Goal: Task Accomplishment & Management: Manage account settings

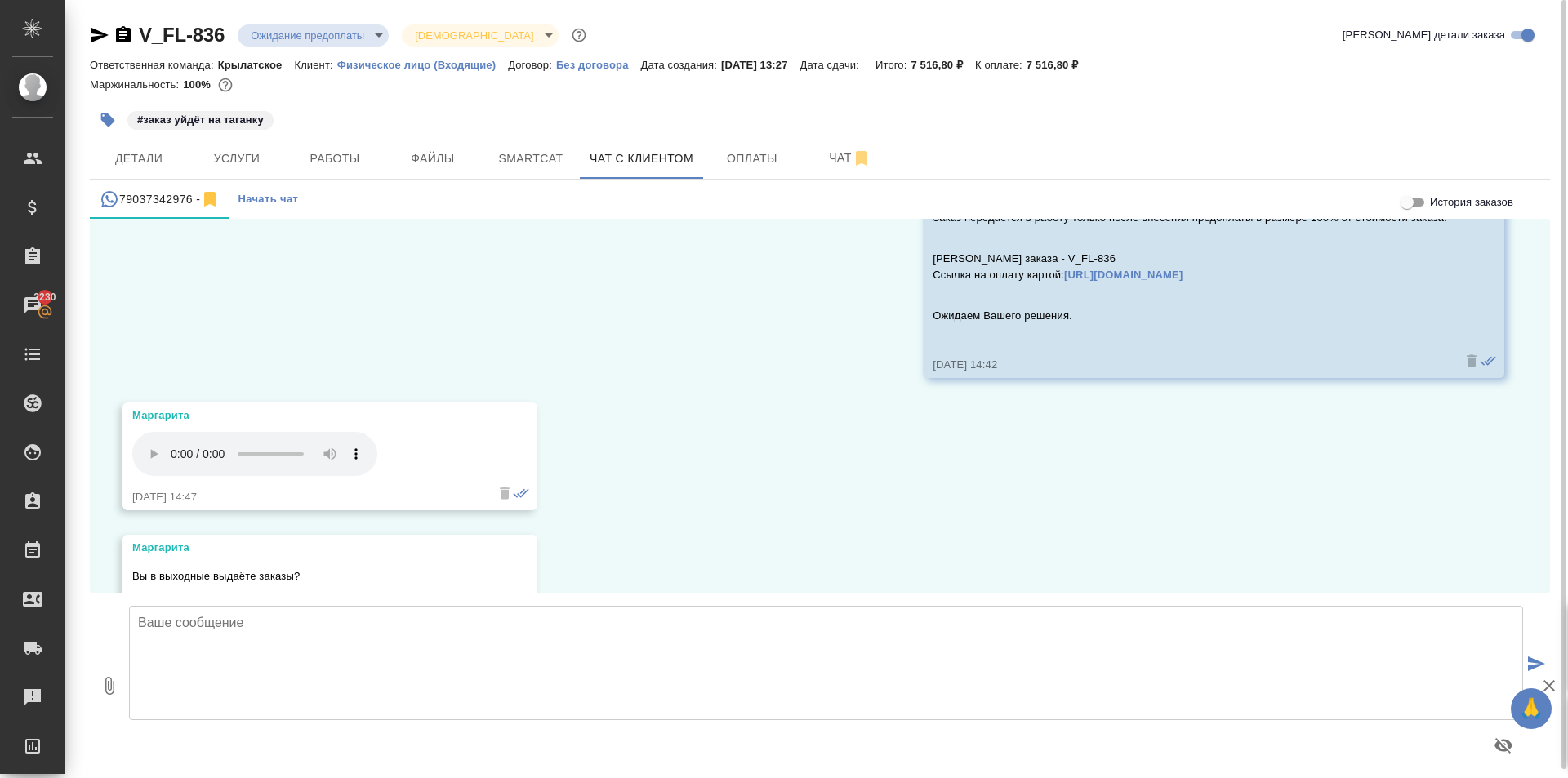
scroll to position [2769, 0]
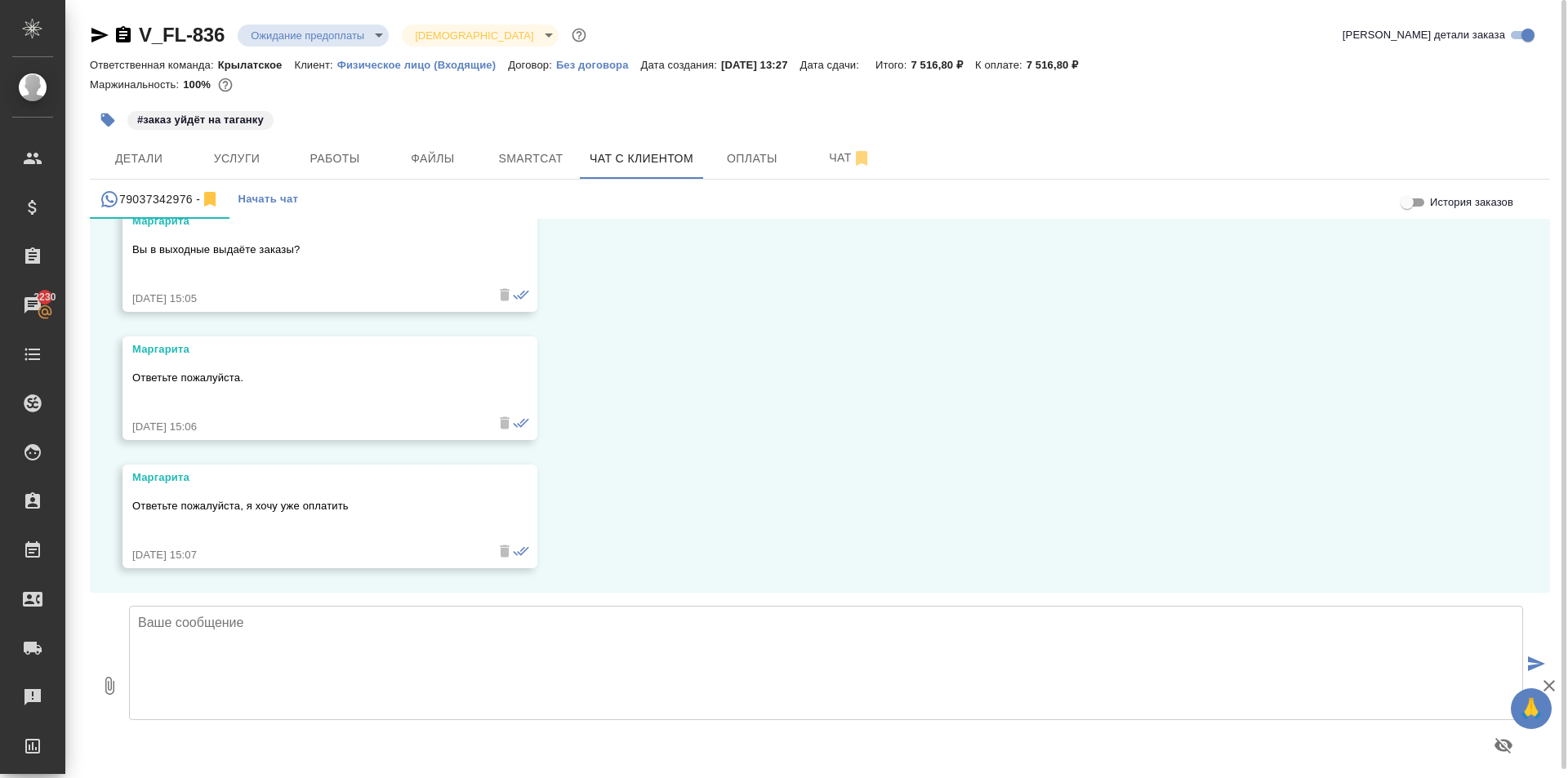
drag, startPoint x: 229, startPoint y: 656, endPoint x: 219, endPoint y: 652, distance: 10.8
click at [232, 655] on textarea at bounding box center [826, 663] width 1394 height 115
type textarea "D"
type textarea "G"
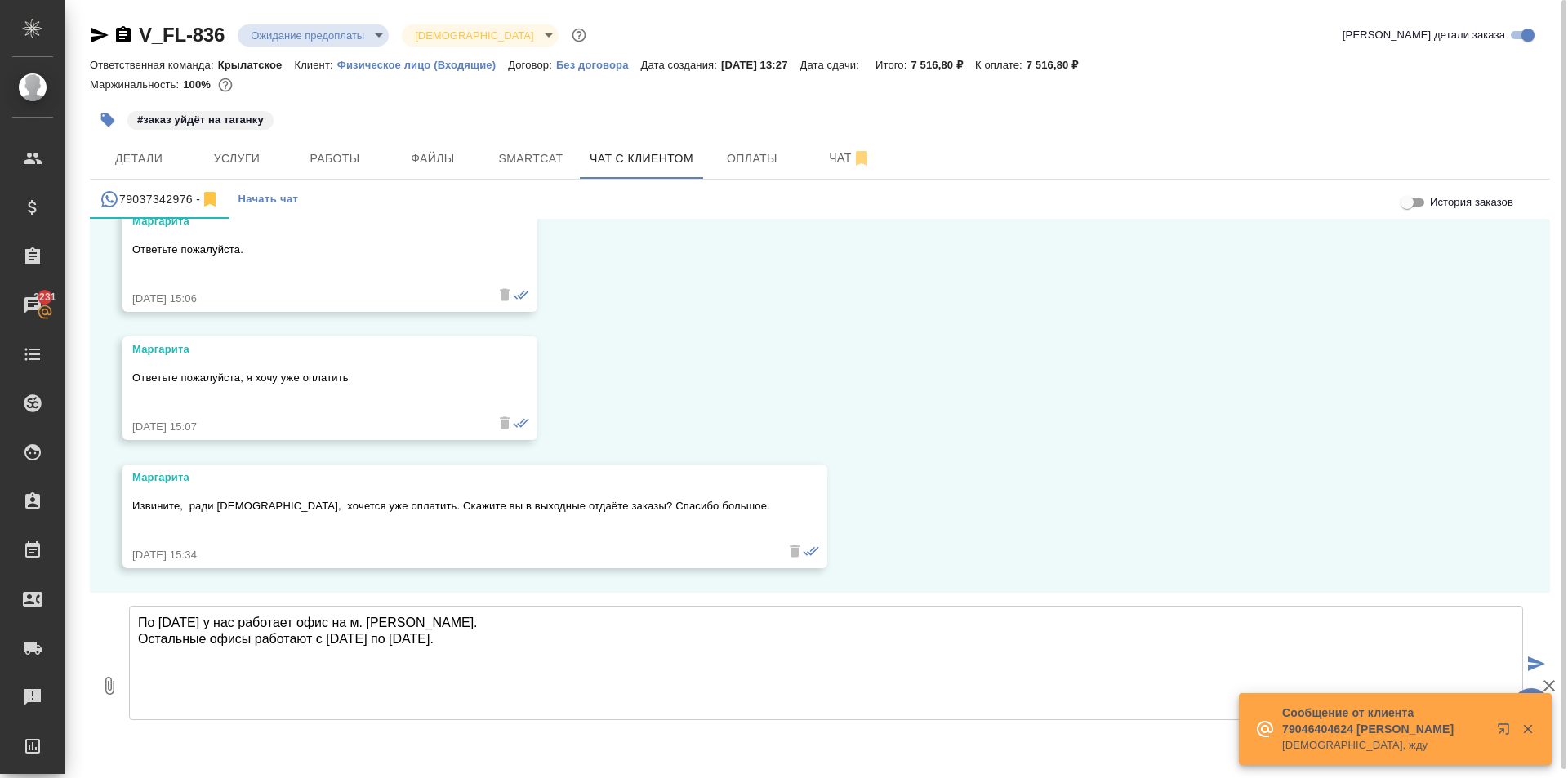
type textarea "По субботам у нас работает офис на м. Бабушкинская. Остальные офисы работают с …"
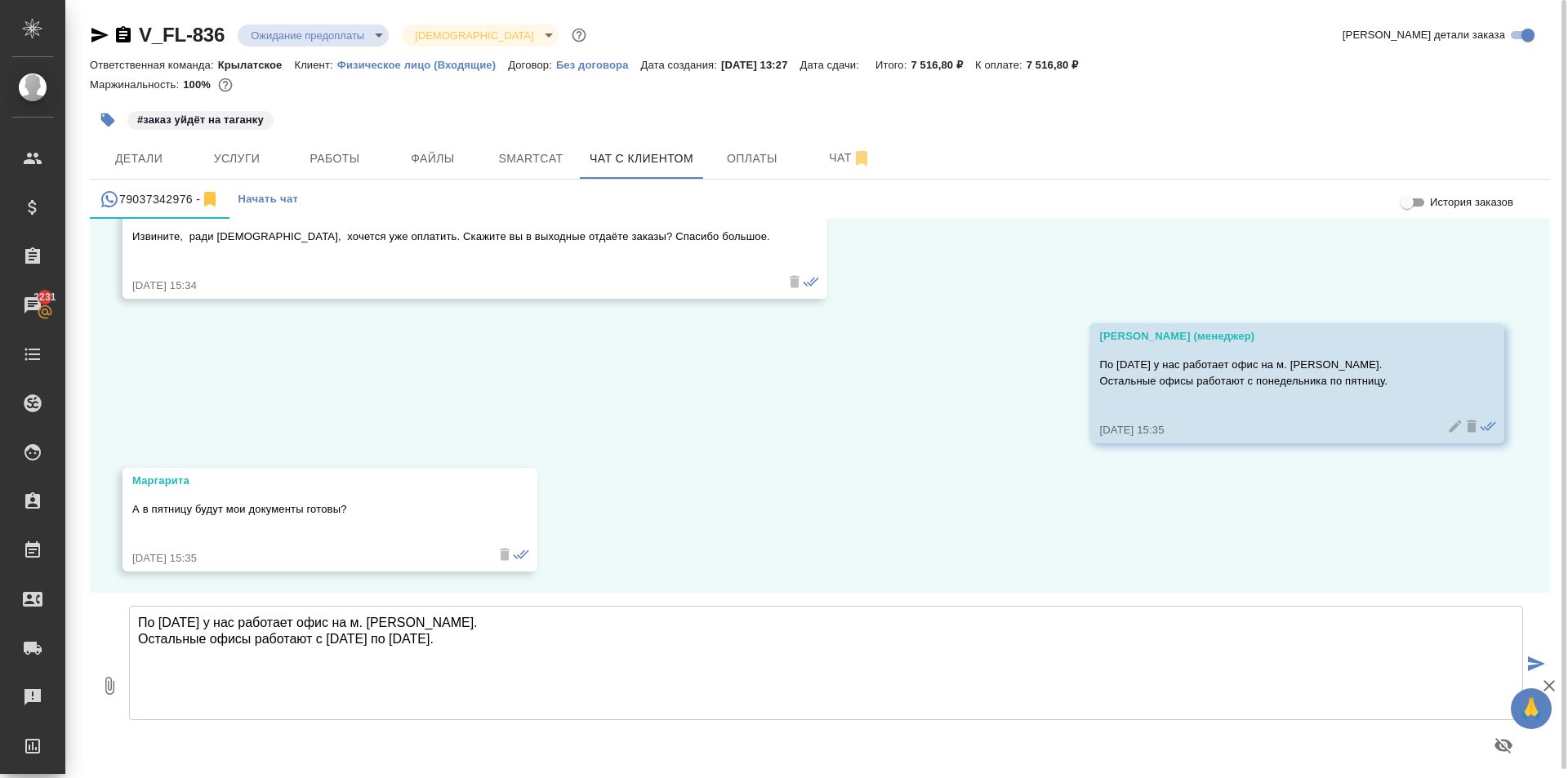
scroll to position [3169, 0]
click at [448, 143] on button "Файлы" at bounding box center [432, 158] width 98 height 40
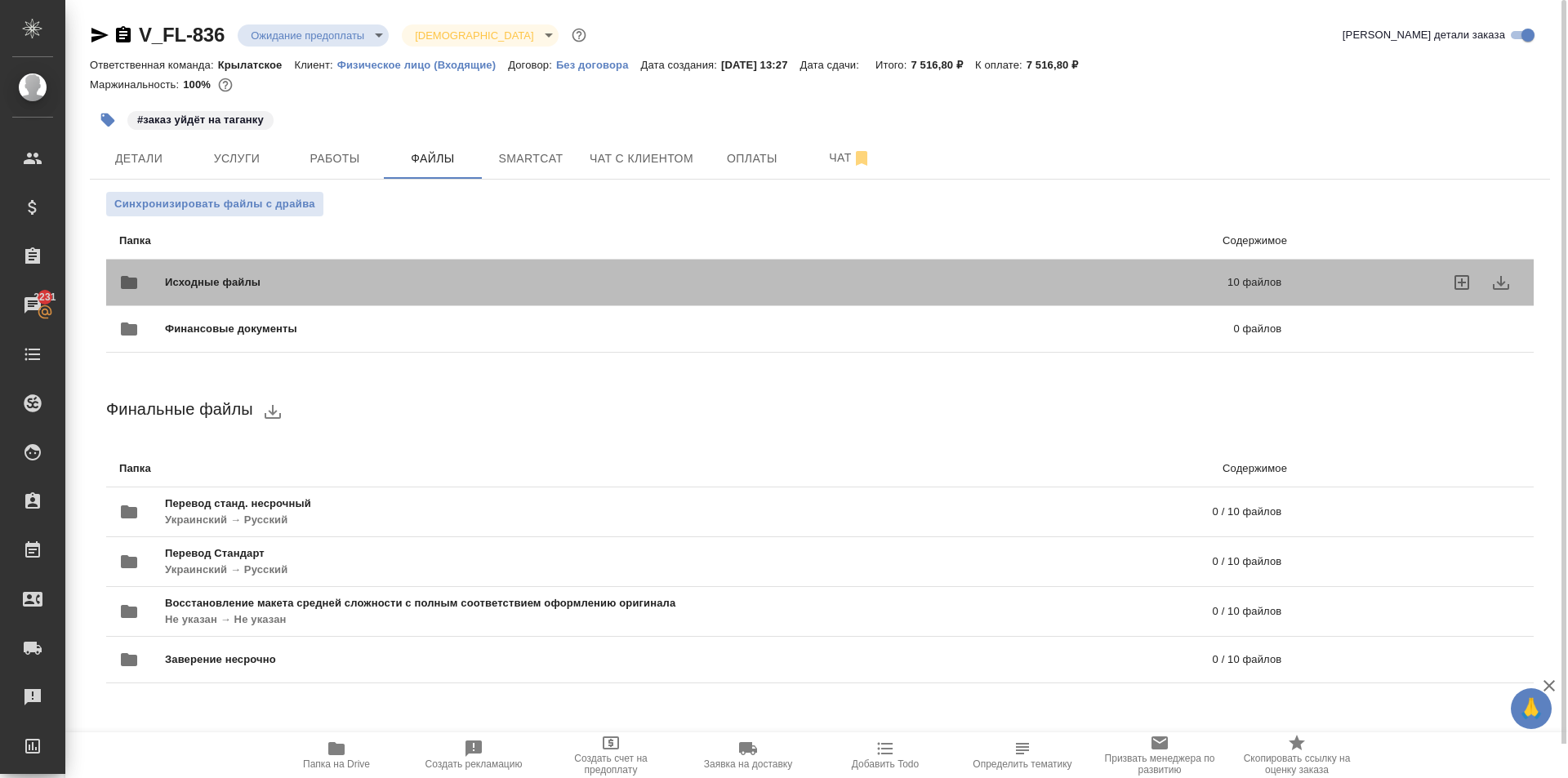
click at [261, 274] on div "Исходные файлы 10 файлов" at bounding box center [700, 282] width 1162 height 39
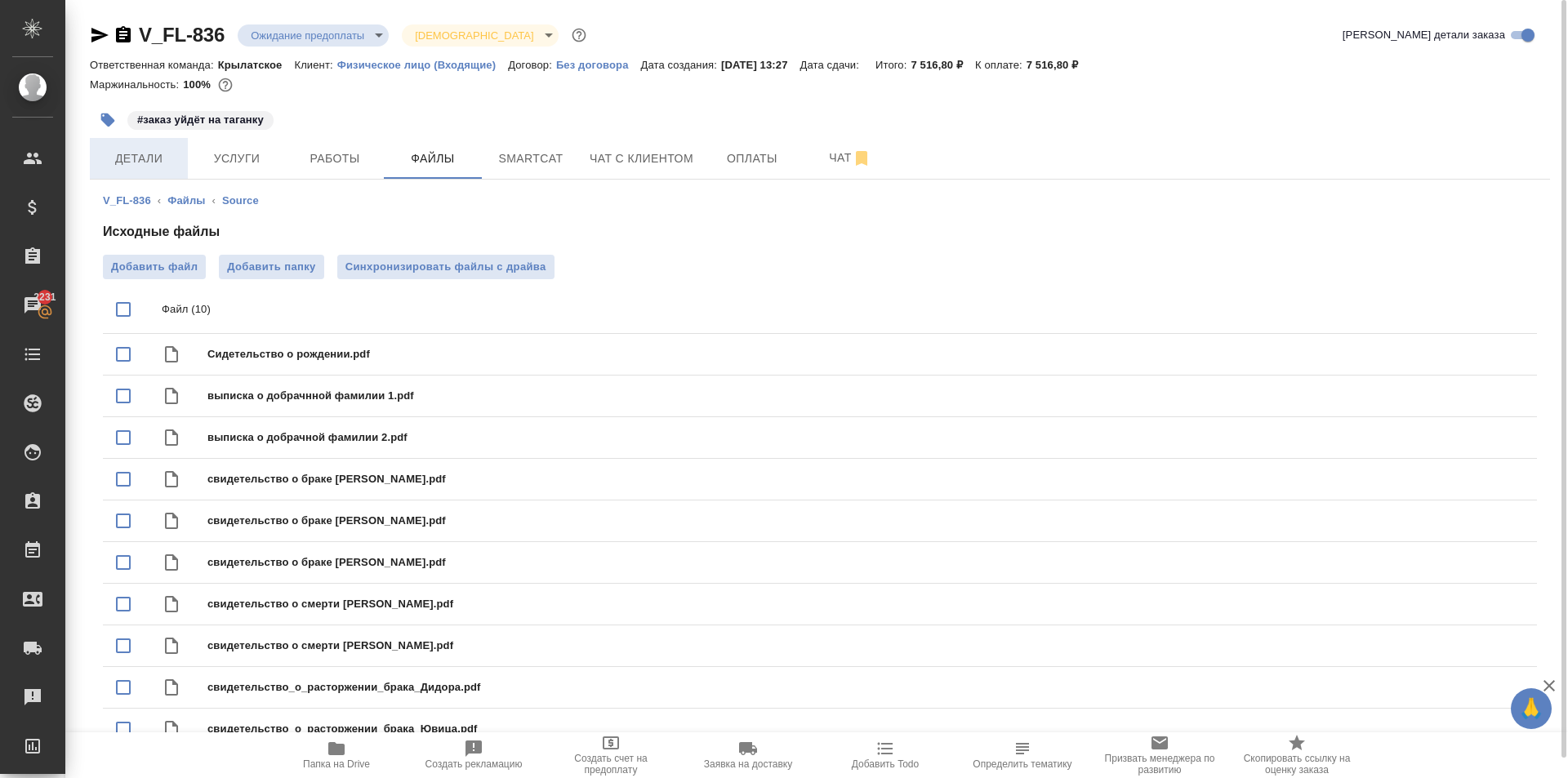
click at [148, 164] on span "Детали" at bounding box center [138, 158] width 78 height 20
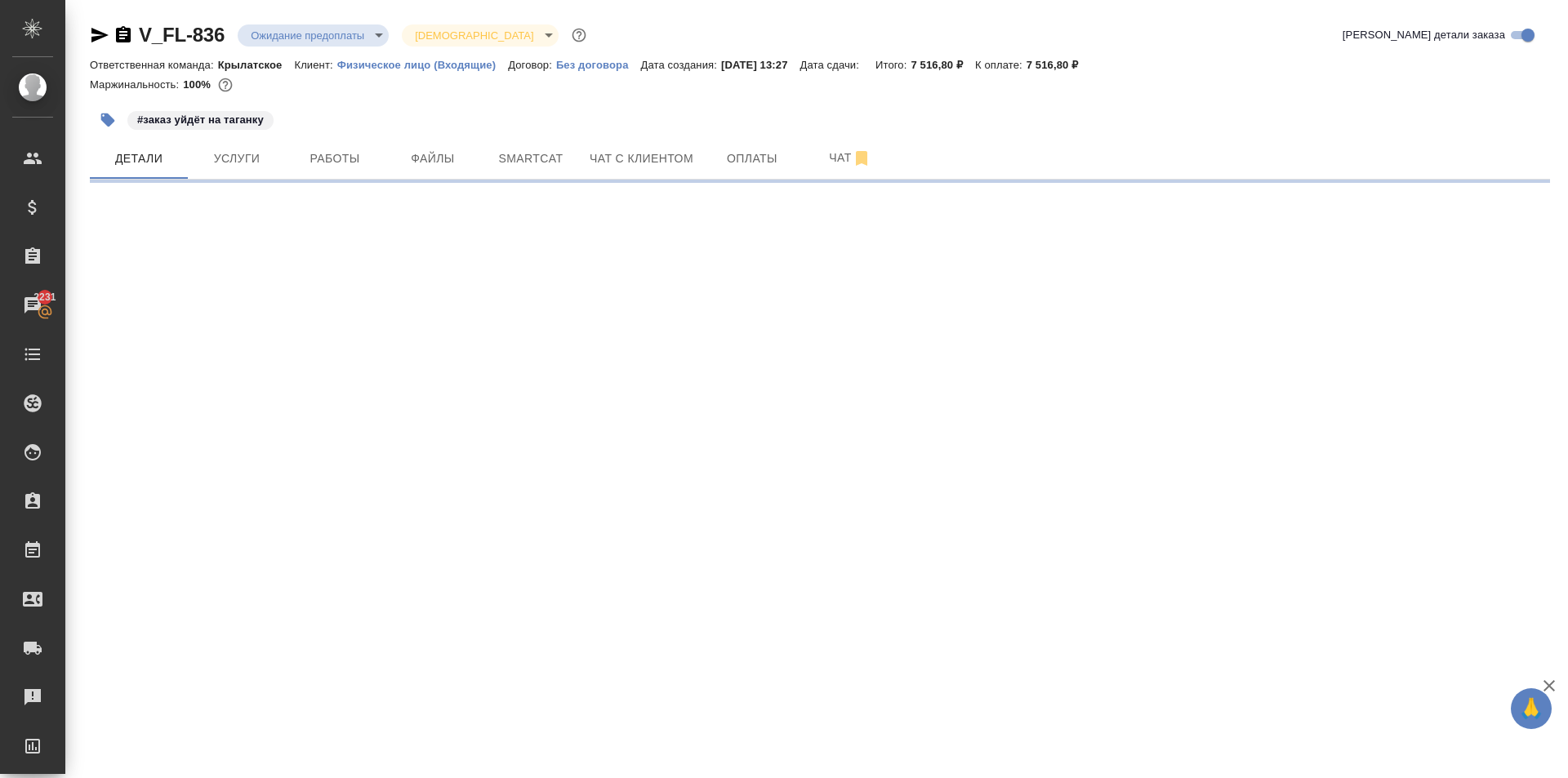
select select "RU"
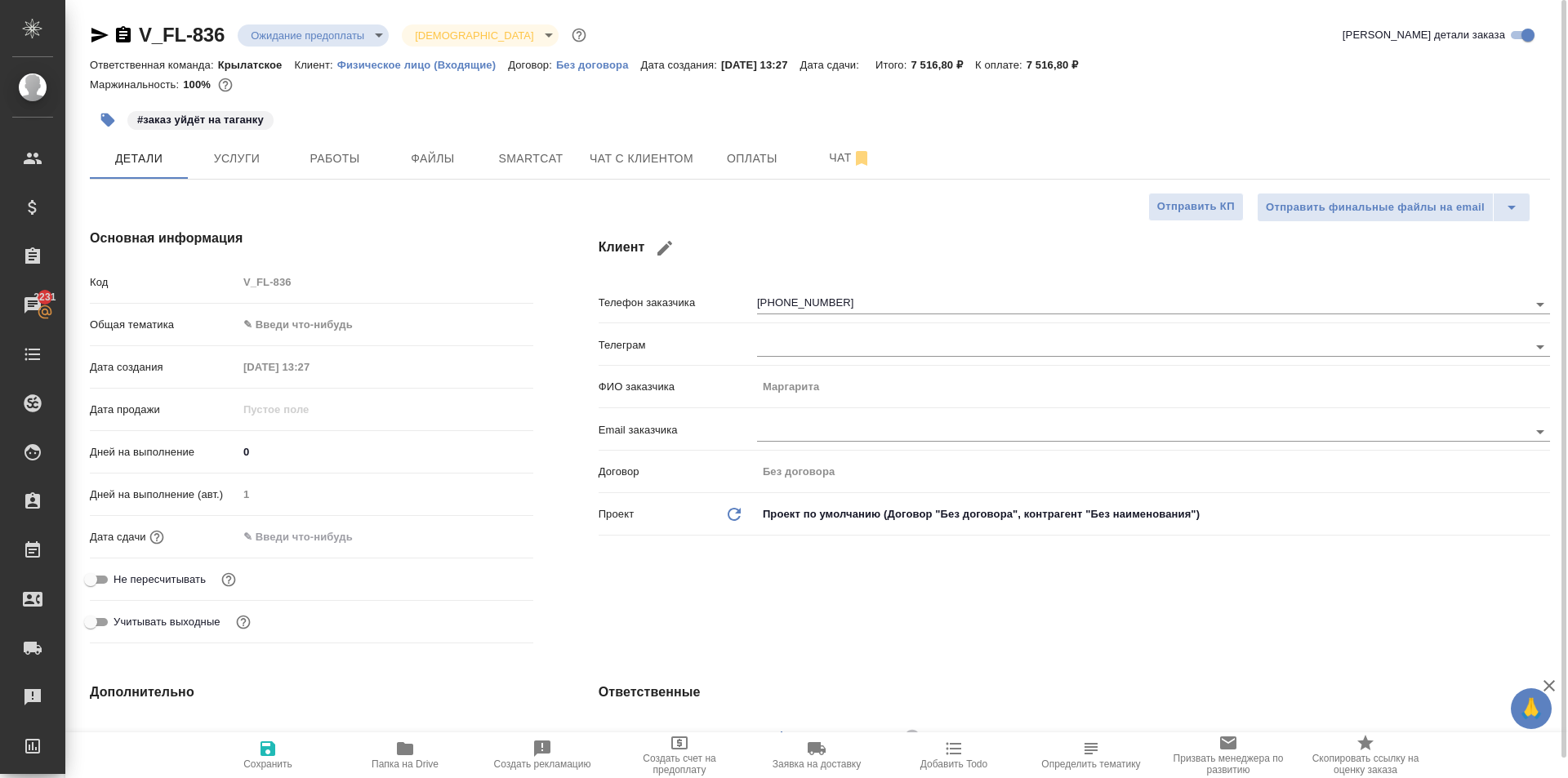
type textarea "x"
click at [679, 160] on span "Чат с клиентом" at bounding box center [641, 158] width 104 height 20
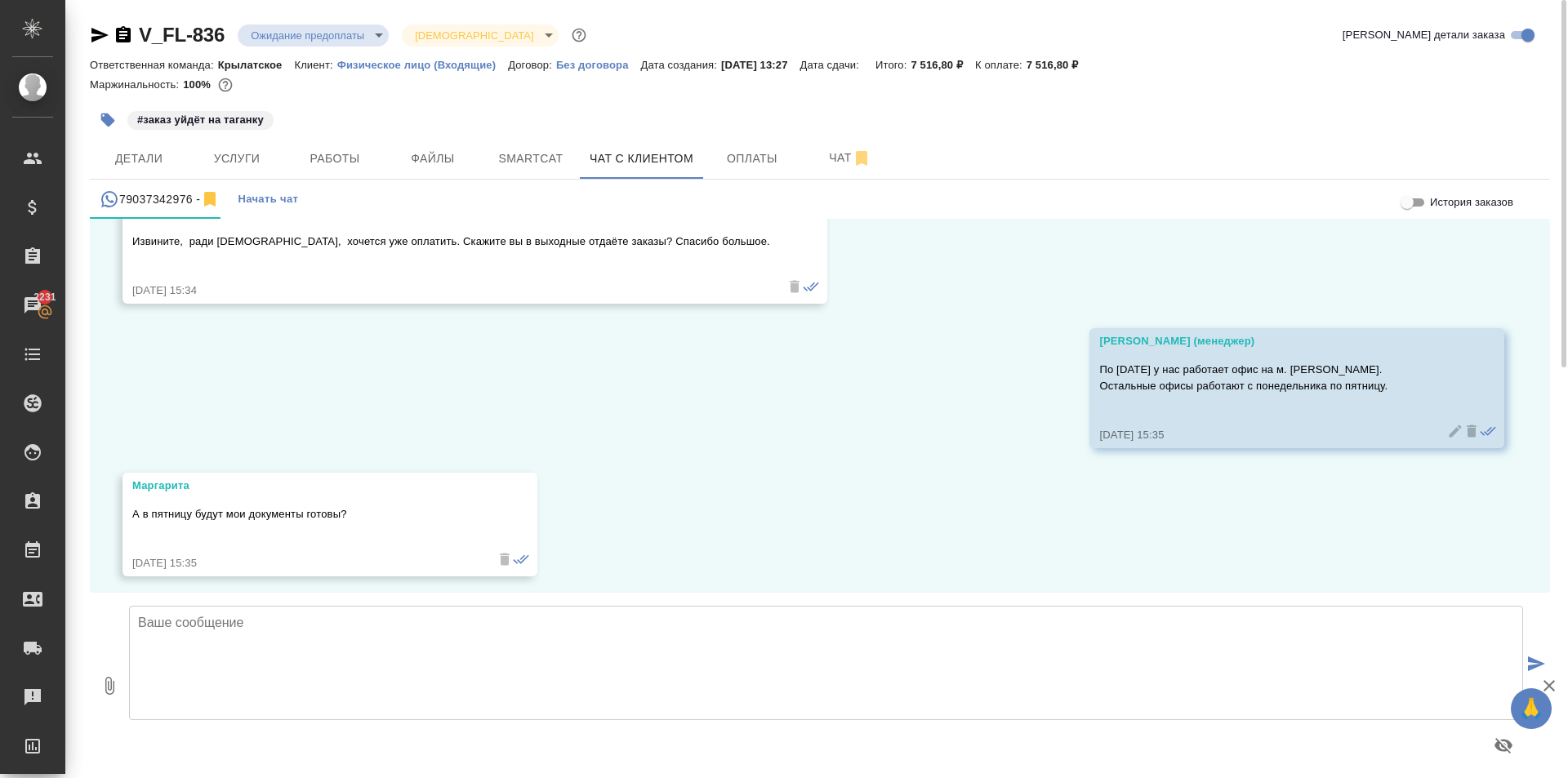
scroll to position [3169, 0]
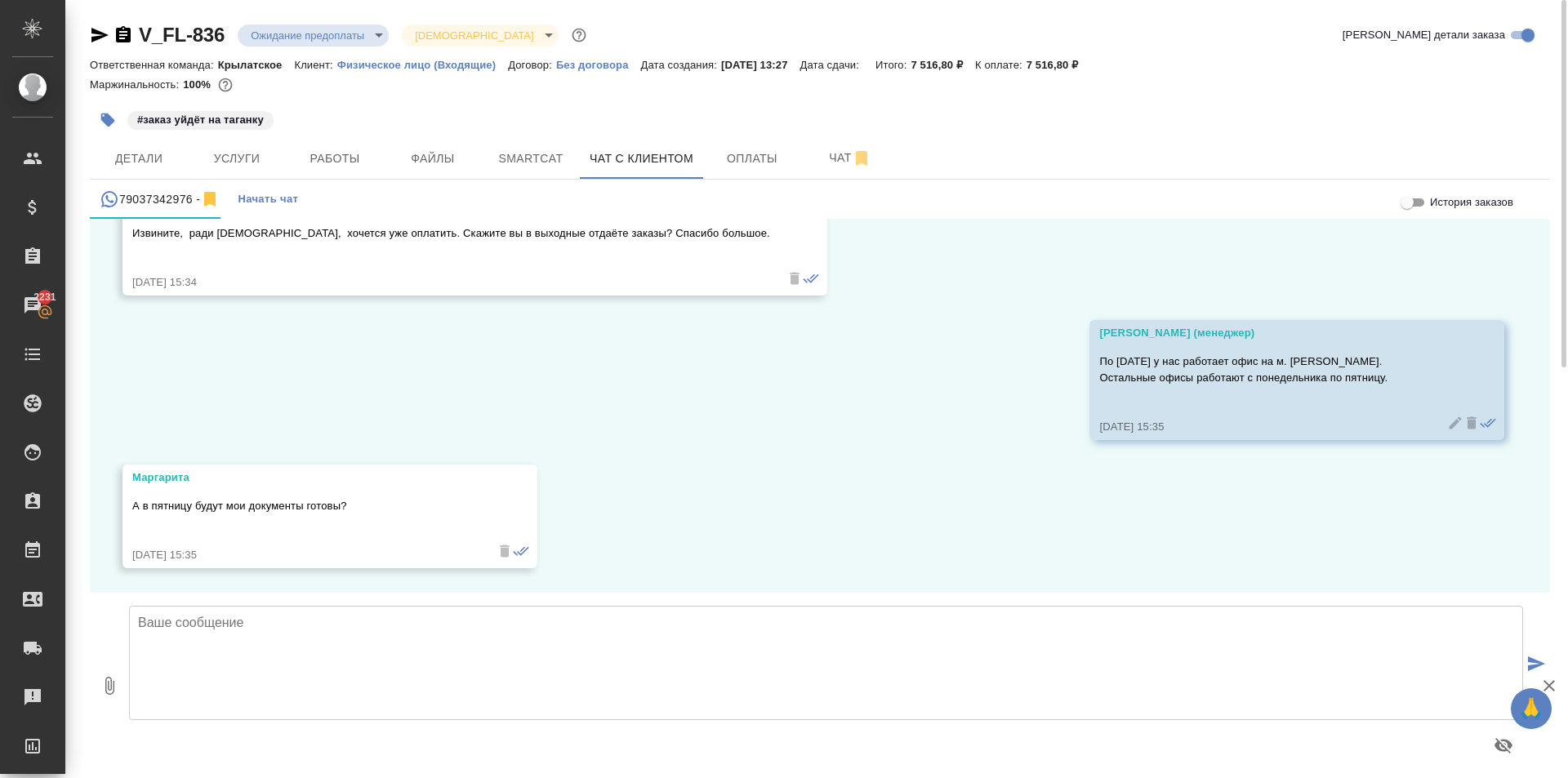
click at [334, 611] on textarea at bounding box center [826, 663] width 1394 height 115
type textarea "Постараемся выполнить к пятнице."
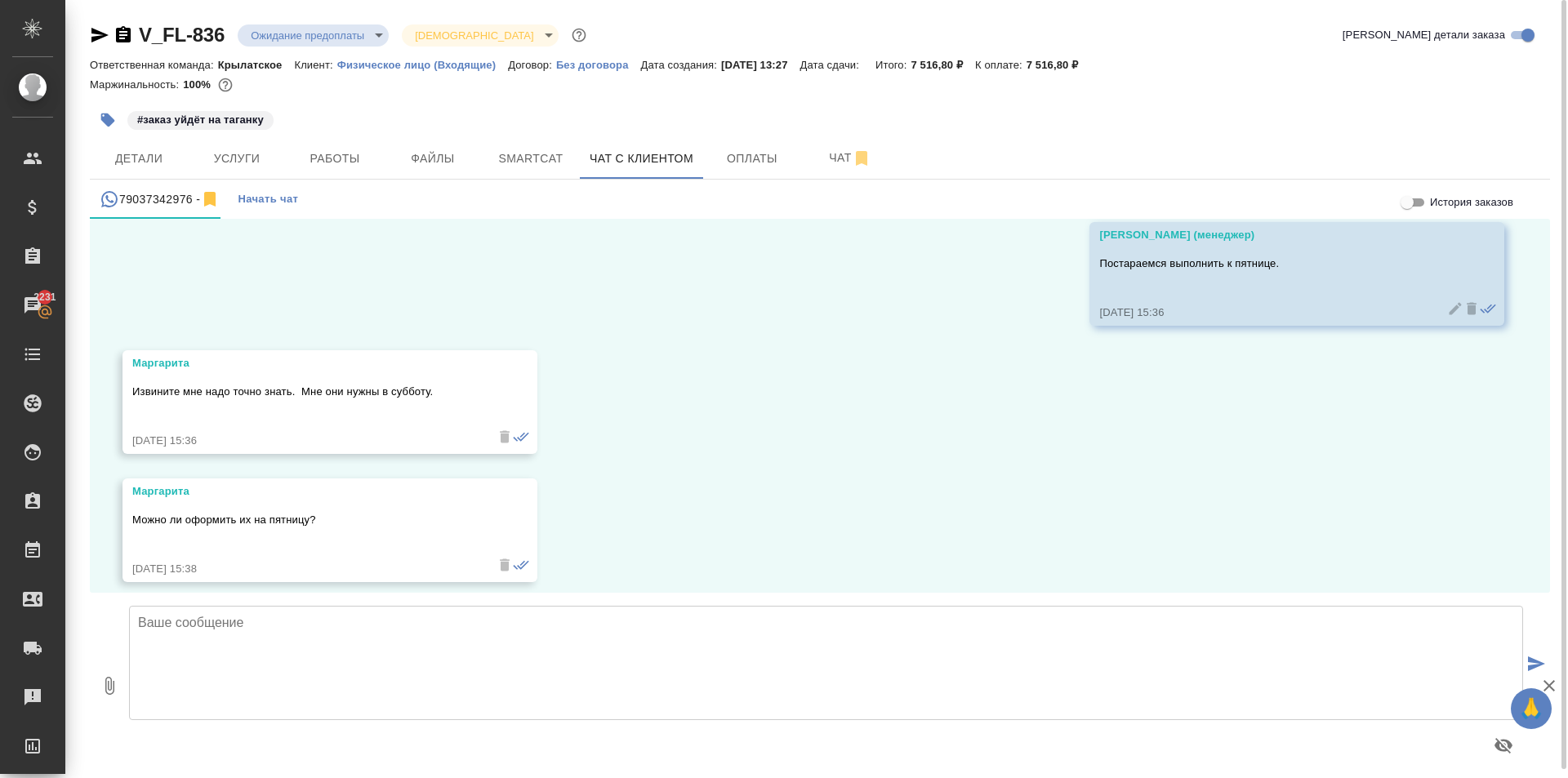
scroll to position [3683, 0]
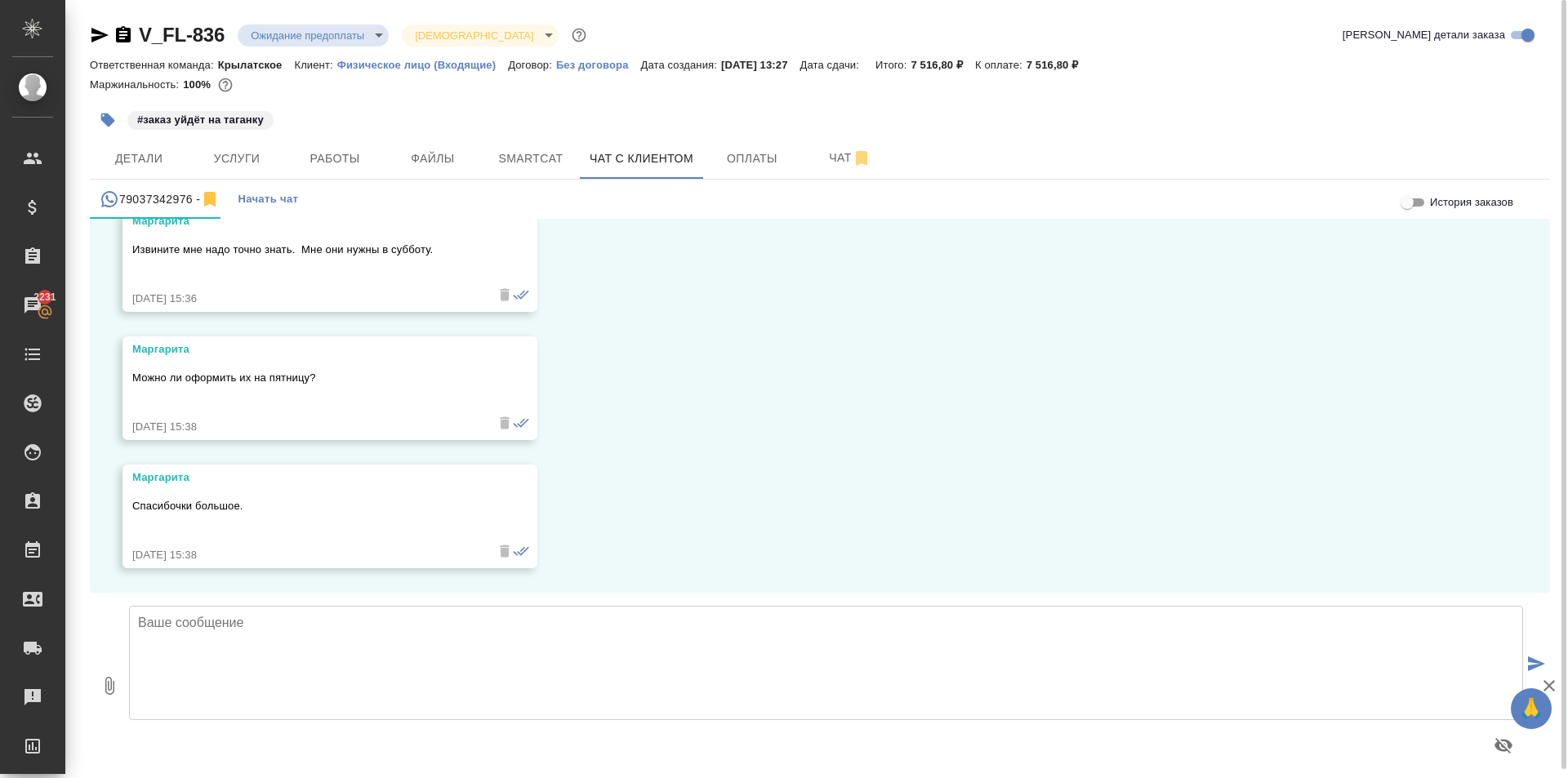
click at [332, 625] on textarea at bounding box center [826, 663] width 1394 height 115
click at [320, 627] on textarea at bounding box center [826, 663] width 1394 height 115
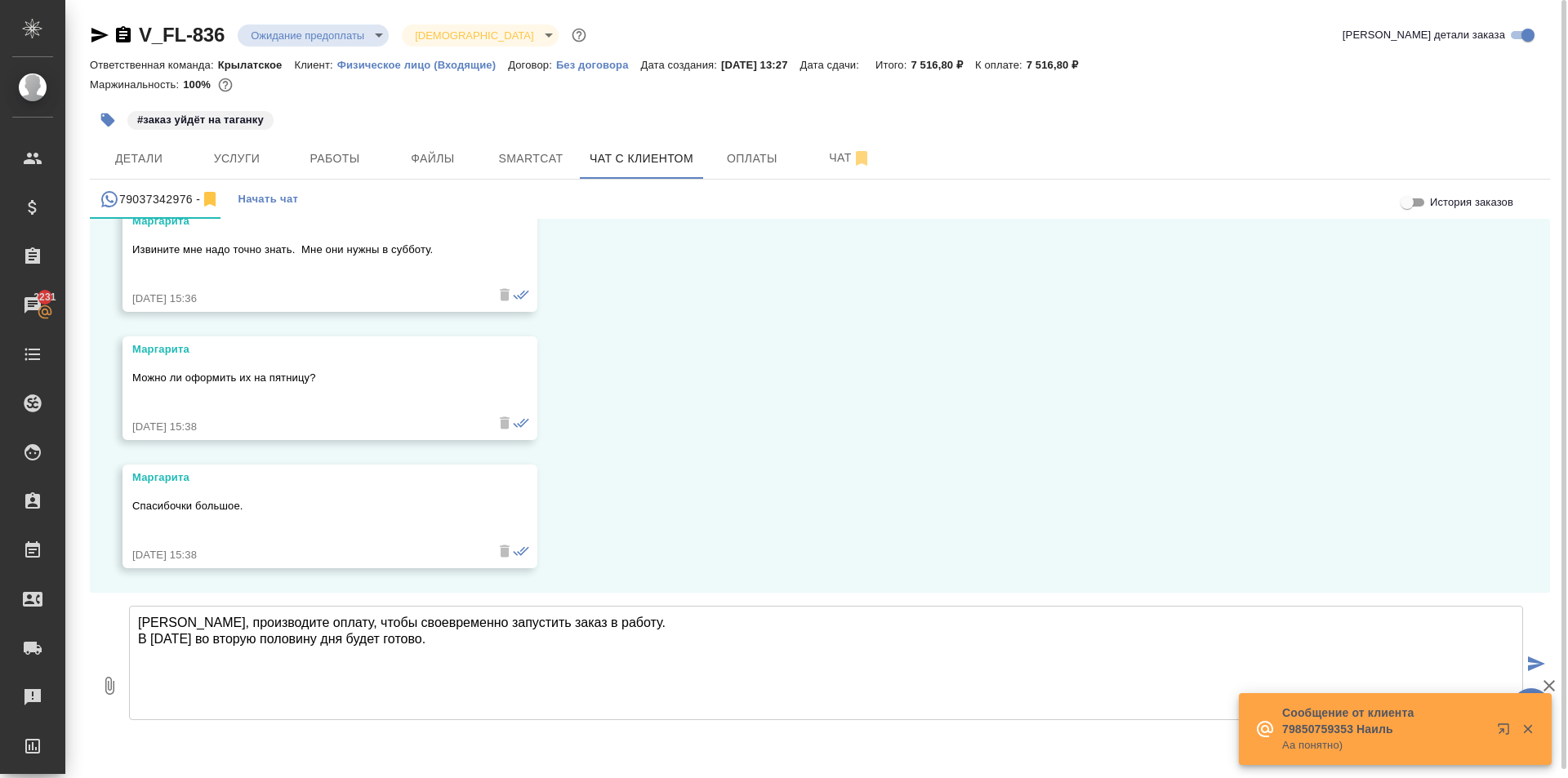
type textarea "Маргарита, производите оплату, чтобы своевременно запустить заказ в работу. В п…"
drag, startPoint x: 233, startPoint y: 158, endPoint x: 312, endPoint y: 317, distance: 177.5
click at [312, 317] on div "V_FL-836 Ожидание предоплаты waitingForPrepayment Святая троица holyTrinity Кра…" at bounding box center [819, 394] width 1478 height 787
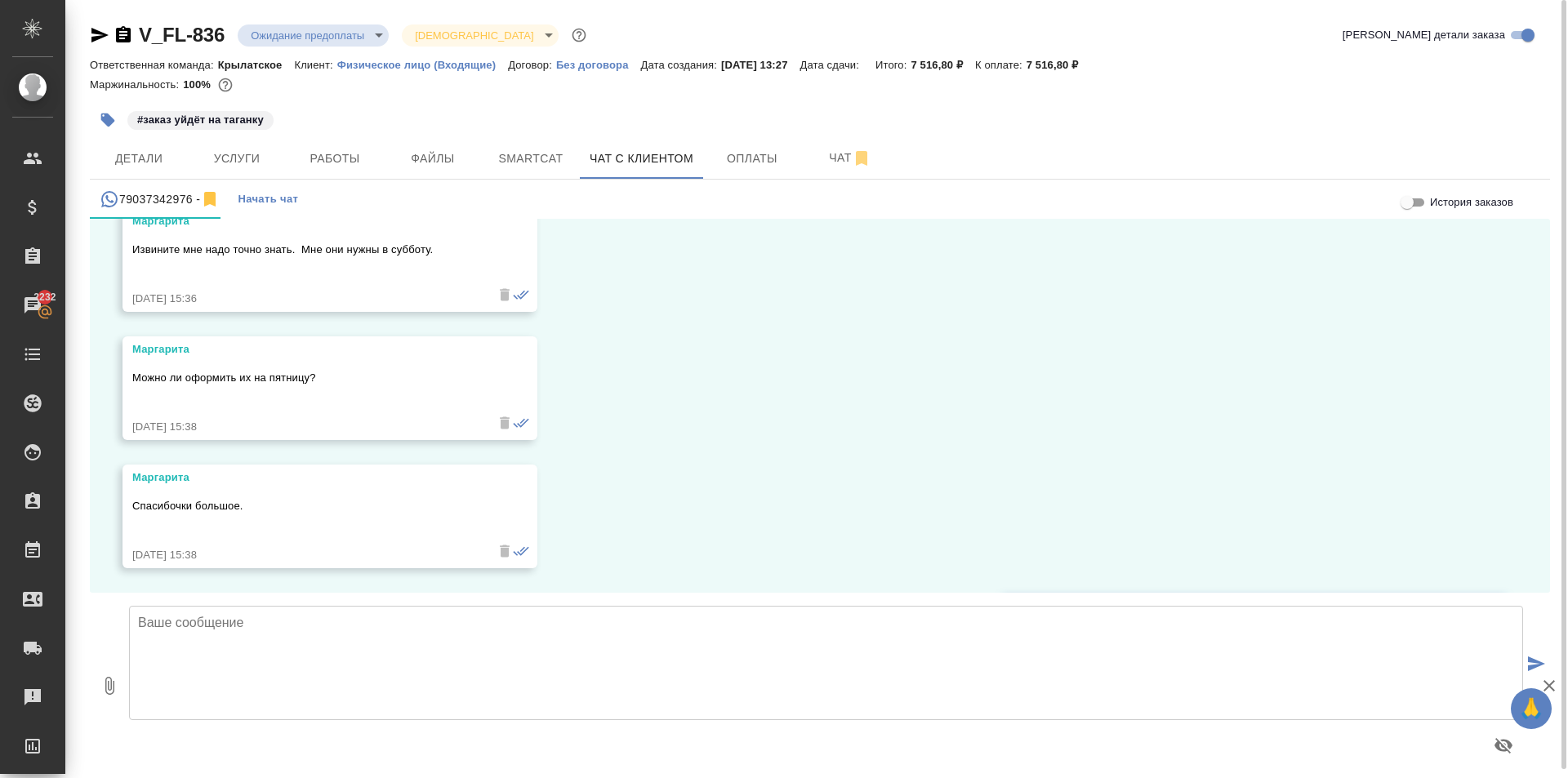
scroll to position [3827, 0]
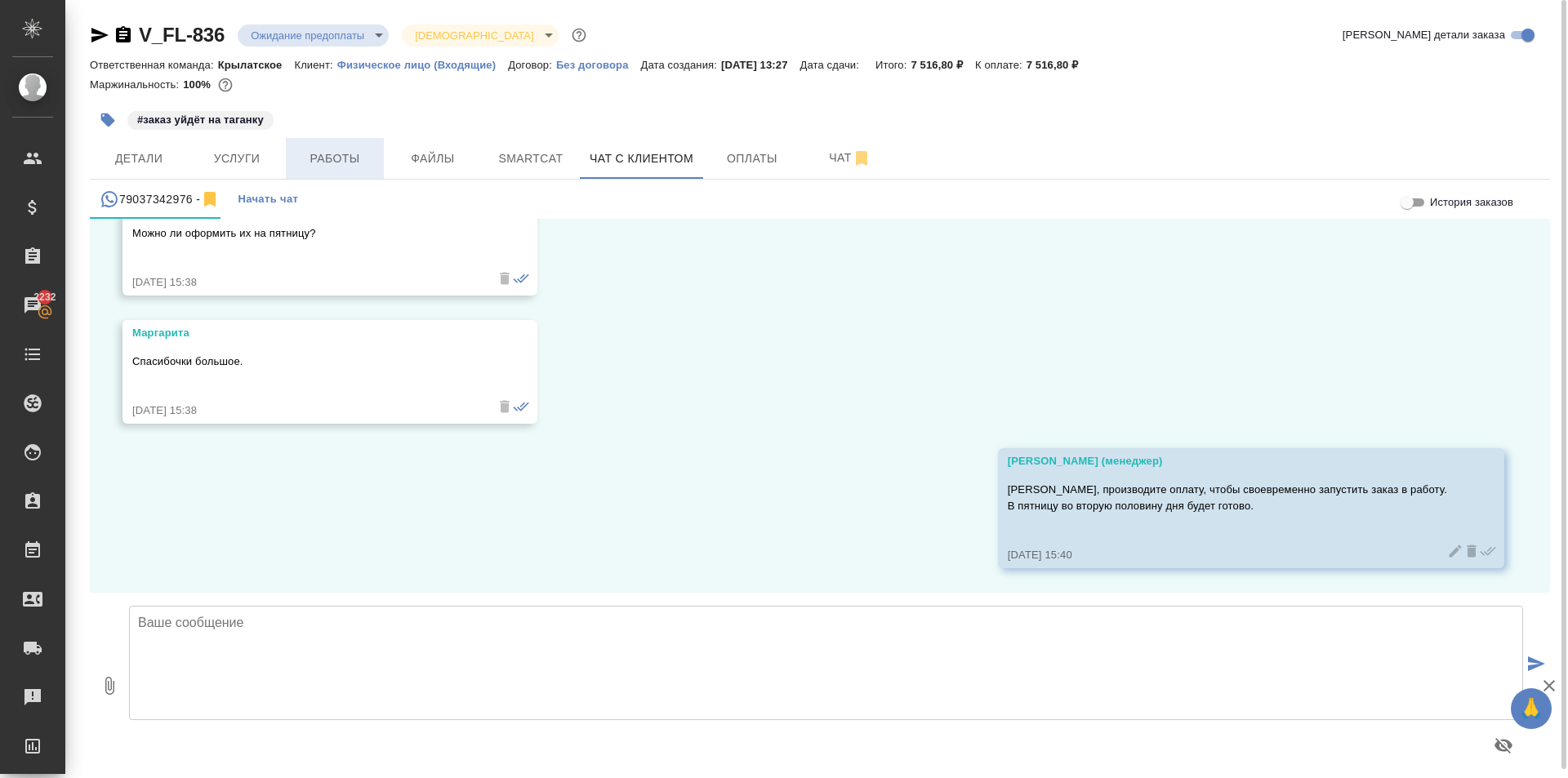
click at [352, 168] on span "Работы" at bounding box center [335, 158] width 78 height 20
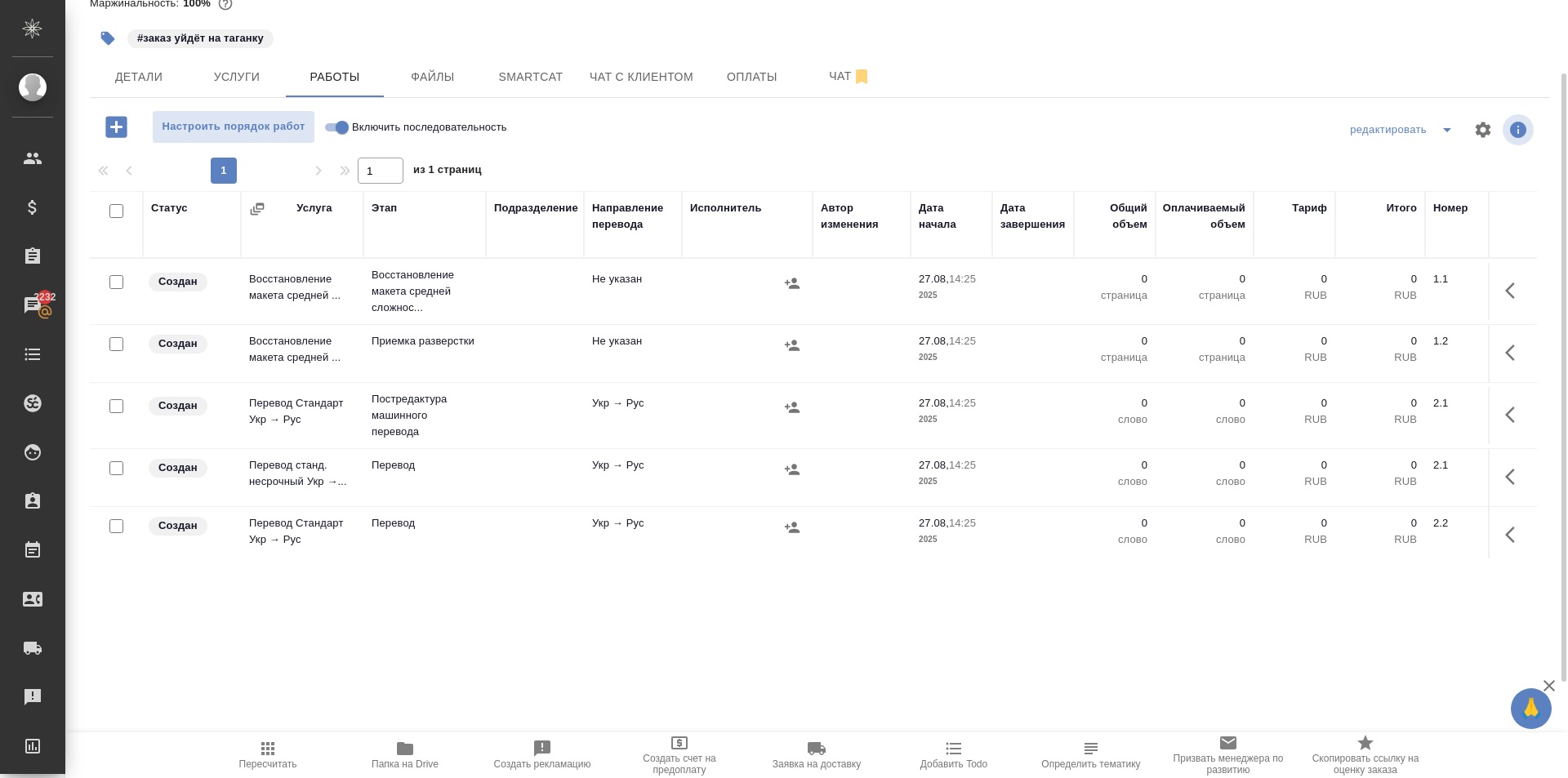
click at [334, 126] on input "Включить последовательность" at bounding box center [342, 126] width 59 height 19
checkbox input "true"
click at [113, 215] on input "checkbox" at bounding box center [116, 211] width 13 height 13
checkbox input "true"
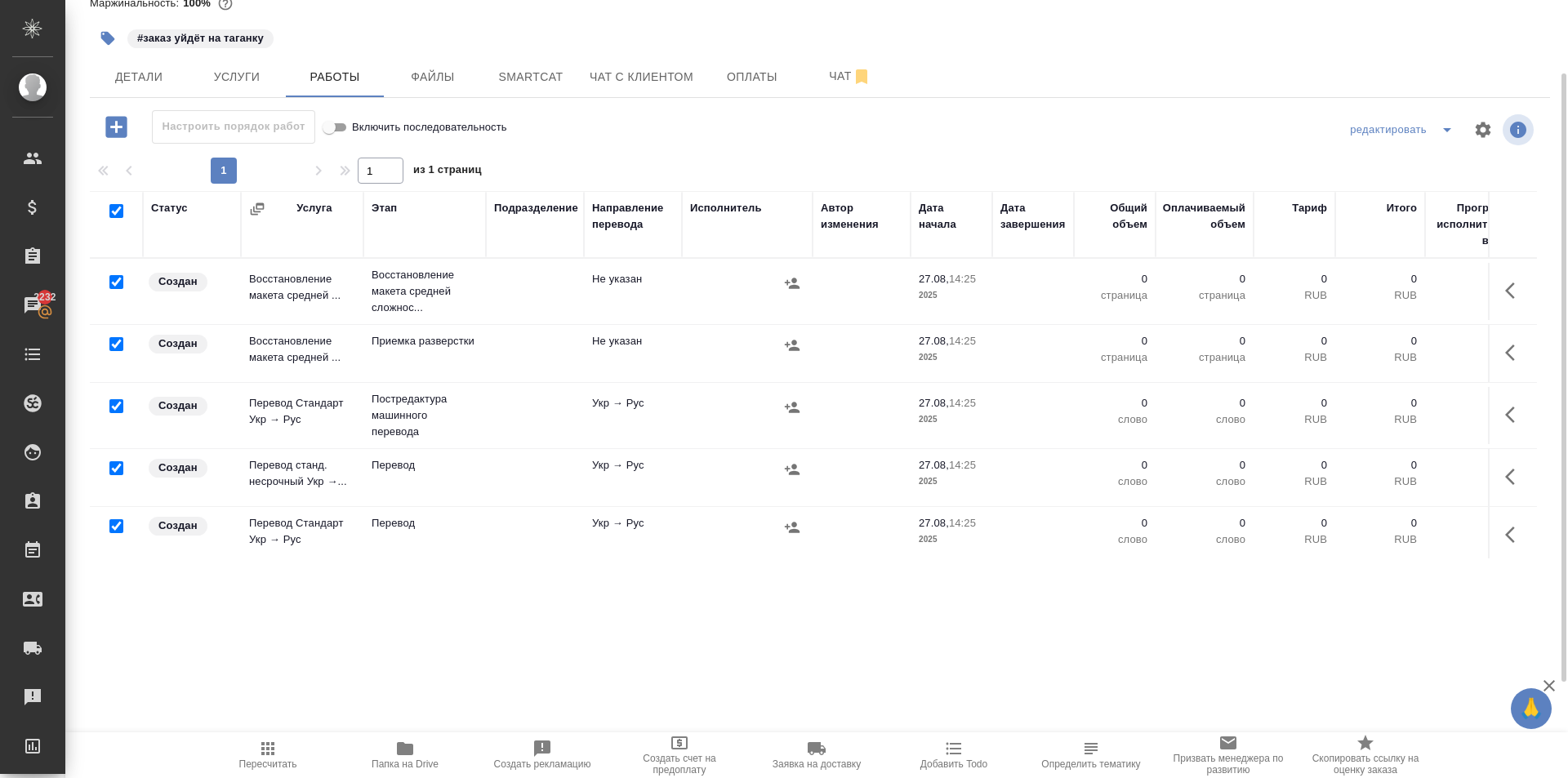
checkbox input "true"
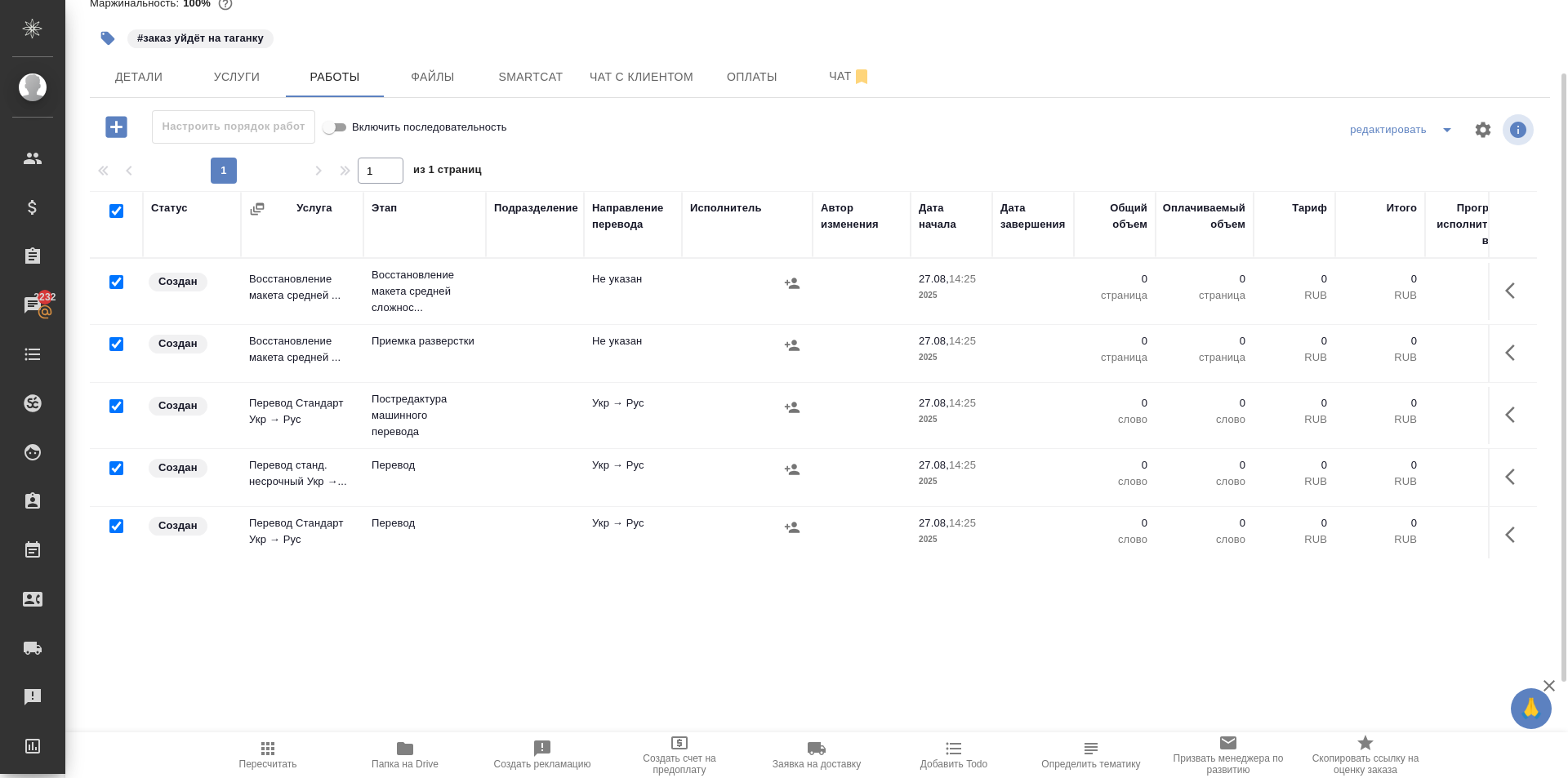
checkbox input "true"
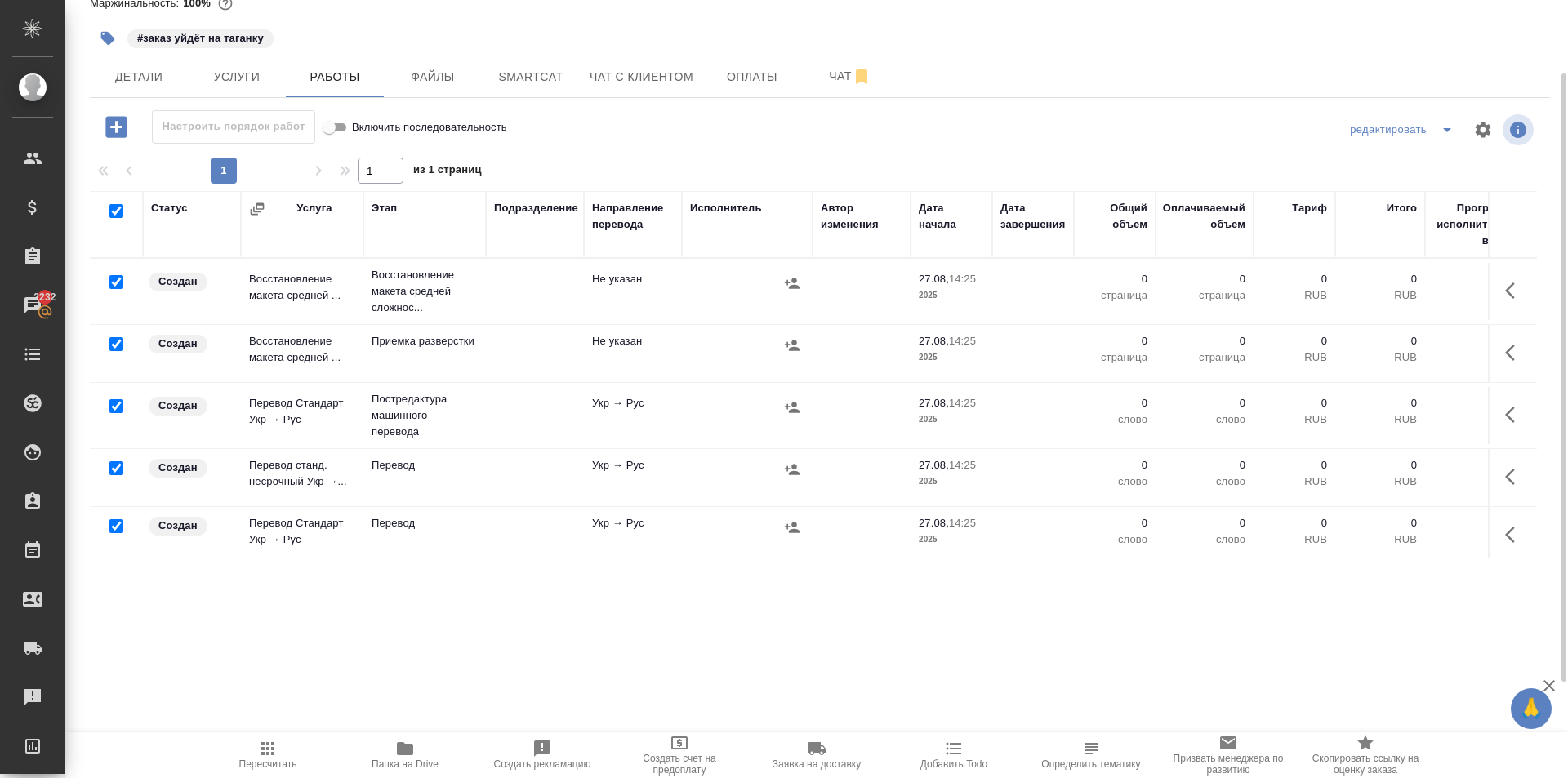
checkbox input "true"
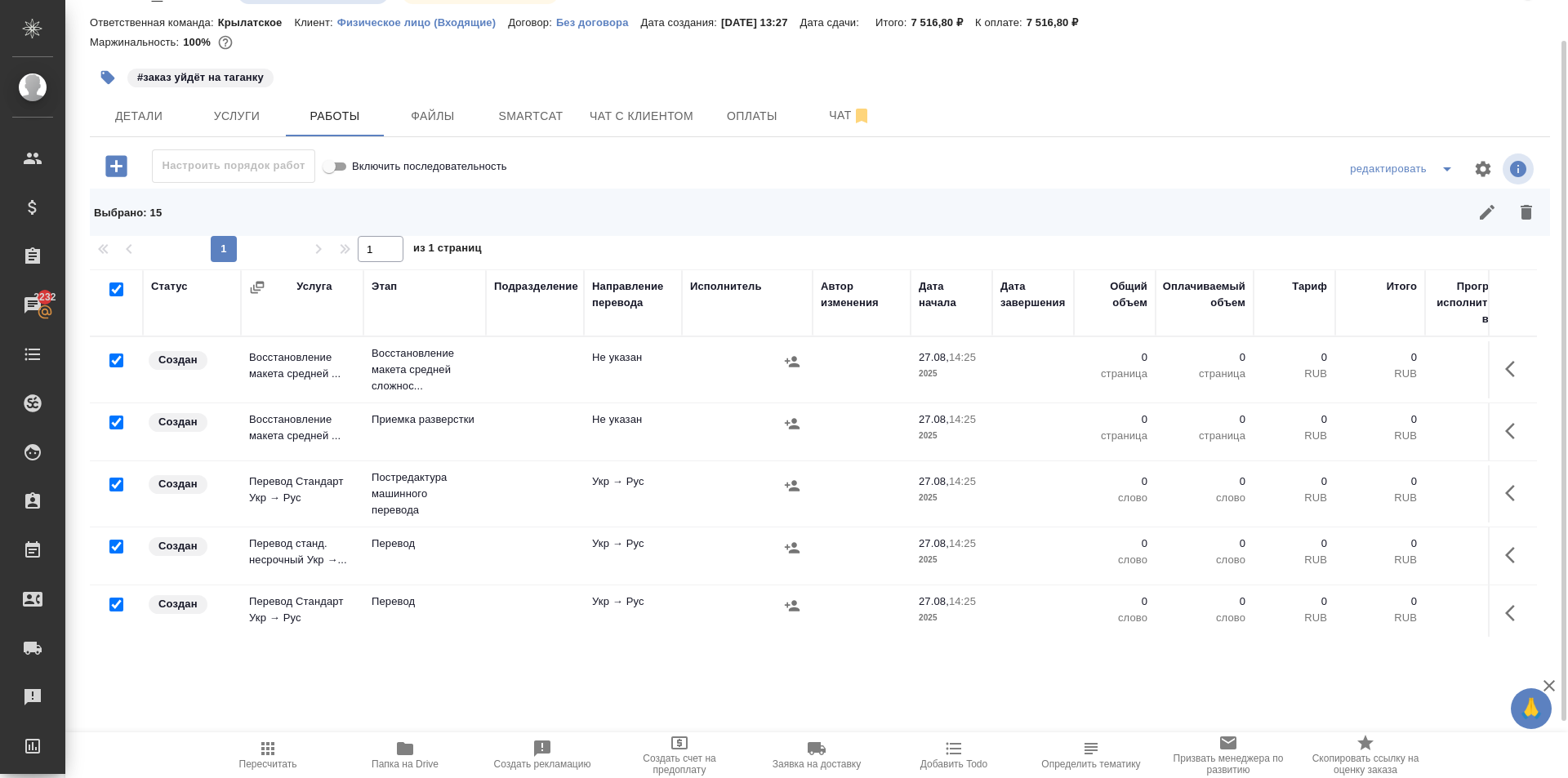
scroll to position [42, 0]
click at [118, 357] on input "checkbox" at bounding box center [116, 360] width 13 height 13
checkbox input "false"
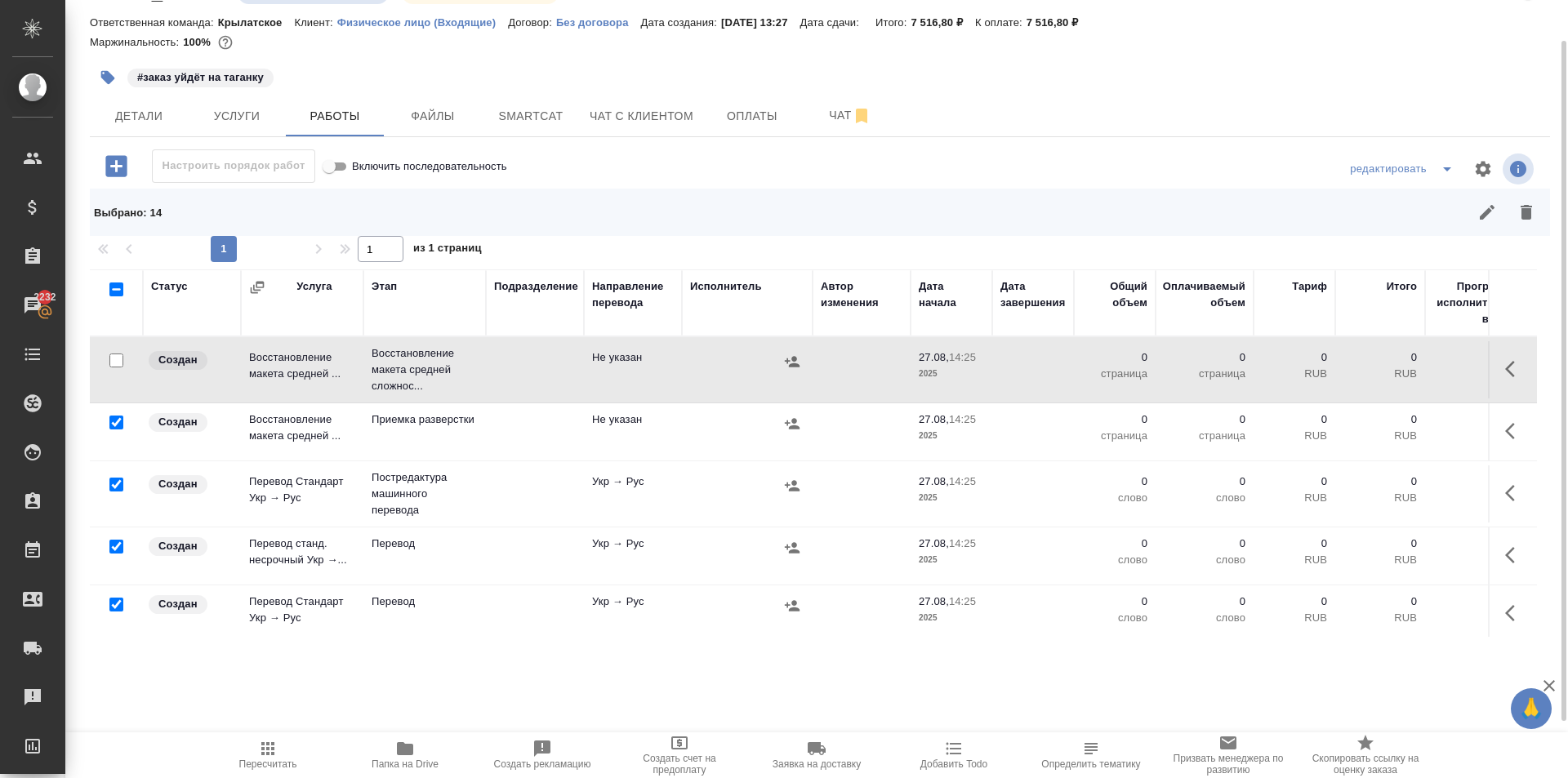
click at [115, 548] on input "checkbox" at bounding box center [116, 546] width 13 height 13
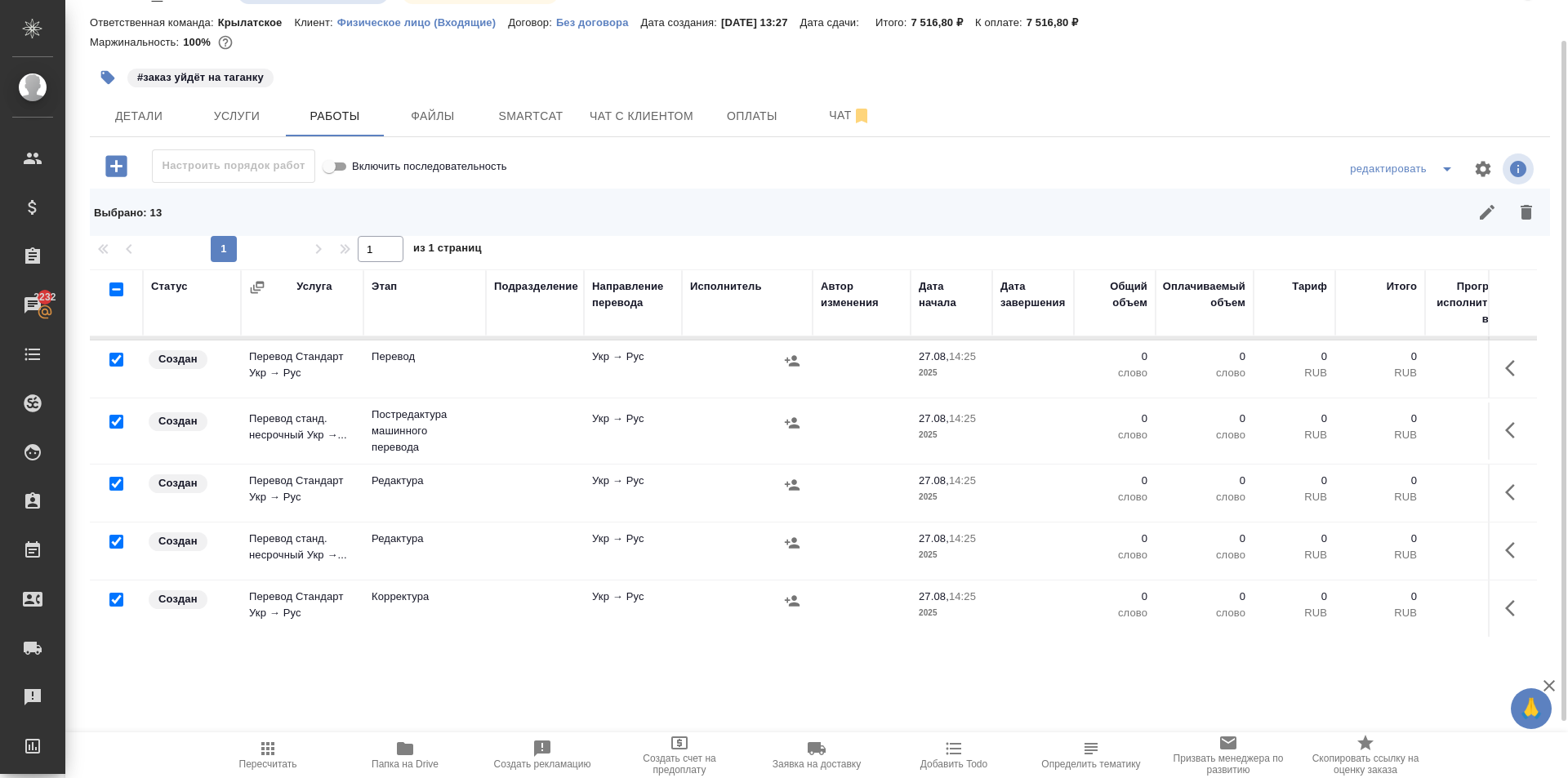
scroll to position [164, 0]
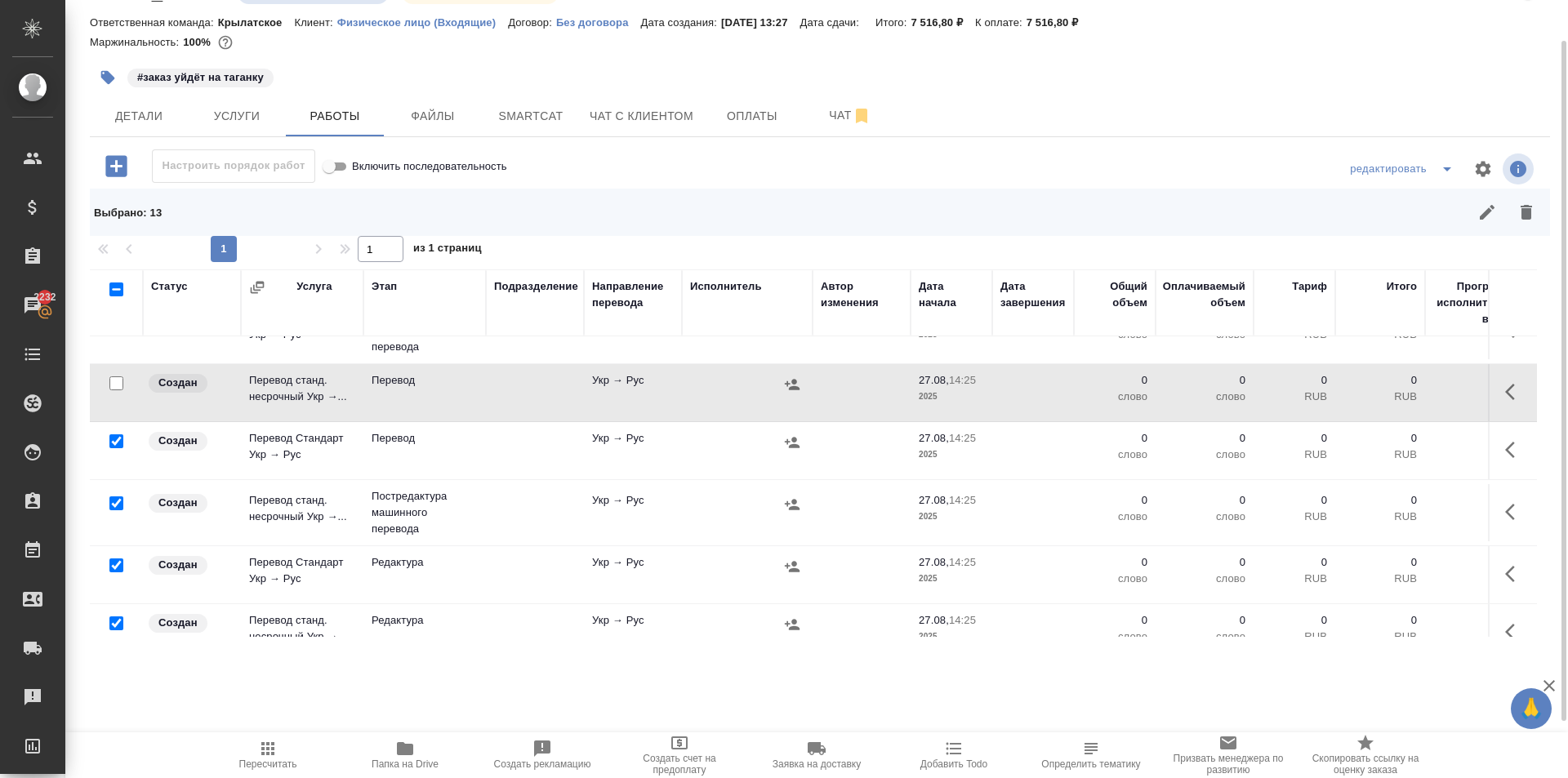
click at [114, 384] on input "checkbox" at bounding box center [116, 384] width 13 height 13
checkbox input "true"
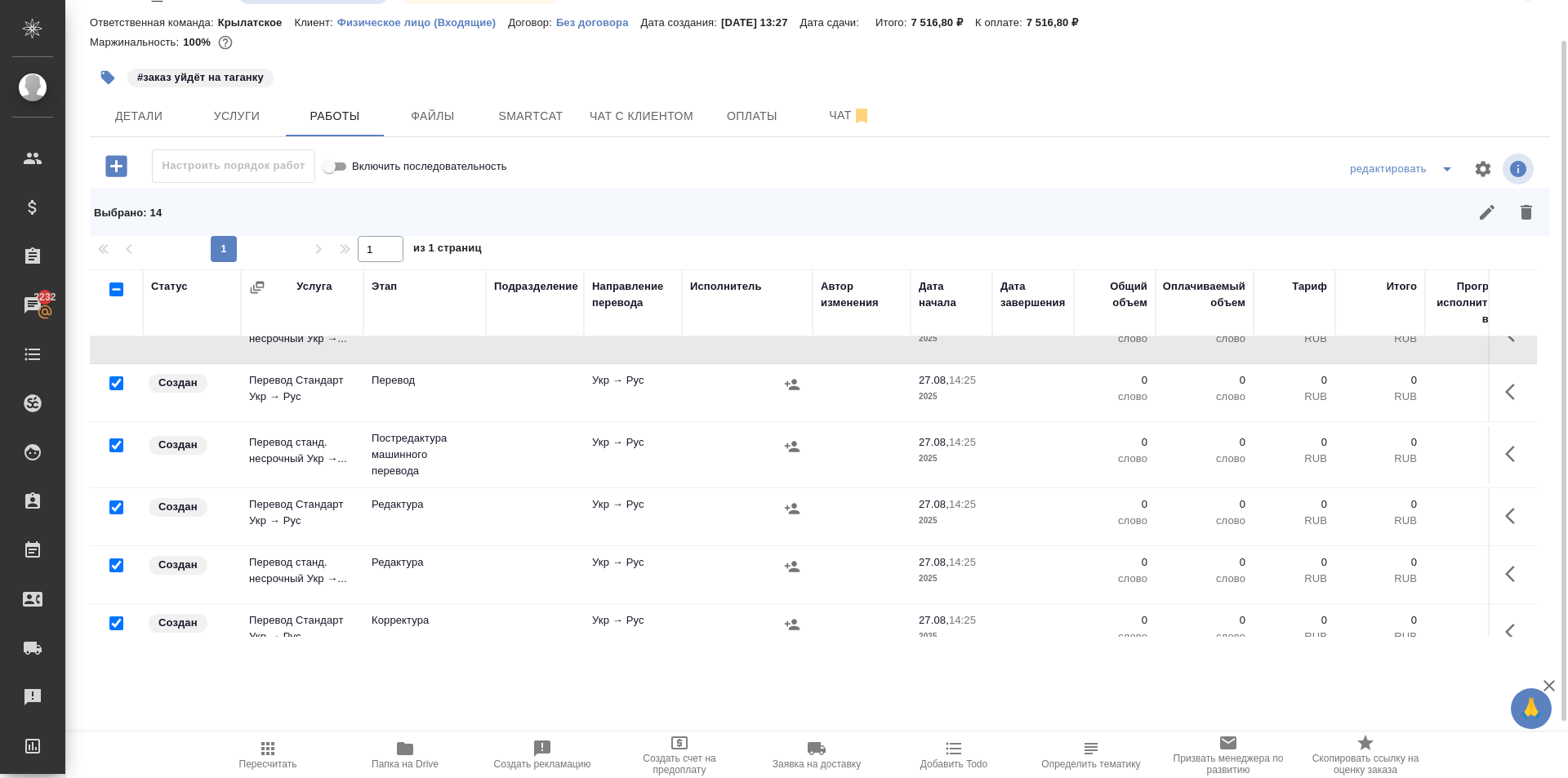
scroll to position [245, 0]
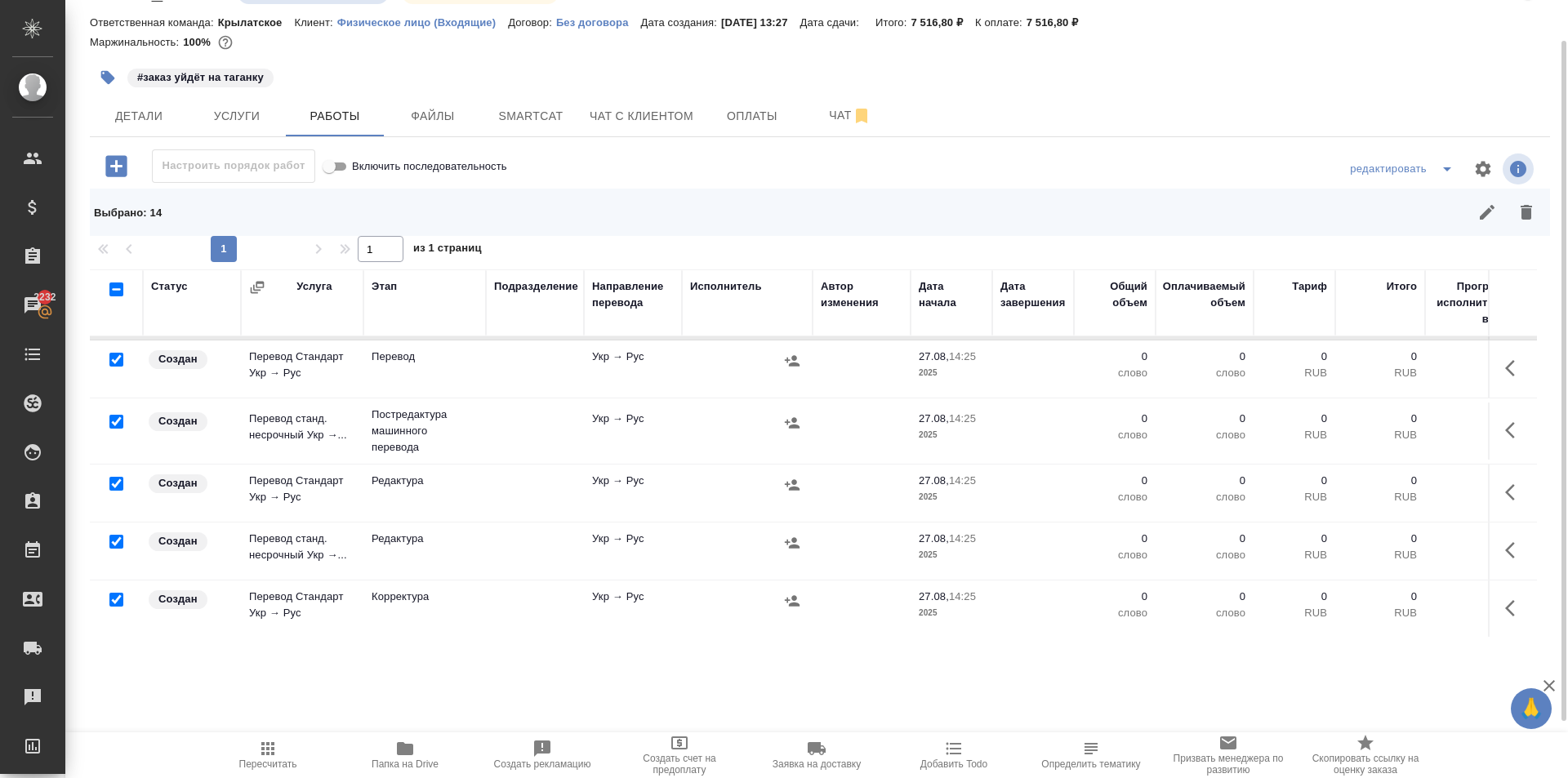
click at [116, 357] on input "checkbox" at bounding box center [116, 359] width 13 height 13
checkbox input "false"
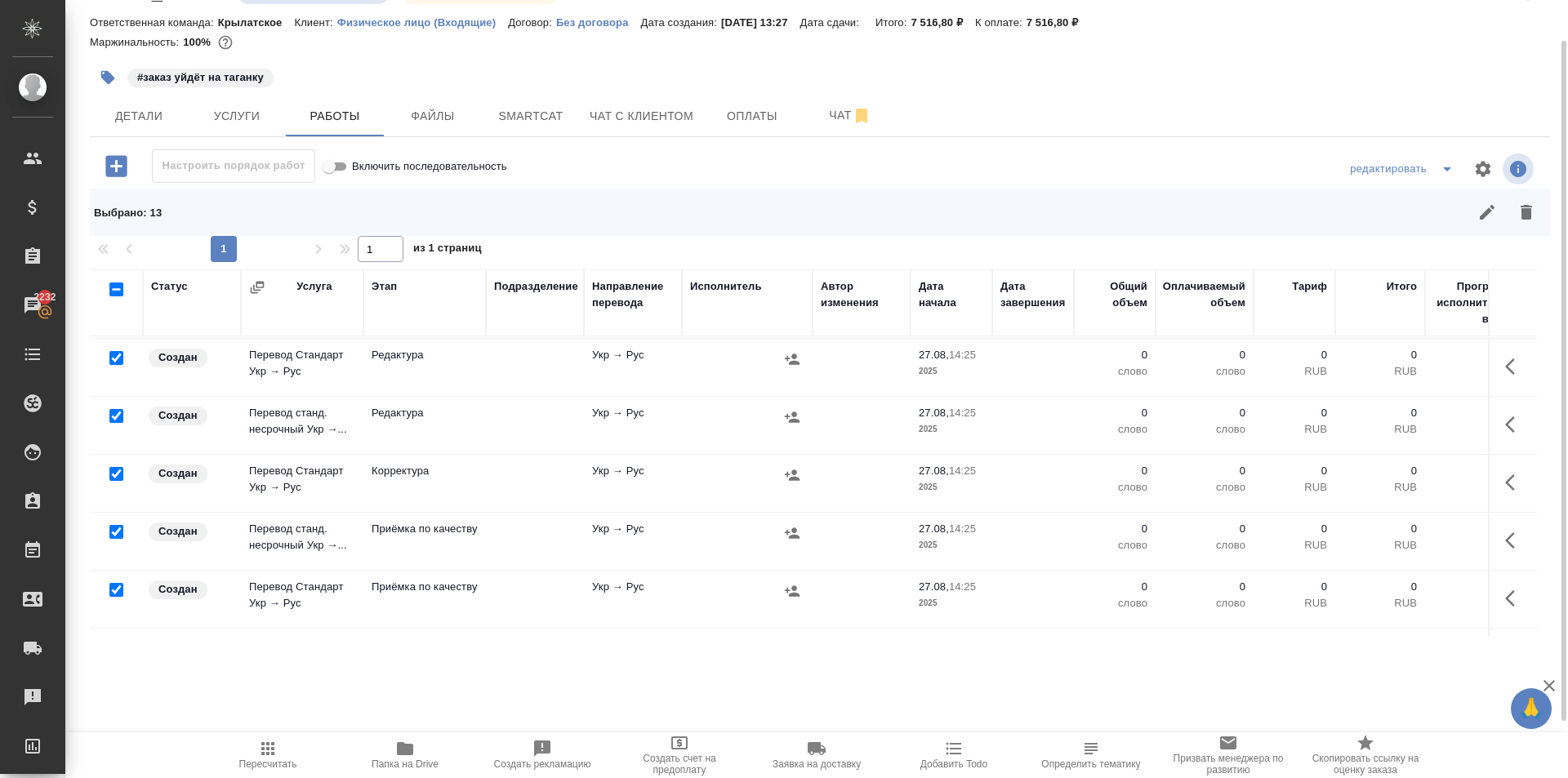
scroll to position [408, 0]
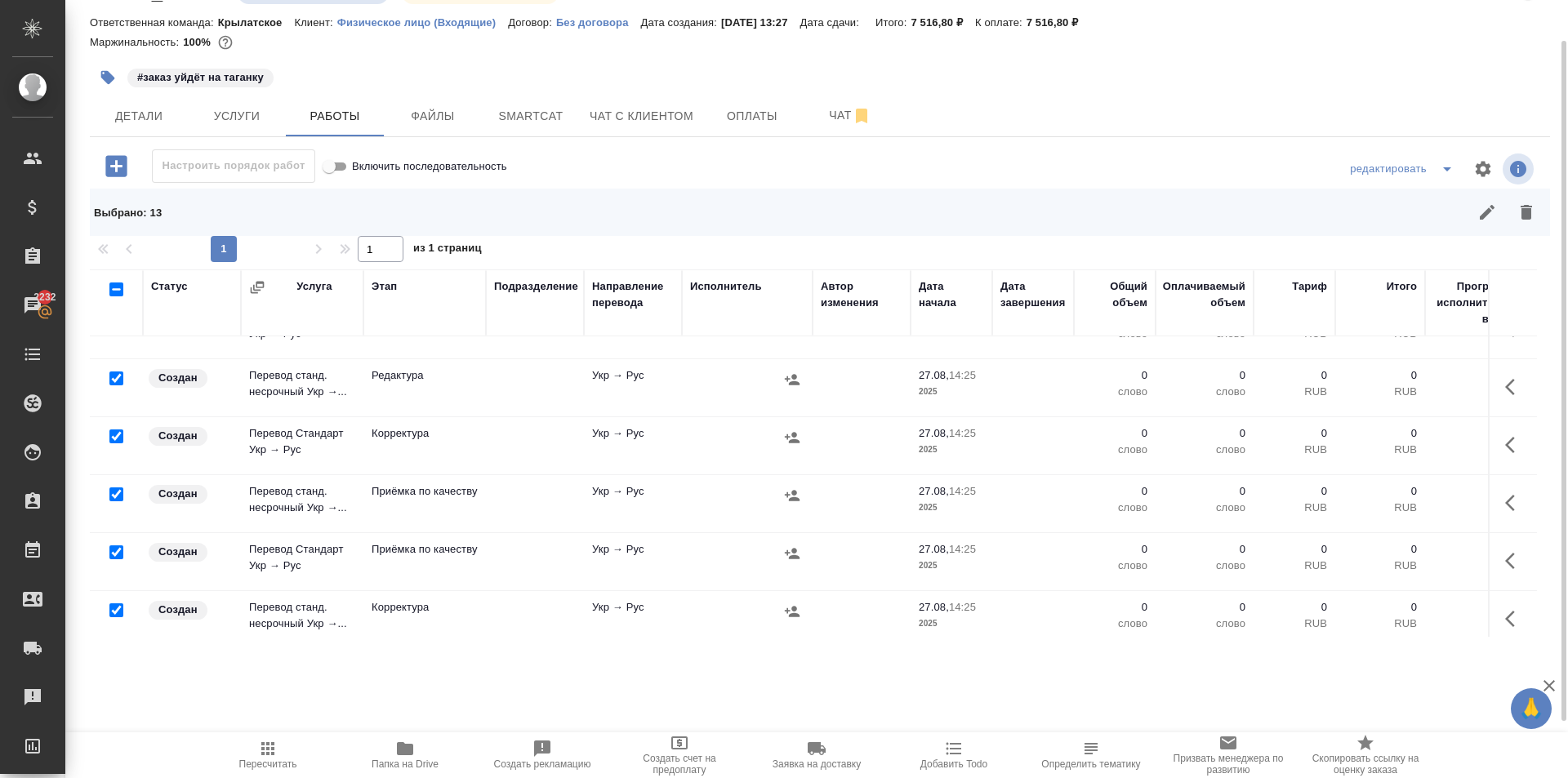
click at [113, 551] on input "checkbox" at bounding box center [116, 552] width 13 height 13
checkbox input "false"
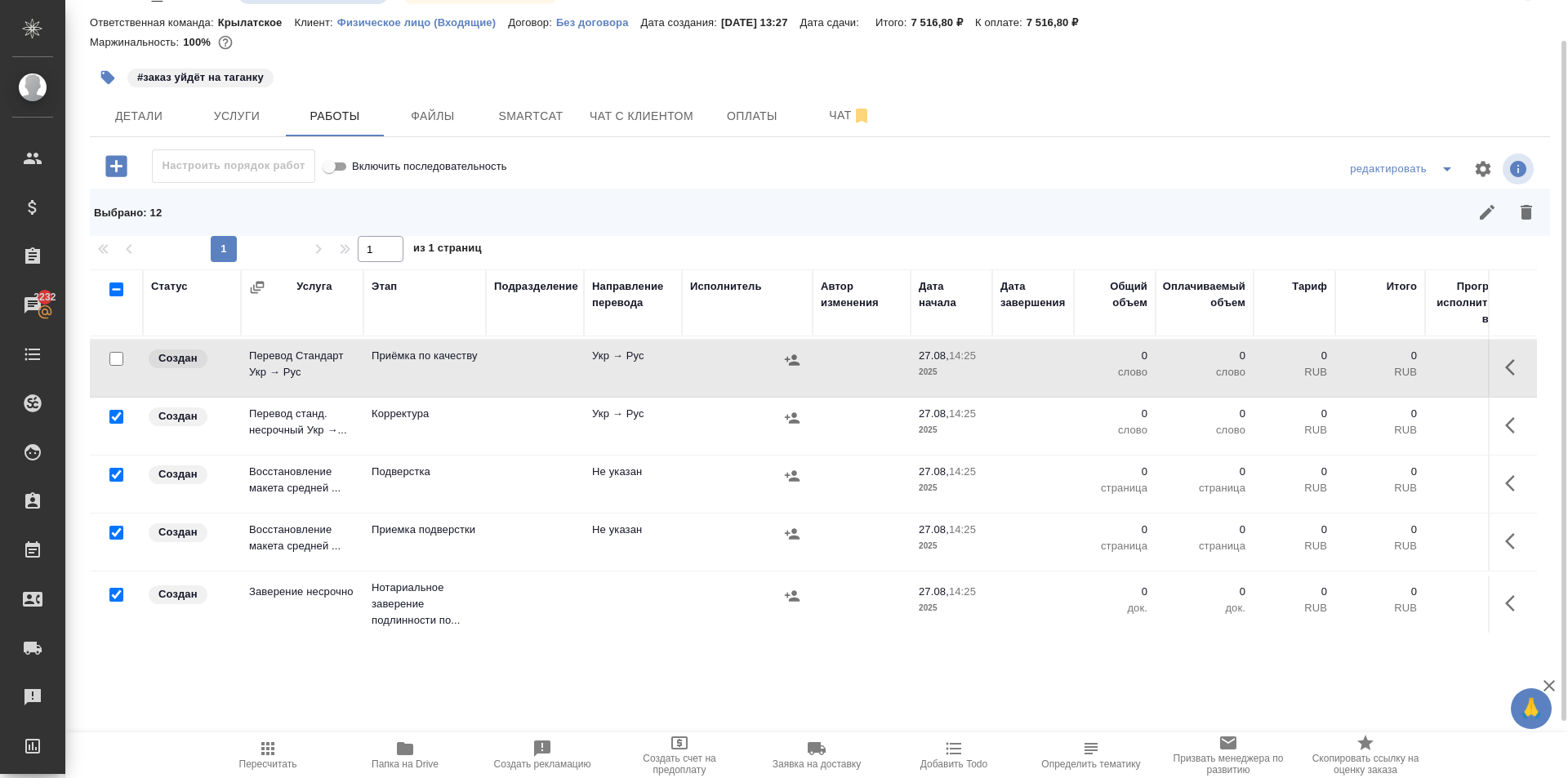
scroll to position [614, 0]
click at [120, 587] on input "checkbox" at bounding box center [116, 593] width 13 height 13
checkbox input "false"
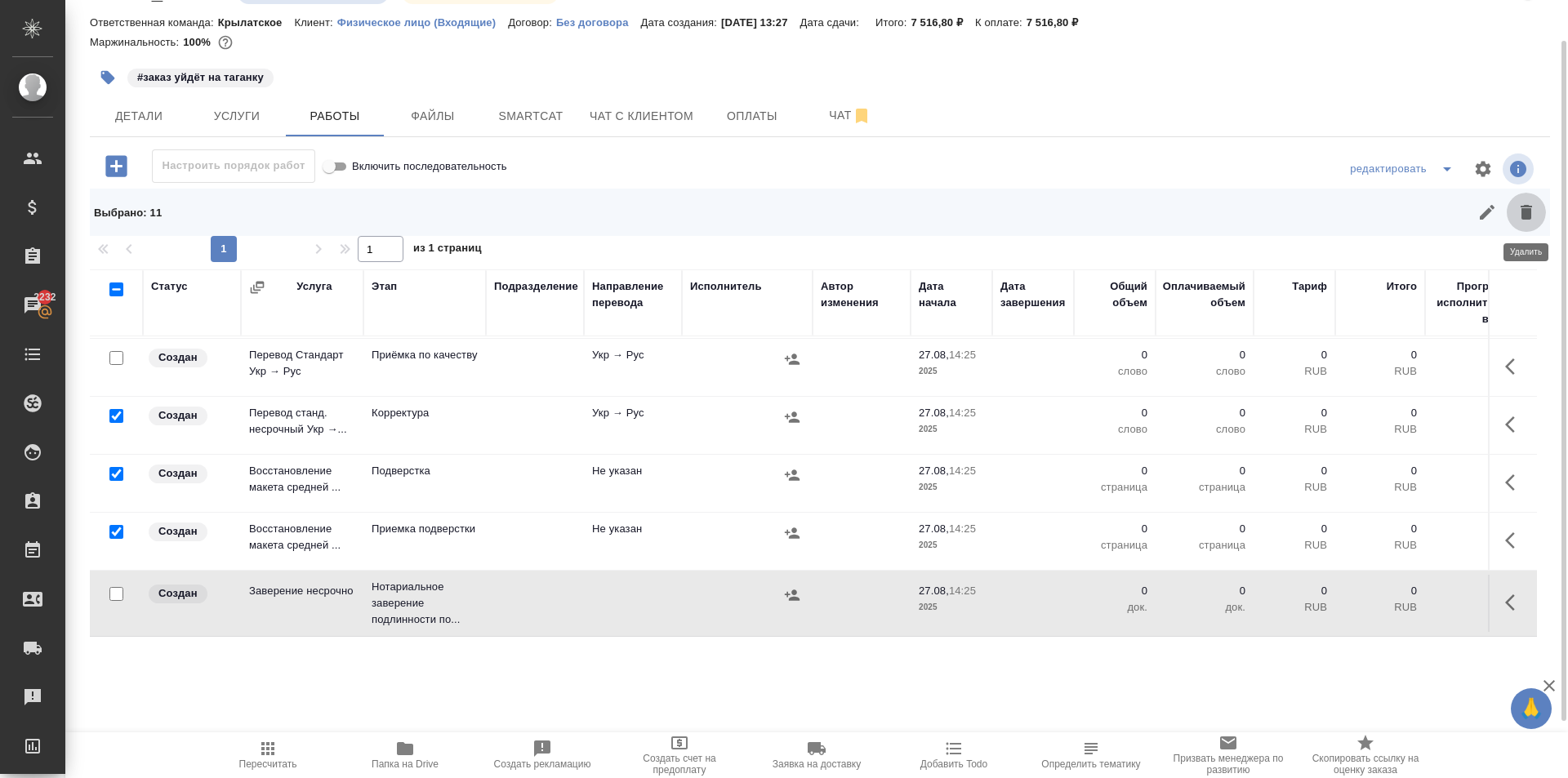
click at [1521, 207] on icon "button" at bounding box center [1526, 212] width 19 height 19
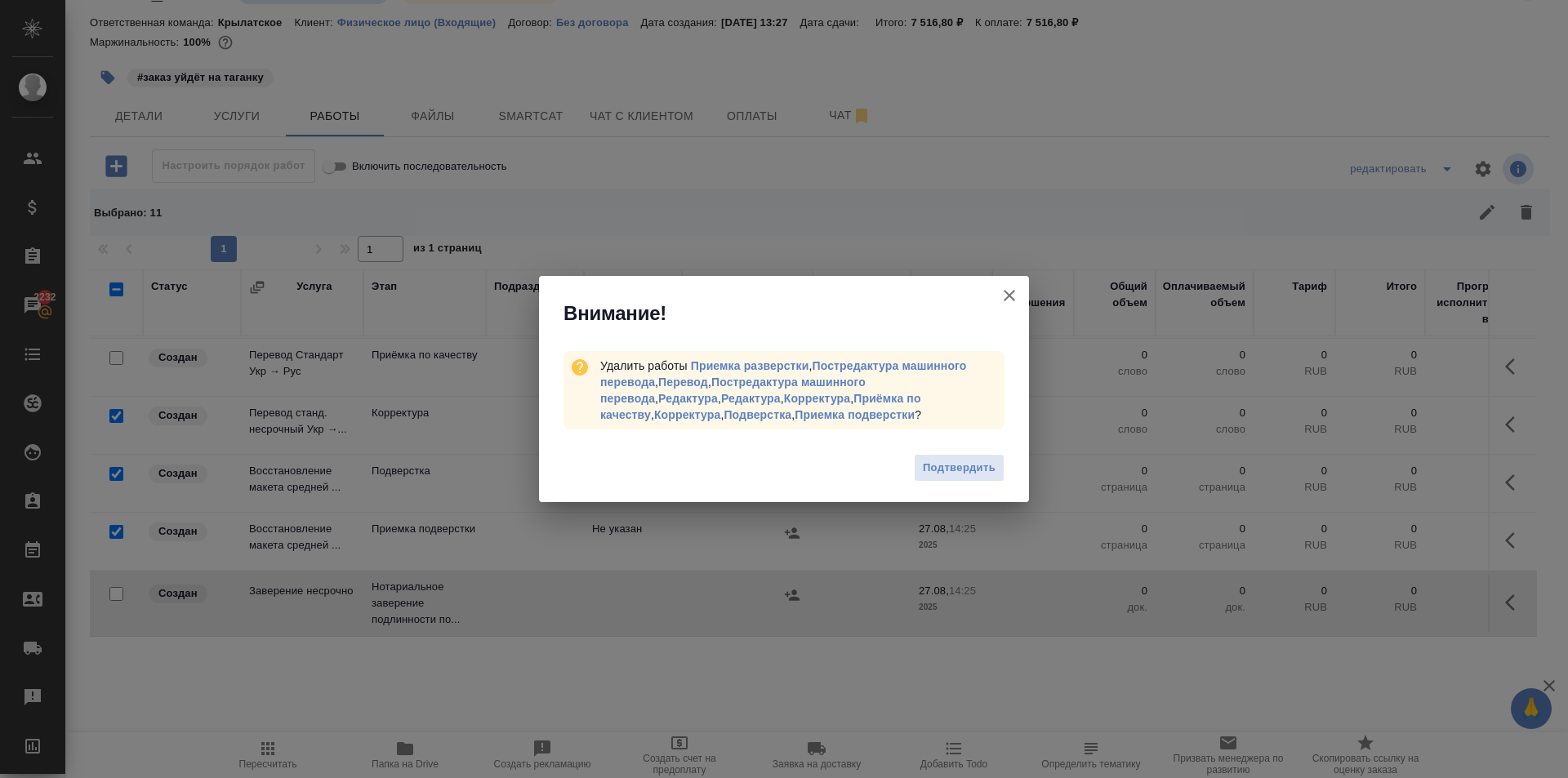
click at [958, 443] on div "Подтвердить" at bounding box center [783, 469] width 490 height 65
click at [955, 456] on button "Подтвердить" at bounding box center [959, 469] width 91 height 29
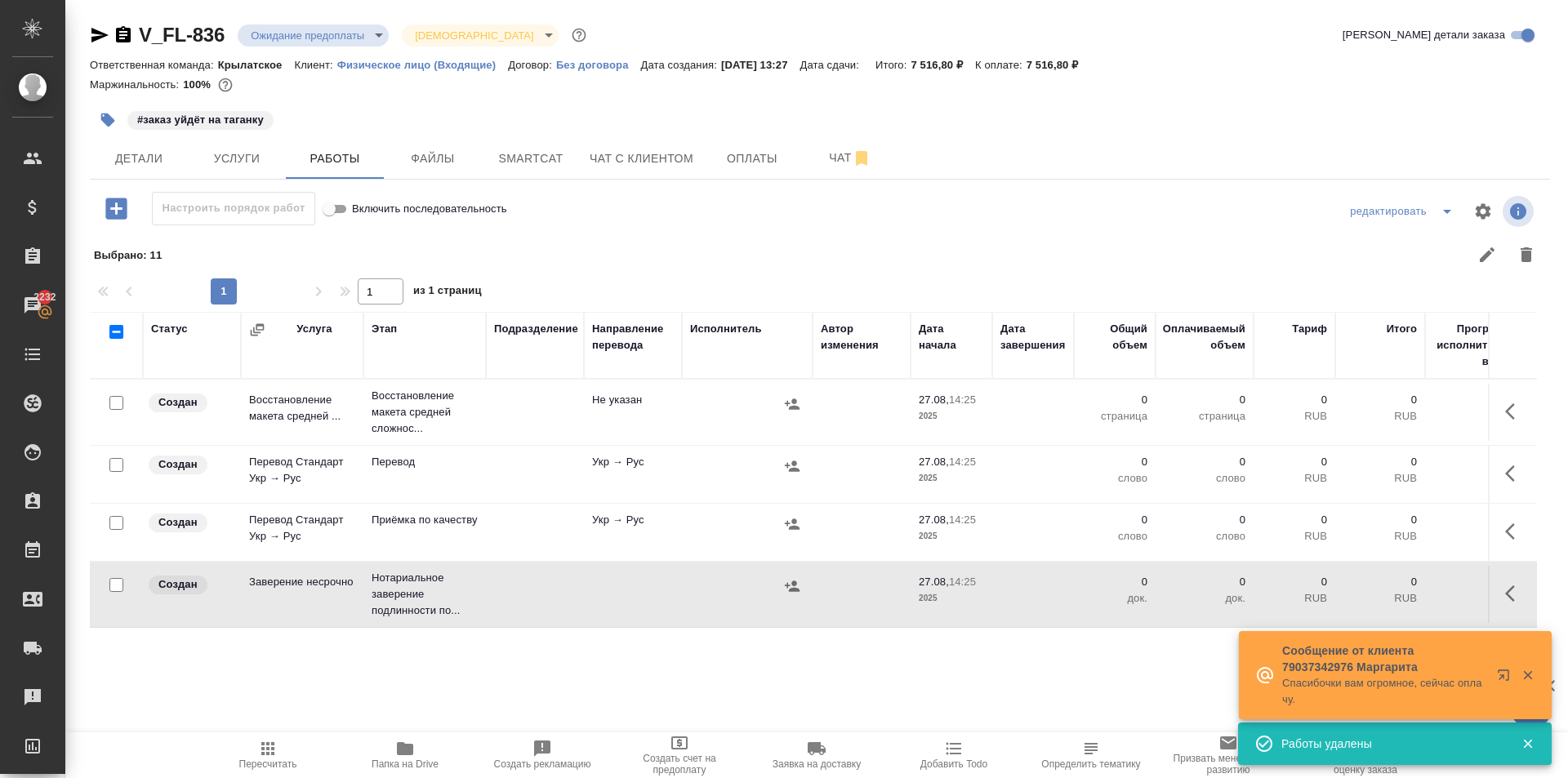
scroll to position [0, 0]
click at [600, 162] on span "Чат с клиентом" at bounding box center [641, 158] width 104 height 20
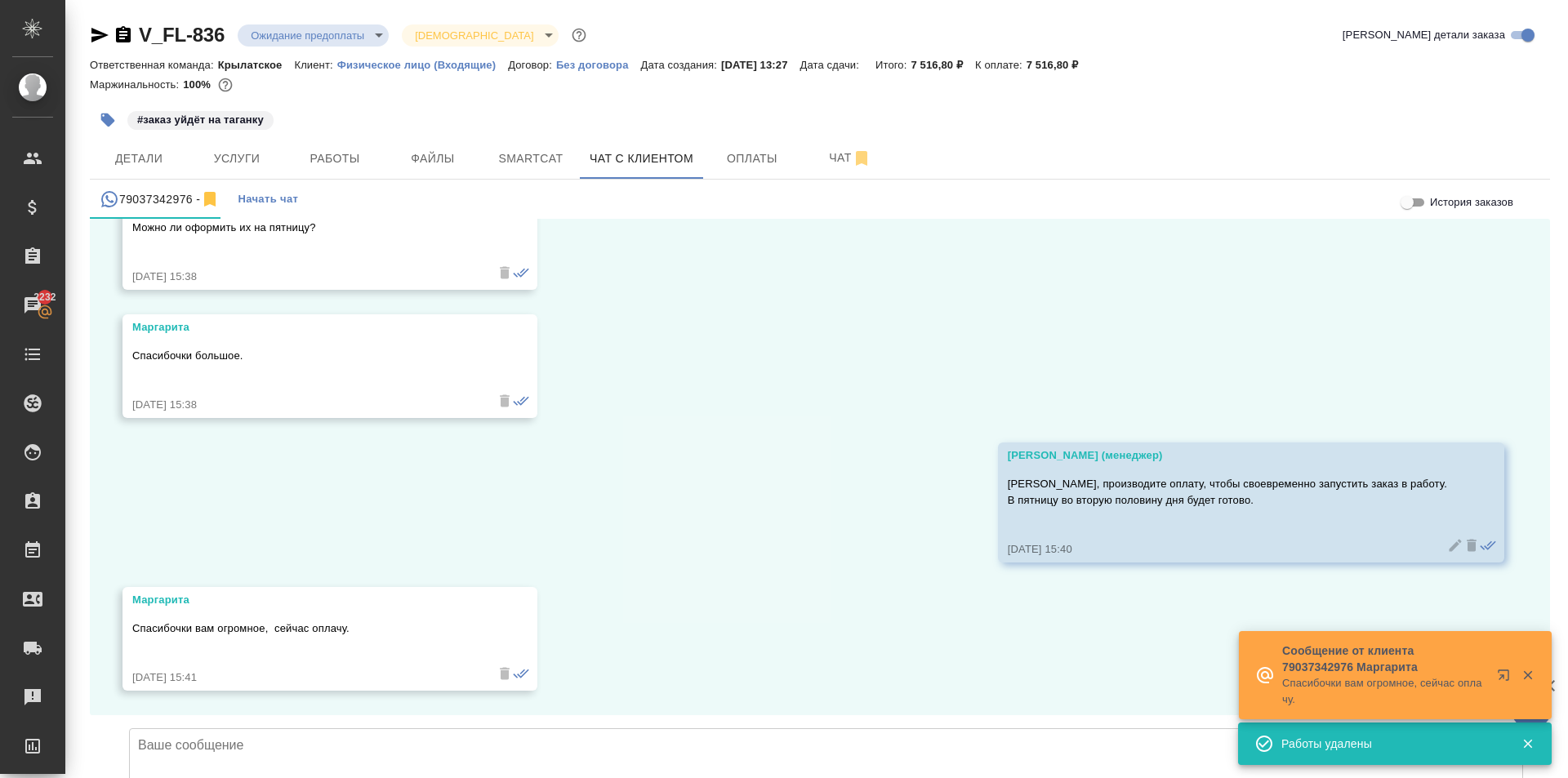
scroll to position [3955, 0]
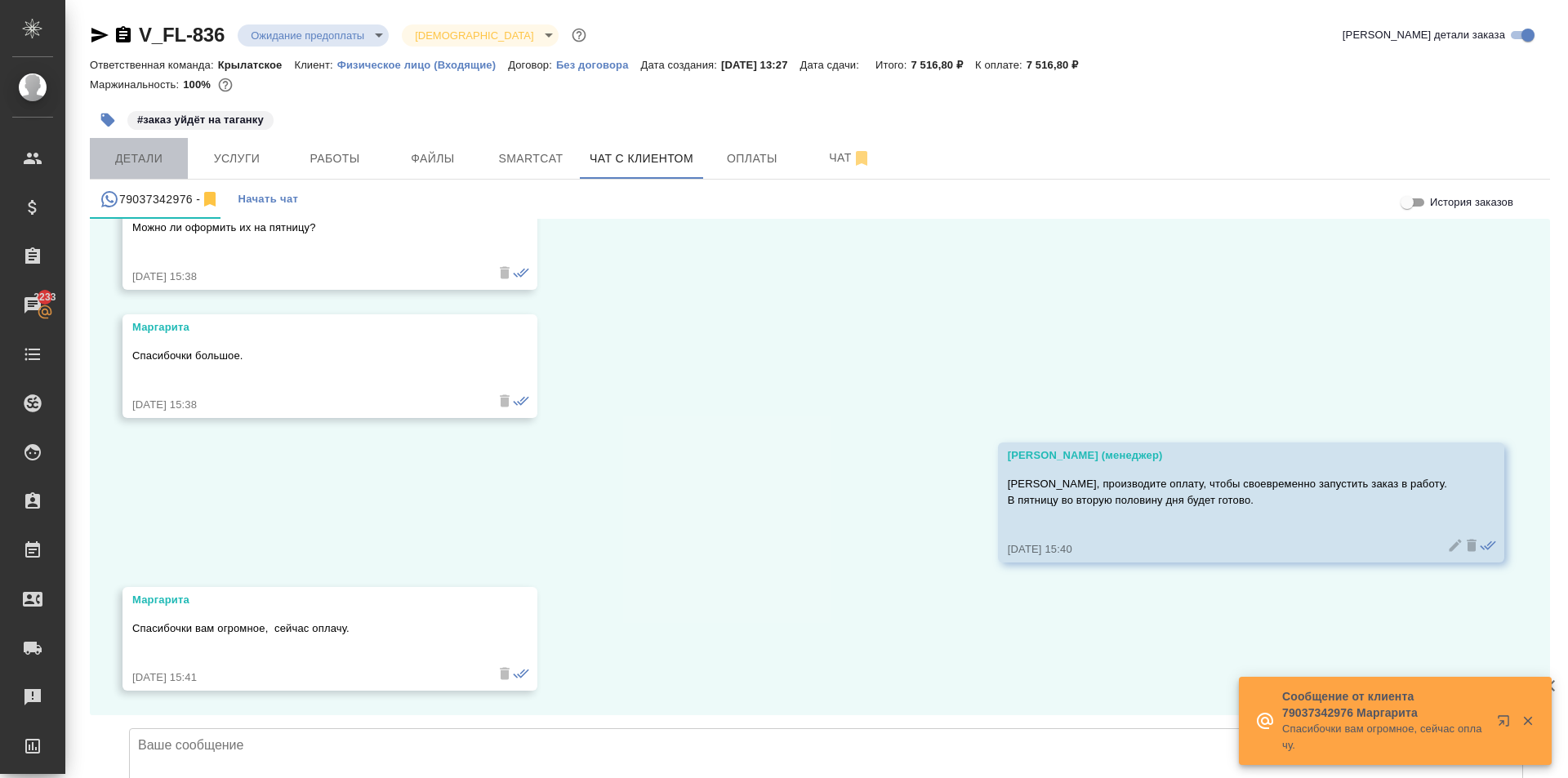
click at [169, 165] on span "Детали" at bounding box center [138, 158] width 78 height 20
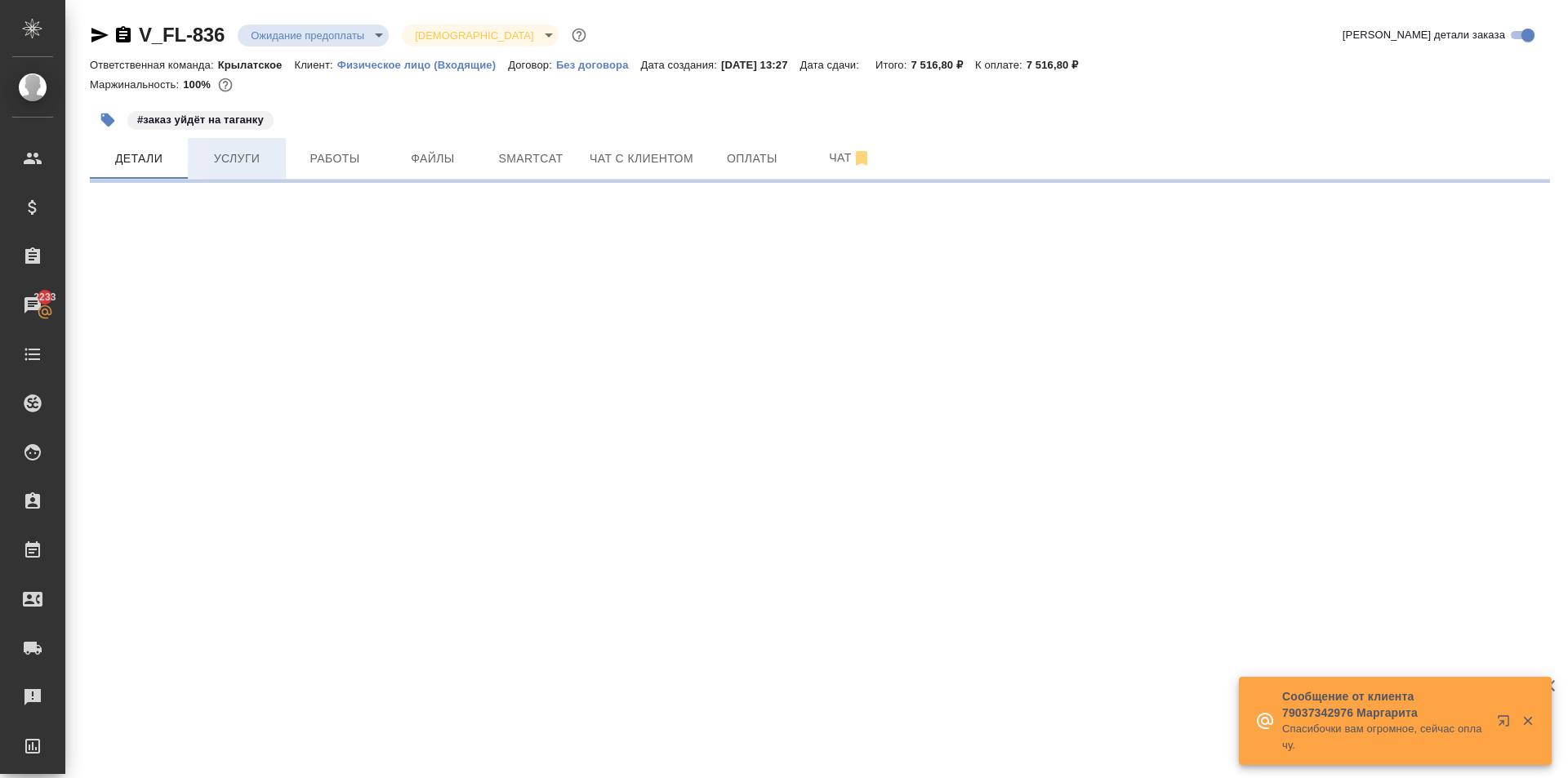
select select "RU"
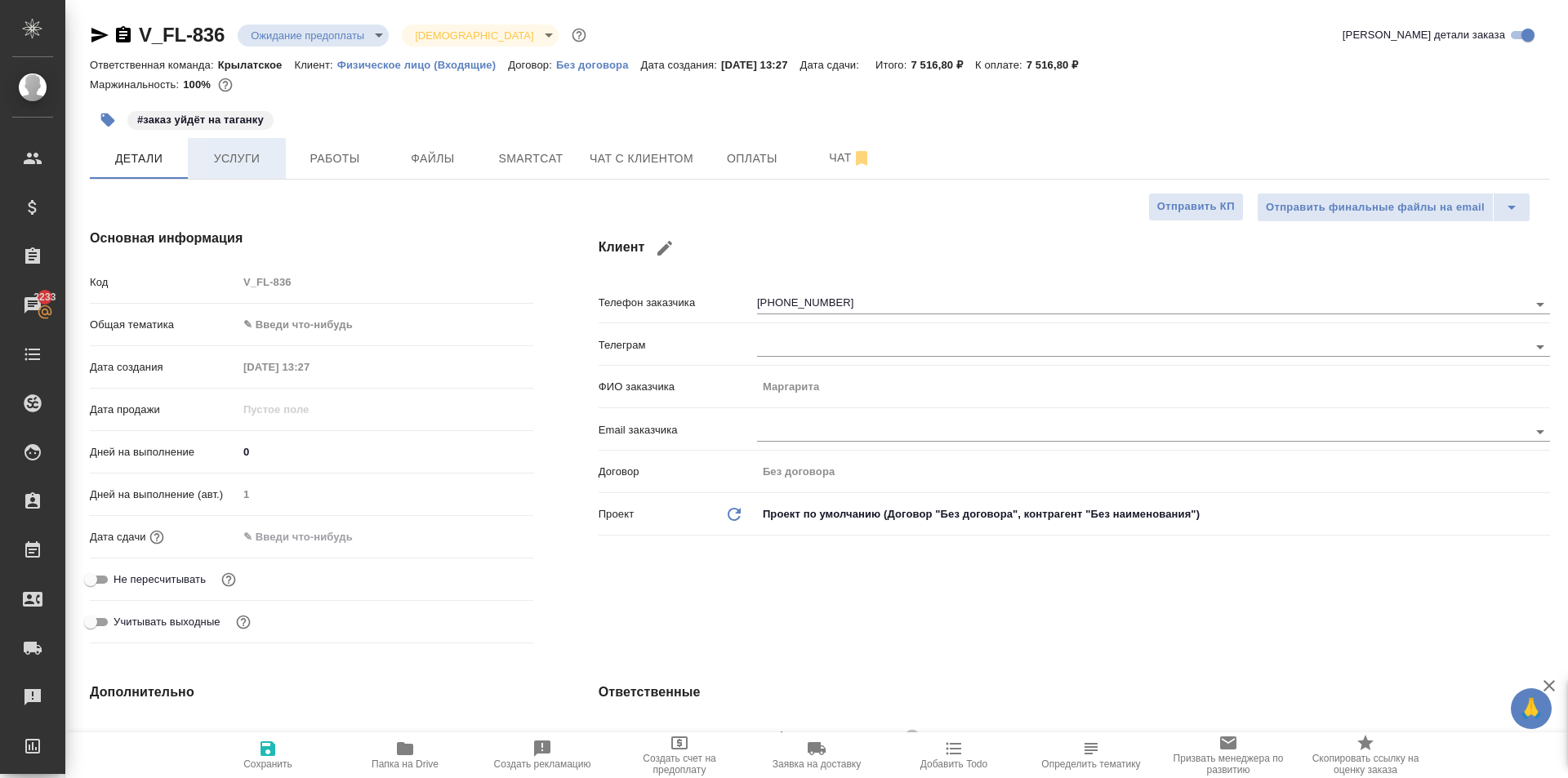
type textarea "x"
click at [315, 315] on body "🙏 .cls-1 fill:#fff; AWATERA Kasymov Timur Клиенты Спецификации Заказы 2233 Чаты…" at bounding box center [784, 389] width 1568 height 778
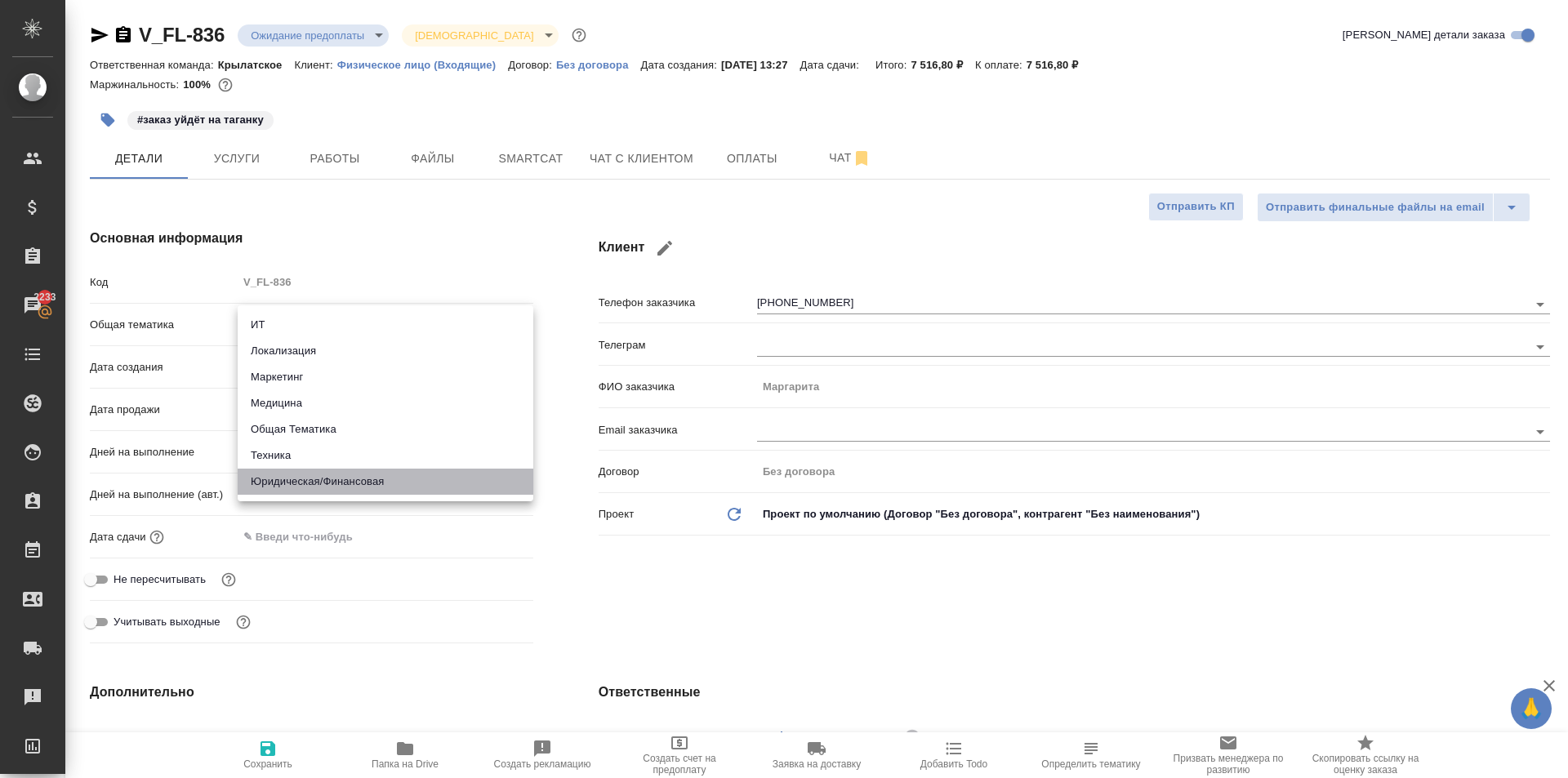
click at [346, 479] on li "Юридическая/Финансовая" at bounding box center [385, 481] width 296 height 26
type input "yr-fn"
type textarea "x"
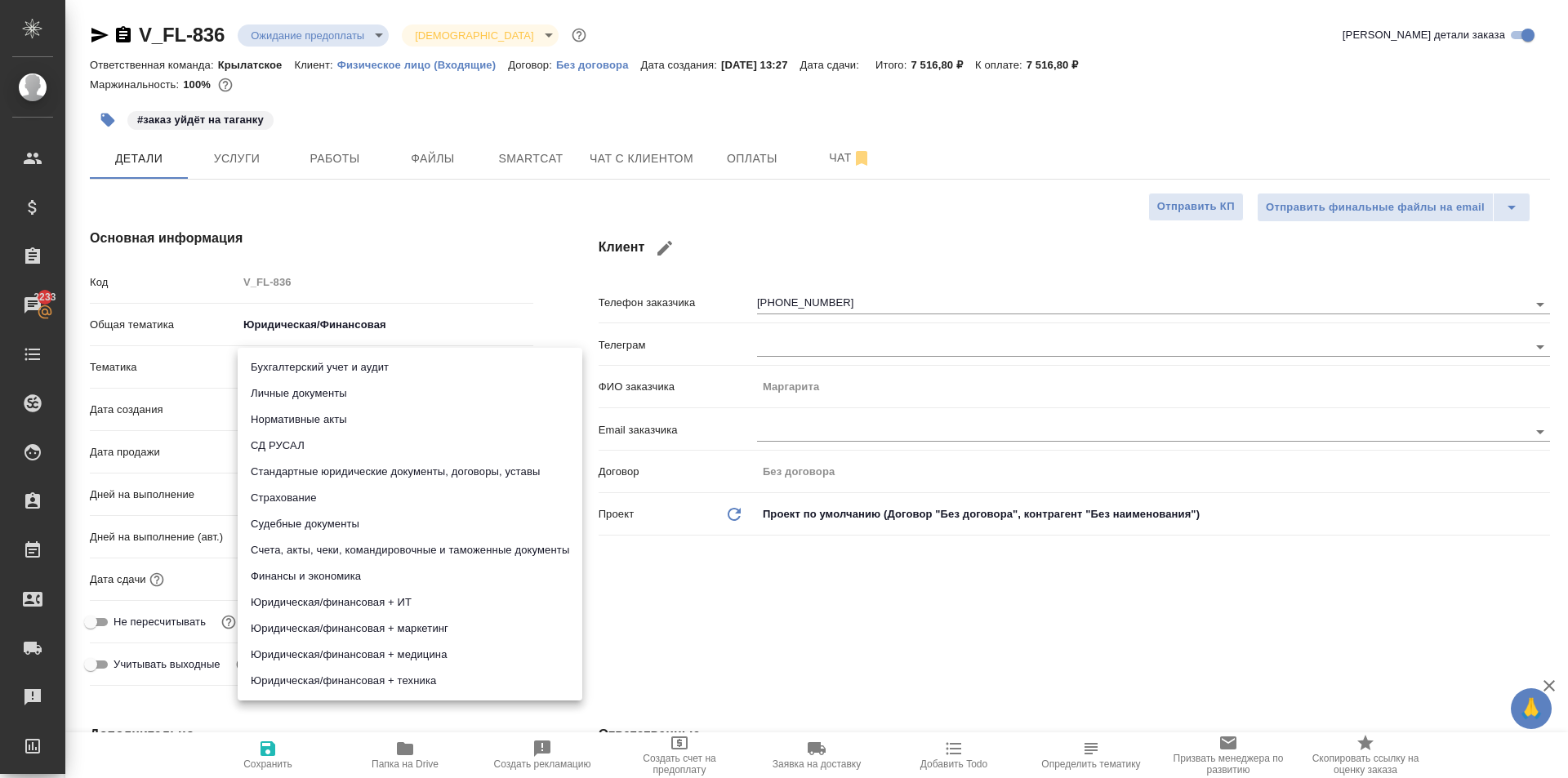
click at [306, 367] on body "🙏 .cls-1 fill:#fff; AWATERA Kasymov Timur Клиенты Спецификации Заказы 2233 Чаты…" at bounding box center [784, 389] width 1568 height 778
click at [303, 390] on li "Личные документы" at bounding box center [410, 393] width 345 height 26
type textarea "x"
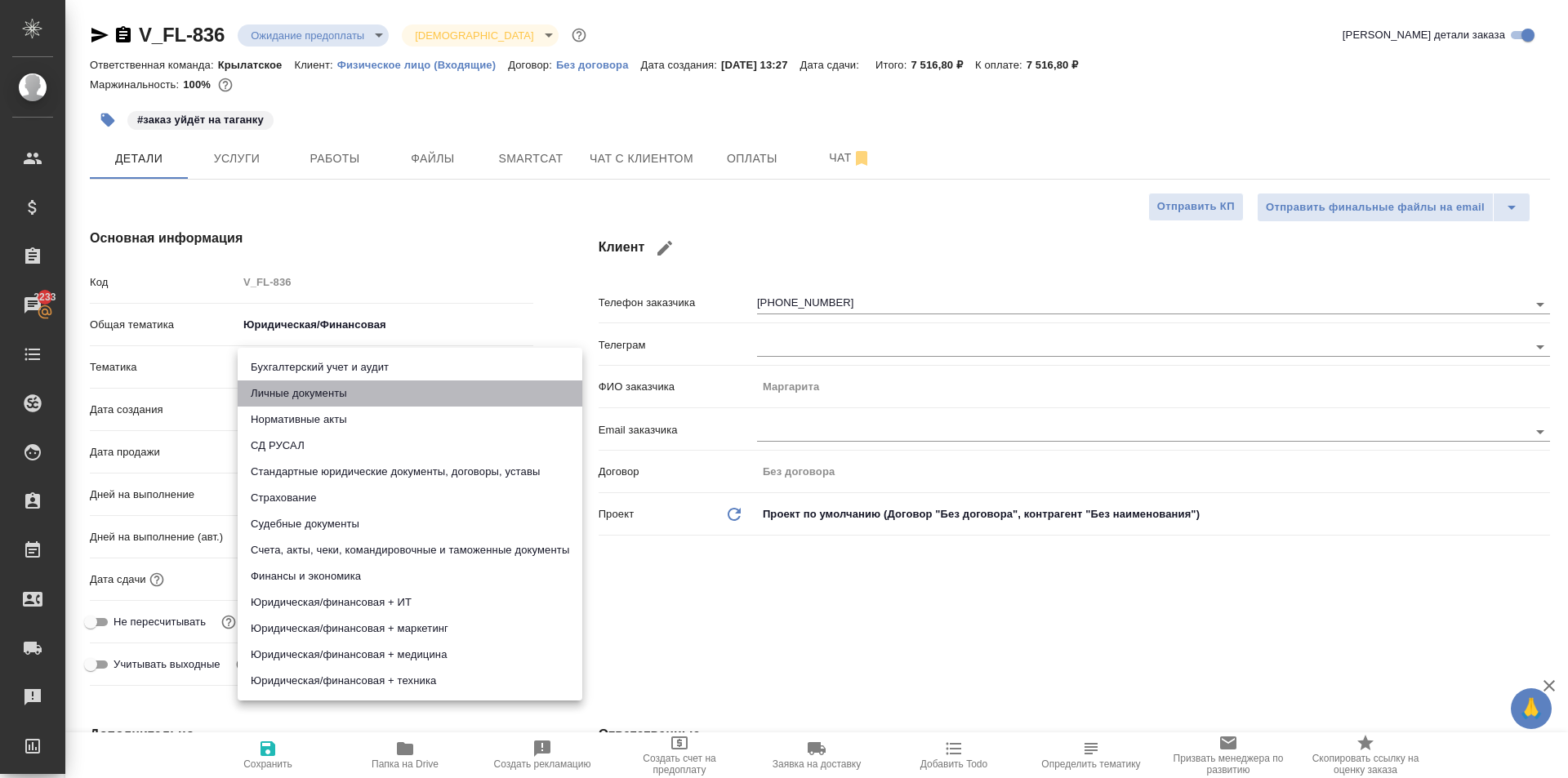
type input "5a8b8b956a9677013d343cfe"
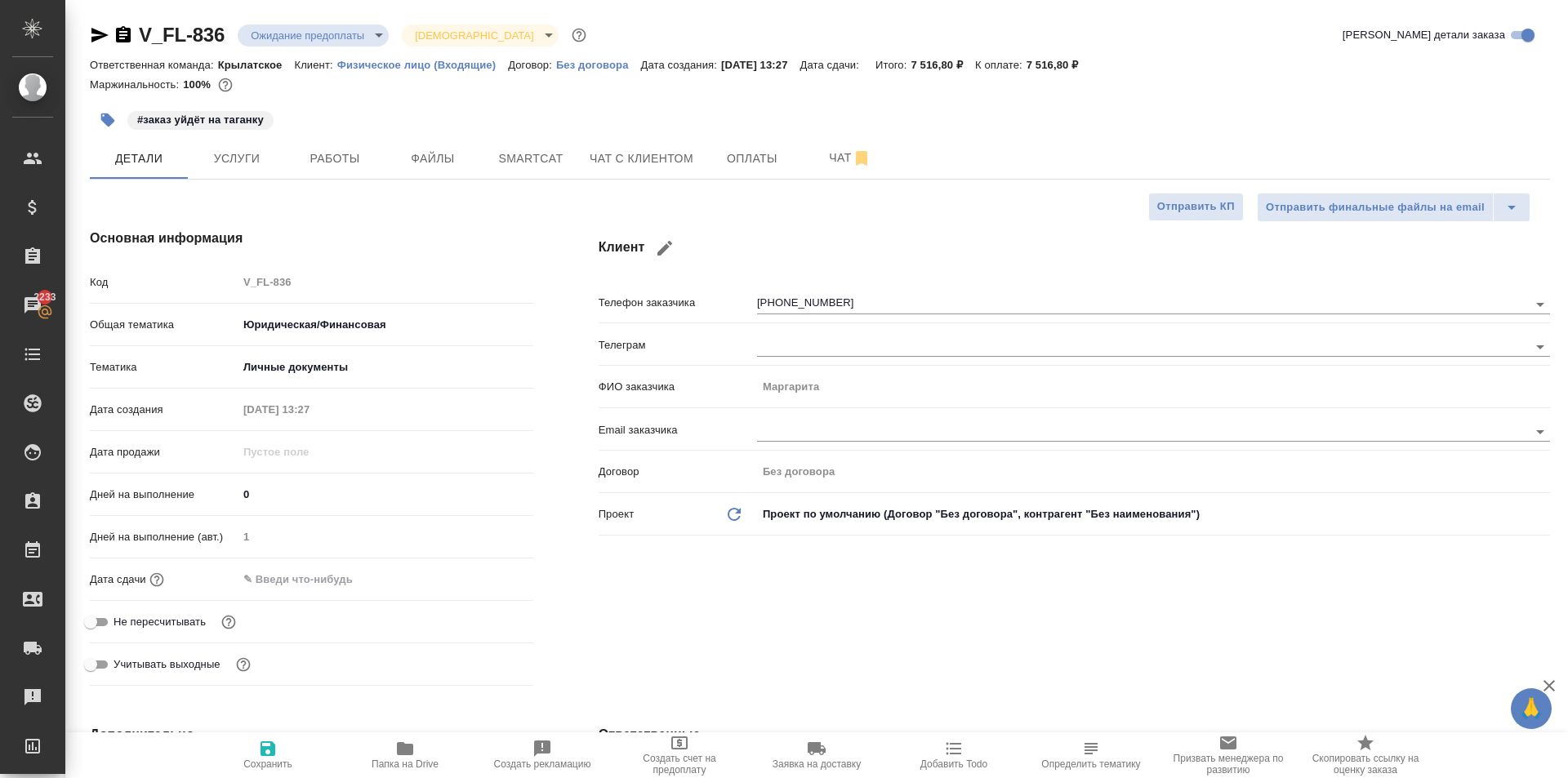
drag, startPoint x: 275, startPoint y: 486, endPoint x: 226, endPoint y: 505, distance: 52.6
click at [215, 503] on div "Дней на выполнение 0" at bounding box center [312, 495] width 443 height 29
drag, startPoint x: 260, startPoint y: 502, endPoint x: 222, endPoint y: 496, distance: 38.5
click at [222, 496] on div "Дней на выполнение 0" at bounding box center [312, 495] width 443 height 29
type input "1"
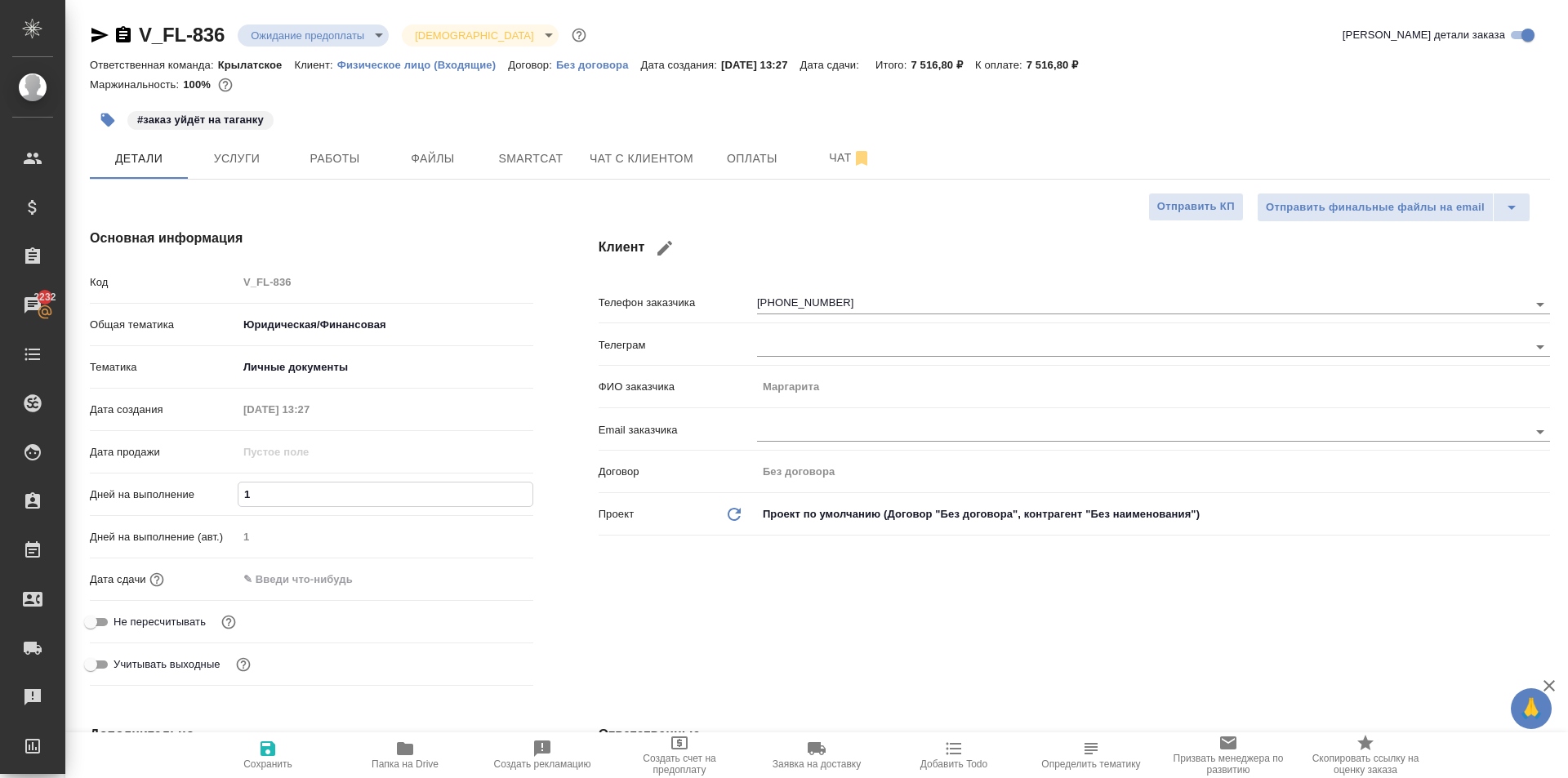
type textarea "x"
type input "1"
click at [298, 587] on input "text" at bounding box center [309, 579] width 143 height 24
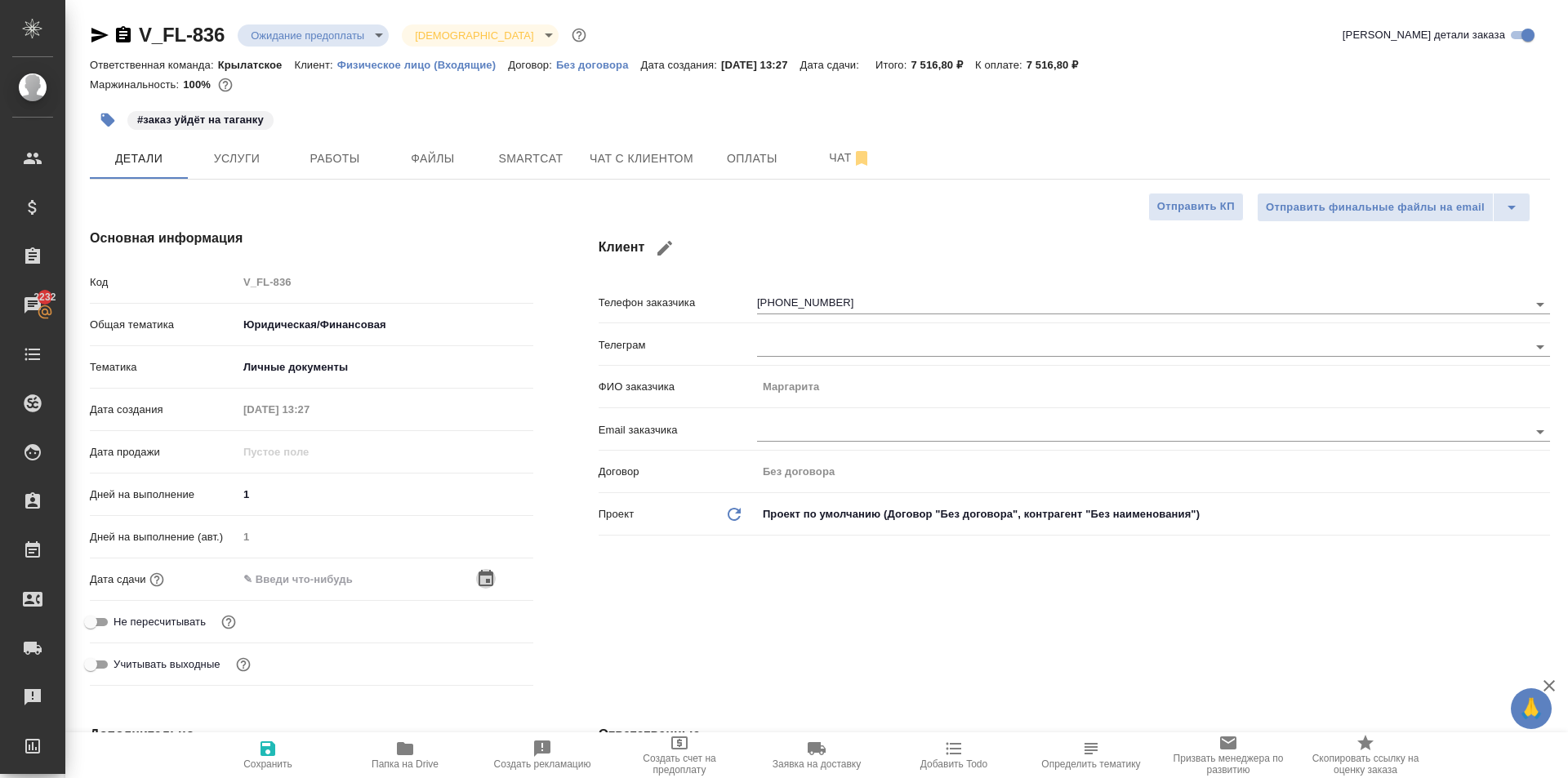
click at [486, 582] on icon "button" at bounding box center [486, 578] width 19 height 19
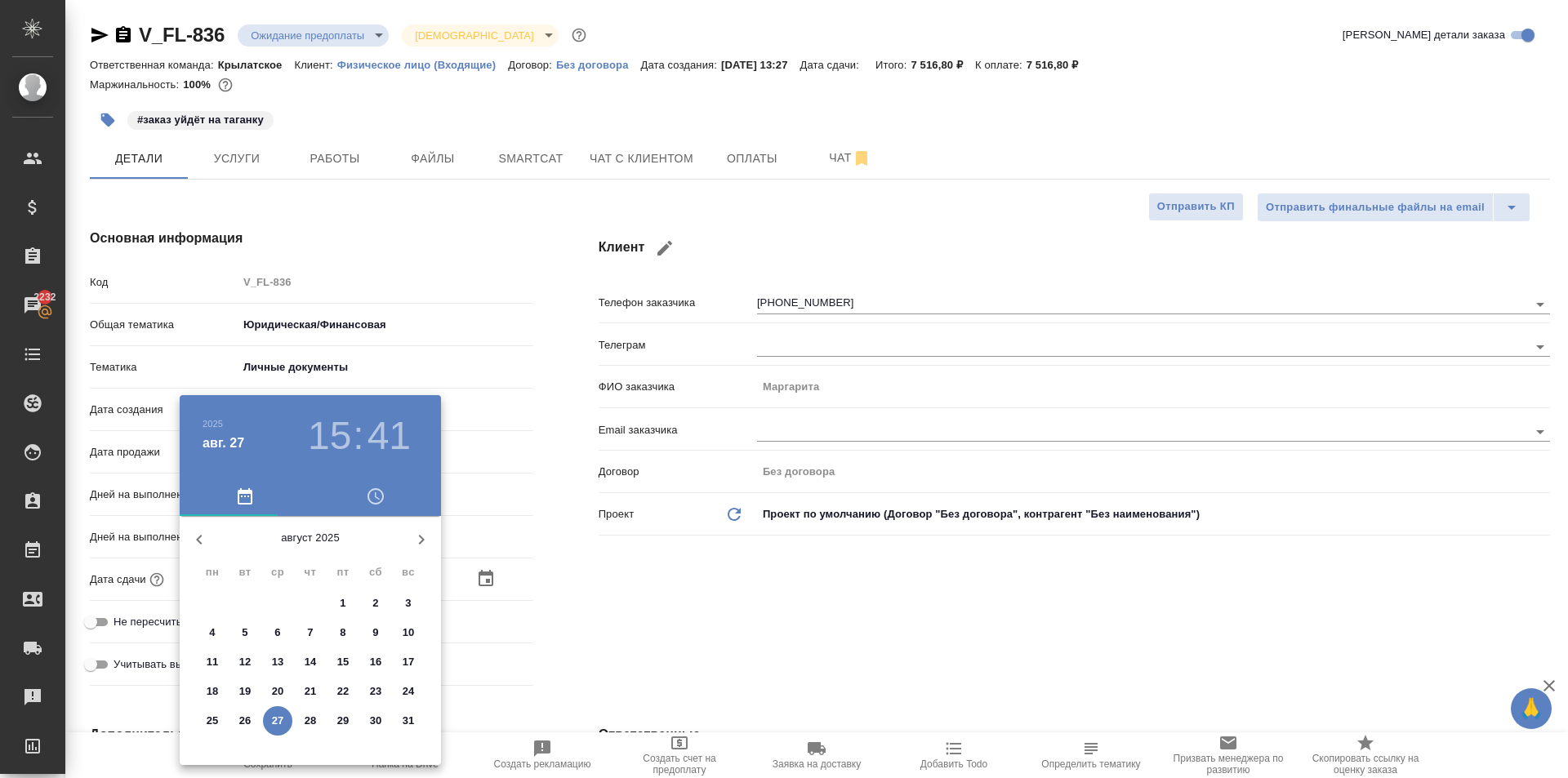
click at [314, 724] on p "28" at bounding box center [310, 721] width 13 height 16
type input "28.08.2025 15:41"
type textarea "x"
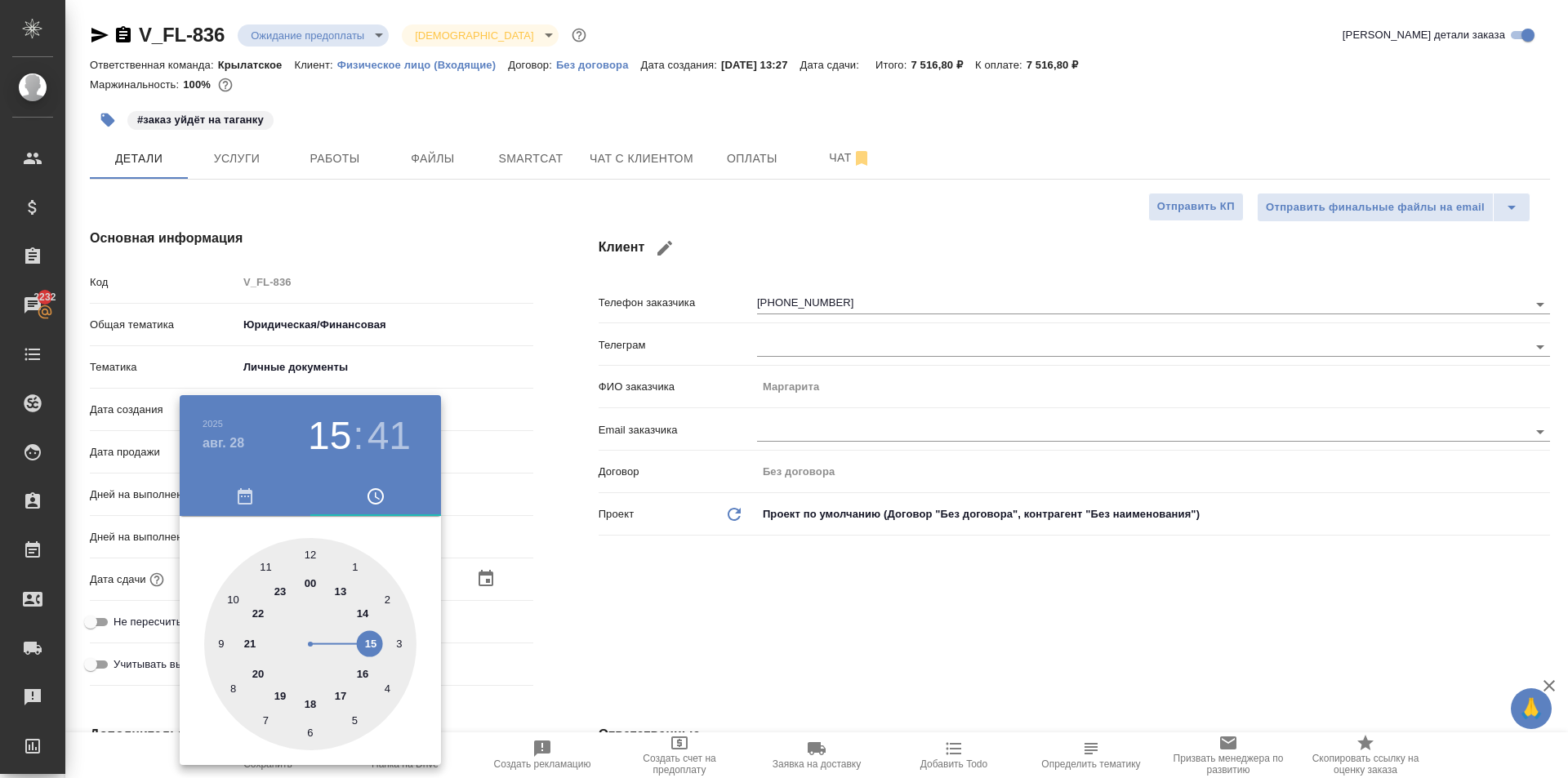
click at [314, 540] on div at bounding box center [310, 644] width 212 height 212
type input "28.08.2025 12:41"
type textarea "x"
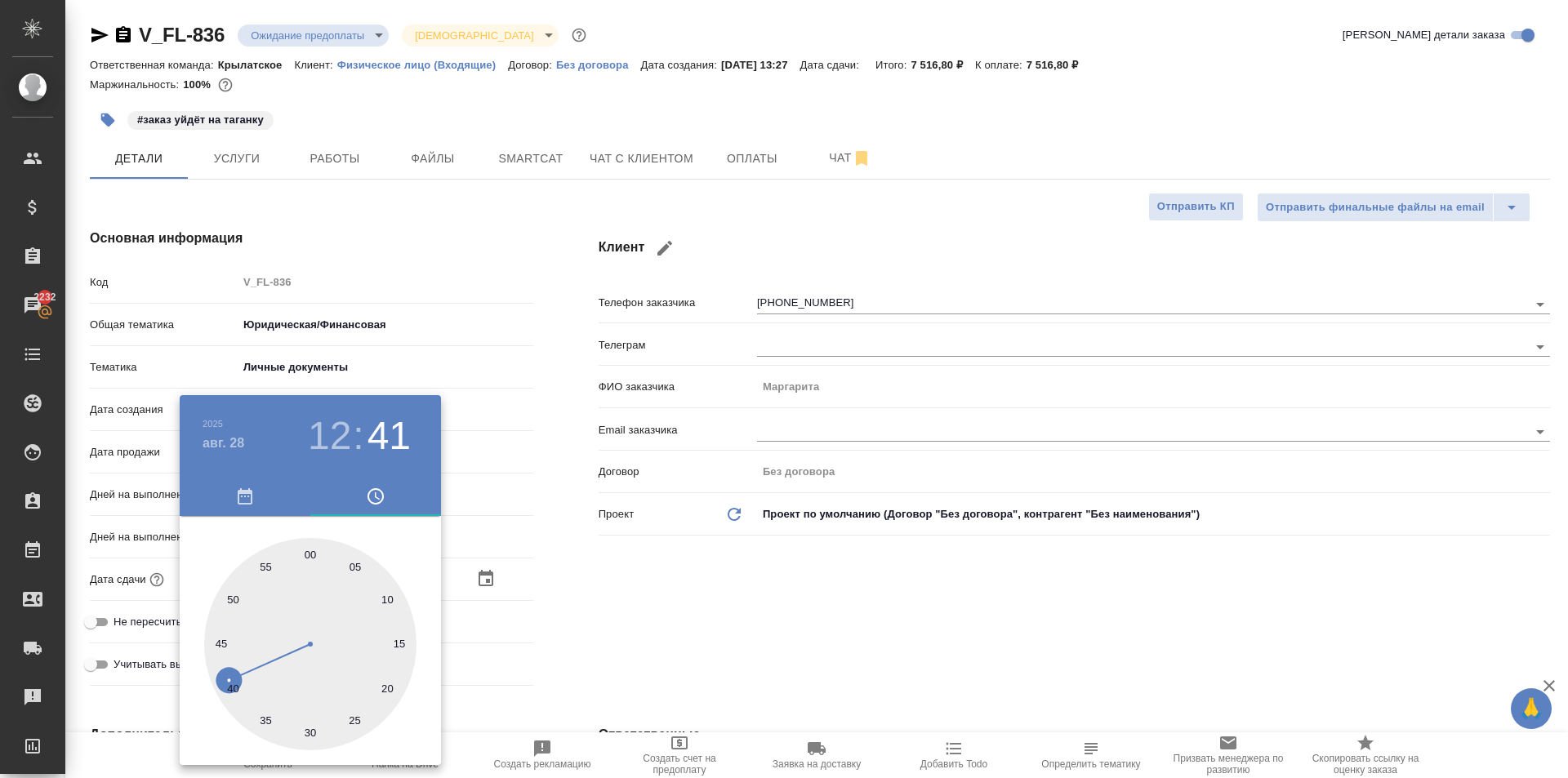
type input "28.08.2025 12:00"
type textarea "x"
click at [309, 549] on div at bounding box center [310, 644] width 212 height 212
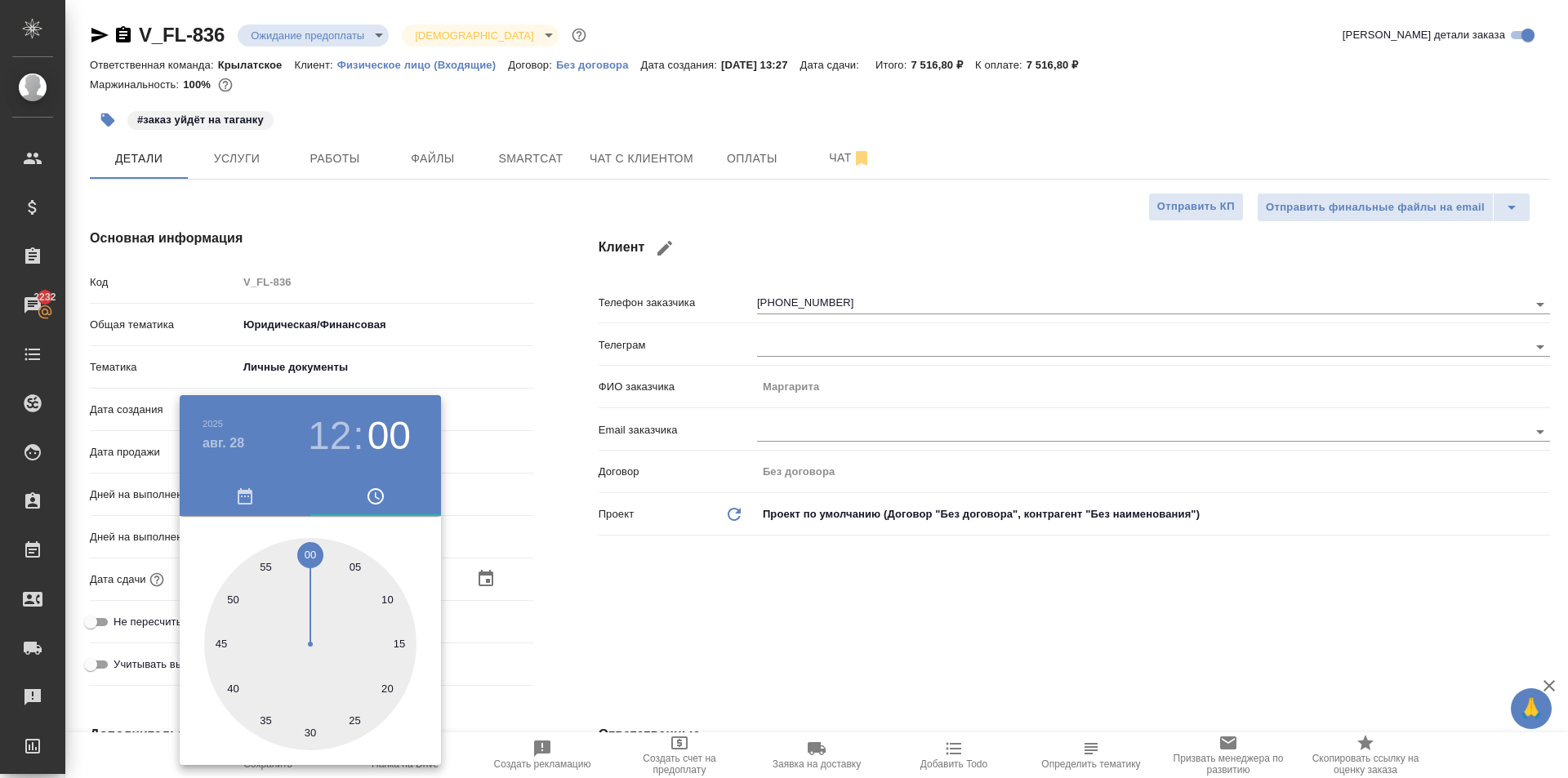
type textarea "x"
drag, startPoint x: 545, startPoint y: 614, endPoint x: 473, endPoint y: 618, distance: 72.1
click at [534, 617] on div at bounding box center [784, 389] width 1568 height 778
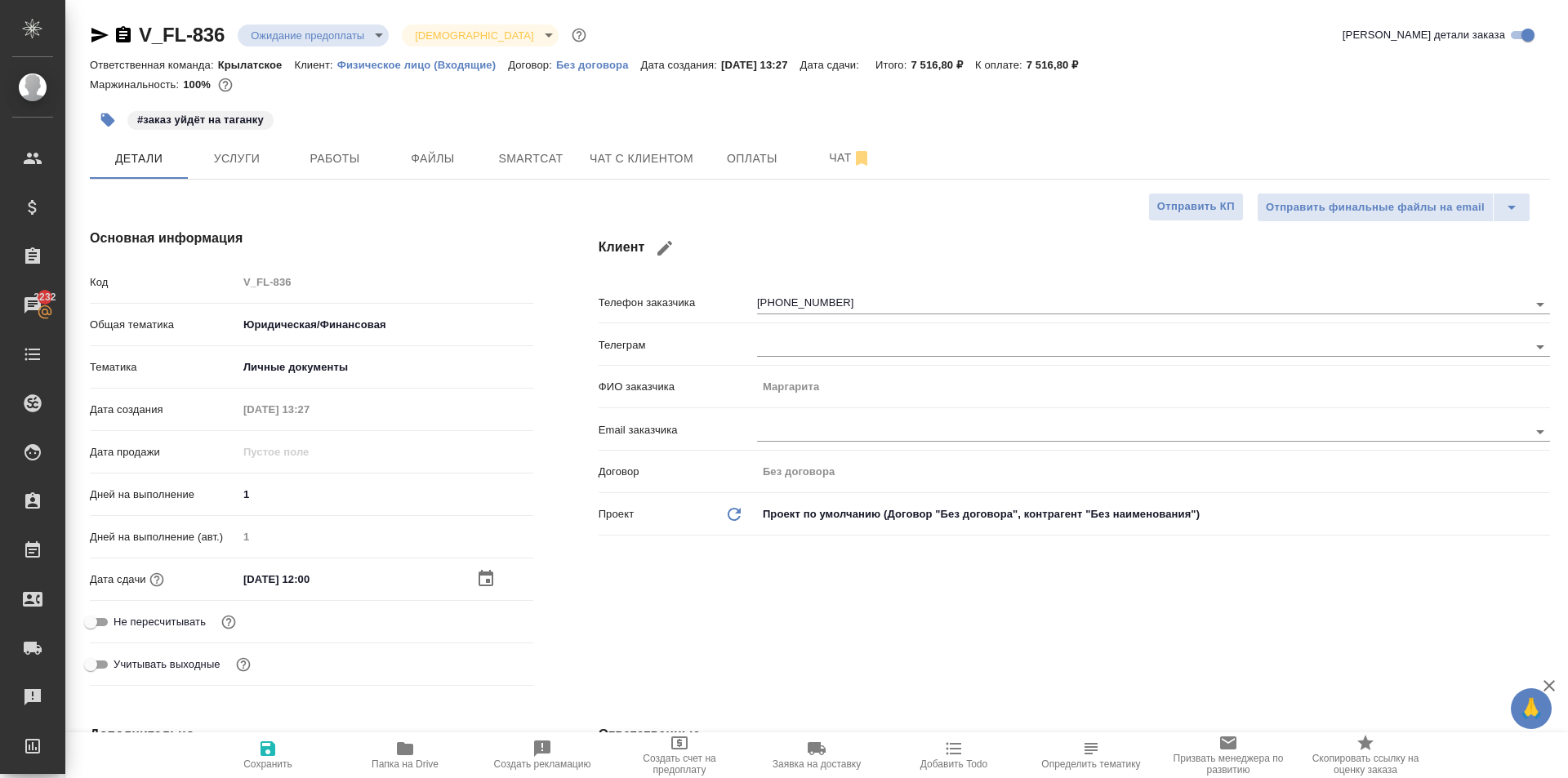
click at [186, 614] on span "Не пересчитывать" at bounding box center [159, 621] width 92 height 16
click at [120, 614] on input "Не пересчитывать" at bounding box center [91, 622] width 59 height 19
checkbox input "true"
type textarea "x"
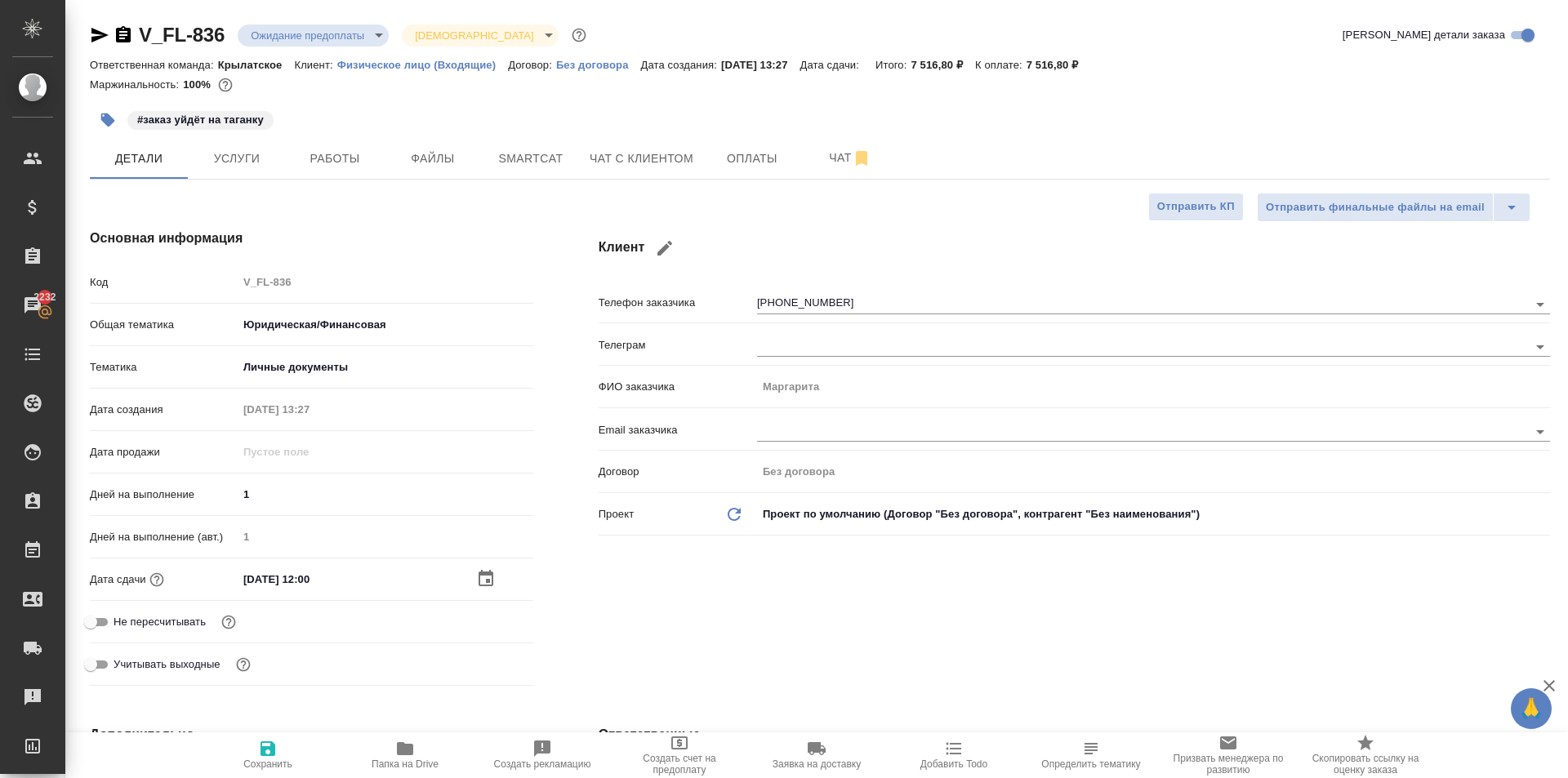
type textarea "x"
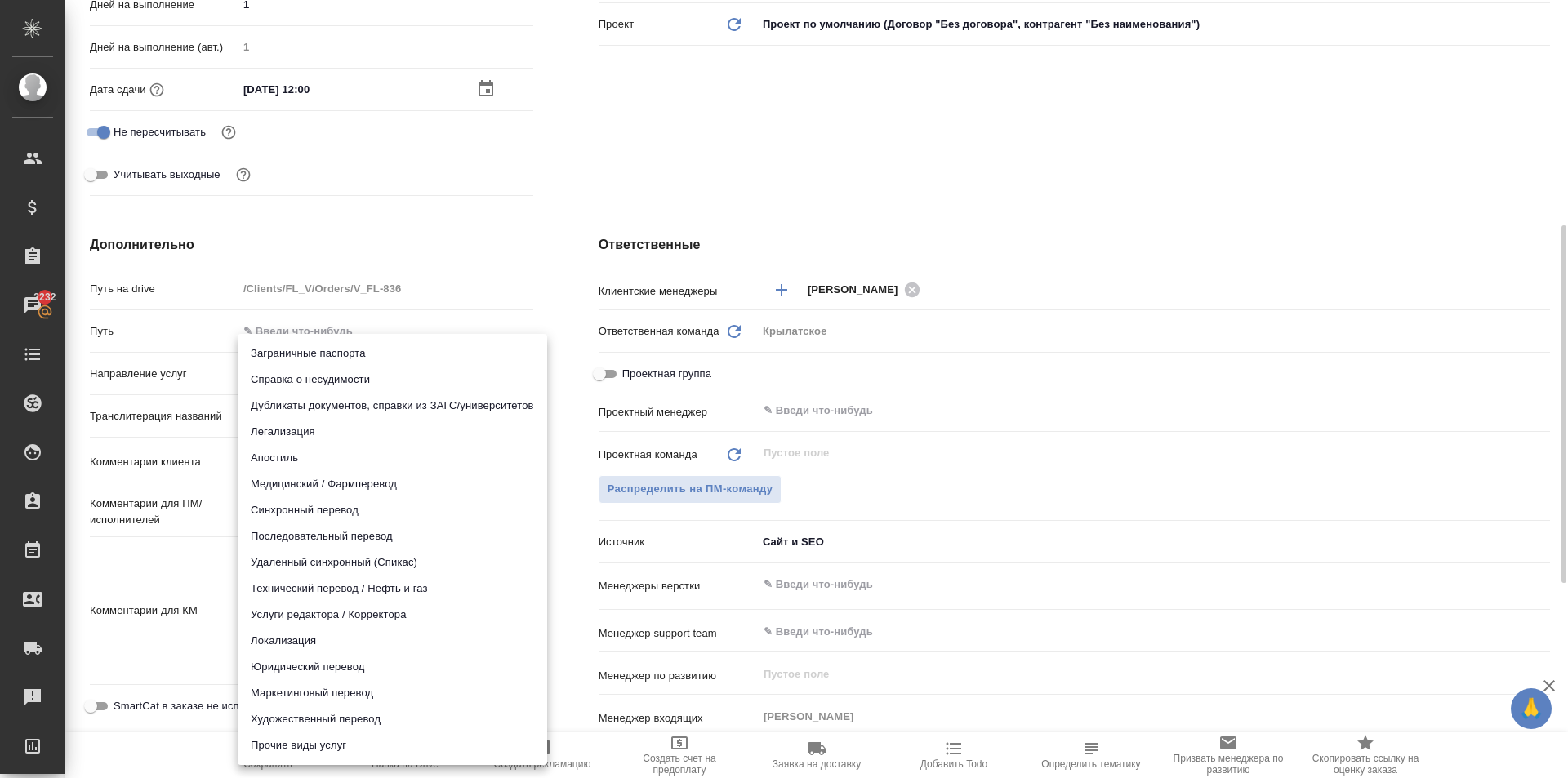
drag, startPoint x: 287, startPoint y: 369, endPoint x: 301, endPoint y: 437, distance: 69.4
click at [286, 369] on body "🙏 .cls-1 fill:#fff; AWATERA Kasymov Timur Клиенты Спецификации Заказы 2232 Чаты…" at bounding box center [784, 389] width 1568 height 778
click at [298, 674] on li "Юридический перевод" at bounding box center [392, 667] width 309 height 26
type input "legalTranslation"
type textarea "x"
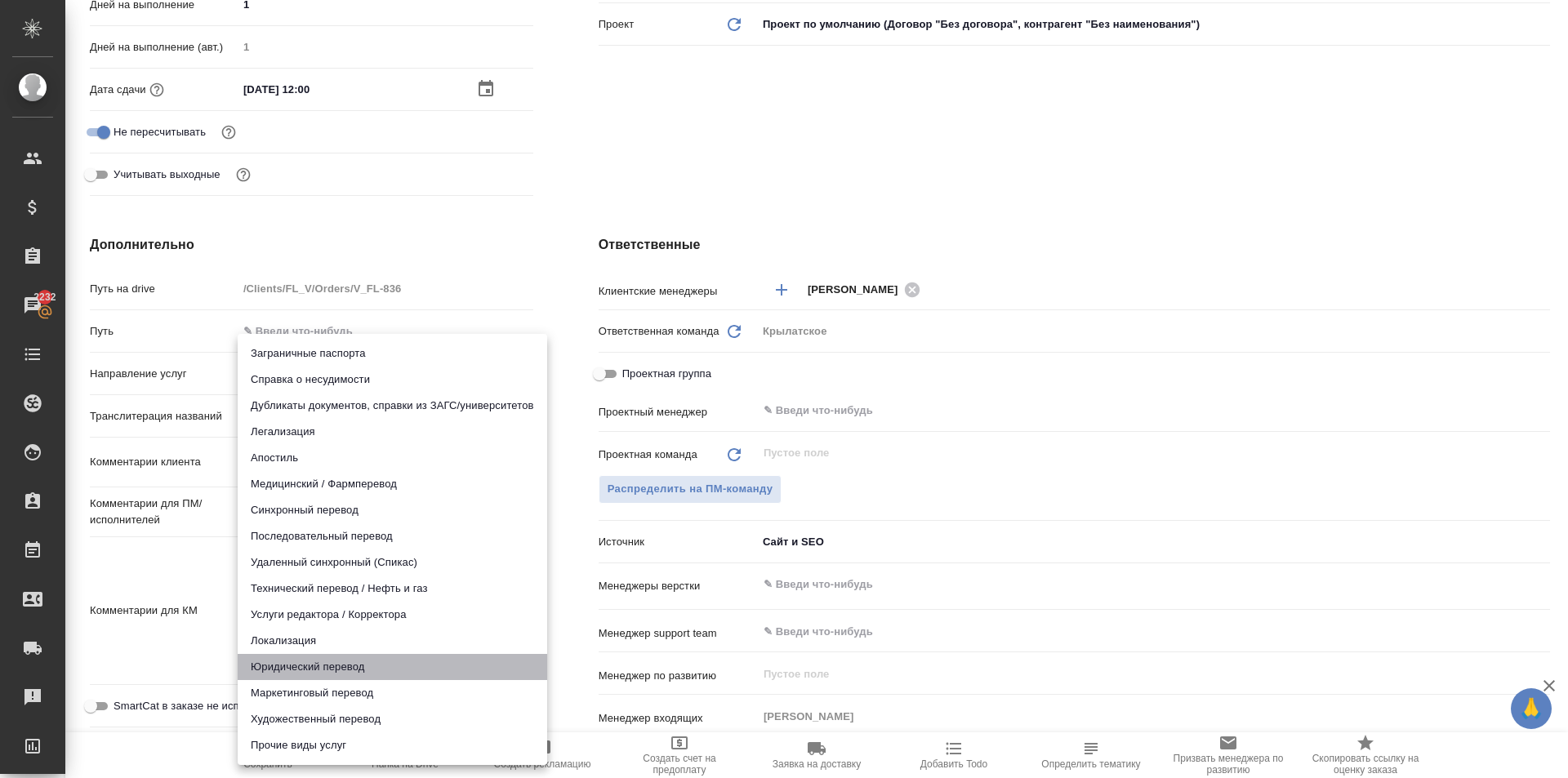
type textarea "x"
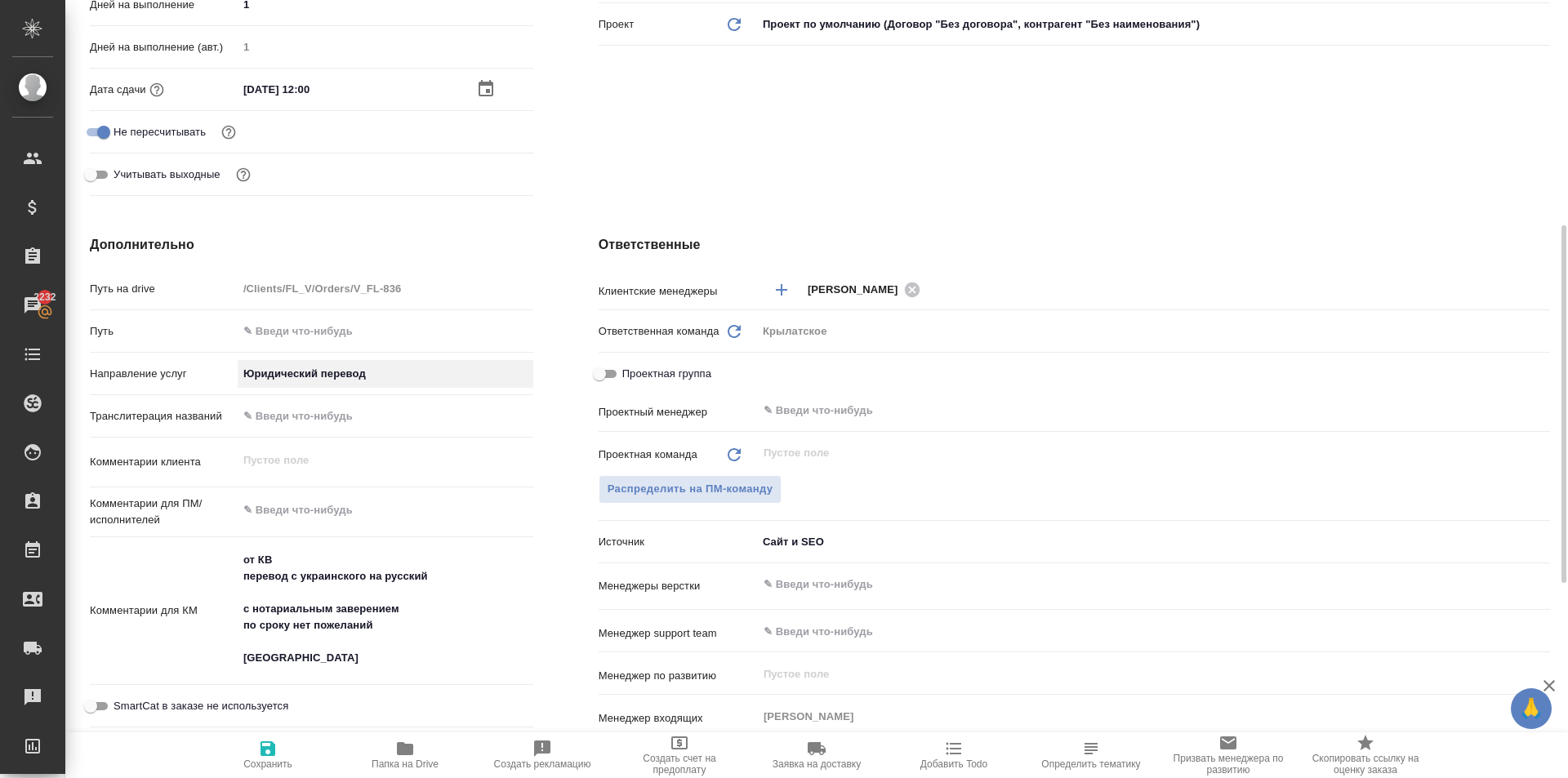
scroll to position [912, 0]
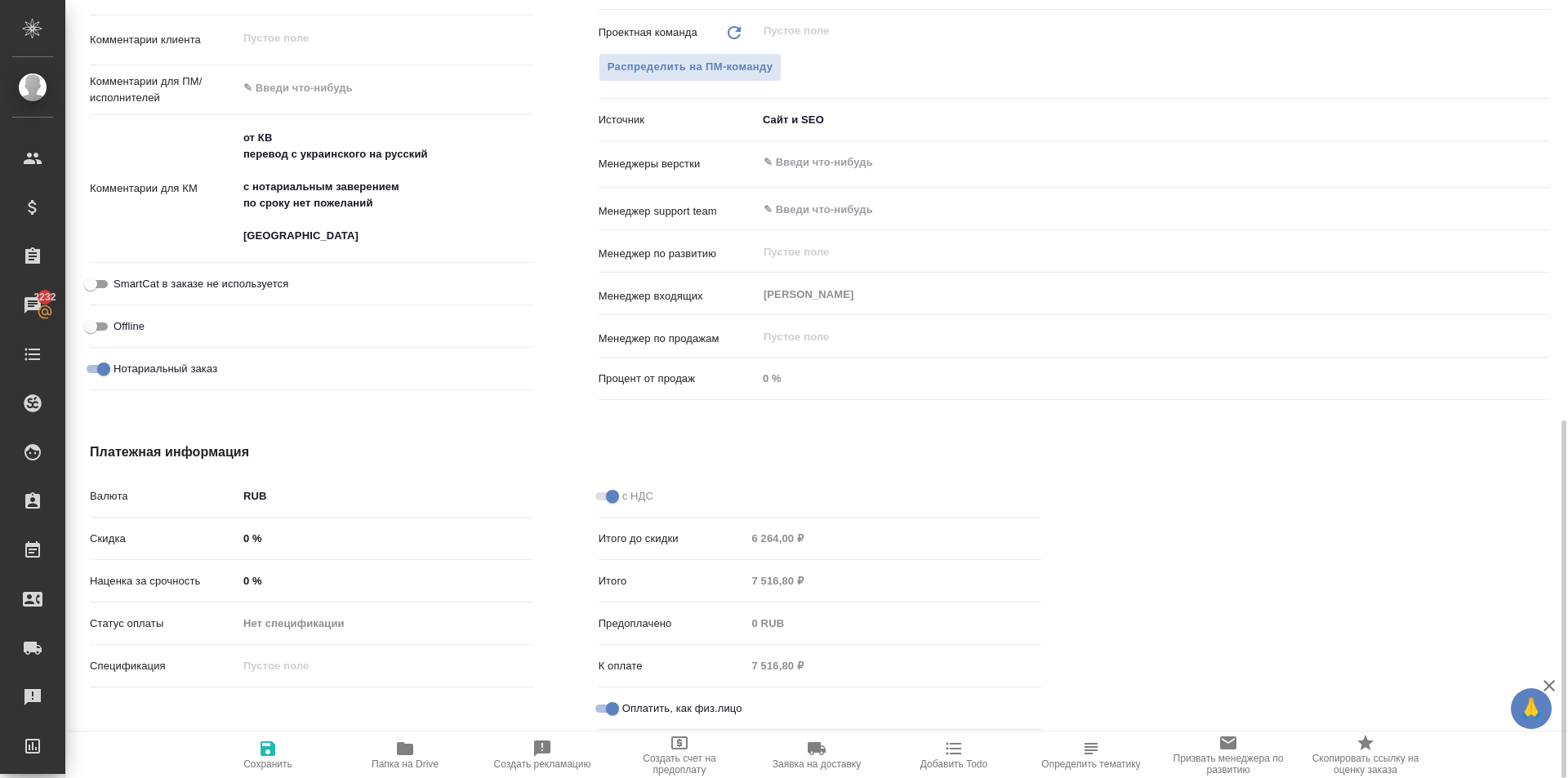
type textarea "x"
drag, startPoint x: 419, startPoint y: 217, endPoint x: 432, endPoint y: 211, distance: 14.3
click at [419, 217] on textarea "от КВ перевод с украинского на русский с нотариальным заверением по сроку нет п…" at bounding box center [385, 187] width 294 height 126
drag, startPoint x: 409, startPoint y: 202, endPoint x: 293, endPoint y: 207, distance: 116.1
click at [291, 207] on textarea "от КВ перевод с украинского на русский с нотариальным заверением по сроку нет п…" at bounding box center [385, 187] width 294 height 126
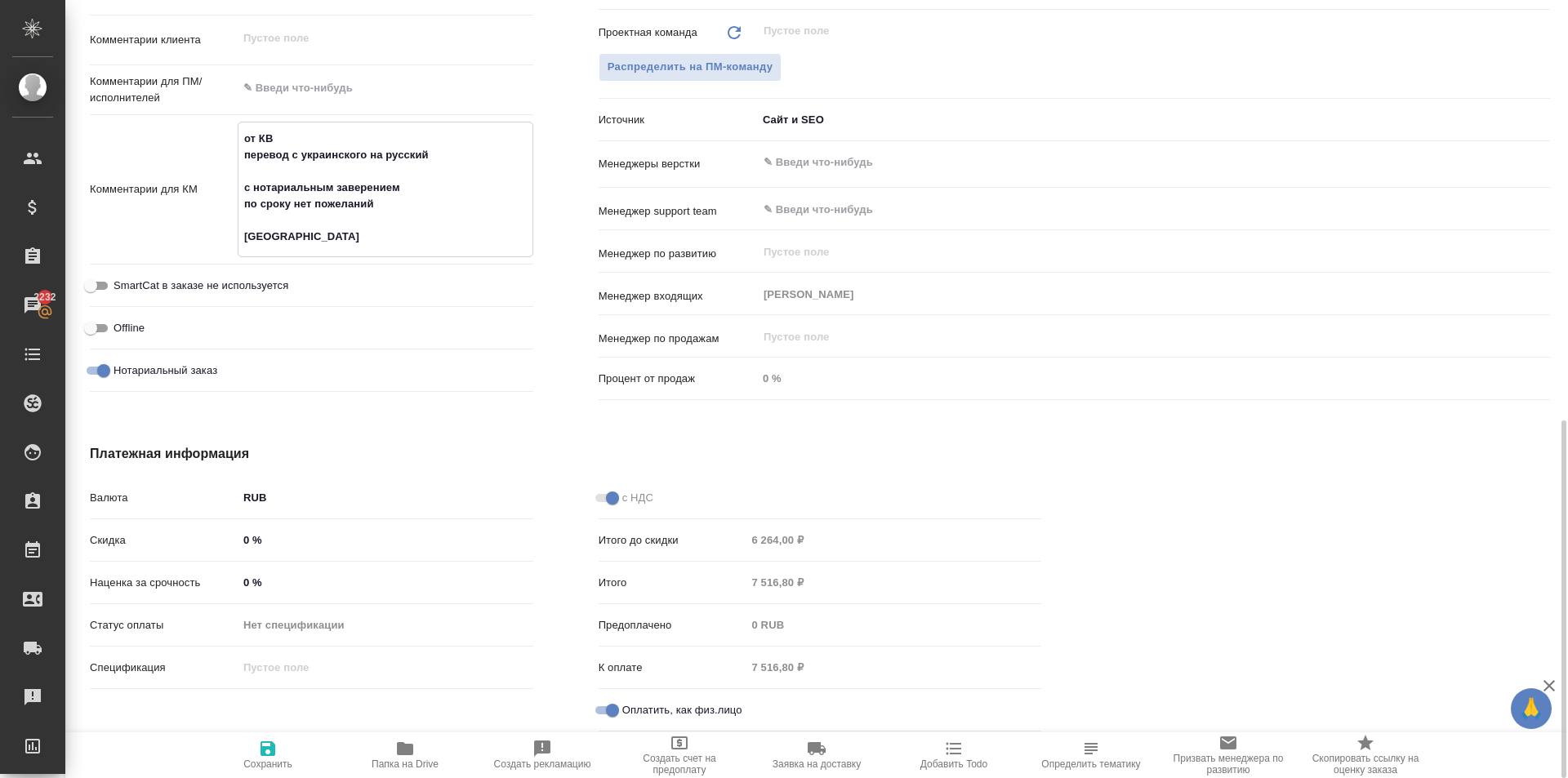
type textarea "x"
type textarea "от КВ перевод с украинского на русский с нотариальным заверением по сроку: Тага…"
type textarea "x"
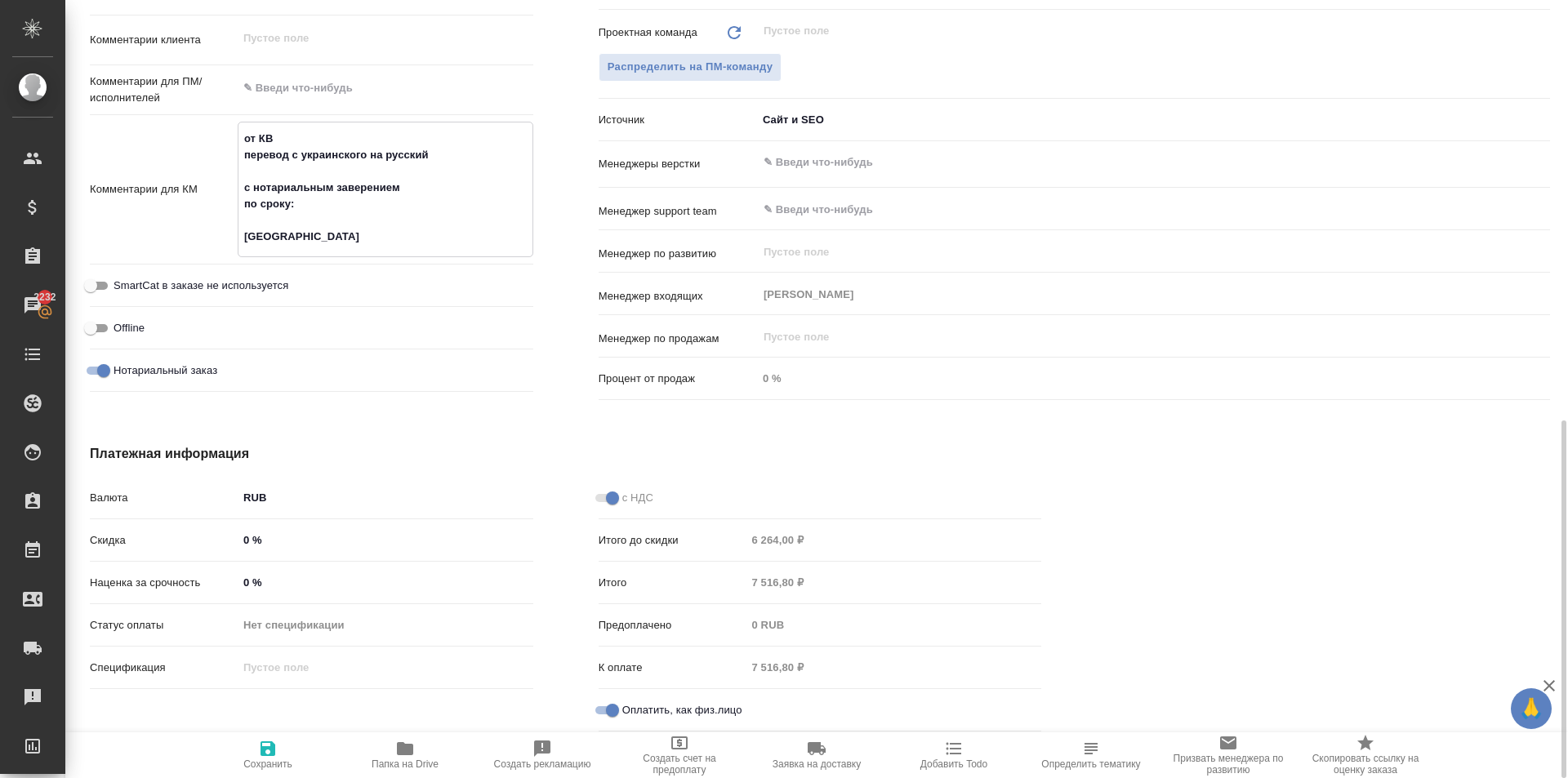
type textarea "x"
type textarea "от КВ перевод с украинского на русский с нотариальным заверением по сроку: Тага…"
type textarea "x"
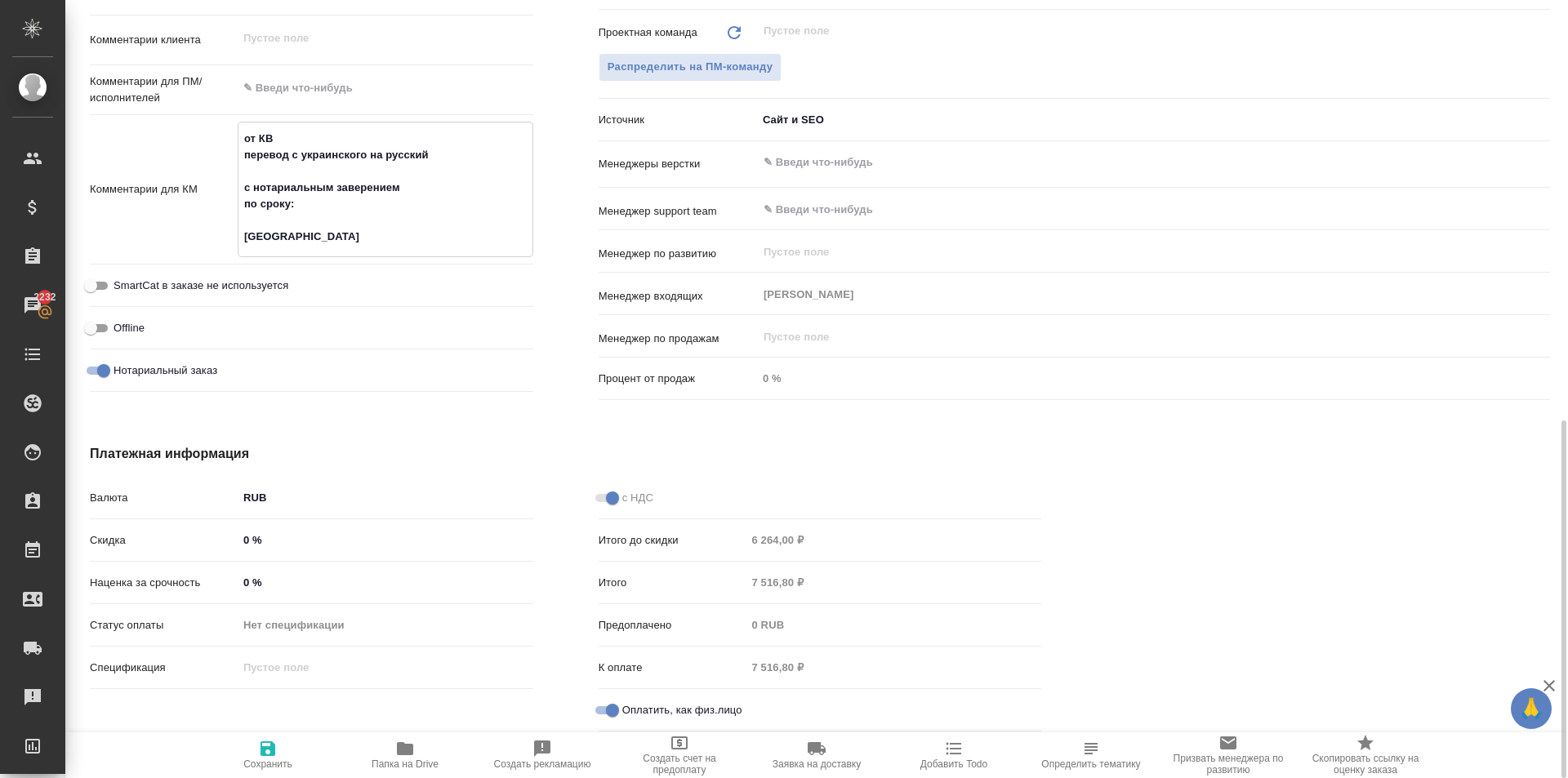
type textarea "от КВ перевод с украинского на русский с нотариальным заверением по сроку: н Та…"
type textarea "x"
type textarea "от КВ перевод с украинского на русский с нотариальным заверением по сроку: ну Т…"
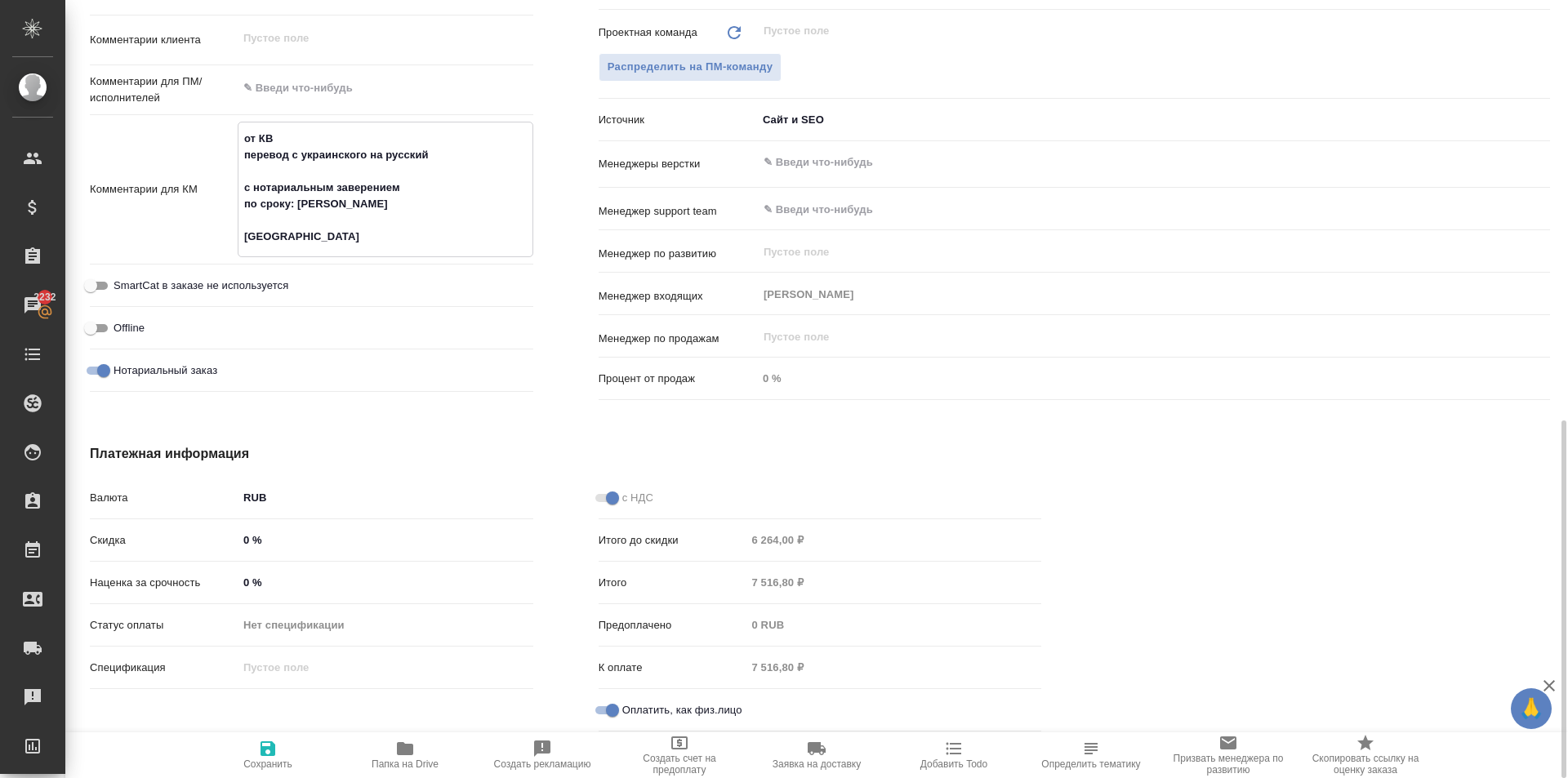
type textarea "x"
type textarea "от КВ перевод с украинского на русский с нотариальным заверением по сроку: нуж …"
type textarea "x"
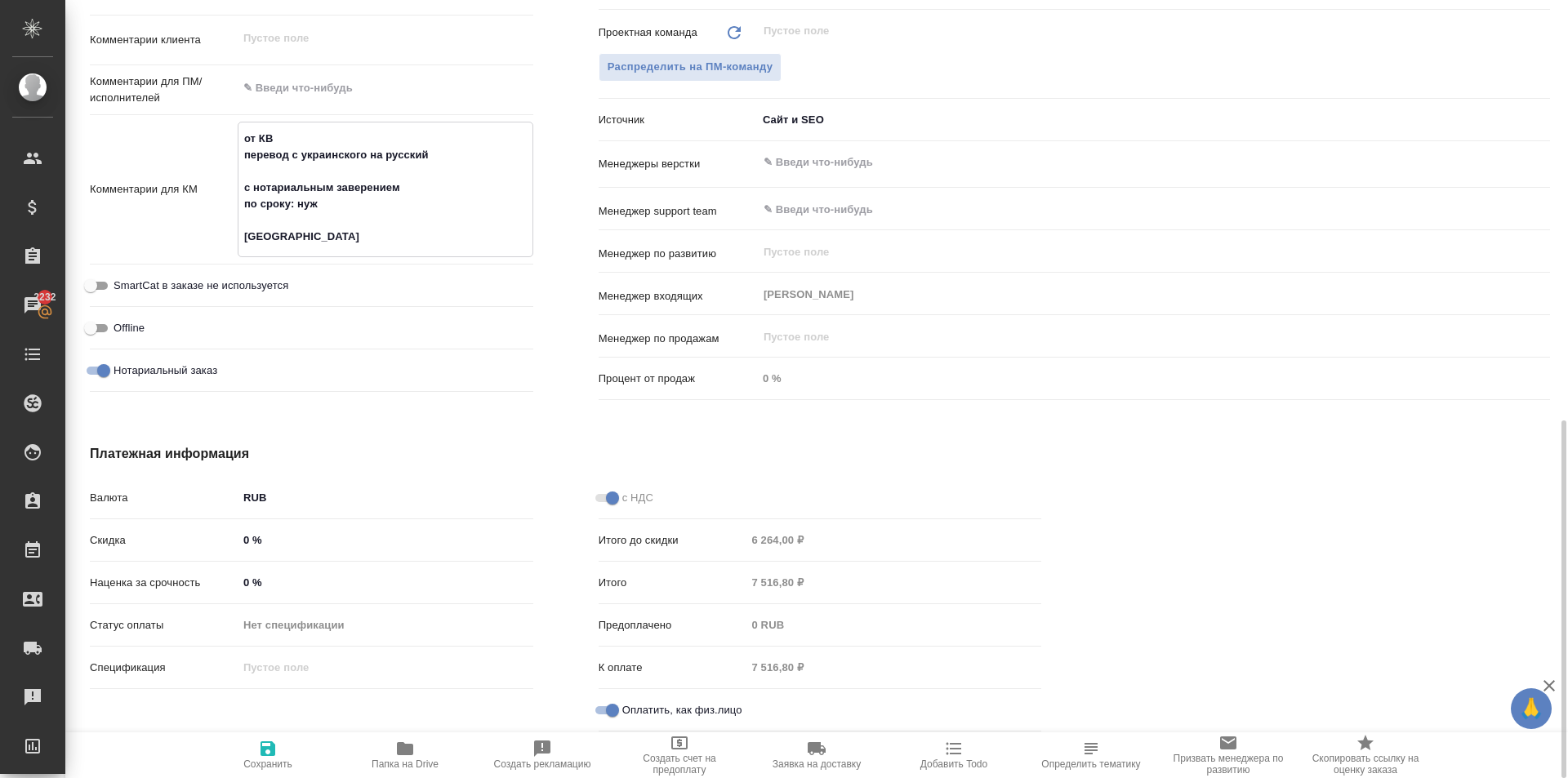
type textarea "x"
type textarea "от КВ перевод с украинского на русский с нотариальным заверением по сроку: нужн…"
type textarea "x"
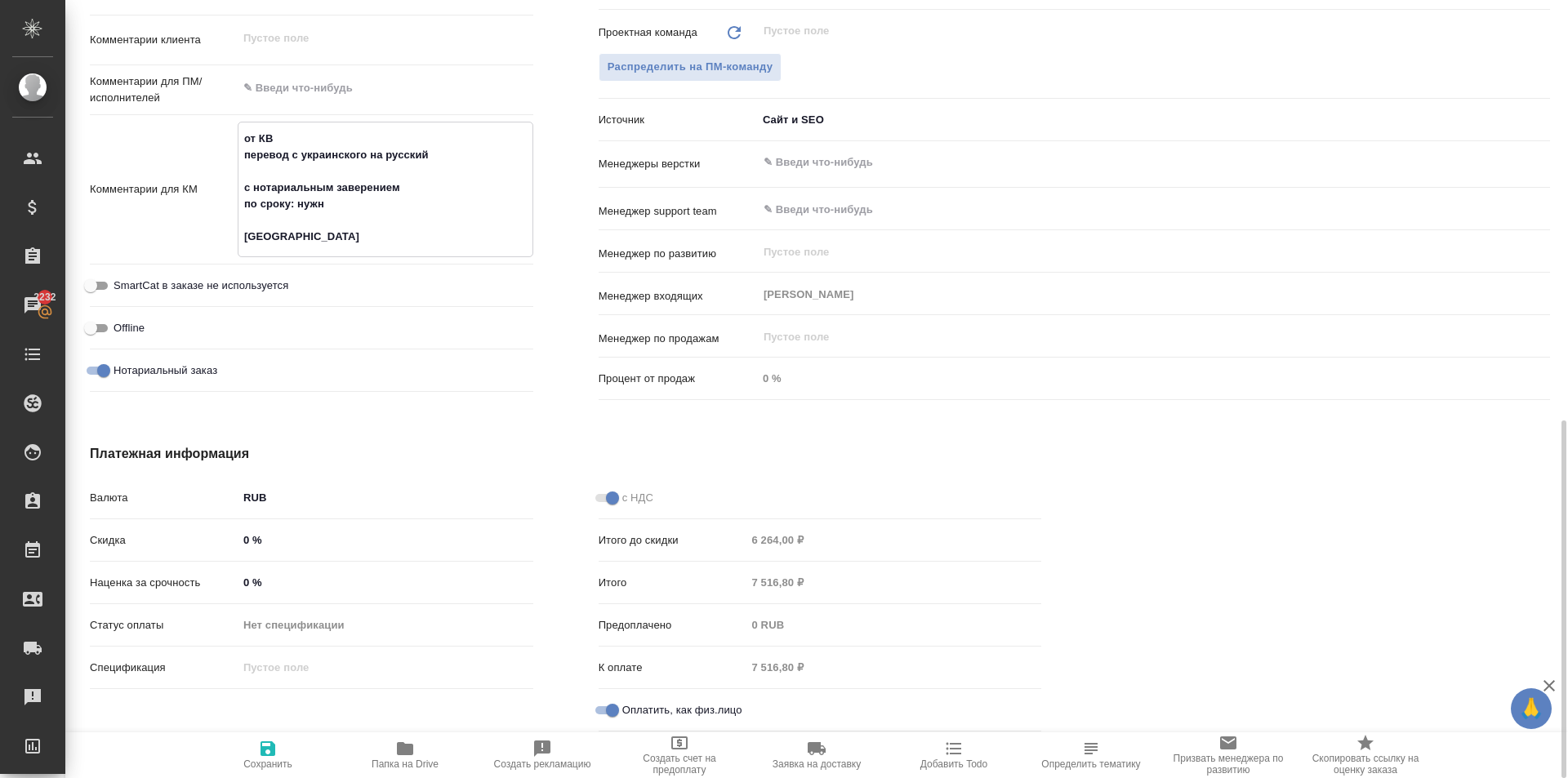
type textarea "x"
type textarea "от КВ перевод с украинского на русский с нотариальным заверением по сроку: нужн…"
type textarea "x"
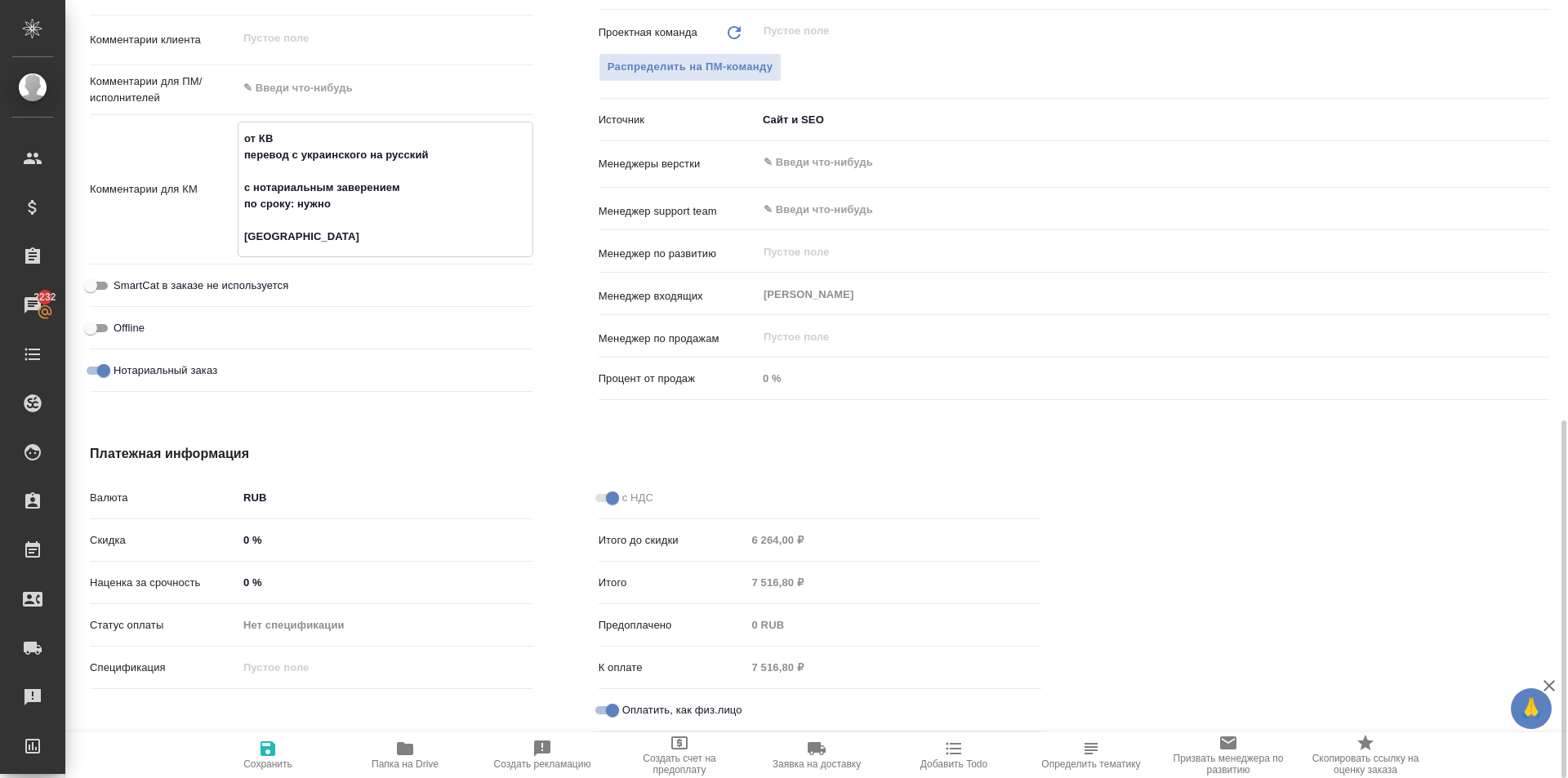
type textarea "от КВ перевод с украинского на русский с нотариальным заверением по сроку: нужн…"
type textarea "x"
type textarea "от КВ перевод с украинского на русский с нотариальным заверением по сроку: нужн…"
type textarea "x"
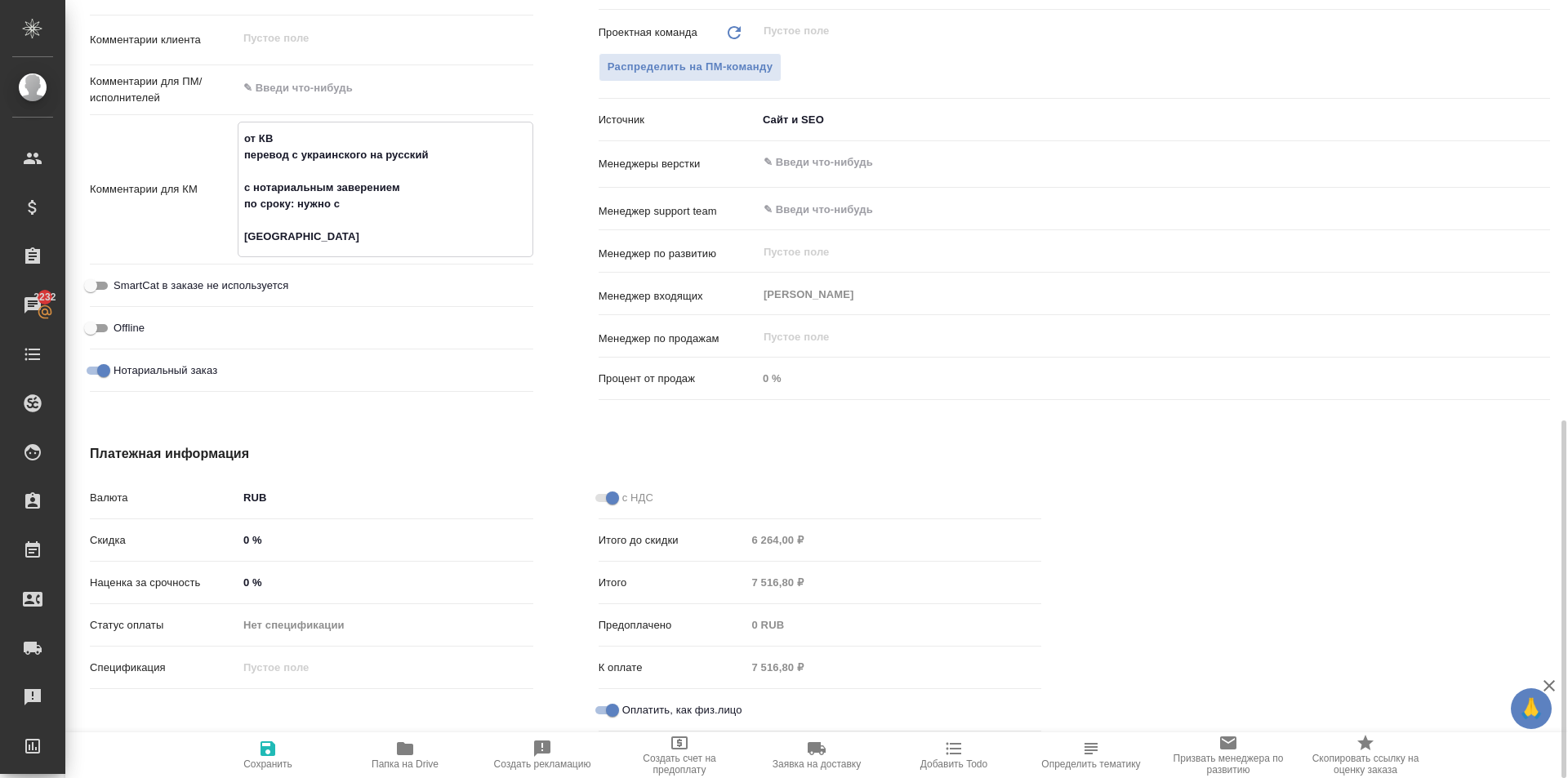
type textarea "x"
type textarea "от КВ перевод с украинского на русский с нотариальным заверением по сроку: нужн…"
type textarea "x"
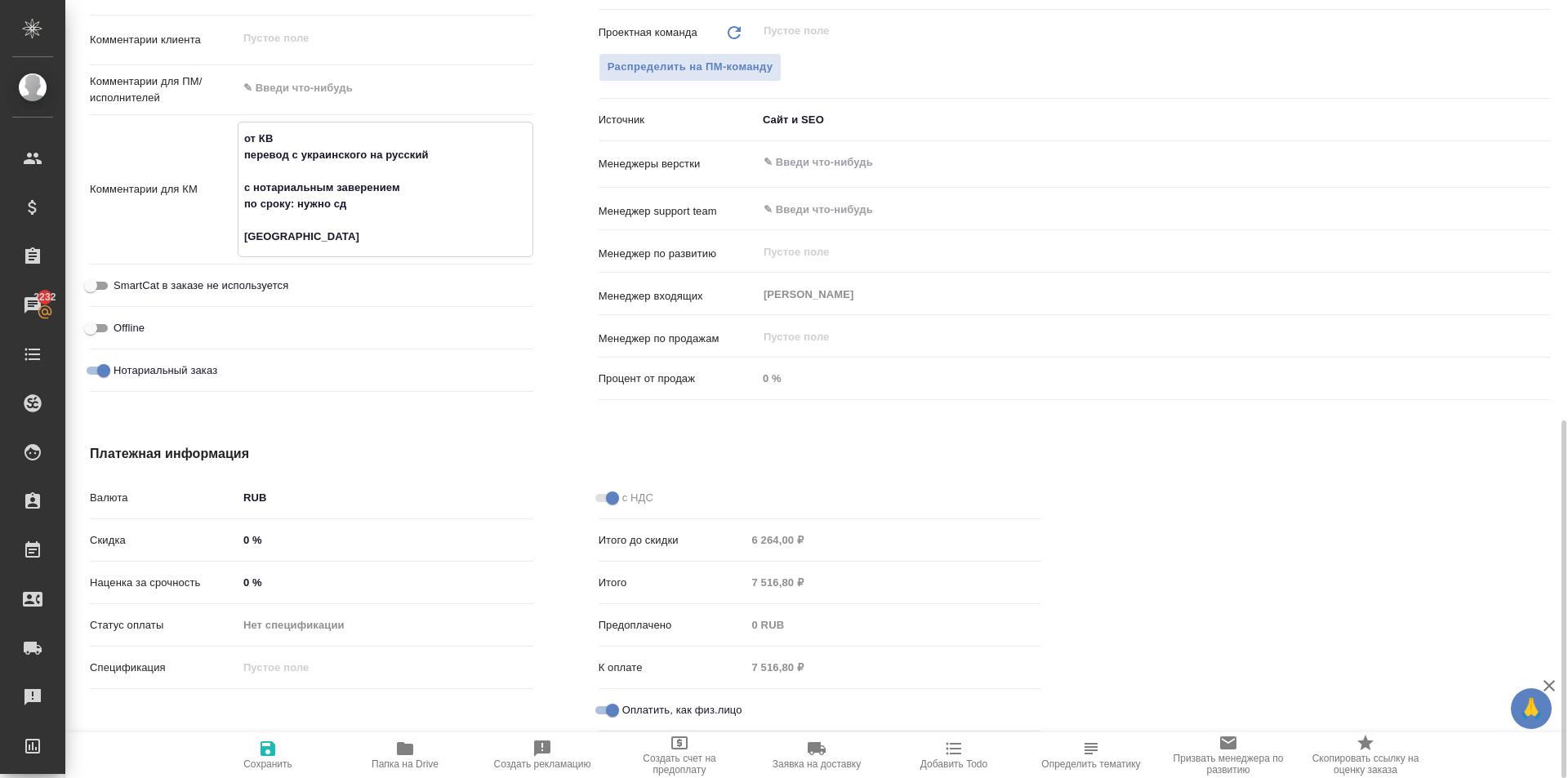
type textarea "x"
type textarea "от КВ перевод с украинского на русский с нотариальным заверением по сроку: нужн…"
type textarea "x"
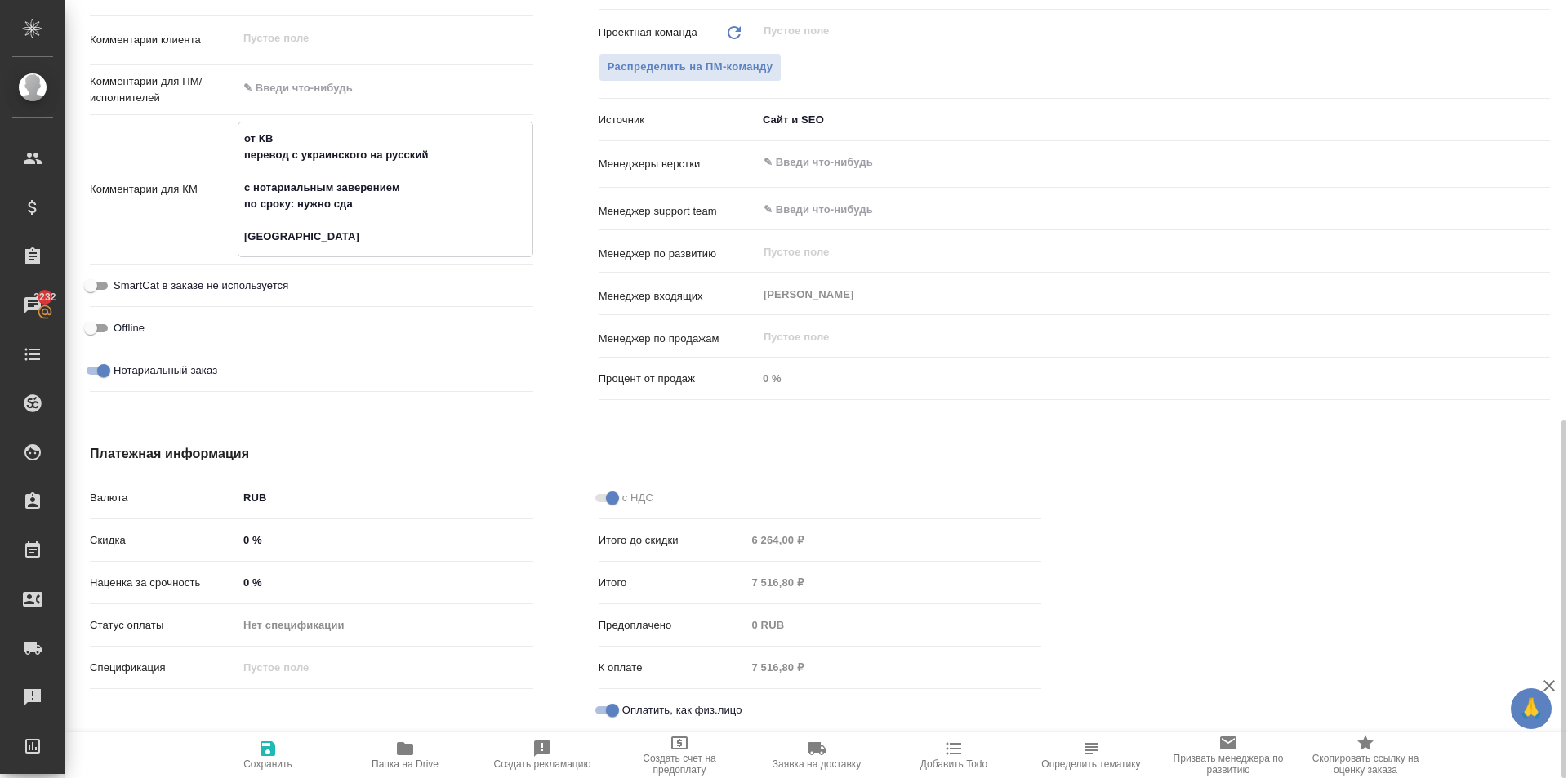
type textarea "x"
type textarea "от КВ перевод с украинского на русский с нотариальным заверением по сроку: нужн…"
type textarea "x"
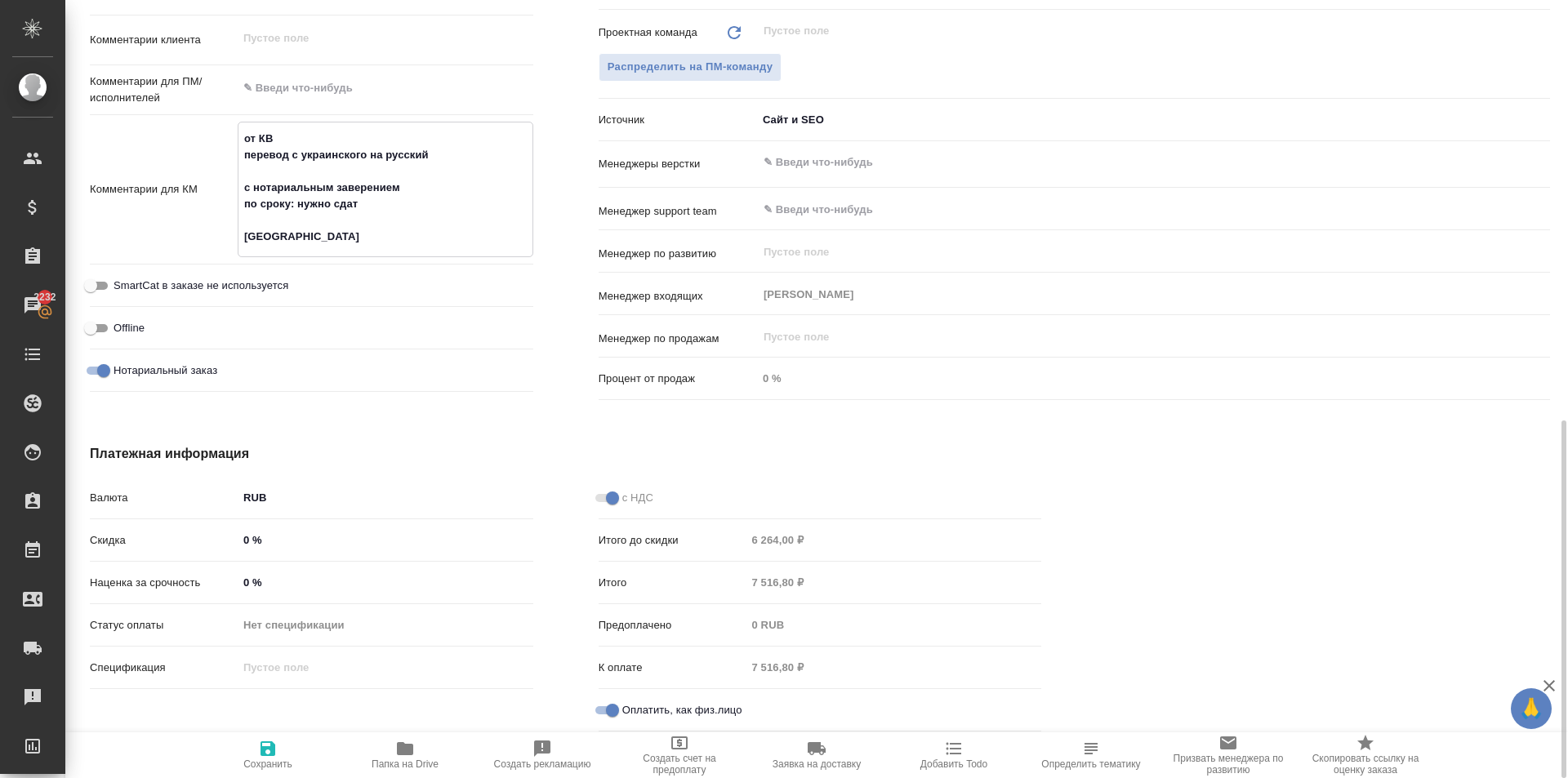
type textarea "от КВ перевод с украинского на русский с нотариальным заверением по сроку: нужн…"
type textarea "x"
type textarea "от КВ перевод с украинского на русский с нотариальным заверением по сроку: нужн…"
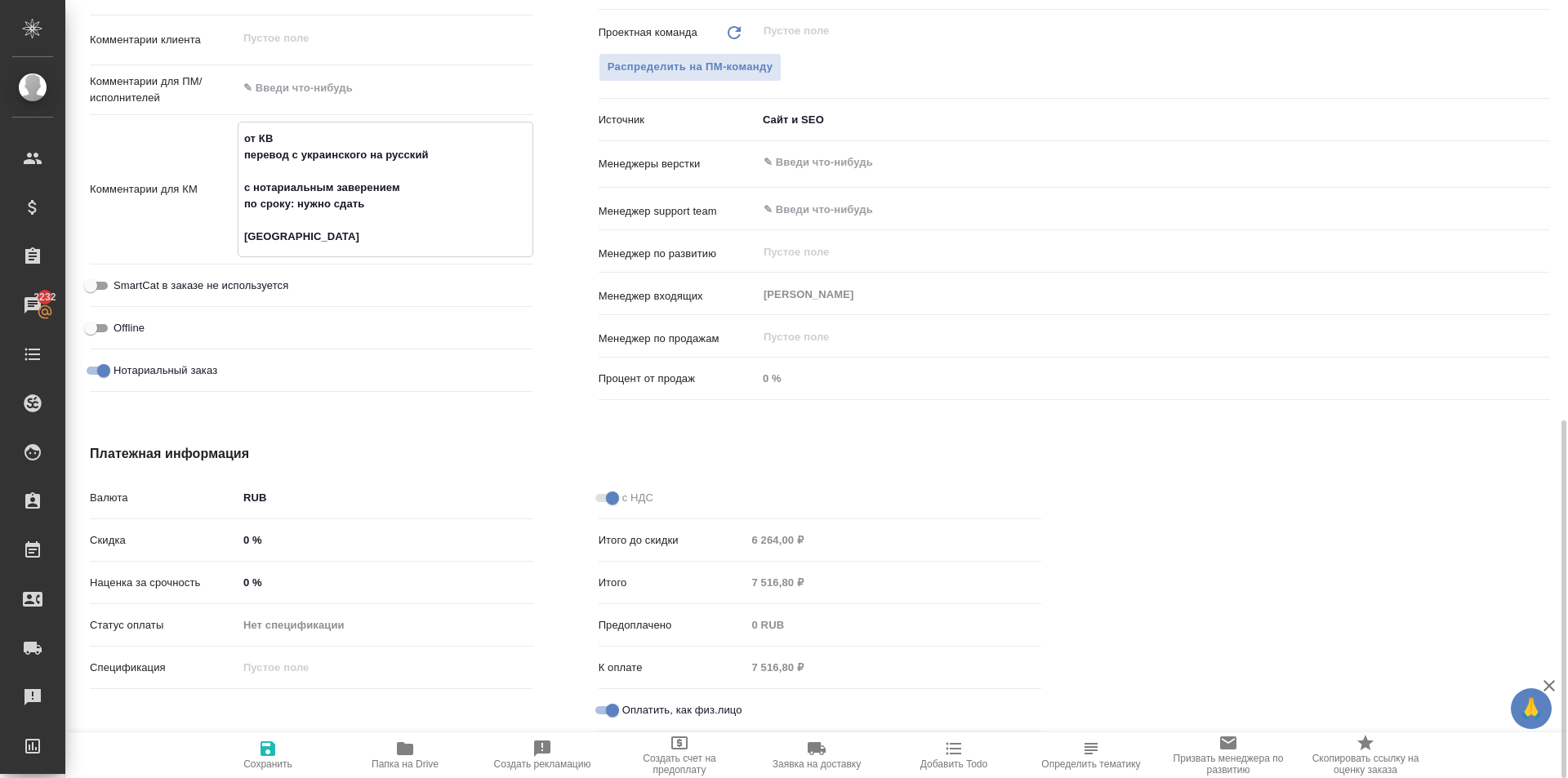
type textarea "x"
type textarea "от КВ перевод с украинского на русский с нотариальным заверением по сроку: нужн…"
type textarea "x"
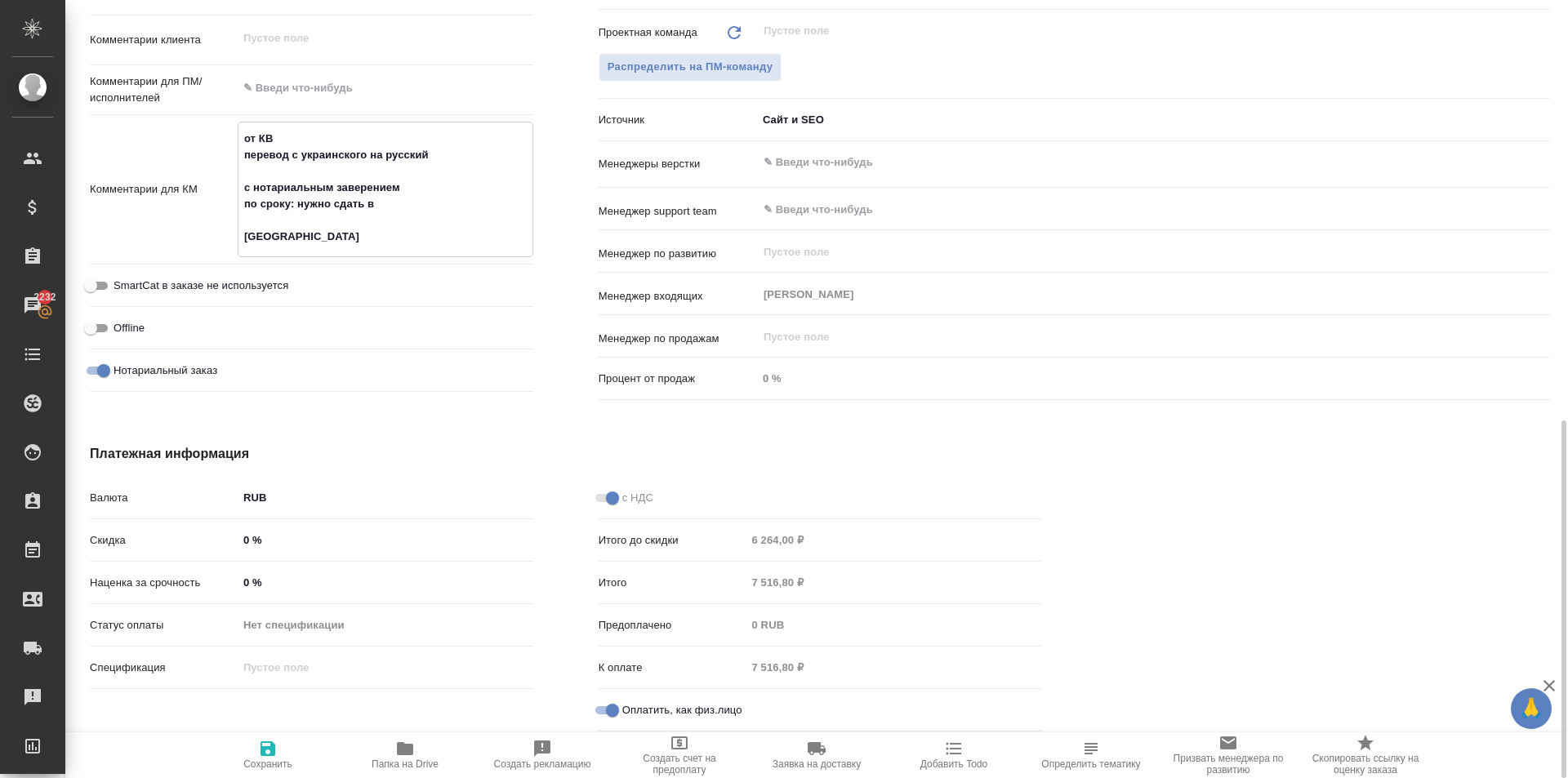
type textarea "x"
type textarea "от КВ перевод с украинского на русский с нотариальным заверением по сроку: нужн…"
type textarea "x"
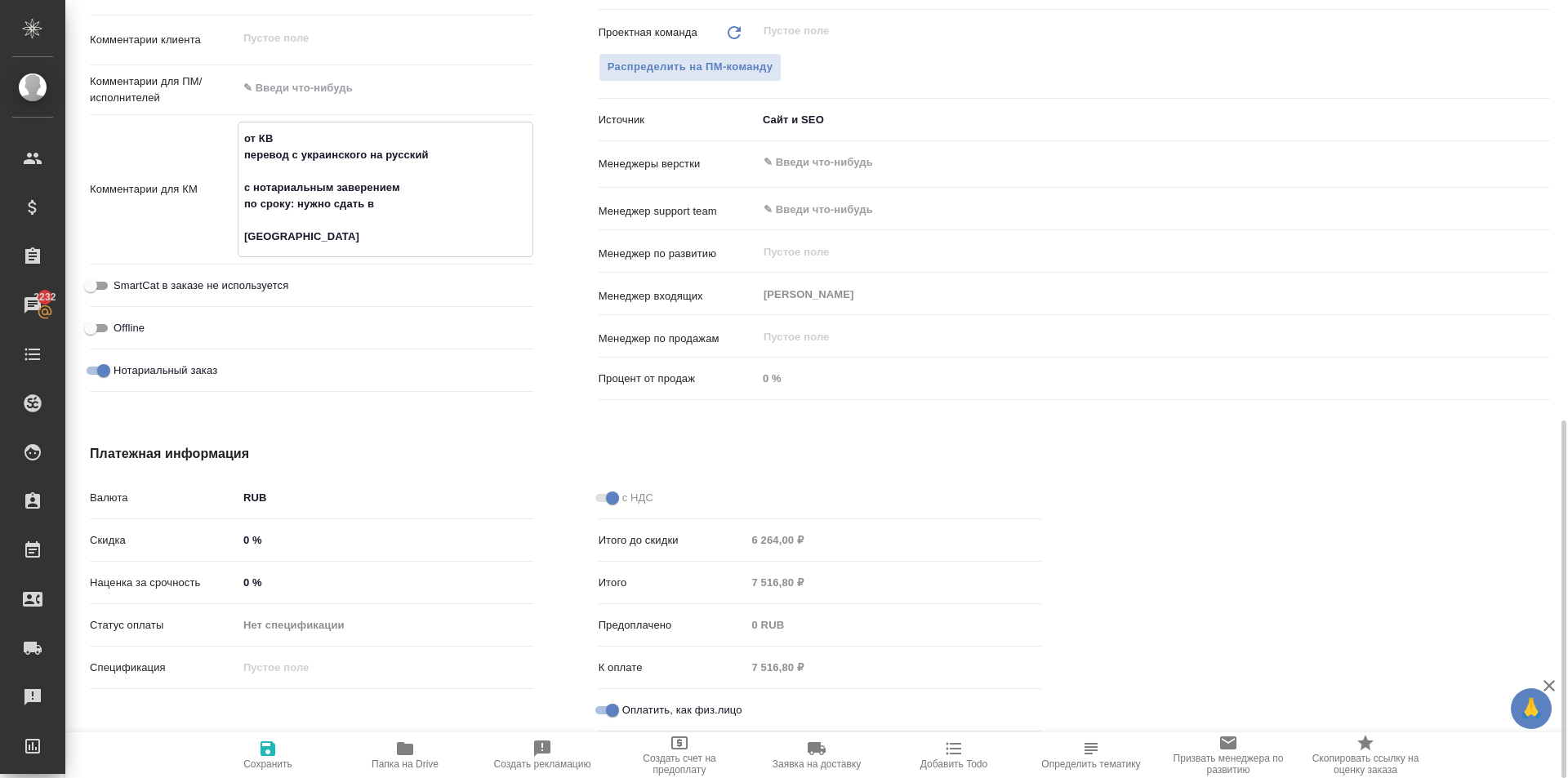
type textarea "x"
type textarea "от КВ перевод с украинского на русский с нотариальным заверением по сроку: нужн…"
type textarea "x"
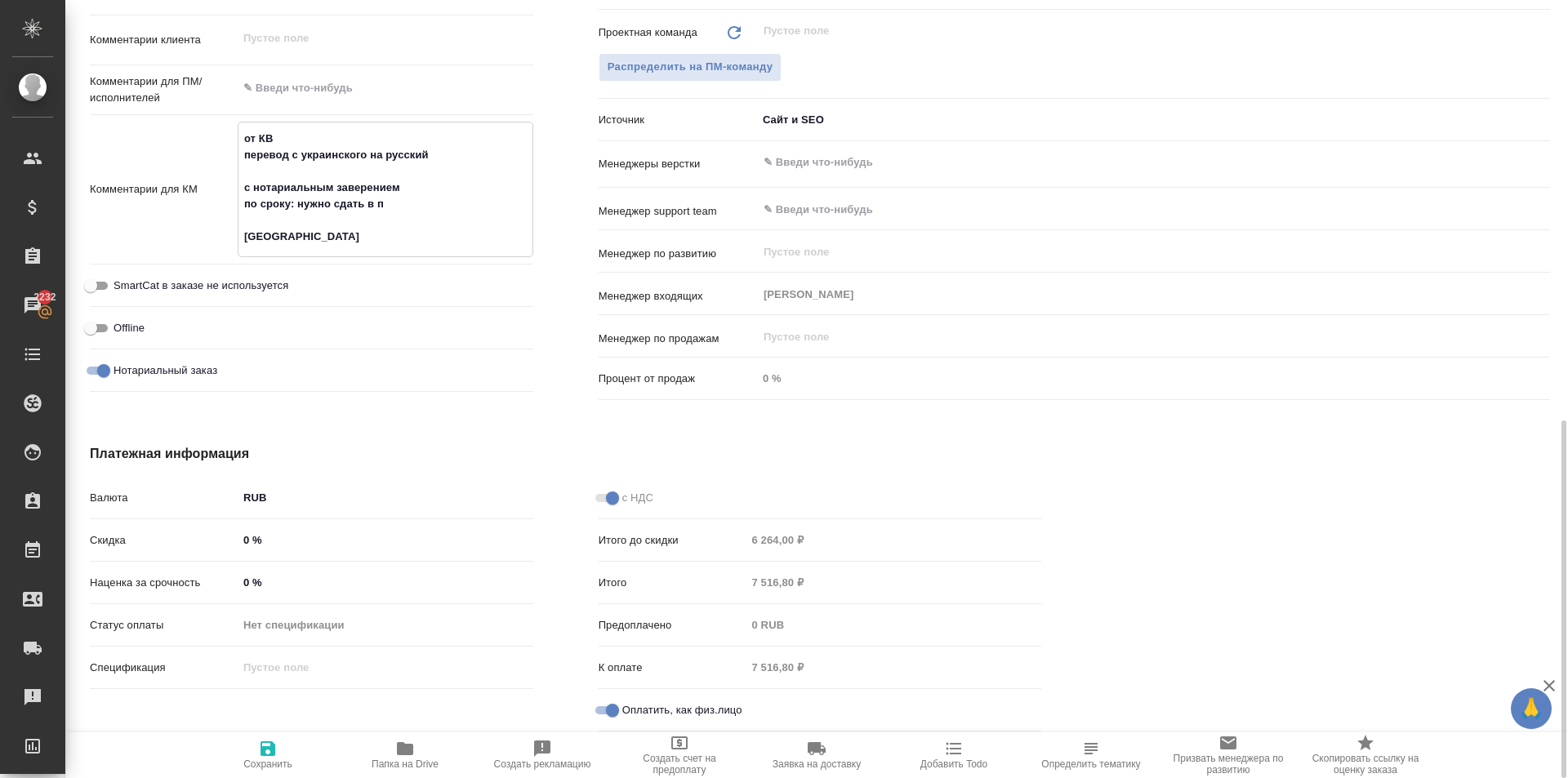
type textarea "от КВ перевод с украинского на русский с нотариальным заверением по сроку: нужн…"
type textarea "x"
type textarea "от КВ перевод с украинского на русский с нотариальным заверением по сроку: нужн…"
type textarea "x"
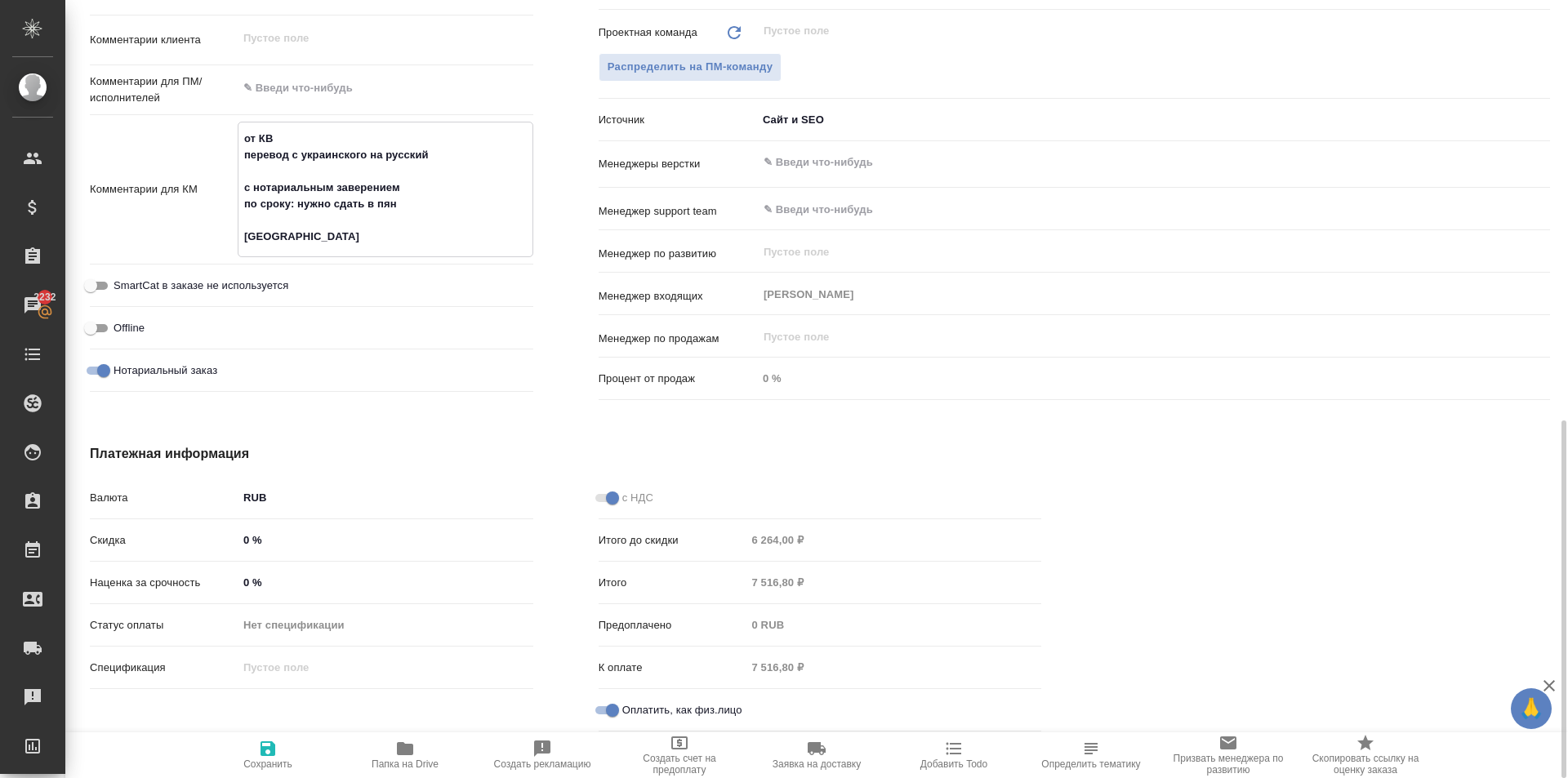
type textarea "x"
type textarea "от КВ перевод с украинского на русский с нотариальным заверением по сроку: нужн…"
type textarea "x"
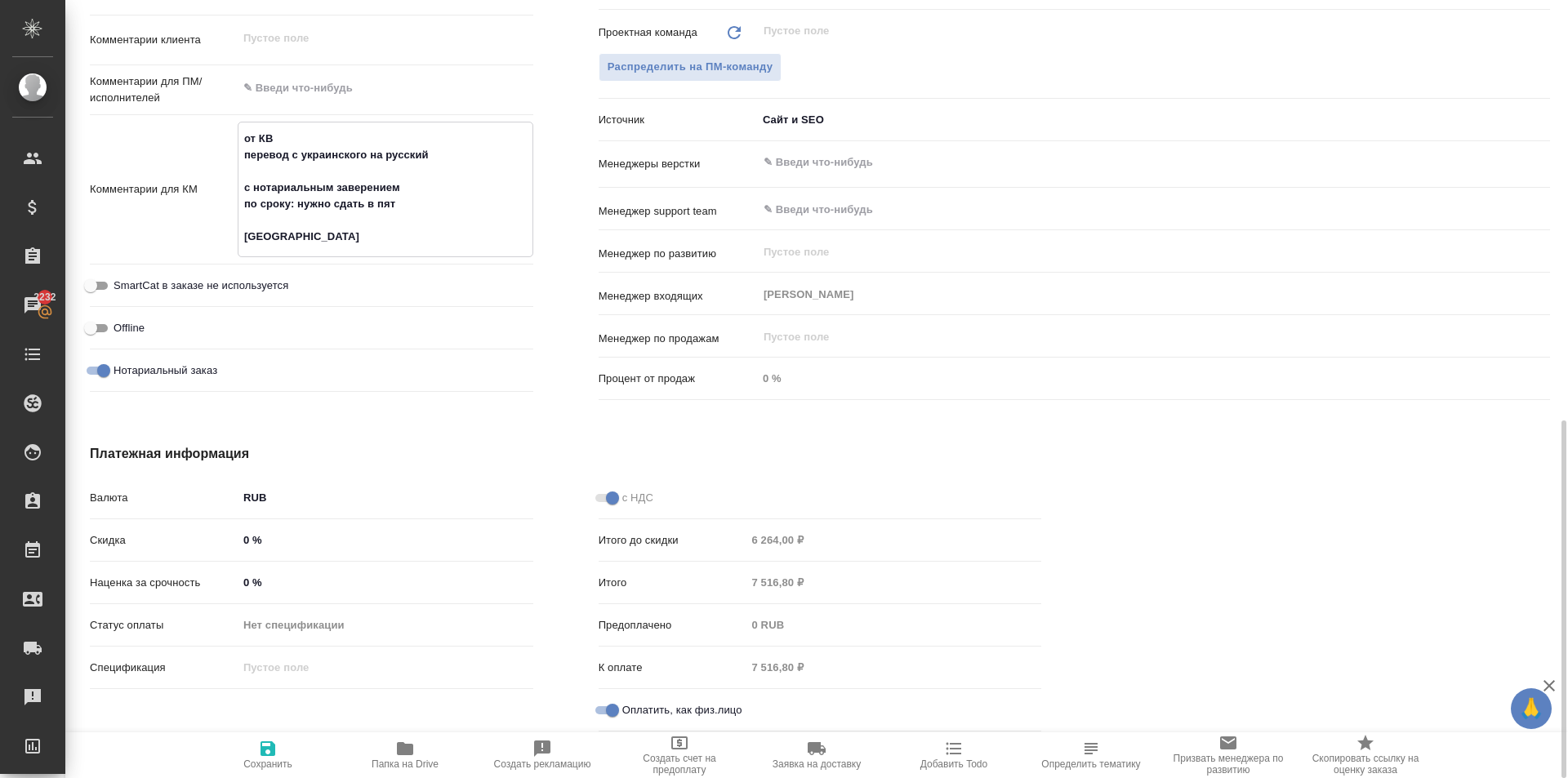
type textarea "от КВ перевод с украинского на русский с нотариальным заверением по сроку: нужн…"
type textarea "x"
type textarea "от КВ перевод с украинского на русский с нотариальным заверением по сроку: нужн…"
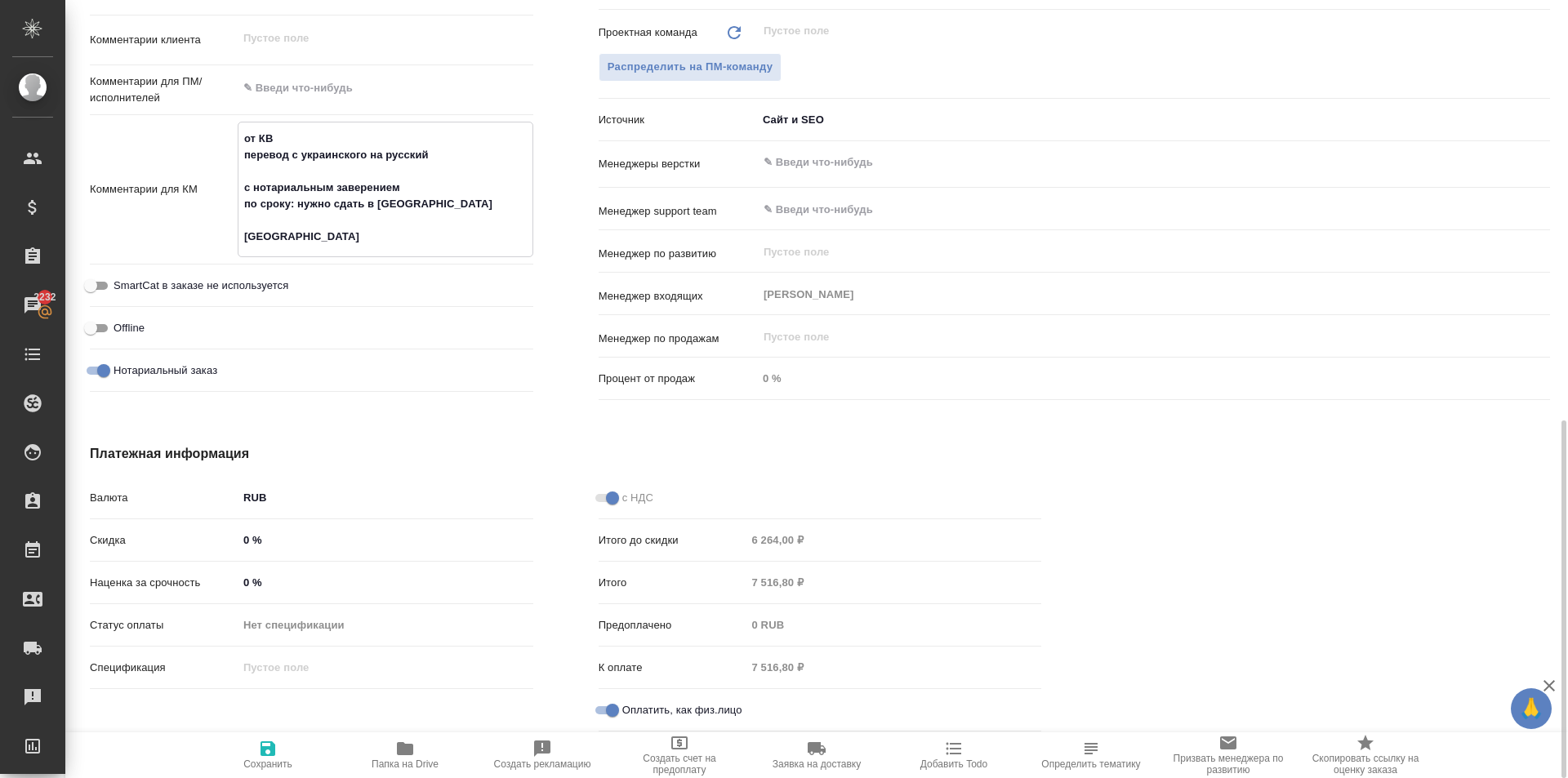
type textarea "x"
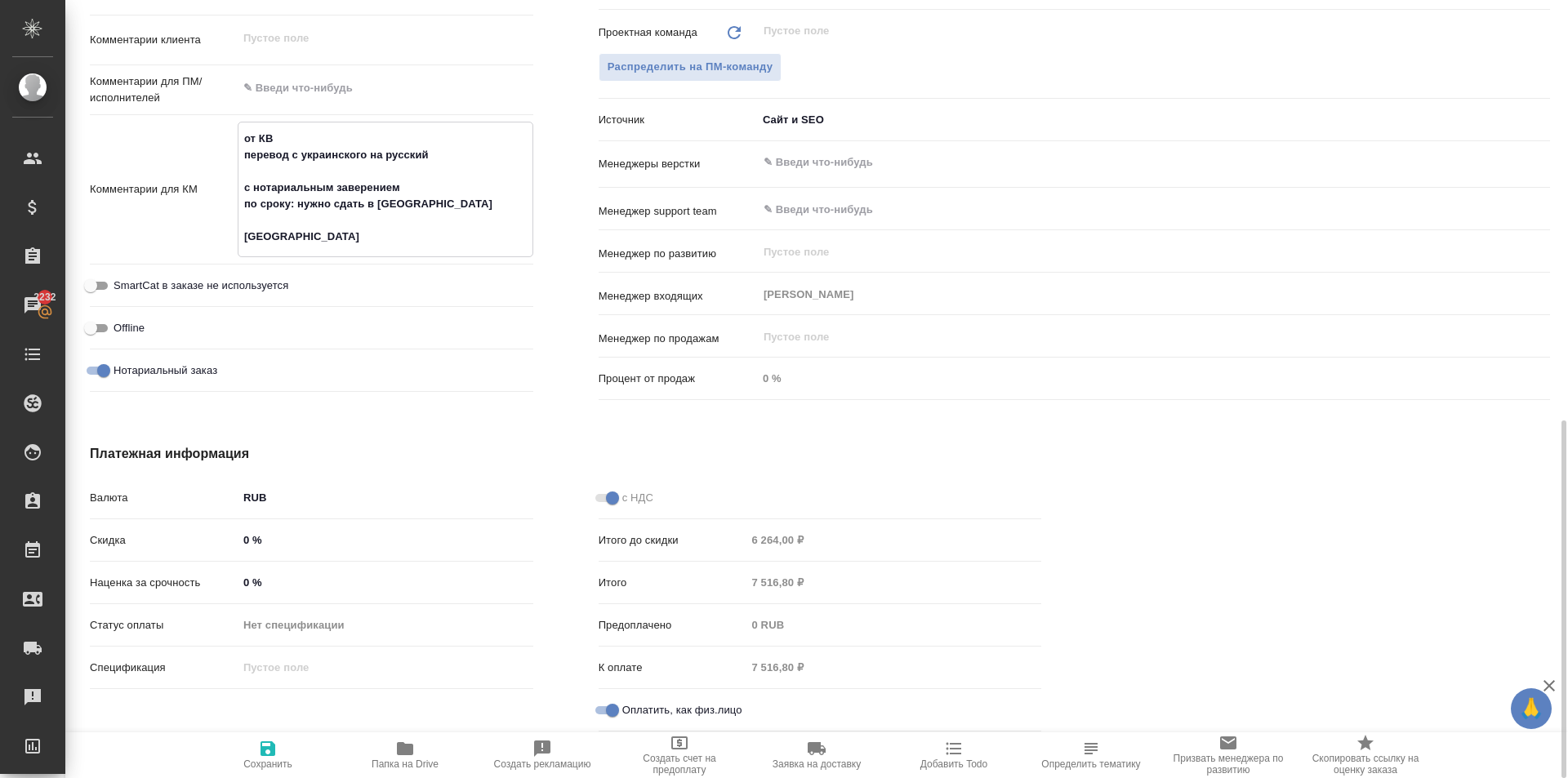
type textarea "от КВ перевод с украинского на русский с нотариальным заверением по сроку: нужн…"
type textarea "x"
type textarea "от КВ перевод с украинского на русский с нотариальным заверением по сроку: нужн…"
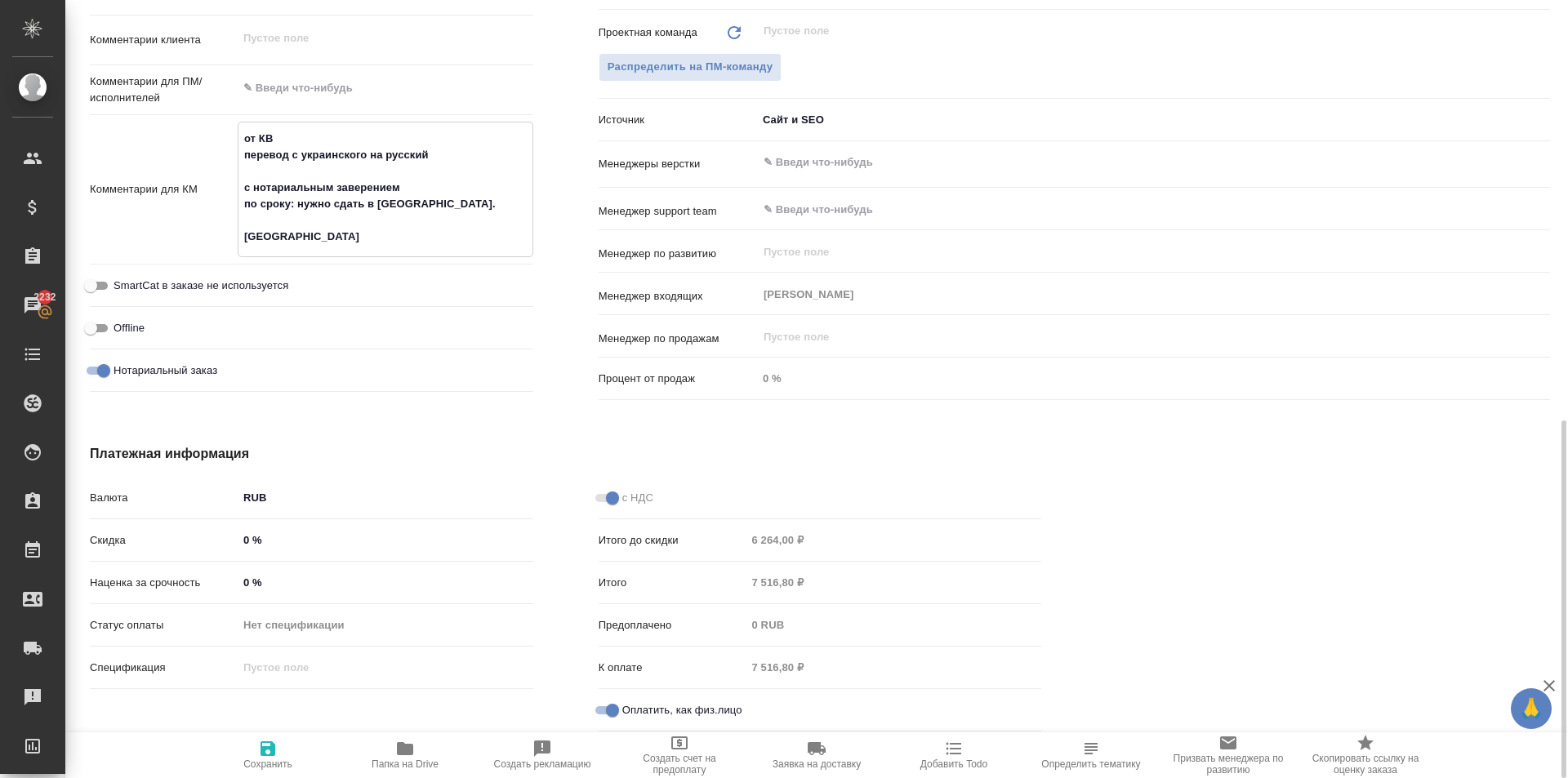
type textarea "x"
type textarea "от КВ перевод с украинского на русский с нотариальным заверением по сроку: нужн…"
type textarea "x"
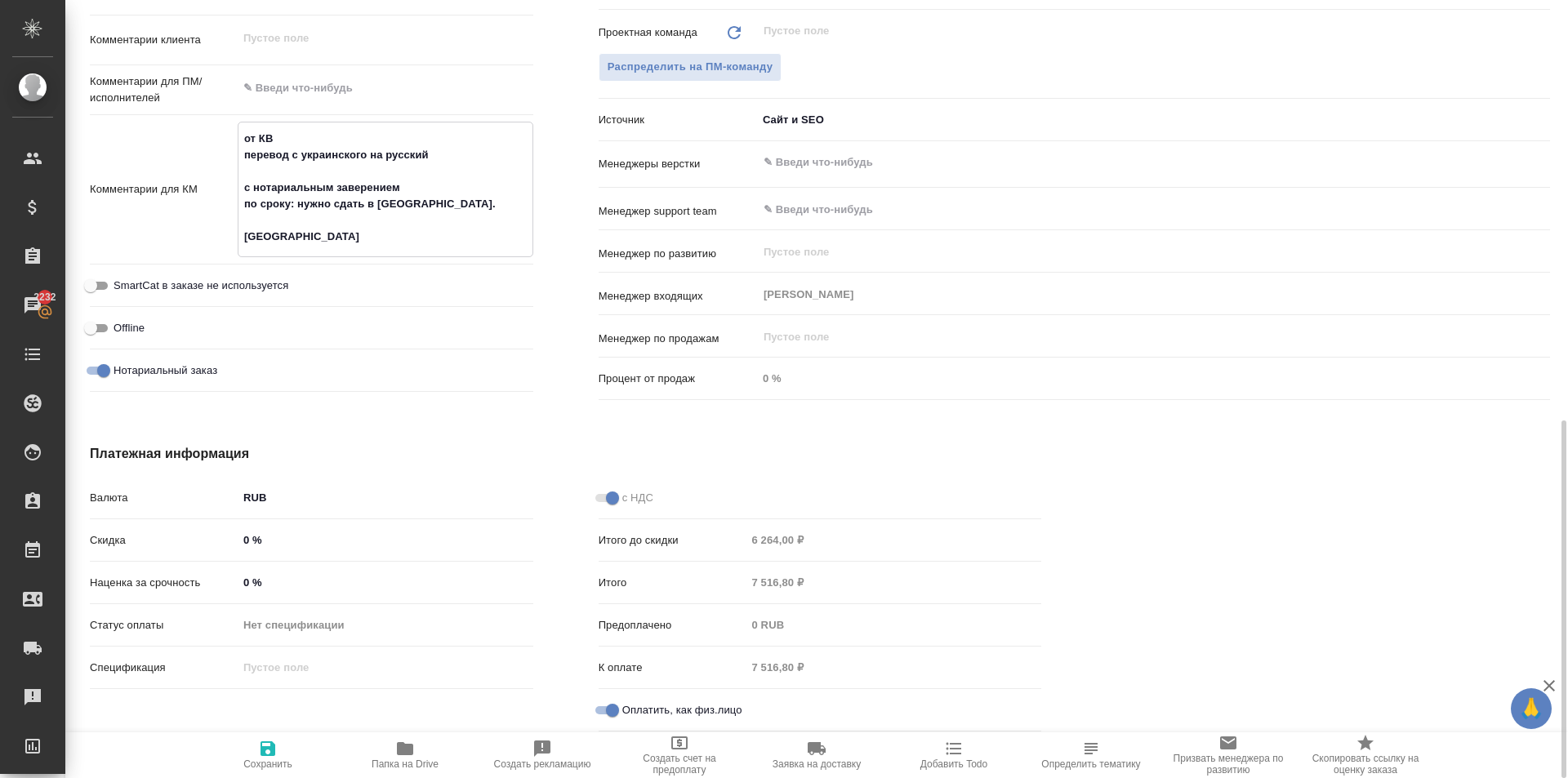
type textarea "x"
type textarea "от КВ перевод с украинского на русский с нотариальным заверением по сроку: нужн…"
type textarea "x"
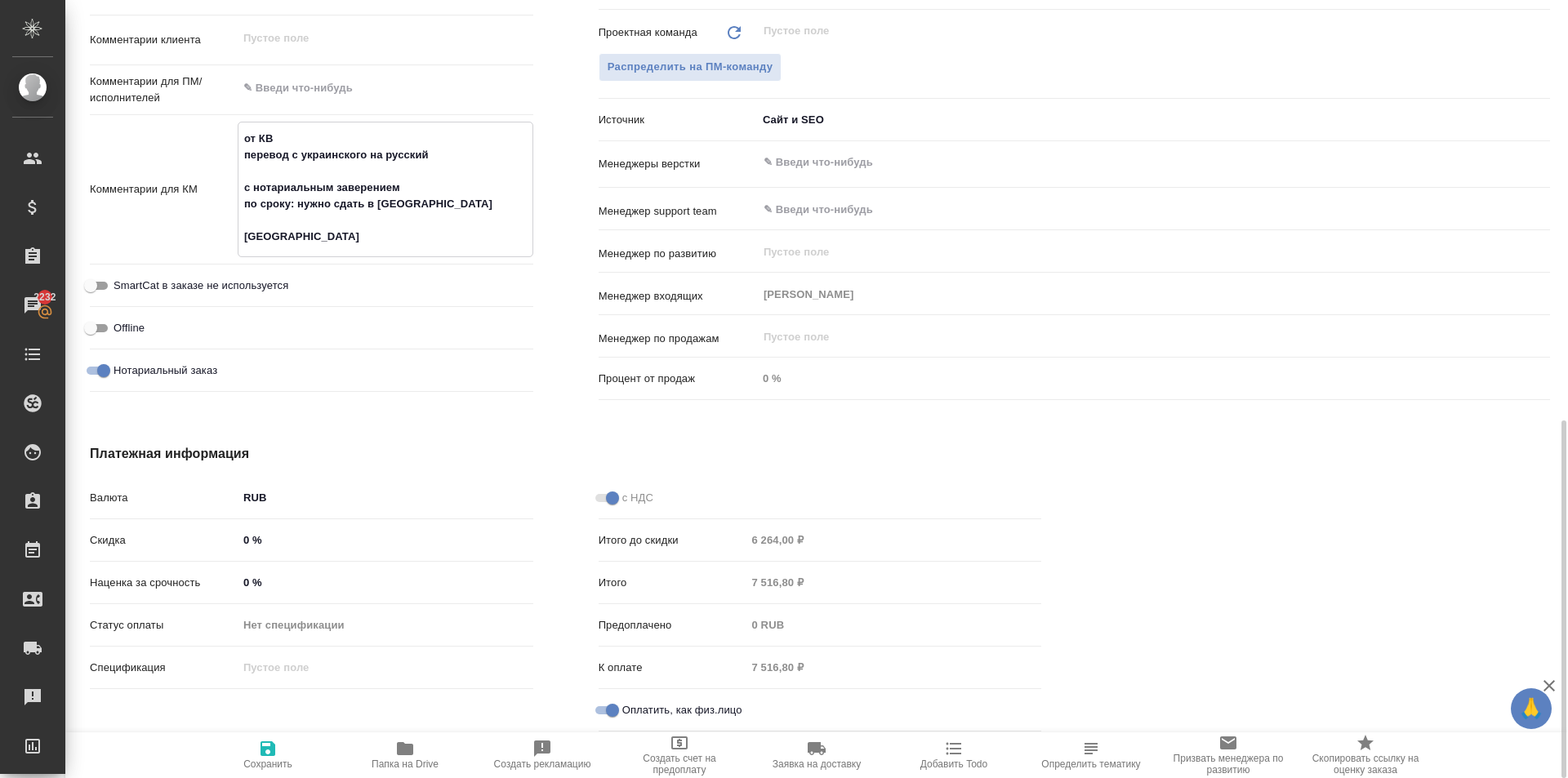
type textarea "x"
type textarea "от КВ перевод с украинского на русский с нотариальным заверением по сроку: нужн…"
type textarea "x"
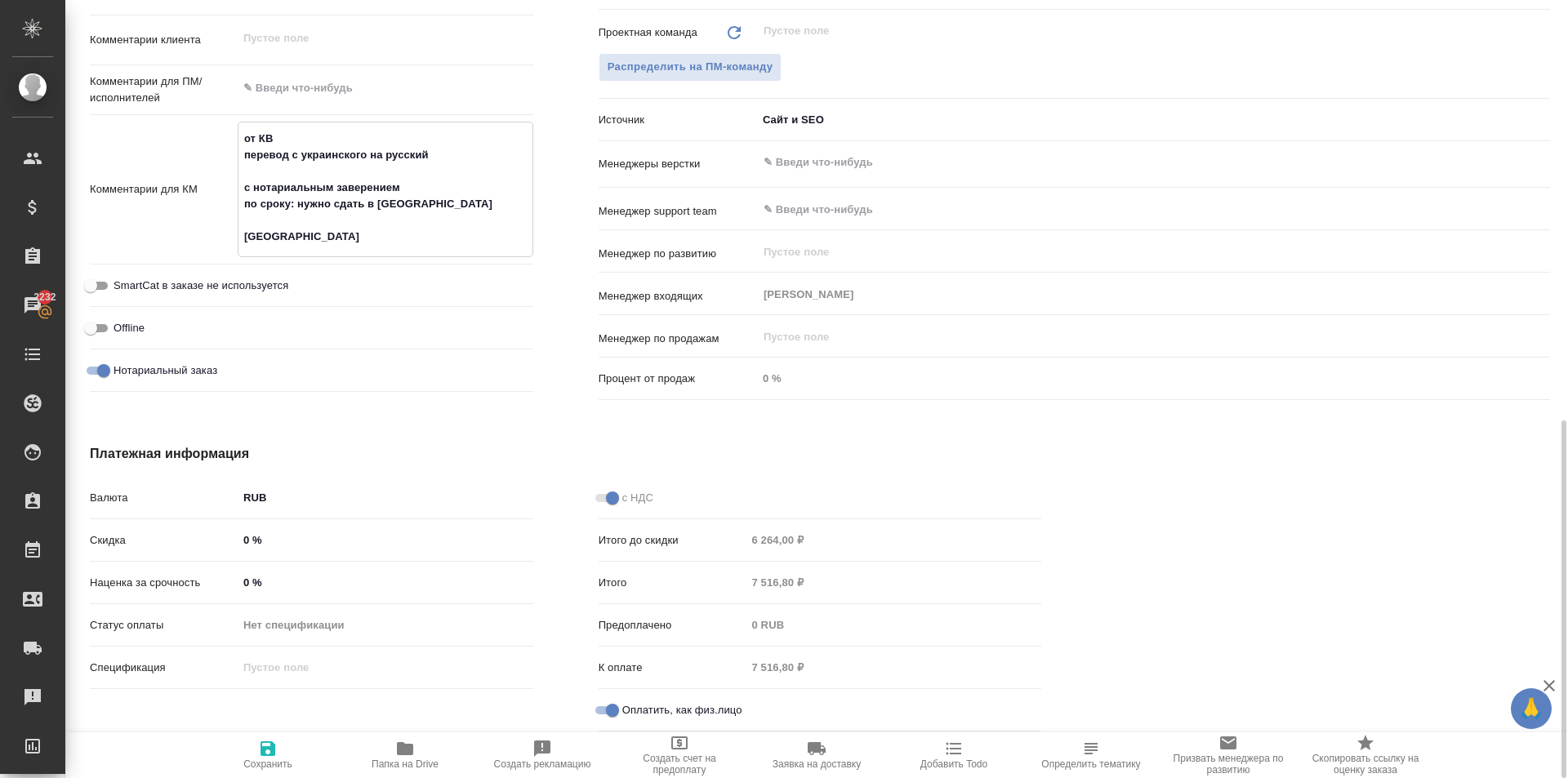
type textarea "от КВ перевод с украинского на русский с нотариальным заверением по сроку: нужн…"
type textarea "x"
type textarea "от КВ перевод с украинского на русский с нотариальным заверением по сроку: нужн…"
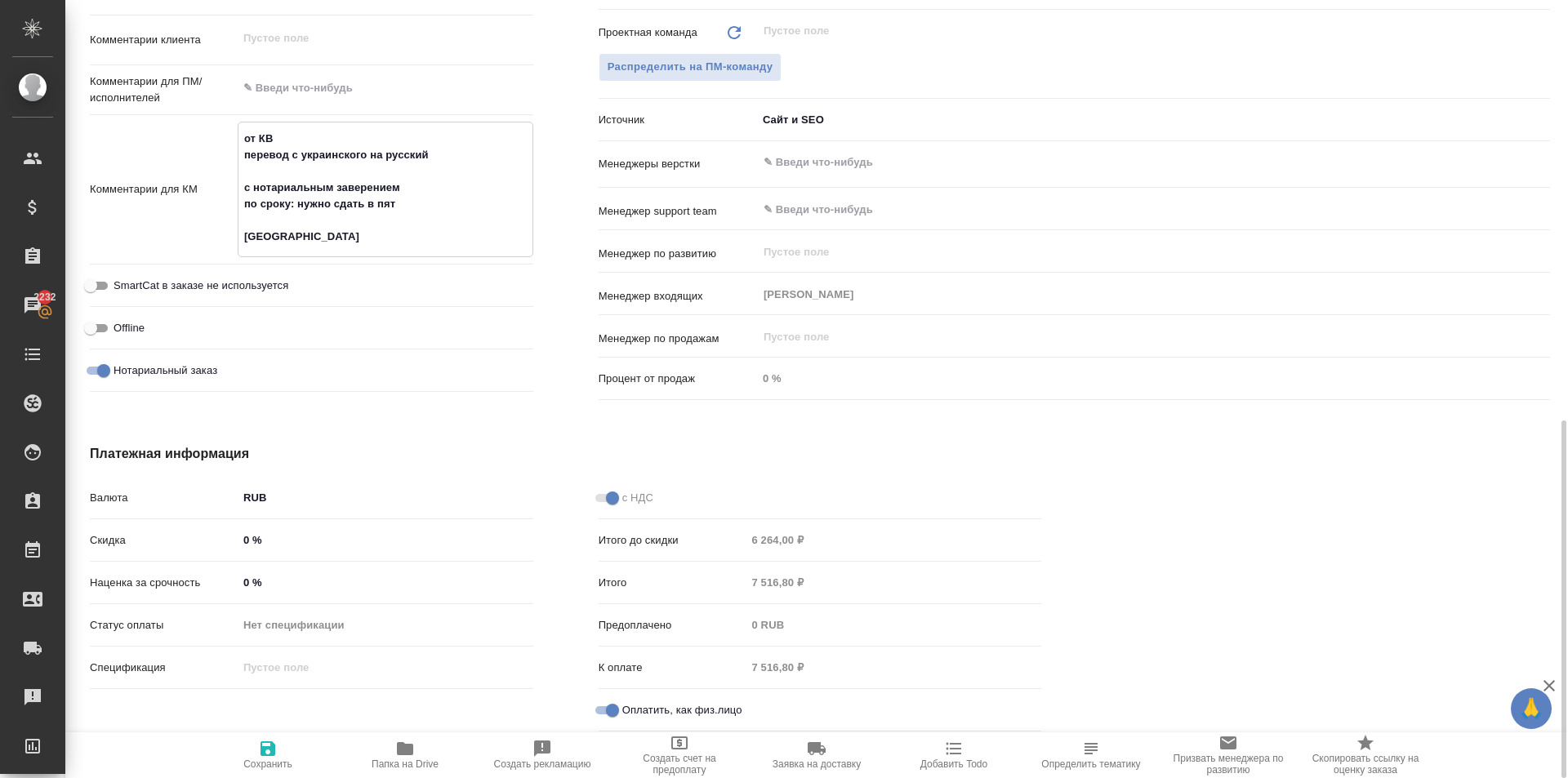
type textarea "x"
type textarea "от КВ перевод с украинского на русский с нотариальным заверением по сроку: нужн…"
type textarea "x"
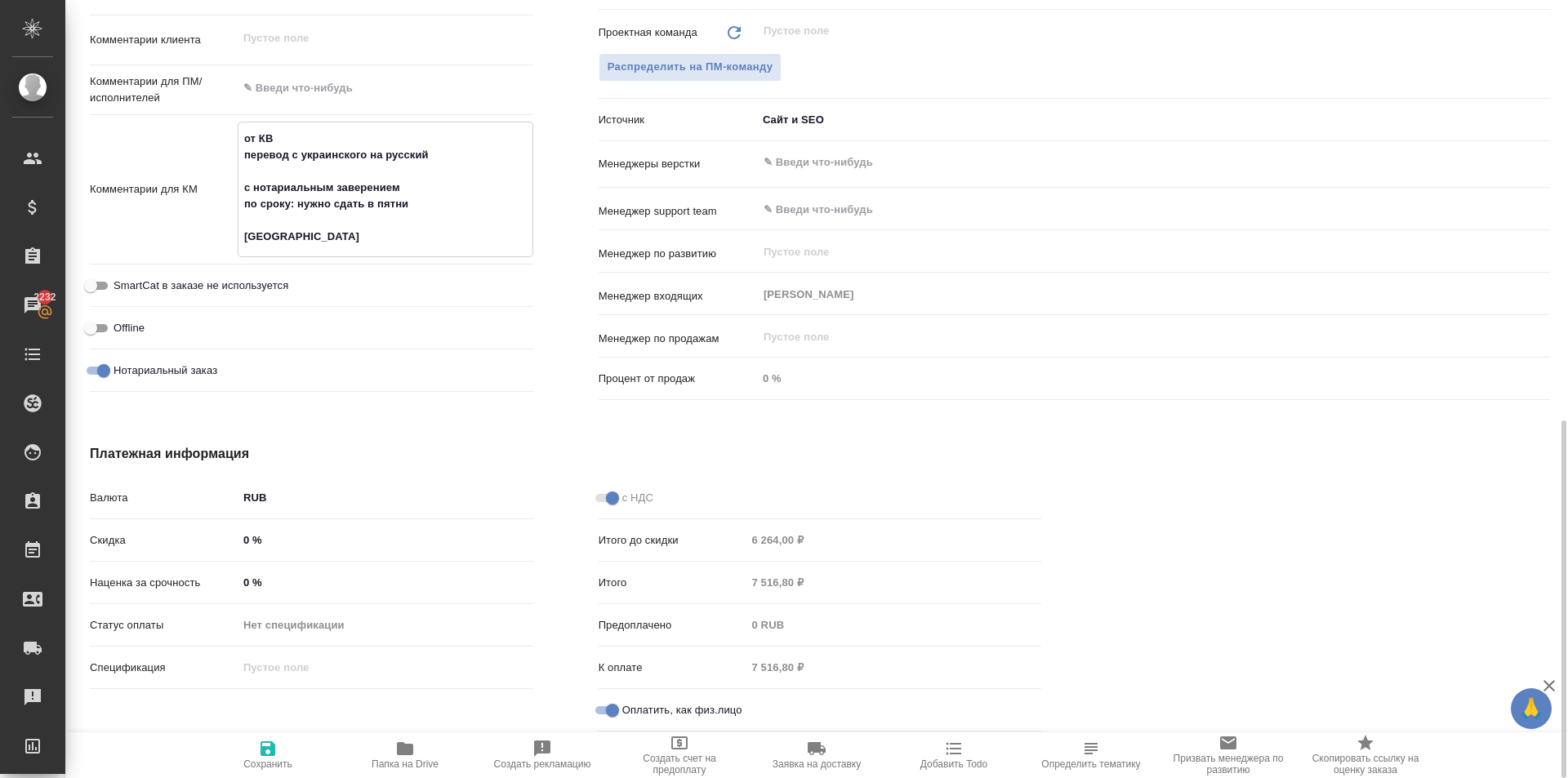
type textarea "x"
type textarea "от КВ перевод с украинского на русский с нотариальным заверением по сроку: нужн…"
type textarea "x"
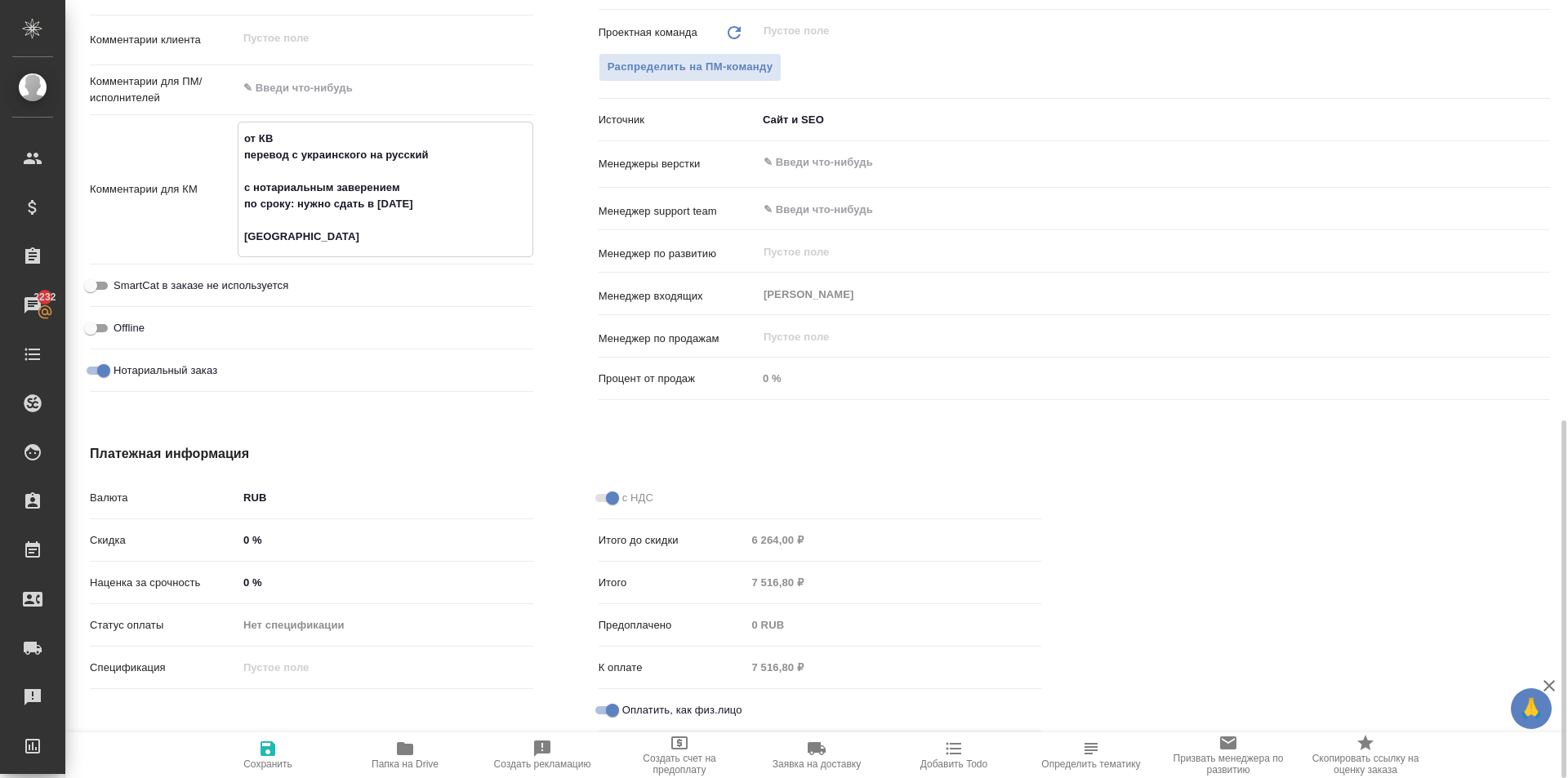
type textarea "x"
type textarea "от КВ перевод с украинского на русский с нотариальным заверением по сроку: нужн…"
click at [244, 198] on textarea "от КВ перевод с украинского на русский с нотариальным заверением по сроку: нужн…" at bounding box center [385, 187] width 294 height 126
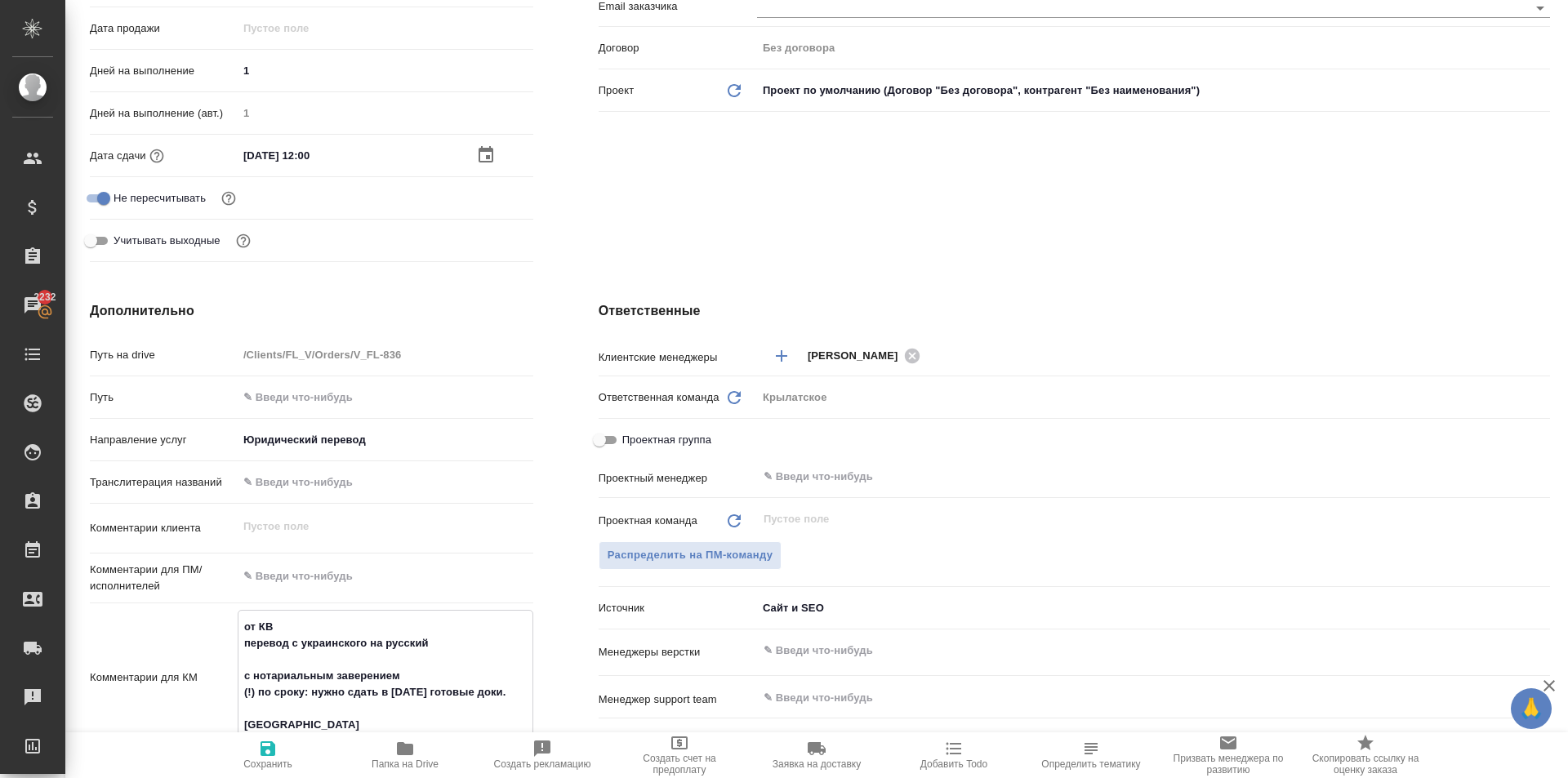
scroll to position [0, 0]
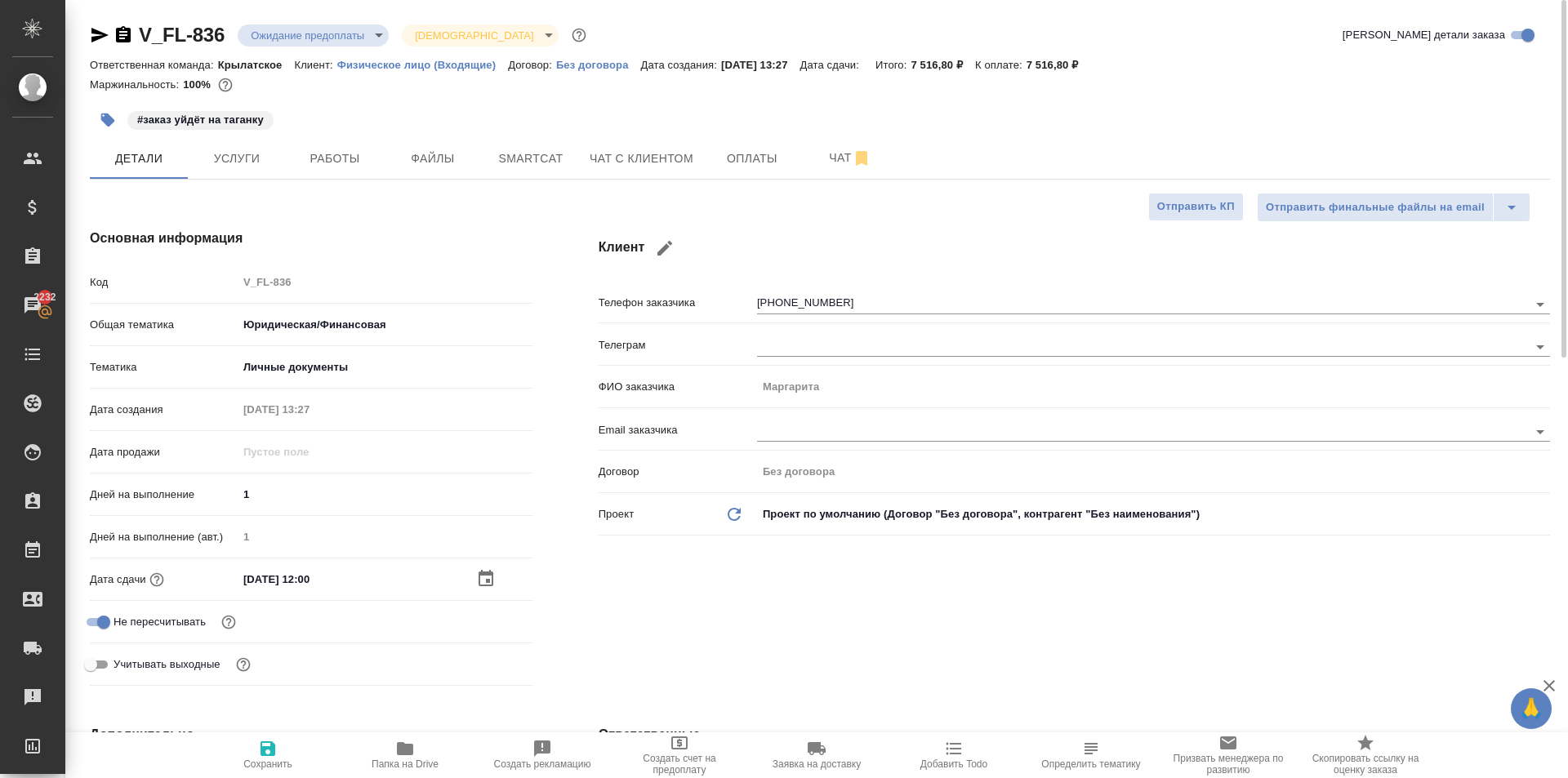
click at [248, 756] on span "Сохранить" at bounding box center [267, 754] width 117 height 31
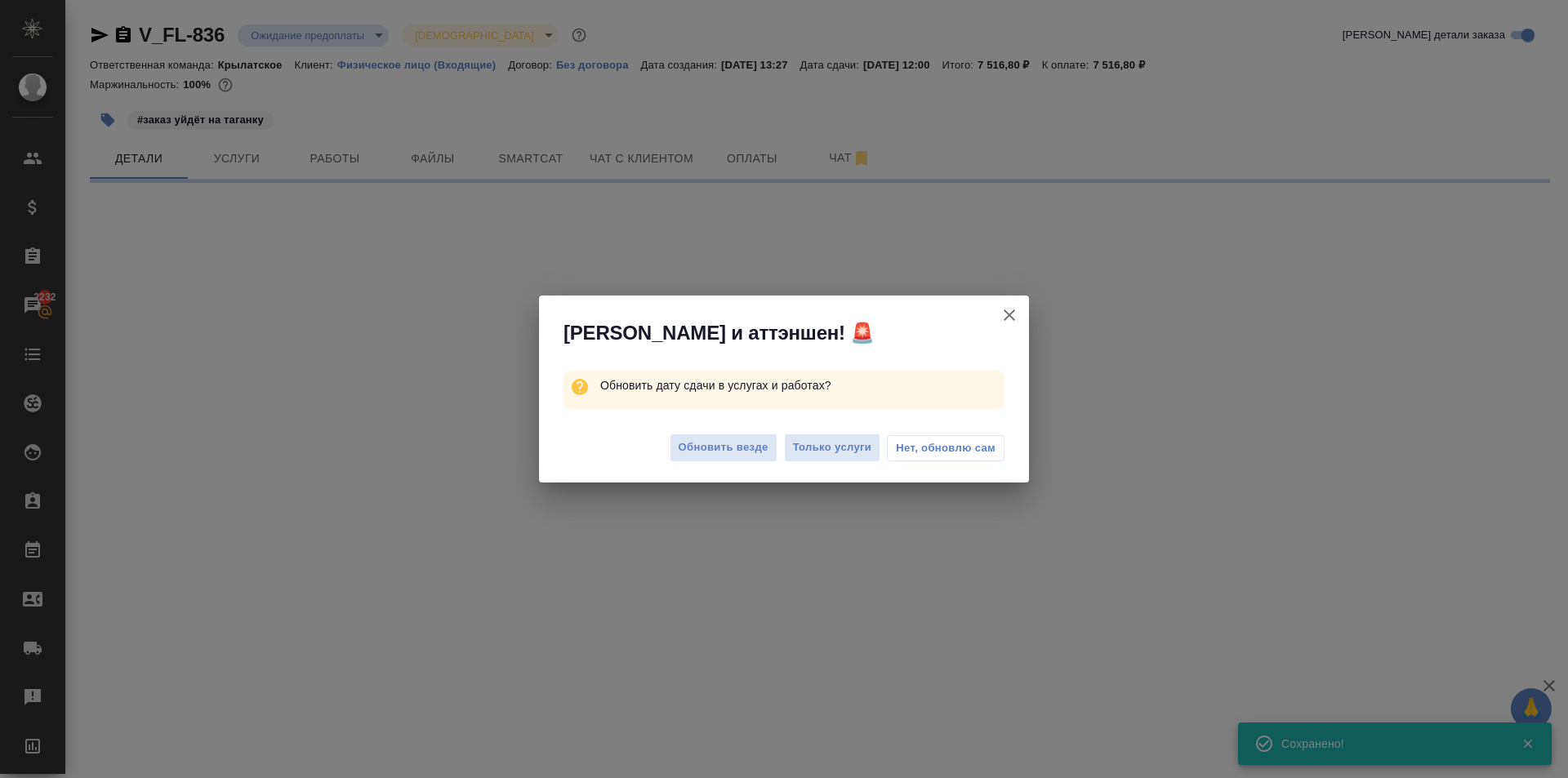
click at [738, 443] on span "Обновить везде" at bounding box center [723, 448] width 90 height 19
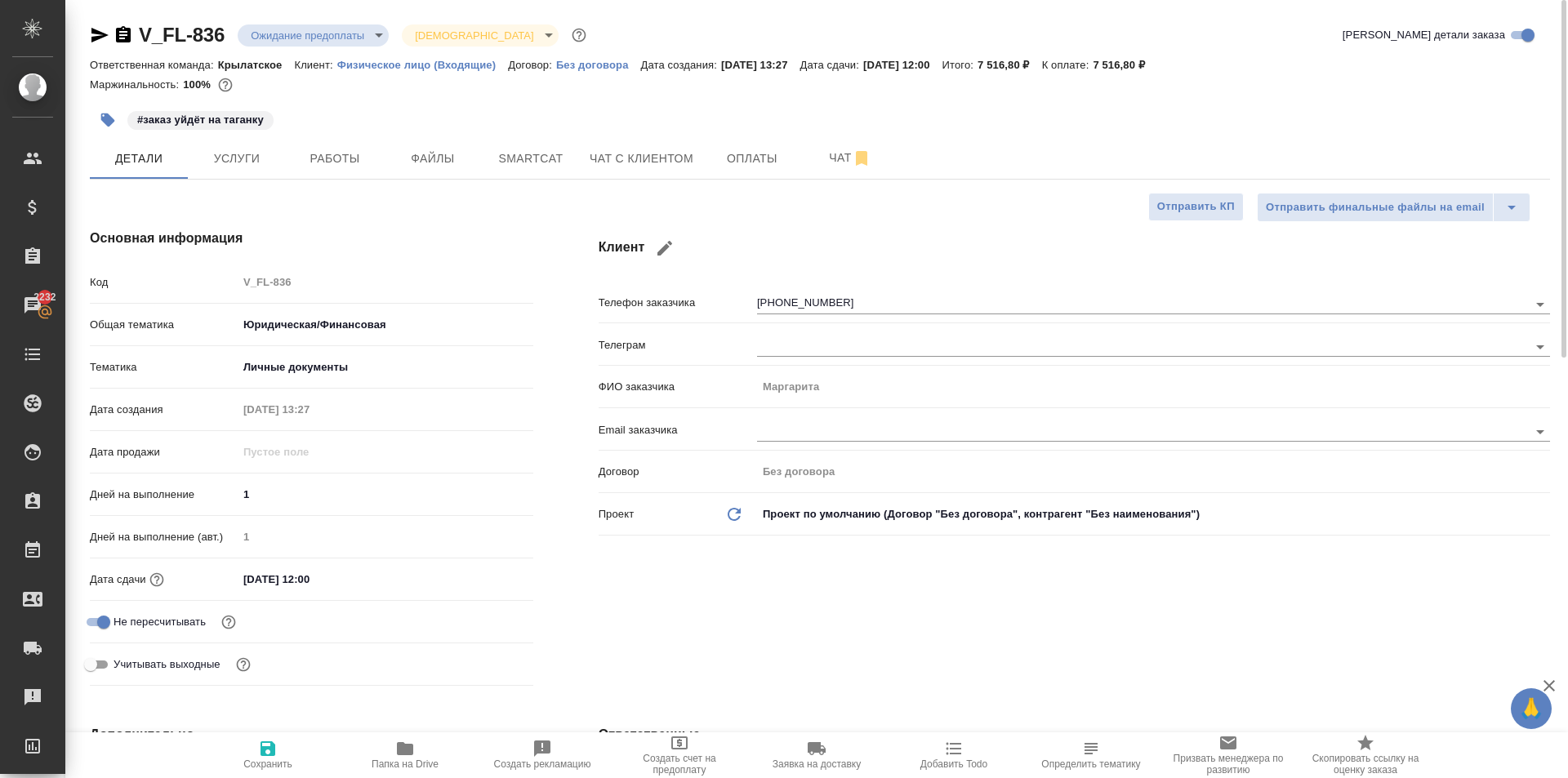
click at [696, 201] on div "Клиент Телефон заказчика +79037342976 Телеграм ФИО заказчика Маргарита Email за…" at bounding box center [1074, 460] width 1017 height 529
click at [651, 145] on button "Чат с клиентом" at bounding box center [642, 158] width 123 height 40
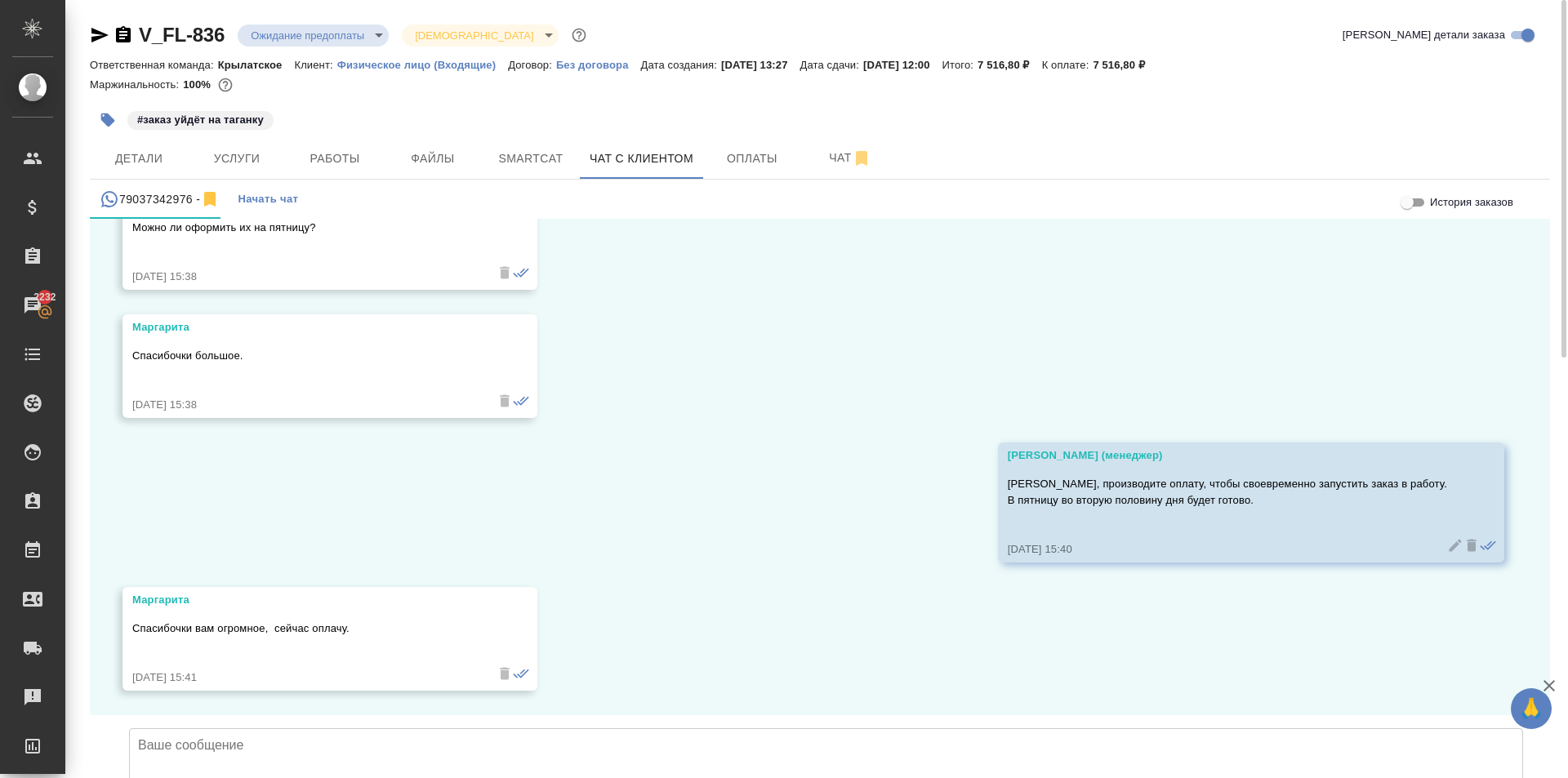
scroll to position [3955, 0]
click at [124, 39] on icon "button" at bounding box center [123, 35] width 19 height 19
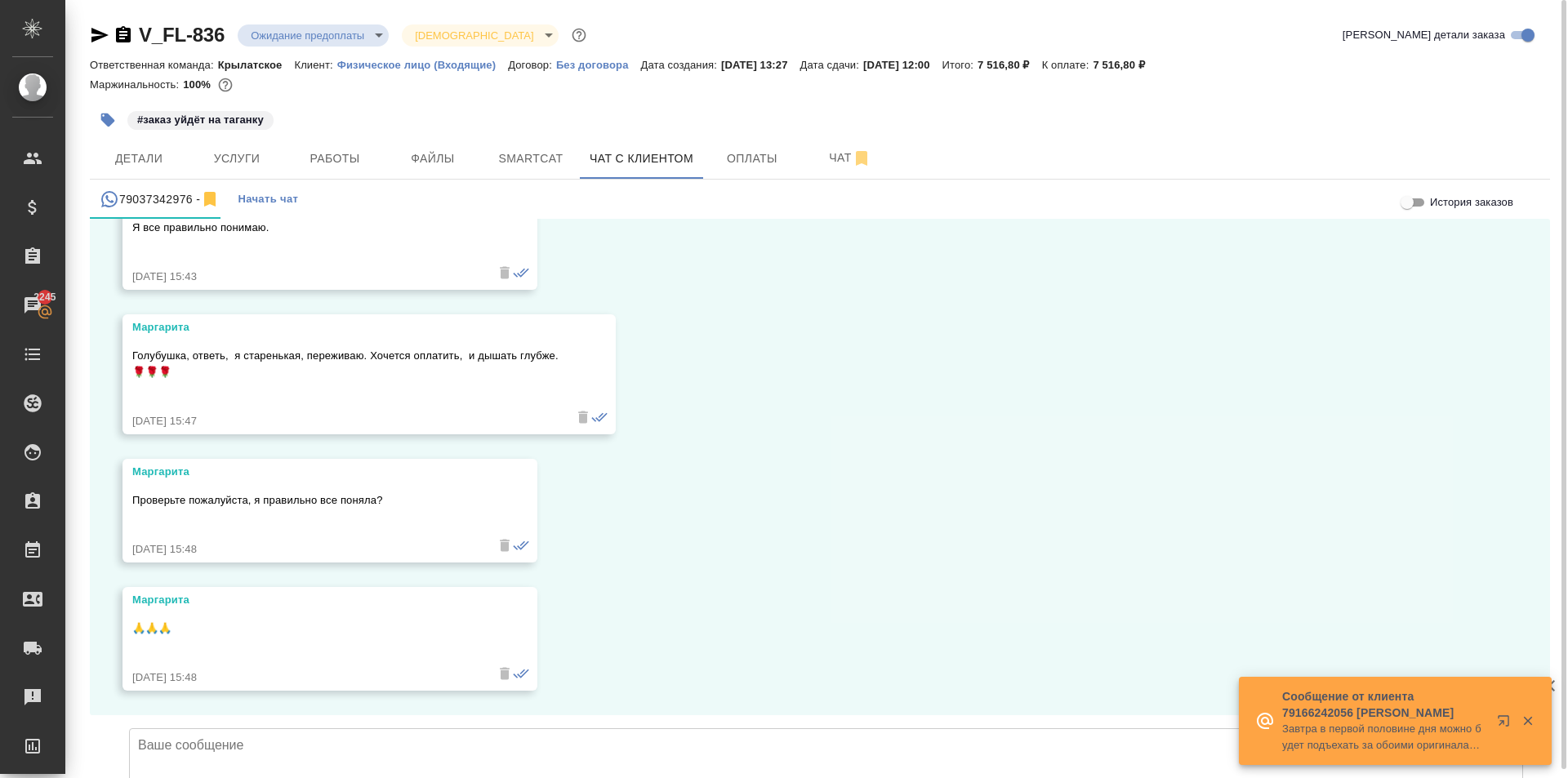
scroll to position [4604, 0]
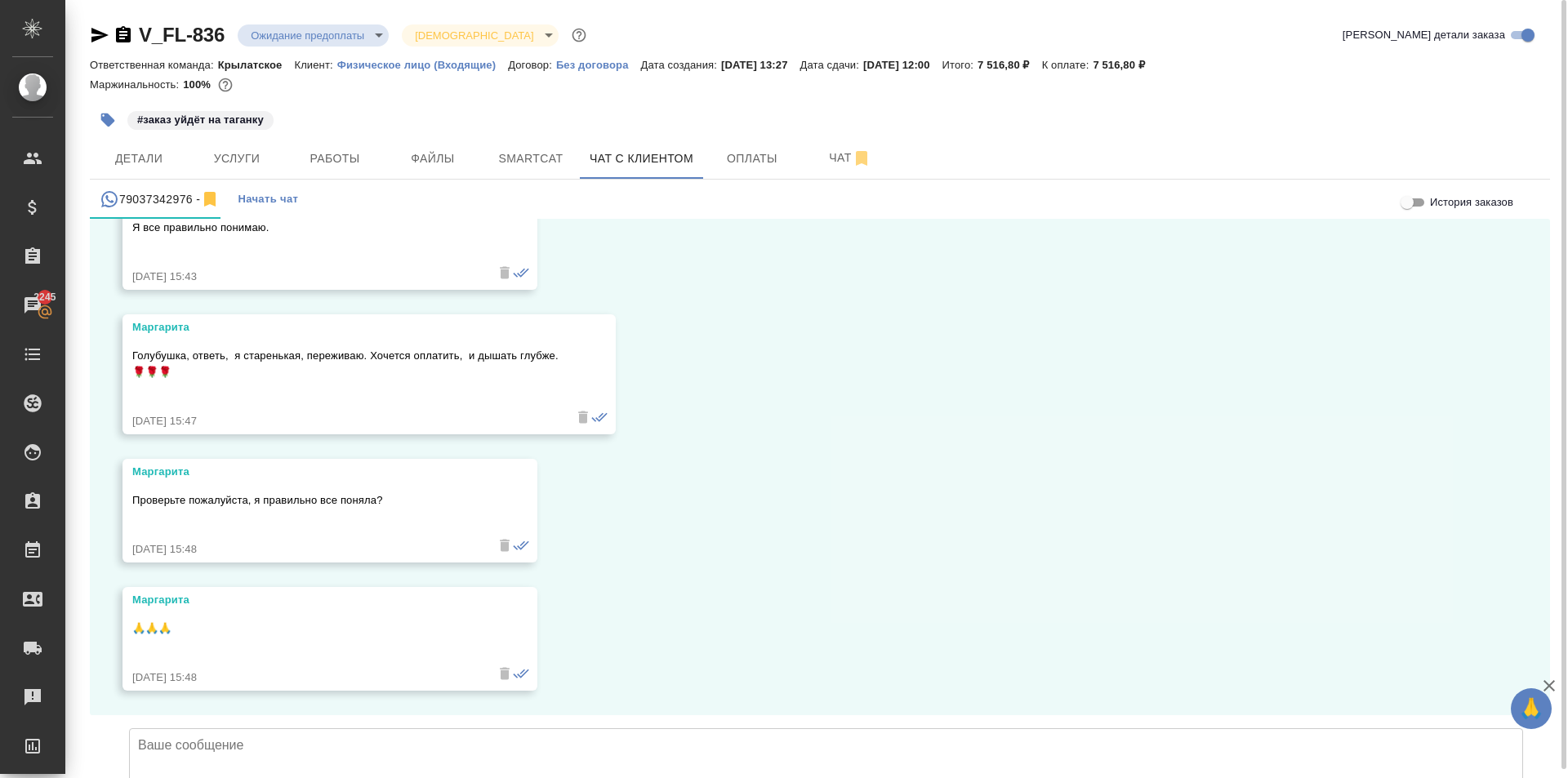
click at [235, 348] on p "Голубушка, ответь, я старенькая, переживаю. Хочется оплатить, и дышать глубже. …" at bounding box center [346, 364] width 427 height 33
click at [361, 344] on div "Голубушка, ответь, я старенькая, переживаю. Хочется оплатить, и дышать глубже. …" at bounding box center [346, 374] width 427 height 62
click at [303, 728] on textarea at bounding box center [826, 786] width 1394 height 115
click at [314, 728] on textarea "Да да, всё верно." at bounding box center [826, 786] width 1394 height 115
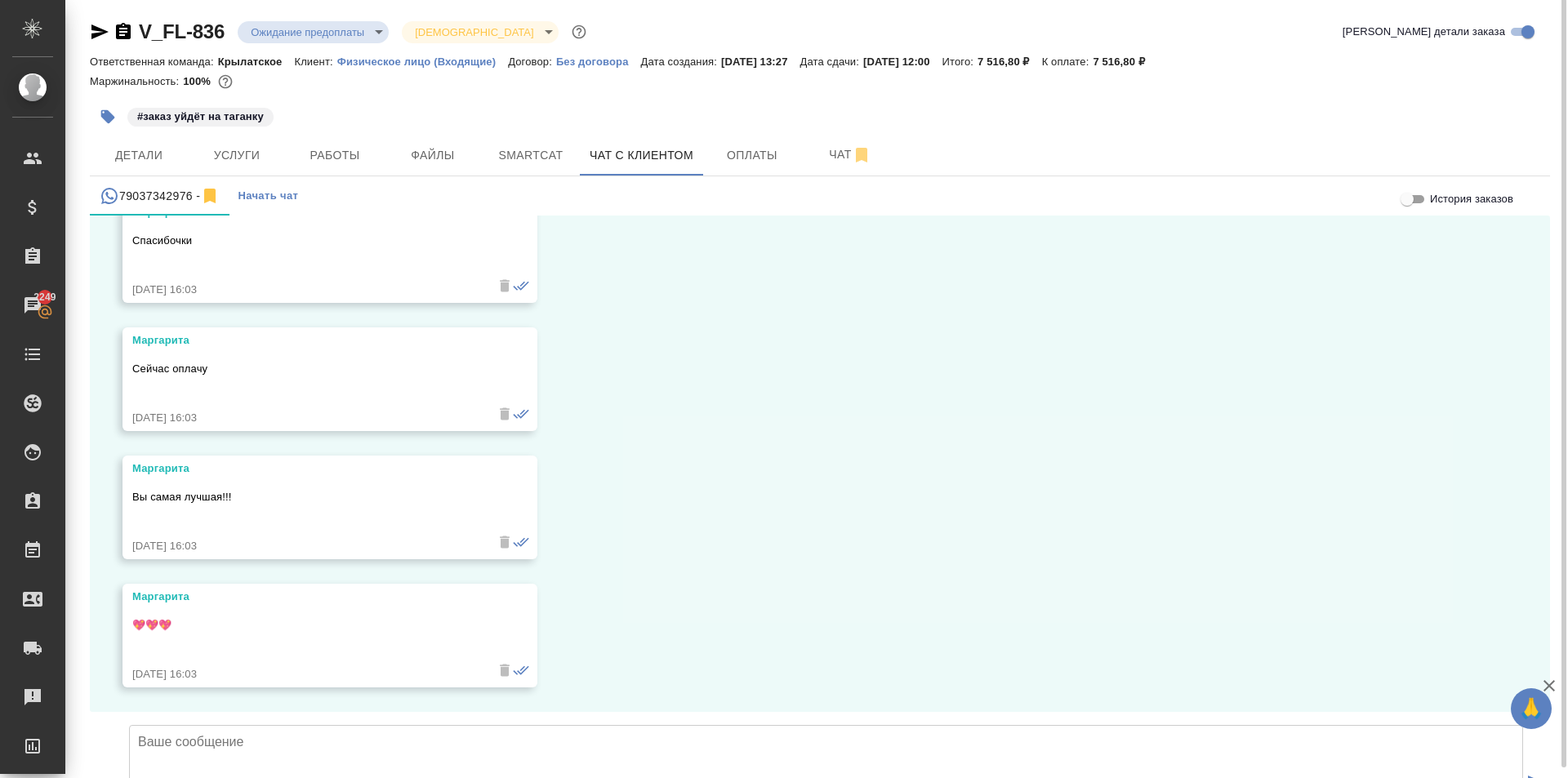
scroll to position [9, 0]
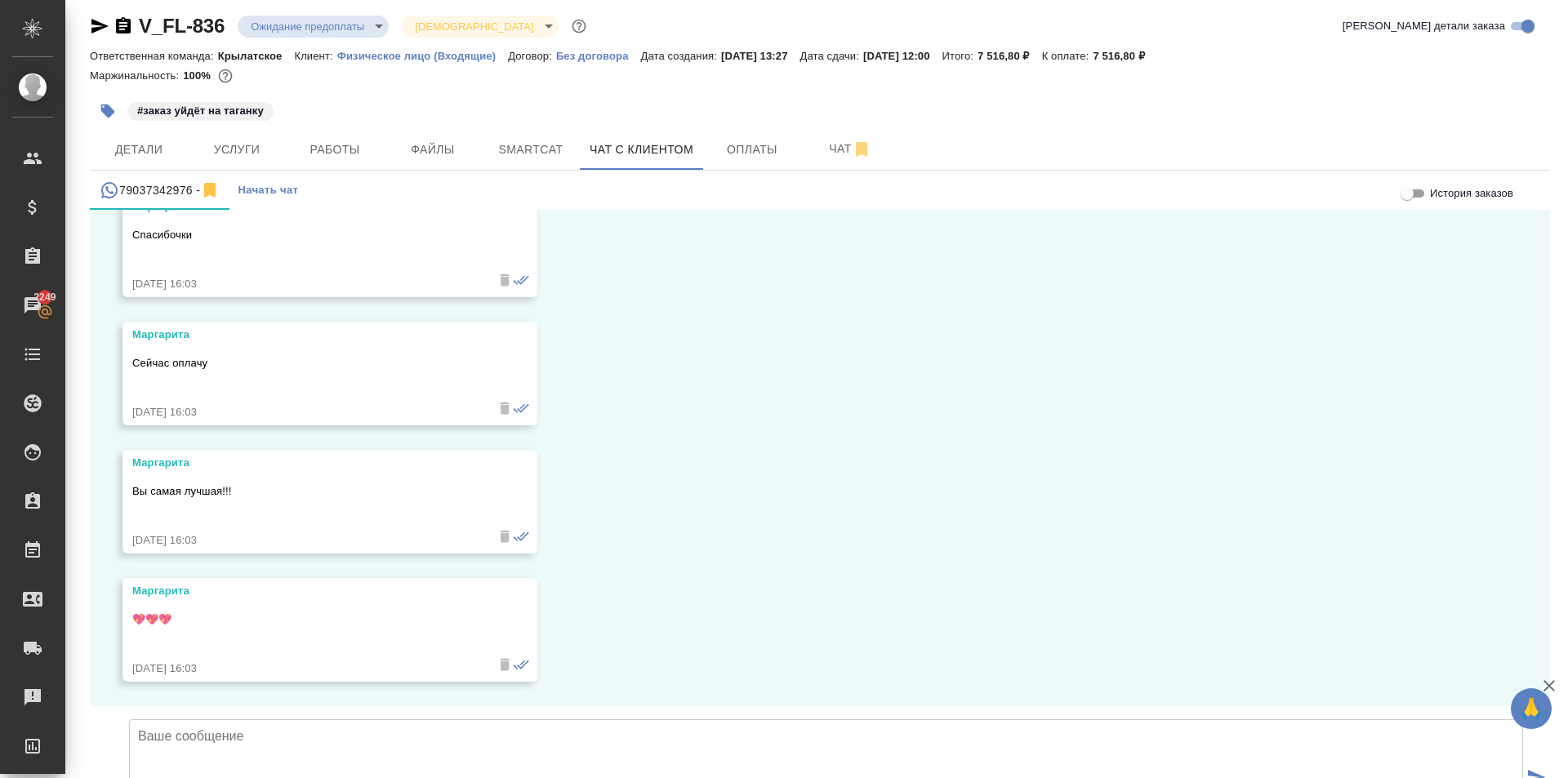
click at [234, 719] on textarea at bounding box center [826, 776] width 1394 height 115
drag, startPoint x: 283, startPoint y: 645, endPoint x: 298, endPoint y: 623, distance: 26.6
click at [288, 719] on textarea "Маргарита, оплату получили. Заказ в работе." at bounding box center [826, 776] width 1394 height 115
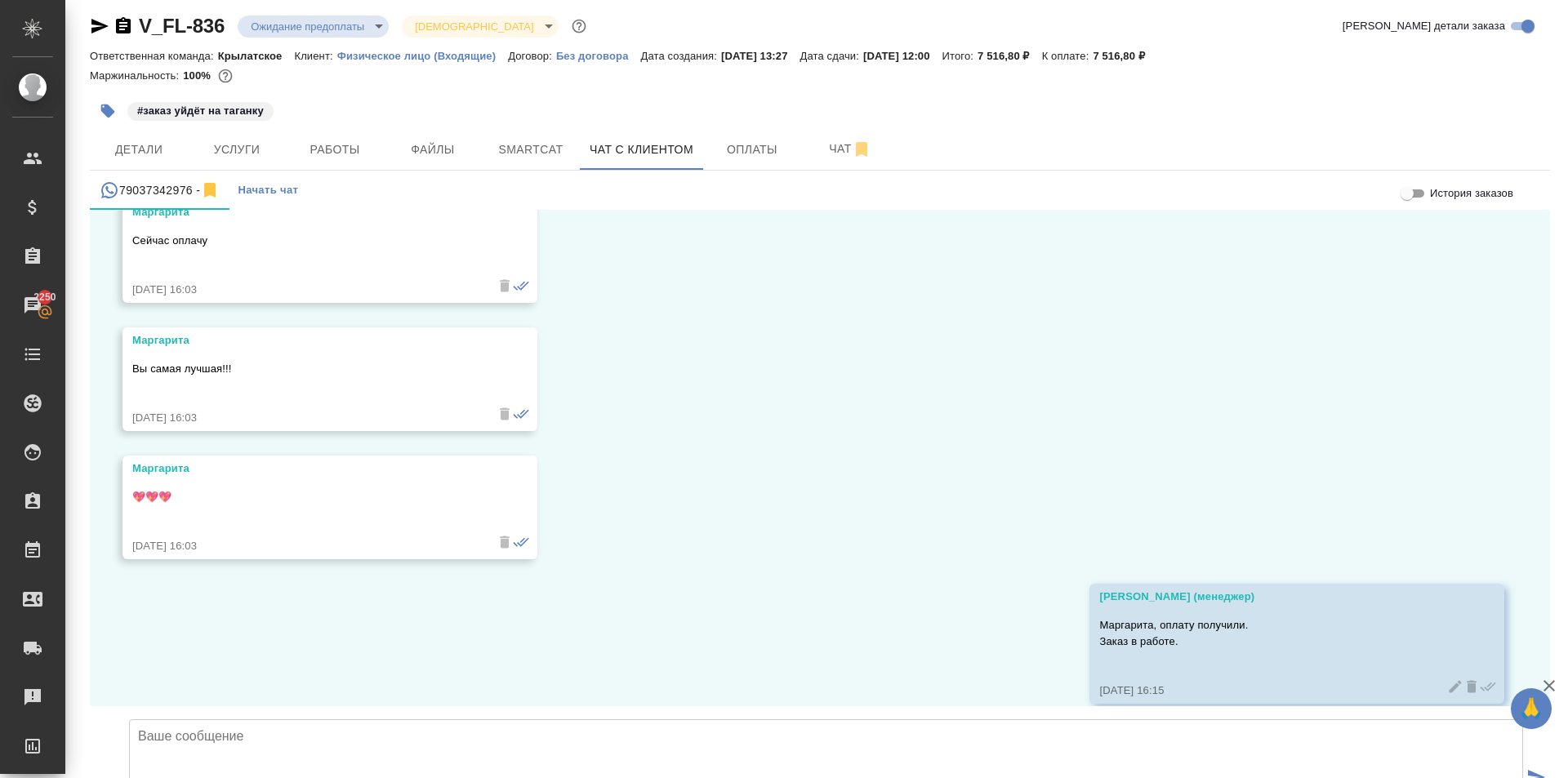
scroll to position [5471, 0]
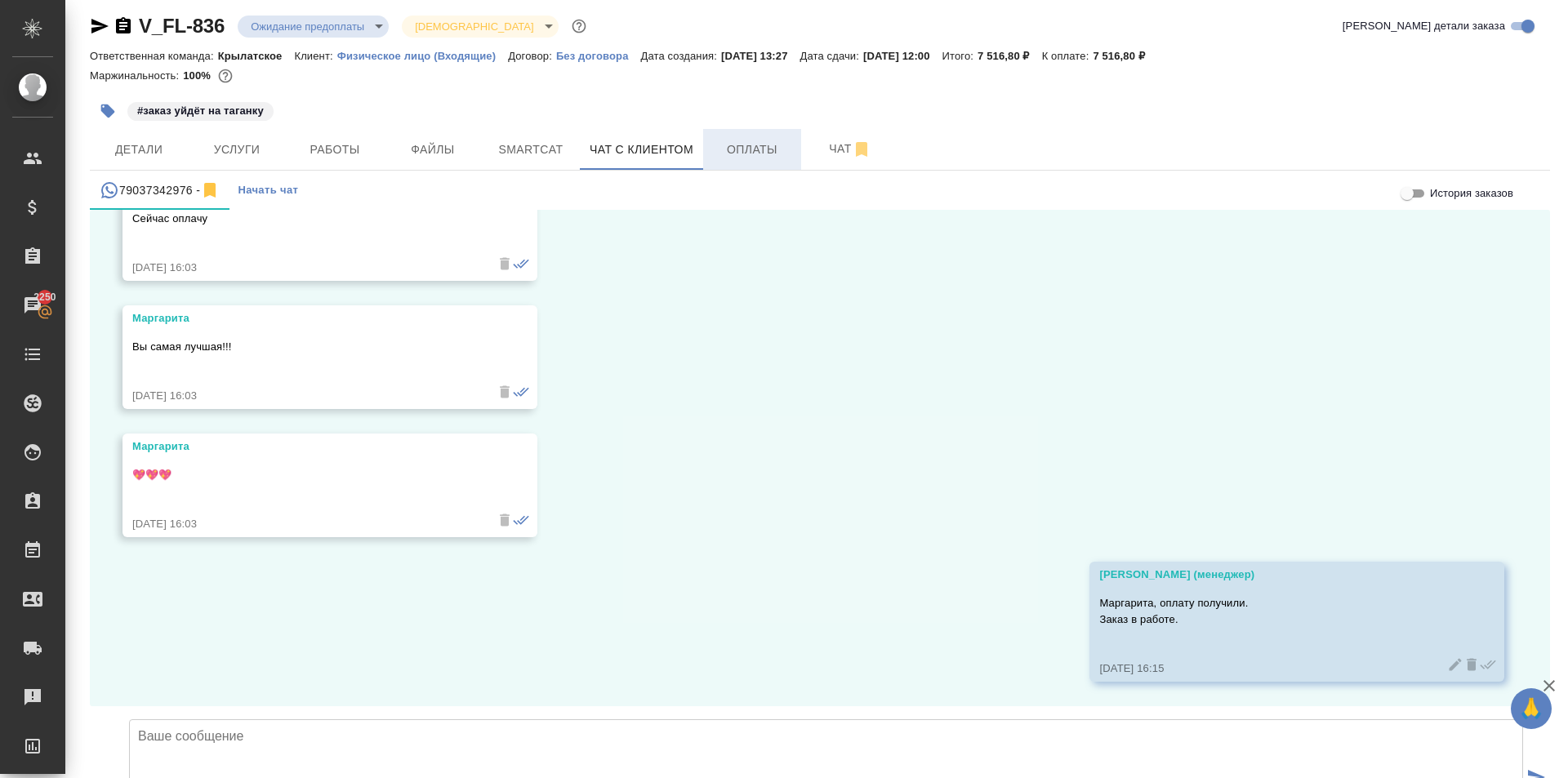
click at [733, 145] on span "Оплаты" at bounding box center [752, 150] width 78 height 20
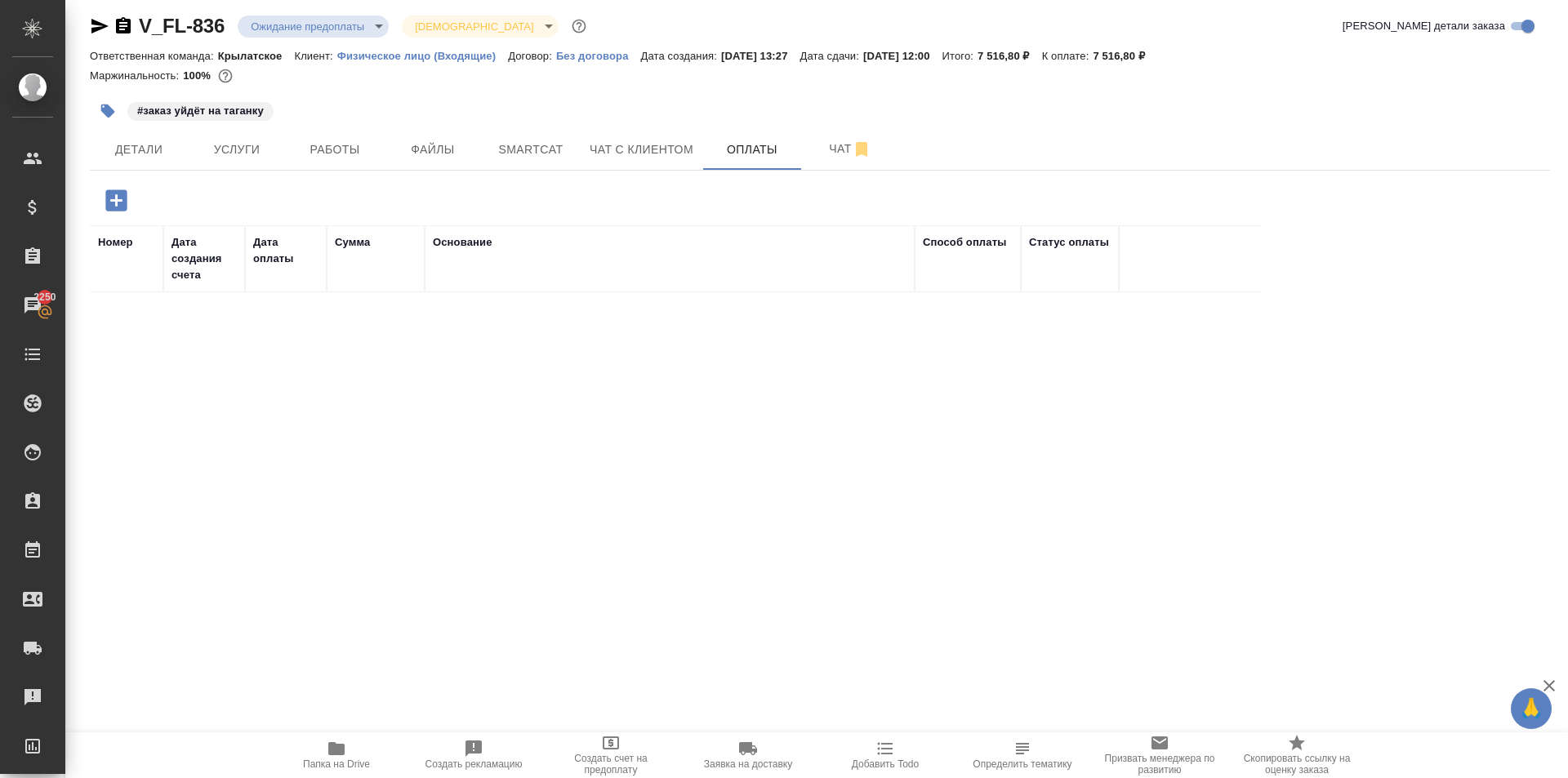
click at [115, 201] on icon "button" at bounding box center [116, 201] width 29 height 29
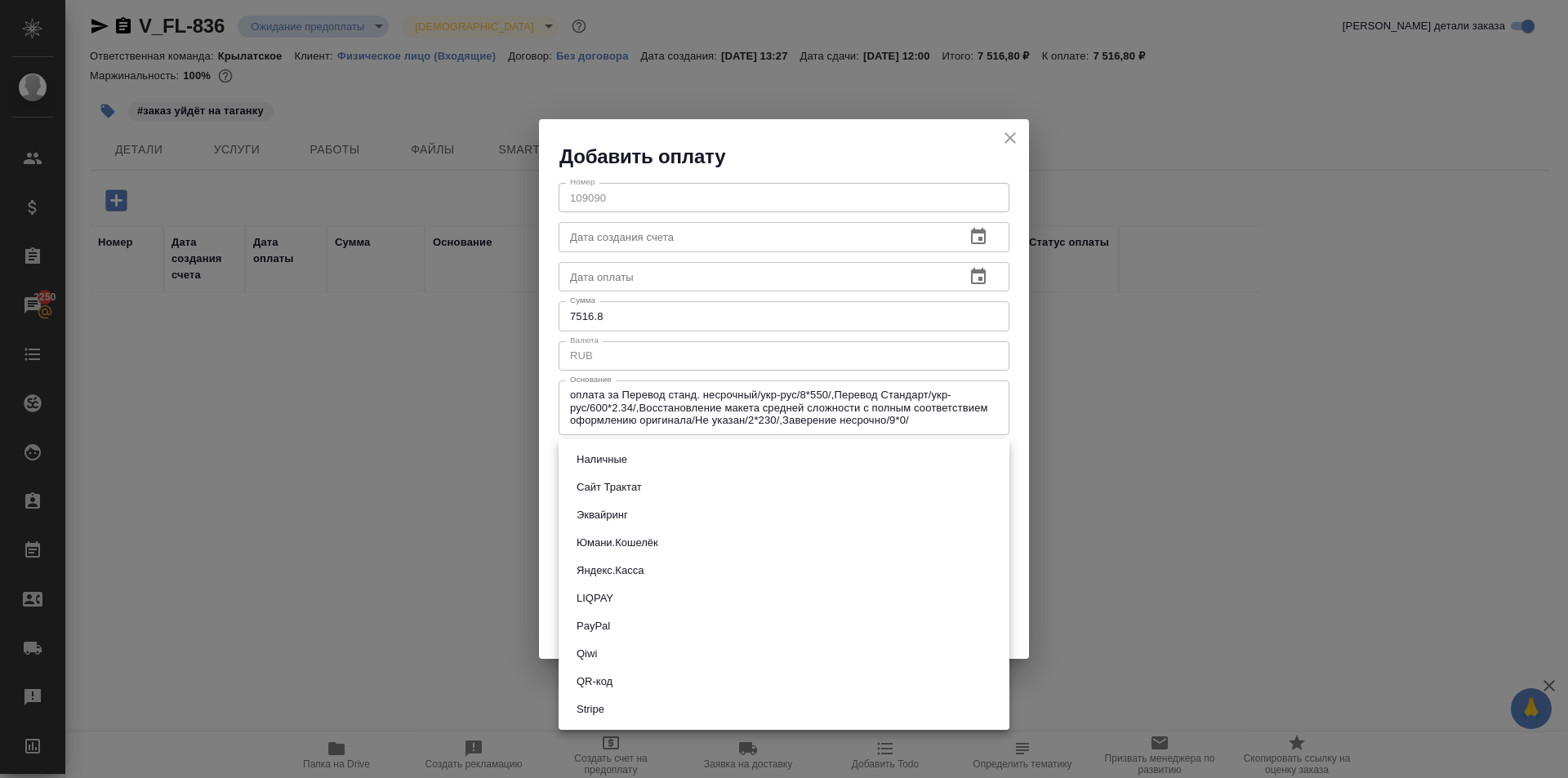
click at [595, 461] on body "🙏 .cls-1 fill:#fff; AWATERA Kasymov Timur Клиенты Спецификации Заказы 2250 Чаты…" at bounding box center [784, 389] width 1568 height 778
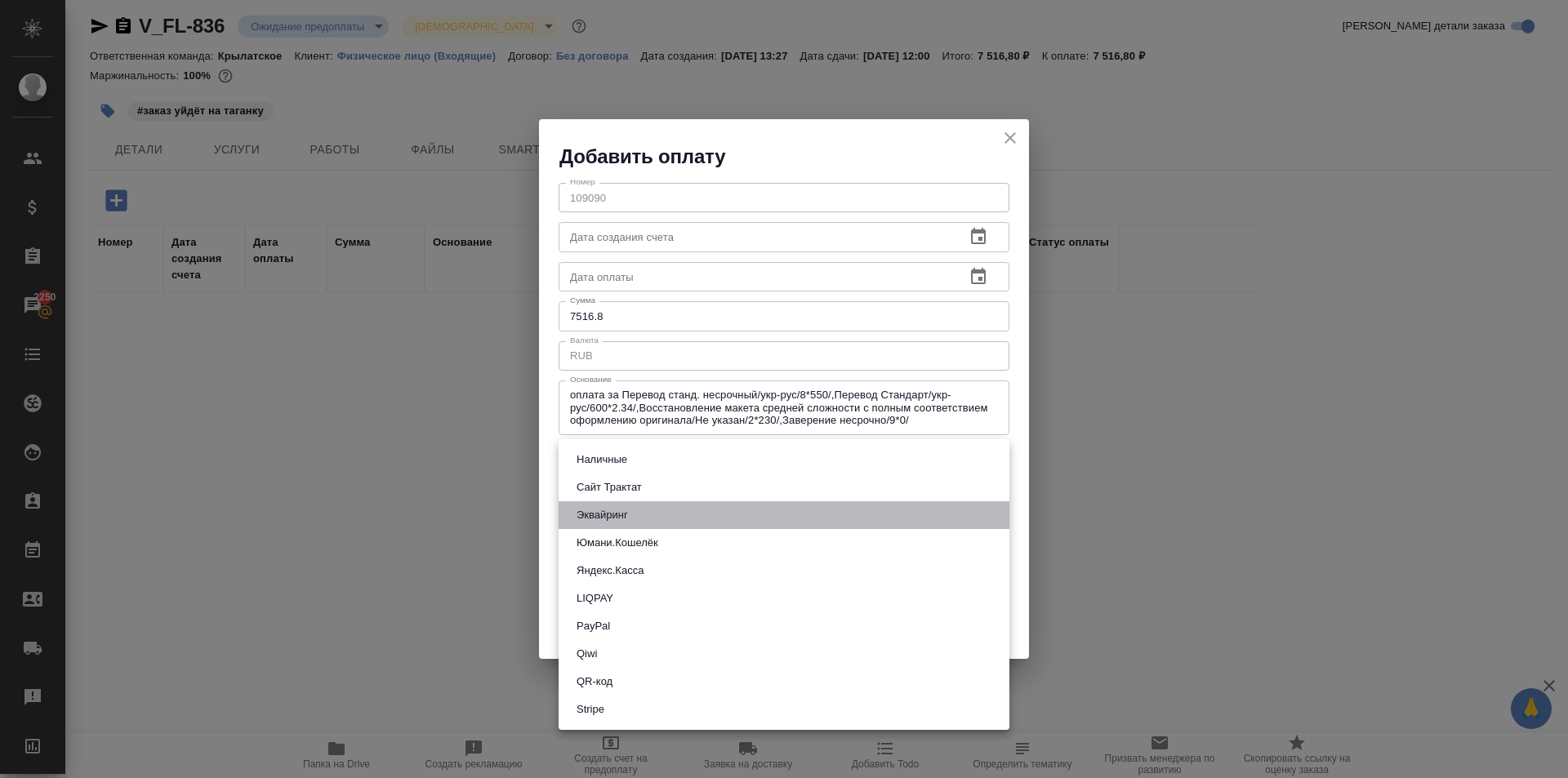
drag, startPoint x: 586, startPoint y: 508, endPoint x: 600, endPoint y: 488, distance: 24.4
click at [600, 488] on ul "Наличные Сайт Трактат Эквайринг Юмани.Кошелёк Яндекс.Касса LIQPAY PayPal Qiwi Q…" at bounding box center [784, 584] width 451 height 291
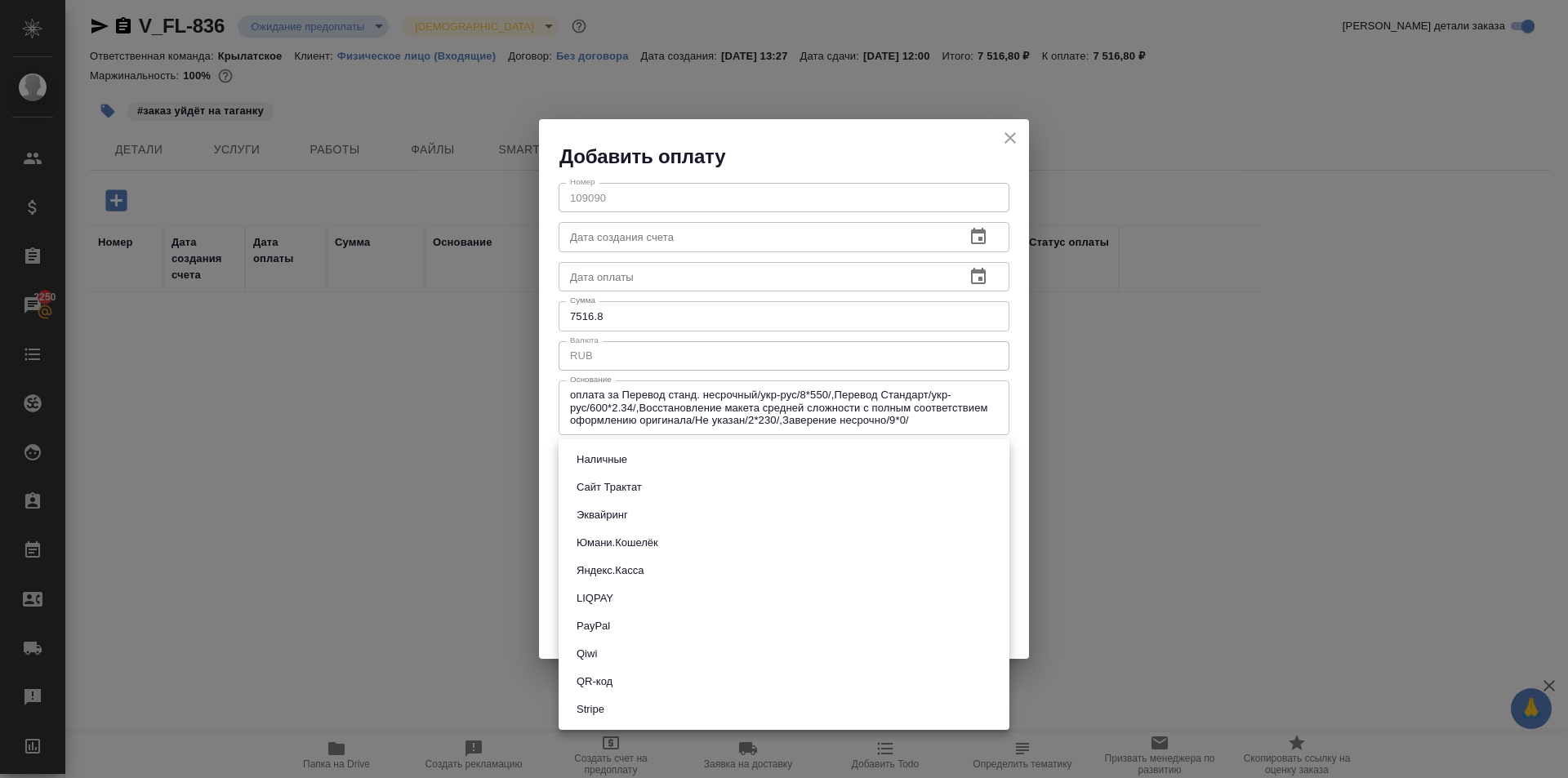
click at [599, 489] on button "Сайт Трактат" at bounding box center [609, 487] width 75 height 18
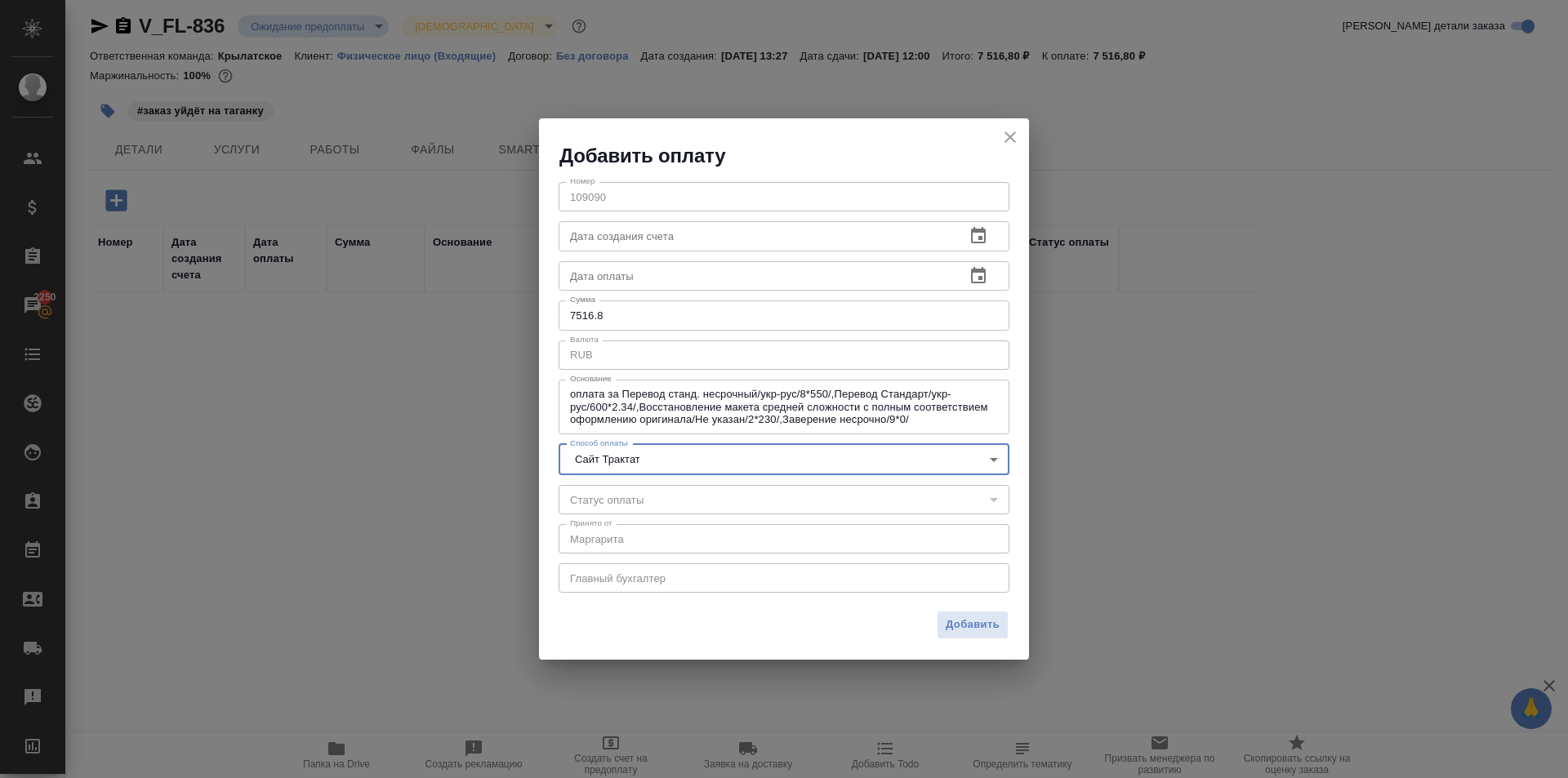
drag, startPoint x: 989, startPoint y: 626, endPoint x: 982, endPoint y: 620, distance: 9.2
click at [984, 621] on span "Добавить" at bounding box center [973, 625] width 54 height 19
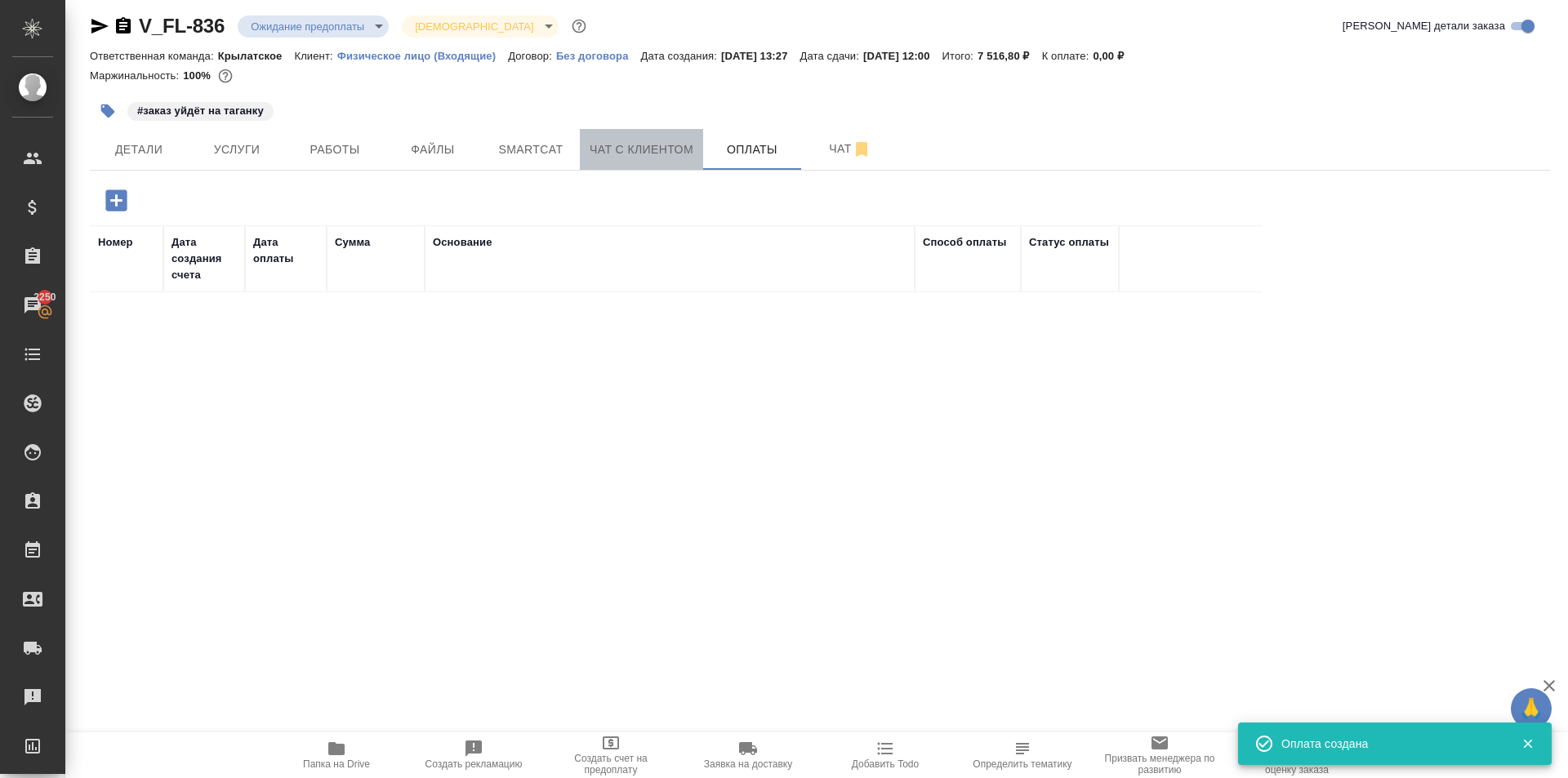
click at [660, 152] on span "Чат с клиентом" at bounding box center [641, 150] width 104 height 20
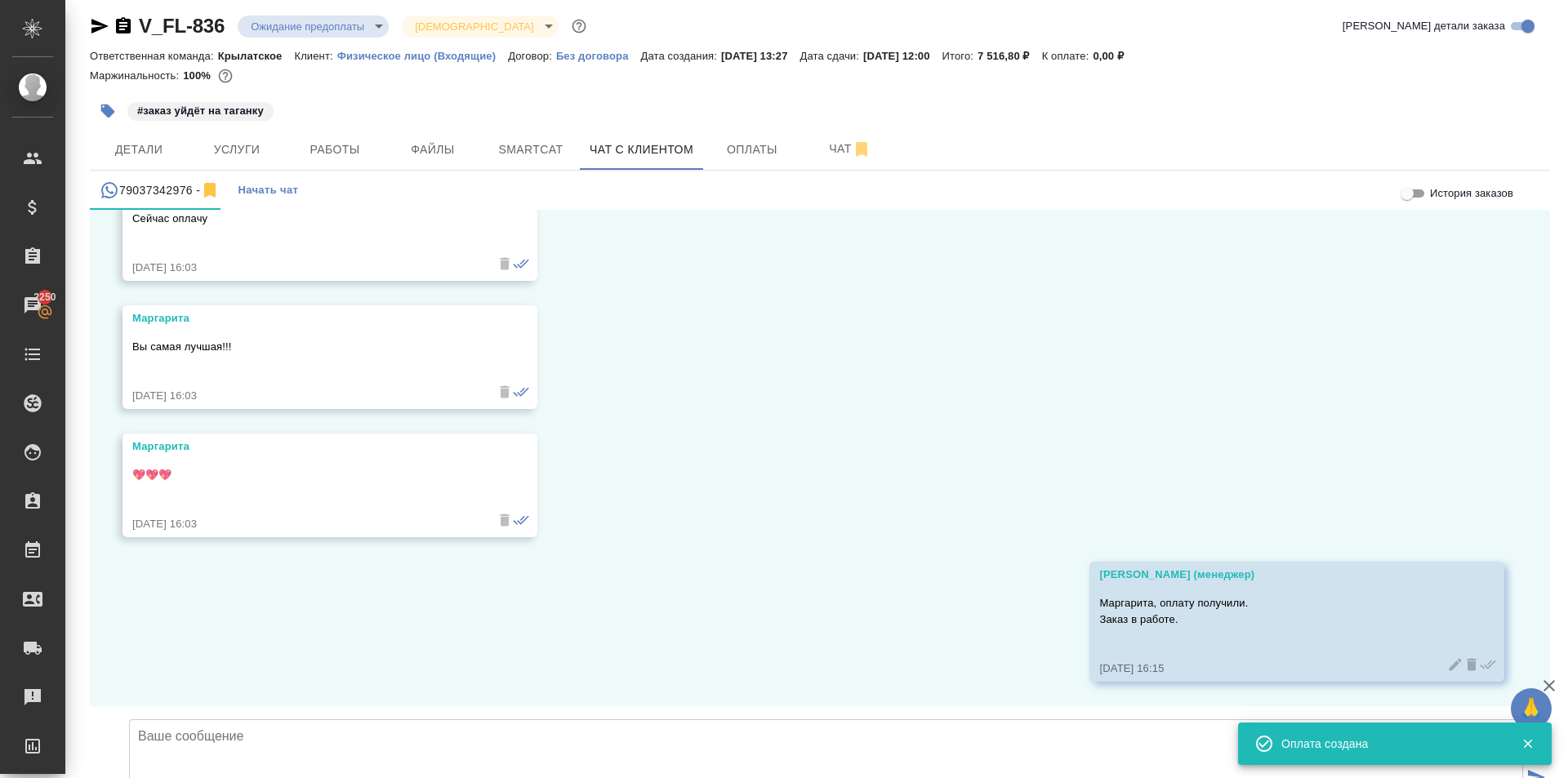
scroll to position [5471, 0]
click at [180, 158] on button "Детали" at bounding box center [139, 149] width 98 height 40
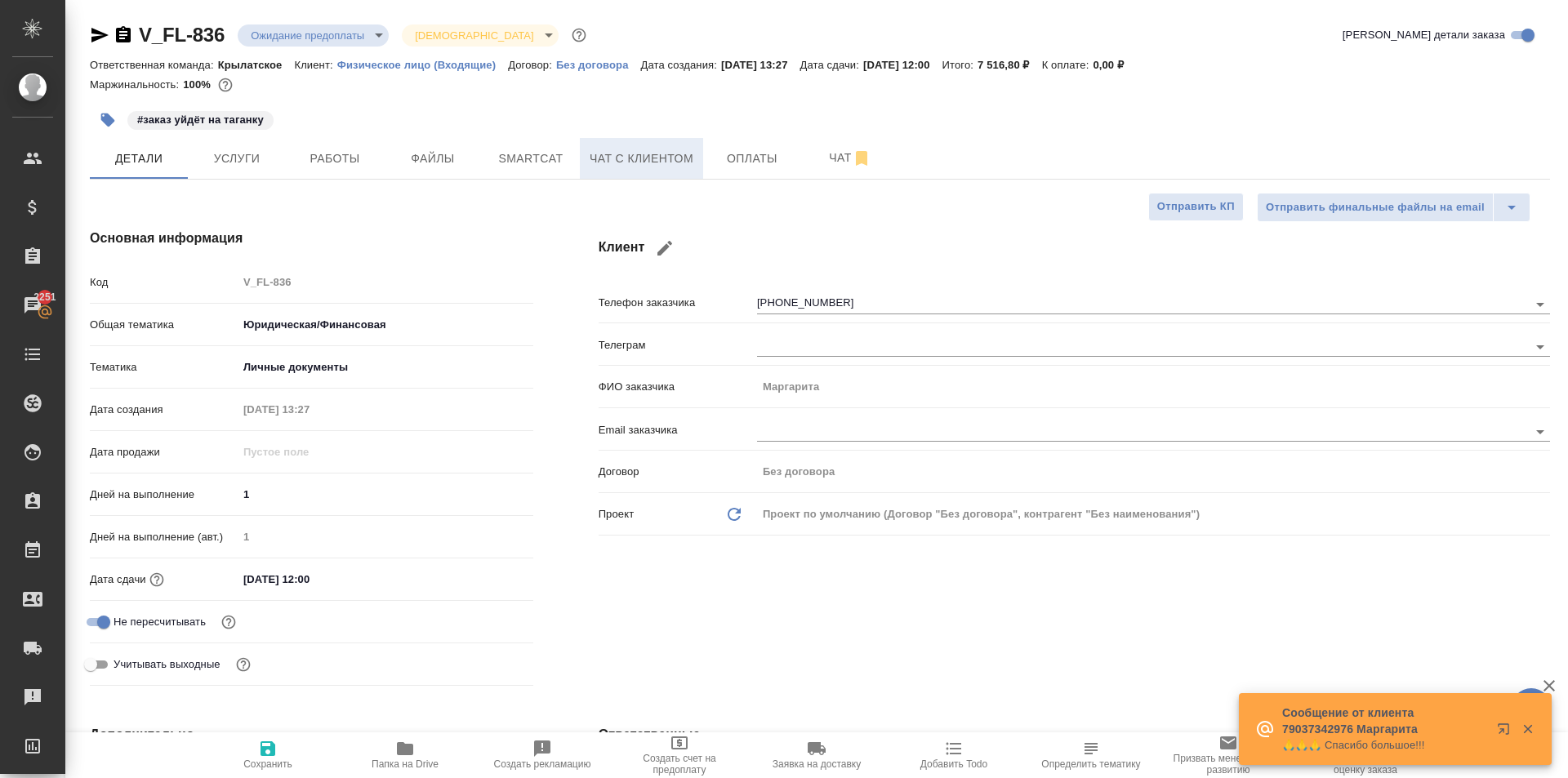
click at [593, 144] on button "Чат с клиентом" at bounding box center [642, 158] width 123 height 40
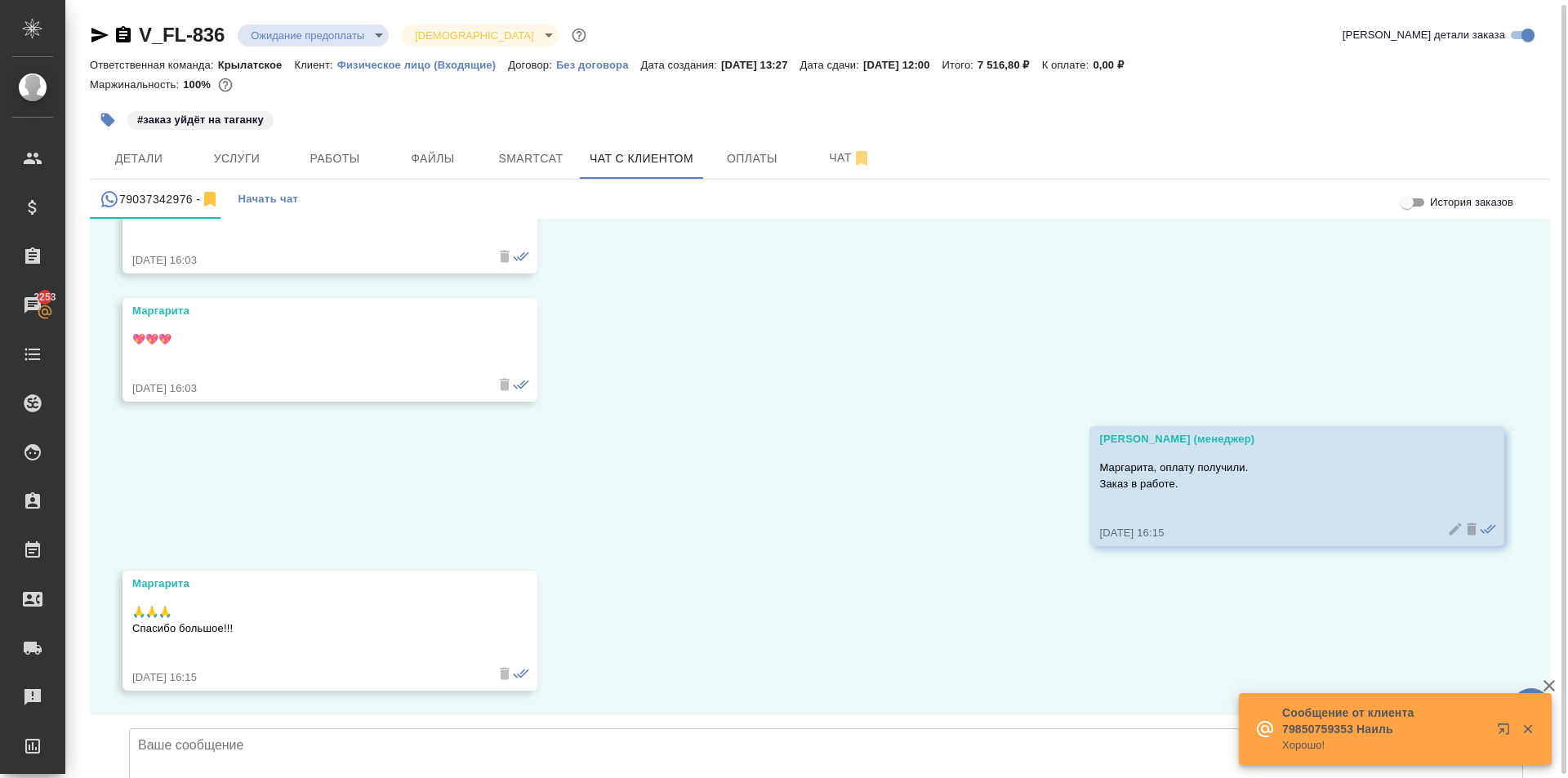
scroll to position [9, 0]
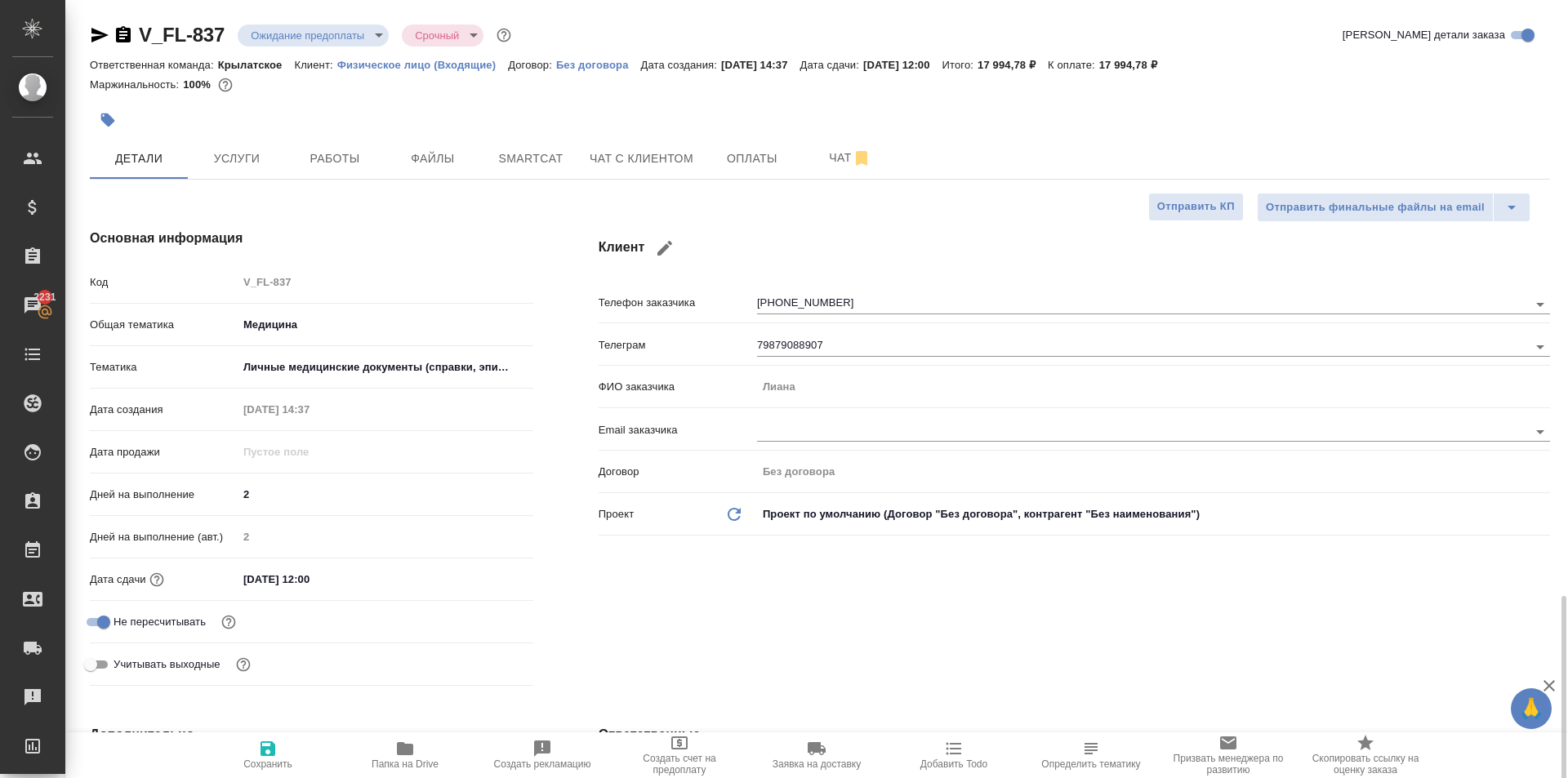
select select "RU"
click at [591, 166] on span "Чат с клиентом" at bounding box center [641, 158] width 104 height 20
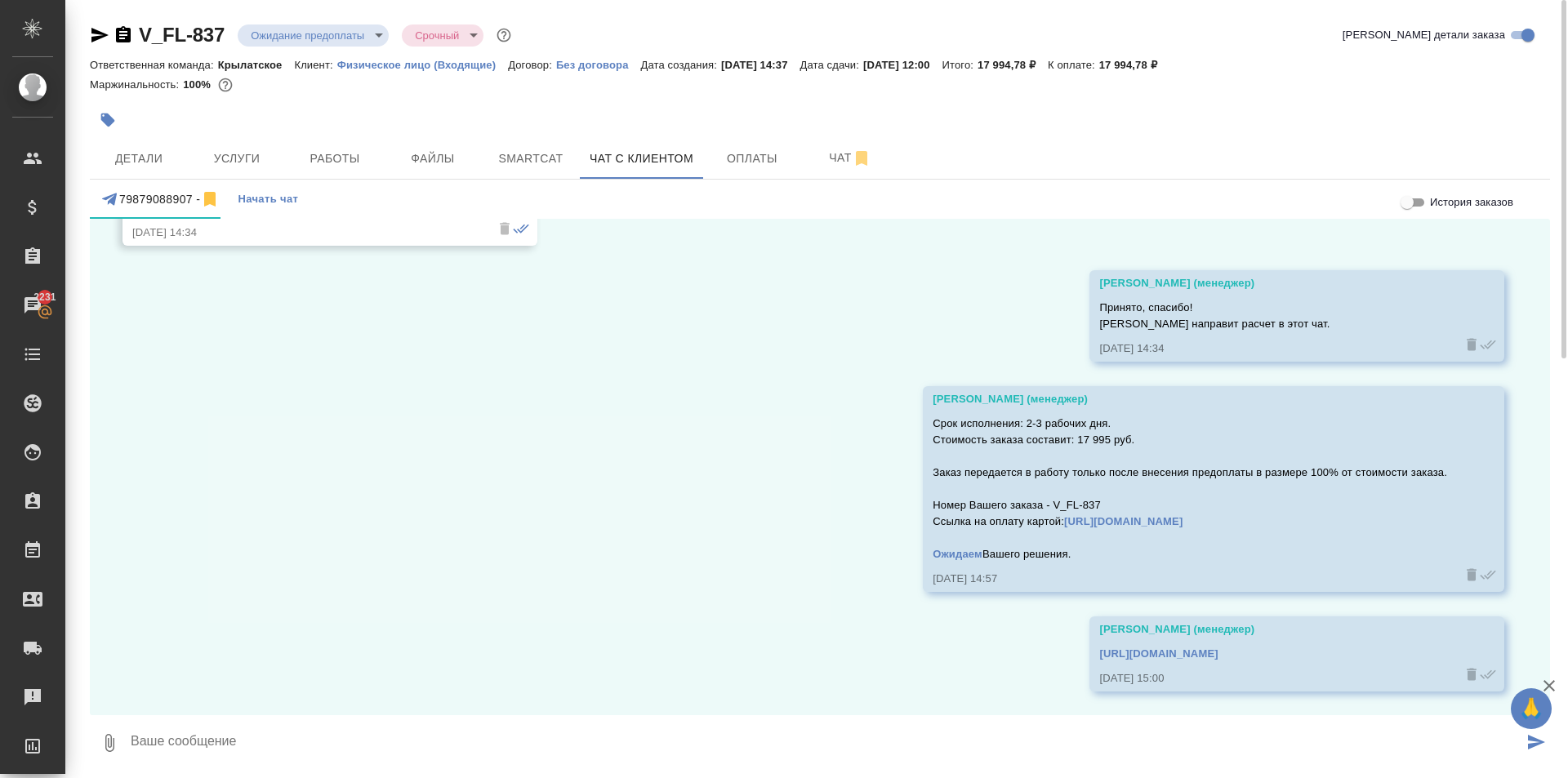
scroll to position [1497, 0]
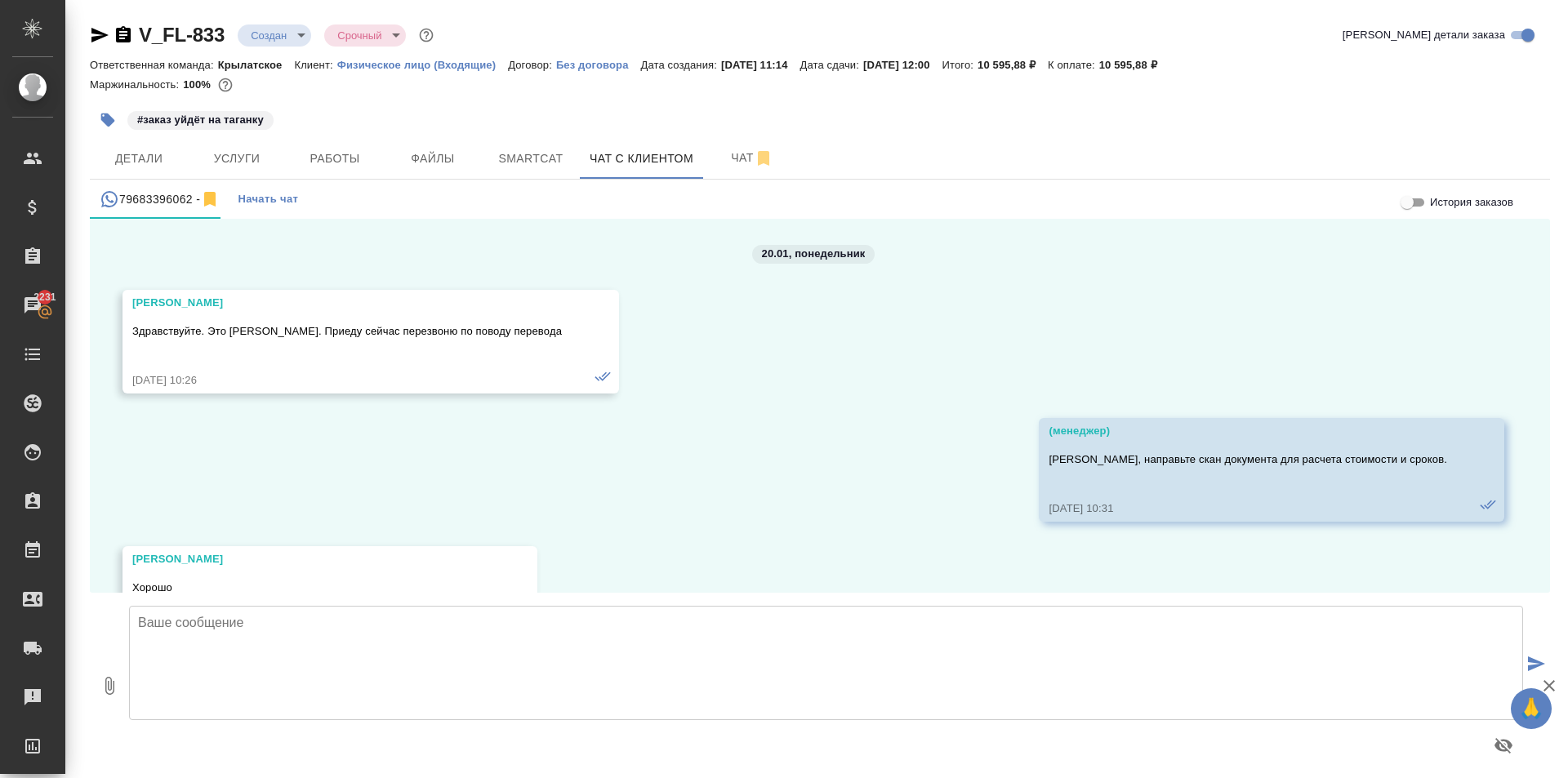
scroll to position [7966, 0]
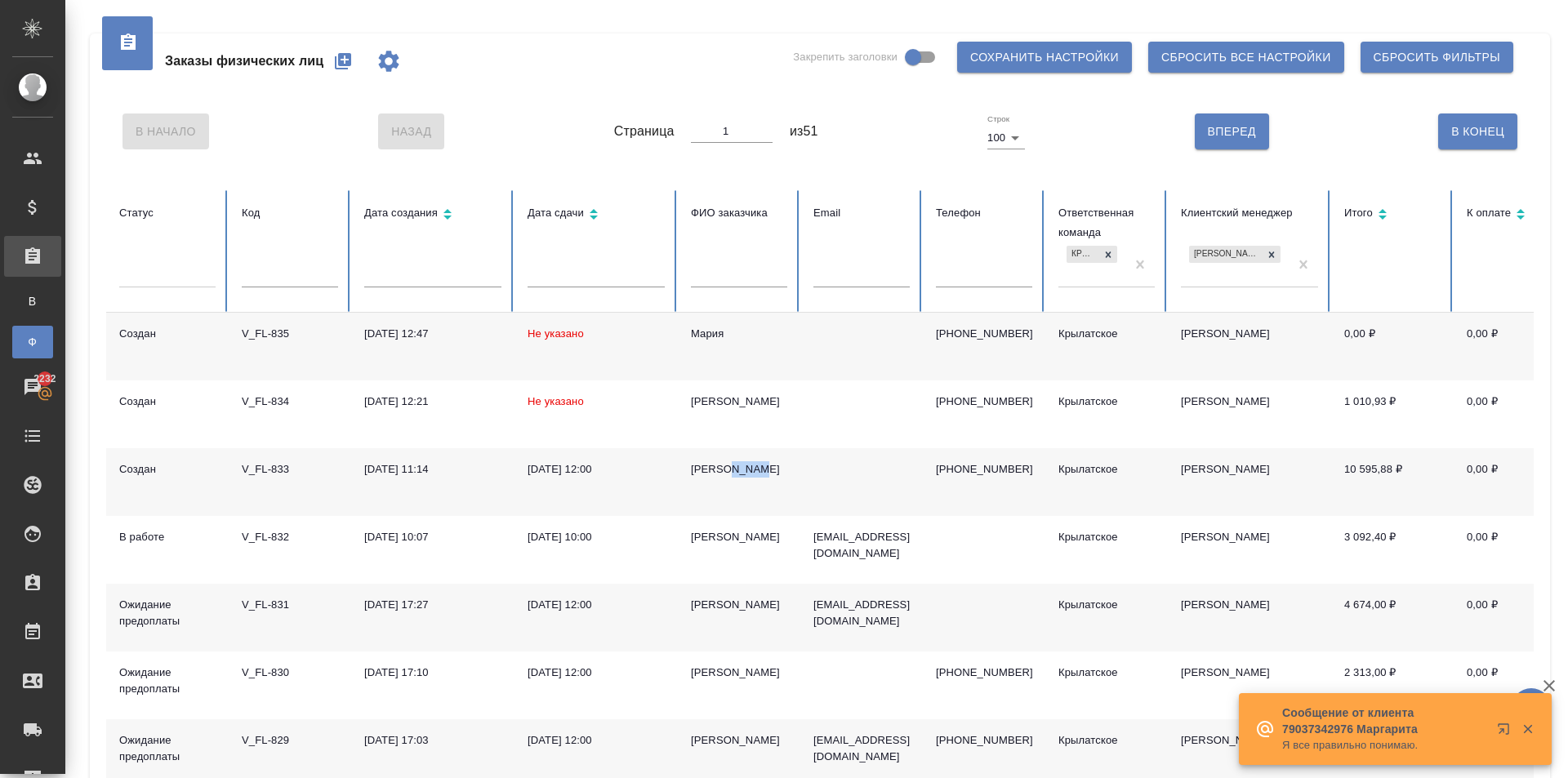
scroll to position [735, 0]
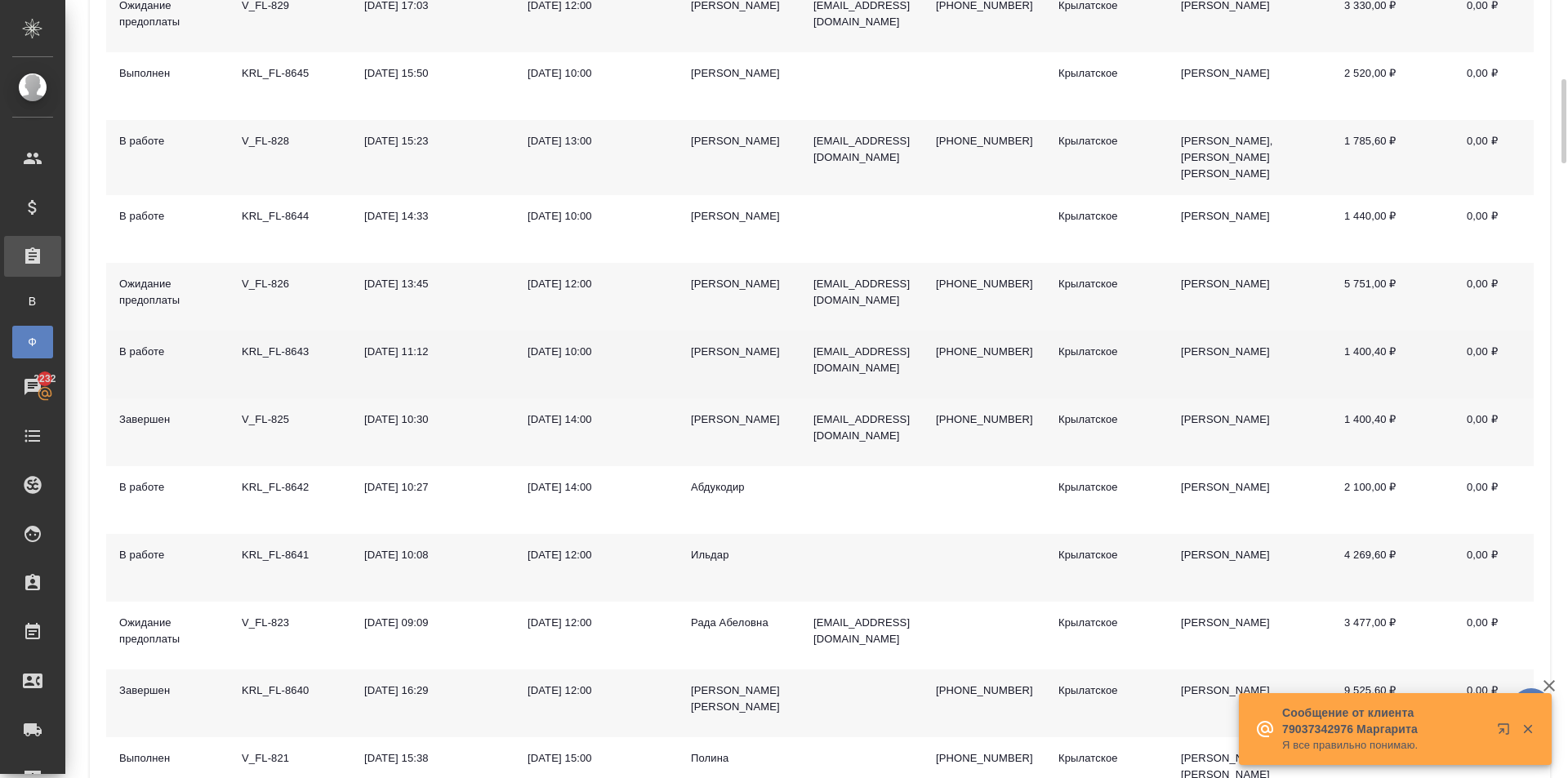
click at [723, 349] on div "Андрей" at bounding box center [739, 351] width 96 height 16
click at [723, 348] on div "Андрей" at bounding box center [739, 351] width 96 height 16
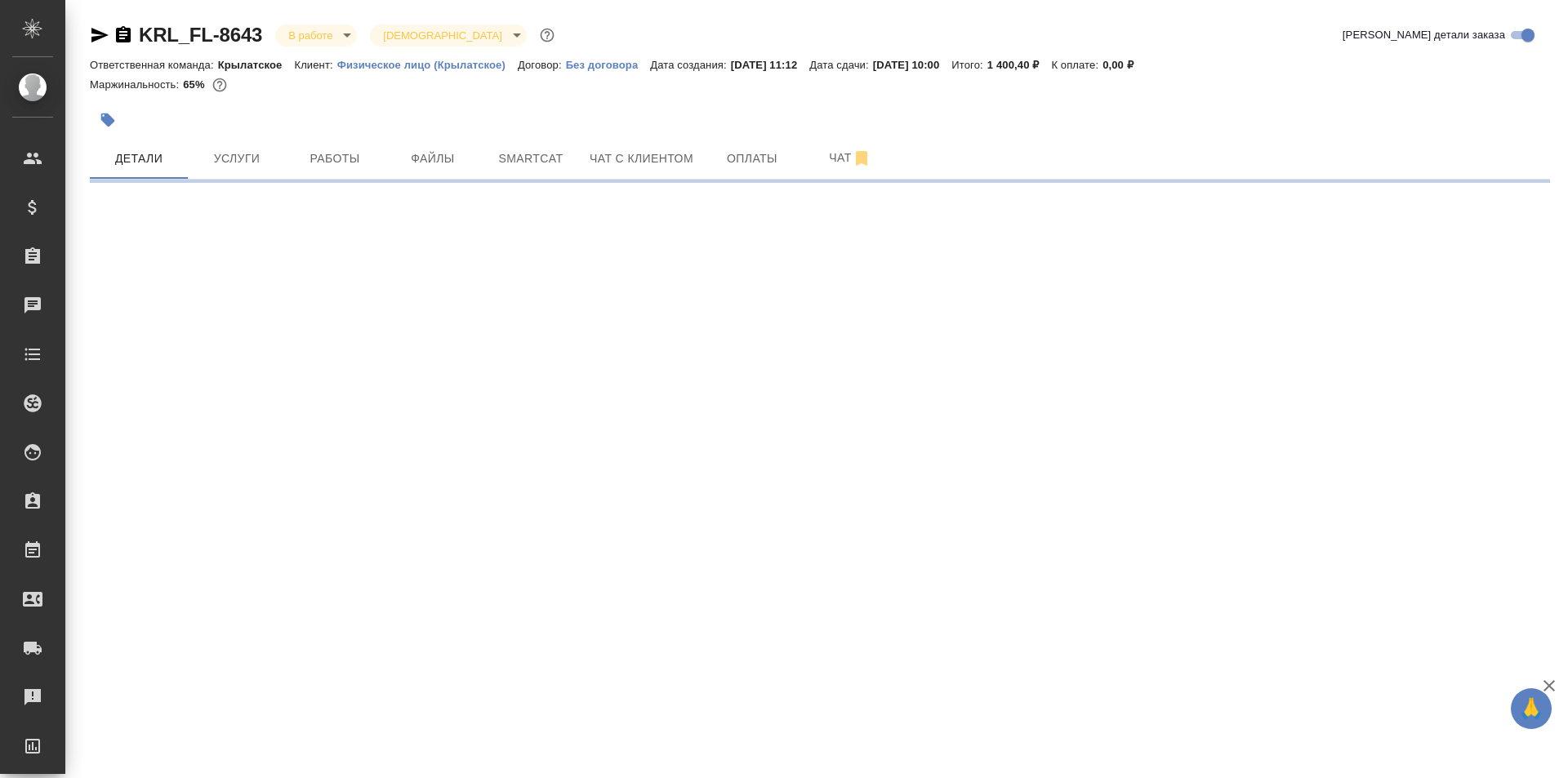
select select "RU"
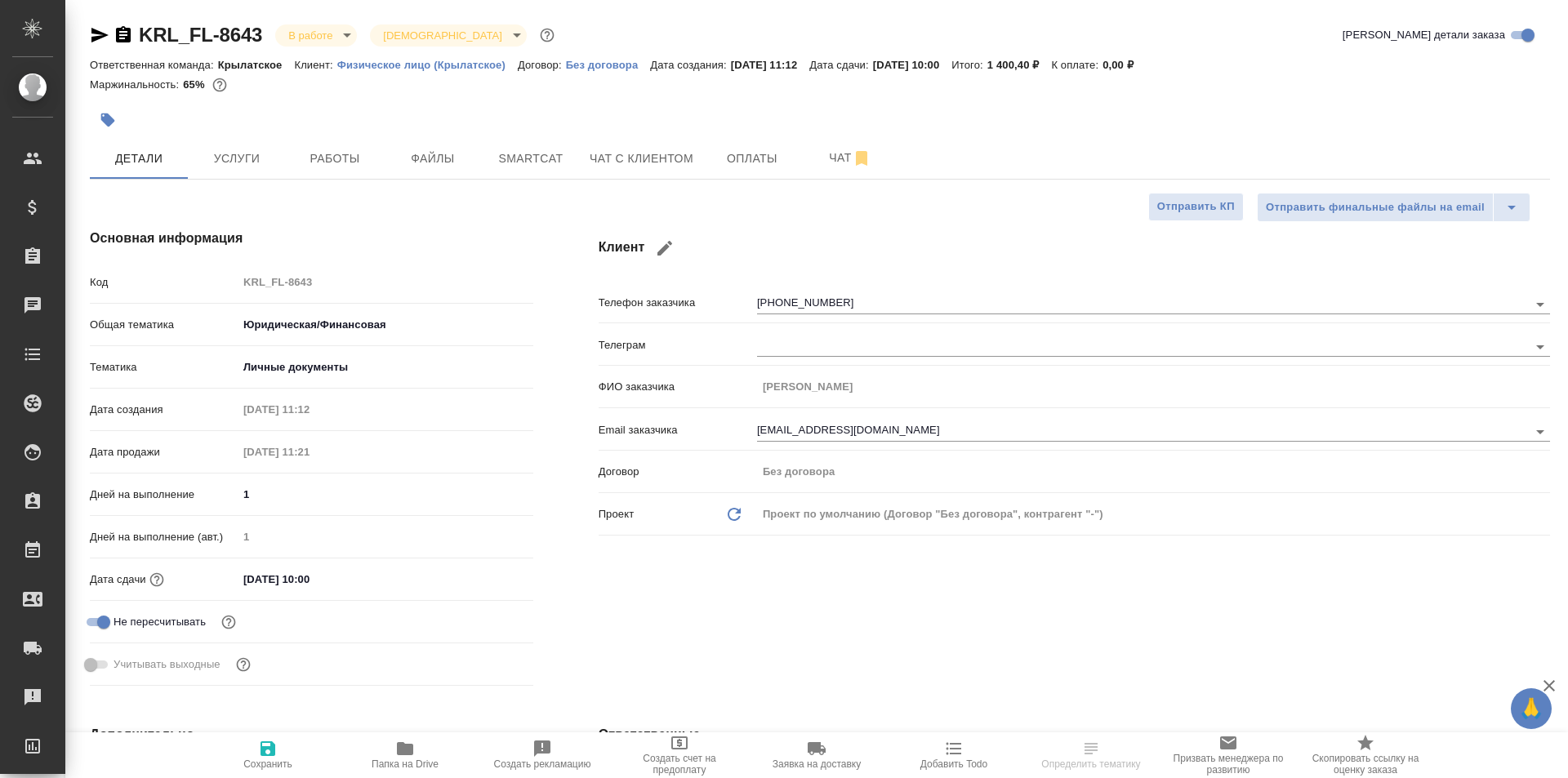
type textarea "x"
click at [320, 152] on span "Работы" at bounding box center [335, 158] width 78 height 20
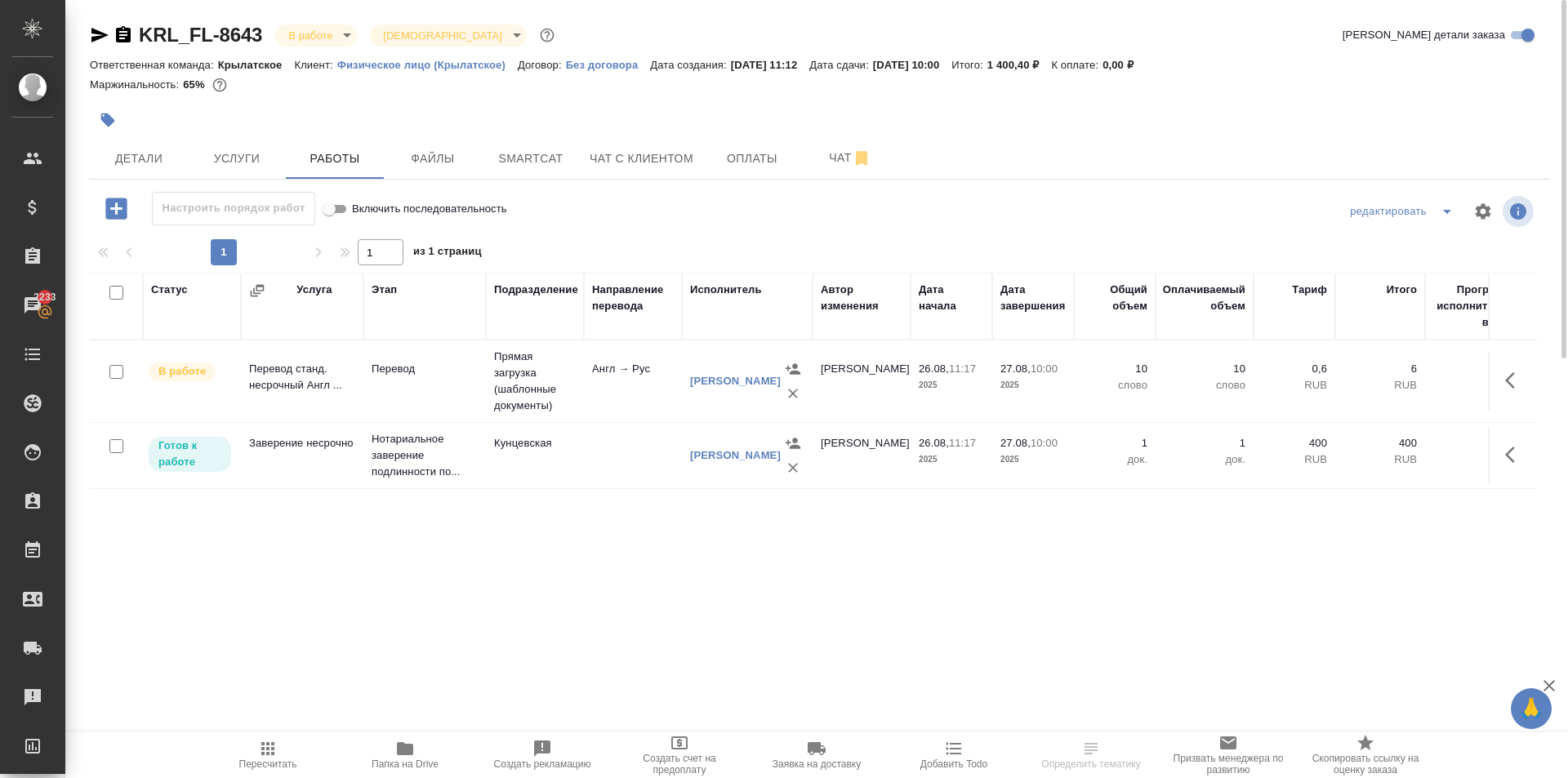
click at [237, 744] on span "Пересчитать" at bounding box center [267, 754] width 117 height 31
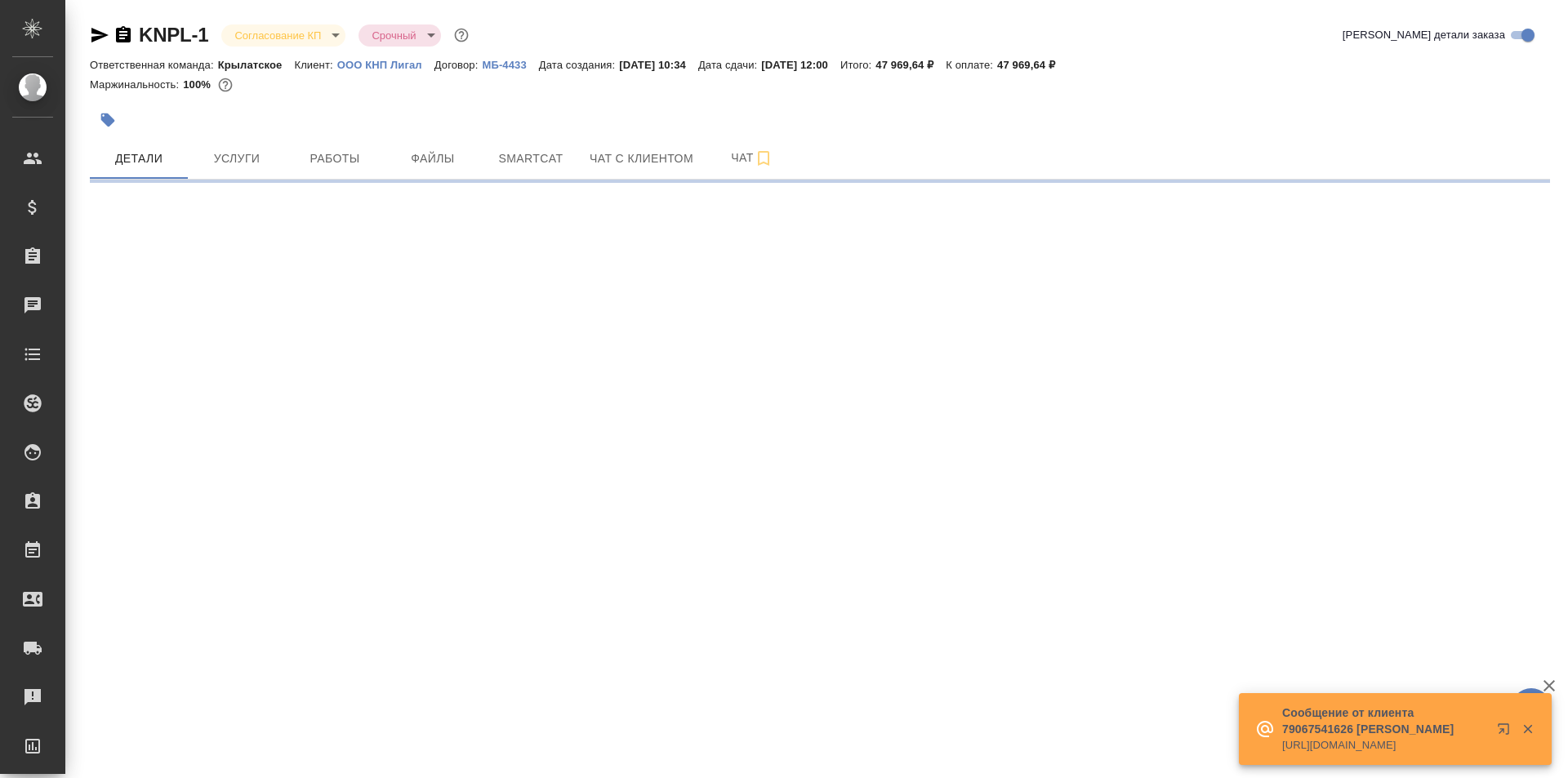
select select "RU"
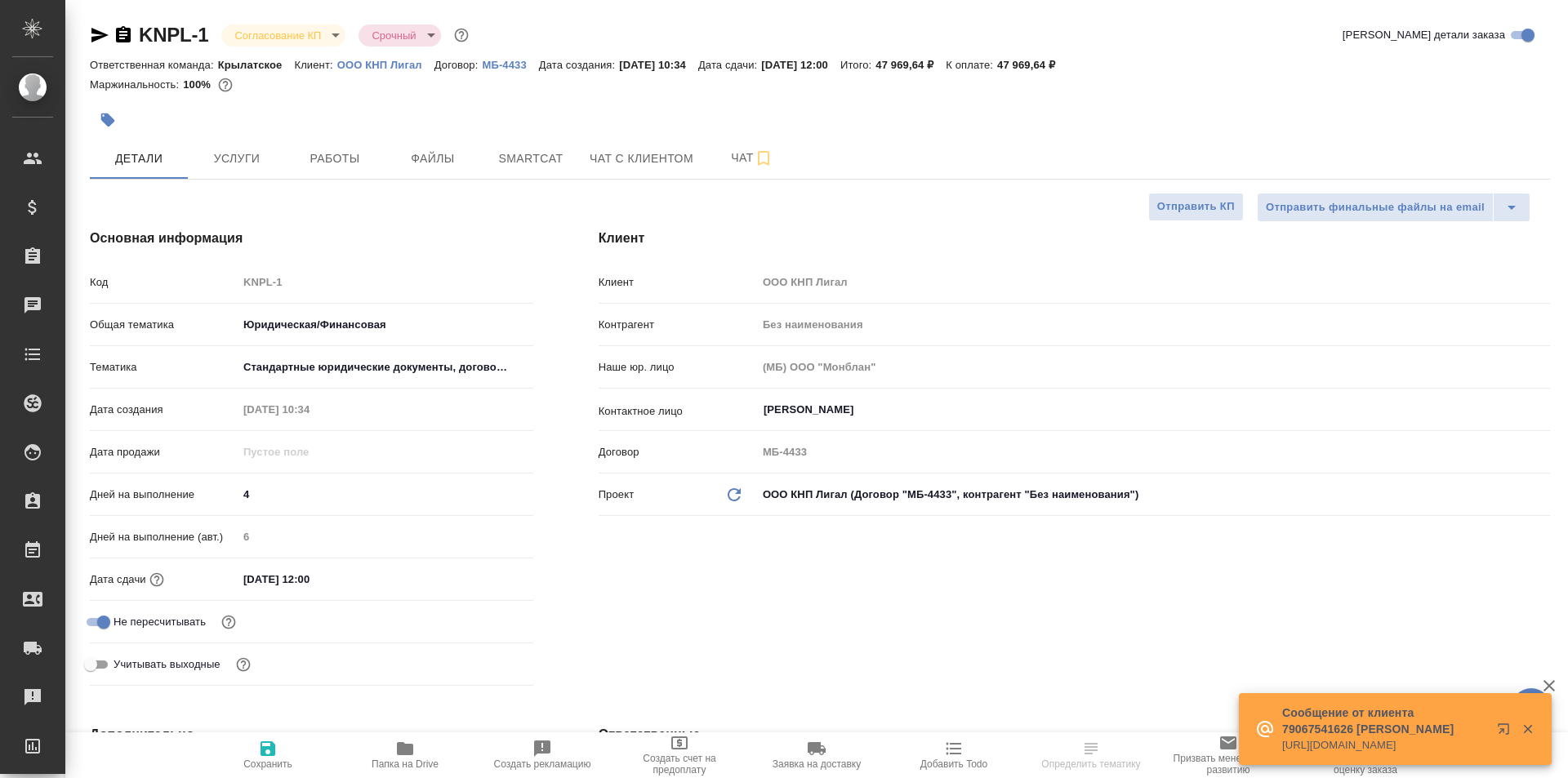
type textarea "x"
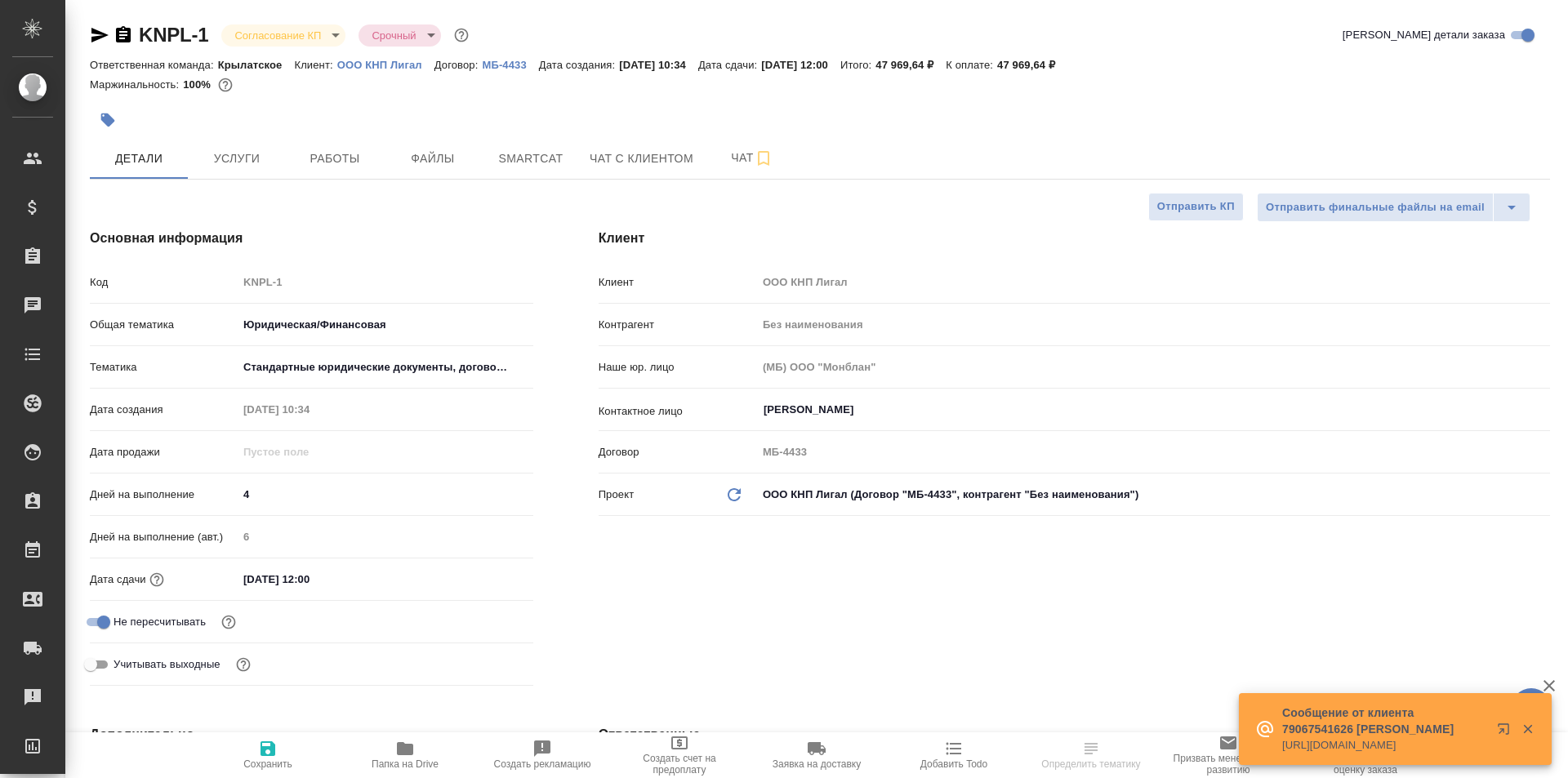
type textarea "x"
click at [840, 395] on div "Ekaterina Feoktistova ​" at bounding box center [1153, 410] width 793 height 30
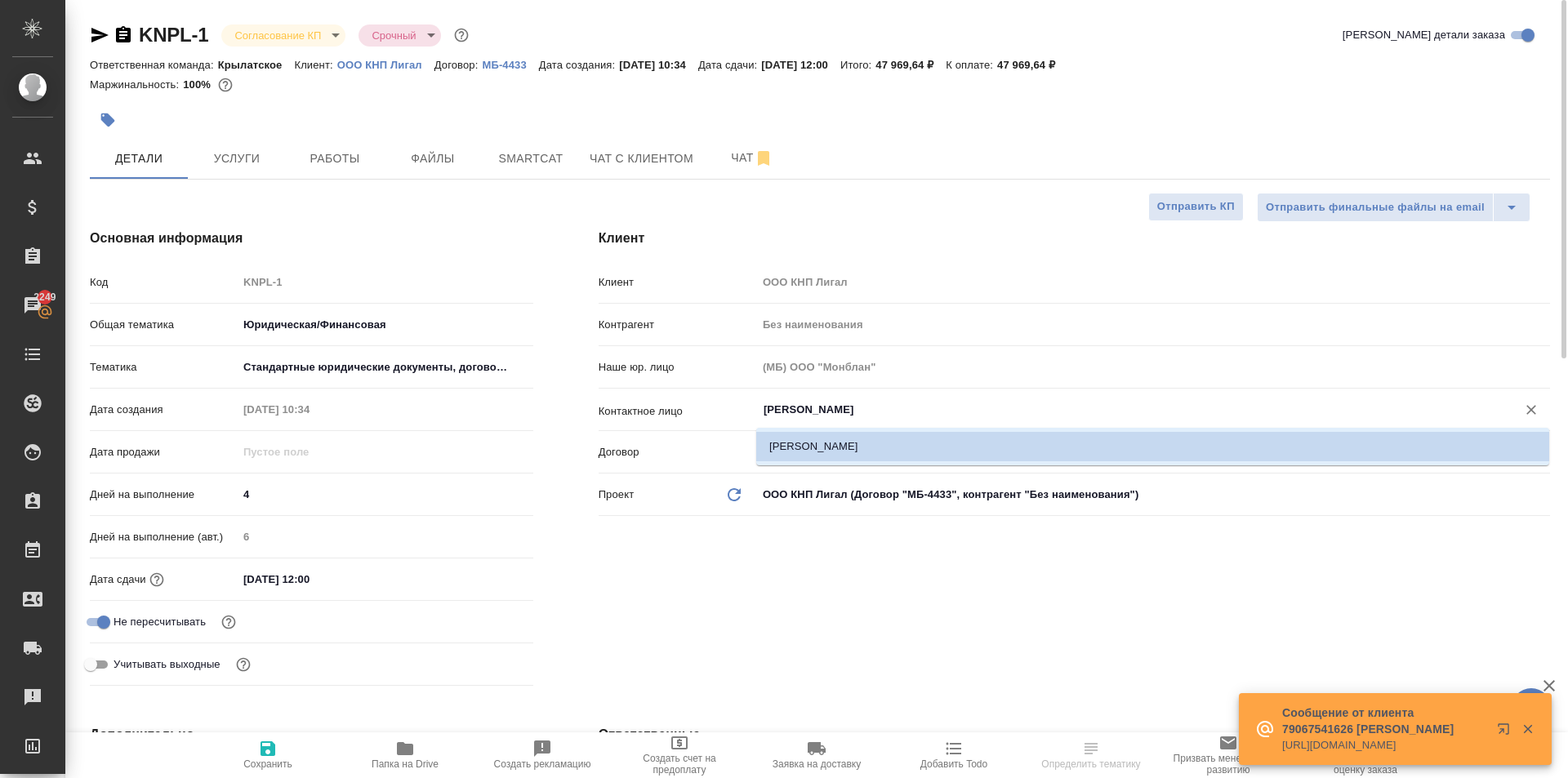
click at [870, 410] on input "Ekaterina Feoktistova" at bounding box center [1126, 410] width 728 height 19
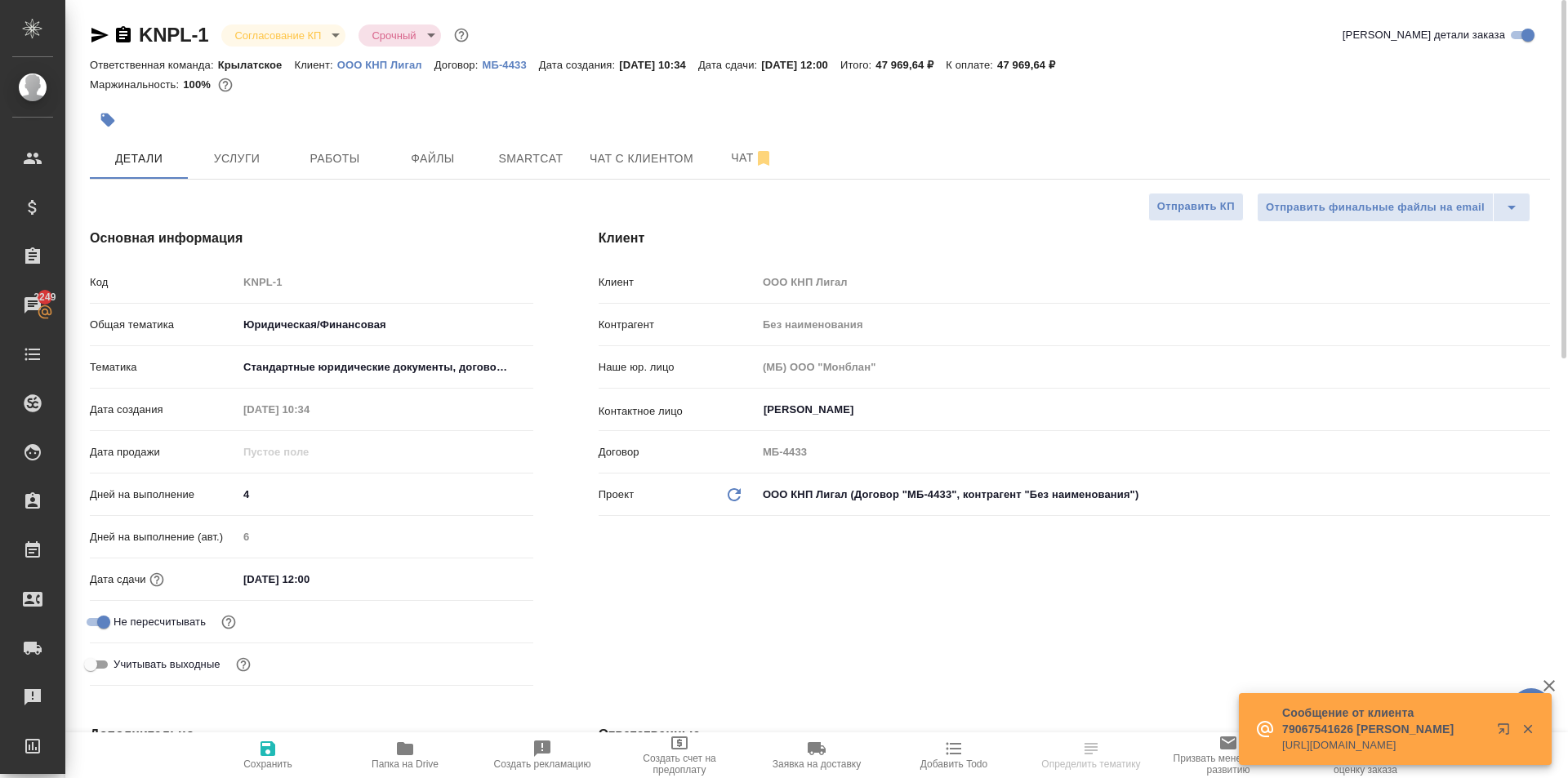
click at [549, 273] on div "Основная информация Код KNPL-1 Общая тематика Юридическая/Финансовая yr-fn Тема…" at bounding box center [311, 460] width 508 height 529
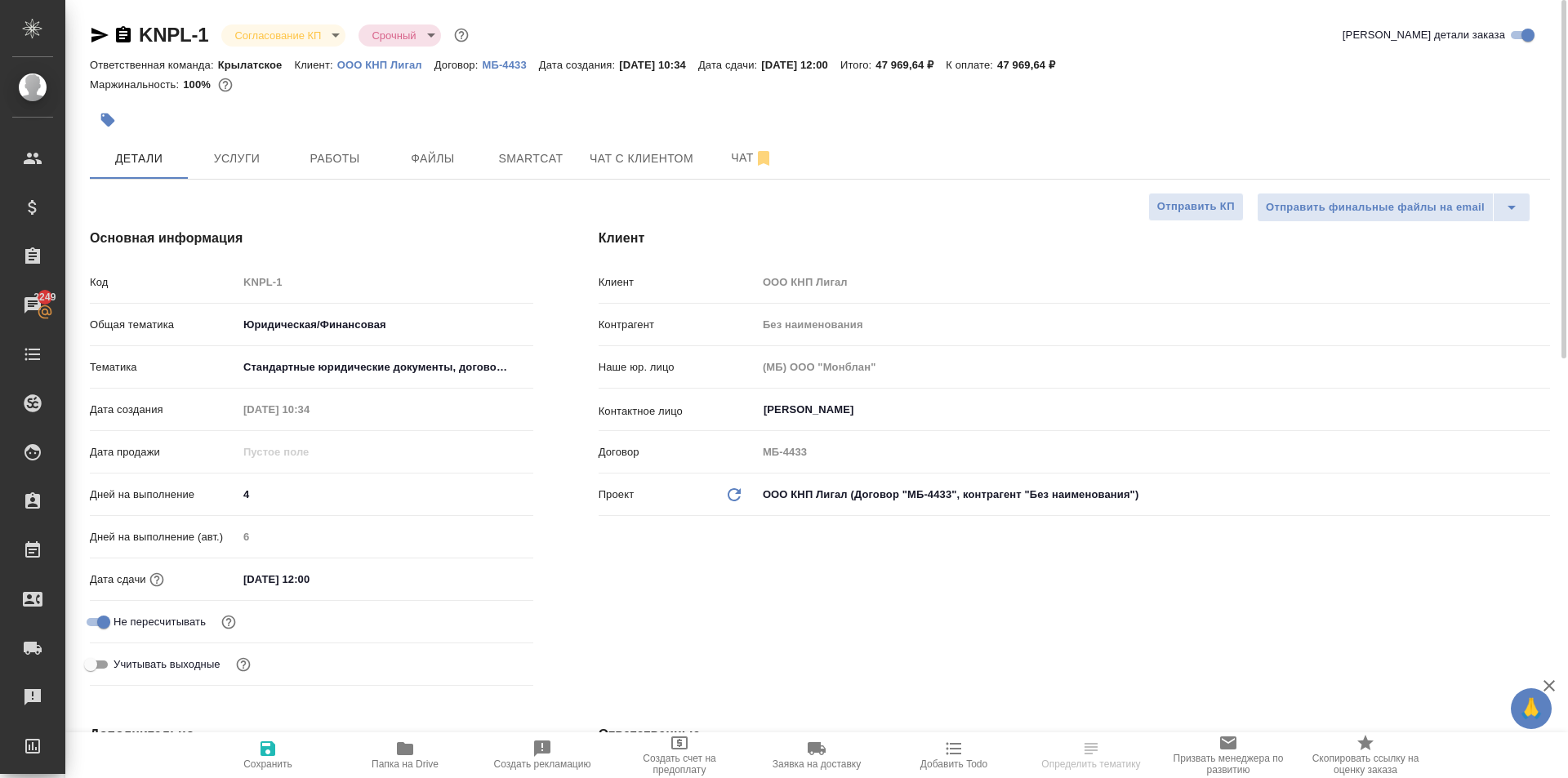
click at [374, 67] on p "ООО КНП Лигал" at bounding box center [385, 65] width 97 height 13
type textarea "x"
select select "RU"
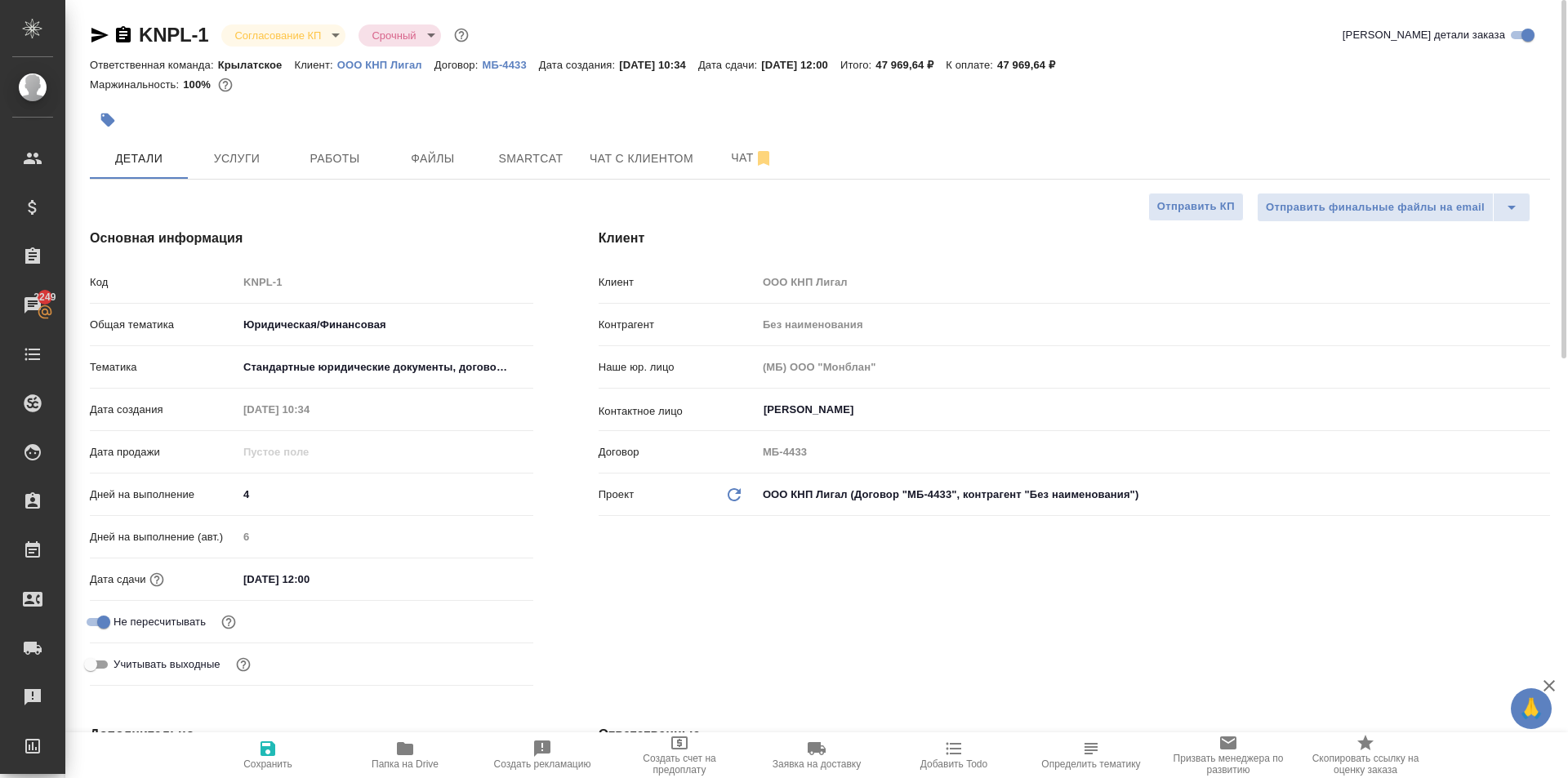
type textarea "x"
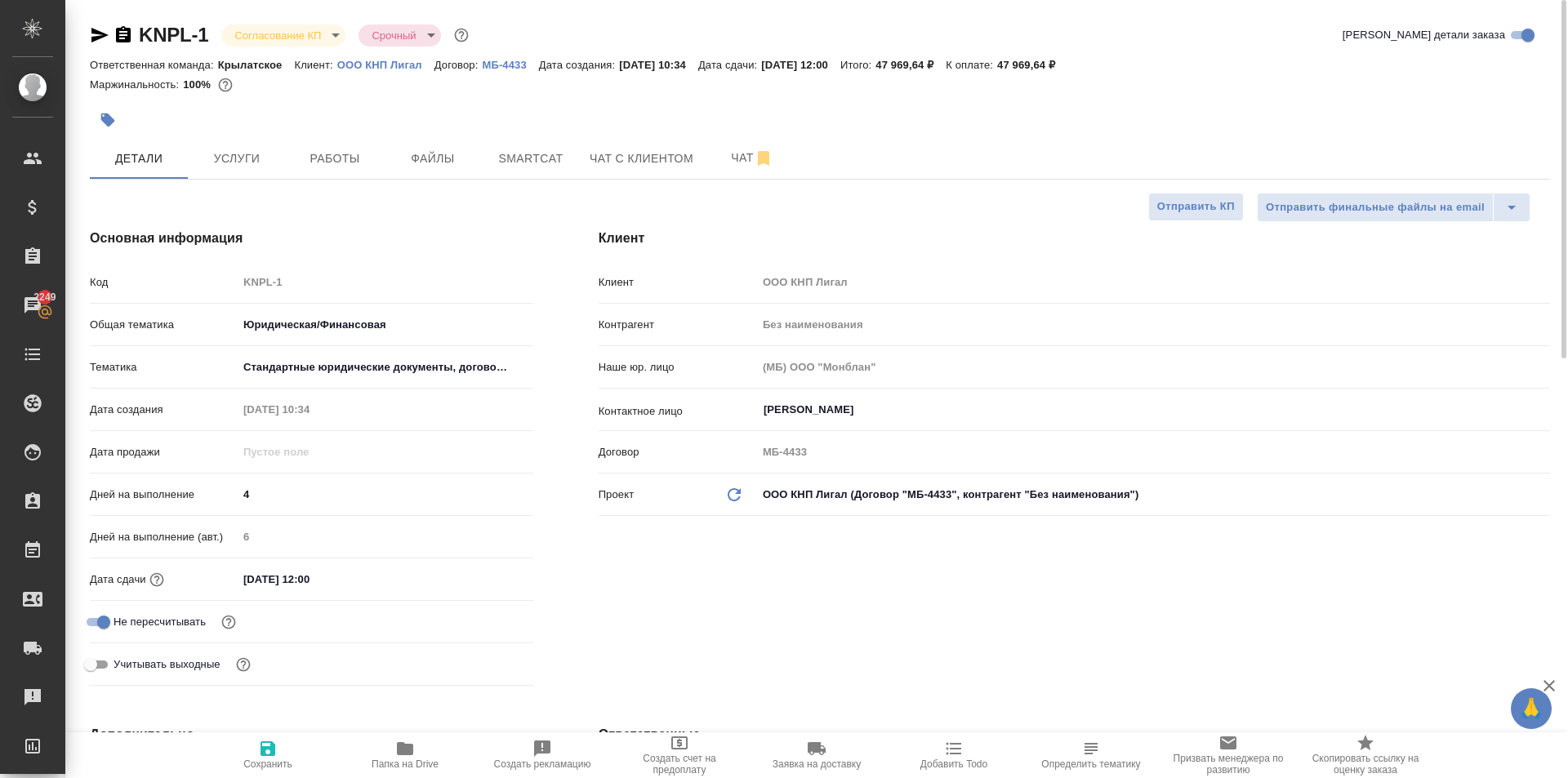
type textarea "x"
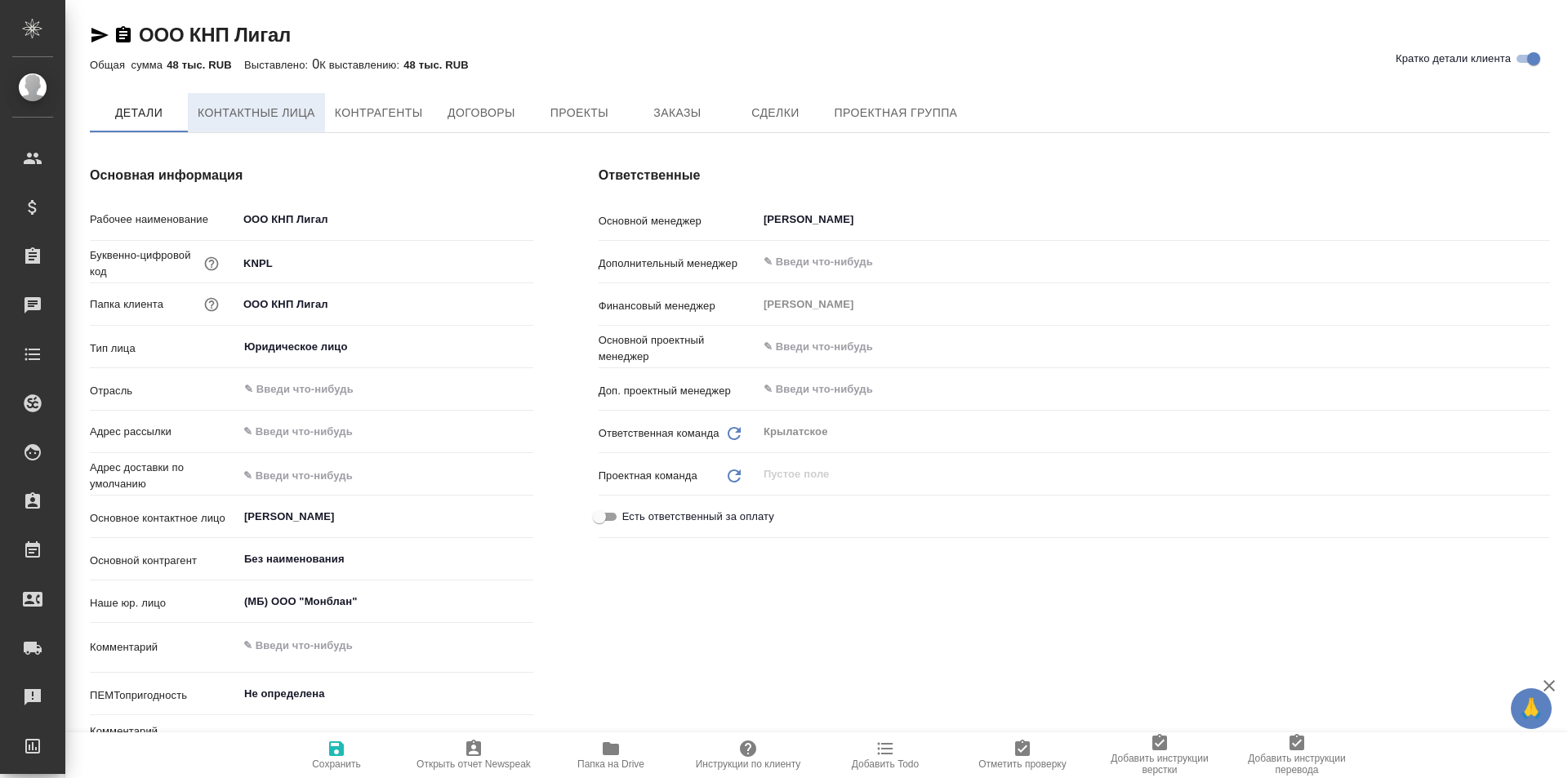
click at [269, 106] on span "Контактные лица" at bounding box center [255, 113] width 117 height 20
select select "RU"
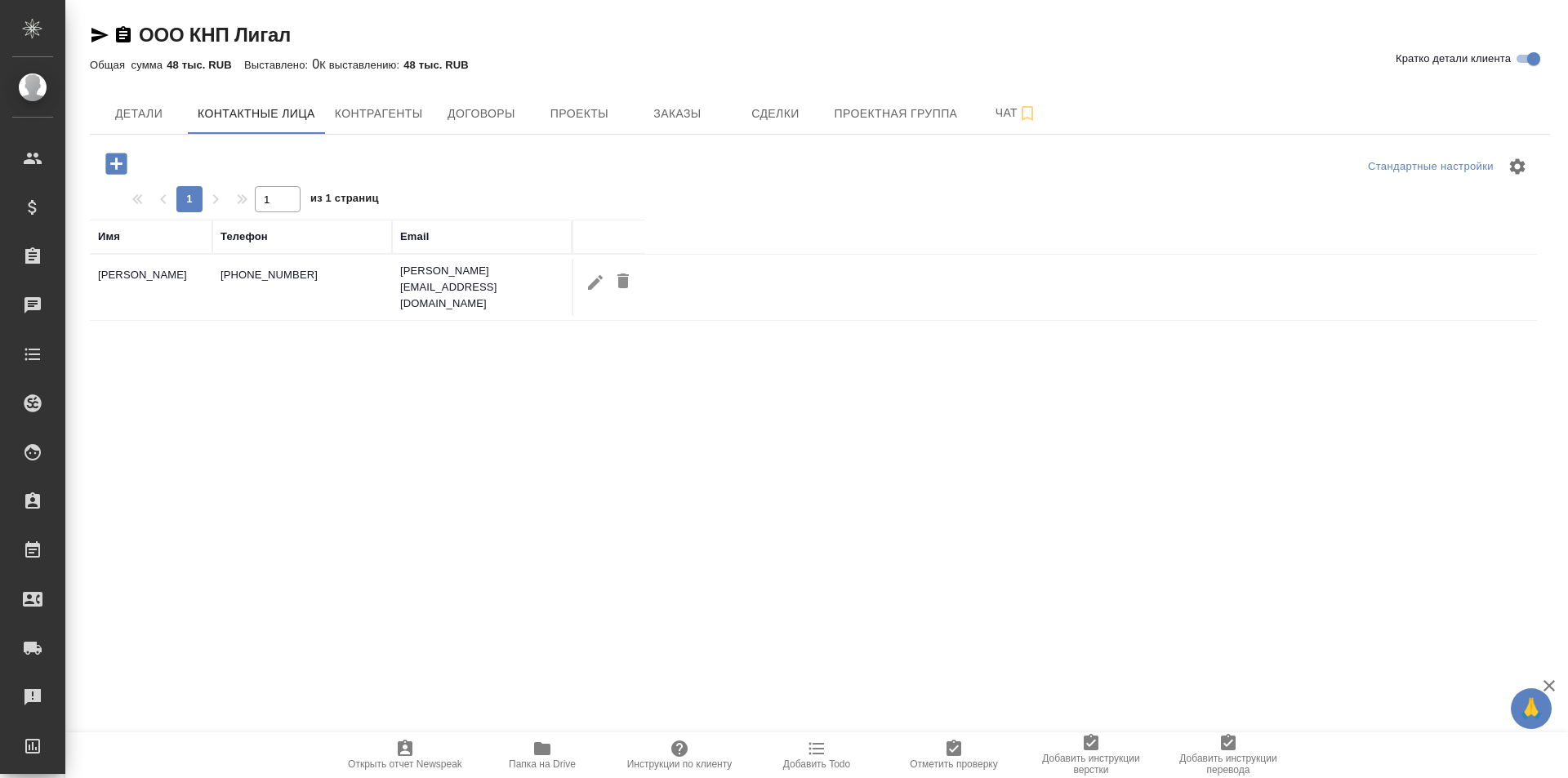
click at [596, 282] on icon "button" at bounding box center [595, 282] width 19 height 19
type input "Feoktistova"
type input "Ekaterina"
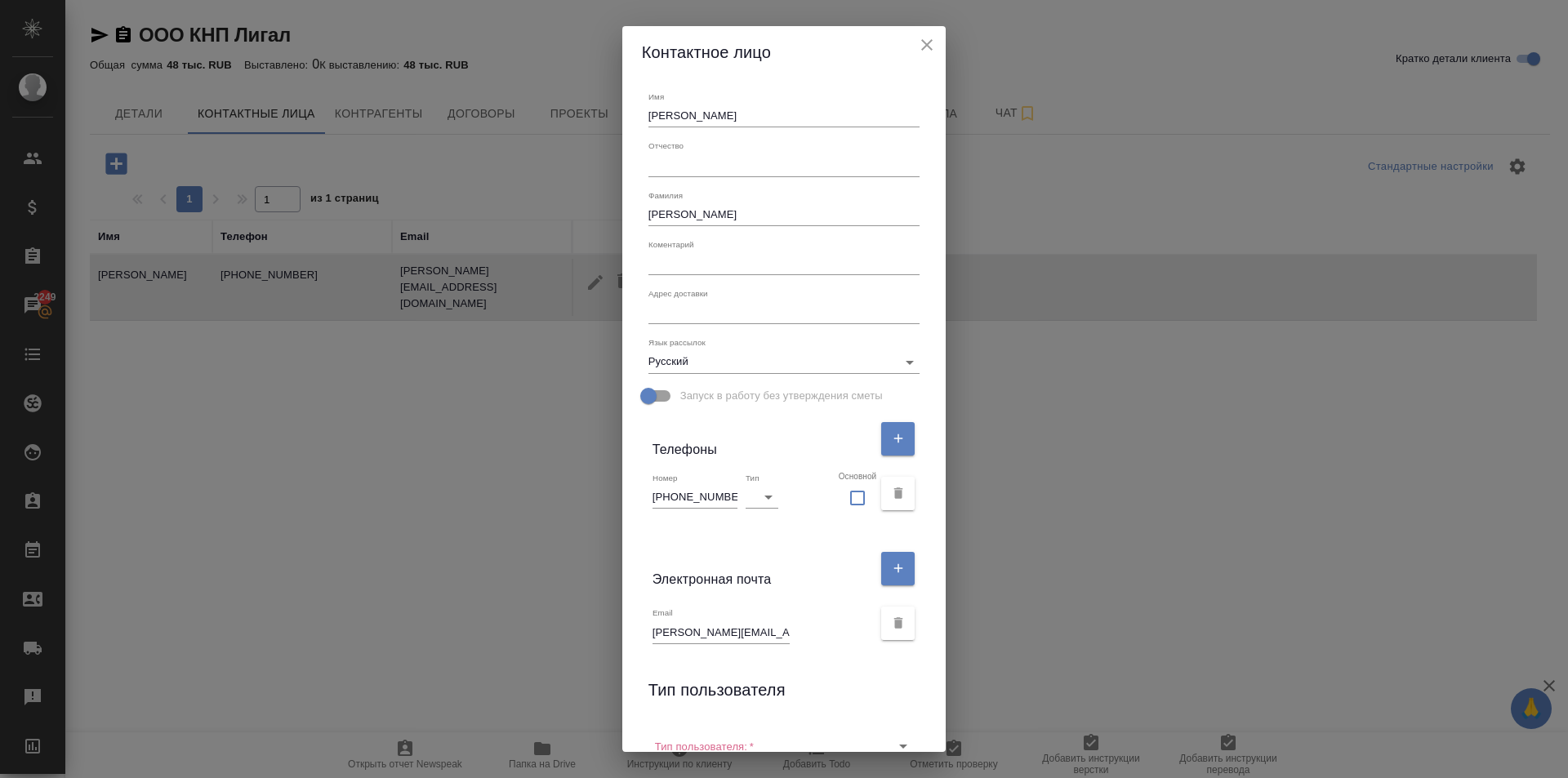
click at [695, 632] on input "Ekaterina.Feoktistova@knp-legal.com" at bounding box center [721, 631] width 137 height 23
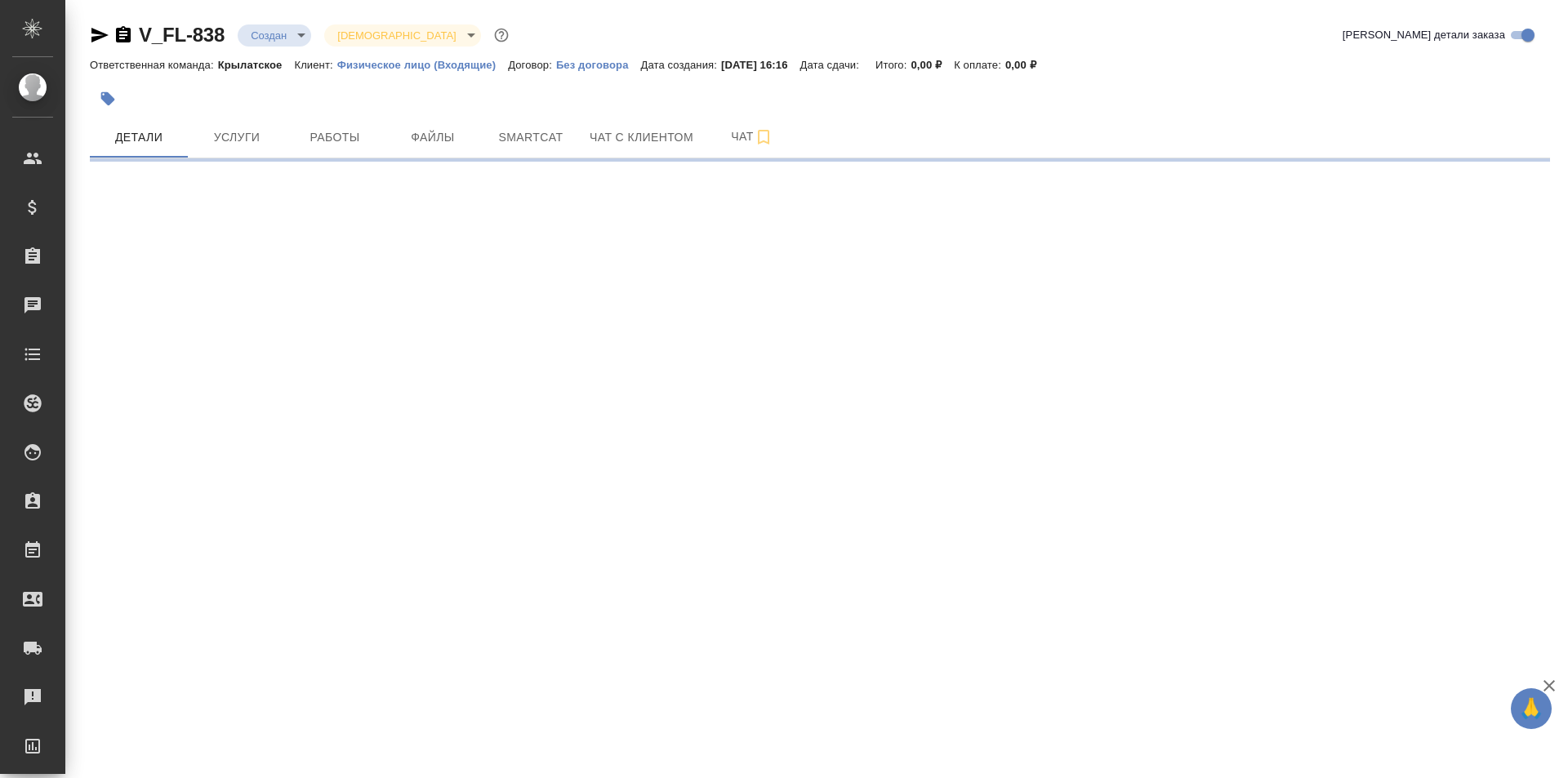
select select "RU"
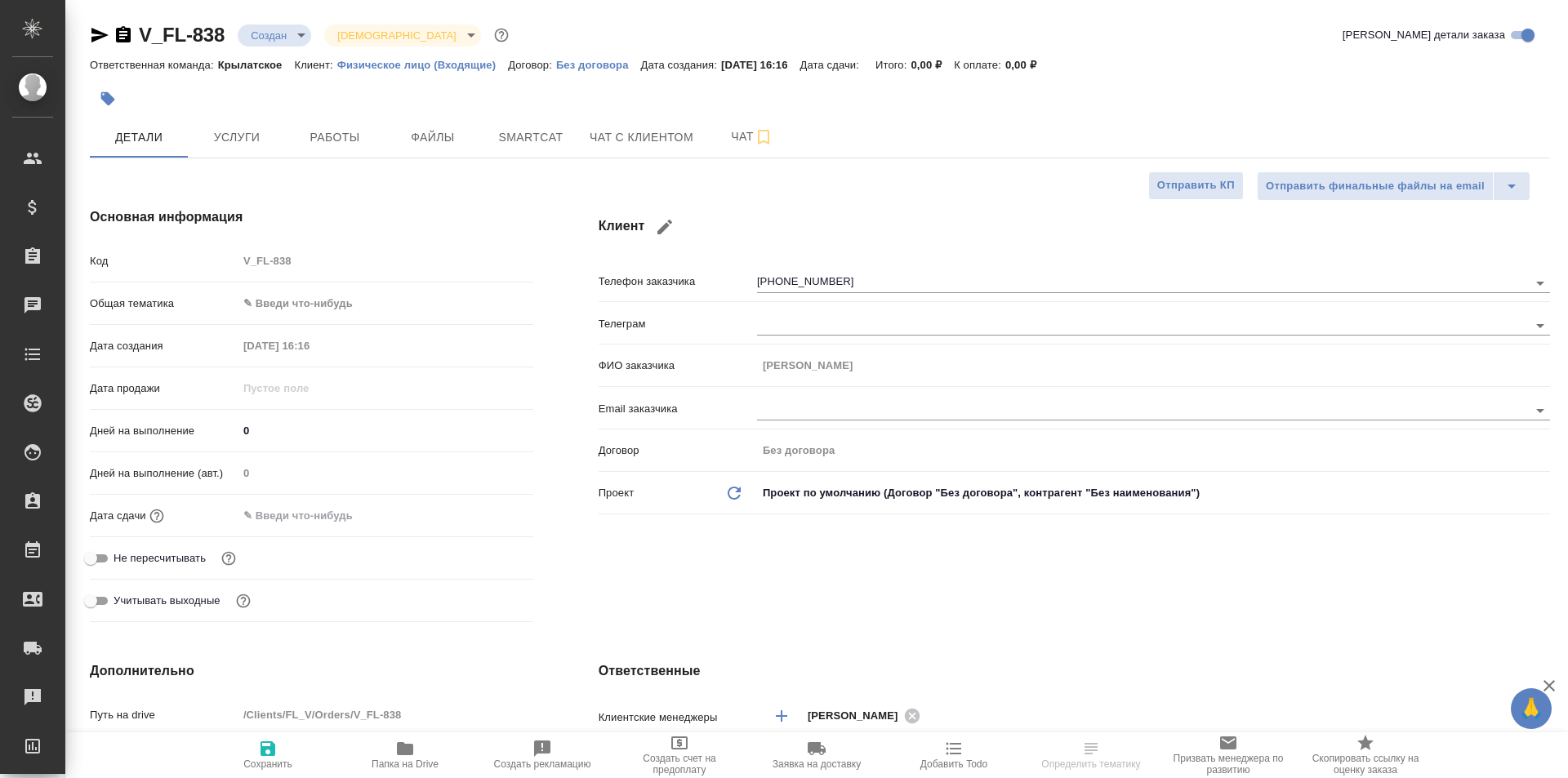
type textarea "x"
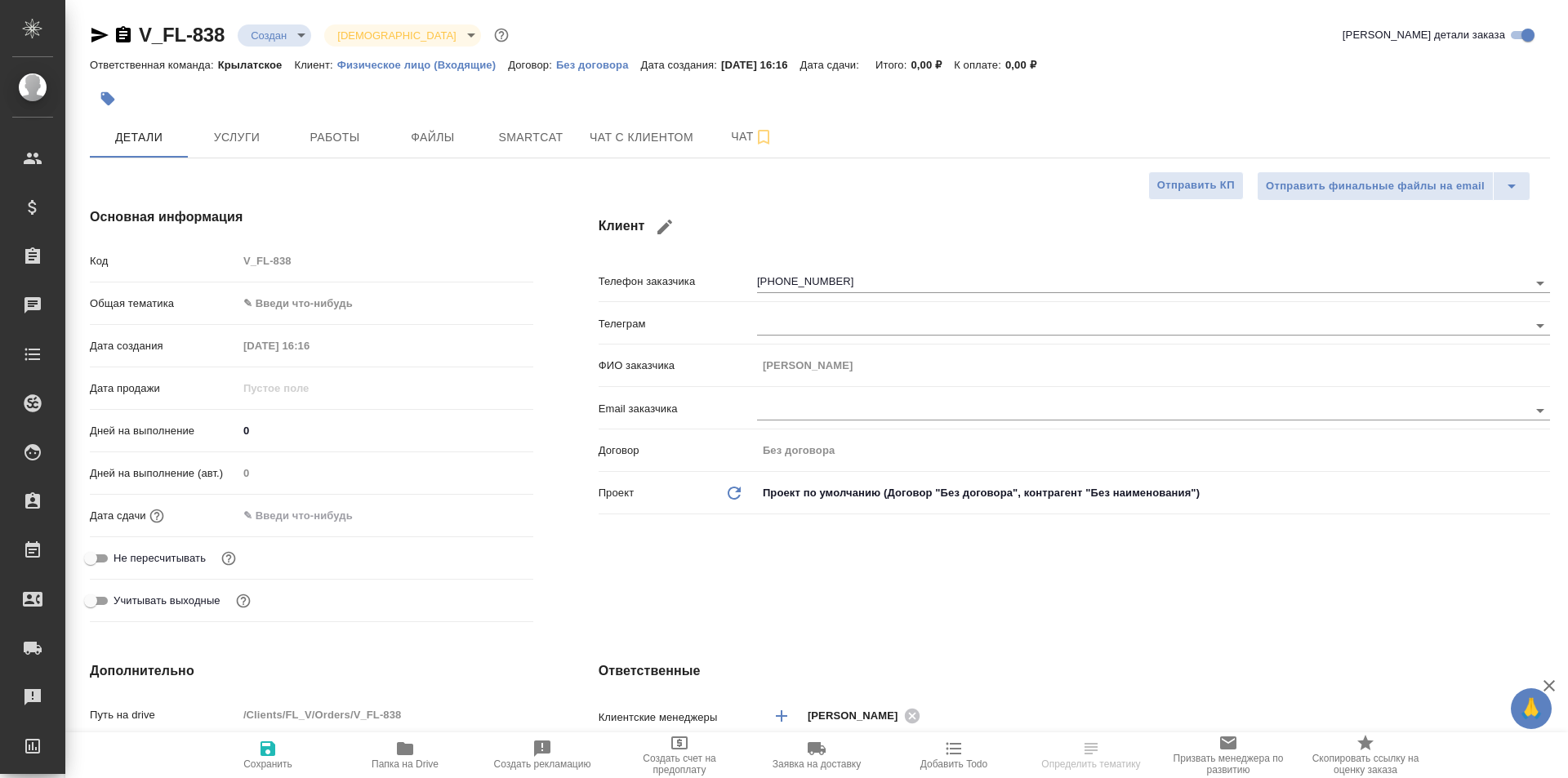
type textarea "x"
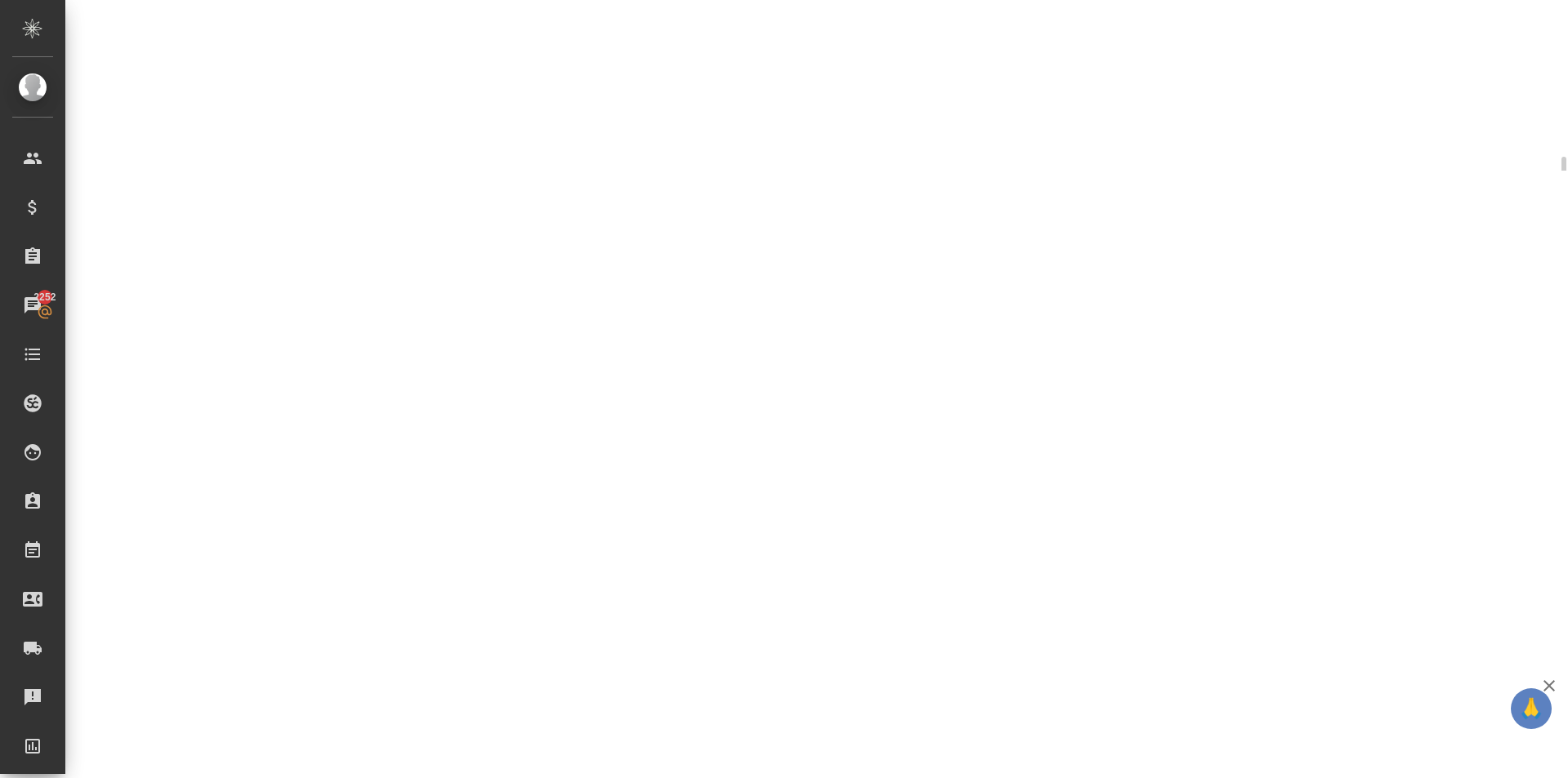
select select "RU"
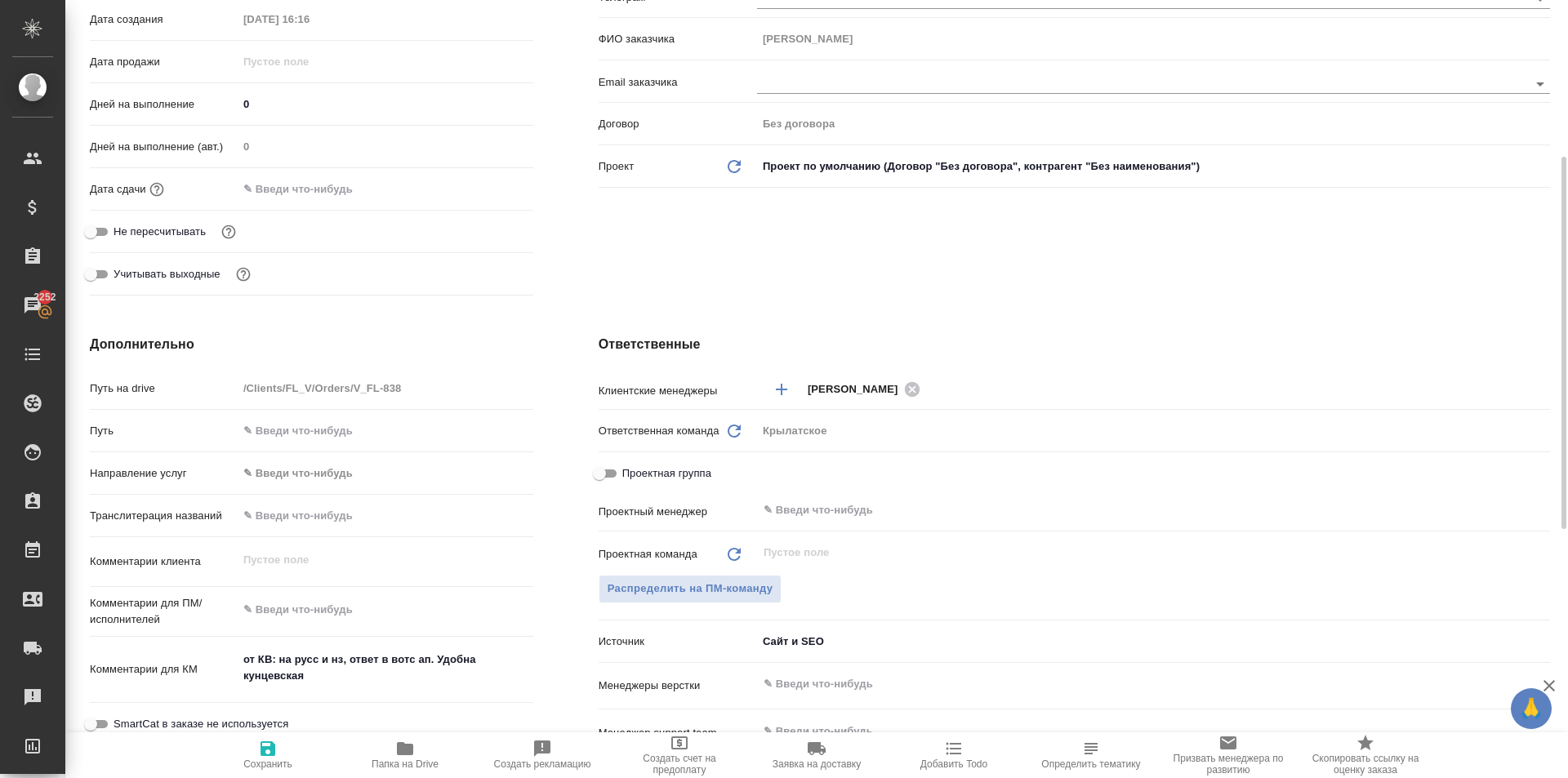
type textarea "x"
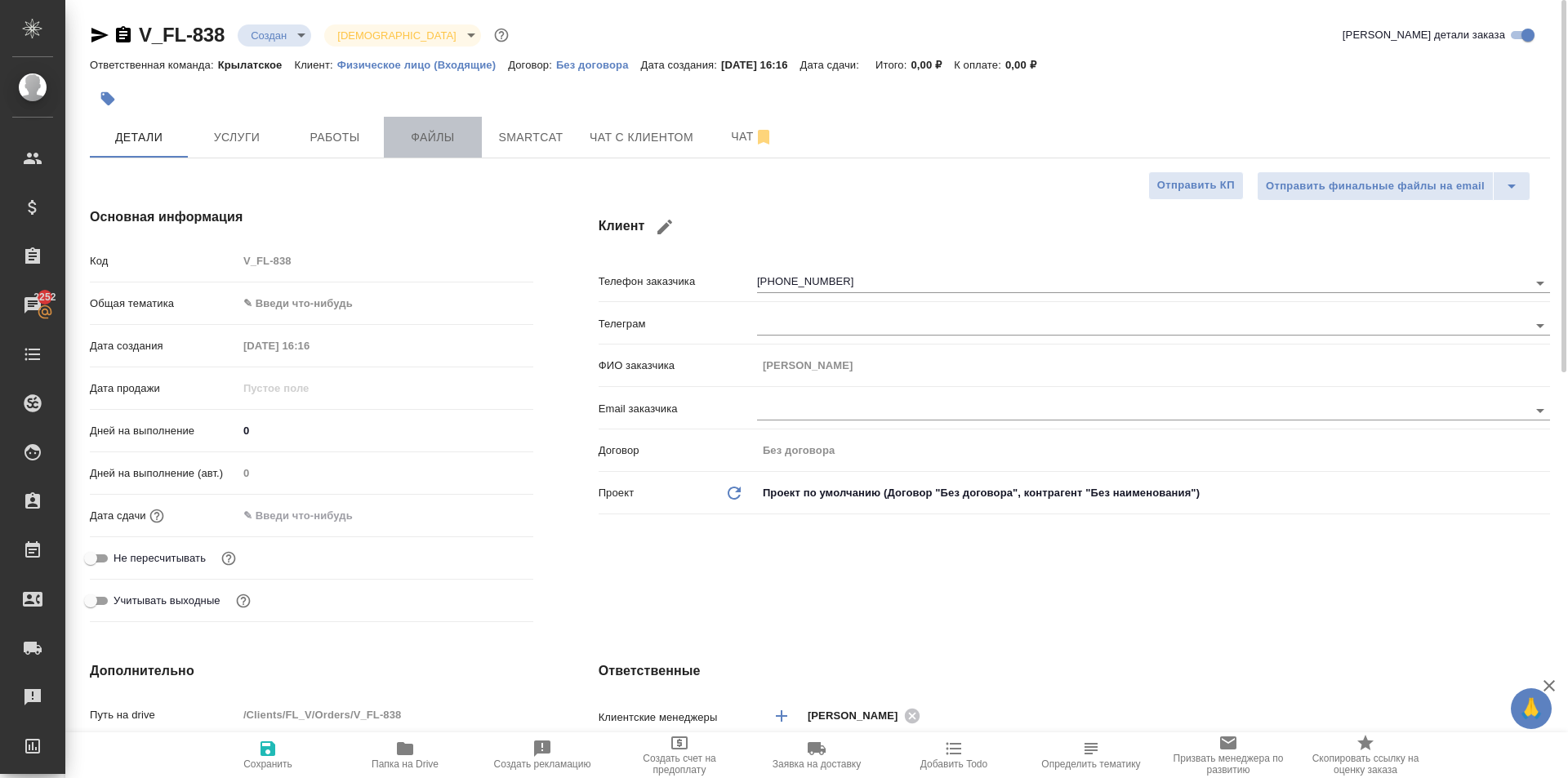
click at [438, 141] on span "Файлы" at bounding box center [432, 137] width 78 height 20
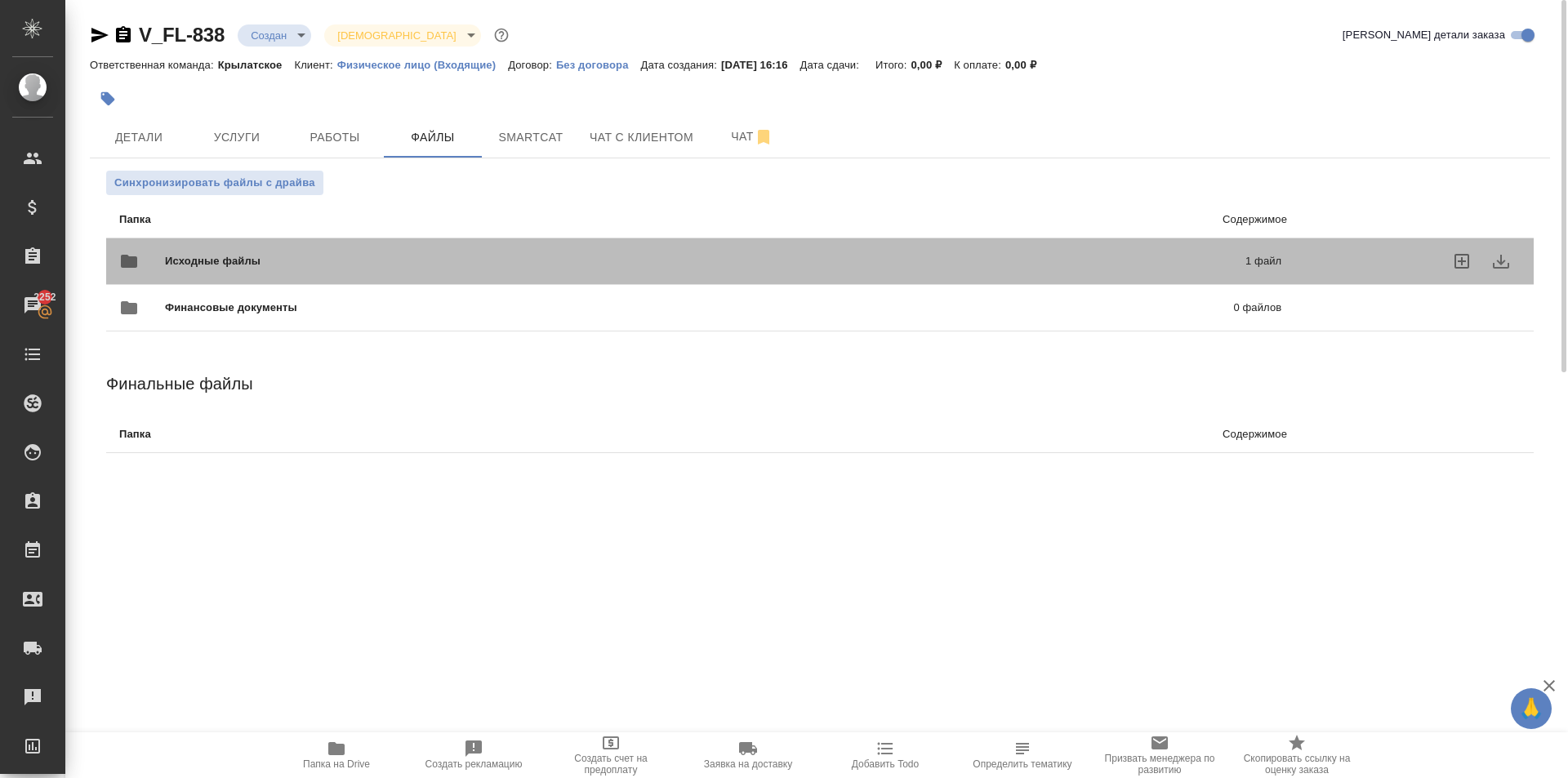
click at [327, 261] on span "Исходные файлы" at bounding box center [459, 260] width 588 height 16
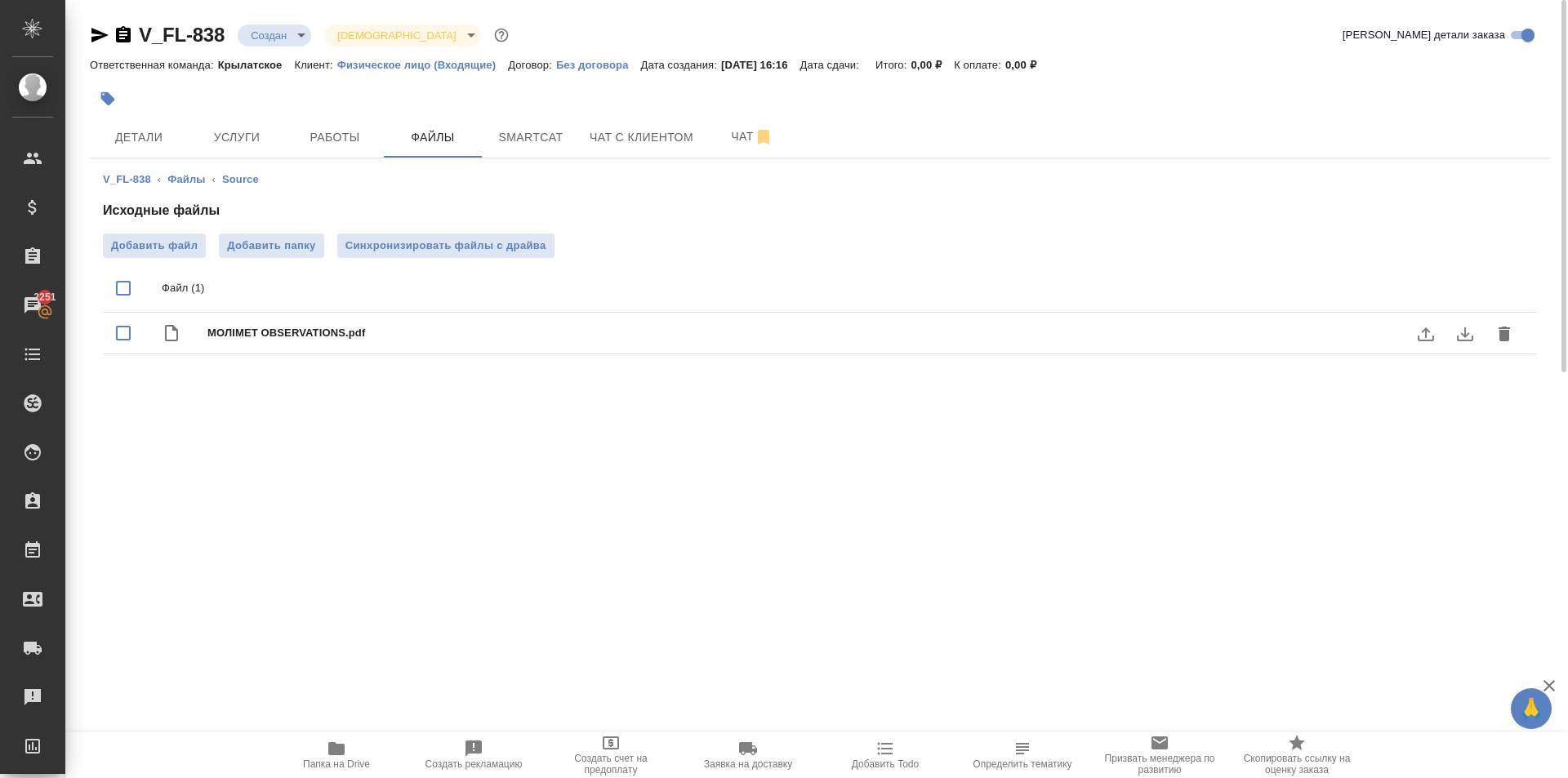
click at [1456, 339] on icon "download" at bounding box center [1464, 334] width 19 height 19
drag, startPoint x: 217, startPoint y: 97, endPoint x: 226, endPoint y: 113, distance: 18.4
click at [219, 97] on div at bounding box center [577, 99] width 974 height 36
click at [232, 128] on button "Услуги" at bounding box center [237, 137] width 98 height 40
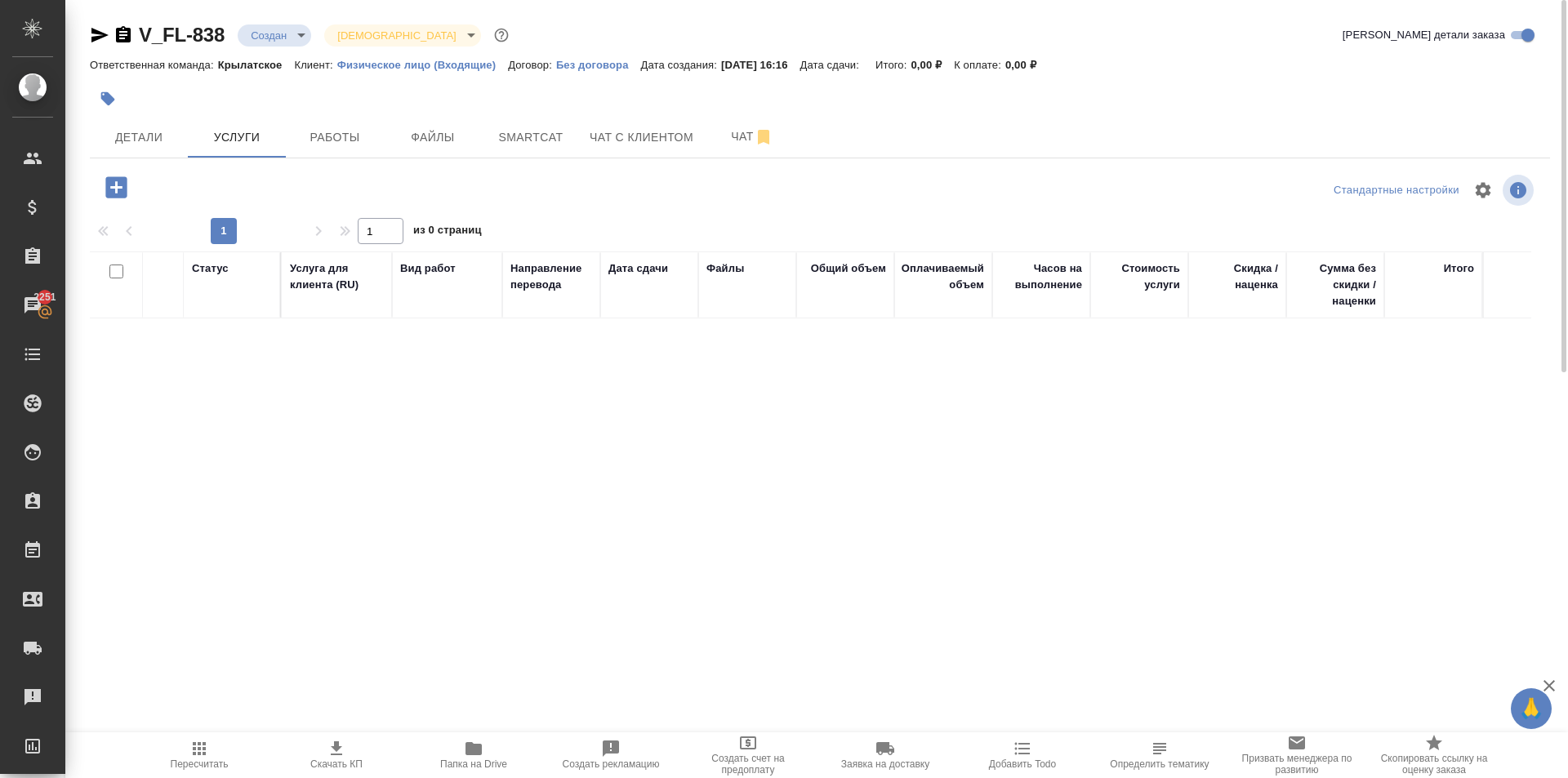
click at [123, 180] on icon "button" at bounding box center [115, 186] width 21 height 21
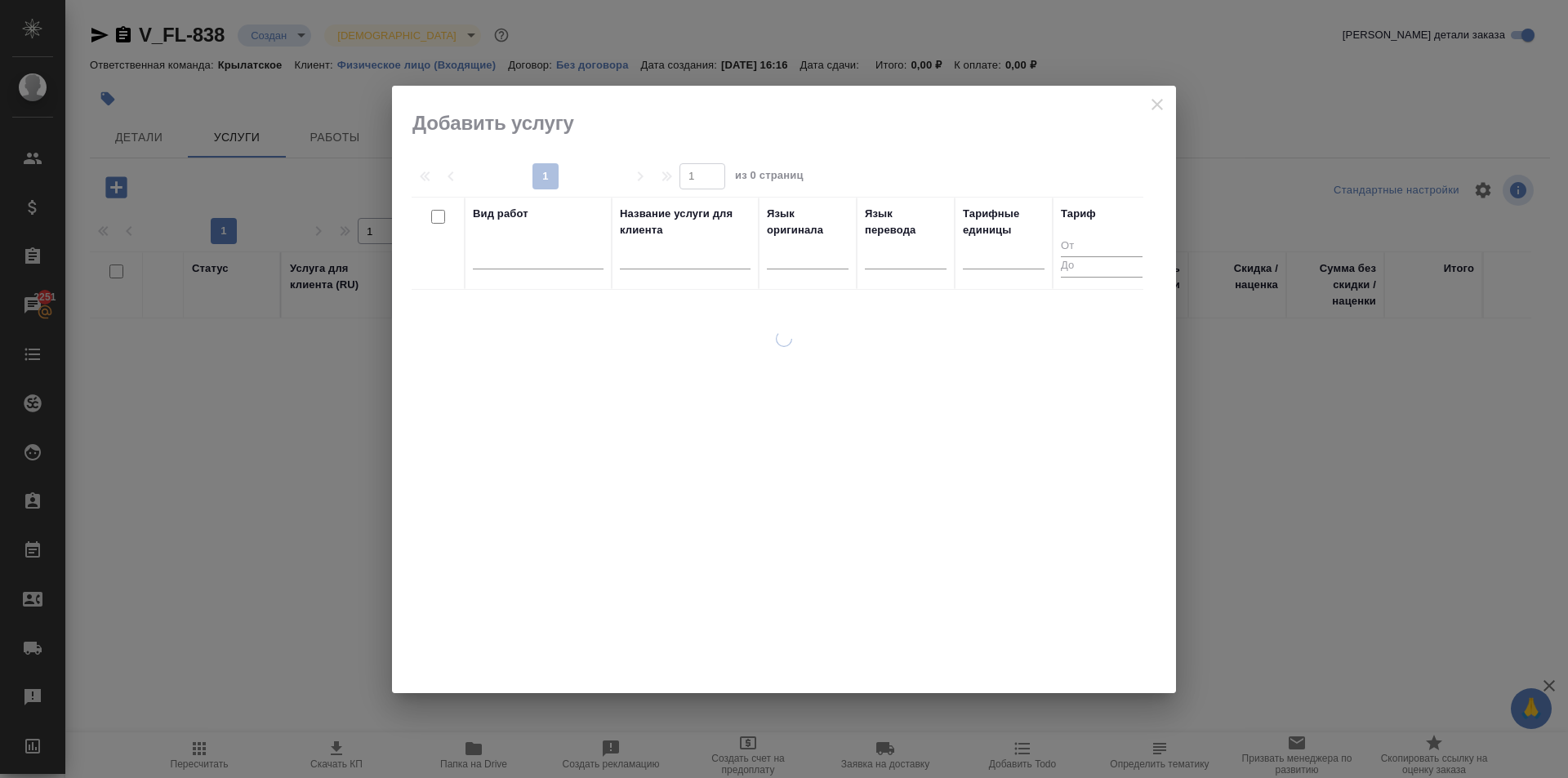
click at [1157, 112] on div at bounding box center [784, 389] width 784 height 608
click at [1147, 99] on div at bounding box center [784, 389] width 784 height 608
click at [1158, 105] on div at bounding box center [784, 389] width 784 height 608
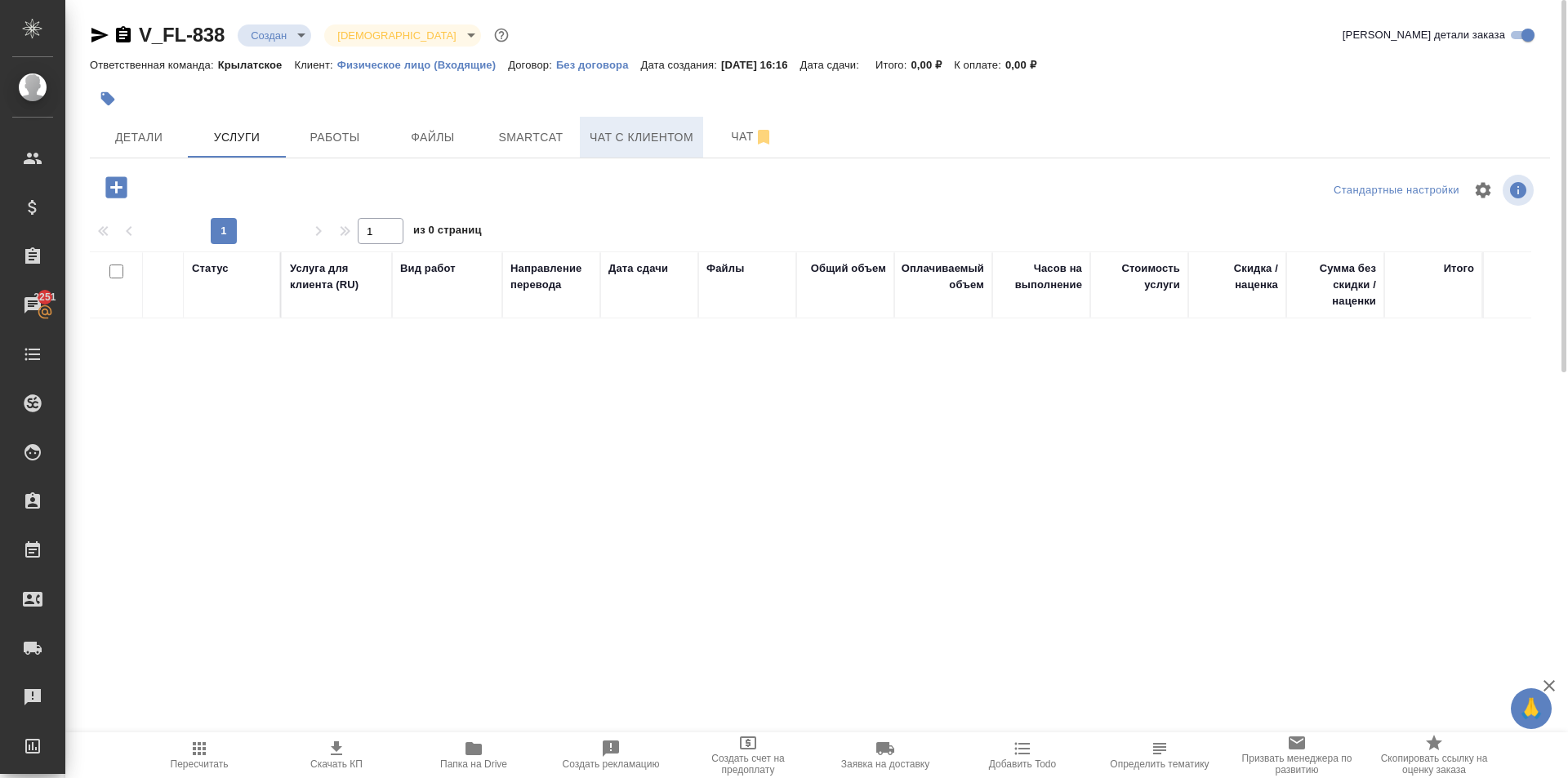
click at [650, 144] on span "Чат с клиентом" at bounding box center [641, 137] width 104 height 20
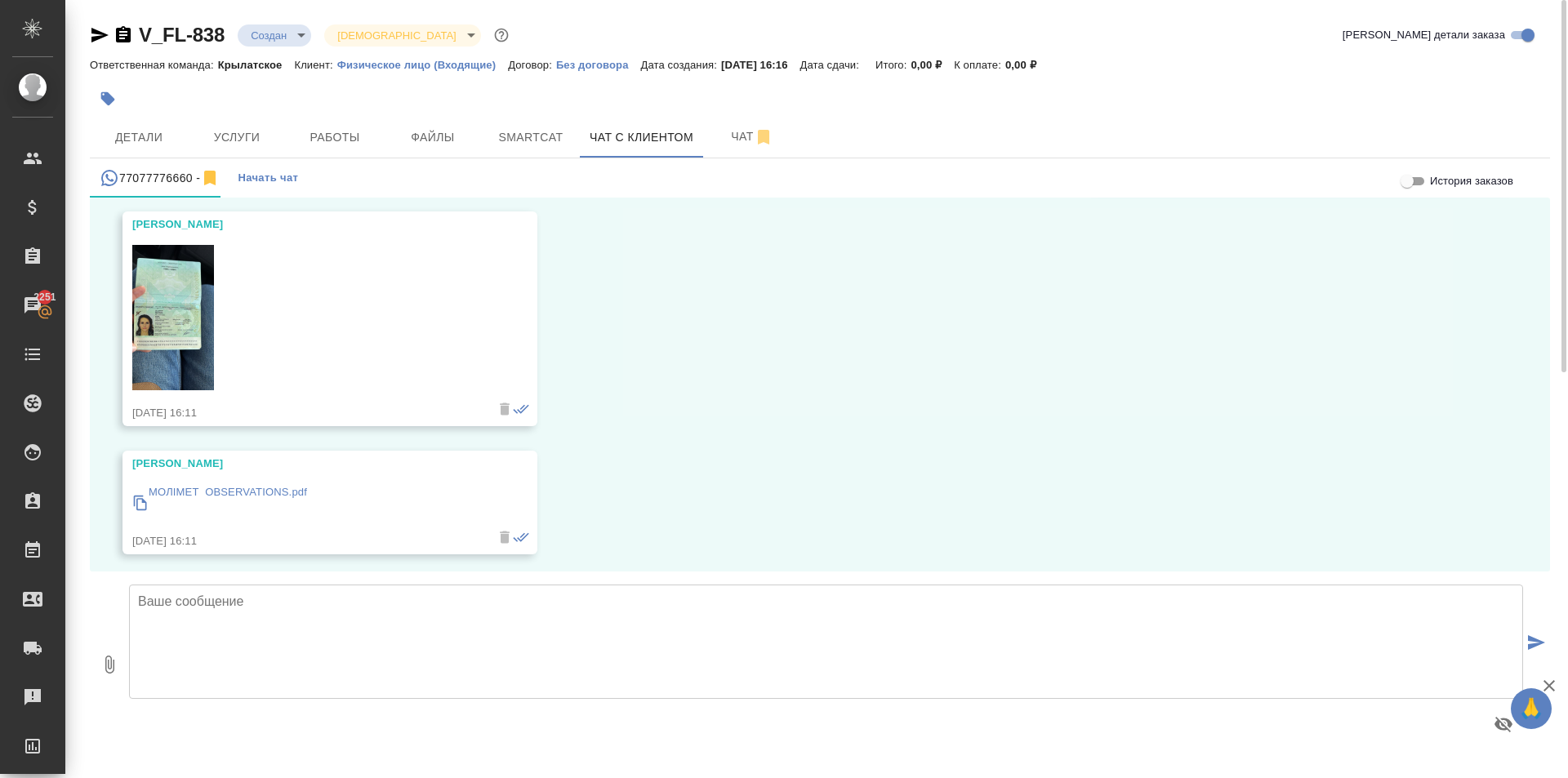
scroll to position [1258, 0]
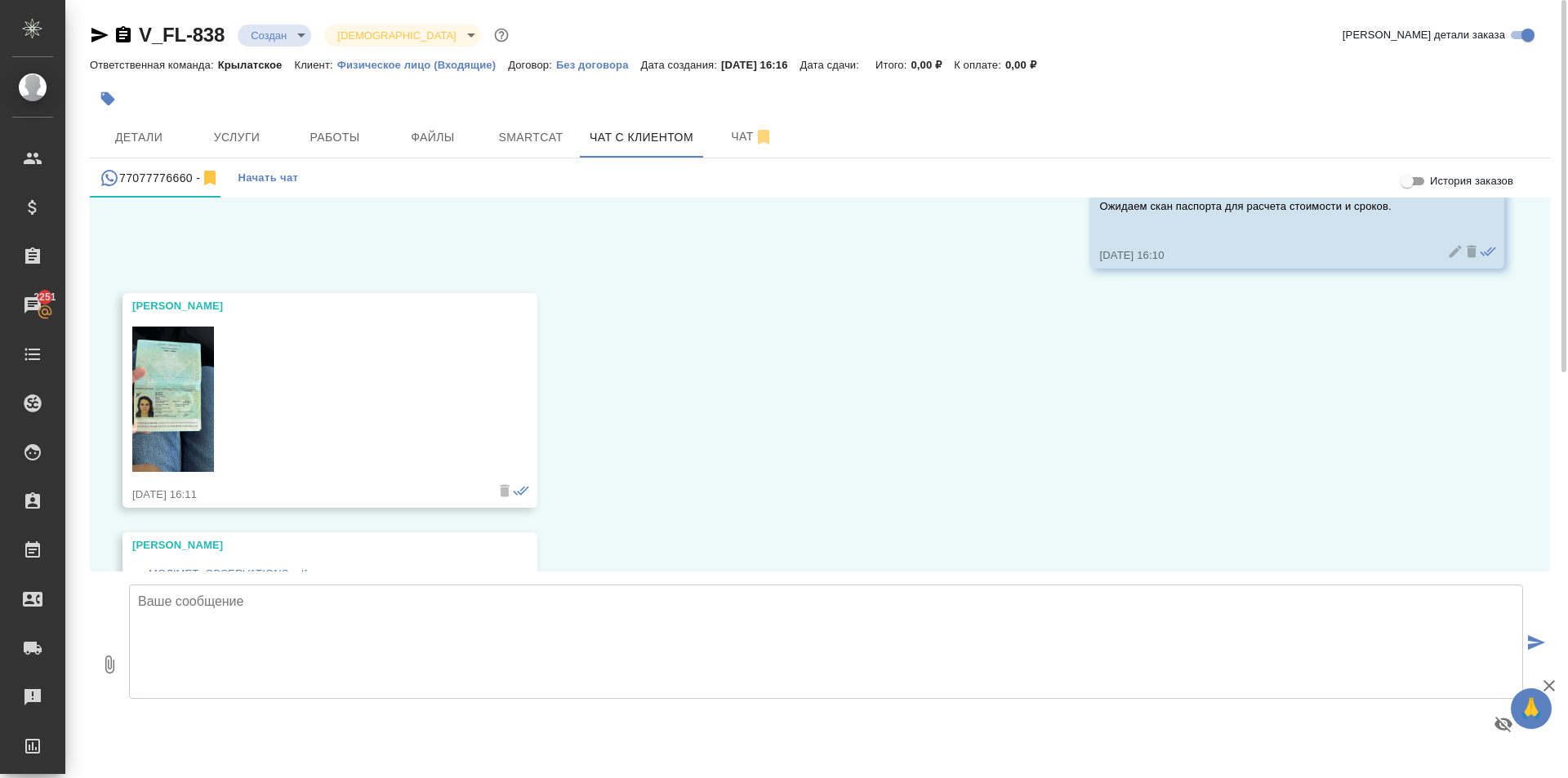
click at [162, 405] on img at bounding box center [173, 399] width 82 height 145
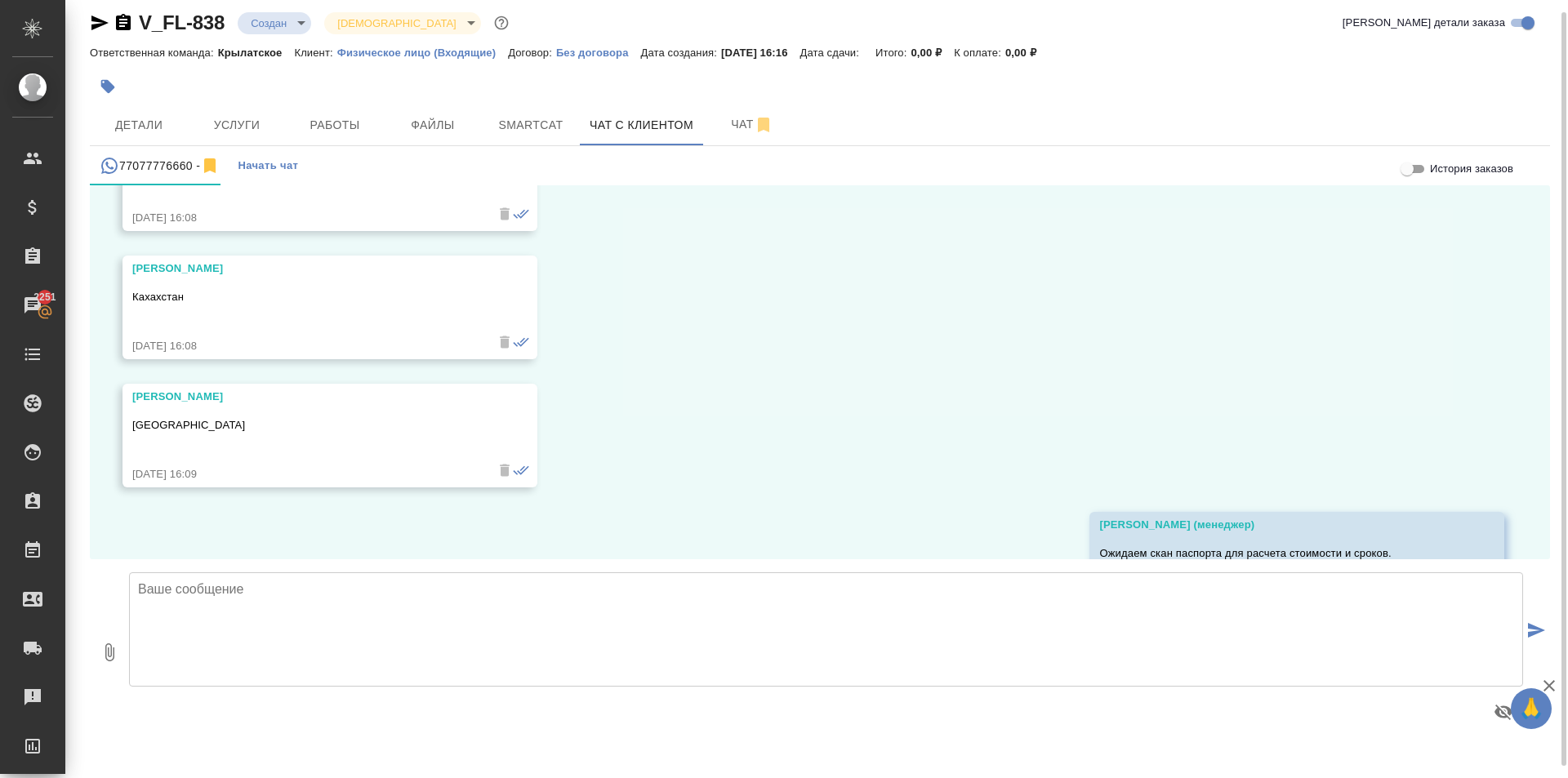
scroll to position [1474, 0]
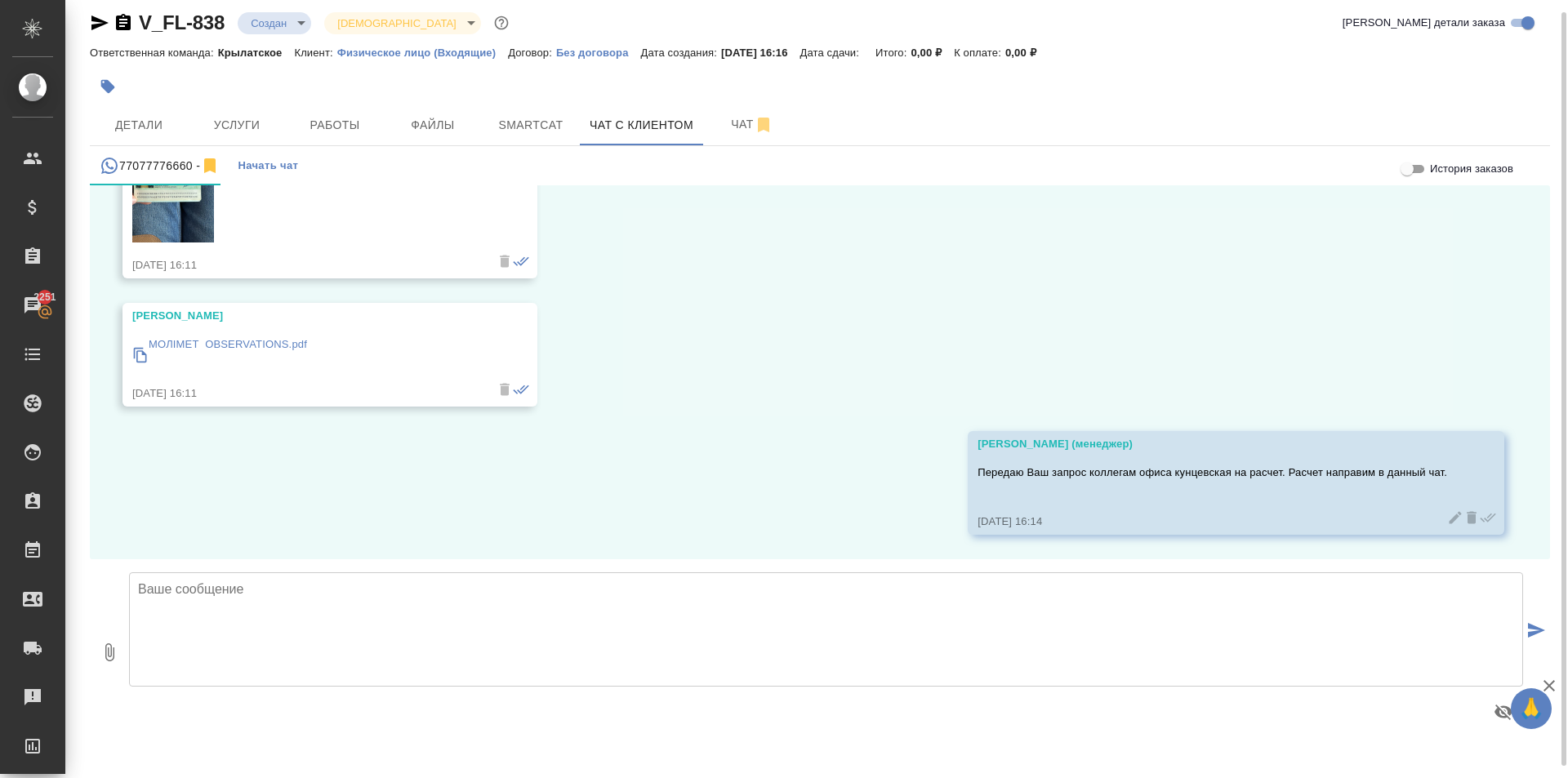
click at [262, 604] on textarea at bounding box center [826, 630] width 1394 height 115
click at [297, 483] on div "27.08, среда Юлия Дерябина Здравствуйте, мне нужно сделать перевод паспорта для…" at bounding box center [820, 373] width 1460 height 374
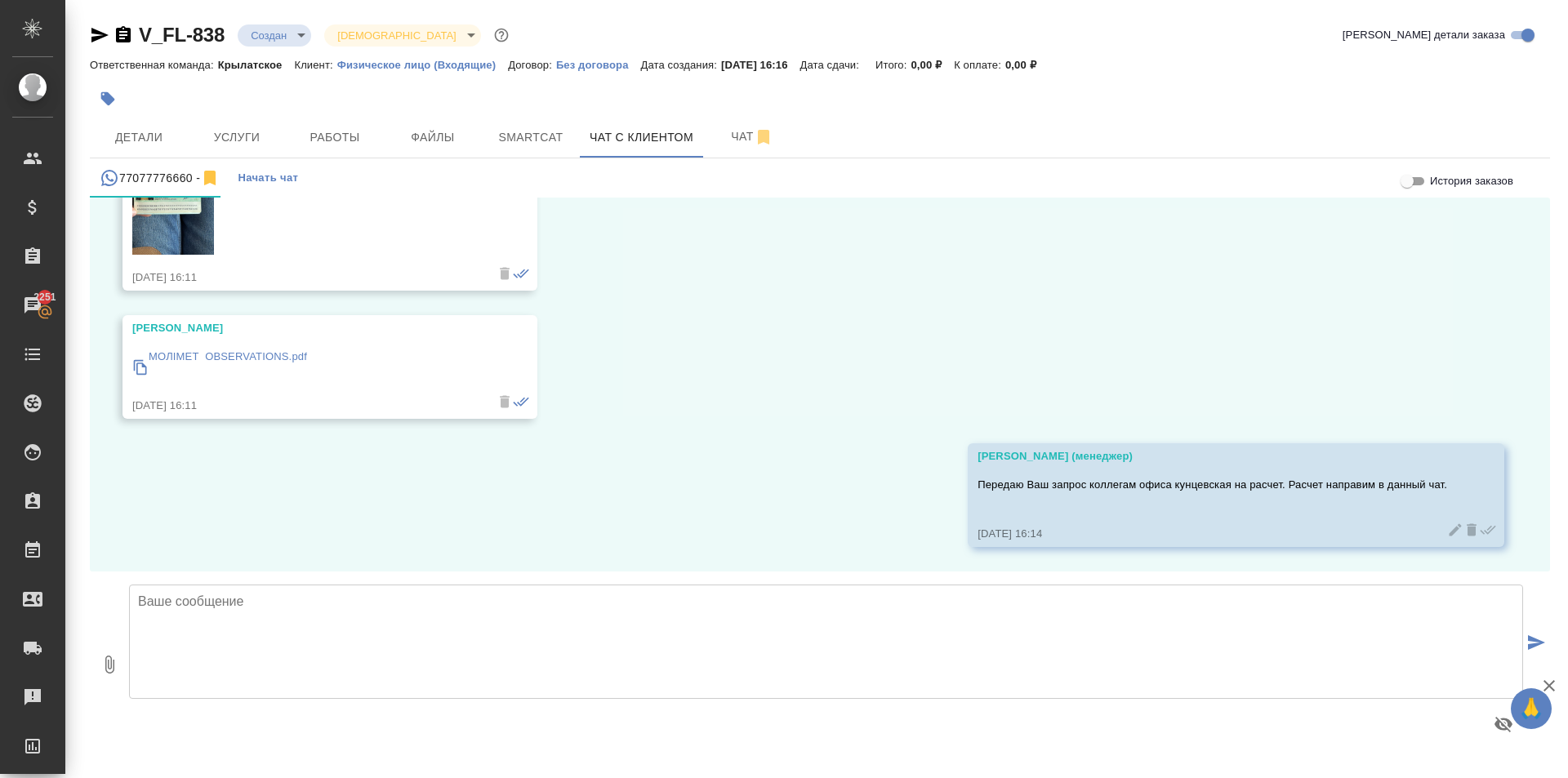
click at [275, 610] on textarea at bounding box center [826, 642] width 1394 height 115
click at [186, 650] on textarea at bounding box center [826, 642] width 1394 height 115
paste textarea "Срок исполнения: 1 рабочий день. Стоимость заказа составит: 1 400 руб. (!) в ст…"
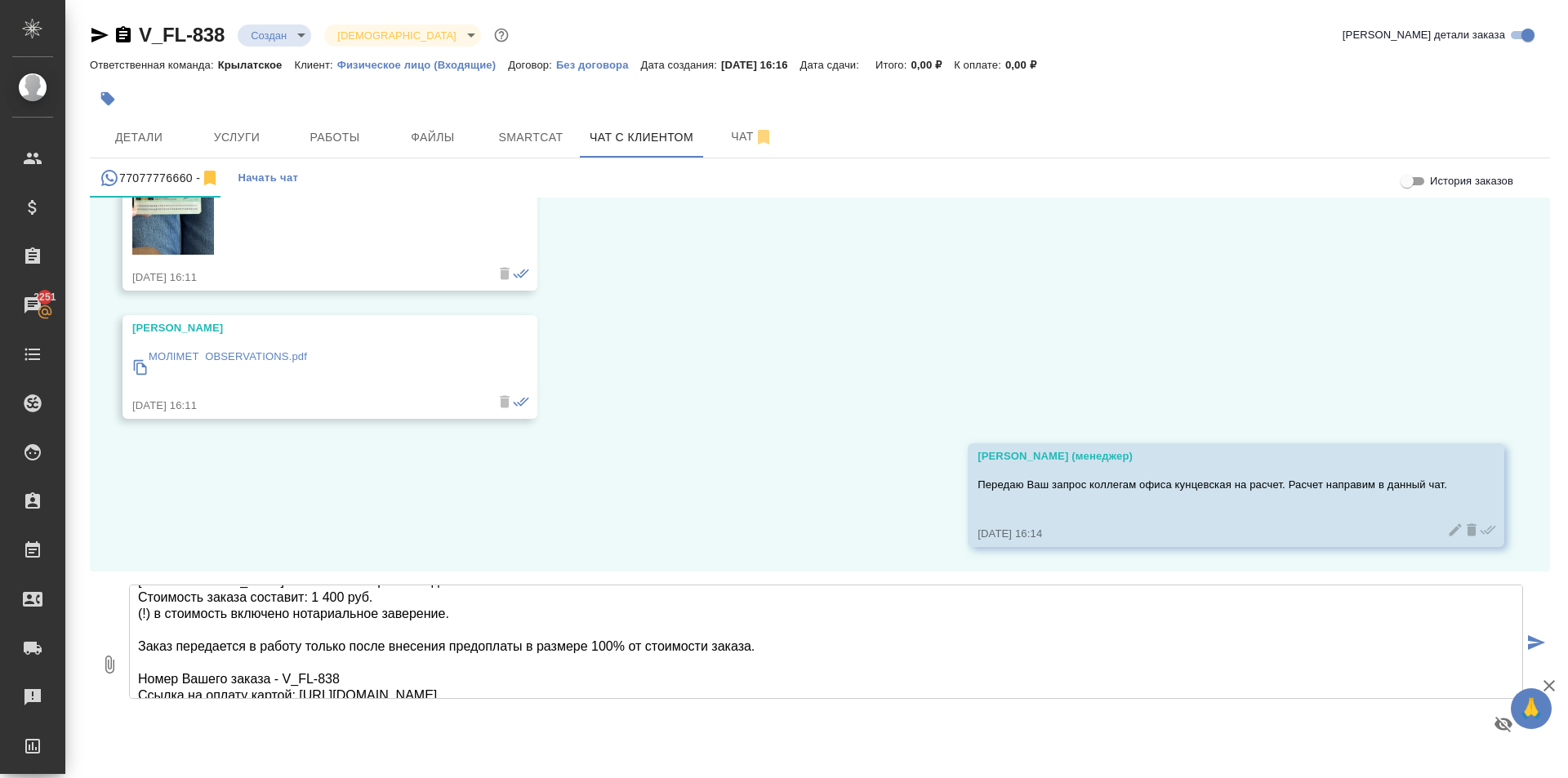
scroll to position [0, 0]
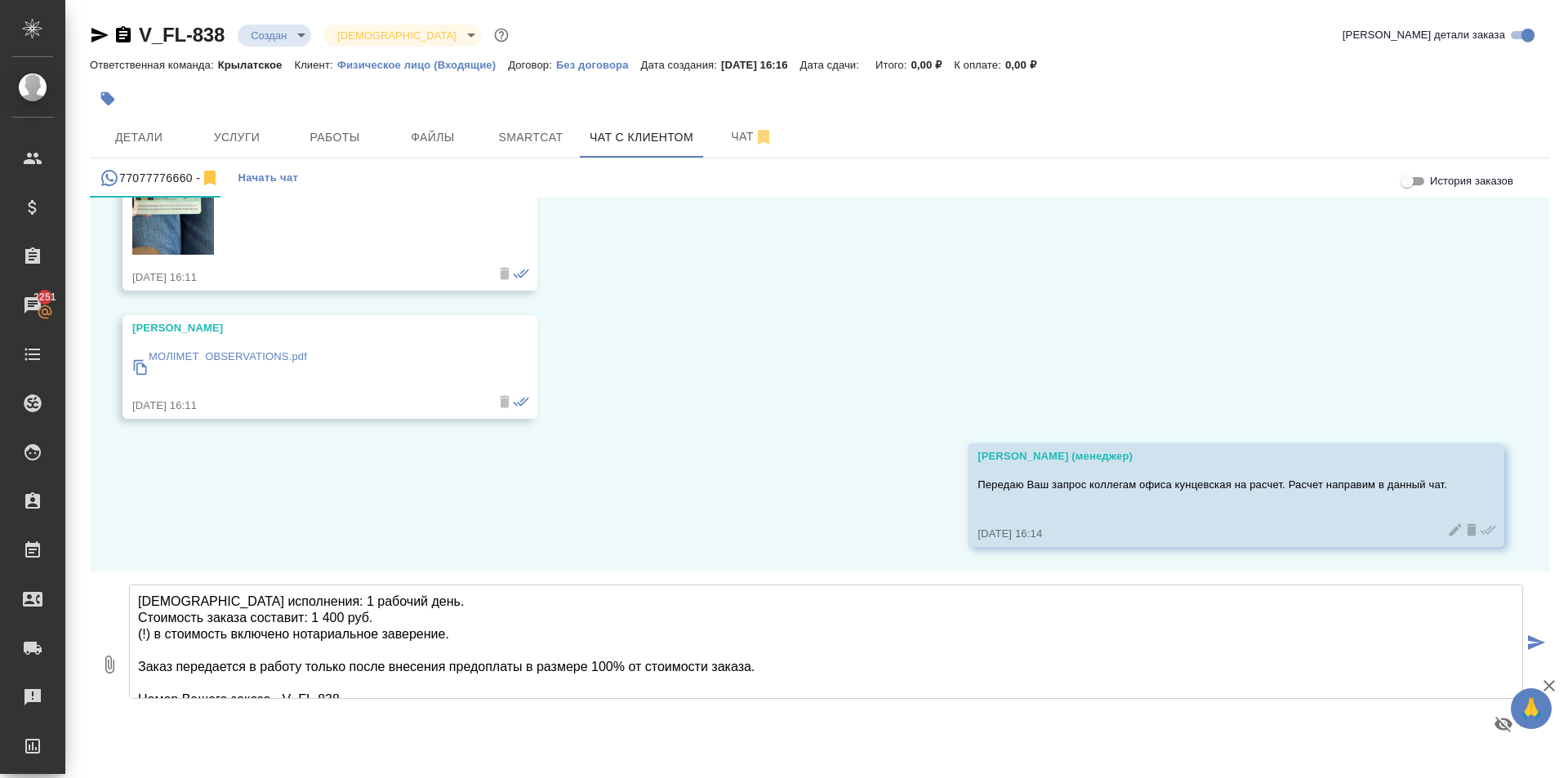
type textarea "Срок исполнения: 1 рабочий день. Стоимость заказа составит: 1 400 руб. (!) в ст…"
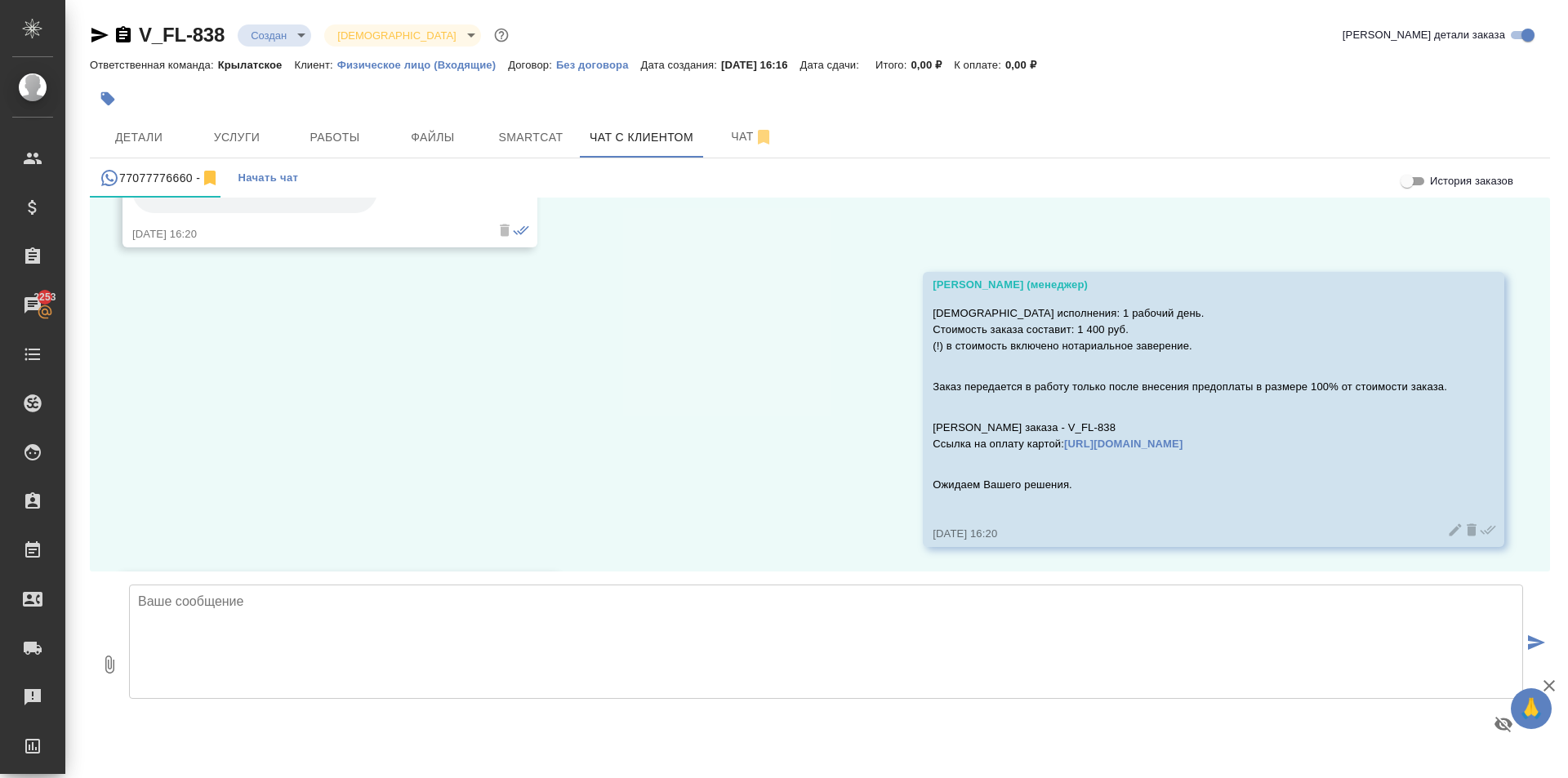
scroll to position [2035, 0]
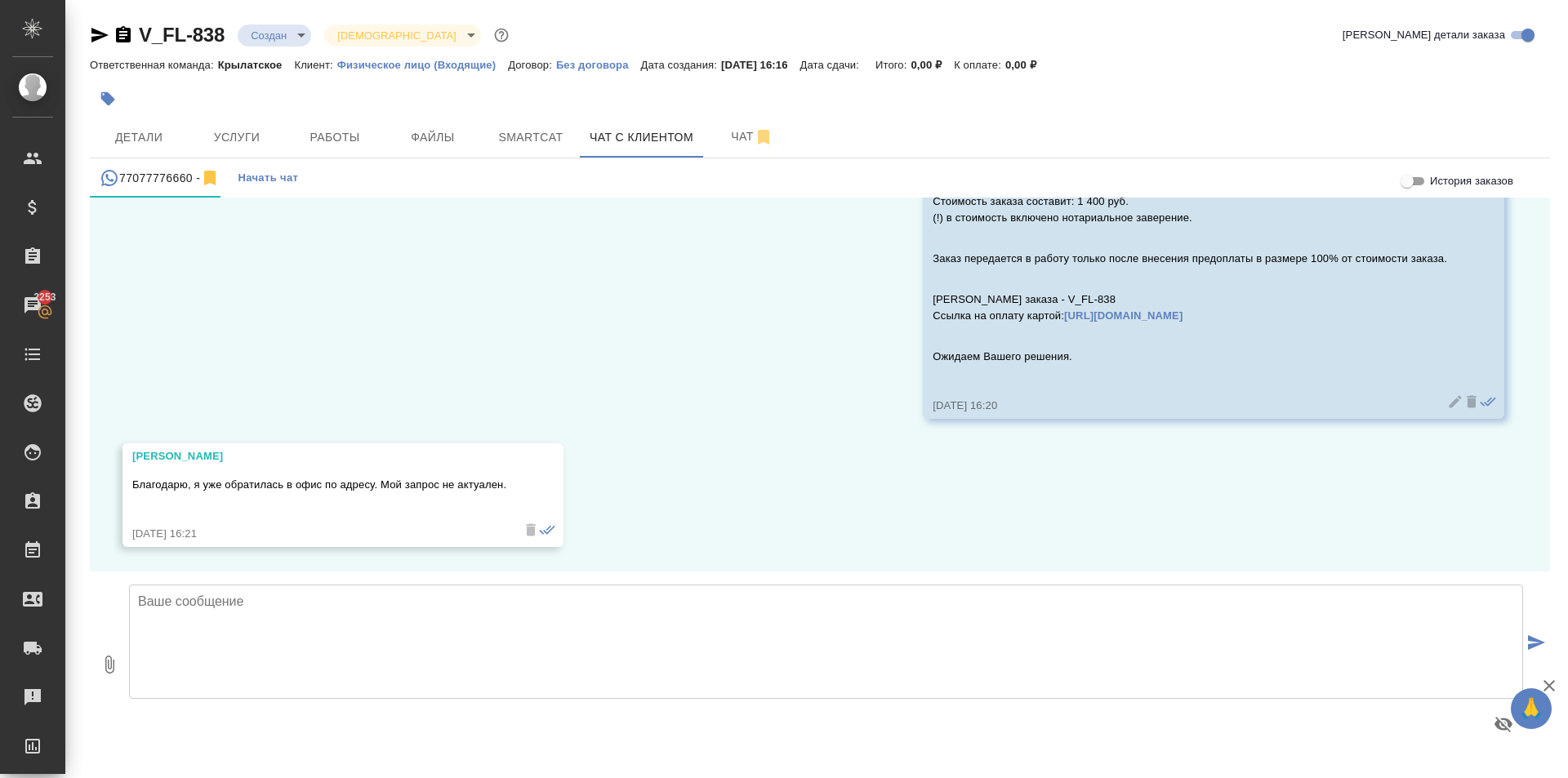
drag, startPoint x: 119, startPoint y: 130, endPoint x: 190, endPoint y: 90, distance: 81.5
click at [186, 91] on div "V_FL-838 Создан new Святая троица holyTrinity Кратко детали заказа Ответственна…" at bounding box center [819, 383] width 1478 height 766
click at [517, 415] on div "27.08, среда Юлия Дерябина Здравствуйте, мне нужно сделать перевод паспорта для…" at bounding box center [820, 384] width 1460 height 374
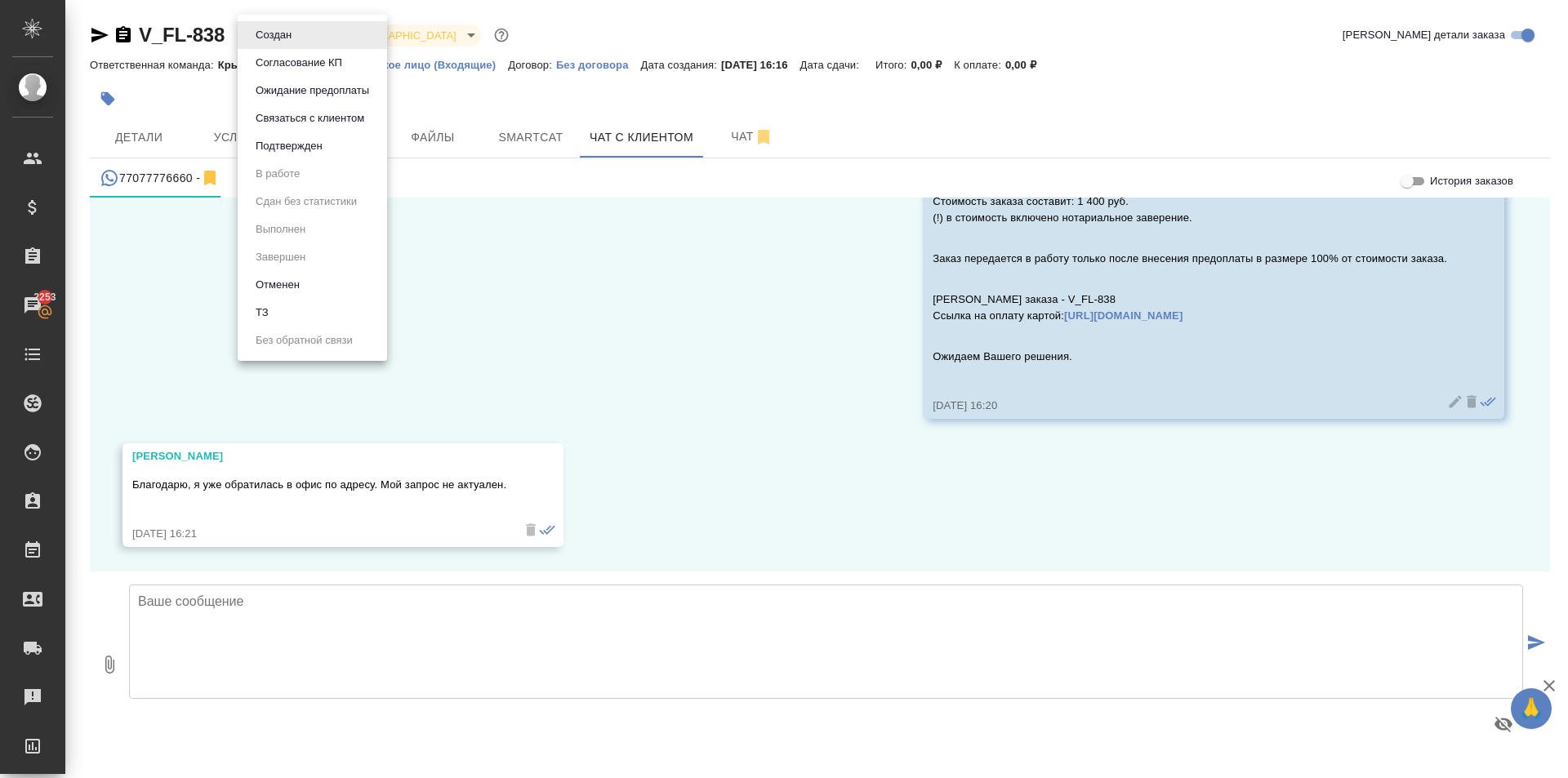
click at [287, 40] on body "🙏 .cls-1 fill:#fff; AWATERA Kasymov Timur Клиенты Спецификации Заказы 2253 Чаты…" at bounding box center [784, 389] width 1568 height 778
click at [304, 291] on li "Отменен" at bounding box center [312, 285] width 149 height 28
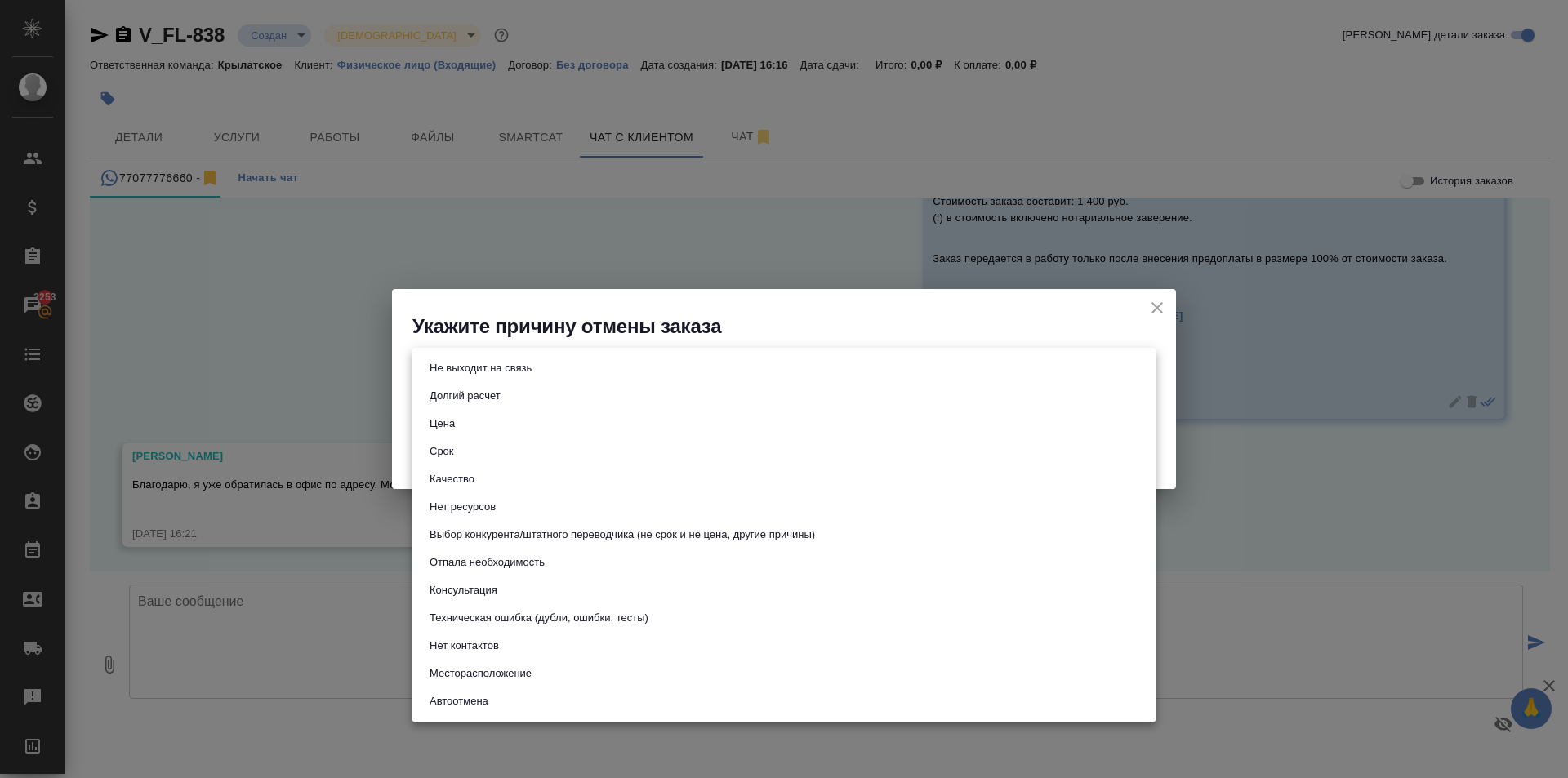
click at [493, 365] on body "🙏 .cls-1 fill:#fff; AWATERA Kasymov Timur Клиенты Спецификации Заказы 2253 Чаты…" at bounding box center [784, 389] width 1568 height 778
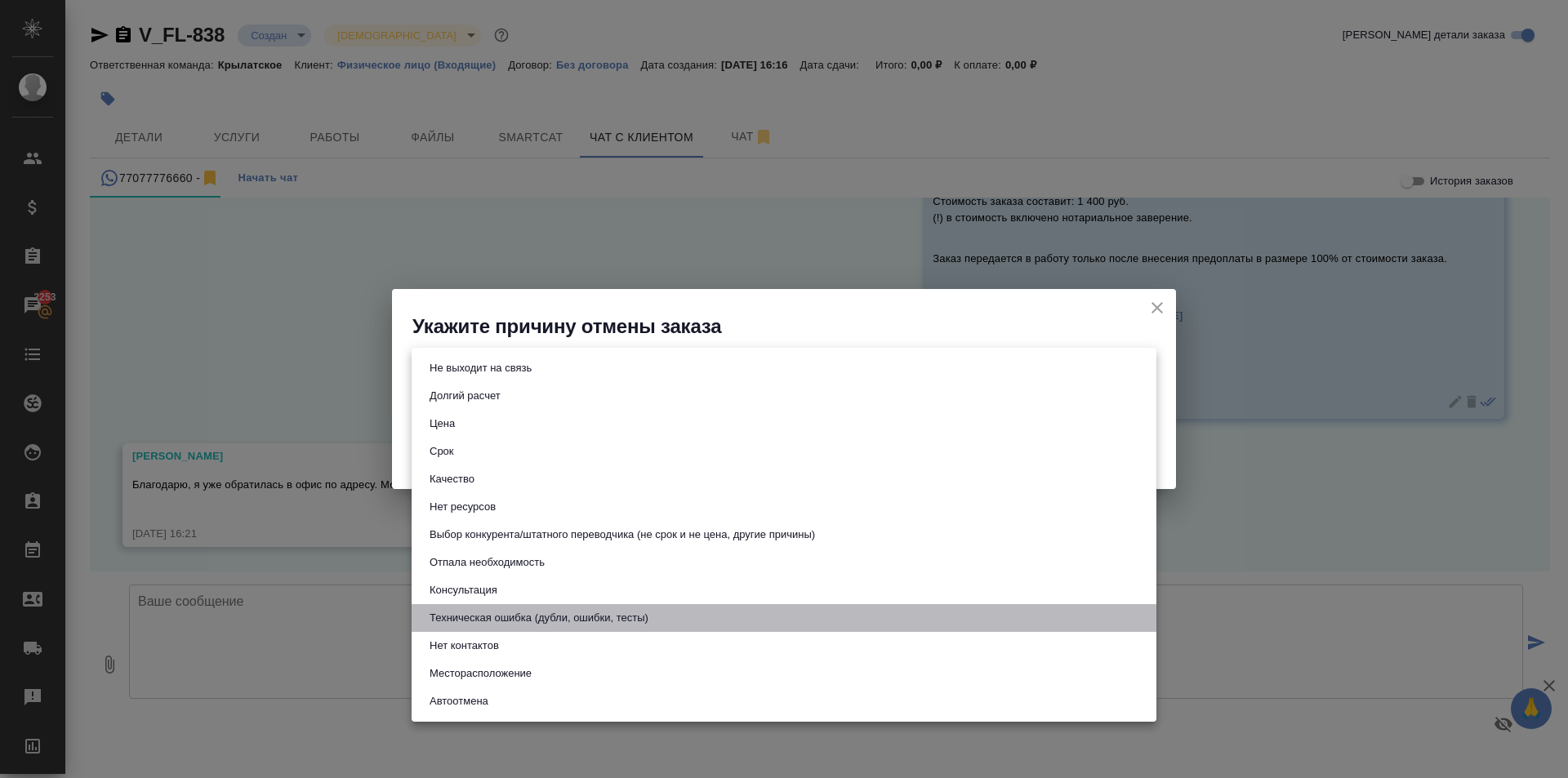
drag, startPoint x: 540, startPoint y: 608, endPoint x: 555, endPoint y: 608, distance: 15.0
click at [550, 611] on li "Техническая ошибка (дубли, ошибки, тесты)" at bounding box center [783, 618] width 744 height 28
type input "technicalError"
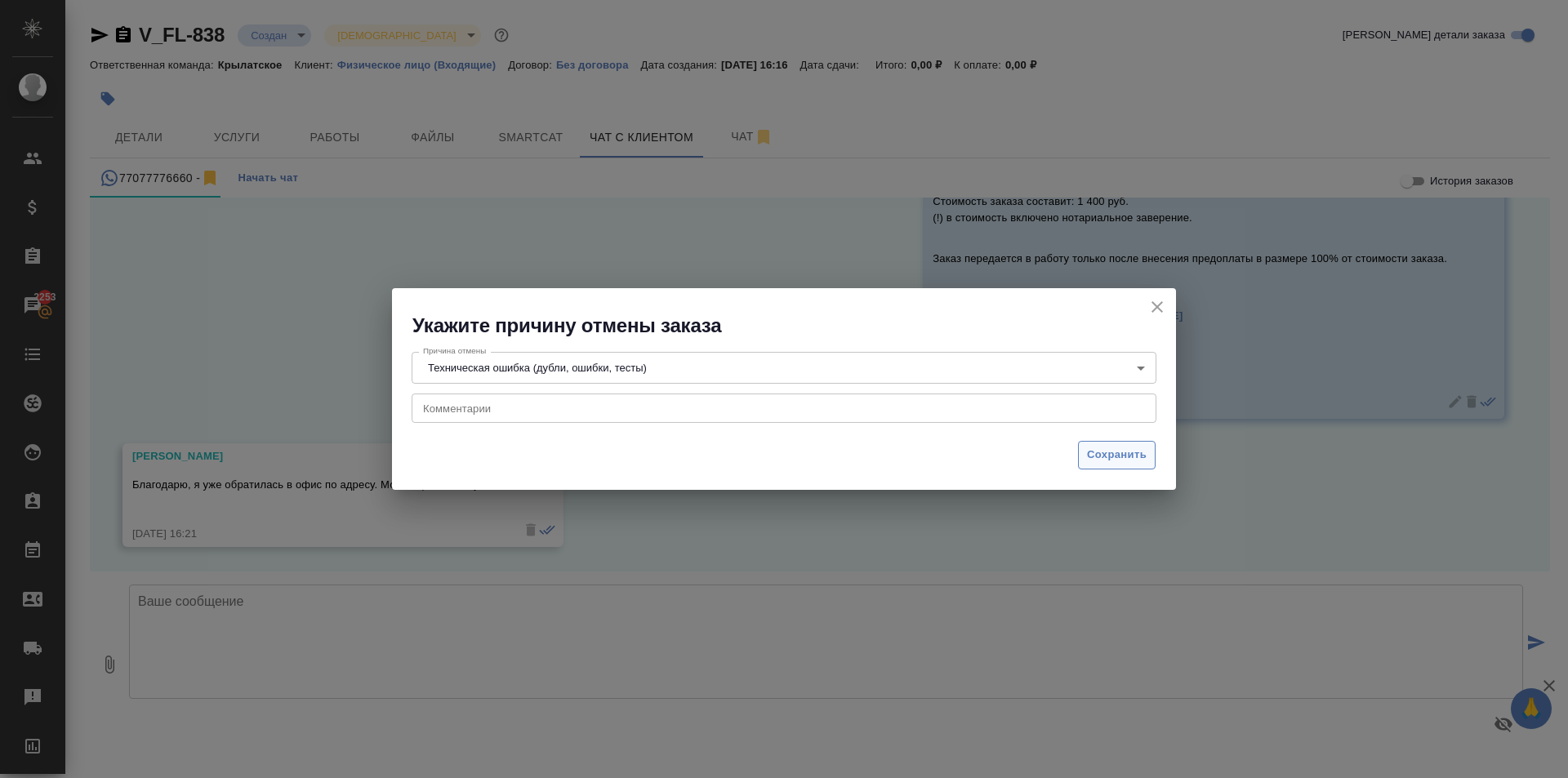
click at [1144, 490] on div "Укажите причину отмены заказа Причина отмены Техническая ошибка (дубли, ошибки,…" at bounding box center [784, 389] width 1568 height 778
drag, startPoint x: 1111, startPoint y: 441, endPoint x: 1122, endPoint y: 455, distance: 17.8
click at [1109, 442] on button "Сохранить" at bounding box center [1117, 455] width 78 height 29
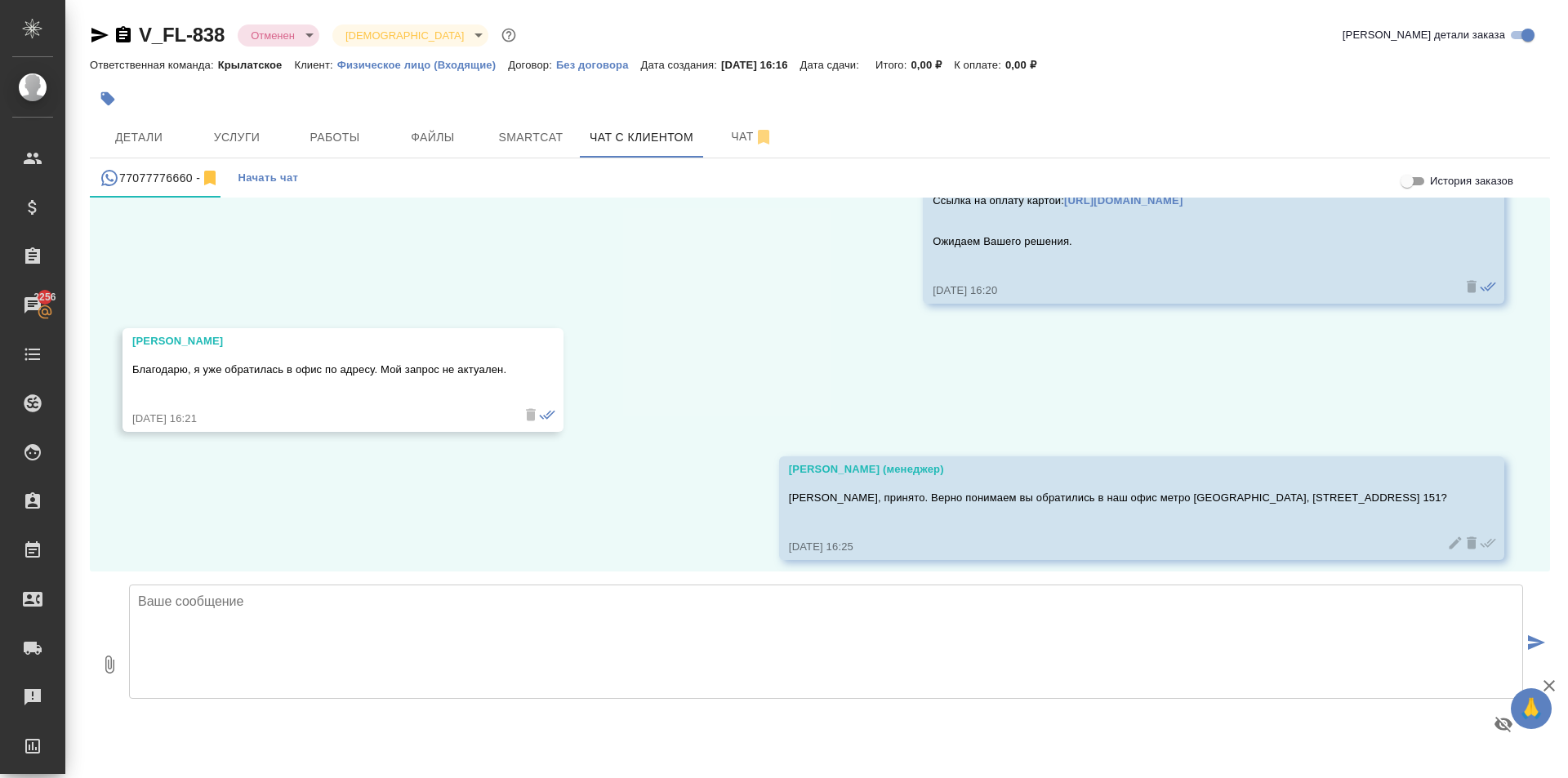
scroll to position [2163, 0]
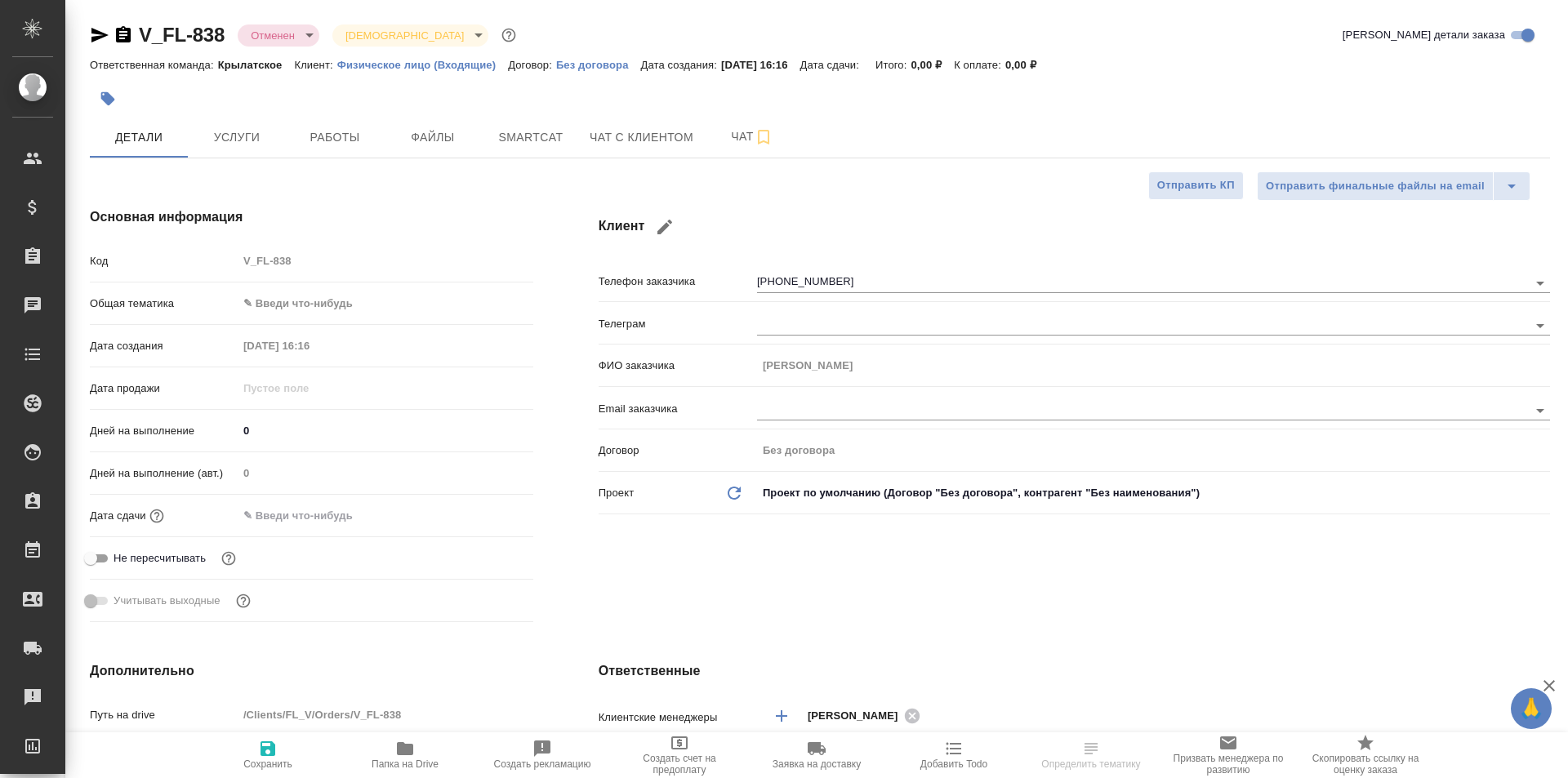
select select "RU"
type textarea "x"
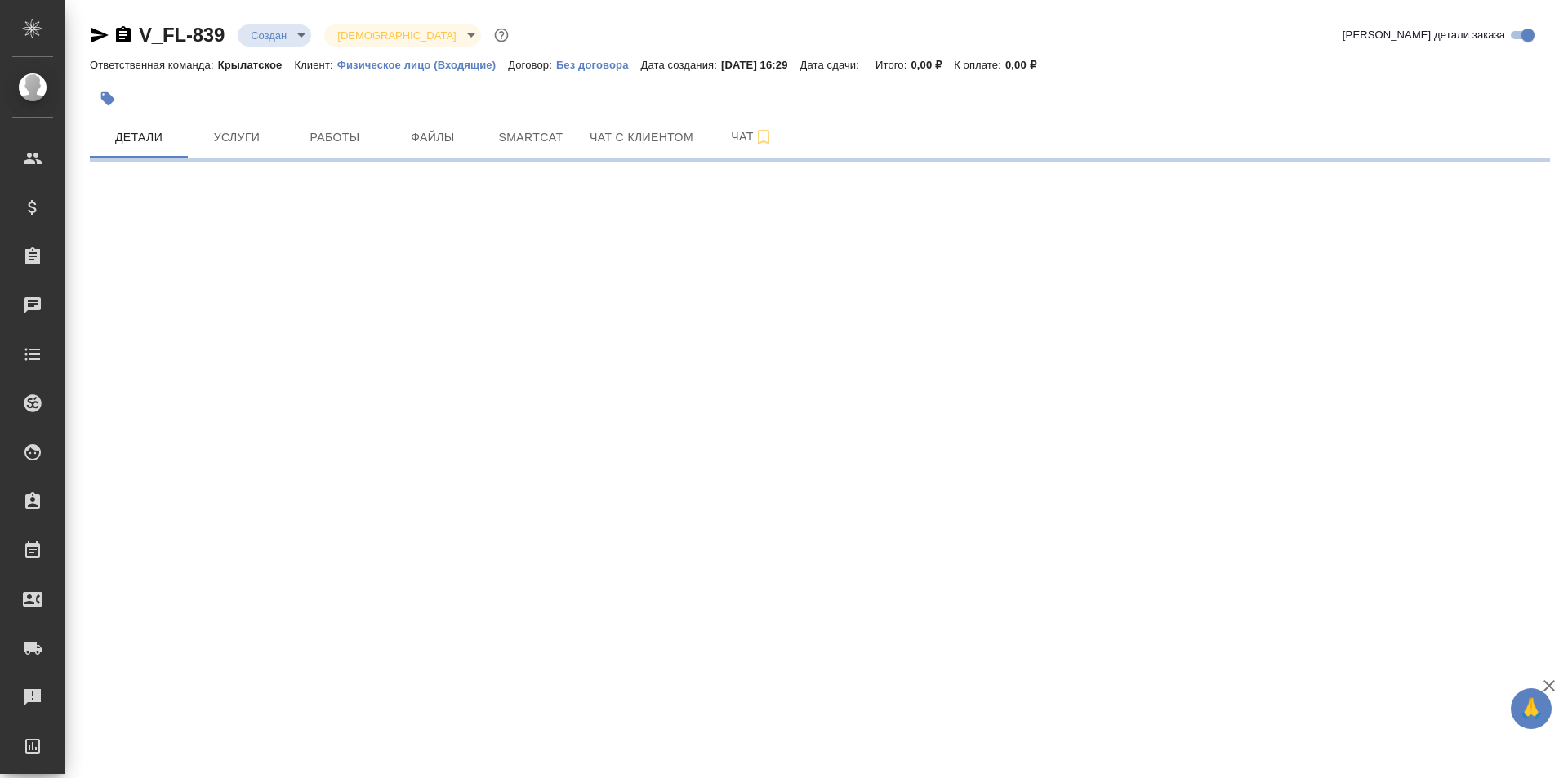
select select "RU"
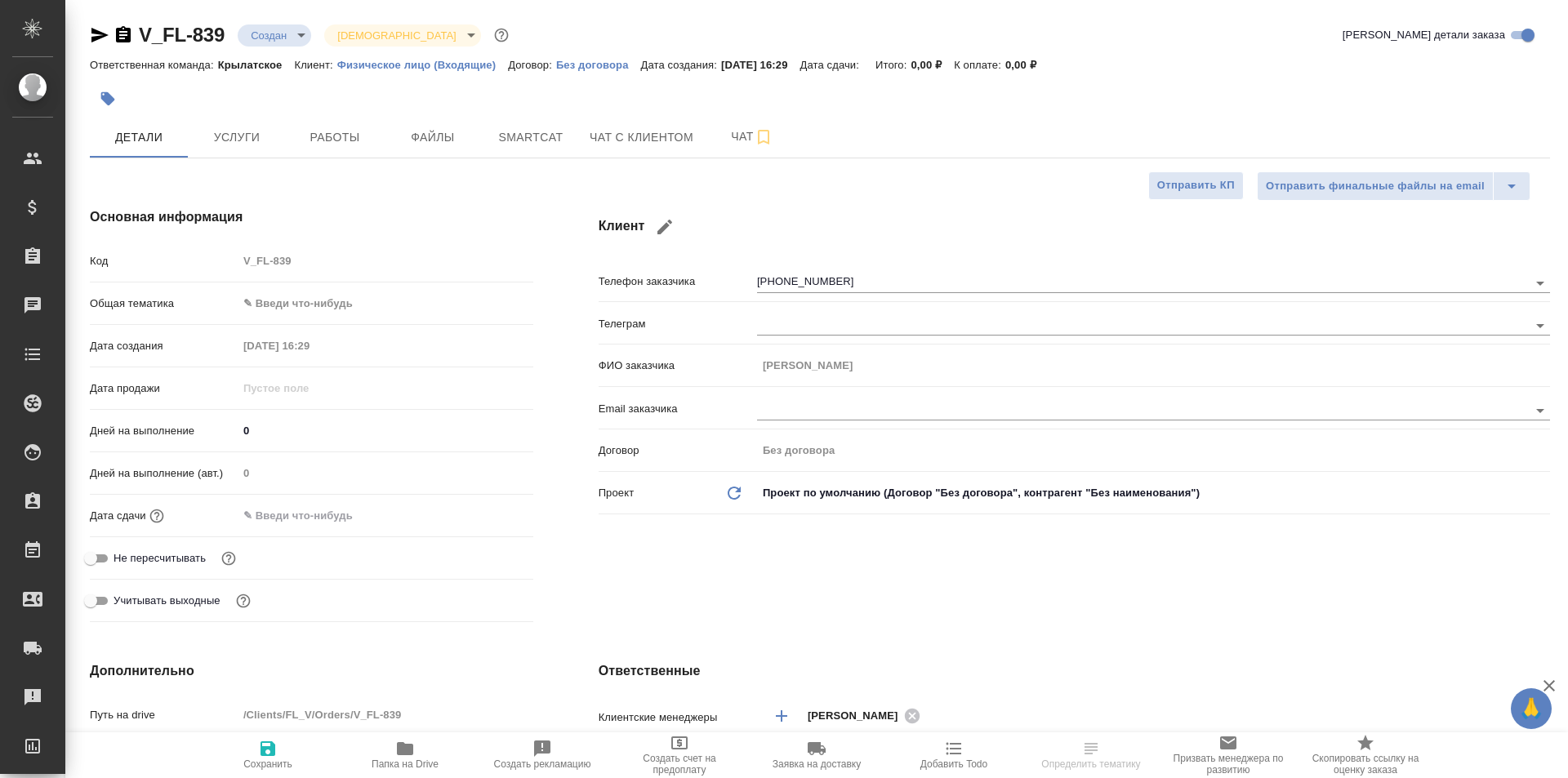
type textarea "x"
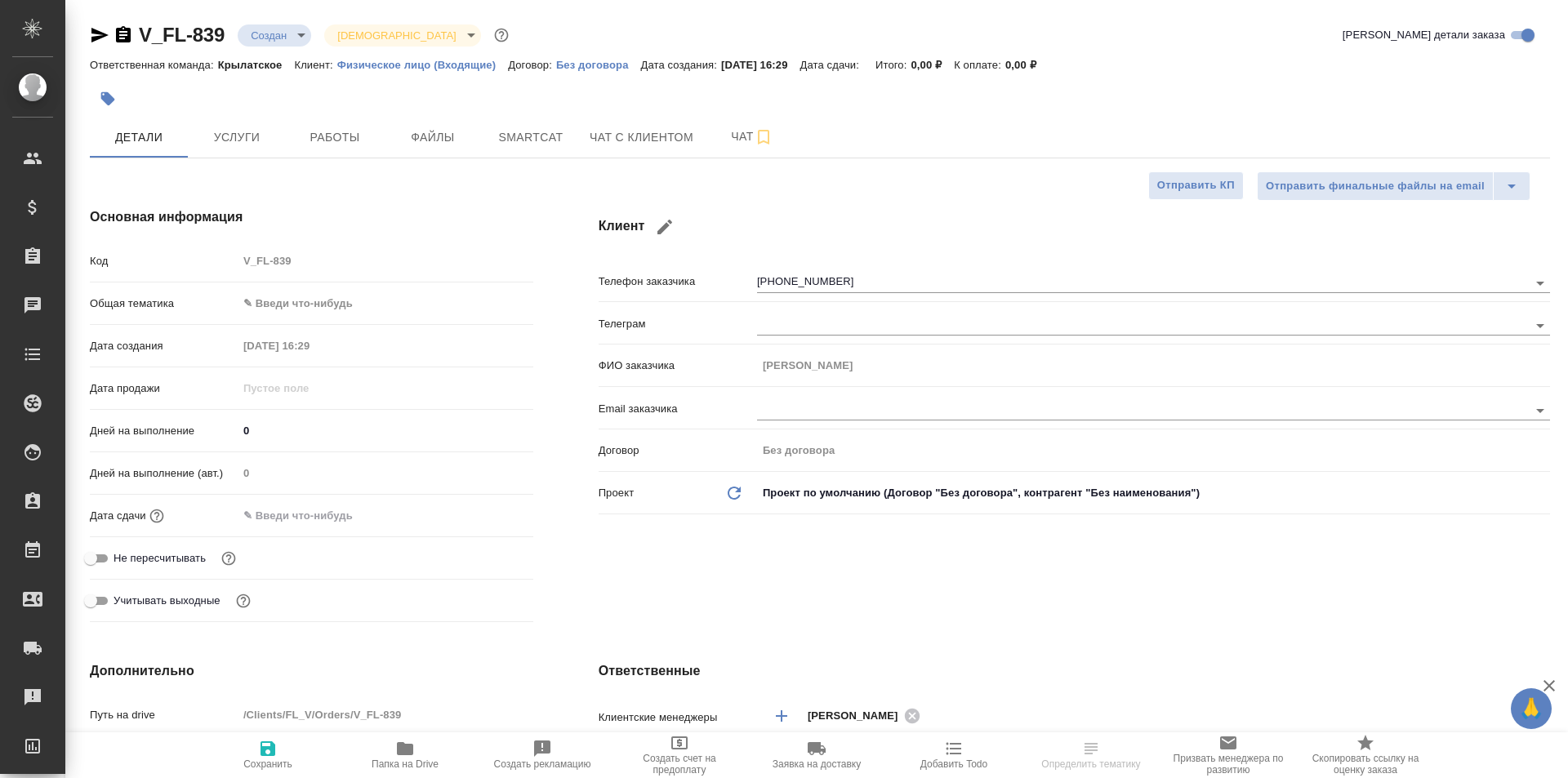
type textarea "x"
select select "RU"
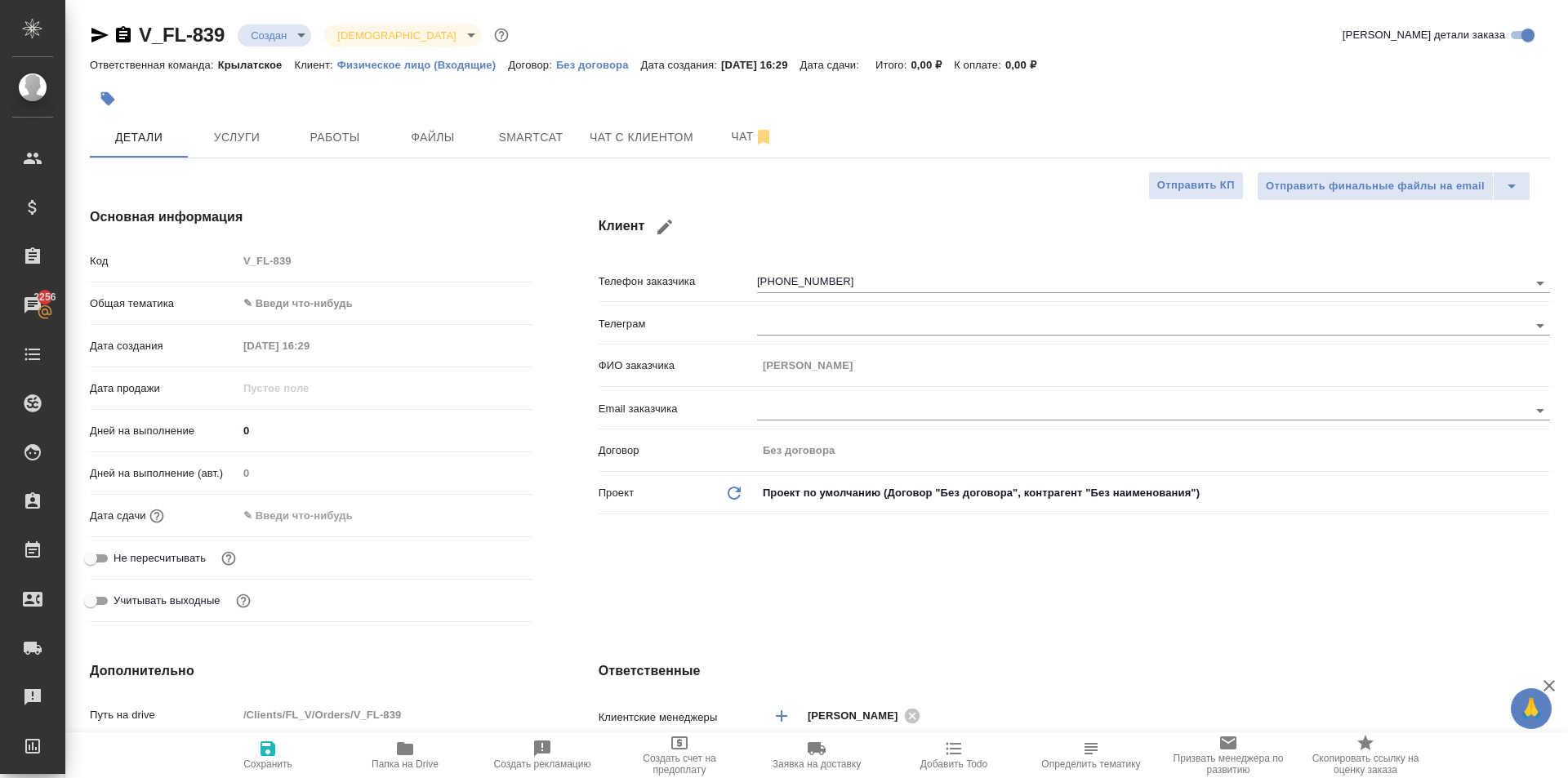
type textarea "x"
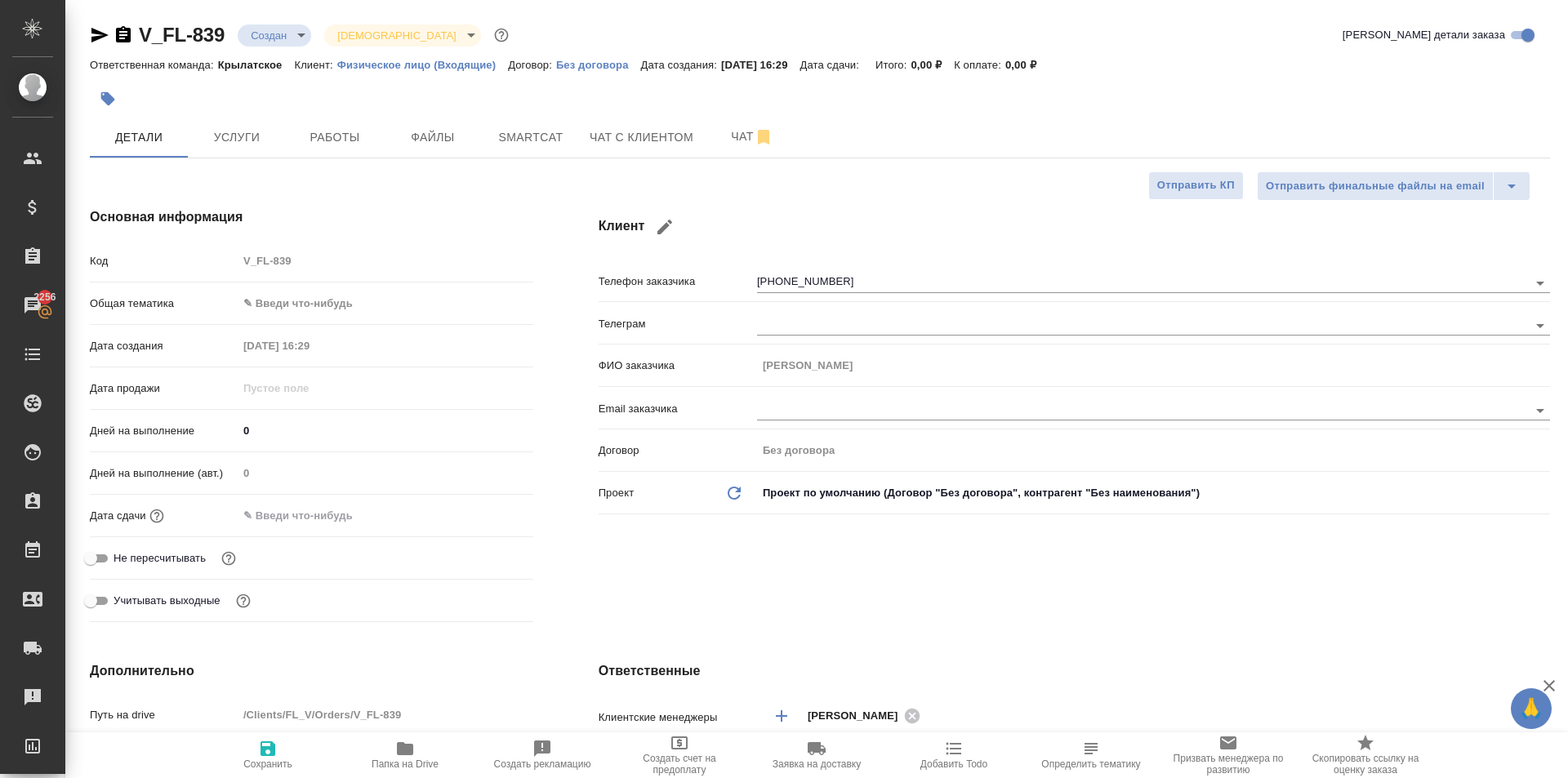
type textarea "x"
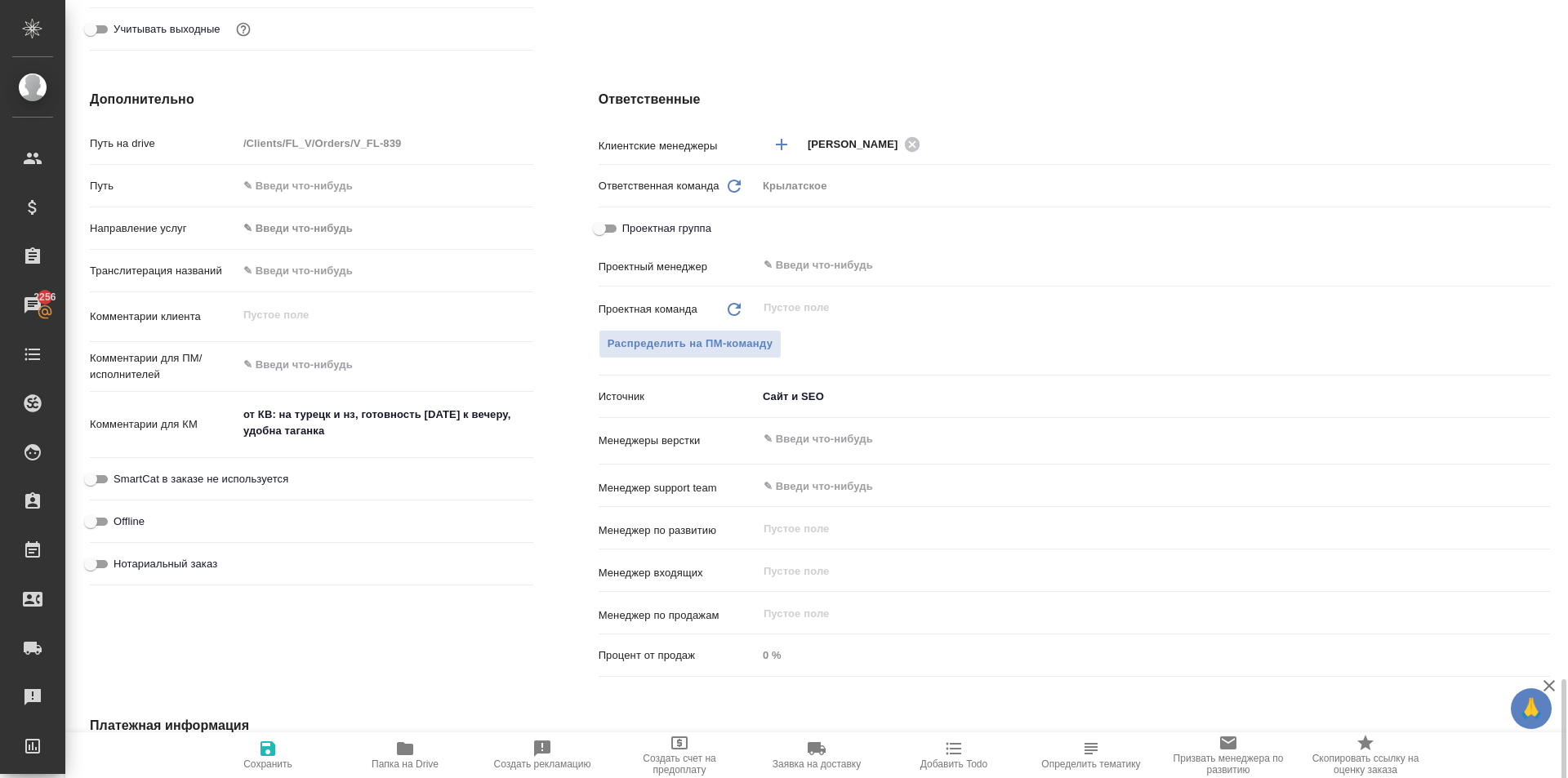
scroll to position [845, 0]
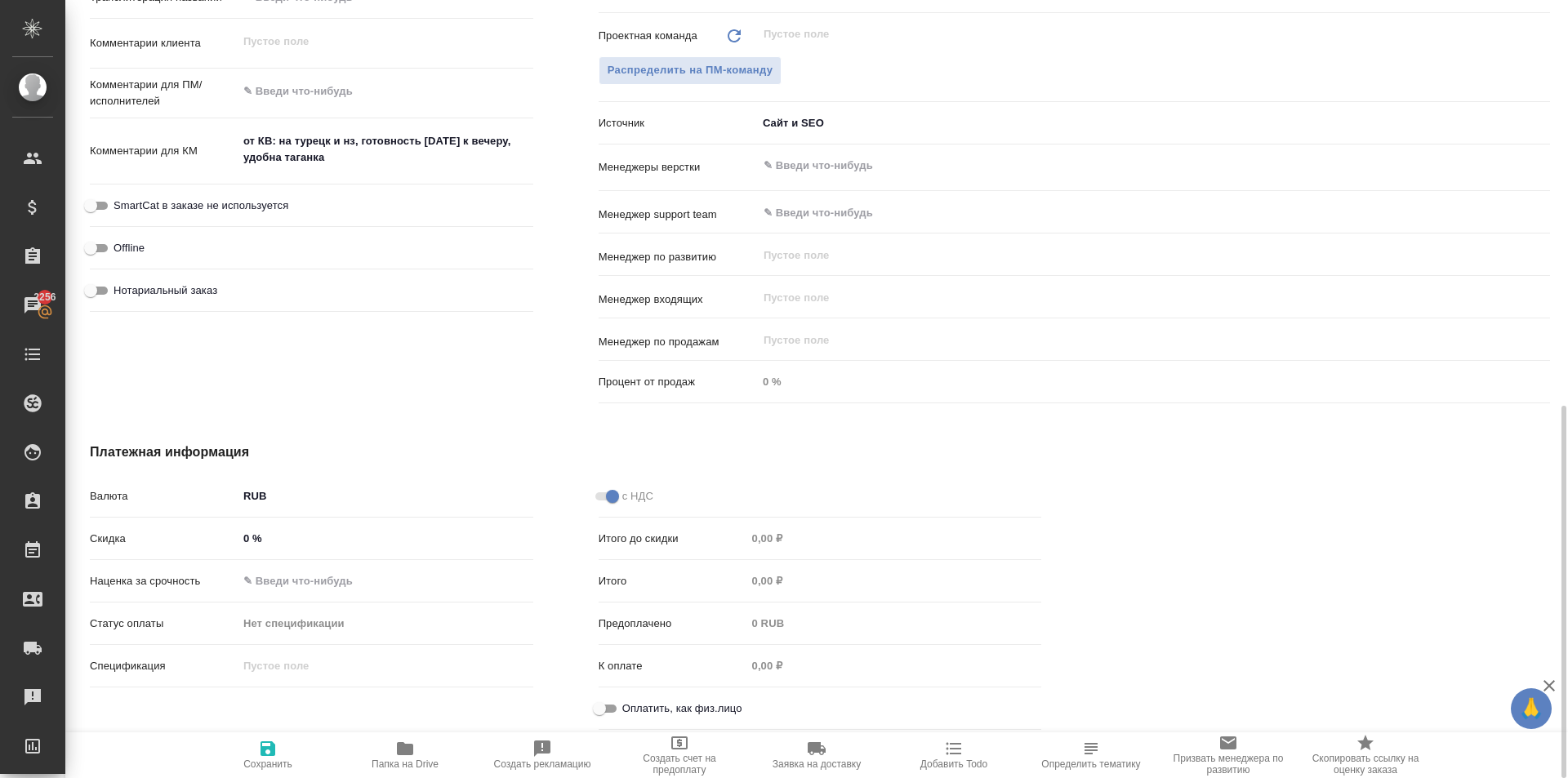
click at [616, 696] on div "Оплатить, как физ.лицо" at bounding box center [820, 708] width 443 height 29
click at [606, 707] on input "Оплатить, как физ.лицо" at bounding box center [599, 708] width 59 height 19
checkbox input "true"
type textarea "x"
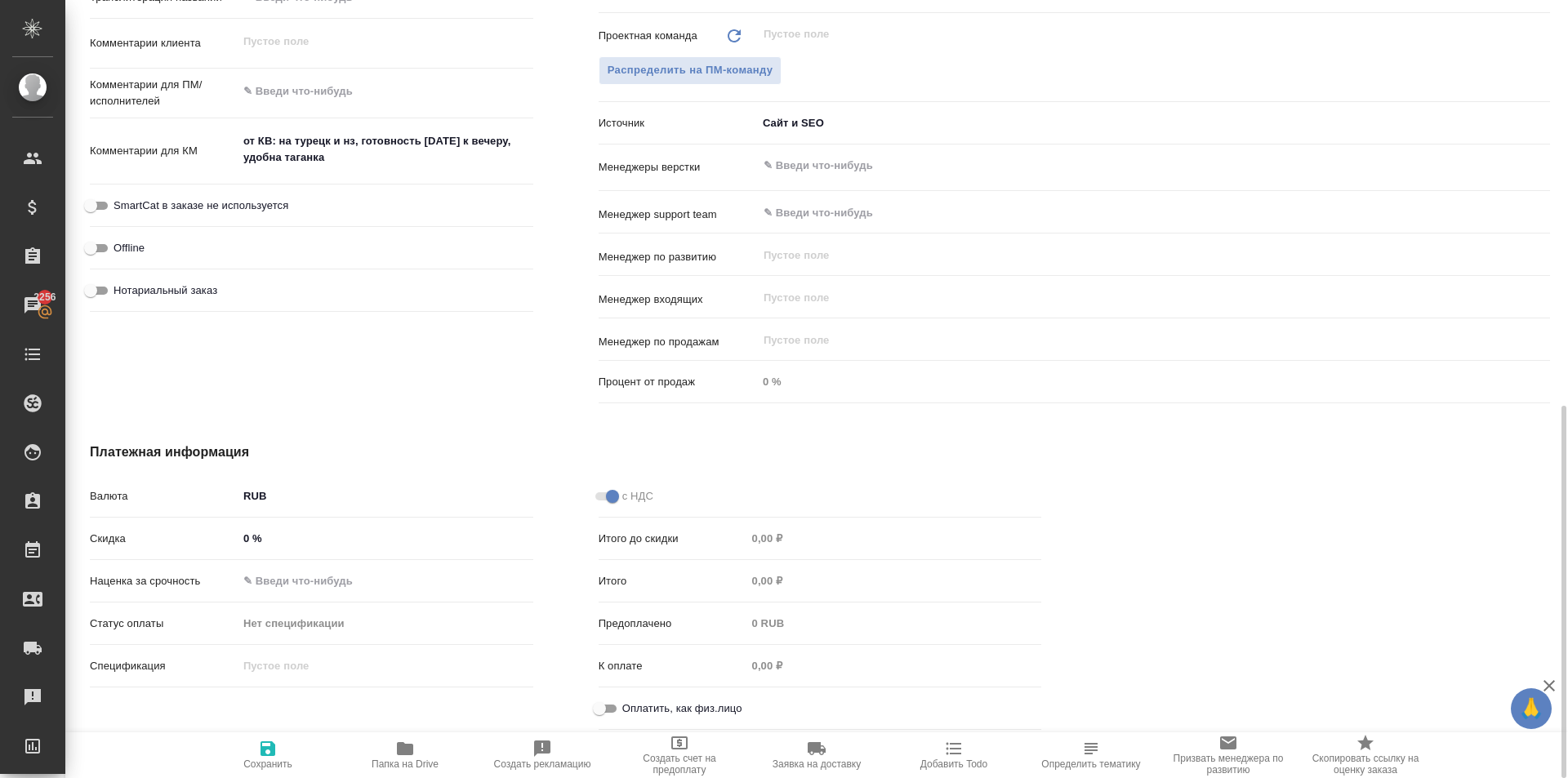
type textarea "x"
click at [182, 287] on span "Нотариальный заказ" at bounding box center [165, 290] width 104 height 16
click at [120, 287] on input "Нотариальный заказ" at bounding box center [91, 290] width 59 height 19
checkbox input "true"
type textarea "x"
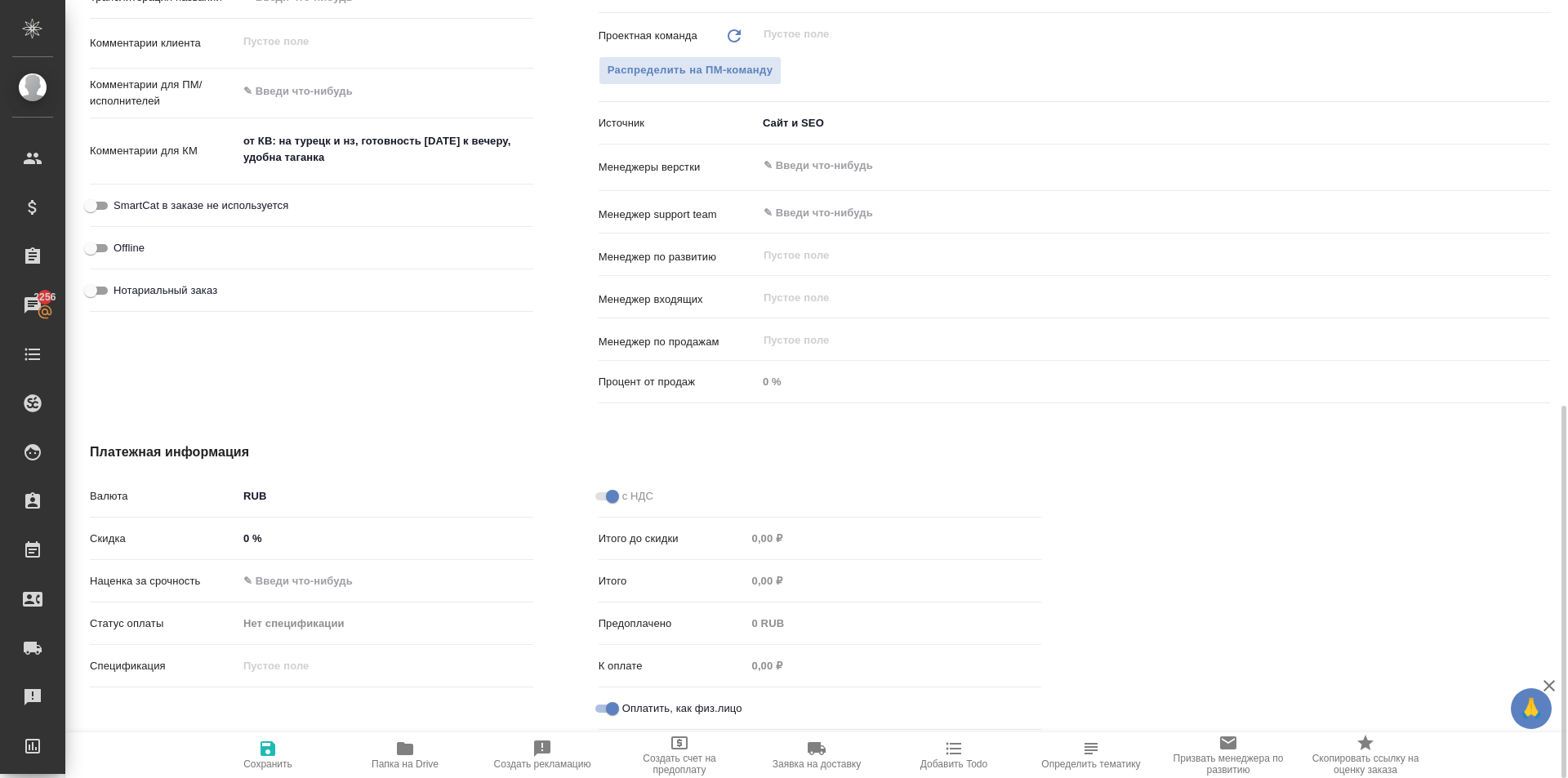
type textarea "x"
drag, startPoint x: 270, startPoint y: 760, endPoint x: 335, endPoint y: 729, distance: 72.0
click at [283, 753] on span "Сохранить" at bounding box center [267, 754] width 117 height 31
type textarea "x"
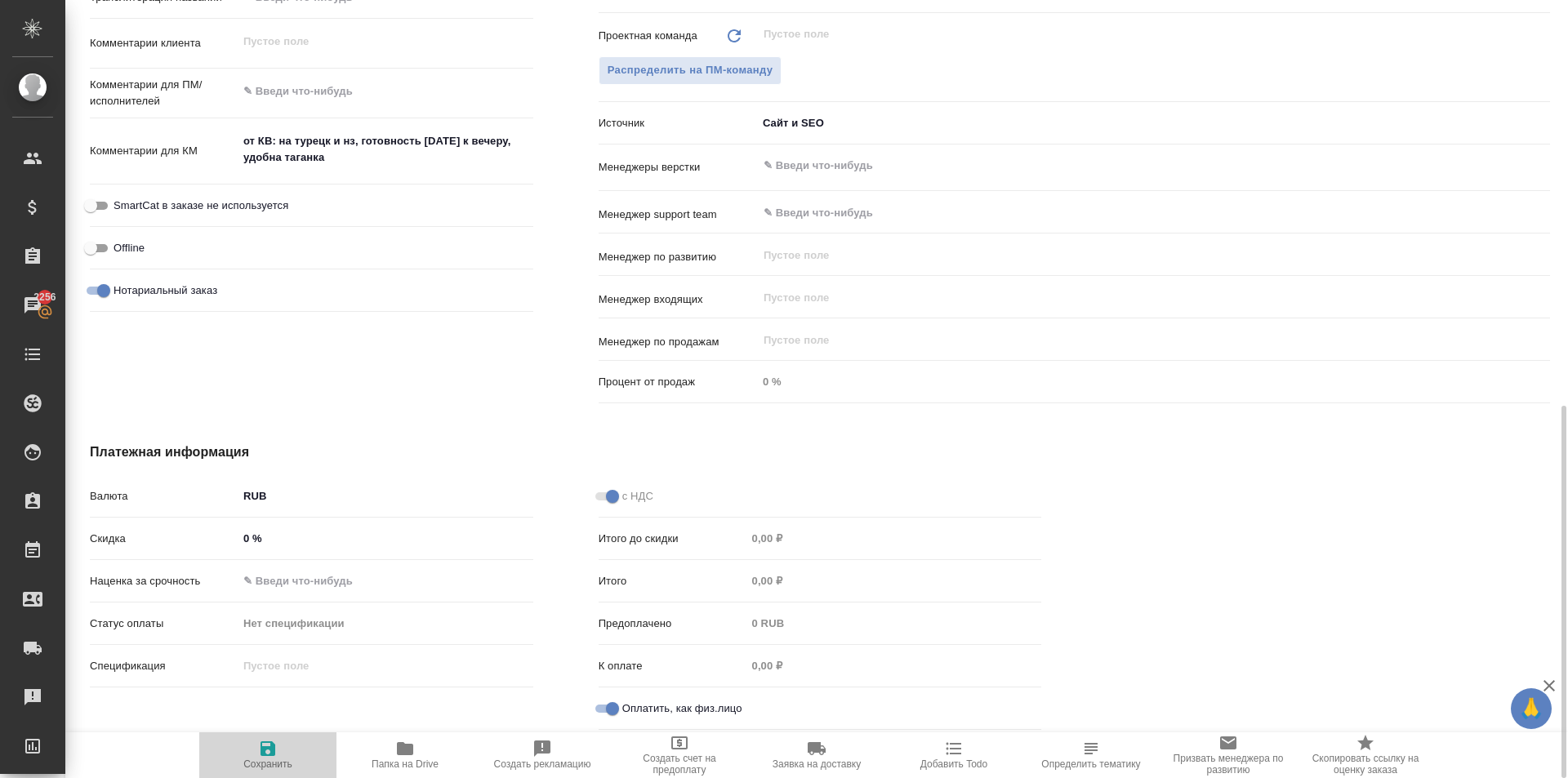
type textarea "x"
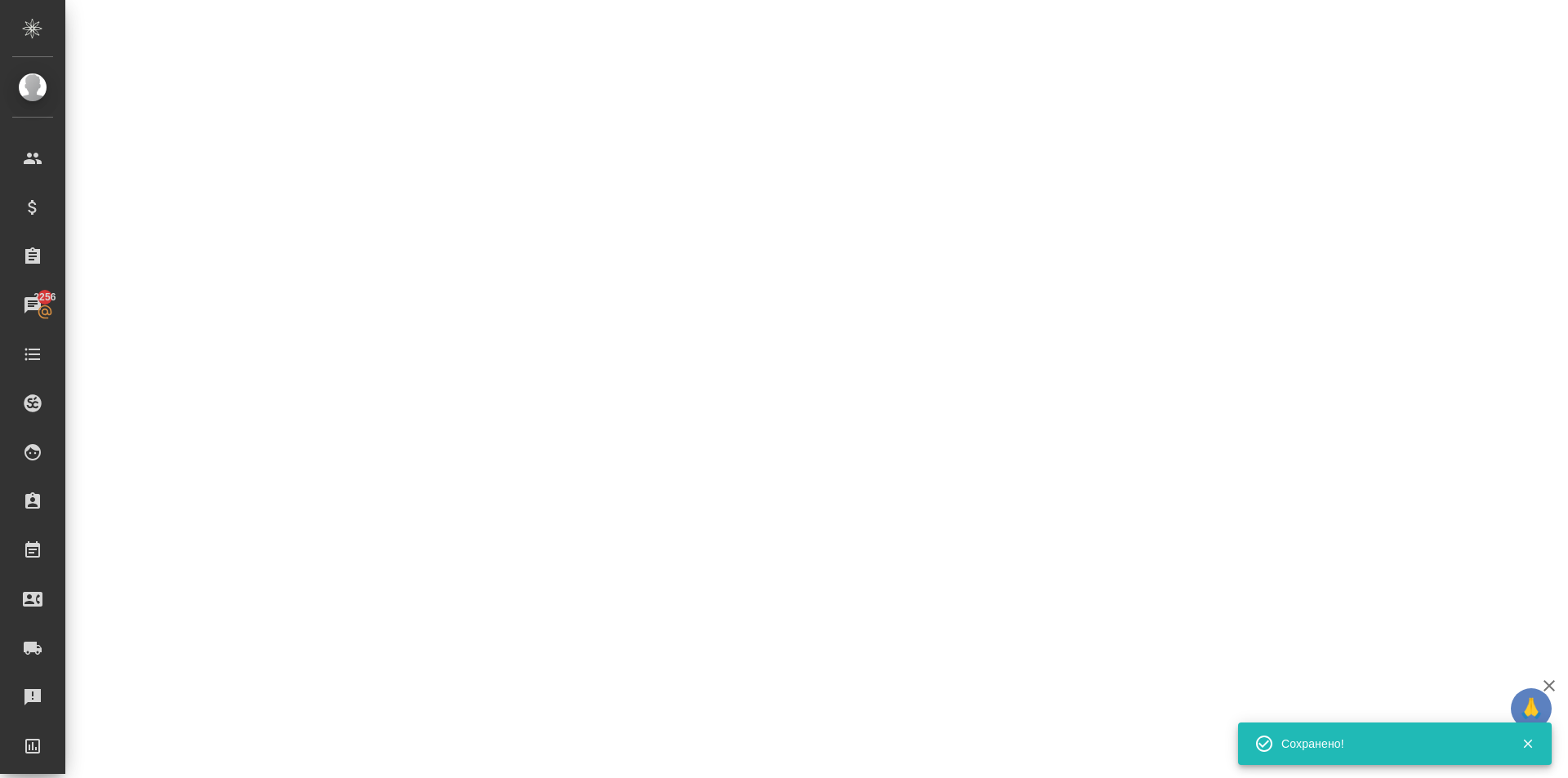
select select "RU"
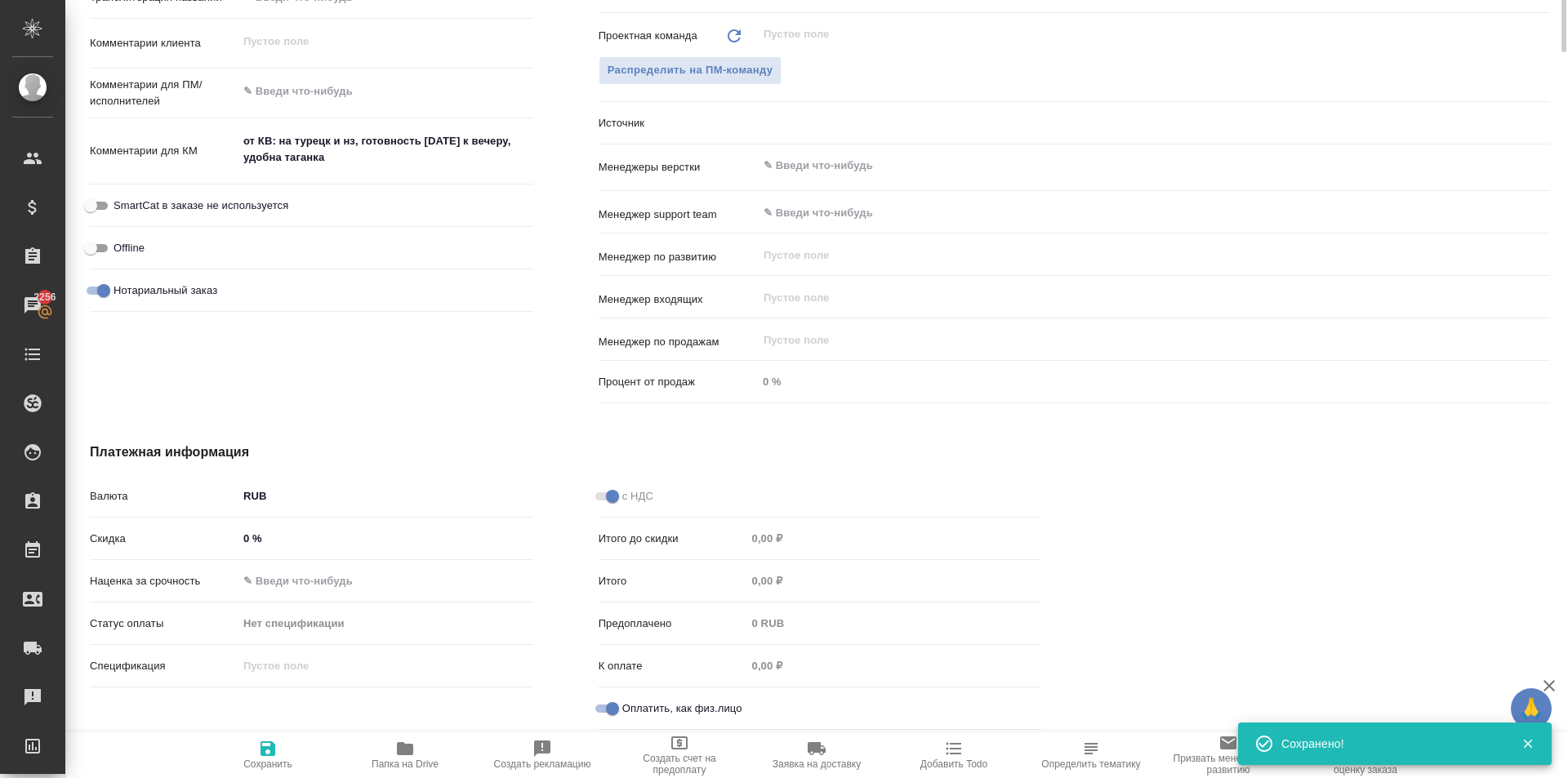
scroll to position [355, 0]
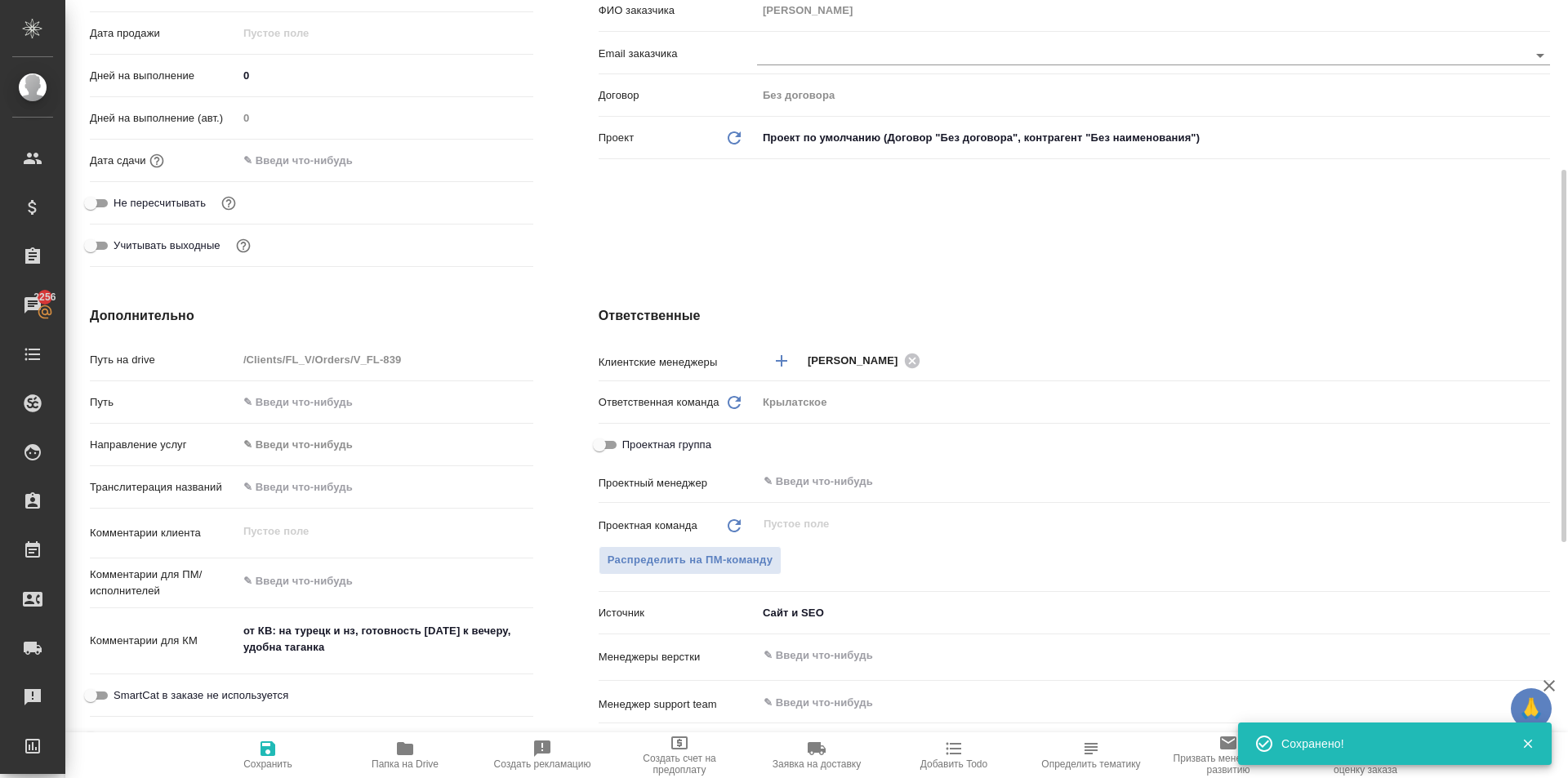
type textarea "x"
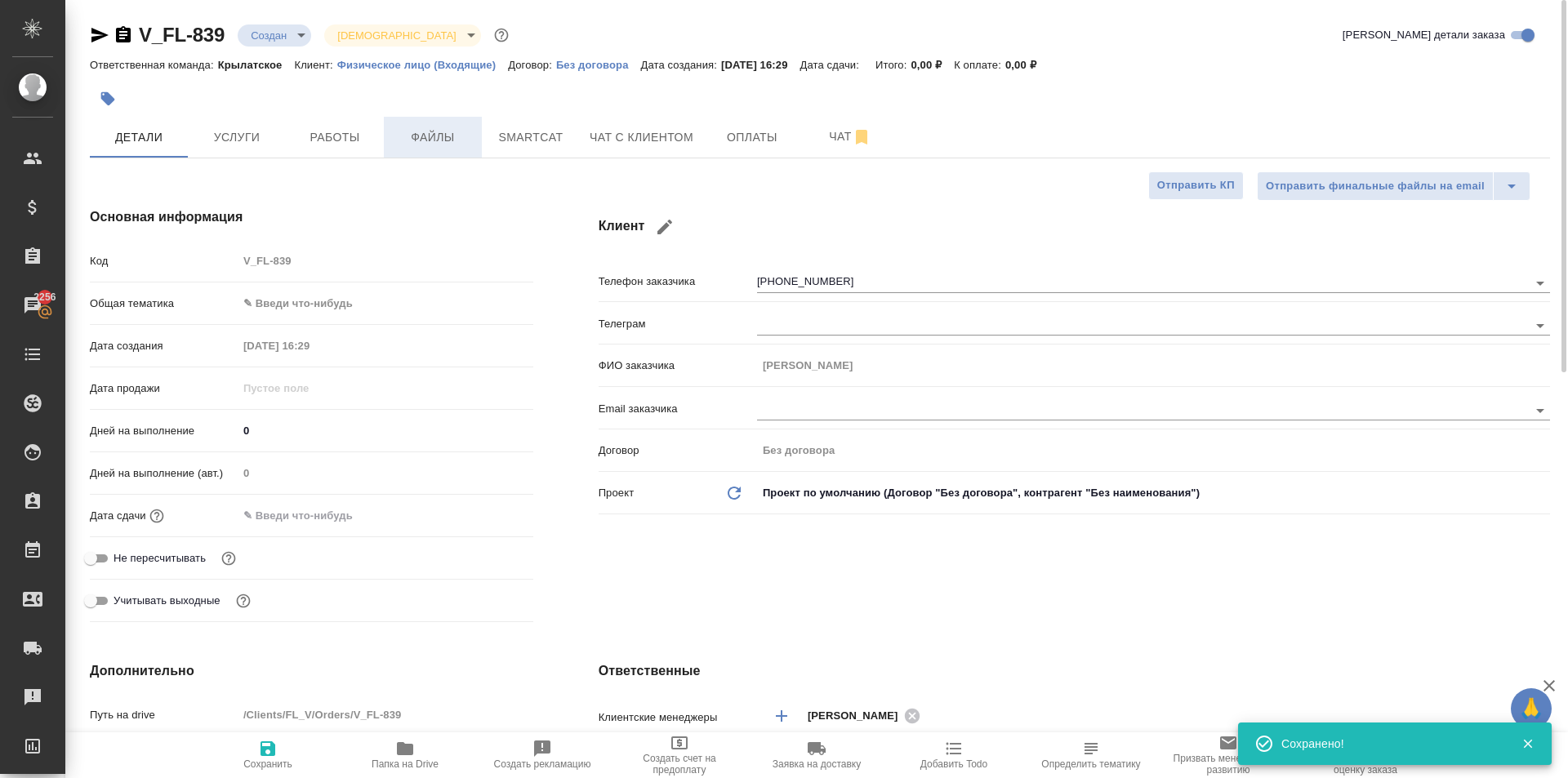
click at [418, 149] on button "Файлы" at bounding box center [432, 137] width 98 height 40
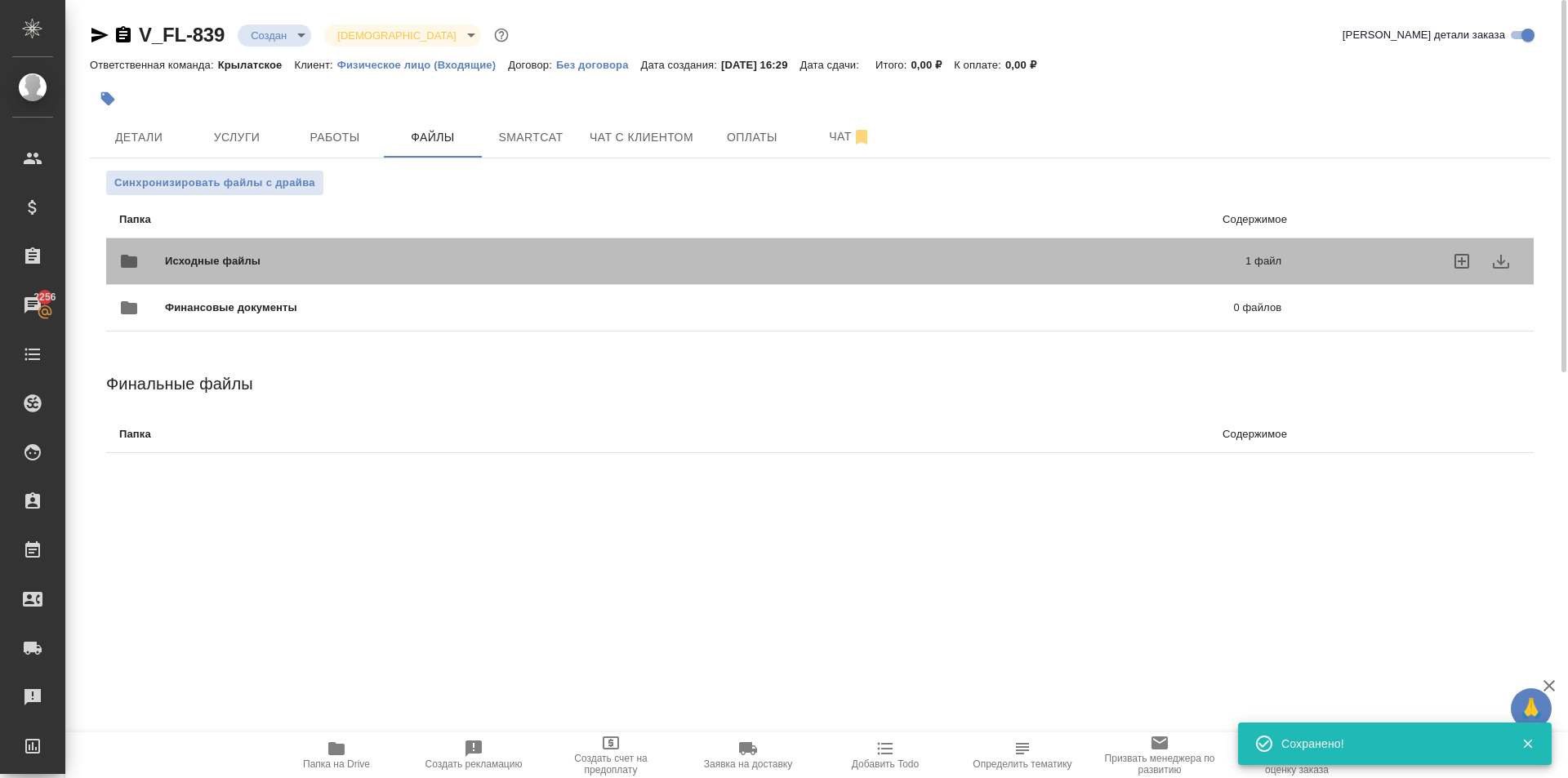
click at [293, 236] on div "Исходные файлы 1 файл" at bounding box center [700, 260] width 1195 height 72
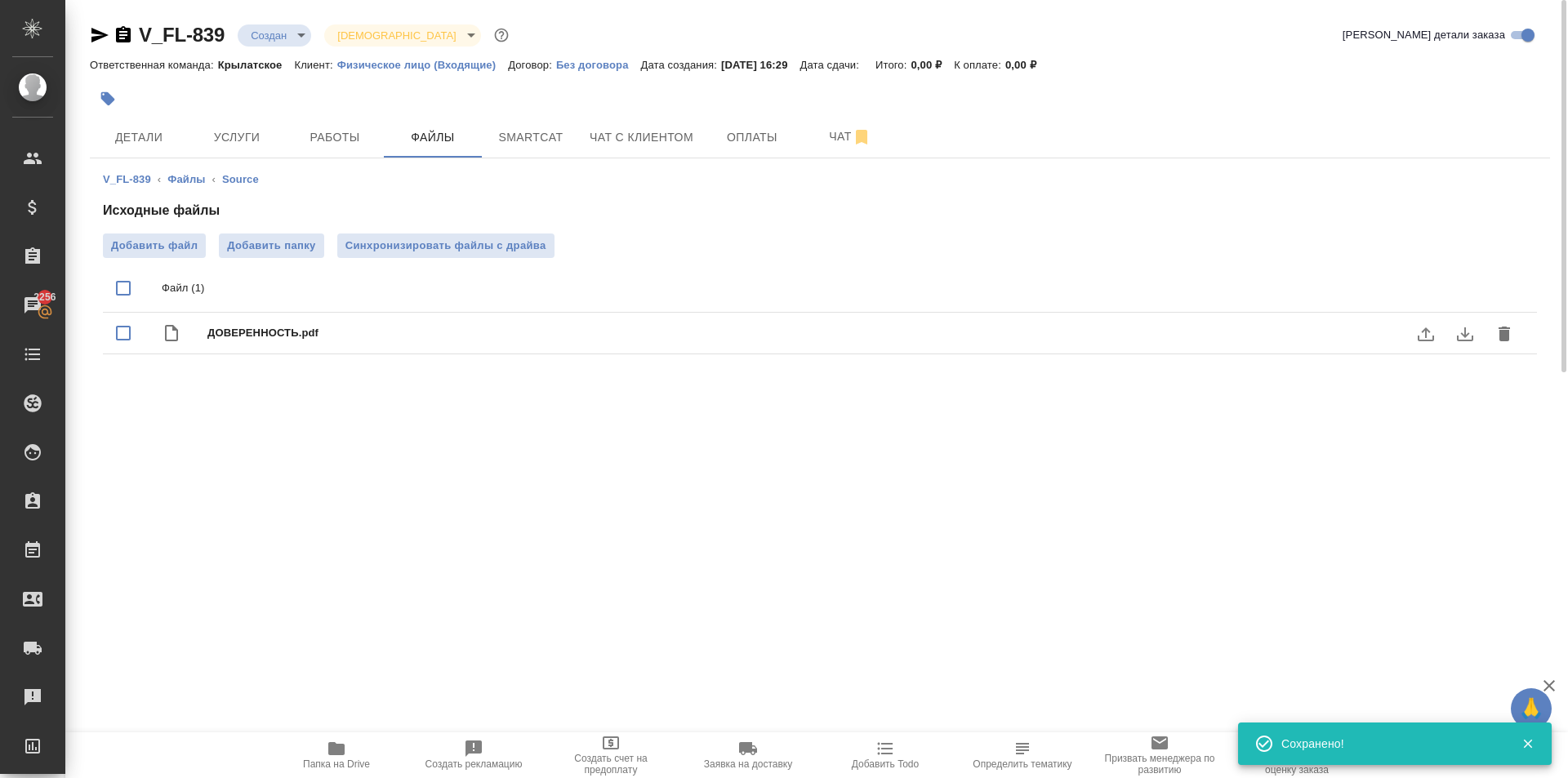
click at [1463, 334] on icon "download" at bounding box center [1464, 334] width 16 height 13
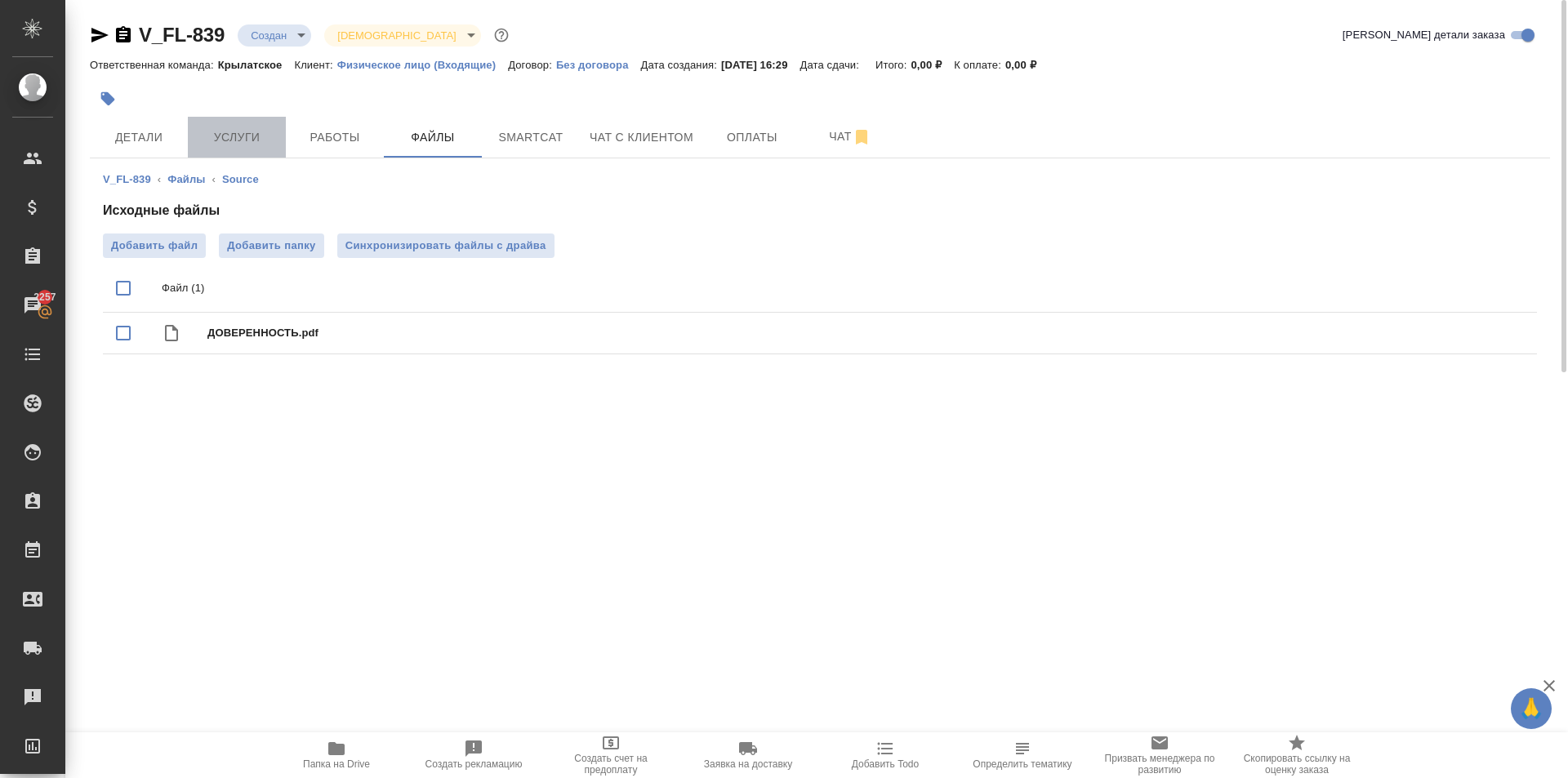
click at [254, 151] on button "Услуги" at bounding box center [237, 137] width 98 height 40
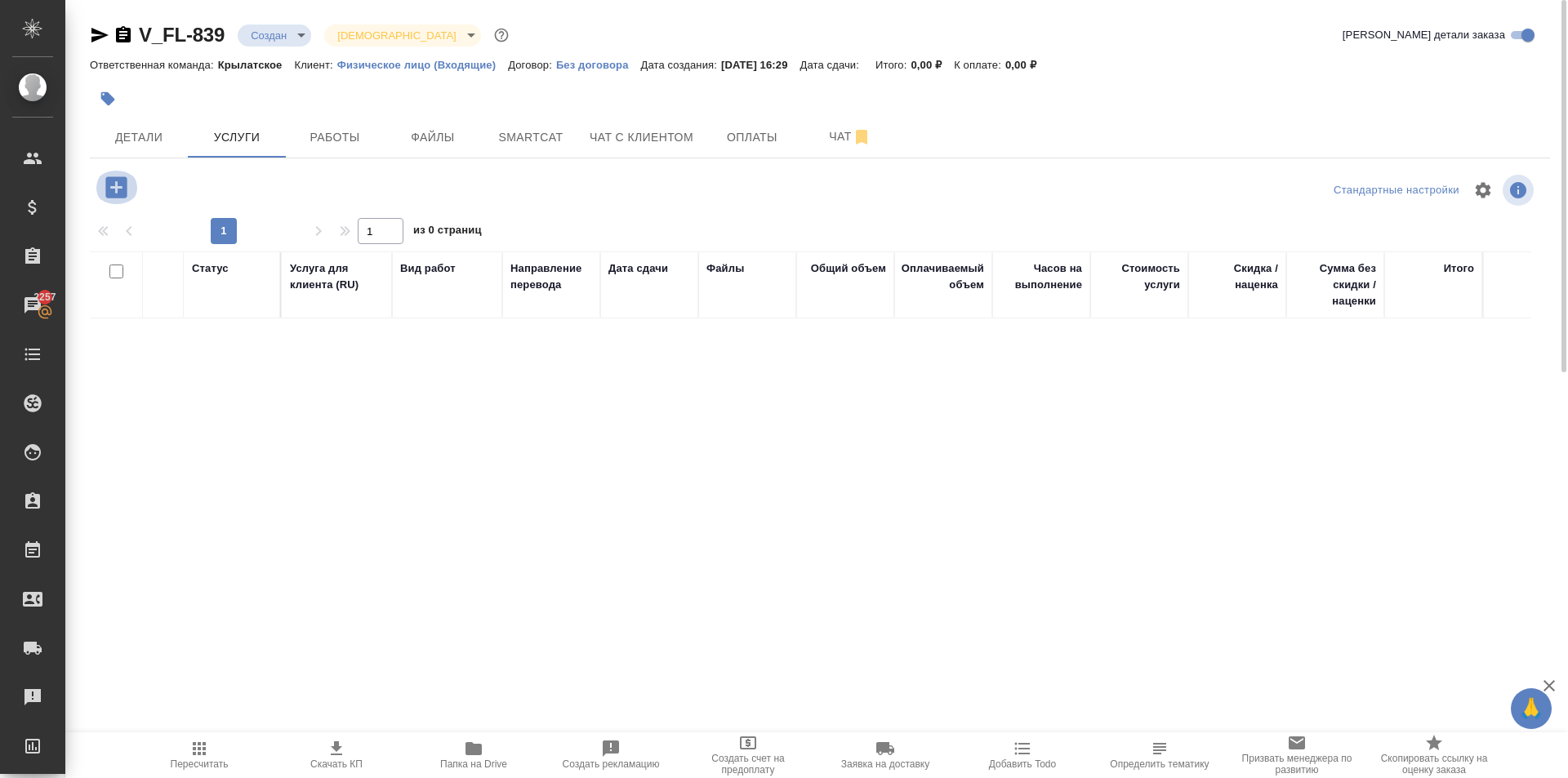
click at [115, 196] on icon "button" at bounding box center [115, 186] width 21 height 21
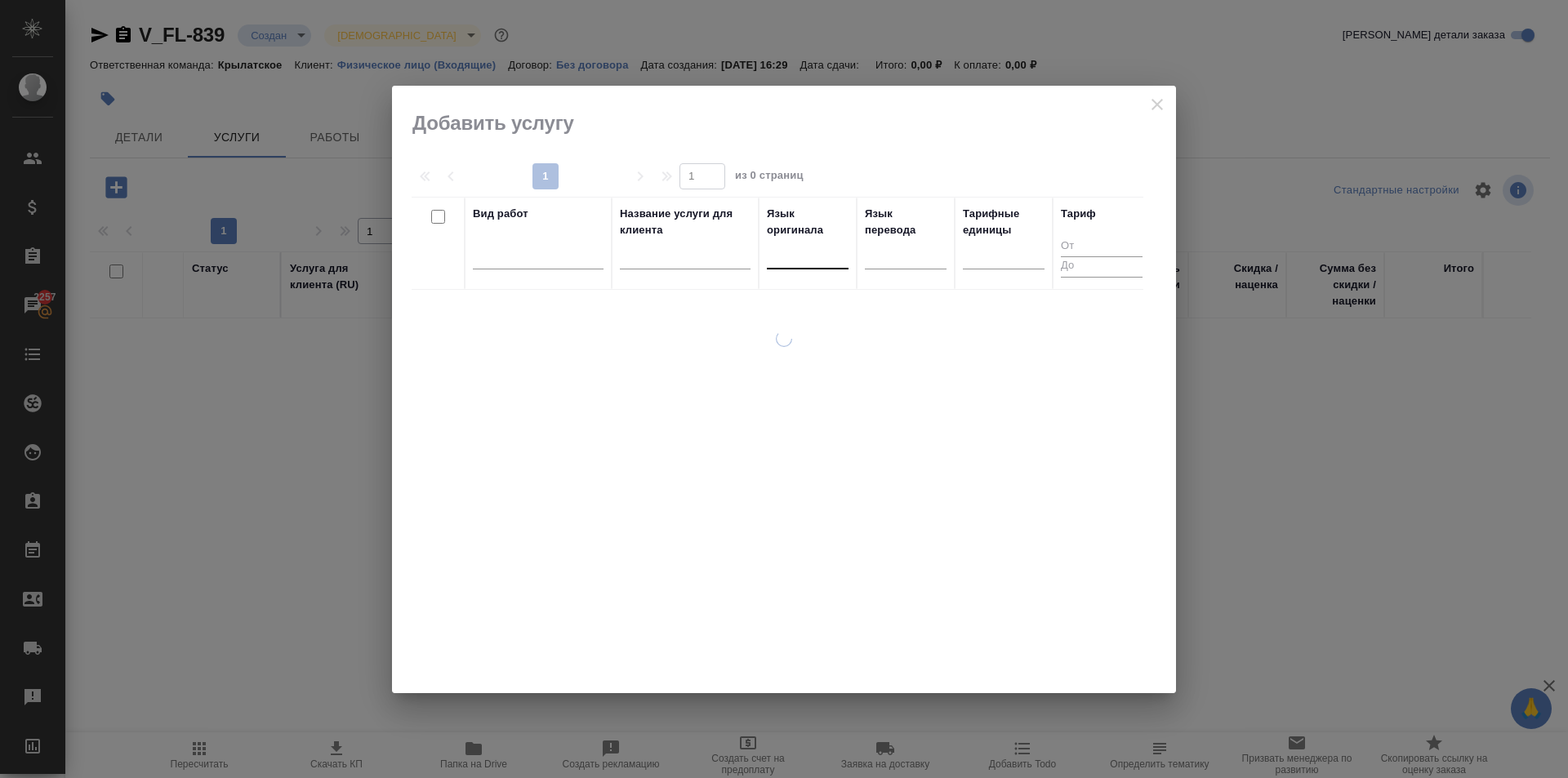
click at [791, 253] on div at bounding box center [808, 253] width 82 height 24
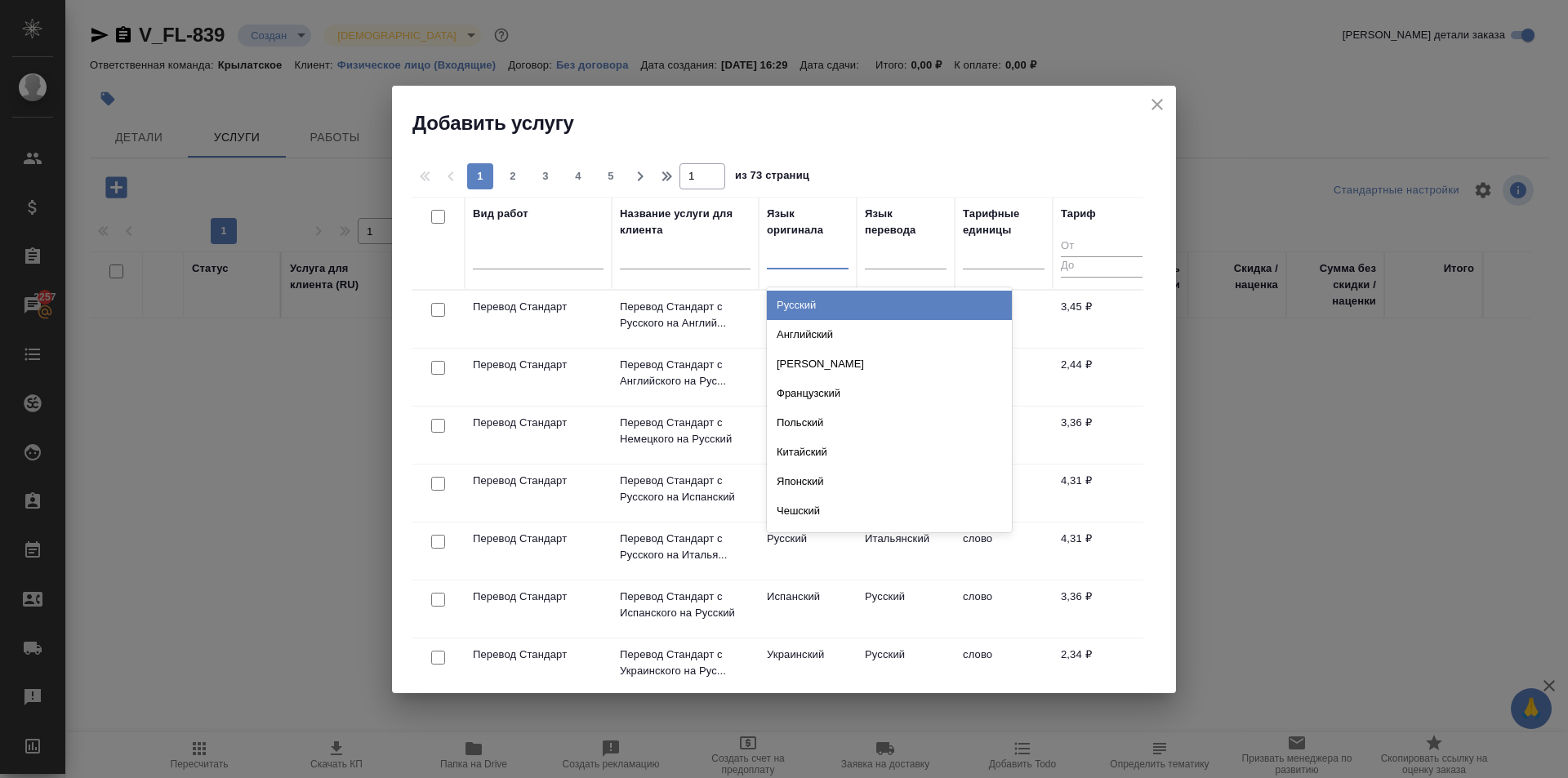
click at [808, 303] on div "Русский" at bounding box center [889, 305] width 245 height 30
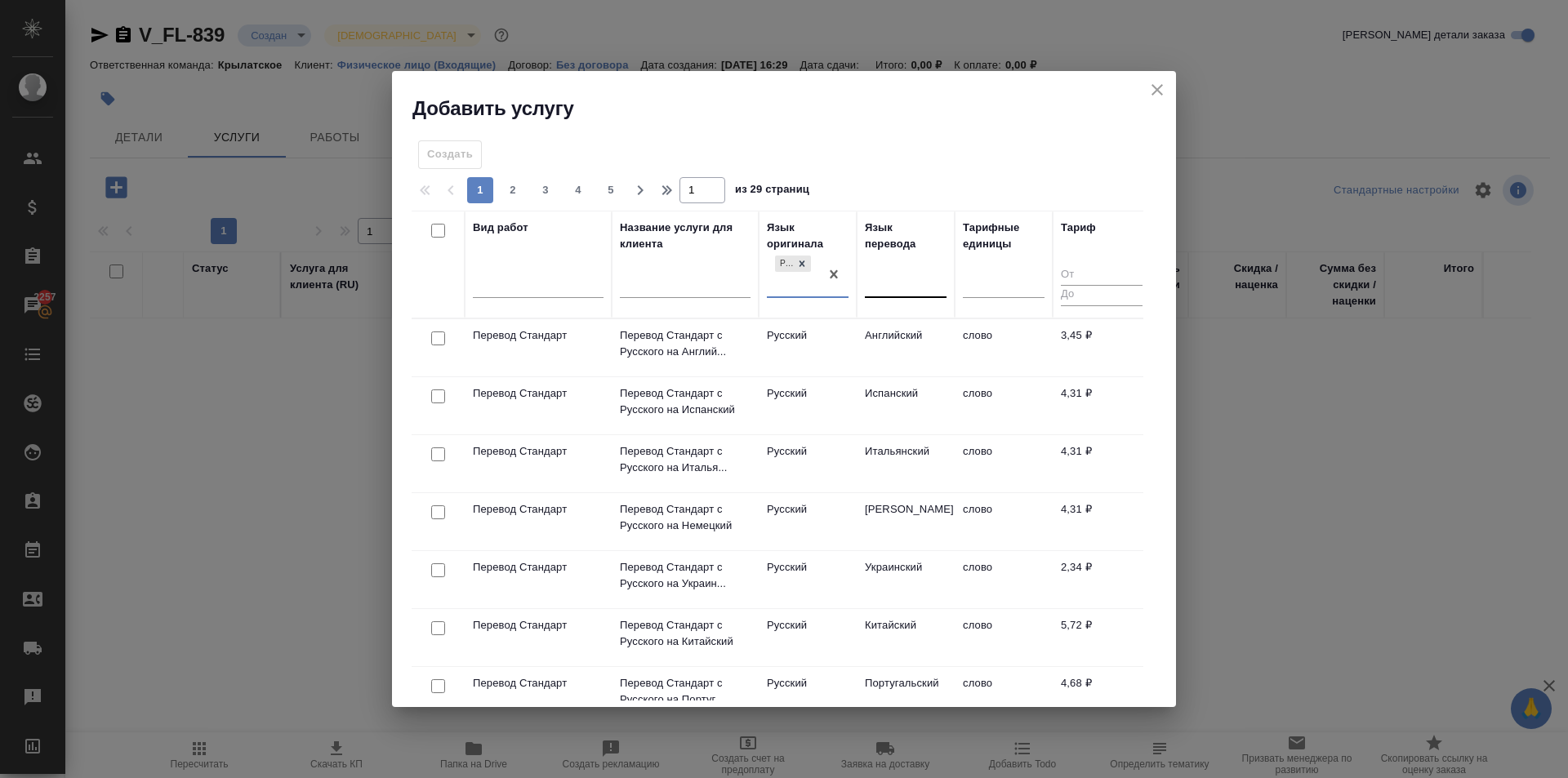
click at [920, 286] on div at bounding box center [905, 282] width 82 height 24
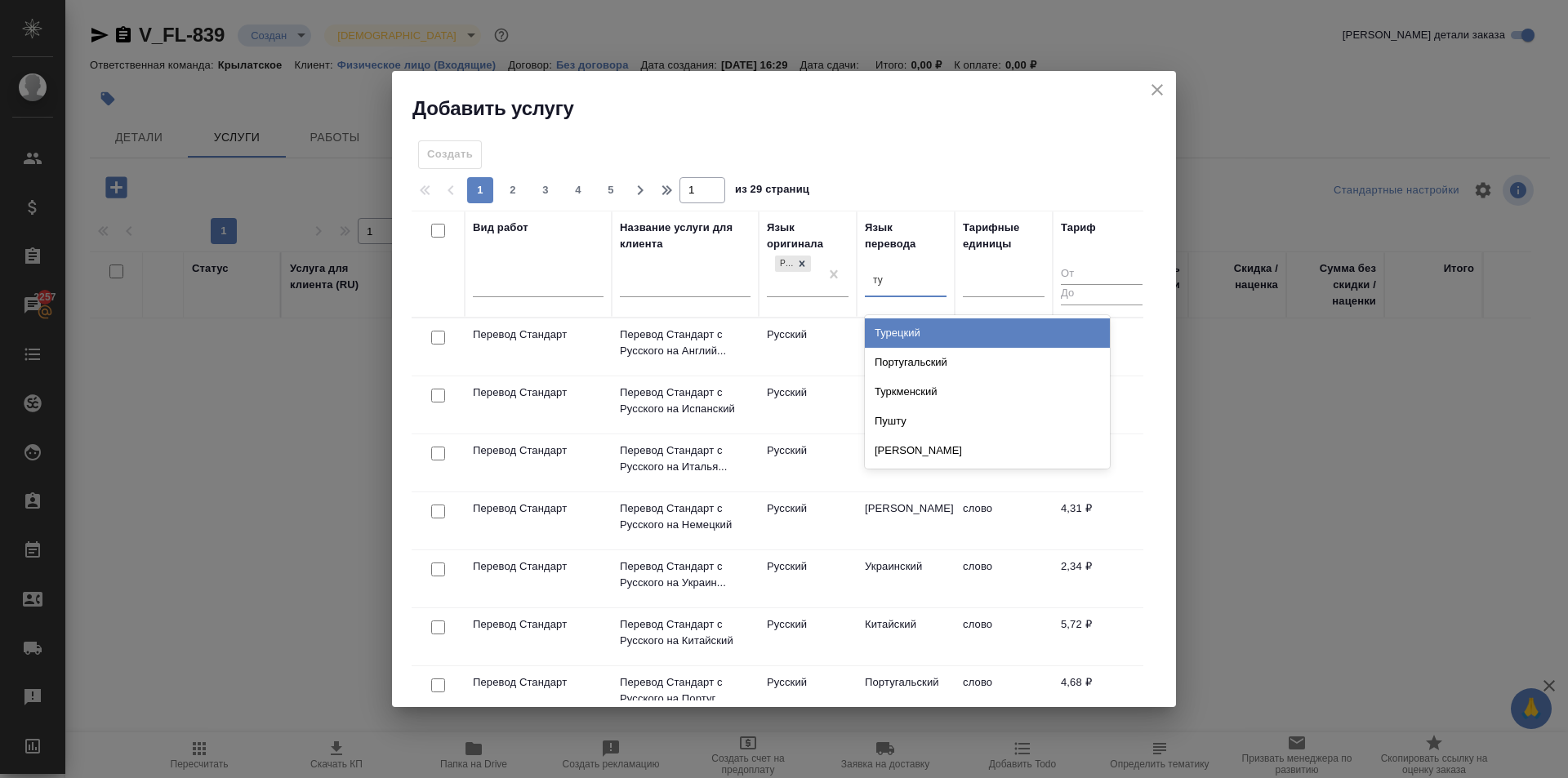
type input "тур"
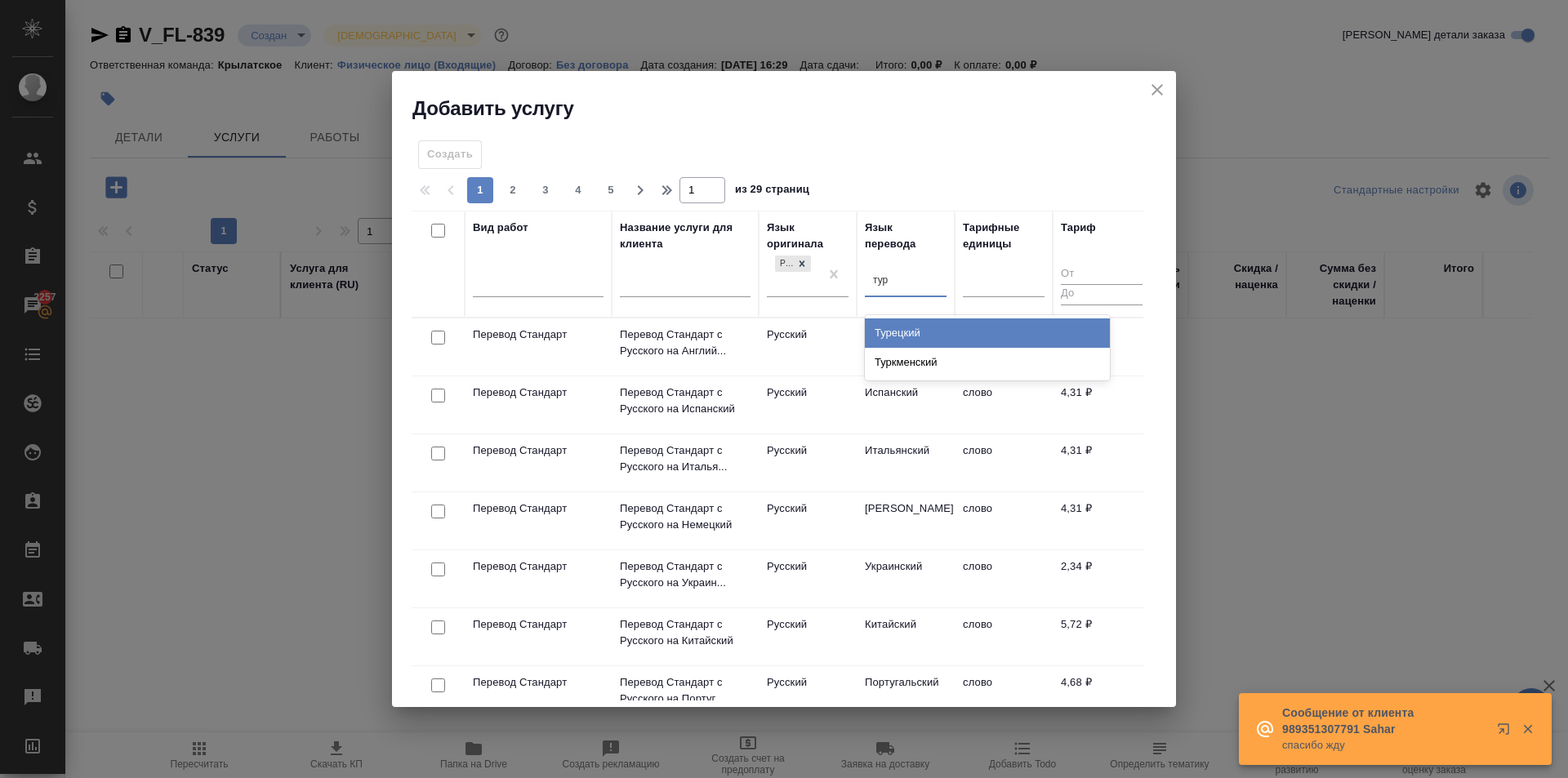
click at [921, 327] on div "Турецкий" at bounding box center [987, 333] width 245 height 30
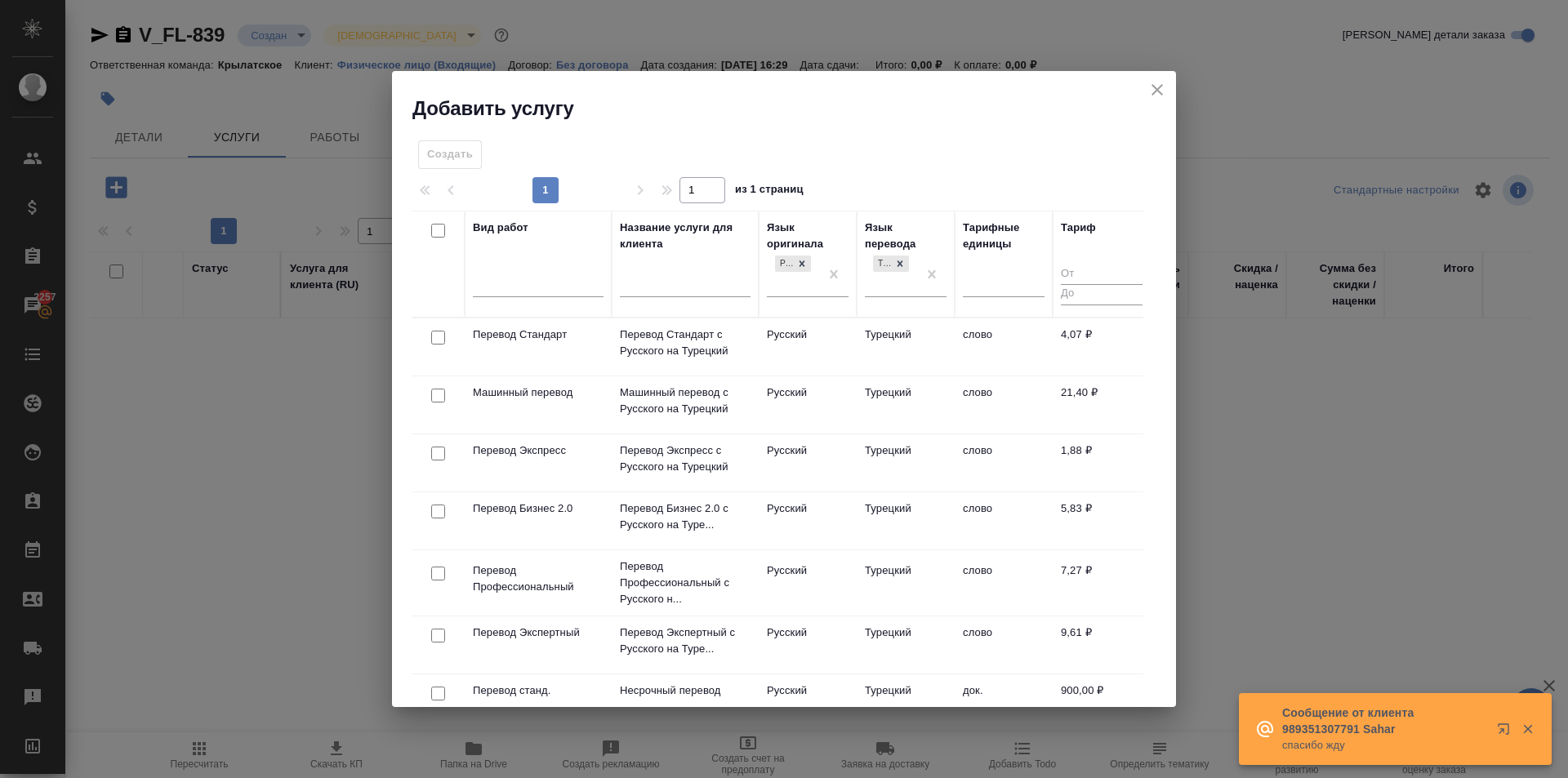
click at [798, 344] on td "Русский" at bounding box center [808, 347] width 98 height 57
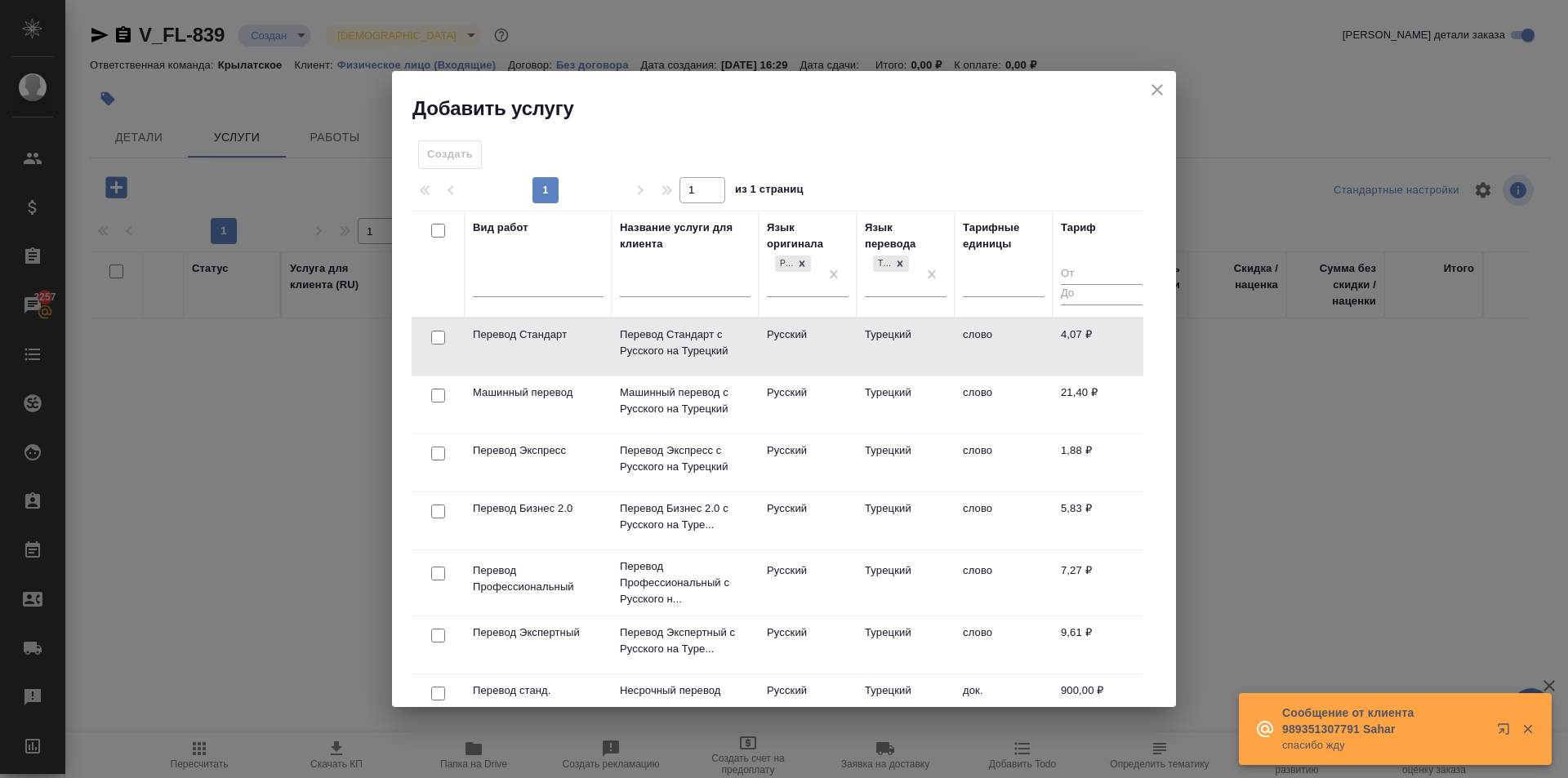
click at [804, 339] on td "Русский" at bounding box center [808, 347] width 98 height 57
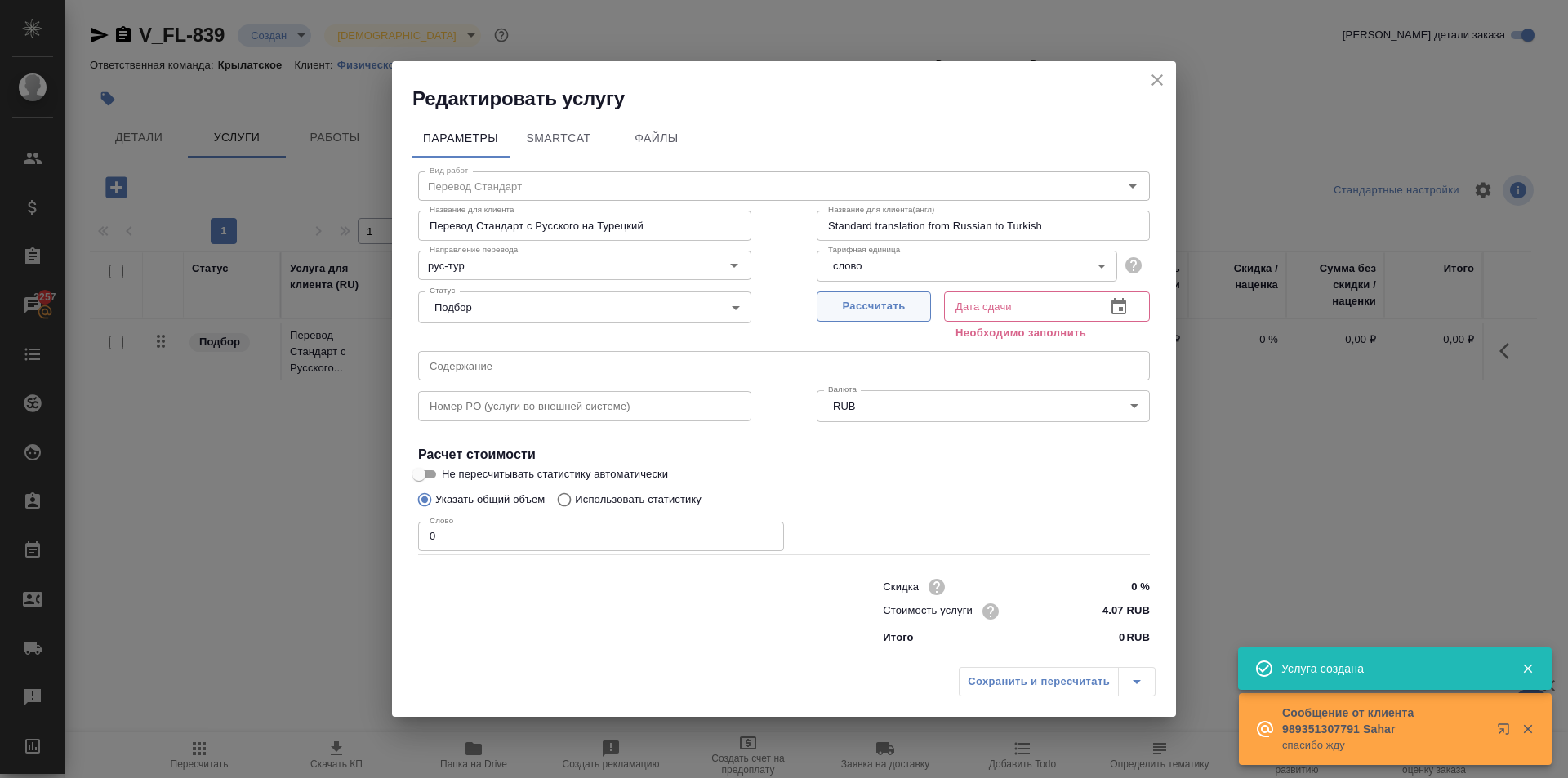
click at [916, 292] on button "Рассчитать" at bounding box center [874, 307] width 115 height 30
type input "27.08.2025 16:37"
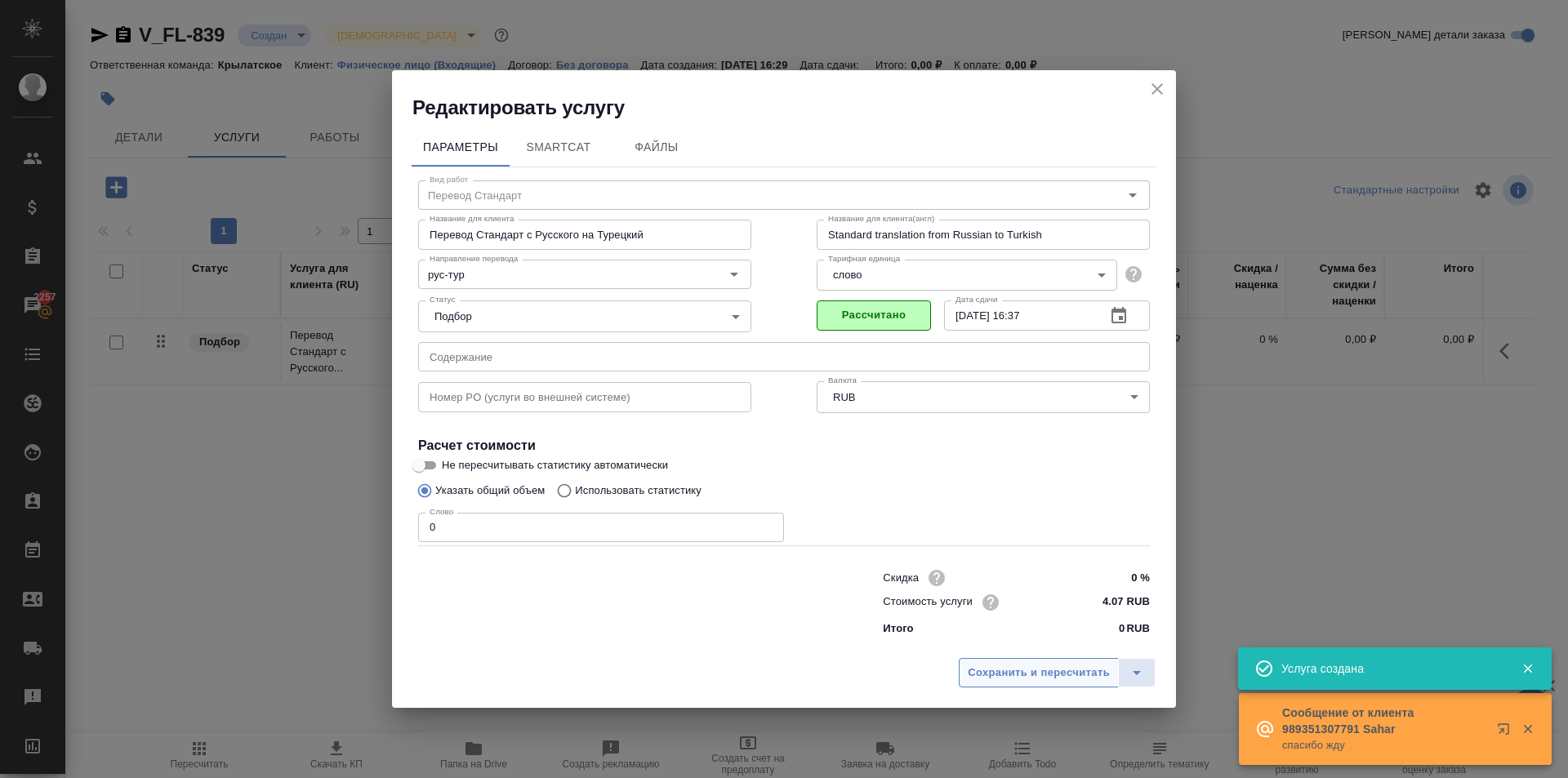
click at [1051, 664] on span "Сохранить и пересчитать" at bounding box center [1039, 673] width 142 height 19
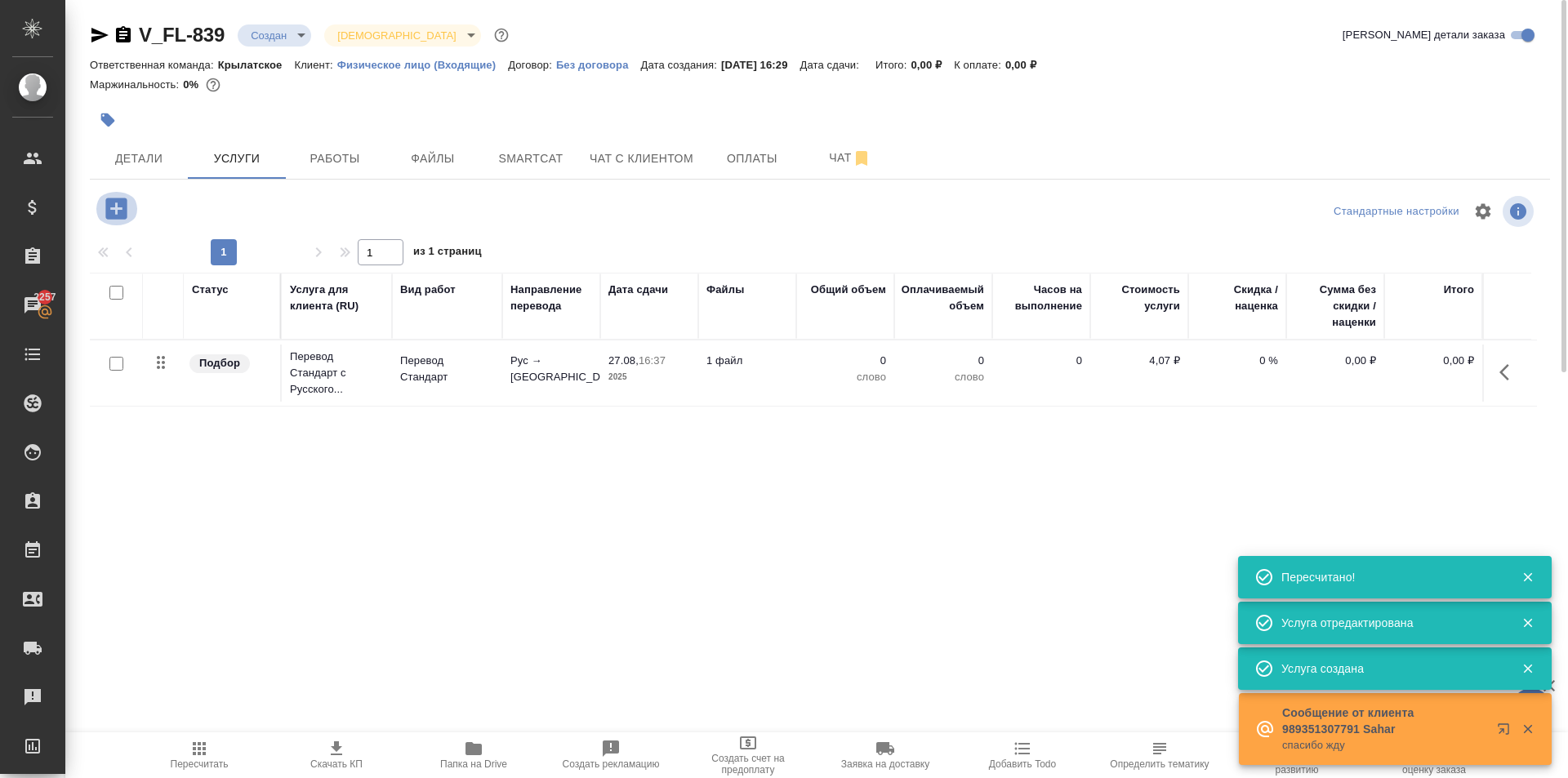
click at [123, 205] on icon "button" at bounding box center [115, 207] width 21 height 21
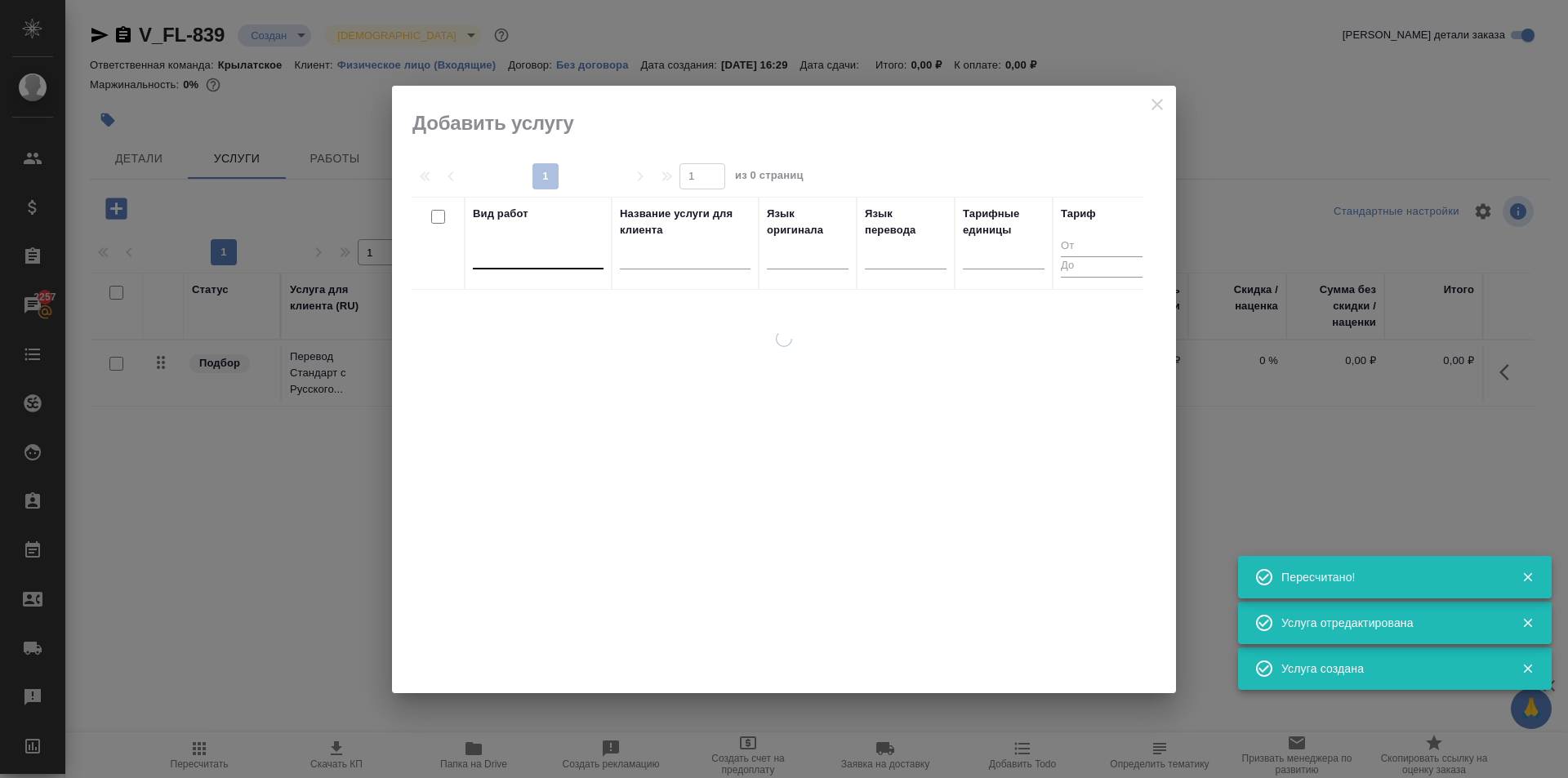
click at [553, 239] on div at bounding box center [538, 254] width 131 height 31
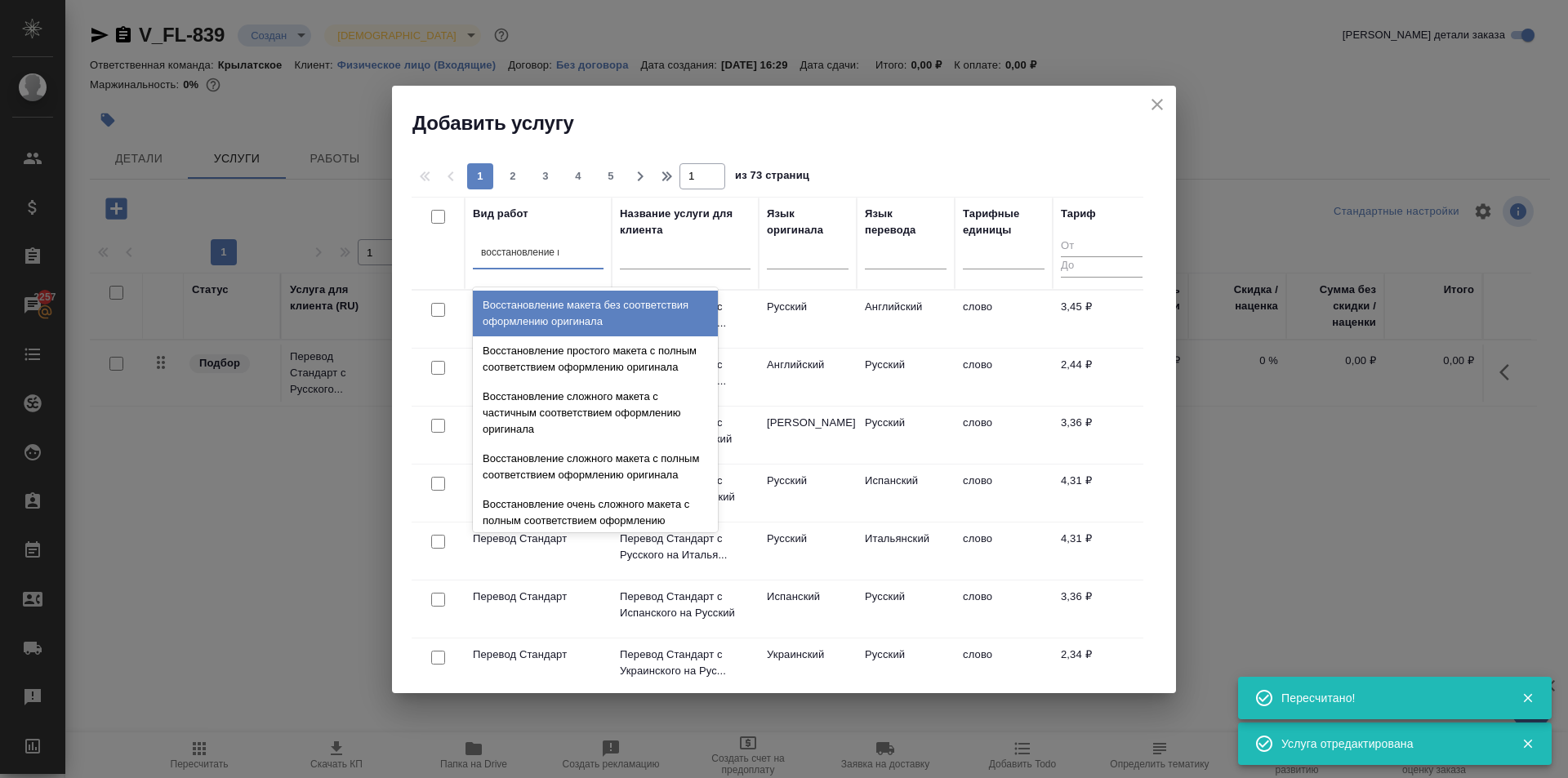
type input "восстановление ма"
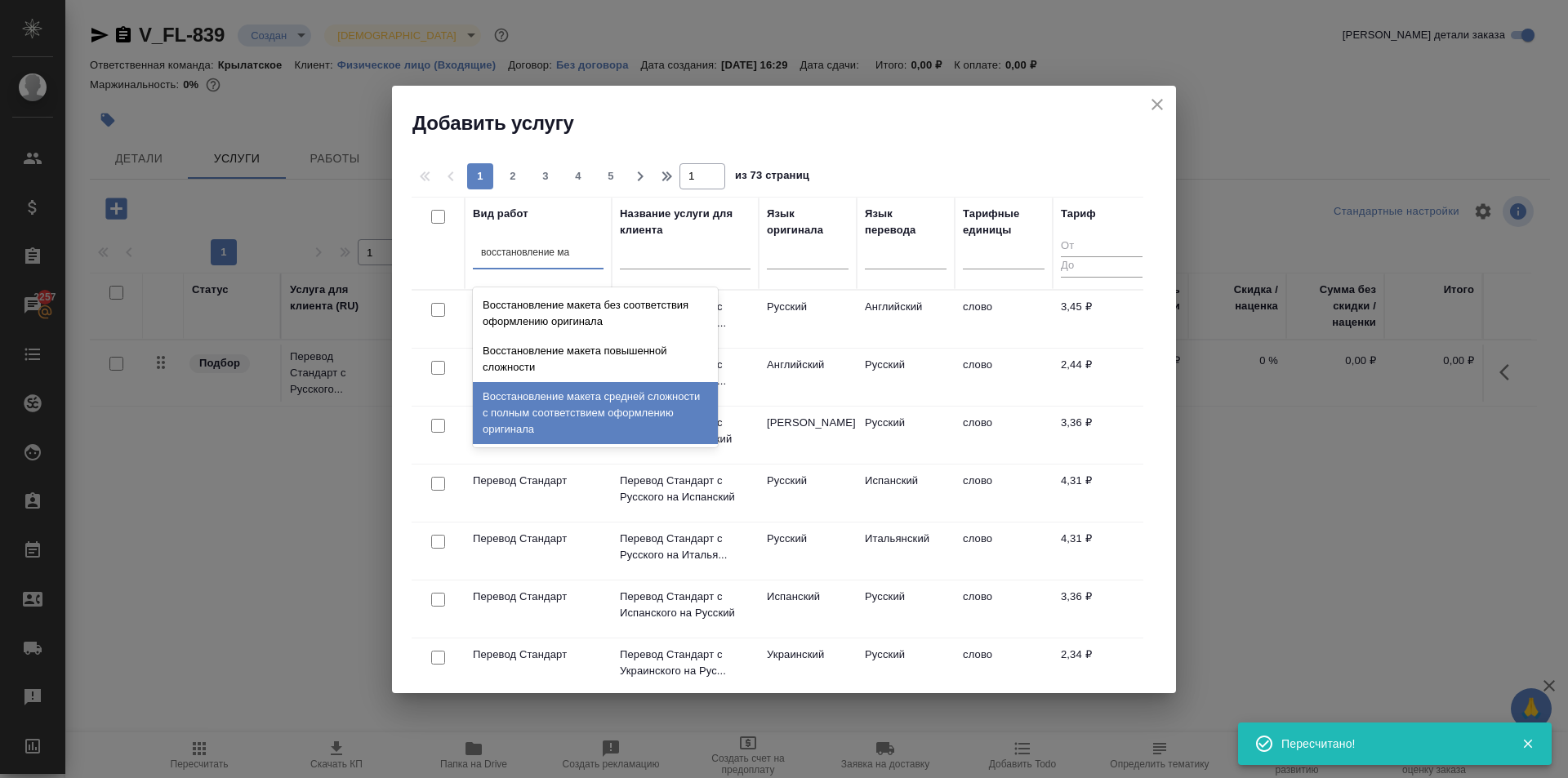
click at [690, 390] on div "Восстановление макета средней сложности с полным соответствием оформлению ориги…" at bounding box center [595, 413] width 245 height 62
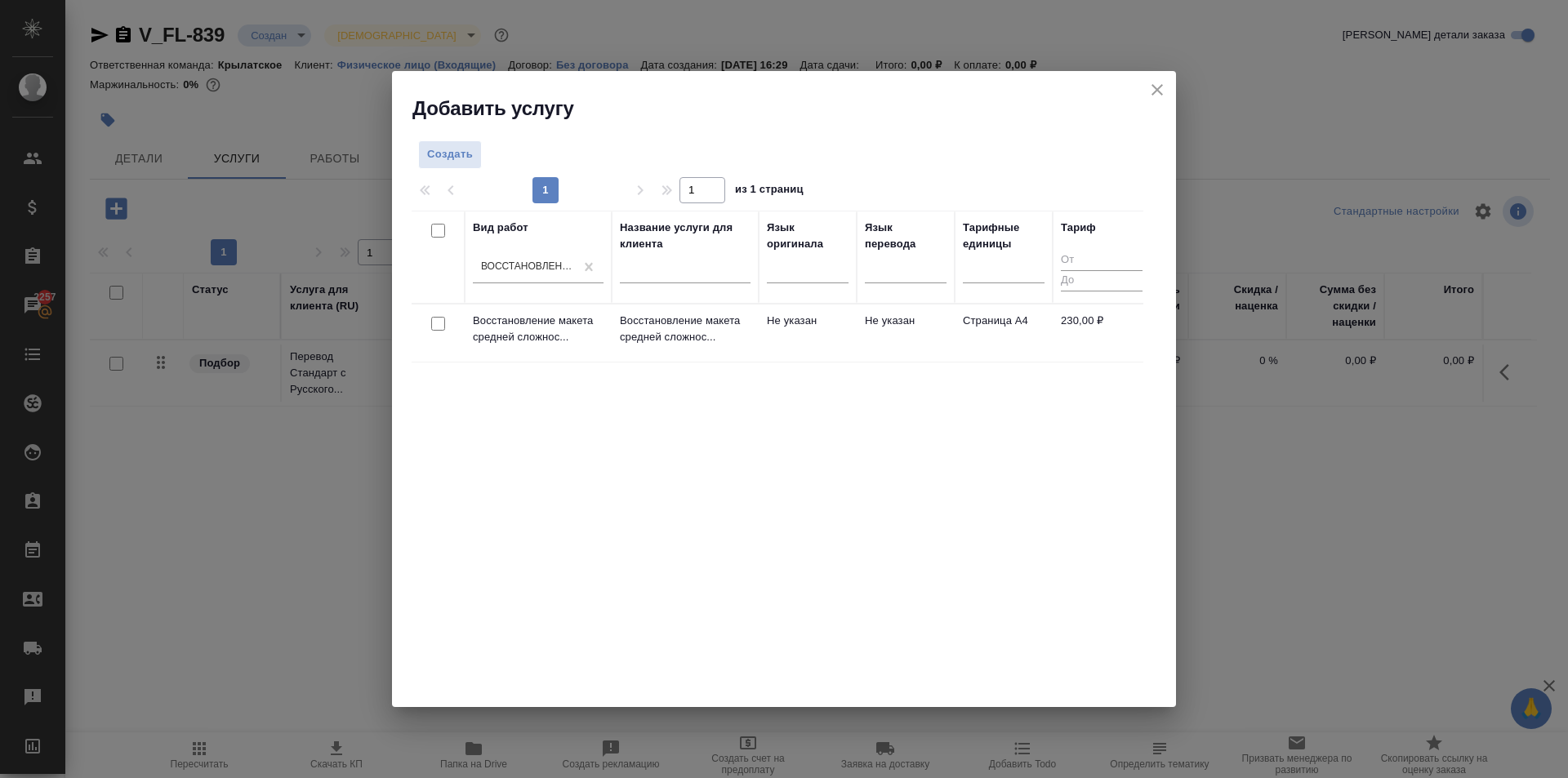
click at [804, 310] on td "Не указан" at bounding box center [808, 333] width 98 height 57
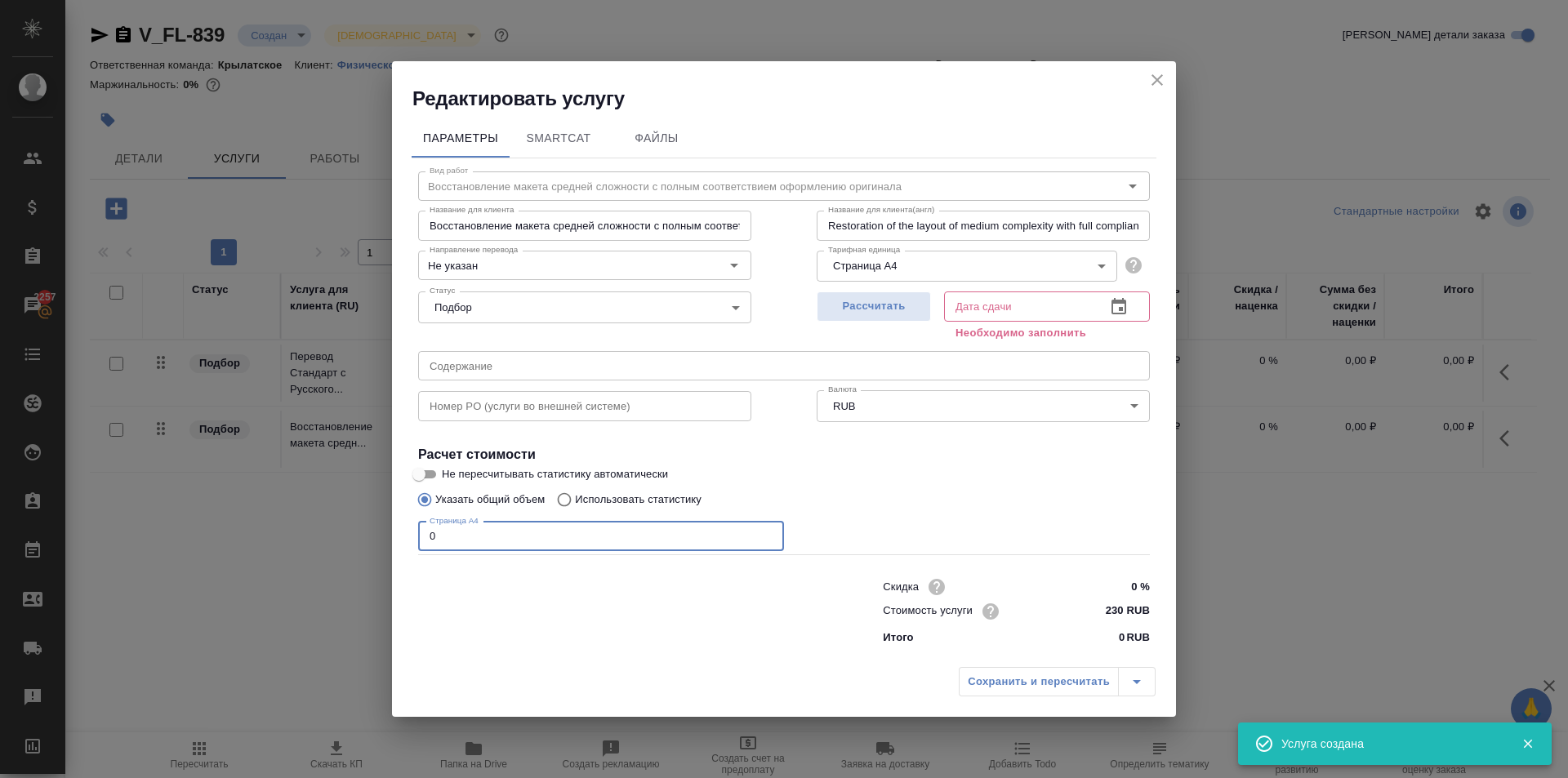
drag, startPoint x: 437, startPoint y: 545, endPoint x: 395, endPoint y: 531, distance: 44.3
click at [383, 535] on div "Редактировать услугу Параметры SmartCat Файлы Вид работ Восстановление макета с…" at bounding box center [784, 389] width 1568 height 778
type input "2"
click at [883, 312] on span "Рассчитать" at bounding box center [873, 307] width 96 height 19
type input "27.08.2025 16:49"
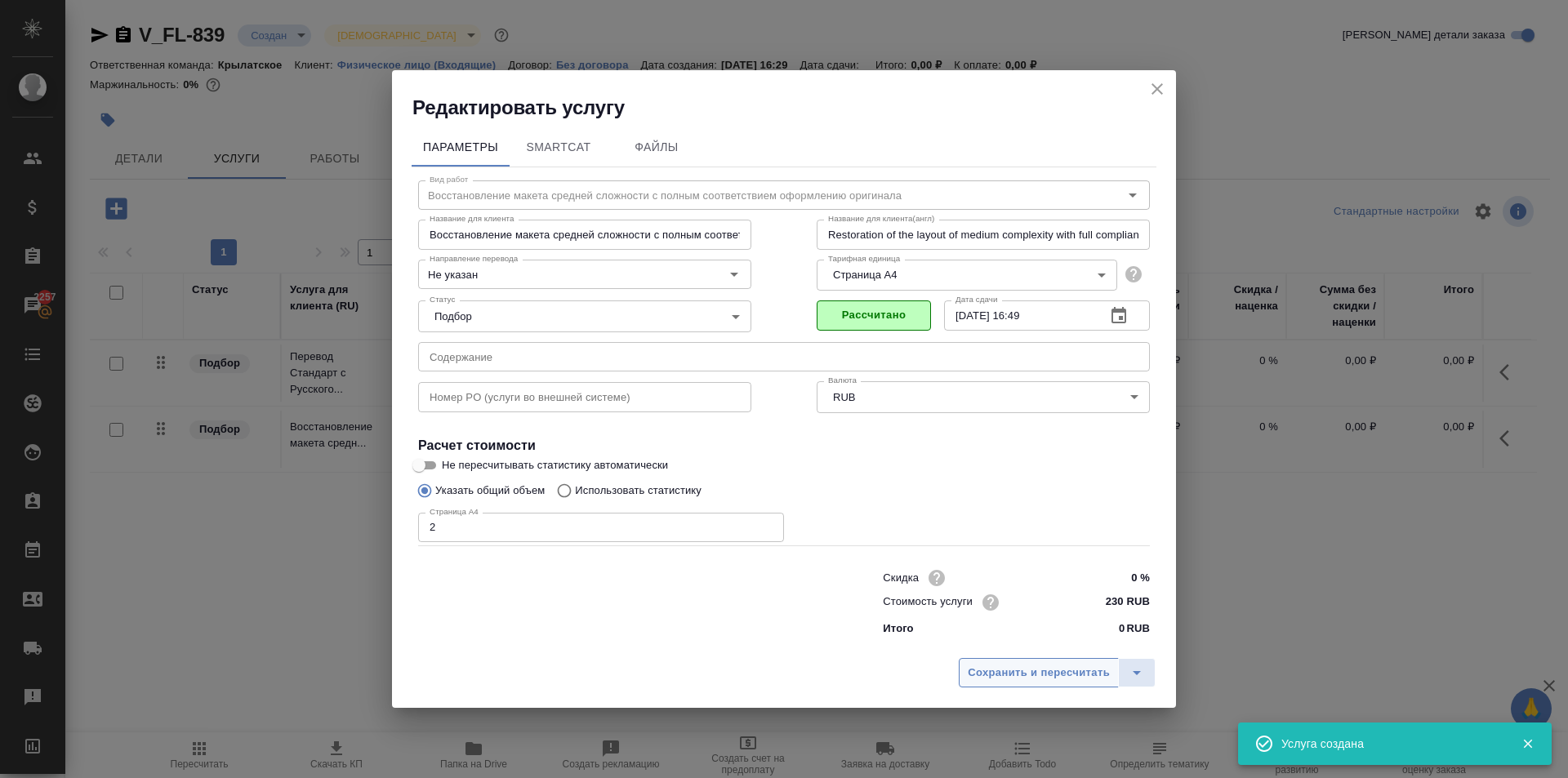
click at [1026, 670] on span "Сохранить и пересчитать" at bounding box center [1039, 673] width 142 height 19
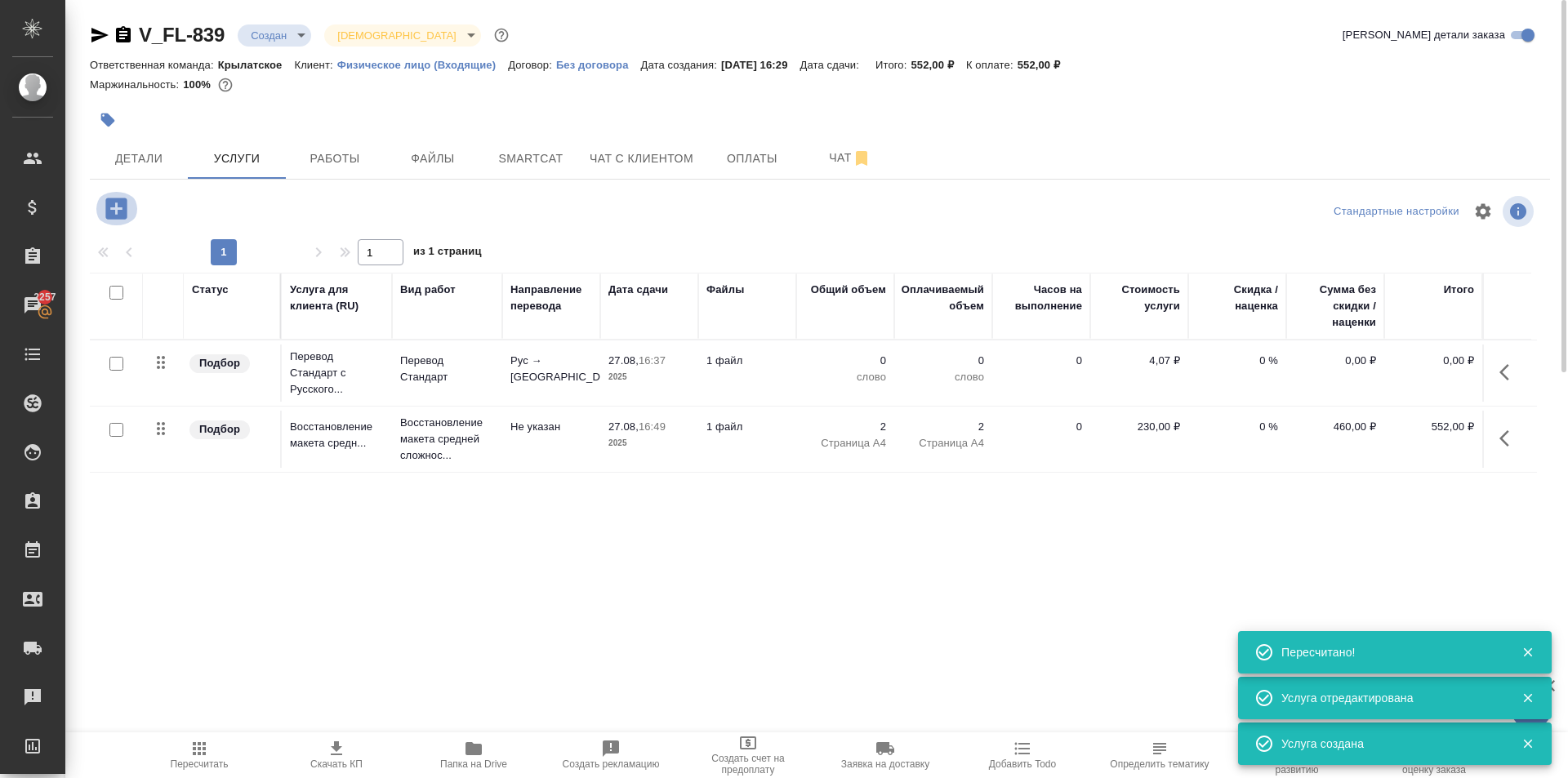
click at [120, 220] on icon "button" at bounding box center [116, 209] width 29 height 29
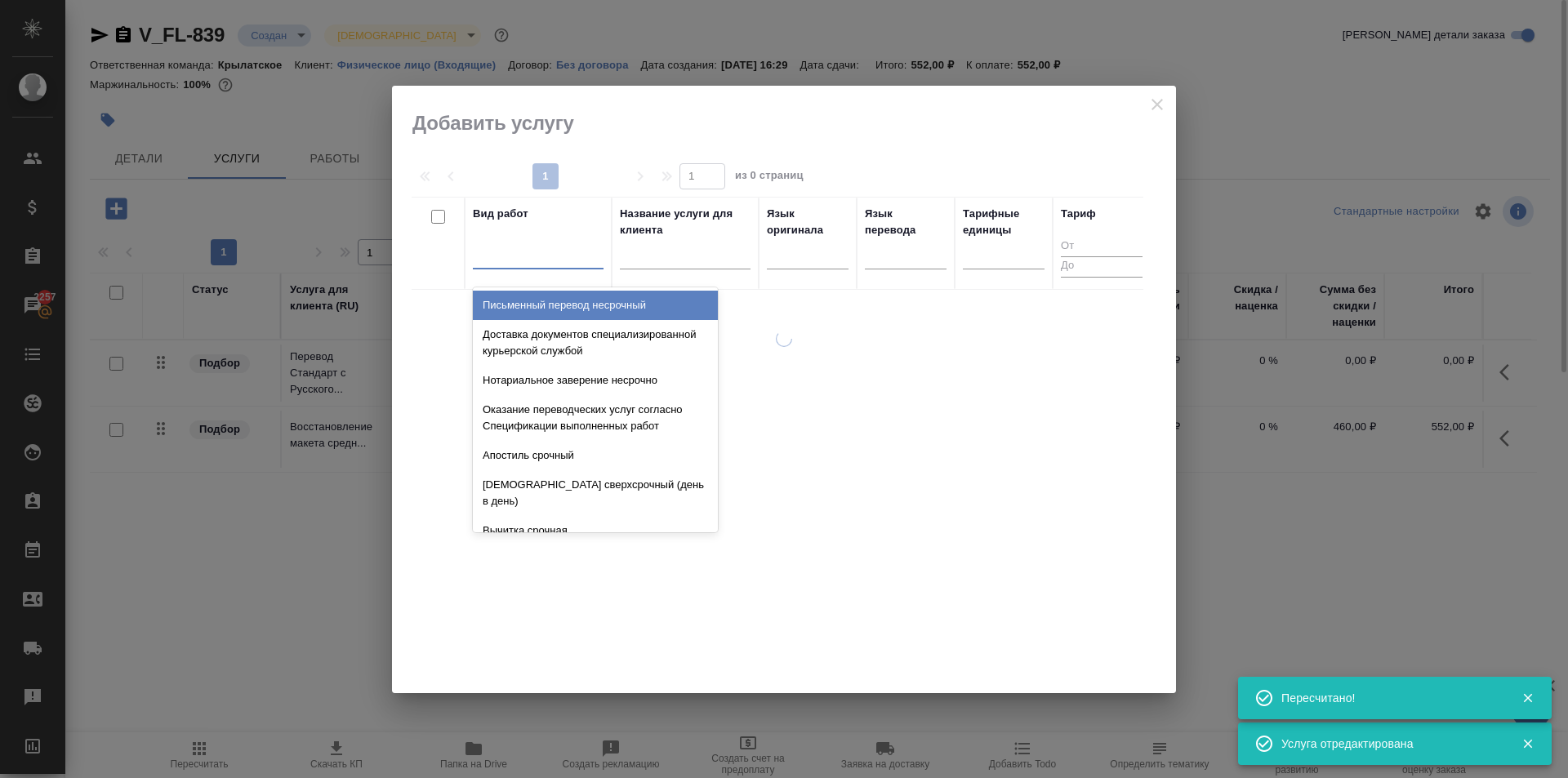
click at [542, 254] on div at bounding box center [538, 253] width 131 height 24
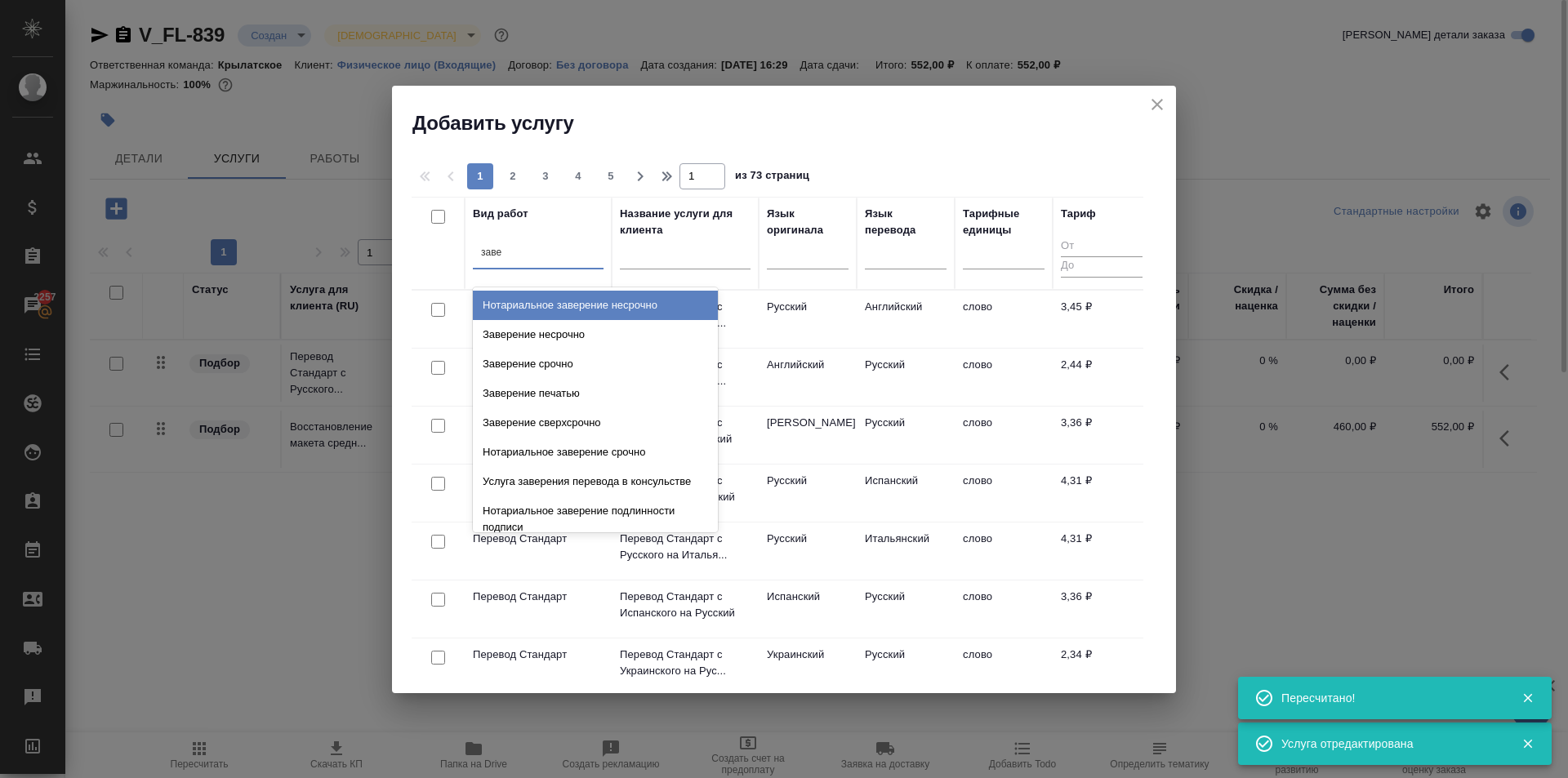
type input "завер"
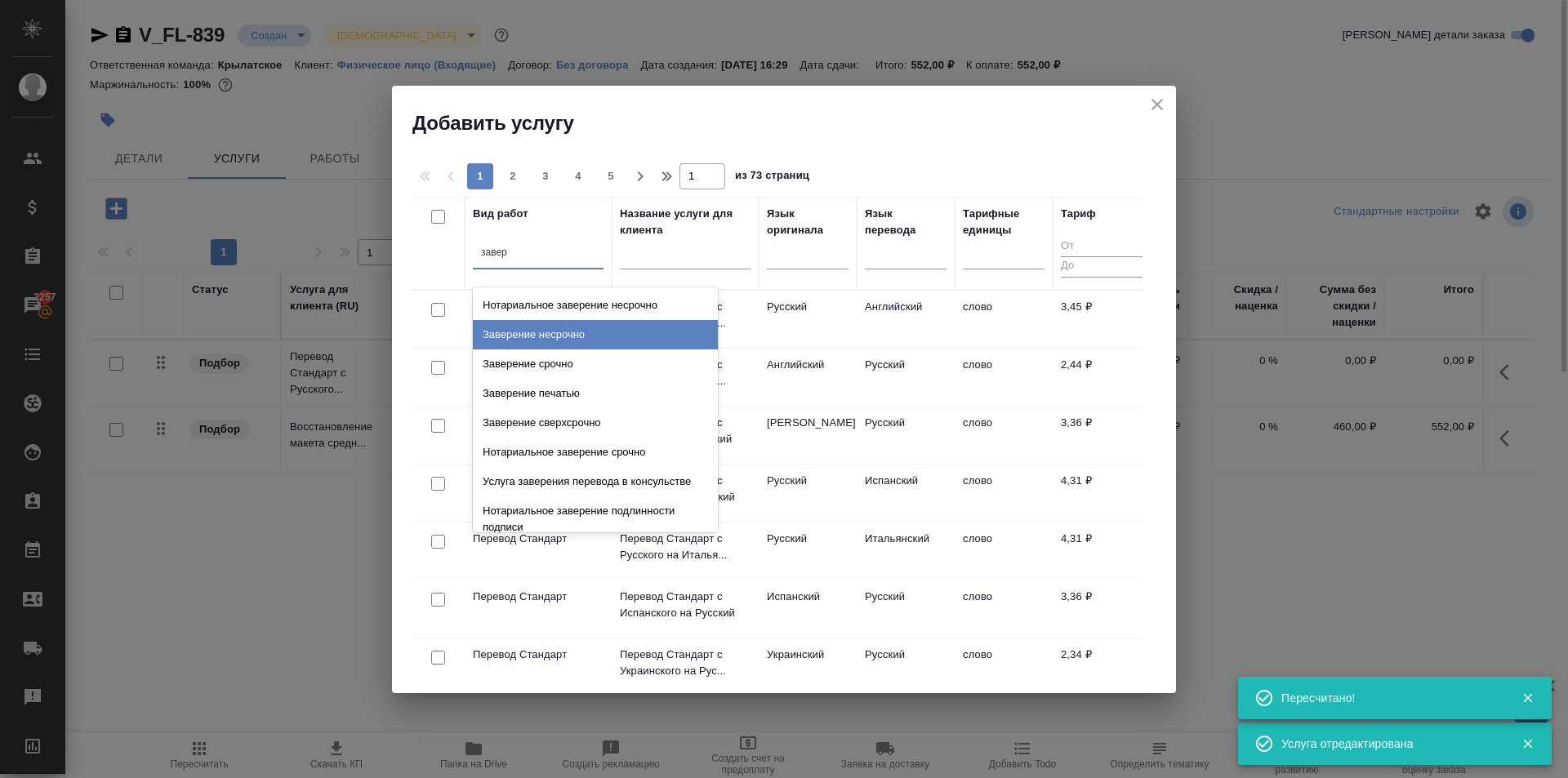
click at [636, 330] on div "Заверение несрочно" at bounding box center [595, 335] width 245 height 30
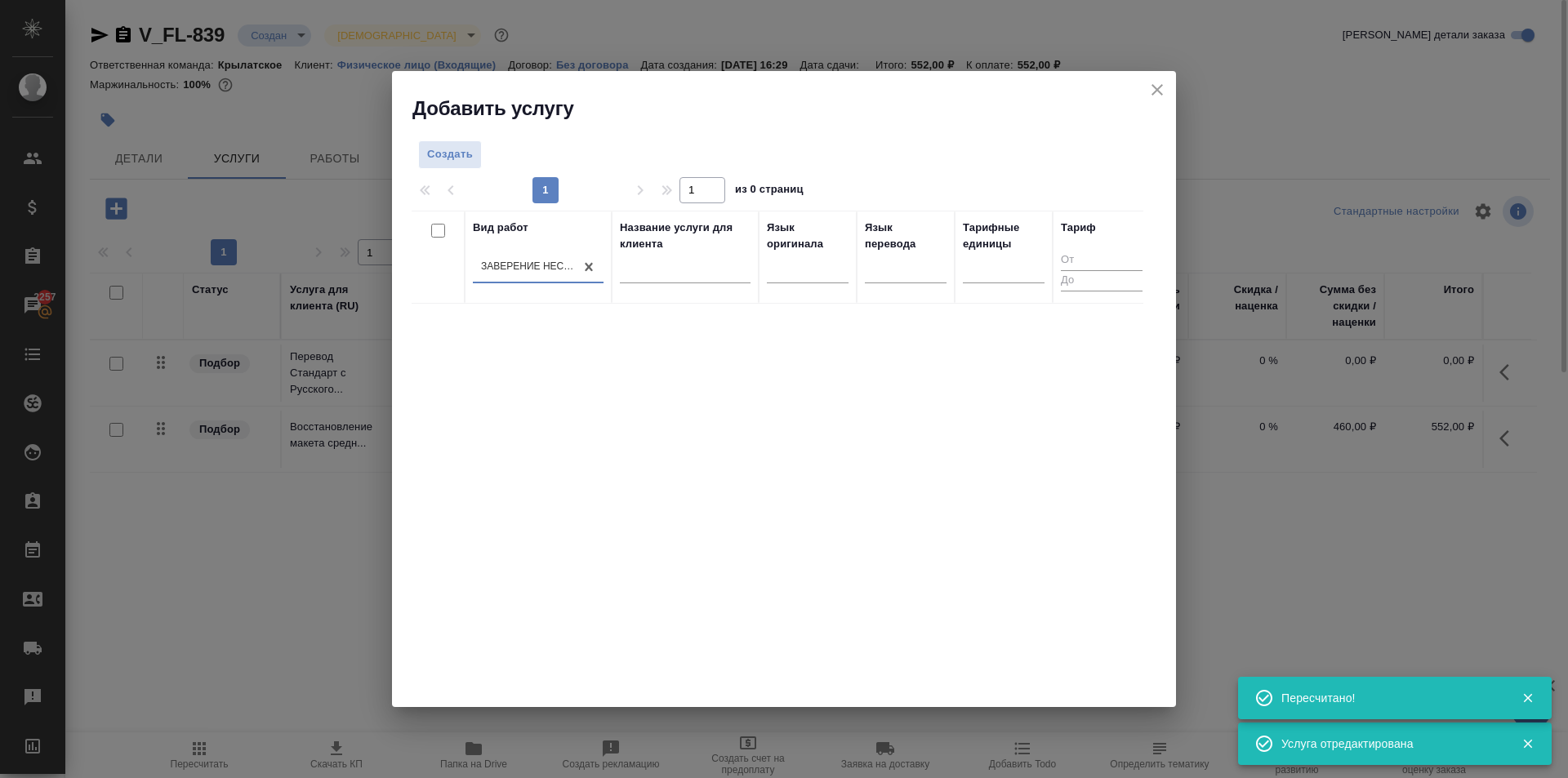
drag, startPoint x: 1082, startPoint y: 245, endPoint x: 1072, endPoint y: 250, distance: 11.2
click at [1077, 249] on div at bounding box center [1101, 270] width 82 height 51
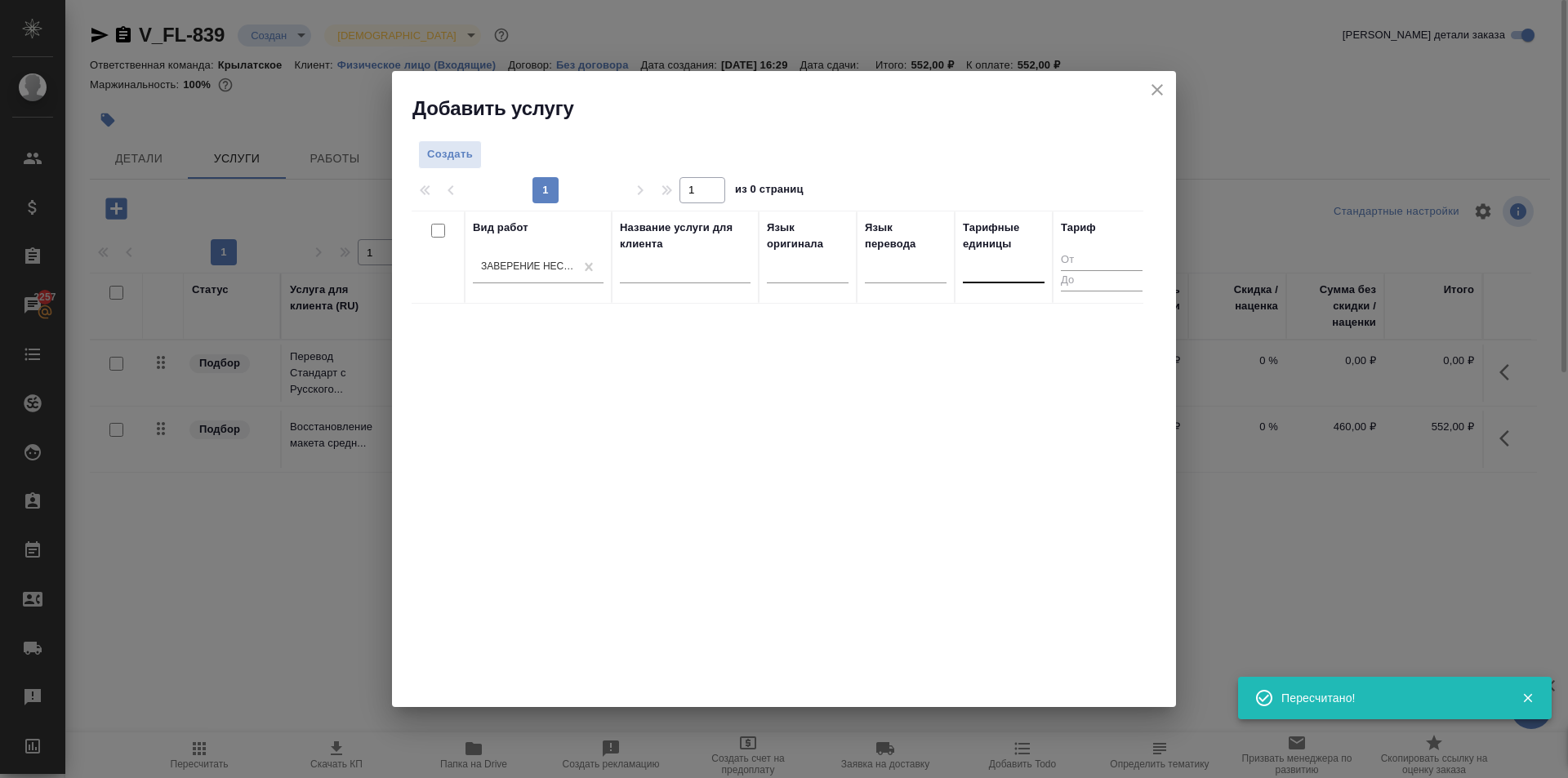
click at [1044, 259] on th "Тарифные единицы" at bounding box center [1003, 257] width 98 height 93
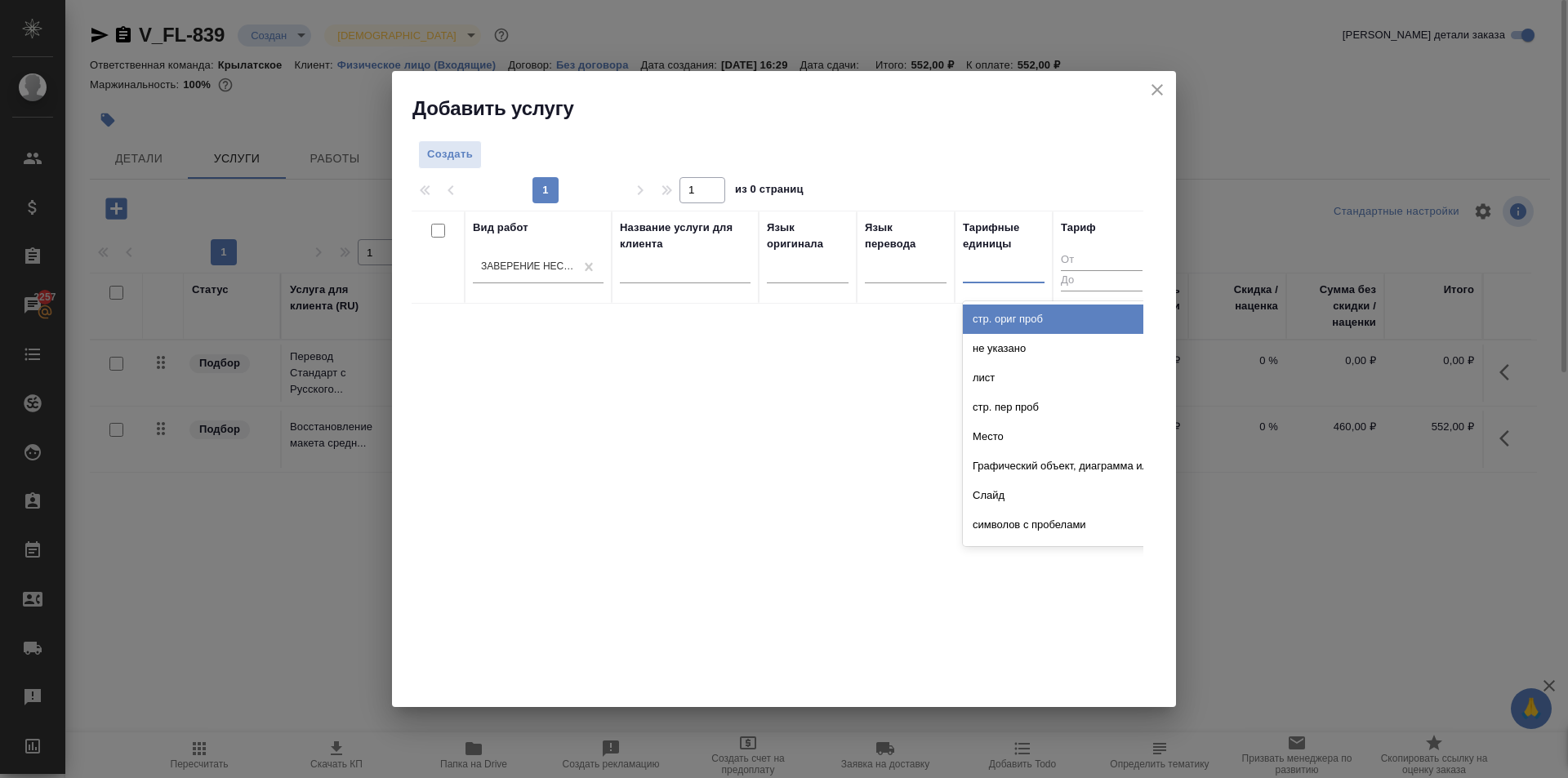
click at [1034, 268] on div at bounding box center [1003, 266] width 82 height 24
type input "до"
click at [995, 347] on div "док." at bounding box center [1085, 348] width 245 height 30
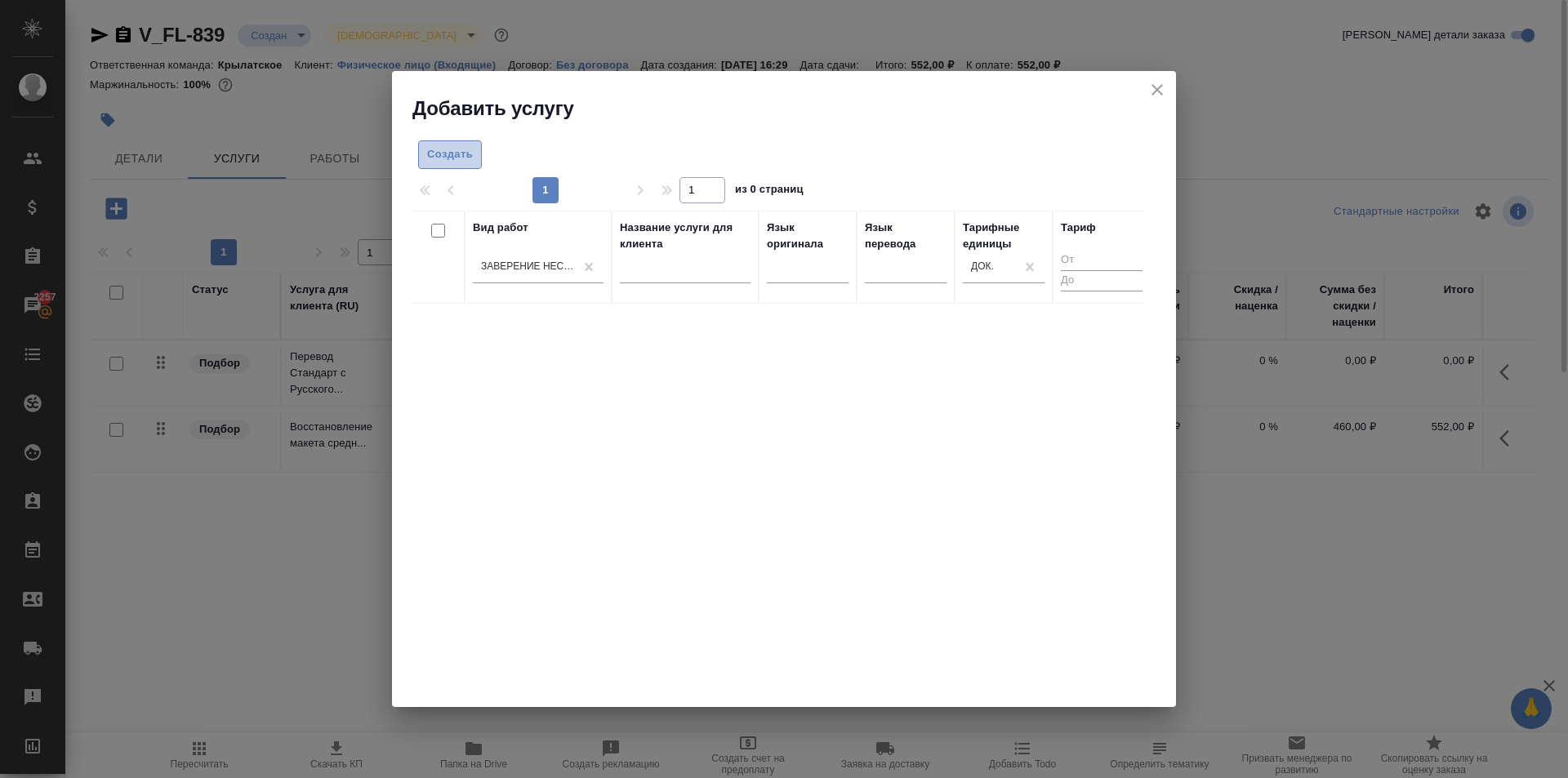
click at [440, 159] on span "Создать" at bounding box center [450, 154] width 46 height 19
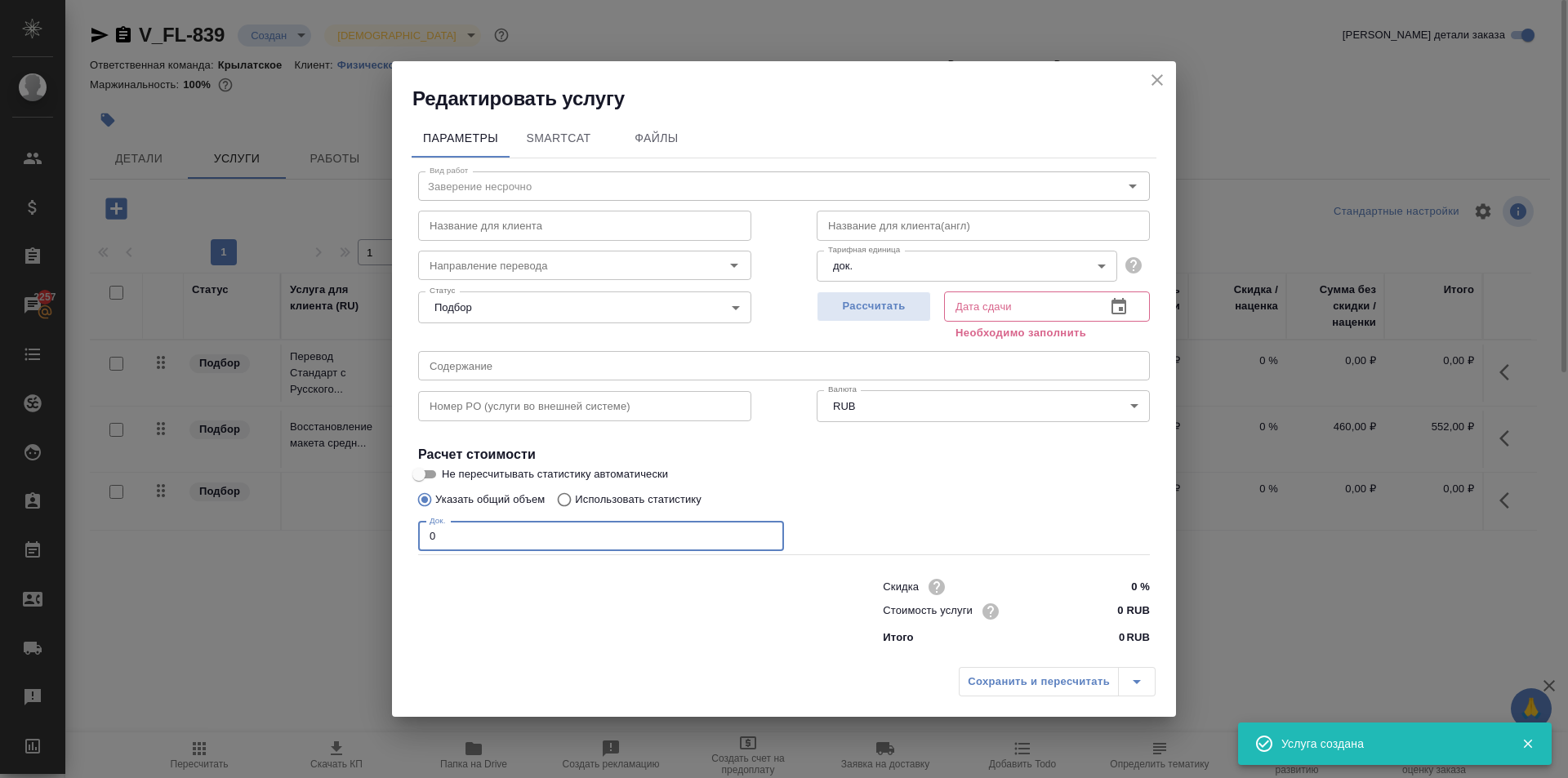
drag, startPoint x: 448, startPoint y: 539, endPoint x: 345, endPoint y: 529, distance: 103.5
click at [334, 533] on div "Редактировать услугу Параметры SmartCat Файлы Вид работ Заверение несрочно Вид …" at bounding box center [784, 389] width 1568 height 778
drag, startPoint x: 518, startPoint y: 544, endPoint x: 340, endPoint y: 522, distance: 179.4
click at [340, 522] on div "Редактировать услугу Параметры SmartCat Файлы Вид работ Заверение несрочно Вид …" at bounding box center [784, 389] width 1568 height 778
type input "1"
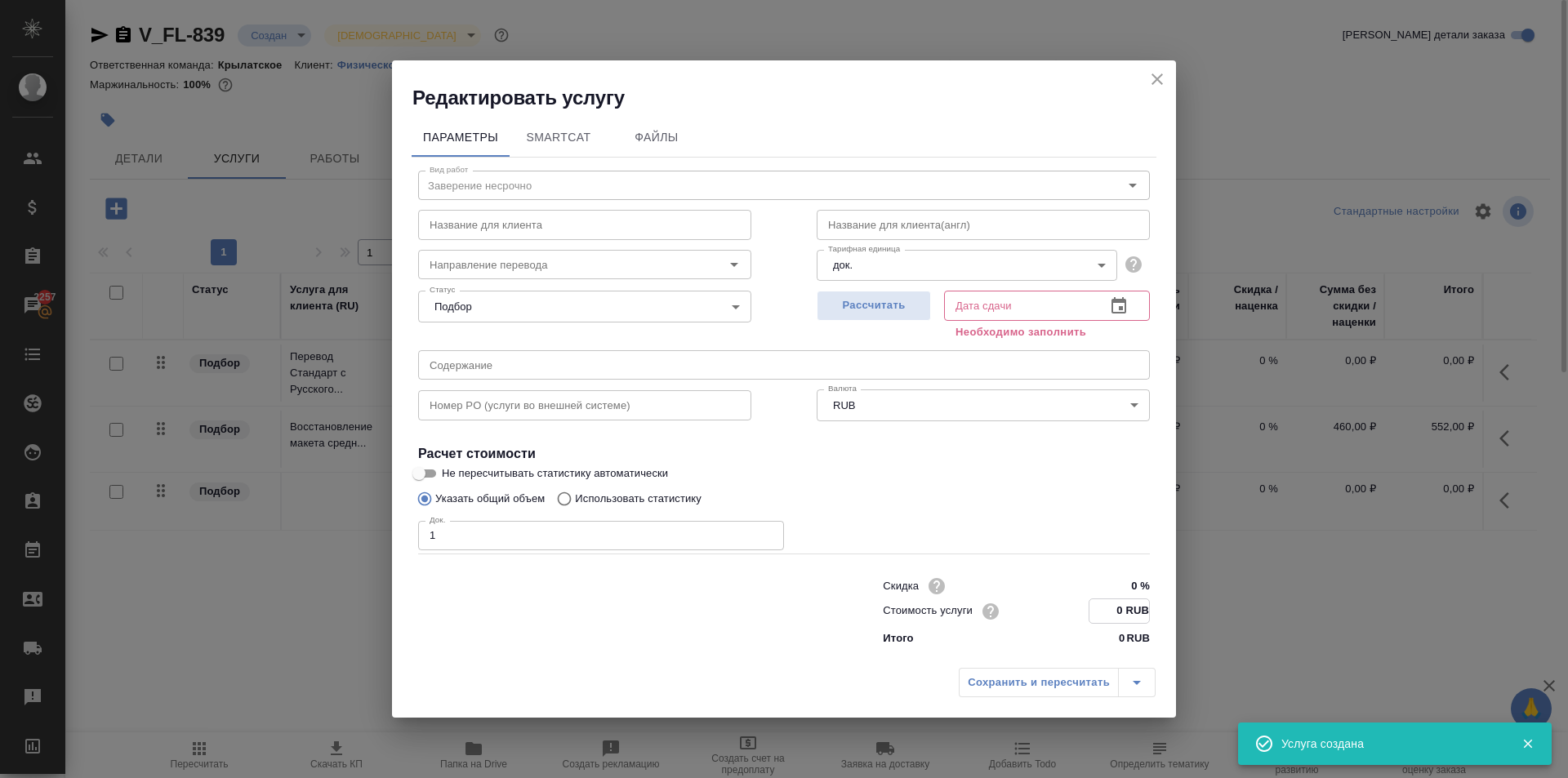
drag, startPoint x: 1109, startPoint y: 613, endPoint x: 1154, endPoint y: 614, distance: 45.0
click at [1154, 614] on div "Скидка 0 % Стоимость услуги 0 RUB Итого 0 RUB" at bounding box center [1016, 610] width 332 height 138
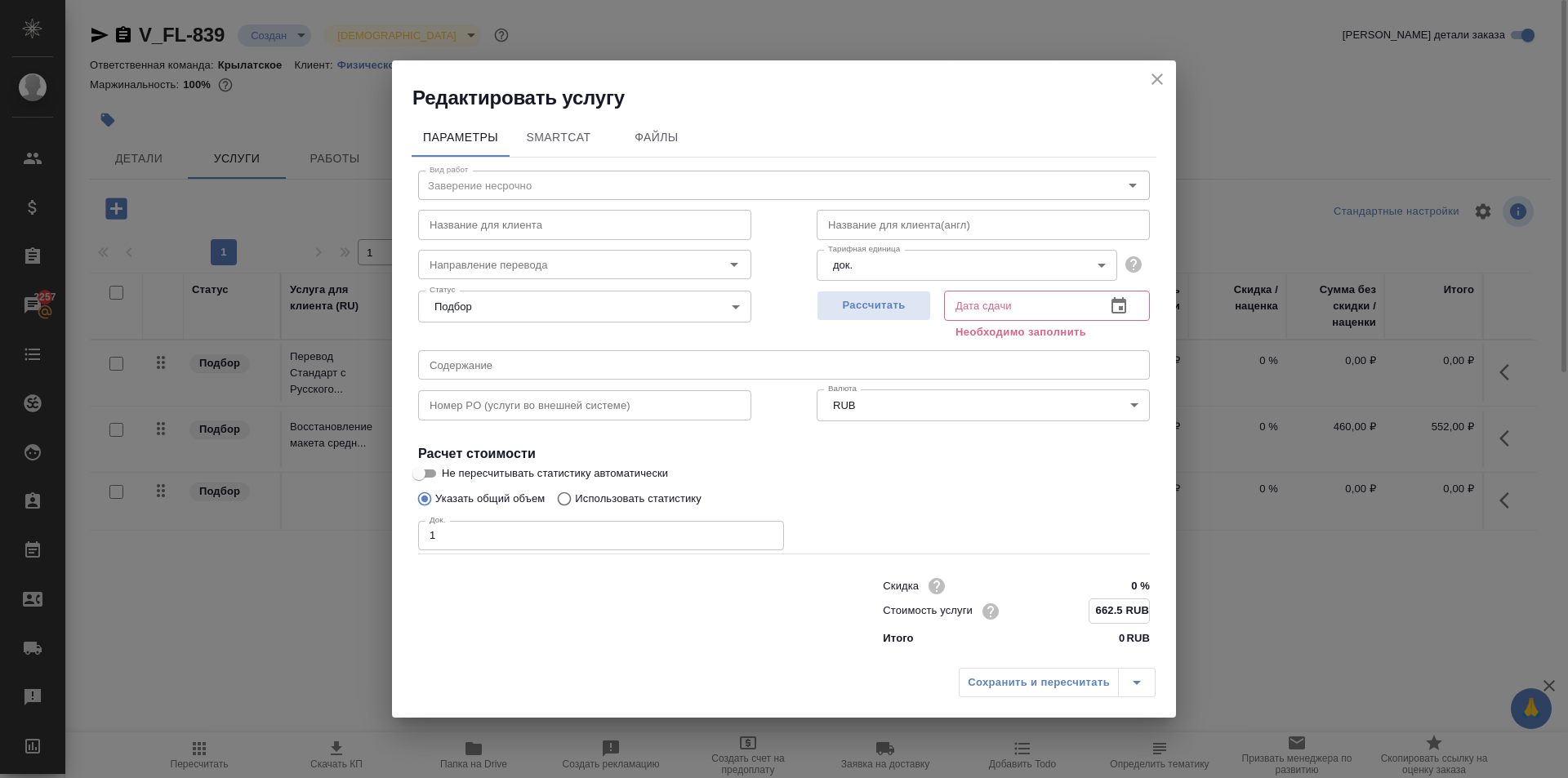
type input "662.5 RUB"
click at [844, 328] on div "Рассчитать" at bounding box center [874, 314] width 115 height 59
click at [846, 317] on button "Рассчитать" at bounding box center [874, 307] width 115 height 30
type input "27.08.2025 16:50"
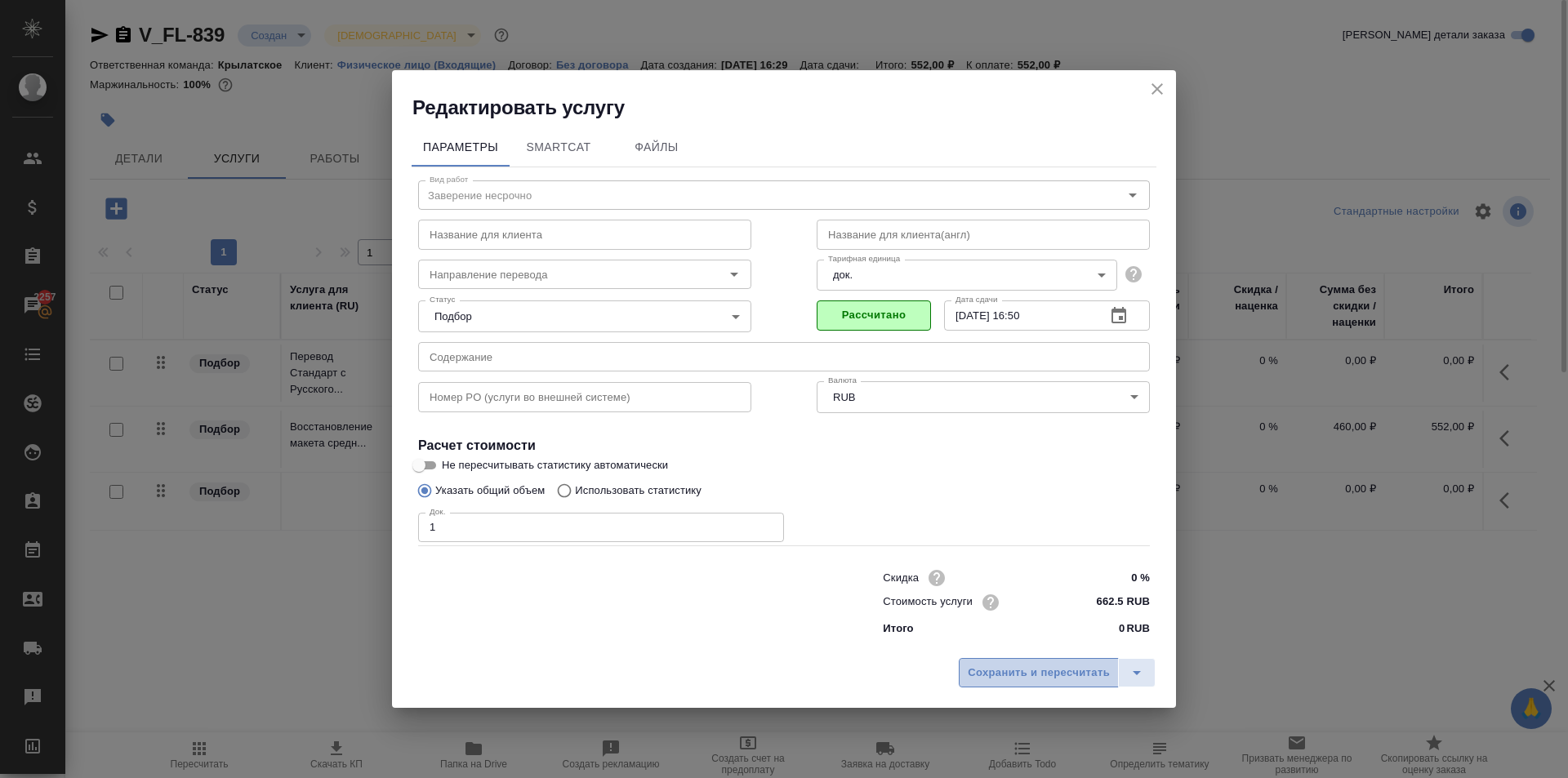
click at [973, 679] on span "Сохранить и пересчитать" at bounding box center [1039, 673] width 142 height 19
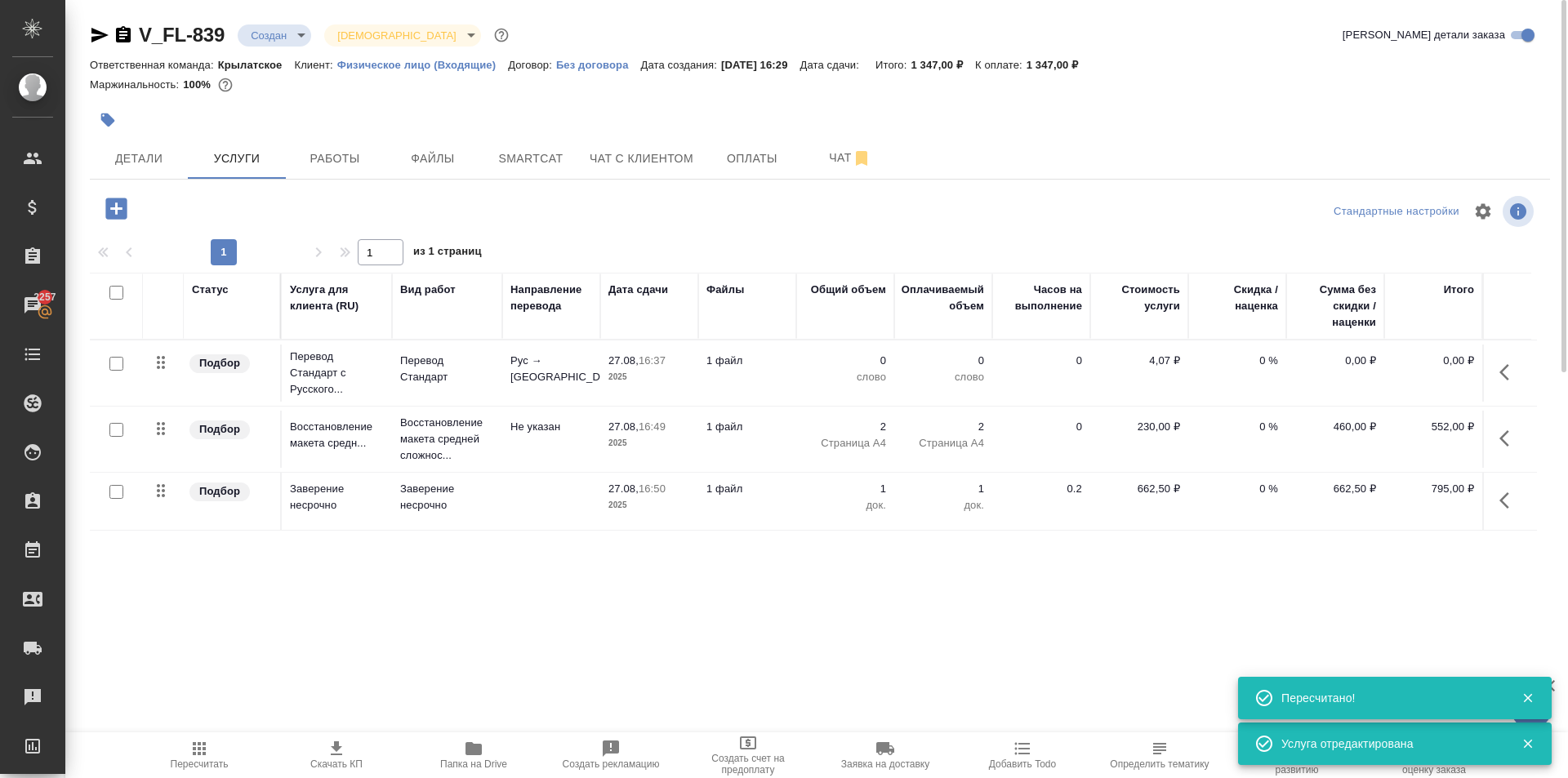
click at [116, 368] on input "checkbox" at bounding box center [116, 363] width 13 height 13
checkbox input "true"
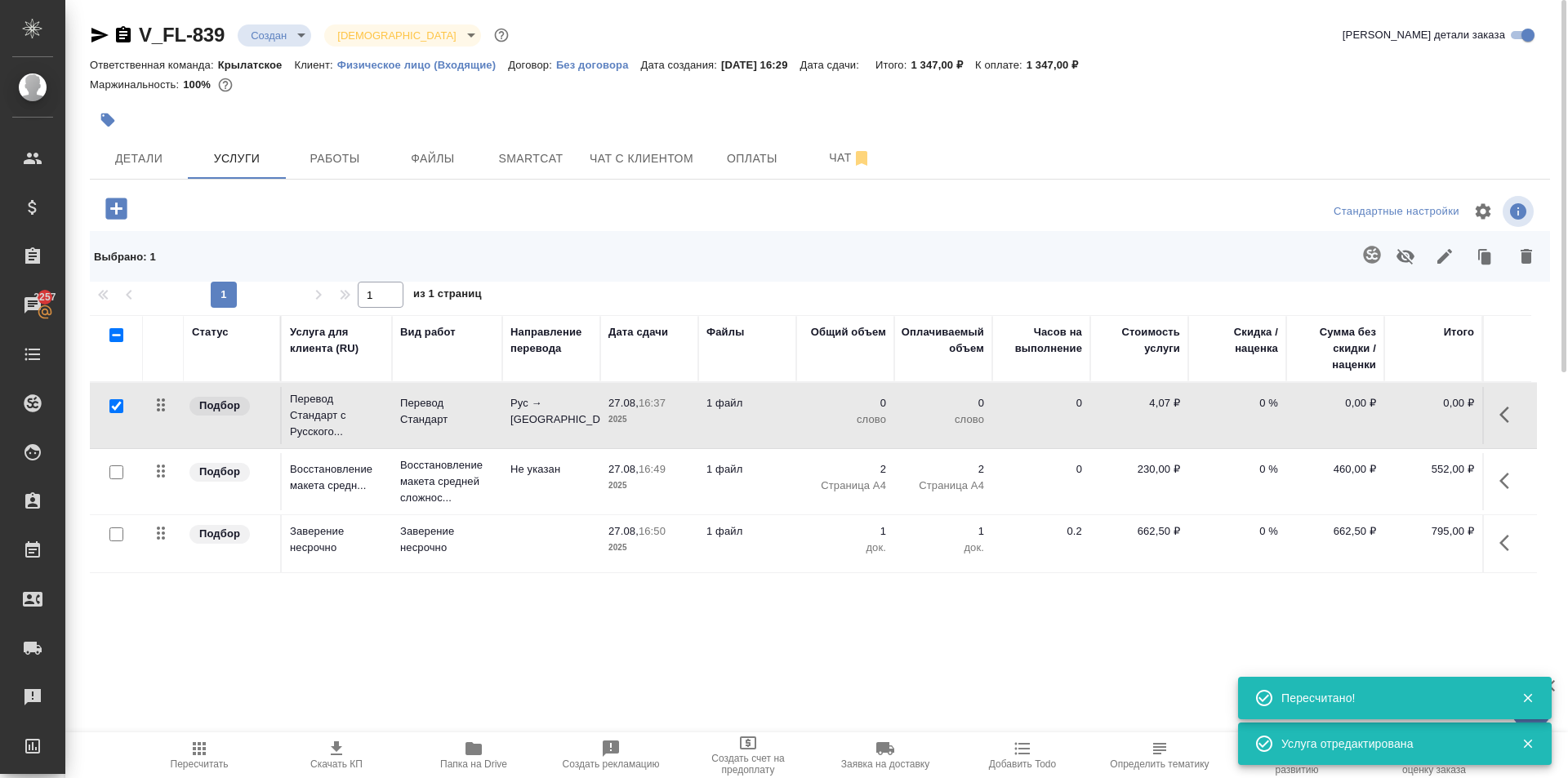
click at [1357, 247] on button "button" at bounding box center [1372, 255] width 39 height 39
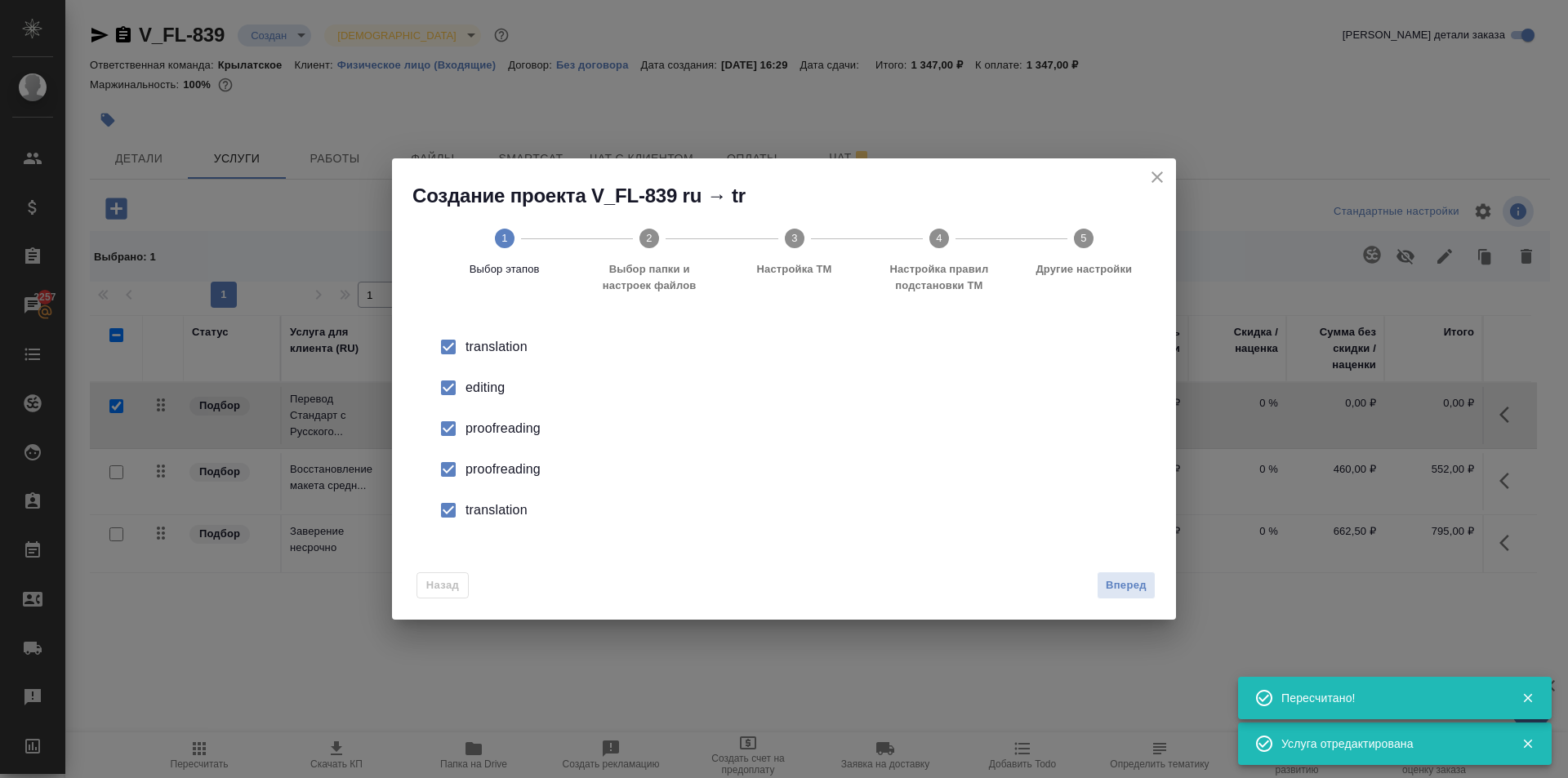
click at [453, 378] on input "checkbox" at bounding box center [448, 388] width 35 height 35
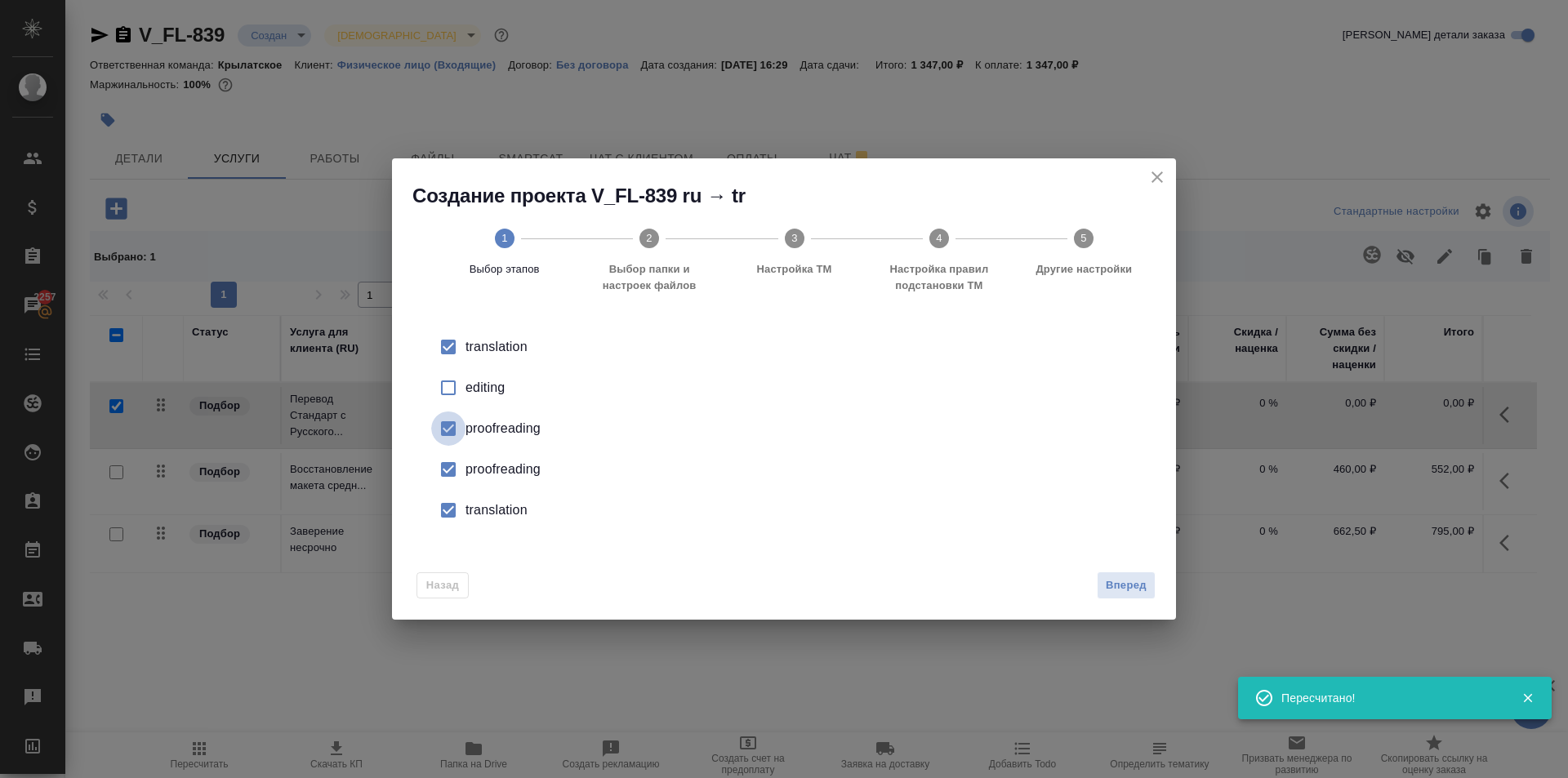
click at [445, 431] on input "checkbox" at bounding box center [448, 428] width 35 height 35
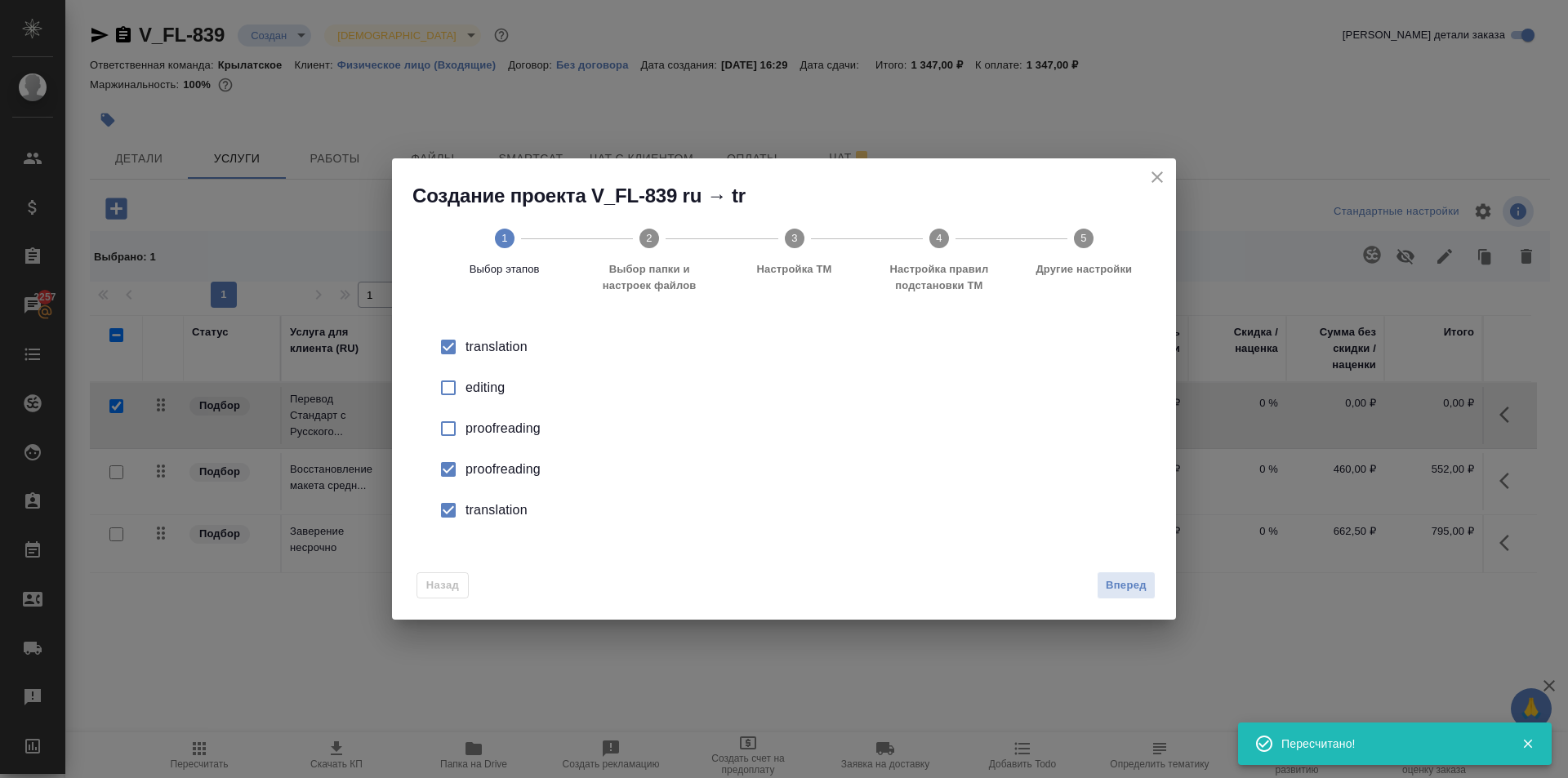
click at [451, 462] on input "checkbox" at bounding box center [448, 469] width 35 height 35
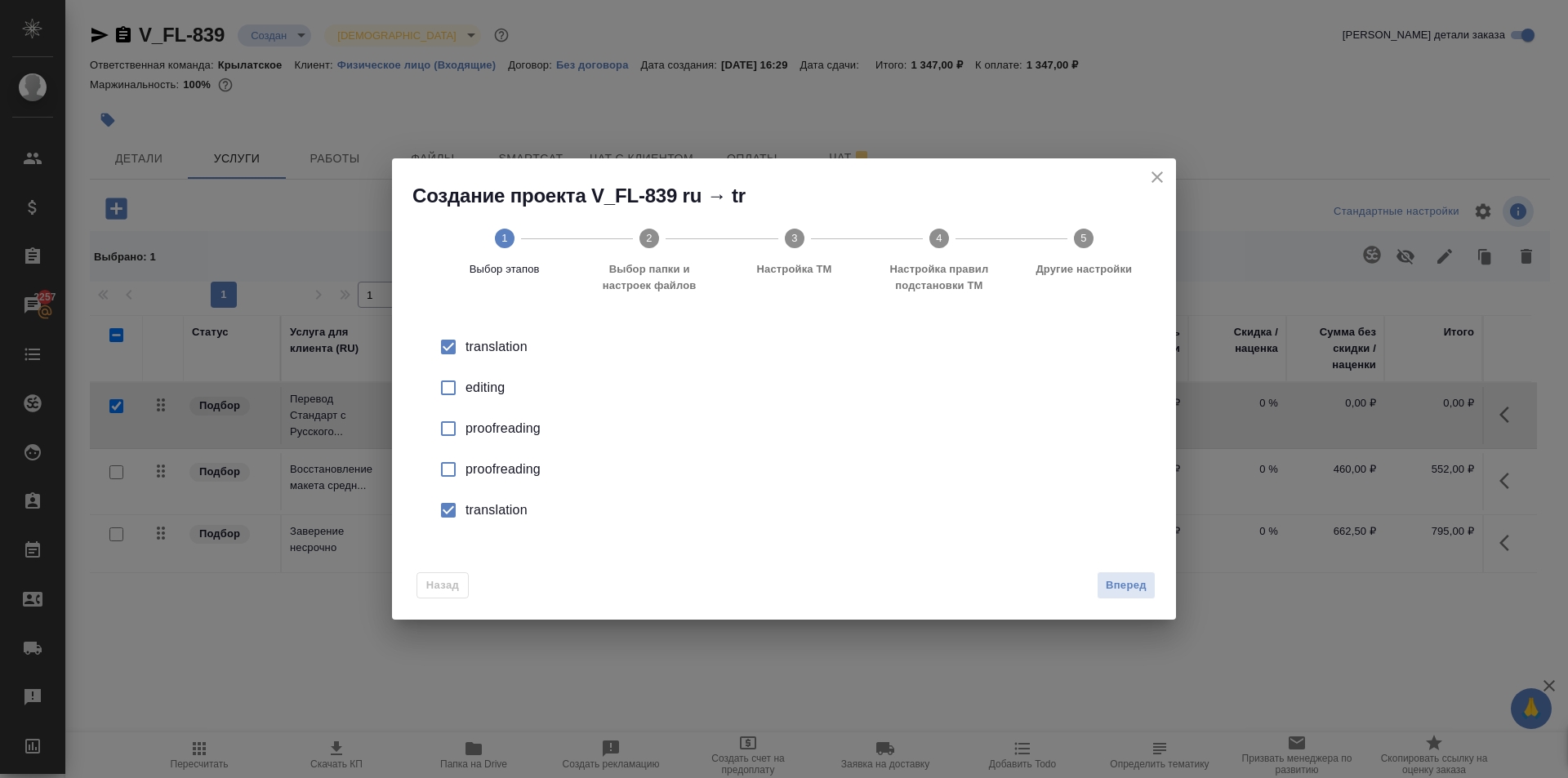
click at [444, 508] on input "checkbox" at bounding box center [448, 510] width 35 height 35
click at [1133, 582] on span "Вперед" at bounding box center [1126, 586] width 40 height 19
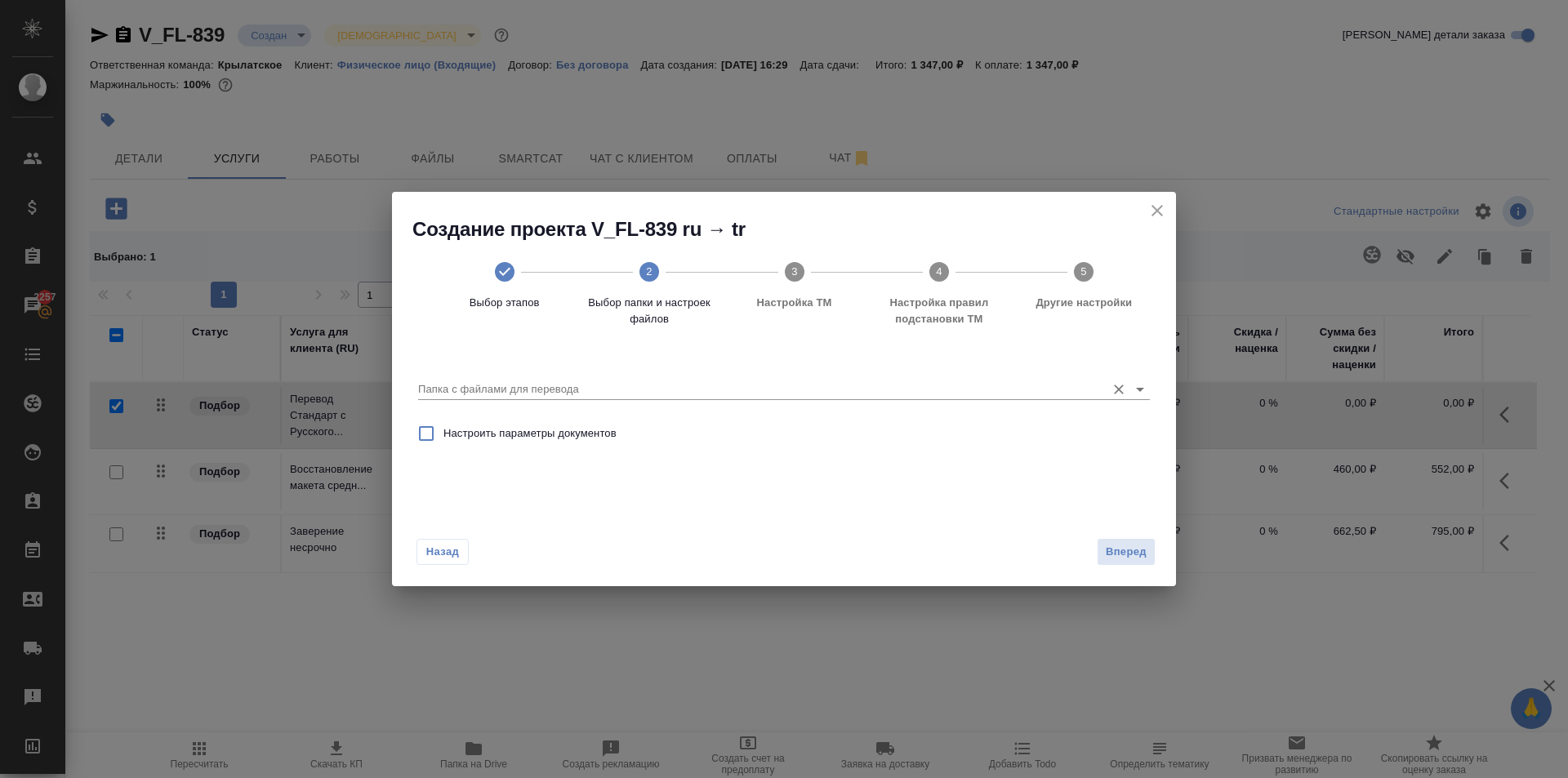
click at [1034, 403] on div "Папка с файлами для перевода" at bounding box center [784, 381] width 732 height 43
click at [1031, 396] on input "Папка с файлами для перевода" at bounding box center [758, 389] width 679 height 19
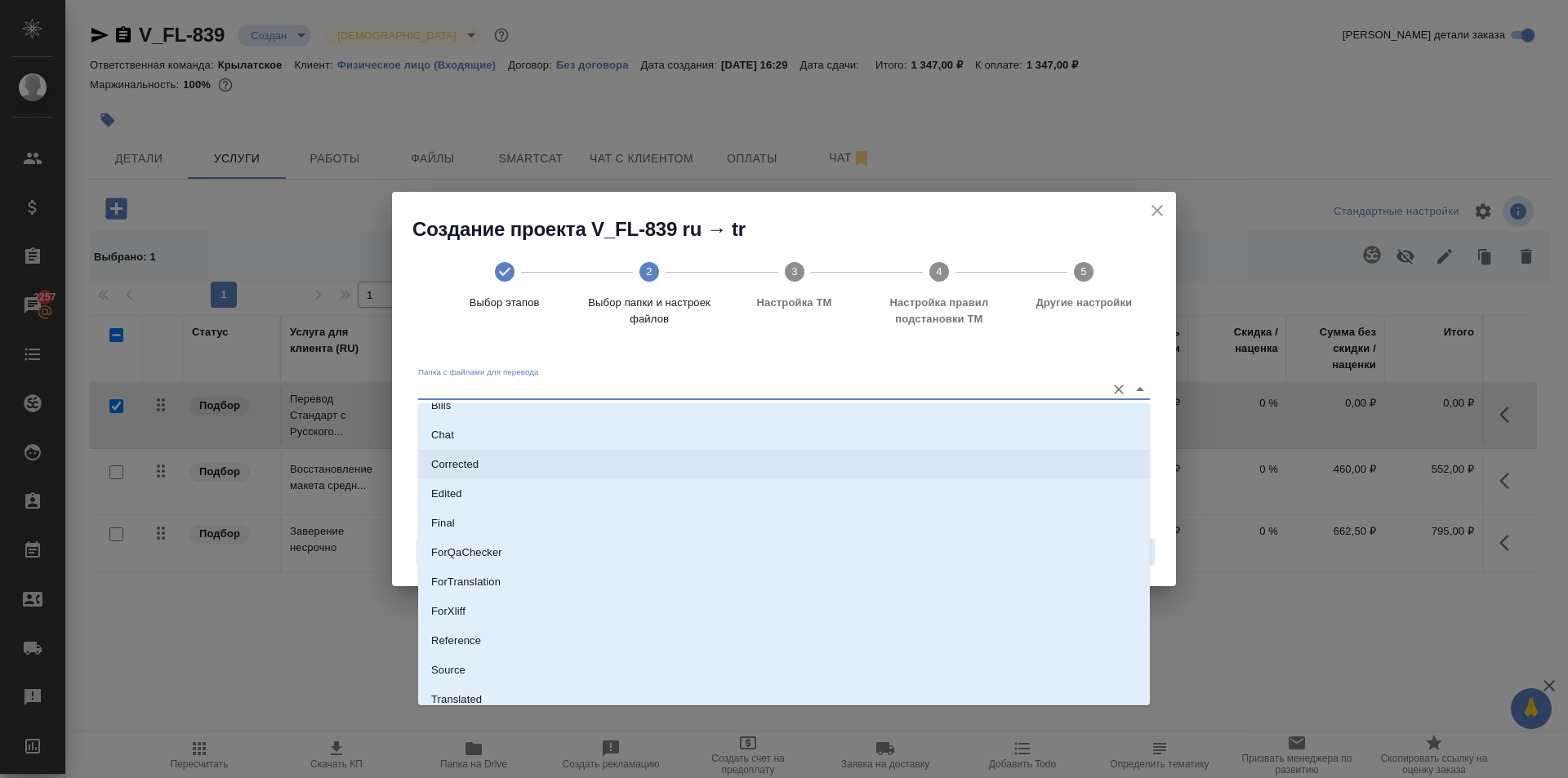
scroll to position [85, 0]
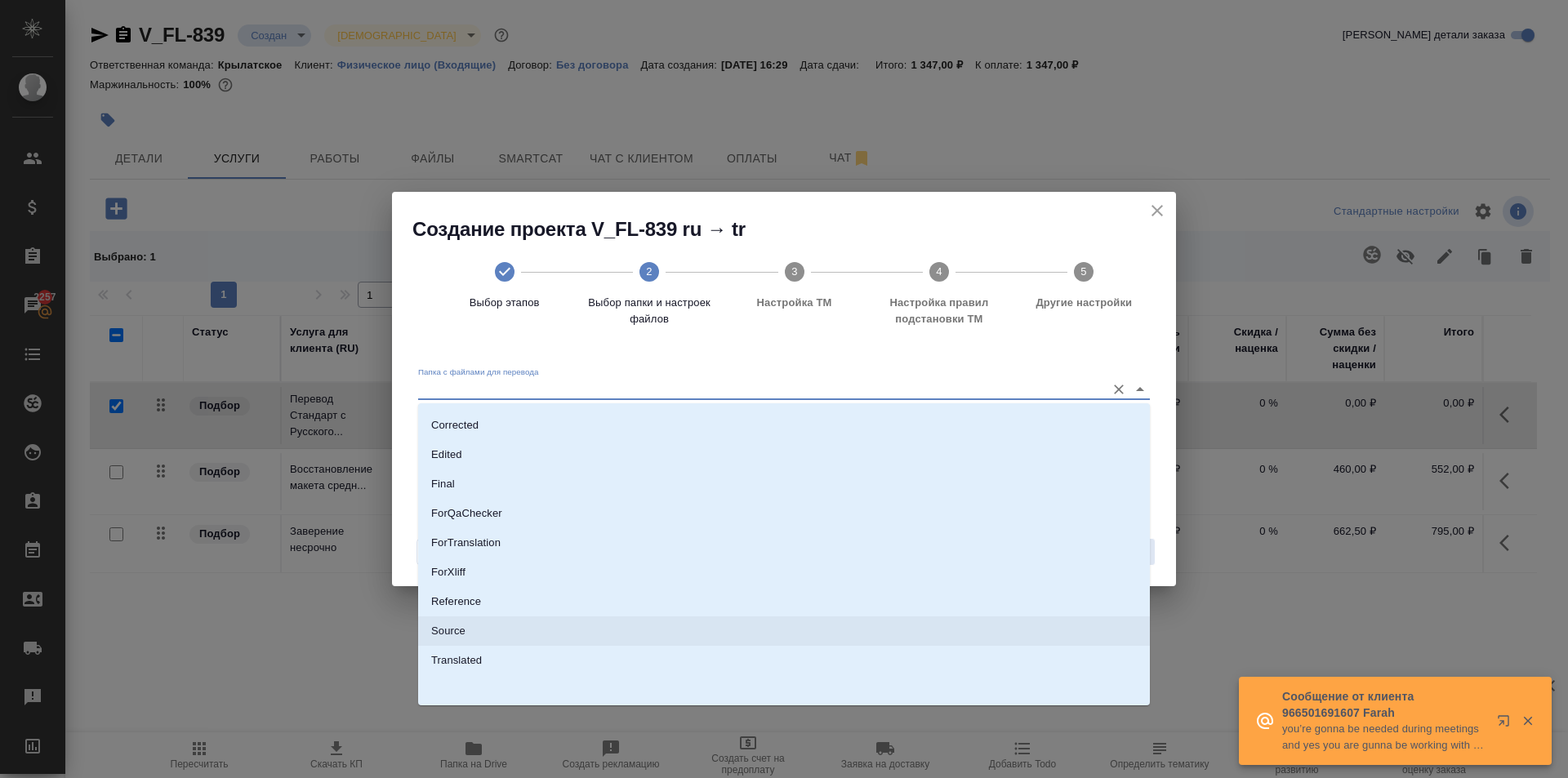
click at [454, 625] on p "Source" at bounding box center [448, 630] width 35 height 16
type input "Source"
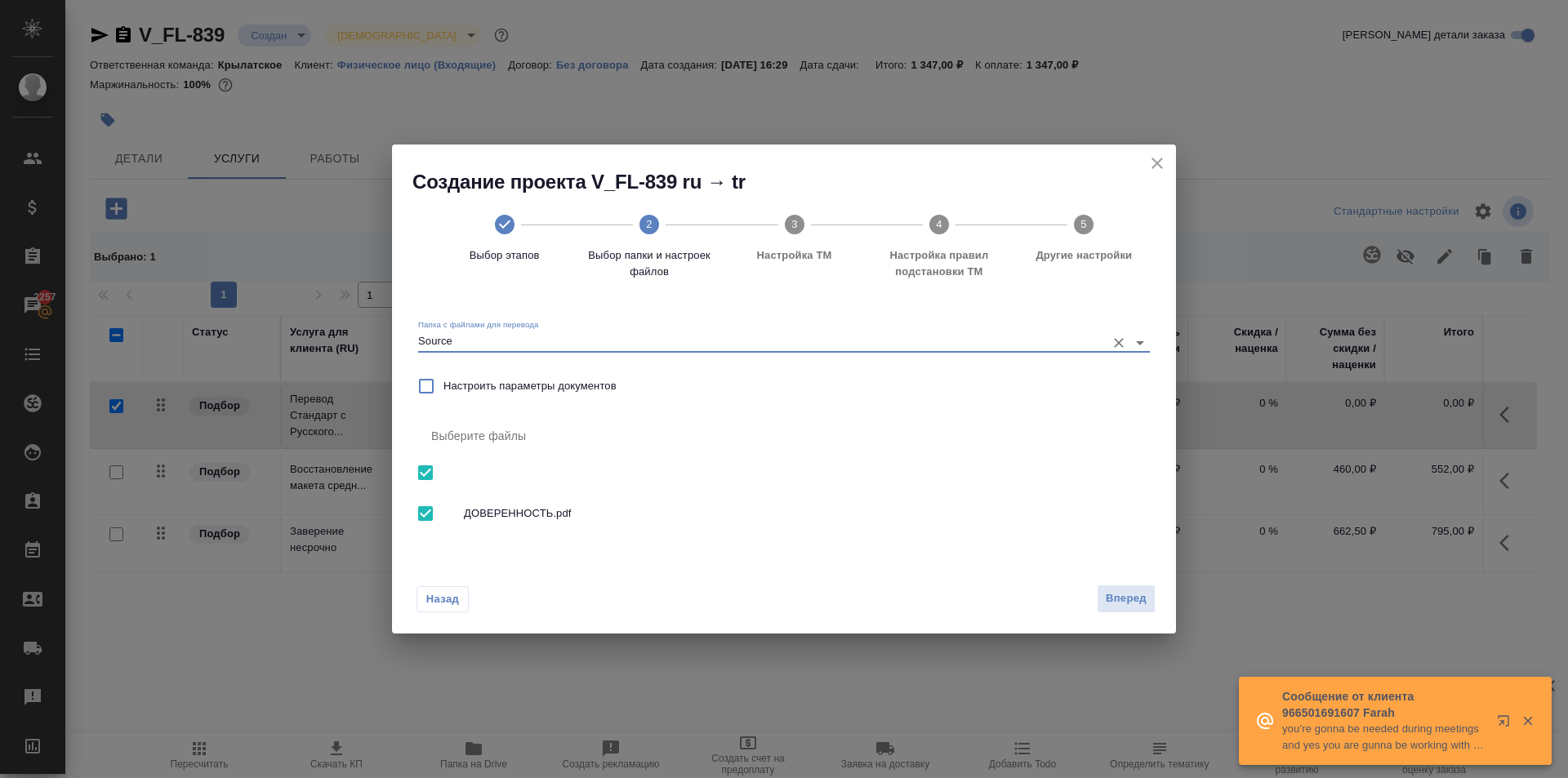
click at [1109, 588] on button "Вперед" at bounding box center [1126, 599] width 59 height 29
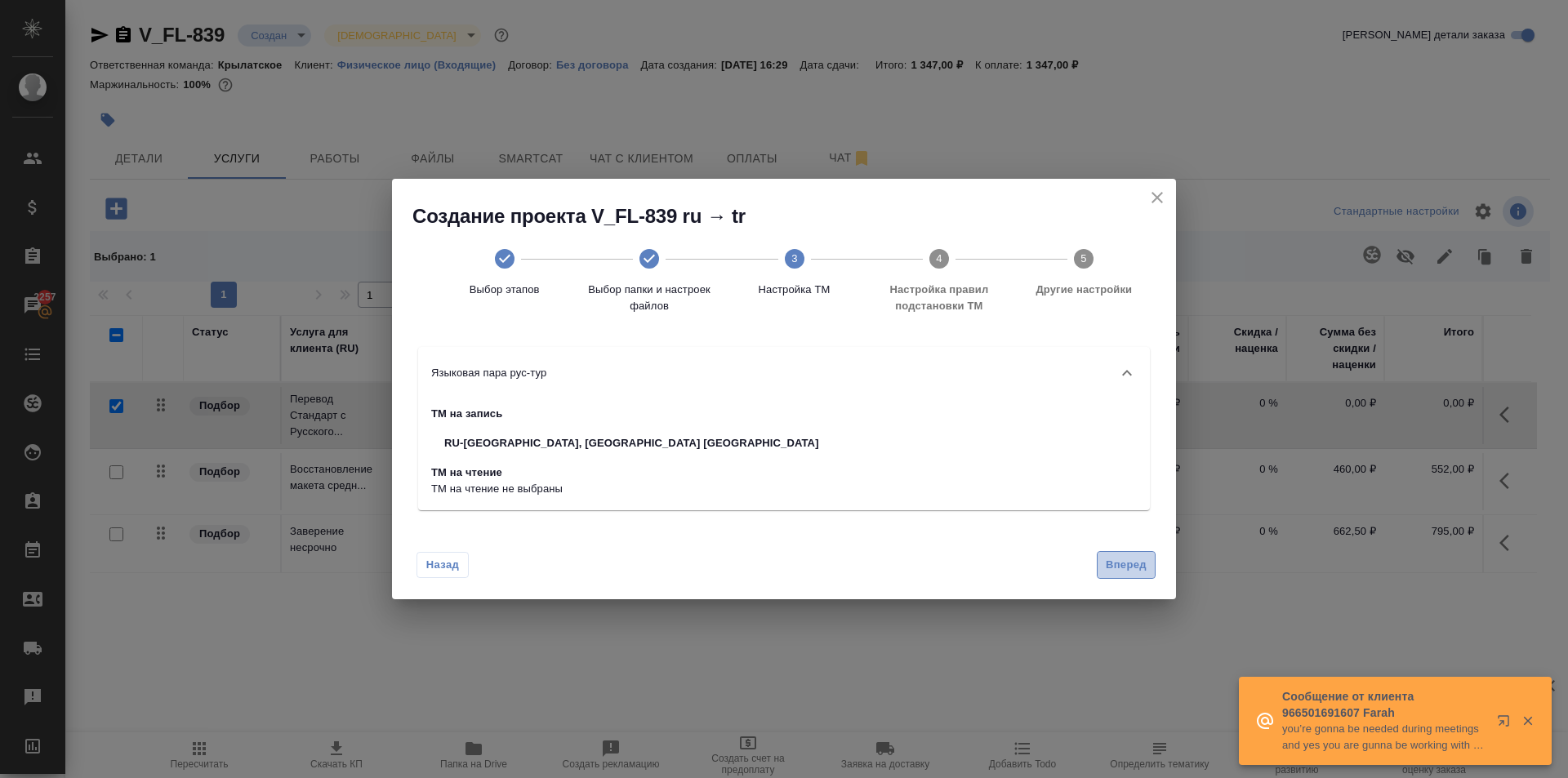
click at [1127, 574] on span "Вперед" at bounding box center [1126, 566] width 40 height 19
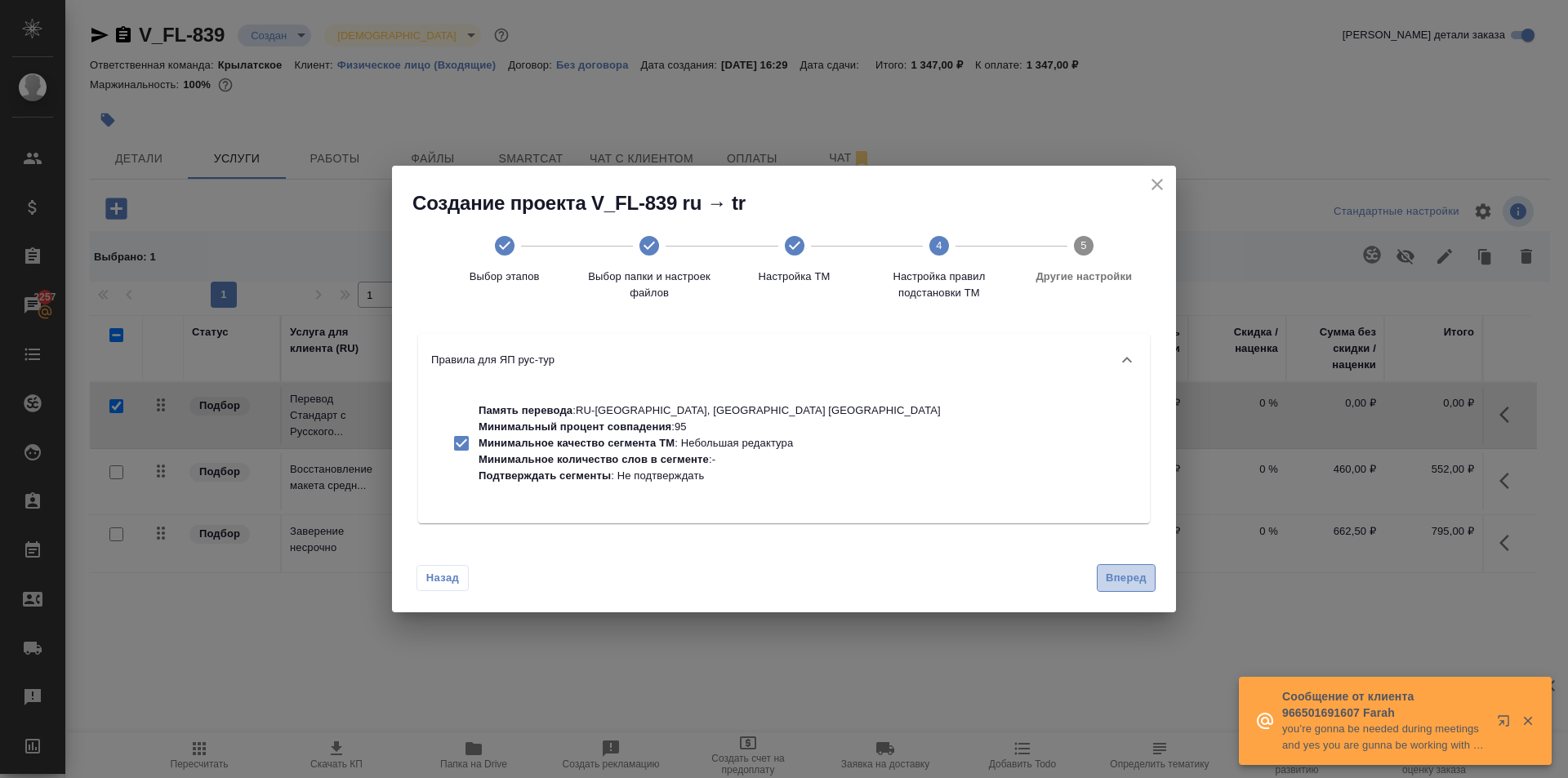
drag, startPoint x: 1141, startPoint y: 568, endPoint x: 1130, endPoint y: 561, distance: 13.0
click at [1139, 569] on span "Вперед" at bounding box center [1126, 578] width 40 height 19
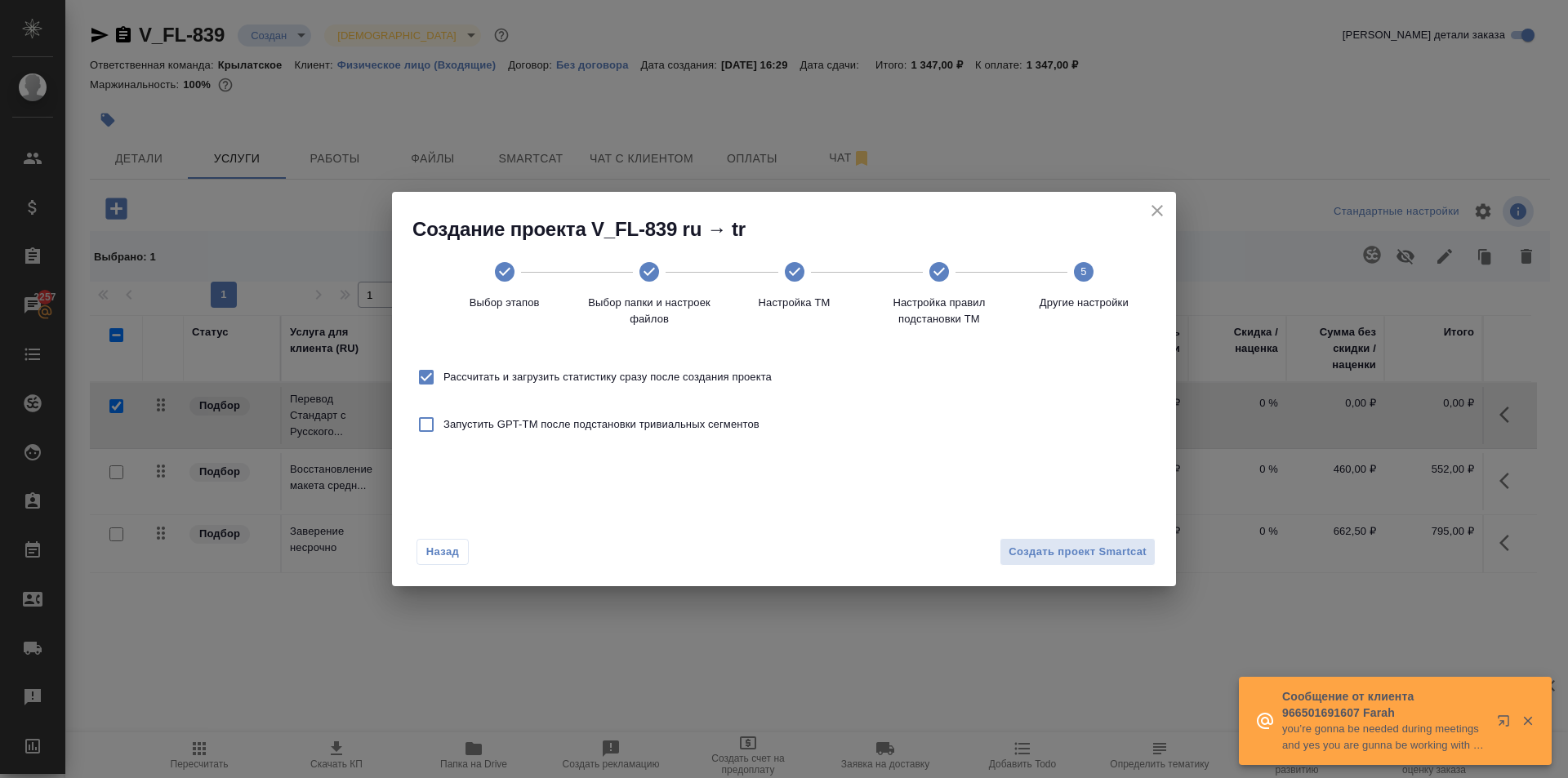
click at [601, 373] on span "Рассчитать и загрузить статистику сразу после создания проекта" at bounding box center [607, 377] width 328 height 16
click at [443, 373] on input "Рассчитать и загрузить статистику сразу после создания проекта" at bounding box center [426, 377] width 35 height 35
checkbox input "false"
click at [1081, 561] on button "Создать проект Smartcat" at bounding box center [1077, 552] width 156 height 29
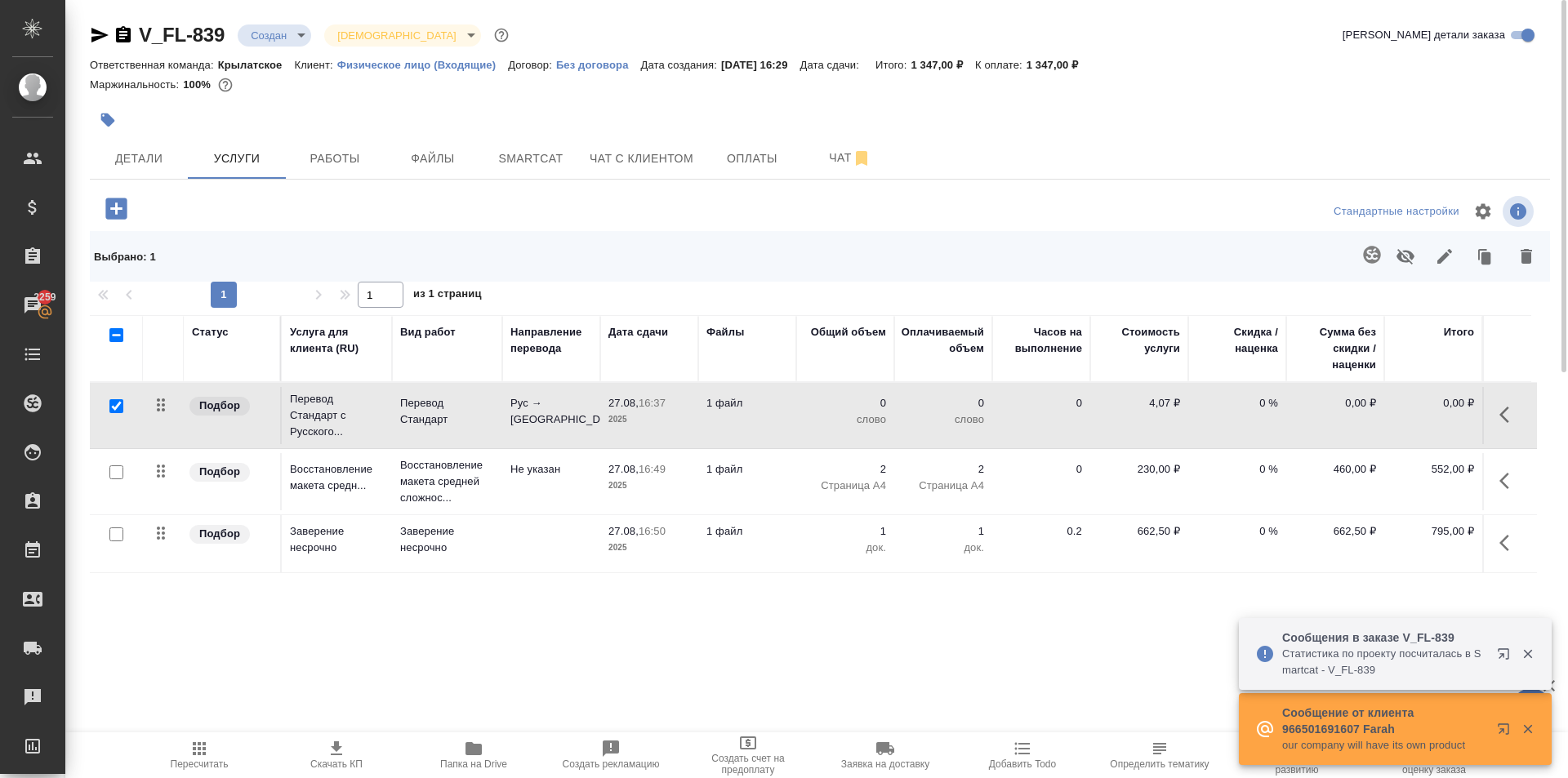
click at [1519, 421] on button "button" at bounding box center [1509, 415] width 39 height 39
click at [1420, 413] on icon "button" at bounding box center [1416, 414] width 19 height 19
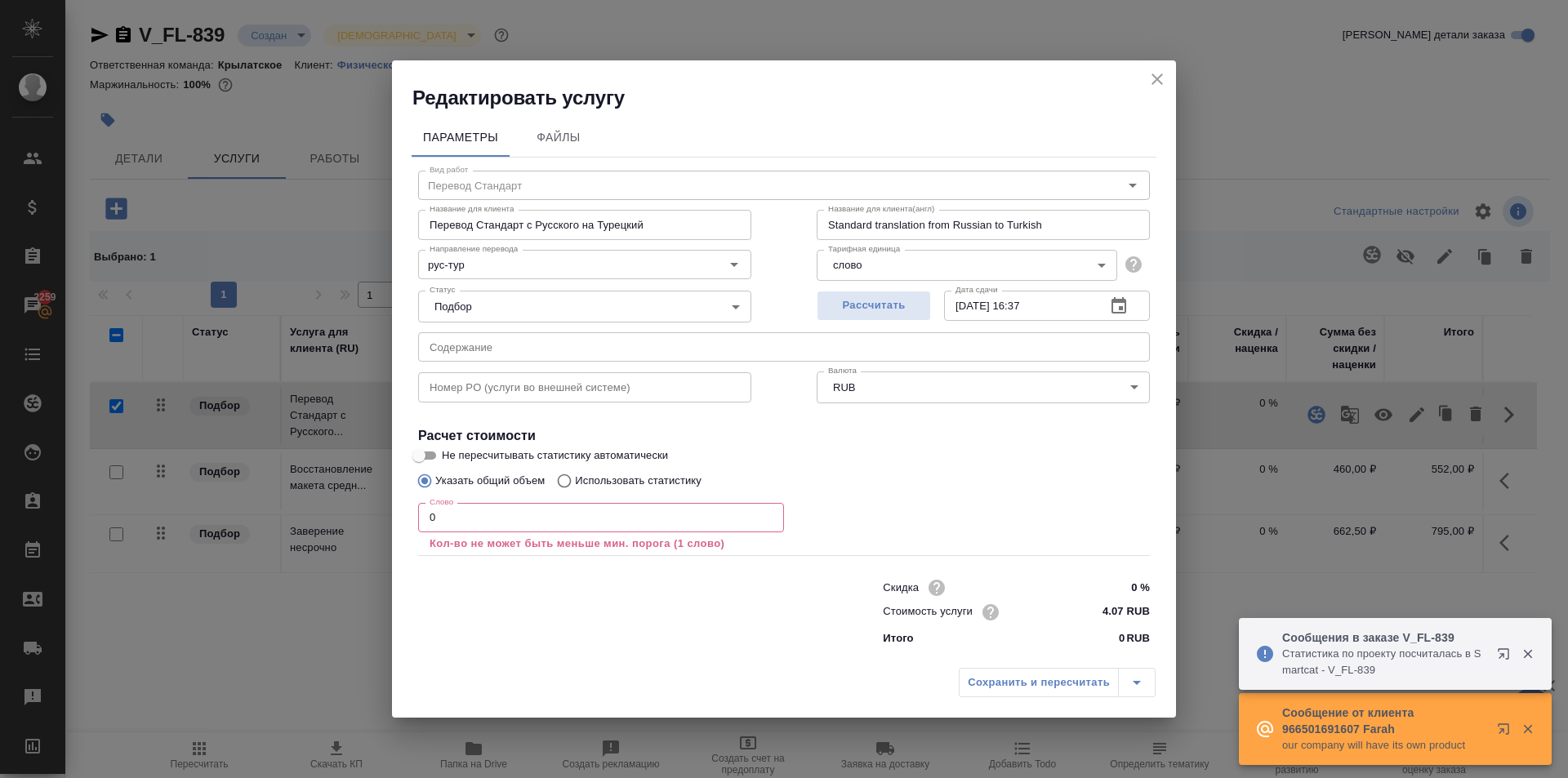
drag, startPoint x: 506, startPoint y: 524, endPoint x: 301, endPoint y: 525, distance: 205.0
click at [301, 525] on div "Редактировать услугу Параметры Файлы Вид работ Перевод Стандарт Вид работ Назва…" at bounding box center [784, 389] width 1568 height 778
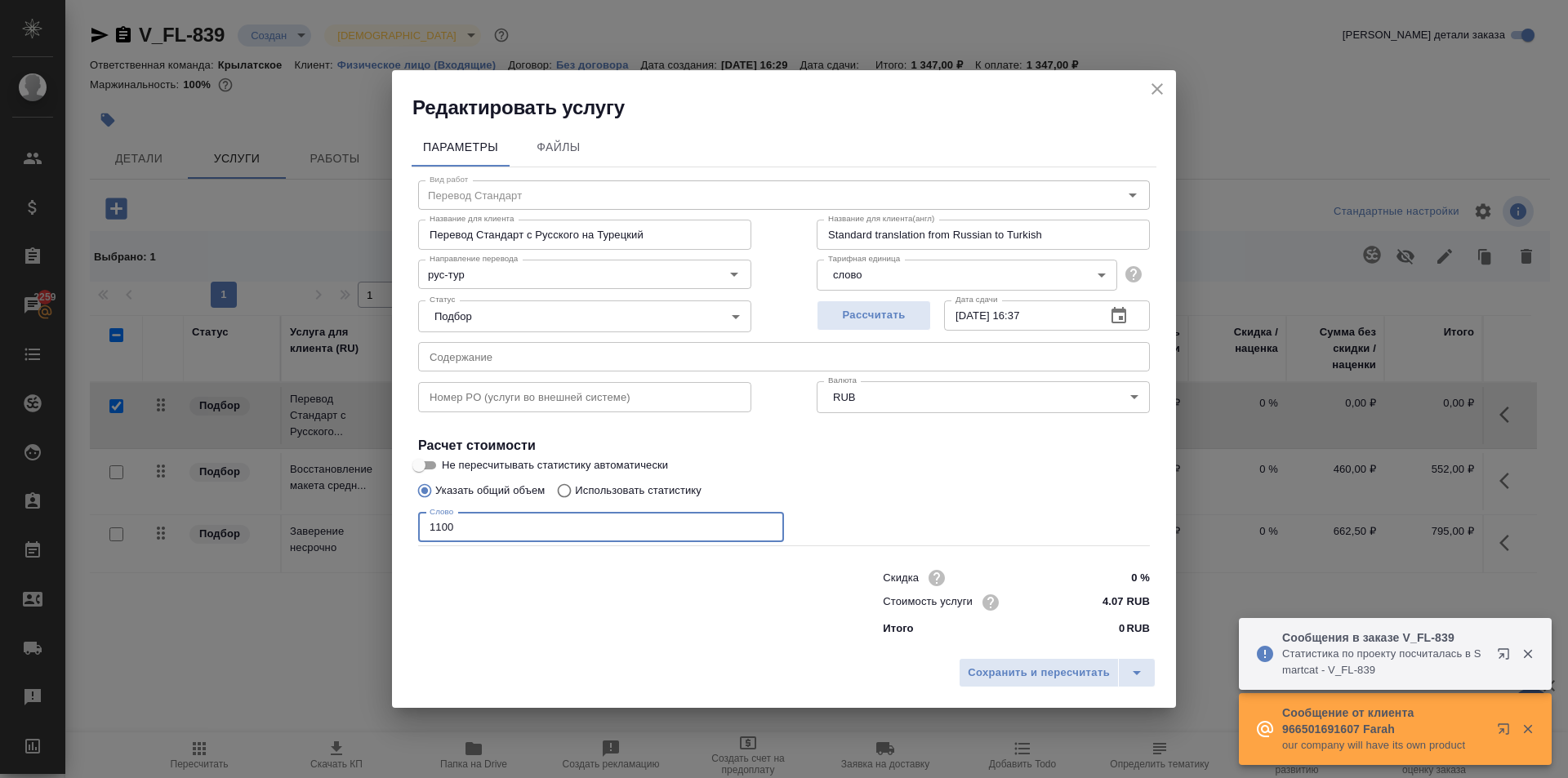
type input "1100"
click at [997, 689] on div "Сохранить и пересчитать" at bounding box center [784, 679] width 784 height 58
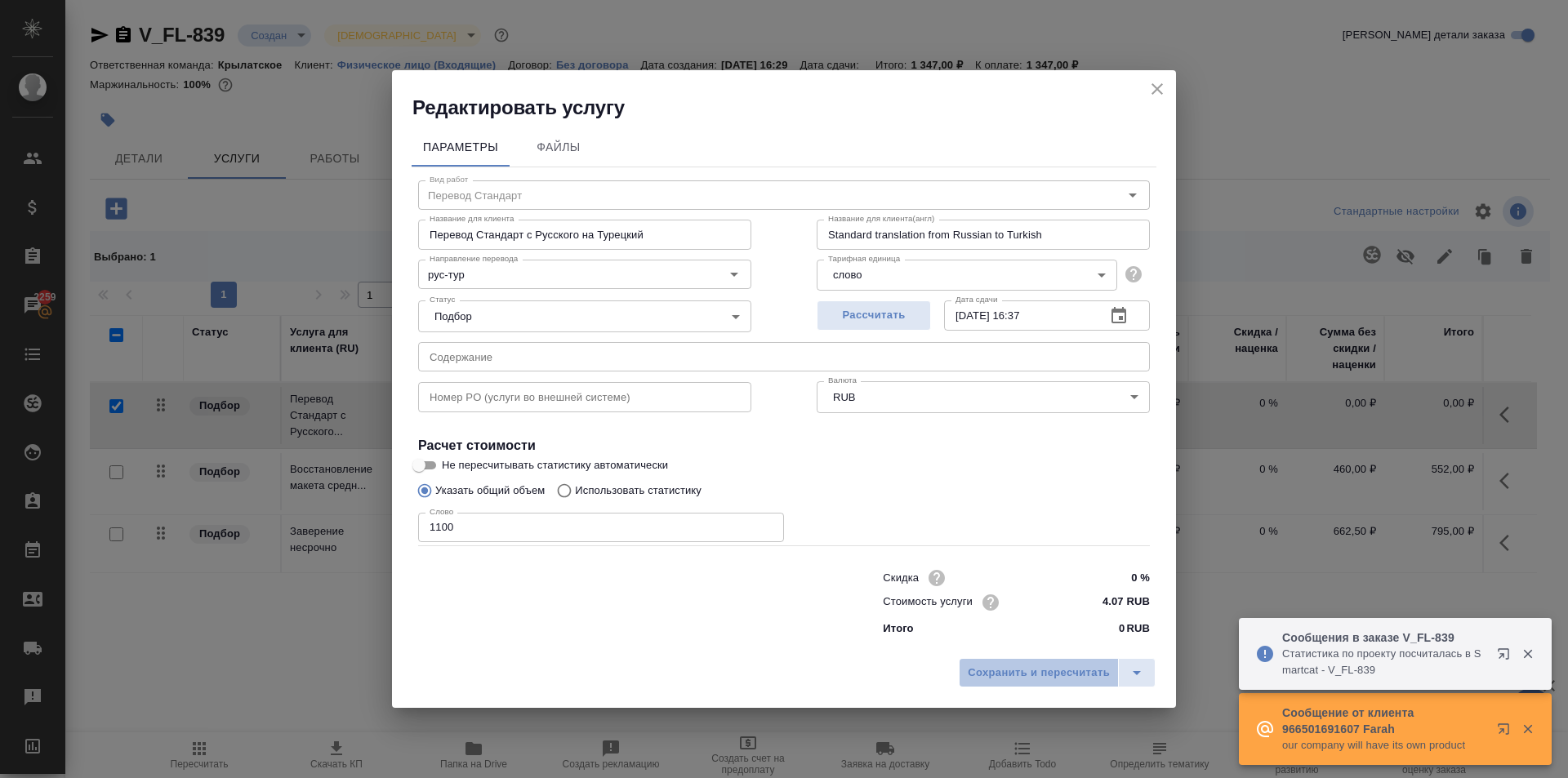
drag, startPoint x: 999, startPoint y: 676, endPoint x: 900, endPoint y: 707, distance: 103.7
click at [994, 673] on span "Сохранить и пересчитать" at bounding box center [1039, 673] width 142 height 19
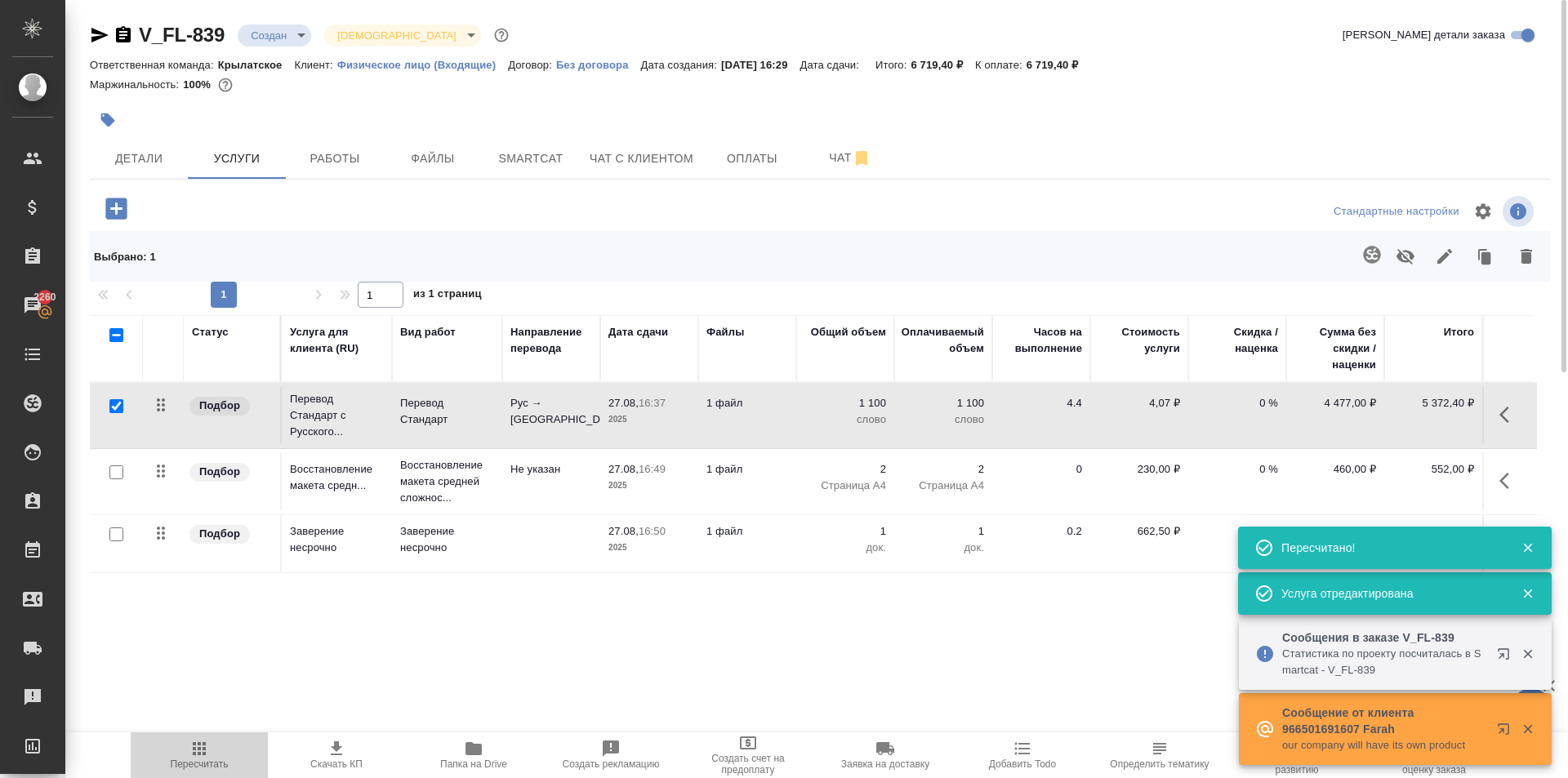
click at [201, 757] on icon "button" at bounding box center [199, 748] width 19 height 19
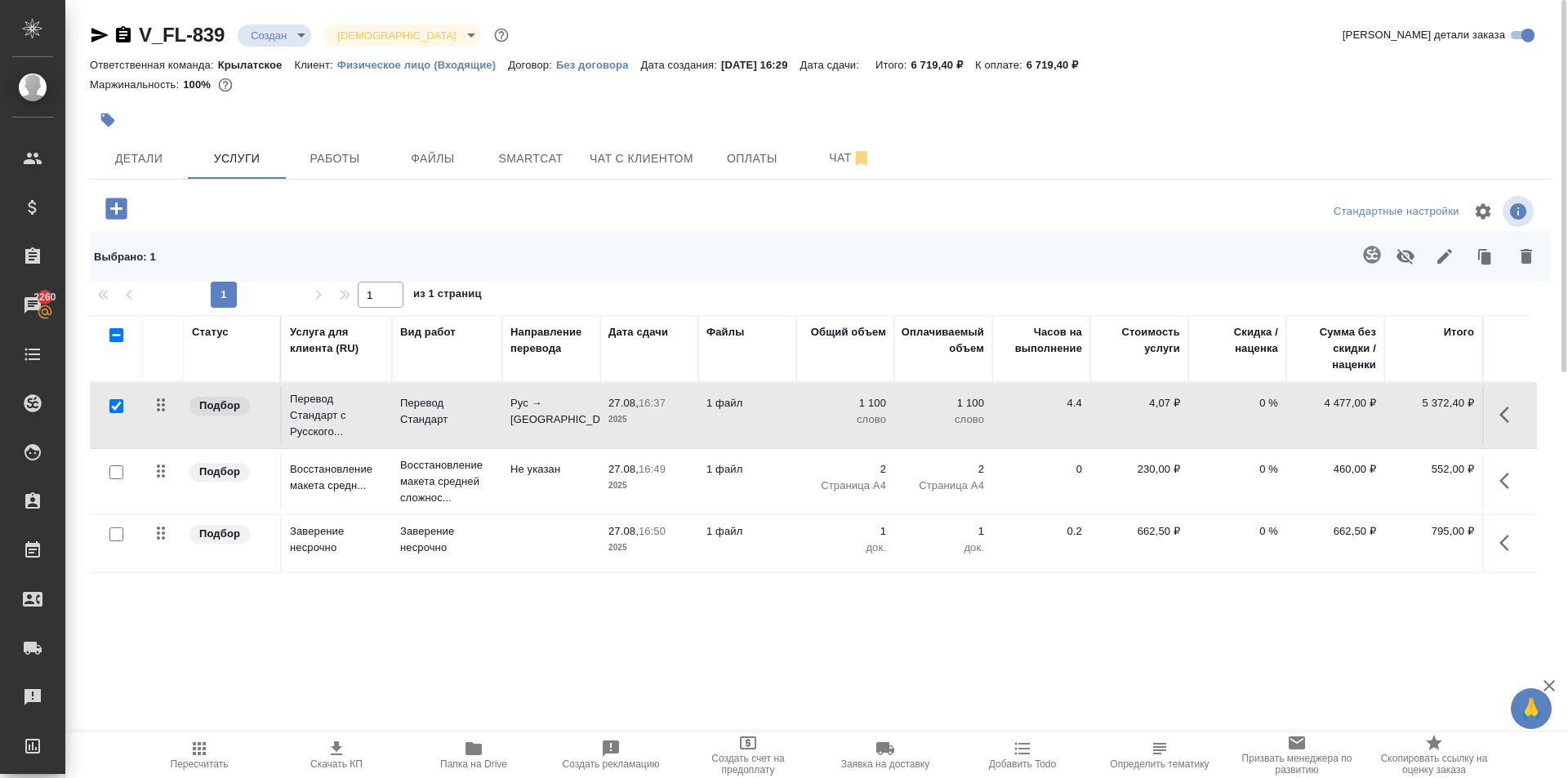
click at [212, 747] on span "Пересчитать" at bounding box center [199, 754] width 117 height 31
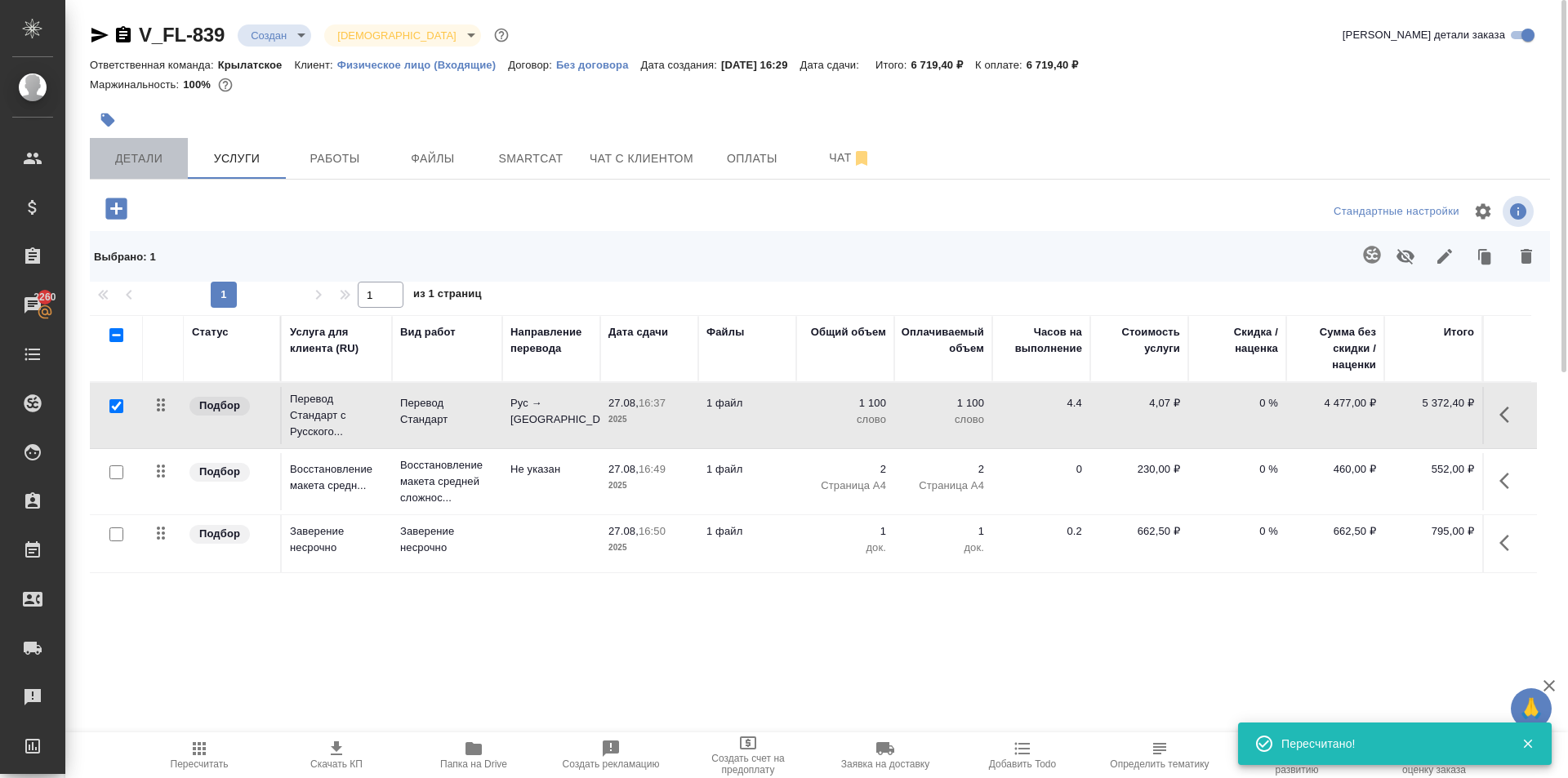
click at [165, 177] on button "Детали" at bounding box center [139, 158] width 98 height 40
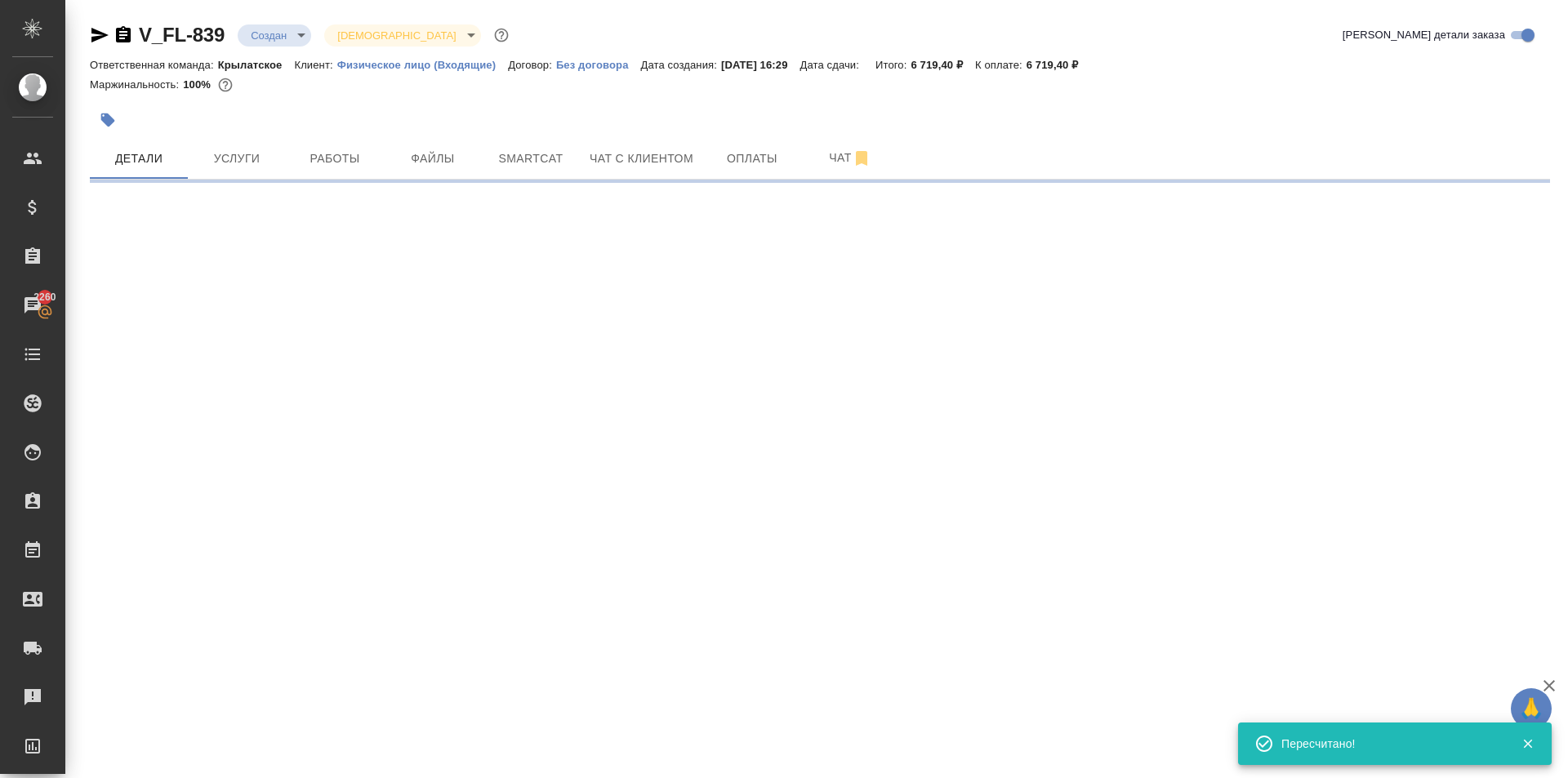
select select "RU"
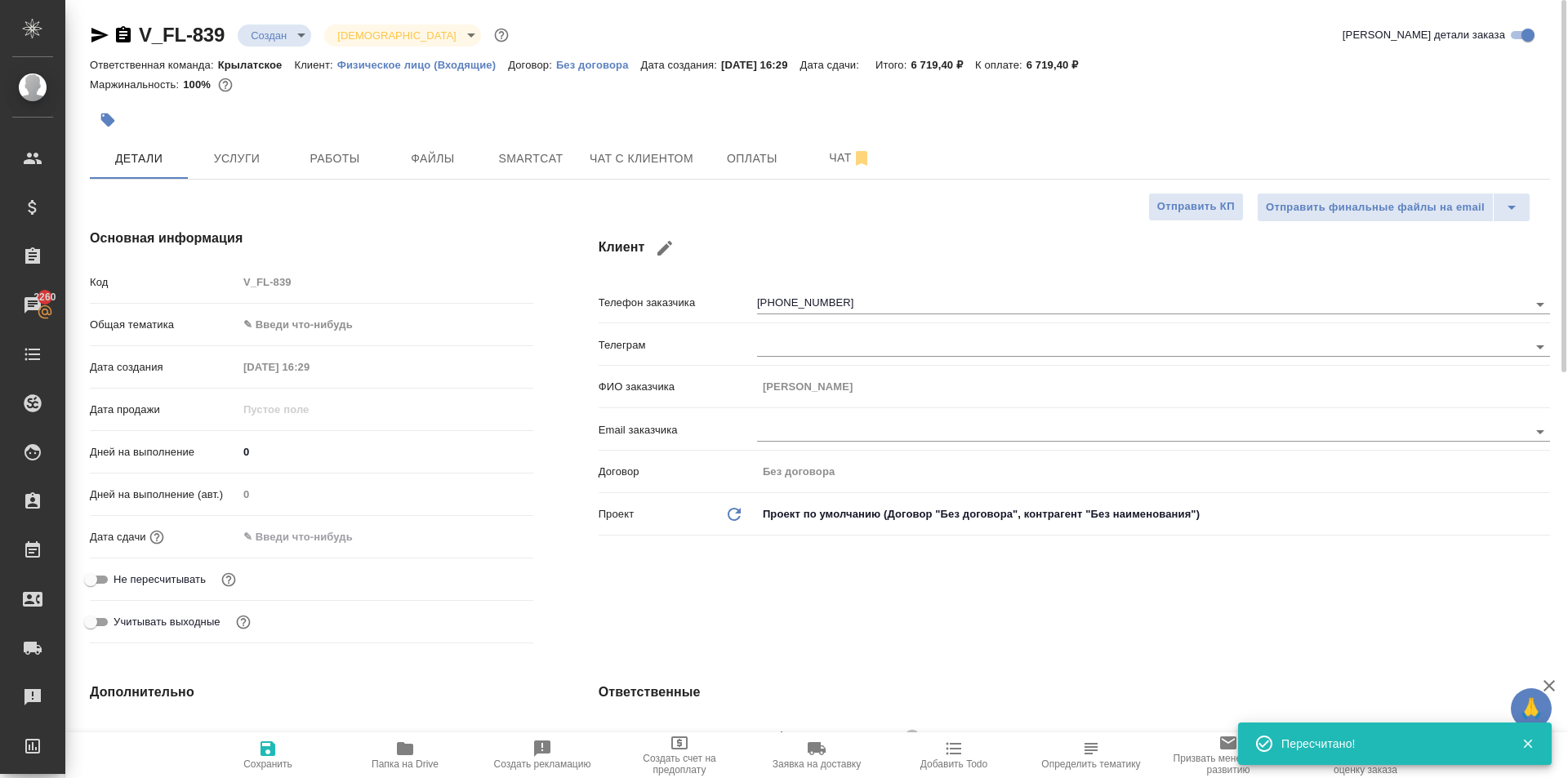
type textarea "x"
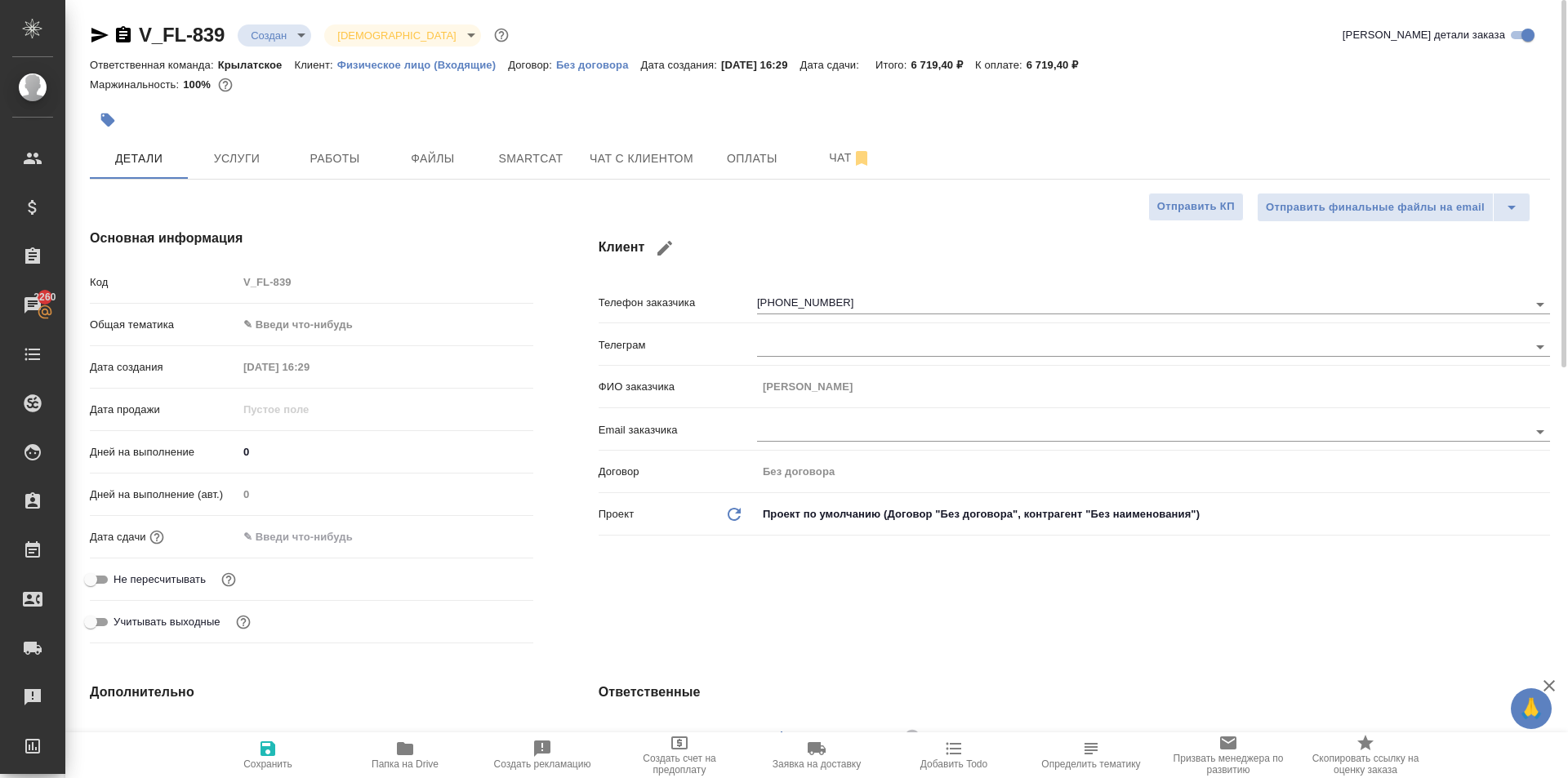
click at [121, 121] on button "button" at bounding box center [108, 120] width 36 height 36
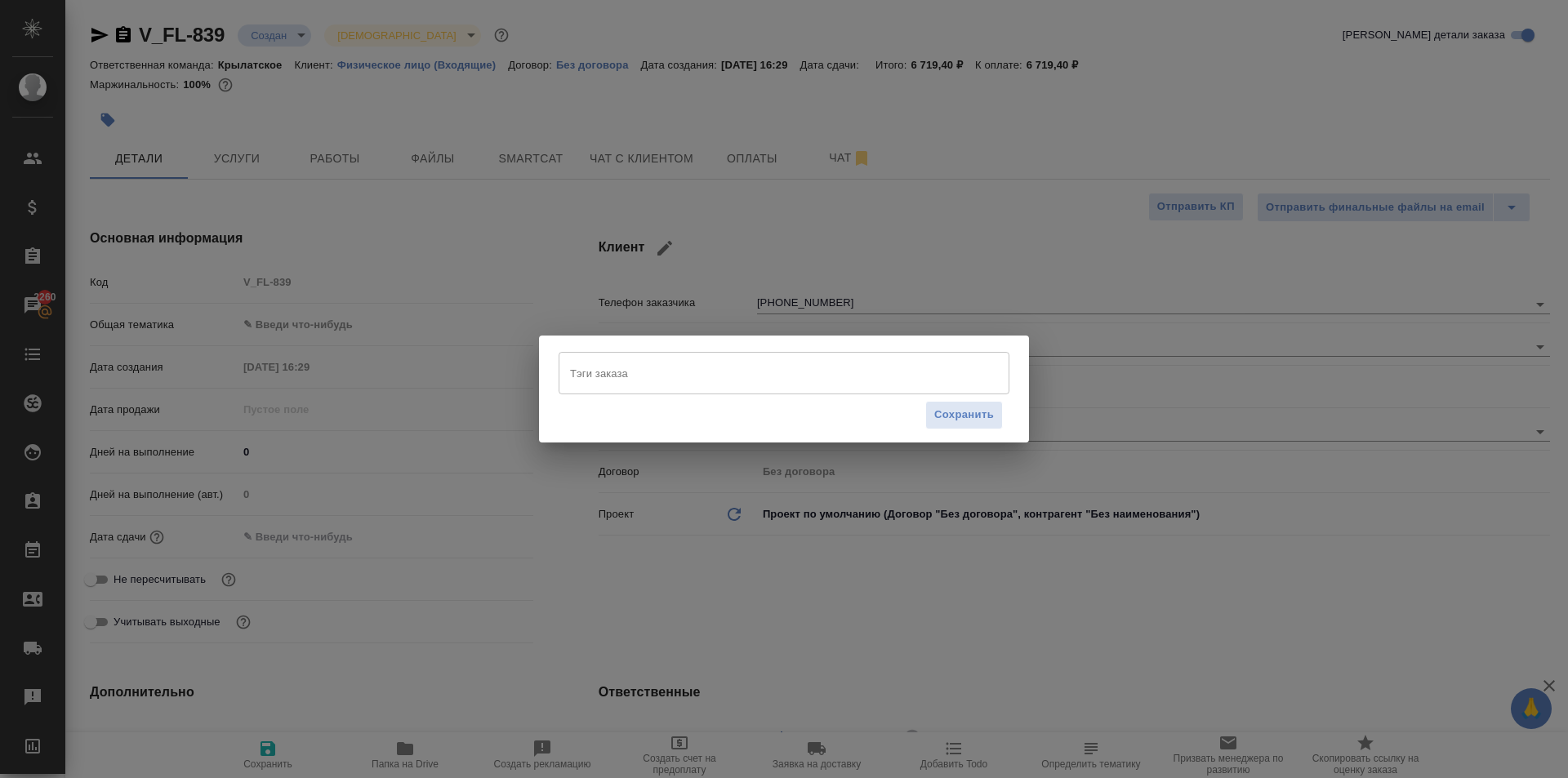
click at [703, 373] on input "Тэги заказа" at bounding box center [768, 373] width 405 height 28
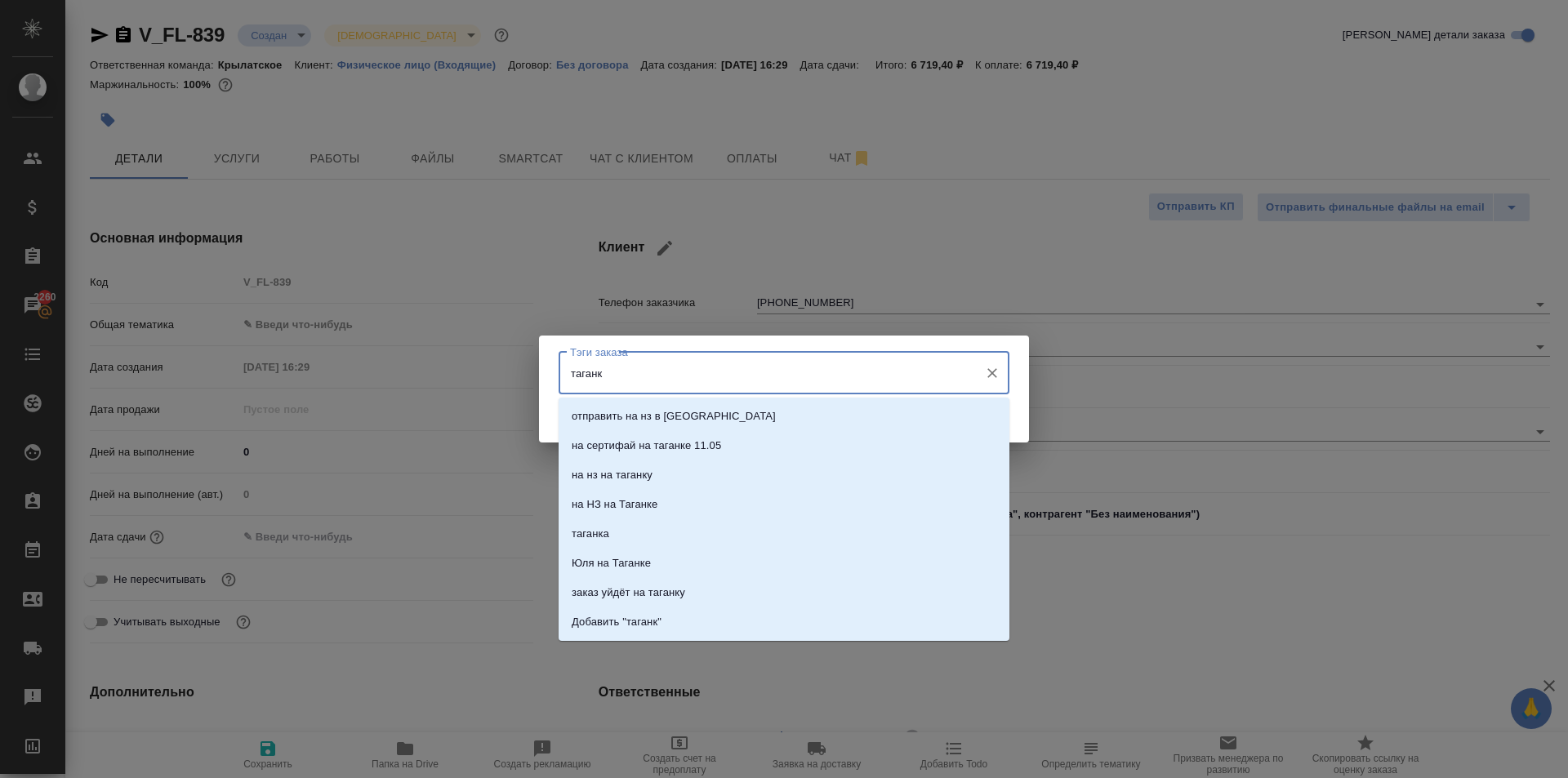
type input "таганку"
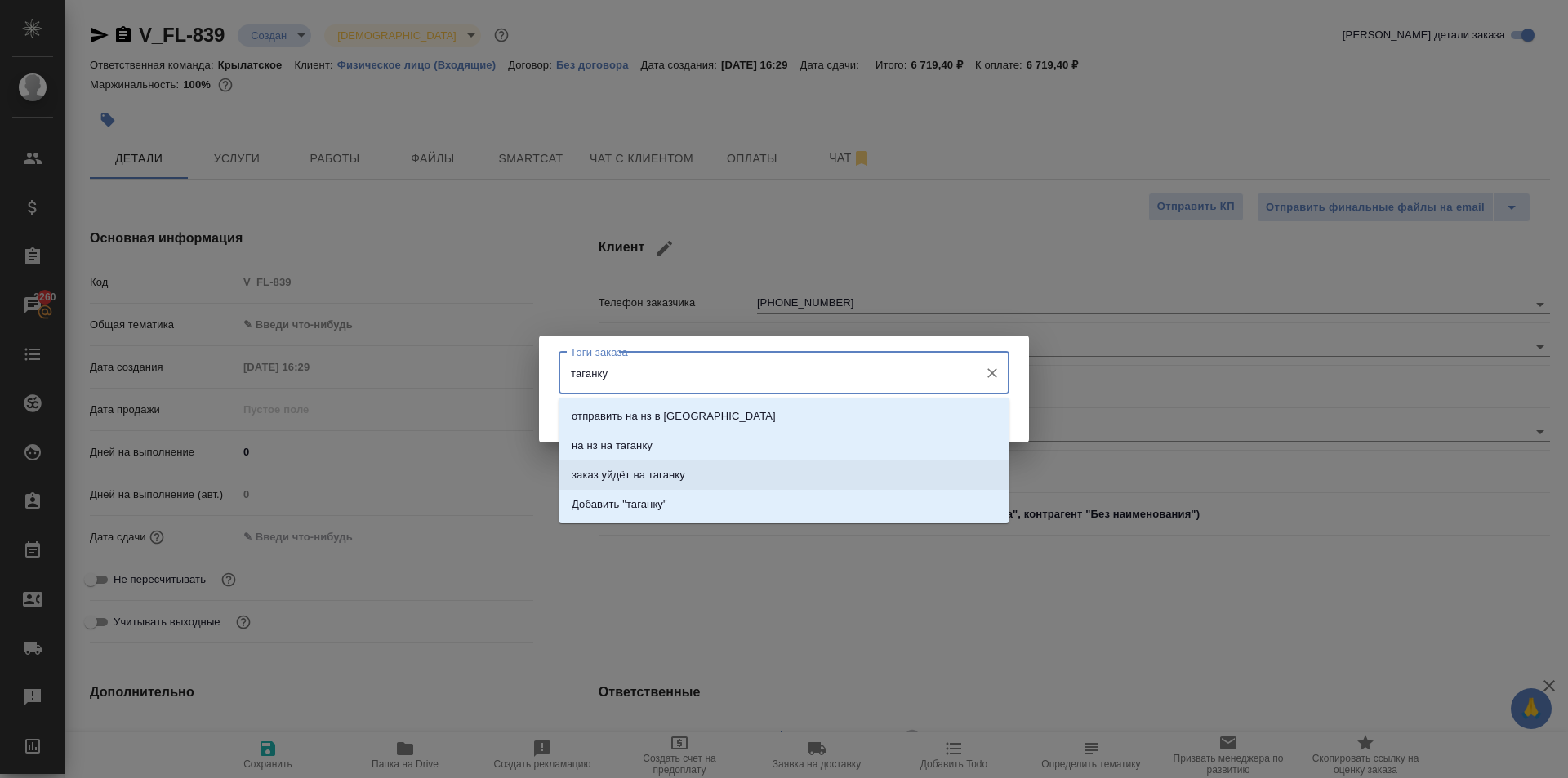
drag, startPoint x: 837, startPoint y: 476, endPoint x: 882, endPoint y: 465, distance: 46.3
click at [838, 475] on li "заказ уйдёт на таганку" at bounding box center [784, 475] width 451 height 30
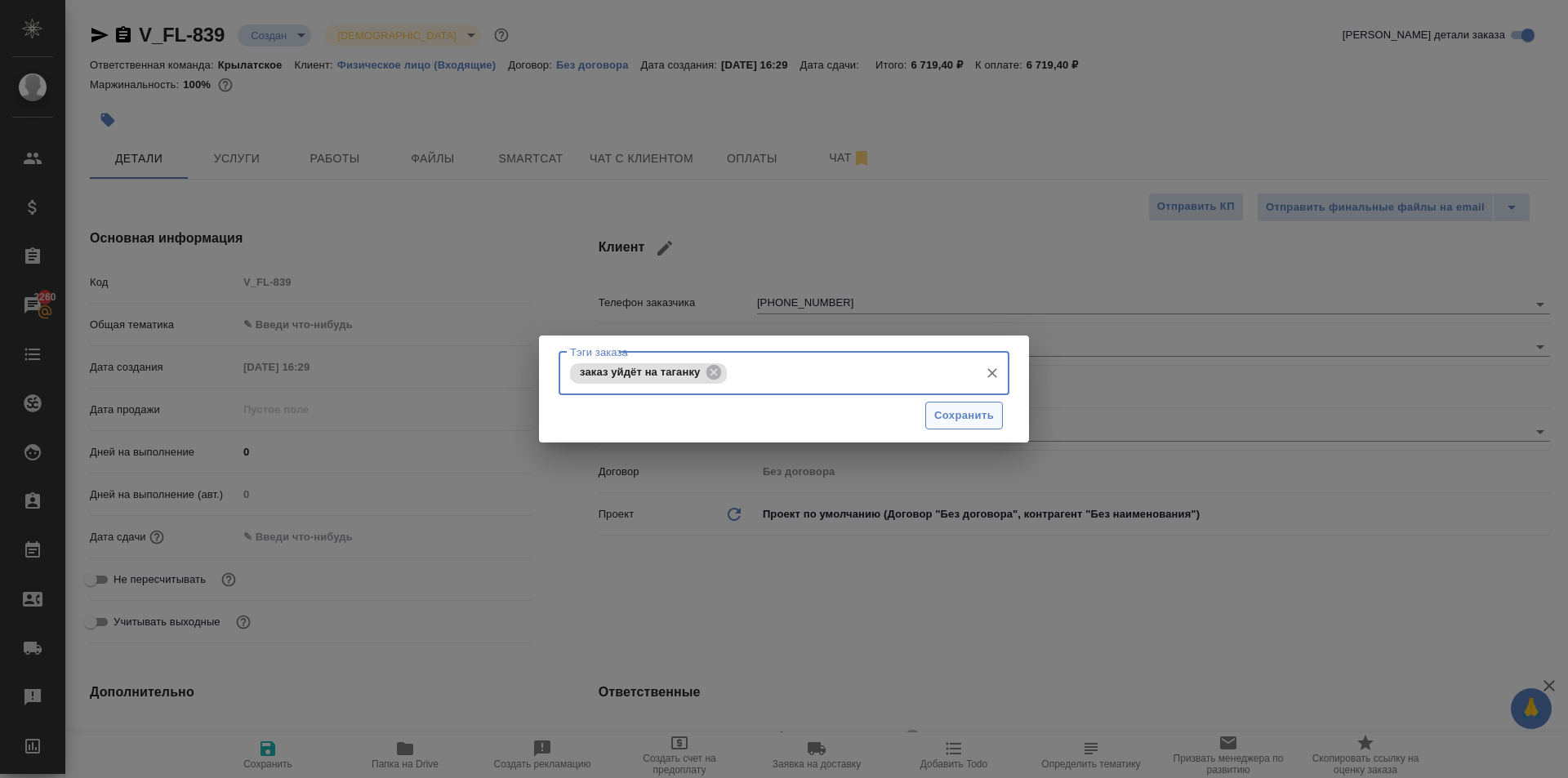
click at [979, 415] on span "Сохранить" at bounding box center [964, 416] width 60 height 19
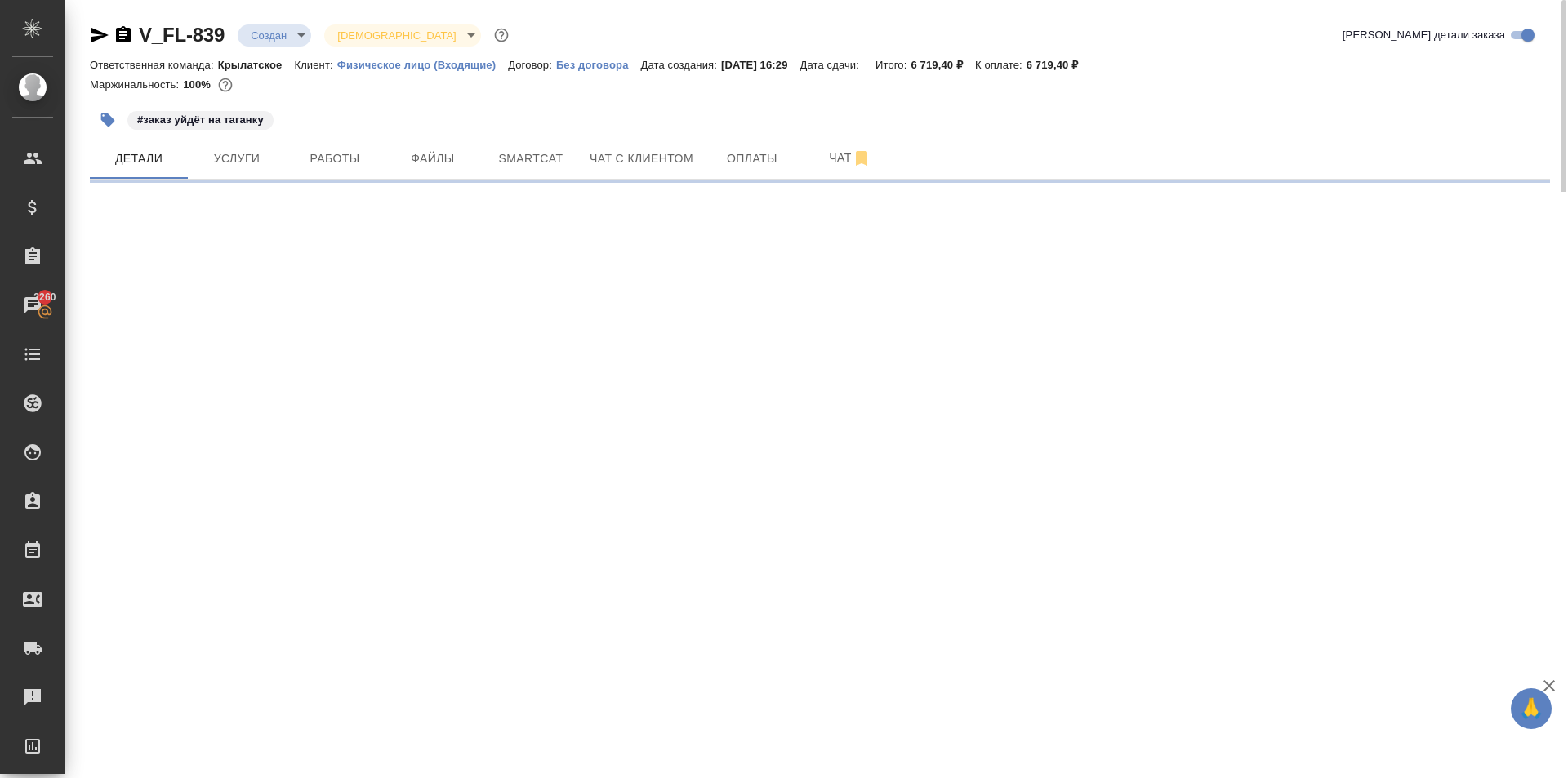
select select "RU"
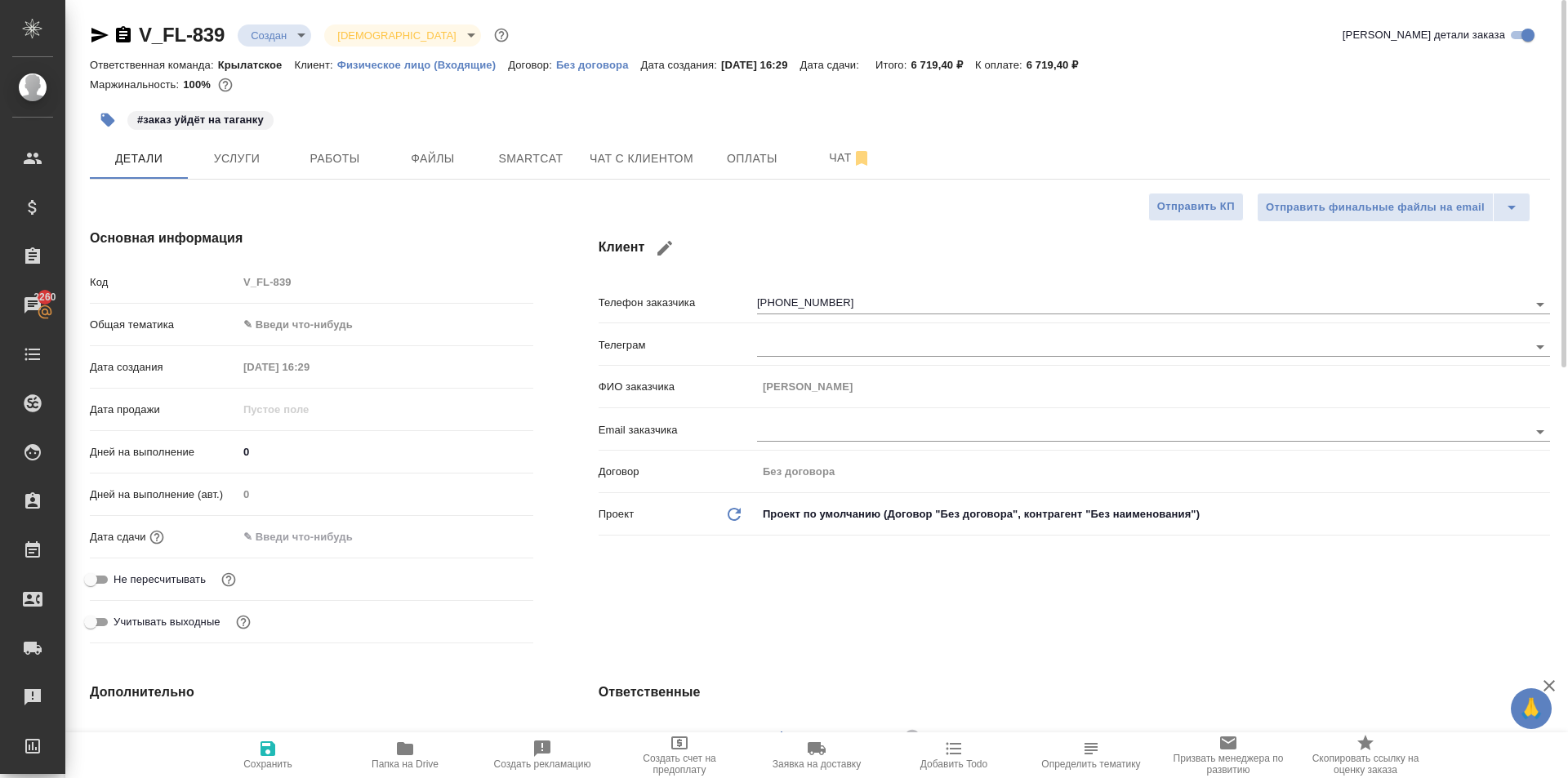
type textarea "x"
drag, startPoint x: 299, startPoint y: 296, endPoint x: 299, endPoint y: 306, distance: 10.0
click at [299, 297] on div "Код V_FL-839" at bounding box center [312, 289] width 443 height 42
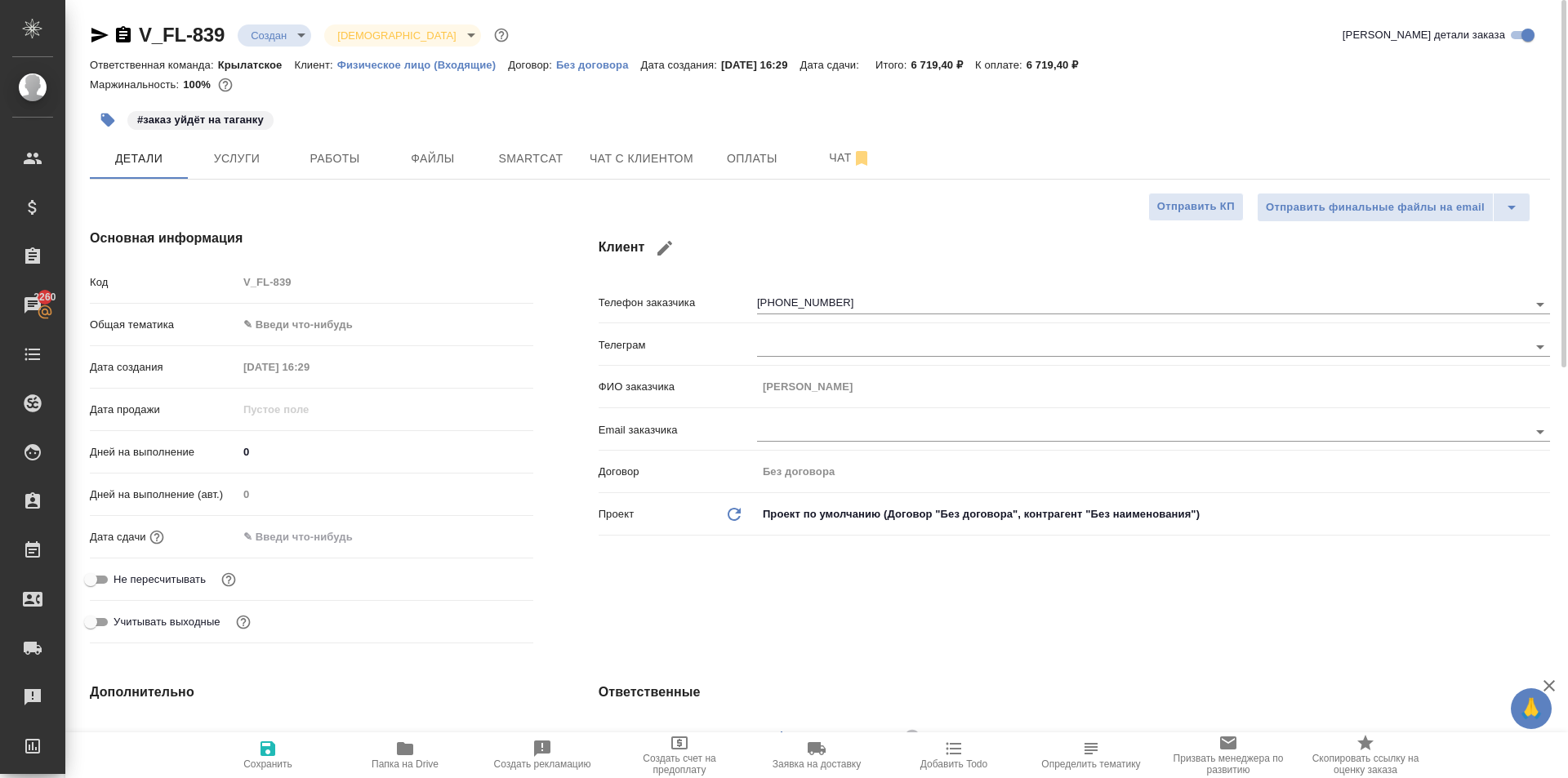
click at [298, 309] on div "Код V_FL-839" at bounding box center [312, 289] width 443 height 42
click at [302, 330] on body "🙏 .cls-1 fill:#fff; AWATERA Kasymov Timur Клиенты Спецификации Заказы 2260 Чаты…" at bounding box center [784, 389] width 1568 height 778
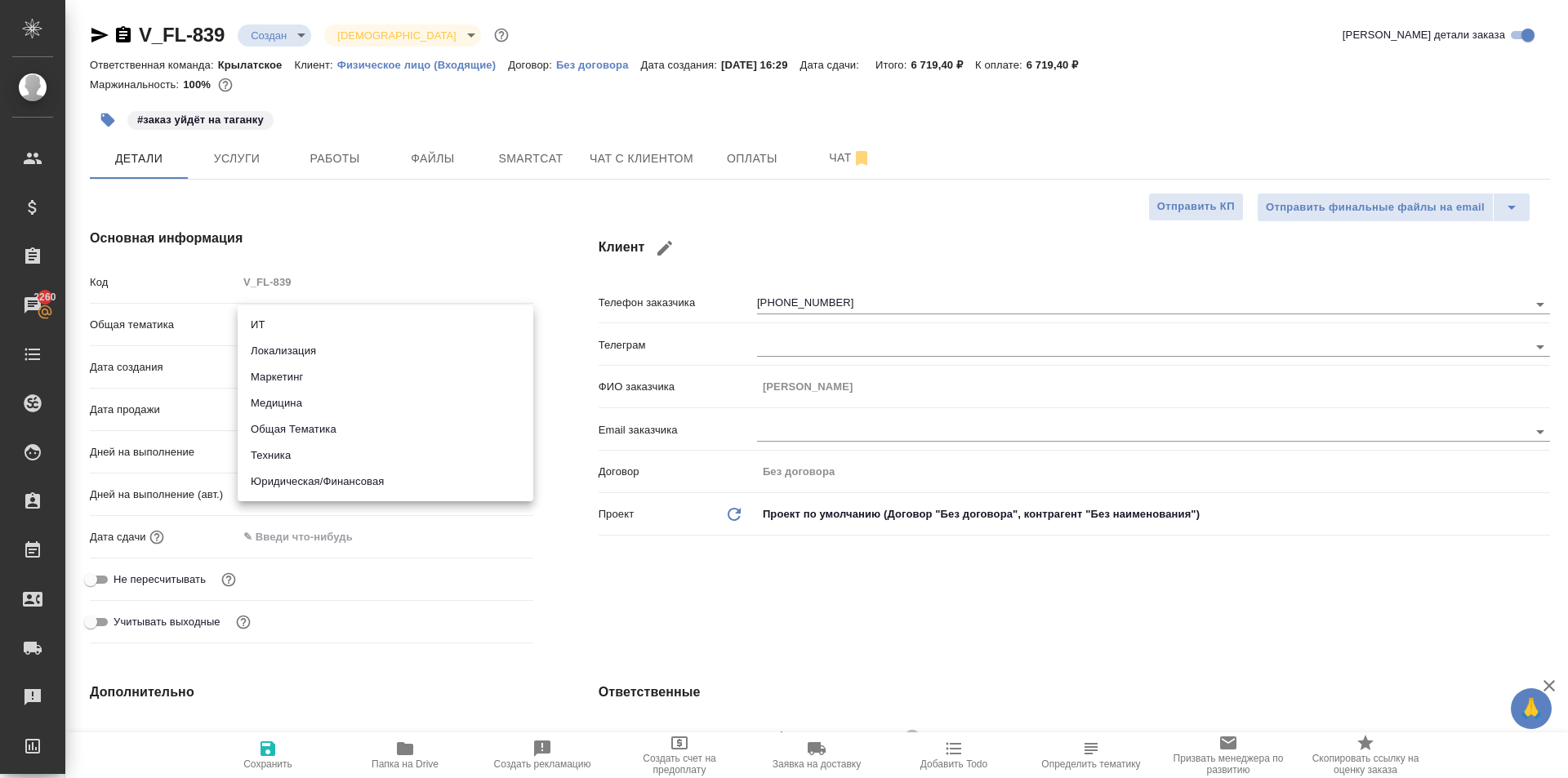
click at [309, 483] on li "Юридическая/Финансовая" at bounding box center [385, 481] width 296 height 26
type input "yr-fn"
type textarea "x"
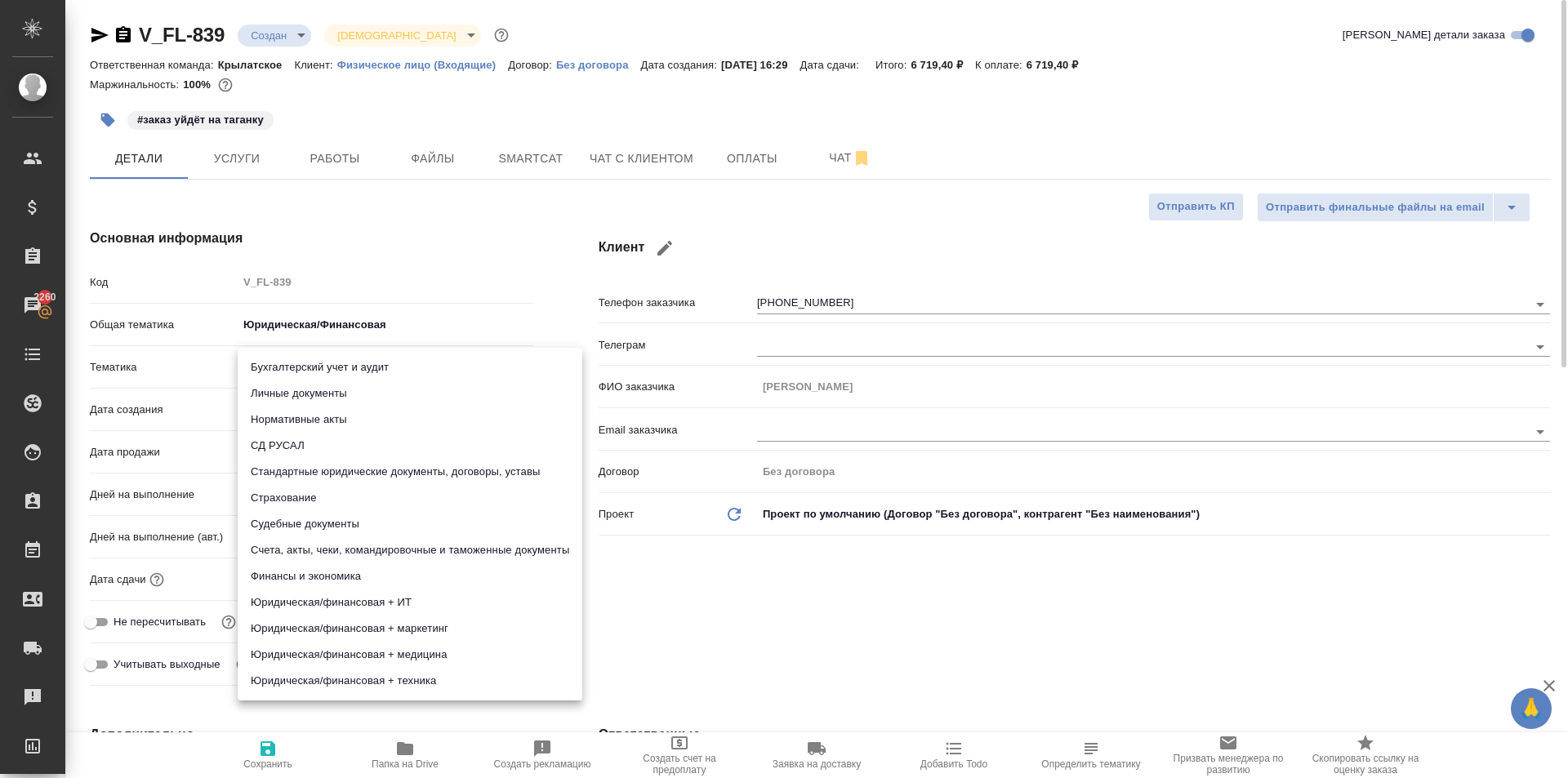
click at [266, 378] on body "🙏 .cls-1 fill:#fff; AWATERA Kasymov Timur Клиенты Спецификации Заказы 2260 Чаты…" at bounding box center [784, 389] width 1568 height 778
click at [278, 389] on li "Личные документы" at bounding box center [410, 393] width 345 height 26
type textarea "x"
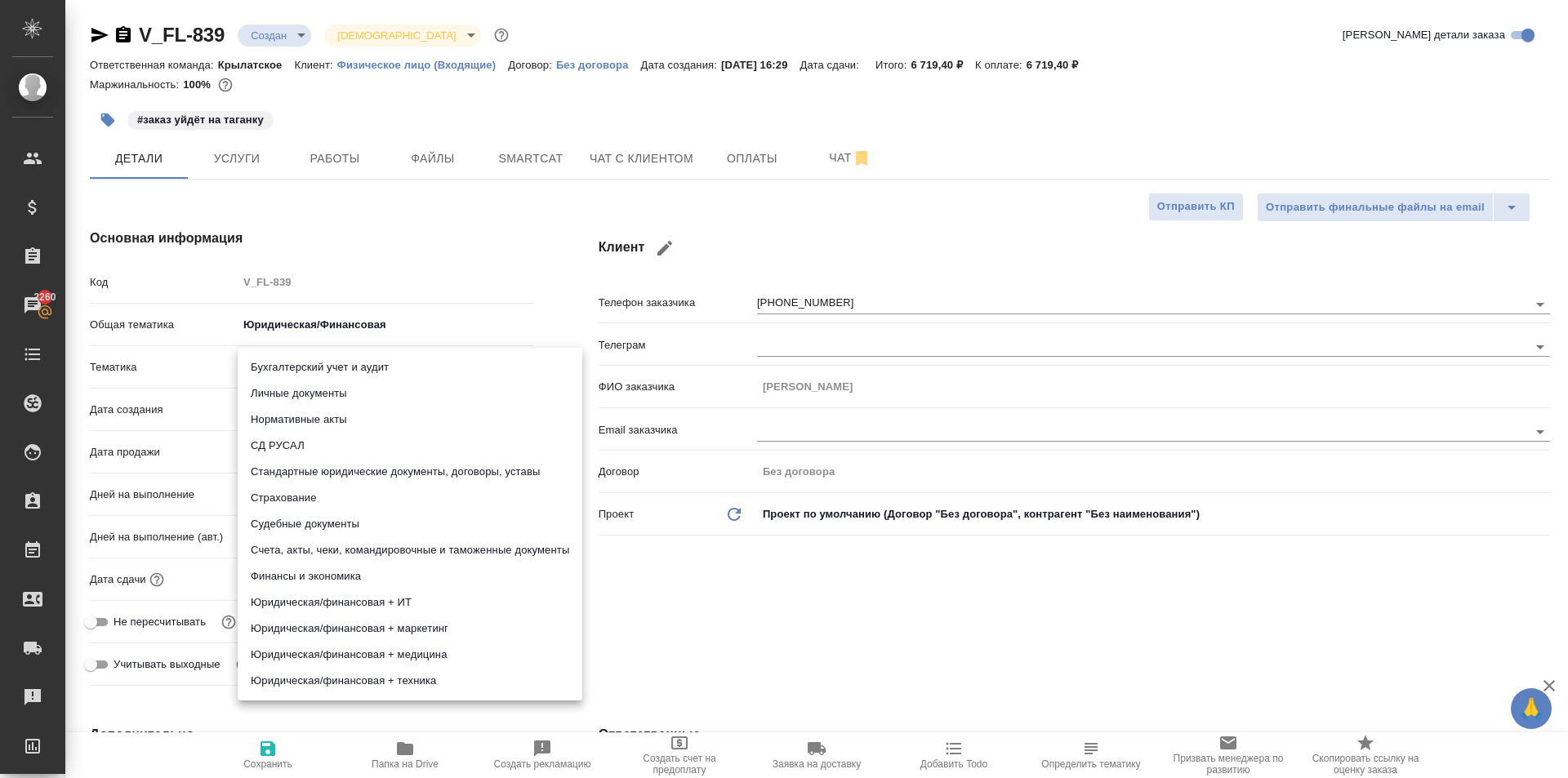
type input "5a8b8b956a9677013d343cfe"
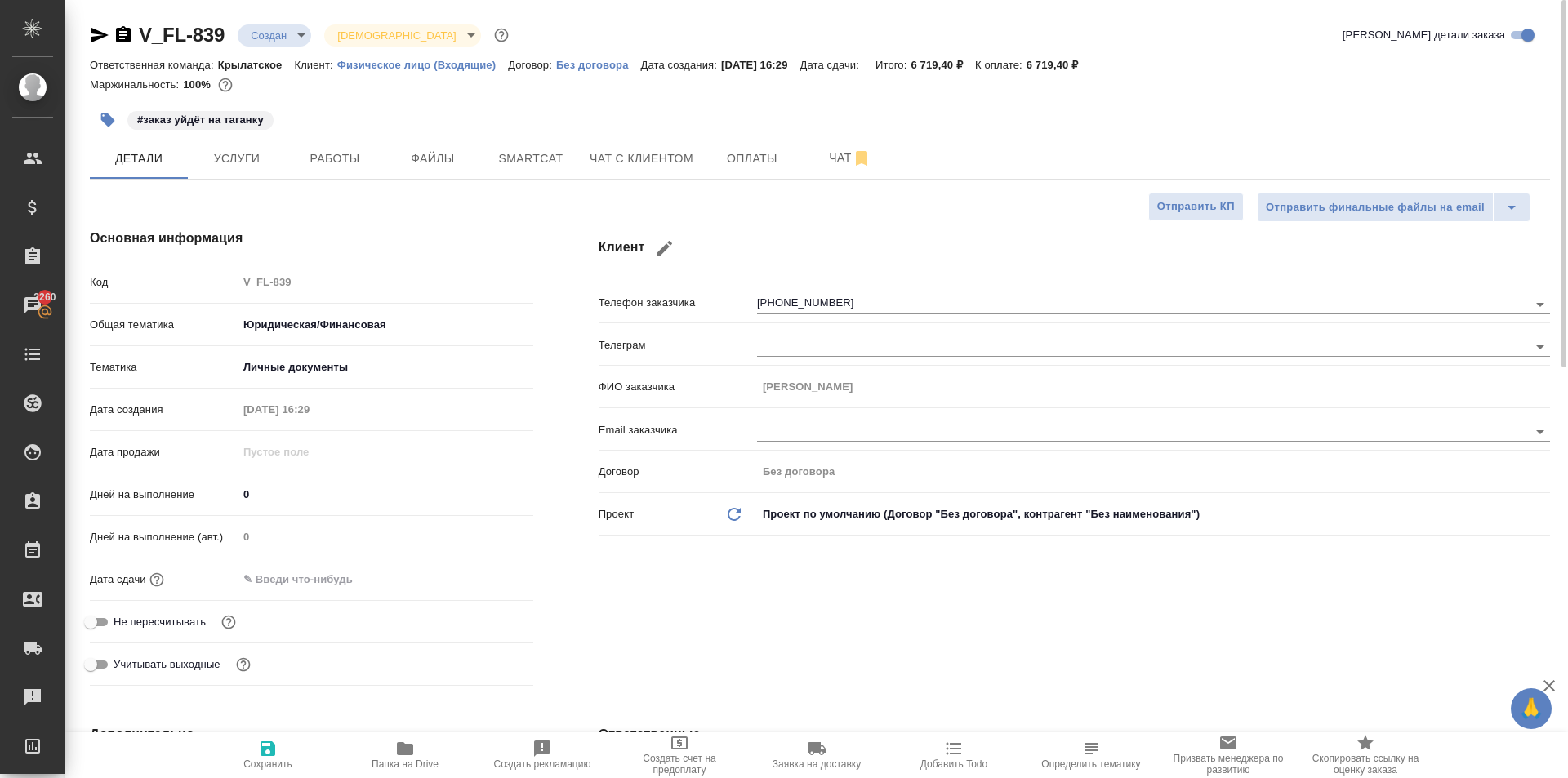
click at [278, 566] on div "Дата сдачи" at bounding box center [312, 579] width 443 height 29
drag, startPoint x: 293, startPoint y: 583, endPoint x: 369, endPoint y: 581, distance: 76.0
click at [298, 582] on input "text" at bounding box center [310, 579] width 143 height 24
click at [490, 572] on icon "button" at bounding box center [486, 577] width 14 height 16
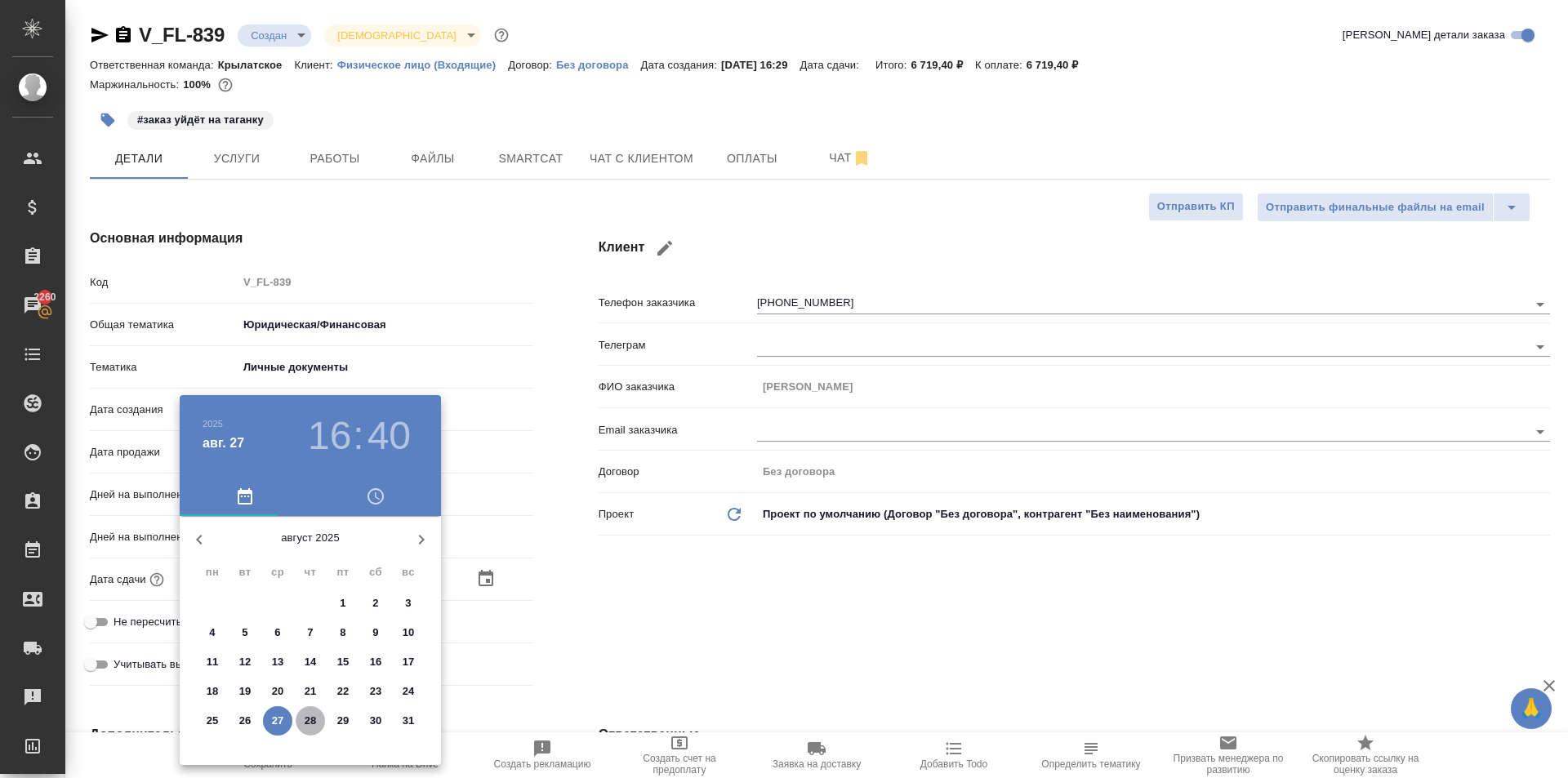
click at [309, 719] on p "28" at bounding box center [310, 721] width 13 height 16
type input "28.08.2025 16:40"
type textarea "x"
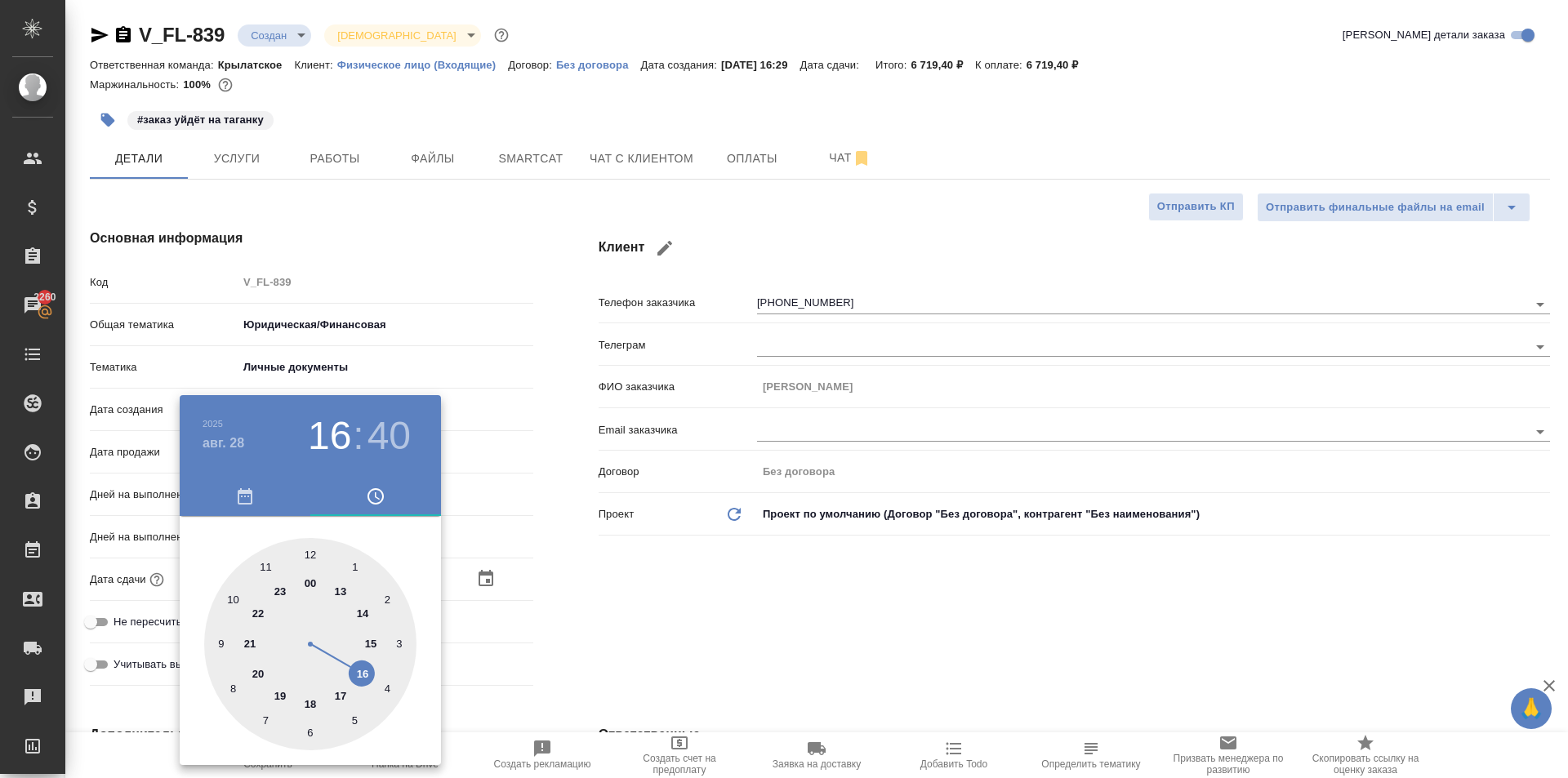
click at [313, 553] on div at bounding box center [310, 644] width 212 height 212
type input "28.08.2025 12:40"
type textarea "x"
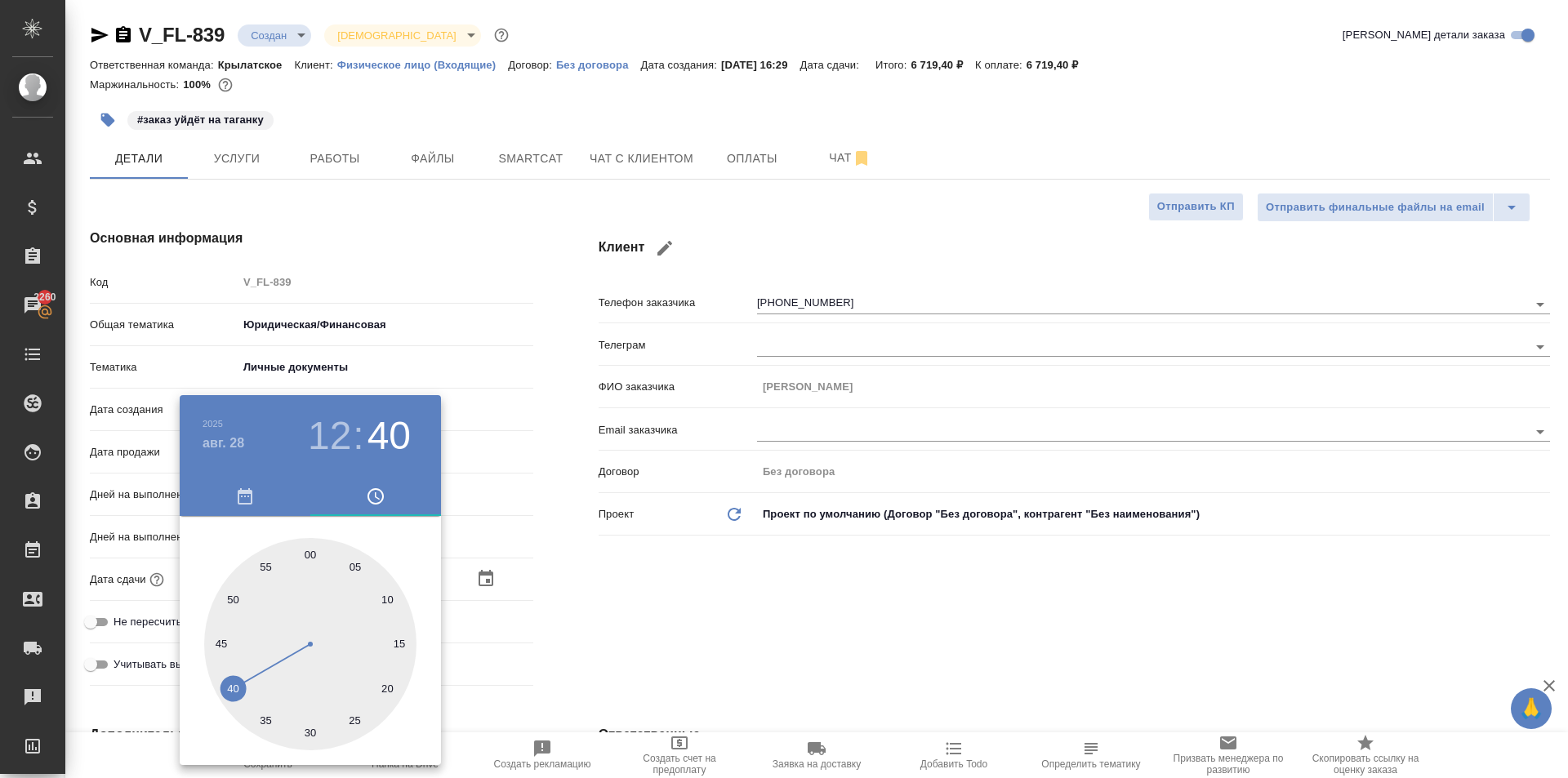
click at [312, 554] on div at bounding box center [310, 644] width 212 height 212
type input "28.08.2025 12:00"
type textarea "x"
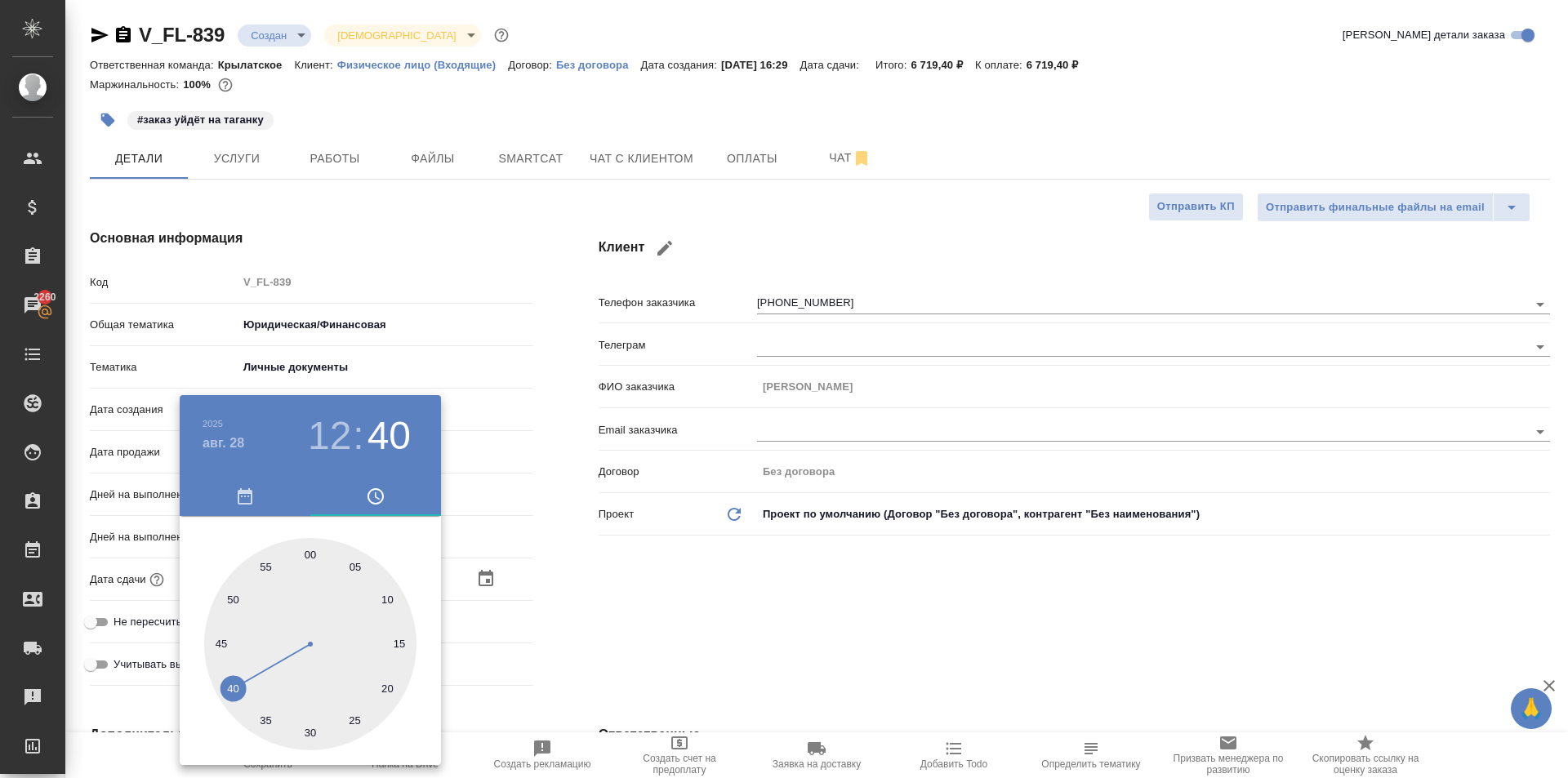
click at [312, 554] on div at bounding box center [310, 644] width 212 height 212
type textarea "x"
drag, startPoint x: 699, startPoint y: 640, endPoint x: 438, endPoint y: 695, distance: 266.7
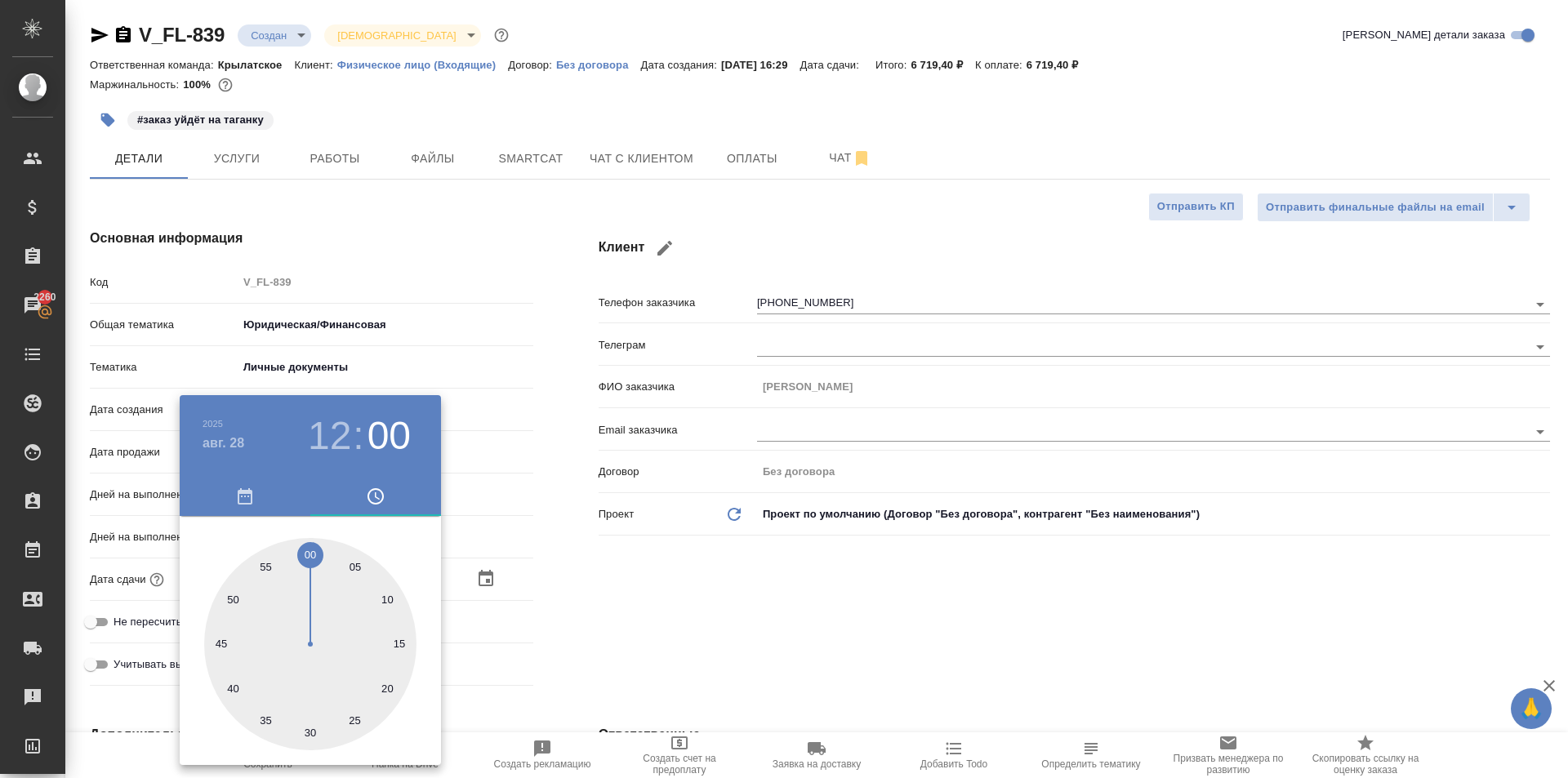
click at [697, 640] on div at bounding box center [784, 389] width 1568 height 778
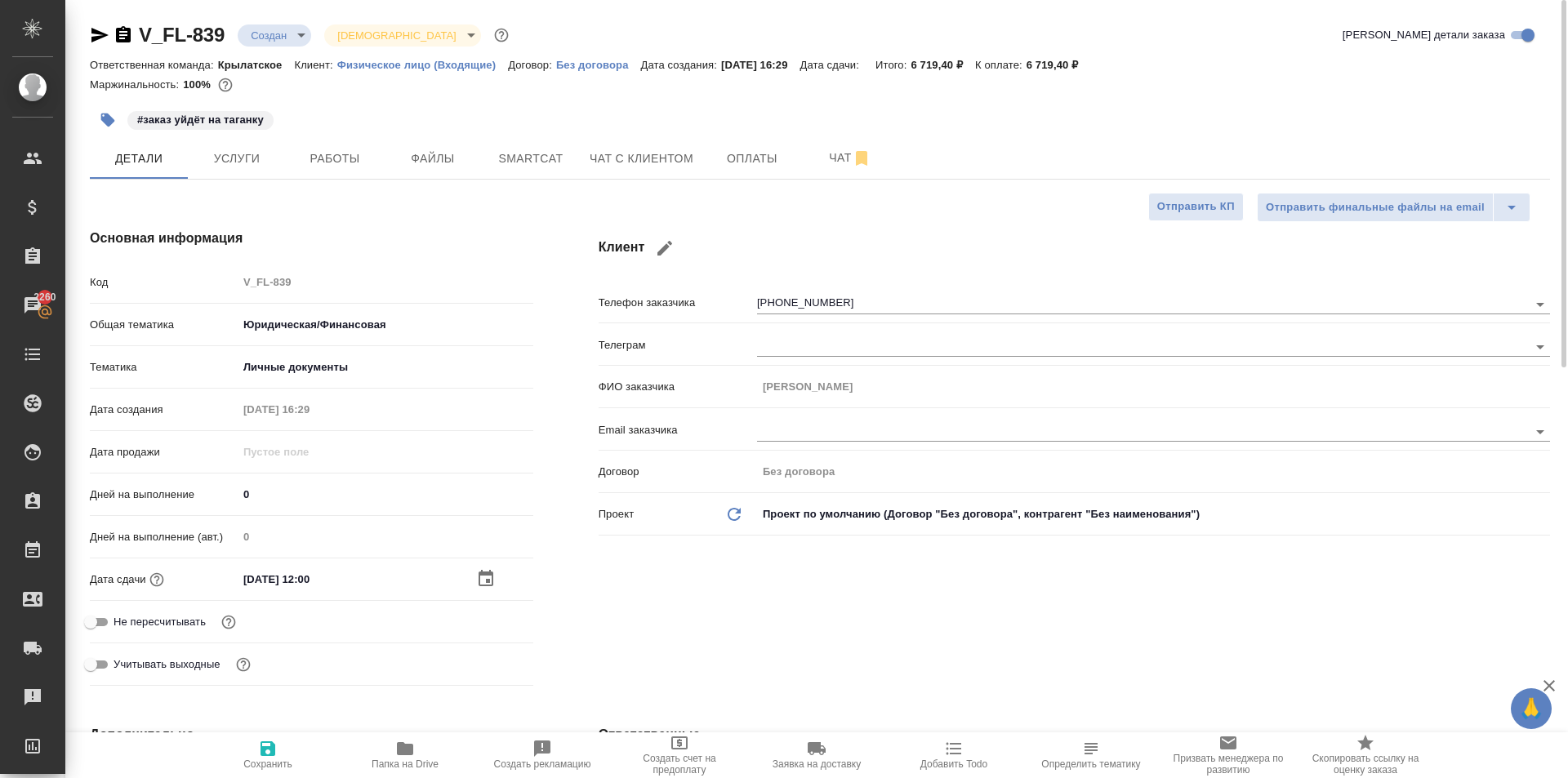
drag, startPoint x: 144, startPoint y: 628, endPoint x: 158, endPoint y: 636, distance: 16.1
click at [144, 627] on span "Не пересчитывать" at bounding box center [159, 621] width 92 height 16
click at [120, 627] on input "Не пересчитывать" at bounding box center [91, 622] width 59 height 19
checkbox input "true"
type textarea "x"
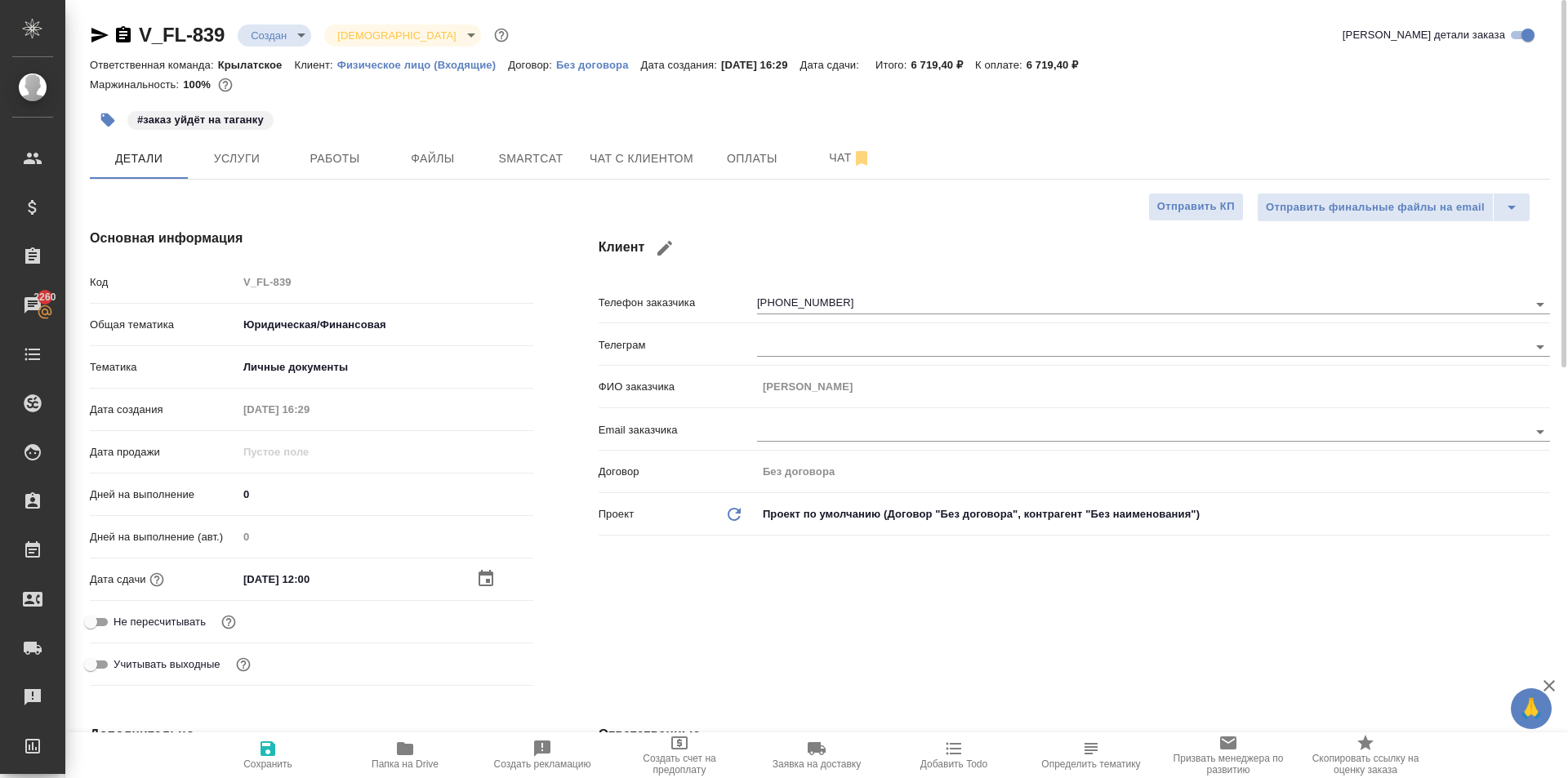
type textarea "x"
drag, startPoint x: 229, startPoint y: 743, endPoint x: 577, endPoint y: 665, distance: 356.6
click at [230, 743] on span "Сохранить" at bounding box center [267, 754] width 117 height 31
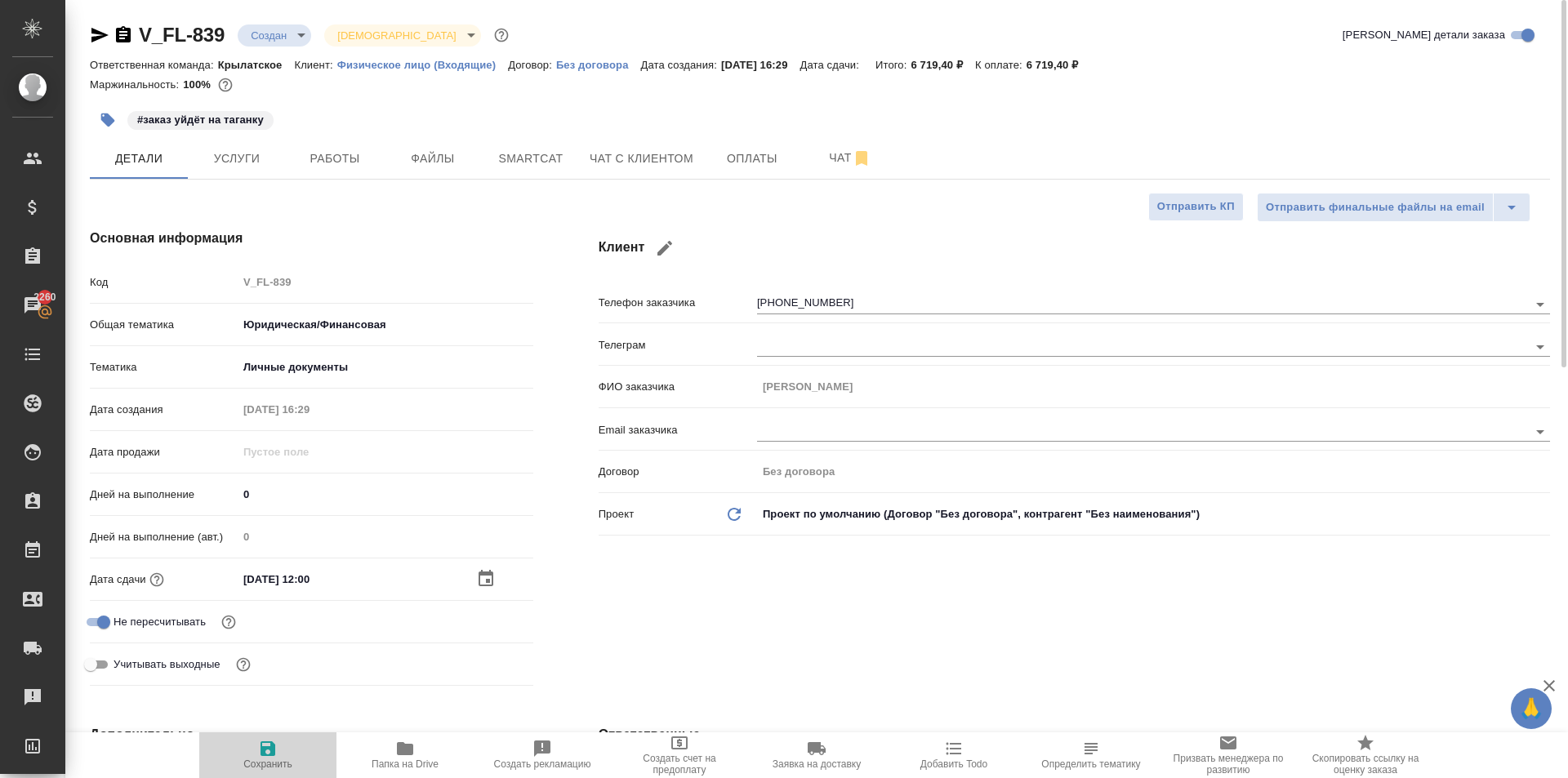
type textarea "x"
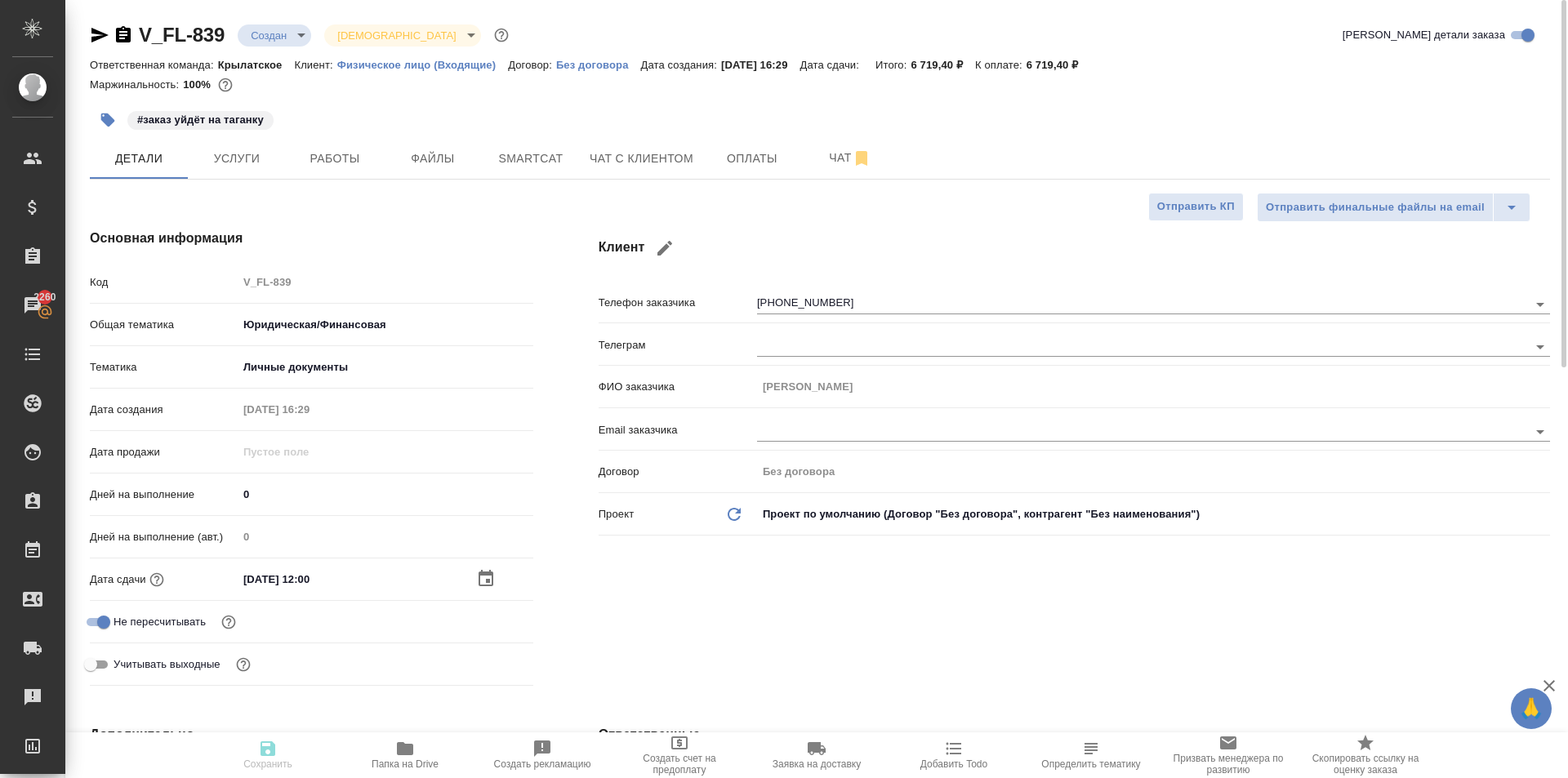
type textarea "x"
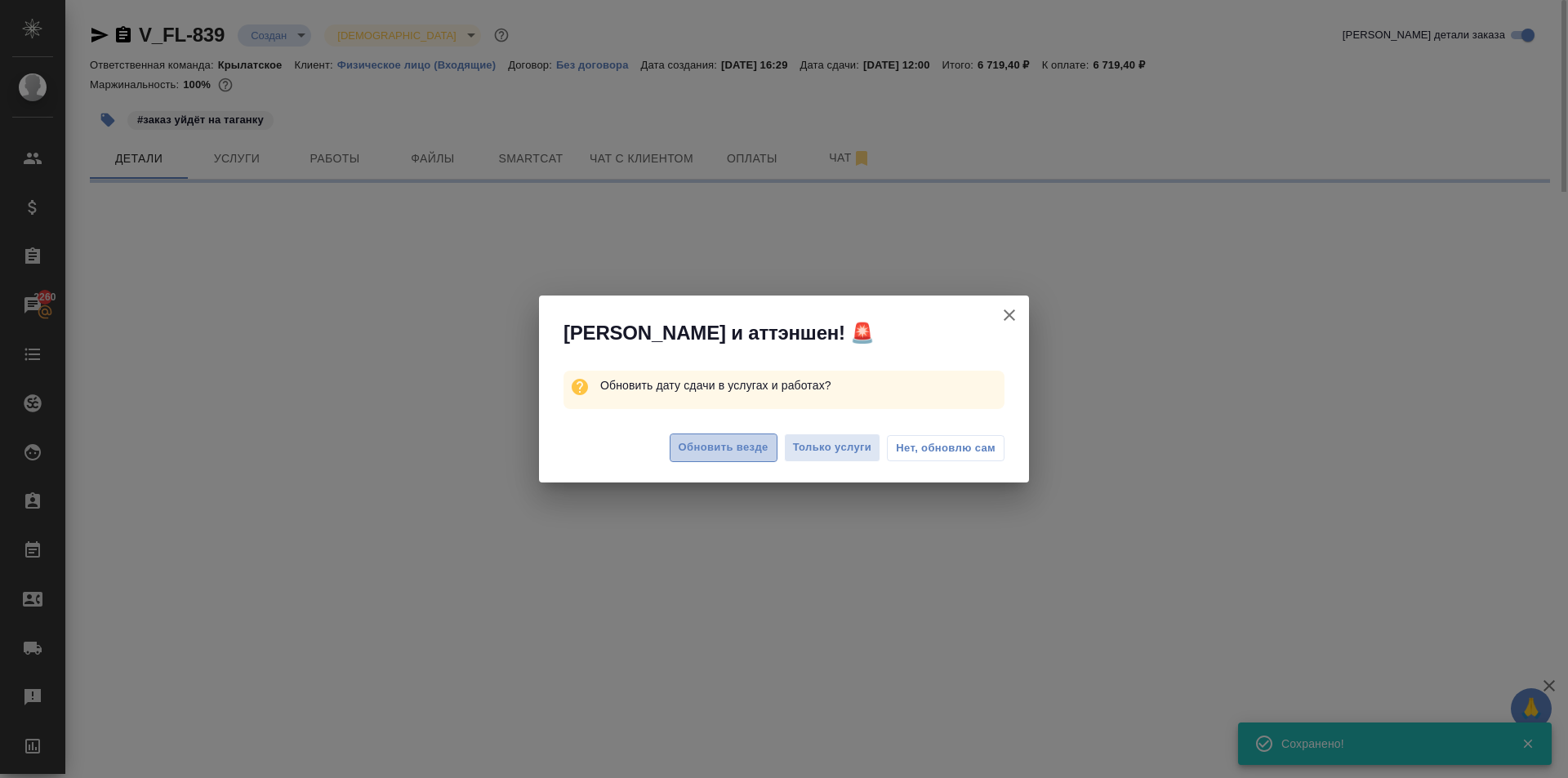
click at [723, 443] on span "Обновить везде" at bounding box center [723, 448] width 90 height 19
select select "RU"
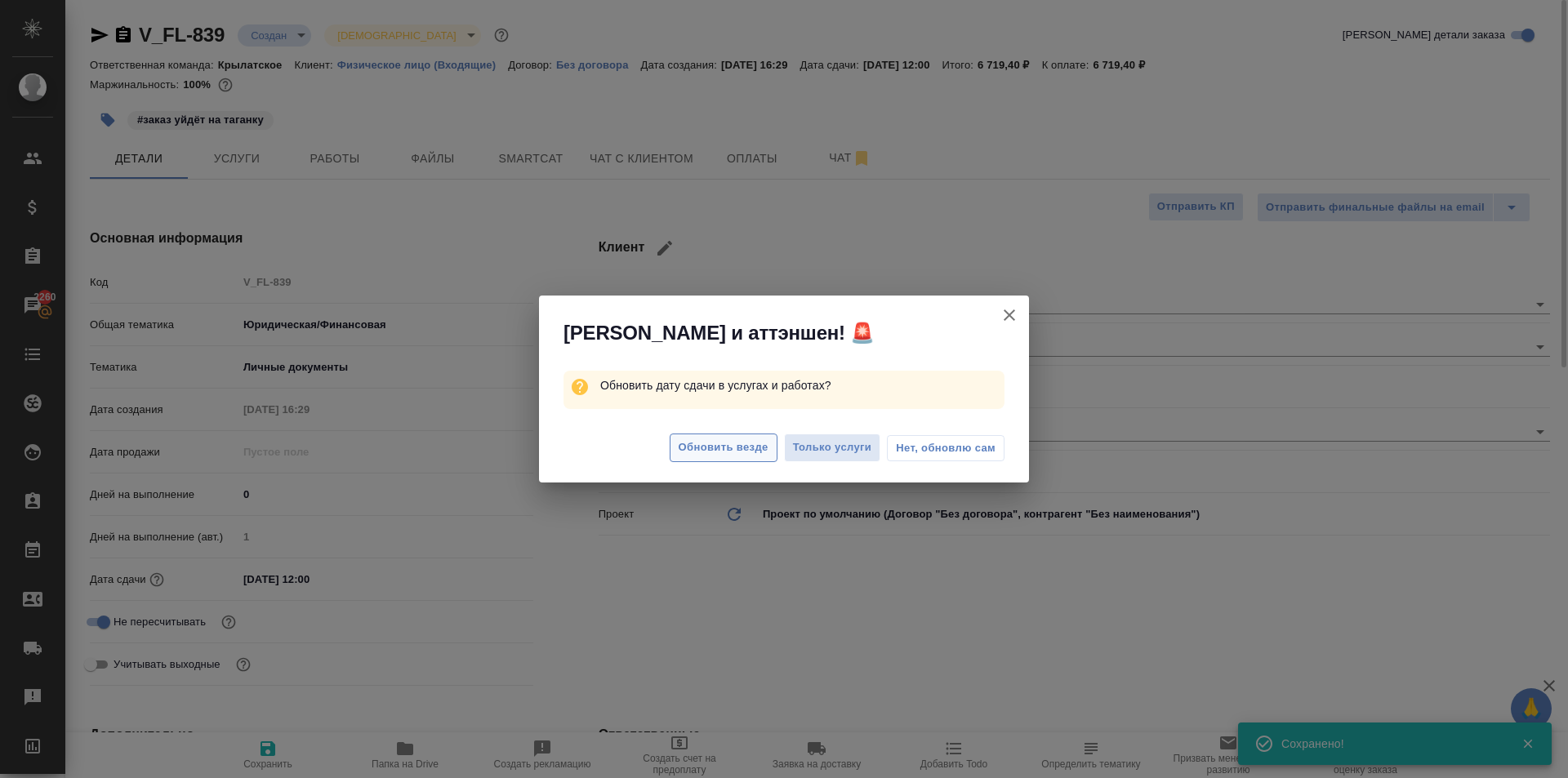
type textarea "x"
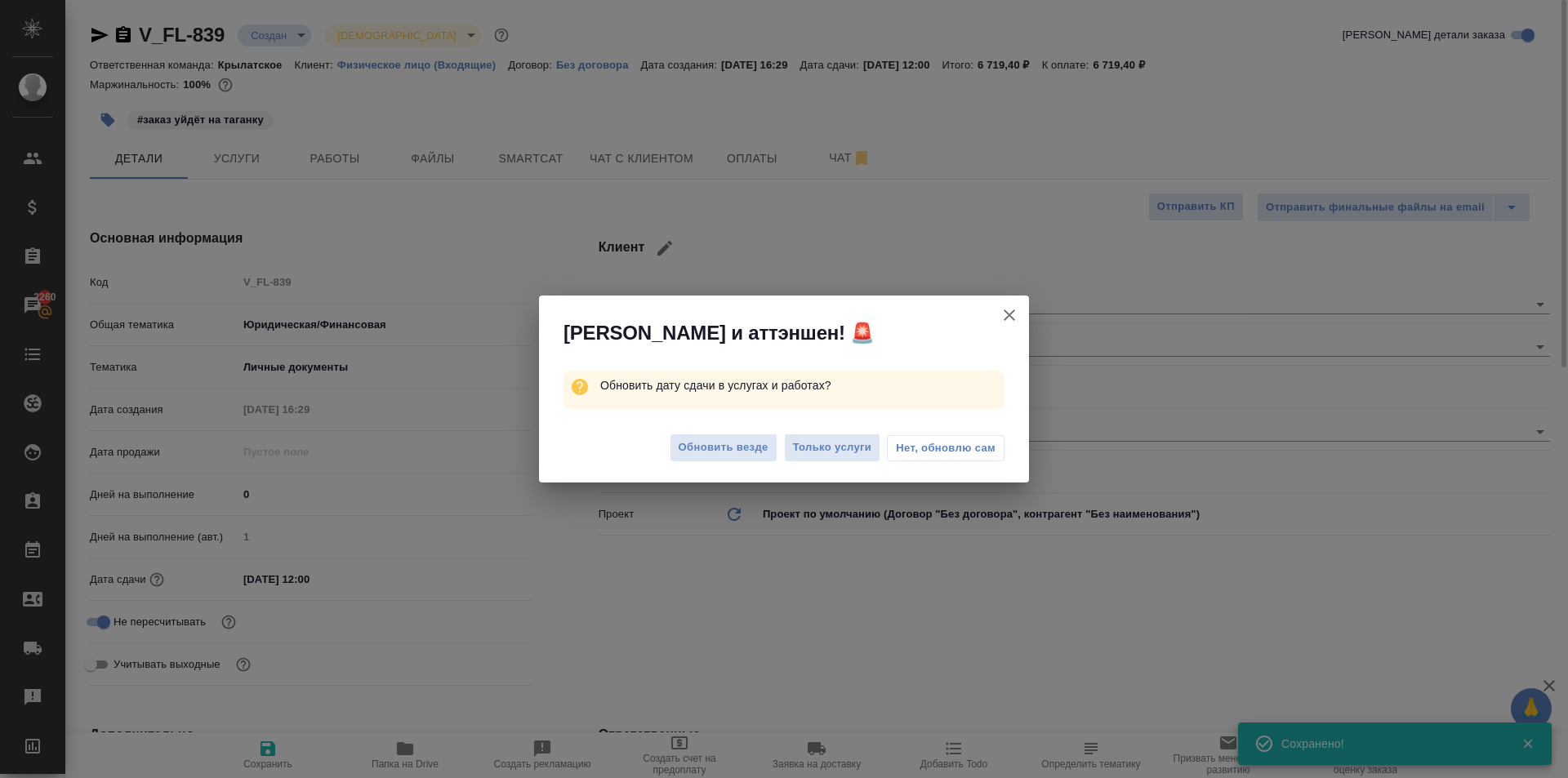
type textarea "x"
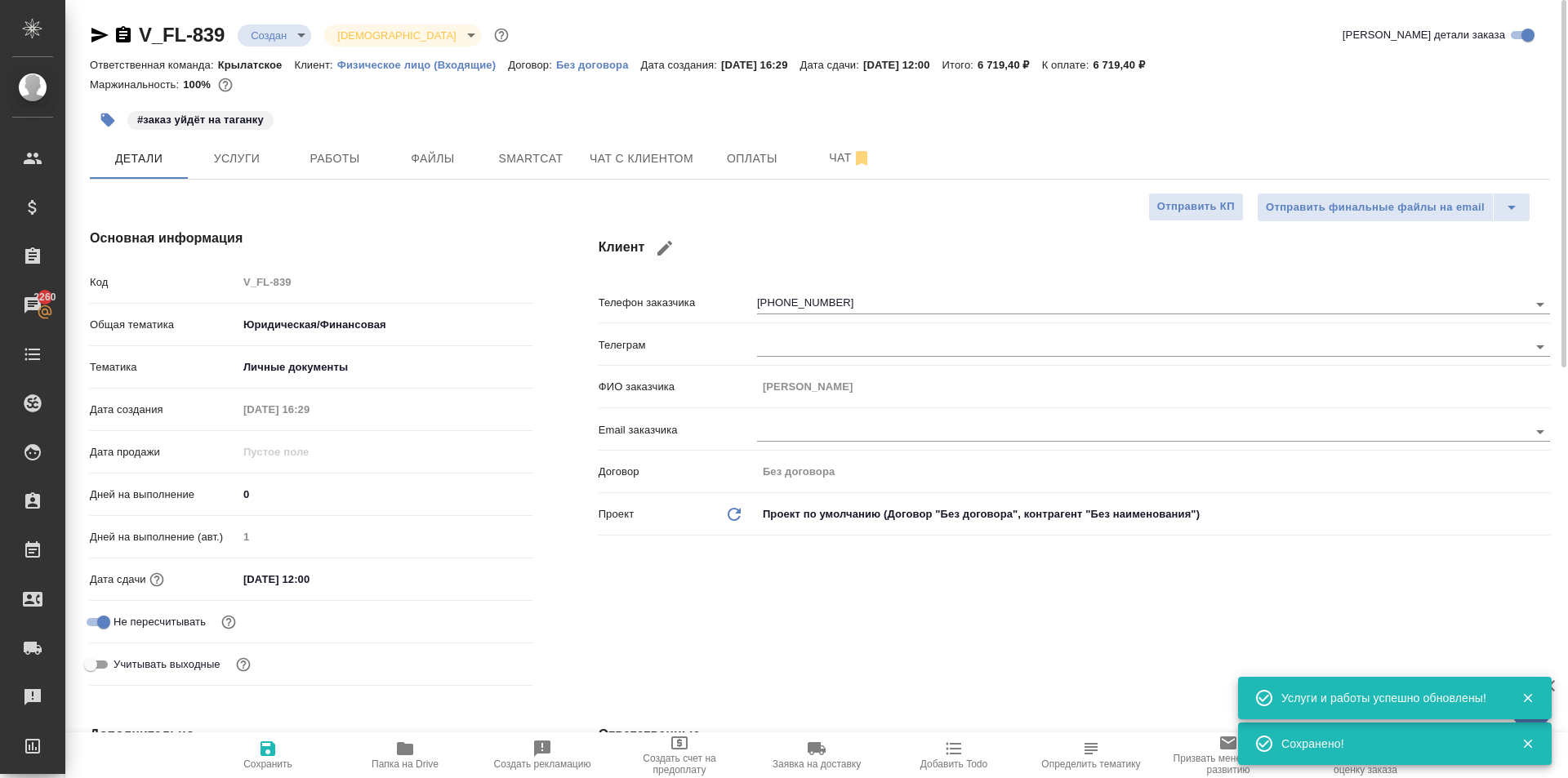
scroll to position [490, 0]
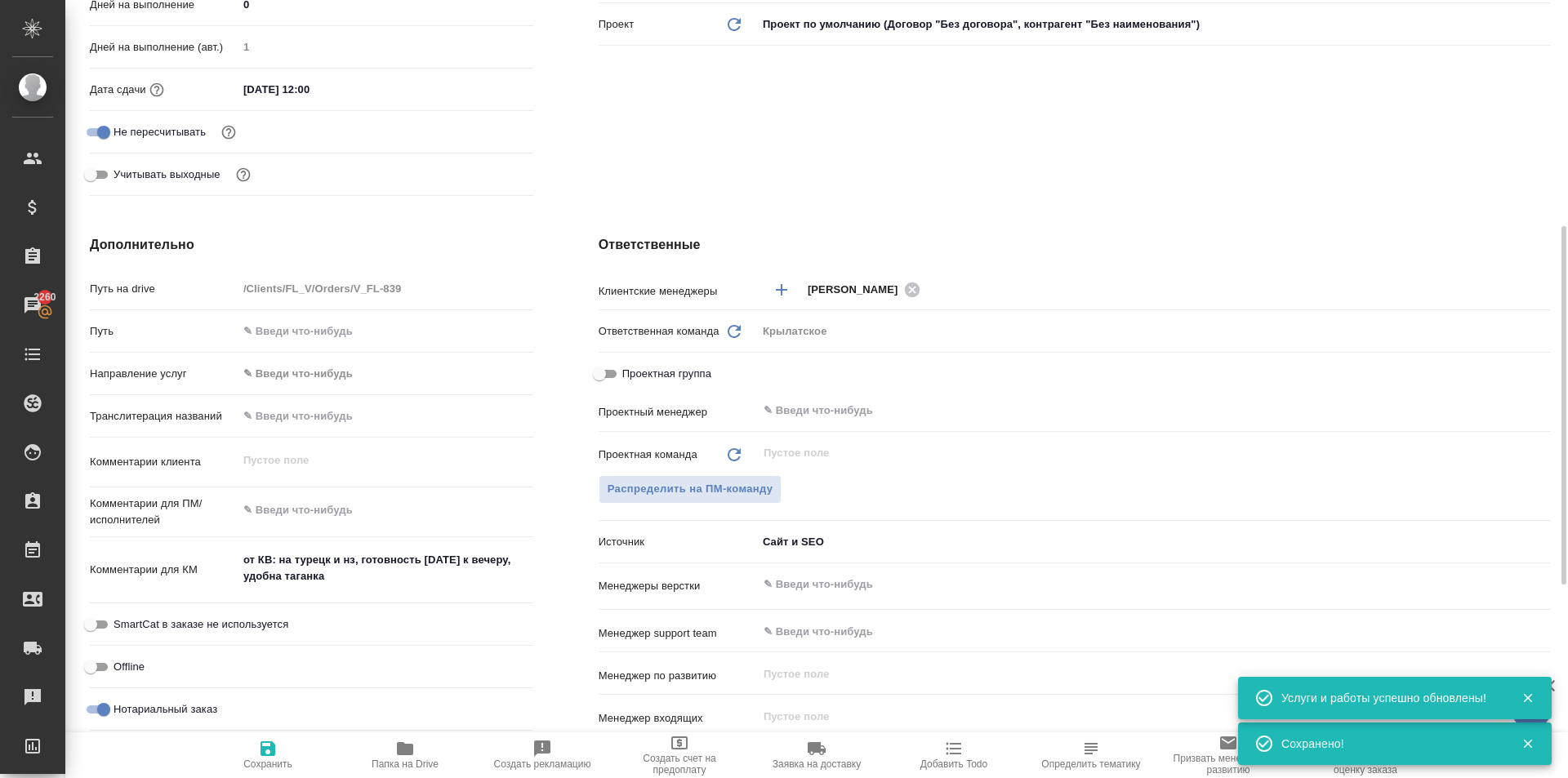
click at [322, 362] on body "🙏 .cls-1 fill:#fff; AWATERA Kasymov Timur Клиенты Спецификации Заказы 2260 Чаты…" at bounding box center [784, 389] width 1568 height 778
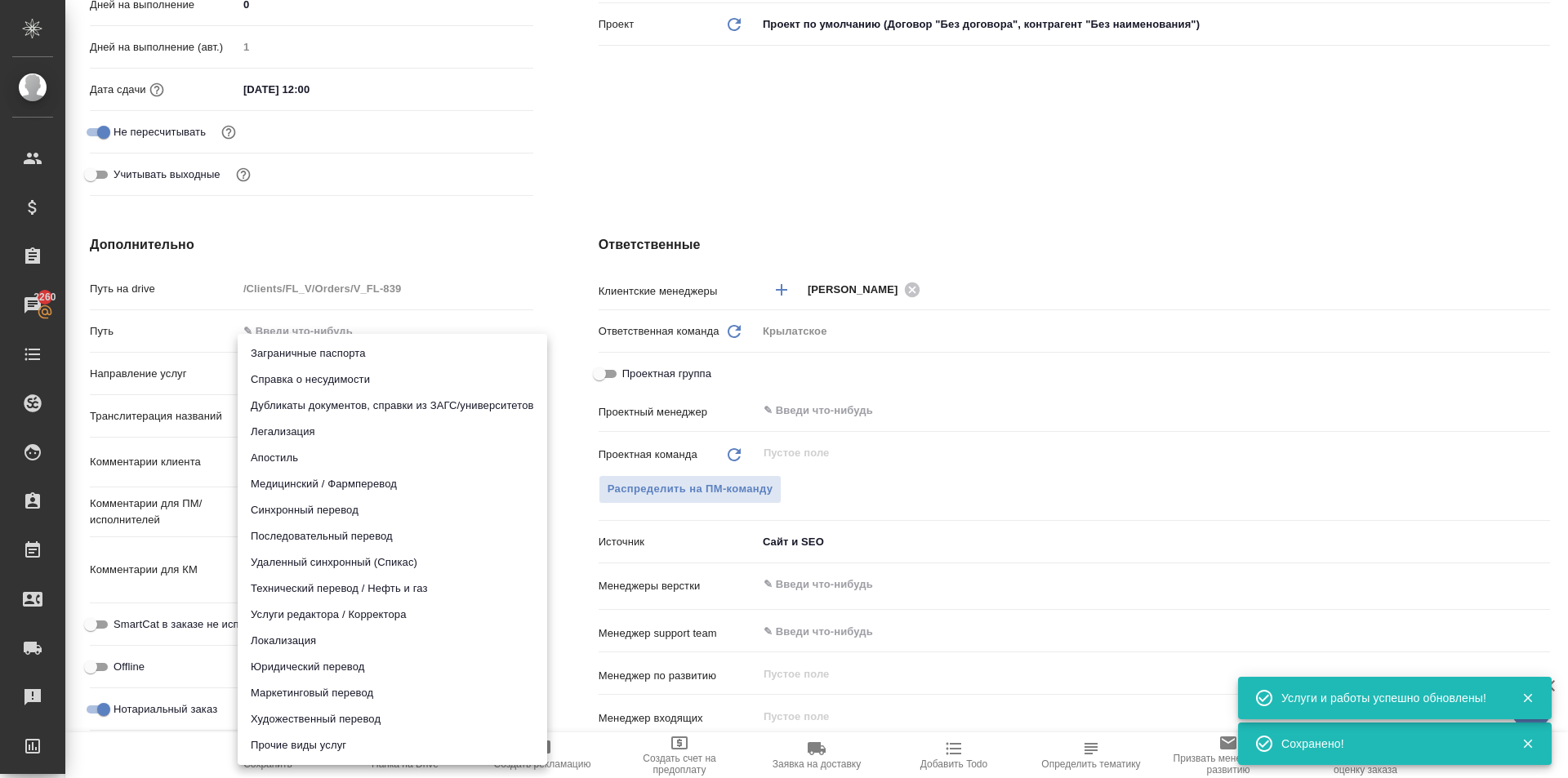
click at [300, 664] on li "Юридический перевод" at bounding box center [392, 667] width 309 height 26
type input "legalTranslation"
type textarea "x"
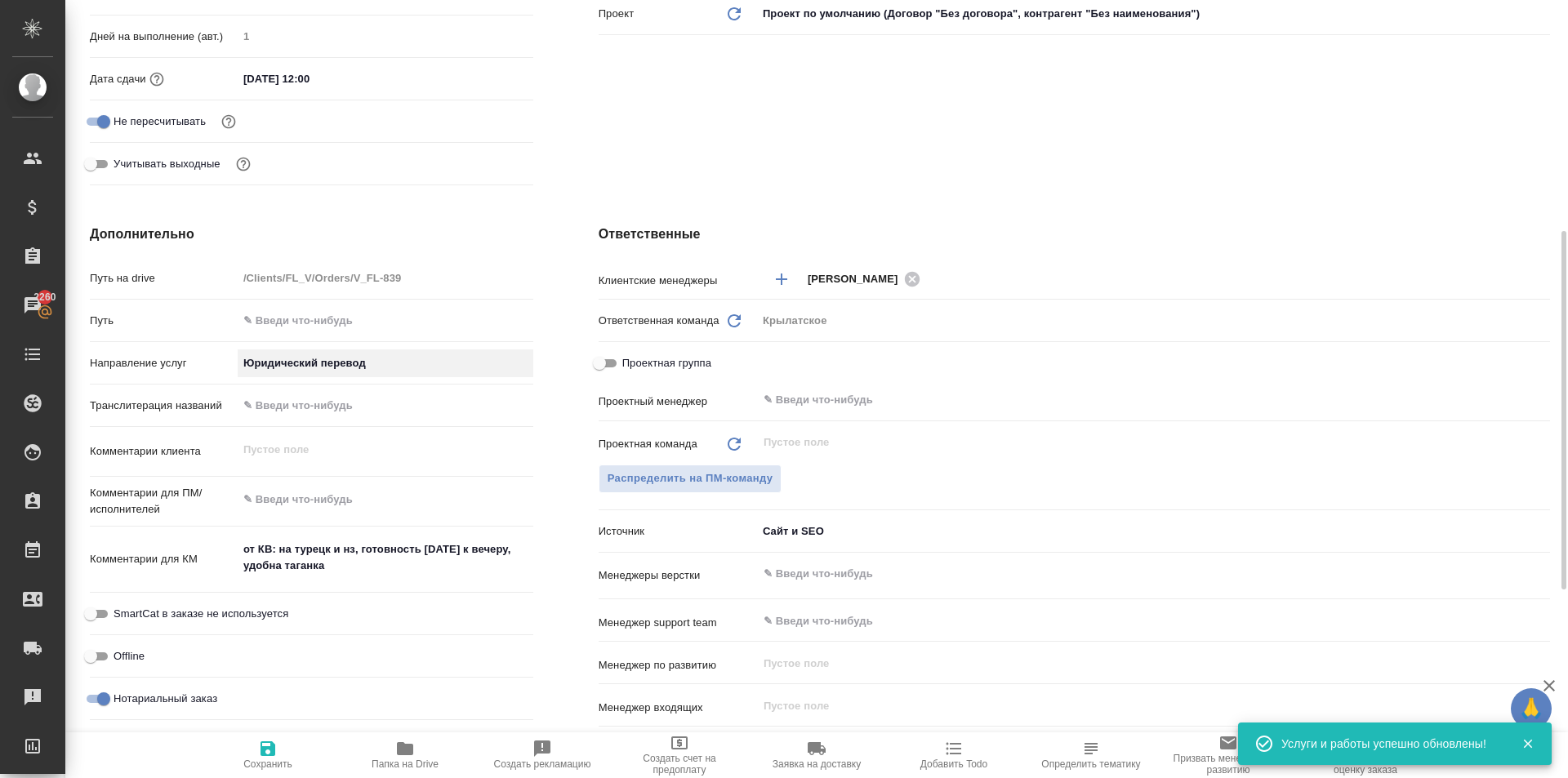
scroll to position [0, 0]
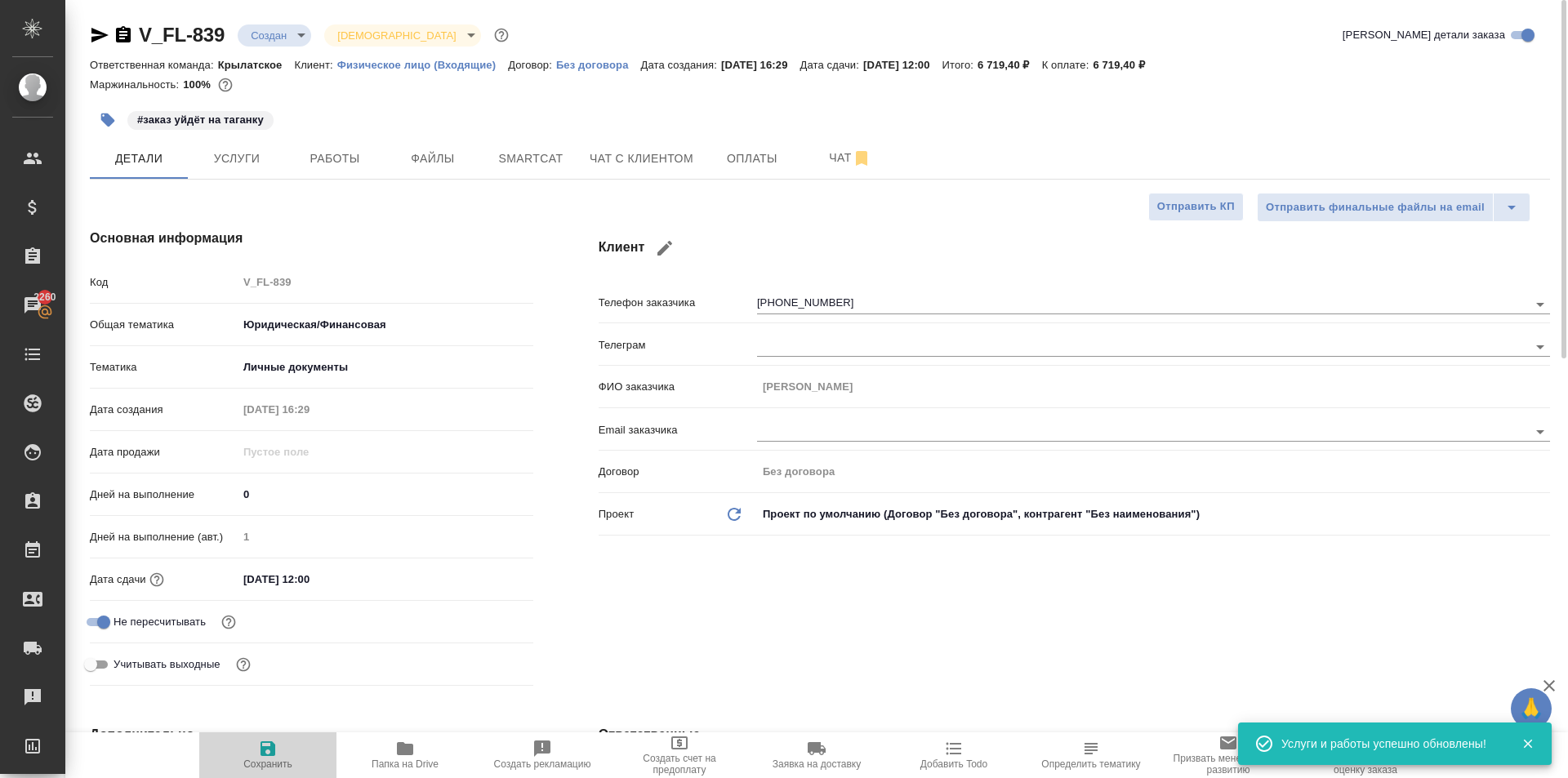
click at [260, 769] on span "Сохранить" at bounding box center [268, 765] width 49 height 12
type textarea "x"
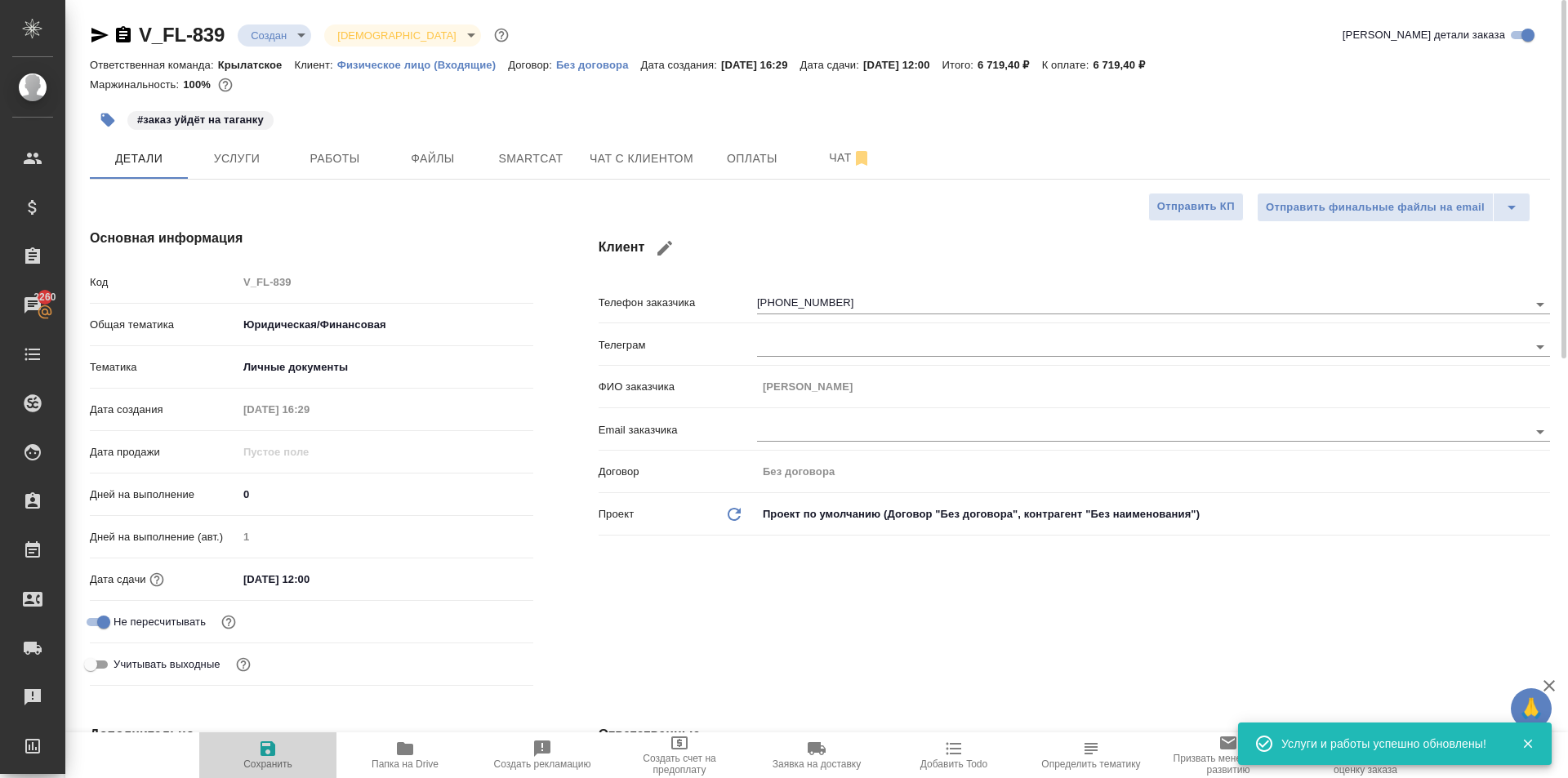
type textarea "x"
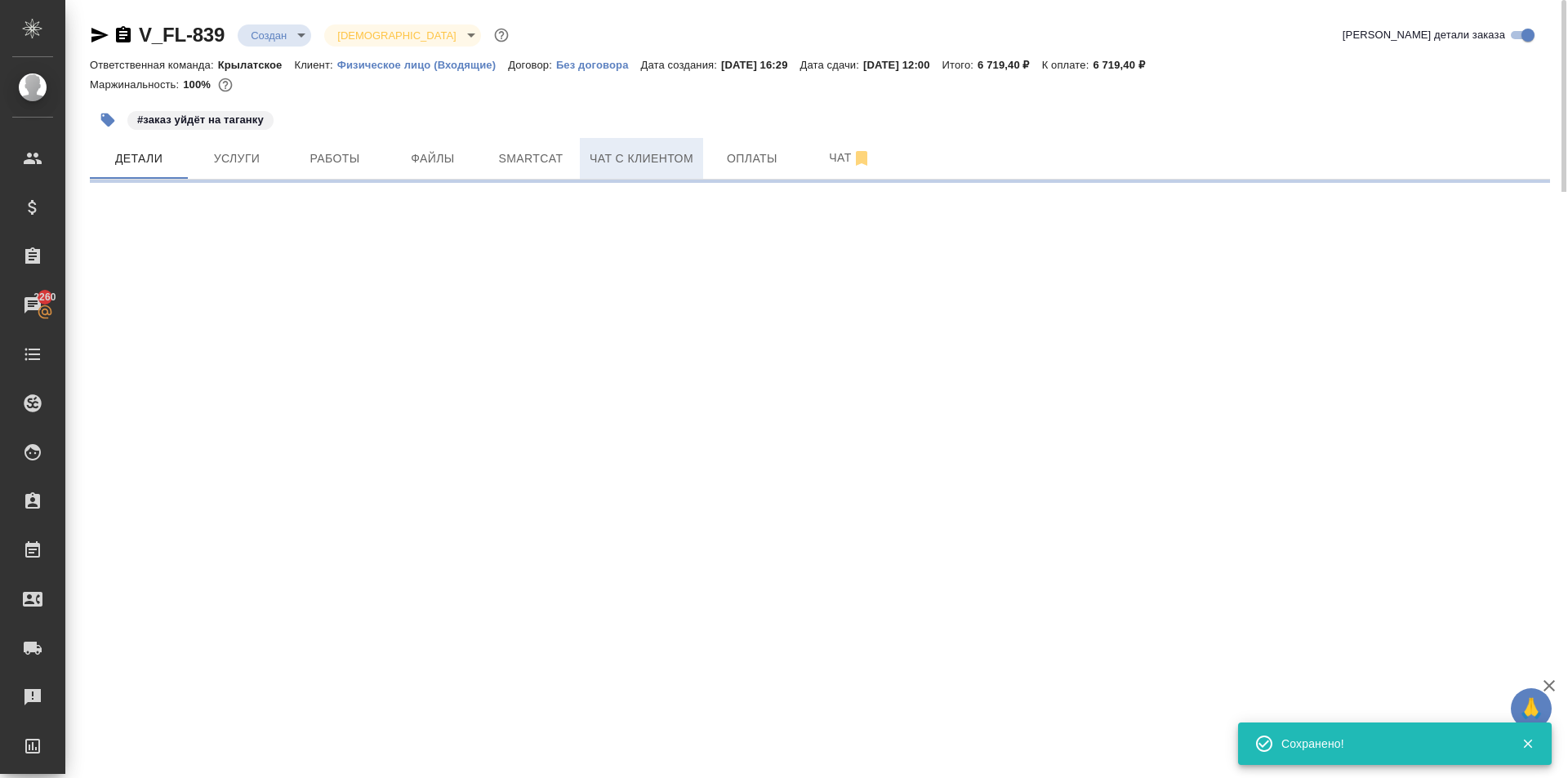
select select "RU"
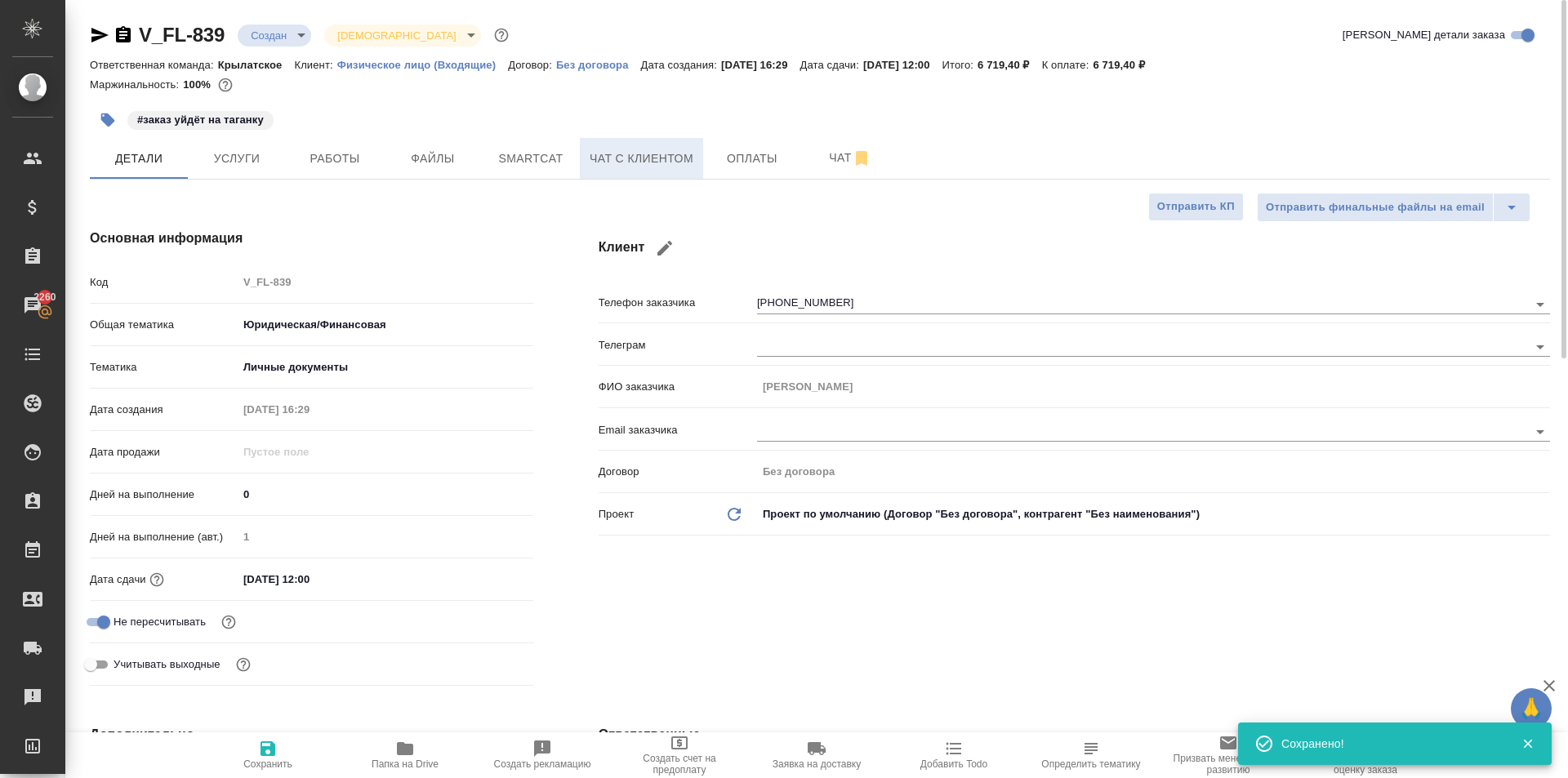
type textarea "x"
click at [637, 143] on button "Чат с клиентом" at bounding box center [642, 158] width 123 height 40
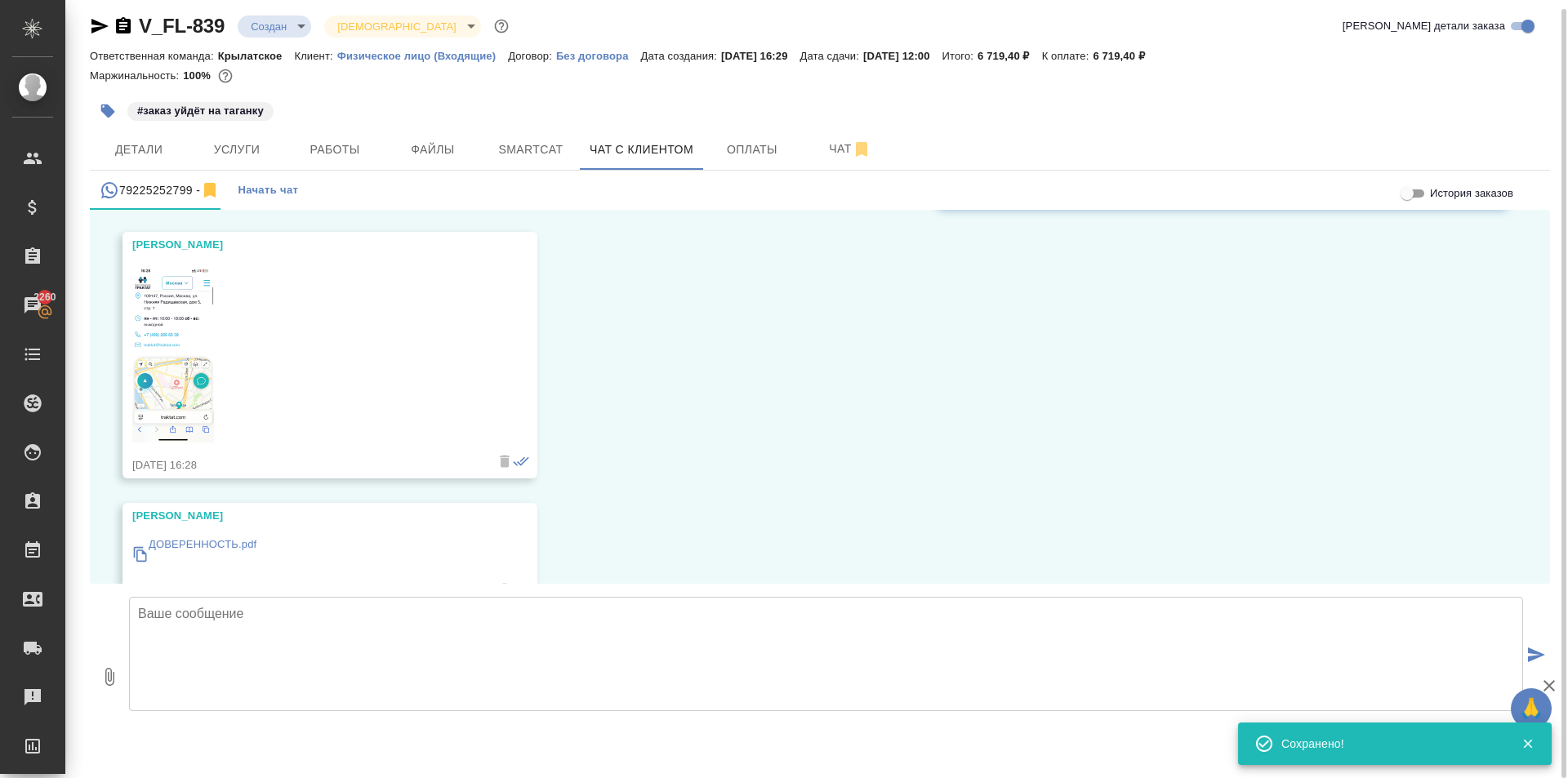
scroll to position [245, 0]
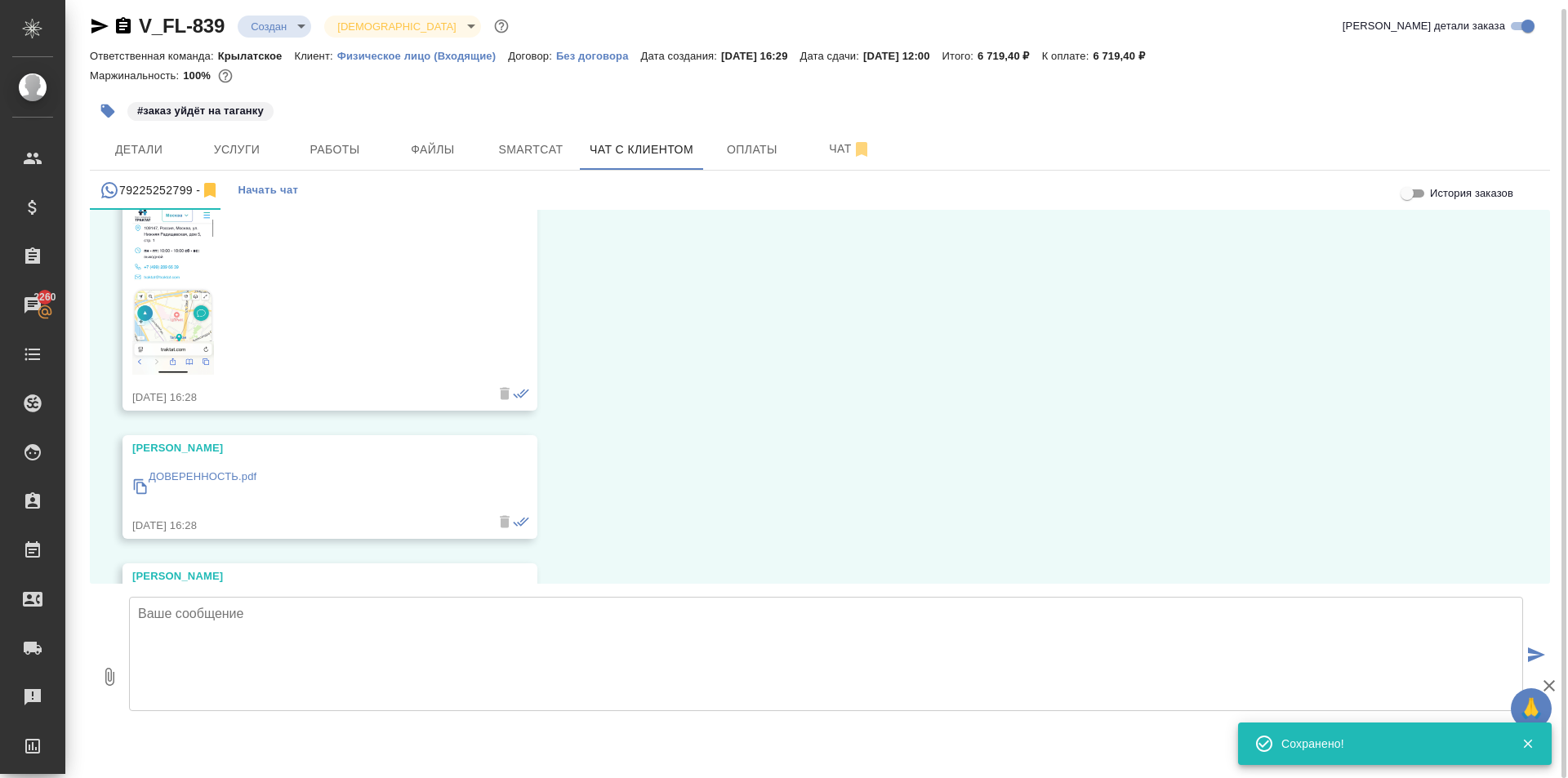
click at [206, 346] on img at bounding box center [173, 286] width 82 height 177
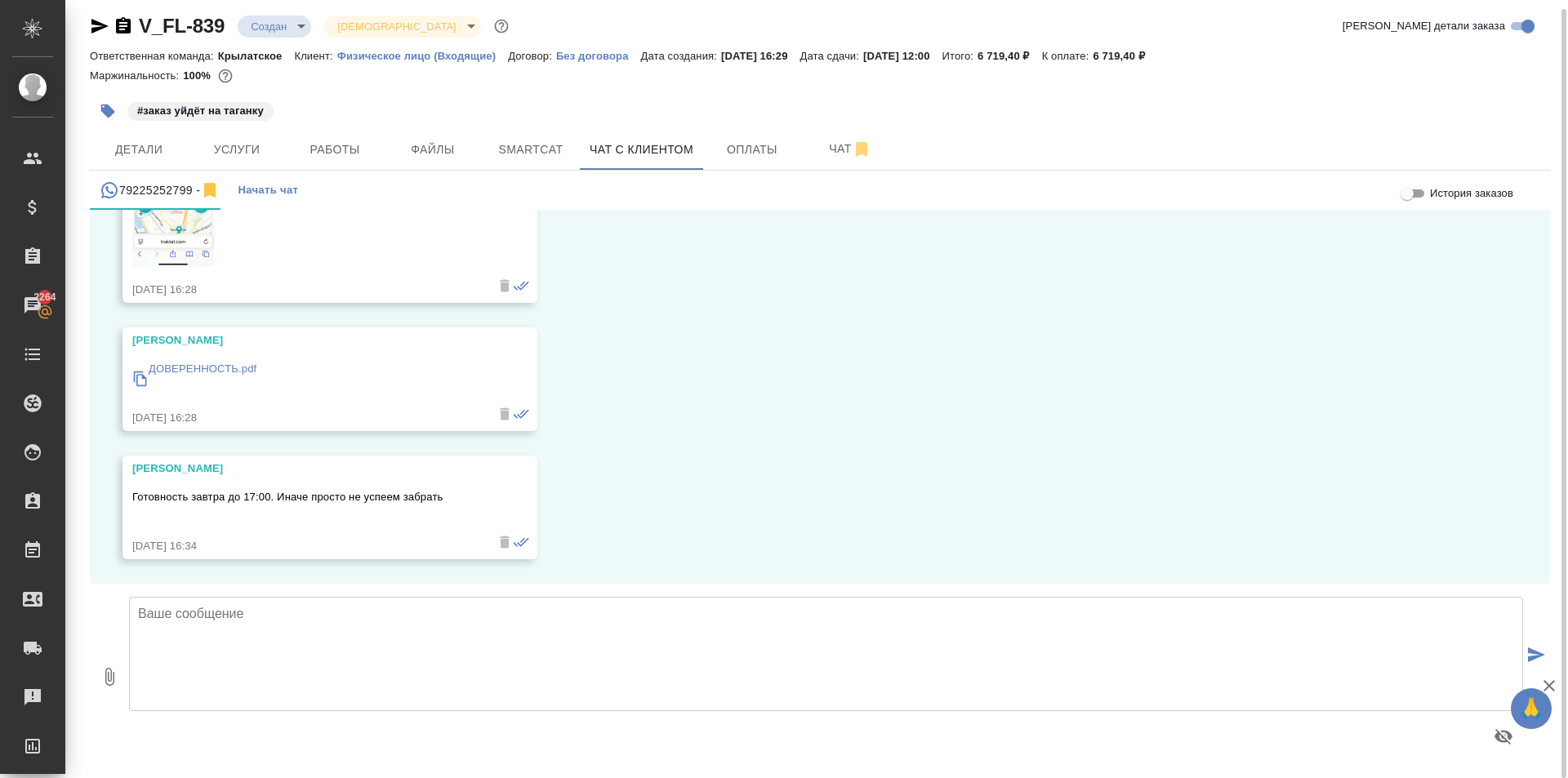
click at [260, 612] on textarea at bounding box center [826, 654] width 1394 height 115
paste textarea "Срок исполнения: 1 рабочий день. Стоимость заказа составит: 6 720 руб. (!) в ст…"
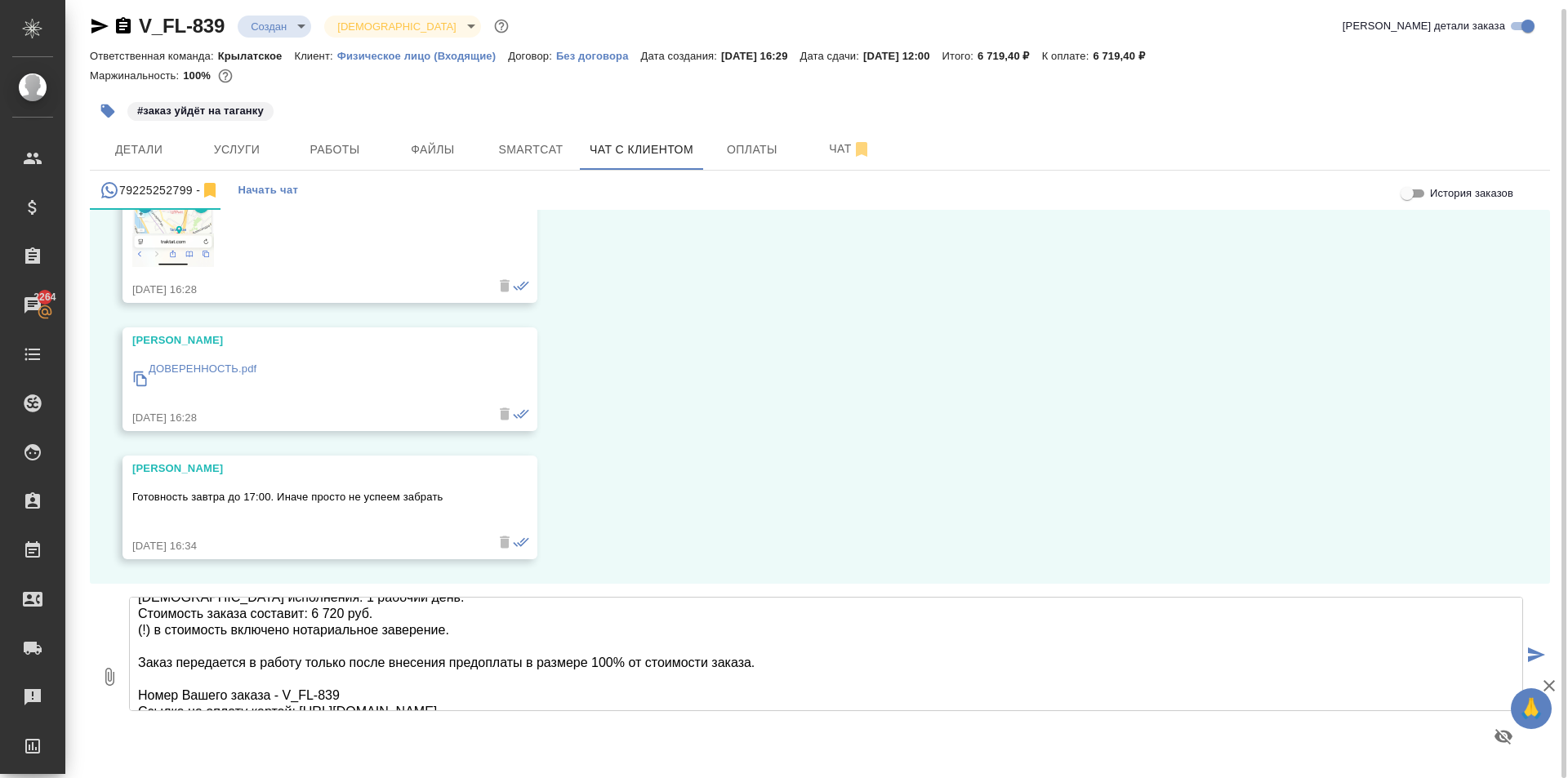
scroll to position [0, 0]
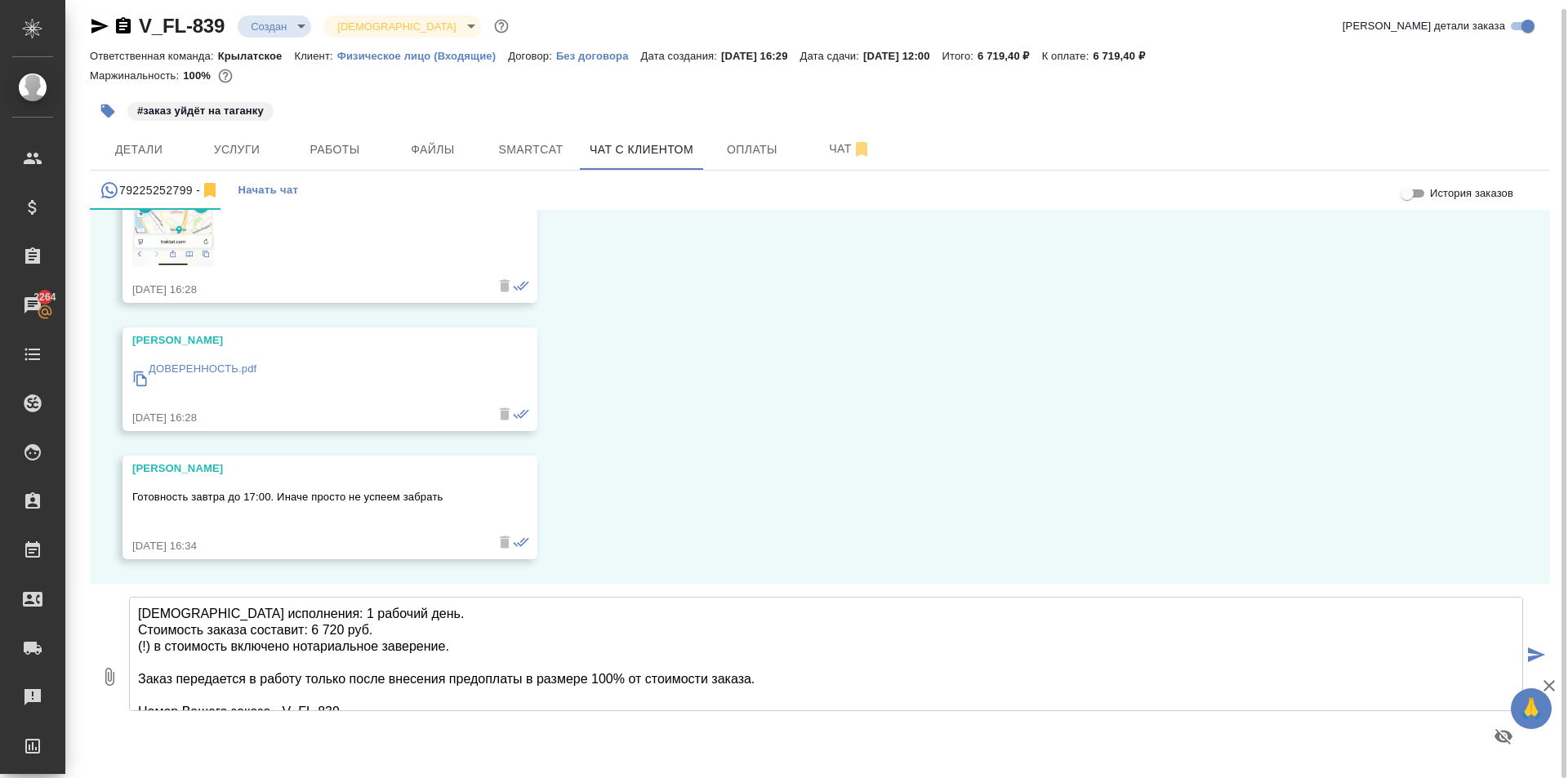
type textarea "Срок исполнения: 1 рабочий день. Стоимость заказа составит: 6 720 руб. (!) в ст…"
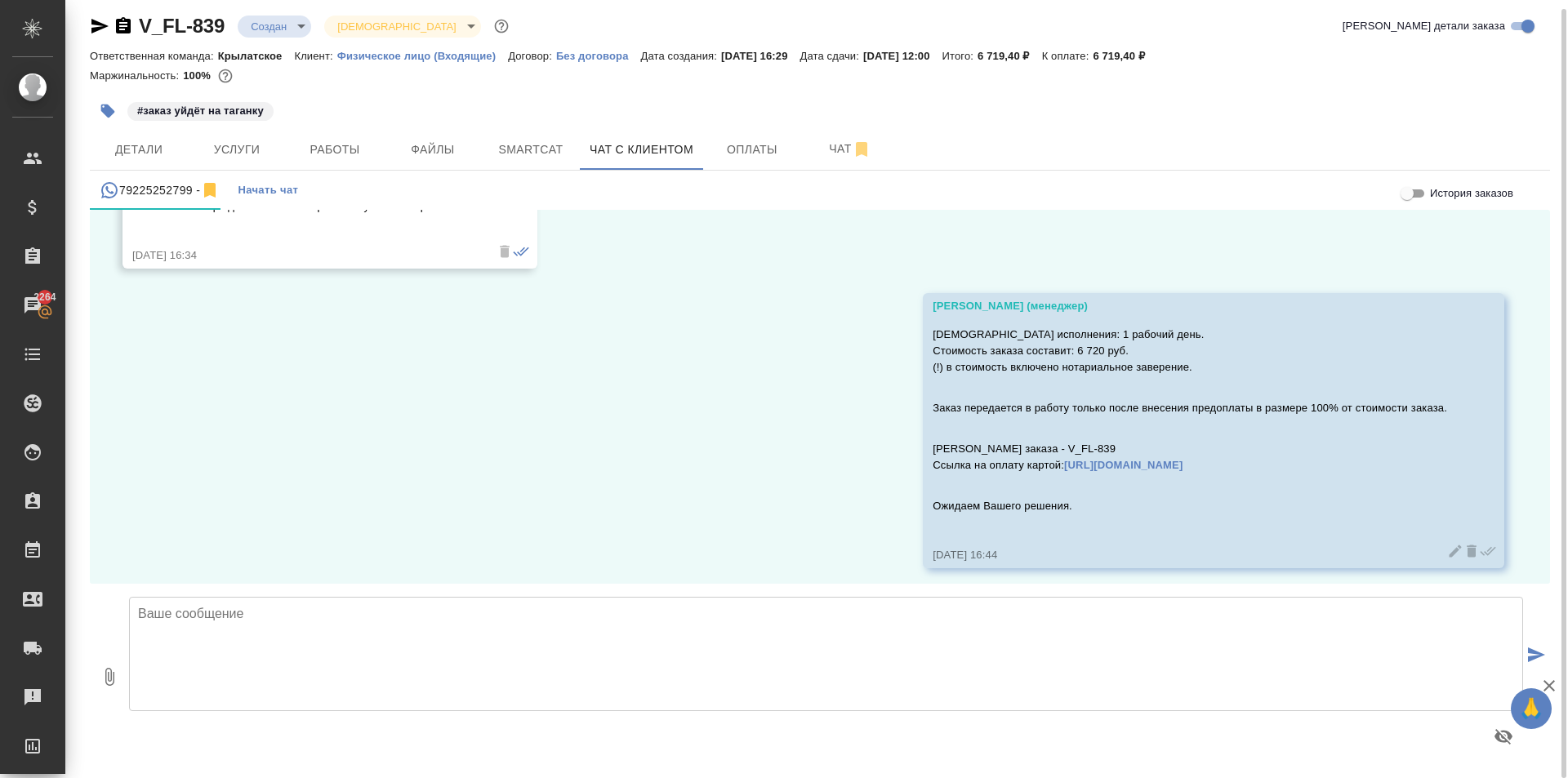
scroll to position [652, 0]
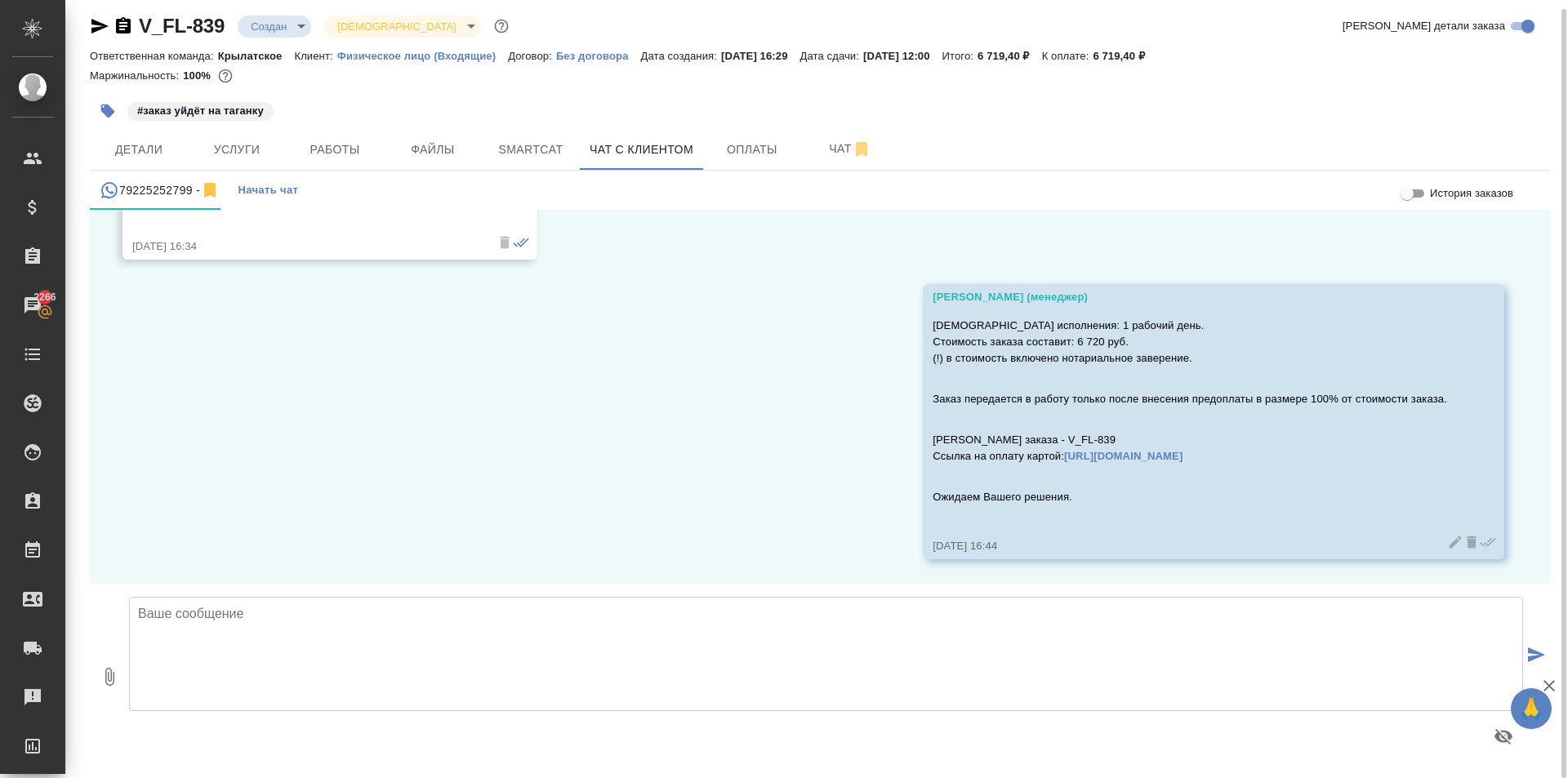
click at [298, 15] on body "🙏 .cls-1 fill:#fff; AWATERA Kasymov Timur Клиенты Спецификации Заказы 2266 Чаты…" at bounding box center [784, 389] width 1568 height 778
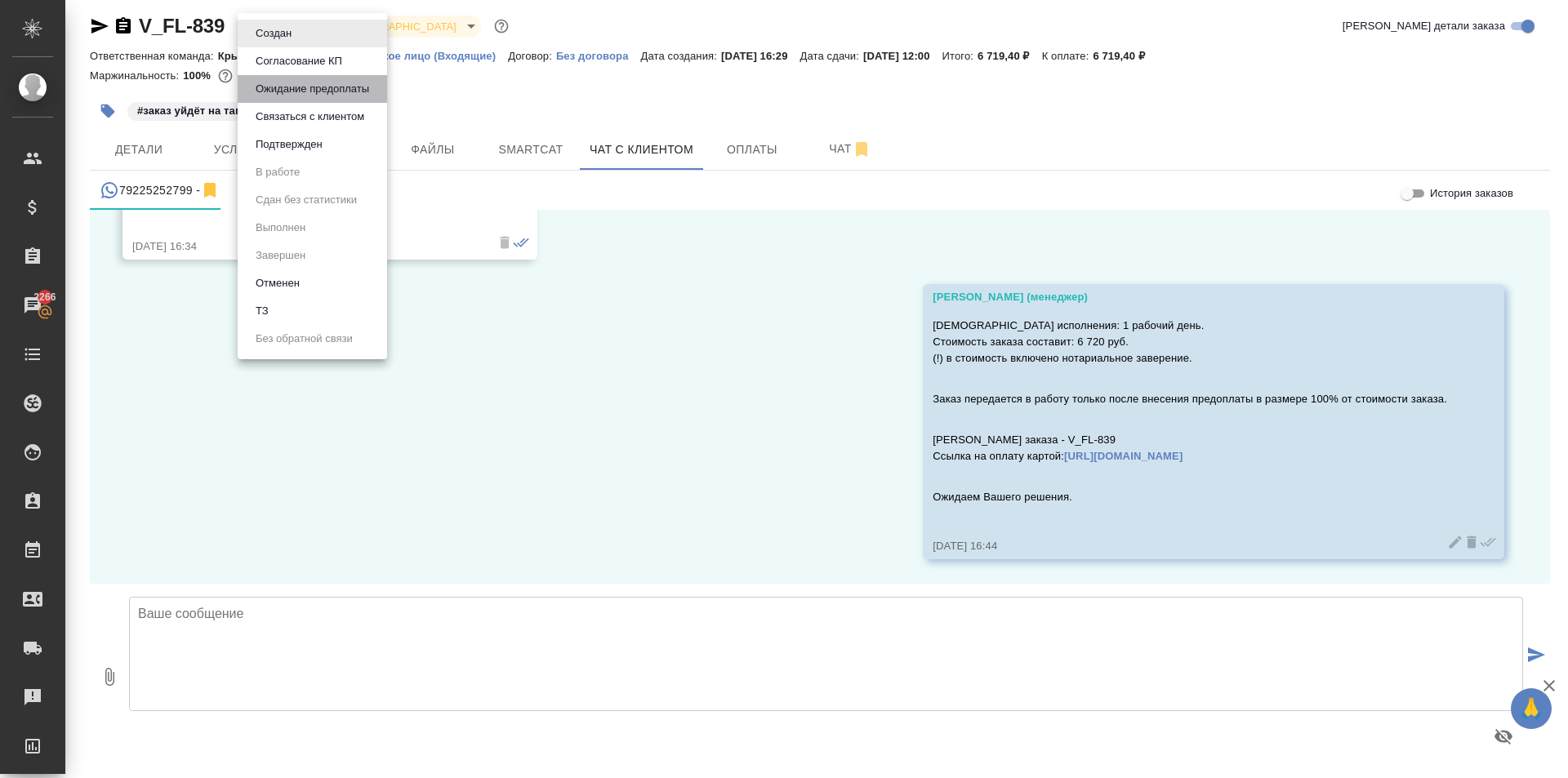
click at [317, 87] on button "Ожидание предоплаты" at bounding box center [312, 89] width 123 height 18
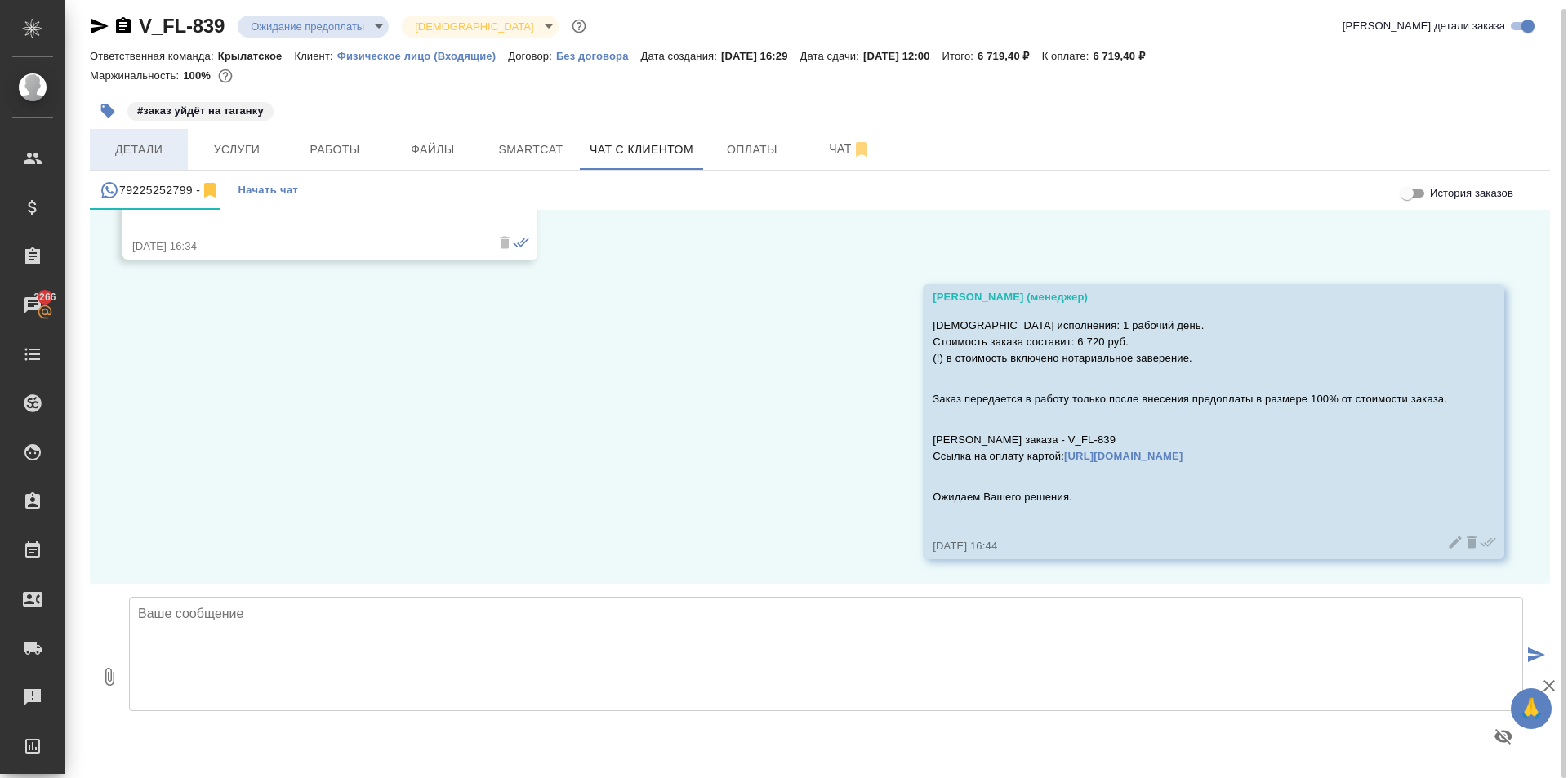
click at [158, 143] on span "Детали" at bounding box center [138, 150] width 78 height 20
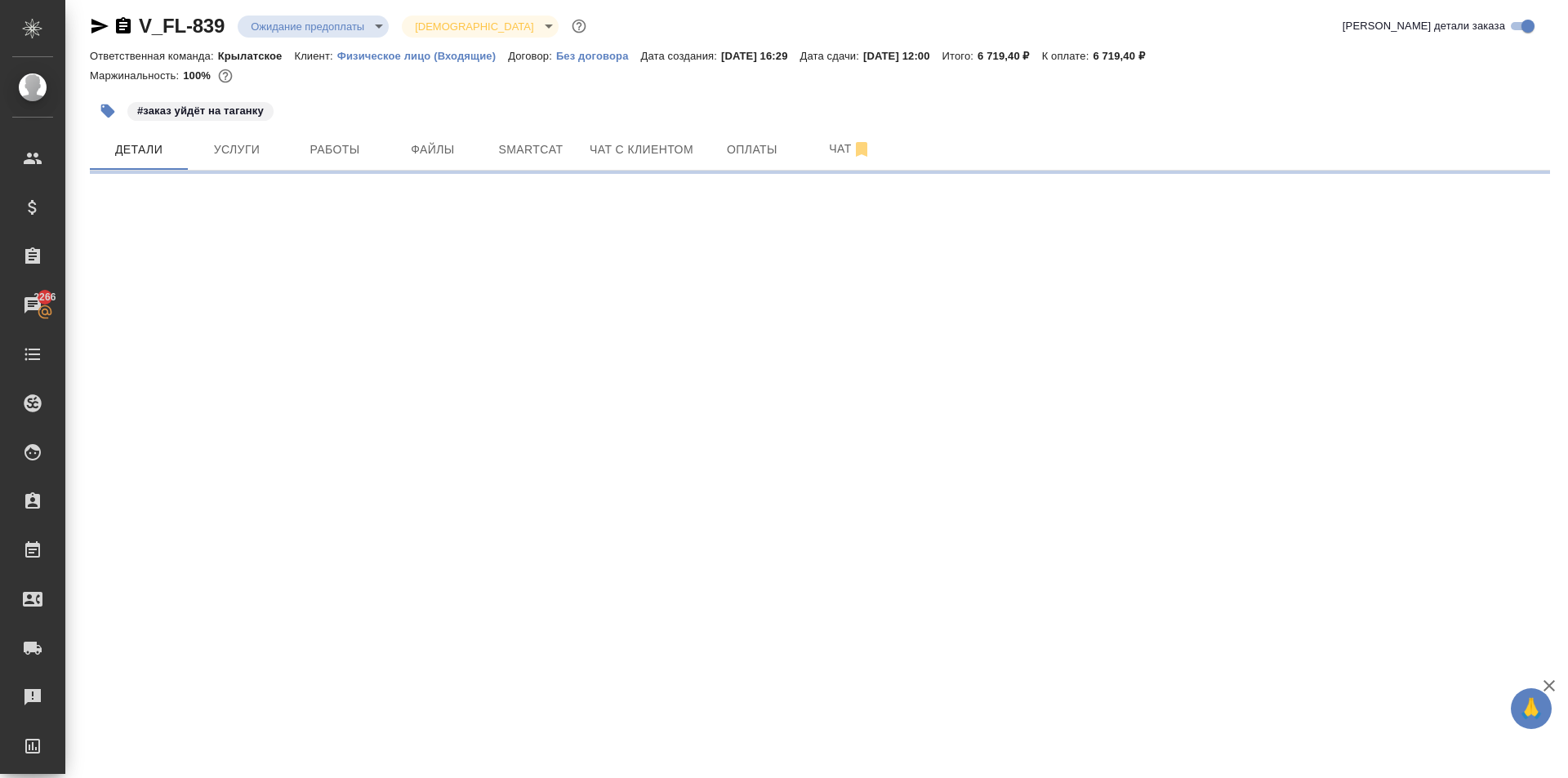
select select "RU"
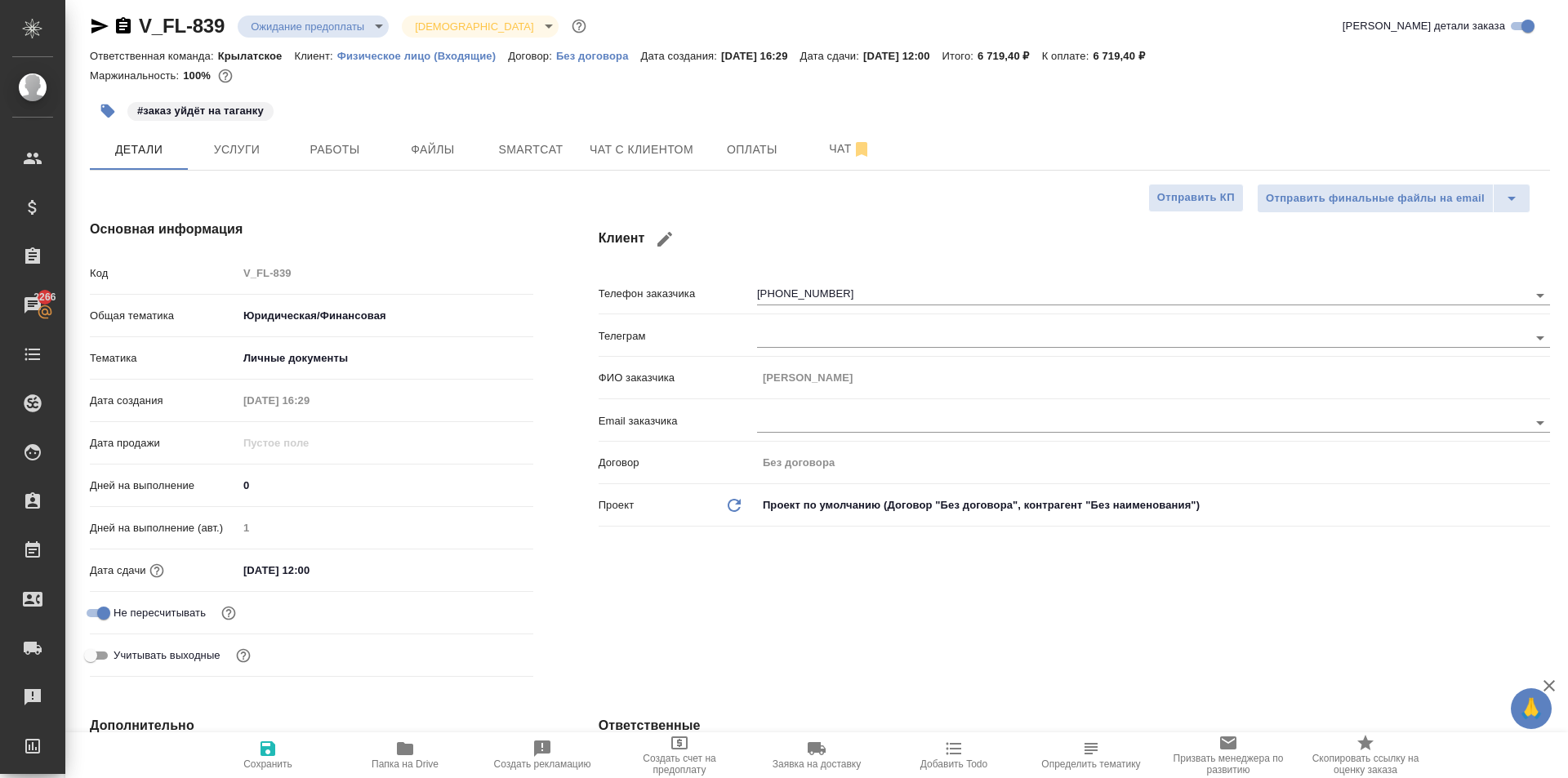
type textarea "x"
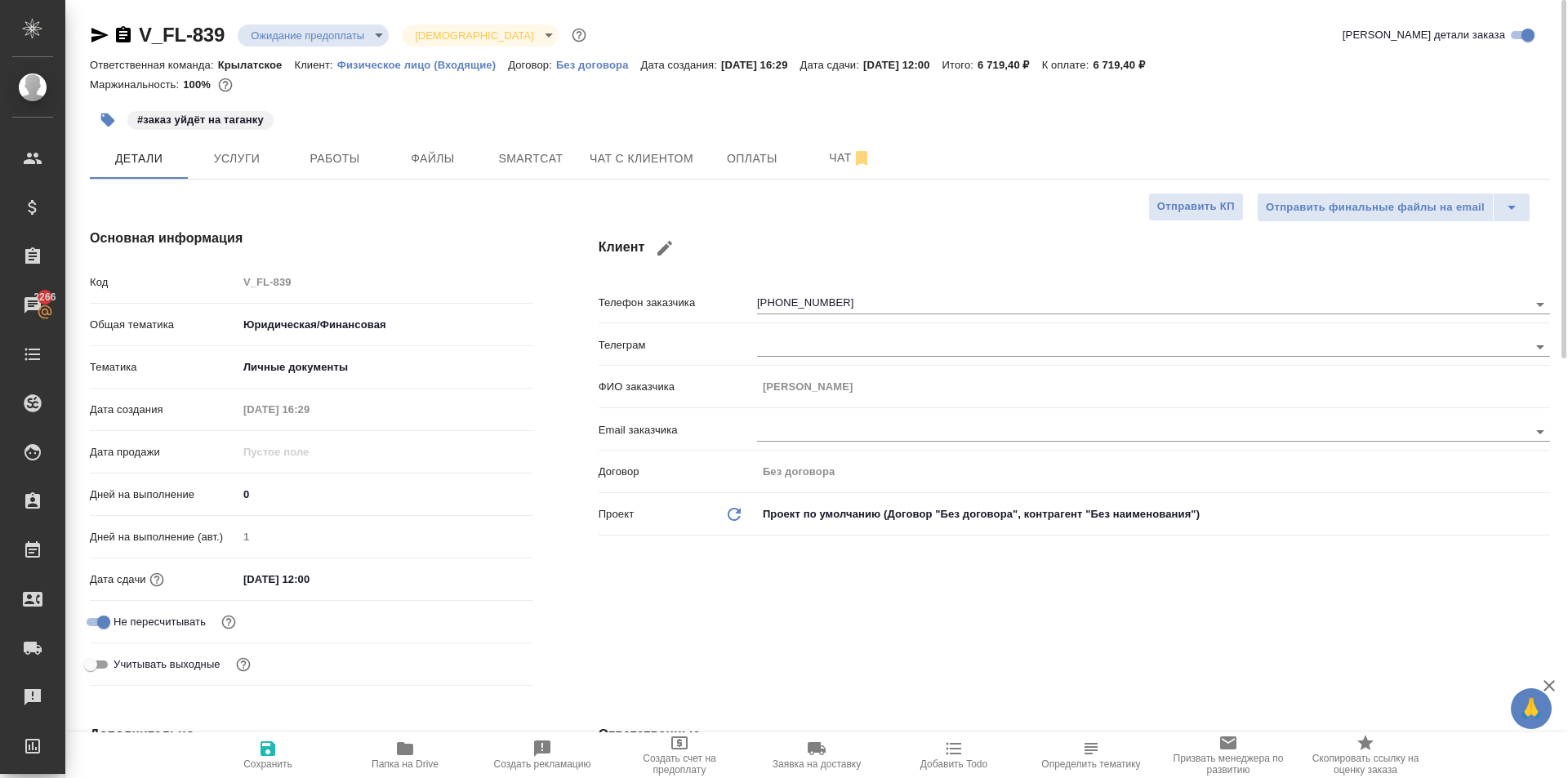
type textarea "x"
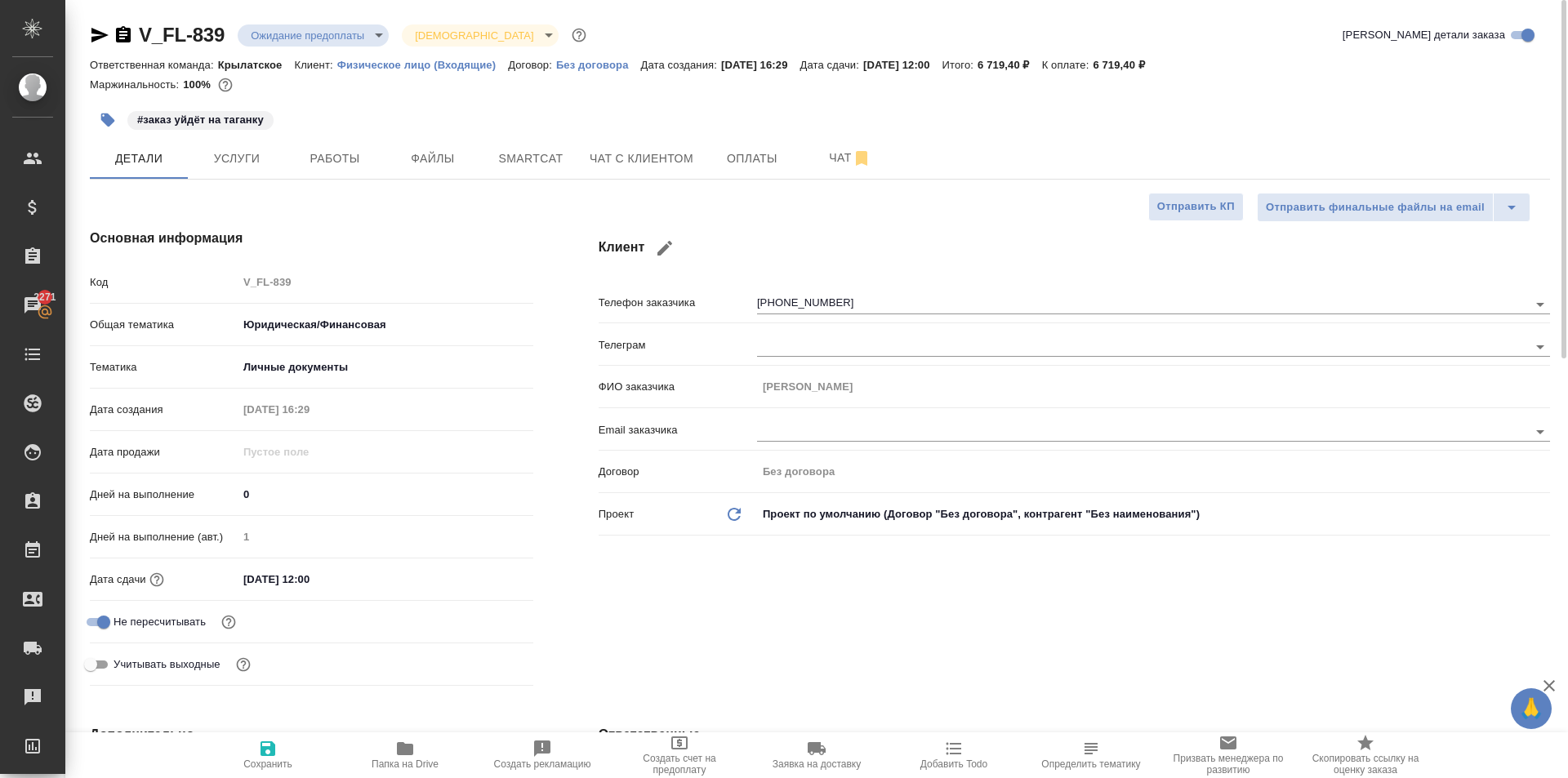
type textarea "x"
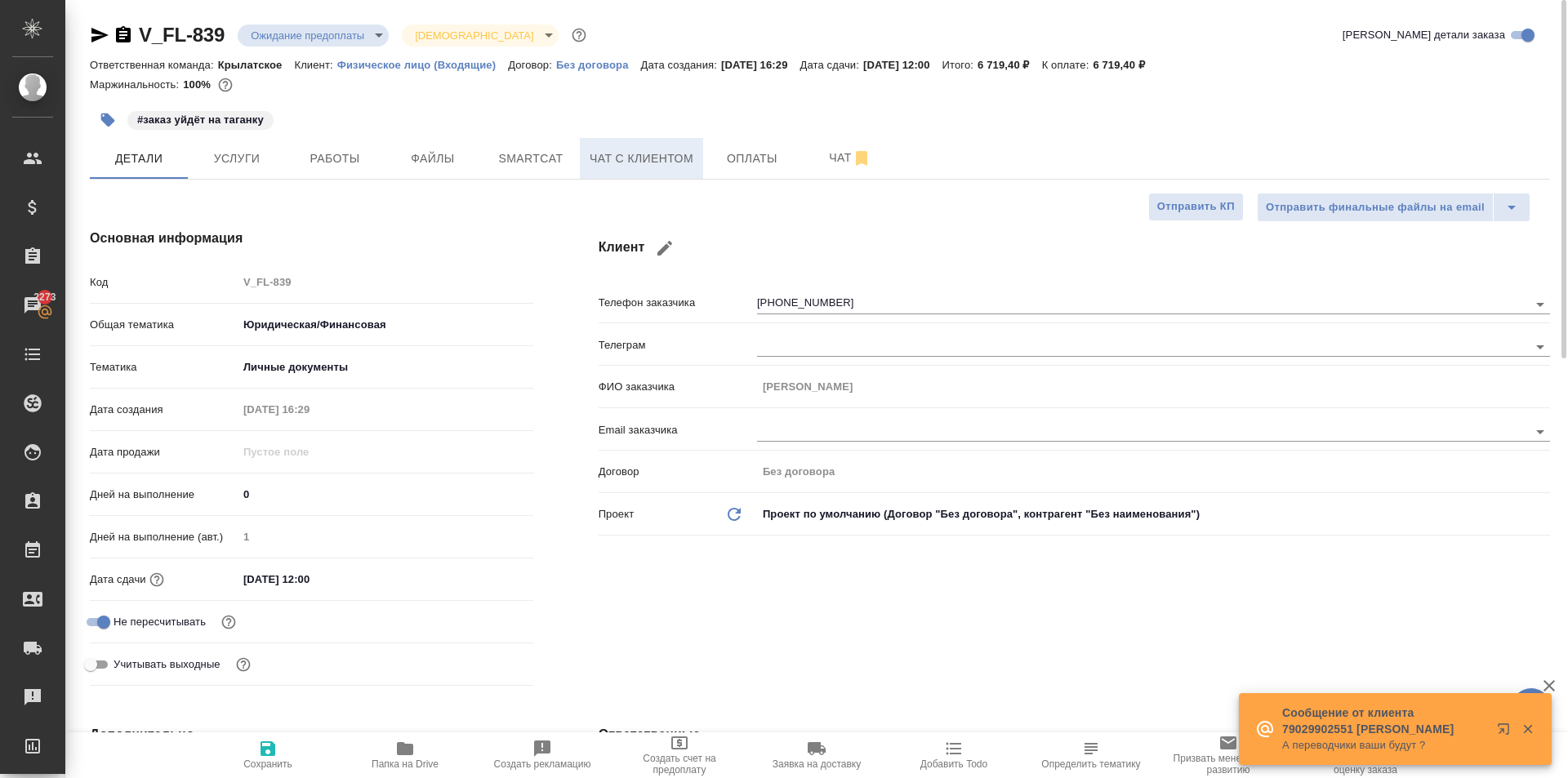
click at [596, 160] on span "Чат с клиентом" at bounding box center [641, 158] width 104 height 20
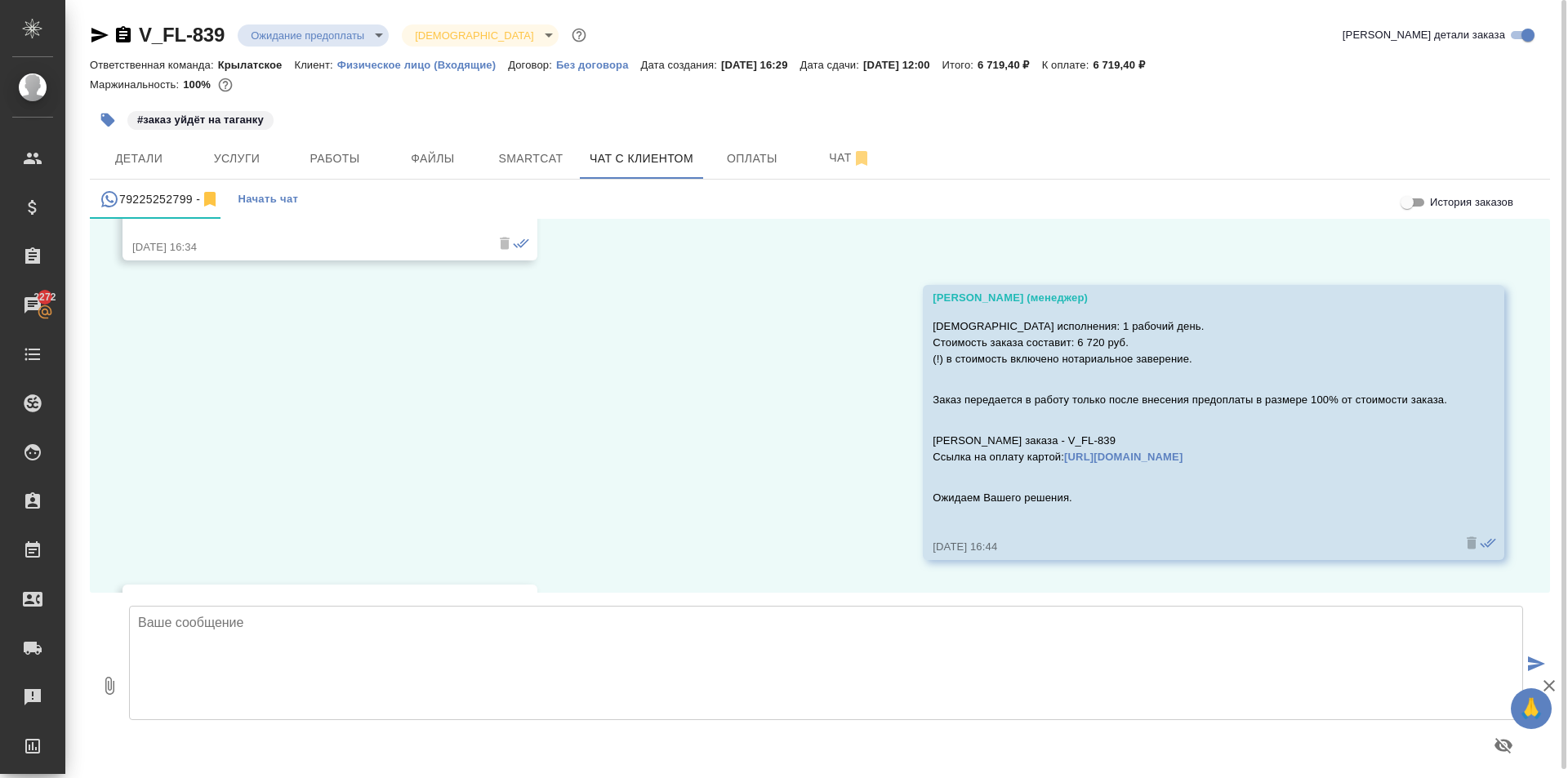
scroll to position [781, 0]
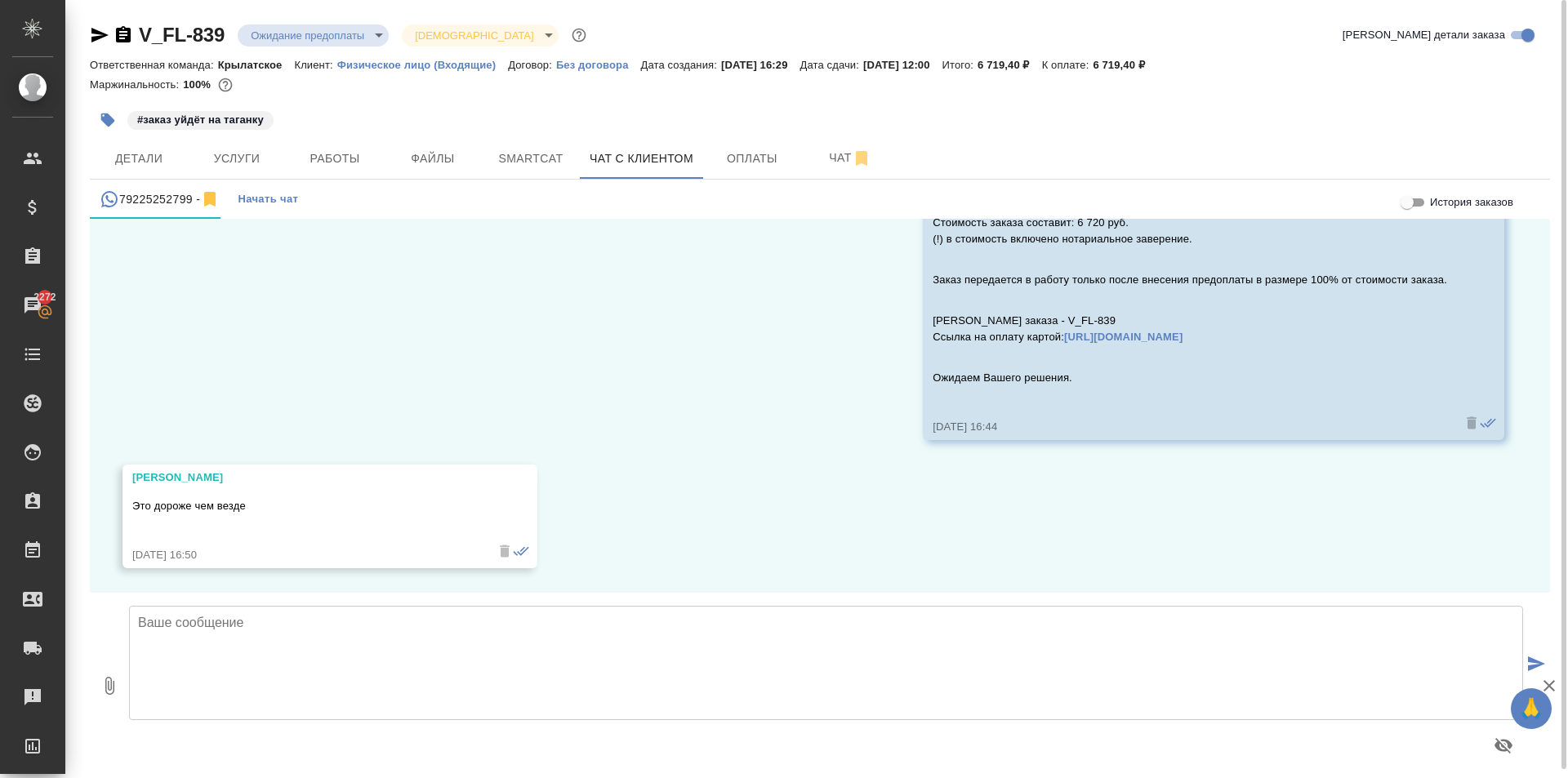
click at [362, 22] on div "V_FL-839 Ожидание предоплаты waitingForPrepayment Святая троица holyTrinity" at bounding box center [340, 35] width 500 height 26
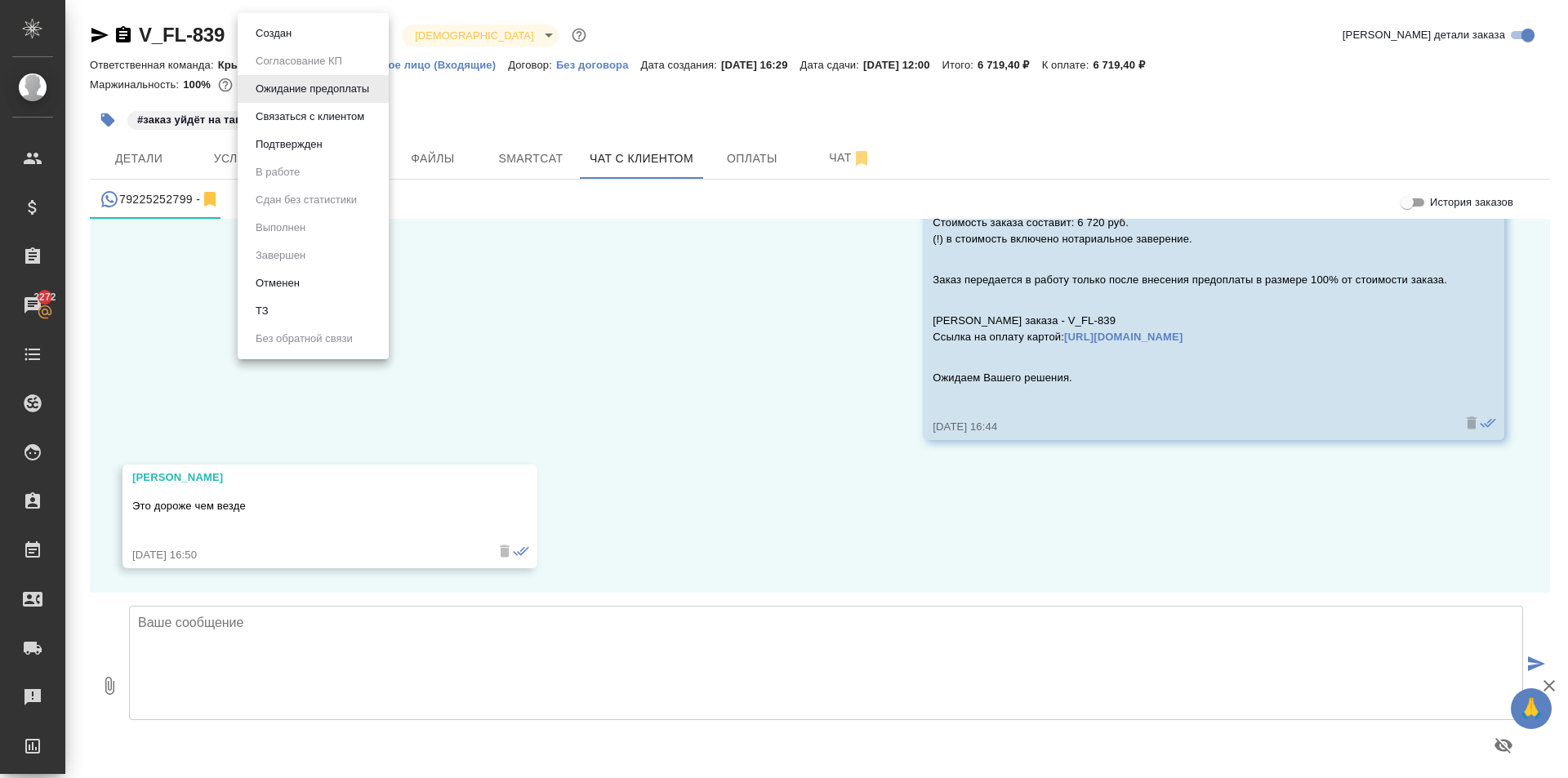
click at [380, 32] on body "🙏 .cls-1 fill:#fff; AWATERA Kasymov Timur Клиенты Спецификации Заказы 2272 Чаты…" at bounding box center [784, 389] width 1568 height 778
click at [336, 289] on li "Отменен" at bounding box center [313, 283] width 151 height 28
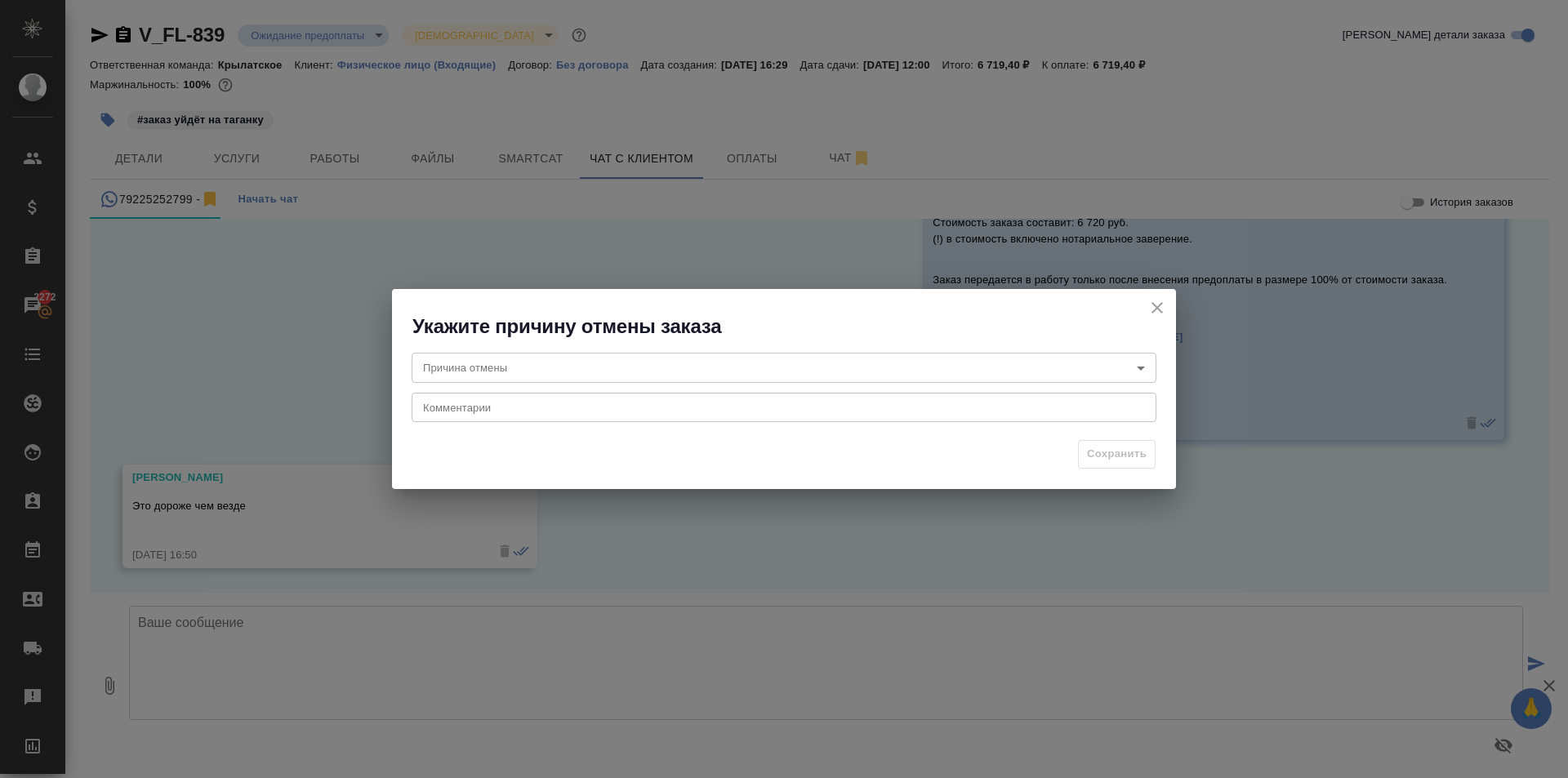
click at [445, 372] on body "🙏 .cls-1 fill:#fff; AWATERA Kasymov Timur Клиенты Спецификации Заказы 2272 Чаты…" at bounding box center [784, 389] width 1568 height 778
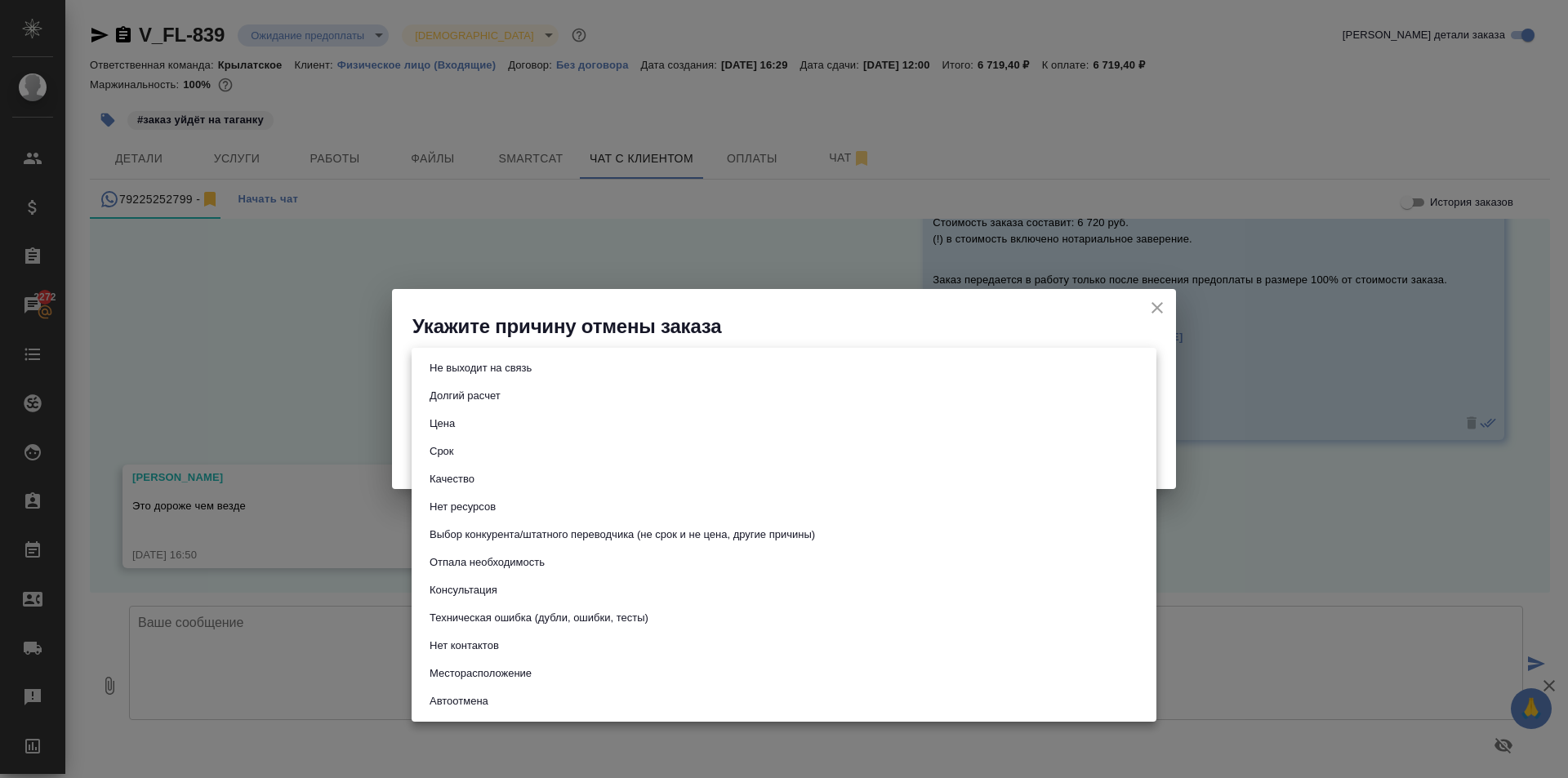
click at [464, 429] on li "Цена" at bounding box center [783, 423] width 744 height 28
type input "price"
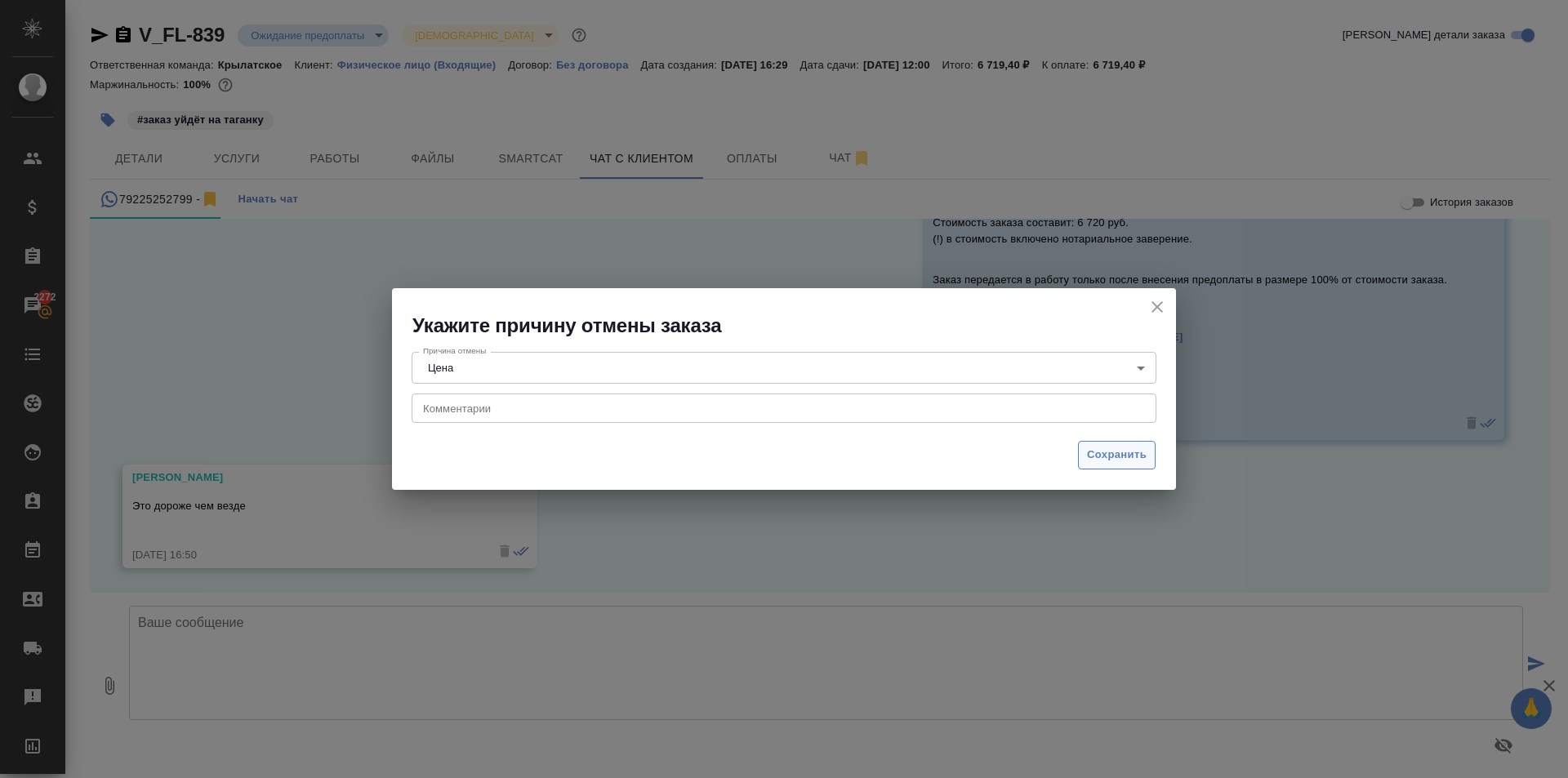
drag, startPoint x: 1163, startPoint y: 457, endPoint x: 1151, endPoint y: 457, distance: 12.0
click at [1157, 457] on div "Сохранить" at bounding box center [784, 461] width 784 height 57
click at [1151, 457] on button "Сохранить" at bounding box center [1117, 455] width 78 height 29
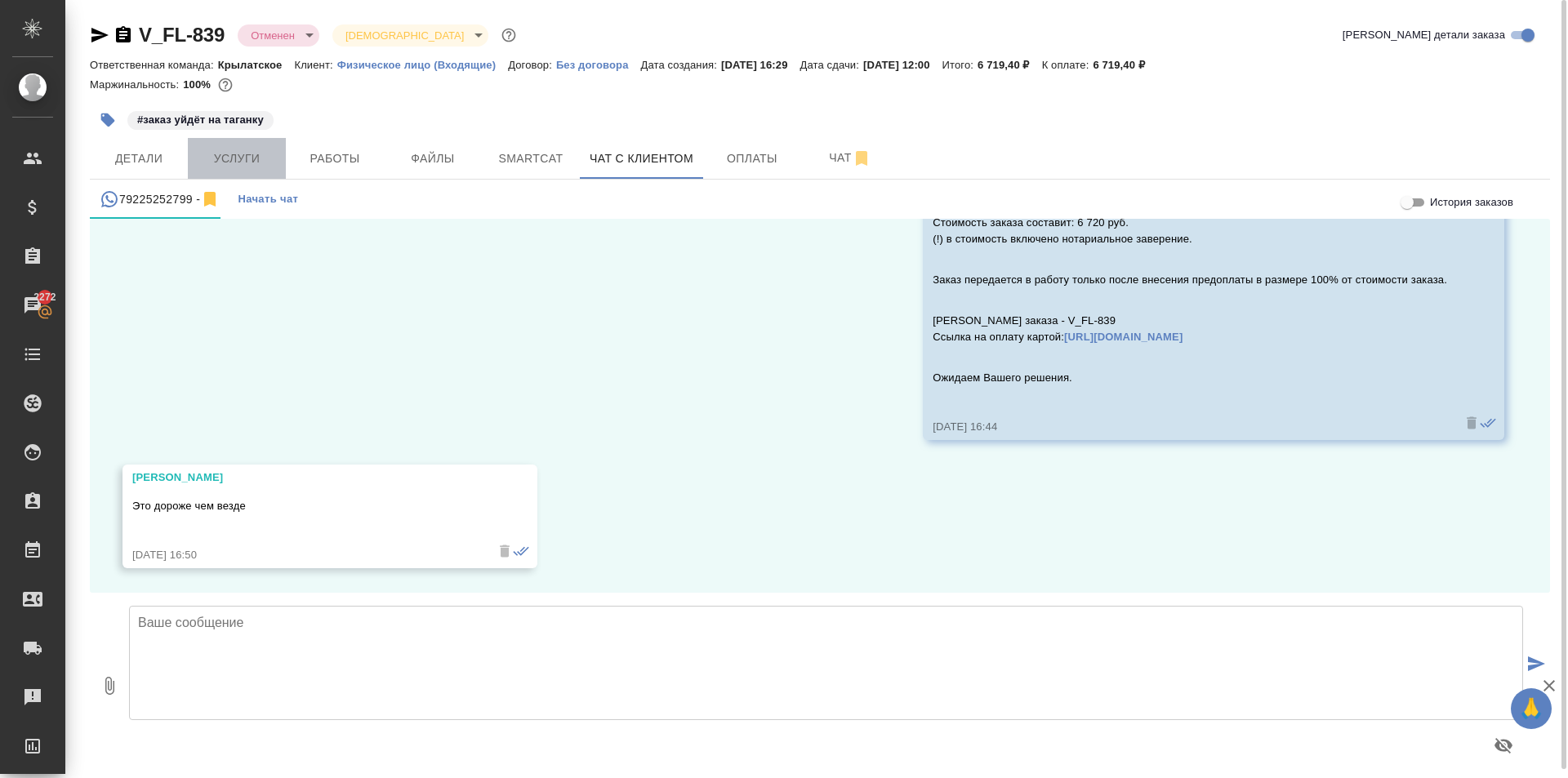
click at [272, 149] on button "Услуги" at bounding box center [237, 158] width 98 height 40
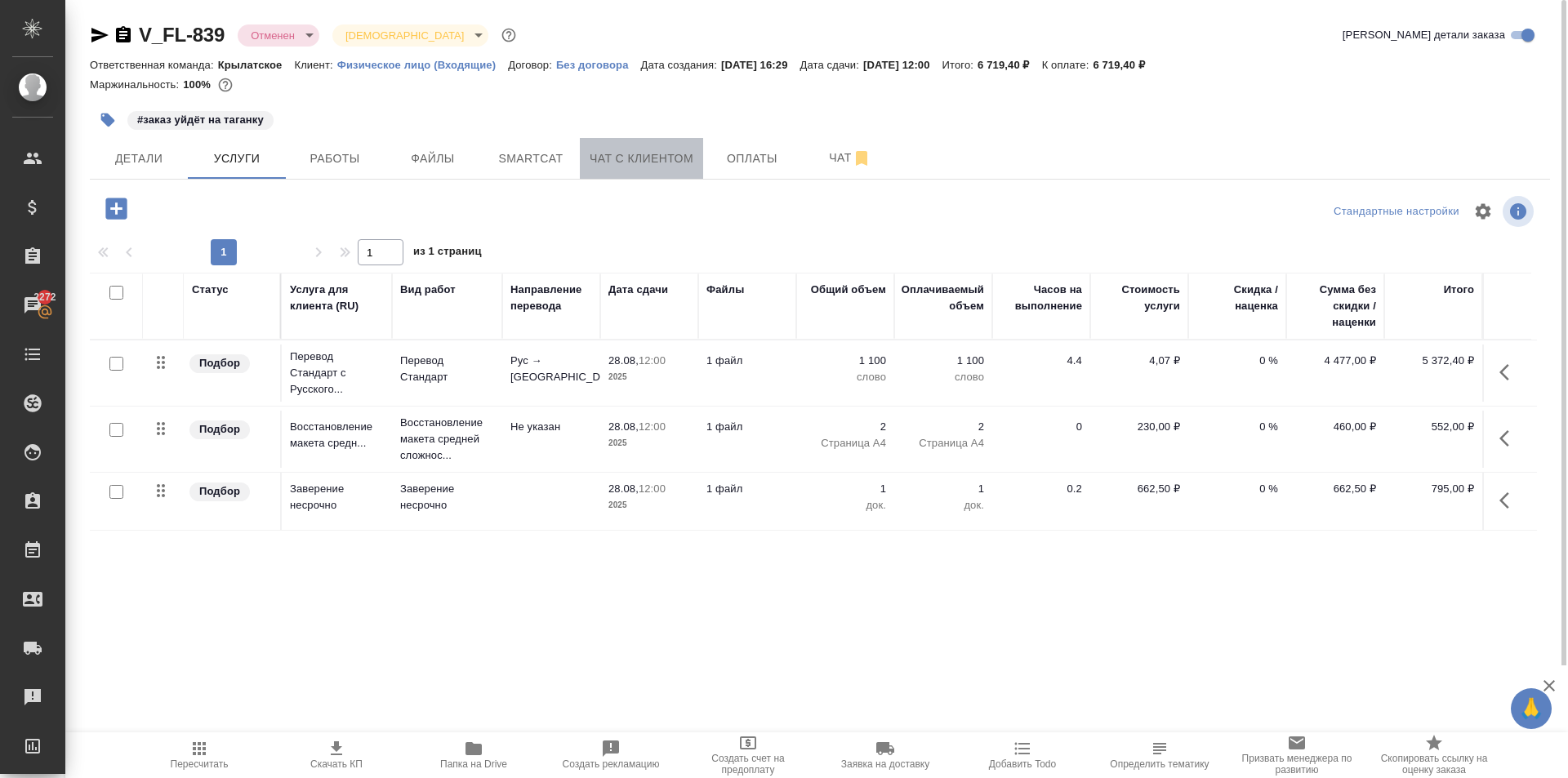
click at [628, 161] on span "Чат с клиентом" at bounding box center [641, 158] width 104 height 20
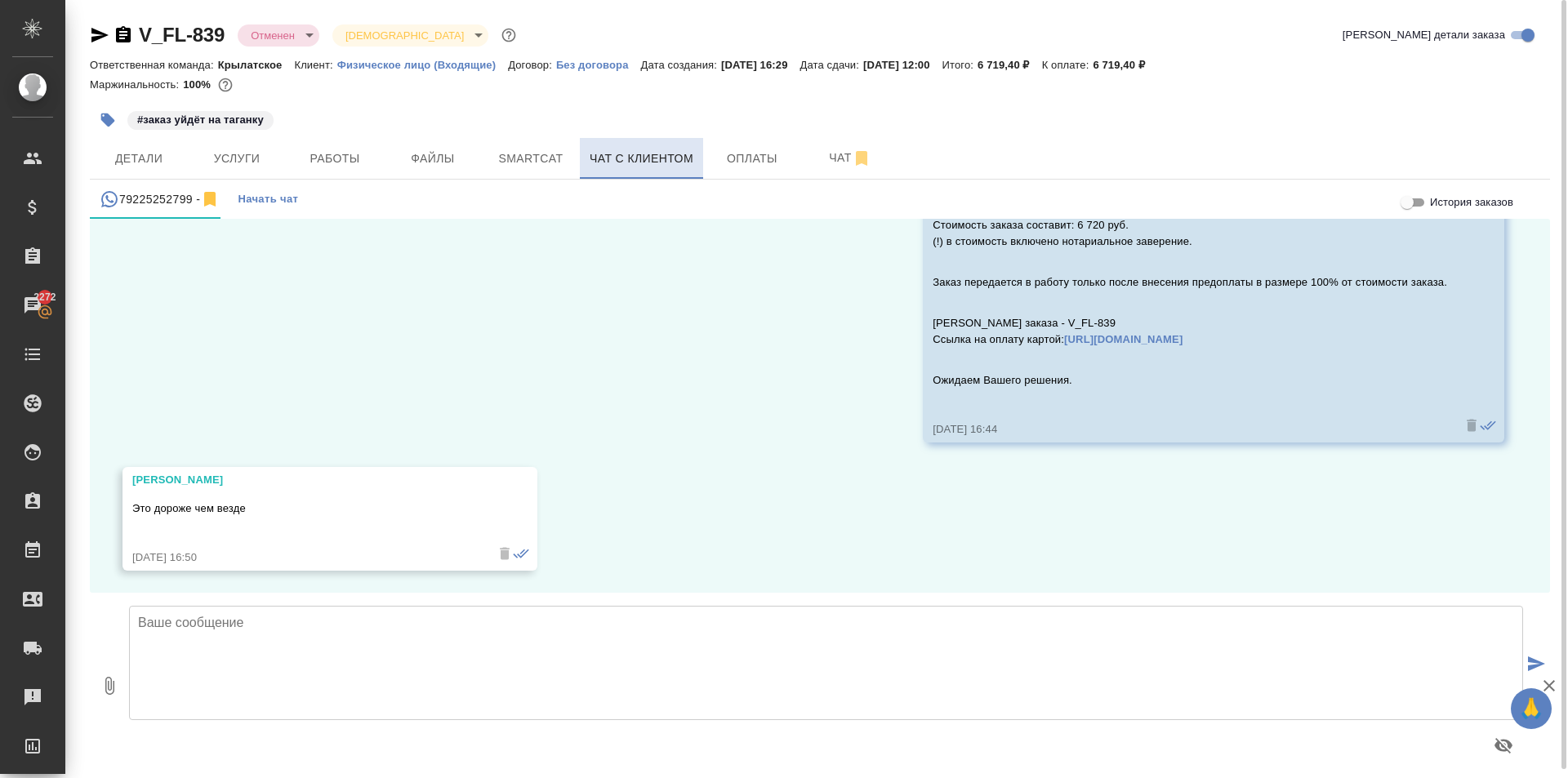
scroll to position [781, 0]
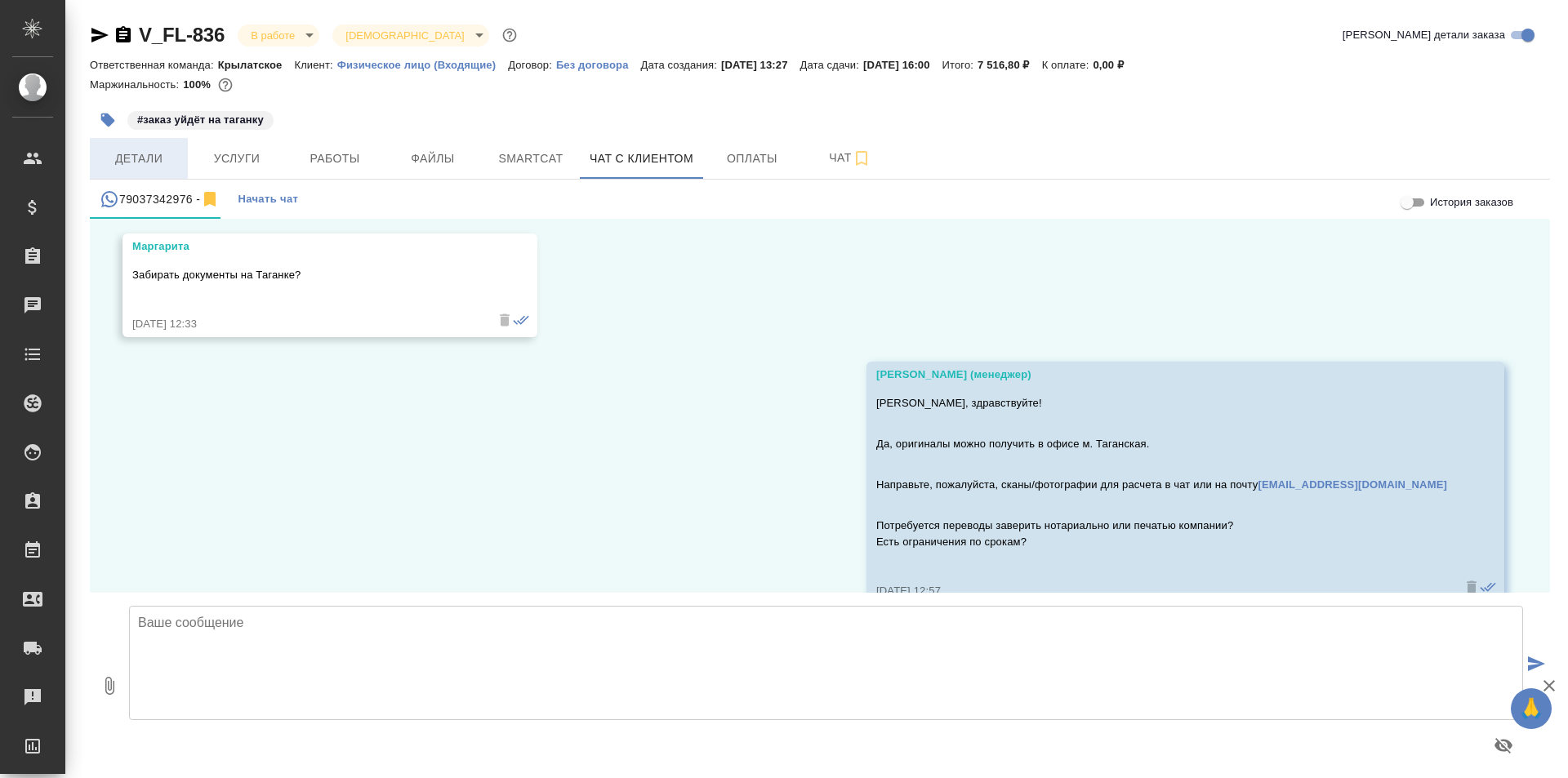
click at [154, 166] on span "Детали" at bounding box center [138, 158] width 78 height 20
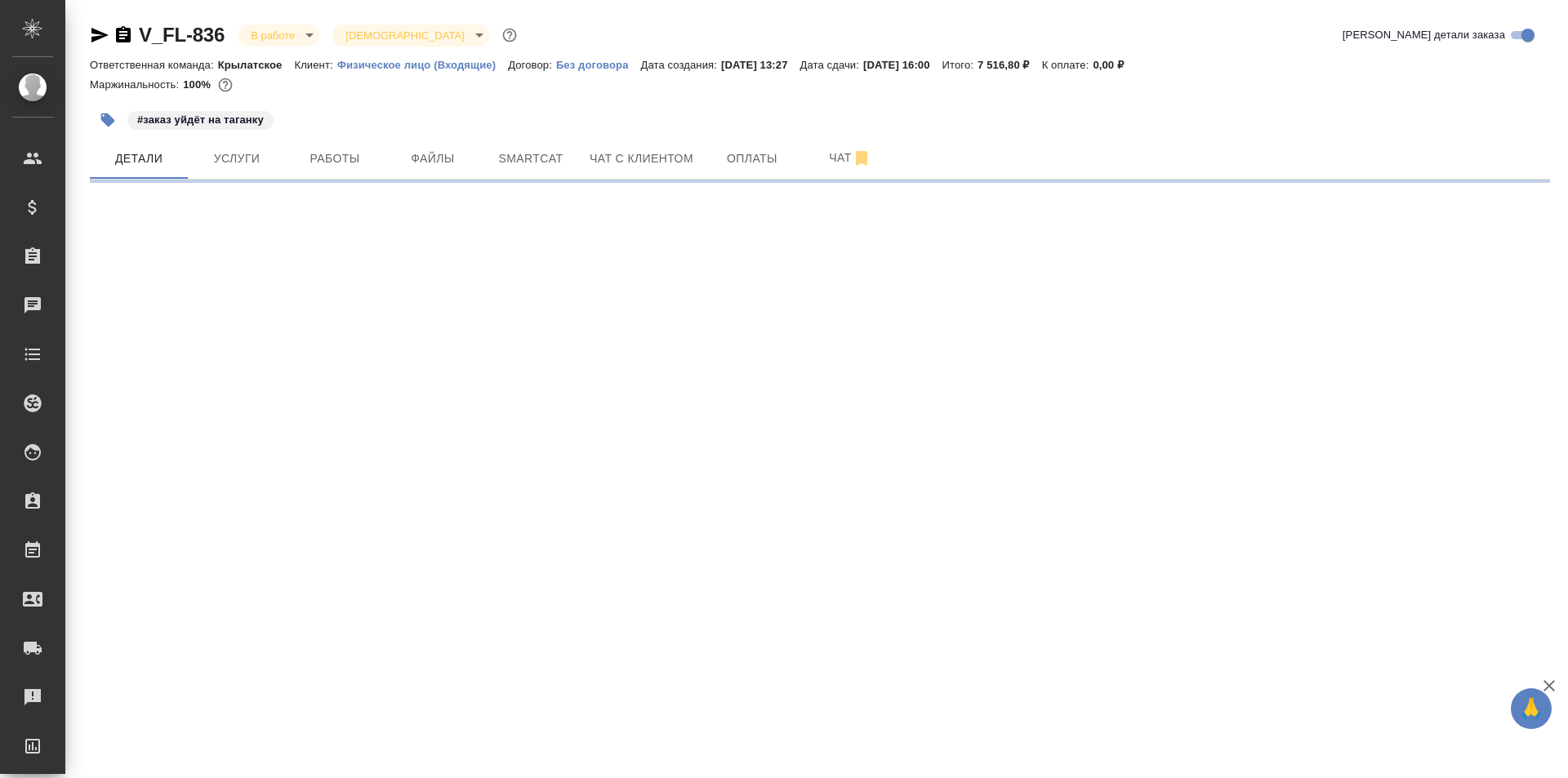
select select "RU"
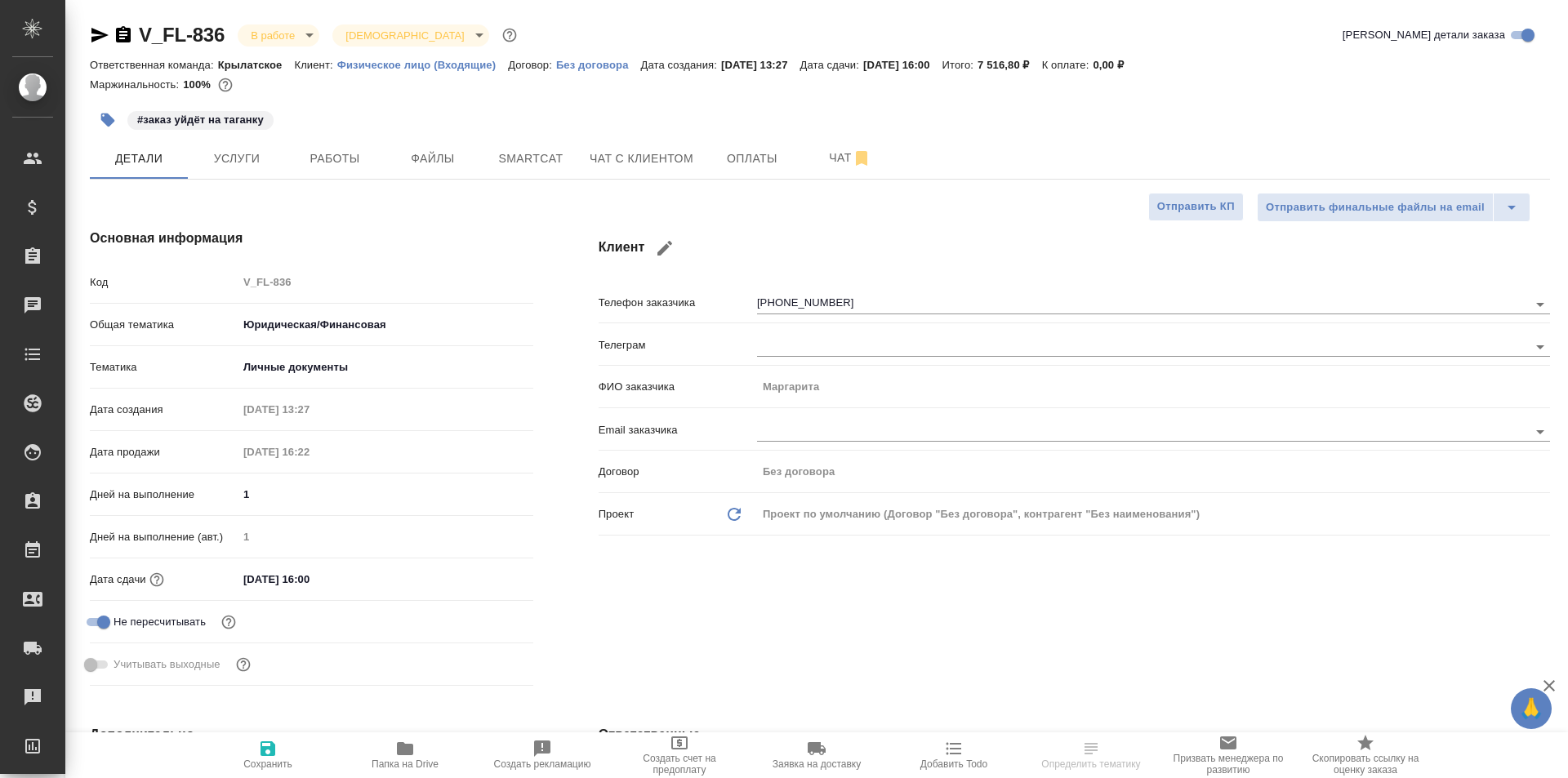
type textarea "x"
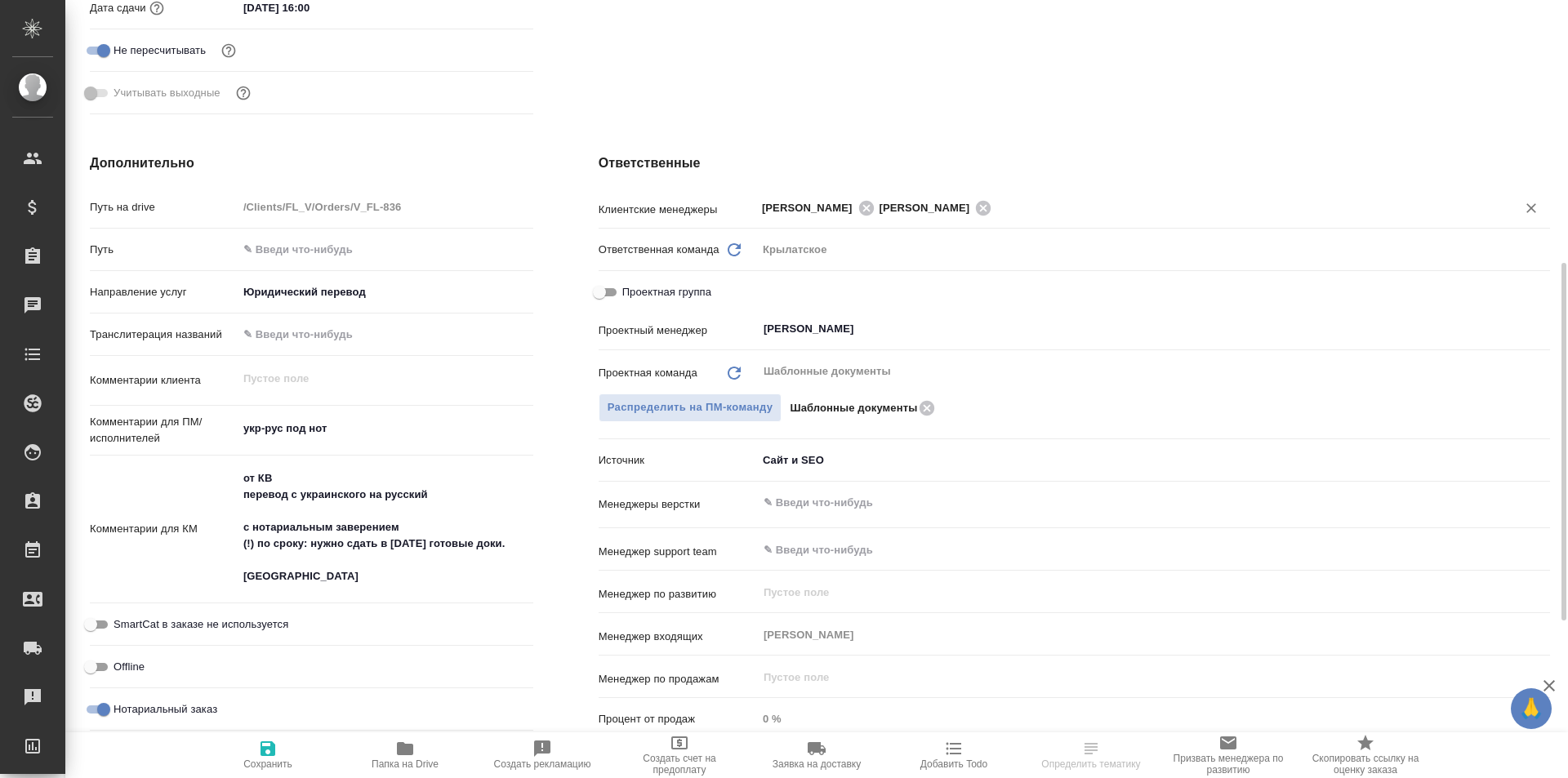
click at [811, 208] on span "[PERSON_NAME]" at bounding box center [812, 207] width 100 height 16
click at [858, 203] on icon at bounding box center [865, 207] width 14 height 14
type textarea "x"
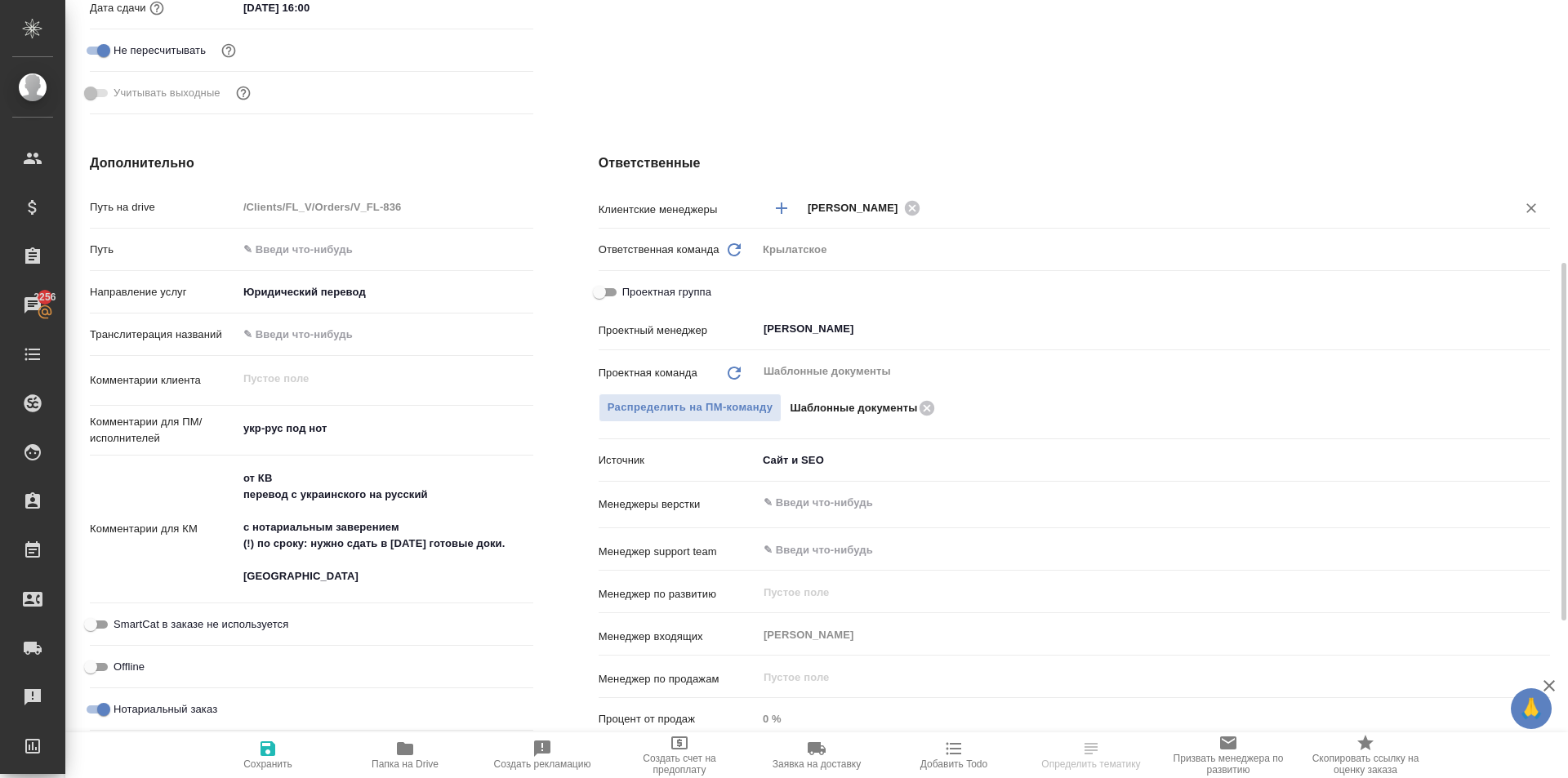
click at [1009, 213] on input "text" at bounding box center [1208, 207] width 565 height 19
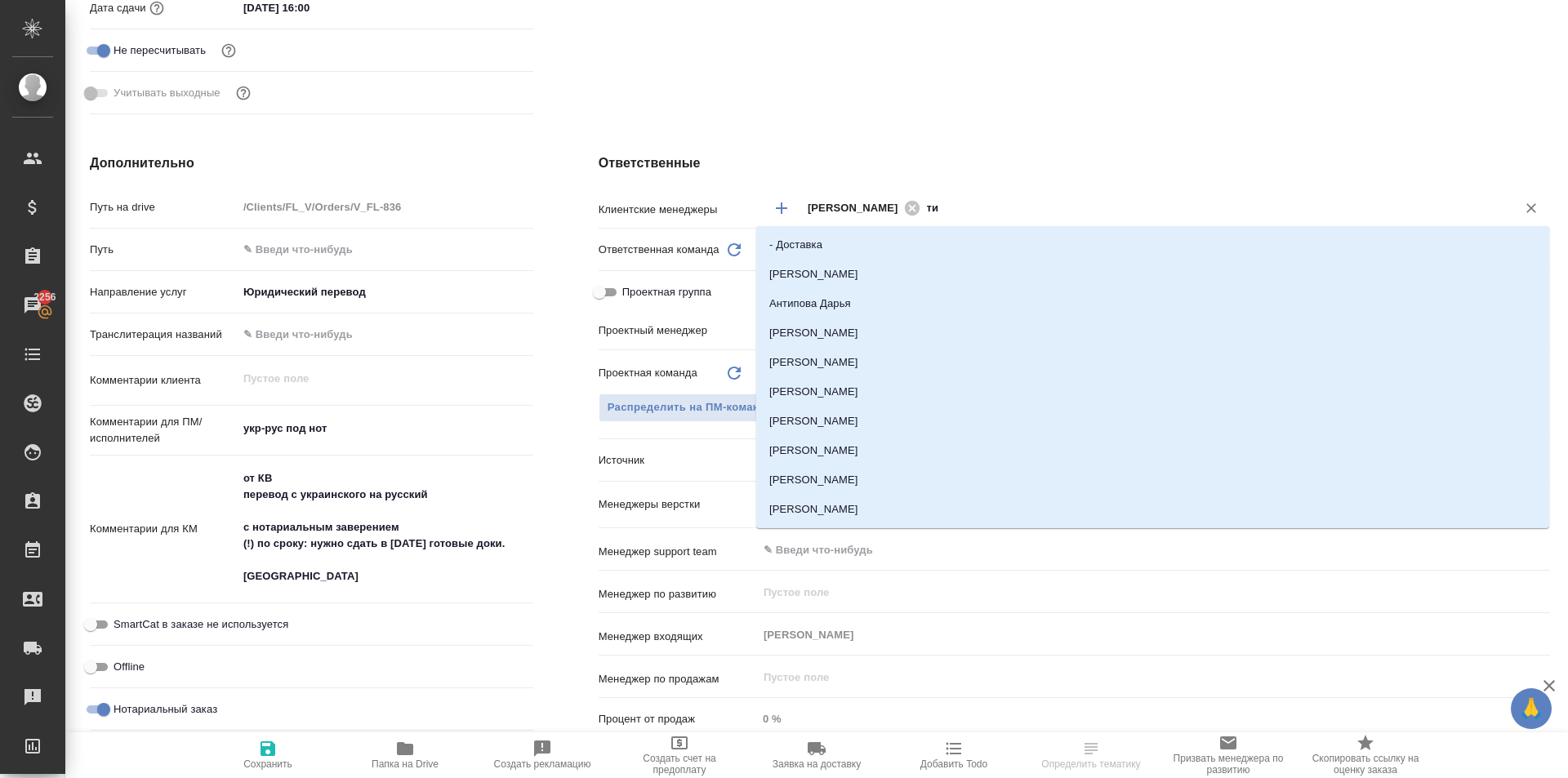
type input "тим"
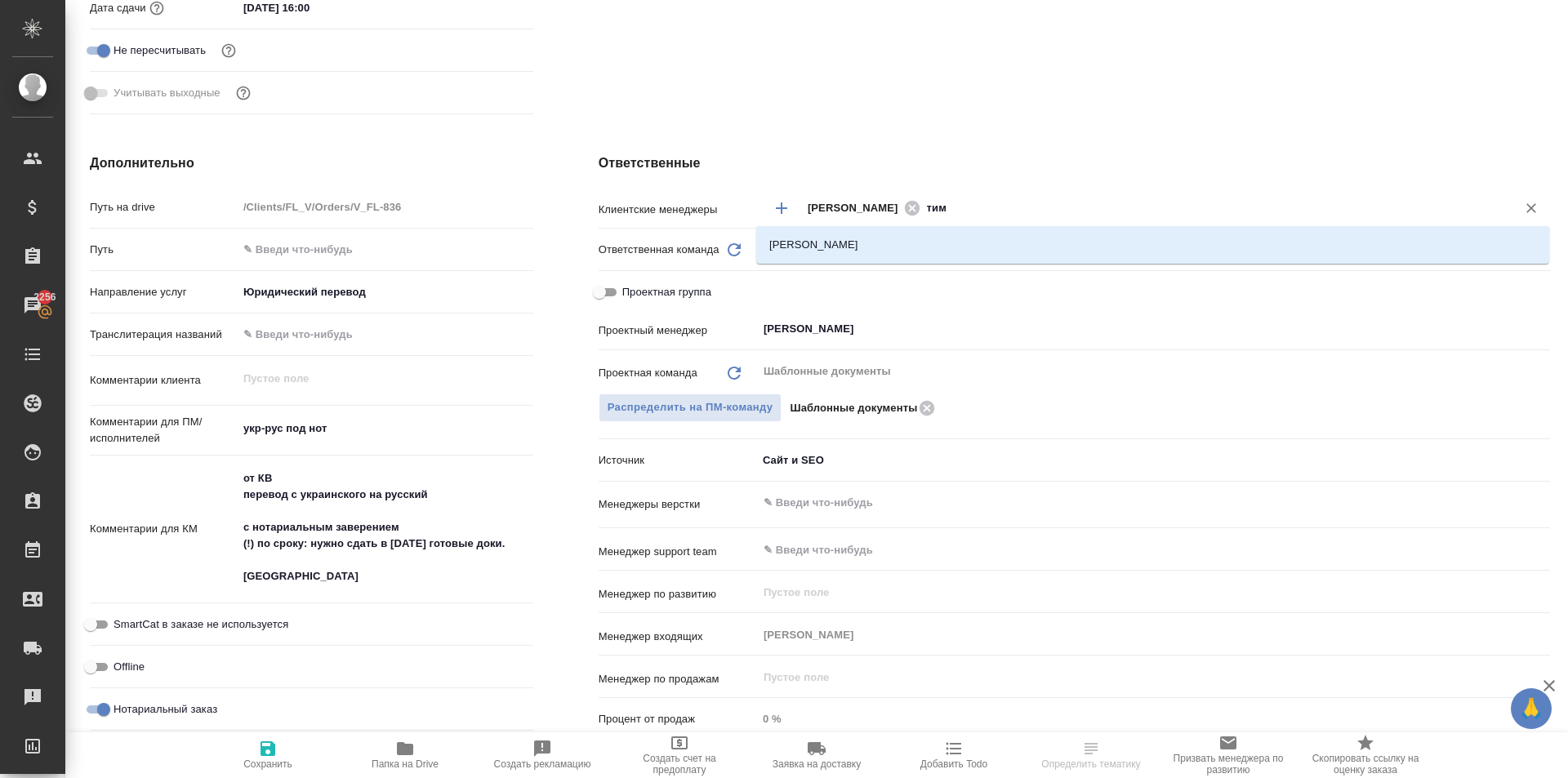
click at [1003, 228] on div "[PERSON_NAME]" at bounding box center [1152, 244] width 793 height 38
click at [1003, 236] on li "[PERSON_NAME]" at bounding box center [1152, 244] width 793 height 30
type textarea "x"
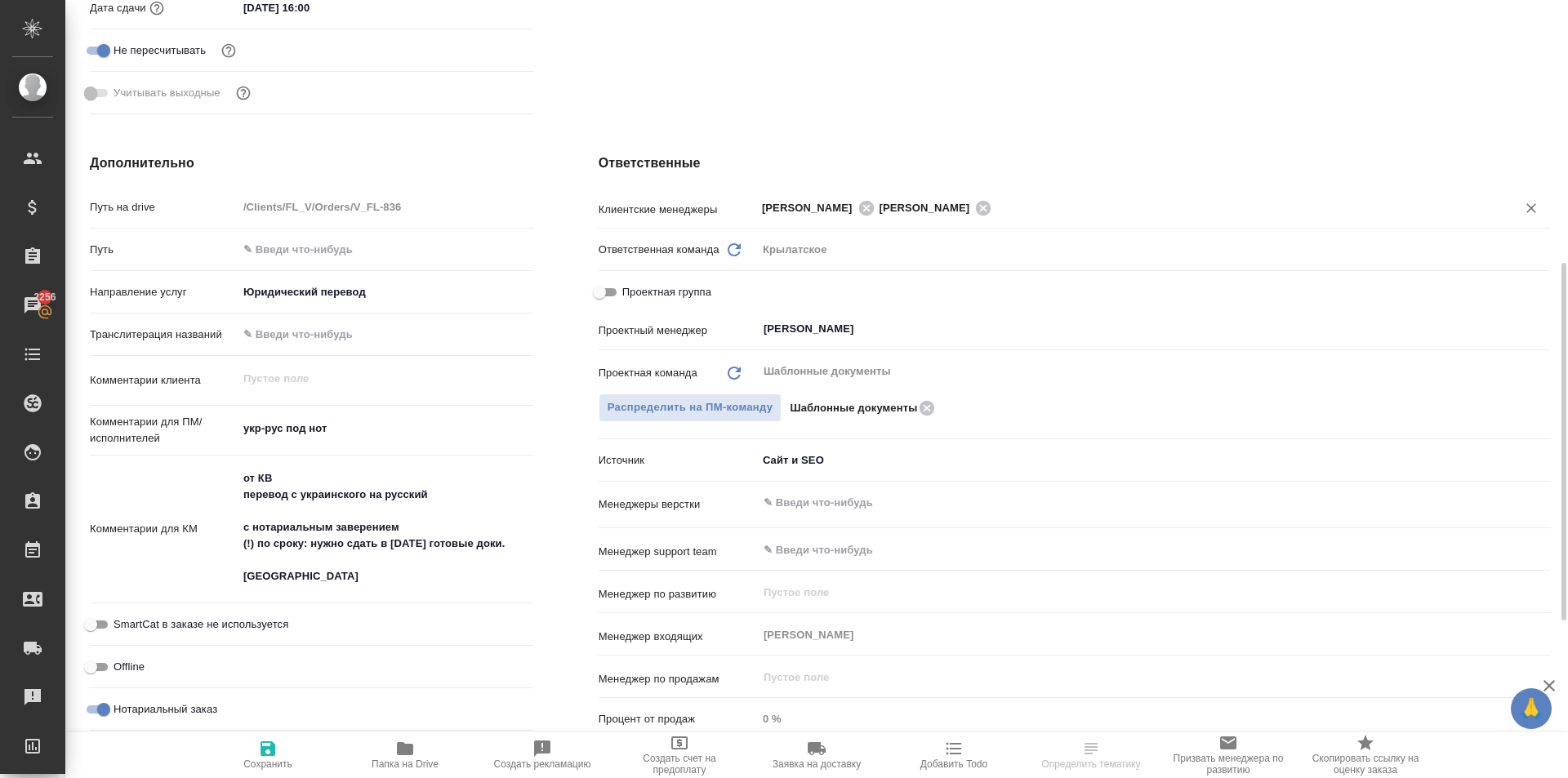
drag, startPoint x: 277, startPoint y: 746, endPoint x: 315, endPoint y: 729, distance: 41.6
click at [276, 746] on icon "button" at bounding box center [267, 748] width 19 height 19
type textarea "x"
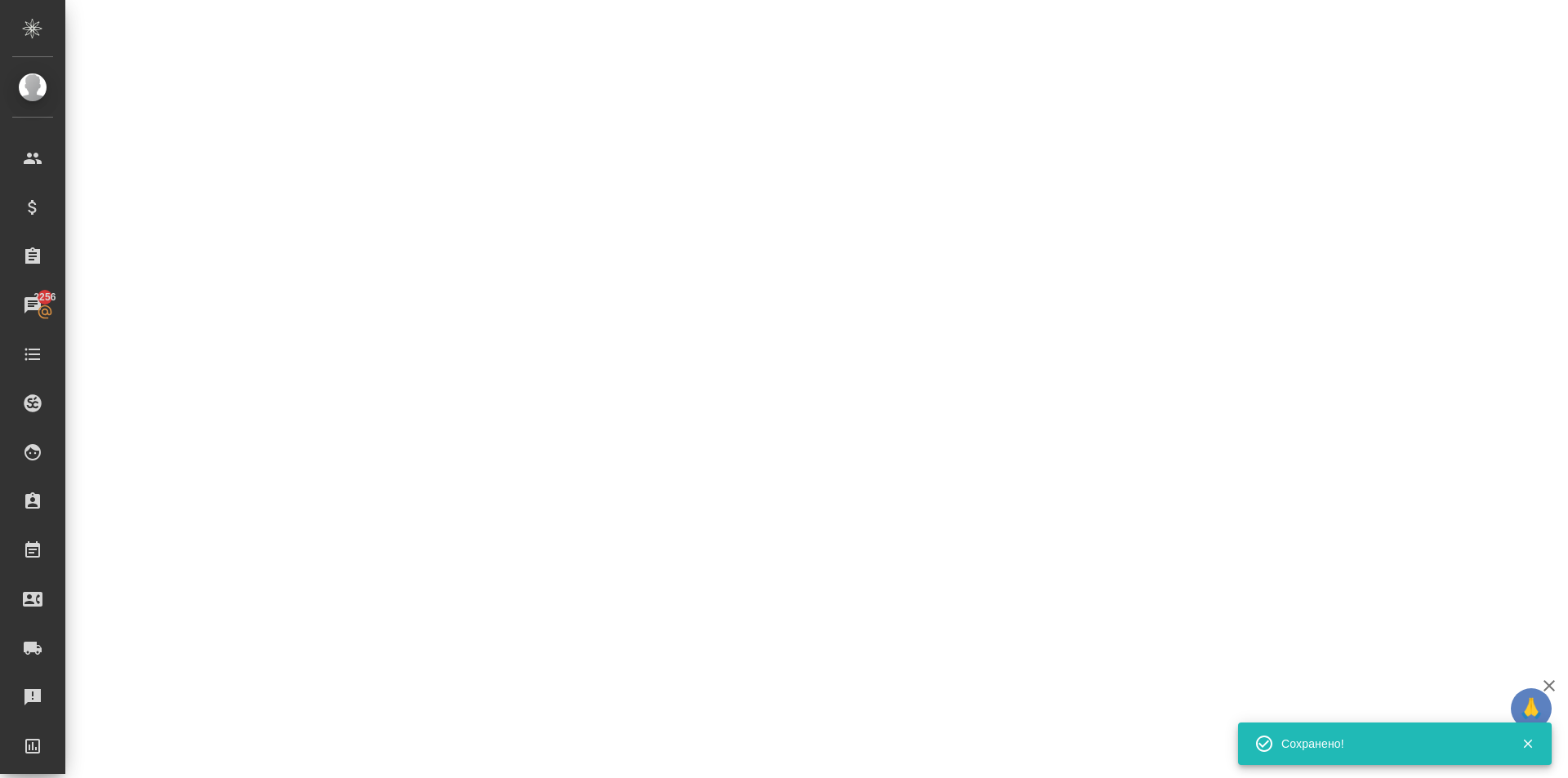
select select "RU"
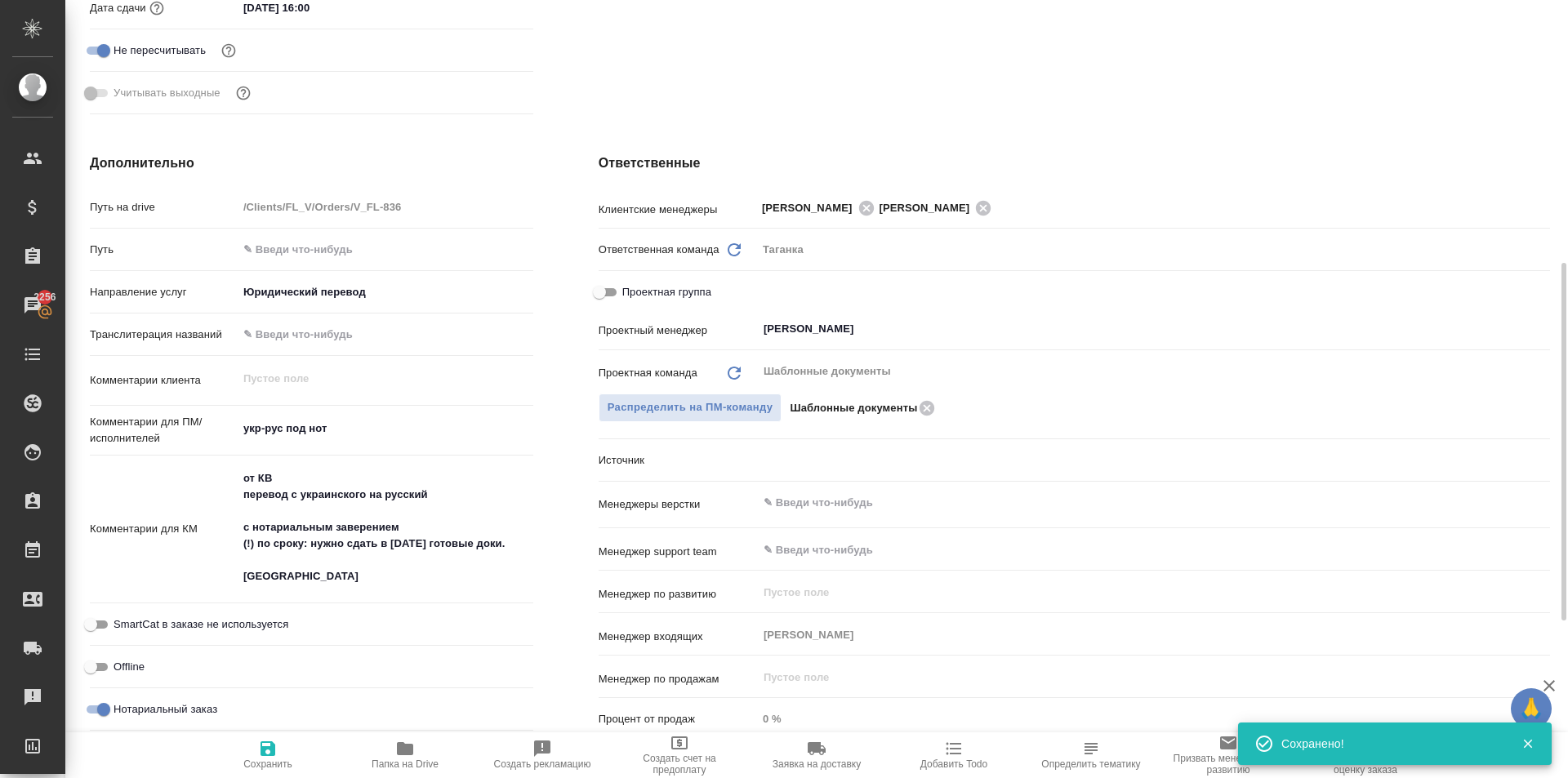
type textarea "x"
click at [272, 755] on icon "button" at bounding box center [267, 748] width 14 height 14
type textarea "x"
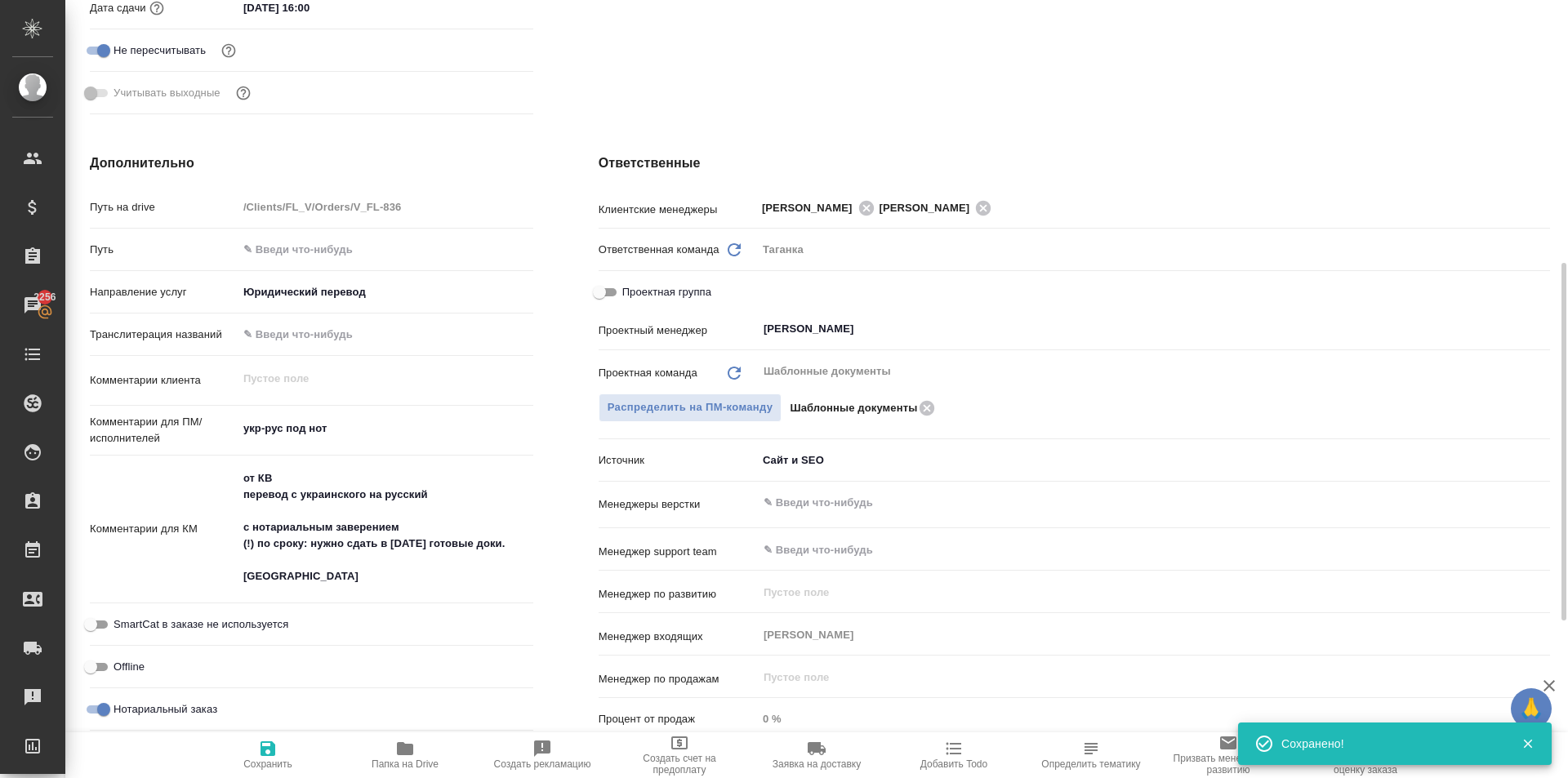
type textarea "x"
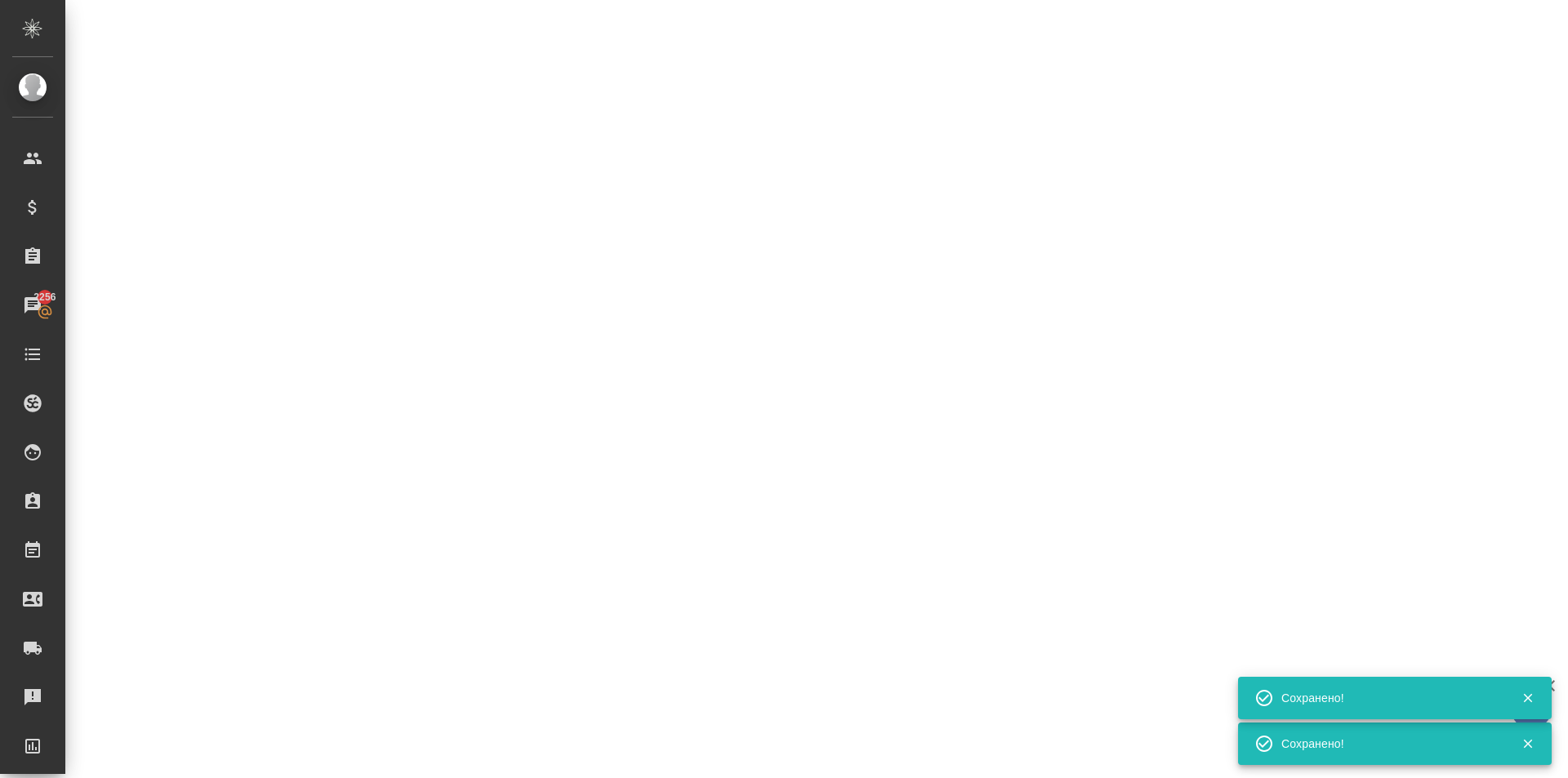
select select "RU"
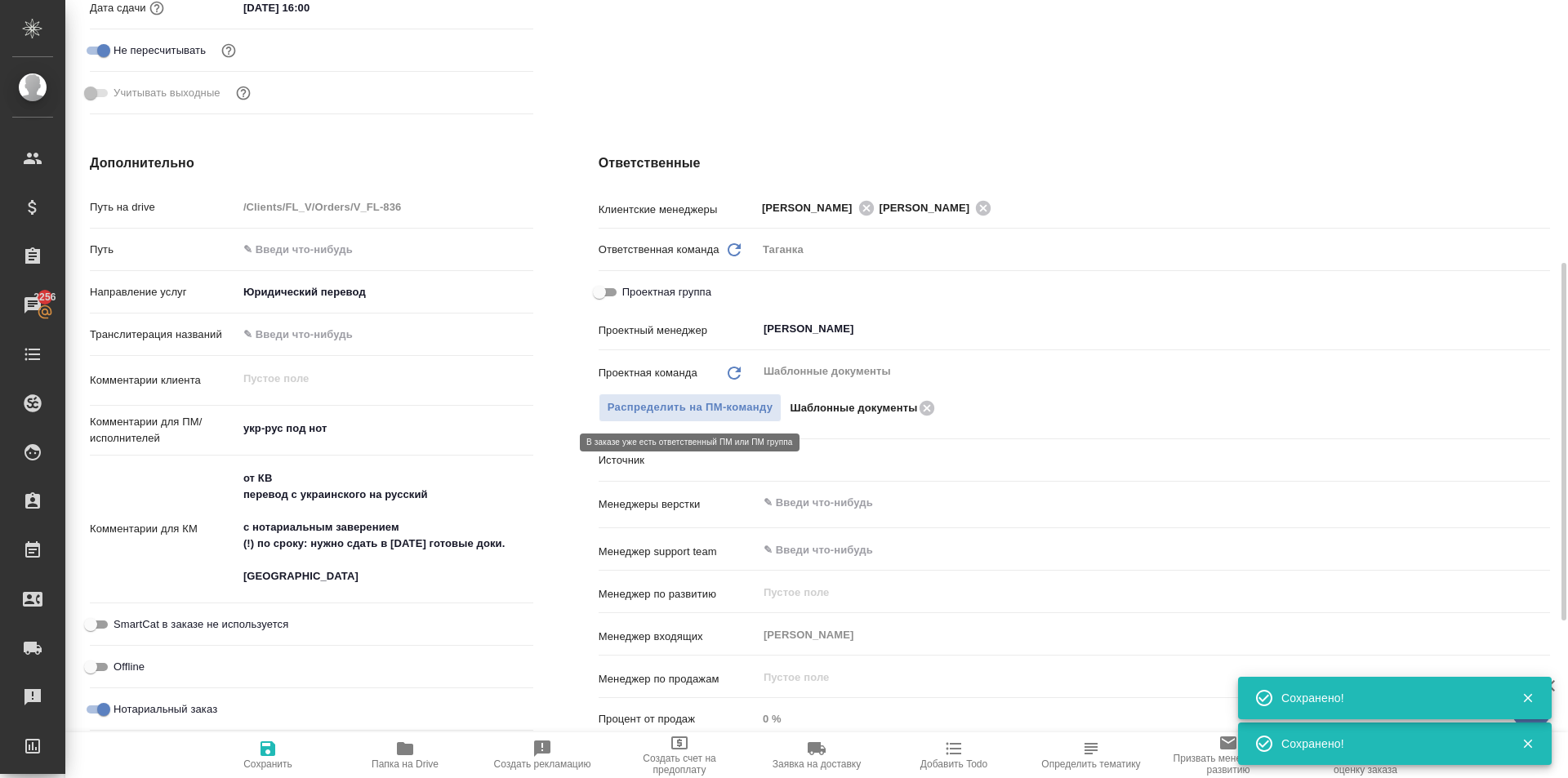
type textarea "x"
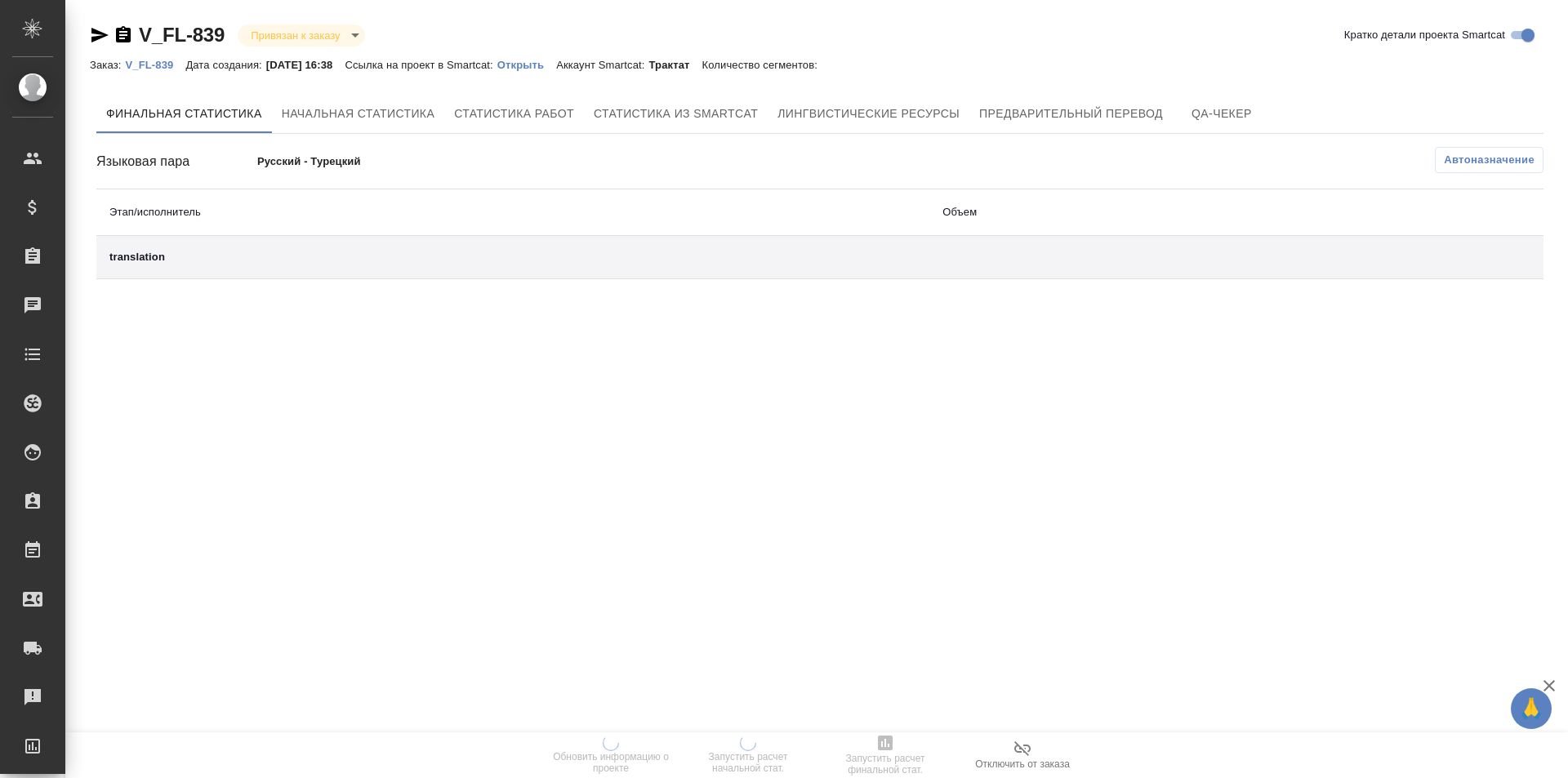
click at [551, 58] on link "Открыть" at bounding box center [527, 64] width 59 height 13
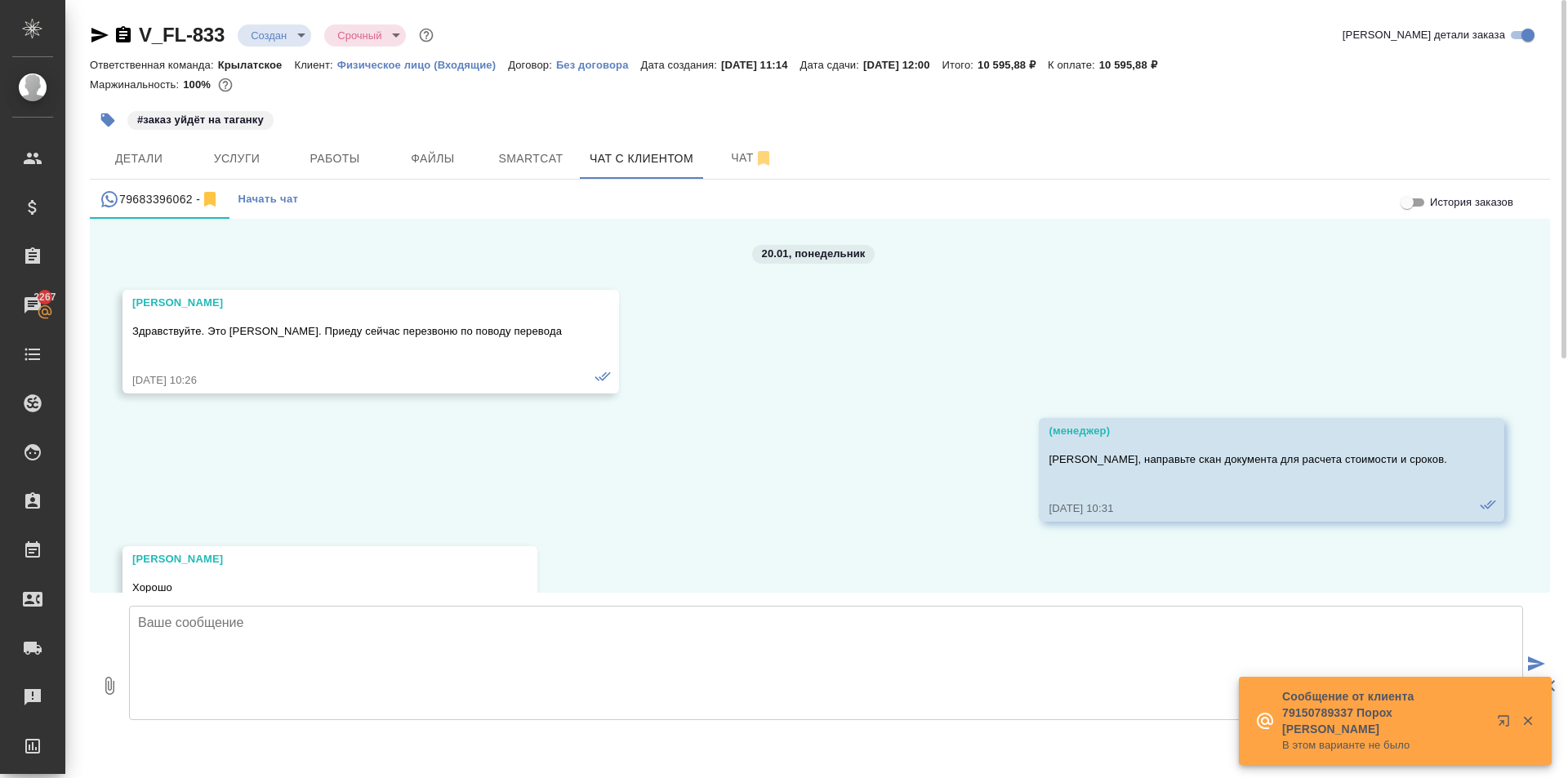
scroll to position [7966, 0]
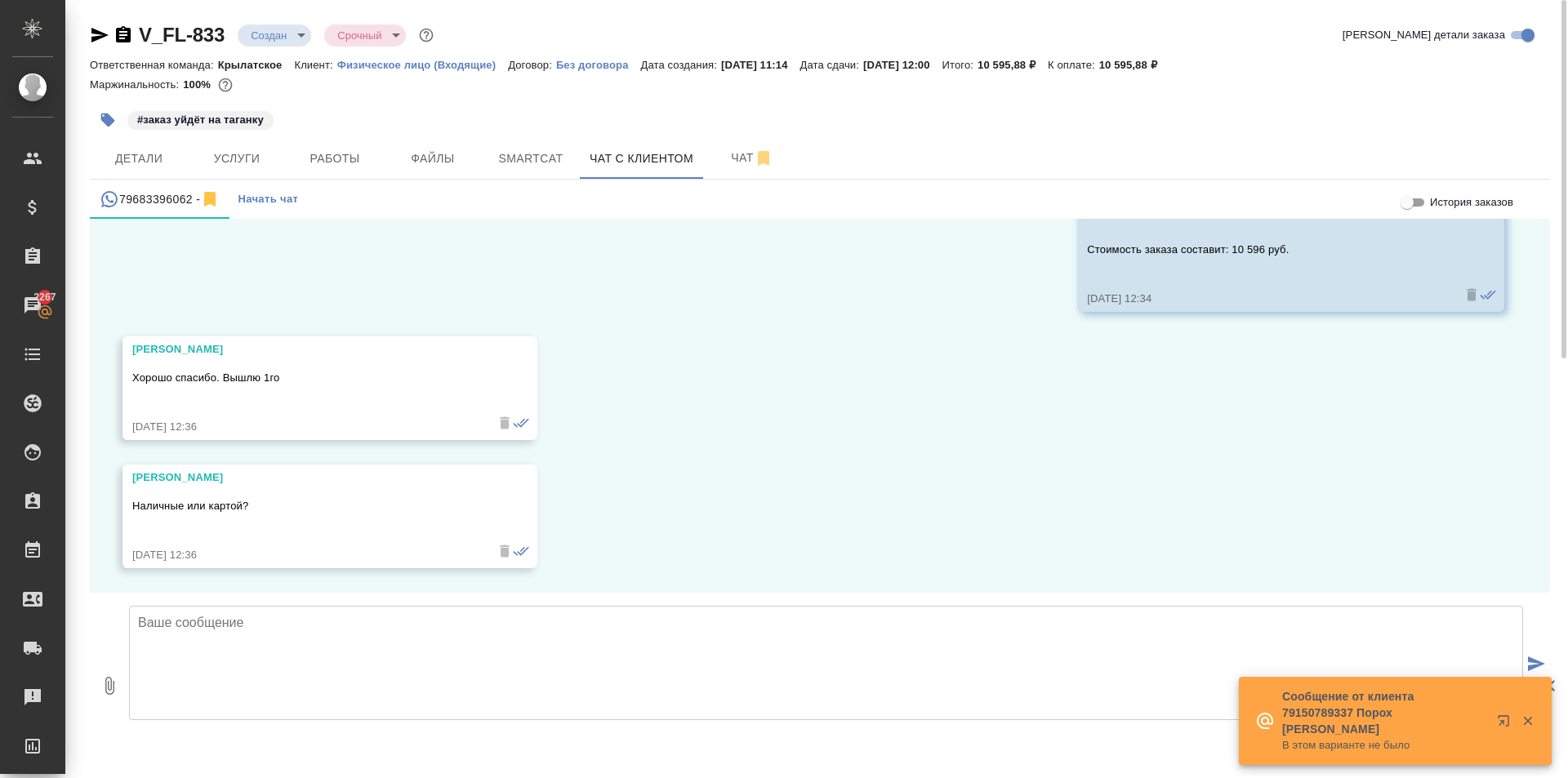
click at [272, 644] on textarea at bounding box center [826, 663] width 1394 height 115
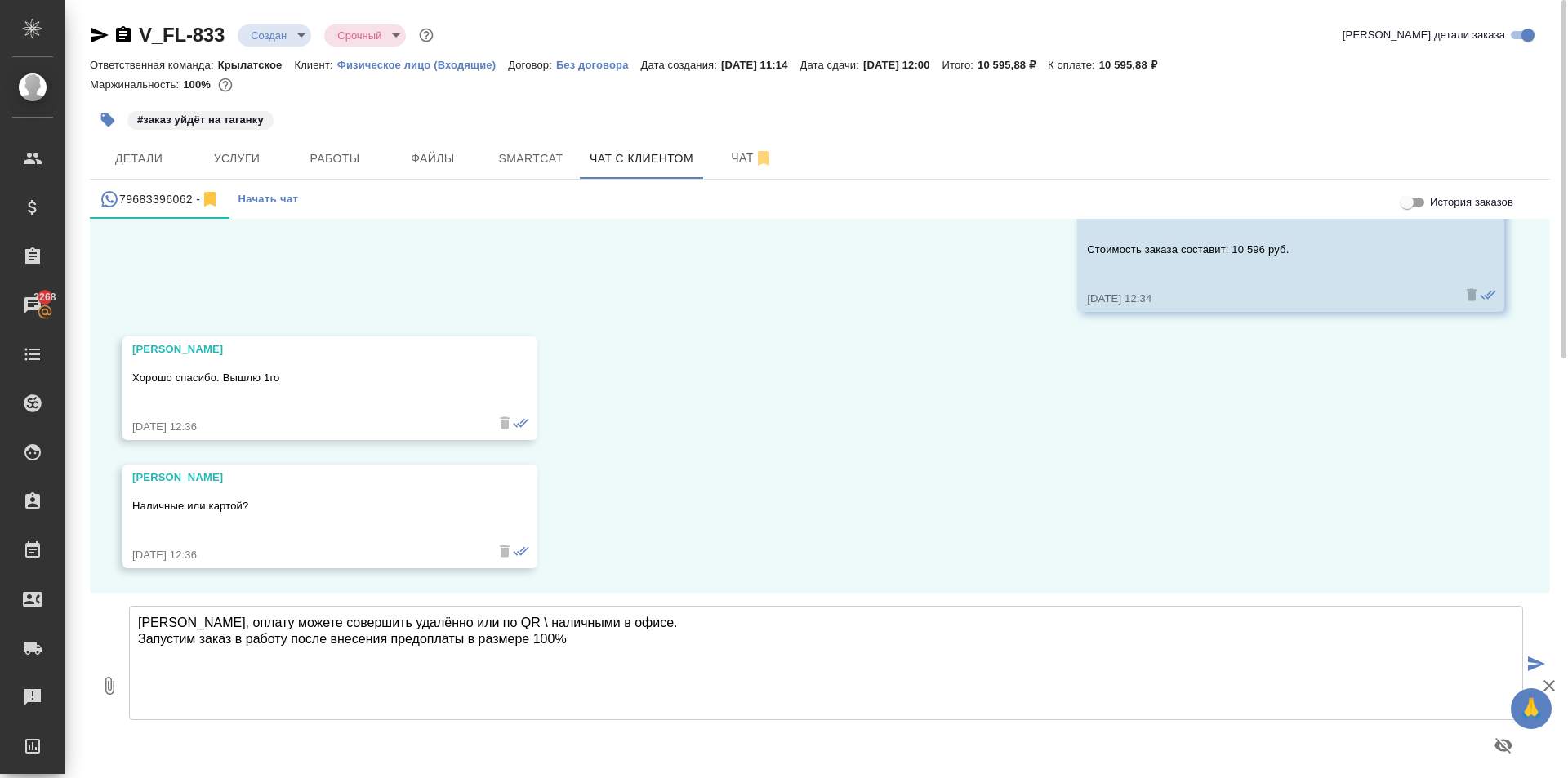
click at [241, 679] on textarea "[PERSON_NAME], оплату можете совершить удалённо или по QR \ наличными в офисе. …" at bounding box center [826, 663] width 1394 height 115
click at [659, 648] on textarea "[PERSON_NAME], оплату можете совершить удалённо или по QR \ наличными в офисе. …" at bounding box center [826, 663] width 1394 height 115
click at [405, 630] on textarea "[PERSON_NAME], оплату можете совершить удалённо или по QR \ наличными в офисе. …" at bounding box center [826, 663] width 1394 height 115
click at [819, 624] on textarea "[PERSON_NAME], оплату можете совершить удалённо (картой) или по QR \ наличными …" at bounding box center [826, 663] width 1394 height 115
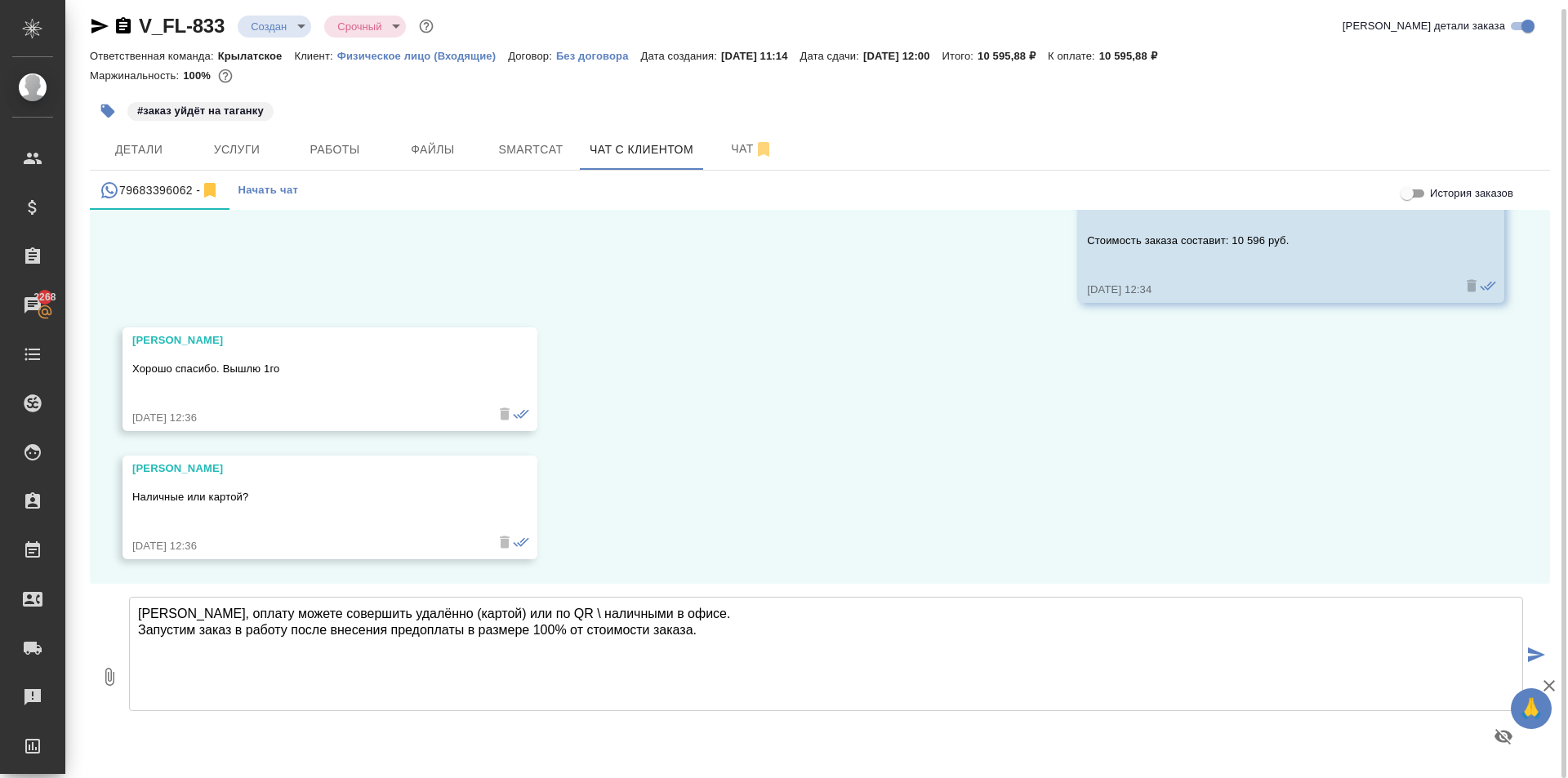
click at [821, 646] on textarea "[PERSON_NAME], оплату можете совершить удалённо (картой) или по QR \ наличными …" at bounding box center [826, 654] width 1394 height 115
click at [834, 661] on textarea "Ольга, оплату можете совершить удалённо (картой) или по QR \ наличными в офисе.…" at bounding box center [826, 654] width 1394 height 115
click at [830, 650] on textarea "Ольга, оплату можете совершить удалённо (картой) или по QR \ наличными в офисе.…" at bounding box center [826, 654] width 1394 height 115
type textarea "Ольга, оплату можете совершить удалённо (картой) или по QR \ наличными в офисе.…"
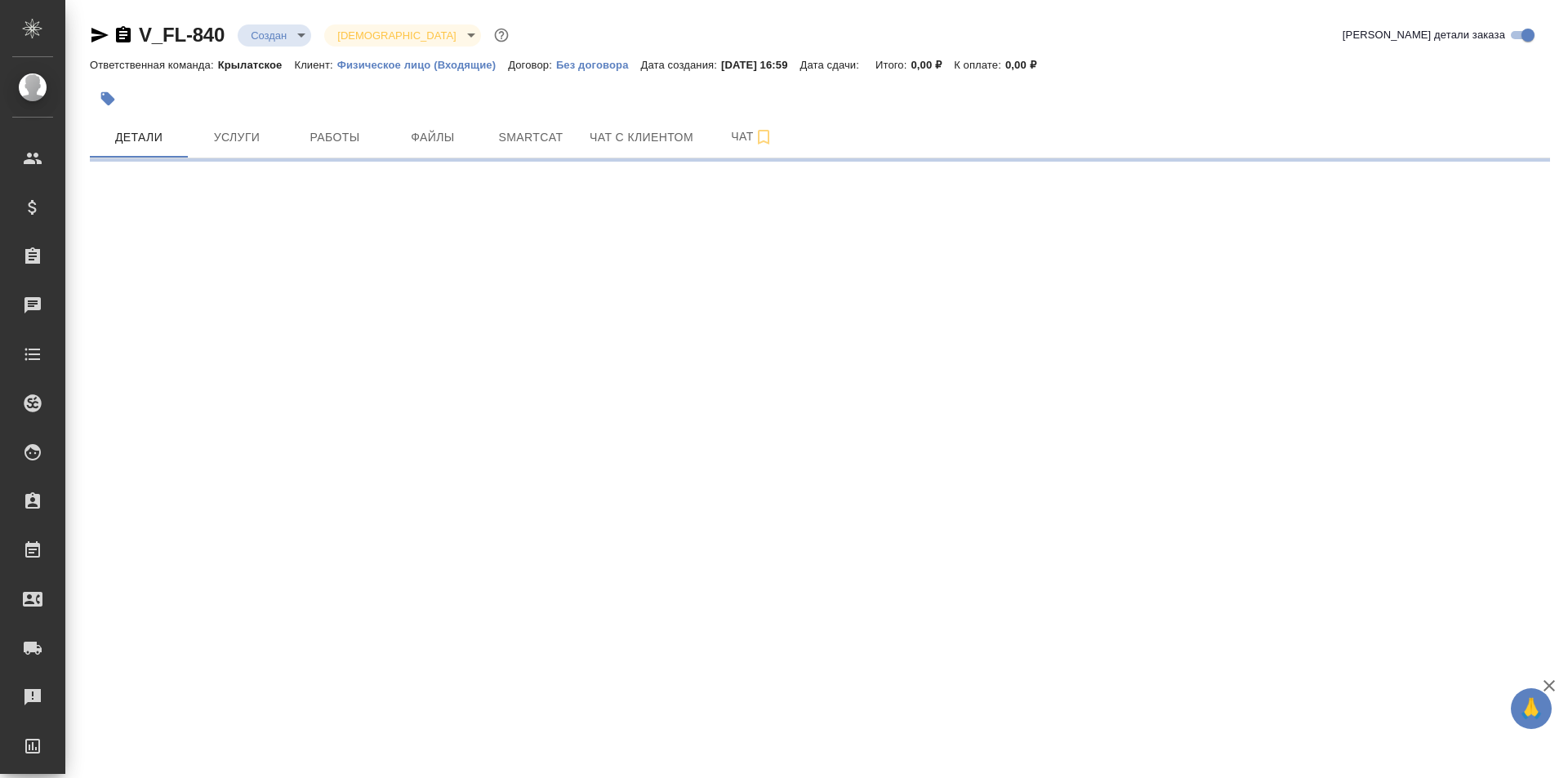
select select "RU"
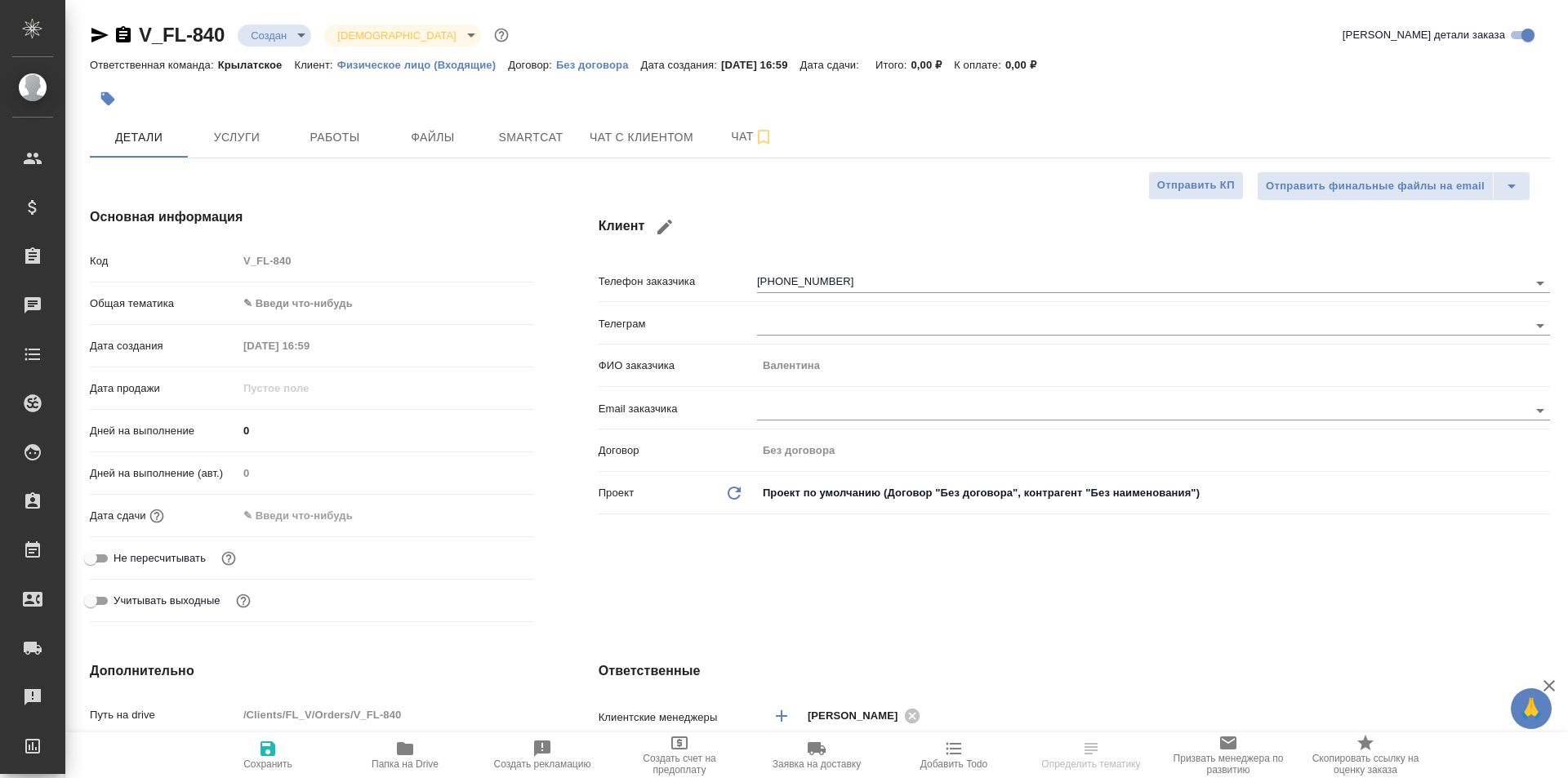
type textarea "x"
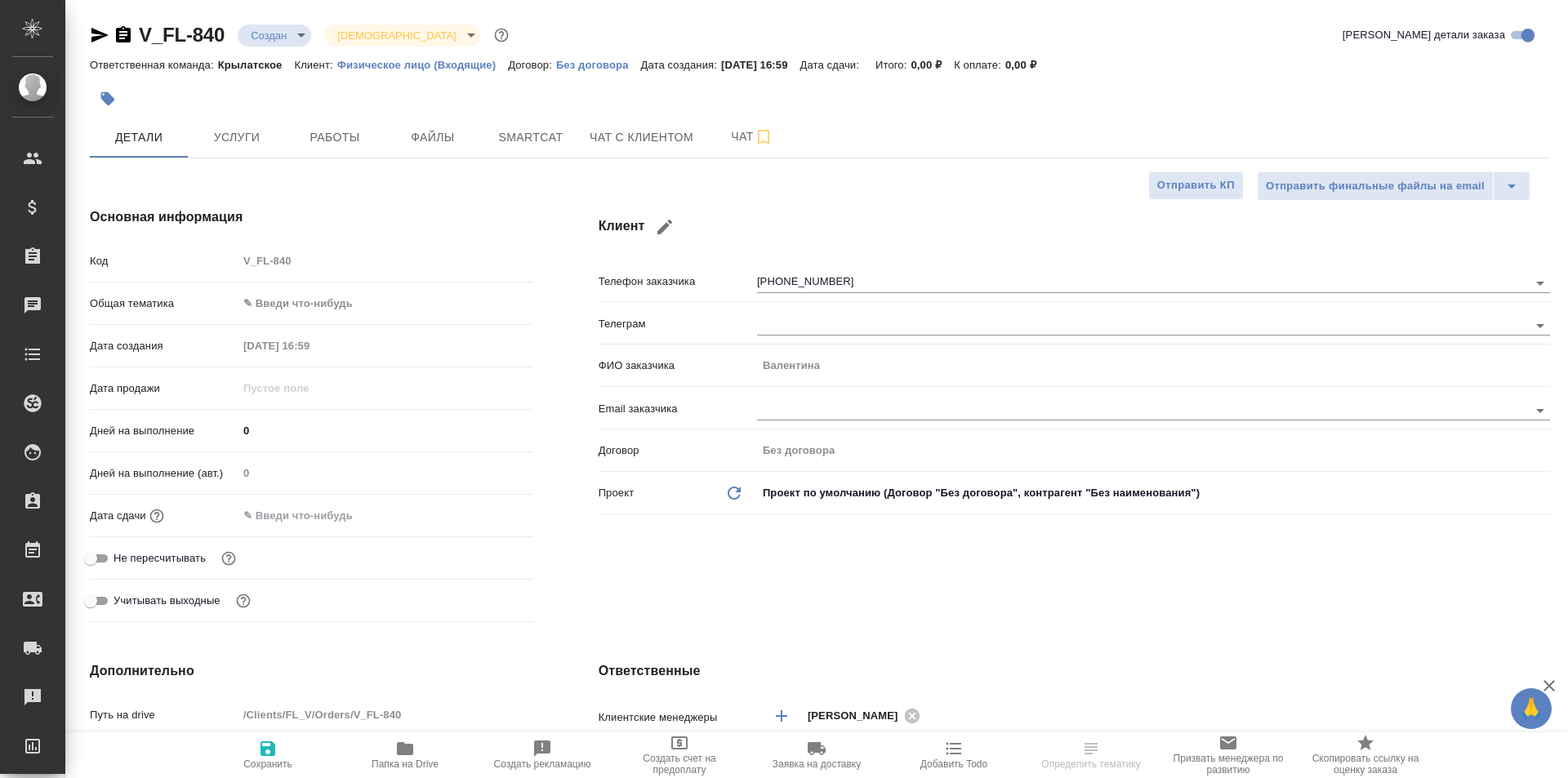
type textarea "x"
click at [427, 135] on span "Файлы" at bounding box center [432, 137] width 78 height 20
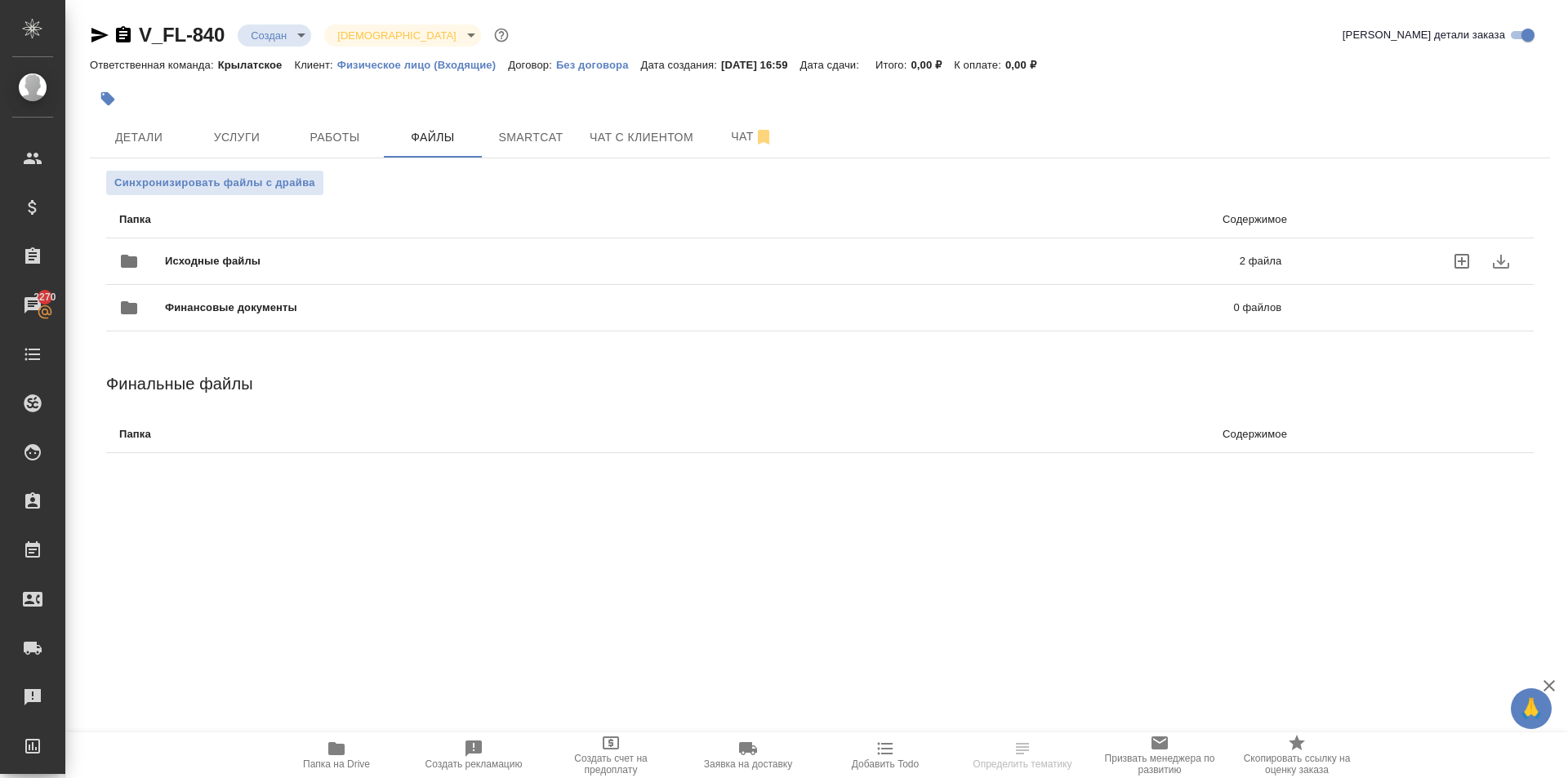
click at [288, 258] on span "Исходные файлы" at bounding box center [458, 260] width 585 height 16
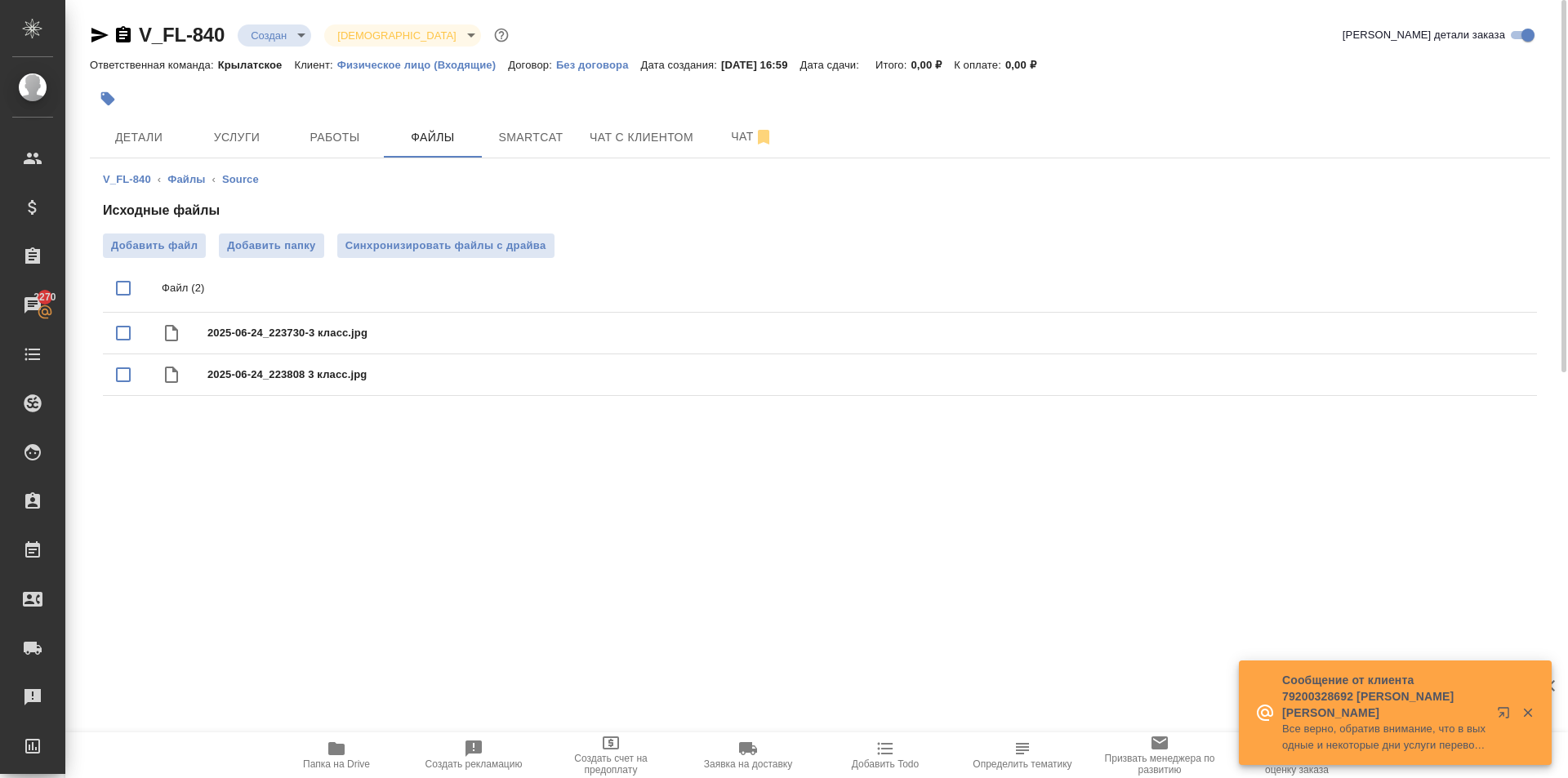
click at [341, 743] on icon "button" at bounding box center [336, 748] width 19 height 19
click at [249, 123] on button "Услуги" at bounding box center [237, 137] width 98 height 40
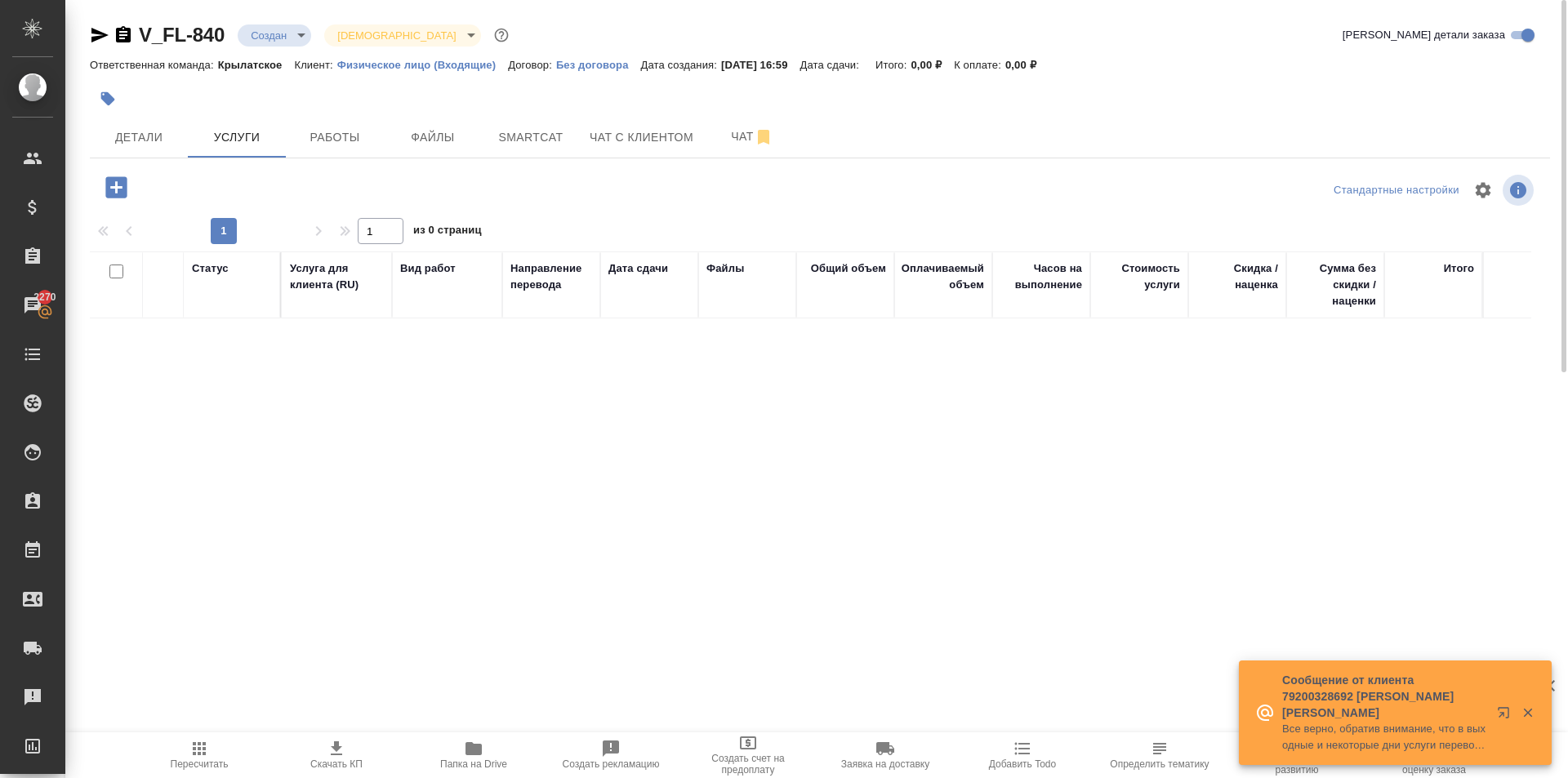
click at [114, 180] on icon "button" at bounding box center [115, 186] width 21 height 21
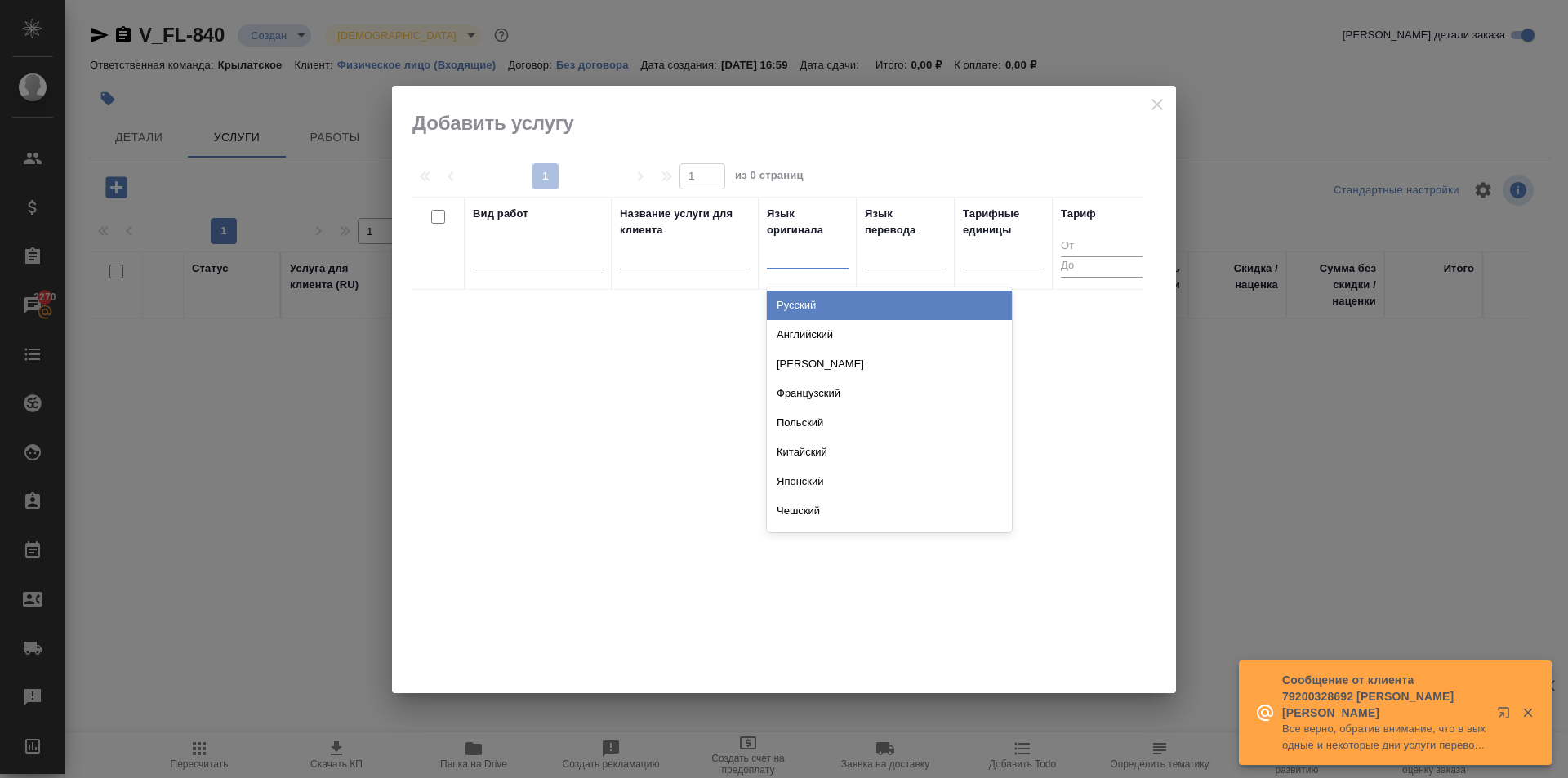
click at [813, 258] on div at bounding box center [808, 253] width 82 height 24
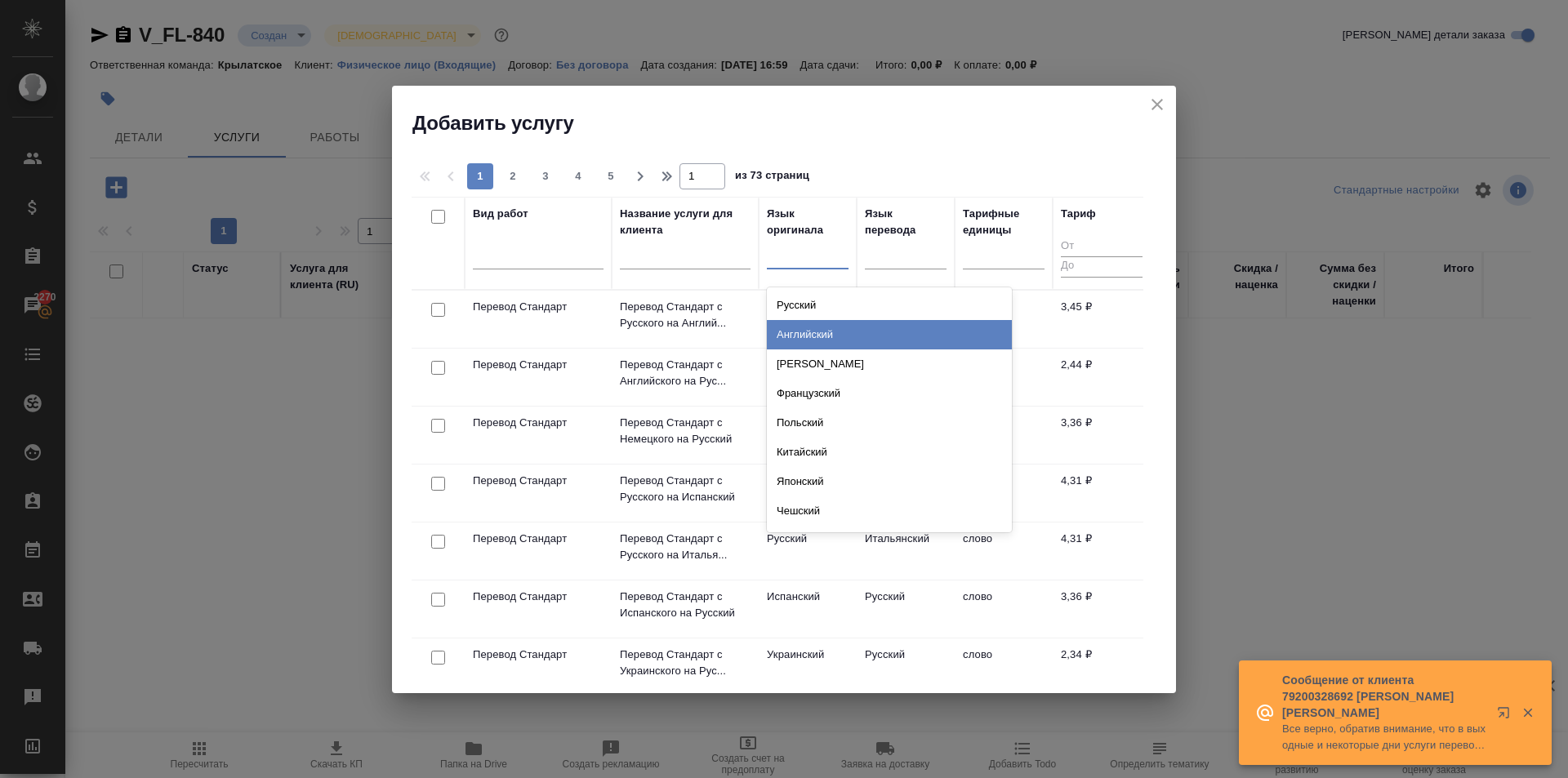
drag, startPoint x: 820, startPoint y: 339, endPoint x: 894, endPoint y: 305, distance: 81.4
click at [821, 338] on div "Английский" at bounding box center [889, 335] width 245 height 30
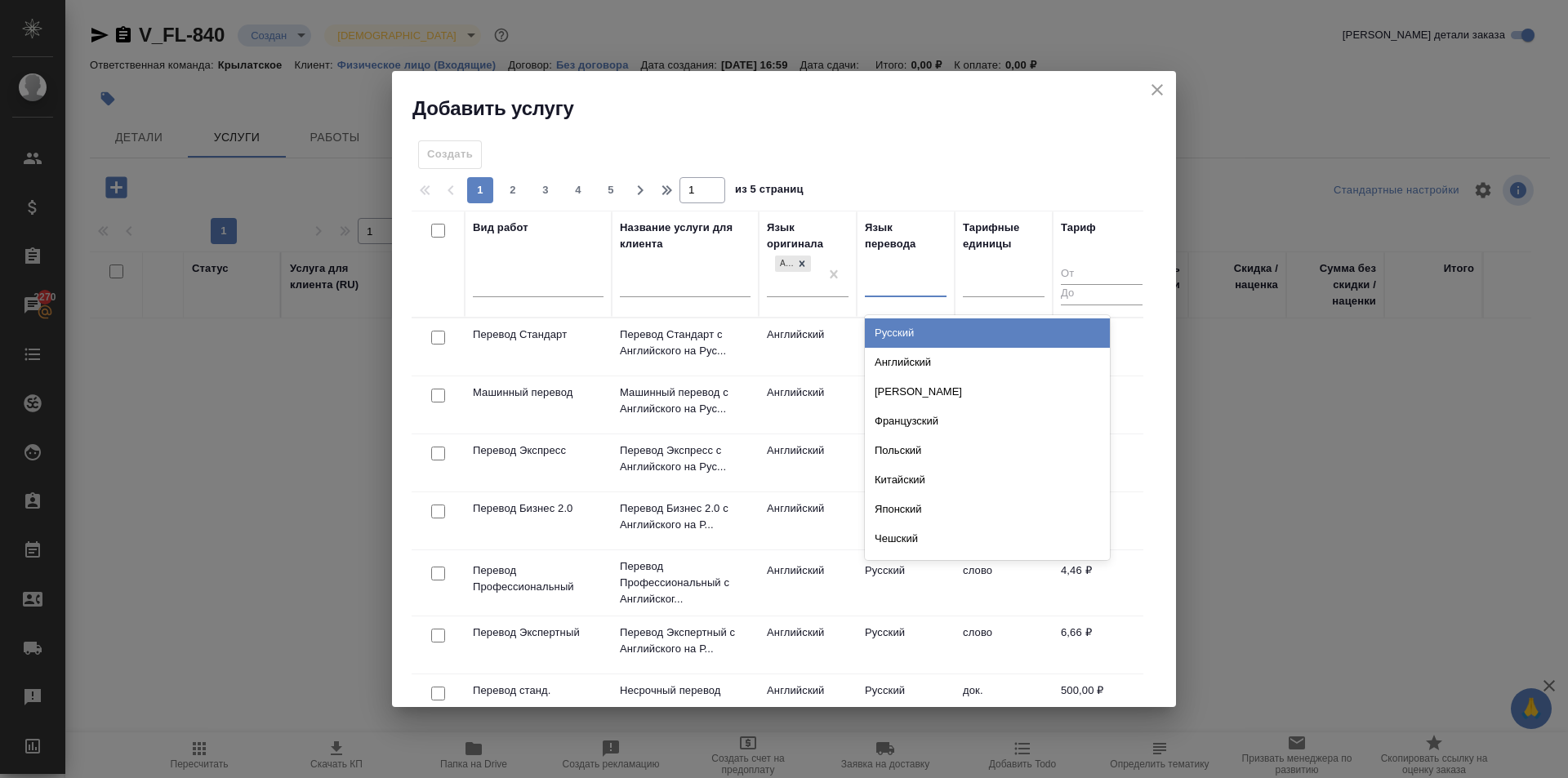
click at [913, 290] on div at bounding box center [905, 281] width 82 height 24
click at [920, 324] on div "Русский" at bounding box center [987, 333] width 245 height 30
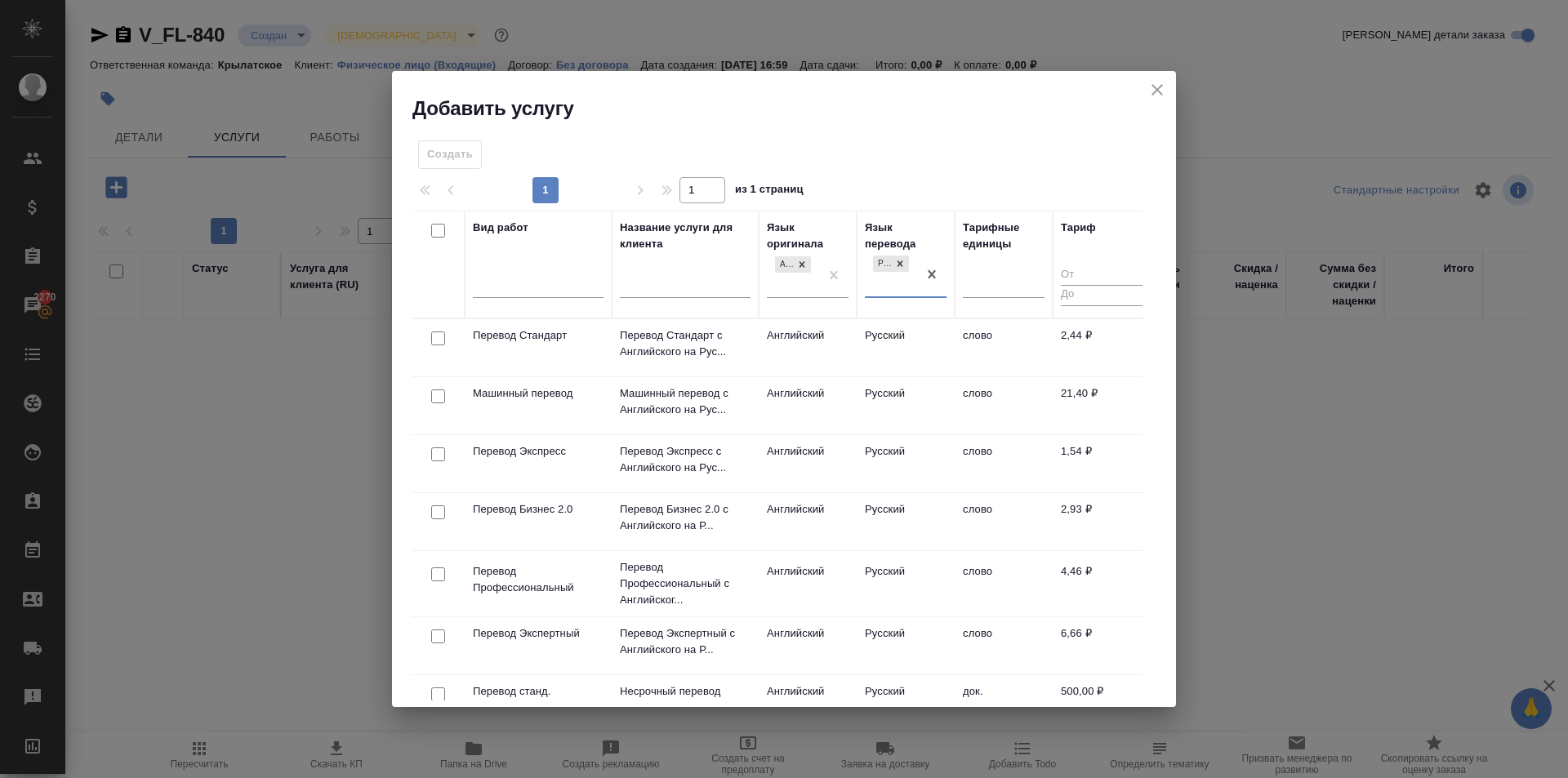
click at [882, 330] on td "Русский" at bounding box center [905, 348] width 98 height 57
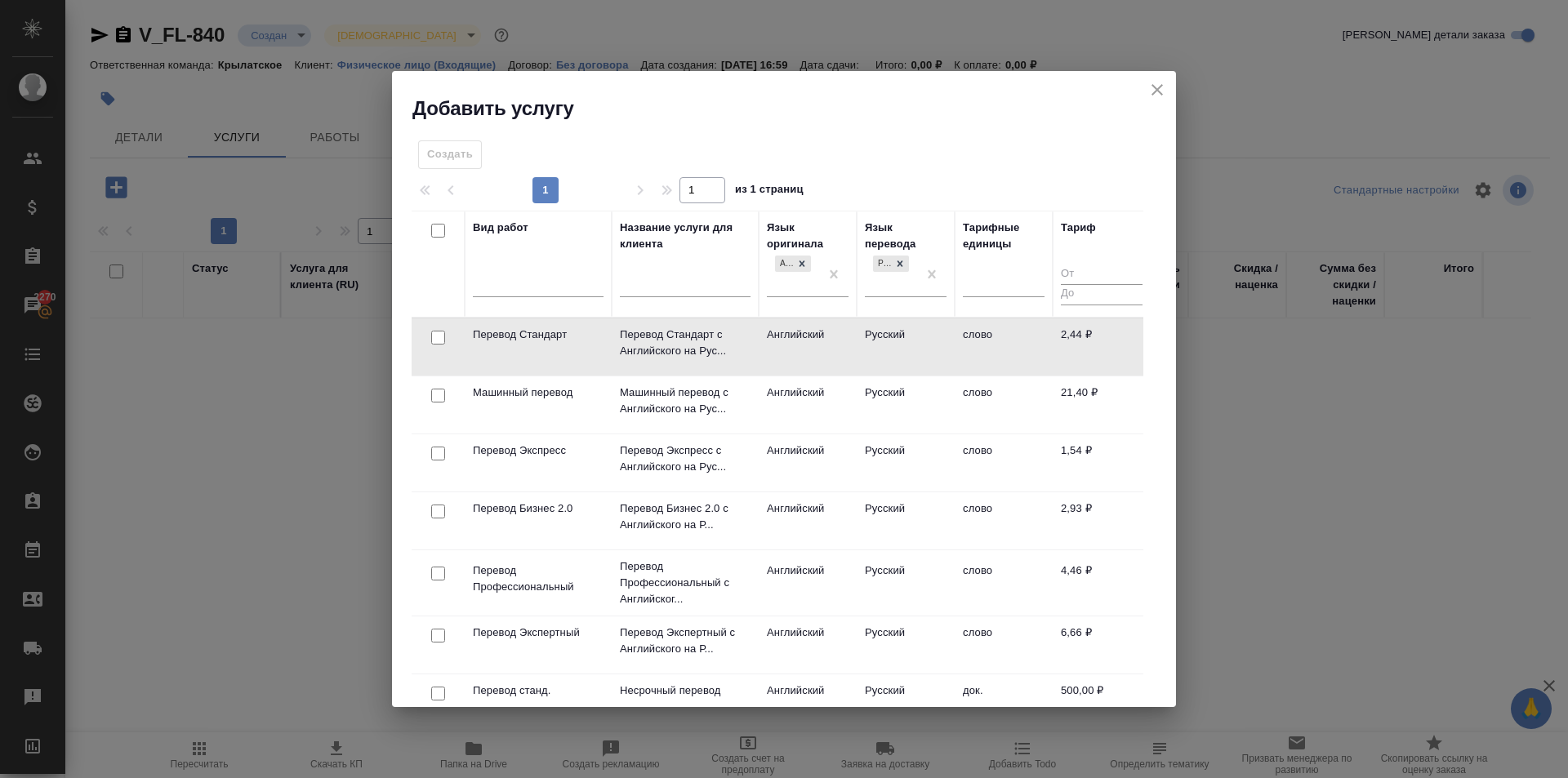
click at [883, 330] on td "Русский" at bounding box center [905, 347] width 98 height 57
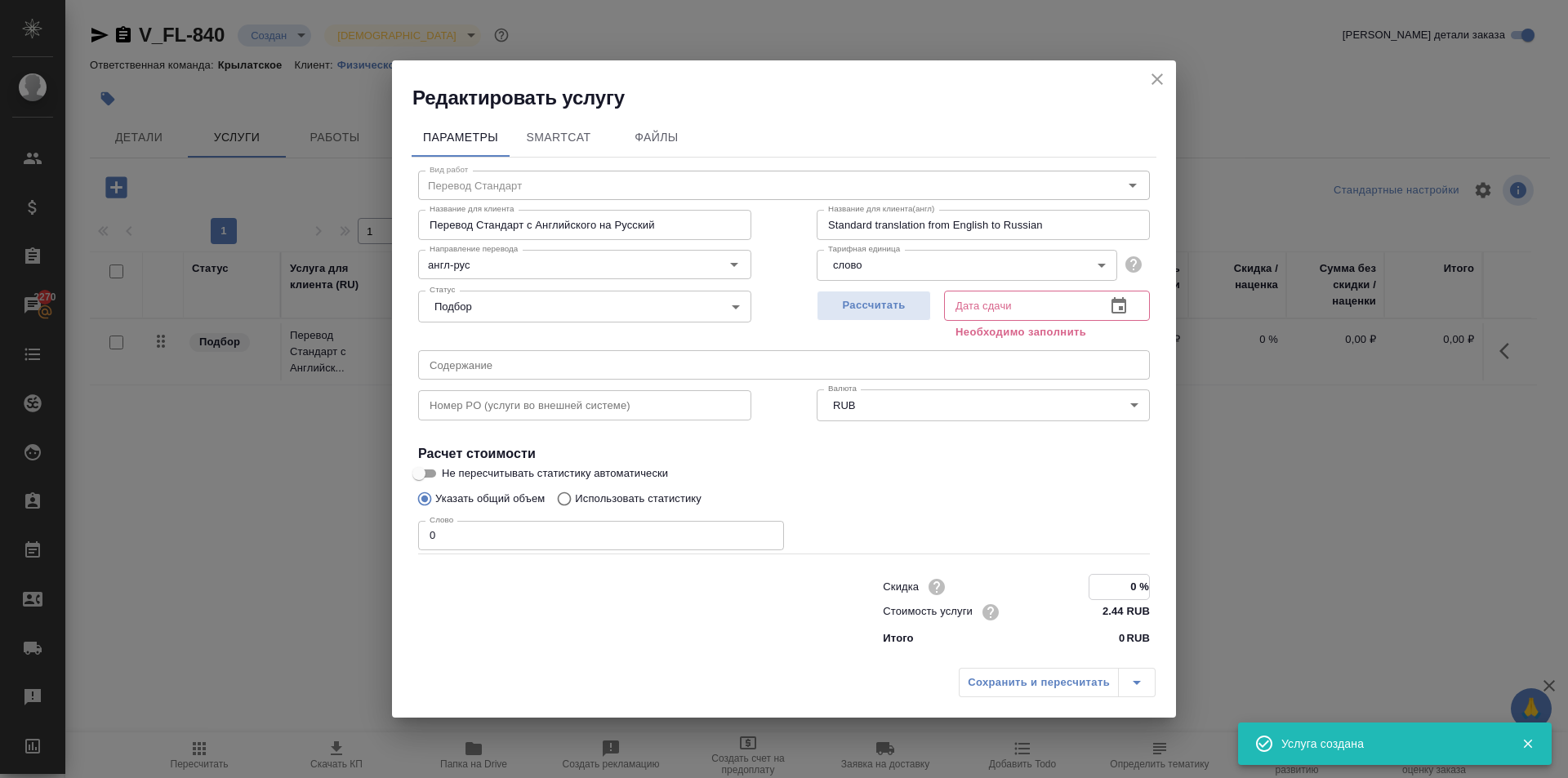
drag, startPoint x: 1135, startPoint y: 590, endPoint x: 1215, endPoint y: 578, distance: 80.9
click at [1215, 578] on div "Редактировать услугу Параметры SmartCat Файлы Вид работ Перевод Стандарт Вид ра…" at bounding box center [784, 389] width 1568 height 778
type input "-50 %"
click at [1001, 517] on div "Слово 0 Слово" at bounding box center [784, 534] width 732 height 39
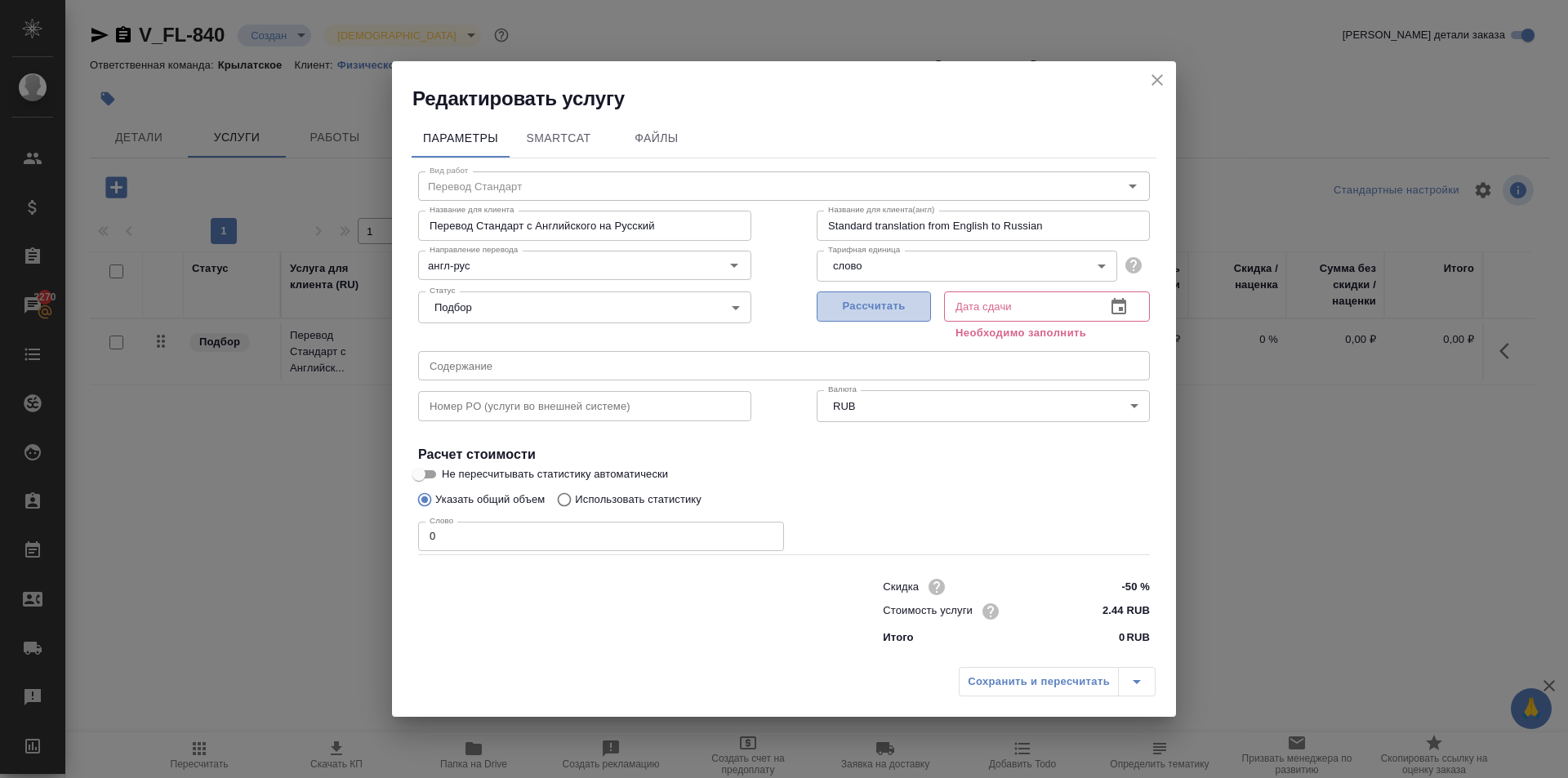
click at [900, 298] on span "Рассчитать" at bounding box center [873, 307] width 96 height 19
type input "27.08.2025 17:00"
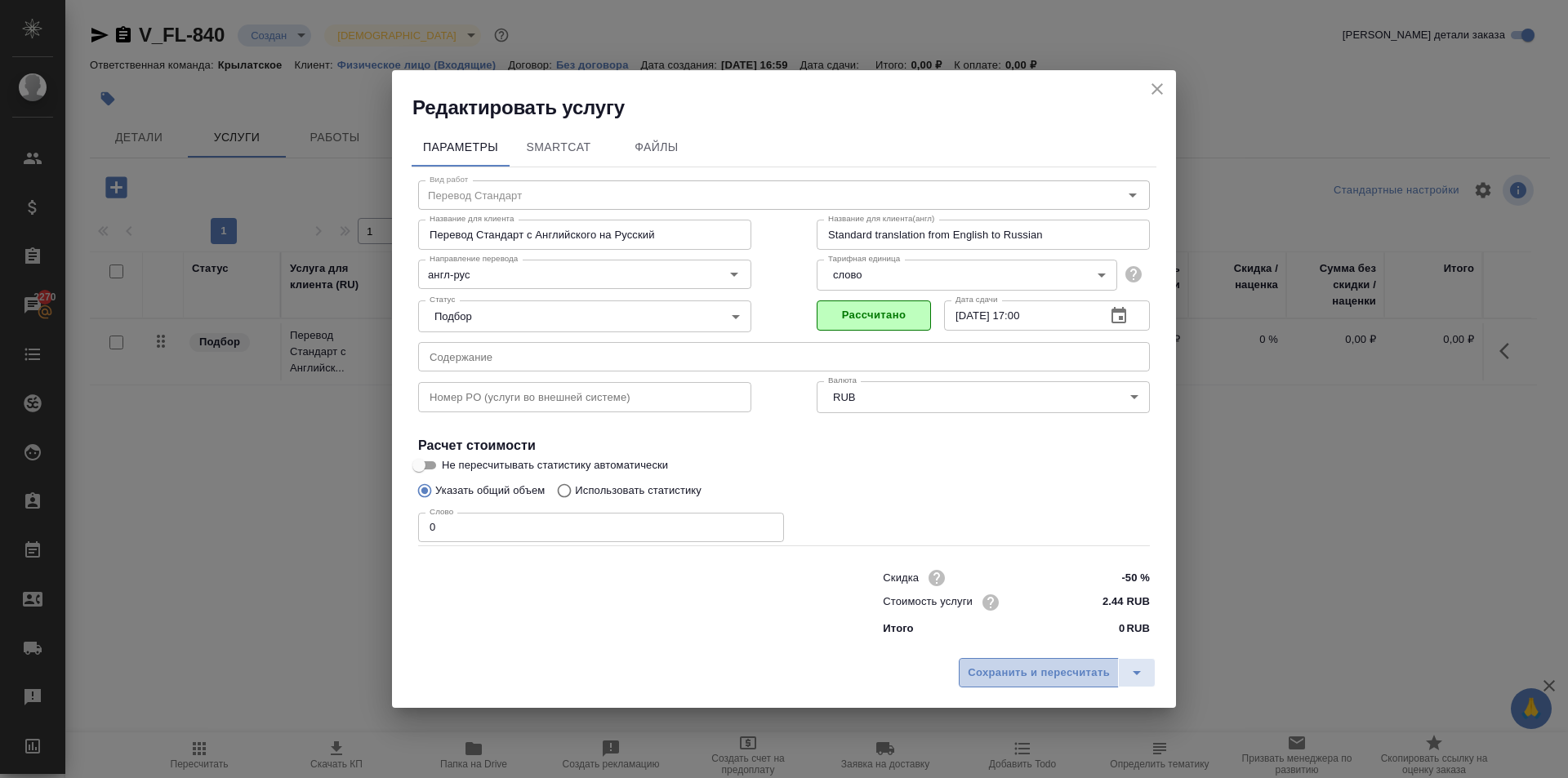
click at [1022, 662] on button "Сохранить и пересчитать" at bounding box center [1039, 673] width 160 height 30
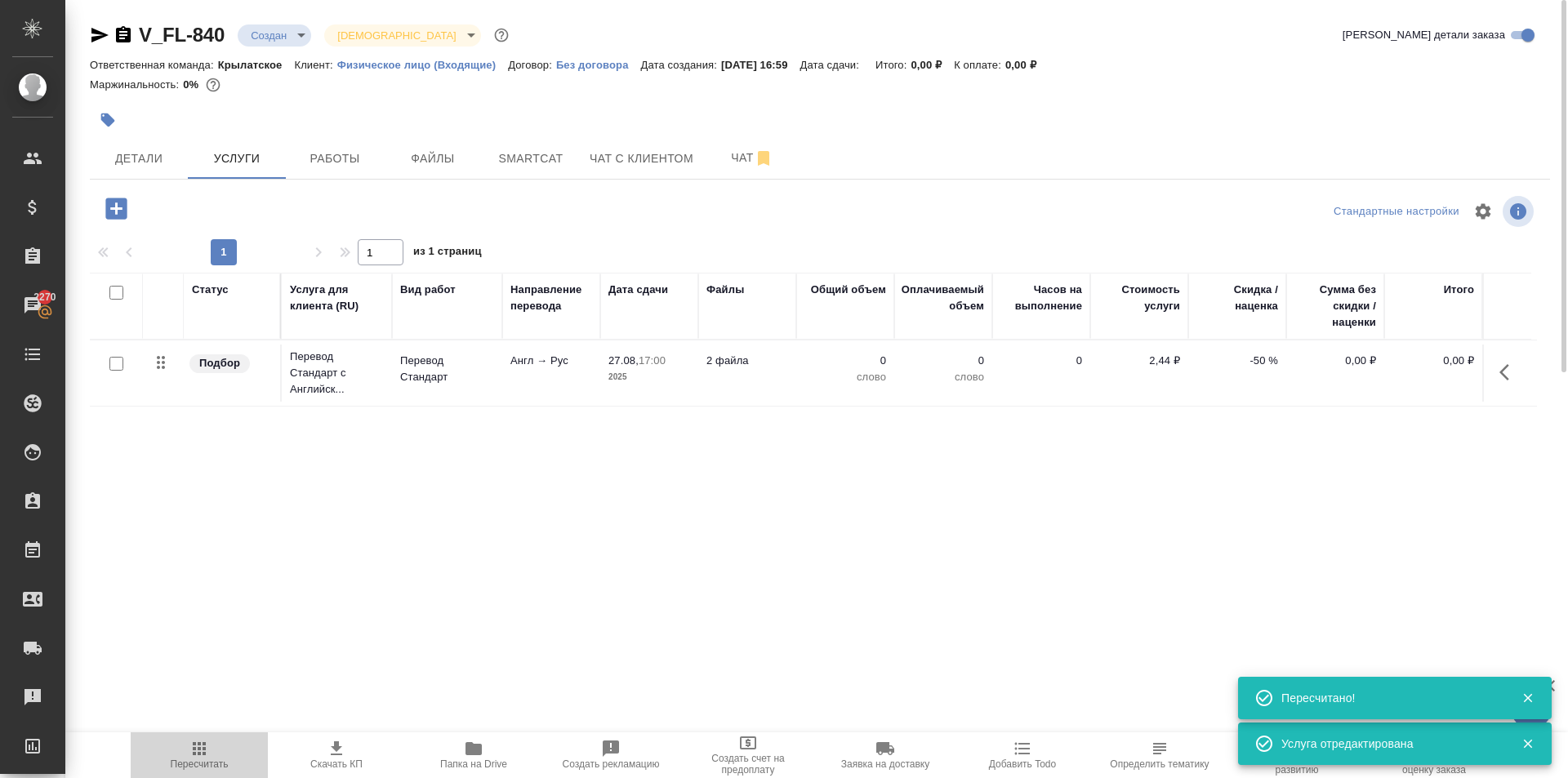
click at [228, 738] on button "Пересчитать" at bounding box center [199, 755] width 137 height 46
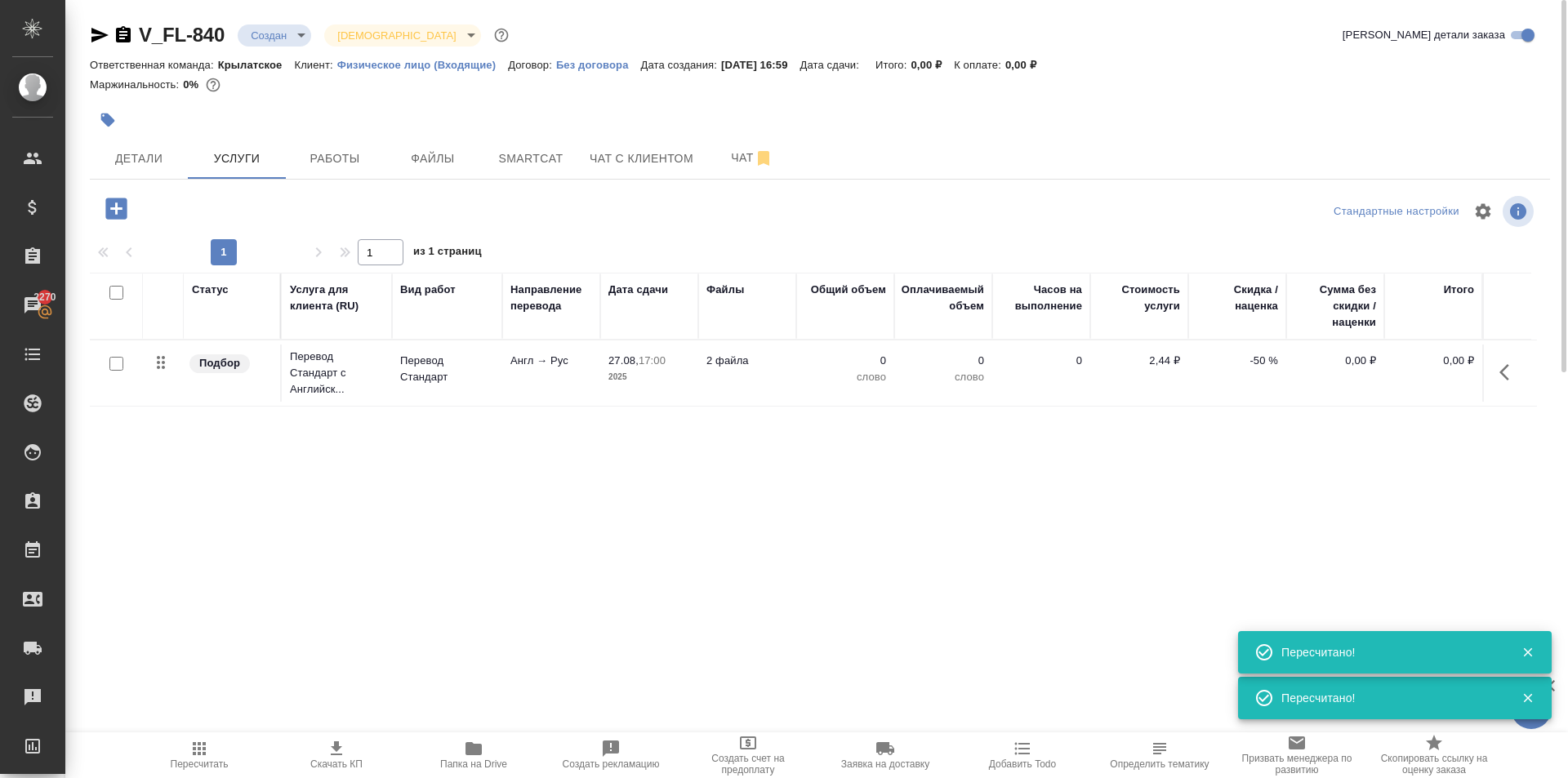
click at [125, 209] on icon "button" at bounding box center [115, 207] width 21 height 21
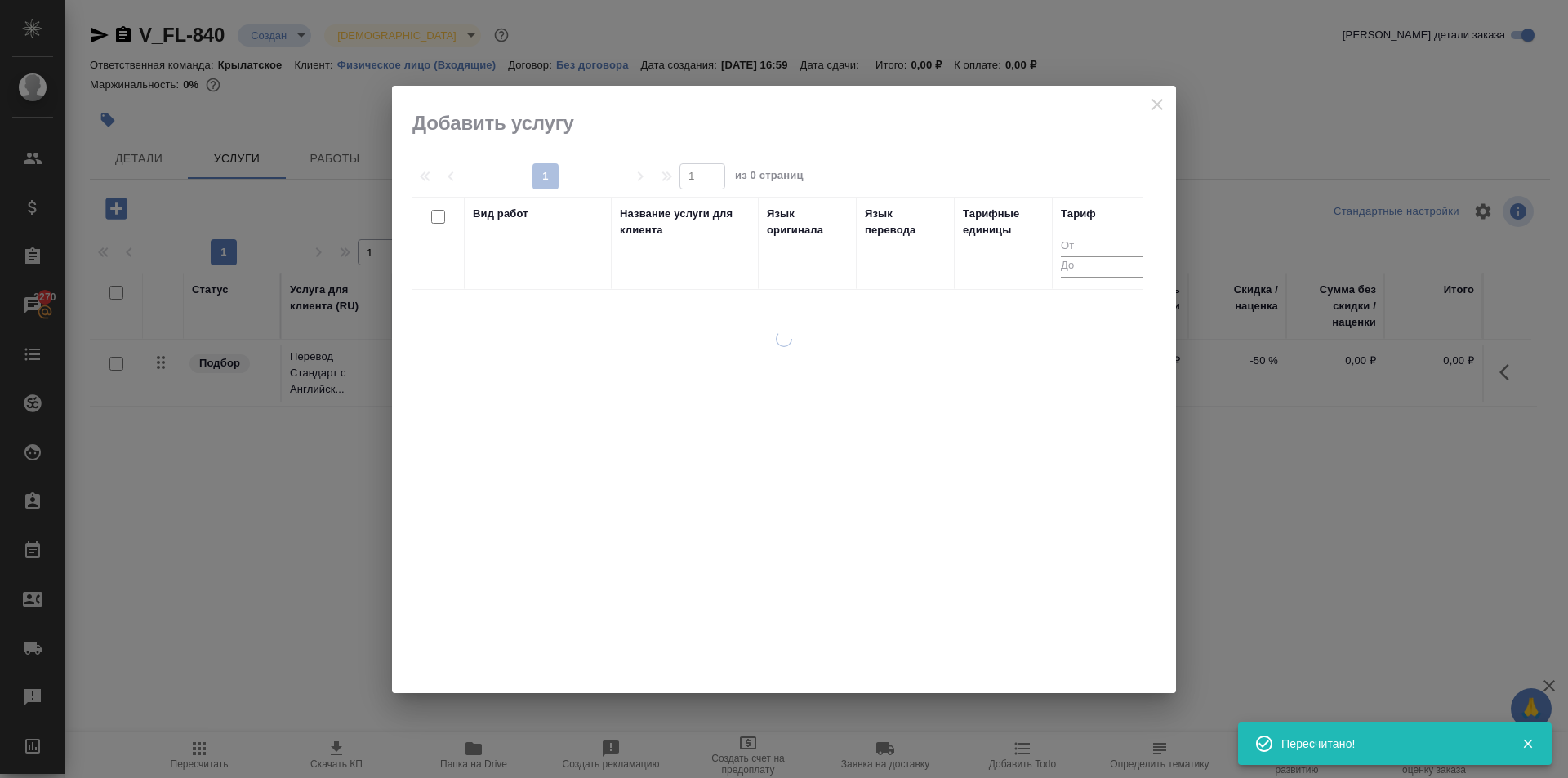
click at [409, 280] on div at bounding box center [784, 389] width 784 height 608
click at [489, 266] on div at bounding box center [538, 254] width 131 height 31
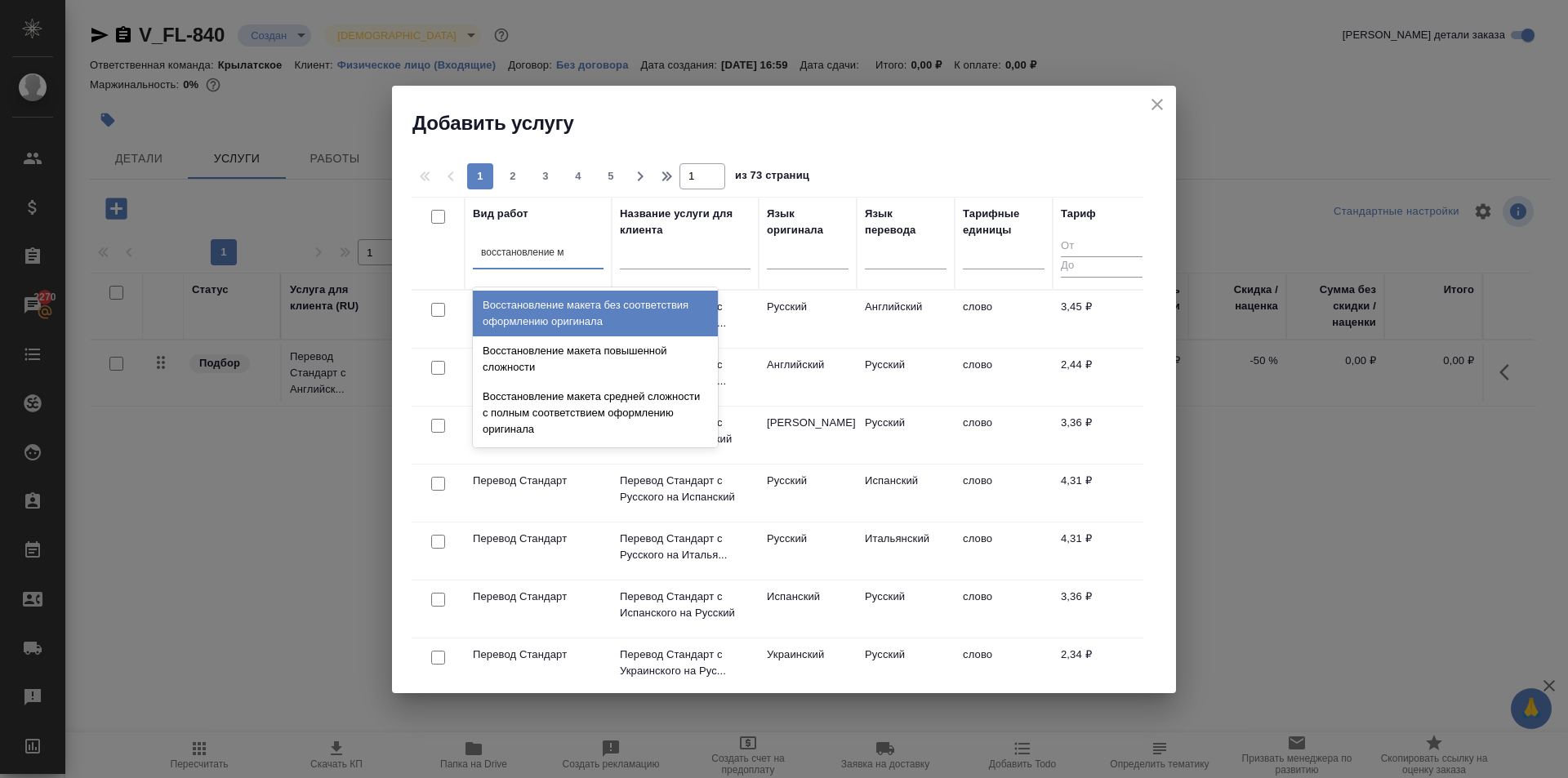
type input "восстановление ма"
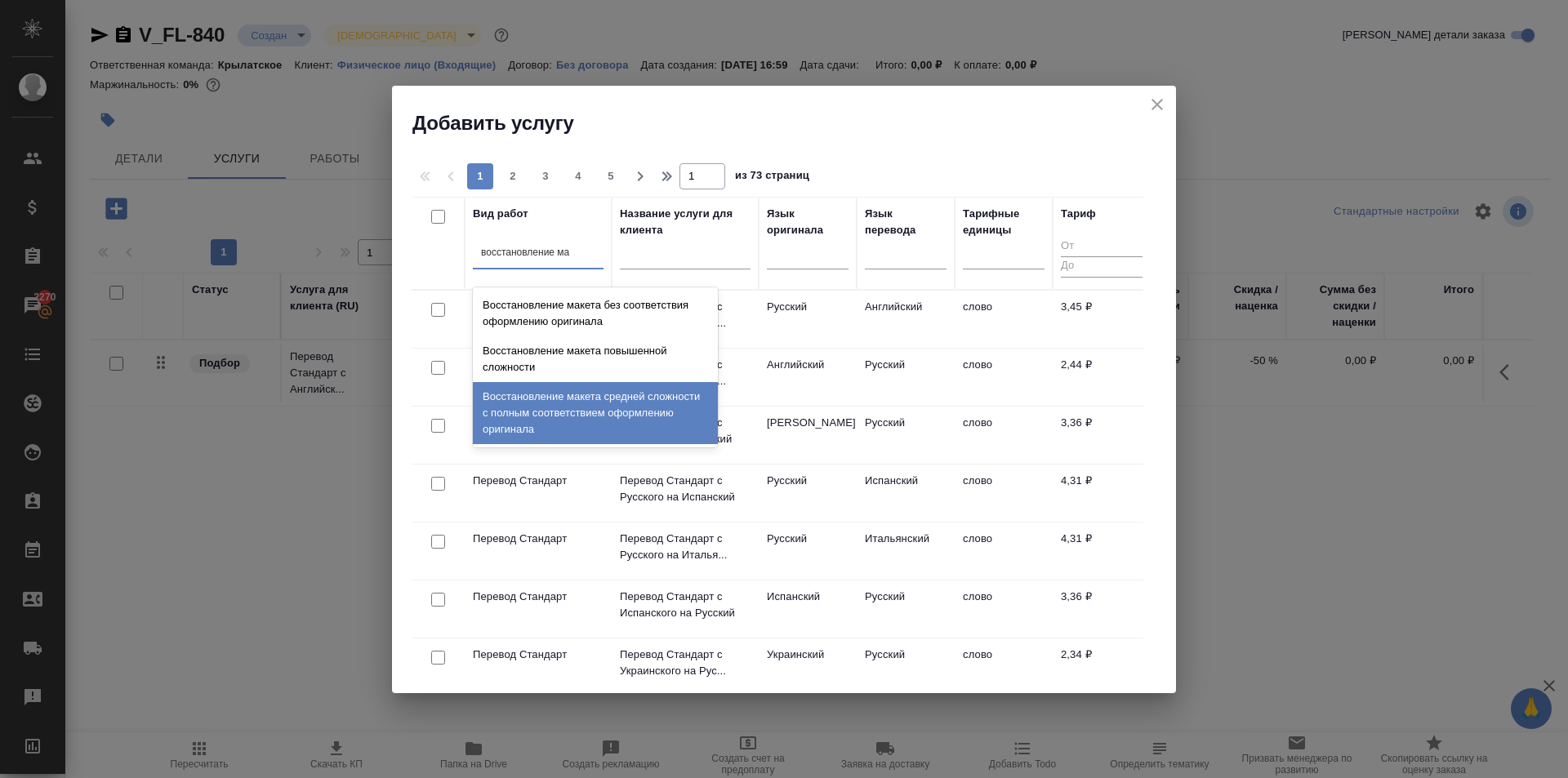
click at [638, 399] on div "Восстановление макета средней сложности с полным соответствием оформлению ориги…" at bounding box center [595, 413] width 245 height 62
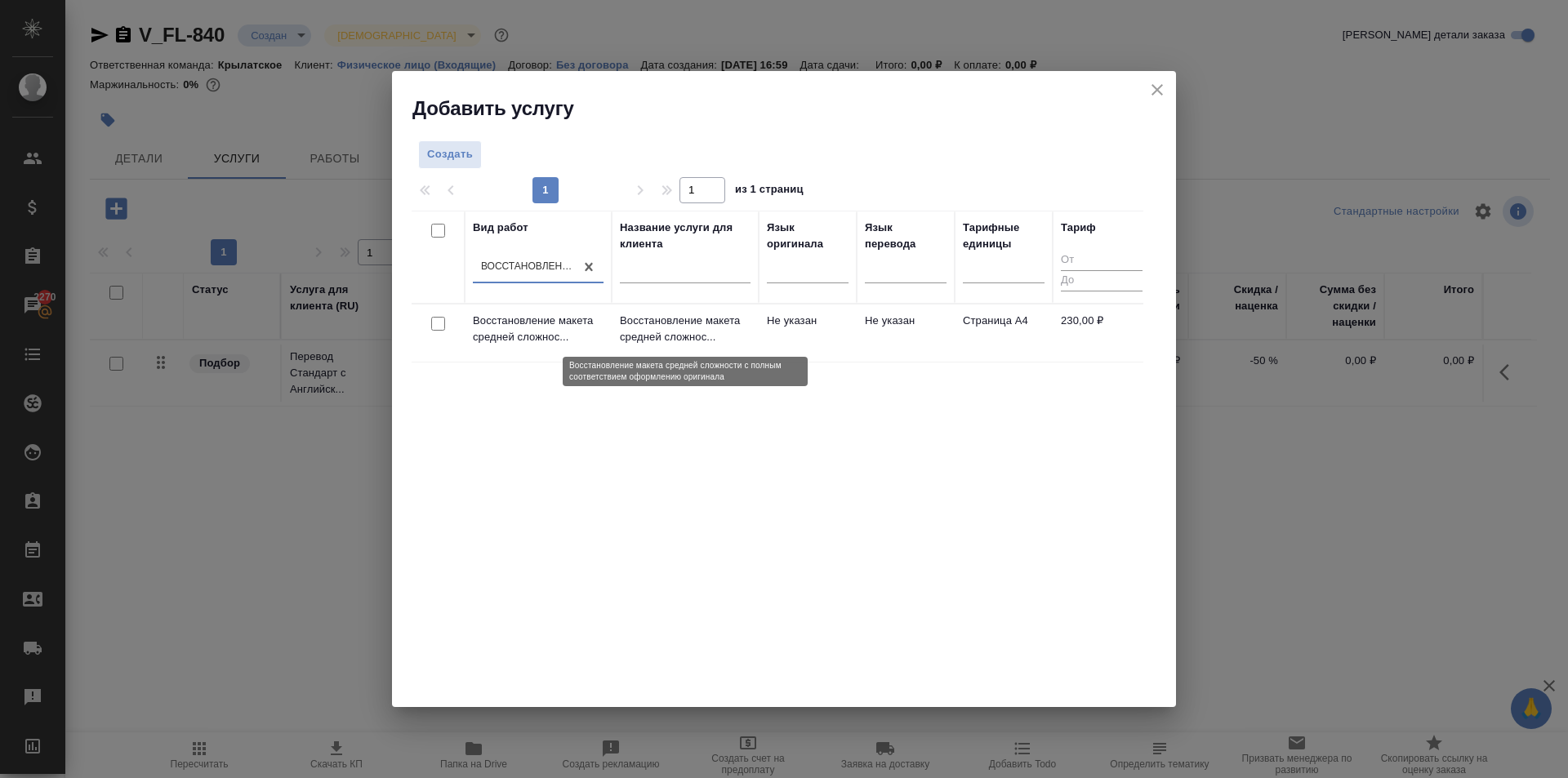
click at [733, 337] on p "Восстановление макета средней сложнос..." at bounding box center [685, 329] width 131 height 33
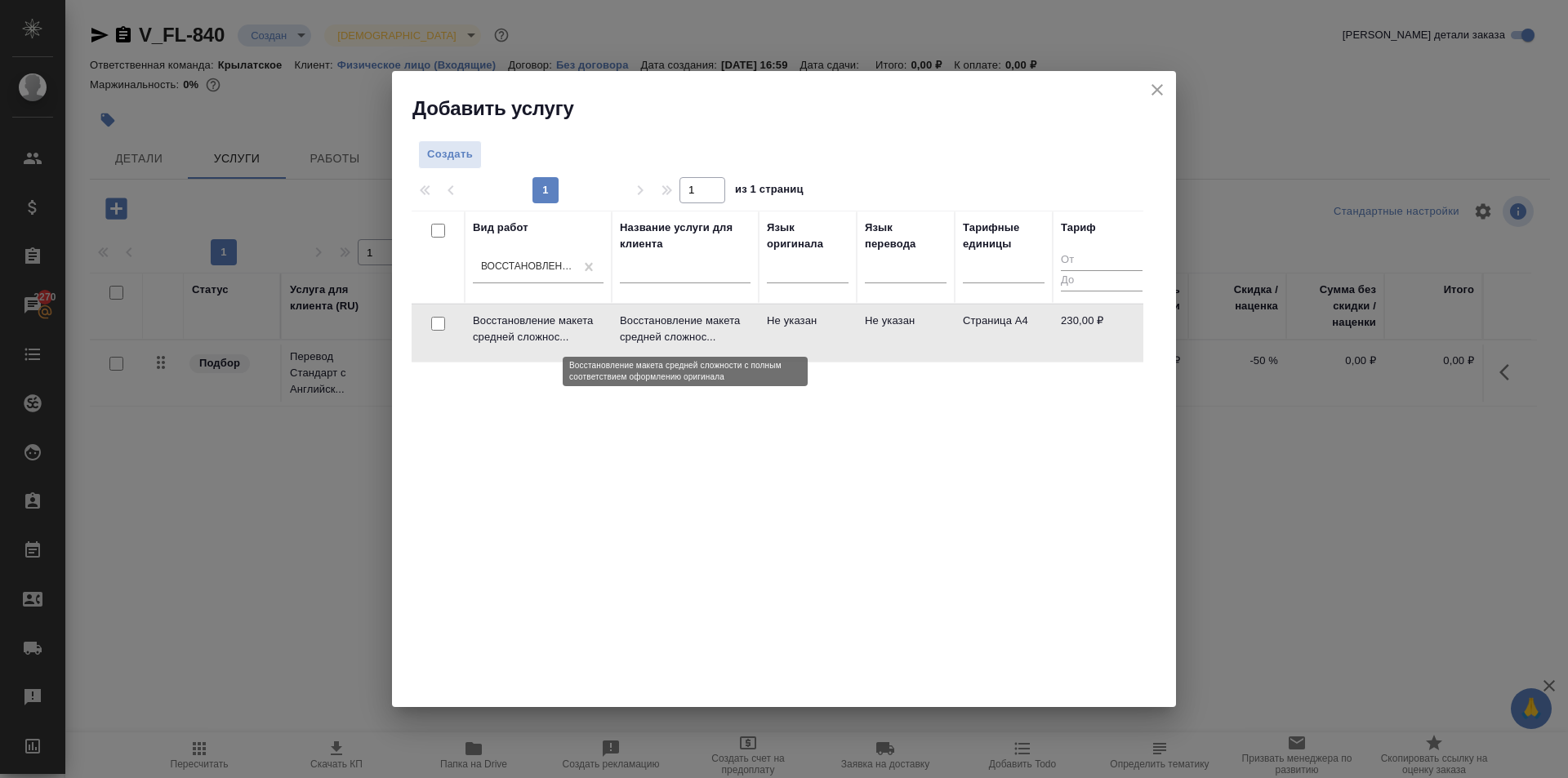
click at [733, 337] on p "Восстановление макета средней сложнос..." at bounding box center [685, 329] width 131 height 33
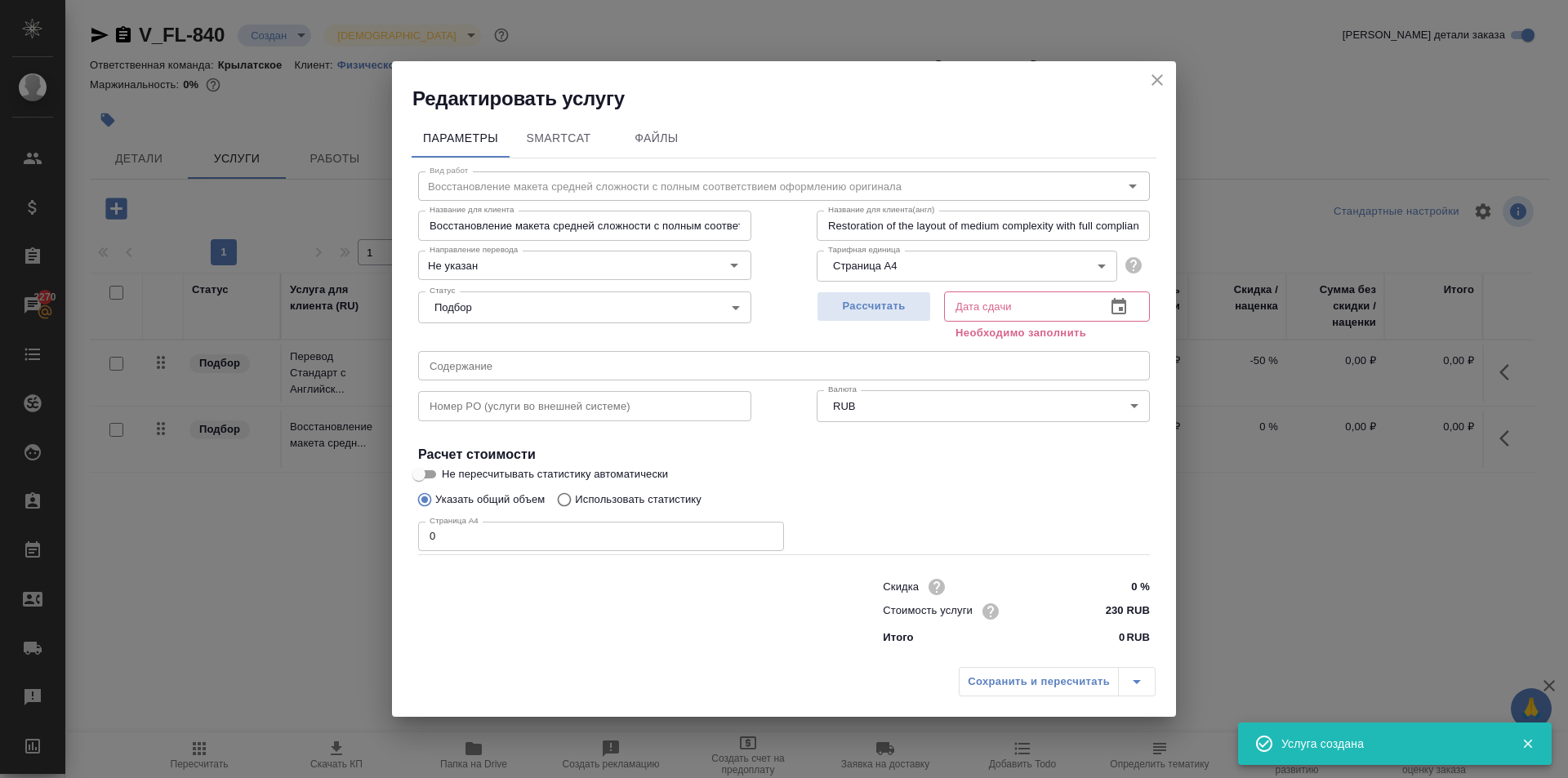
drag, startPoint x: 418, startPoint y: 534, endPoint x: 337, endPoint y: 518, distance: 82.6
click at [337, 519] on div "Редактировать услугу Параметры SmartCat Файлы Вид работ Восстановление макета с…" at bounding box center [784, 389] width 1568 height 778
type input "2"
click at [831, 299] on span "Рассчитать" at bounding box center [873, 307] width 96 height 19
type input "27.08.2025 17:13"
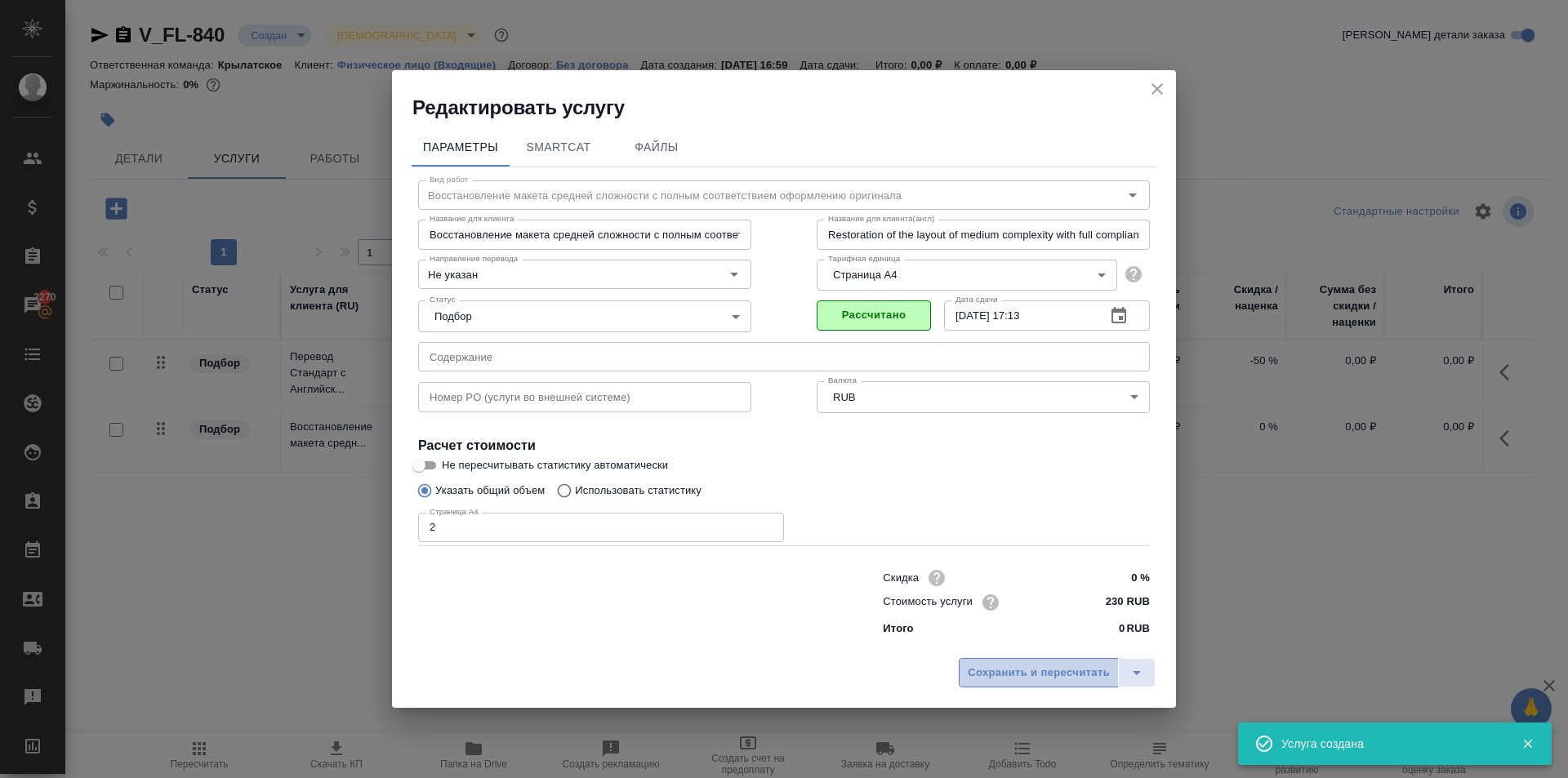
click at [1005, 679] on span "Сохранить и пересчитать" at bounding box center [1039, 673] width 142 height 19
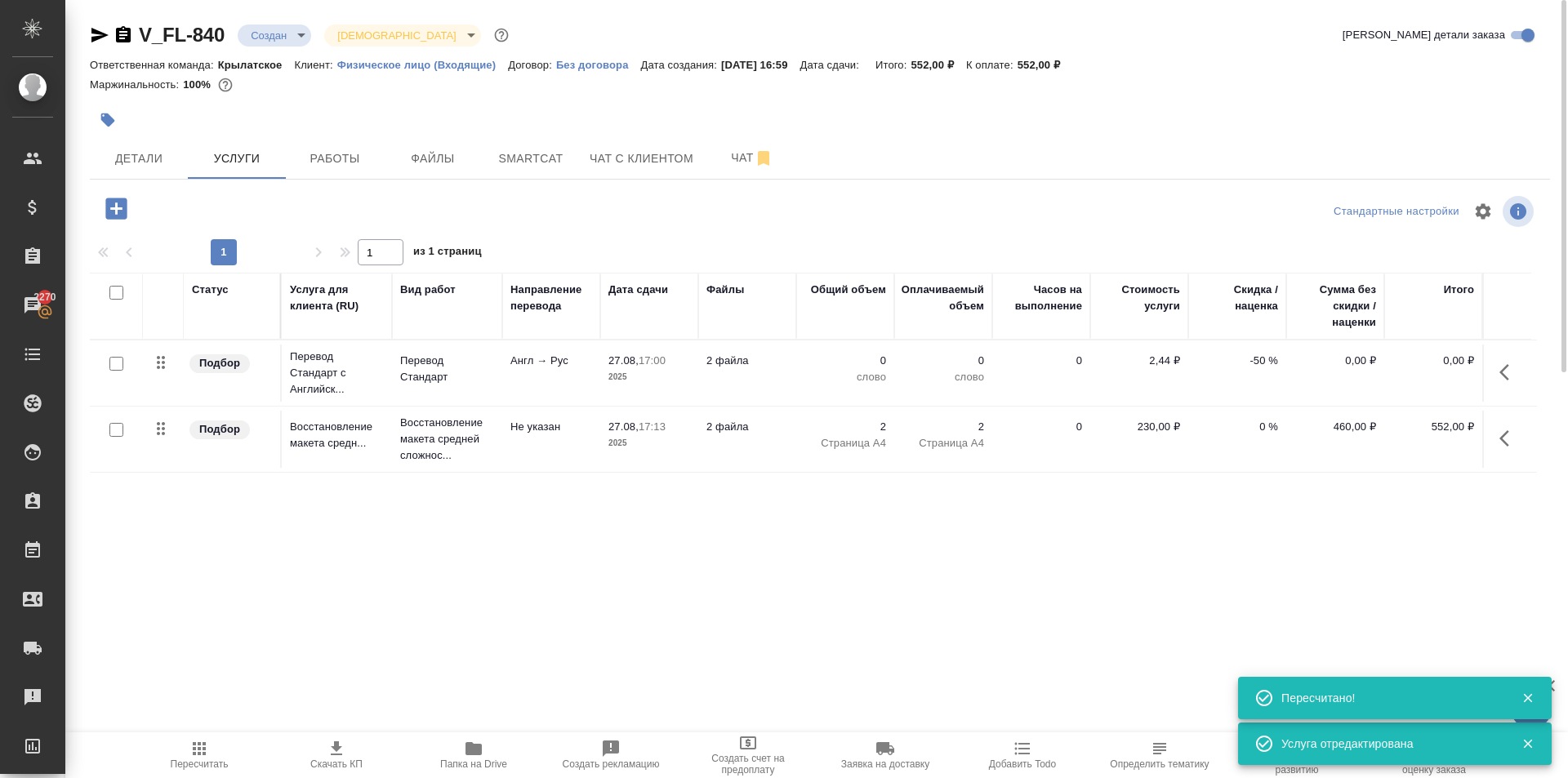
click at [126, 203] on icon "button" at bounding box center [115, 207] width 21 height 21
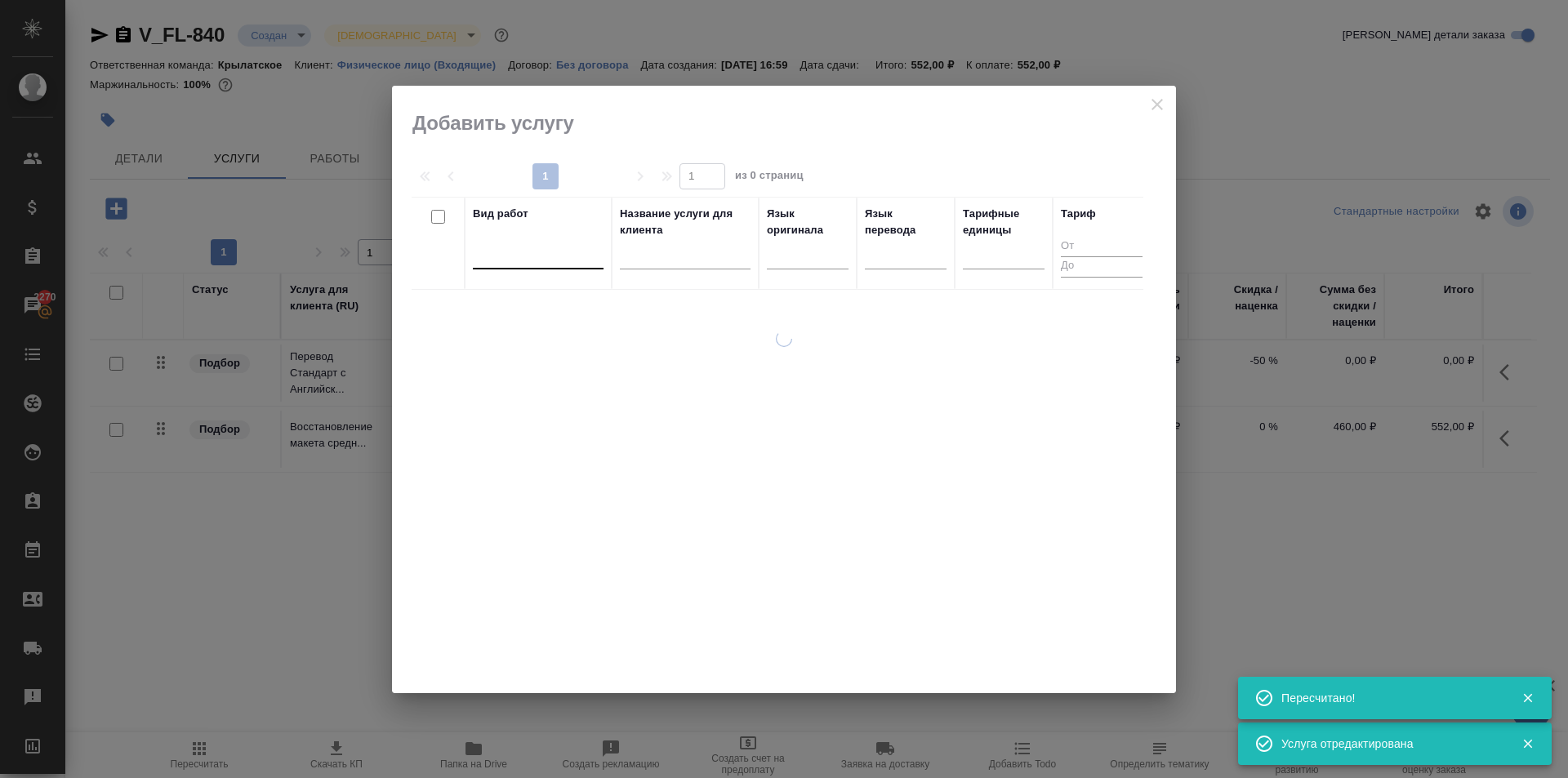
click at [557, 266] on div at bounding box center [538, 254] width 131 height 31
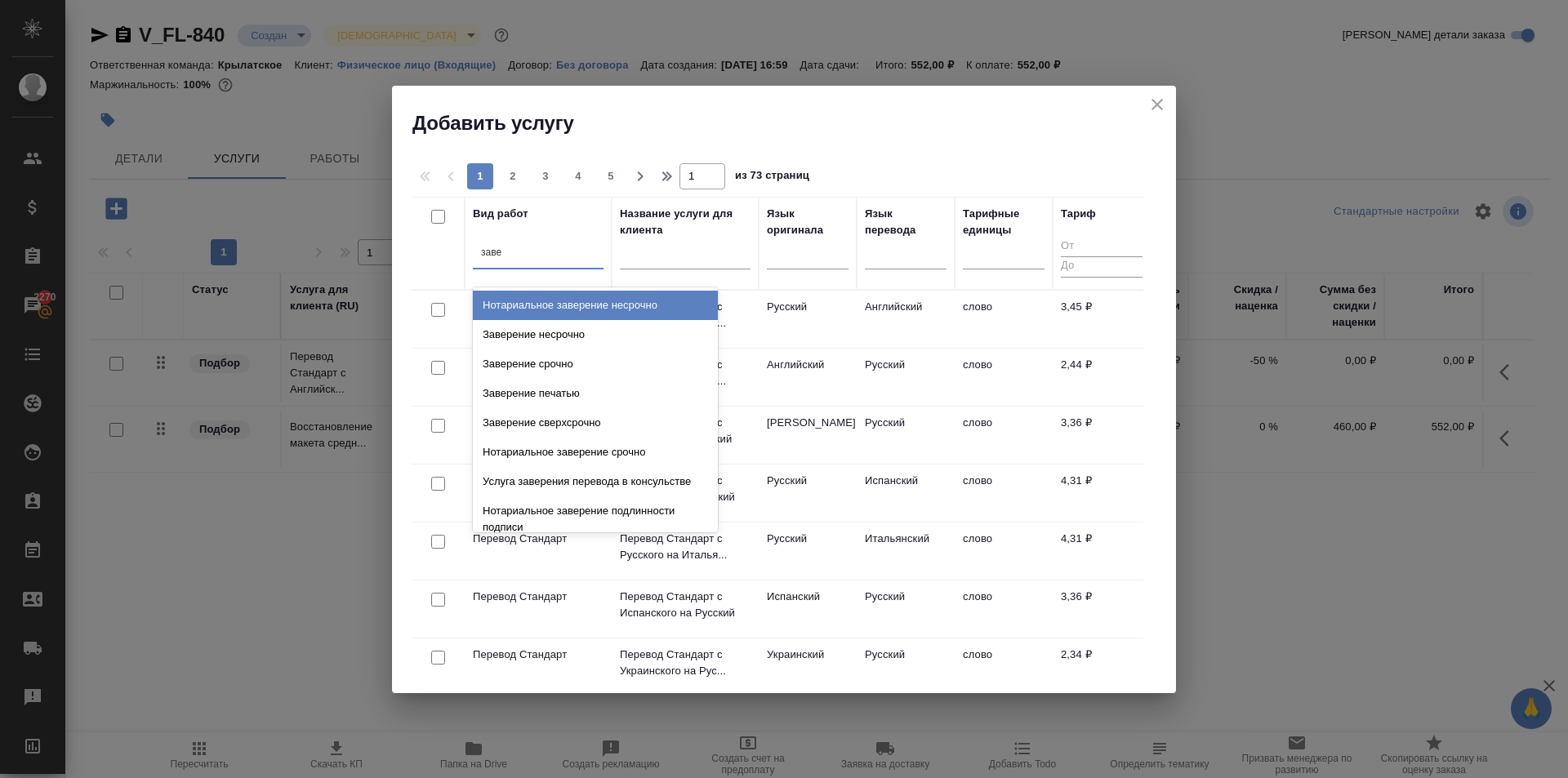
type input "завер"
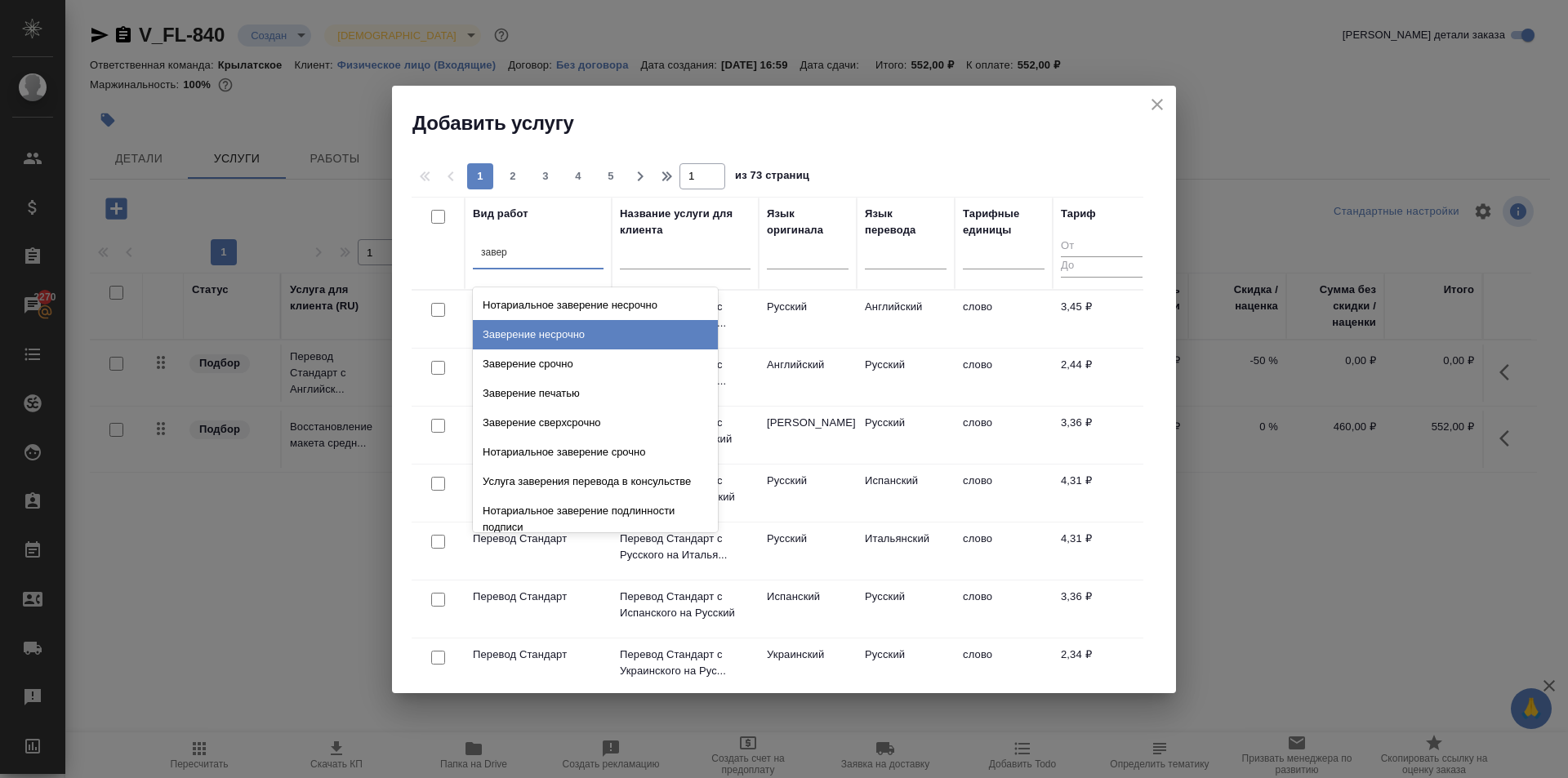
click at [615, 338] on div "Заверение несрочно" at bounding box center [595, 335] width 245 height 30
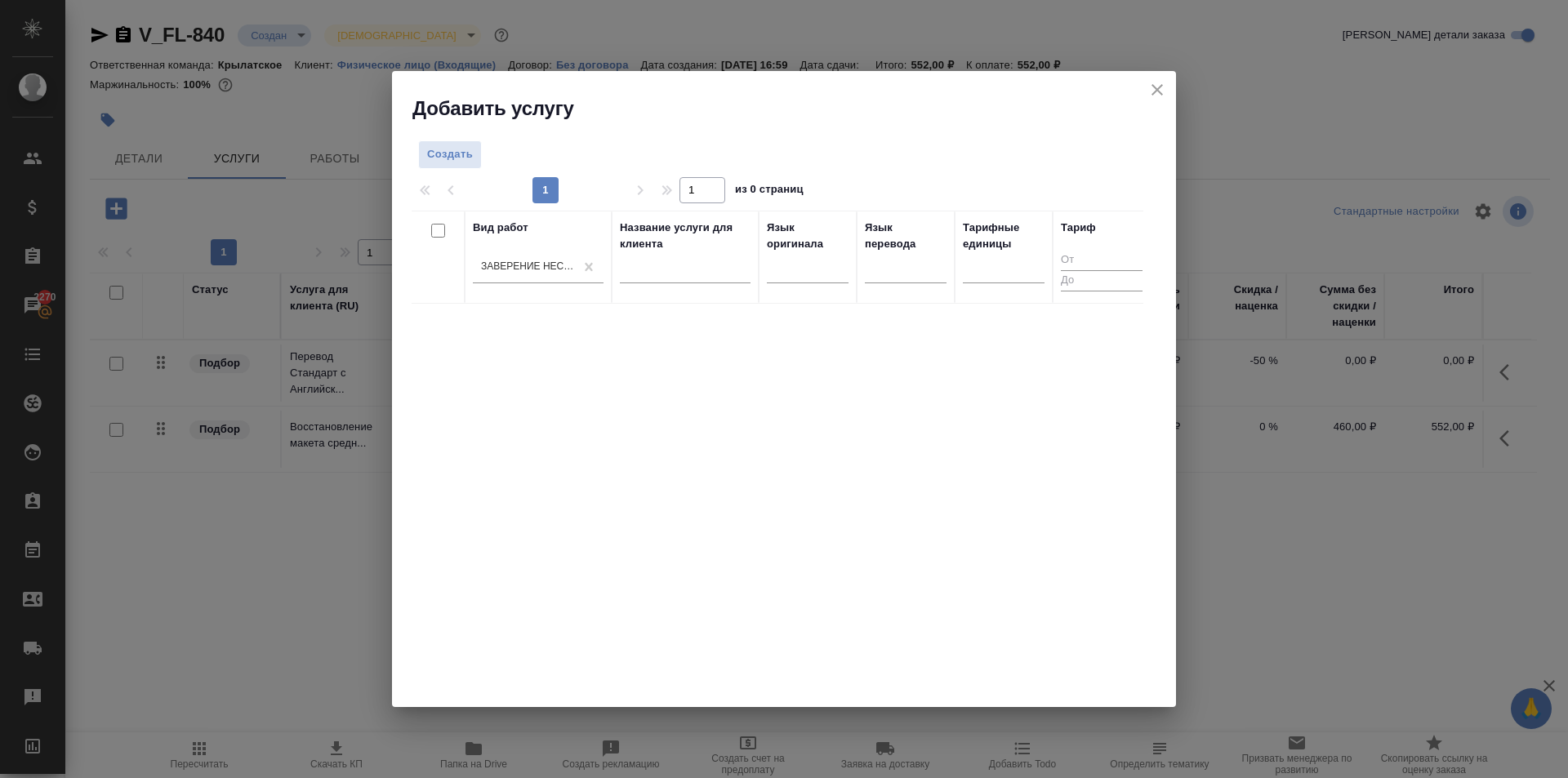
click at [1001, 290] on div at bounding box center [1003, 273] width 82 height 42
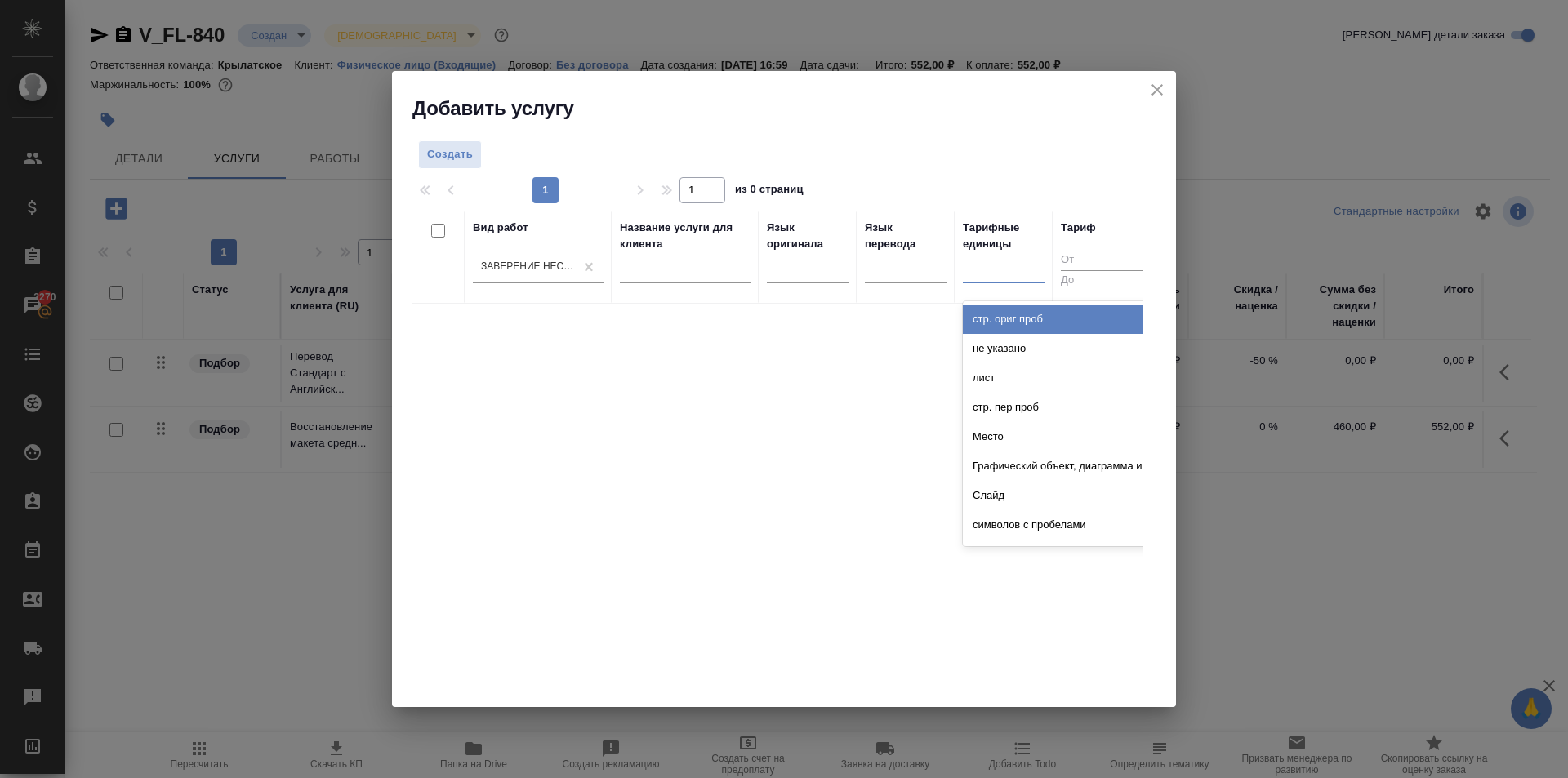
click at [994, 276] on div at bounding box center [1003, 266] width 82 height 24
type input "до"
click at [999, 339] on div "док." at bounding box center [1085, 348] width 245 height 30
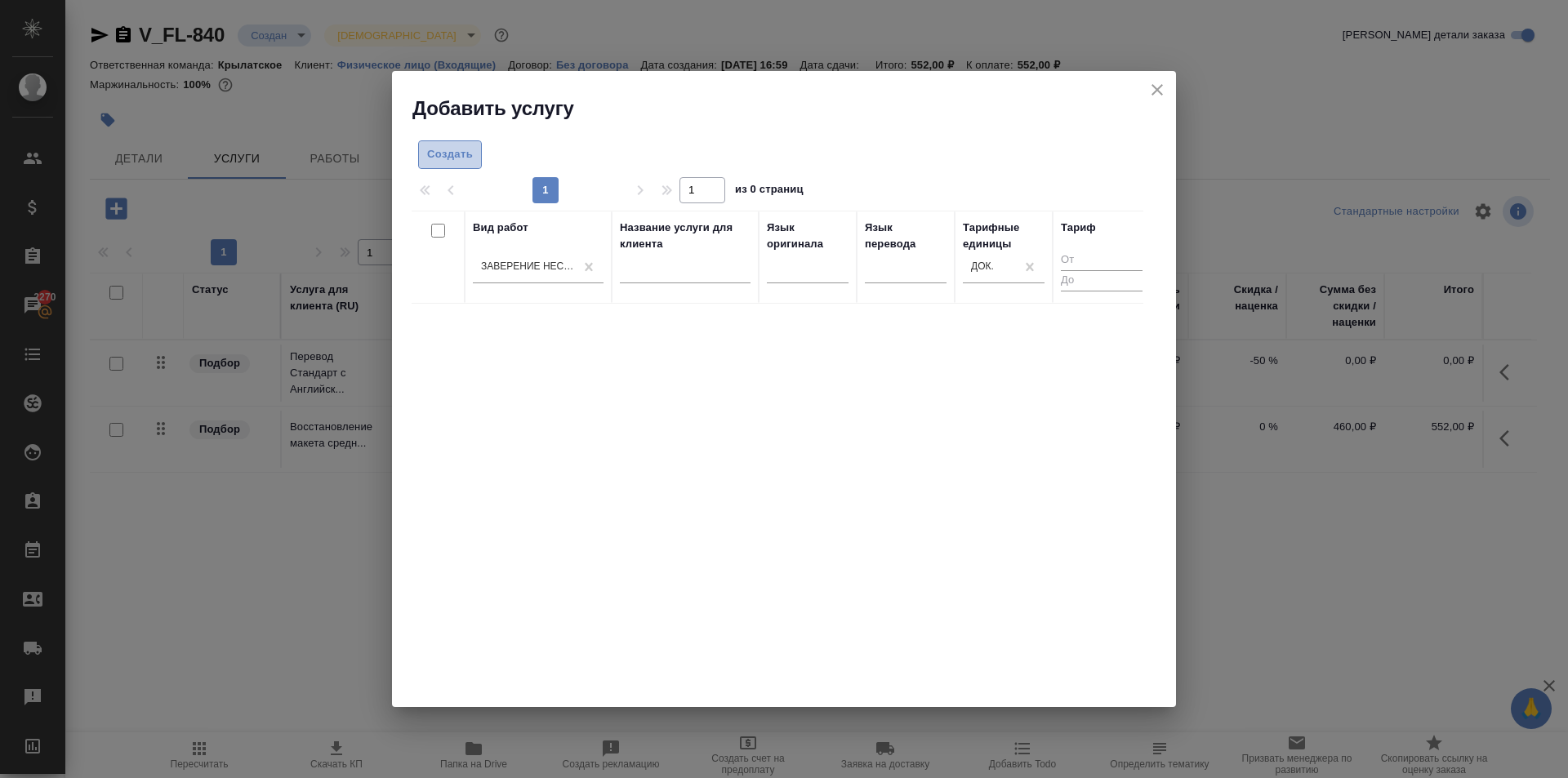
click at [455, 153] on span "Создать" at bounding box center [450, 154] width 46 height 19
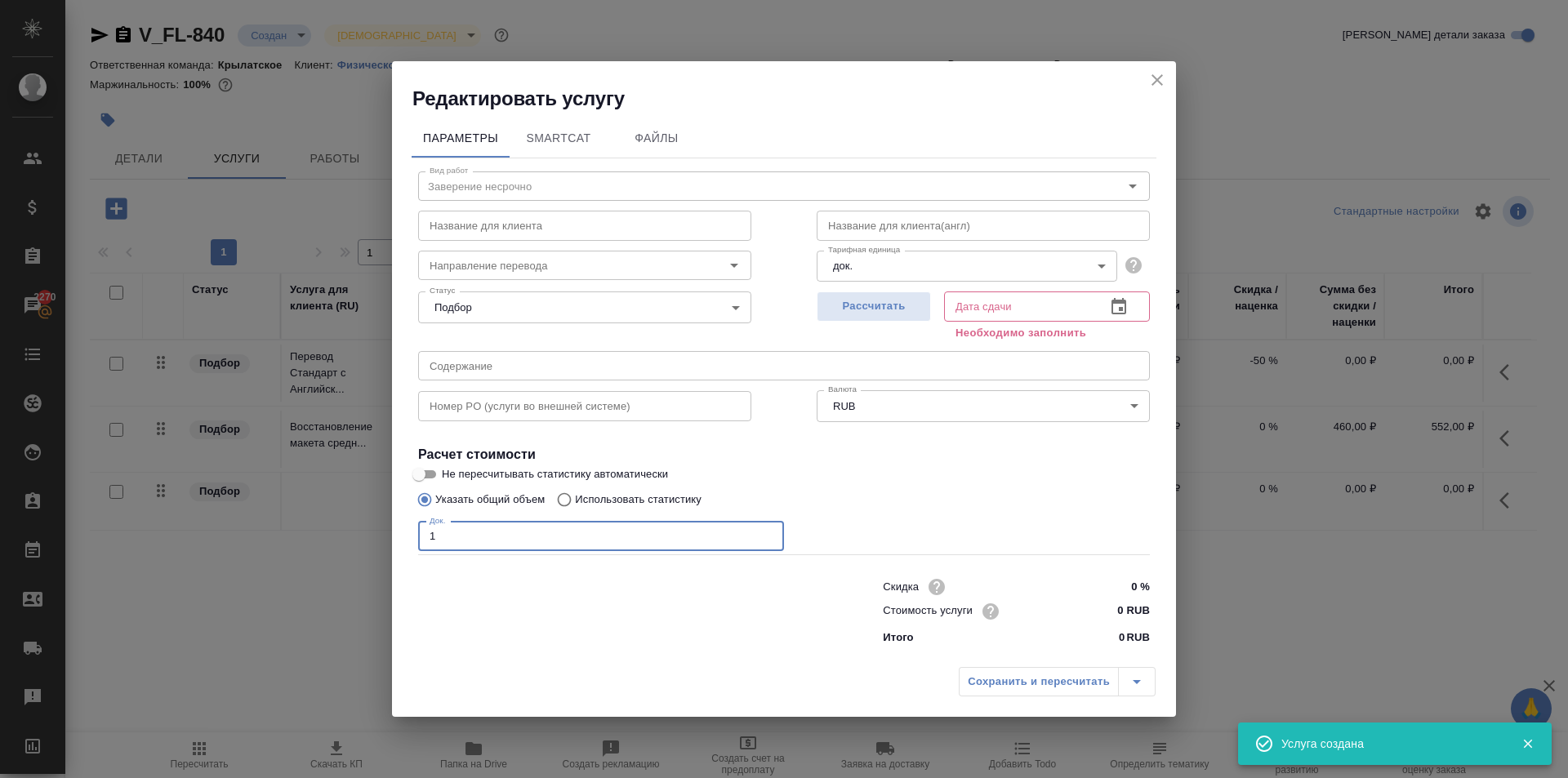
drag, startPoint x: 502, startPoint y: 525, endPoint x: 276, endPoint y: 512, distance: 226.4
click at [276, 512] on div "Редактировать услугу Параметры SmartCat Файлы Вид работ Заверение несрочно Вид …" at bounding box center [784, 389] width 1568 height 778
type input "1"
drag, startPoint x: 1172, startPoint y: 75, endPoint x: 1163, endPoint y: 73, distance: 9.2
click at [1170, 73] on div "Редактировать услугу" at bounding box center [784, 87] width 784 height 51
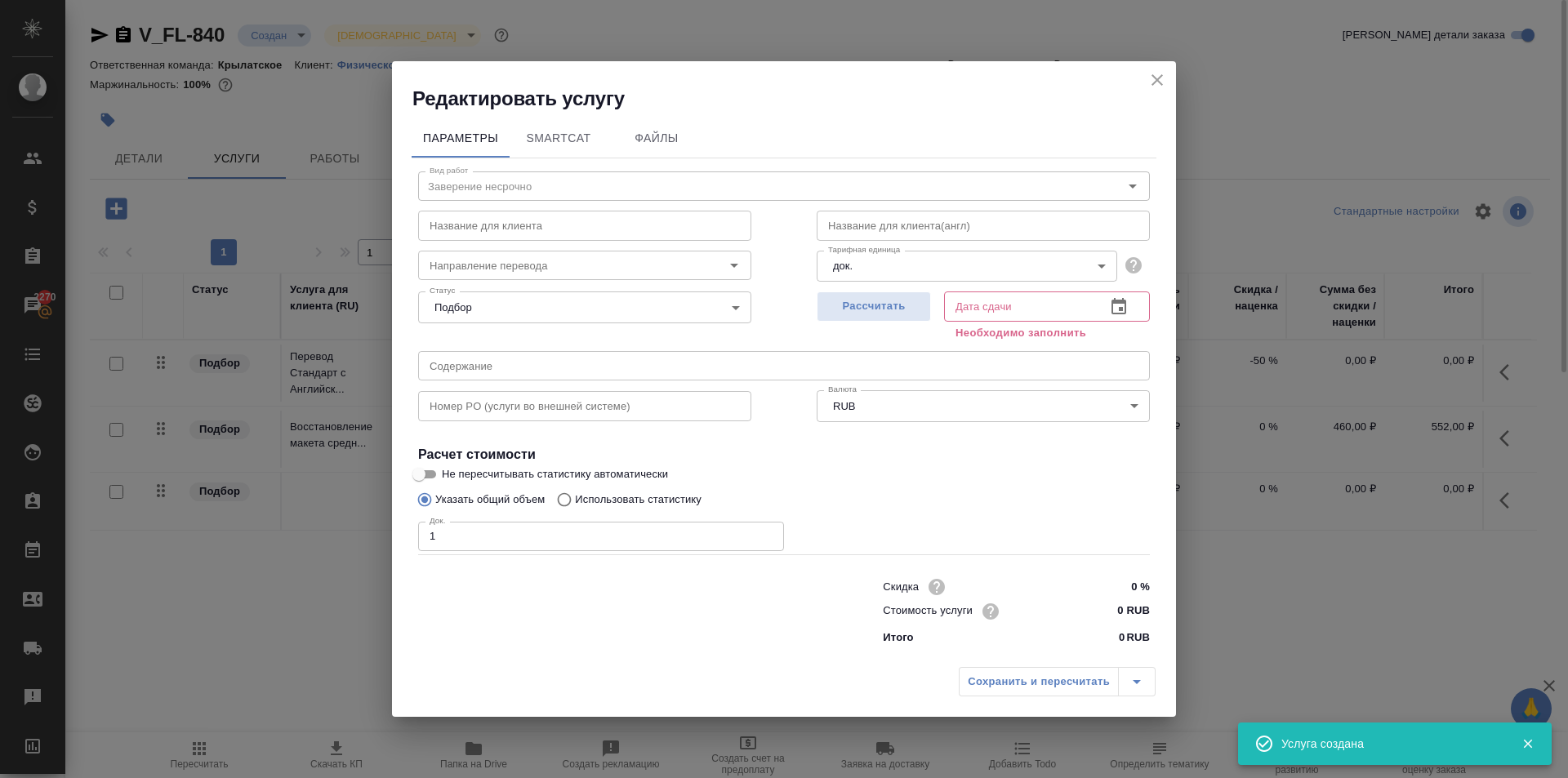
click at [1160, 73] on icon "close" at bounding box center [1157, 79] width 19 height 19
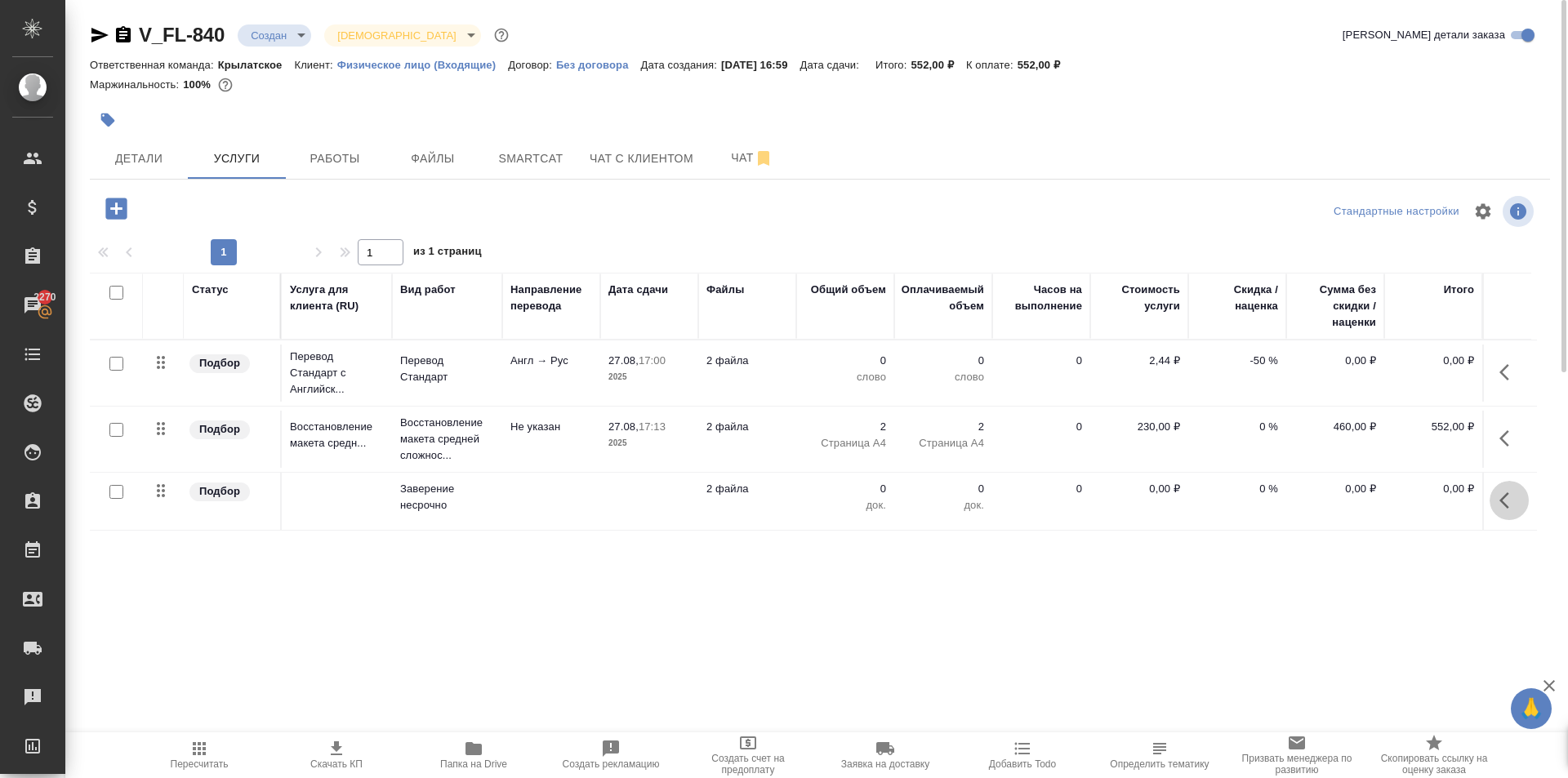
click at [1505, 498] on icon "button" at bounding box center [1509, 500] width 19 height 19
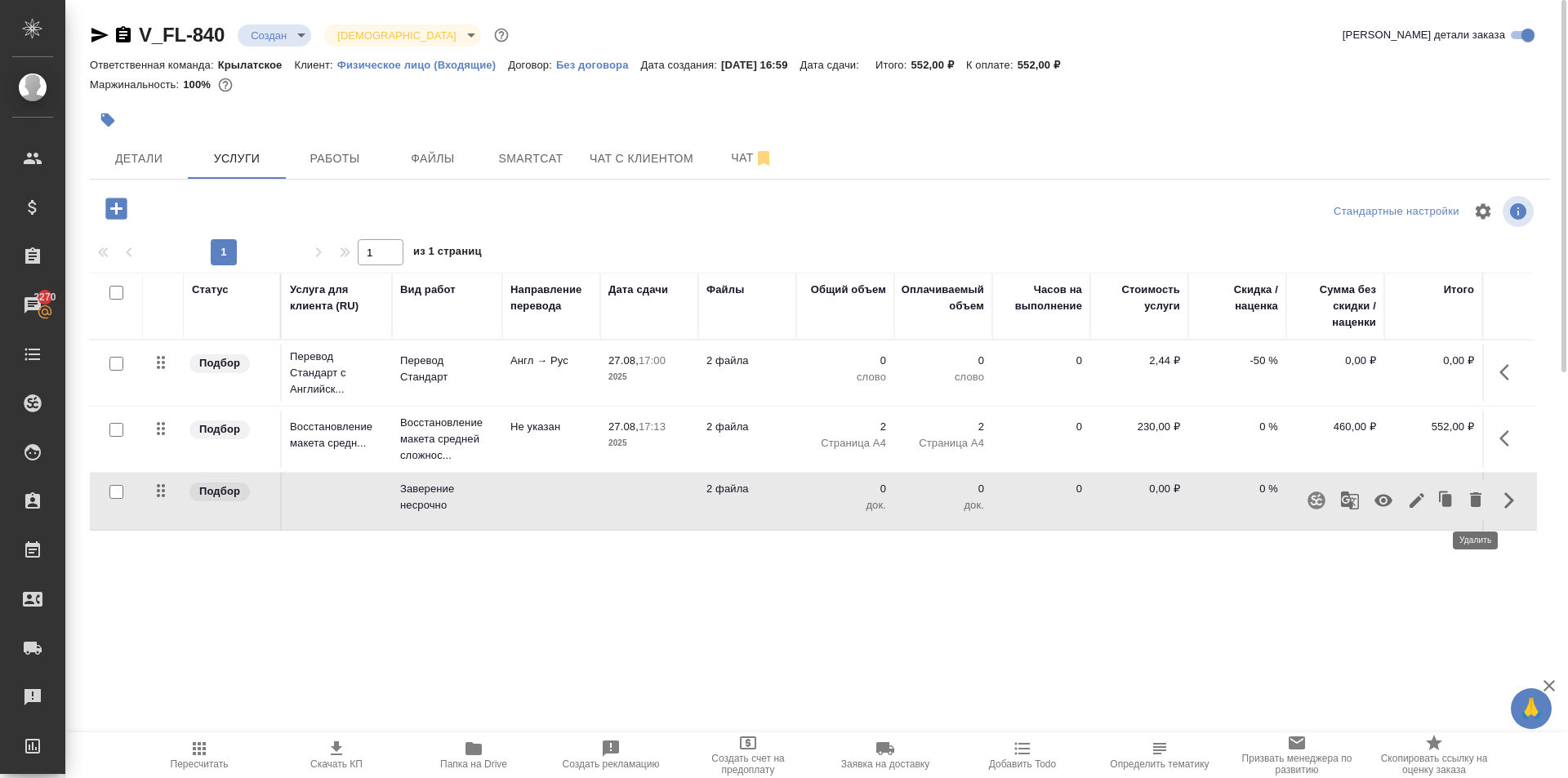
click at [1476, 498] on icon "button" at bounding box center [1476, 499] width 12 height 14
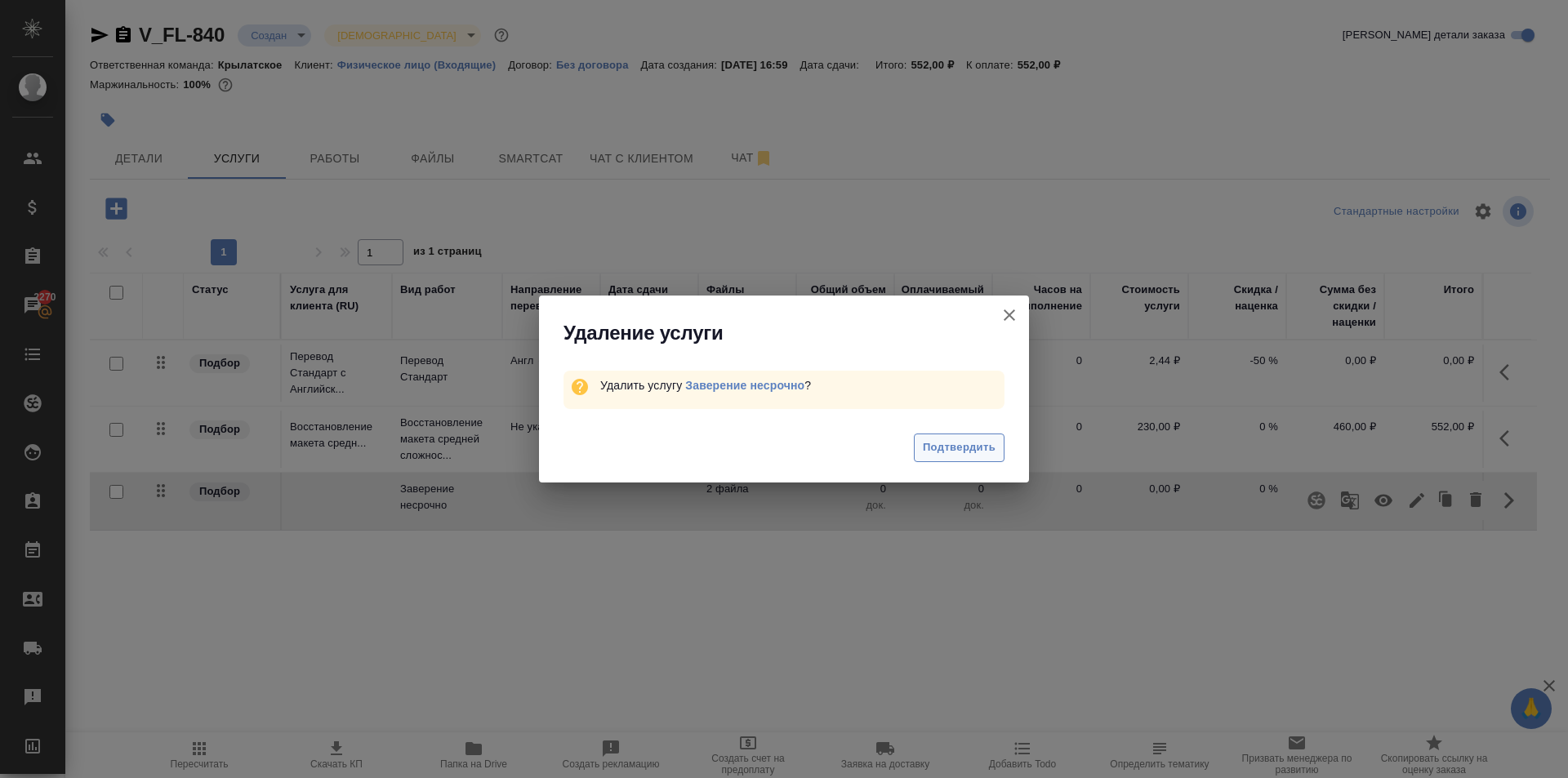
drag, startPoint x: 945, startPoint y: 448, endPoint x: 922, endPoint y: 443, distance: 23.5
click at [944, 448] on span "Подтвердить" at bounding box center [959, 448] width 72 height 19
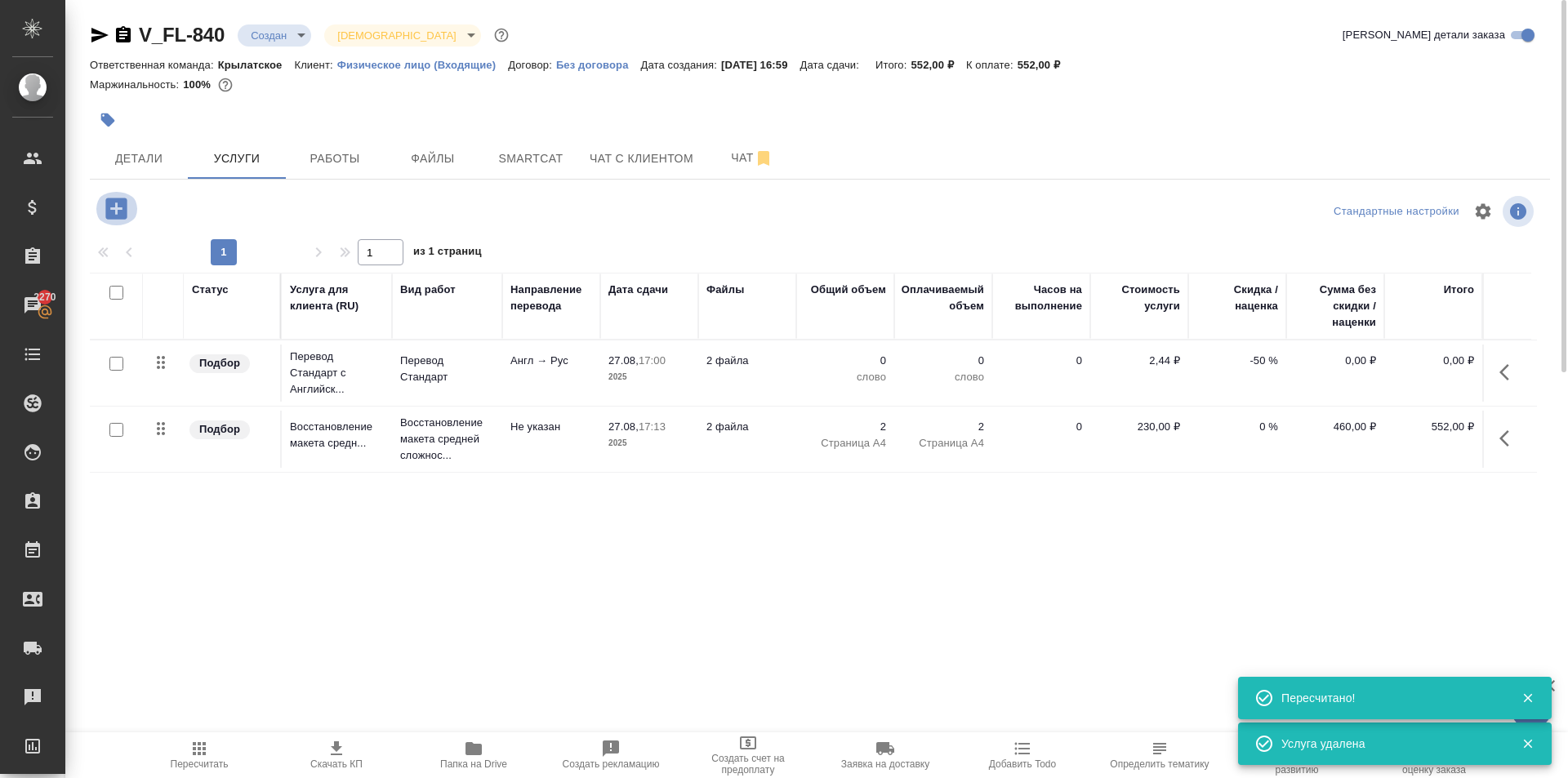
click at [121, 208] on icon "button" at bounding box center [116, 209] width 29 height 29
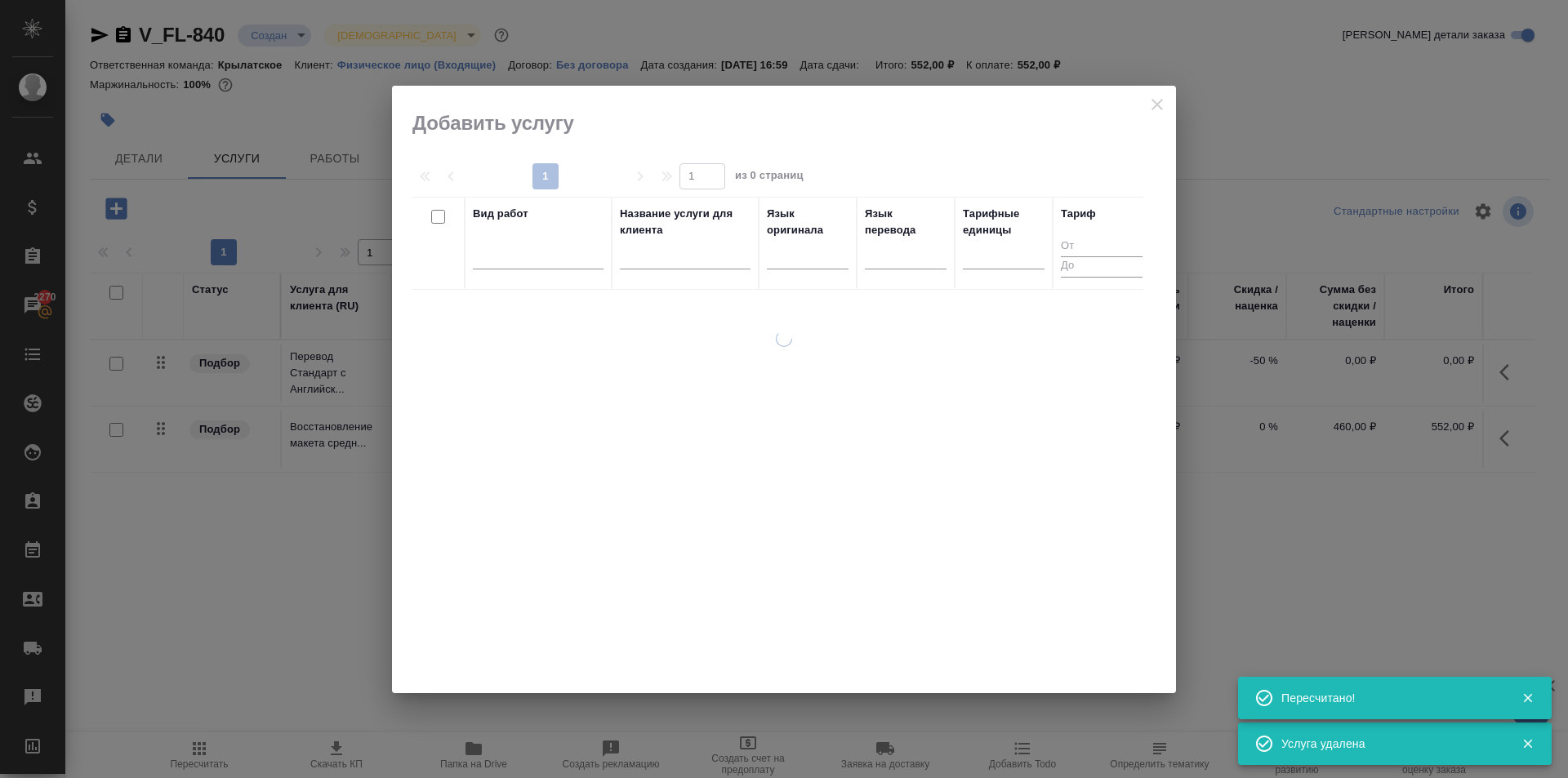
click at [531, 235] on div "Вид работ" at bounding box center [538, 243] width 131 height 75
drag, startPoint x: 546, startPoint y: 276, endPoint x: 533, endPoint y: 264, distance: 17.7
click at [544, 276] on div at bounding box center [538, 260] width 131 height 42
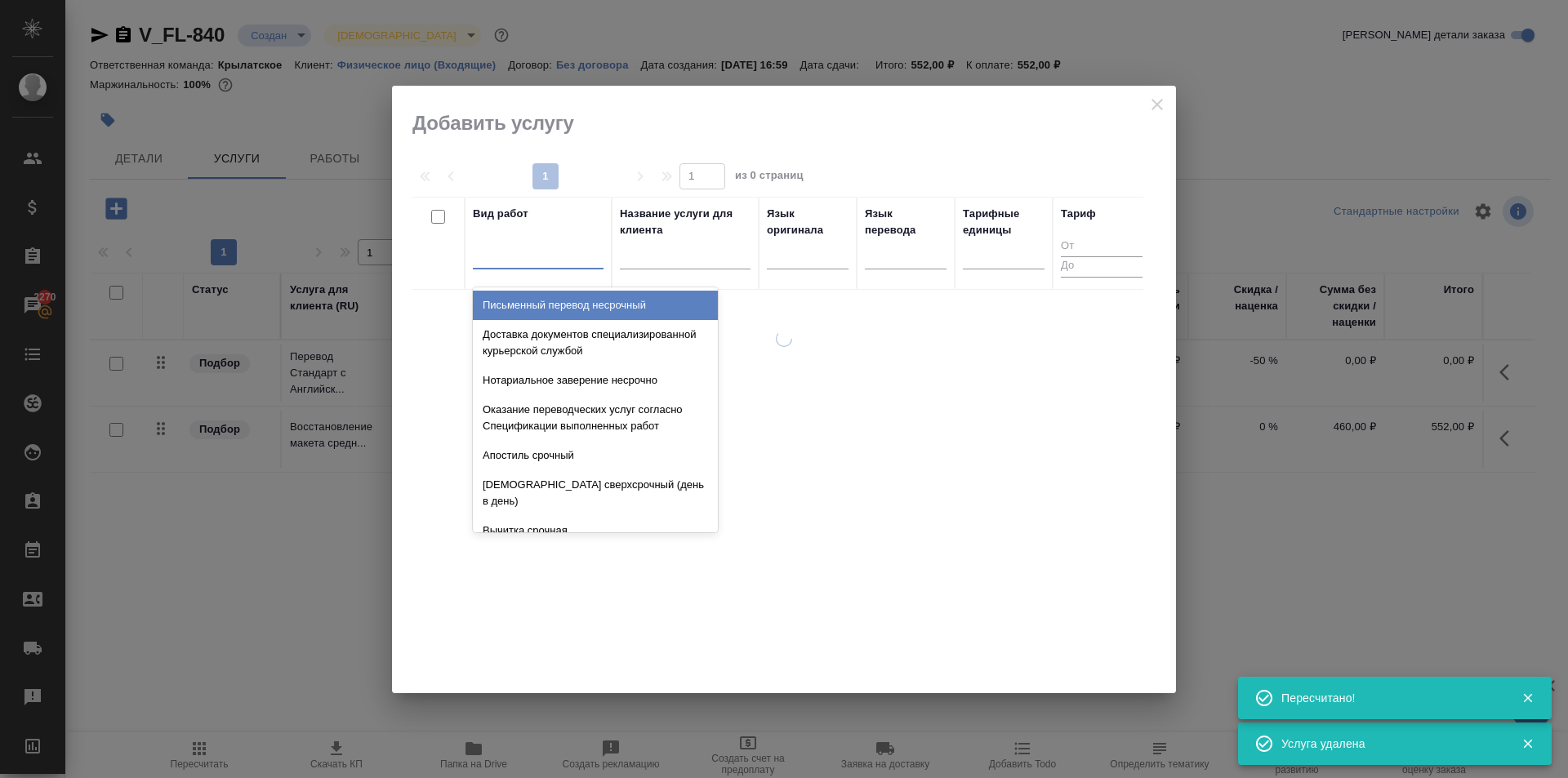
click at [532, 264] on div at bounding box center [538, 253] width 131 height 24
type input "завер"
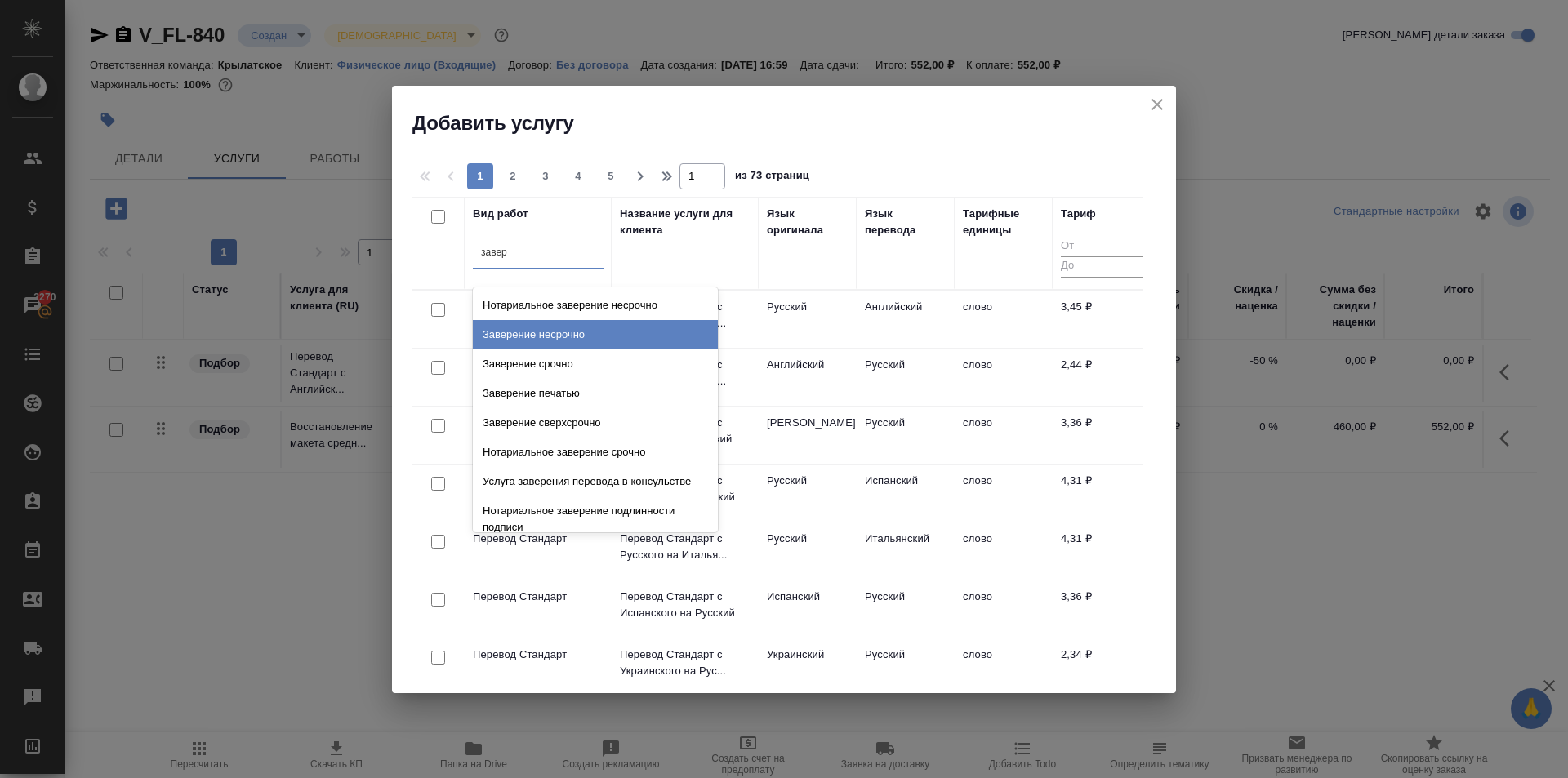
click at [628, 341] on div "Заверение несрочно" at bounding box center [595, 335] width 245 height 30
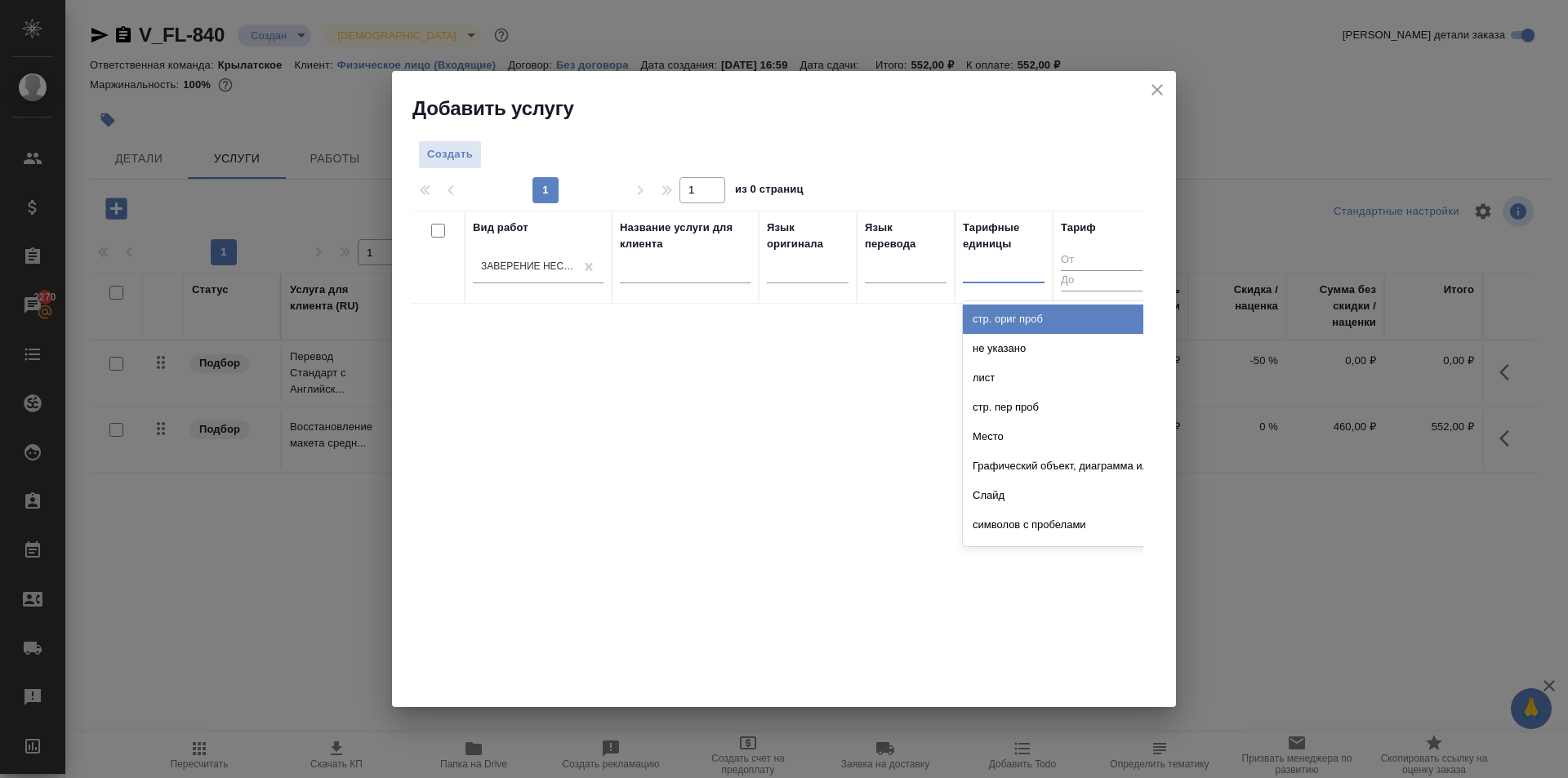
click at [1003, 276] on div at bounding box center [1003, 266] width 82 height 24
type input "до"
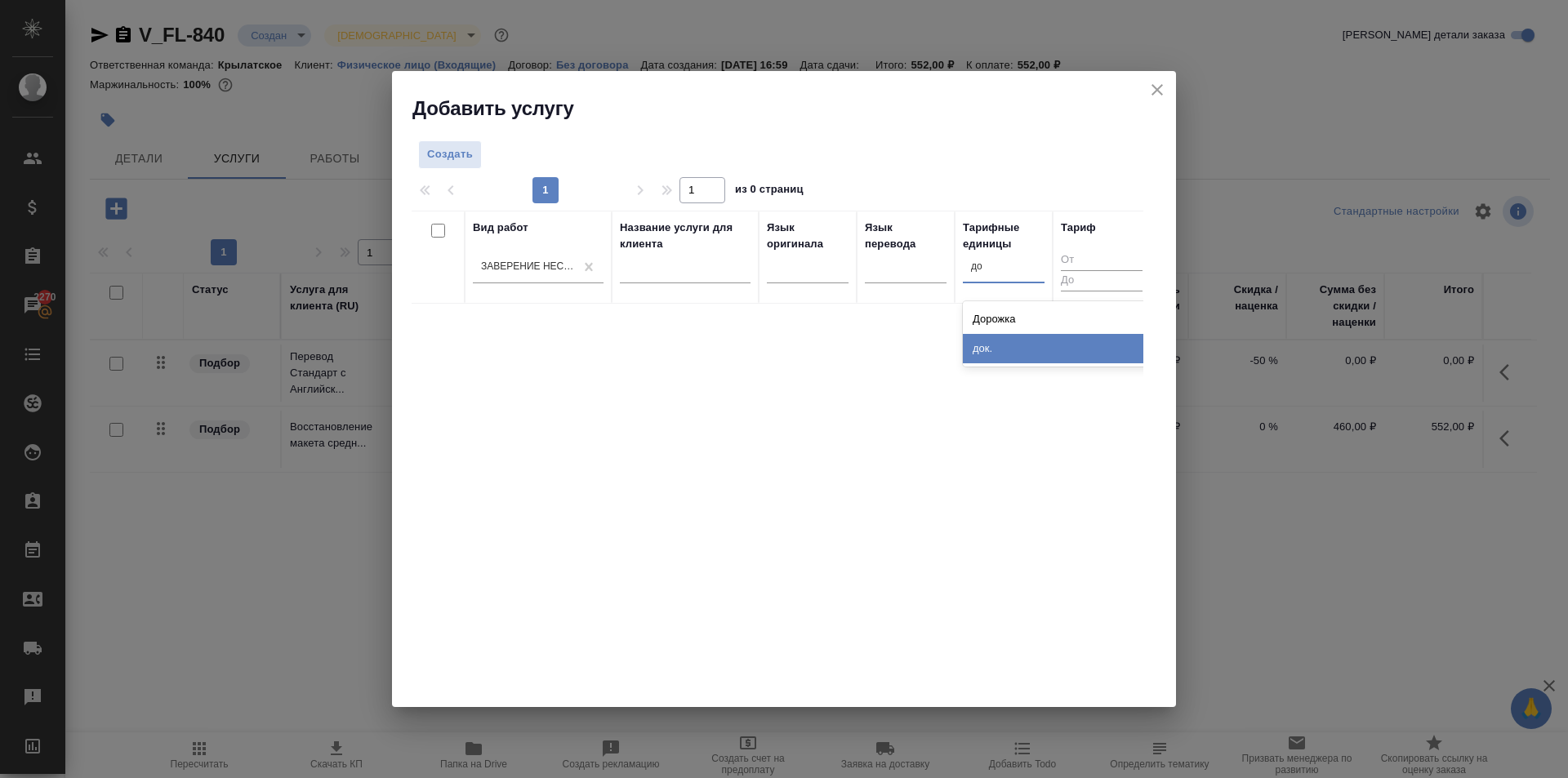
click at [1005, 344] on div "док." at bounding box center [1085, 348] width 245 height 30
click at [444, 145] on span "Создать" at bounding box center [450, 154] width 46 height 19
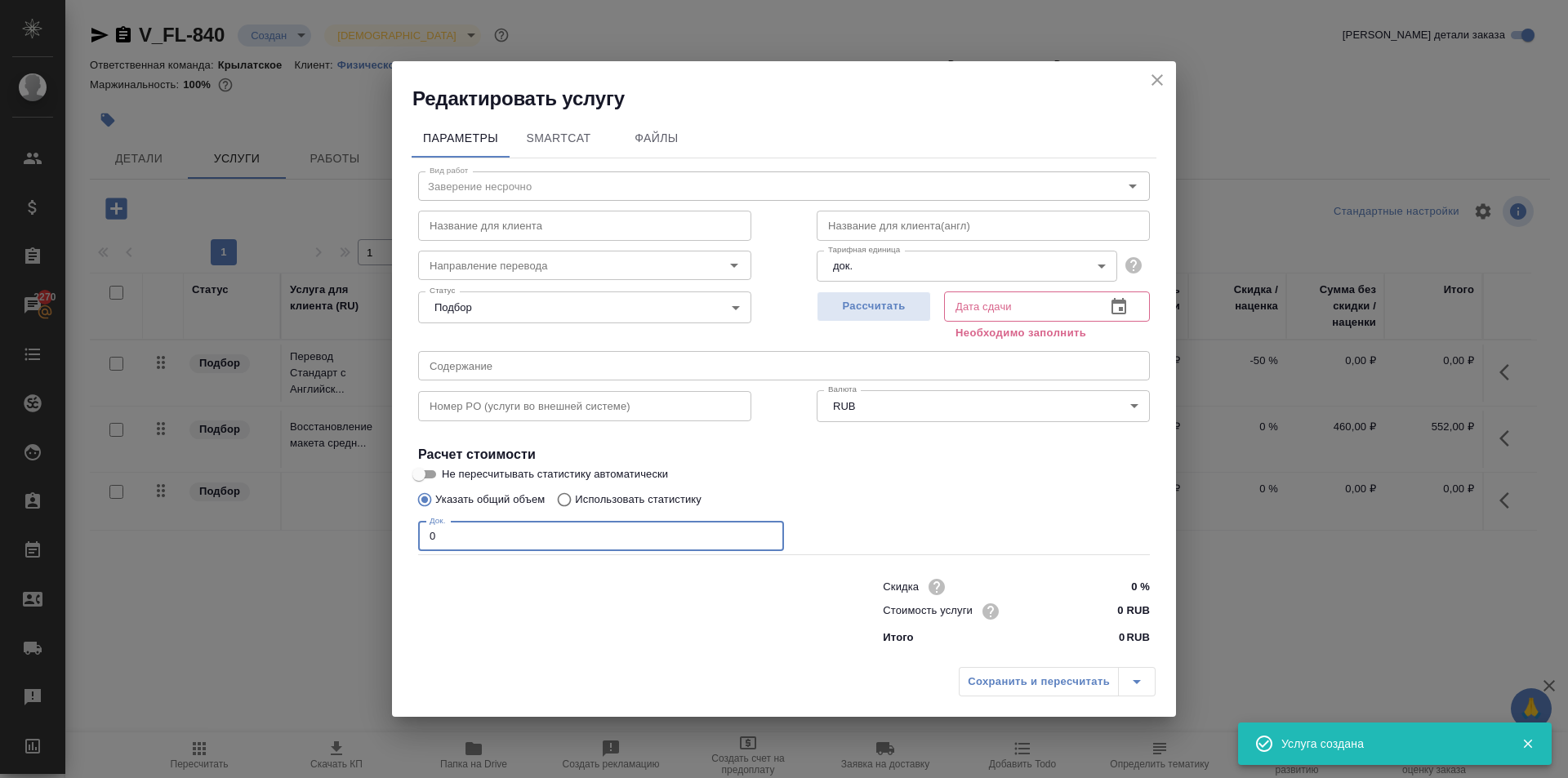
drag, startPoint x: 422, startPoint y: 530, endPoint x: 330, endPoint y: 536, distance: 92.2
click at [330, 536] on div "Редактировать услугу Параметры SmartCat Файлы Вид работ Заверение несрочно Вид …" at bounding box center [784, 389] width 1568 height 778
type input "2"
drag, startPoint x: 1126, startPoint y: 614, endPoint x: 1104, endPoint y: 610, distance: 22.4
click at [1104, 610] on input "0 RUB" at bounding box center [1119, 611] width 60 height 24
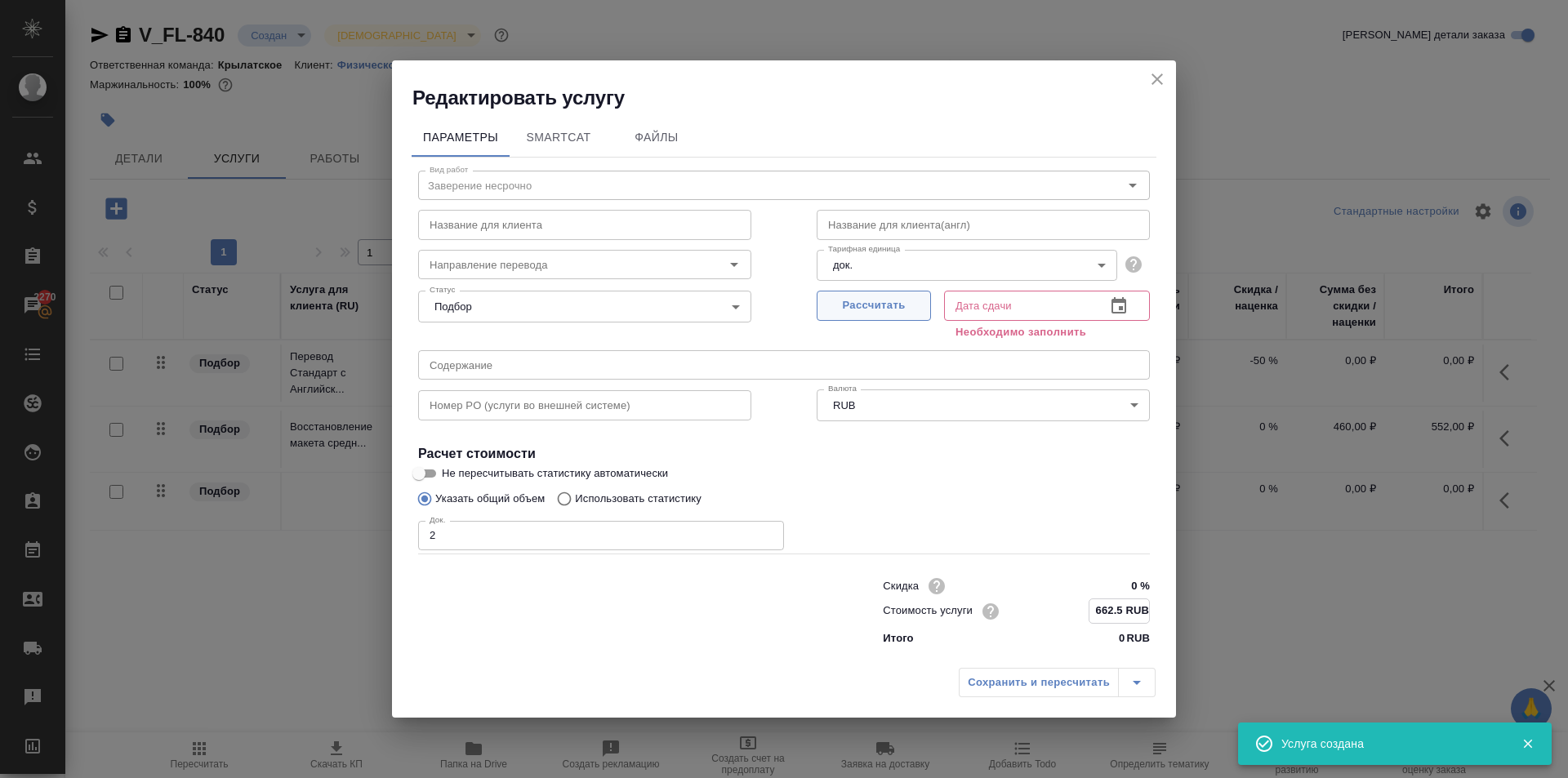
type input "662.5 RUB"
click at [895, 316] on button "Рассчитать" at bounding box center [874, 307] width 115 height 30
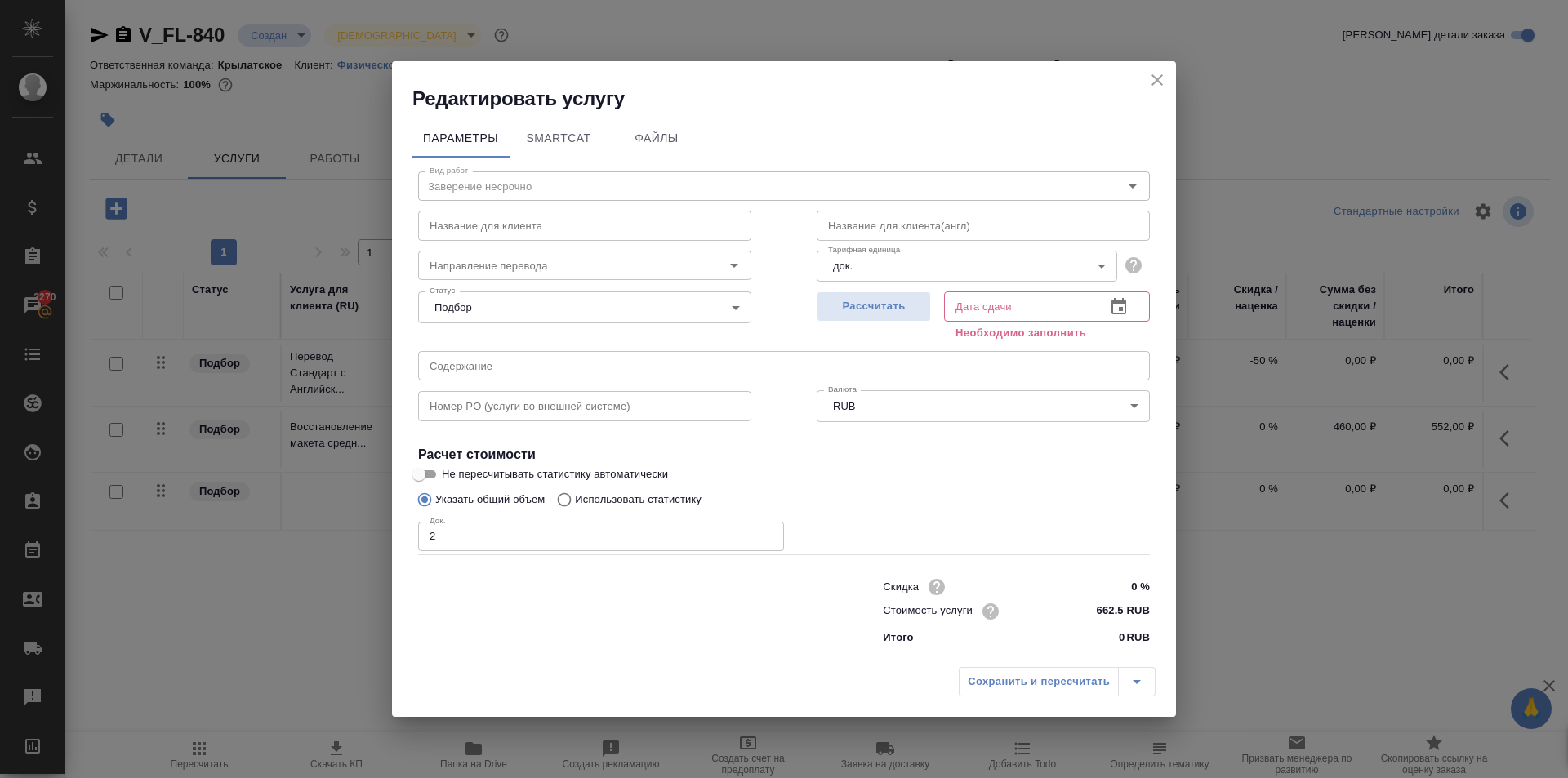
type input "27.08.2025 17:25"
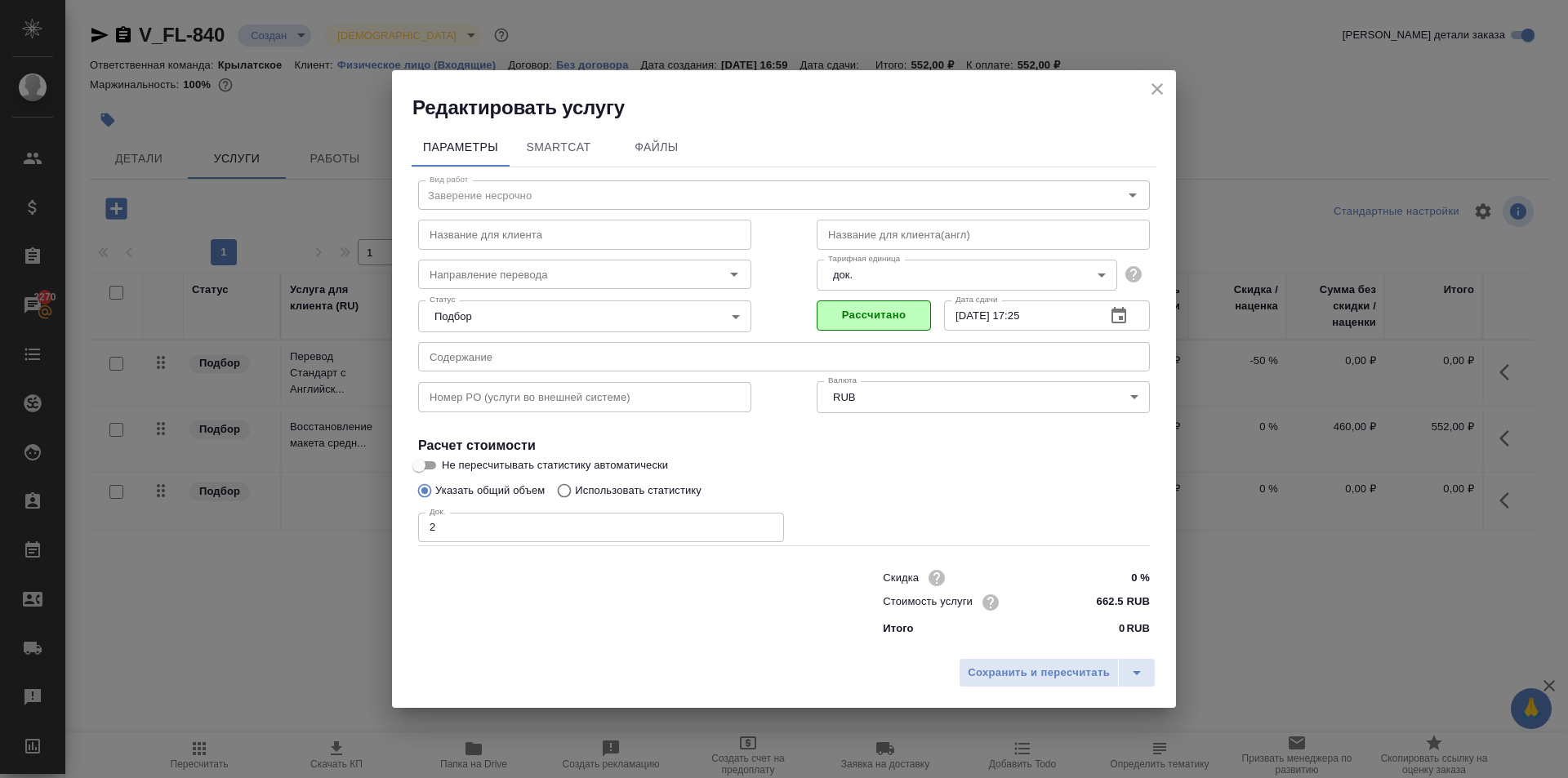
click at [990, 692] on div "Сохранить и пересчитать" at bounding box center [784, 679] width 784 height 58
click at [991, 669] on span "Сохранить и пересчитать" at bounding box center [1039, 673] width 142 height 19
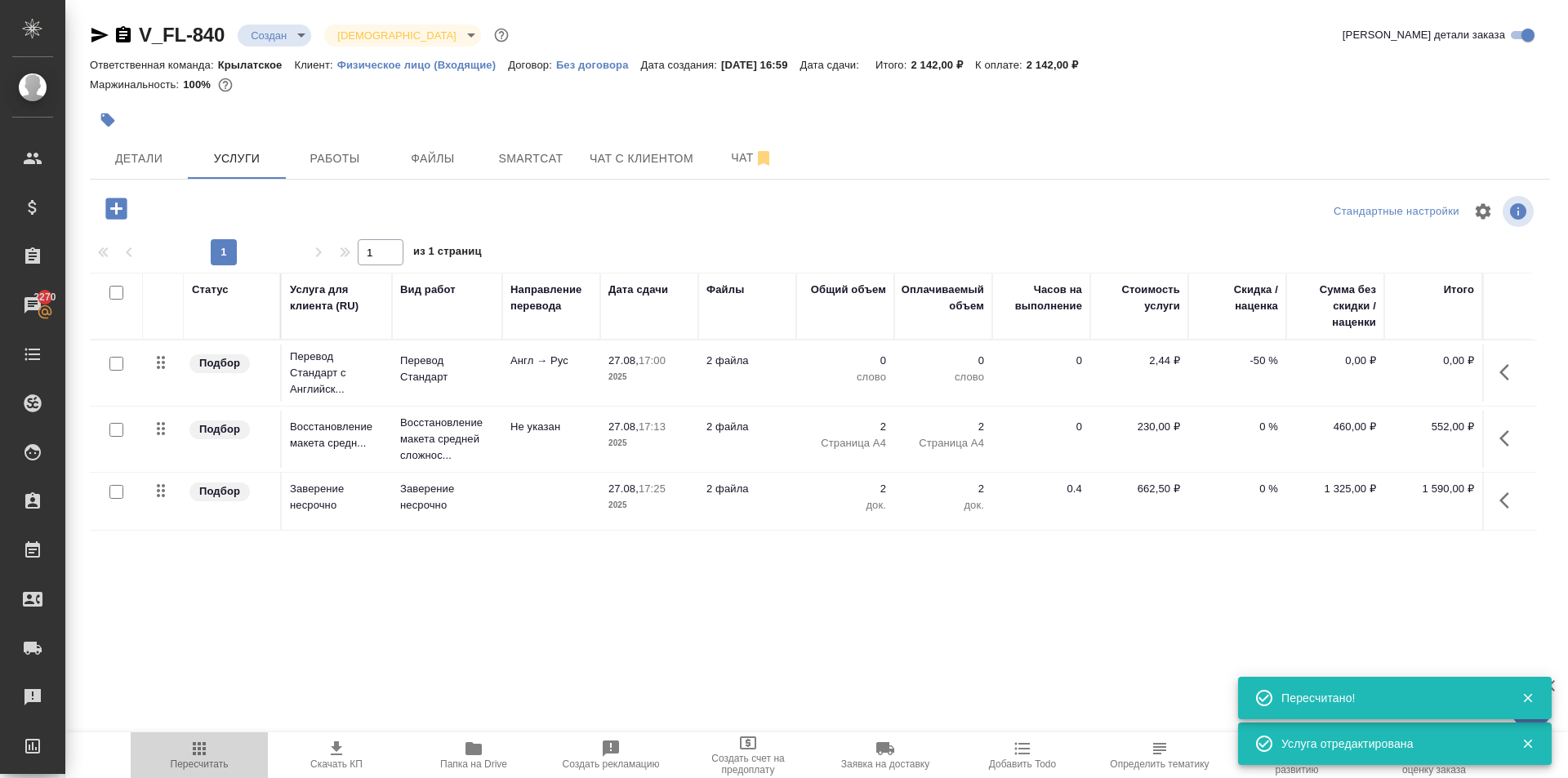
drag, startPoint x: 193, startPoint y: 753, endPoint x: 260, endPoint y: 717, distance: 76.1
click at [192, 753] on icon "button" at bounding box center [199, 748] width 19 height 19
click at [115, 362] on input "checkbox" at bounding box center [116, 363] width 13 height 13
checkbox input "true"
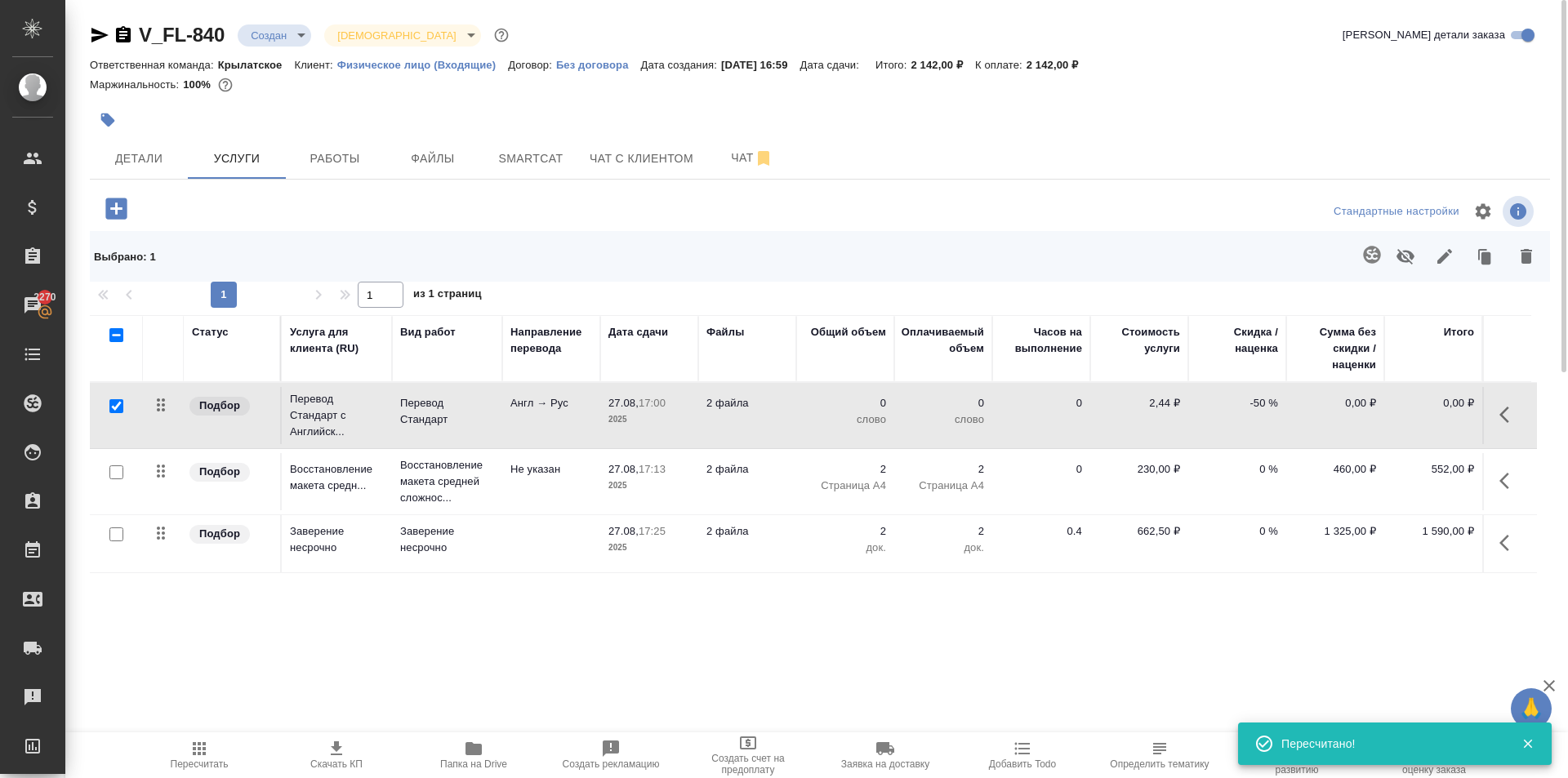
click at [1369, 266] on button "button" at bounding box center [1372, 255] width 39 height 39
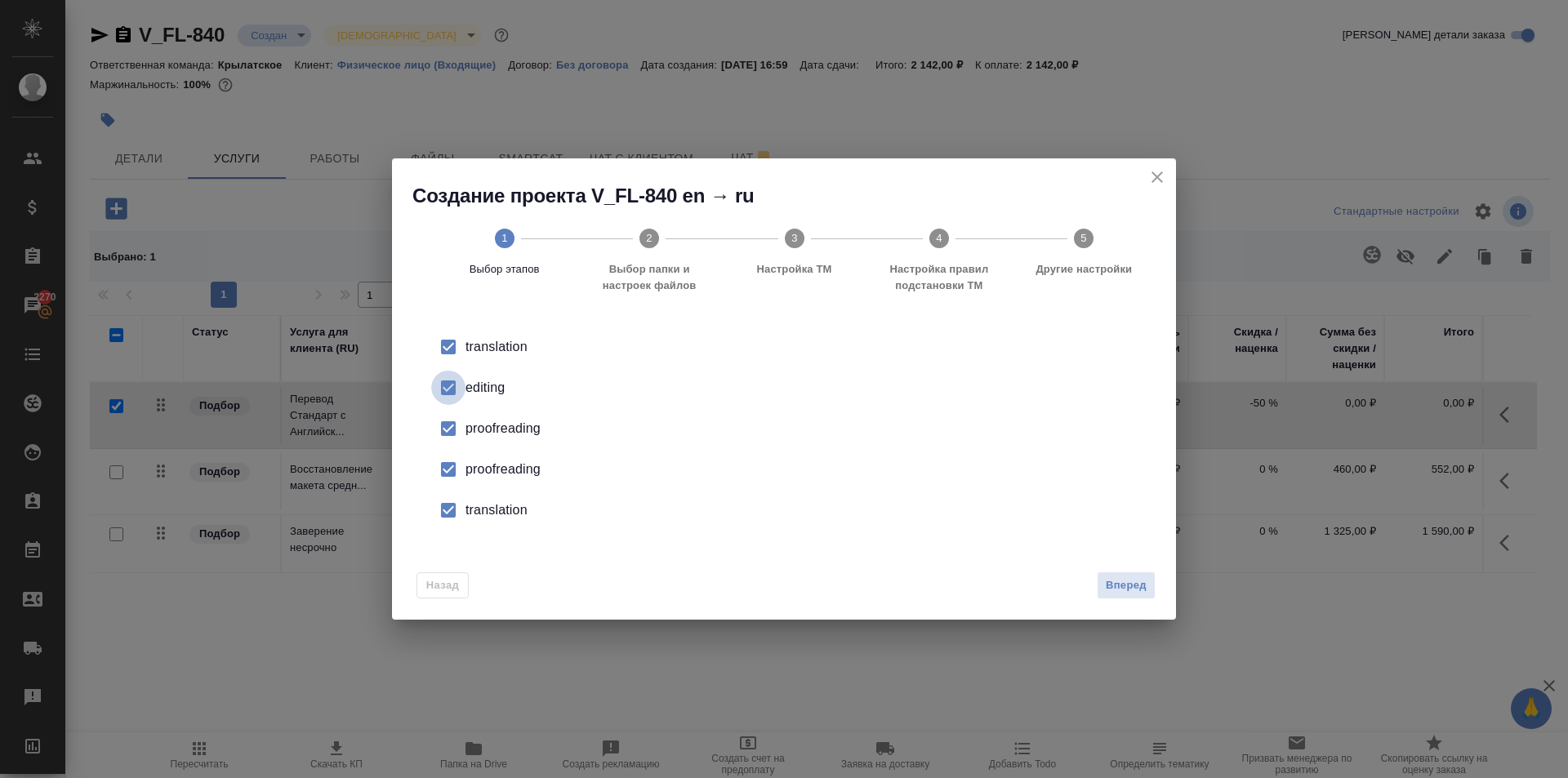
click at [454, 386] on input "checkbox" at bounding box center [448, 388] width 35 height 35
click at [436, 432] on input "checkbox" at bounding box center [448, 428] width 35 height 35
click at [448, 457] on input "checkbox" at bounding box center [448, 469] width 35 height 35
click at [446, 518] on input "checkbox" at bounding box center [448, 510] width 35 height 35
drag, startPoint x: 1098, startPoint y: 575, endPoint x: 1104, endPoint y: 582, distance: 9.2
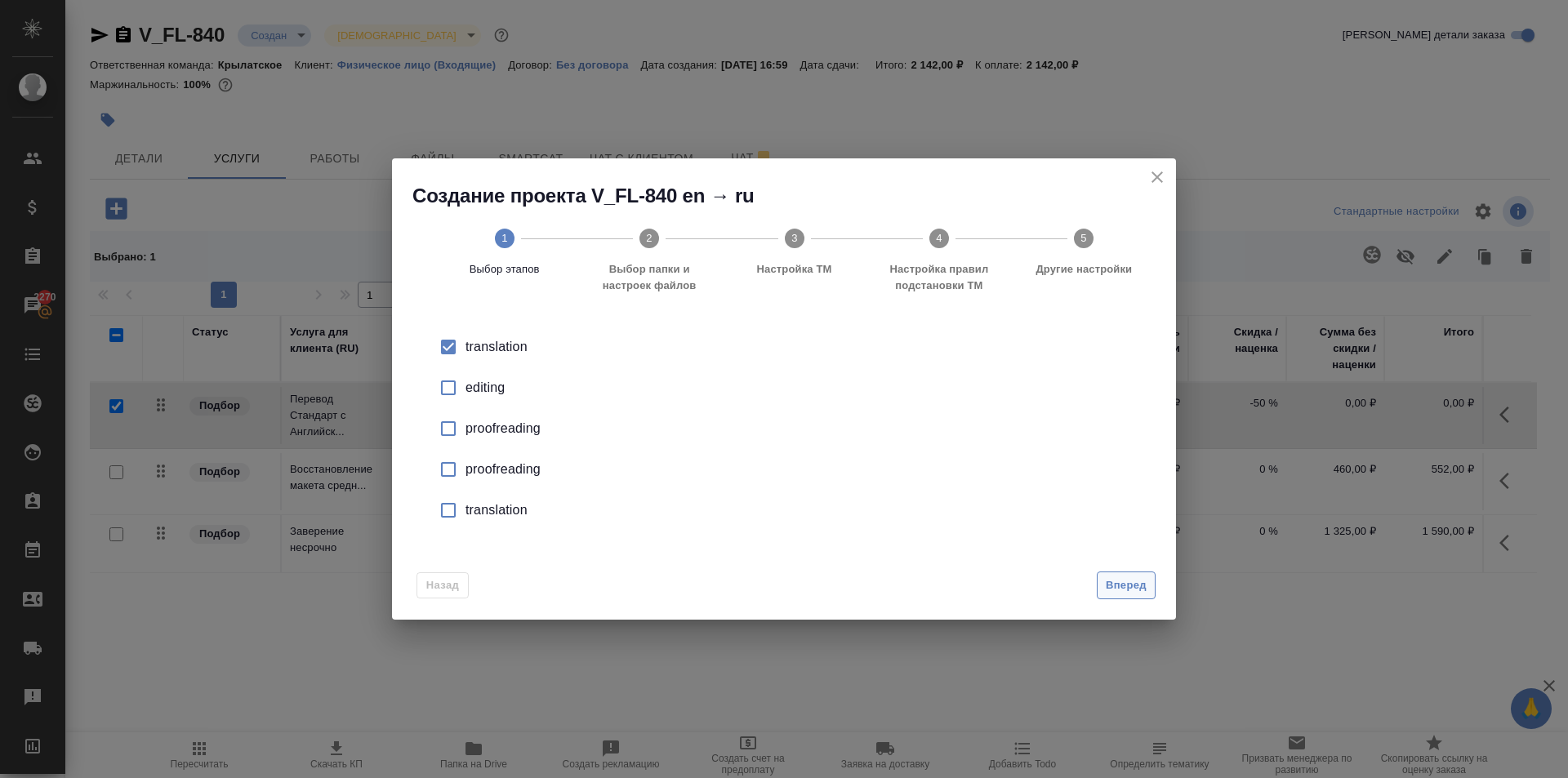
click at [1098, 578] on div "Вперед" at bounding box center [1122, 586] width 65 height 29
click at [1109, 582] on span "Вперед" at bounding box center [1126, 586] width 40 height 19
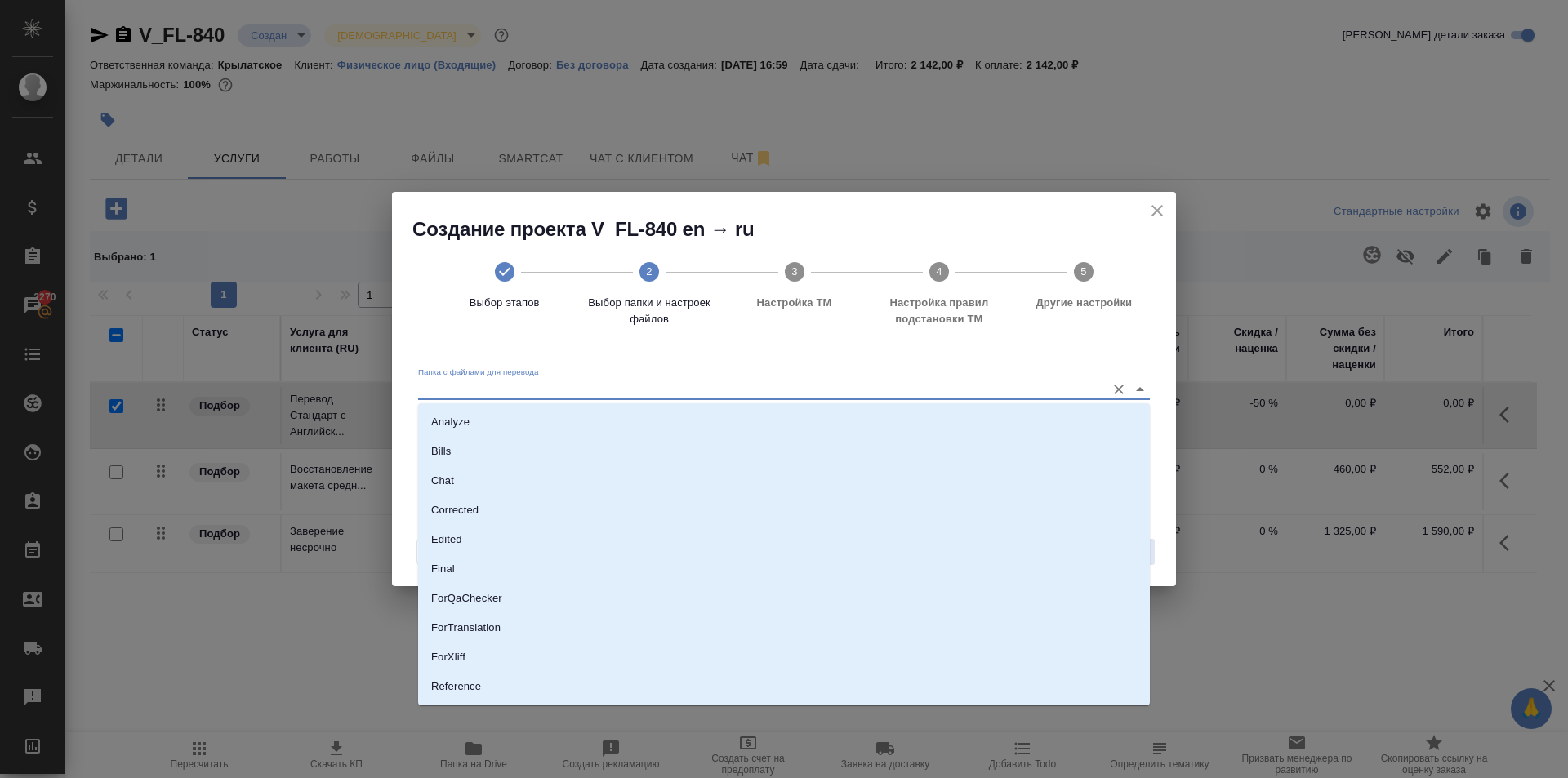
click at [685, 384] on input "Папка с файлами для перевода" at bounding box center [758, 389] width 679 height 19
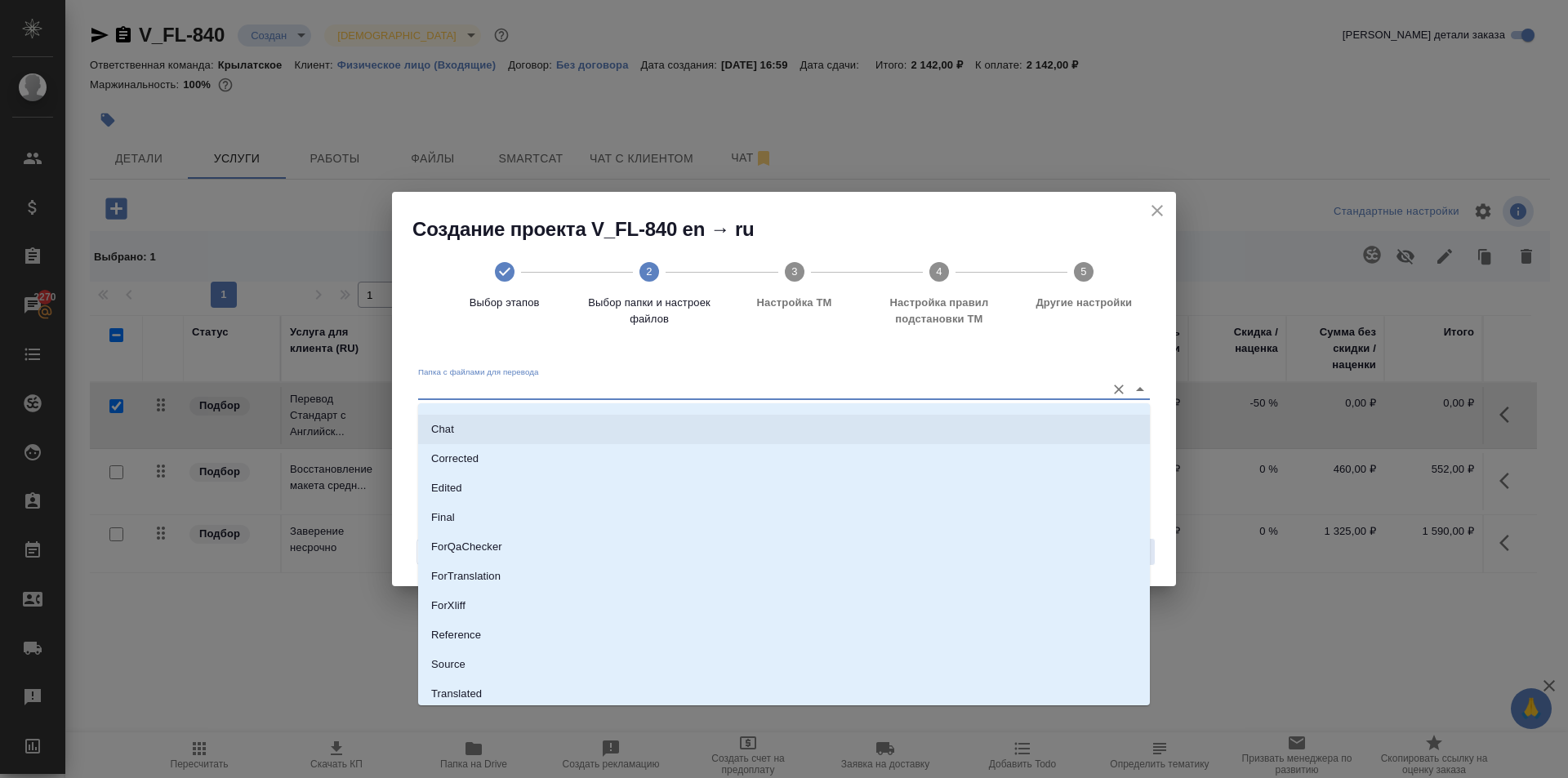
scroll to position [85, 0]
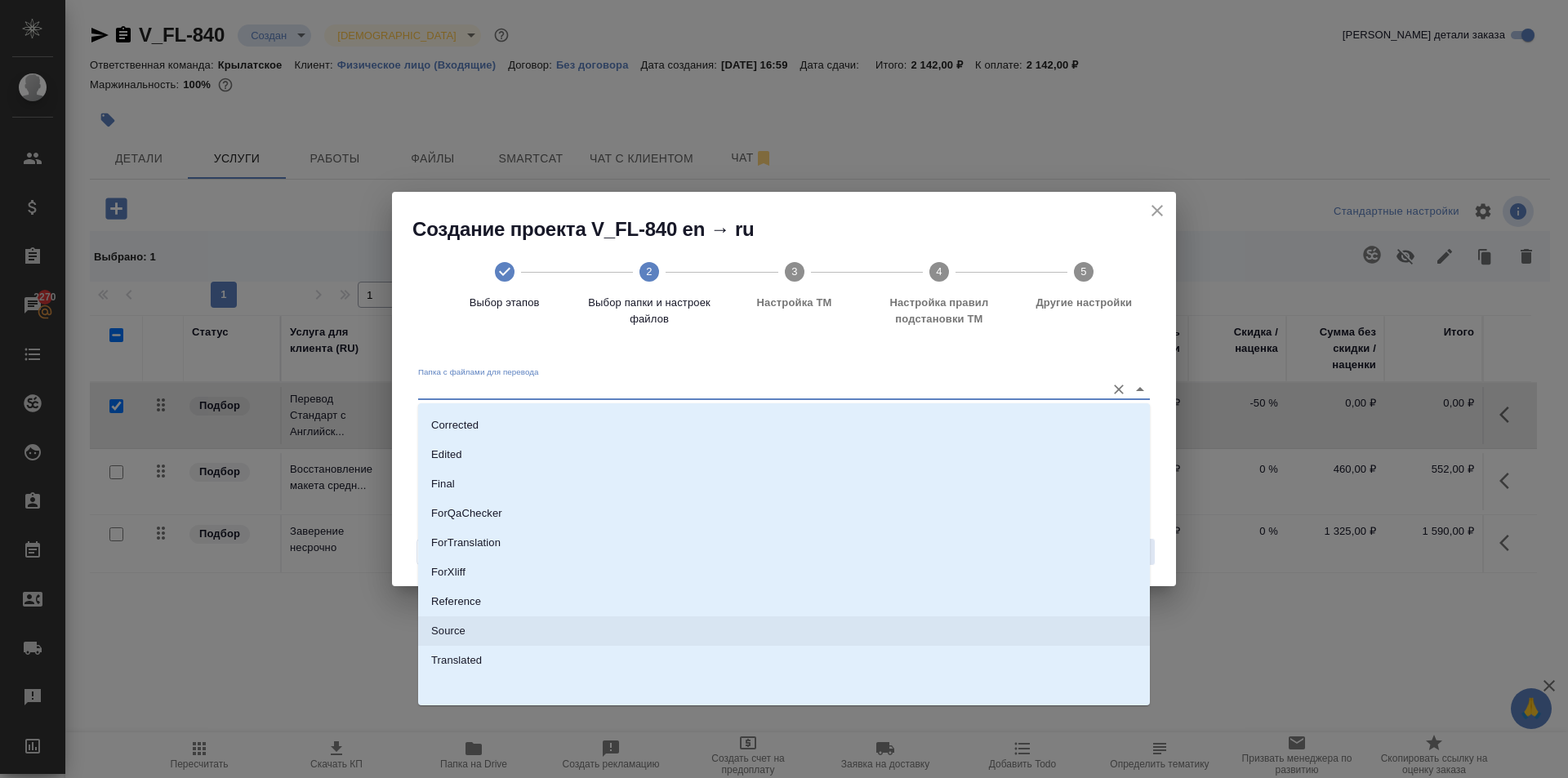
click at [487, 628] on li "Source" at bounding box center [784, 630] width 732 height 30
type input "Source"
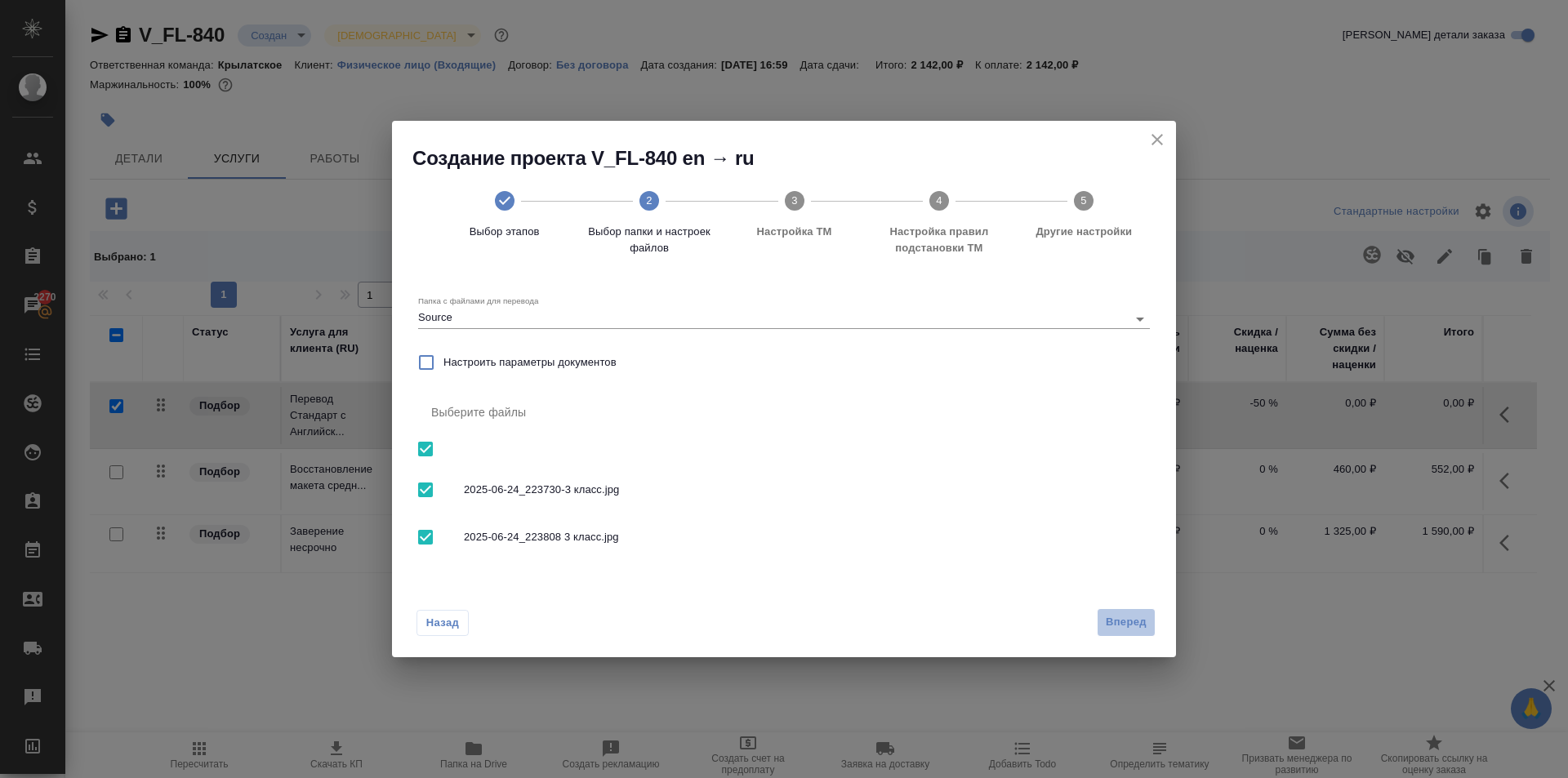
click at [1135, 624] on span "Вперед" at bounding box center [1126, 622] width 40 height 19
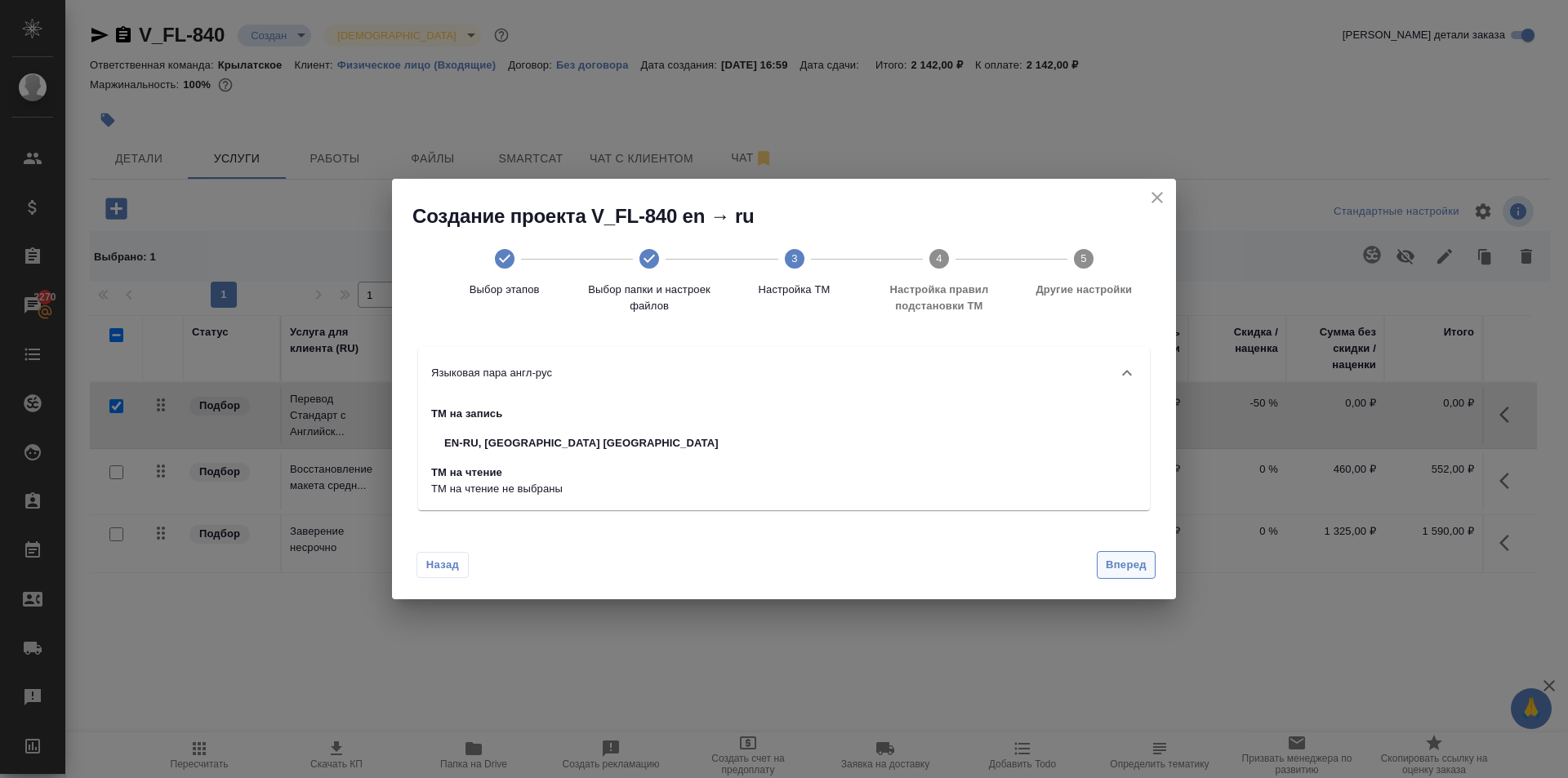
click at [1120, 566] on span "Вперед" at bounding box center [1126, 566] width 40 height 19
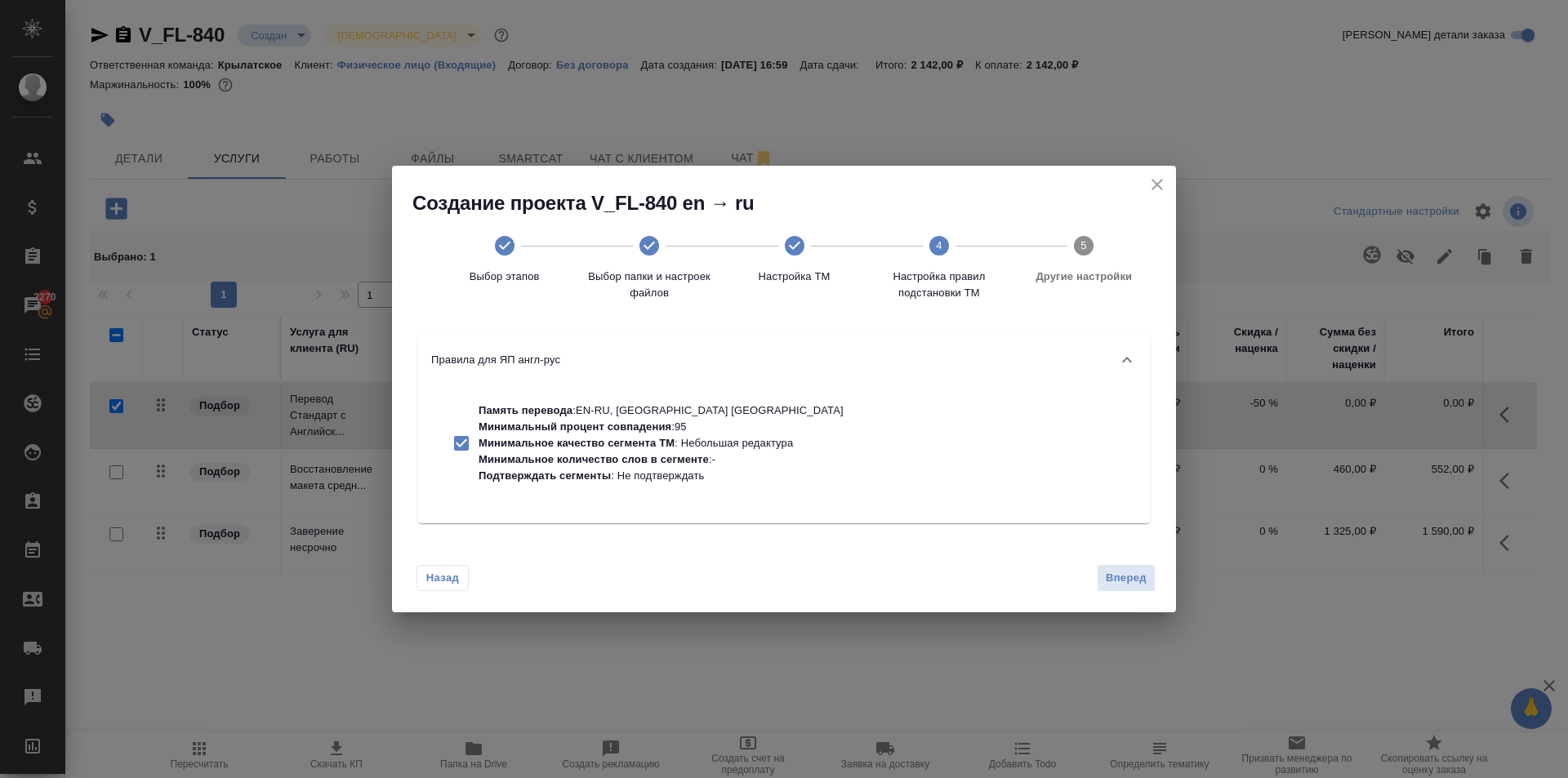
drag, startPoint x: 1132, startPoint y: 582, endPoint x: 1117, endPoint y: 576, distance: 16.2
click at [1128, 581] on span "Вперед" at bounding box center [1126, 578] width 40 height 19
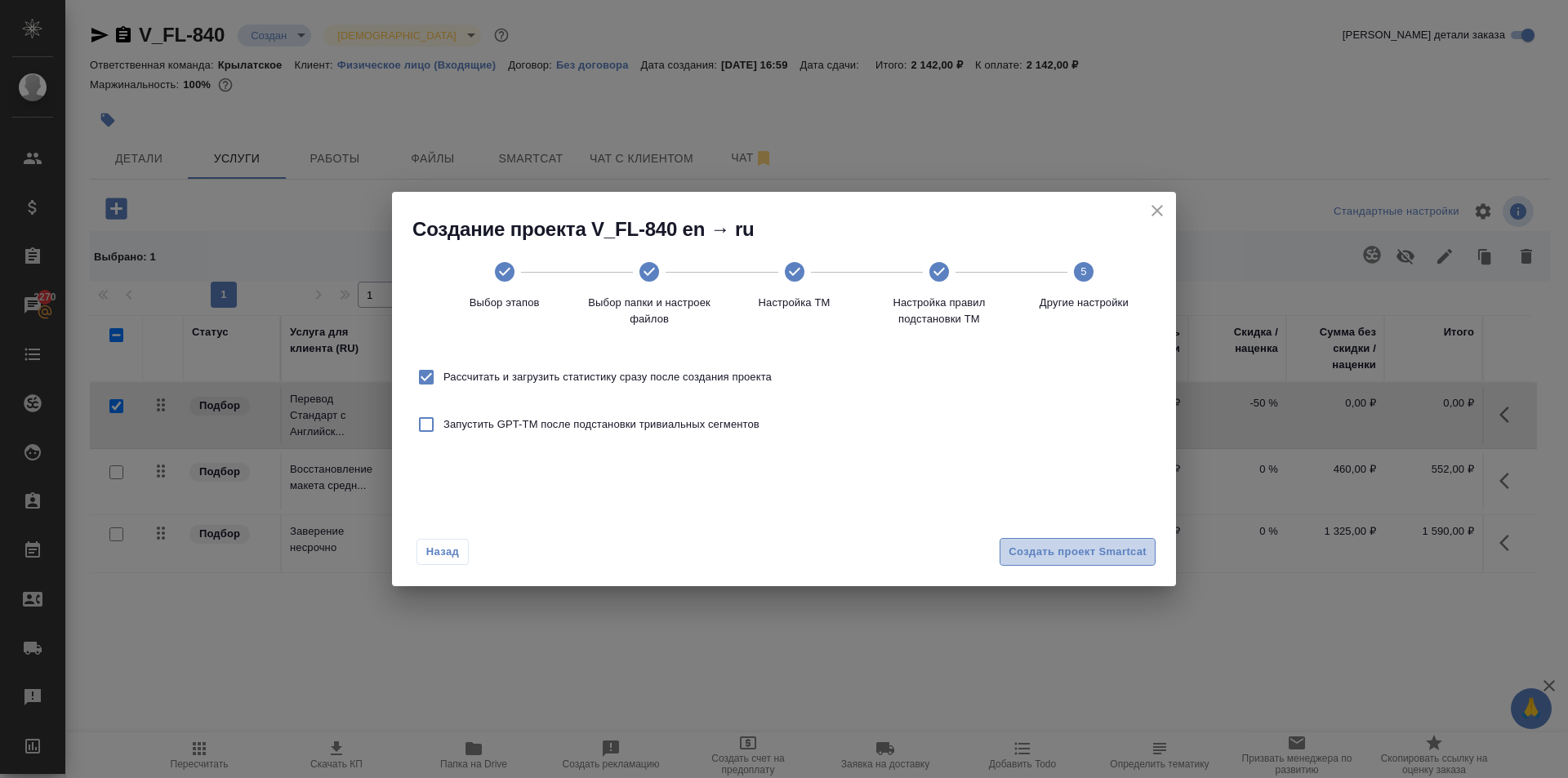
click at [1120, 552] on span "Создать проект Smartcat" at bounding box center [1077, 552] width 138 height 19
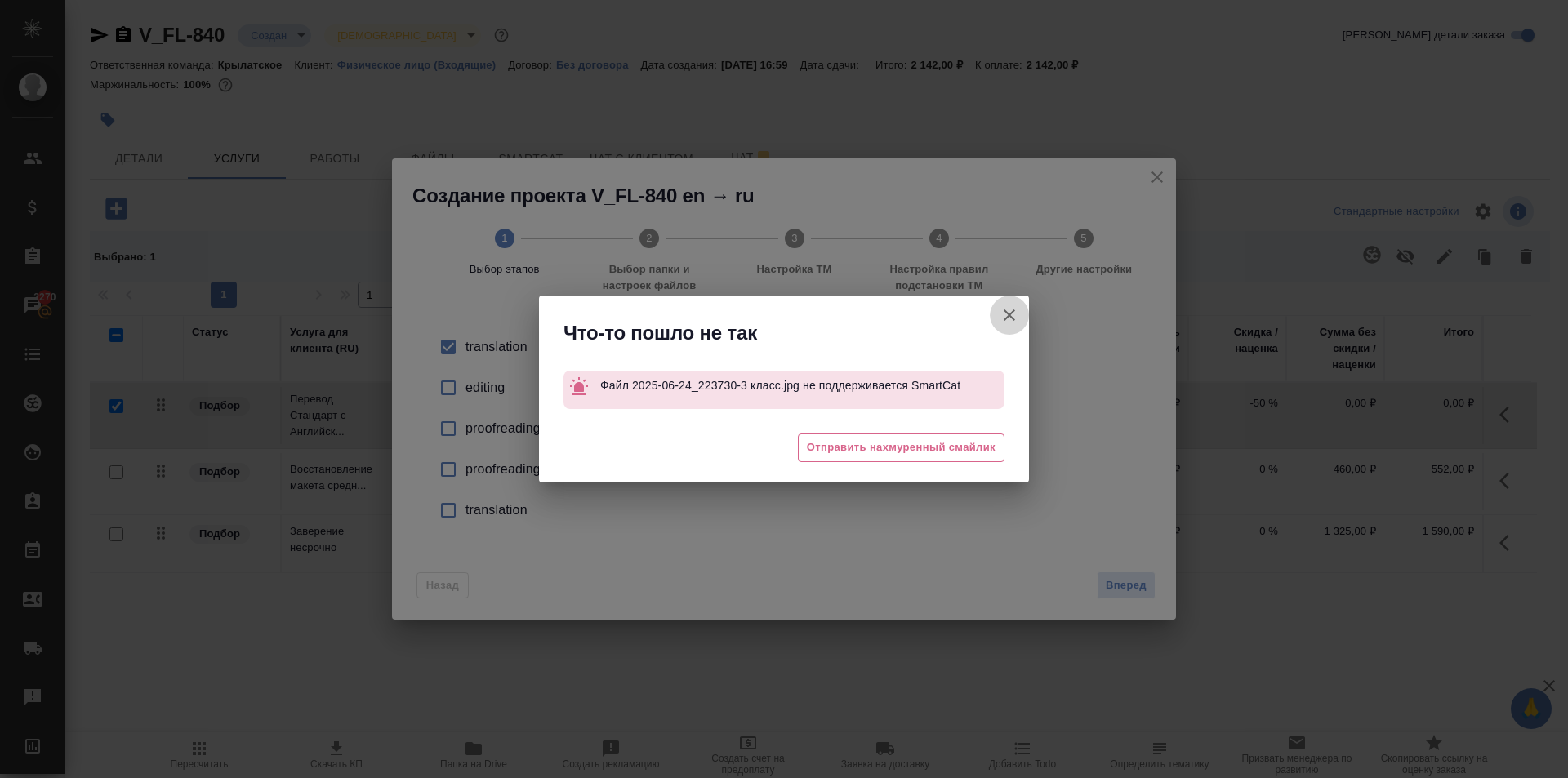
click at [1012, 303] on button "[PERSON_NAME] детали заказа" at bounding box center [1009, 315] width 39 height 39
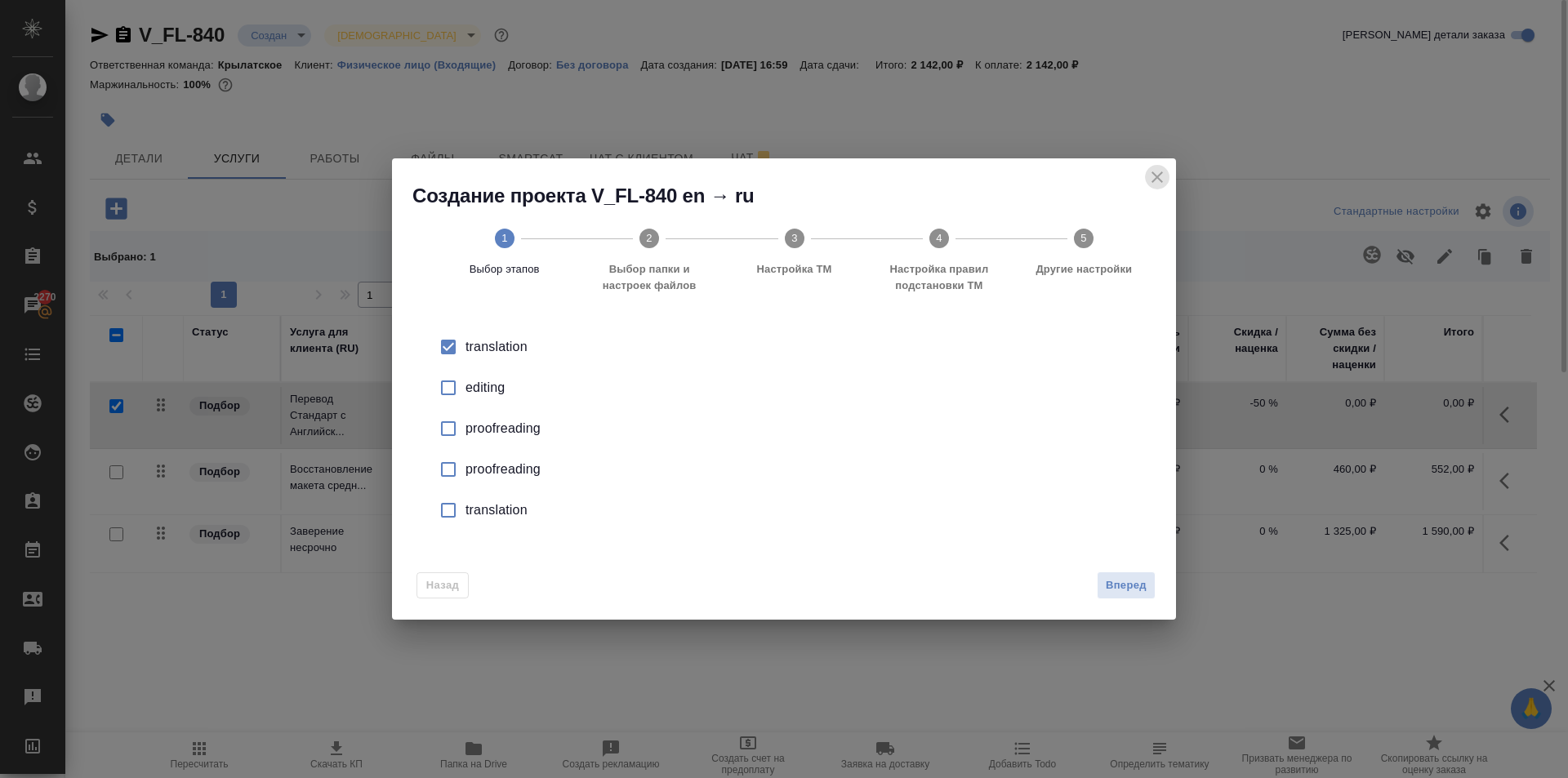
drag, startPoint x: 1160, startPoint y: 186, endPoint x: 1184, endPoint y: 172, distance: 27.8
click at [1161, 184] on icon "close" at bounding box center [1157, 177] width 19 height 19
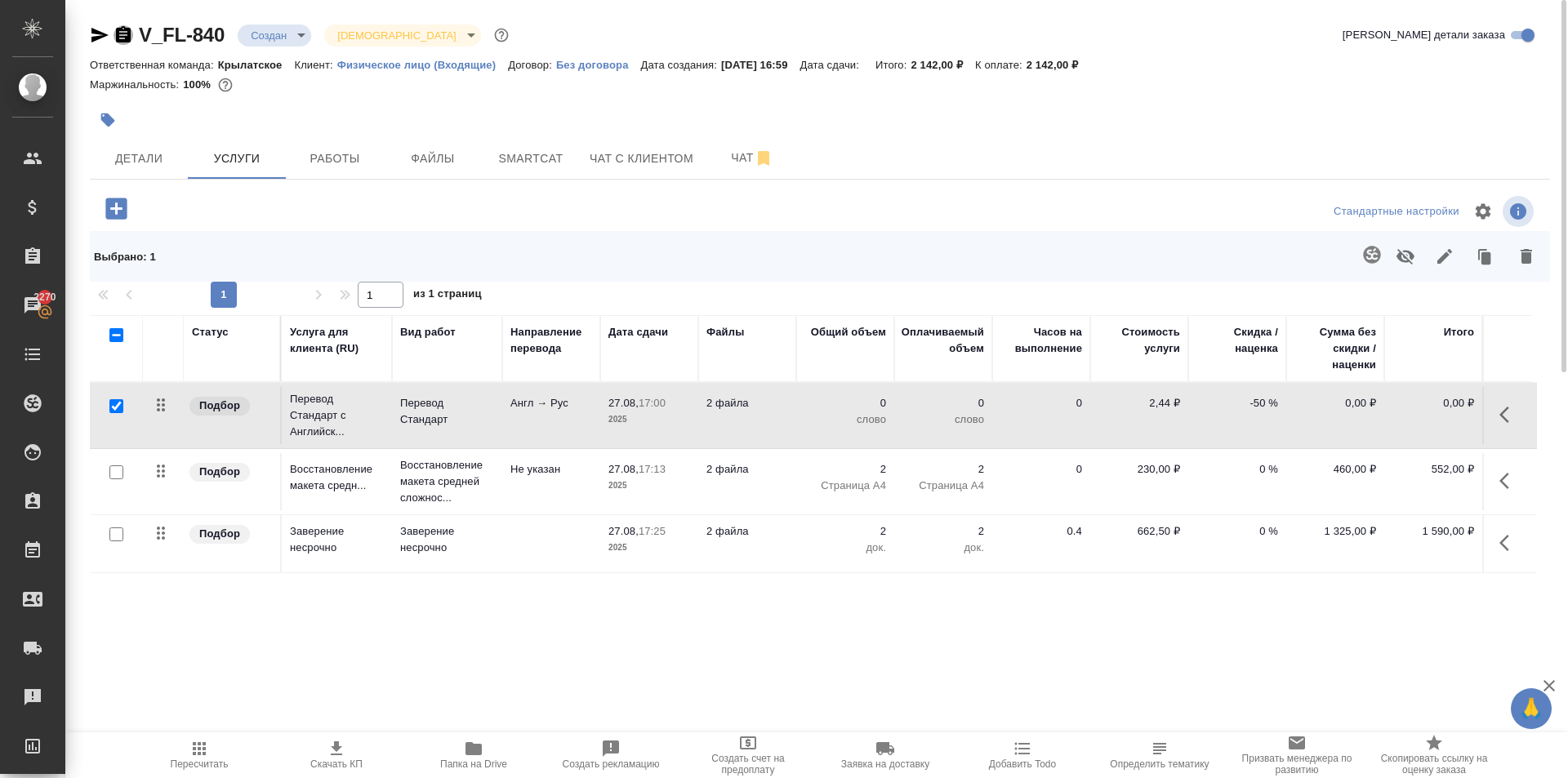
click at [125, 34] on icon "button" at bounding box center [123, 34] width 14 height 16
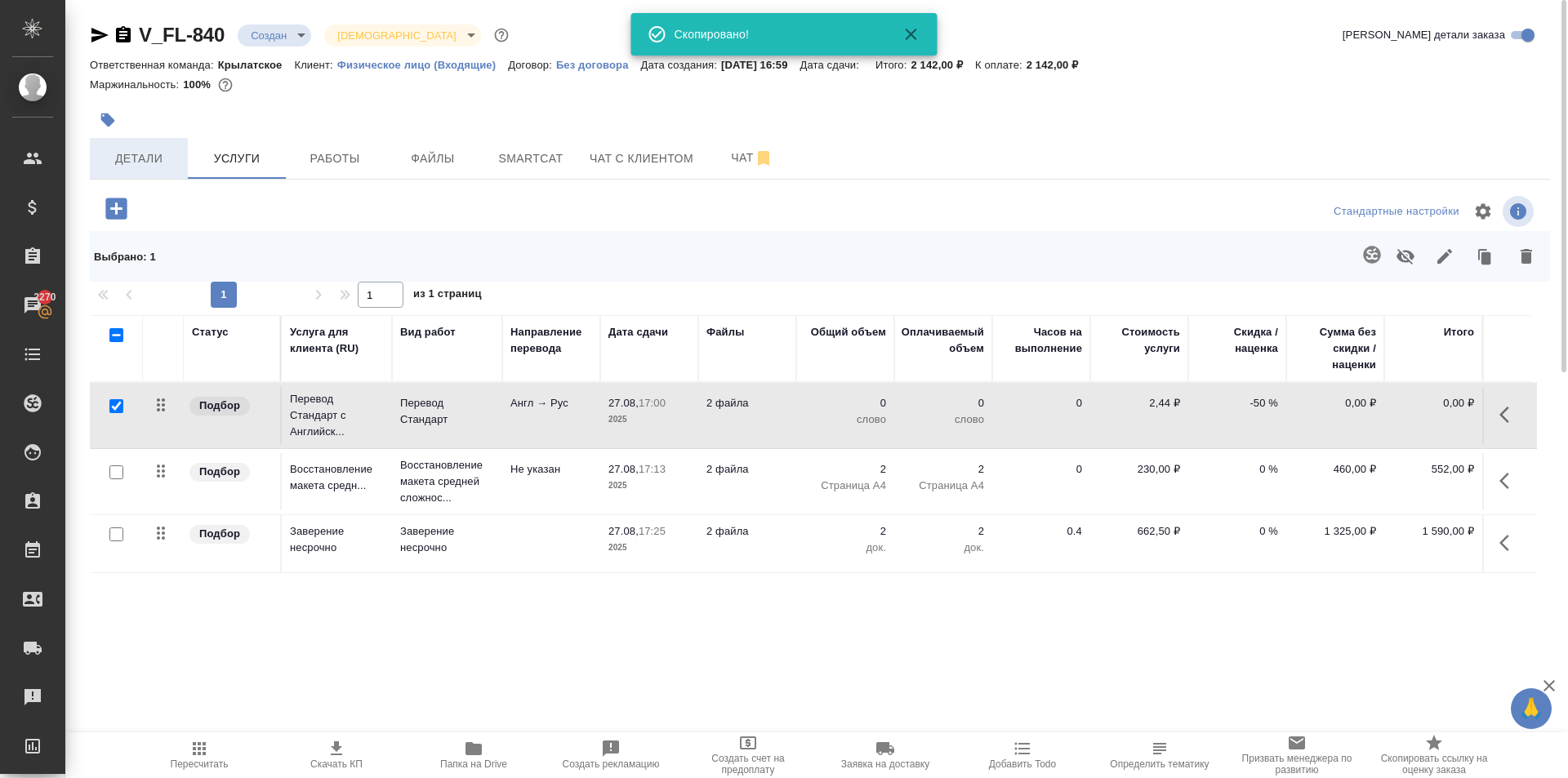
drag, startPoint x: 170, startPoint y: 133, endPoint x: 162, endPoint y: 148, distance: 17.0
click at [169, 136] on div at bounding box center [577, 120] width 974 height 36
click at [162, 148] on span "Детали" at bounding box center [138, 158] width 78 height 20
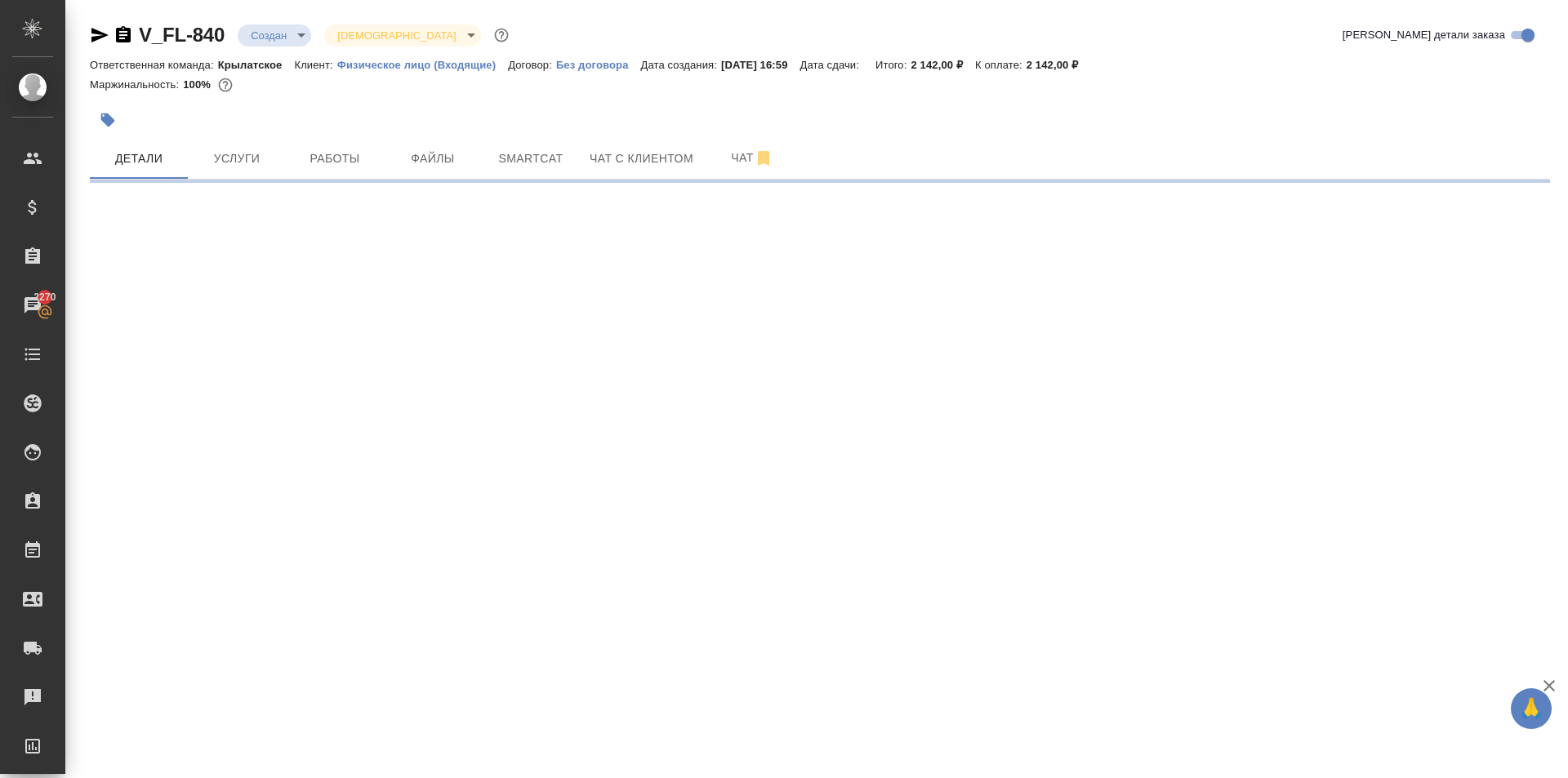
select select "RU"
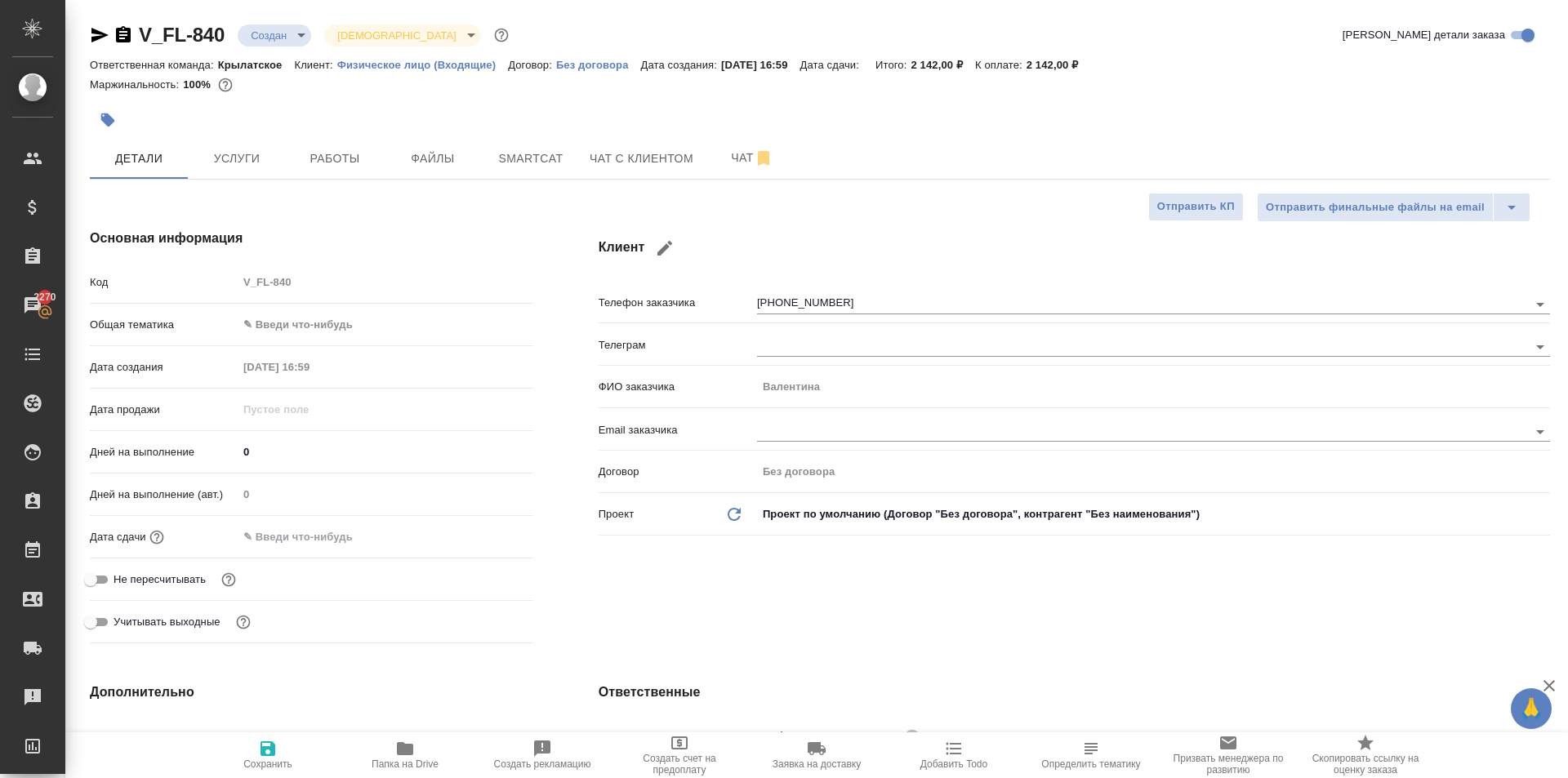
type textarea "x"
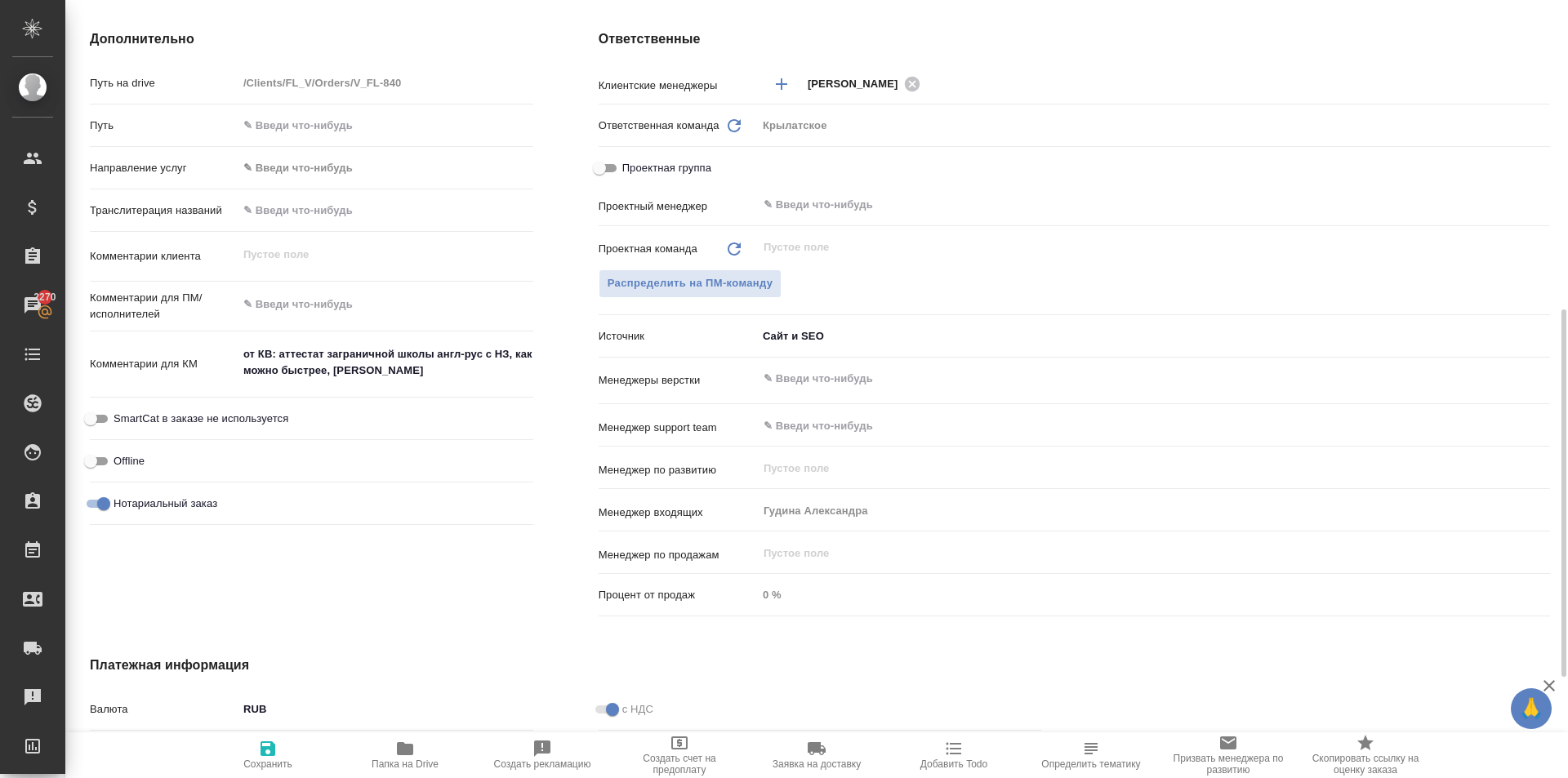
scroll to position [867, 0]
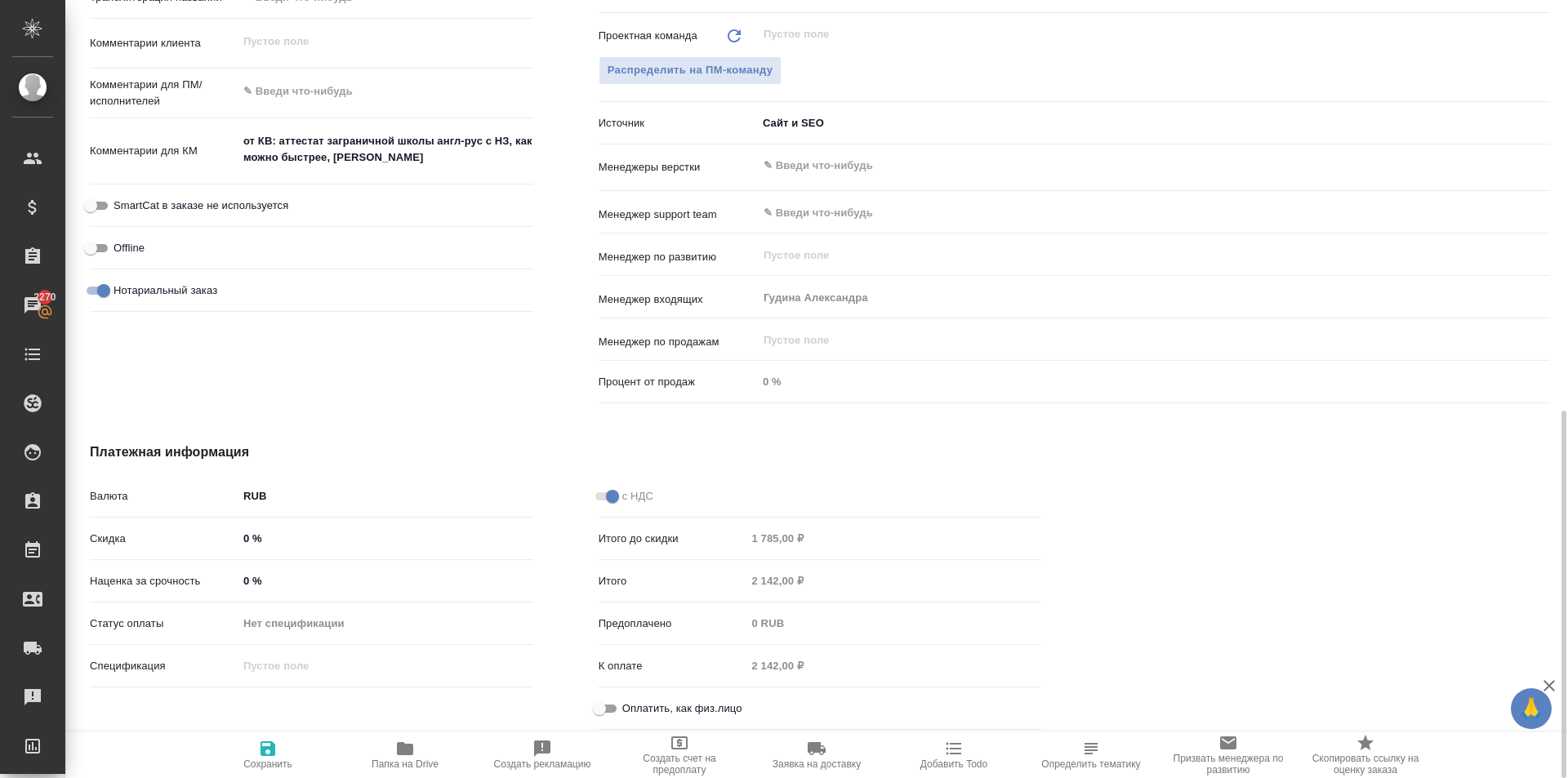
click at [597, 716] on input "Оплатить, как физ.лицо" at bounding box center [599, 708] width 59 height 19
checkbox input "true"
type textarea "x"
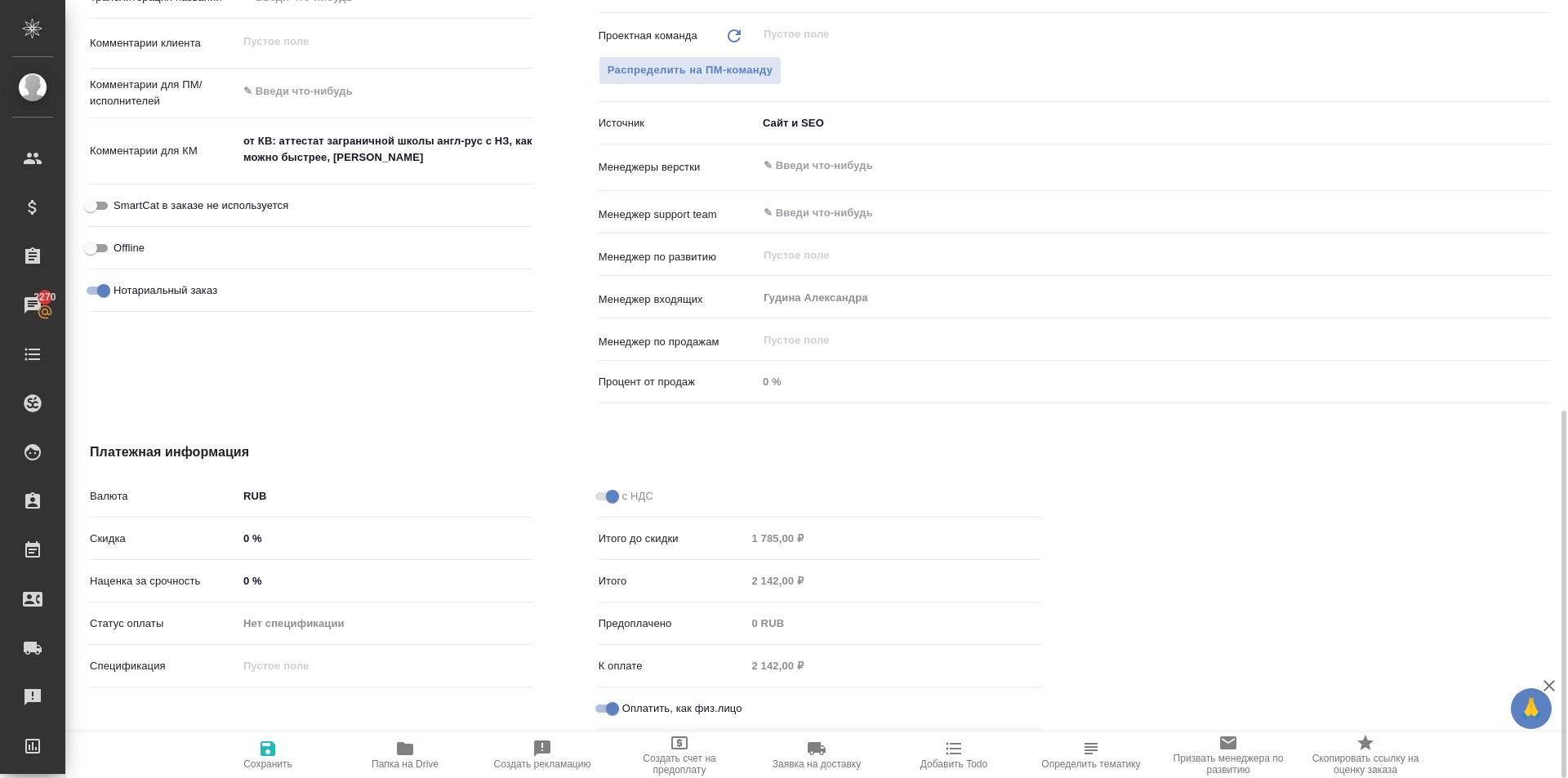
scroll to position [377, 0]
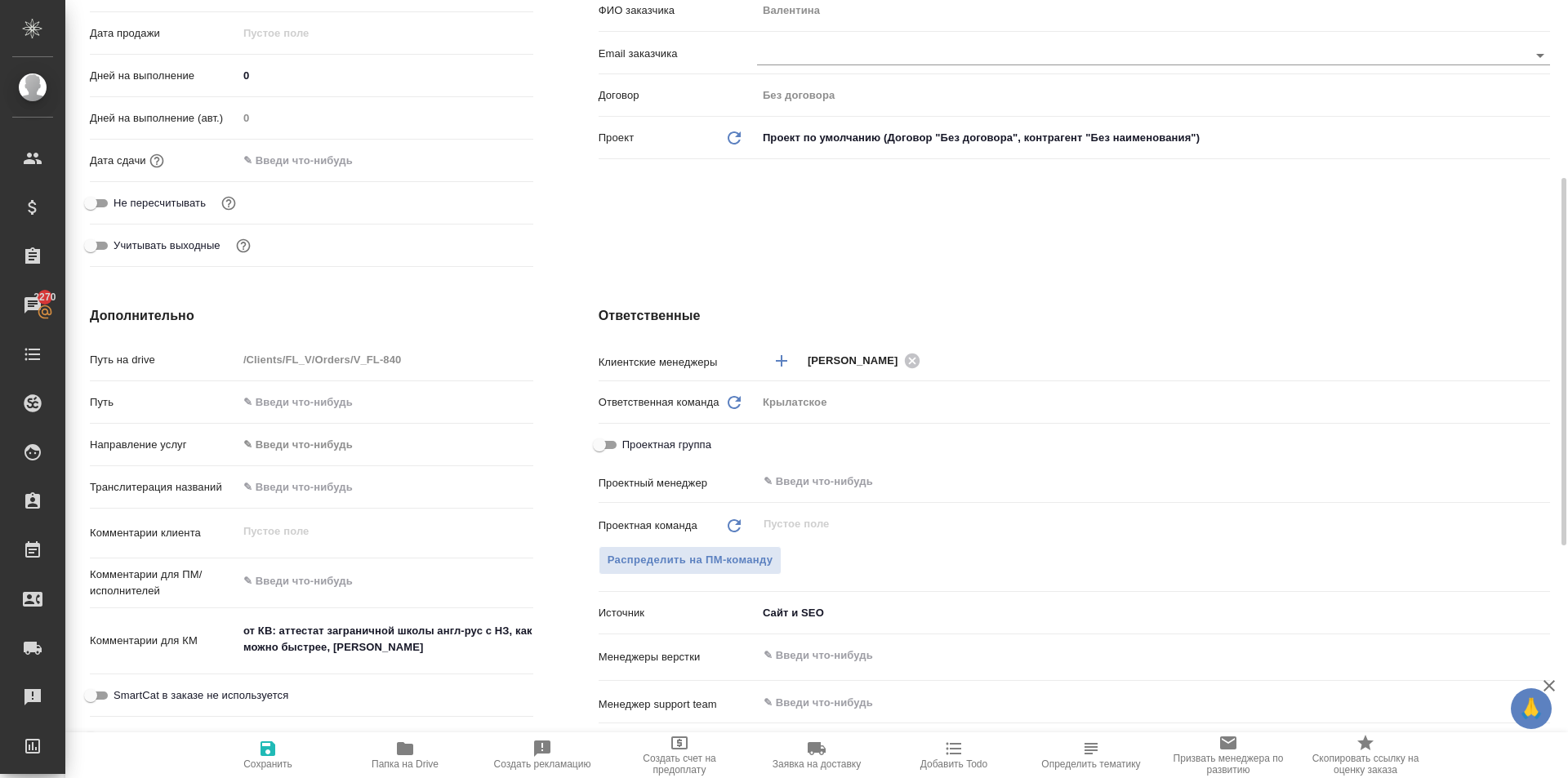
click at [305, 447] on body "🙏 .cls-1 fill:#fff; AWATERA Kasymov Timur Клиенты Спецификации Заказы 2270 Чаты…" at bounding box center [784, 389] width 1568 height 778
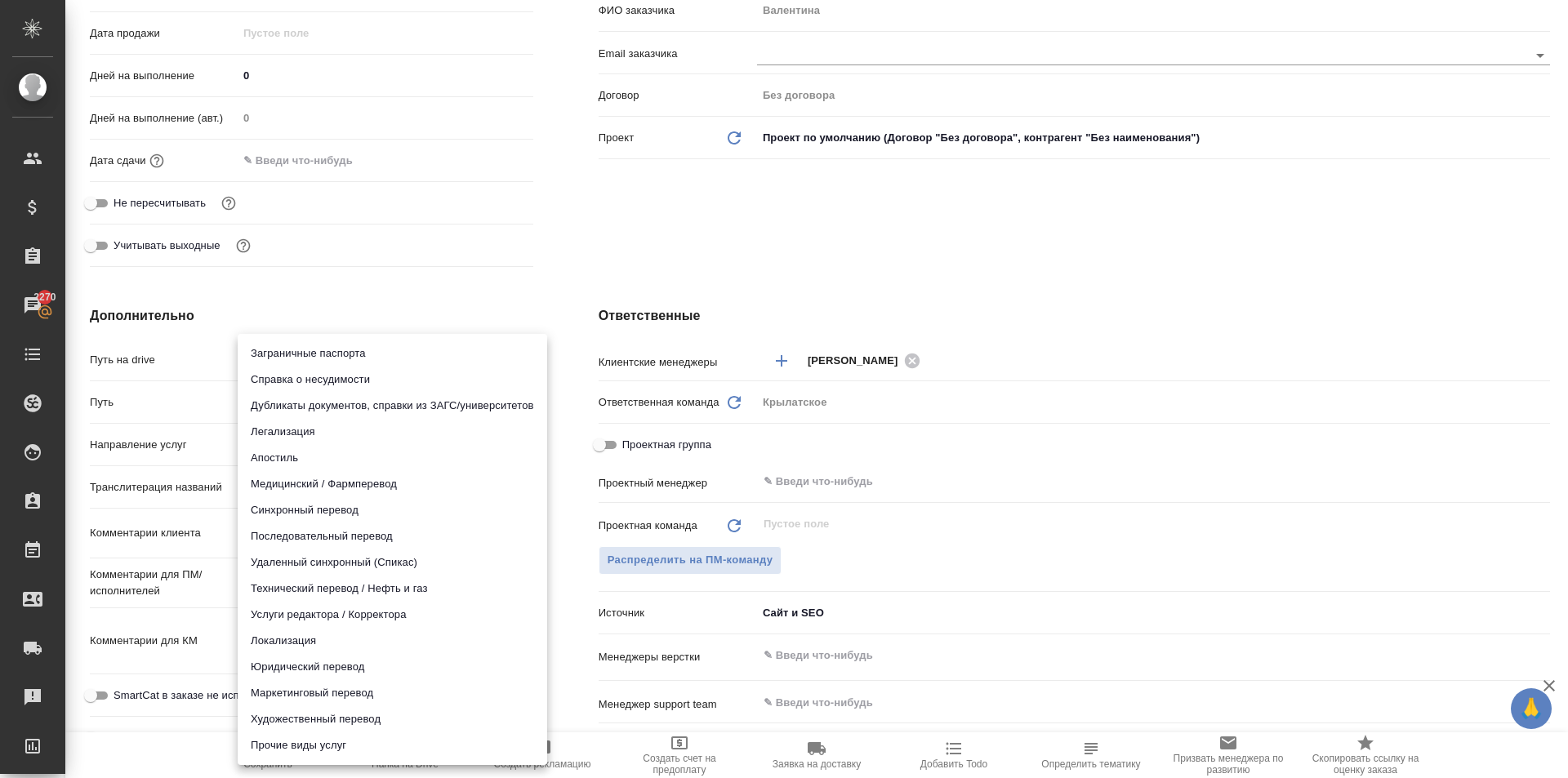
click at [281, 668] on li "Юридический перевод" at bounding box center [392, 667] width 309 height 26
type input "legalTranslation"
type textarea "x"
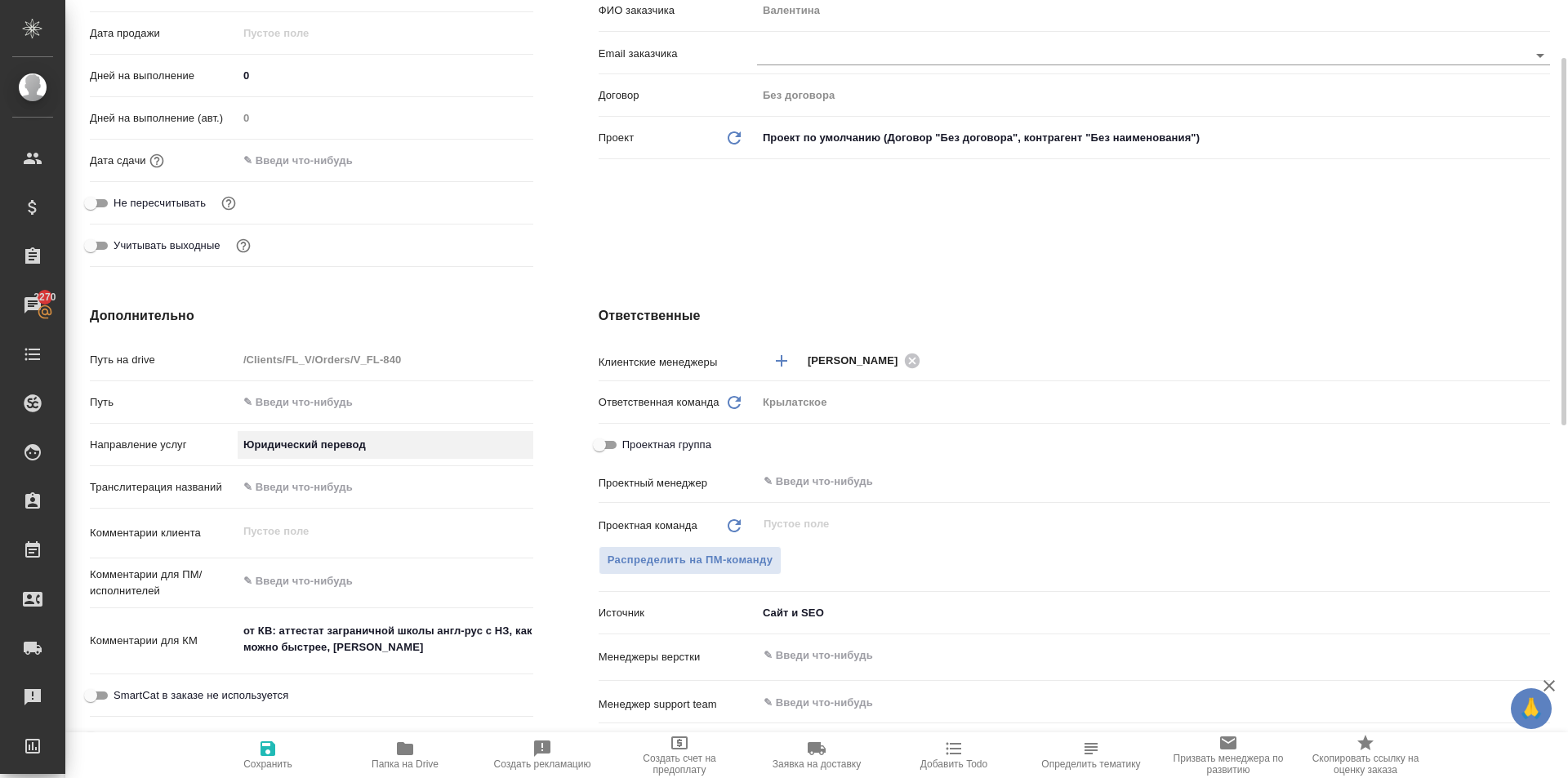
scroll to position [0, 0]
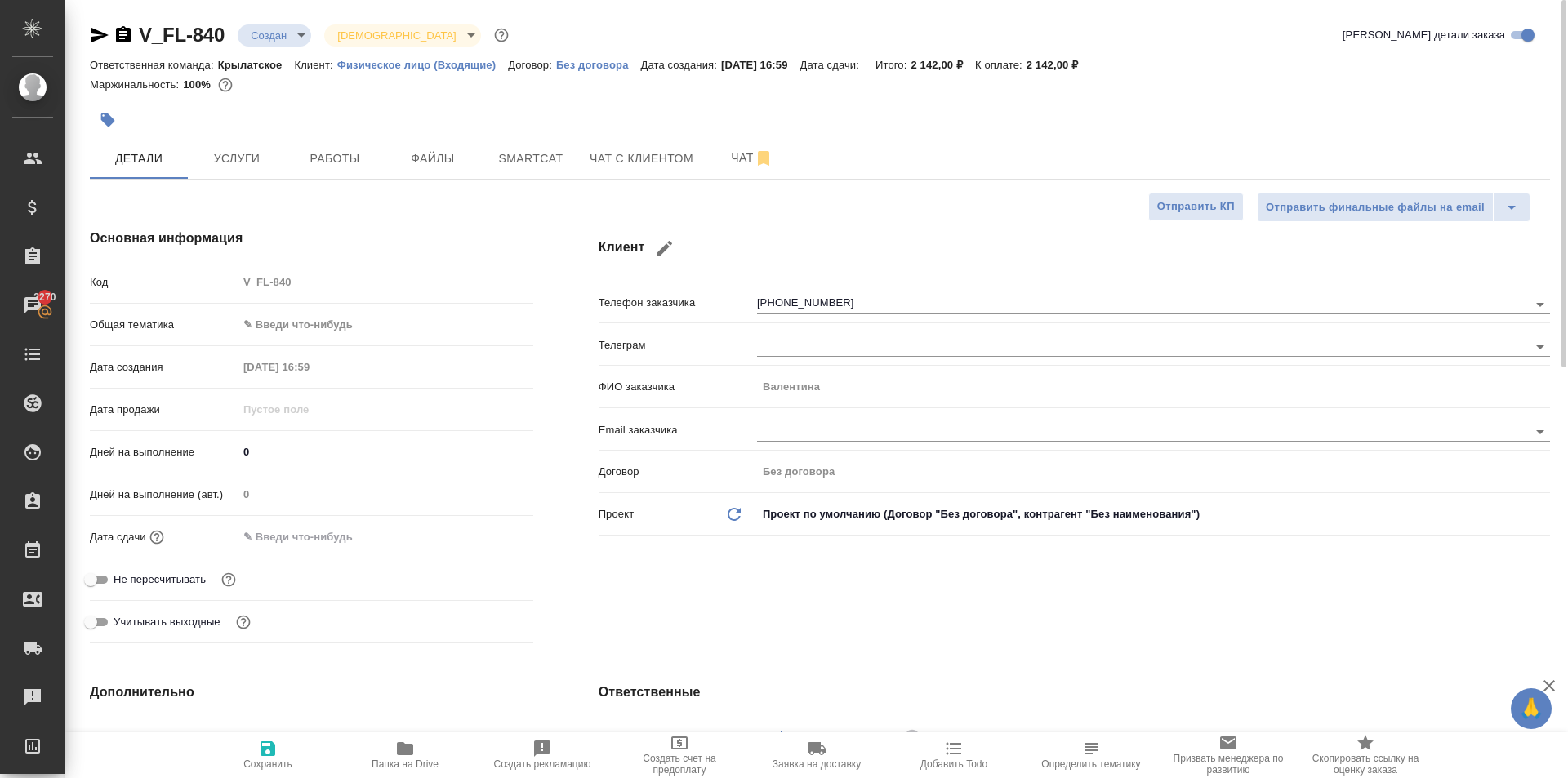
click at [302, 313] on body "🙏 .cls-1 fill:#fff; AWATERA Kasymov Timur Клиенты Спецификации Заказы 2270 Чаты…" at bounding box center [784, 389] width 1568 height 778
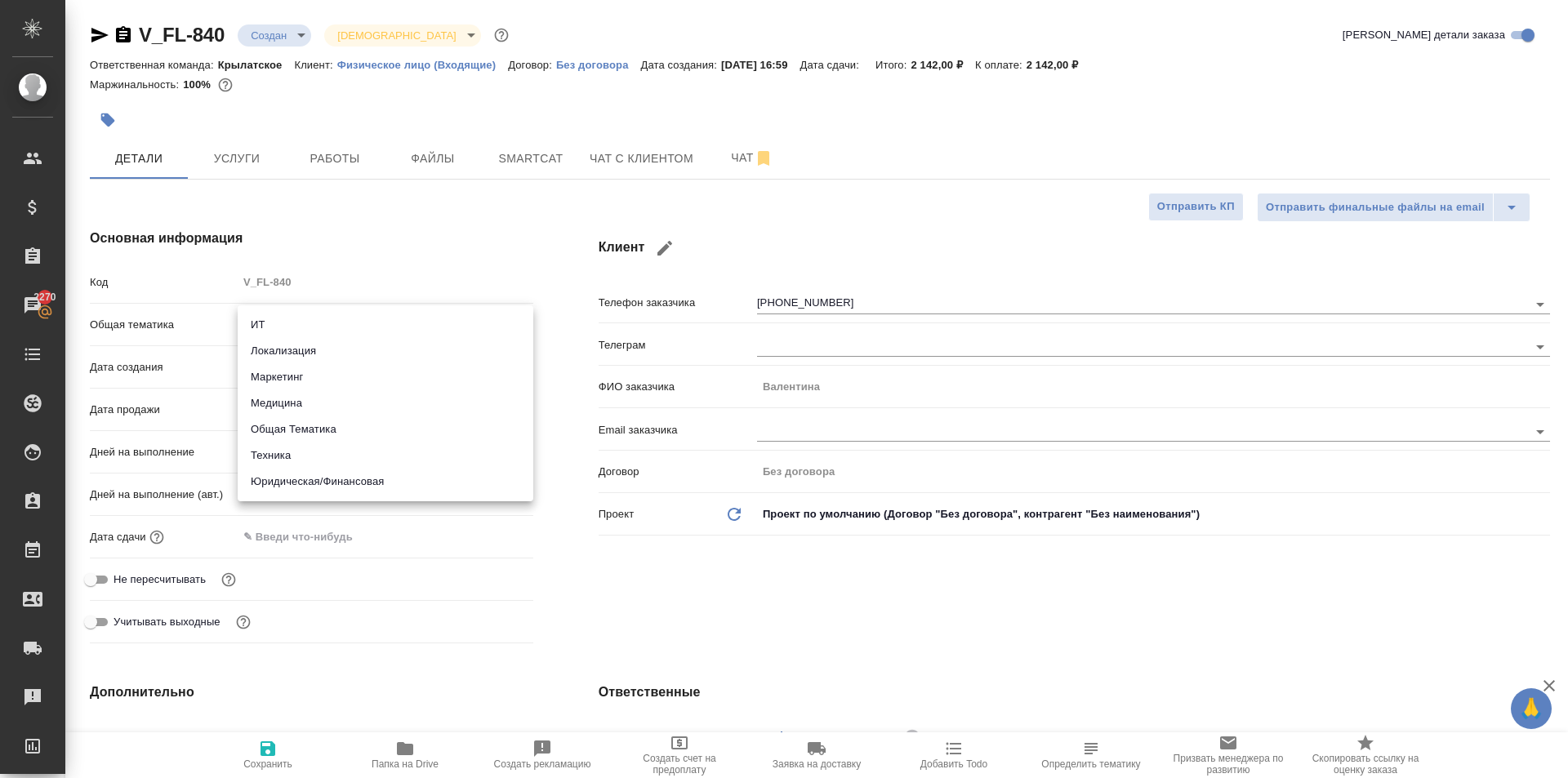
click at [303, 478] on li "Юридическая/Финансовая" at bounding box center [385, 481] width 296 height 26
type input "yr-fn"
type textarea "x"
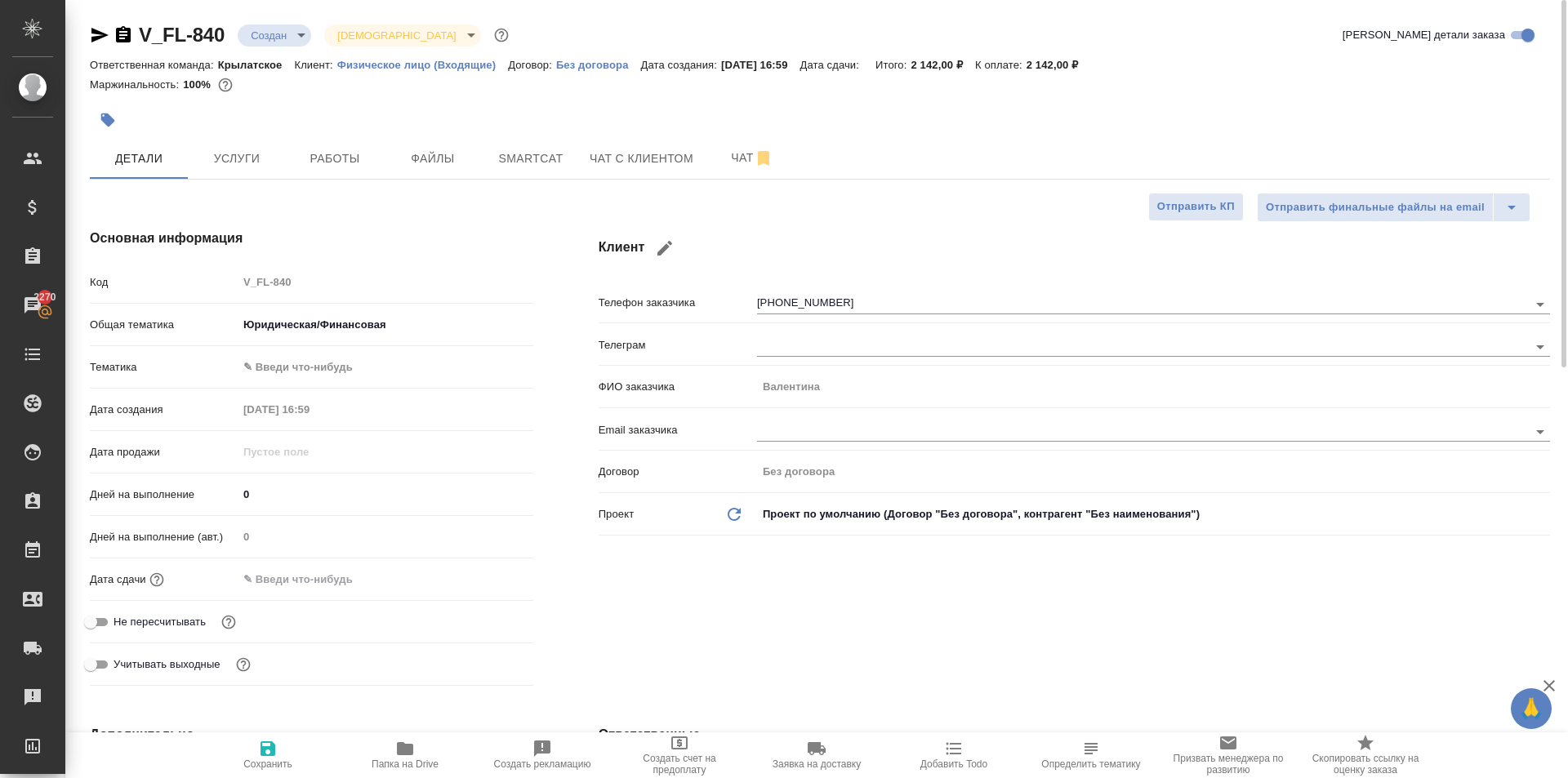
click at [281, 365] on body "🙏 .cls-1 fill:#fff; AWATERA Kasymov Timur Клиенты Спецификации Заказы 2270 Чаты…" at bounding box center [784, 389] width 1568 height 778
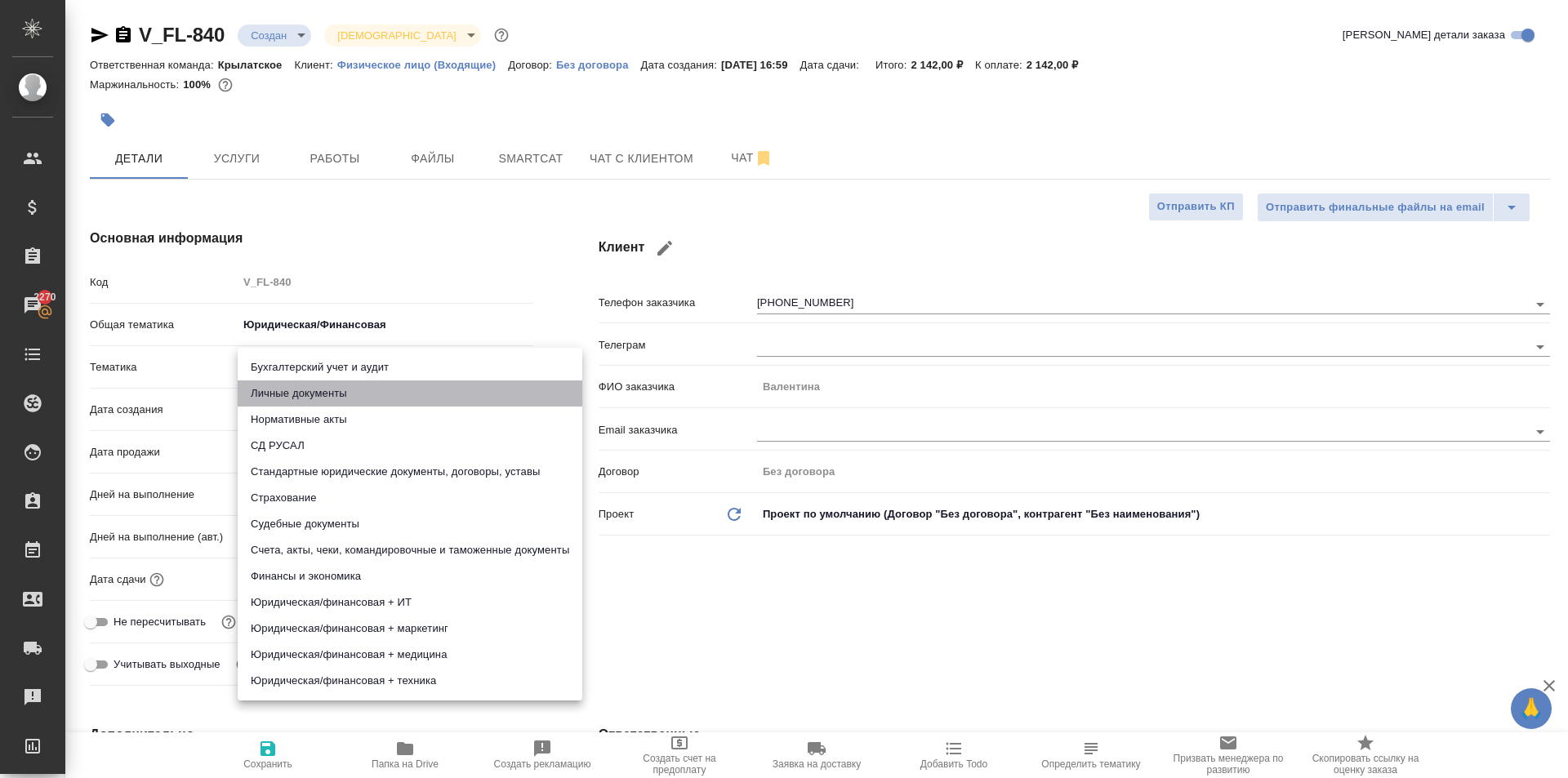
click at [283, 389] on li "Личные документы" at bounding box center [410, 393] width 345 height 26
type textarea "x"
type input "5a8b8b956a9677013d343cfe"
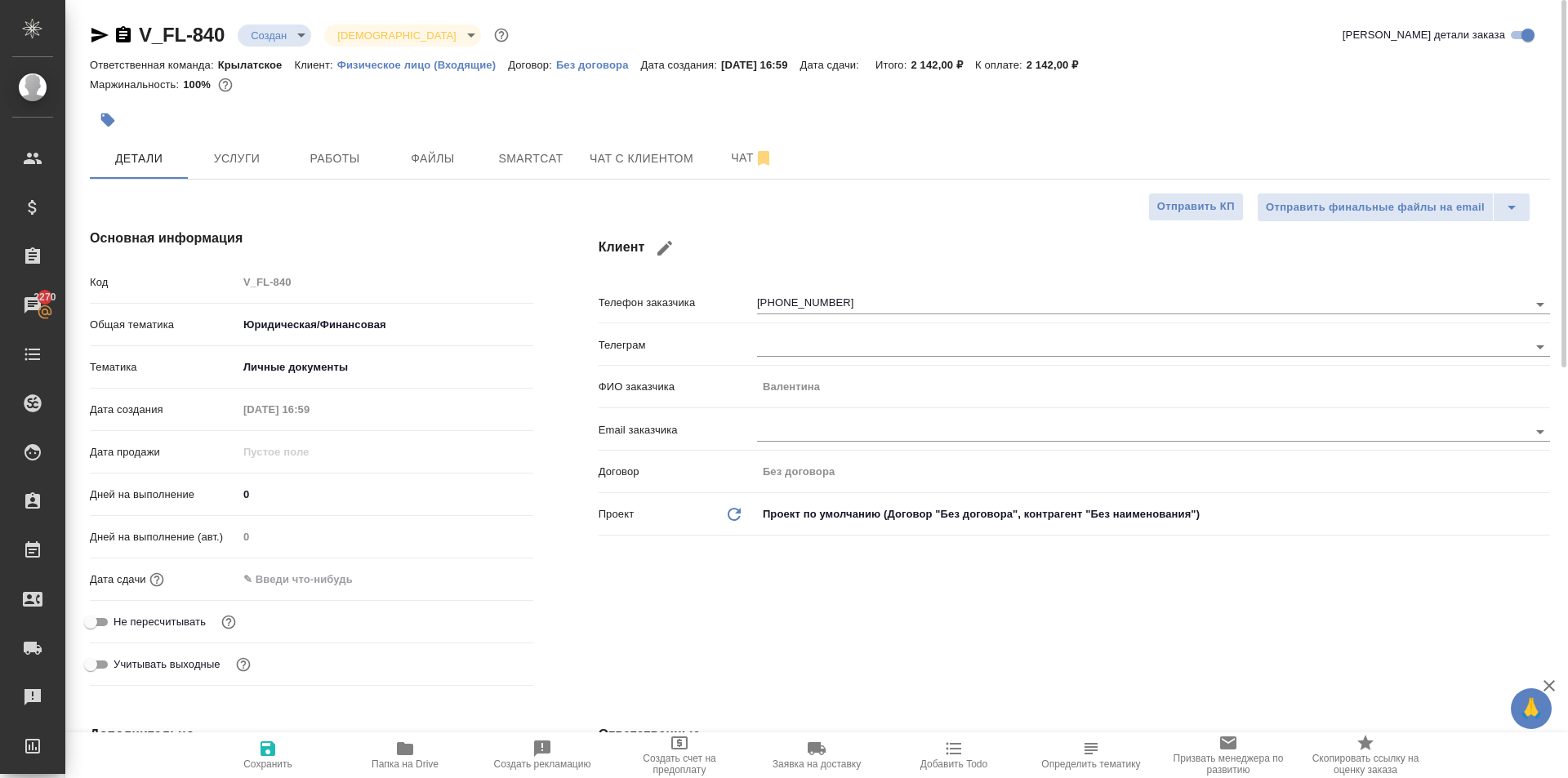
click at [271, 591] on div "Дата сдачи" at bounding box center [312, 579] width 443 height 29
drag, startPoint x: 282, startPoint y: 583, endPoint x: 309, endPoint y: 579, distance: 27.3
click at [283, 582] on input "text" at bounding box center [309, 579] width 143 height 24
click at [487, 578] on icon "button" at bounding box center [486, 578] width 19 height 19
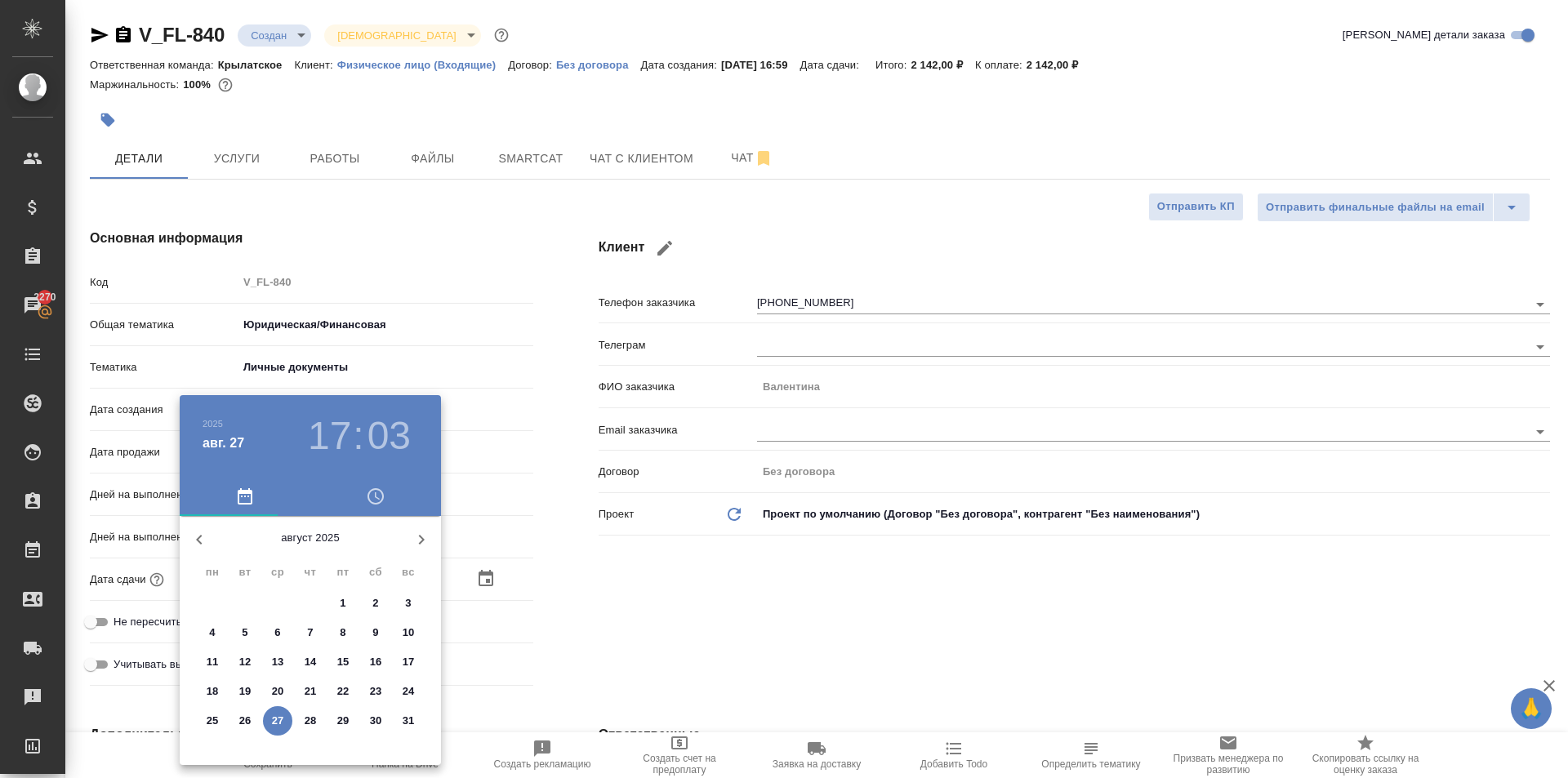
click at [309, 715] on p "28" at bounding box center [310, 721] width 13 height 16
type input "28.08.2025 17:03"
type textarea "x"
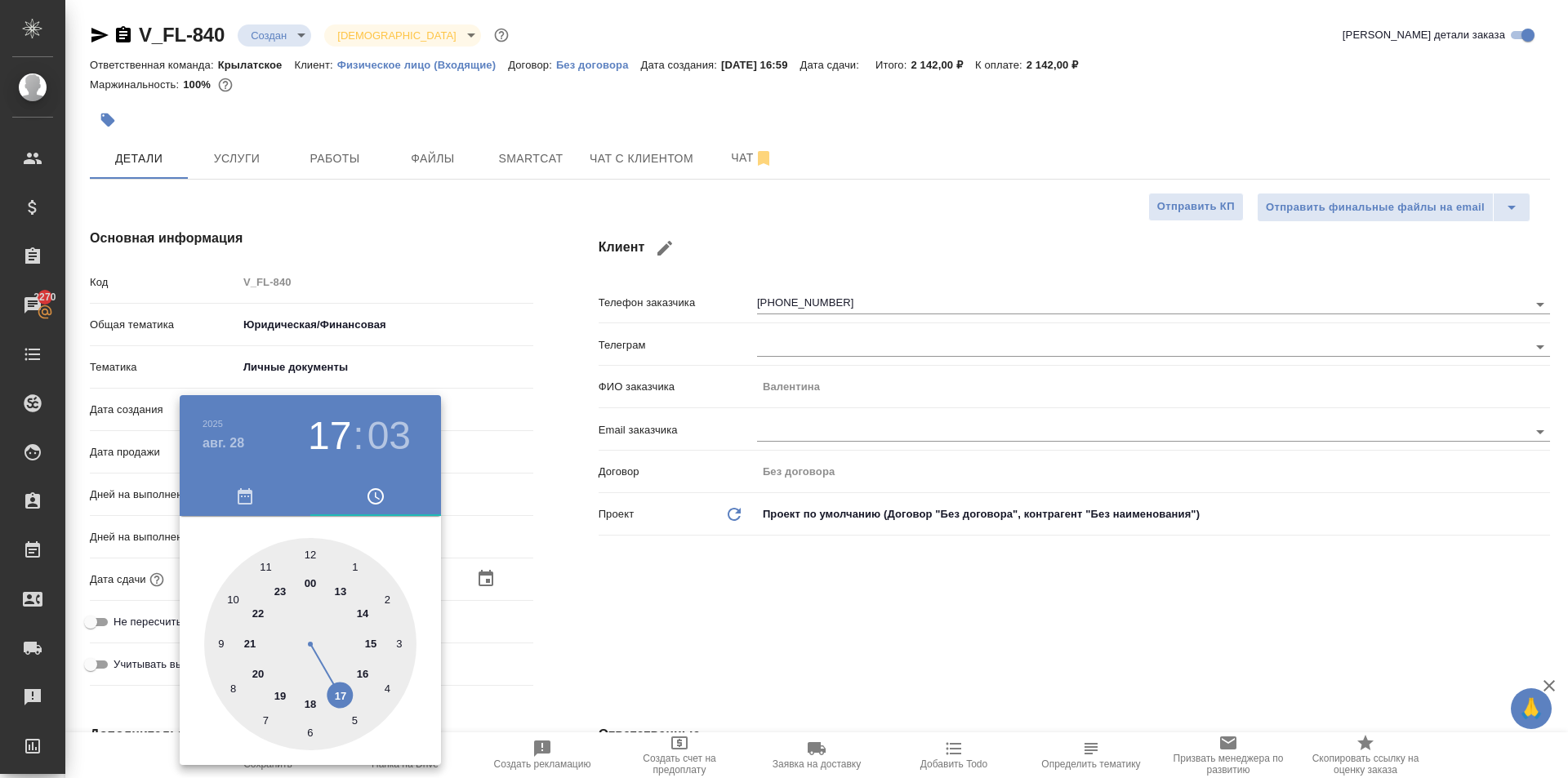
type input "28.08.2025 12:03"
type textarea "x"
click at [303, 545] on div at bounding box center [310, 644] width 212 height 212
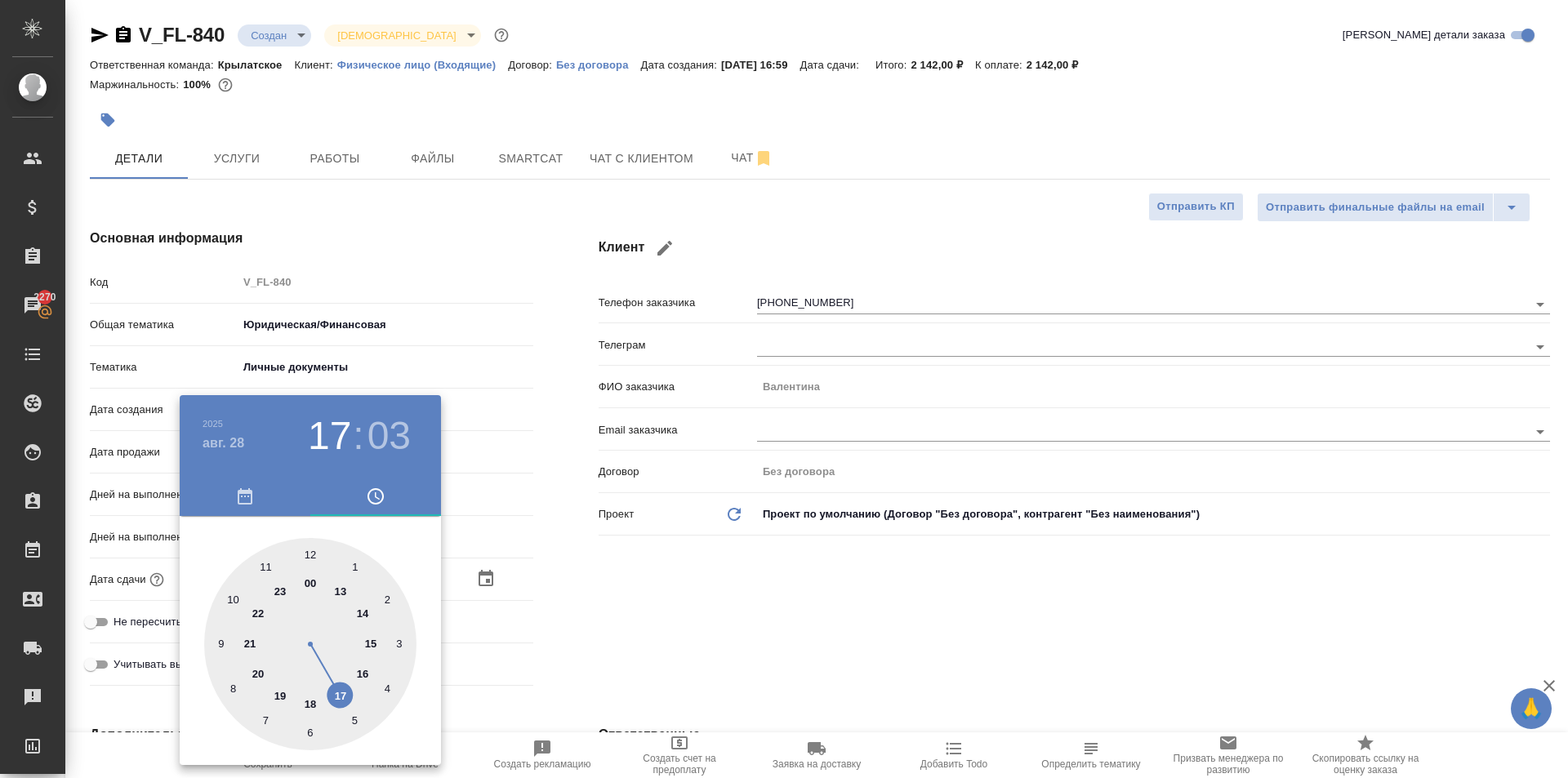
type textarea "x"
click at [307, 546] on div at bounding box center [310, 644] width 212 height 212
type input "28.08.2025 12:00"
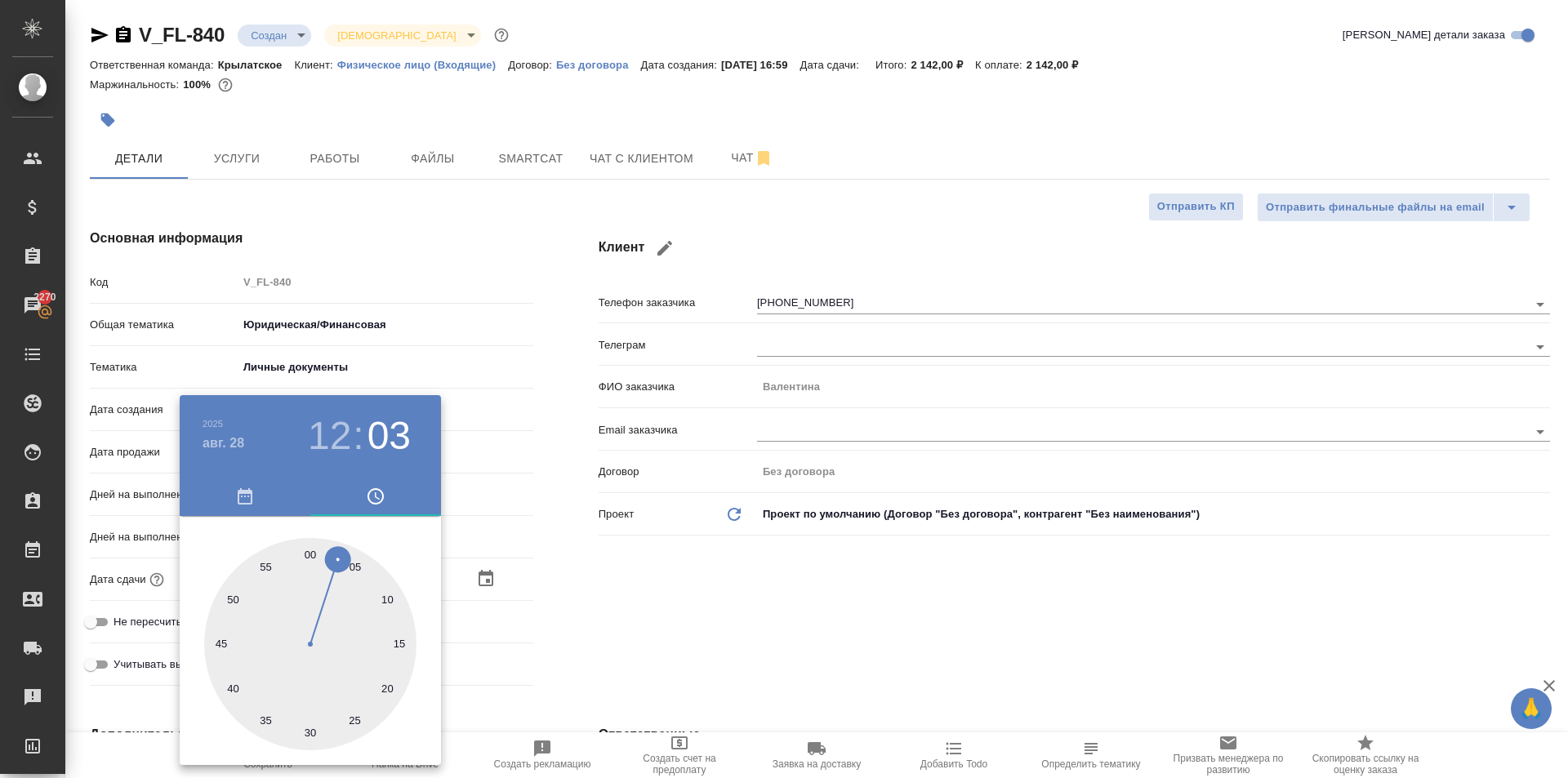
type textarea "x"
click at [506, 581] on div at bounding box center [784, 389] width 1568 height 778
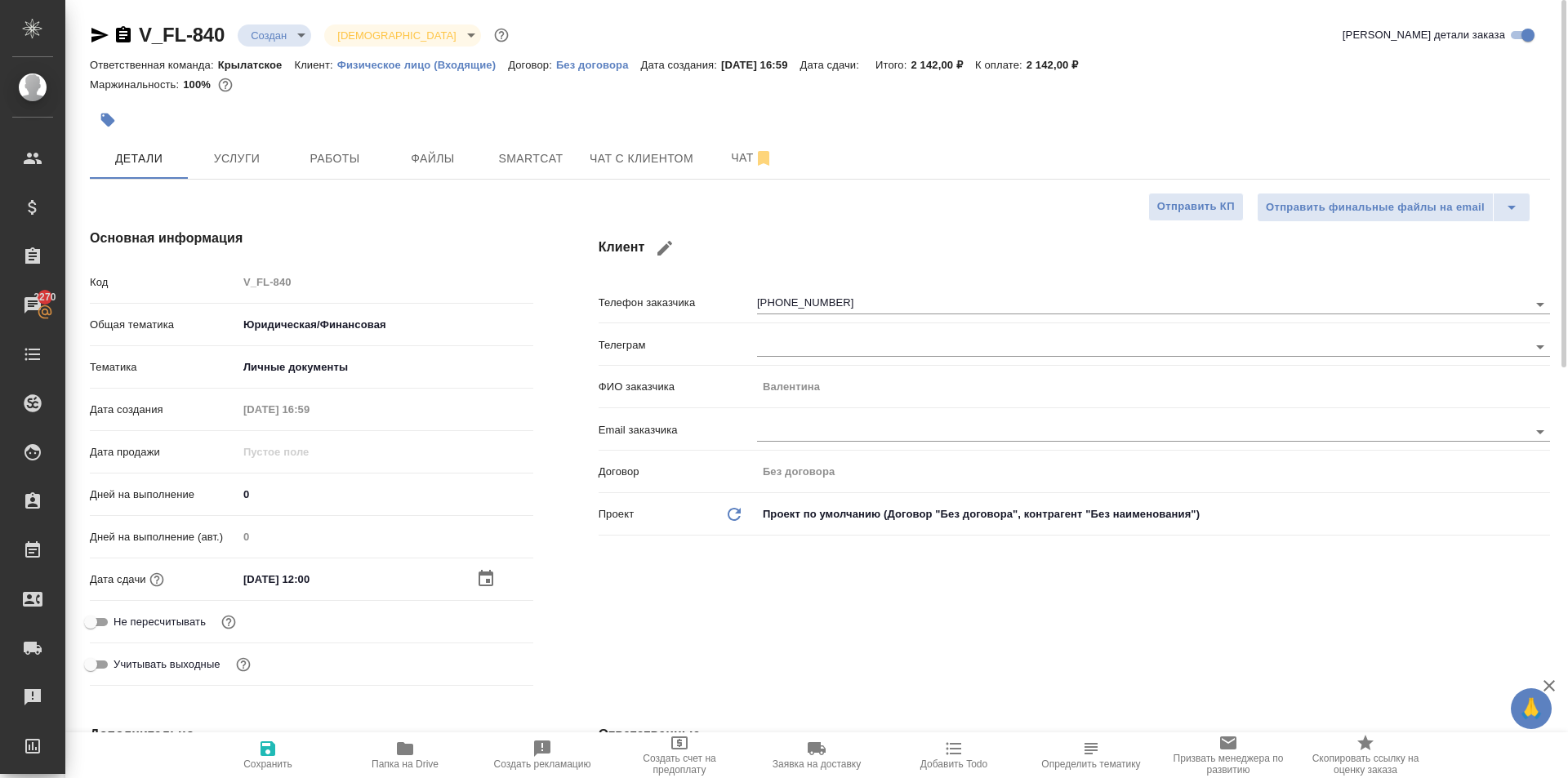
drag, startPoint x: 275, startPoint y: 735, endPoint x: 287, endPoint y: 722, distance: 17.7
click at [275, 732] on button "Сохранить" at bounding box center [267, 755] width 137 height 46
type textarea "x"
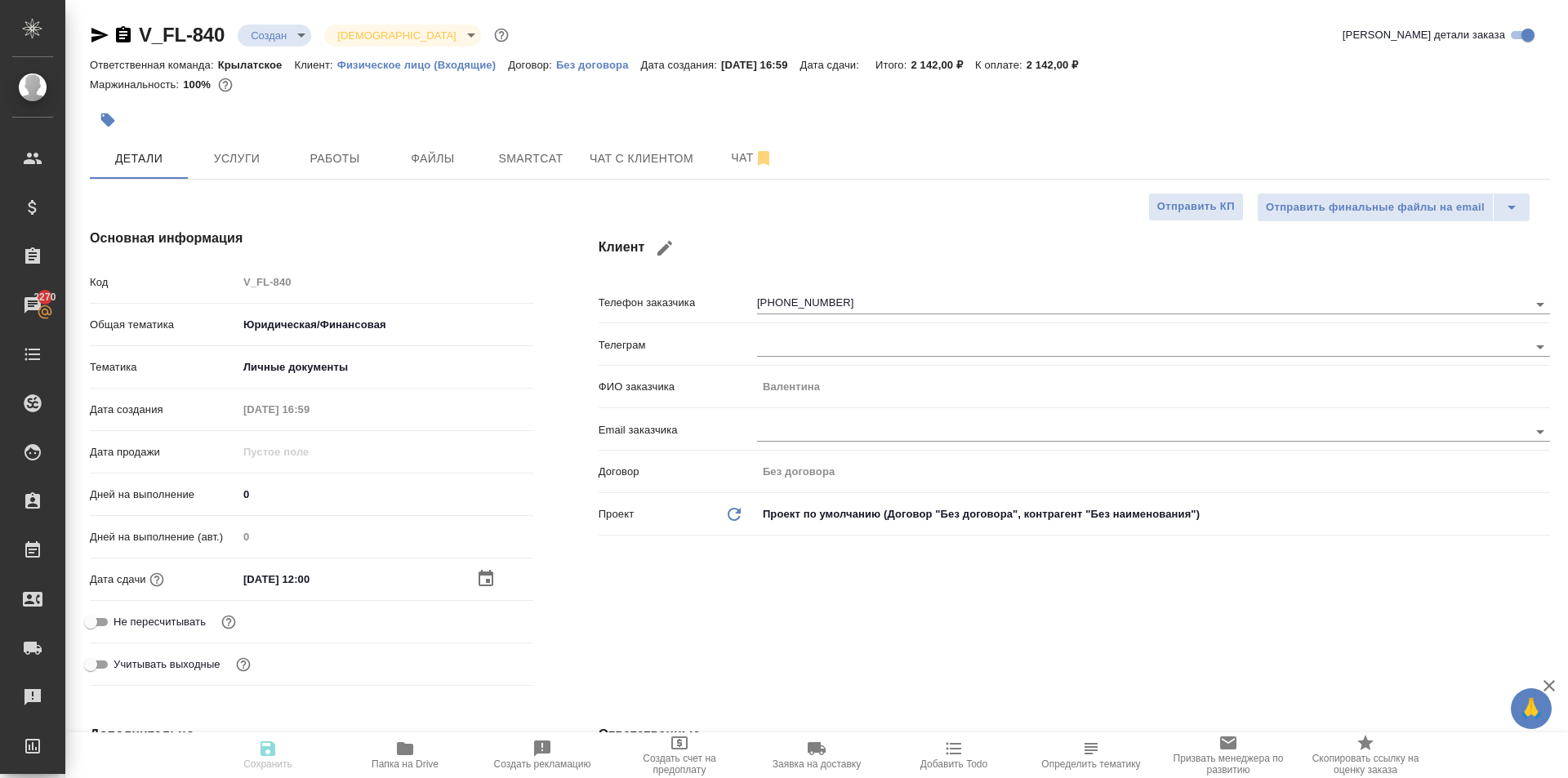
type textarea "x"
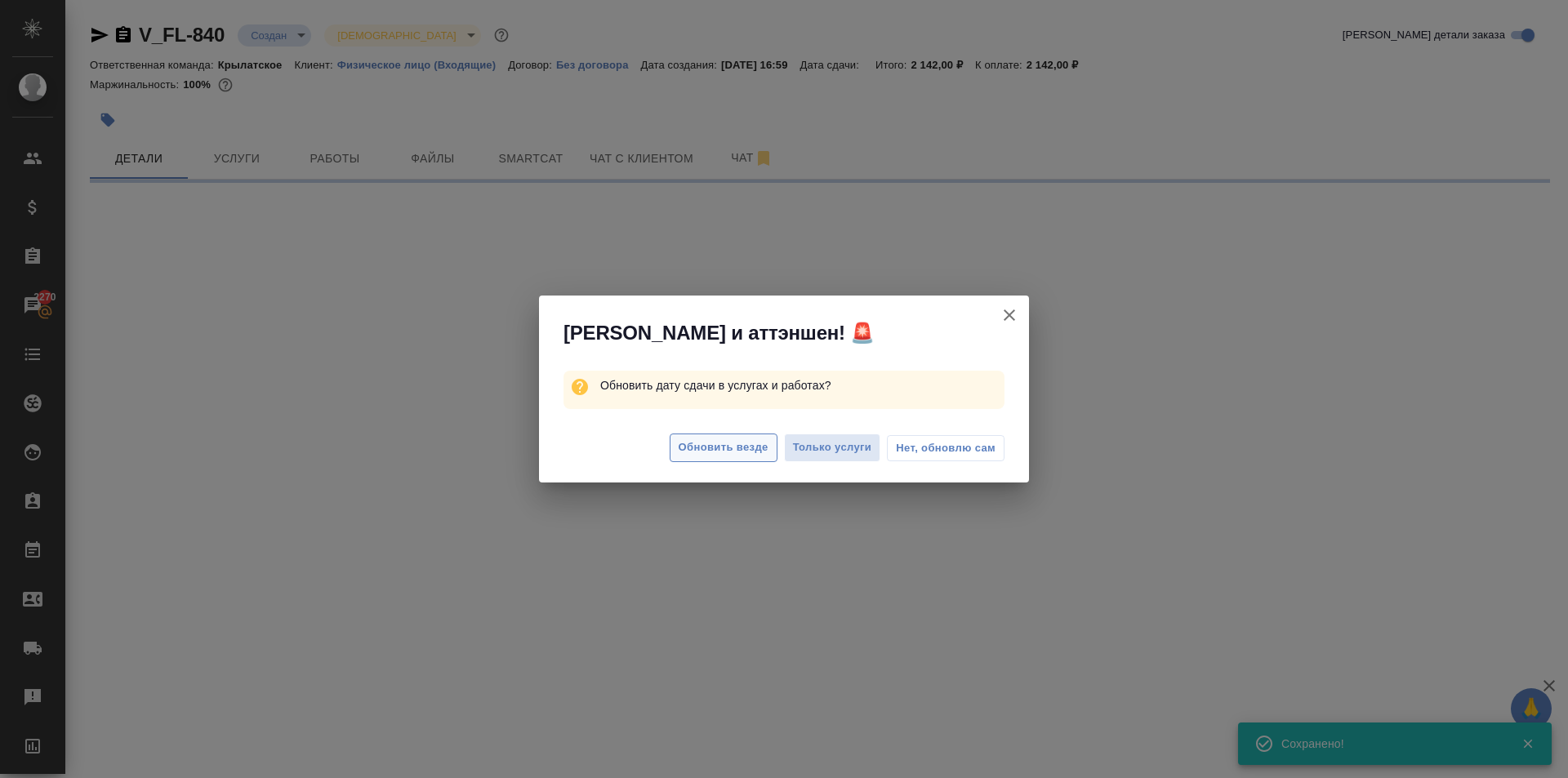
click at [721, 455] on span "Обновить везде" at bounding box center [723, 448] width 90 height 19
select select "RU"
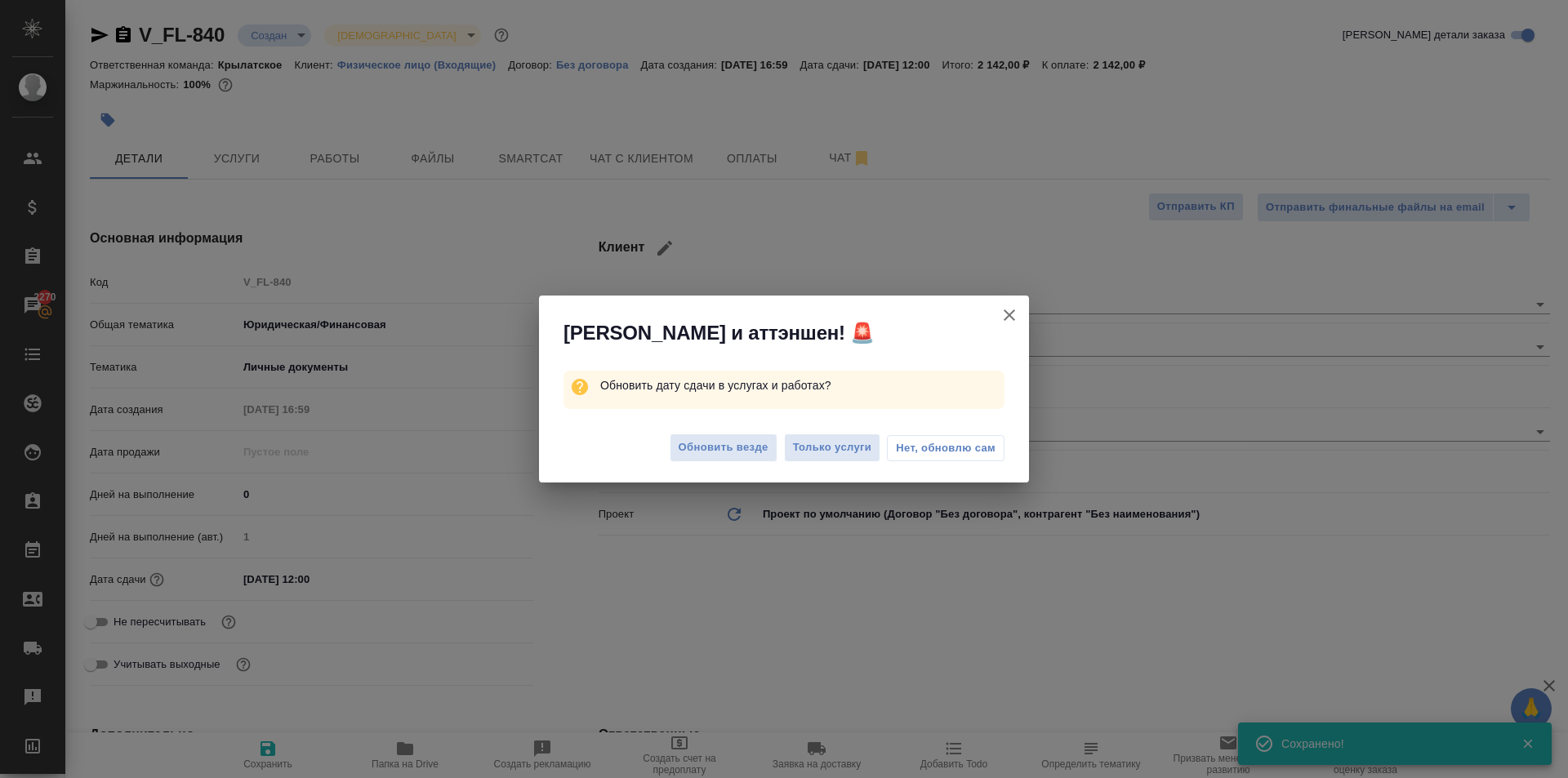
type textarea "x"
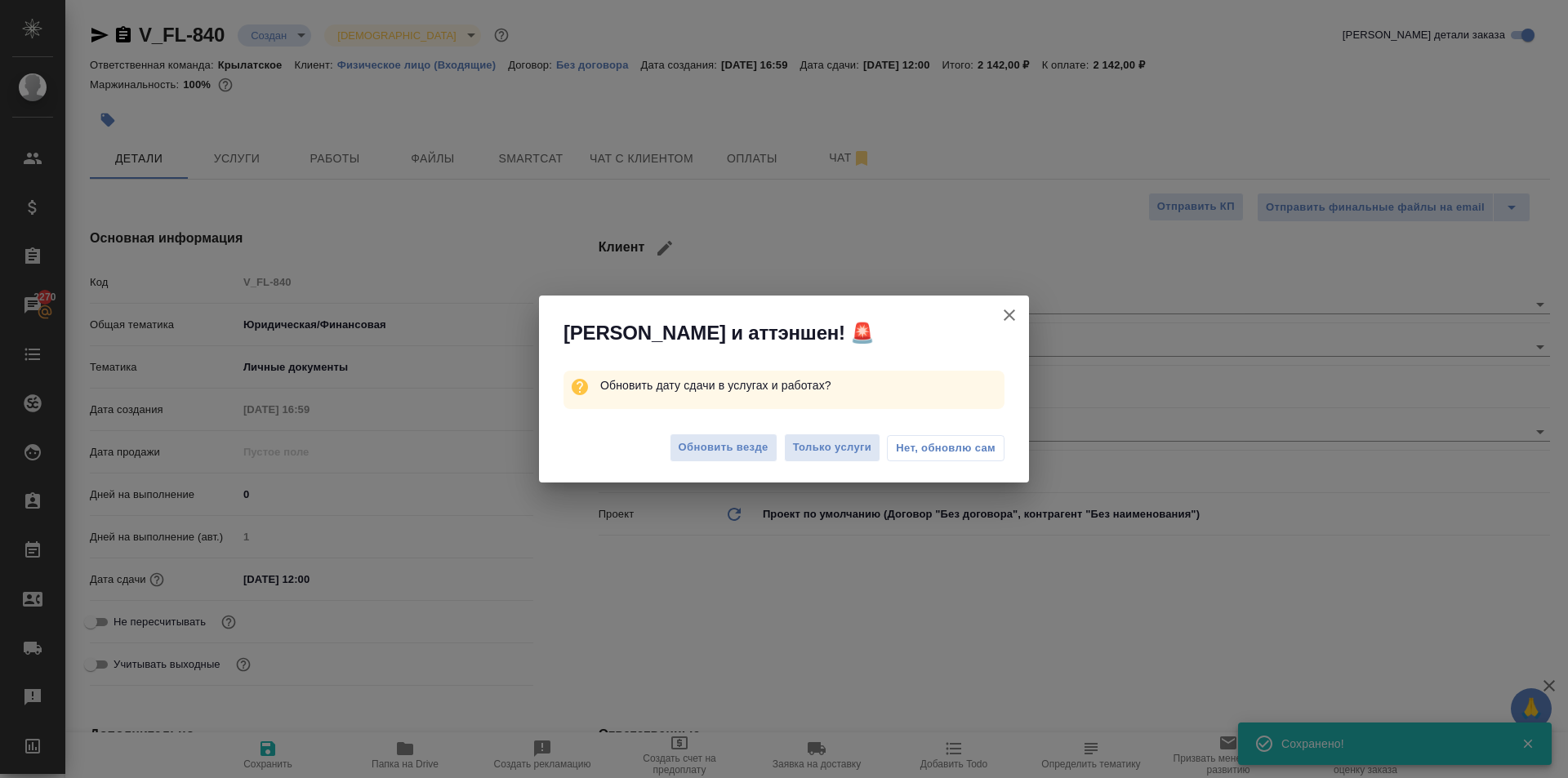
type textarea "x"
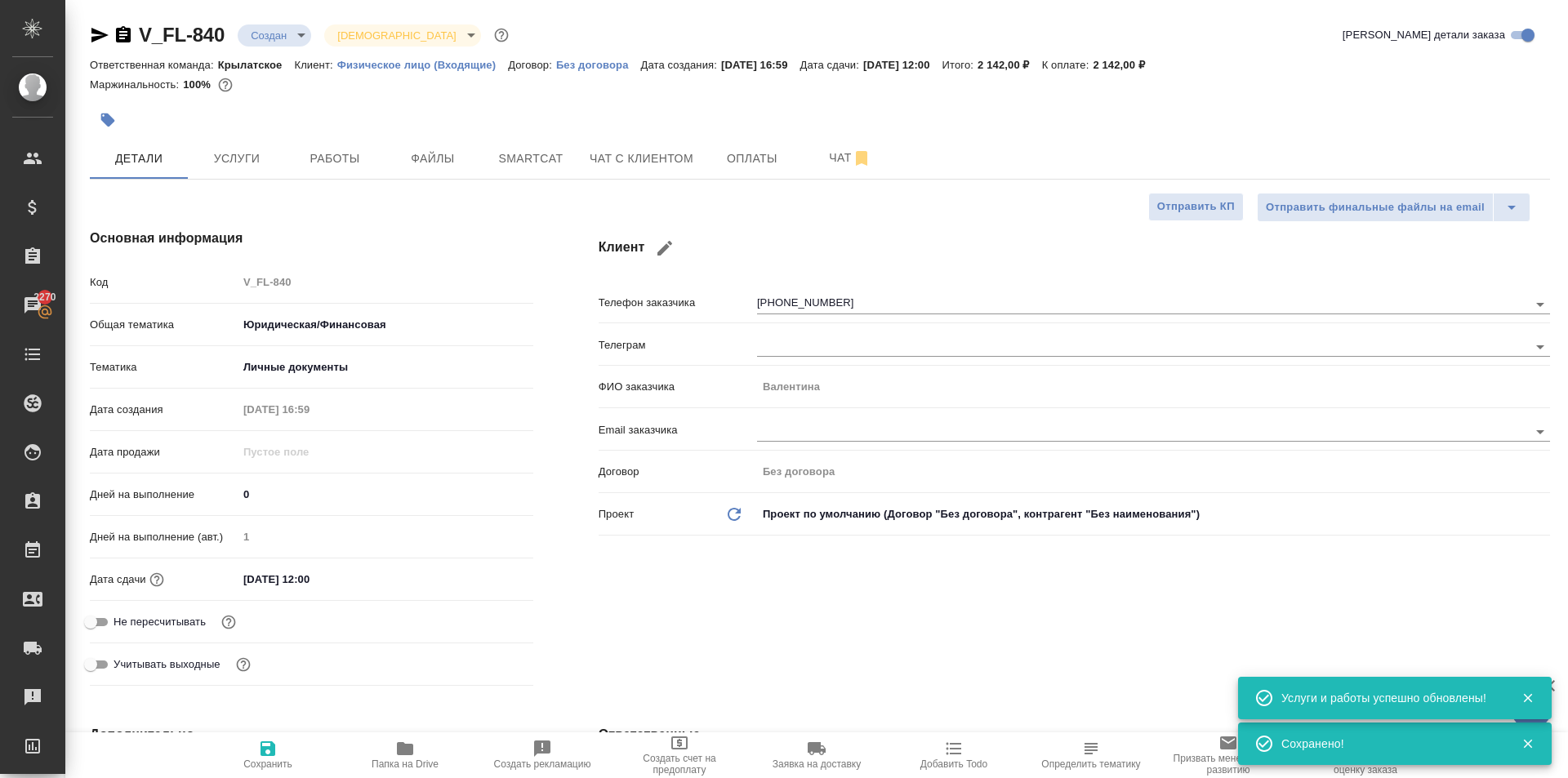
type textarea "x"
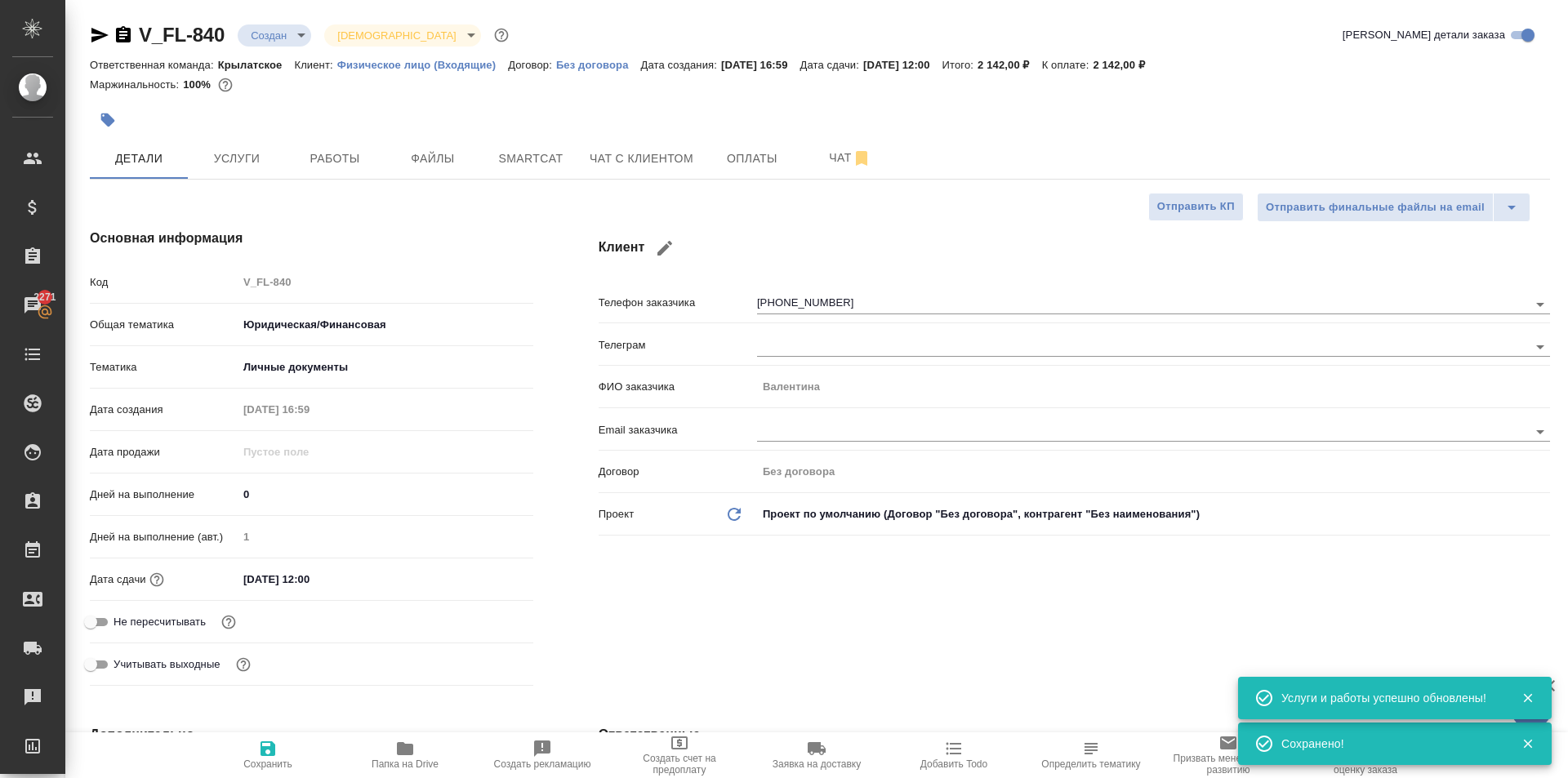
type textarea "x"
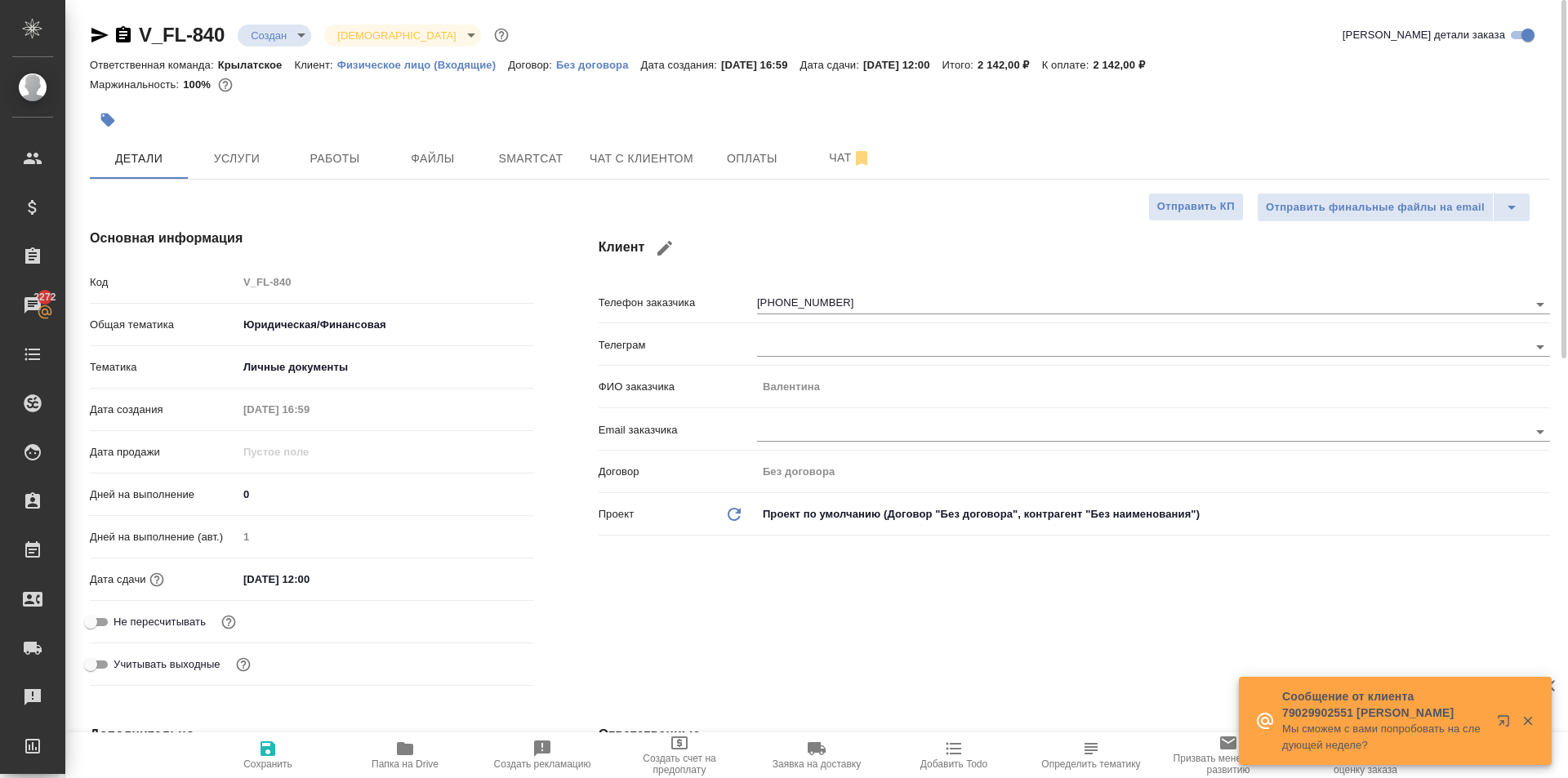
type textarea "x"
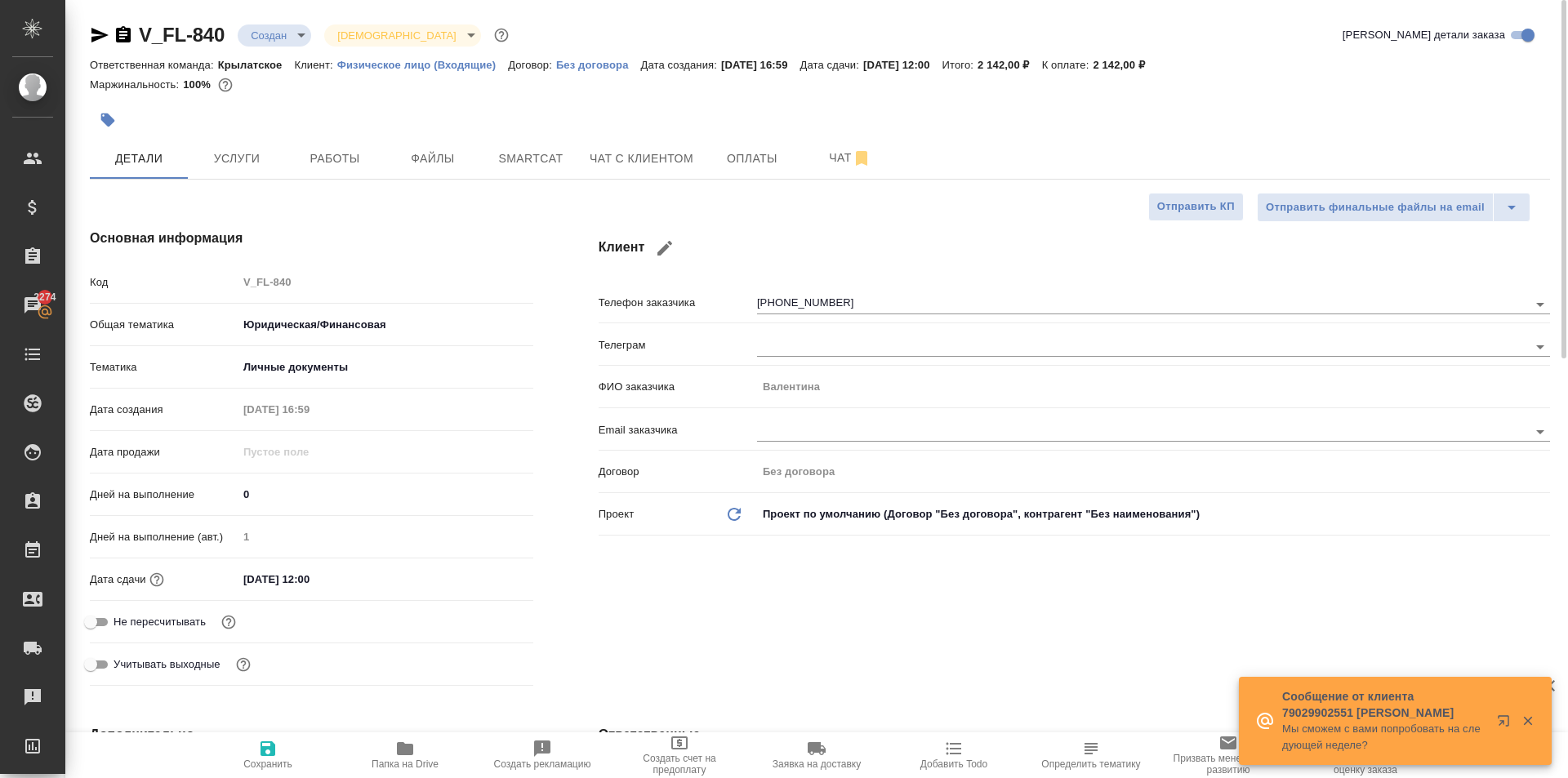
type textarea "x"
click at [256, 169] on span "Услуги" at bounding box center [236, 158] width 78 height 20
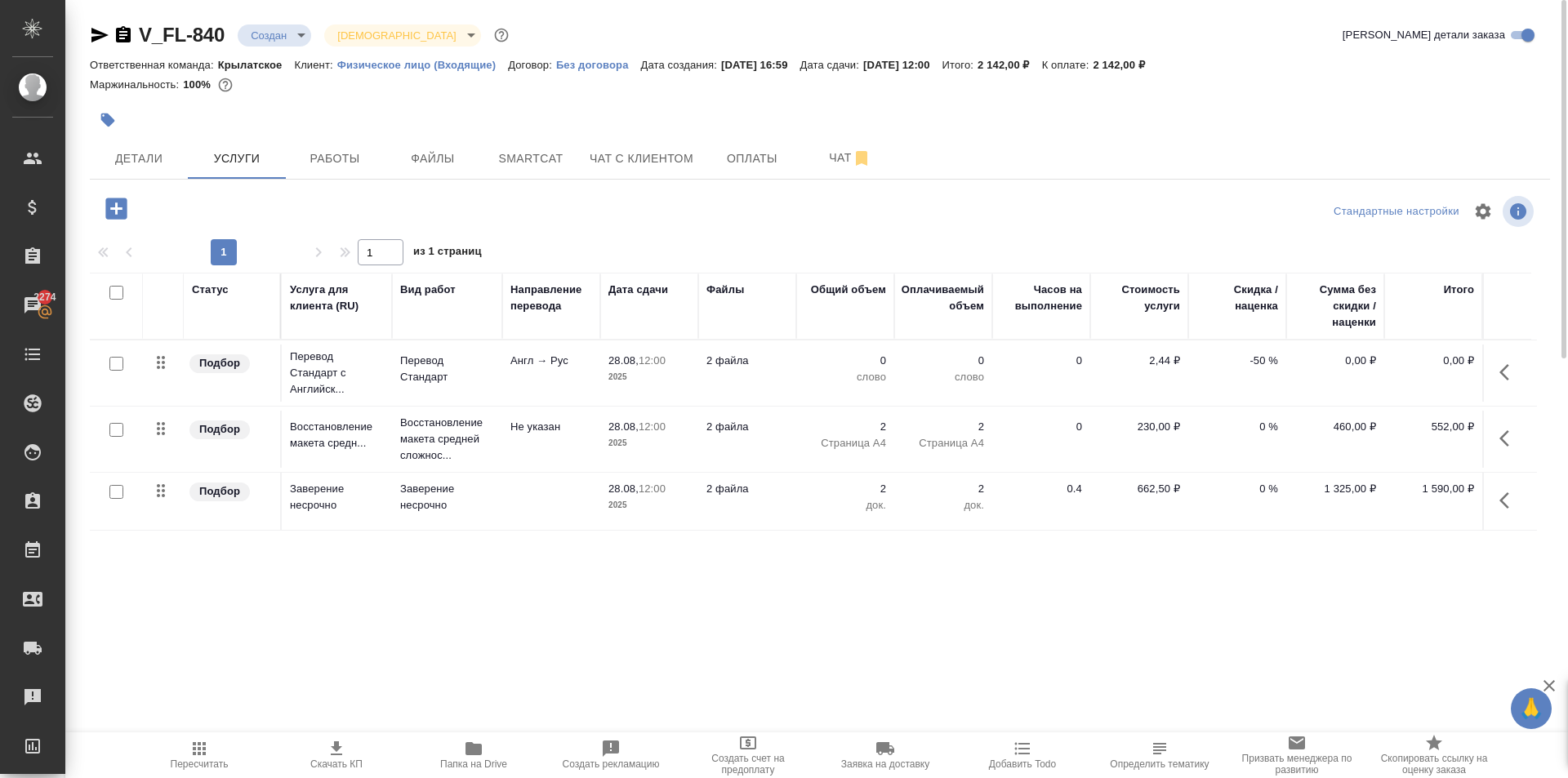
click at [1516, 372] on icon "button" at bounding box center [1509, 372] width 19 height 19
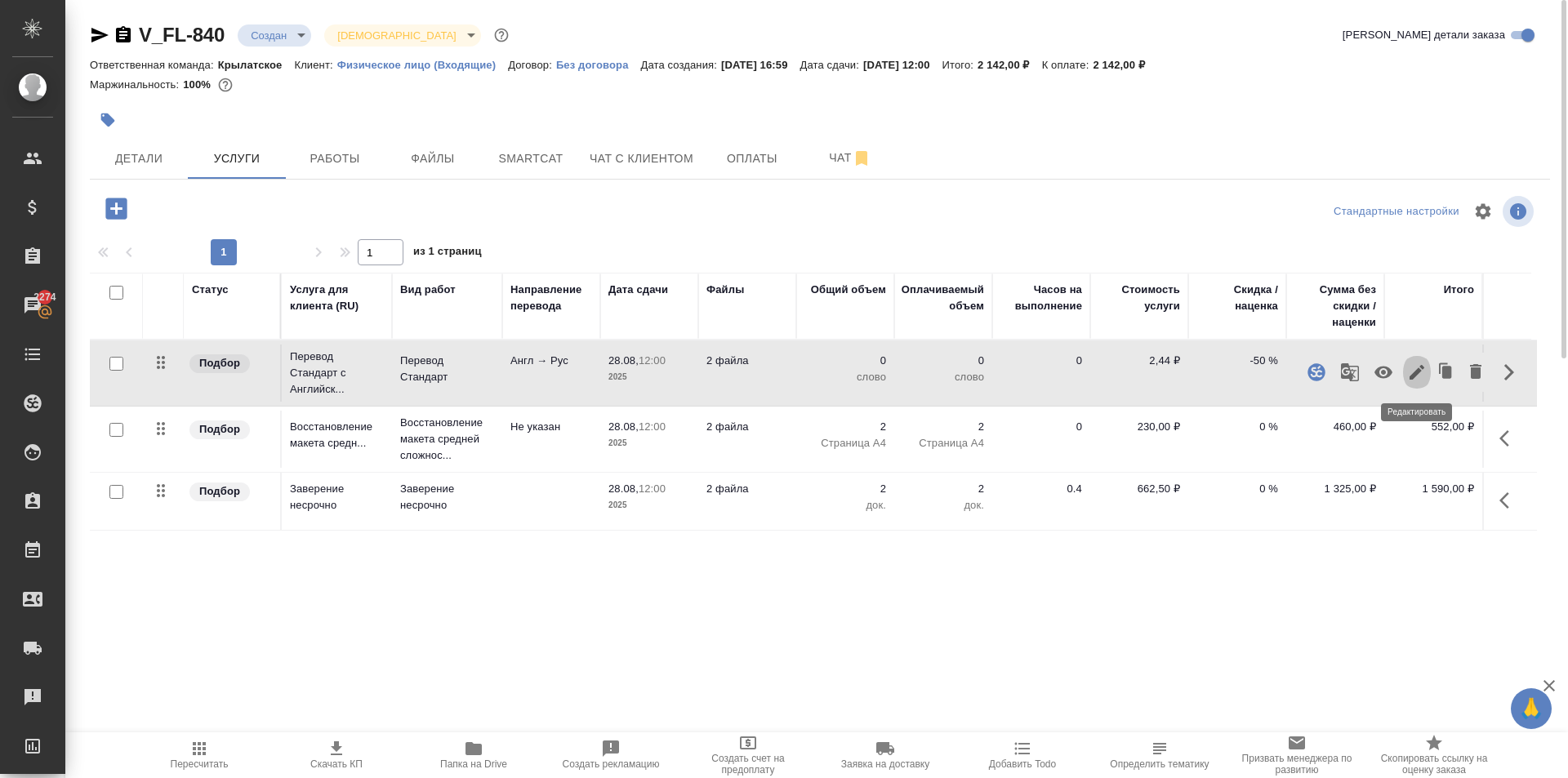
click at [1420, 362] on button "button" at bounding box center [1416, 372] width 28 height 39
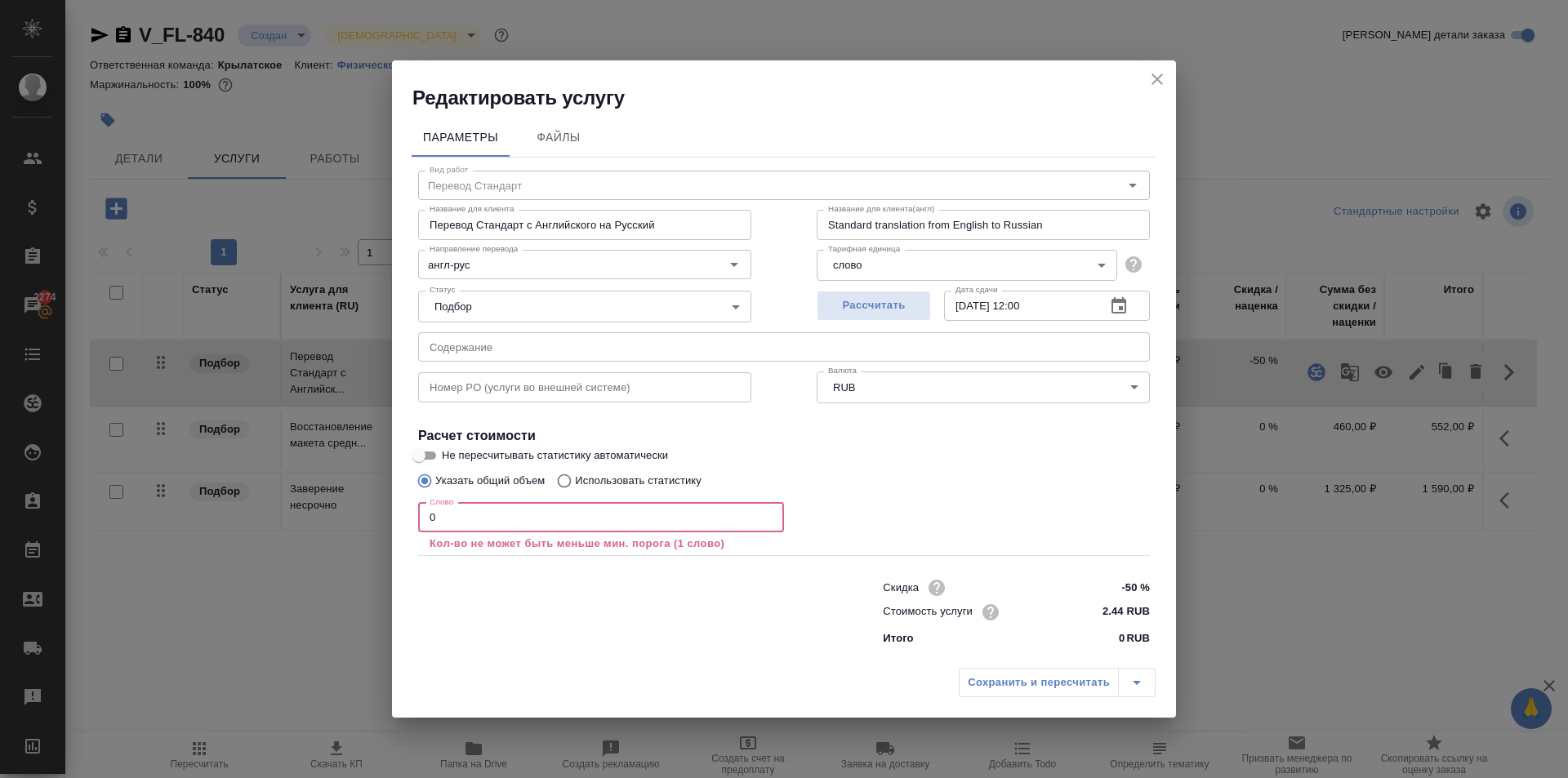
drag, startPoint x: 467, startPoint y: 510, endPoint x: 381, endPoint y: 495, distance: 87.3
click at [371, 507] on div "Редактировать услугу Параметры Файлы Вид работ Перевод Стандарт Вид работ Назва…" at bounding box center [784, 389] width 1568 height 778
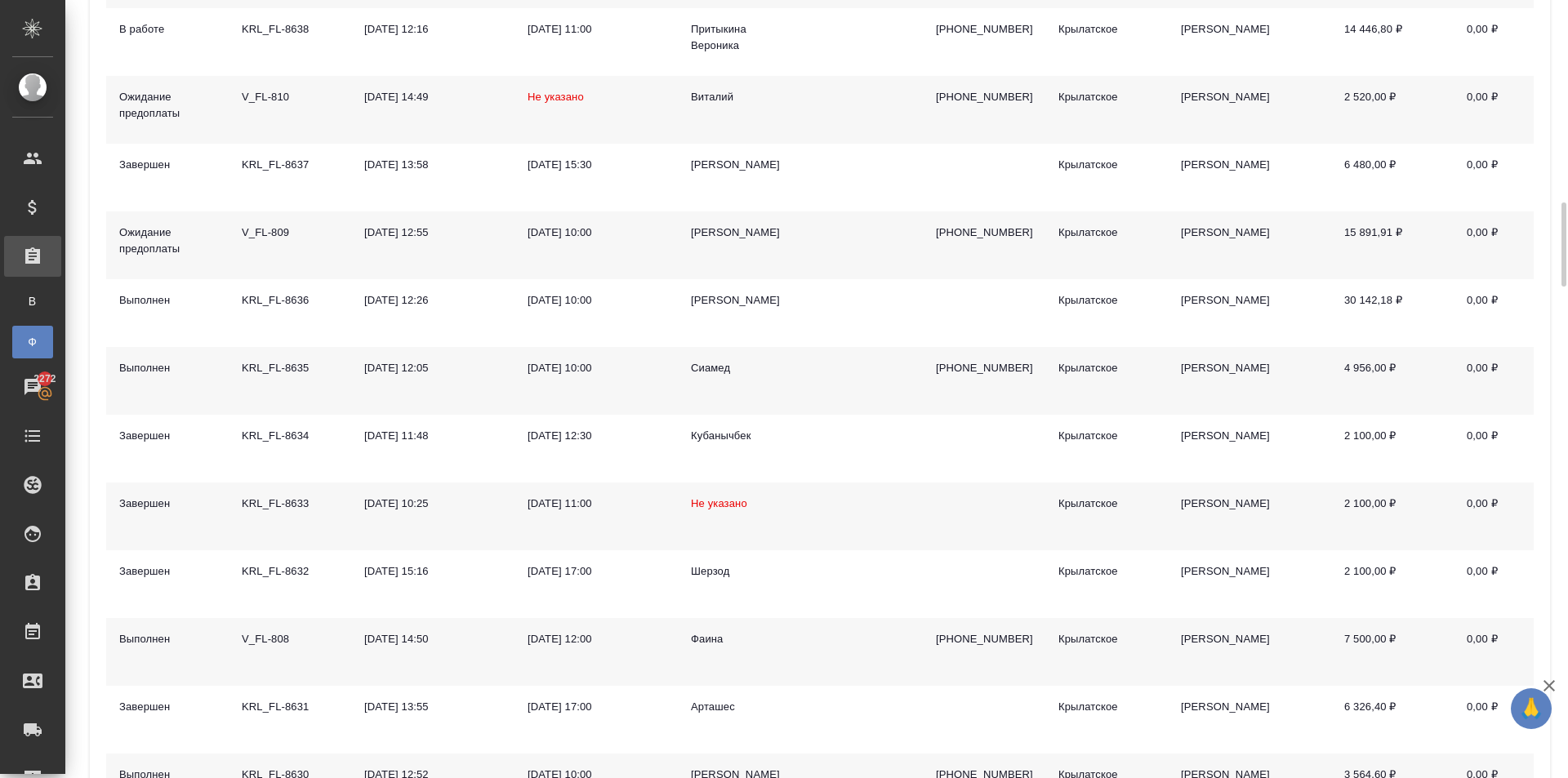
scroll to position [2368, 0]
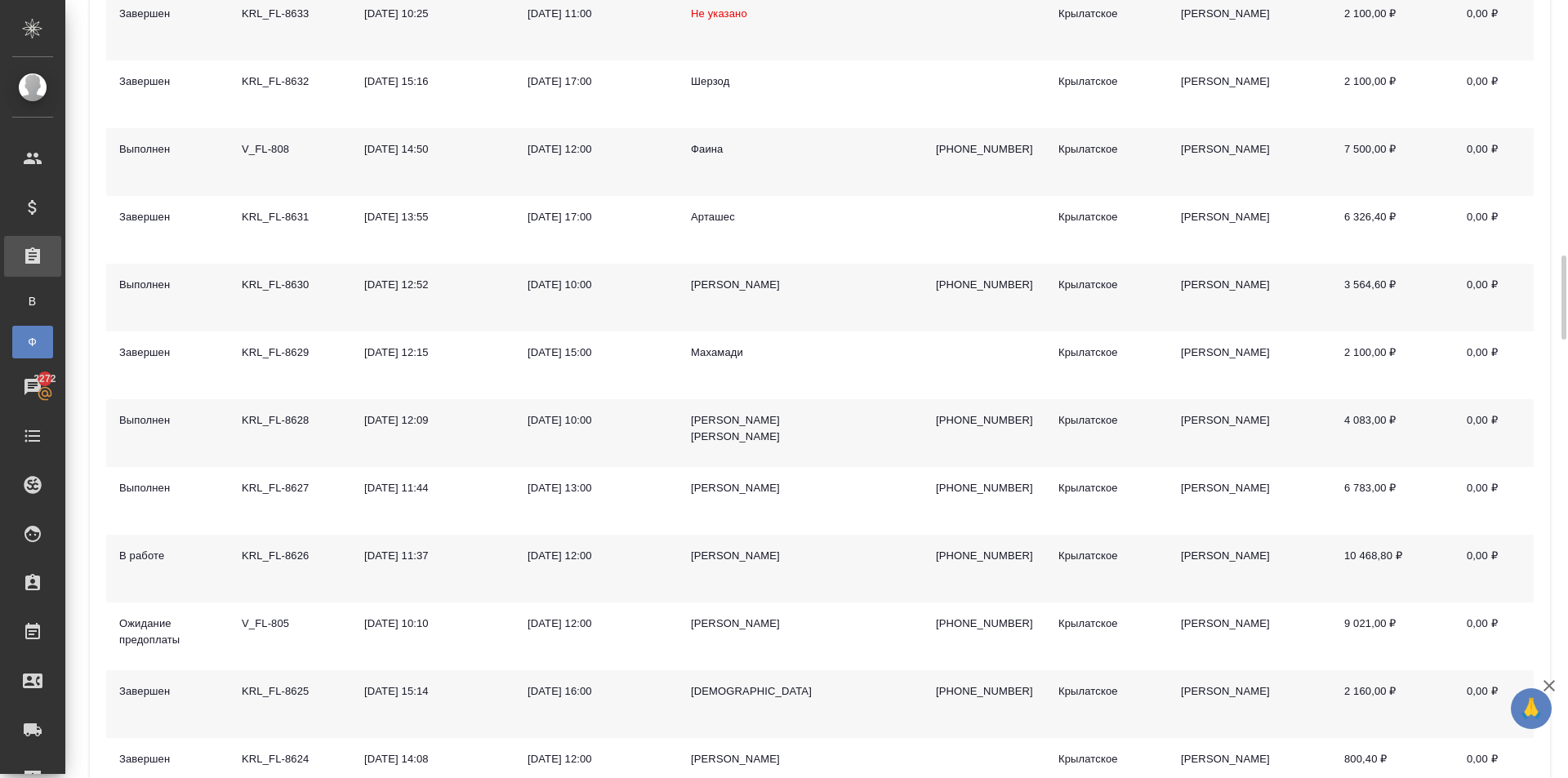
click at [712, 555] on div "[PERSON_NAME]" at bounding box center [739, 555] width 96 height 16
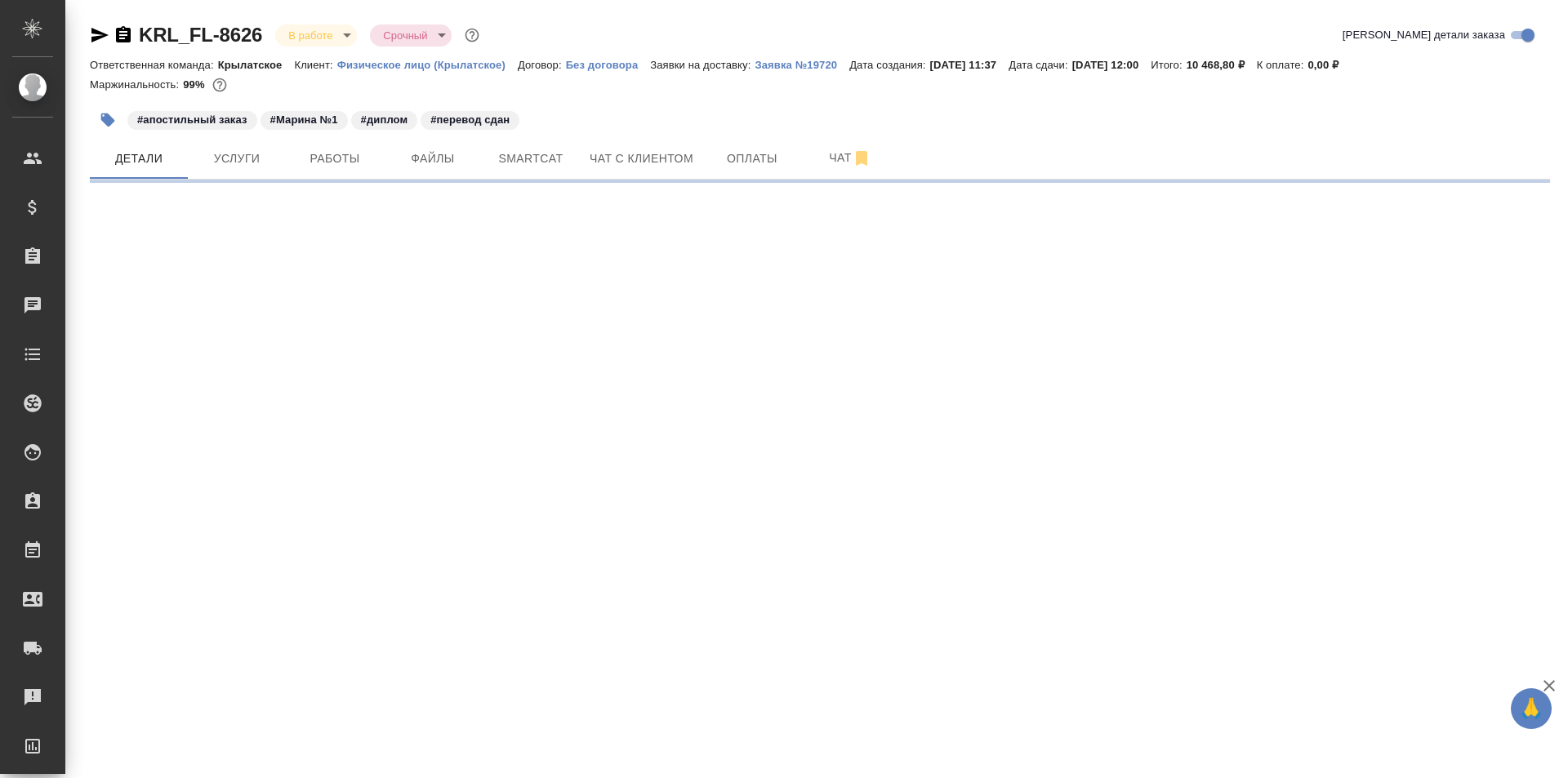
select select "RU"
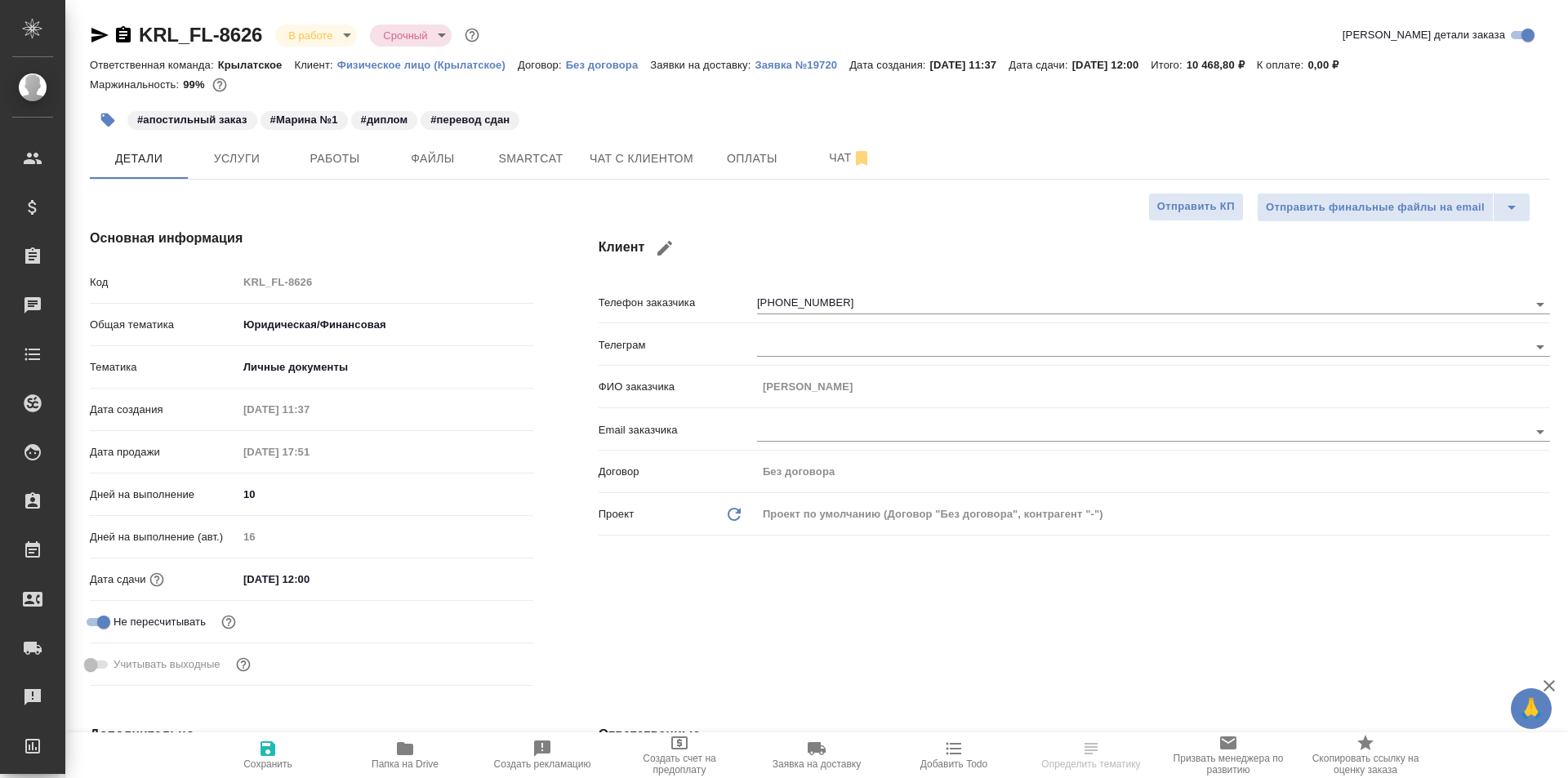
type textarea "x"
drag, startPoint x: 320, startPoint y: 142, endPoint x: 340, endPoint y: 169, distance: 33.6
click at [326, 148] on button "Работы" at bounding box center [335, 158] width 98 height 40
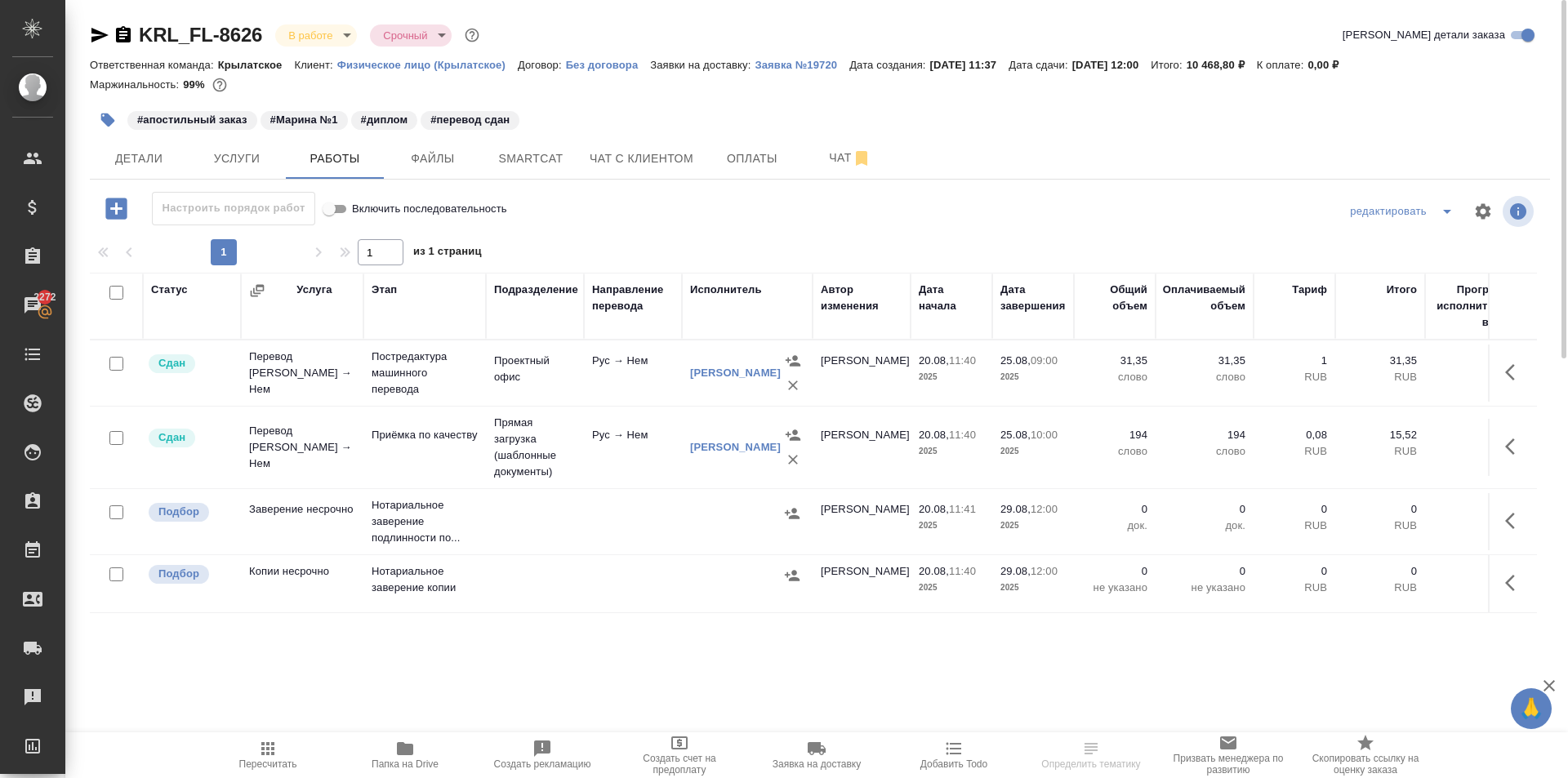
click at [305, 754] on span "Пересчитать" at bounding box center [267, 754] width 117 height 31
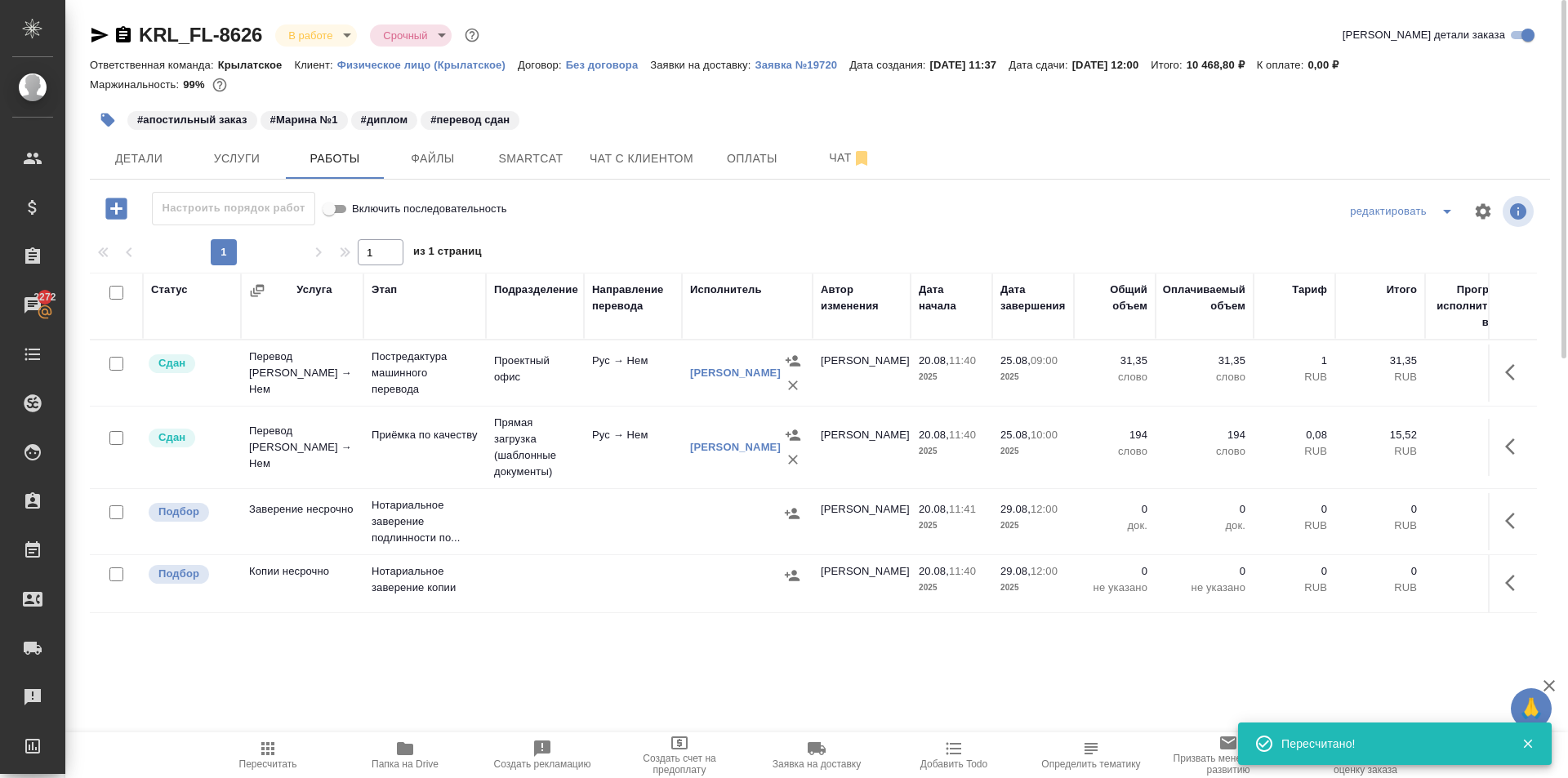
scroll to position [82, 0]
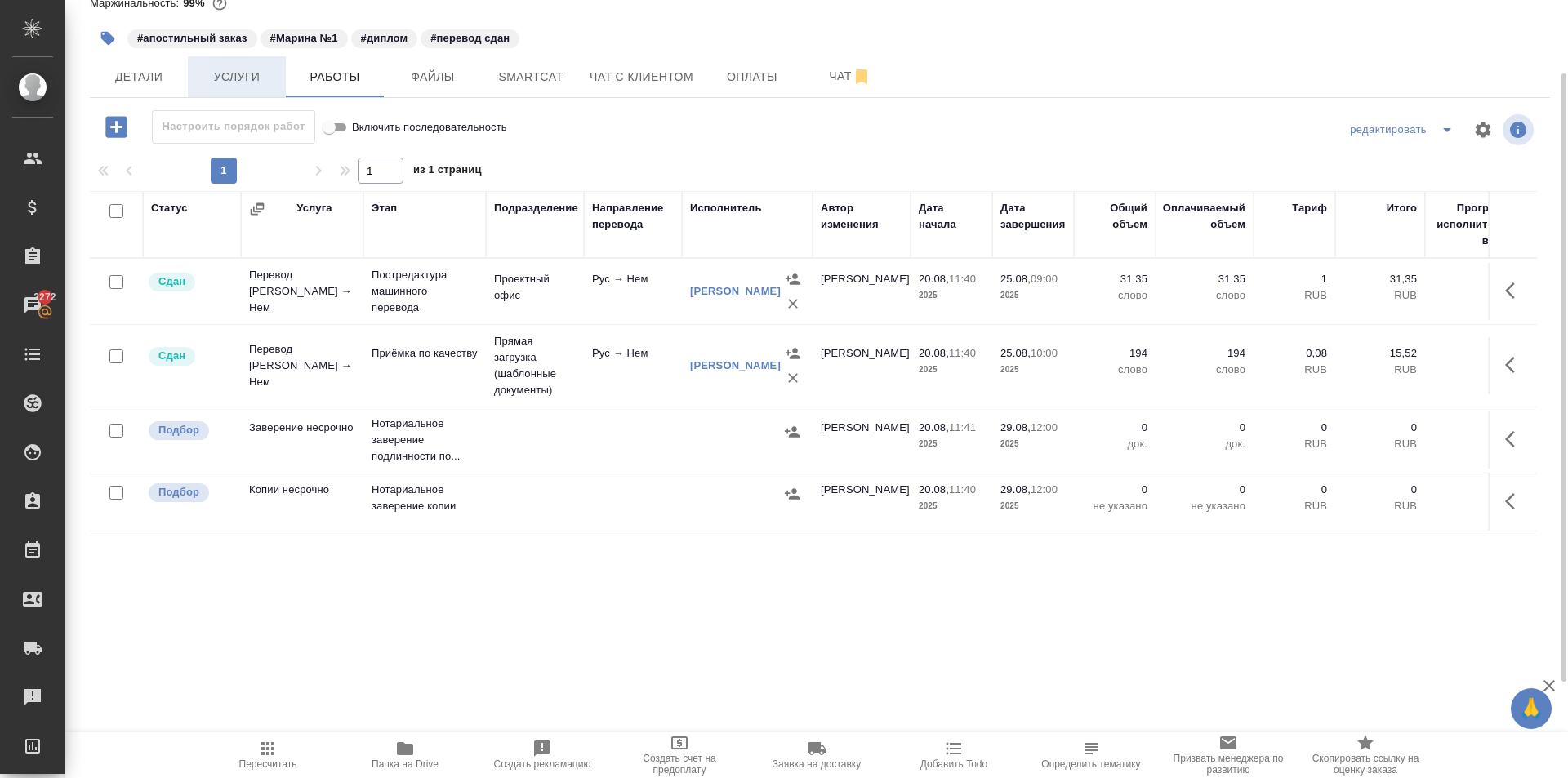
click at [250, 75] on span "Услуги" at bounding box center [236, 77] width 78 height 20
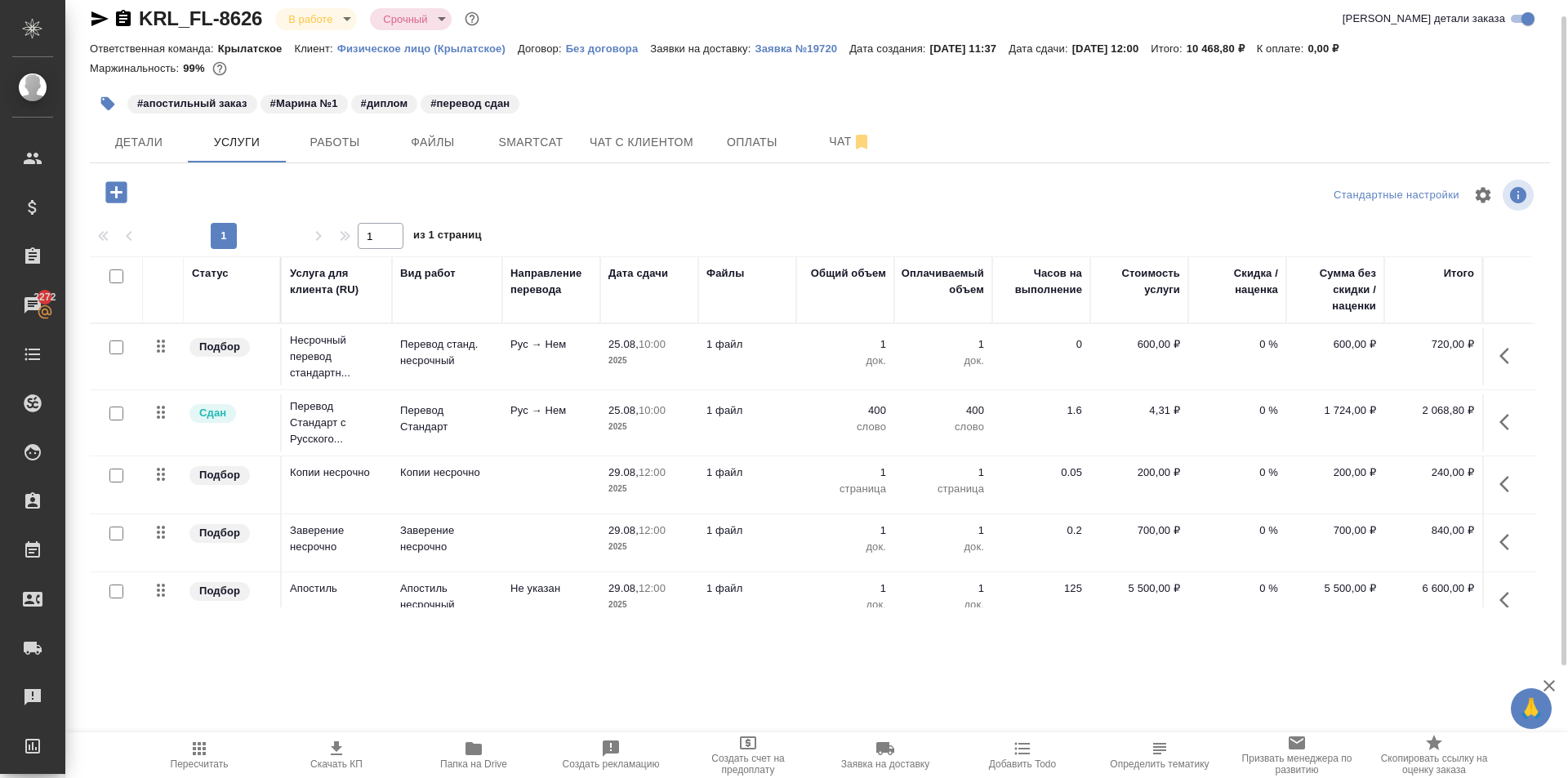
click at [346, 167] on div "KRL_FL-8626 В работе inProgress Срочный urgent Кратко детали заказа Ответственн…" at bounding box center [819, 316] width 1478 height 665
click at [347, 155] on button "Работы" at bounding box center [335, 142] width 98 height 40
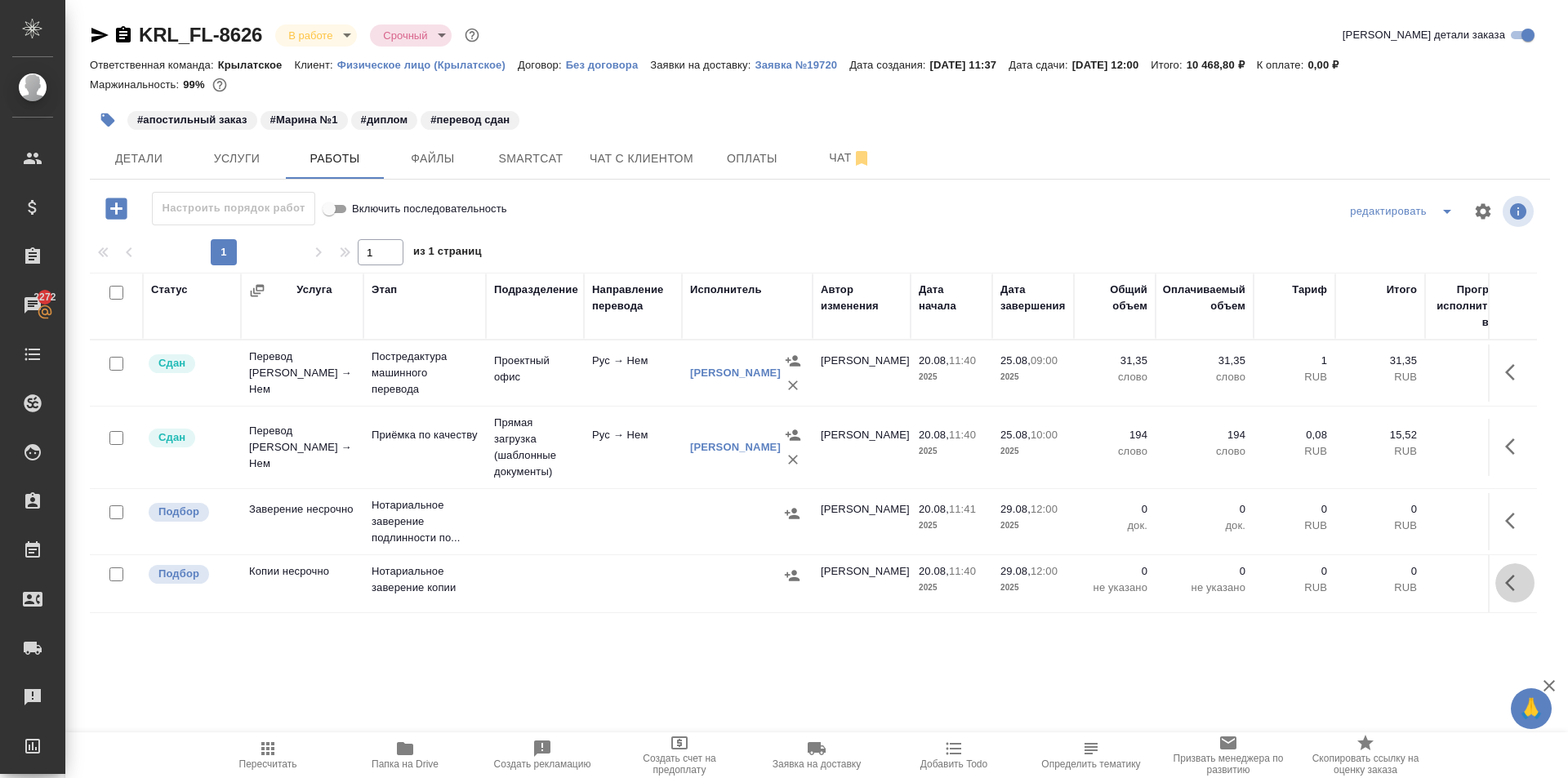
click at [1506, 587] on icon "button" at bounding box center [1514, 582] width 19 height 19
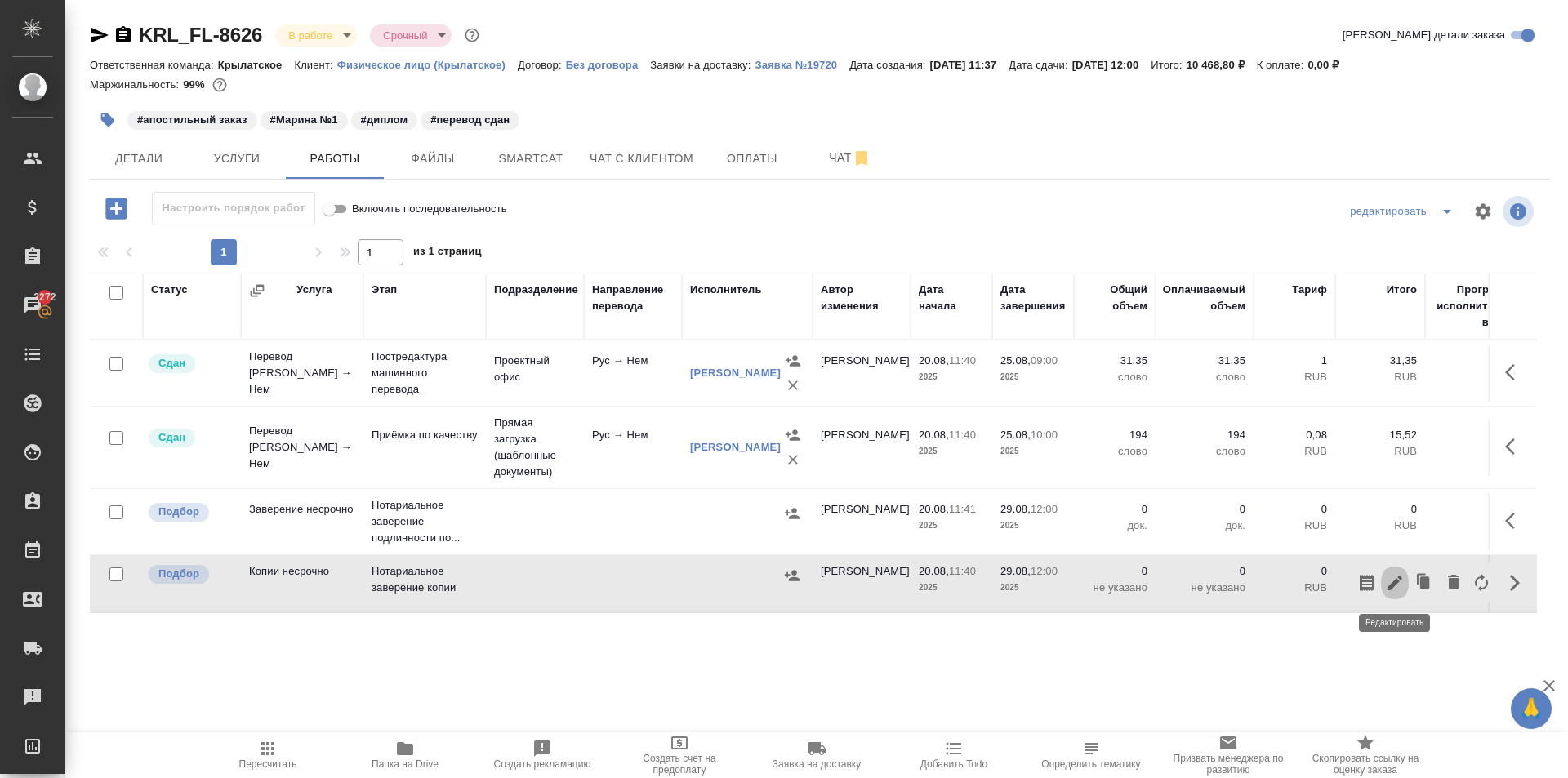
click at [1395, 585] on icon "button" at bounding box center [1394, 582] width 14 height 14
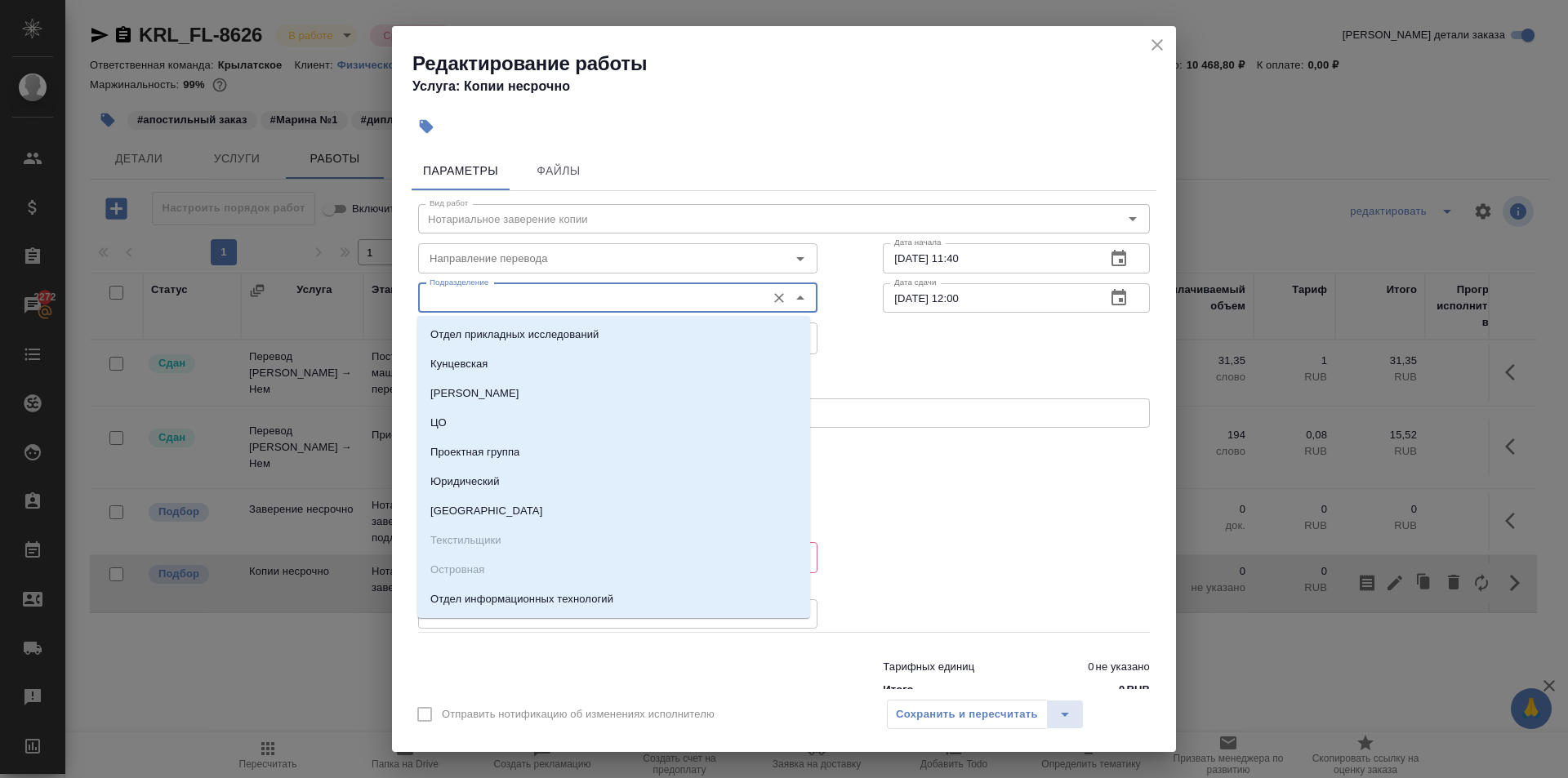
click at [556, 301] on input "Подразделение" at bounding box center [590, 298] width 335 height 19
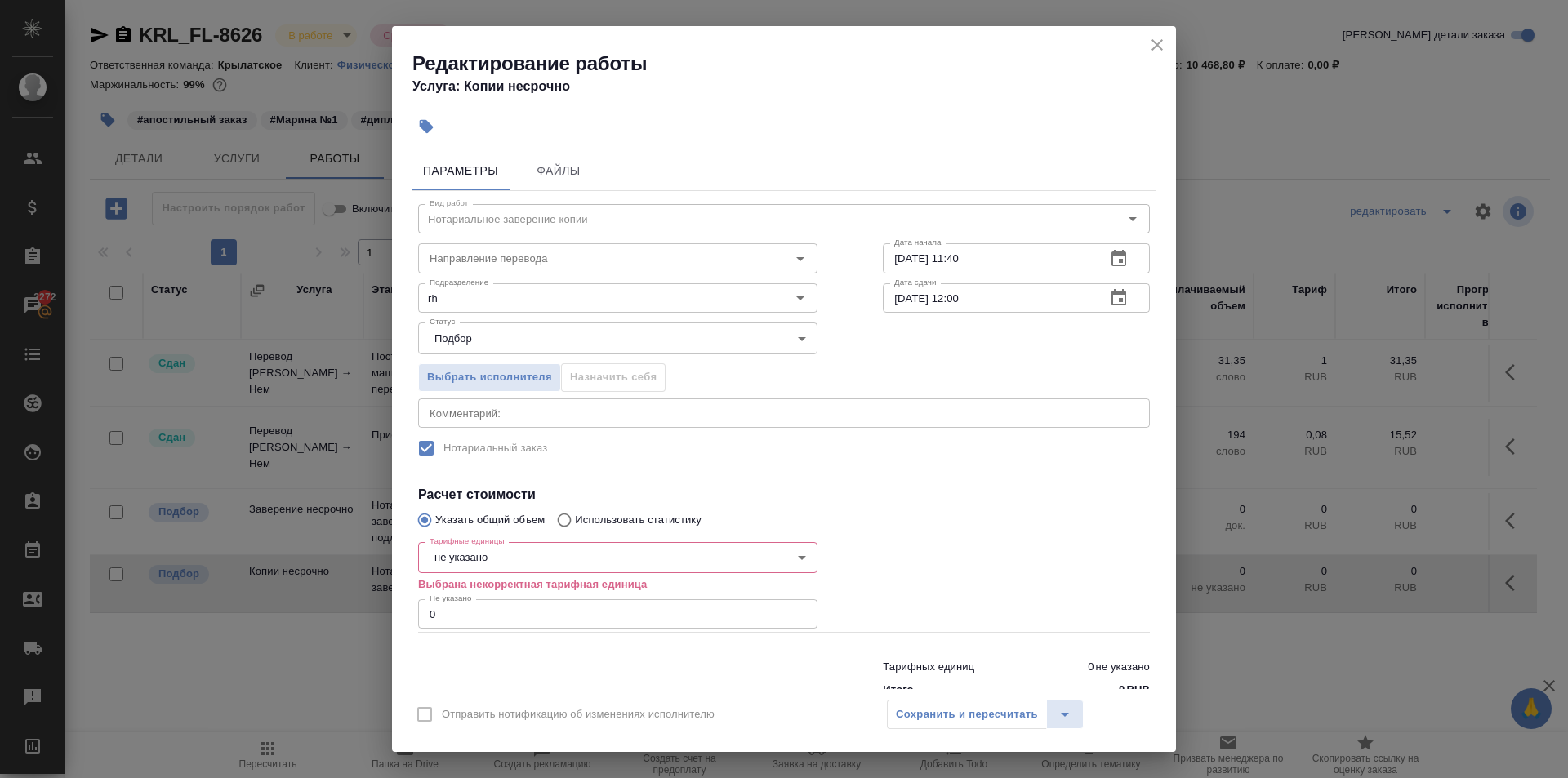
drag, startPoint x: 539, startPoint y: 341, endPoint x: 531, endPoint y: 333, distance: 11.3
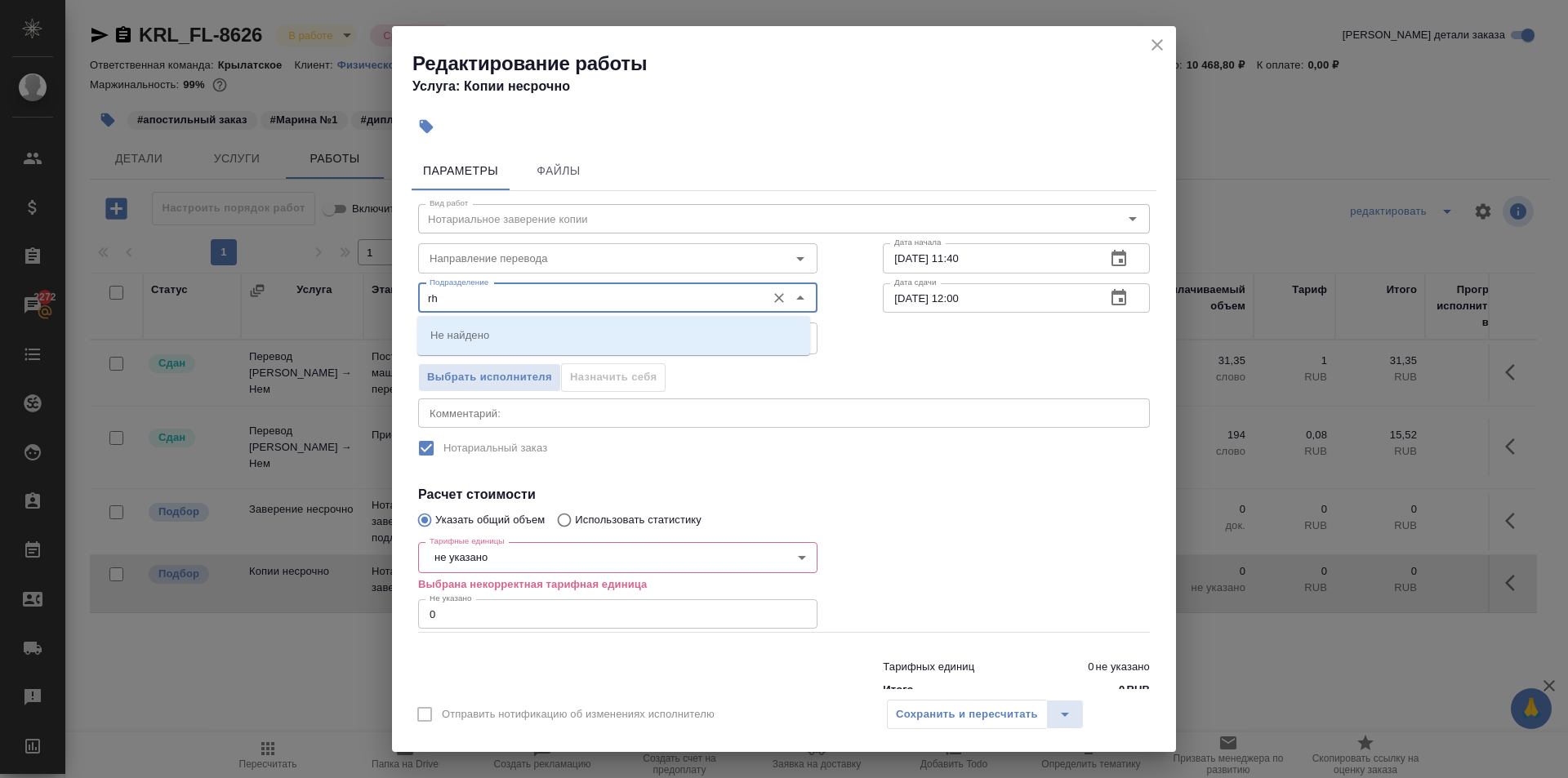
drag, startPoint x: 483, startPoint y: 298, endPoint x: 379, endPoint y: 290, distance: 104.3
click at [379, 290] on div "Редактирование работы Услуга: Копии несрочно Параметры Файлы Вид работ Нотариал…" at bounding box center [784, 389] width 1568 height 778
click at [482, 358] on p "Крылатское" at bounding box center [460, 363] width 60 height 16
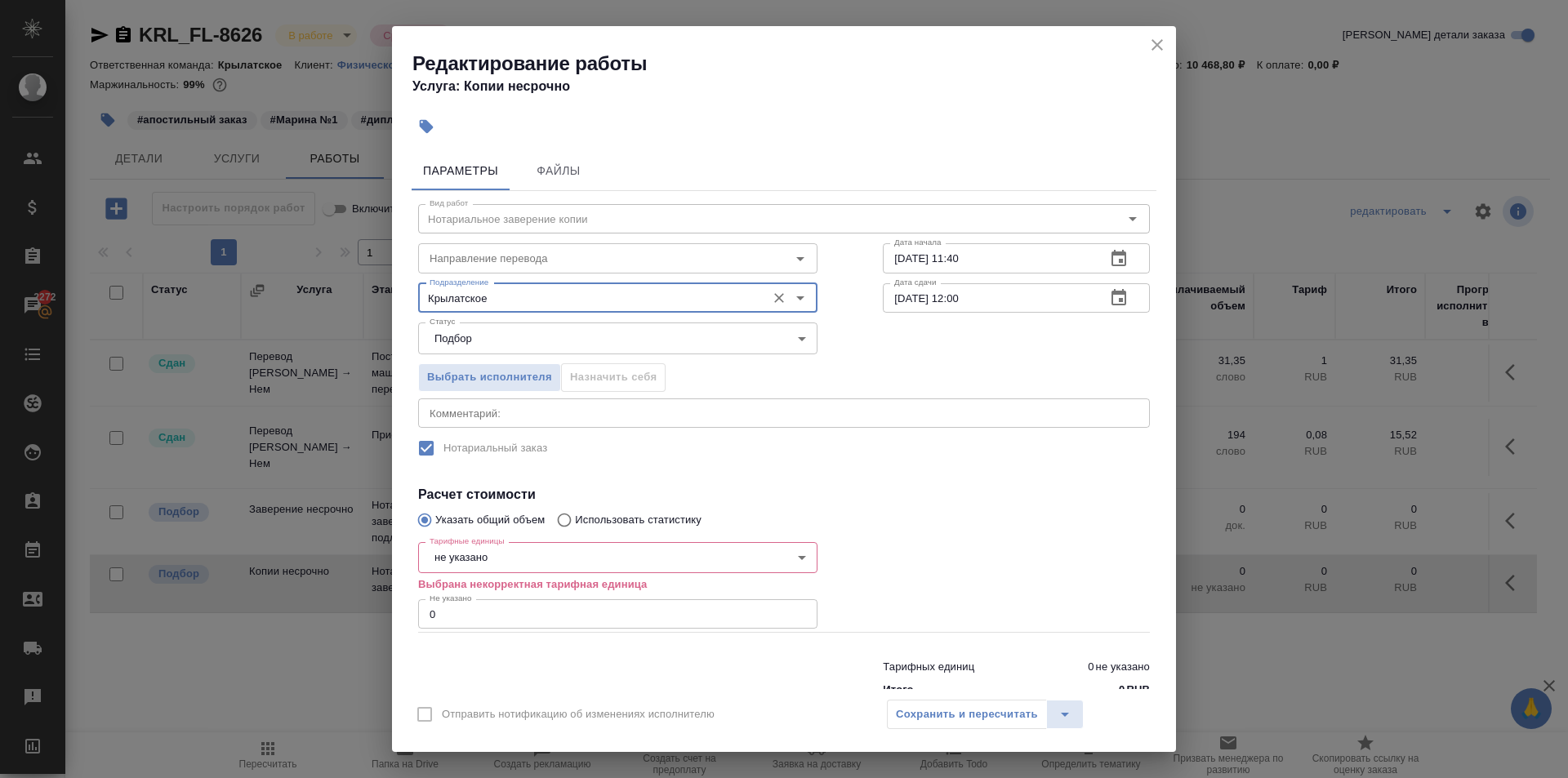
type input "Крылатское"
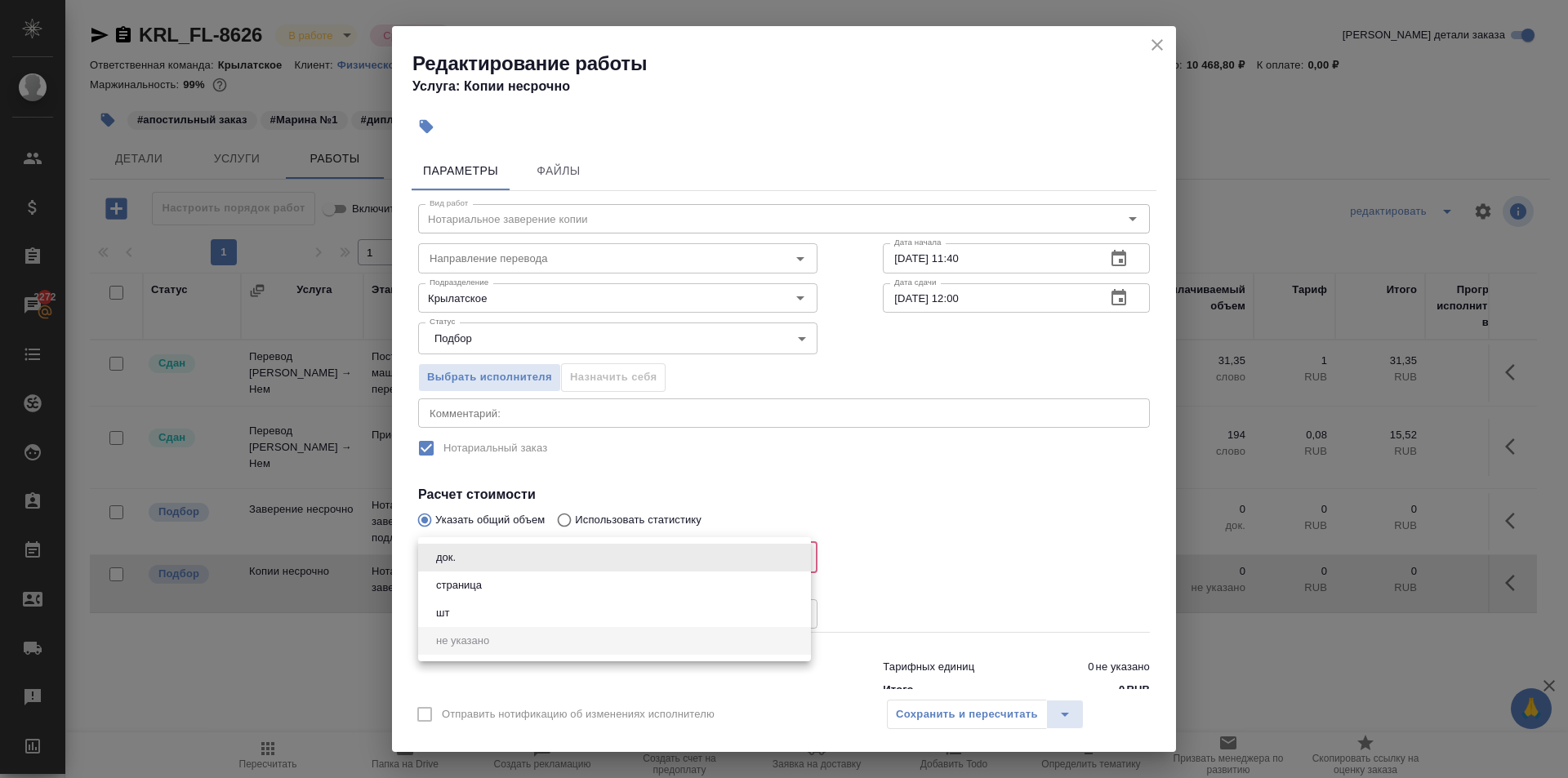
click at [496, 571] on body "🙏 .cls-1 fill:#fff; AWATERA [PERSON_NAME] Спецификации Заказы 2272 Чаты Todo Пр…" at bounding box center [784, 389] width 1568 height 778
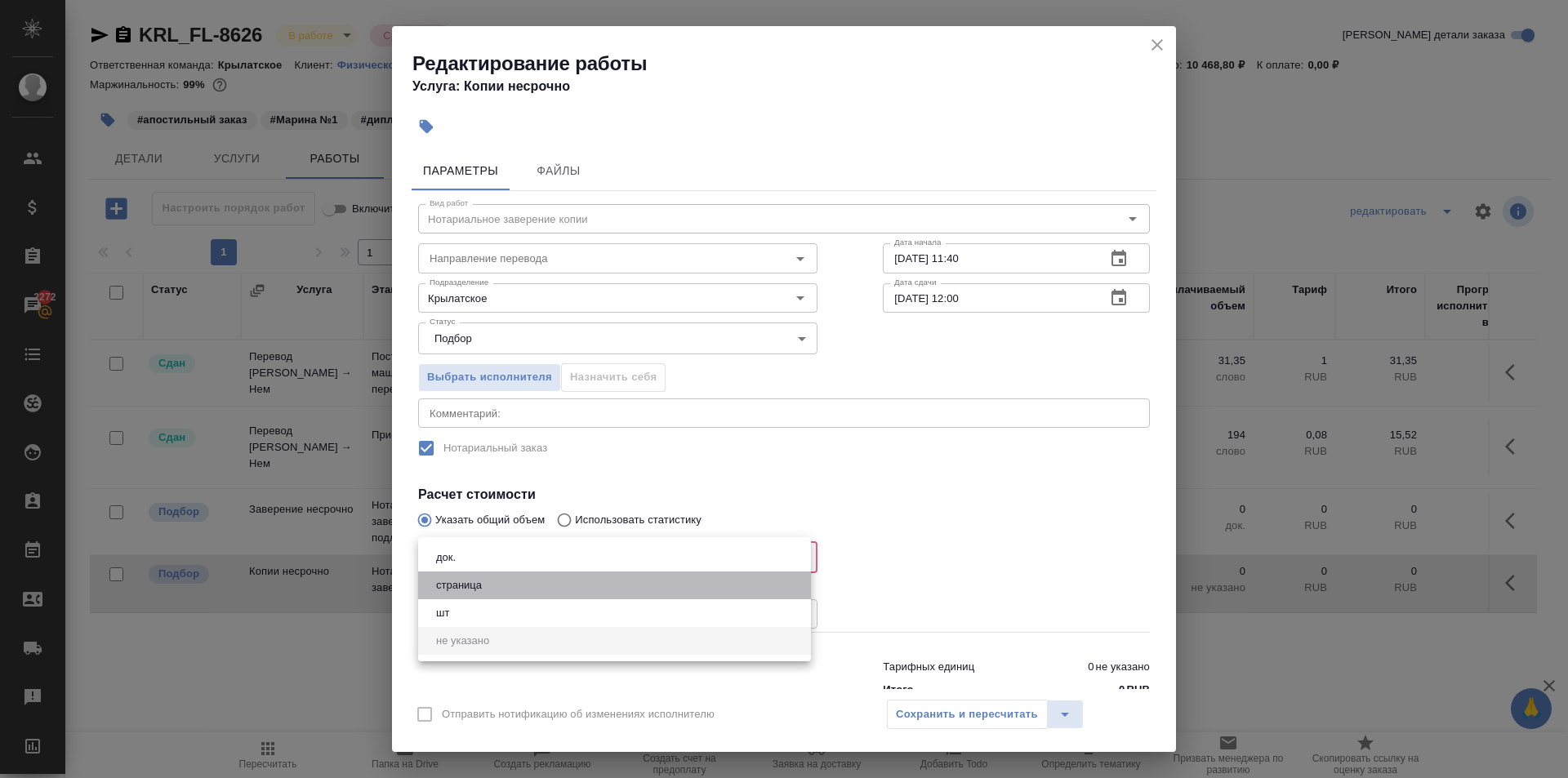
click at [479, 592] on button "страница" at bounding box center [459, 585] width 56 height 18
type input "5a8b1489cc6b4906c91bfdb2"
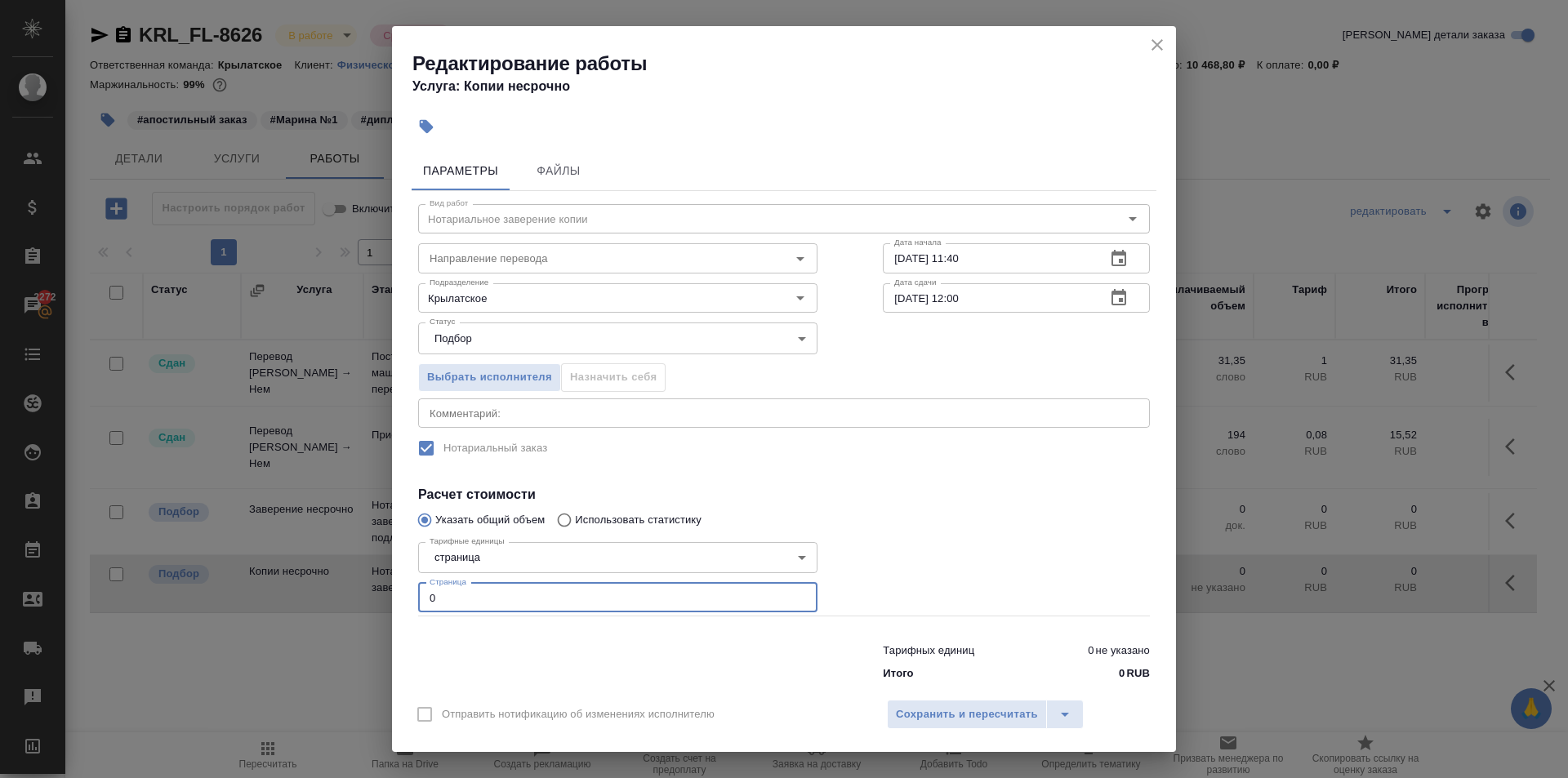
drag, startPoint x: 409, startPoint y: 601, endPoint x: 339, endPoint y: 603, distance: 70.0
click at [339, 603] on div "Редактирование работы Услуга: Копии несрочно Параметры Файлы Вид работ Нотариал…" at bounding box center [784, 389] width 1568 height 778
type input "1"
click at [951, 693] on div "Отправить нотификацию об изменениях исполнителю Сохранить и пересчитать" at bounding box center [784, 721] width 784 height 63
click at [962, 711] on span "Сохранить и пересчитать" at bounding box center [967, 715] width 142 height 19
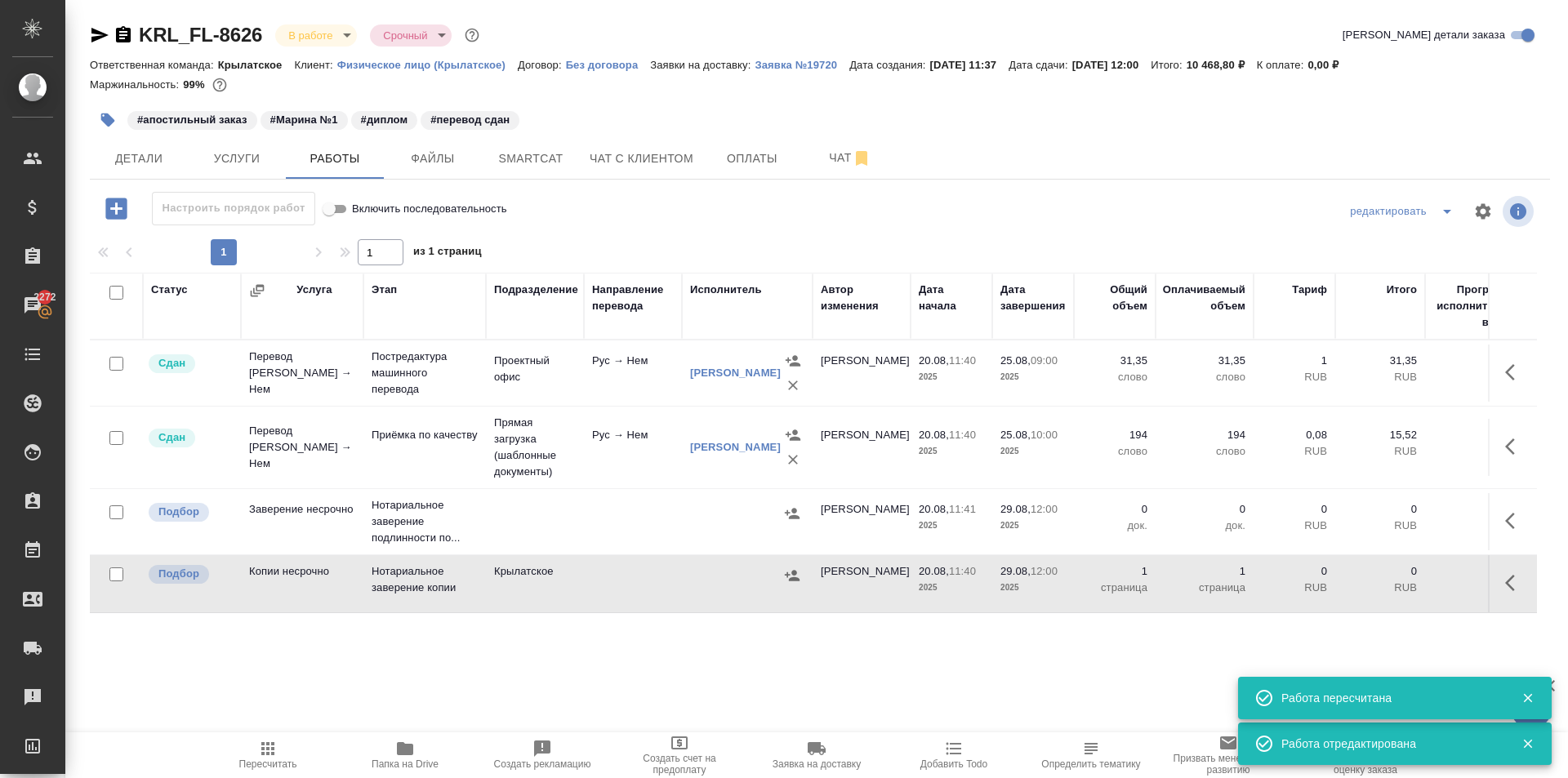
click at [791, 582] on icon "button" at bounding box center [792, 575] width 16 height 16
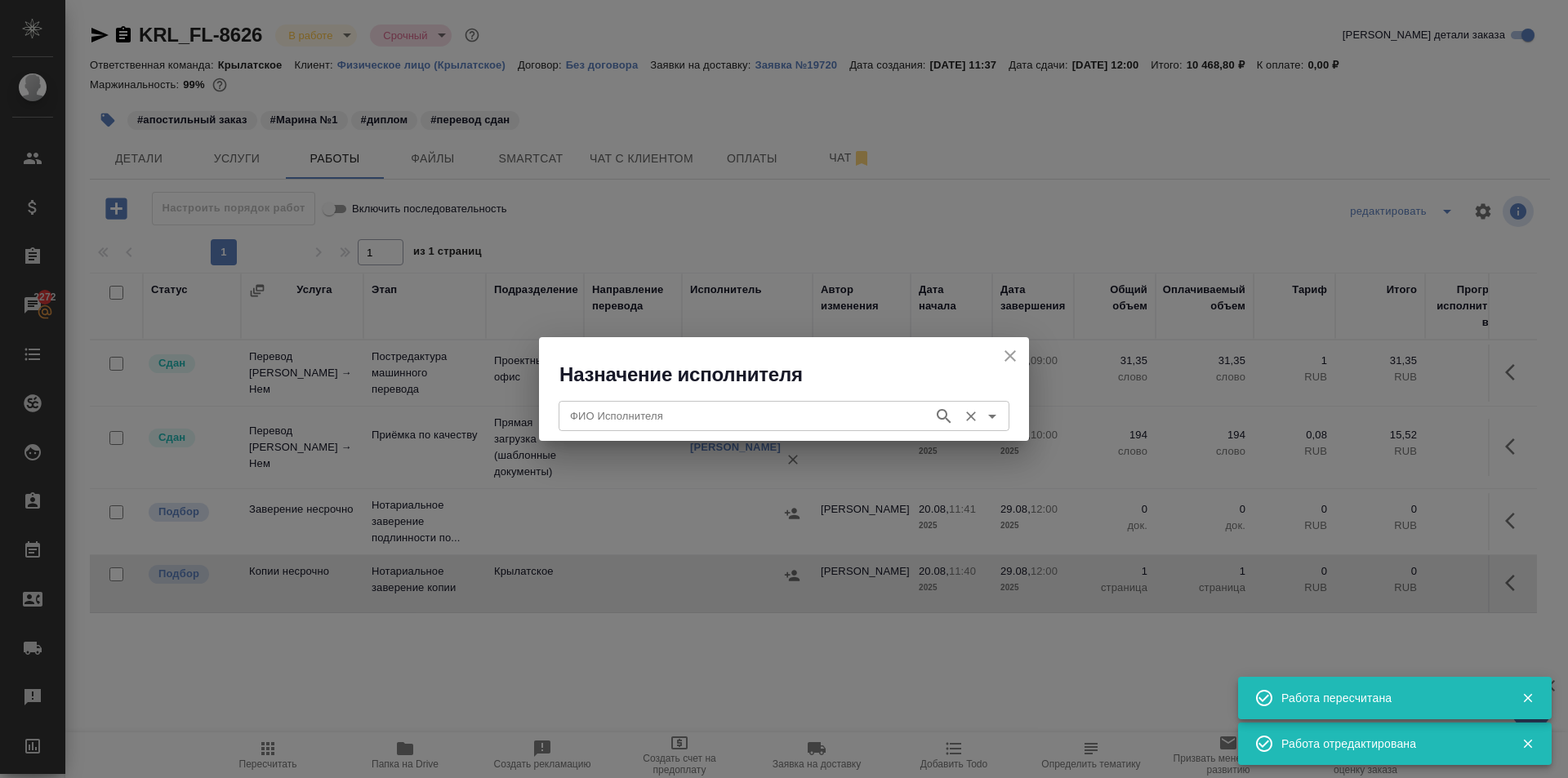
click at [653, 423] on input "ФИО Исполнителя" at bounding box center [744, 415] width 362 height 19
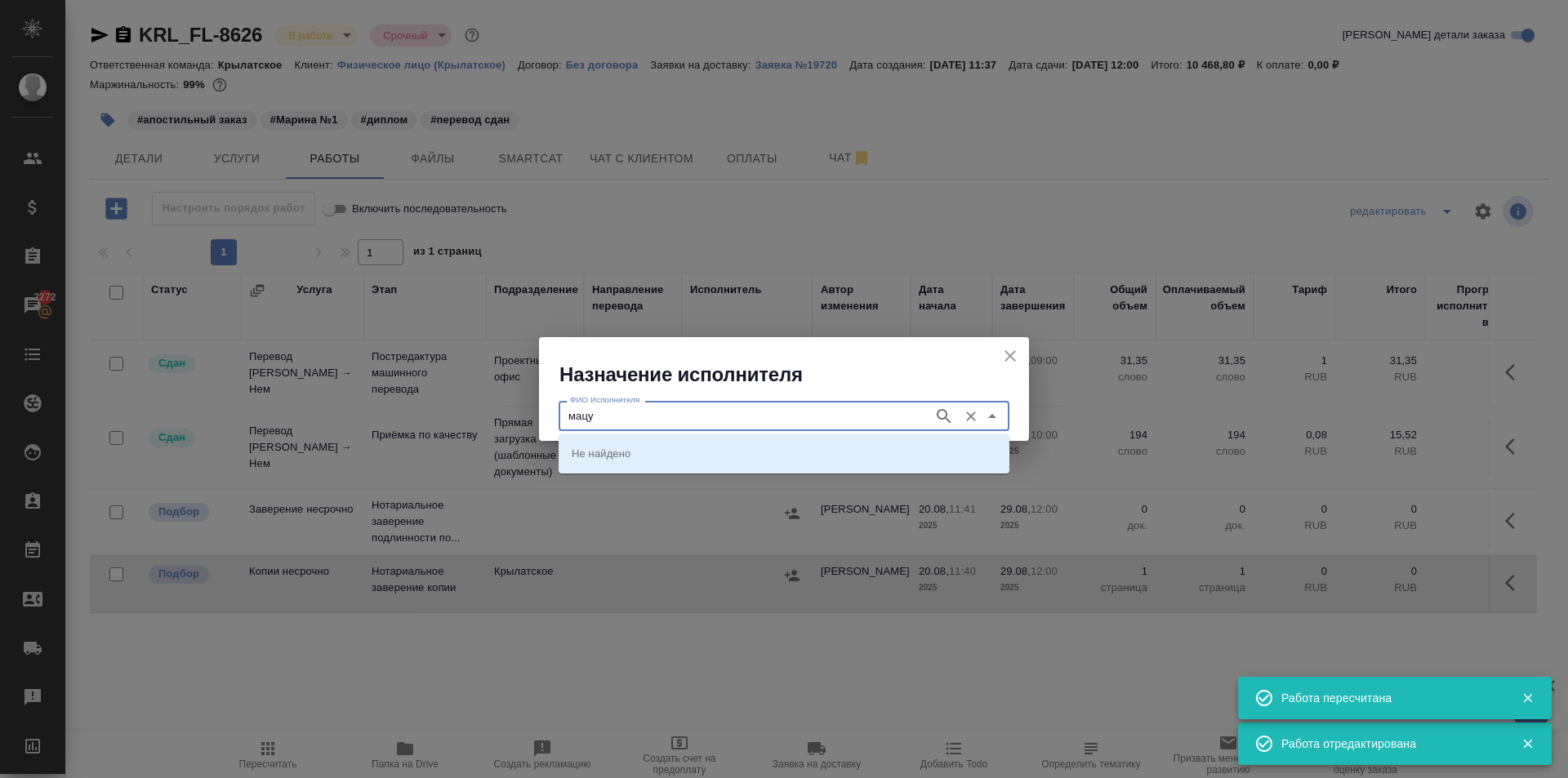
type input "мацу"
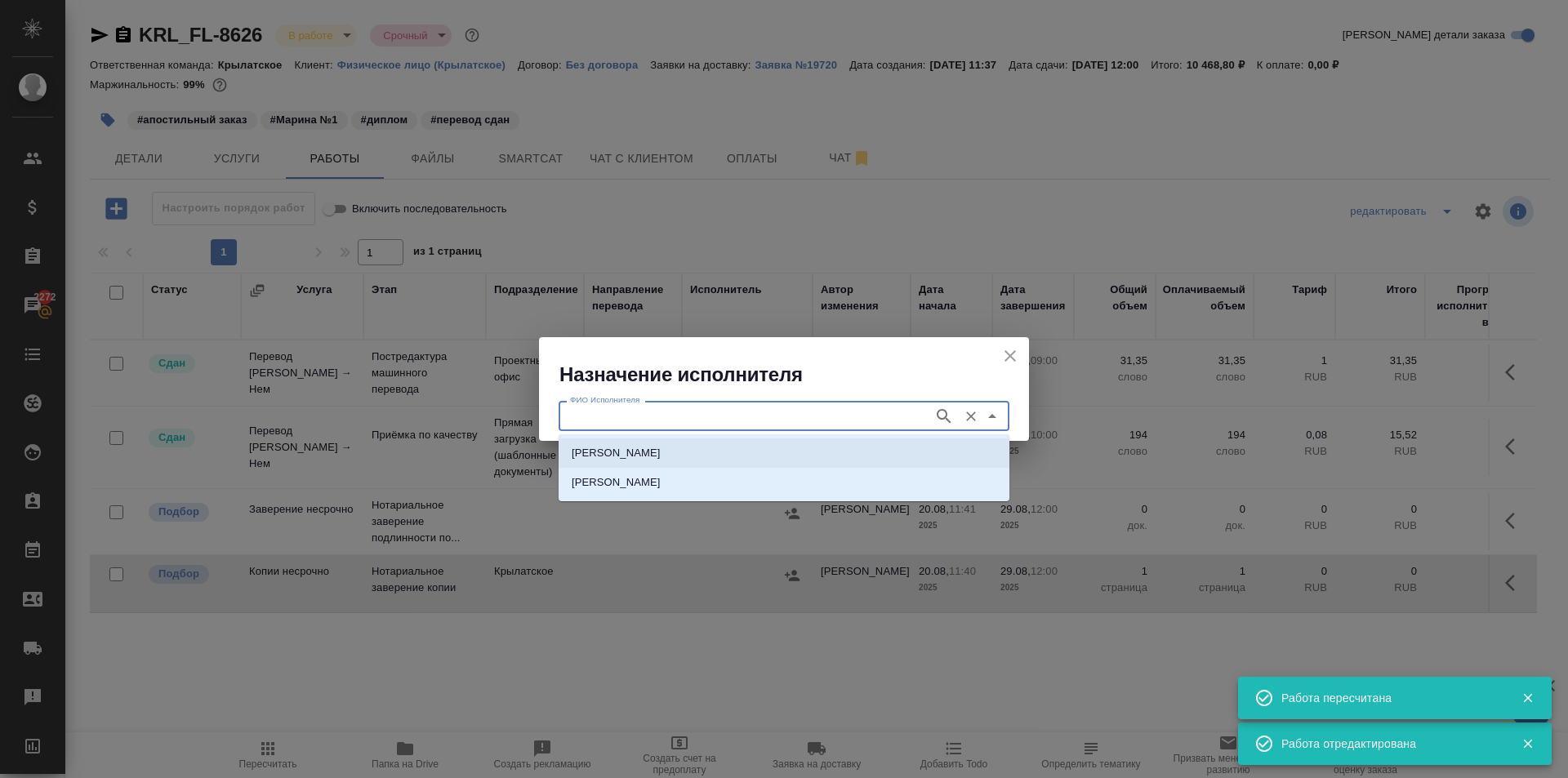
click at [661, 448] on p "[PERSON_NAME]" at bounding box center [616, 453] width 89 height 16
type input "[PERSON_NAME]"
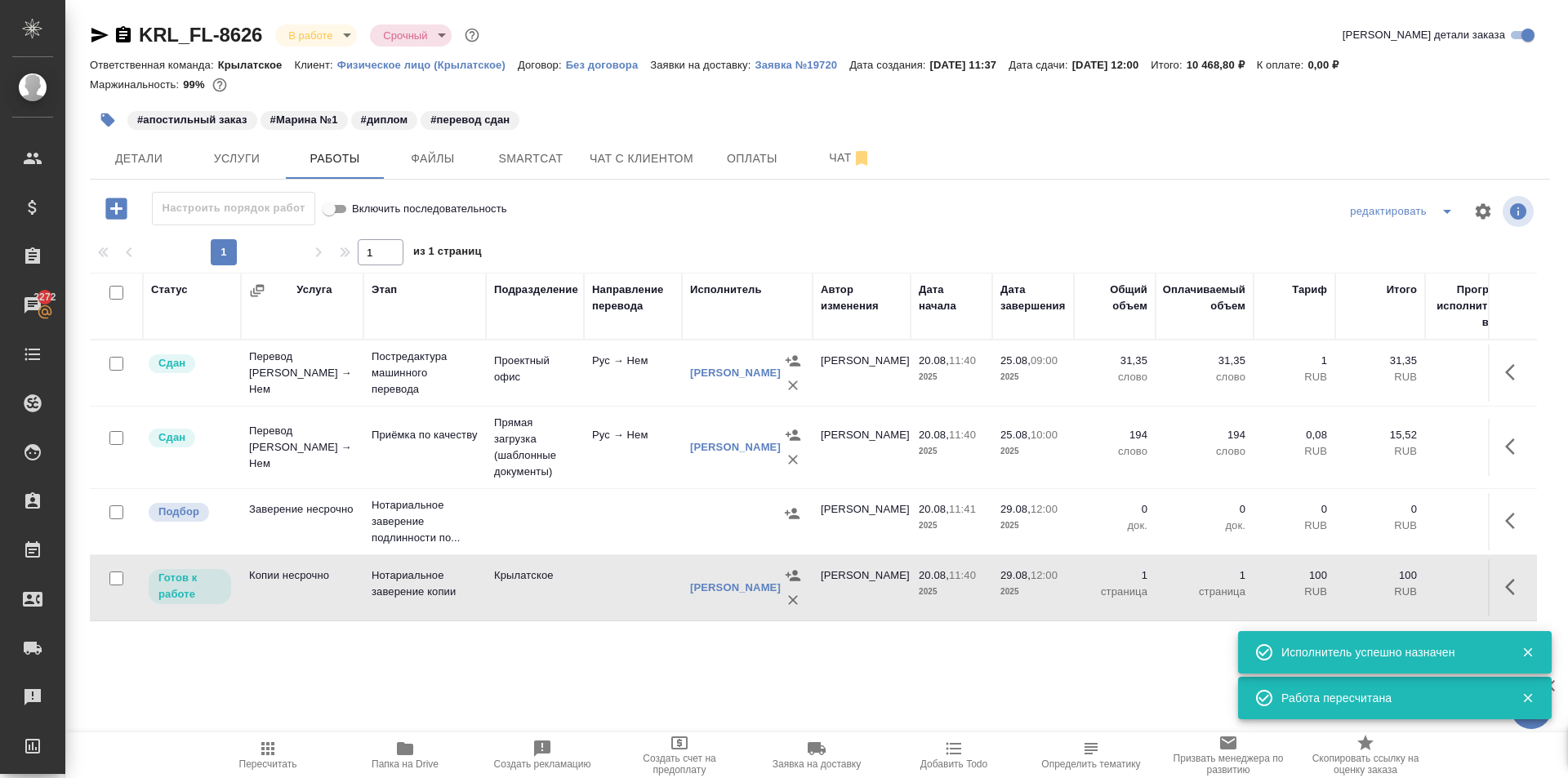
click at [266, 730] on div ".cls-1 fill:#fff; AWATERA [PERSON_NAME] Спецификации Заказы 2272 Чаты Todo Прое…" at bounding box center [784, 389] width 1568 height 778
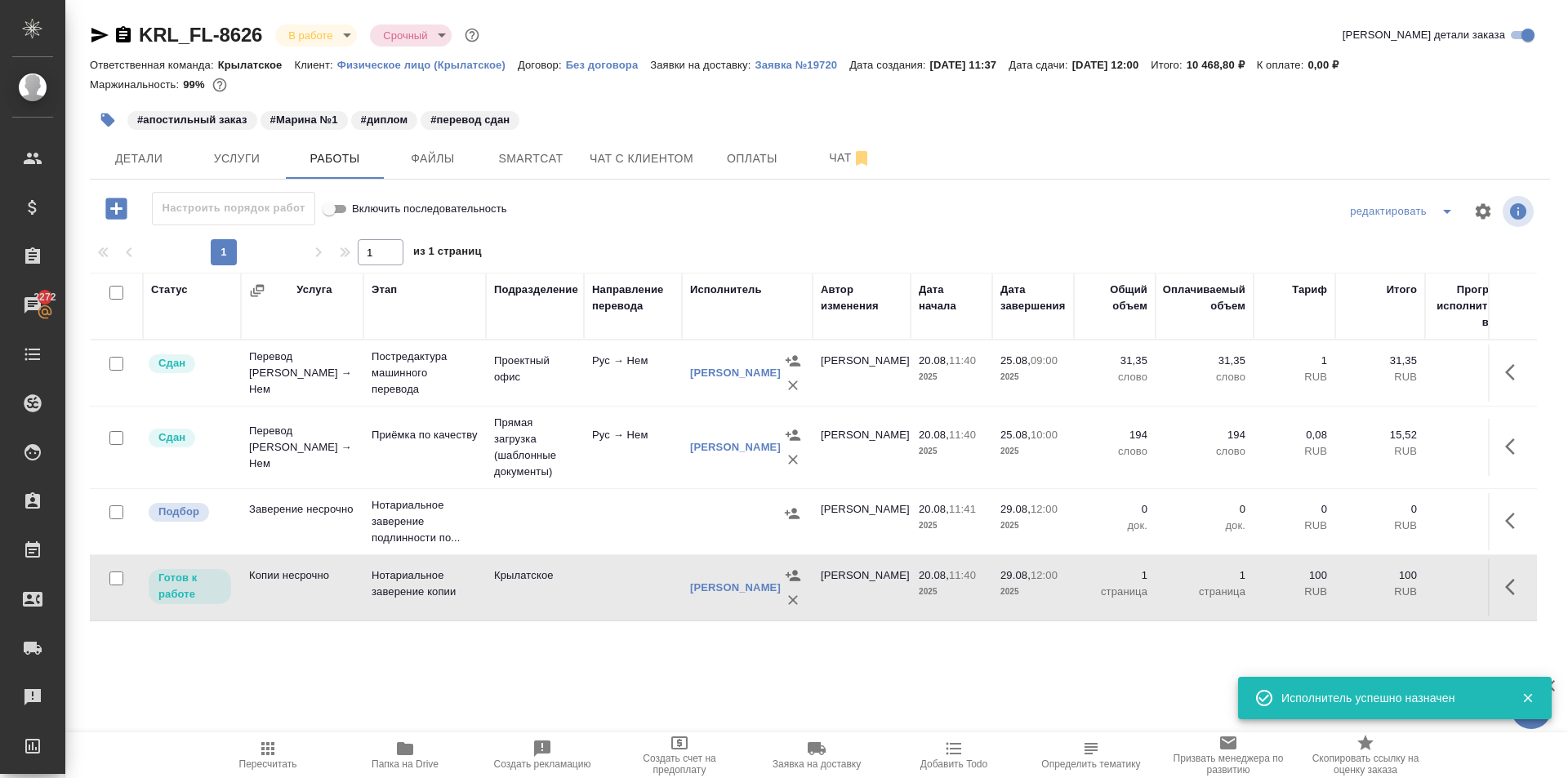
drag, startPoint x: 267, startPoint y: 744, endPoint x: 277, endPoint y: 737, distance: 12.2
click at [268, 743] on icon "button" at bounding box center [267, 748] width 13 height 13
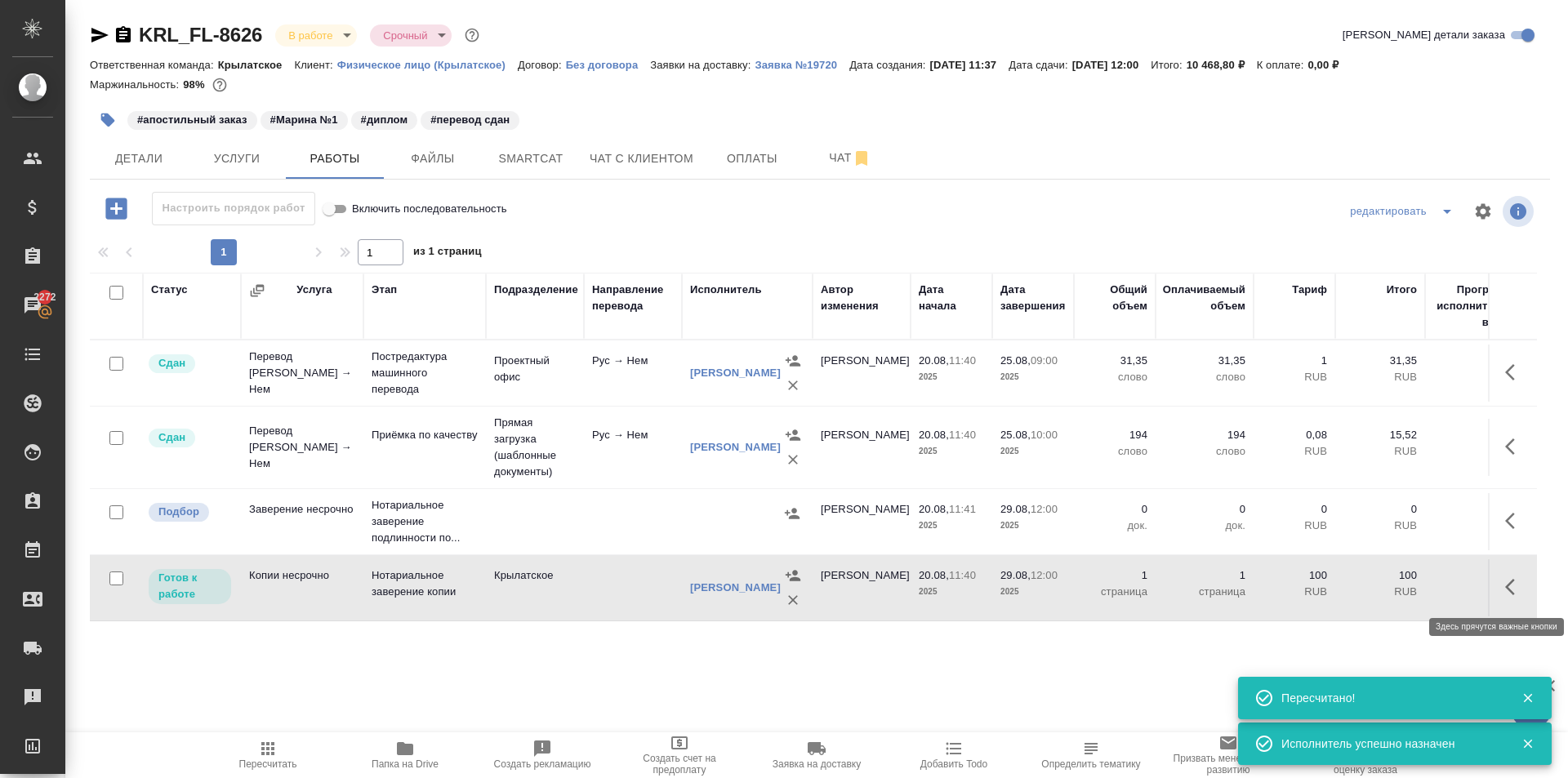
click at [1512, 593] on icon "button" at bounding box center [1510, 587] width 10 height 16
click at [1392, 590] on icon "button" at bounding box center [1394, 587] width 14 height 14
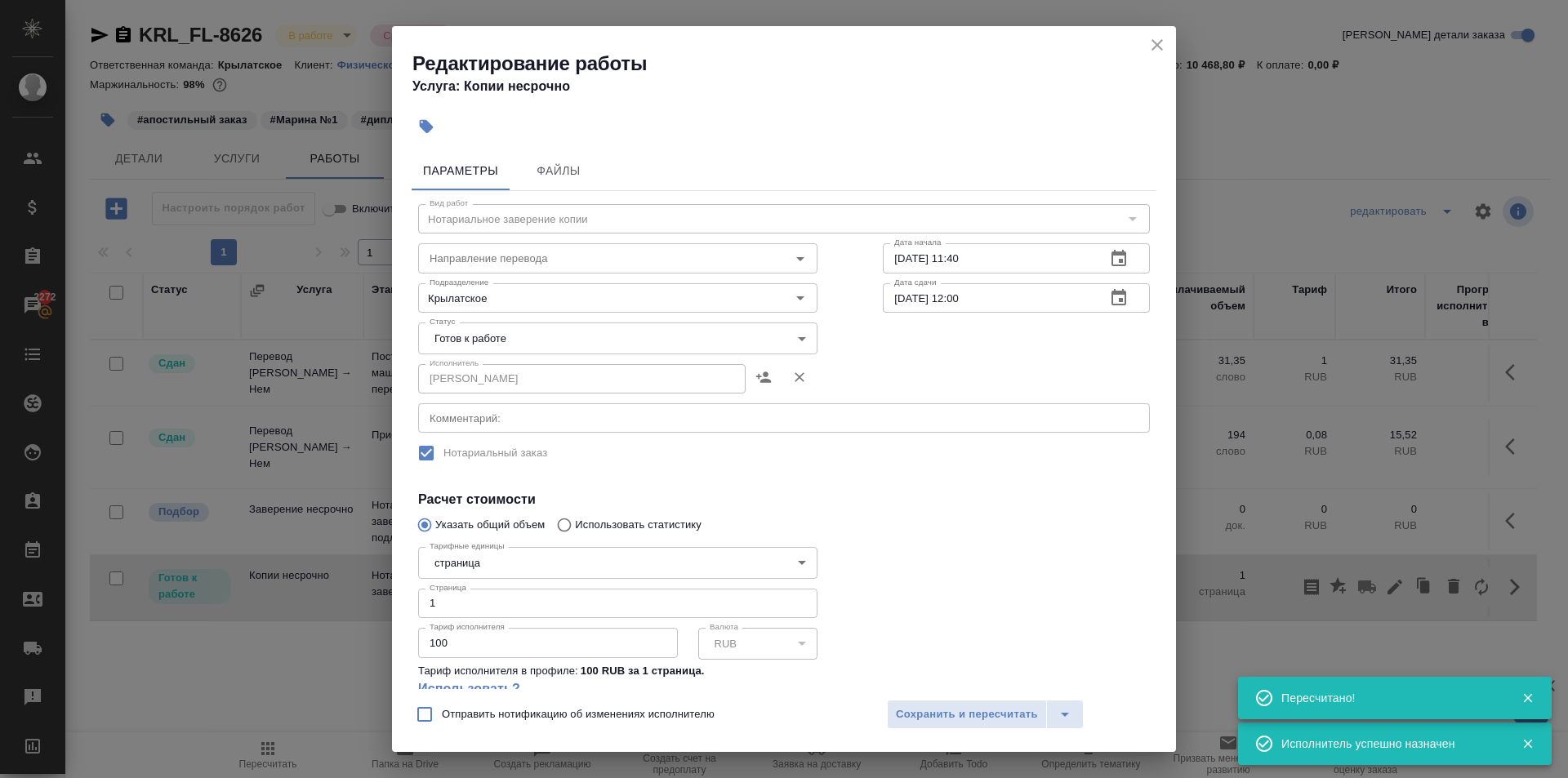
click at [521, 335] on body "🙏 .cls-1 fill:#fff; AWATERA [PERSON_NAME] Спецификации Заказы 2272 Чаты Todo Пр…" at bounding box center [784, 389] width 1568 height 778
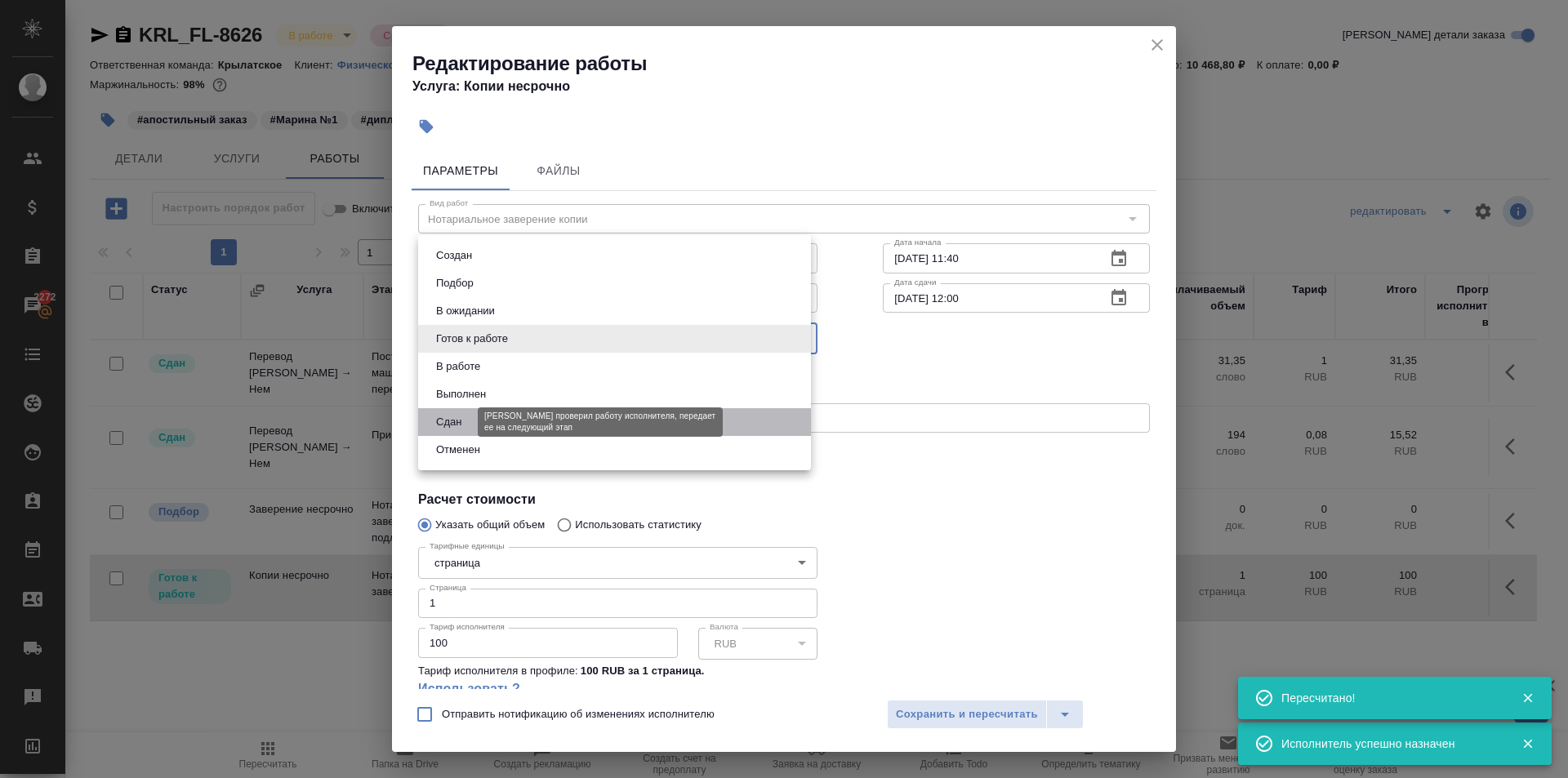
click at [446, 416] on button "Сдан" at bounding box center [448, 421] width 35 height 18
type input "closed"
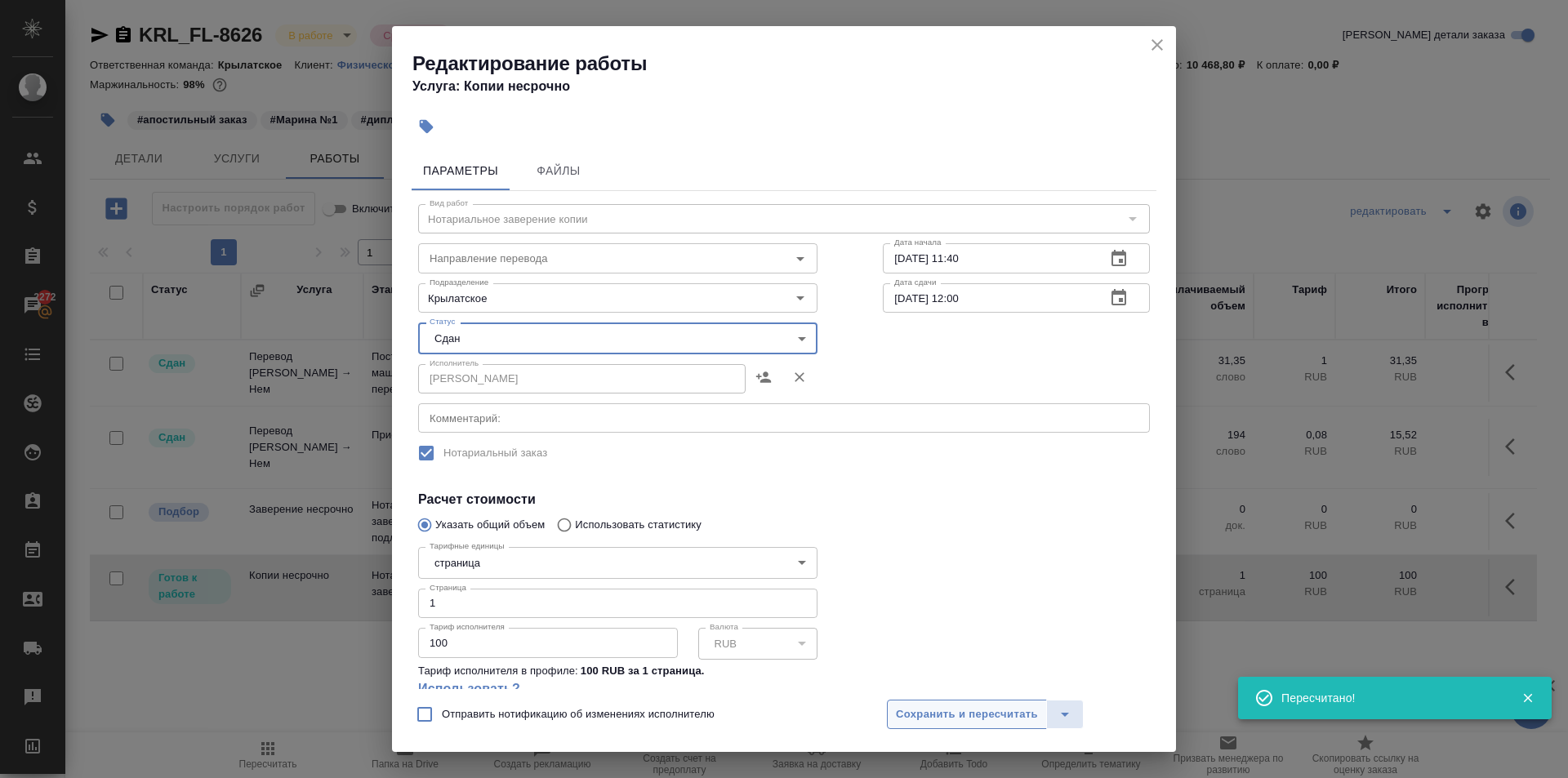
click at [949, 711] on span "Сохранить и пересчитать" at bounding box center [967, 715] width 142 height 19
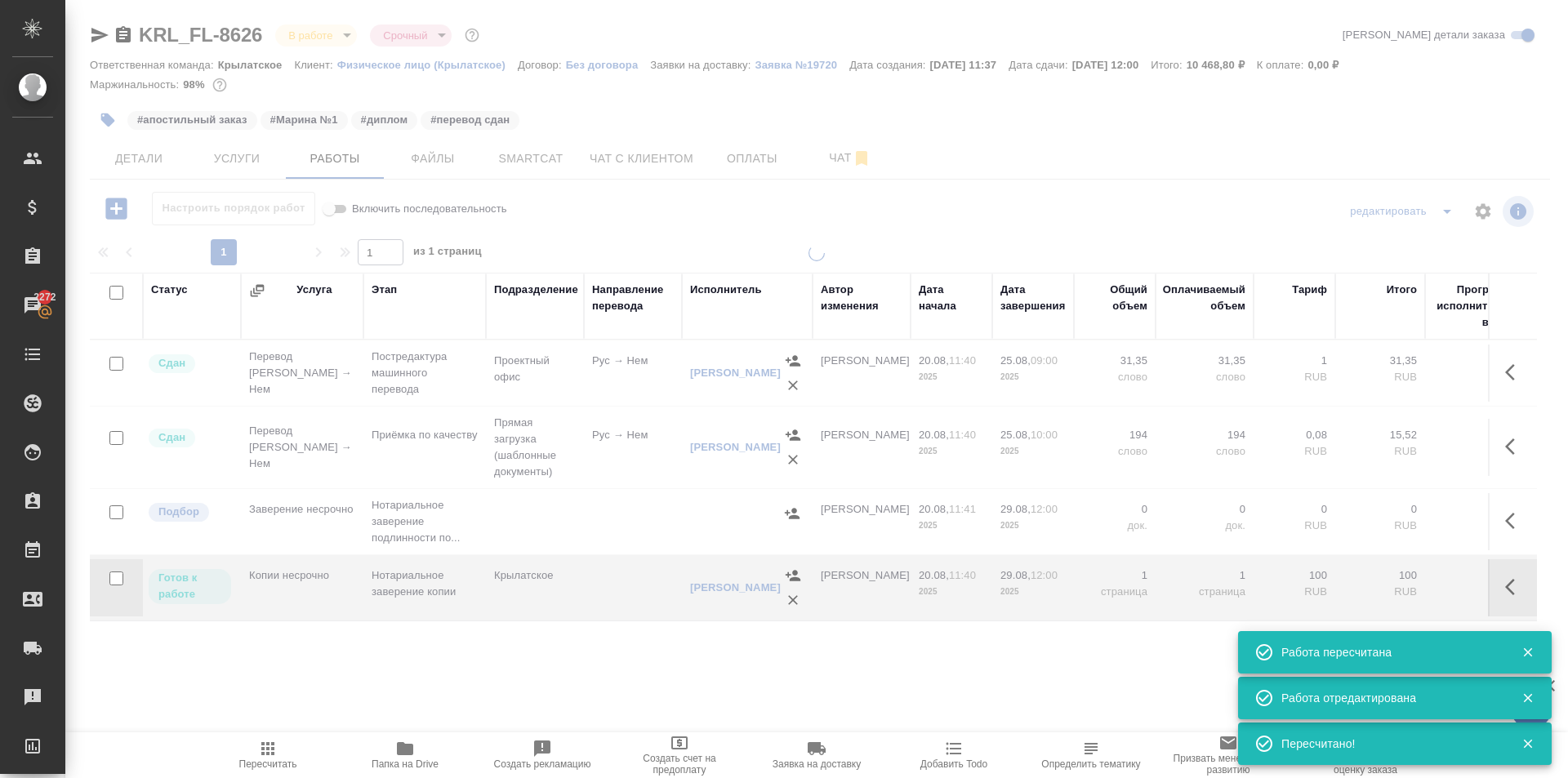
click at [298, 760] on span "Пересчитать" at bounding box center [267, 754] width 117 height 31
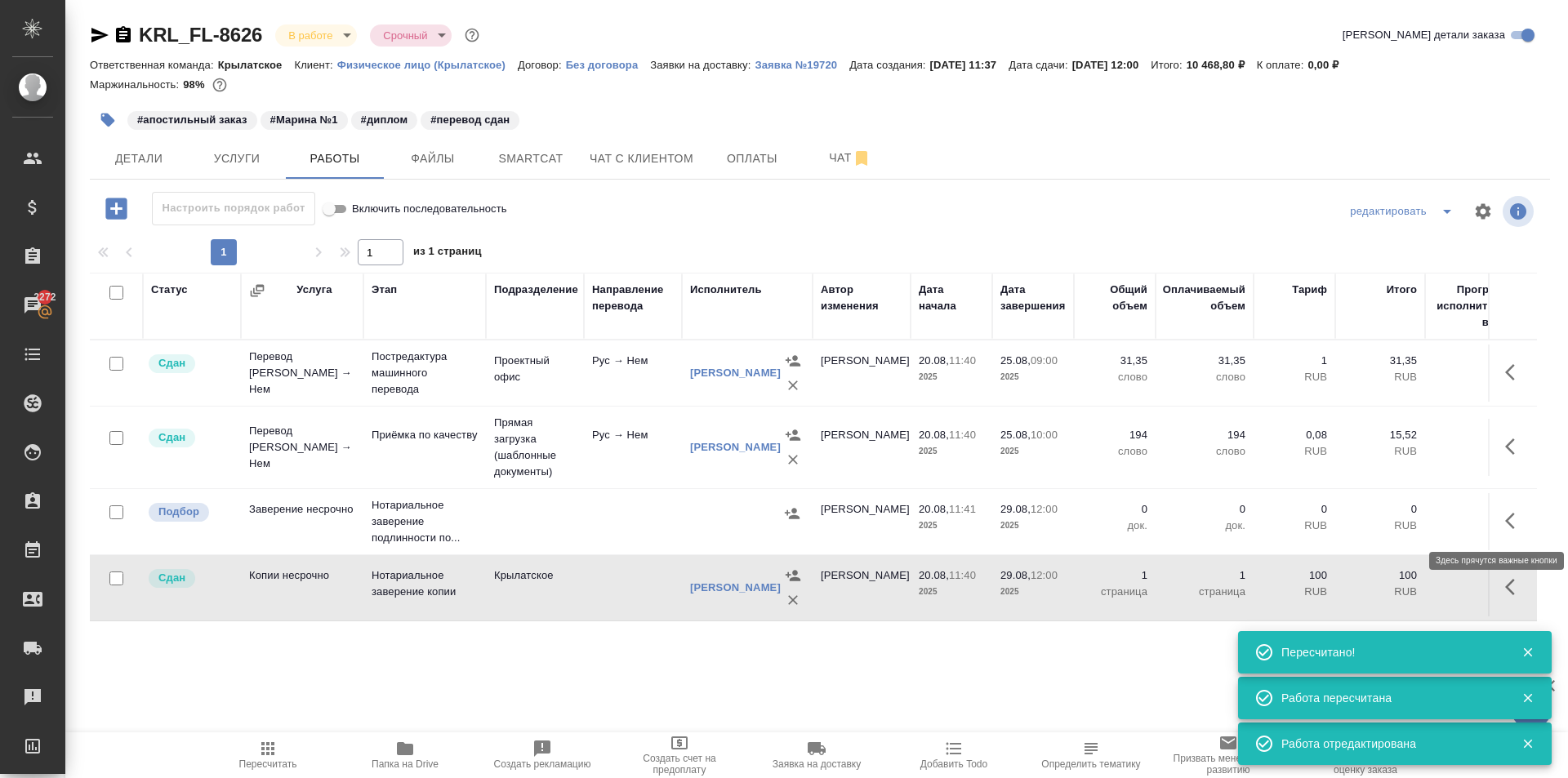
click at [1508, 525] on icon "button" at bounding box center [1514, 520] width 19 height 19
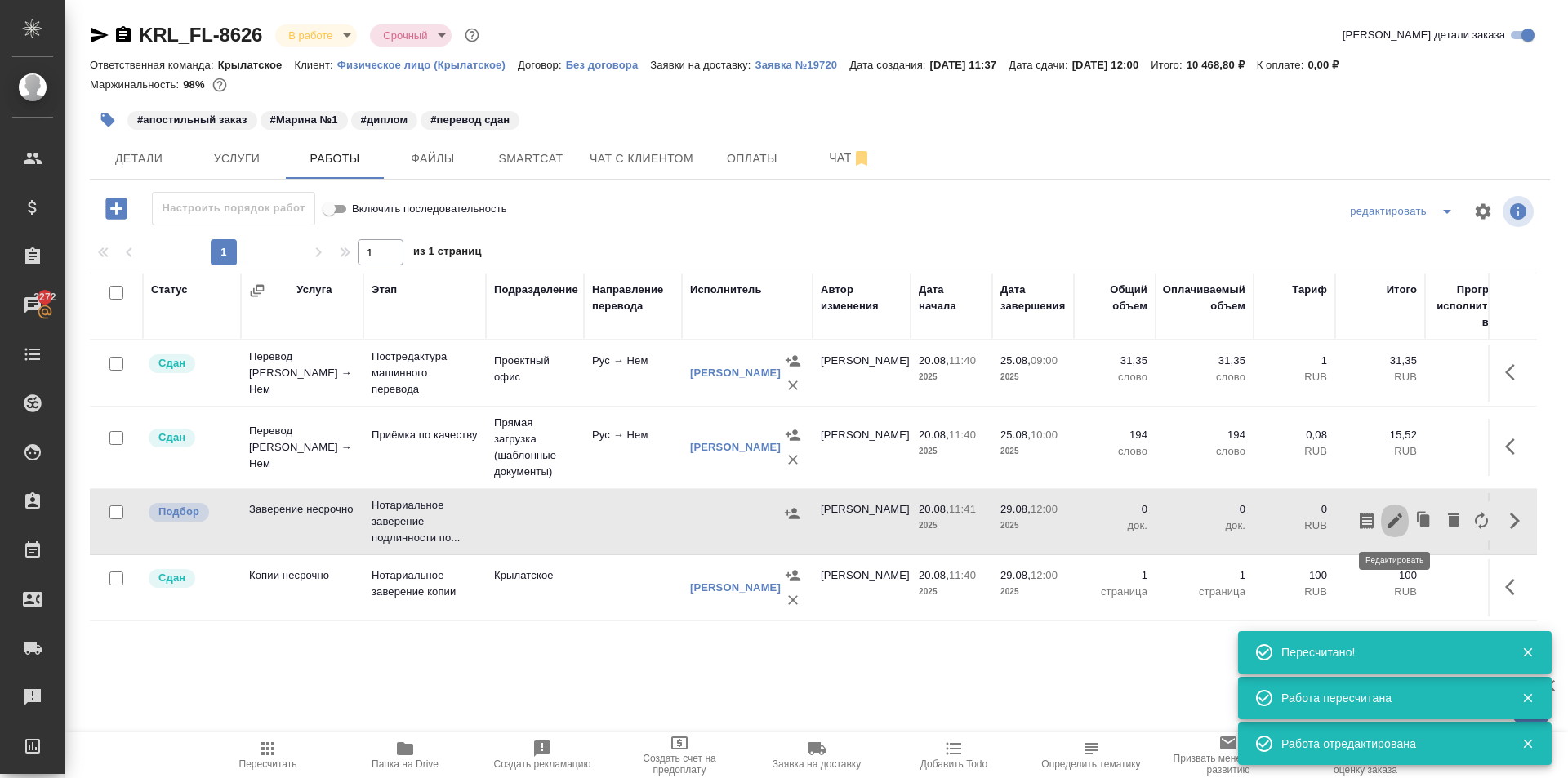
click at [1399, 519] on icon "button" at bounding box center [1394, 520] width 19 height 19
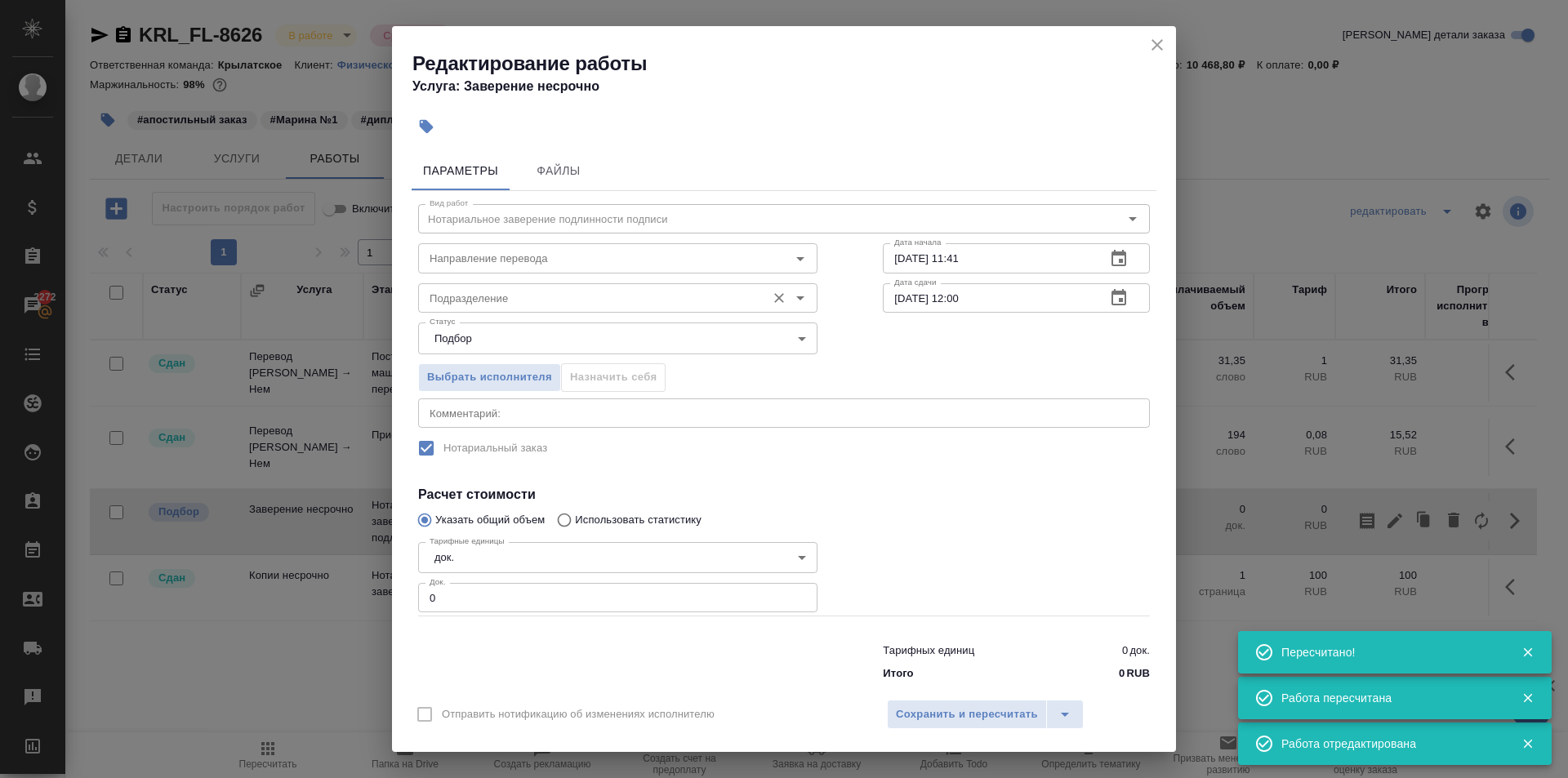
click at [587, 298] on input "Подразделение" at bounding box center [590, 298] width 335 height 19
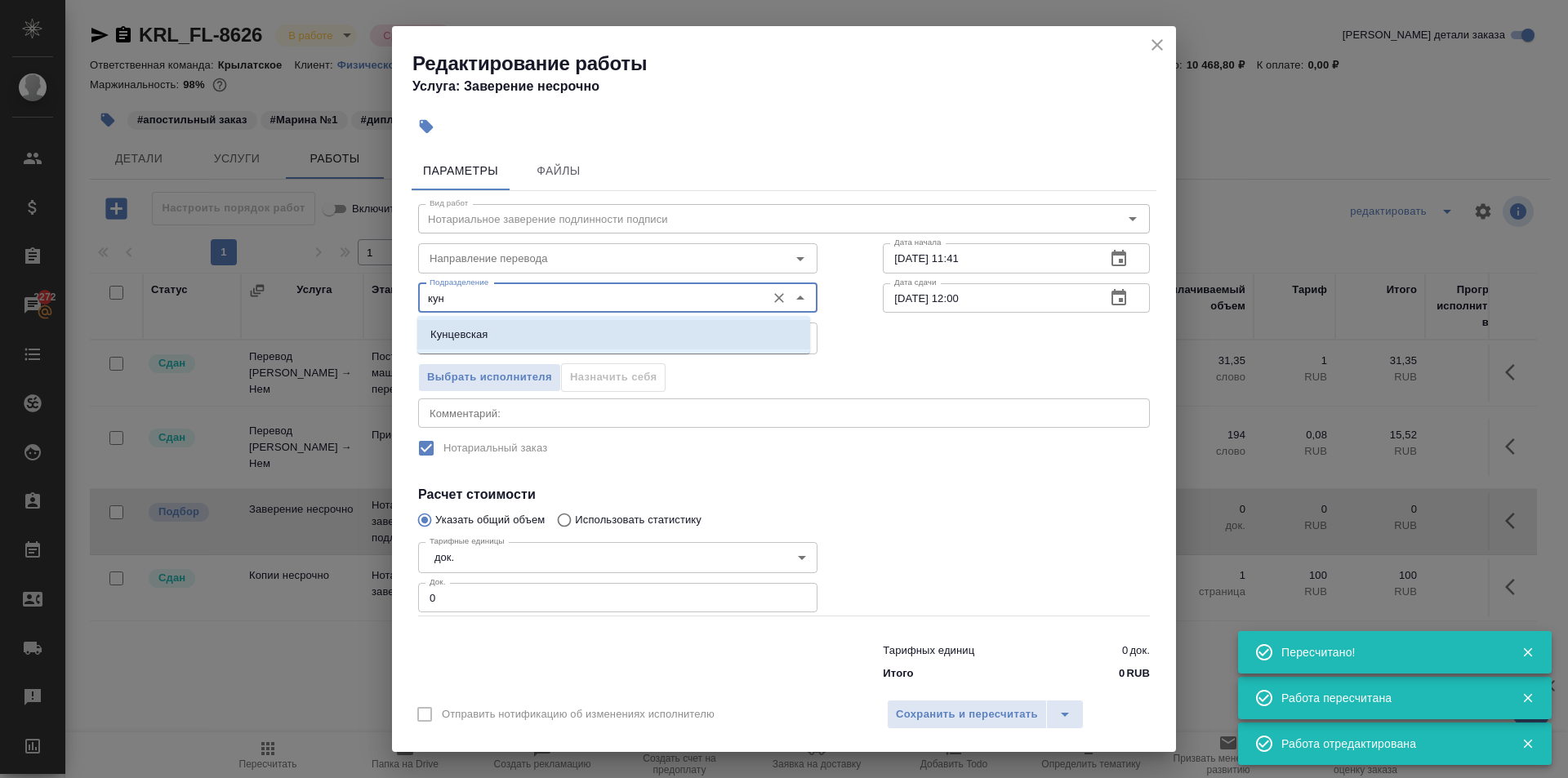
click at [562, 331] on li "Кунцевская" at bounding box center [614, 335] width 393 height 30
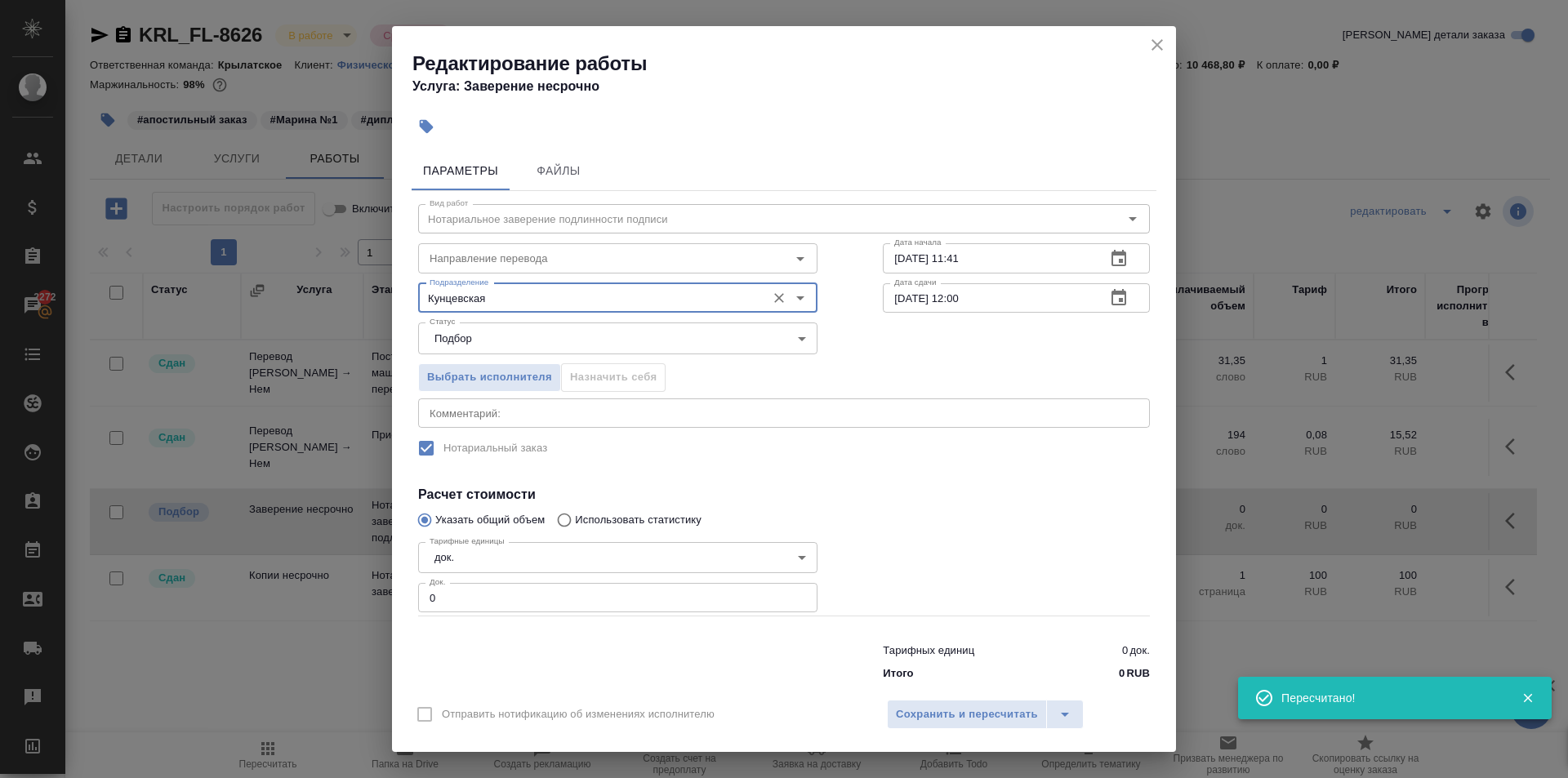
type input "Кунцевская"
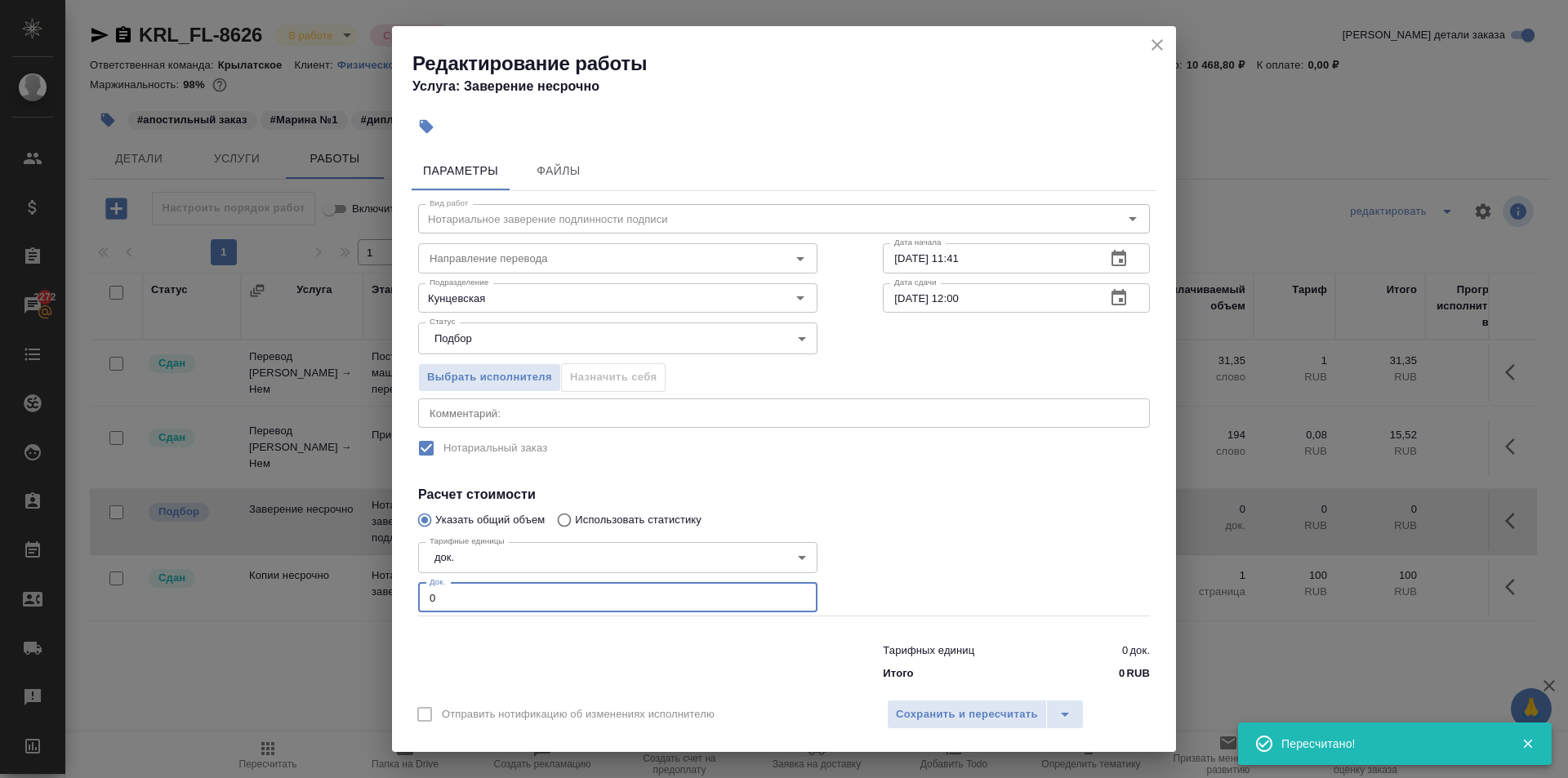
drag, startPoint x: 497, startPoint y: 599, endPoint x: 415, endPoint y: 587, distance: 82.9
click at [417, 591] on div "Тарифные единицы док. 5a8b1489cc6b4906c91bfd8b Тарифные единицы Док. 0 Док." at bounding box center [617, 576] width 464 height 146
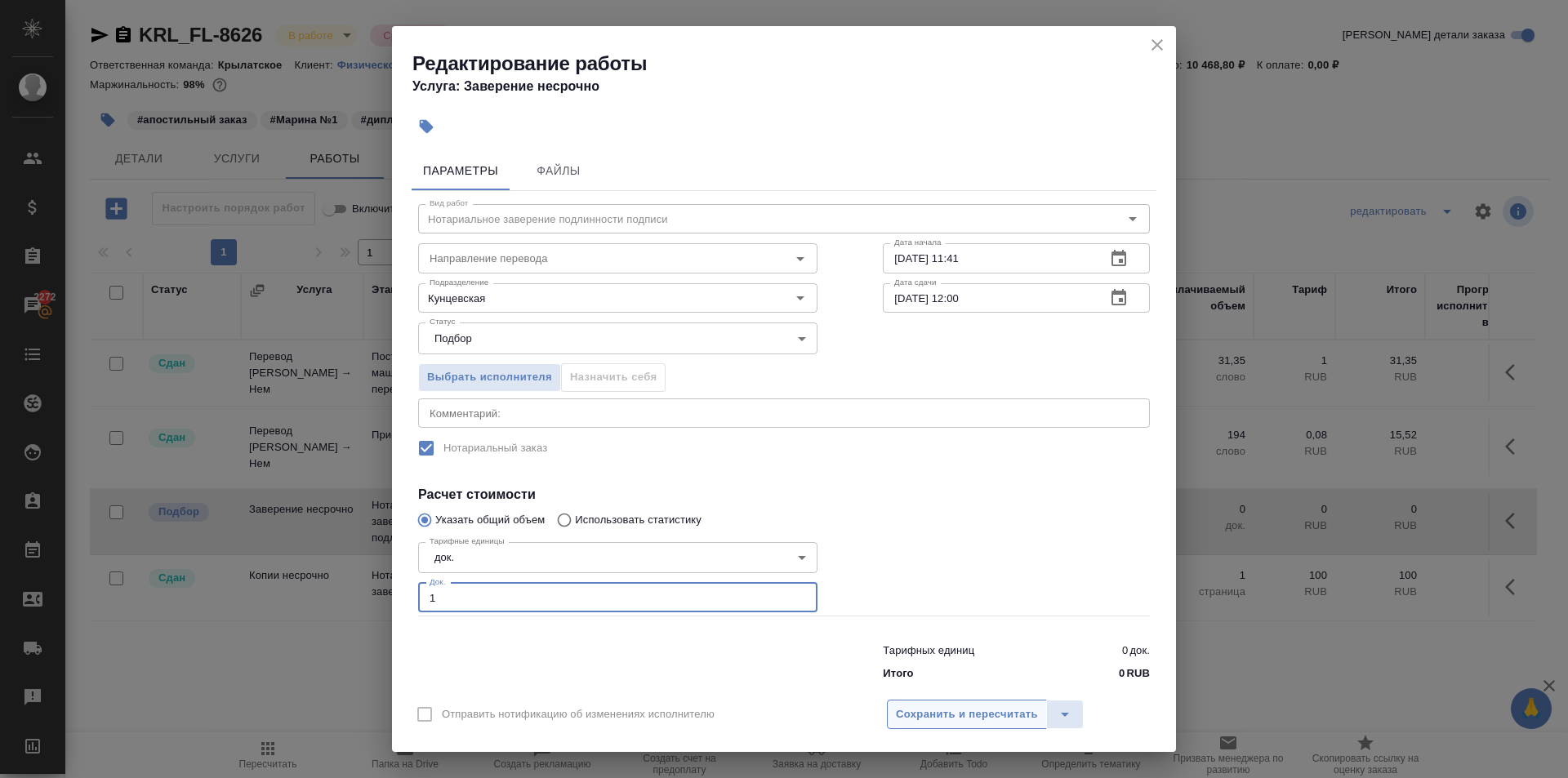
type input "1"
click at [954, 727] on button "Сохранить и пересчитать" at bounding box center [967, 714] width 160 height 30
click at [951, 720] on span "Сохранить и пересчитать" at bounding box center [967, 715] width 142 height 19
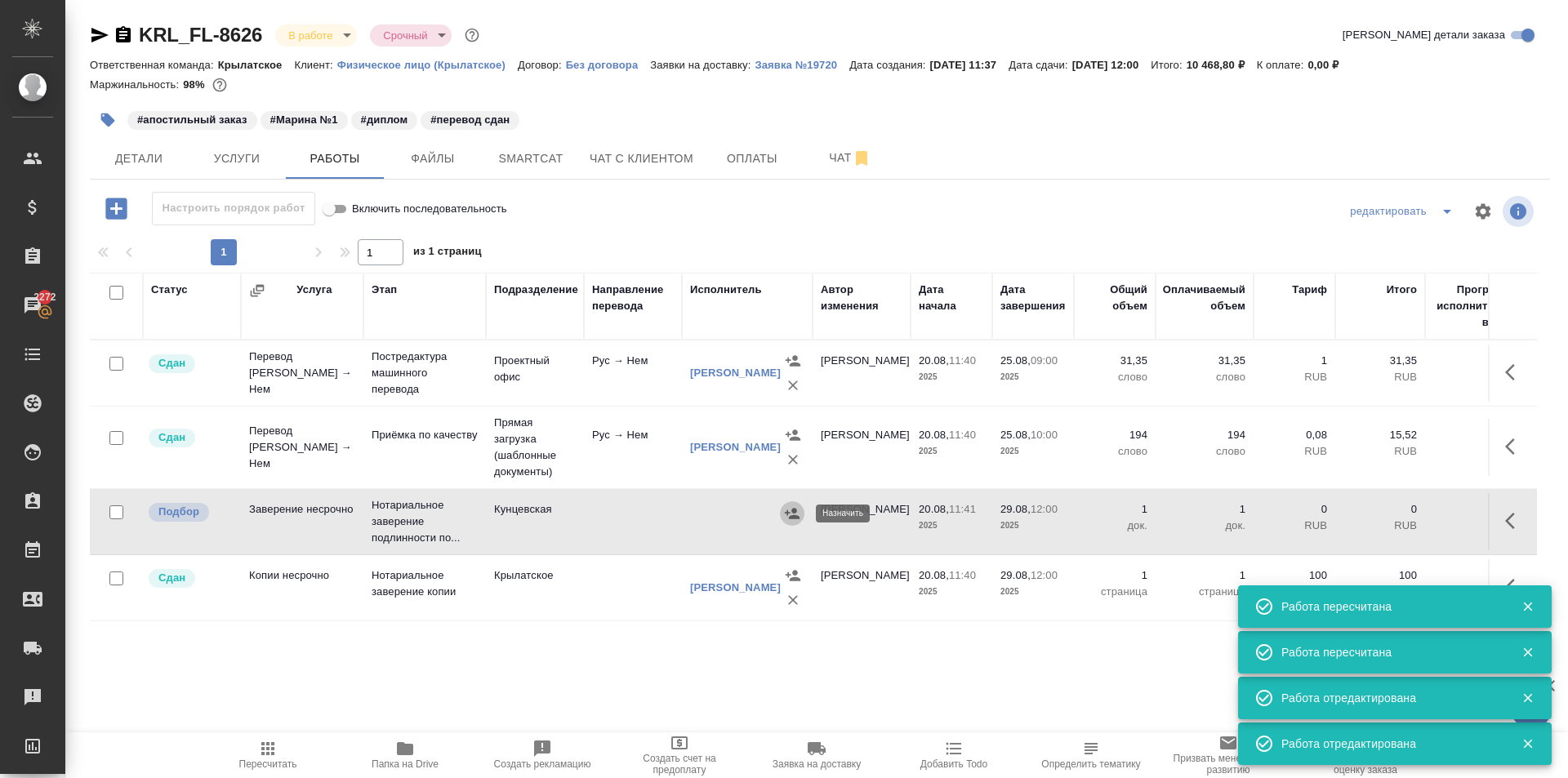
click at [789, 521] on icon "button" at bounding box center [792, 513] width 16 height 16
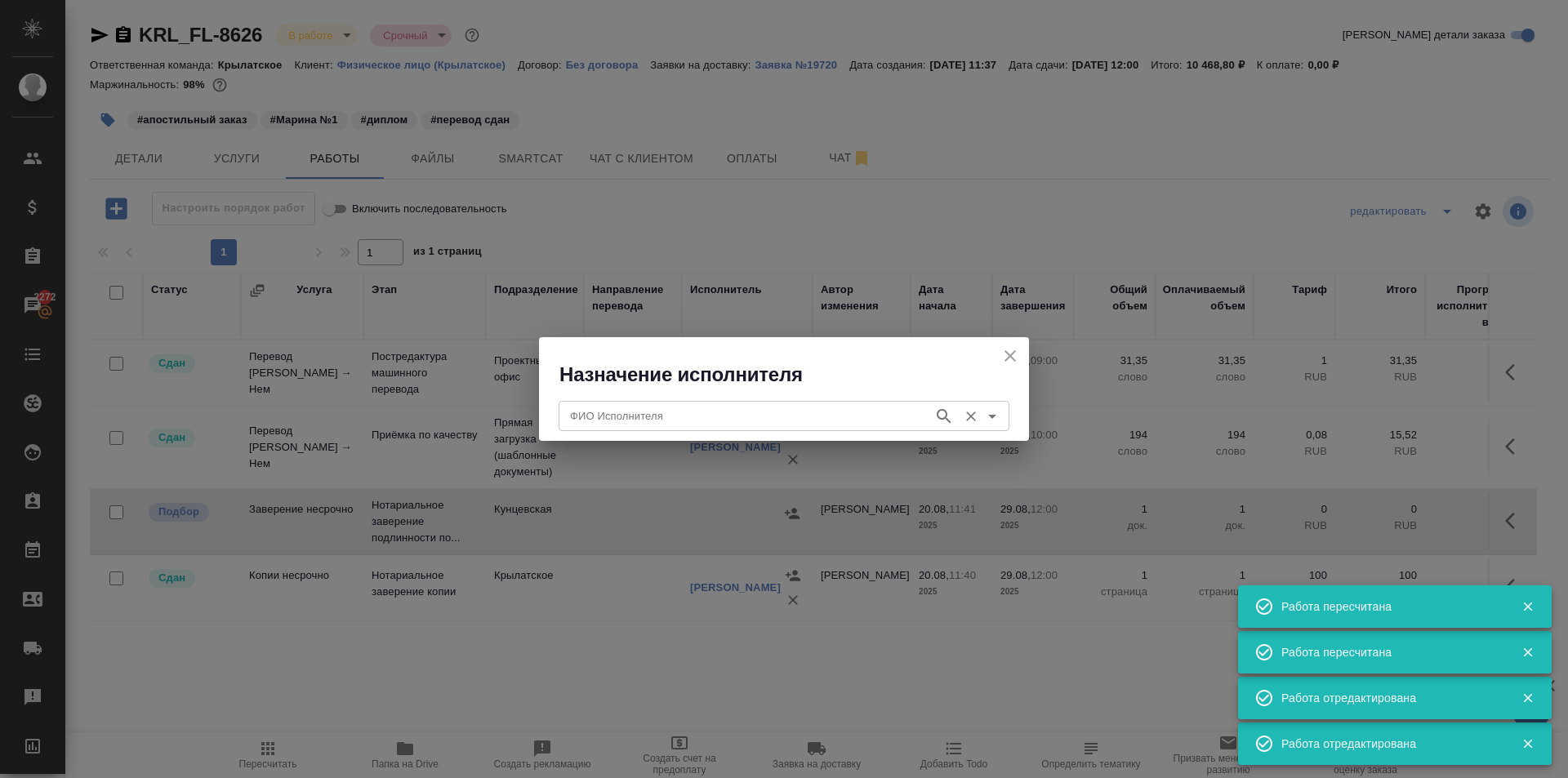
click at [641, 410] on input "ФИО Исполнителя" at bounding box center [744, 415] width 362 height 19
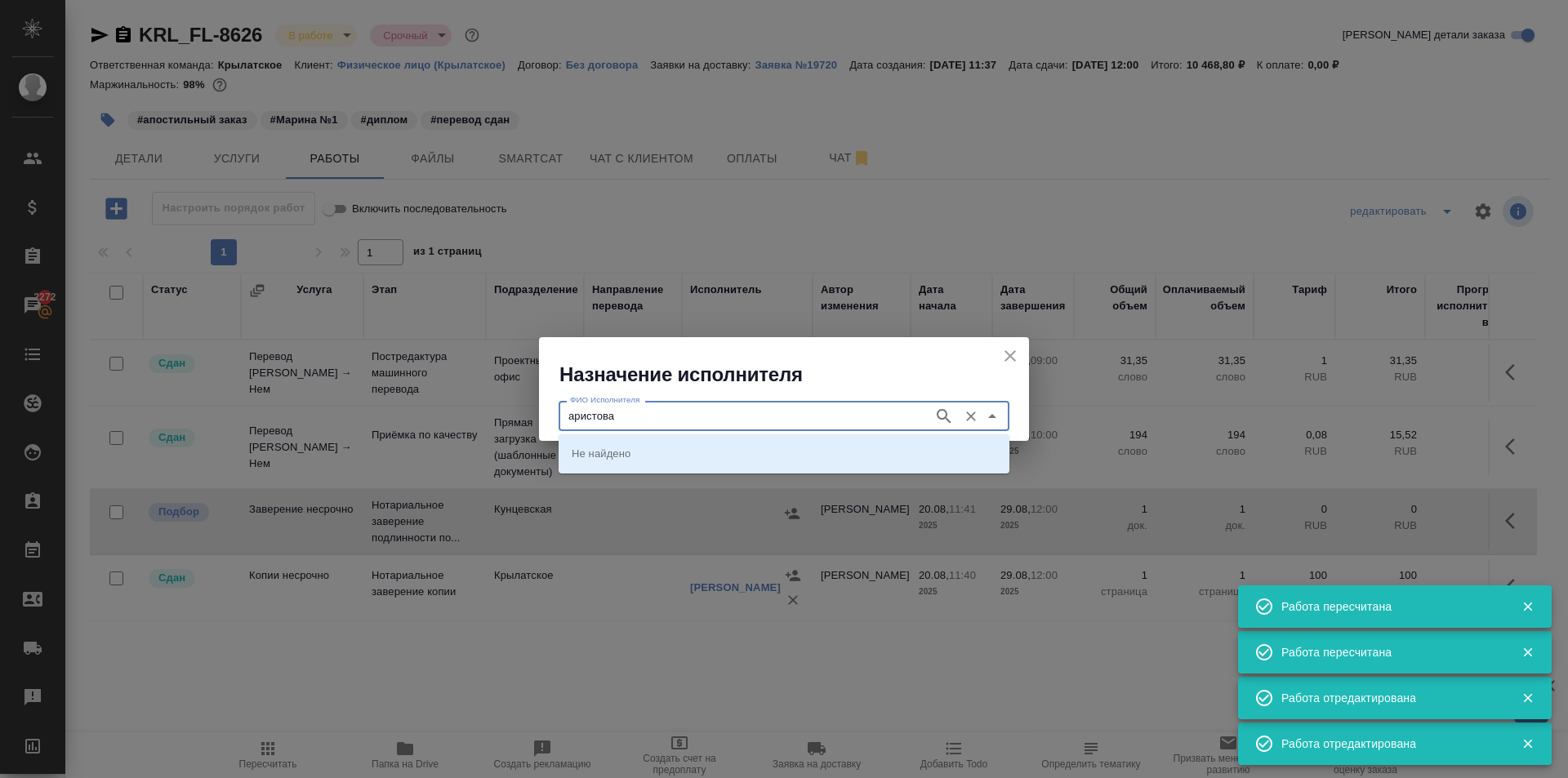
type input "аристова"
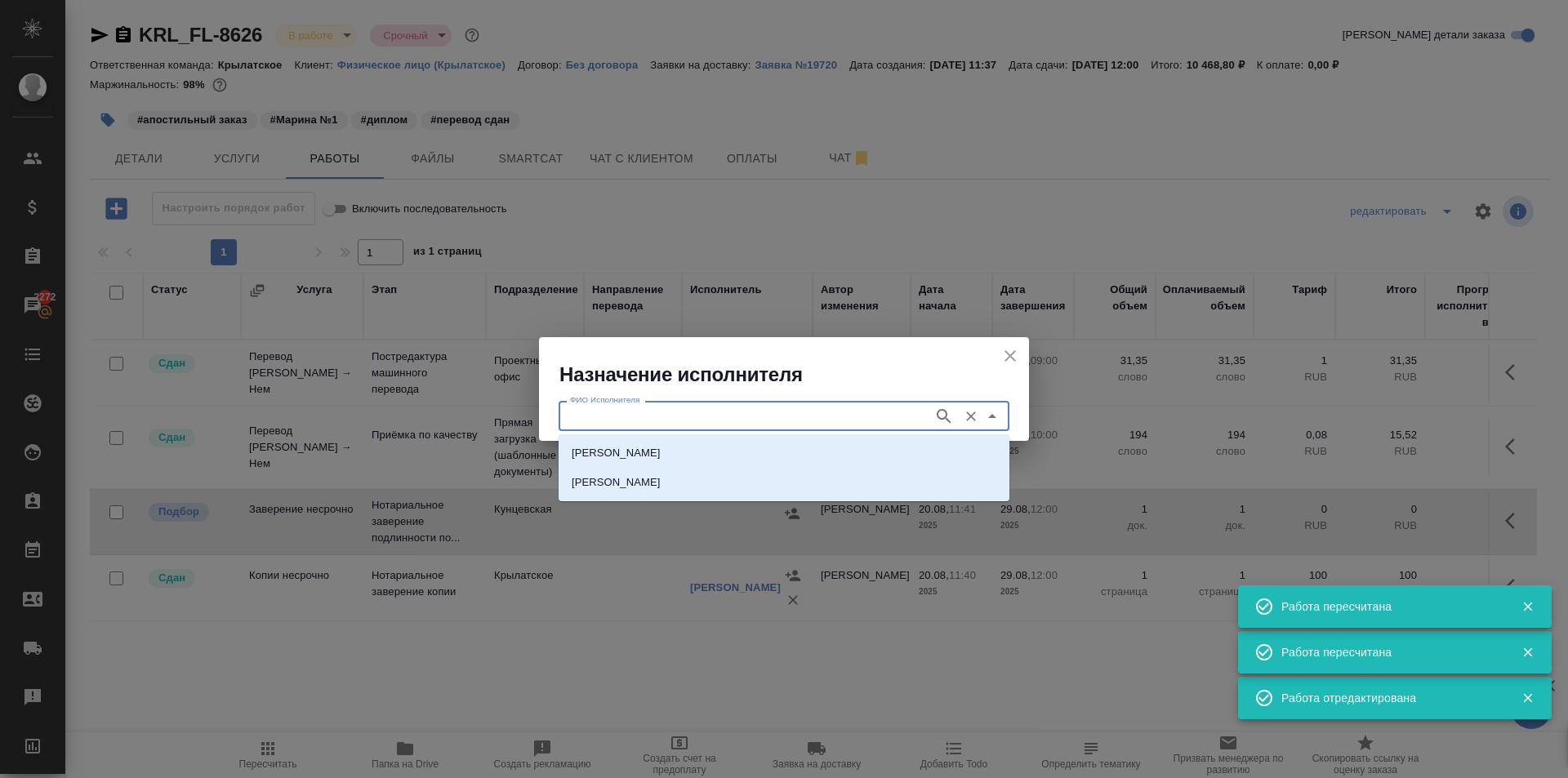
click at [661, 448] on p "[PERSON_NAME]" at bounding box center [616, 453] width 89 height 16
type input "[PERSON_NAME]"
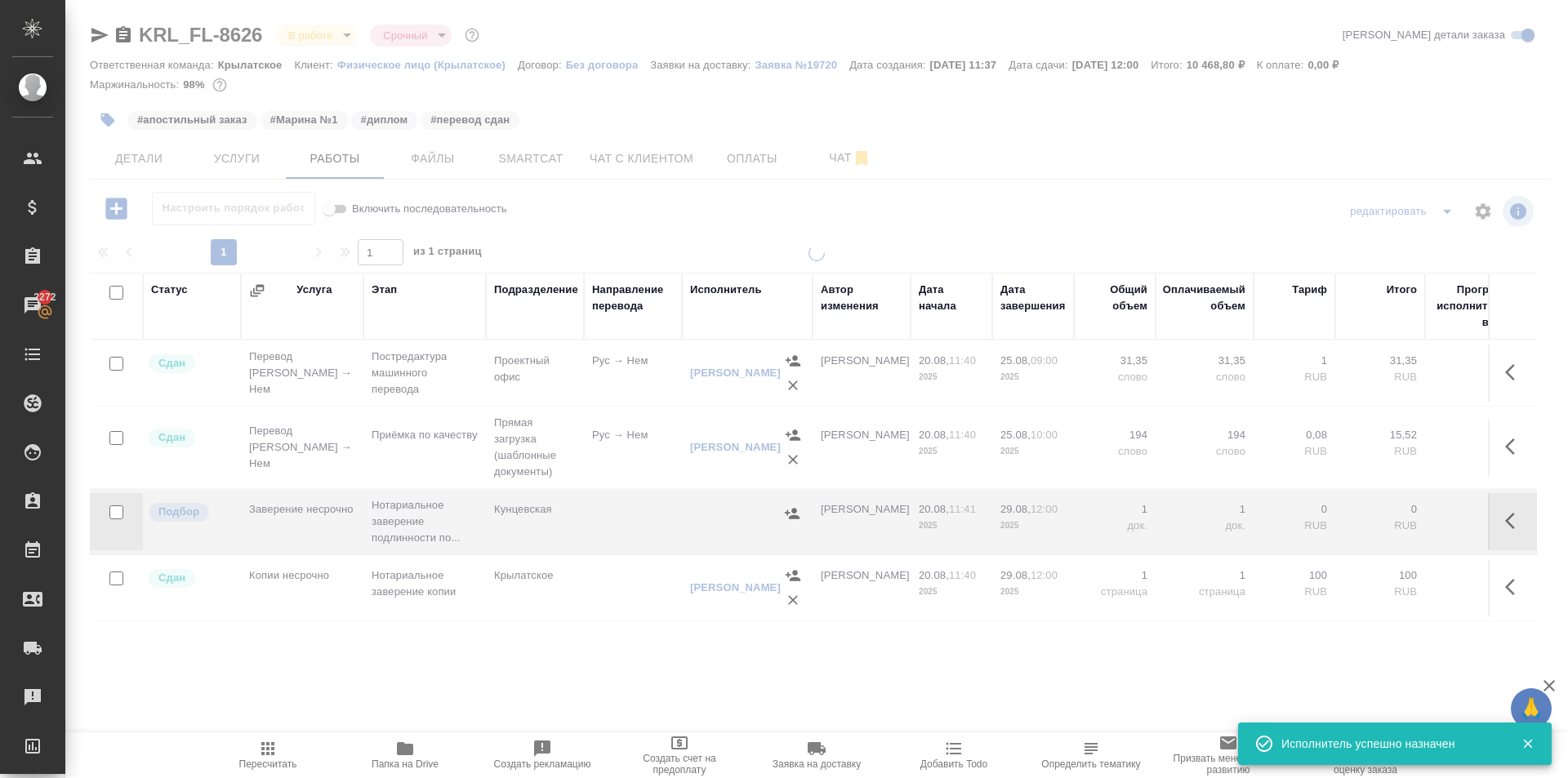
click at [249, 748] on span "Пересчитать" at bounding box center [267, 754] width 117 height 31
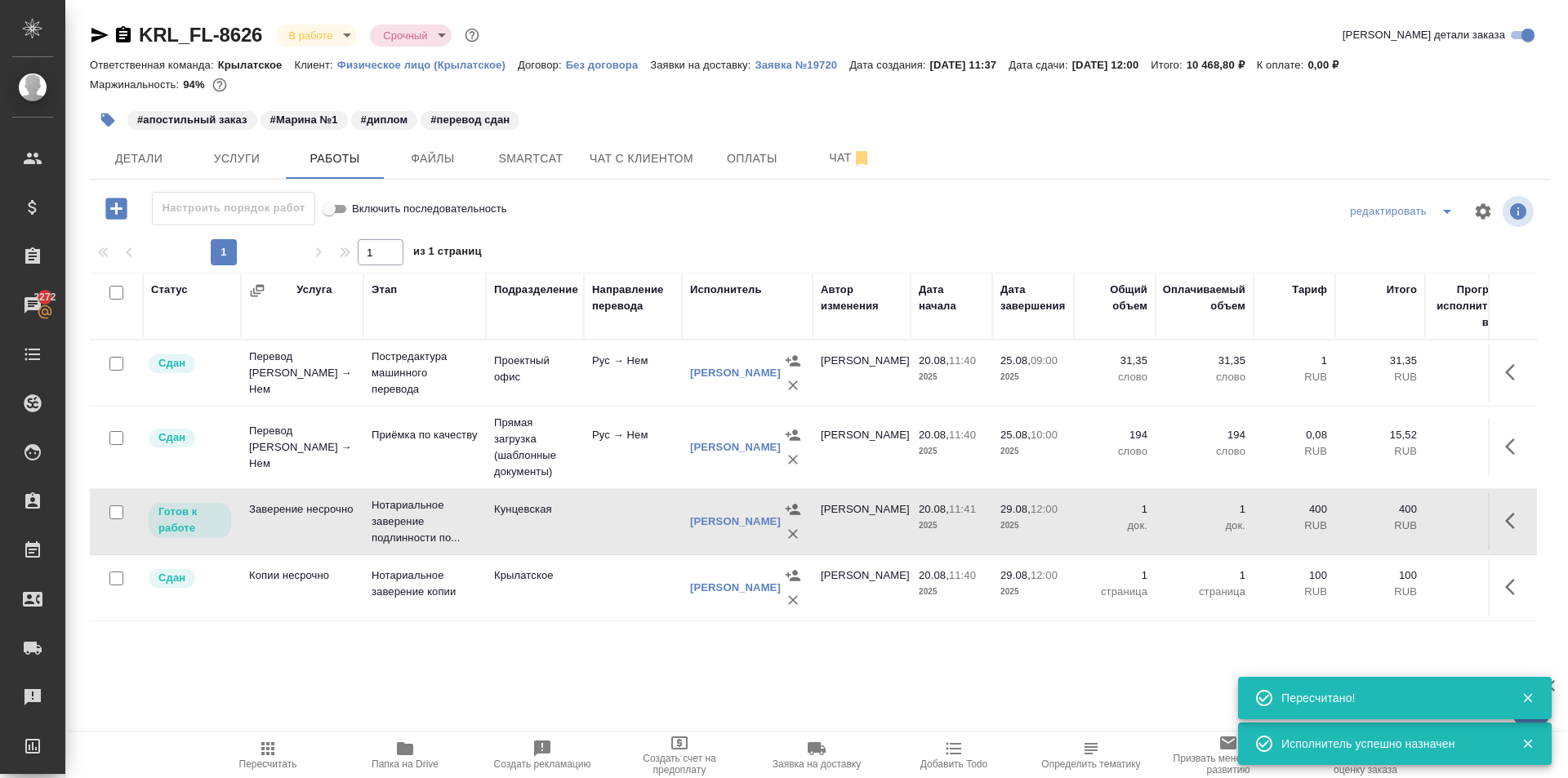
click at [258, 743] on icon "button" at bounding box center [267, 748] width 19 height 19
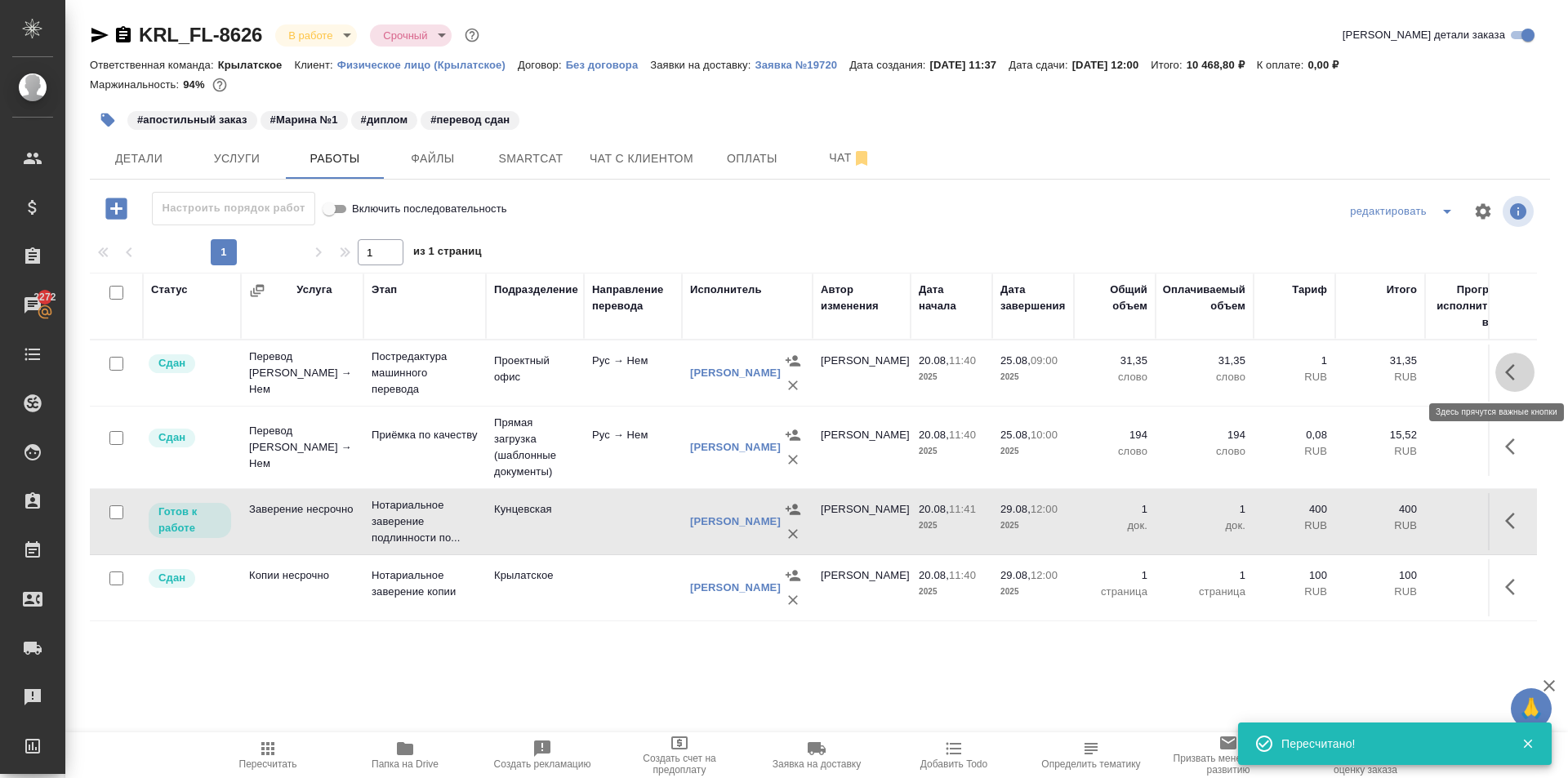
click at [1508, 373] on icon "button" at bounding box center [1514, 372] width 19 height 19
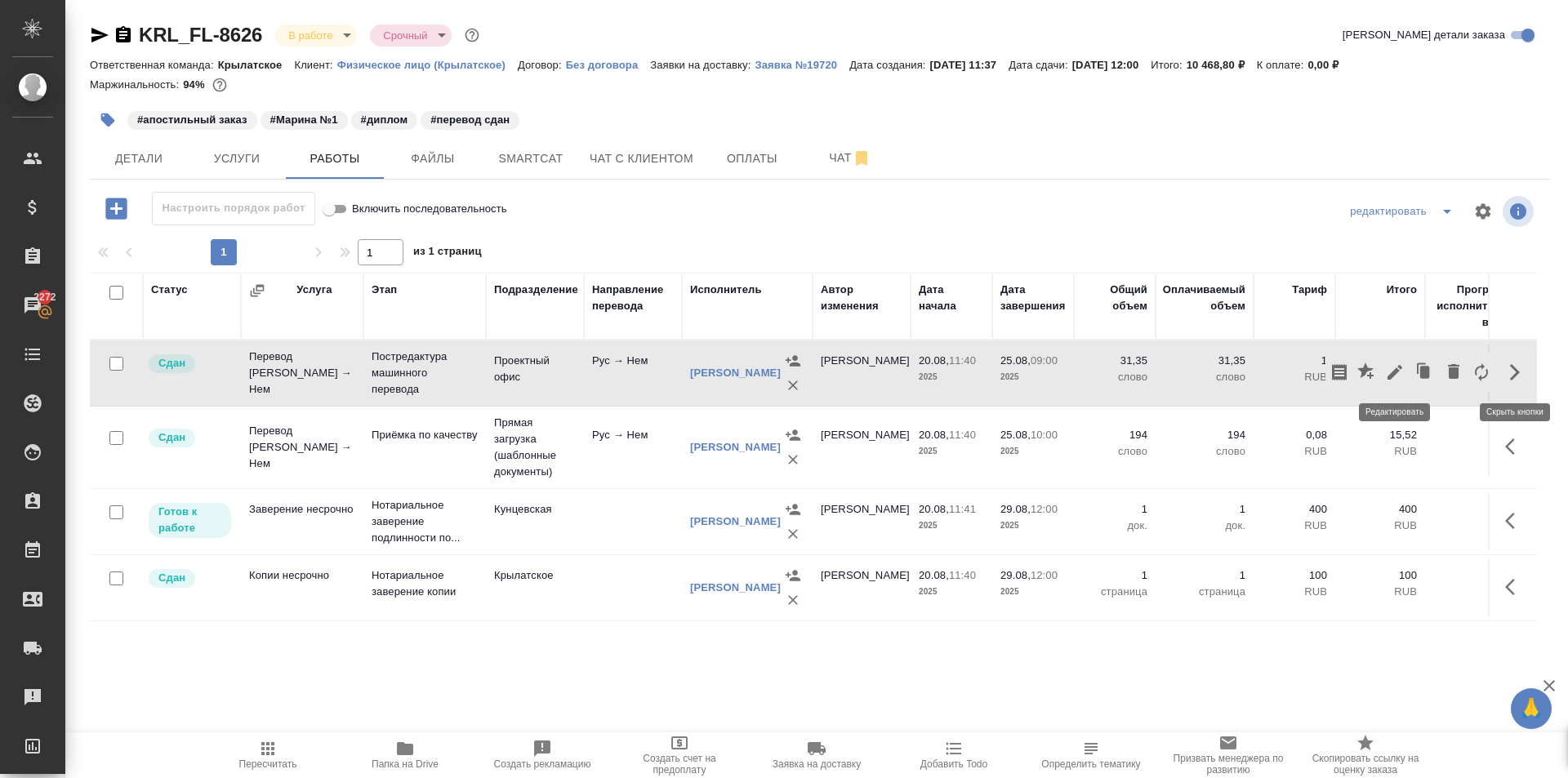
click at [1398, 376] on icon "button" at bounding box center [1394, 372] width 19 height 19
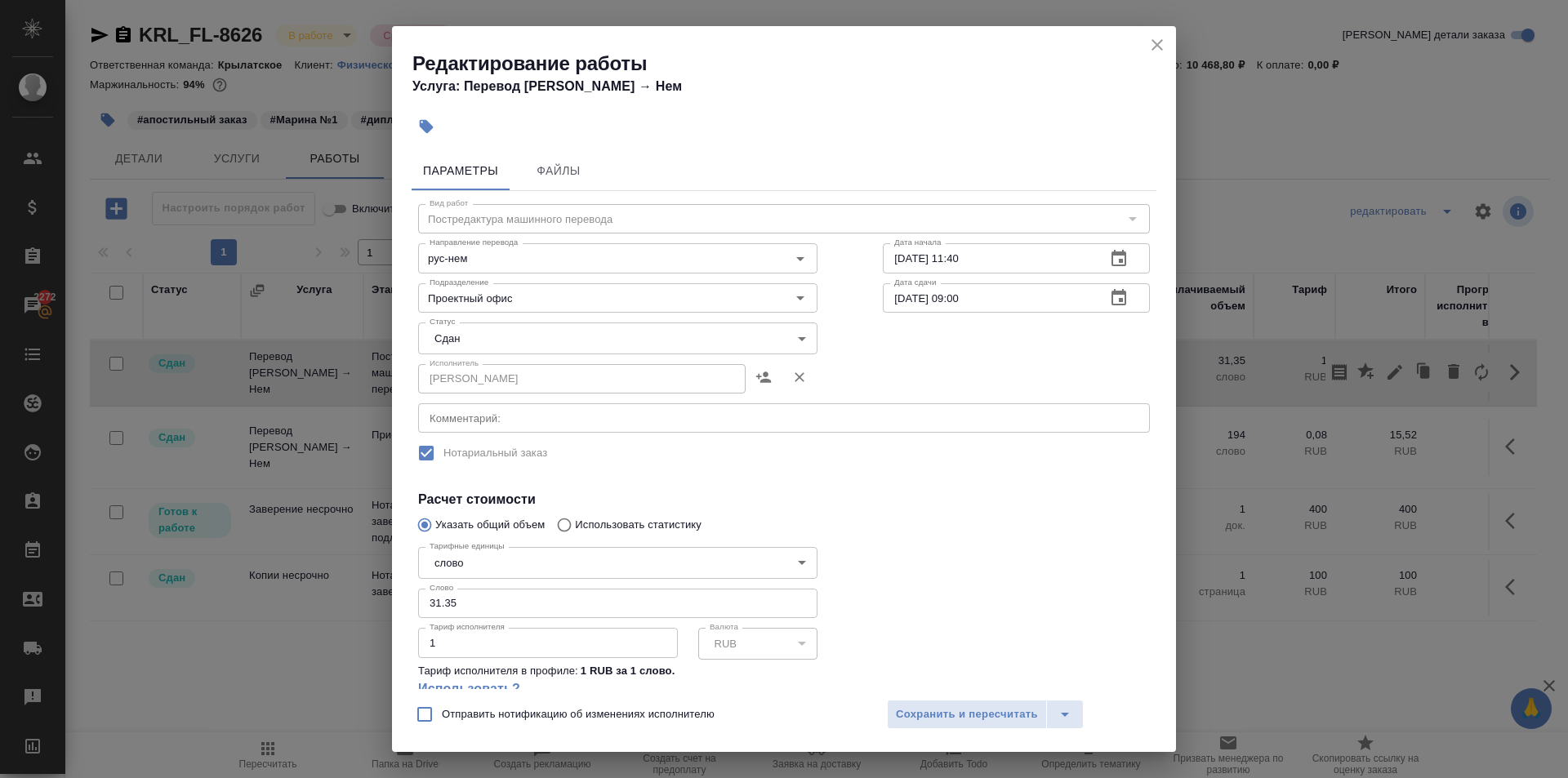
click at [1161, 47] on icon "close" at bounding box center [1157, 45] width 19 height 19
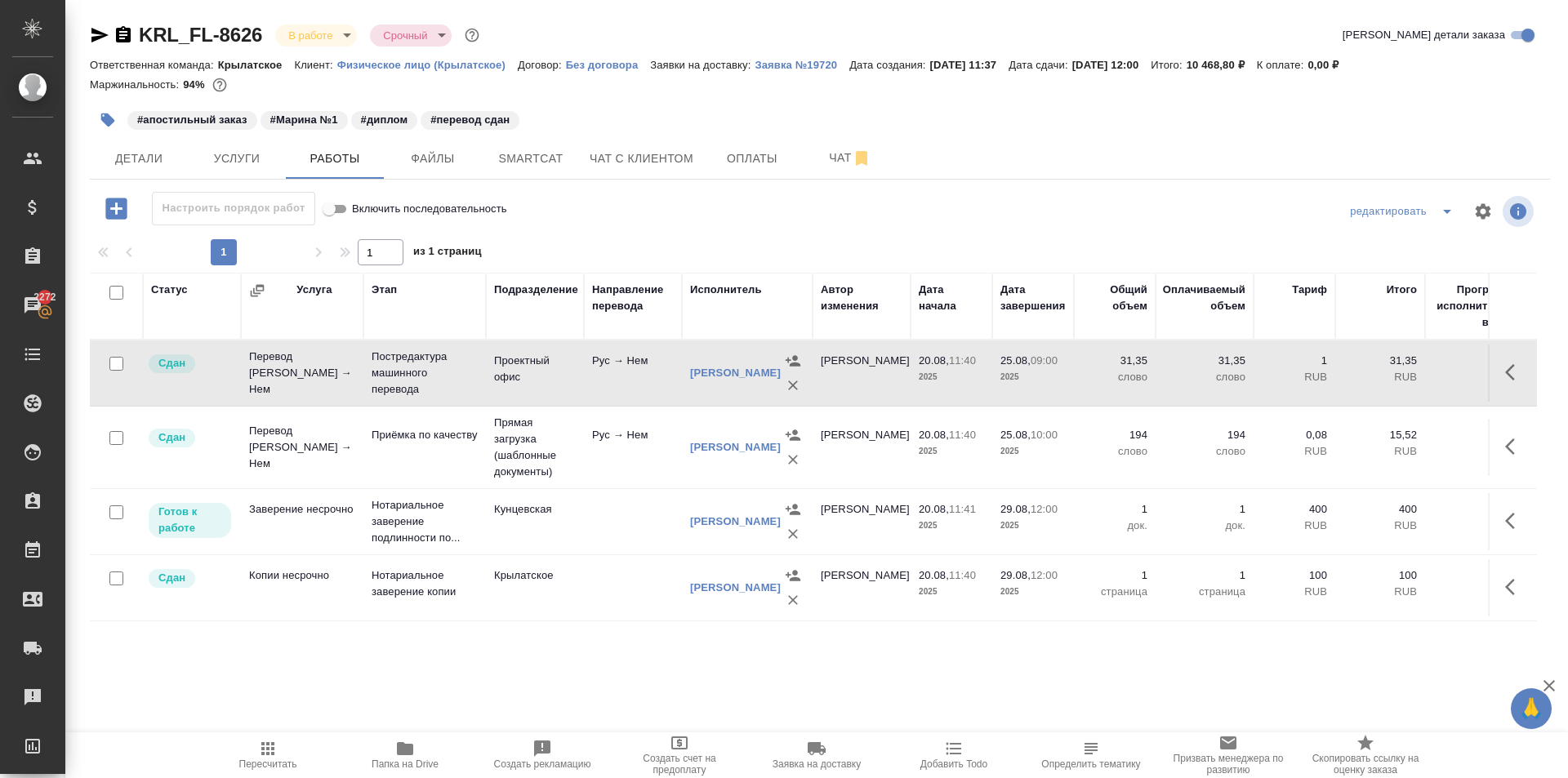
click at [290, 738] on button "Пересчитать" at bounding box center [267, 755] width 137 height 46
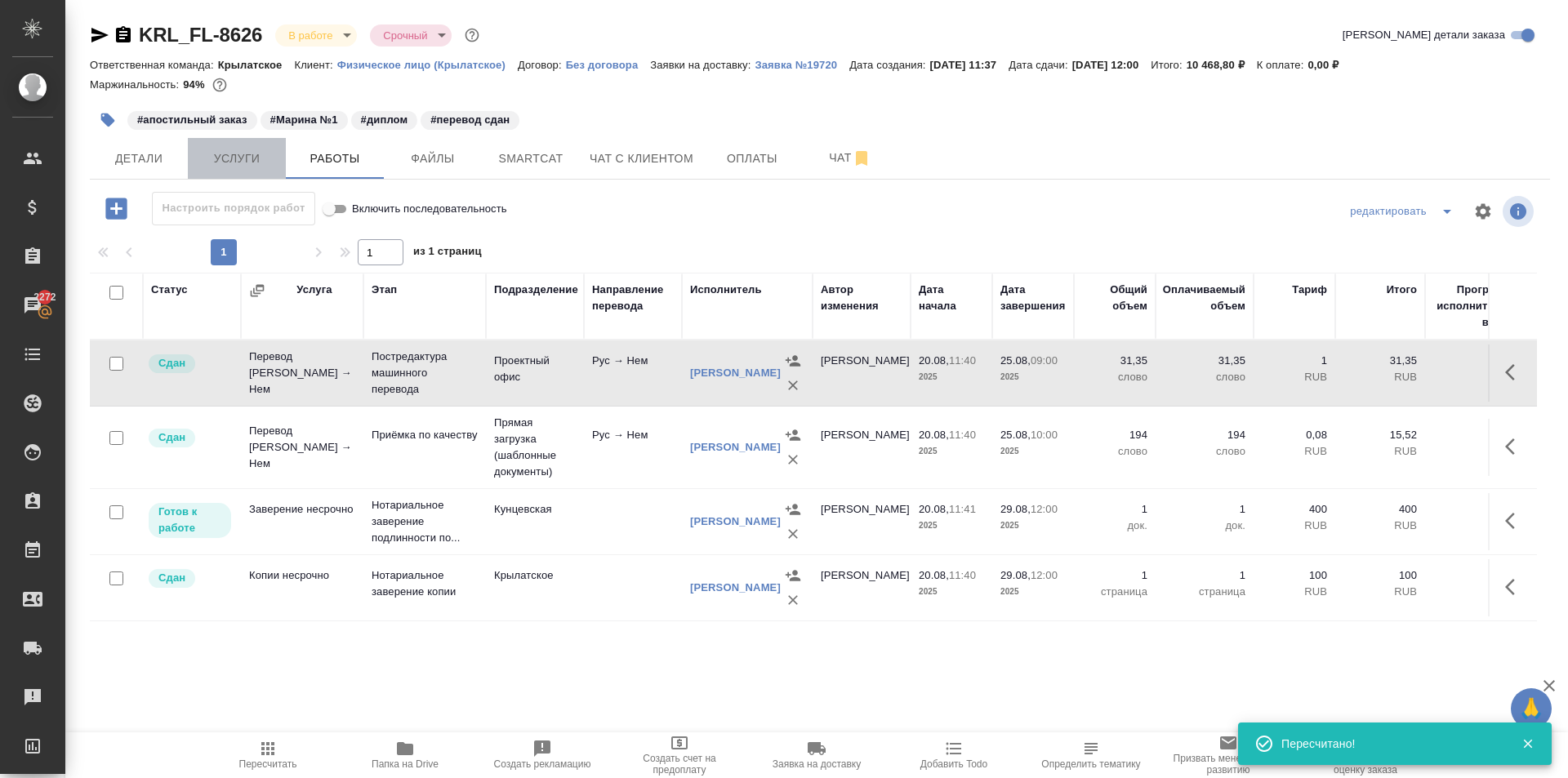
click at [263, 141] on button "Услуги" at bounding box center [237, 158] width 98 height 40
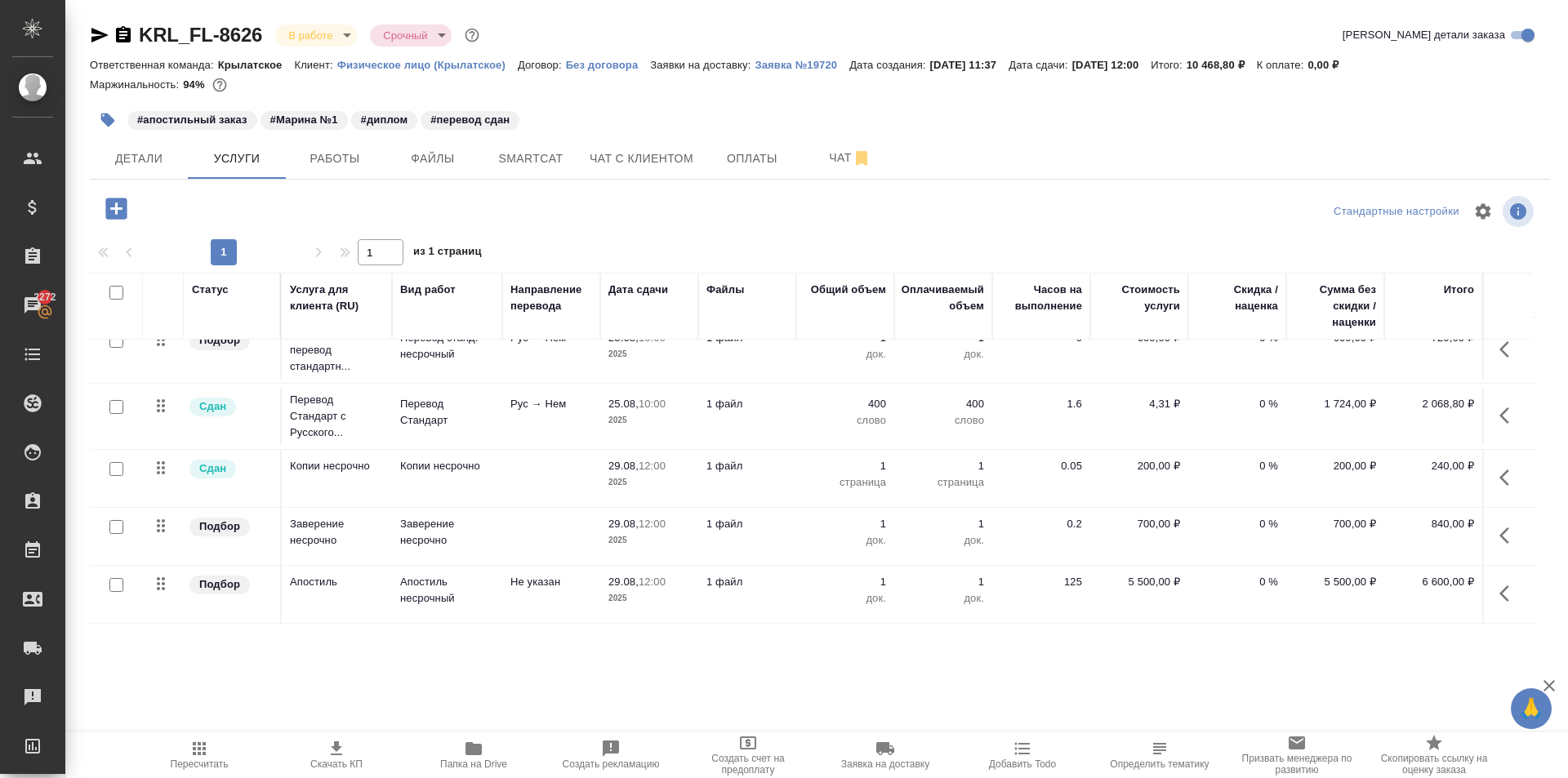
scroll to position [35, 0]
click at [355, 178] on button "Работы" at bounding box center [335, 158] width 98 height 40
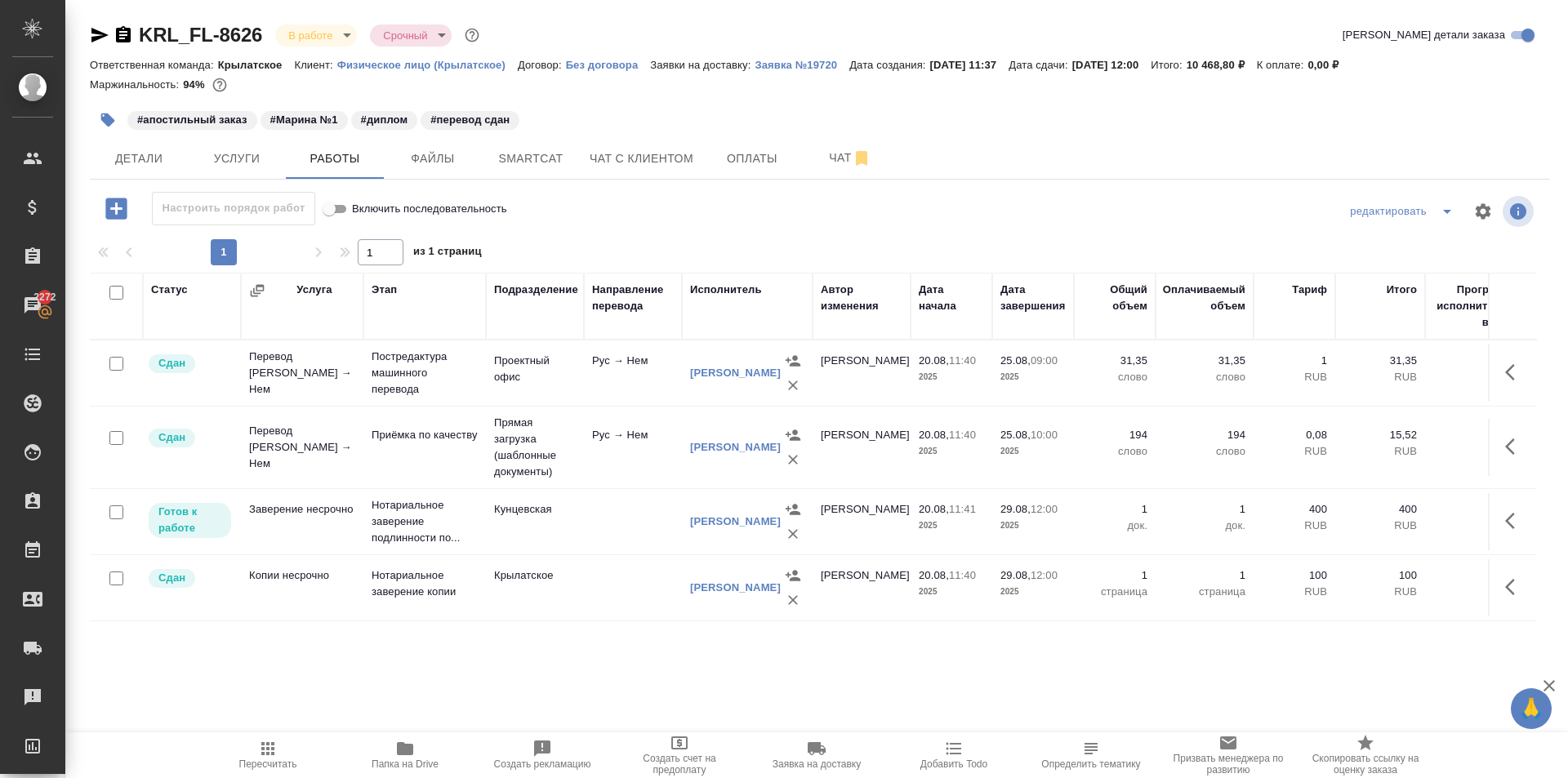
click at [117, 207] on icon "button" at bounding box center [116, 209] width 29 height 29
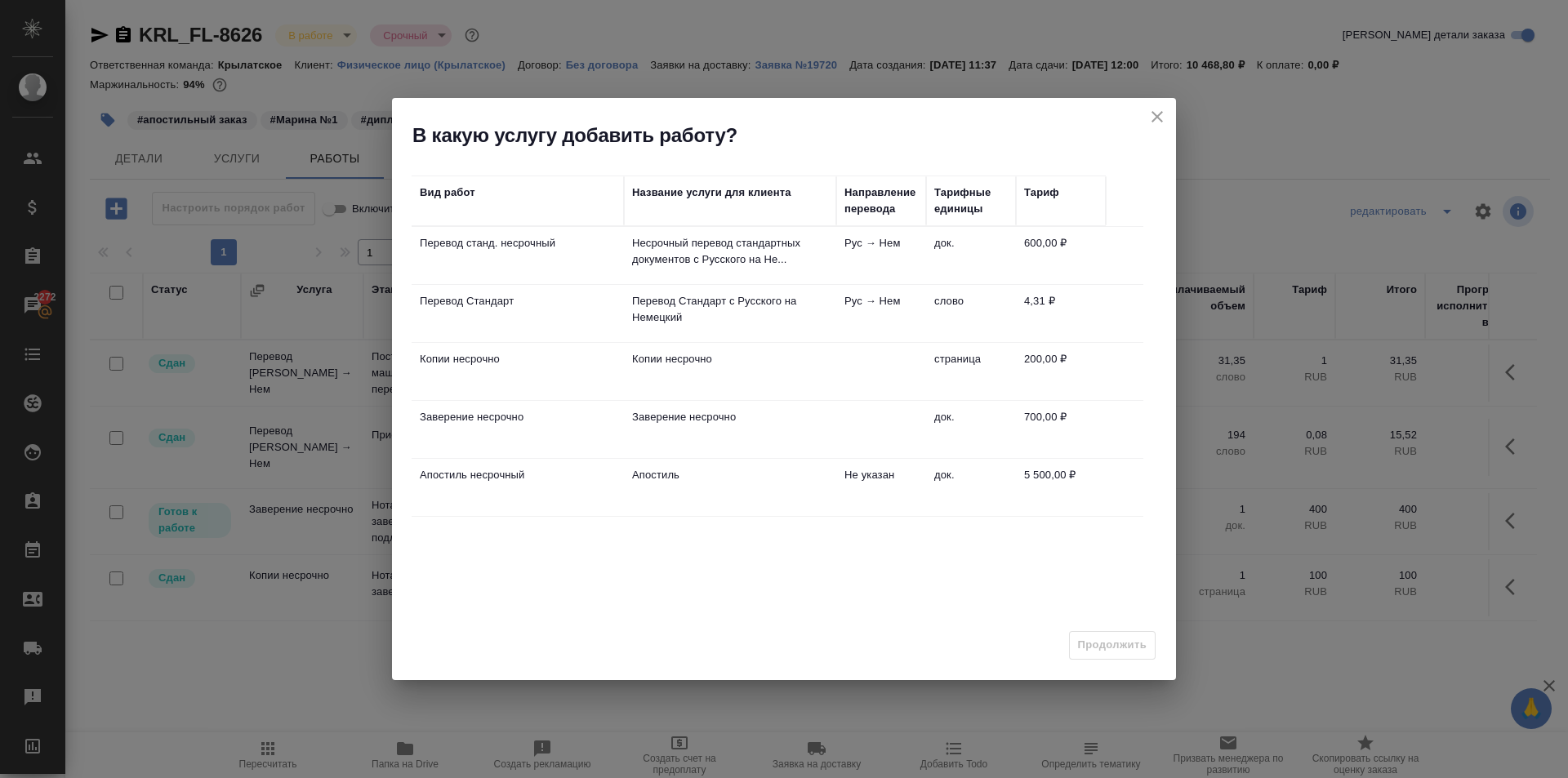
click at [660, 460] on td "Апостиль" at bounding box center [730, 487] width 212 height 57
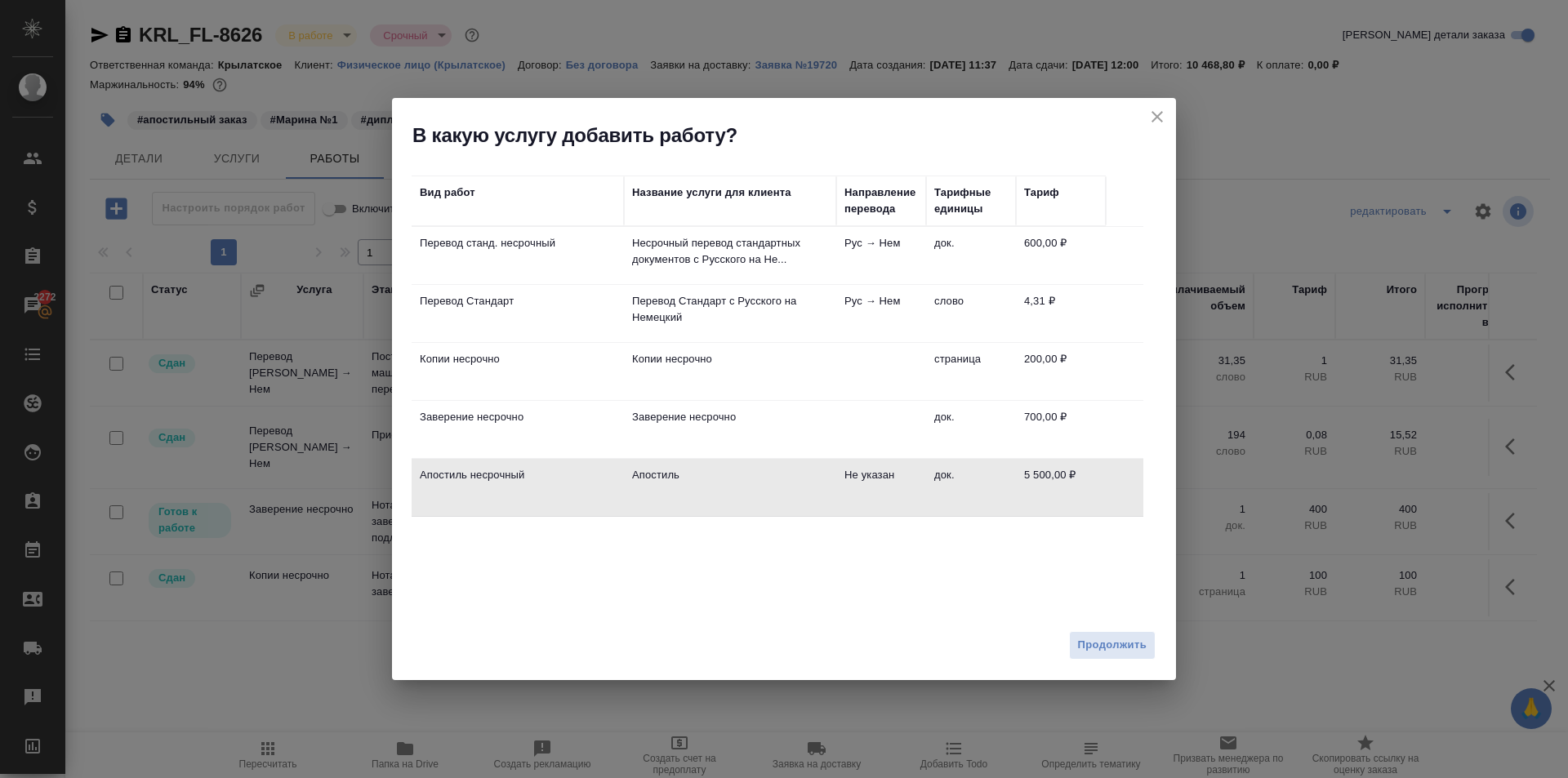
click at [1040, 662] on div "Продолжить" at bounding box center [784, 652] width 784 height 57
click at [1097, 649] on span "Продолжить" at bounding box center [1112, 646] width 68 height 19
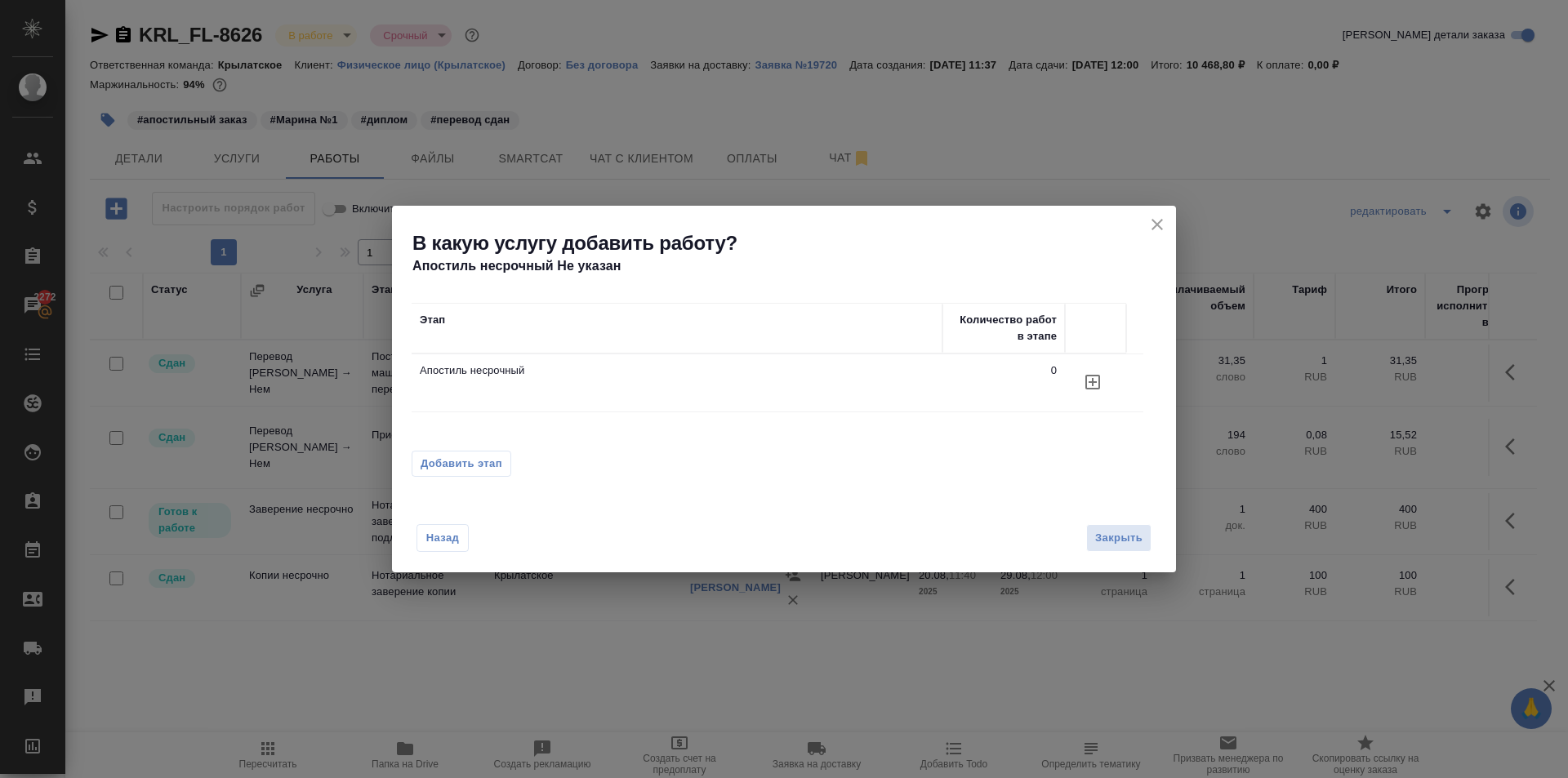
click at [532, 384] on td "Апостиль несрочный" at bounding box center [677, 383] width 531 height 57
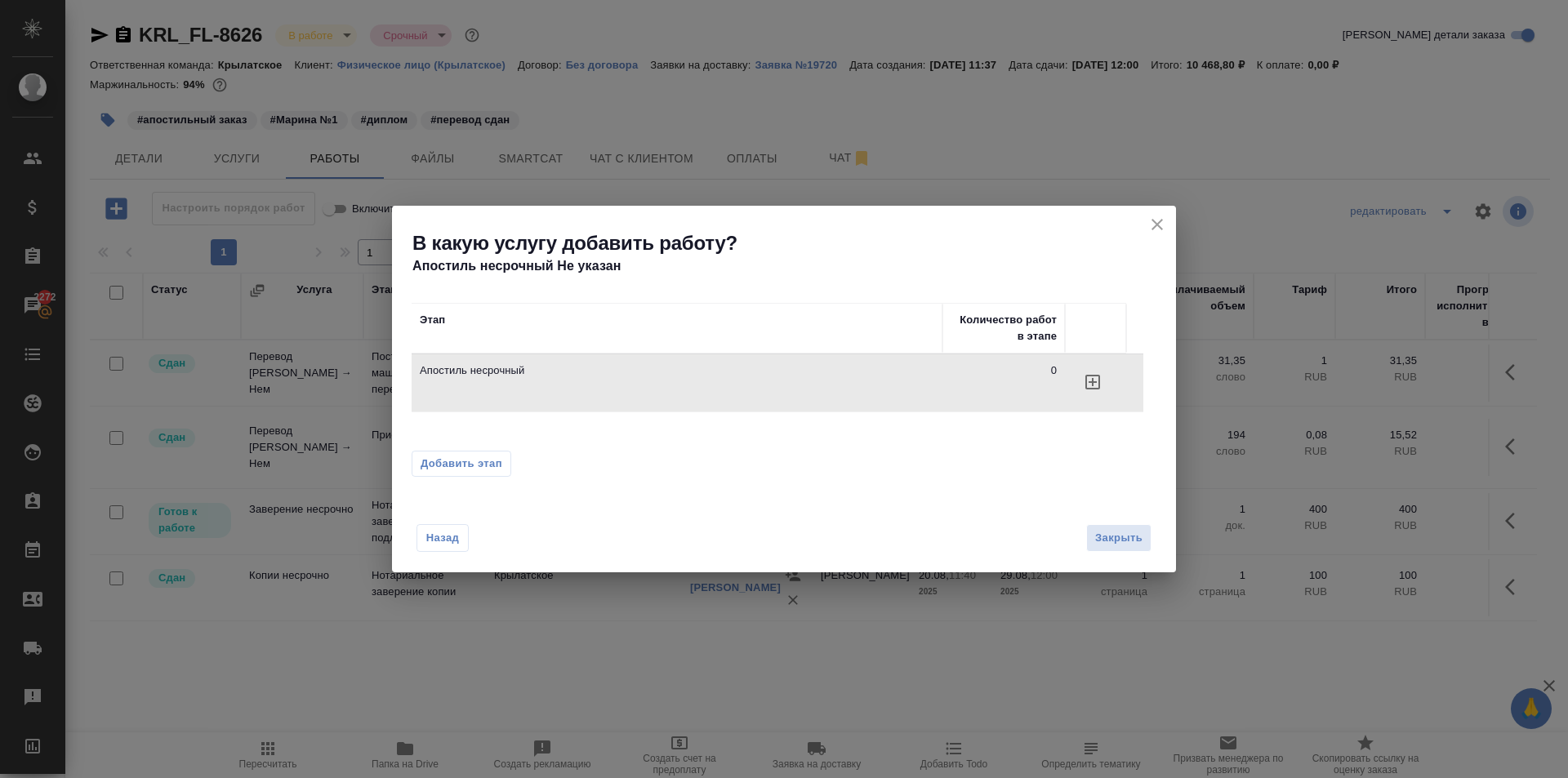
click at [1105, 386] on button "button" at bounding box center [1093, 382] width 39 height 39
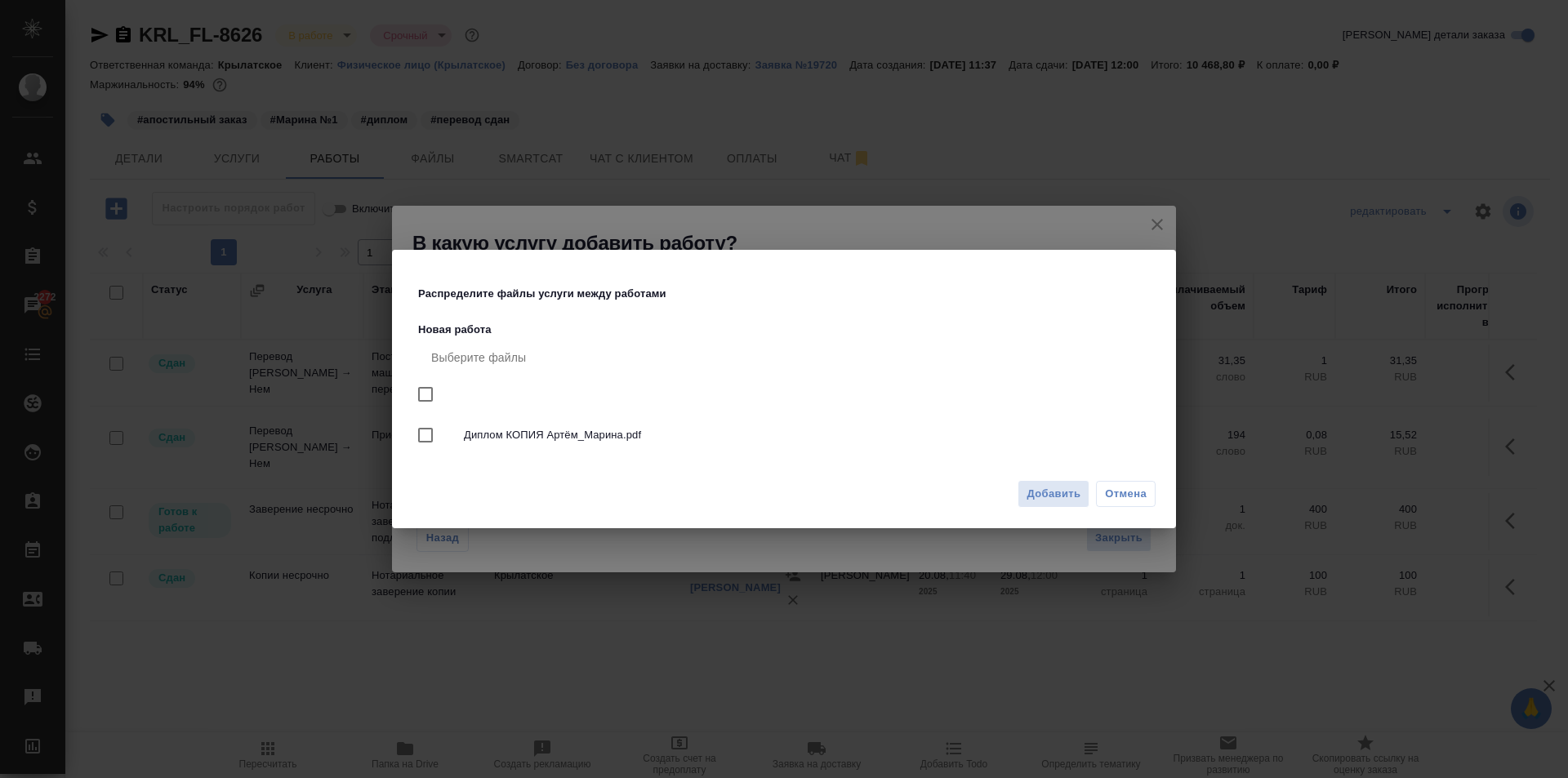
drag, startPoint x: 1061, startPoint y: 511, endPoint x: 862, endPoint y: 523, distance: 199.4
click at [997, 514] on div "Добавить Отмена" at bounding box center [784, 501] width 784 height 57
drag, startPoint x: 725, startPoint y: 502, endPoint x: 722, endPoint y: 445, distance: 57.1
click at [725, 488] on div "Добавить Отмена" at bounding box center [784, 501] width 784 height 57
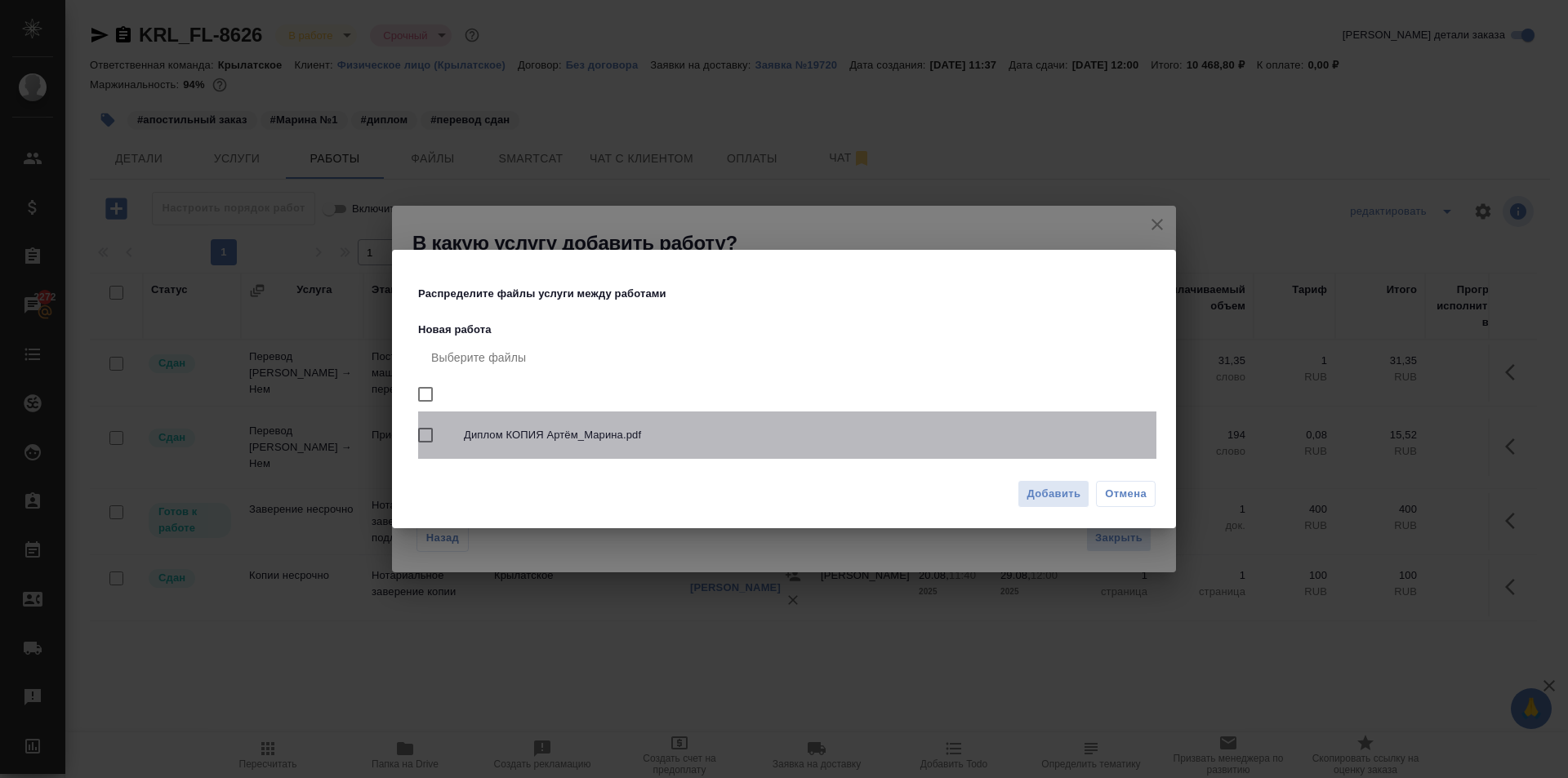
click at [722, 445] on div "Диплом КОПИЯ Артём_Марина.pdf" at bounding box center [787, 435] width 738 height 47
checkbox input "true"
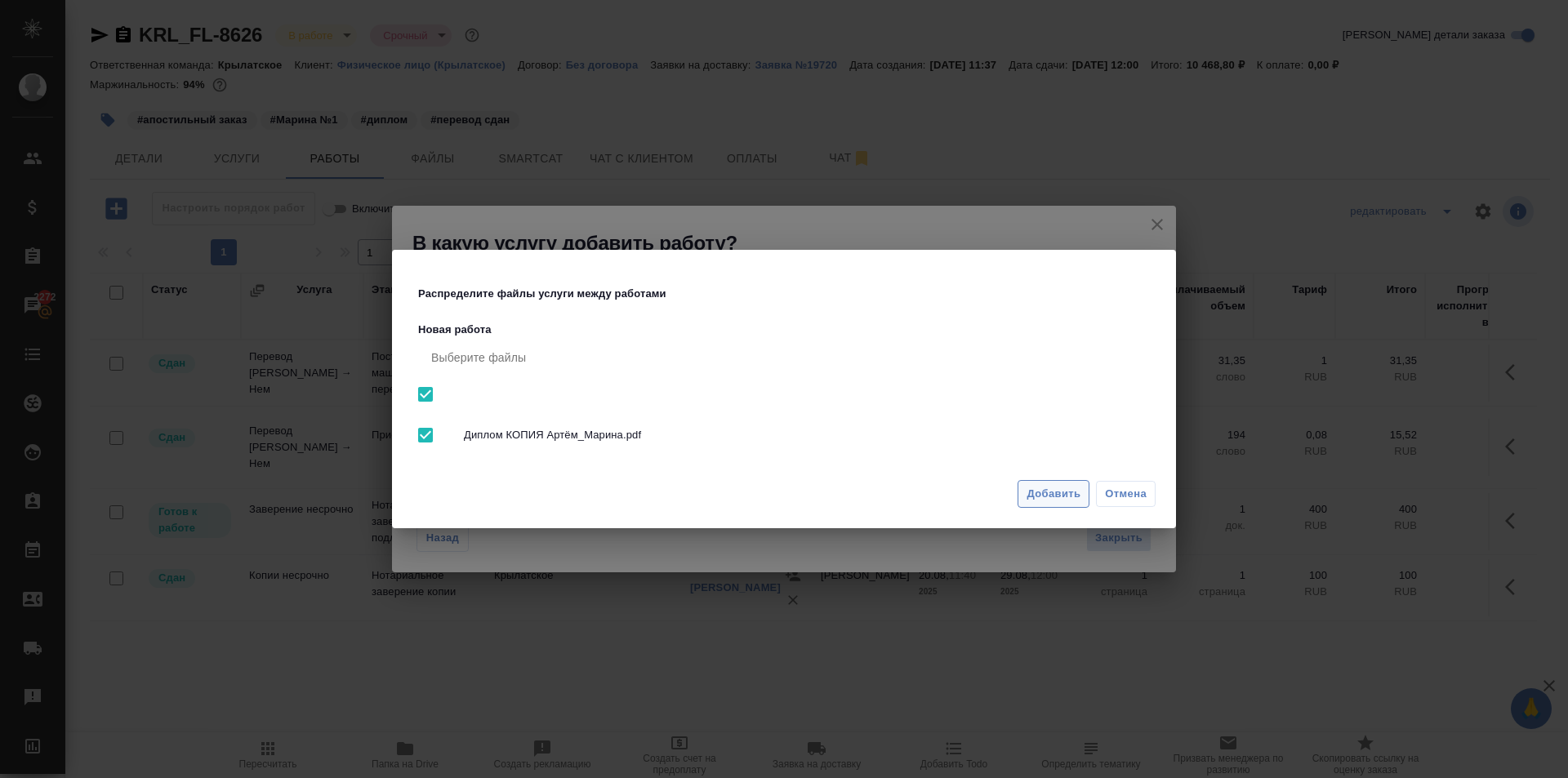
click at [1028, 496] on span "Добавить" at bounding box center [1054, 494] width 54 height 19
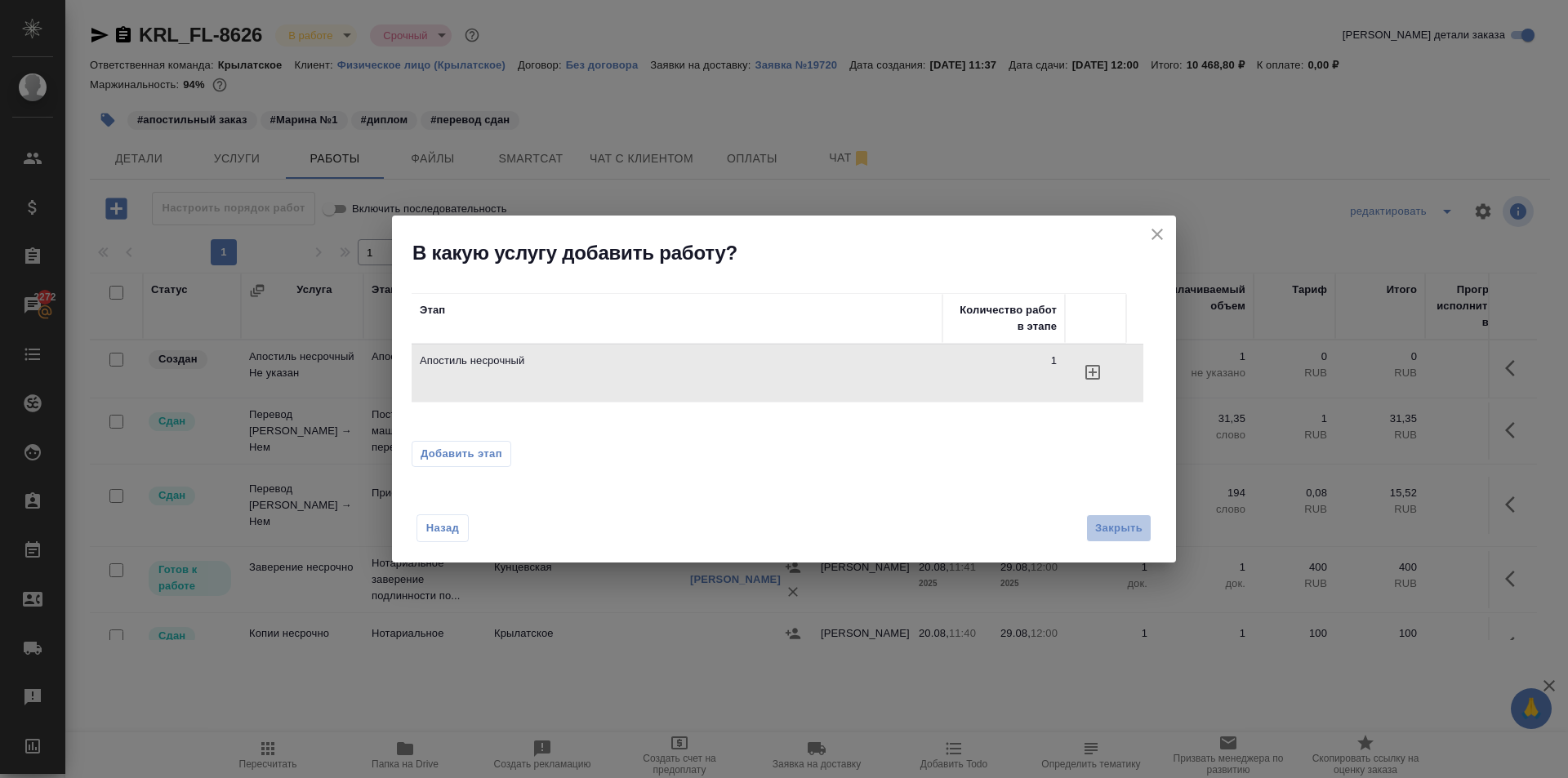
drag, startPoint x: 1107, startPoint y: 523, endPoint x: 1073, endPoint y: 532, distance: 35.2
click at [1109, 523] on span "Закрыть" at bounding box center [1119, 529] width 47 height 19
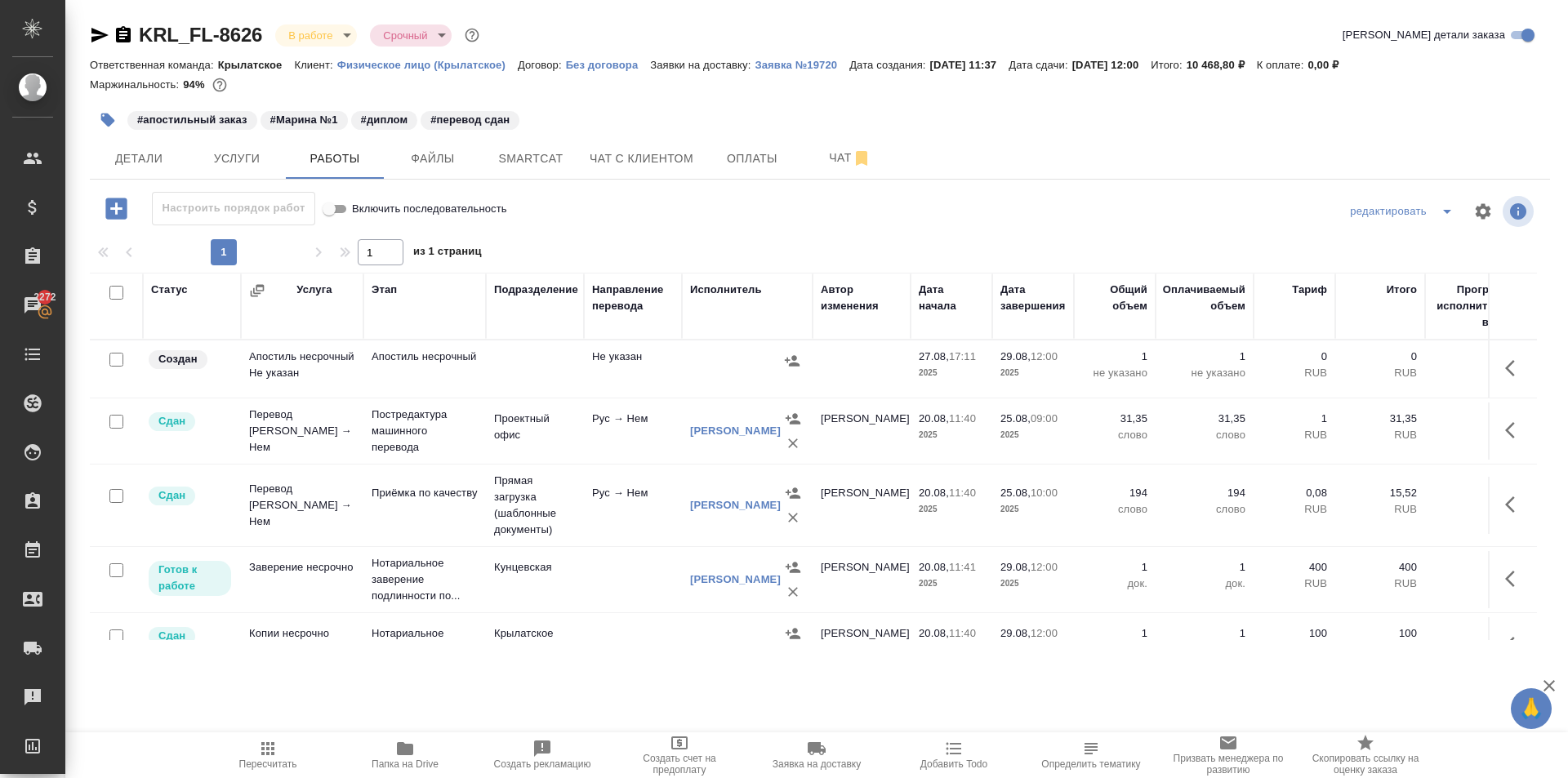
drag, startPoint x: 1506, startPoint y: 355, endPoint x: 1475, endPoint y: 390, distance: 46.8
click at [1502, 357] on button "button" at bounding box center [1515, 368] width 39 height 39
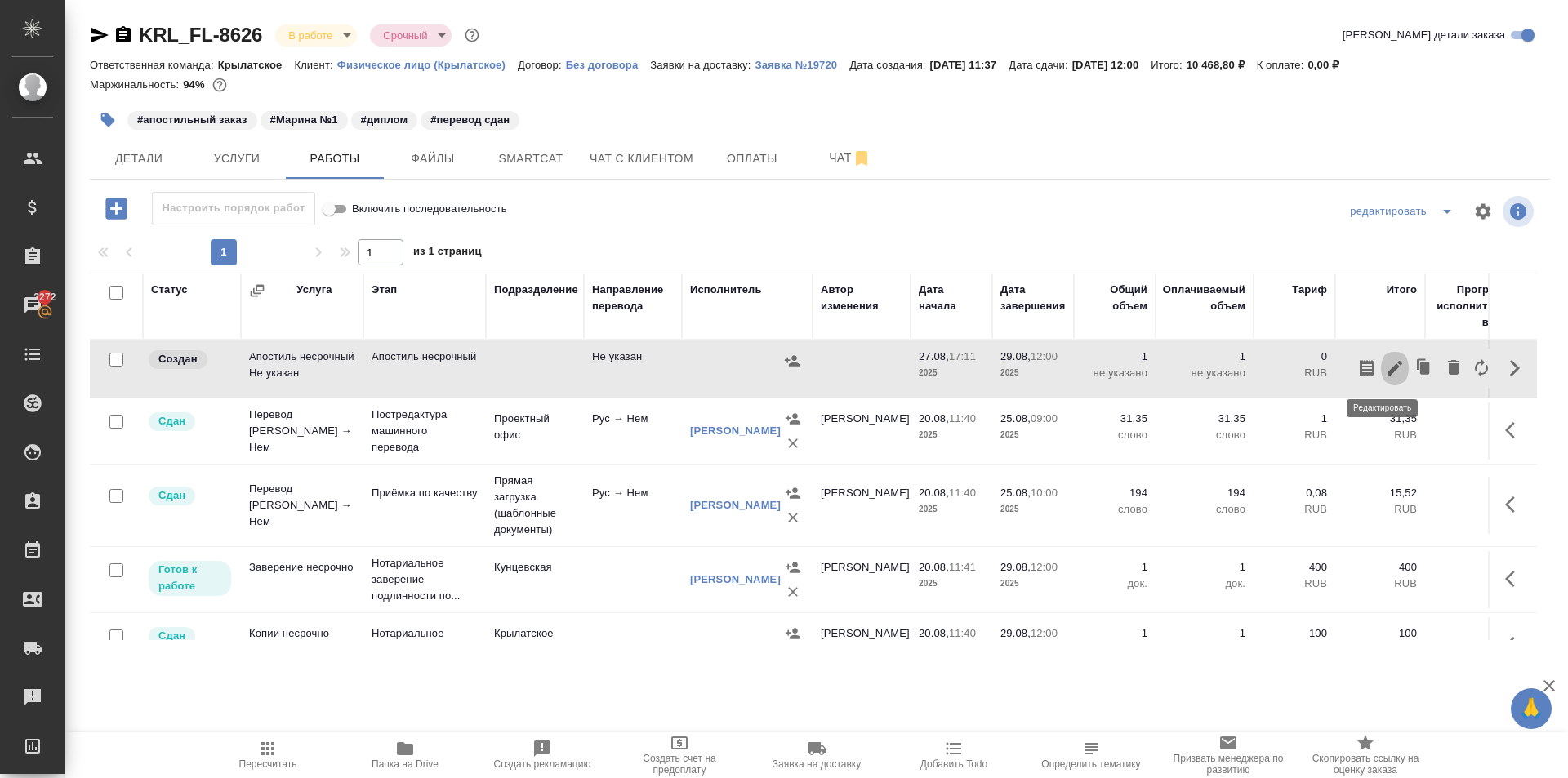
click at [1385, 376] on icon "button" at bounding box center [1394, 368] width 19 height 19
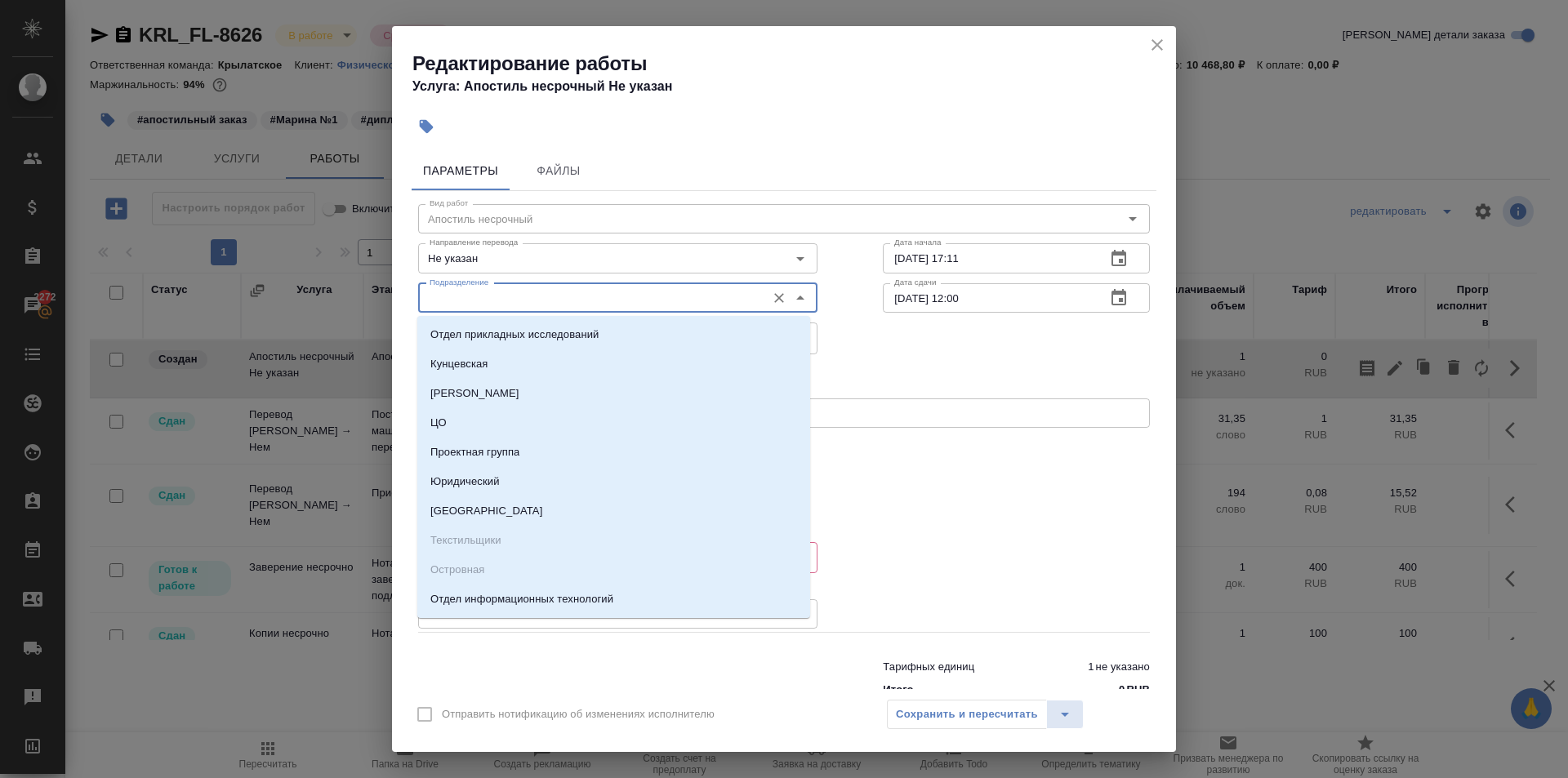
click at [565, 300] on input "Подразделение" at bounding box center [590, 298] width 335 height 19
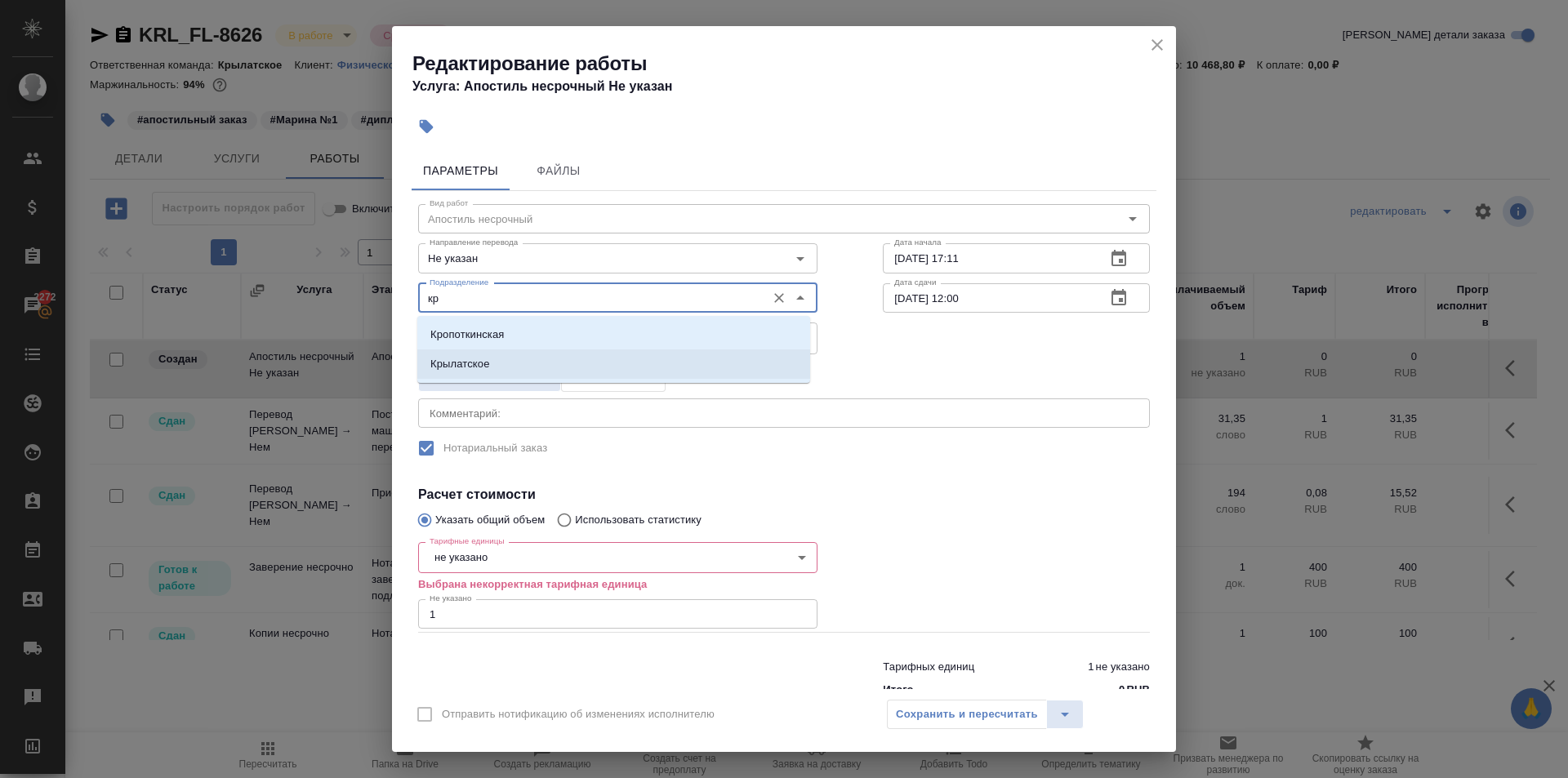
click at [493, 359] on li "Крылатское" at bounding box center [614, 364] width 393 height 30
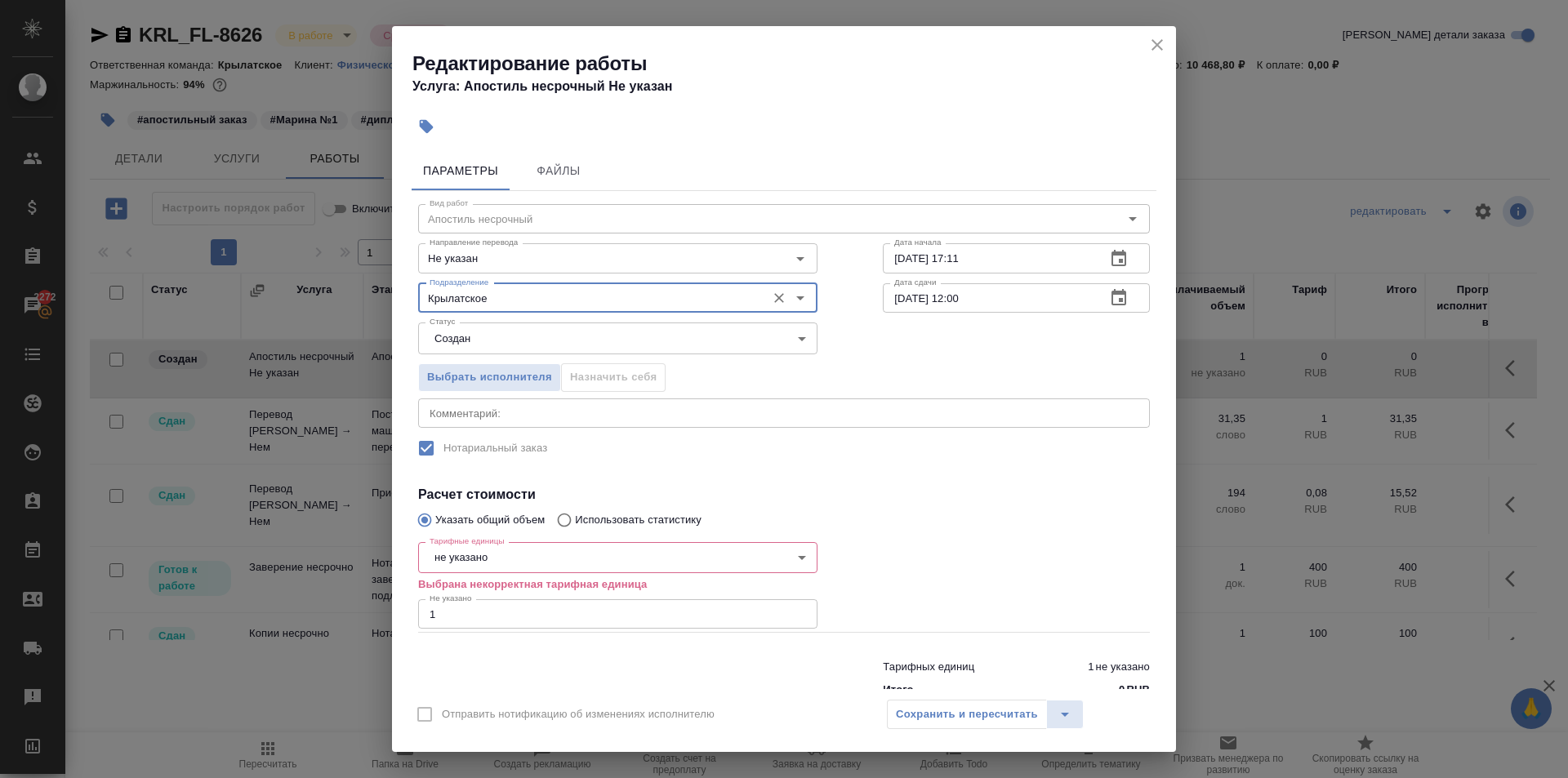
type input "Крылатское"
click at [481, 554] on body "🙏 .cls-1 fill:#fff; AWATERA Kasymov Timur Клиенты Спецификации Заказы 2272 Чаты…" at bounding box center [784, 389] width 1568 height 778
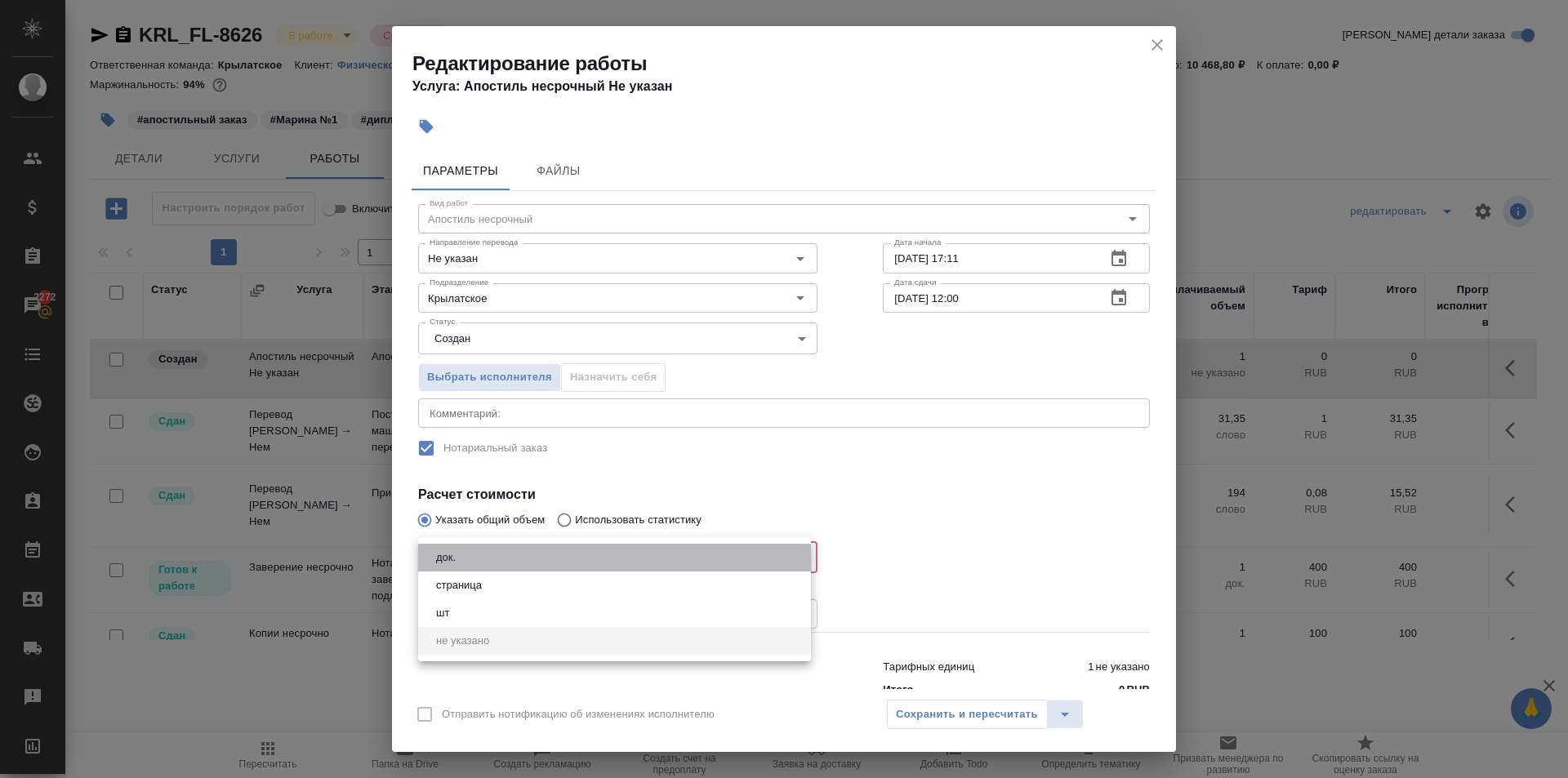
click at [470, 563] on li "док." at bounding box center [615, 557] width 393 height 28
type input "5a8b1489cc6b4906c91bfd8b"
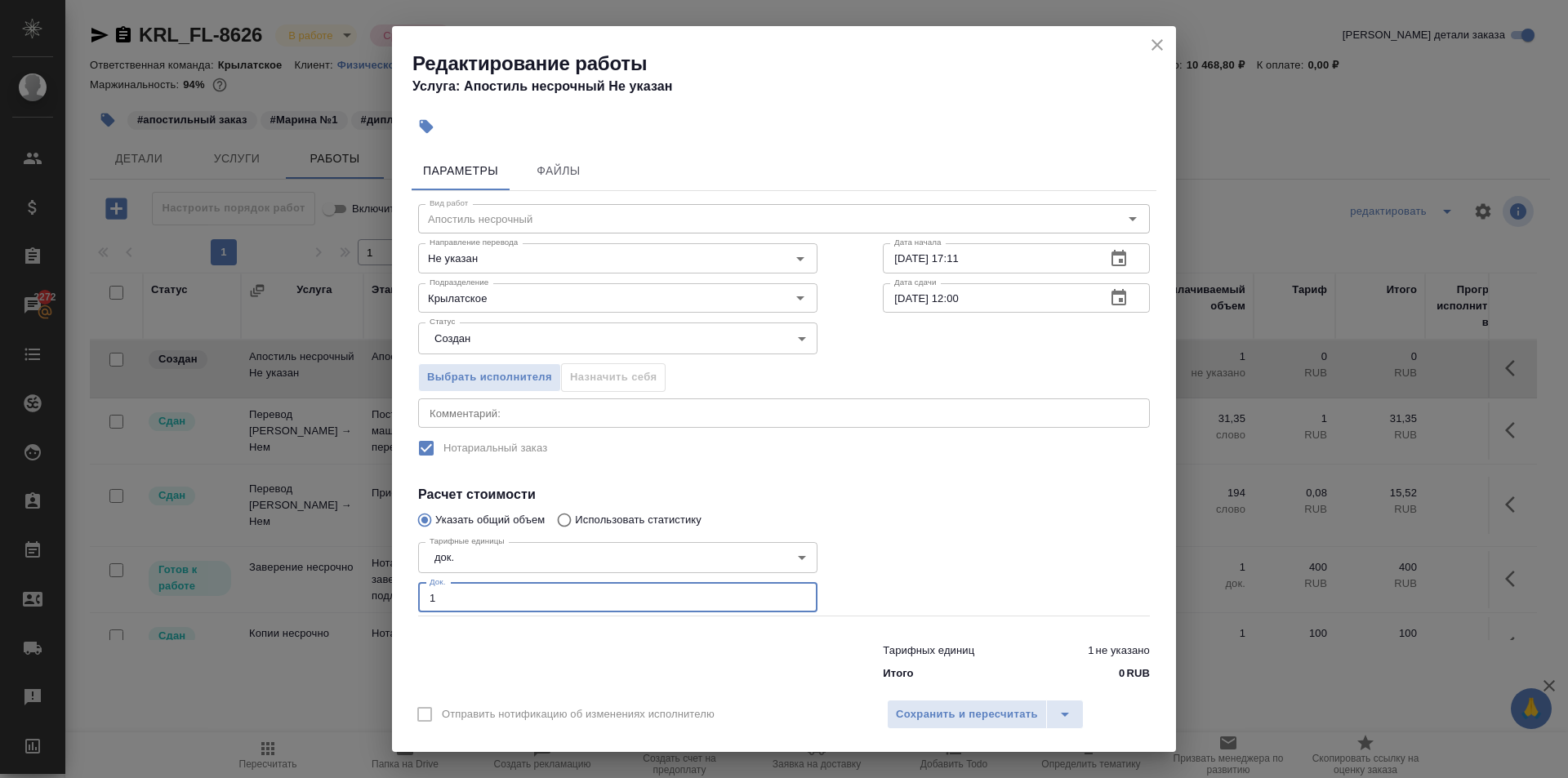
drag, startPoint x: 428, startPoint y: 601, endPoint x: 531, endPoint y: 612, distance: 103.6
click at [528, 612] on input "1" at bounding box center [618, 598] width 400 height 30
click at [917, 720] on span "Сохранить и пересчитать" at bounding box center [967, 715] width 142 height 19
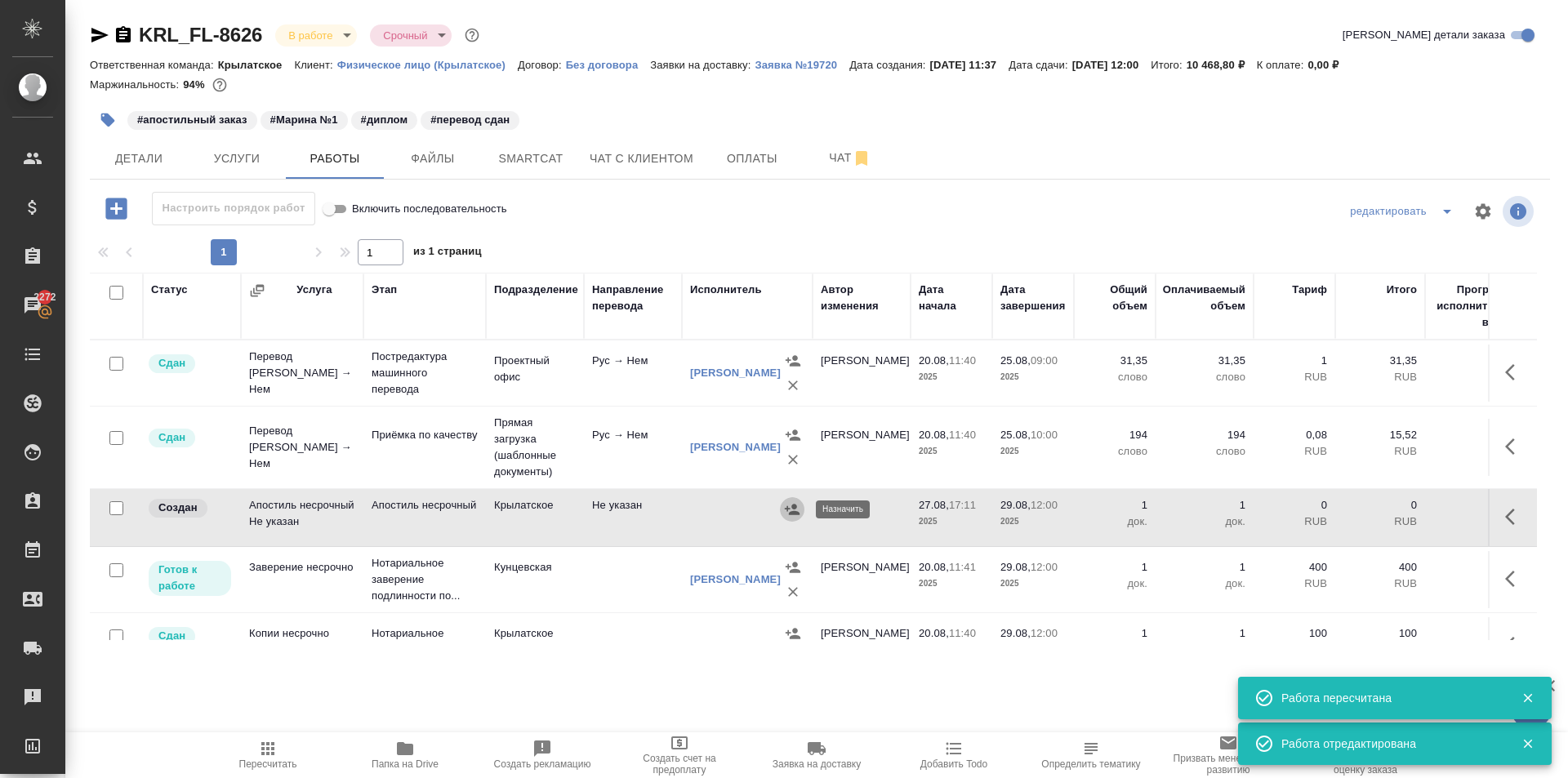
click at [792, 508] on icon "button" at bounding box center [792, 509] width 16 height 16
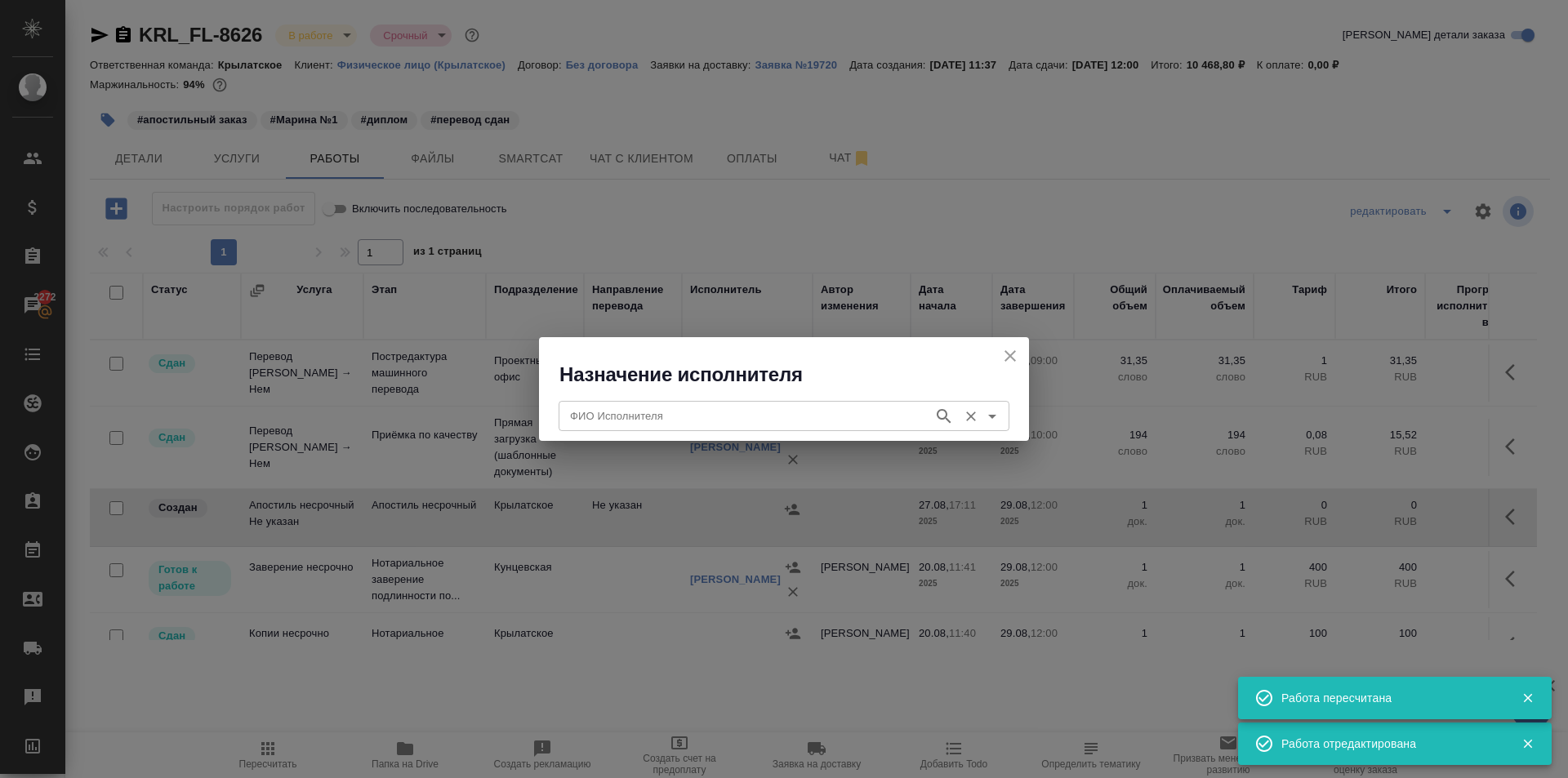
click at [616, 410] on input "ФИО Исполнителя" at bounding box center [744, 415] width 362 height 19
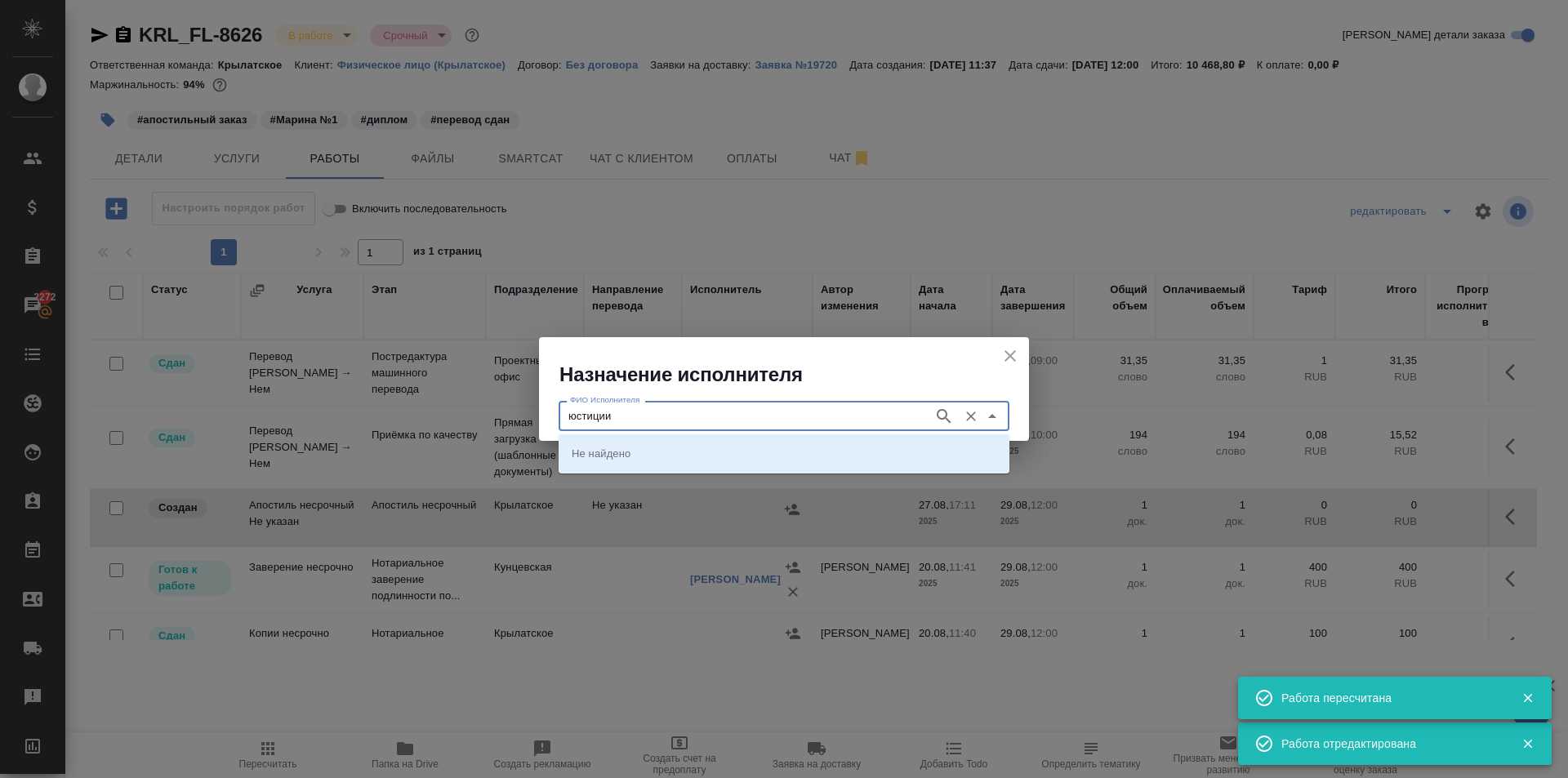
type input "юстиции"
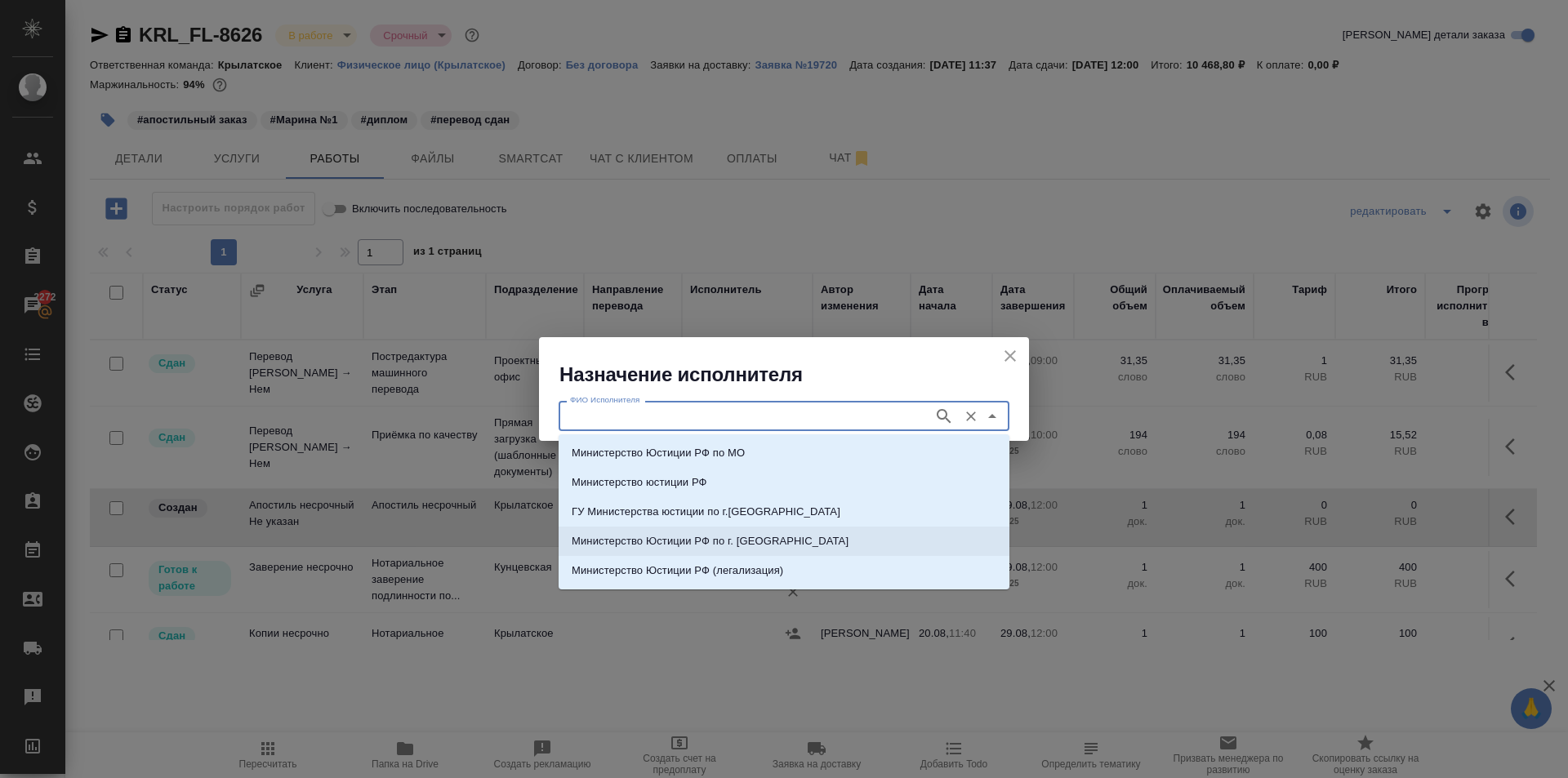
click at [814, 540] on li "Министерство Юстиции РФ по г. Москве" at bounding box center [784, 541] width 451 height 30
type input "Министерство Юстиции РФ по г. Москве"
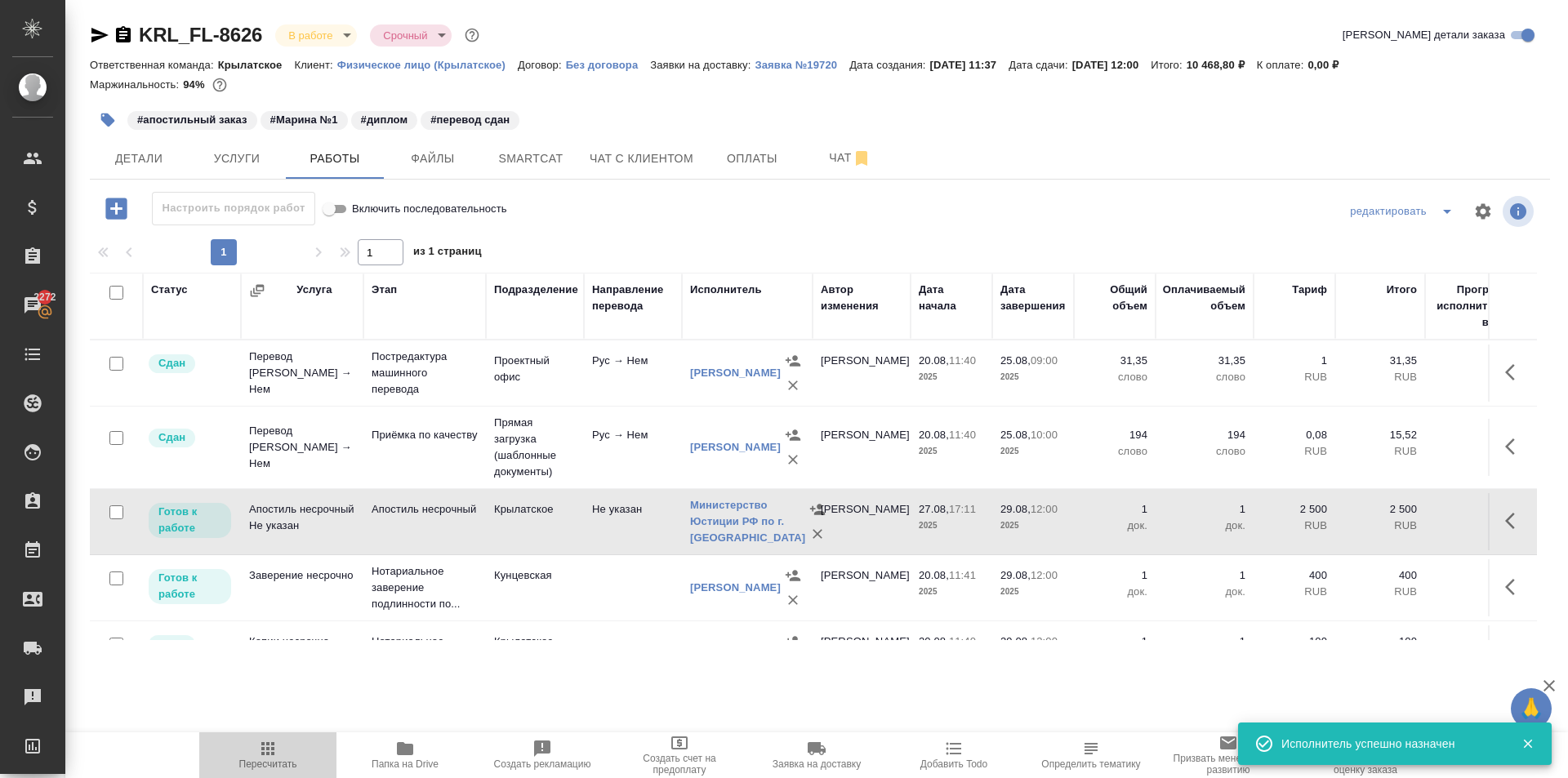
click at [210, 753] on button "Пересчитать" at bounding box center [267, 755] width 137 height 46
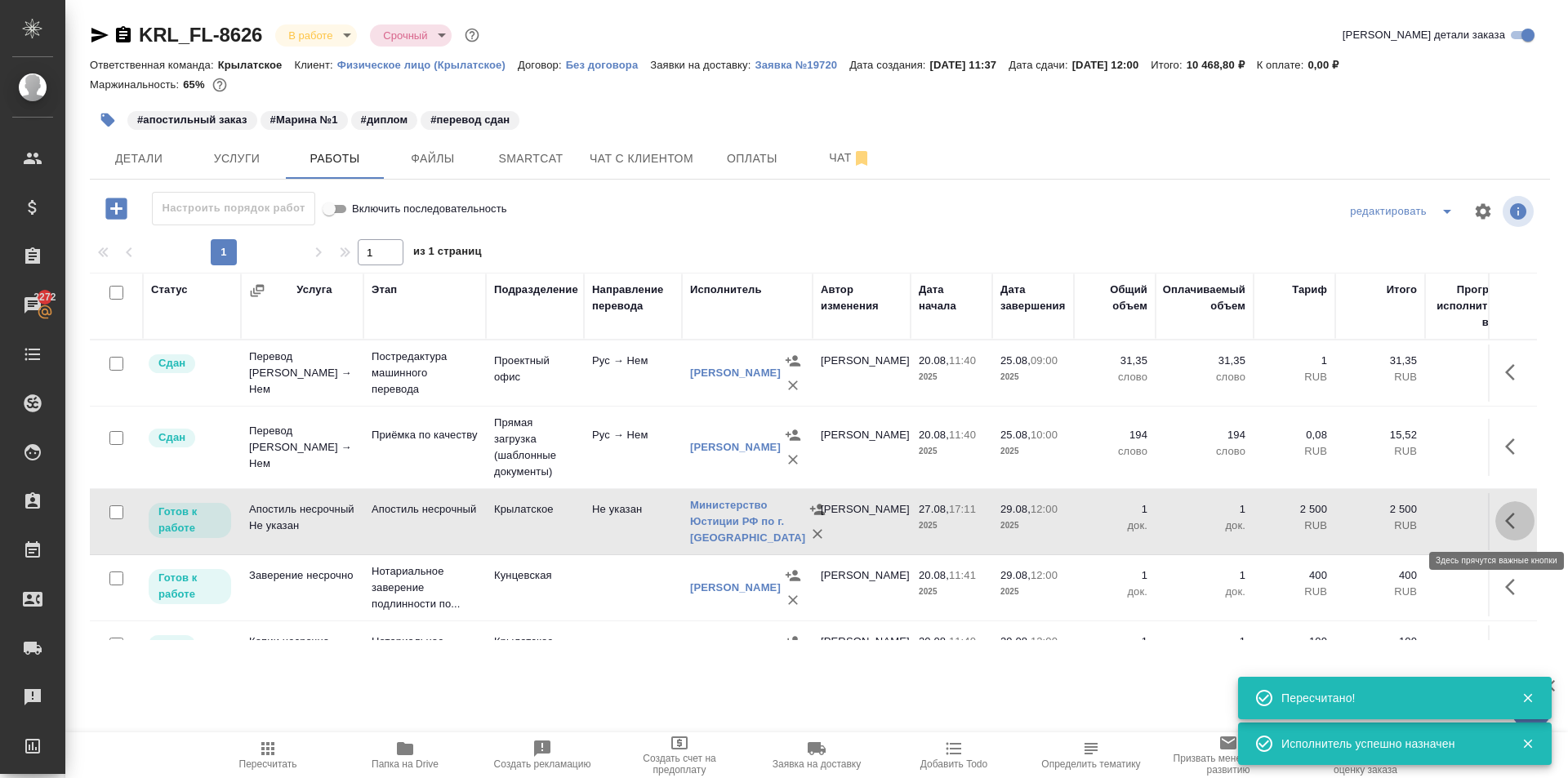
click at [1517, 524] on button "button" at bounding box center [1515, 521] width 39 height 39
click at [1385, 529] on icon "button" at bounding box center [1394, 520] width 19 height 19
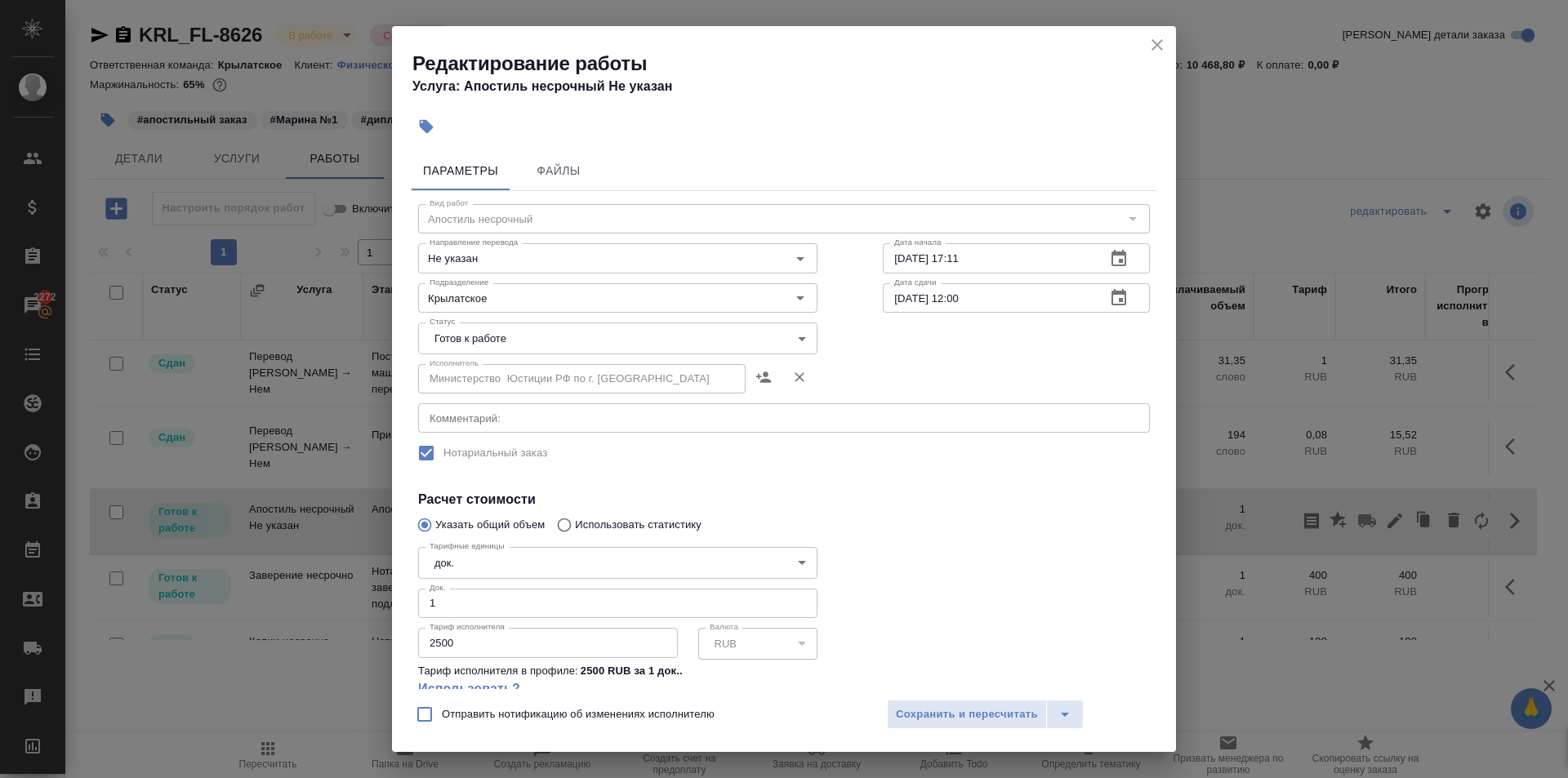
click at [498, 336] on body "🙏 .cls-1 fill:#fff; AWATERA Kasymov Timur Клиенты Спецификации Заказы 2272 Чаты…" at bounding box center [784, 389] width 1568 height 778
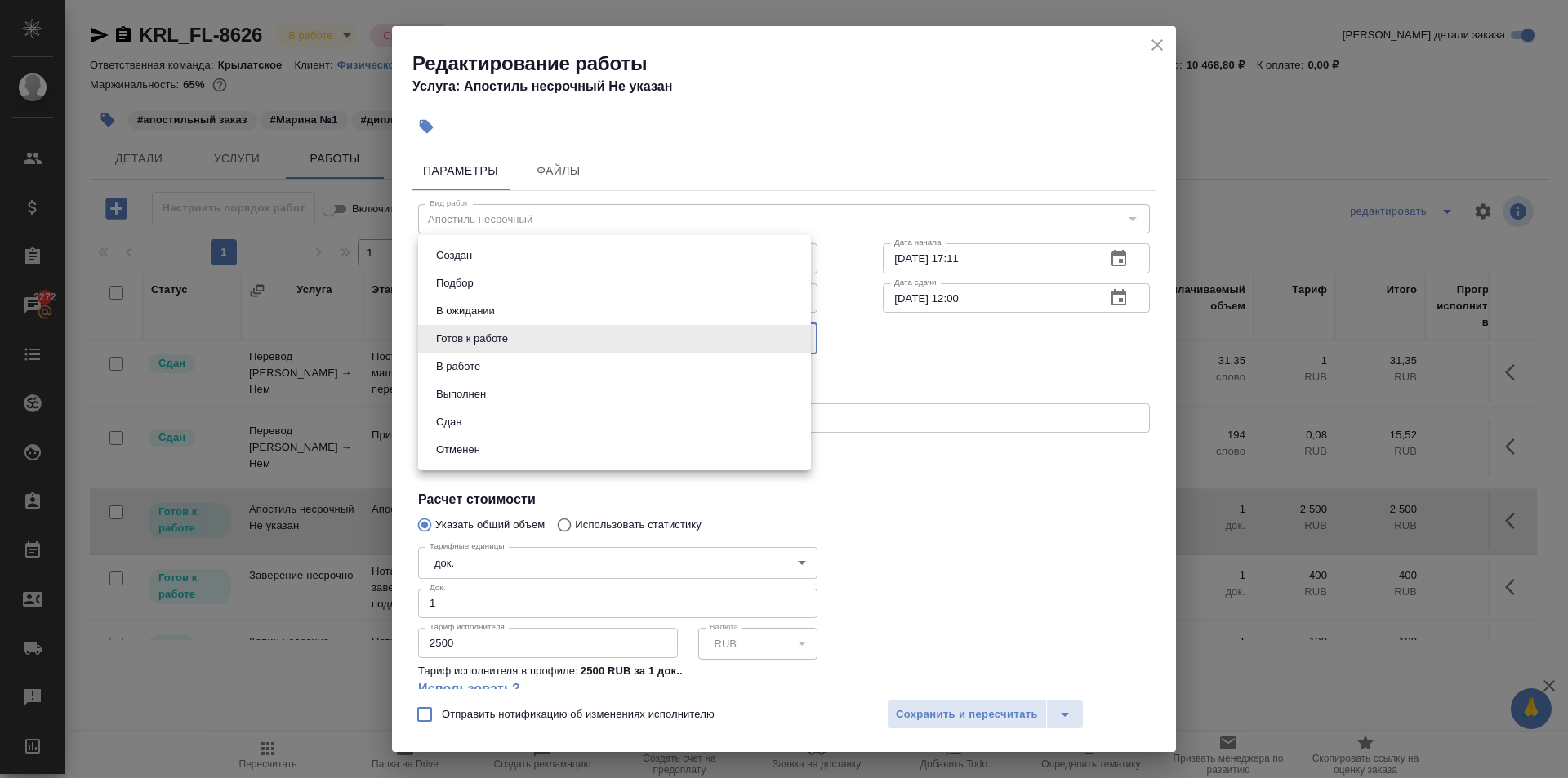
click at [480, 419] on li "Сдан" at bounding box center [615, 421] width 393 height 28
type input "closed"
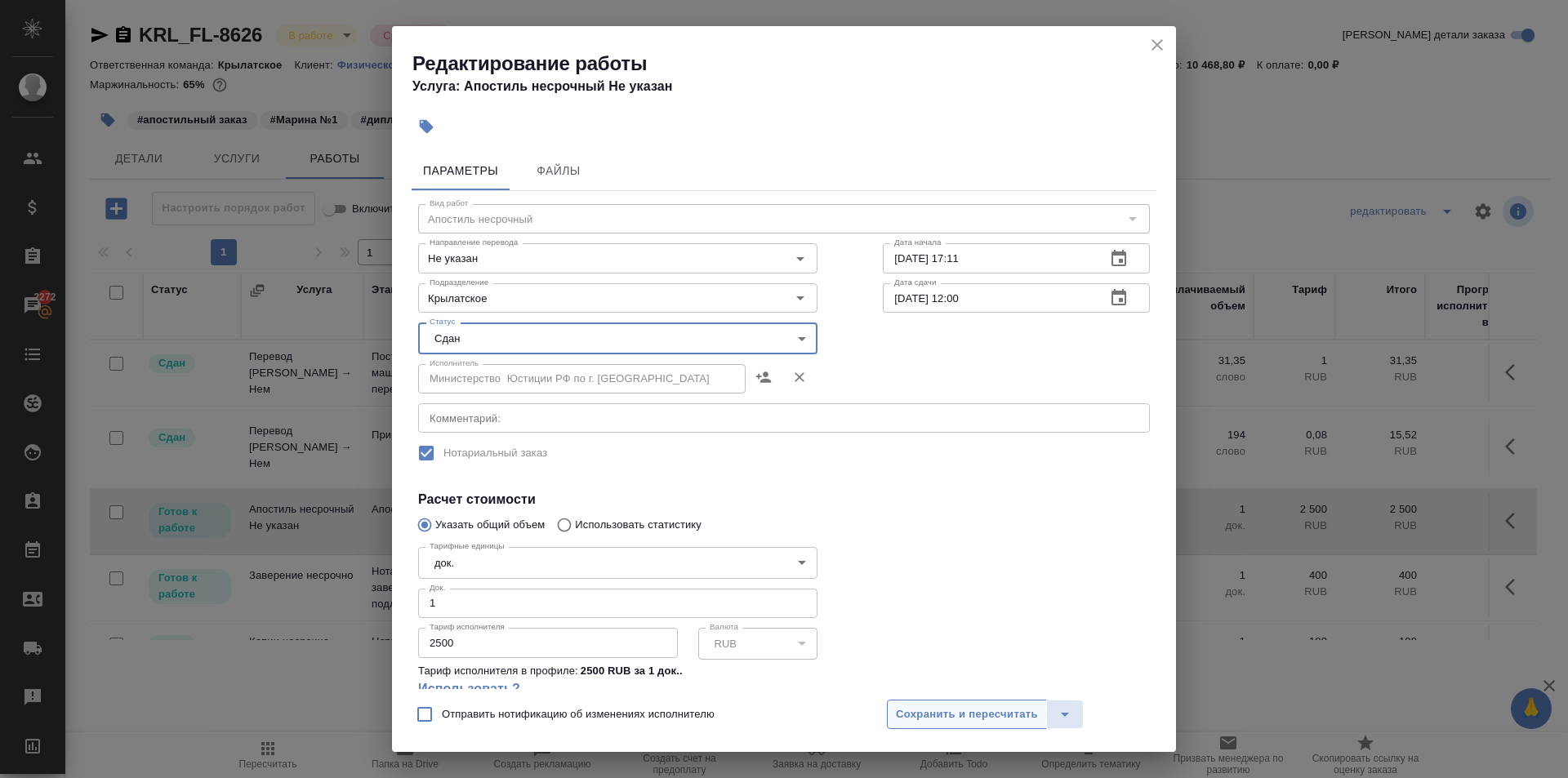
click at [985, 704] on button "Сохранить и пересчитать" at bounding box center [967, 714] width 160 height 30
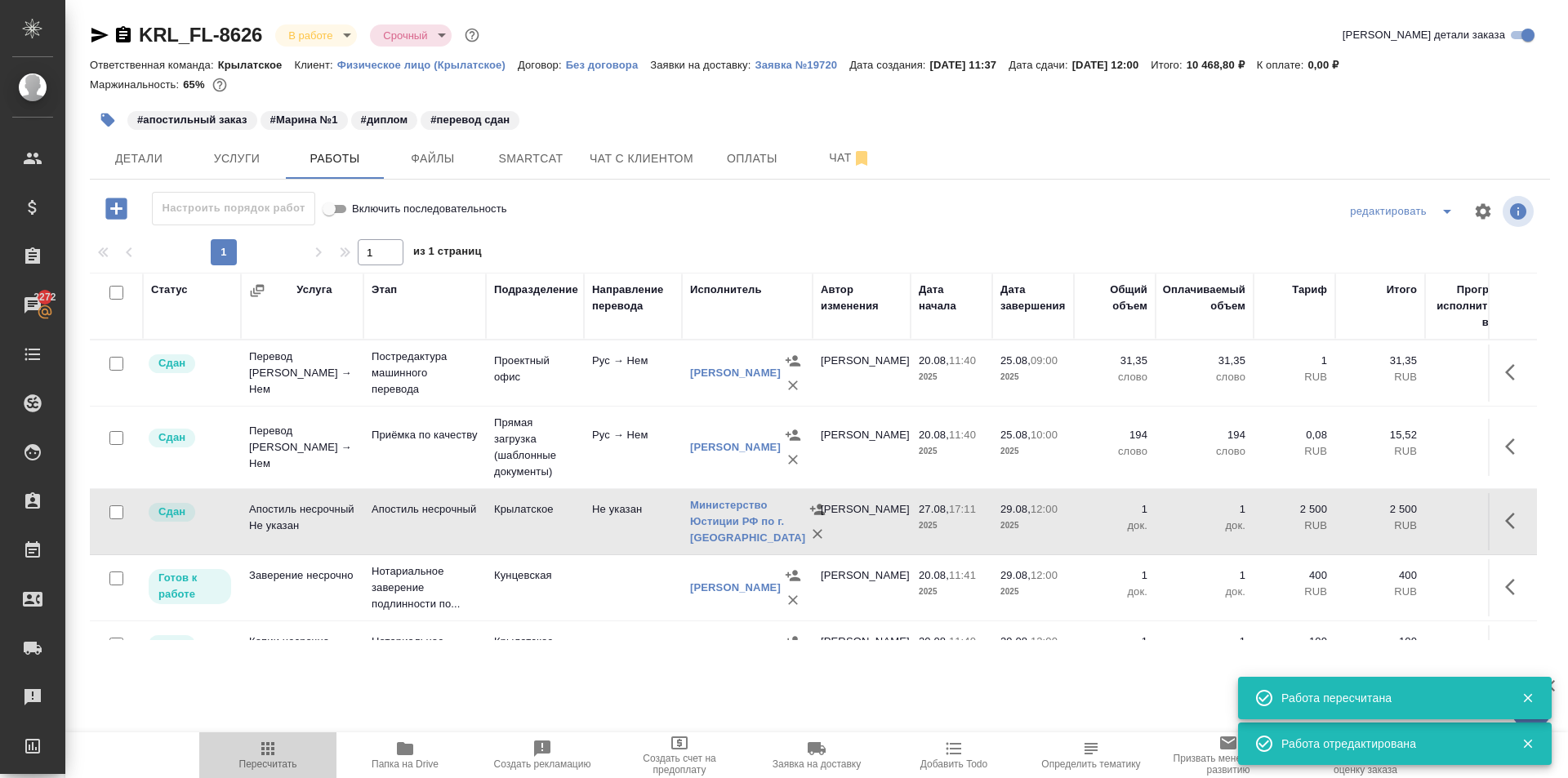
click at [249, 754] on span "Пересчитать" at bounding box center [267, 754] width 117 height 31
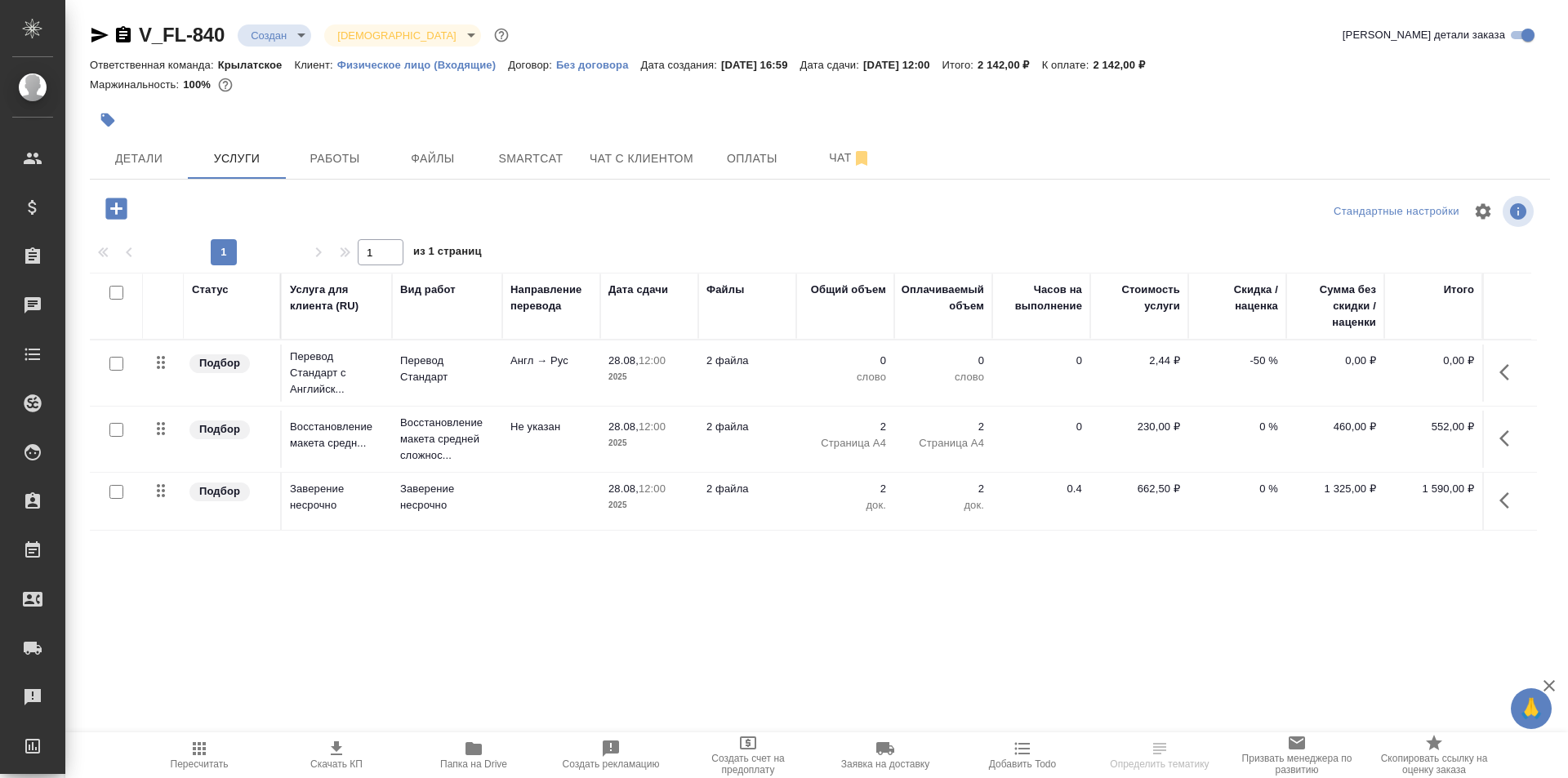
click at [238, 749] on span "Пересчитать" at bounding box center [199, 754] width 117 height 31
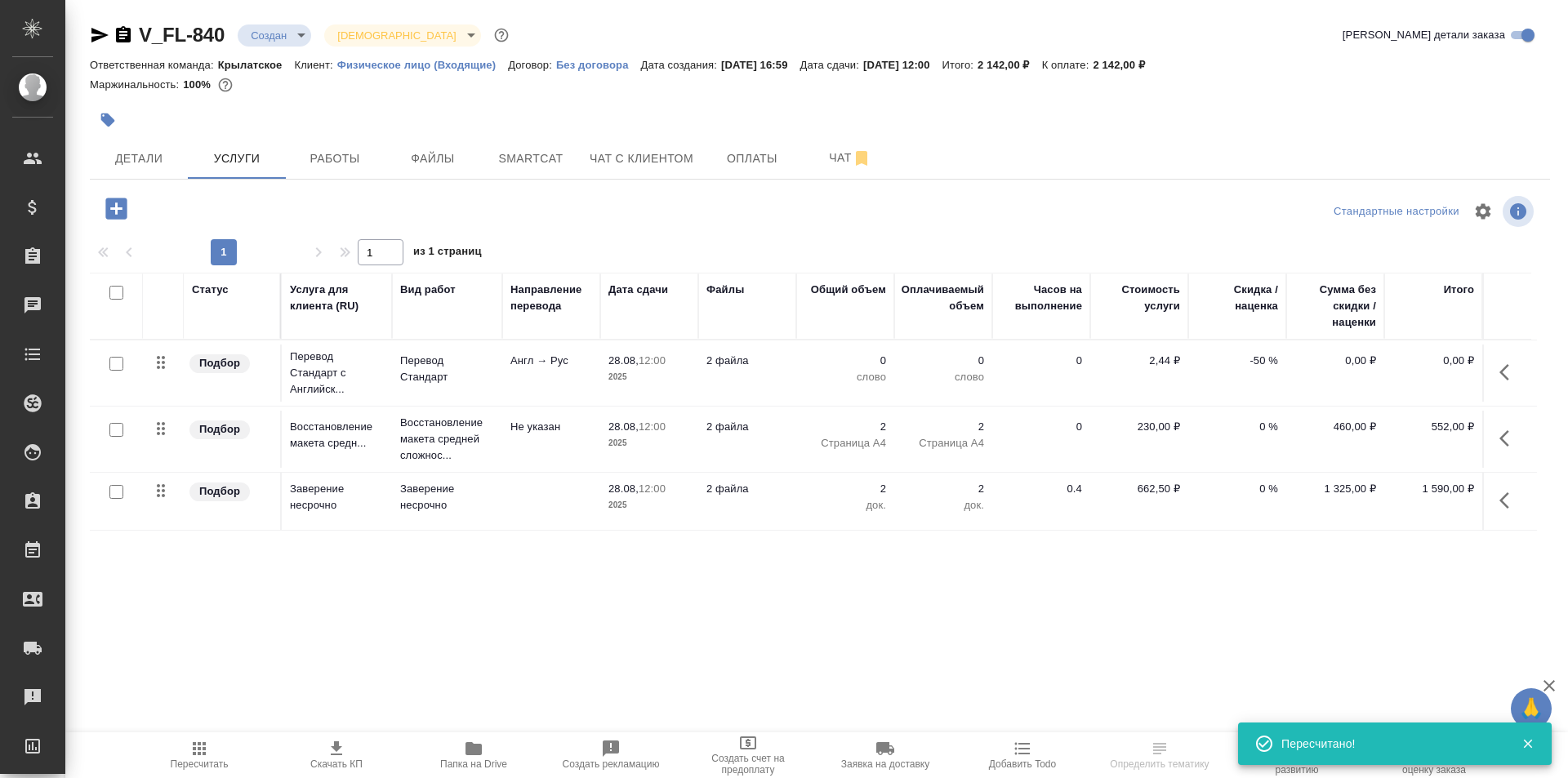
click at [1501, 365] on icon "button" at bounding box center [1509, 372] width 19 height 19
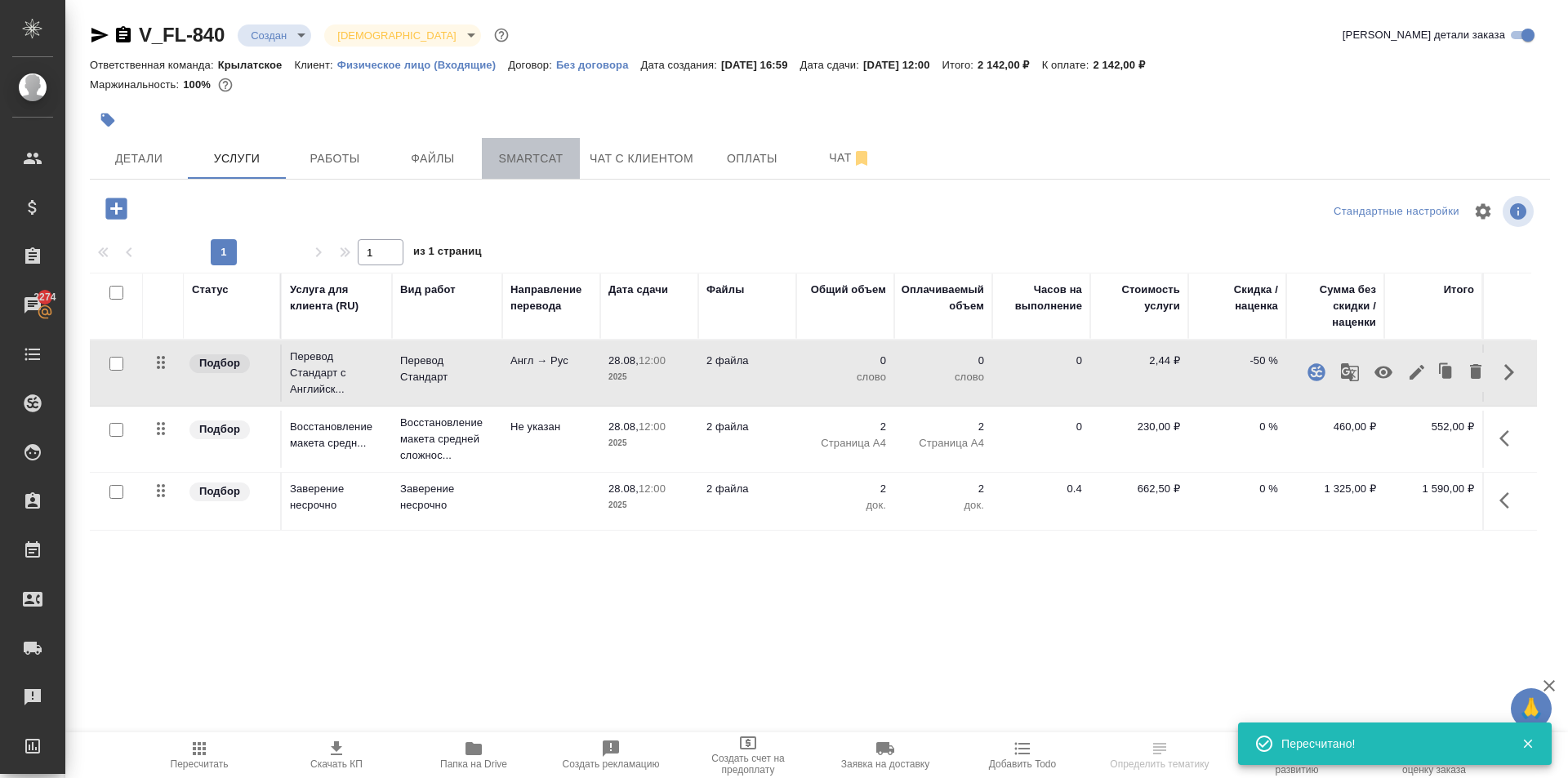
click at [526, 156] on span "Smartcat" at bounding box center [530, 158] width 78 height 20
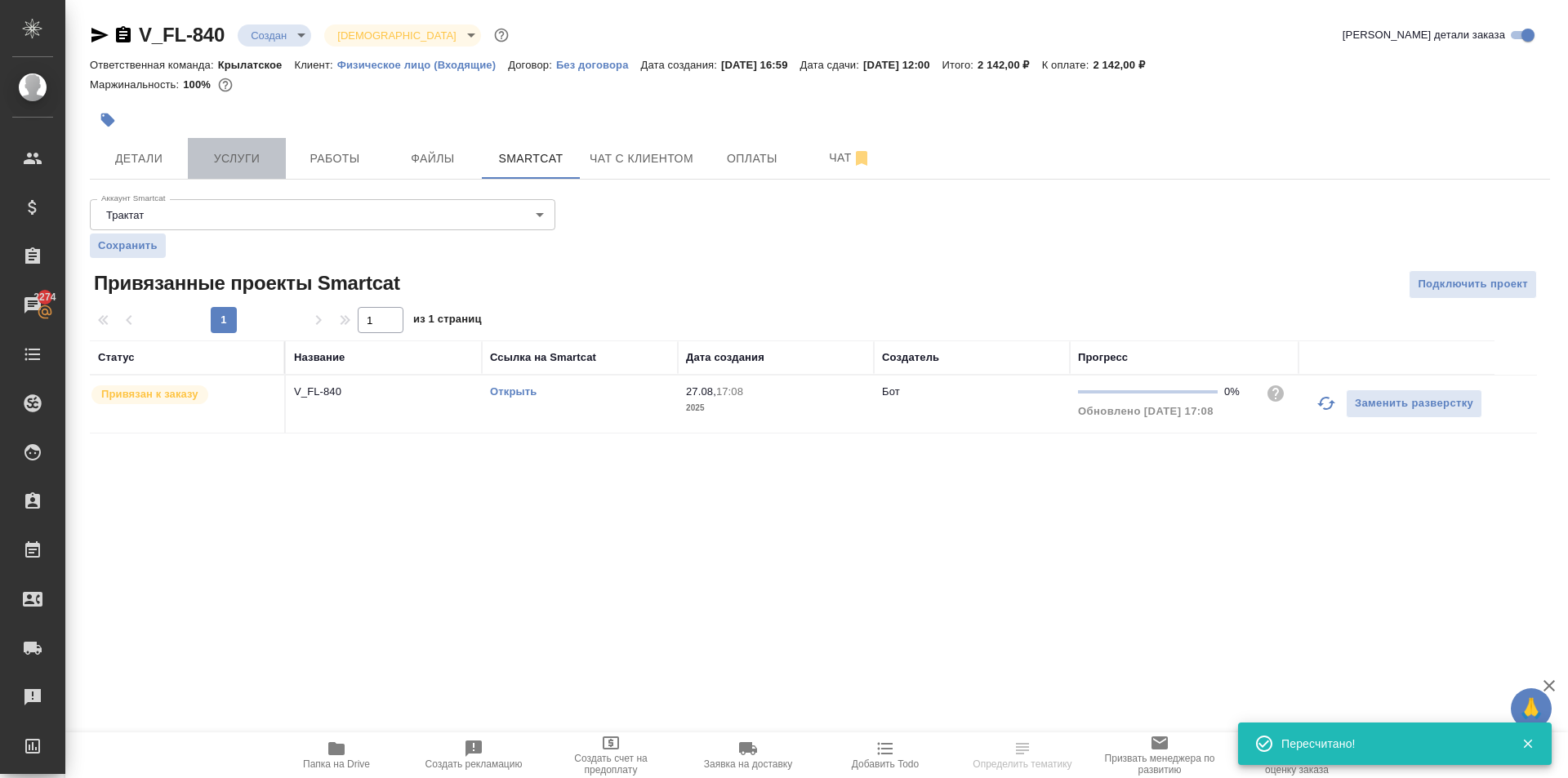
click at [262, 155] on span "Услуги" at bounding box center [236, 158] width 78 height 20
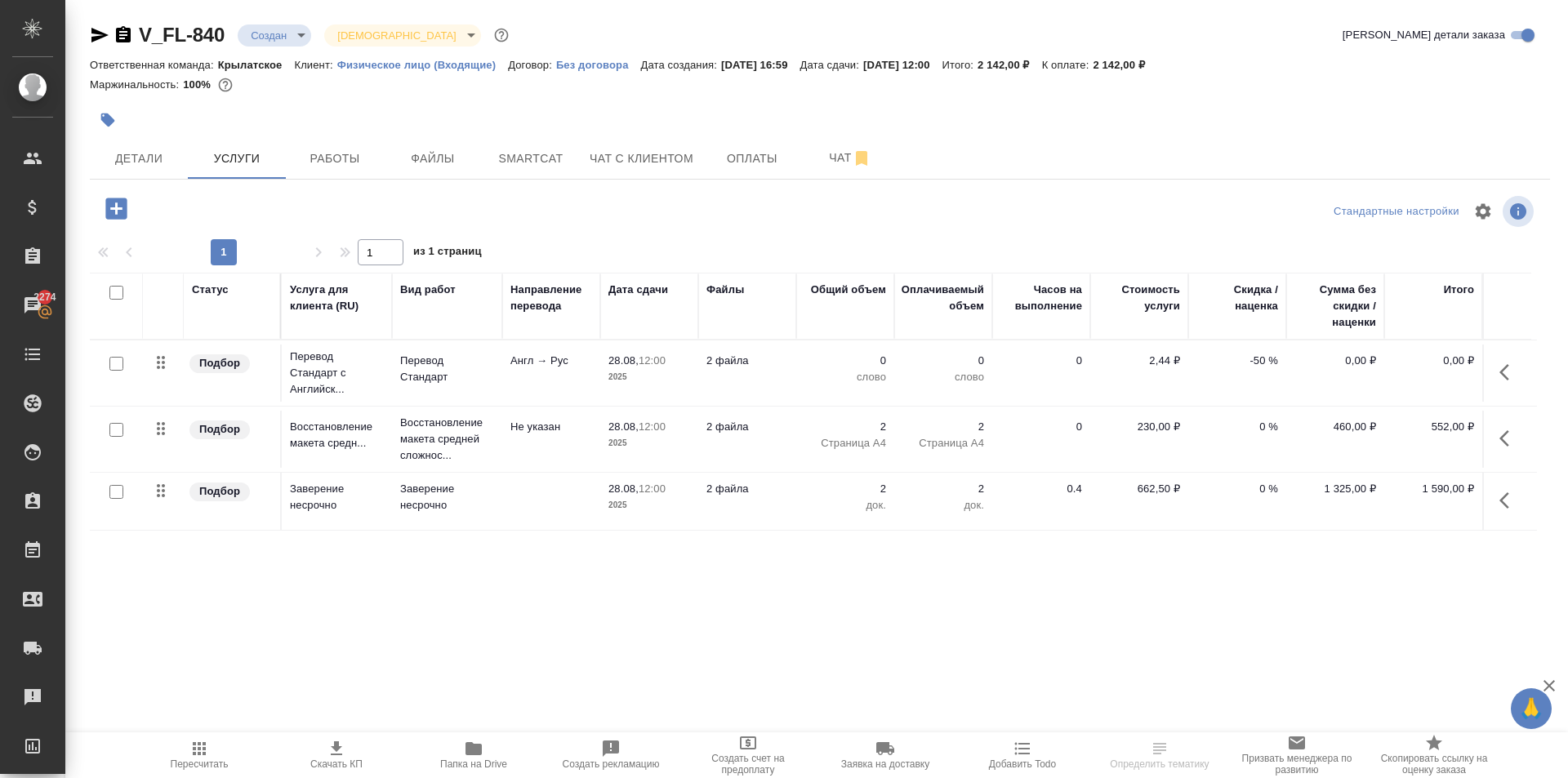
click at [177, 728] on div ".cls-1 fill:#fff; AWATERA [PERSON_NAME] Спецификации Заказы 2274 Чаты Todo Прое…" at bounding box center [784, 389] width 1568 height 778
click at [197, 769] on span "Пересчитать" at bounding box center [199, 765] width 58 height 12
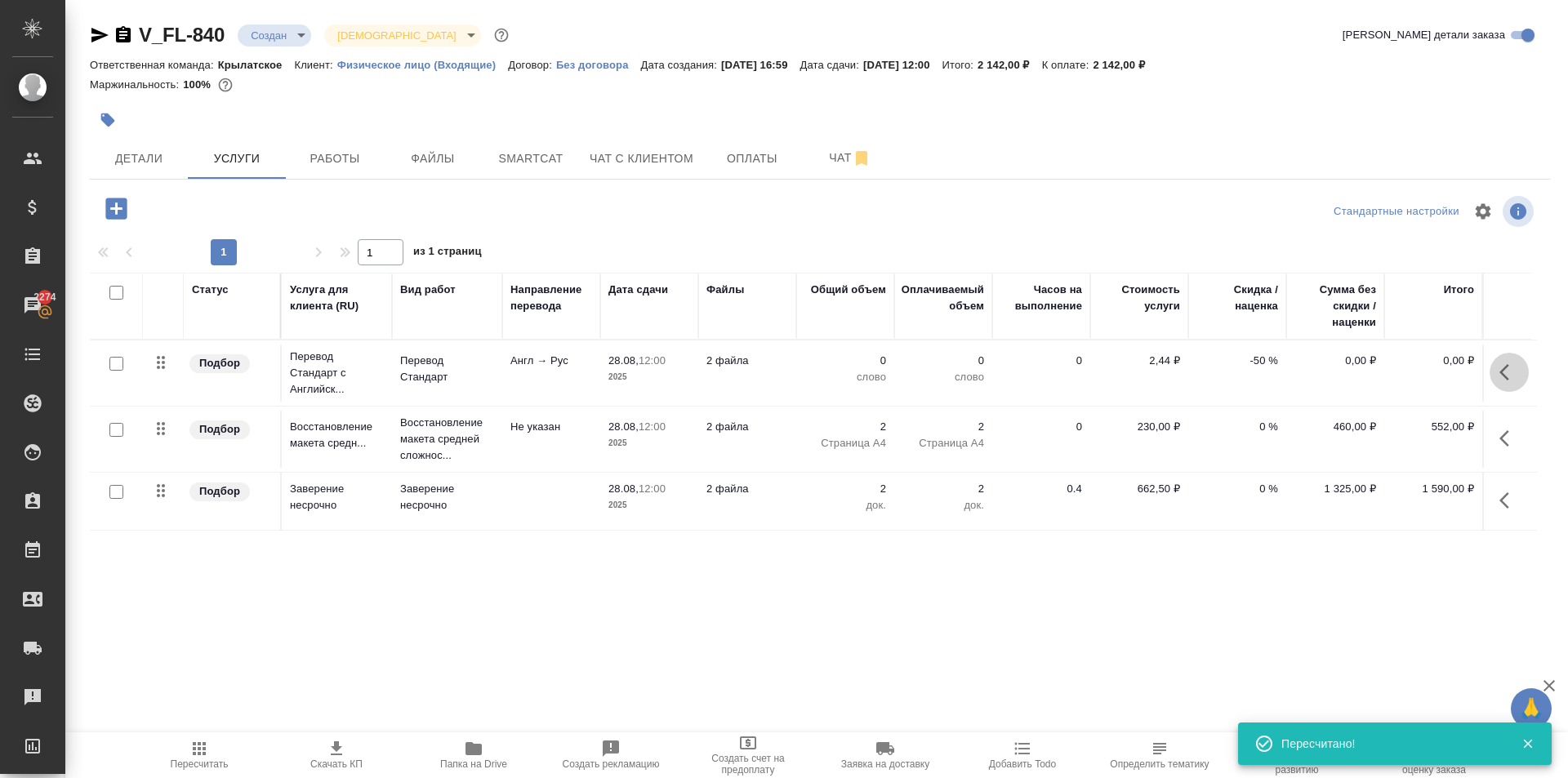
click at [1519, 363] on button "button" at bounding box center [1509, 372] width 39 height 39
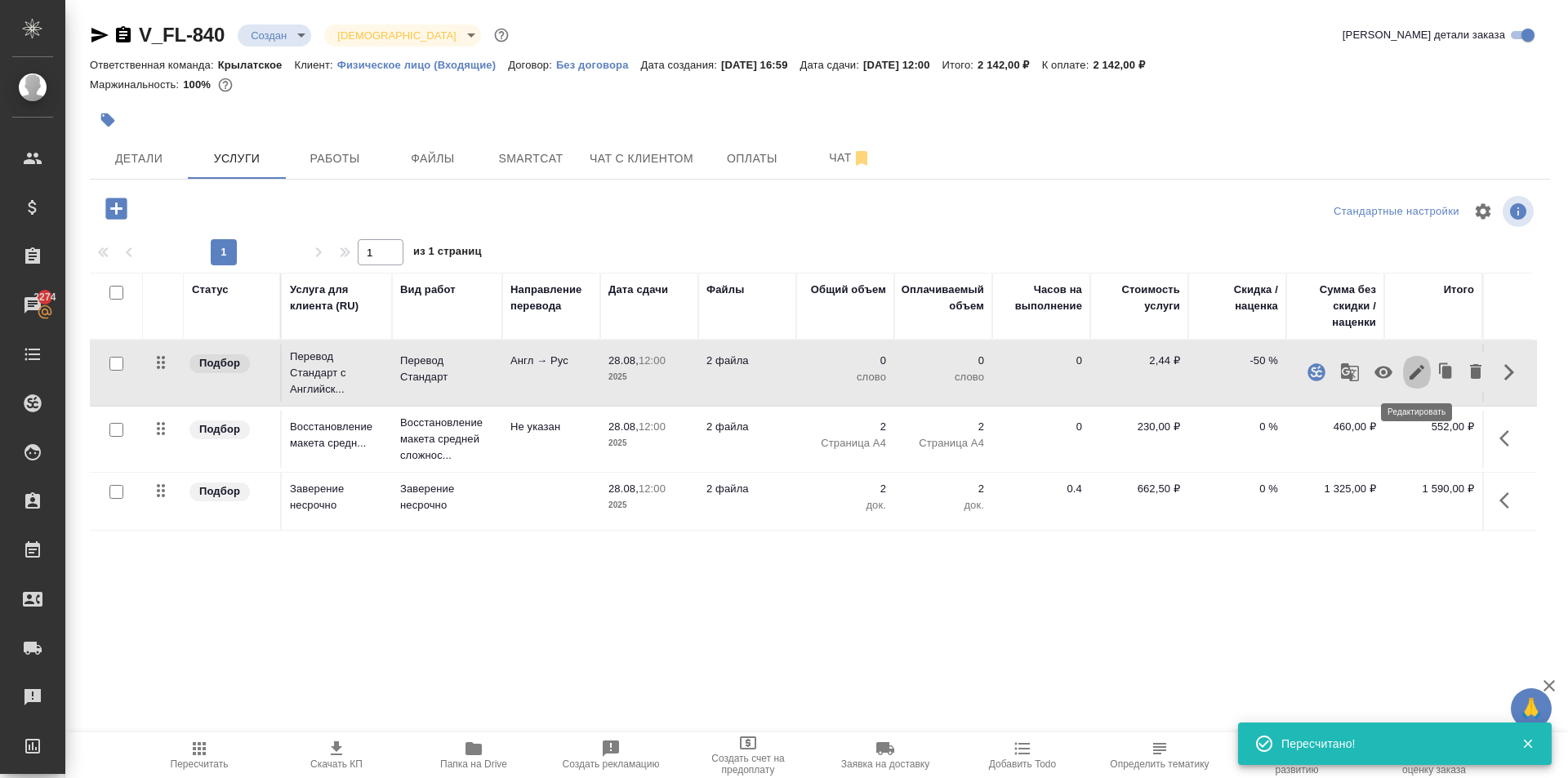
click at [1424, 373] on icon "button" at bounding box center [1416, 372] width 19 height 19
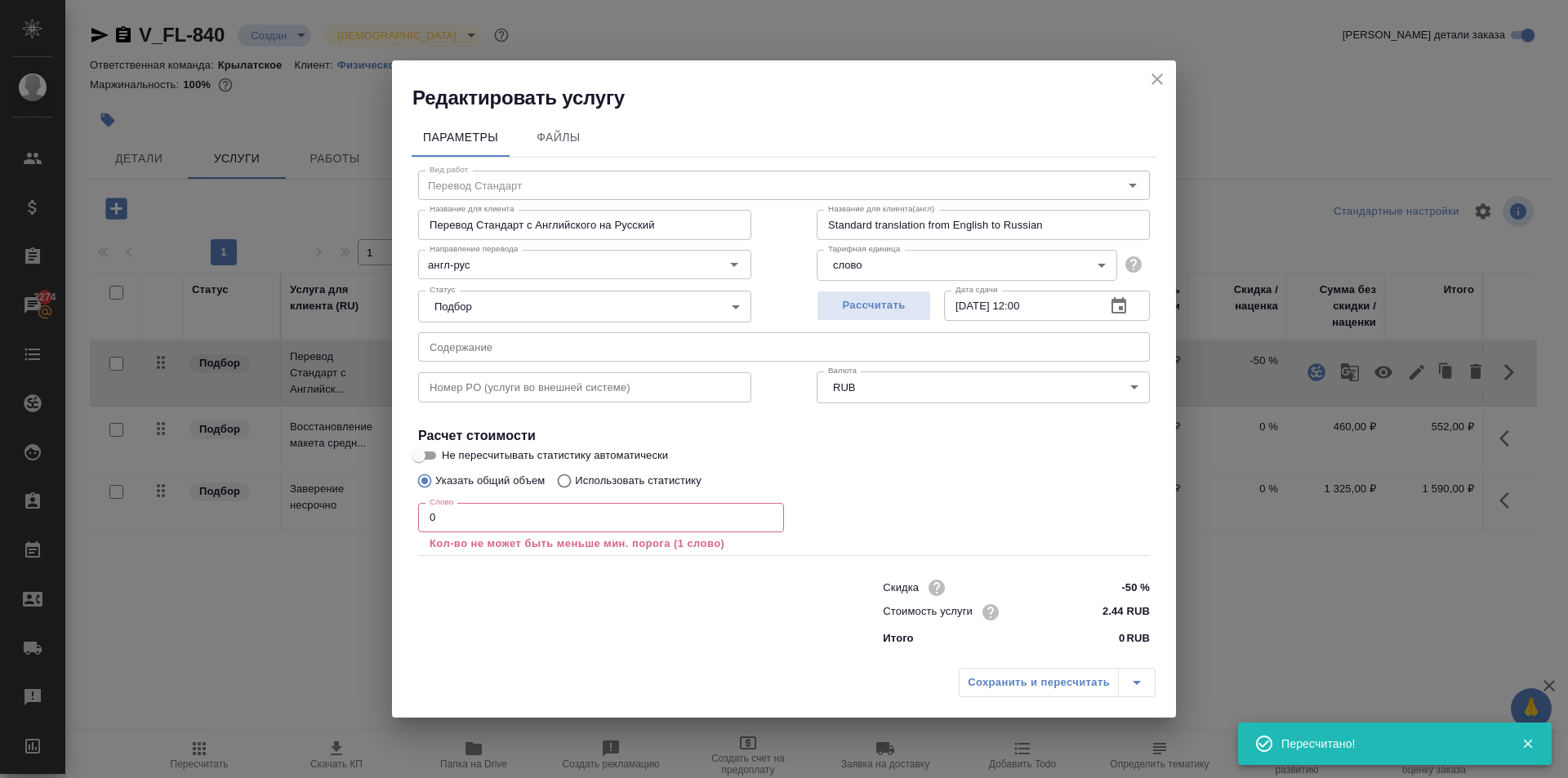
click at [586, 459] on span "Не пересчитывать статистику автоматически" at bounding box center [555, 455] width 226 height 16
click at [448, 459] on input "Не пересчитывать статистику автоматически" at bounding box center [419, 455] width 59 height 19
click at [584, 458] on span "Не пересчитывать статистику автоматически" at bounding box center [555, 455] width 226 height 16
click at [461, 458] on input "Не пересчитывать статистику автоматически" at bounding box center [432, 455] width 59 height 19
checkbox input "false"
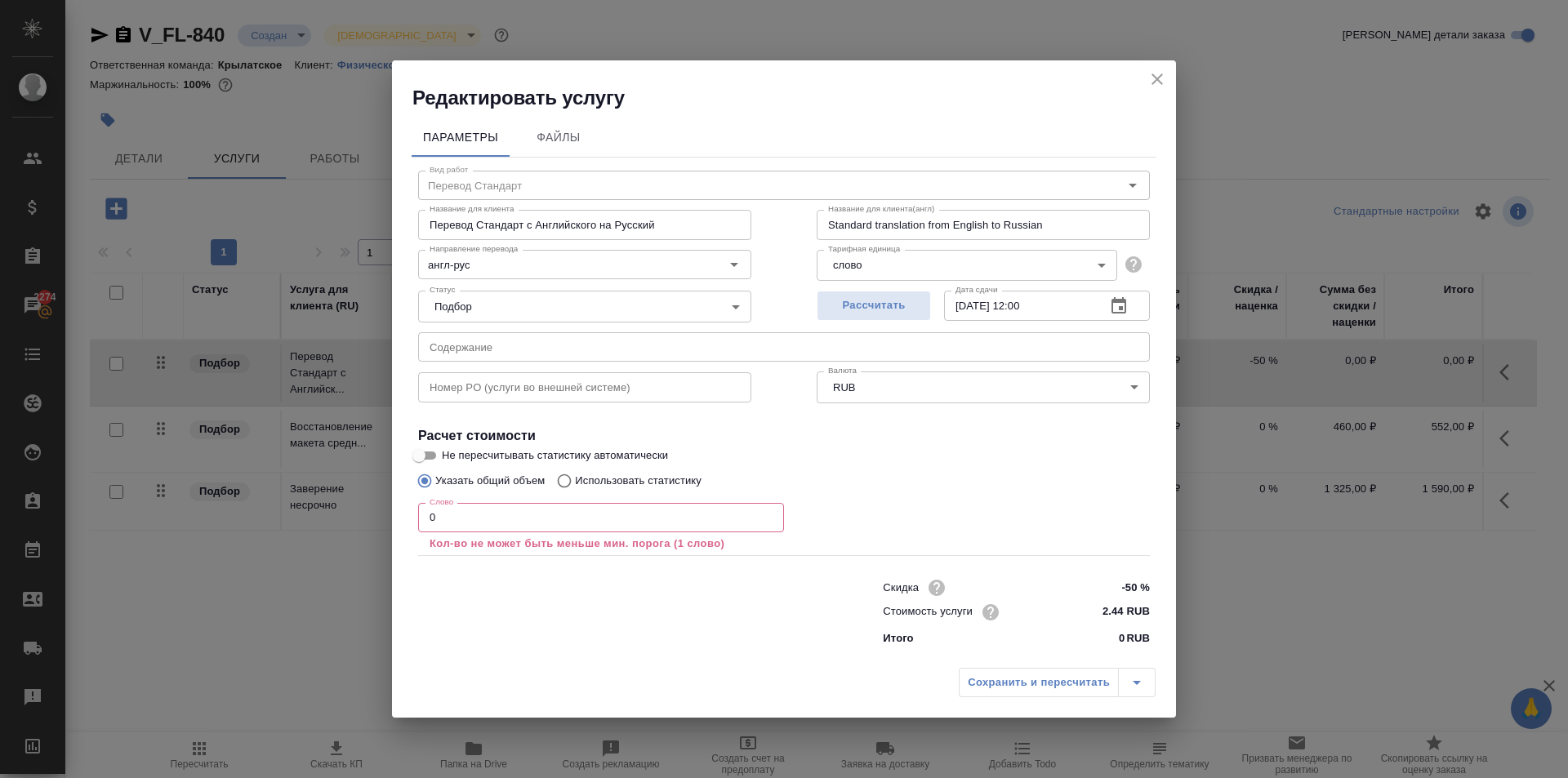
click at [604, 486] on p "Использовать статистику" at bounding box center [638, 480] width 126 height 16
click at [575, 486] on input "Использовать статистику" at bounding box center [561, 480] width 26 height 31
radio input "true"
radio input "false"
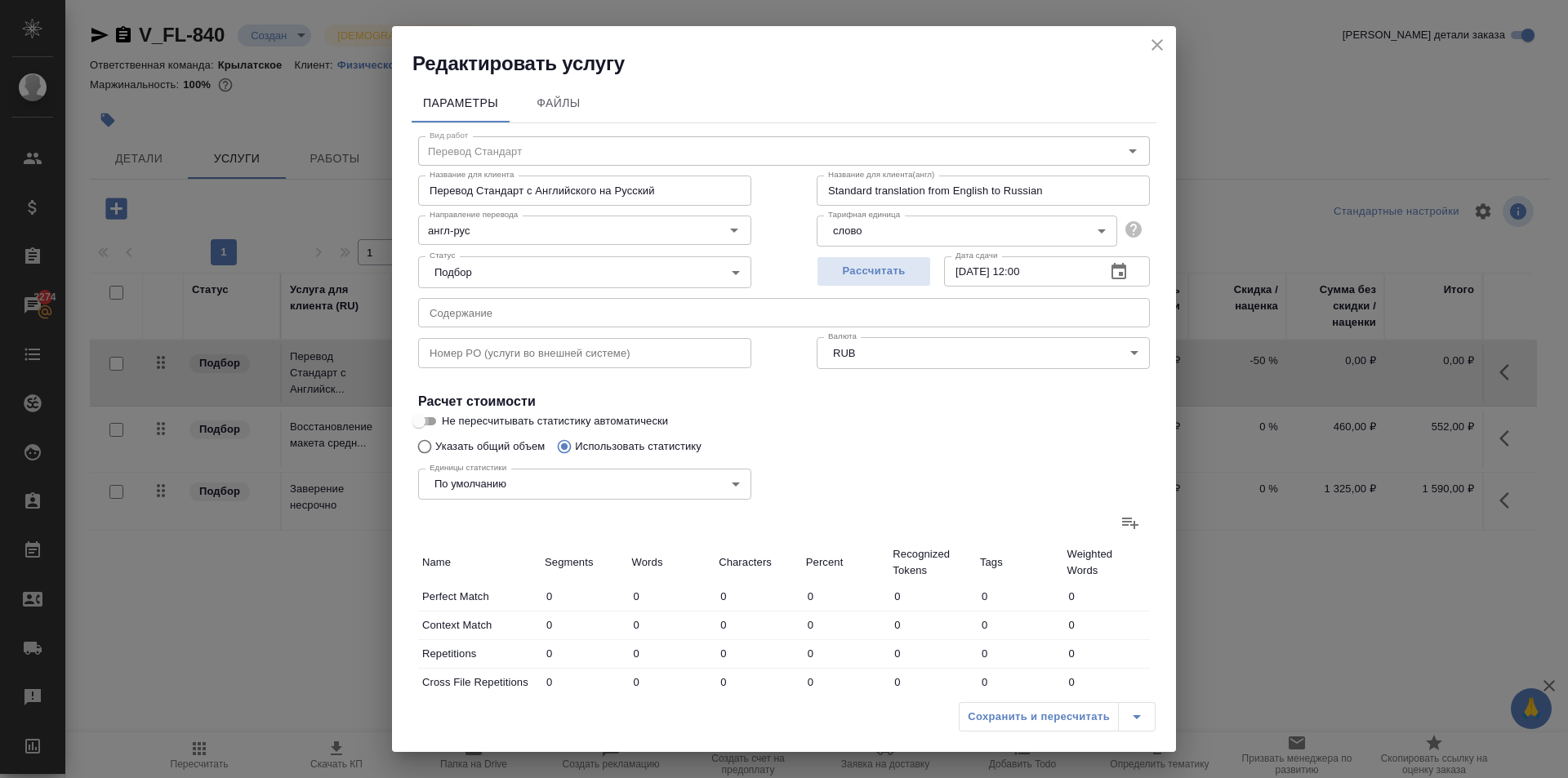
click at [431, 413] on input "Не пересчитывать статистику автоматически" at bounding box center [419, 421] width 59 height 19
checkbox input "true"
click at [1140, 62] on h2 "Редактировать услугу" at bounding box center [794, 63] width 764 height 26
click at [1152, 52] on icon "close" at bounding box center [1157, 45] width 19 height 19
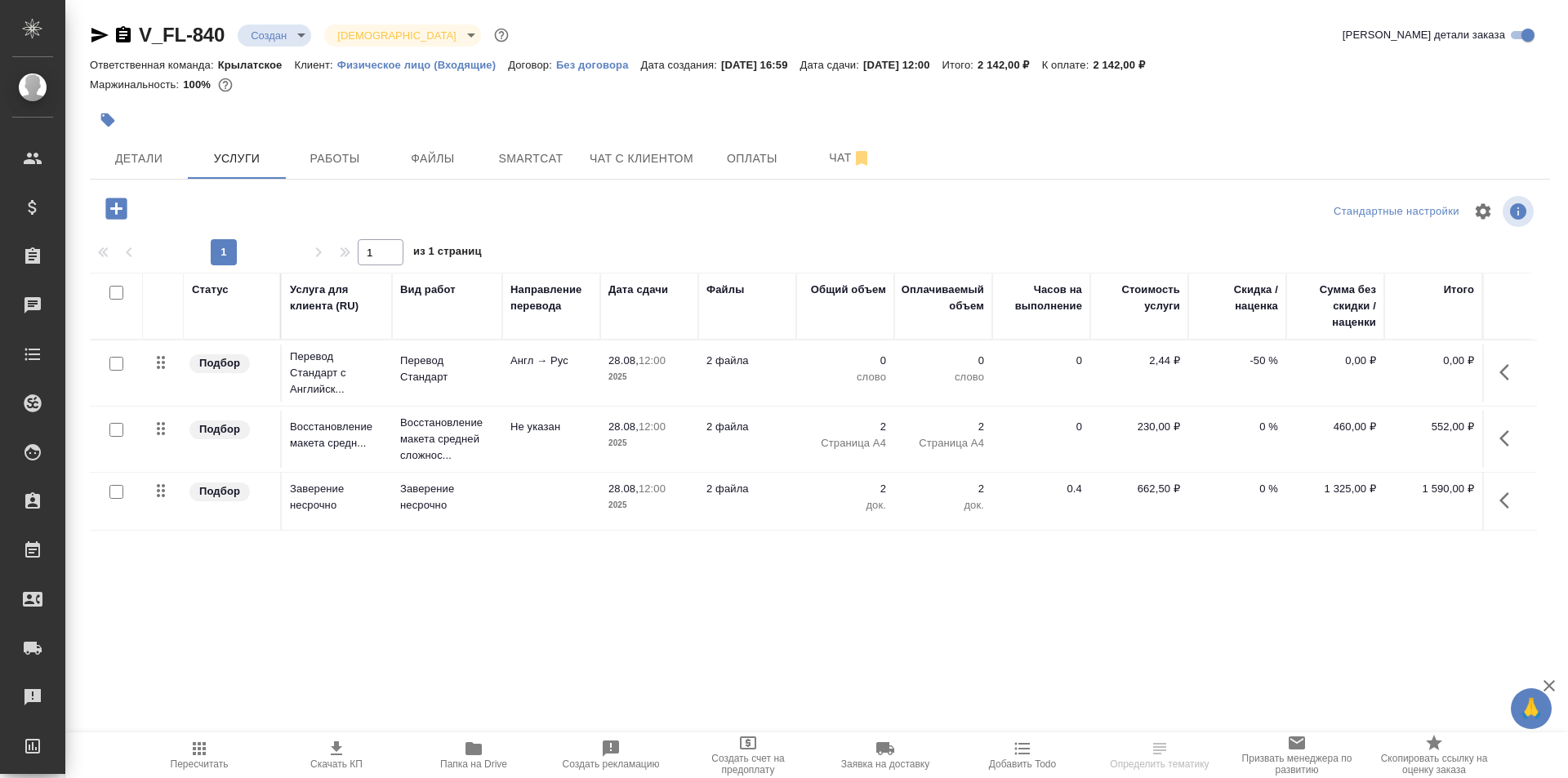
click at [112, 734] on div "Пересчитать Скачать КП Папка на Drive Создать рекламацию Создать счет на предоп…" at bounding box center [816, 755] width 1502 height 46
click at [218, 763] on span "Пересчитать" at bounding box center [199, 754] width 117 height 31
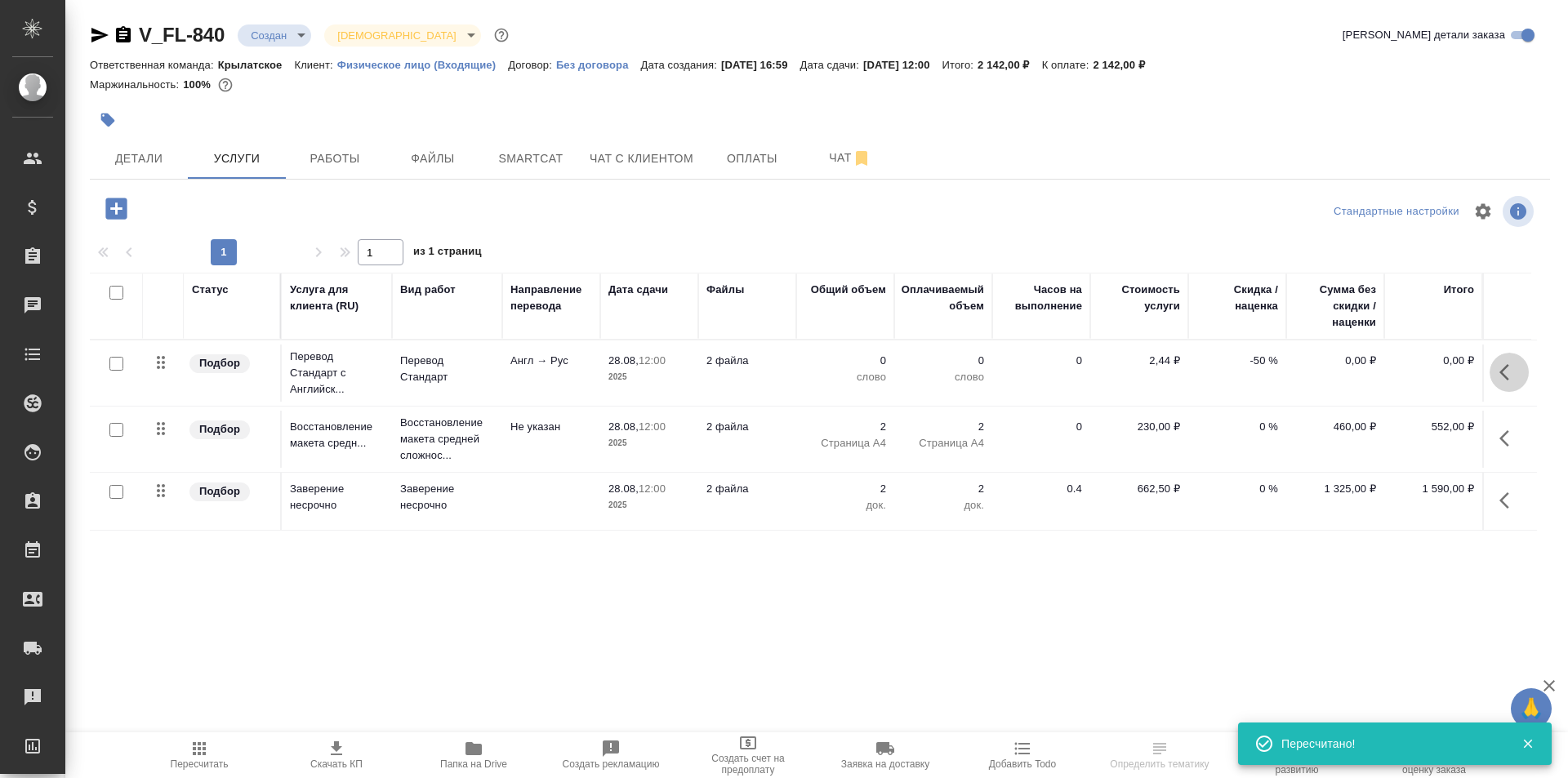
click at [1497, 384] on button "button" at bounding box center [1509, 372] width 39 height 39
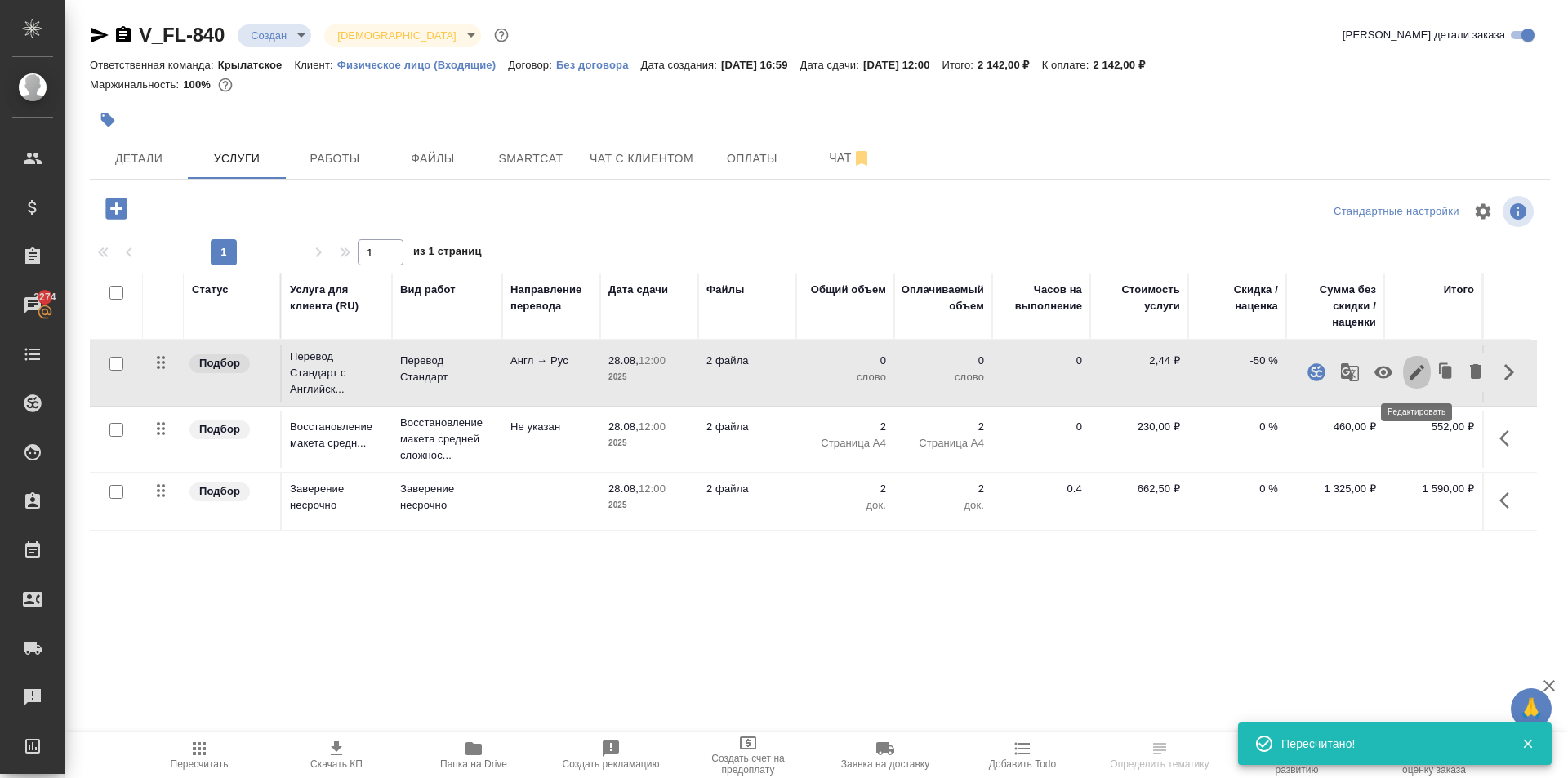
click at [1410, 381] on icon "button" at bounding box center [1416, 372] width 19 height 19
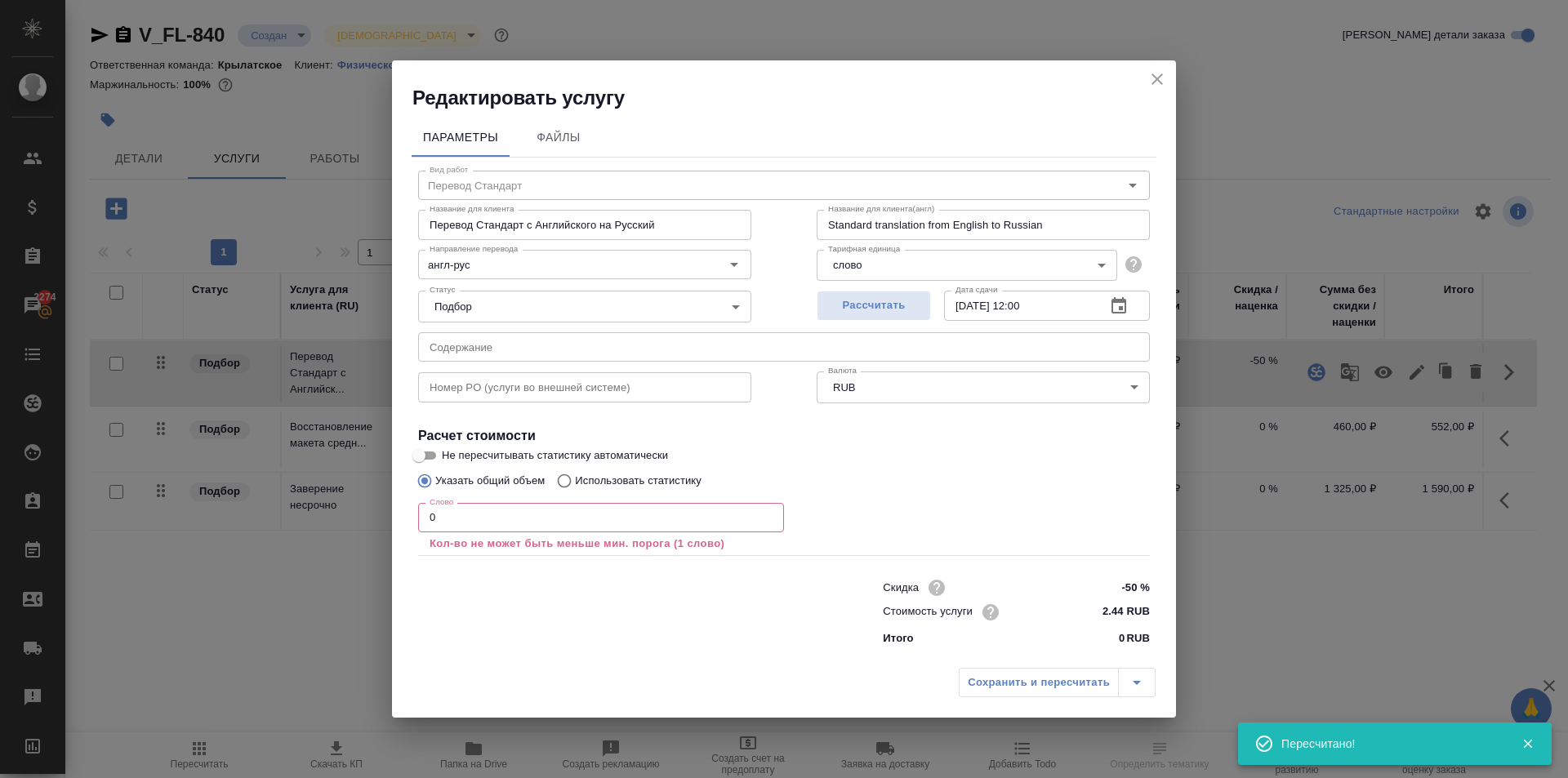
drag, startPoint x: 484, startPoint y: 499, endPoint x: 477, endPoint y: 506, distance: 9.9
click at [481, 502] on div "Слово 0 Слово Кол-во не может быть меньше мин. порога (1 слово)" at bounding box center [601, 526] width 366 height 59
drag, startPoint x: 452, startPoint y: 513, endPoint x: 389, endPoint y: 518, distance: 63.2
click at [389, 518] on div "Редактировать услугу Параметры Файлы Вид работ Перевод Стандарт Вид работ Назва…" at bounding box center [784, 389] width 1568 height 778
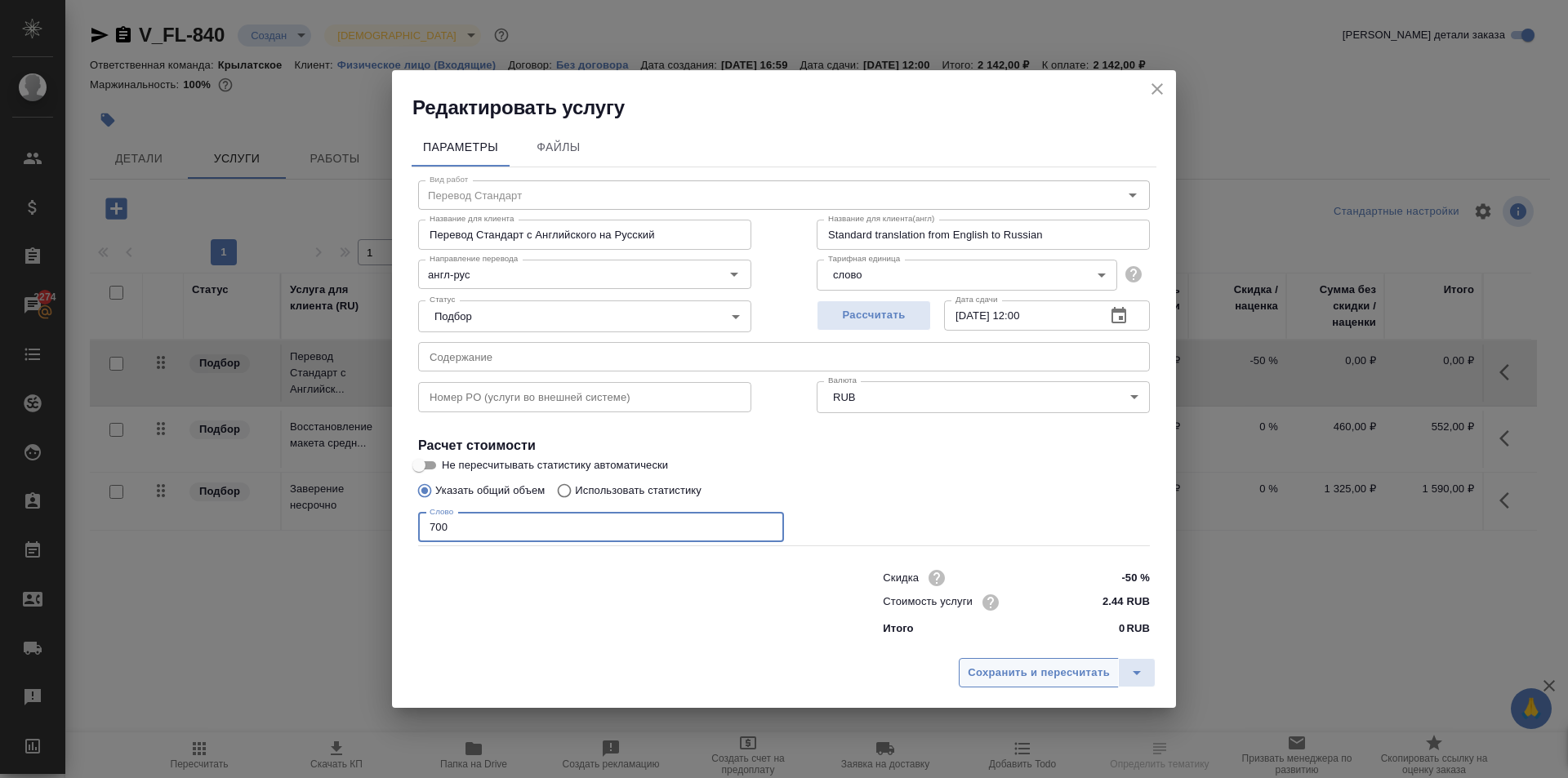
type input "700"
click at [981, 659] on button "Сохранить и пересчитать" at bounding box center [1039, 673] width 160 height 30
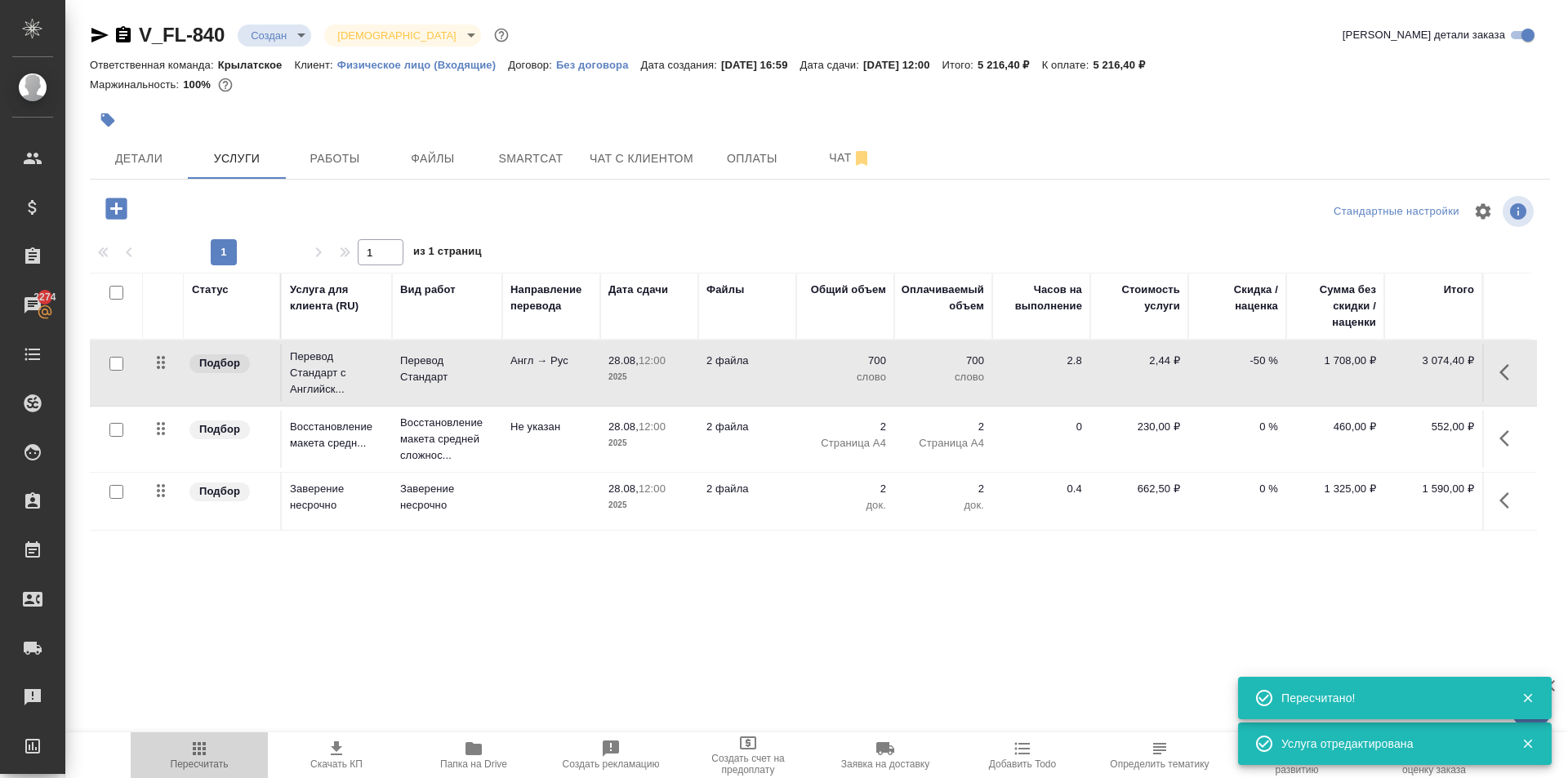
click at [189, 760] on span "Пересчитать" at bounding box center [199, 765] width 58 height 12
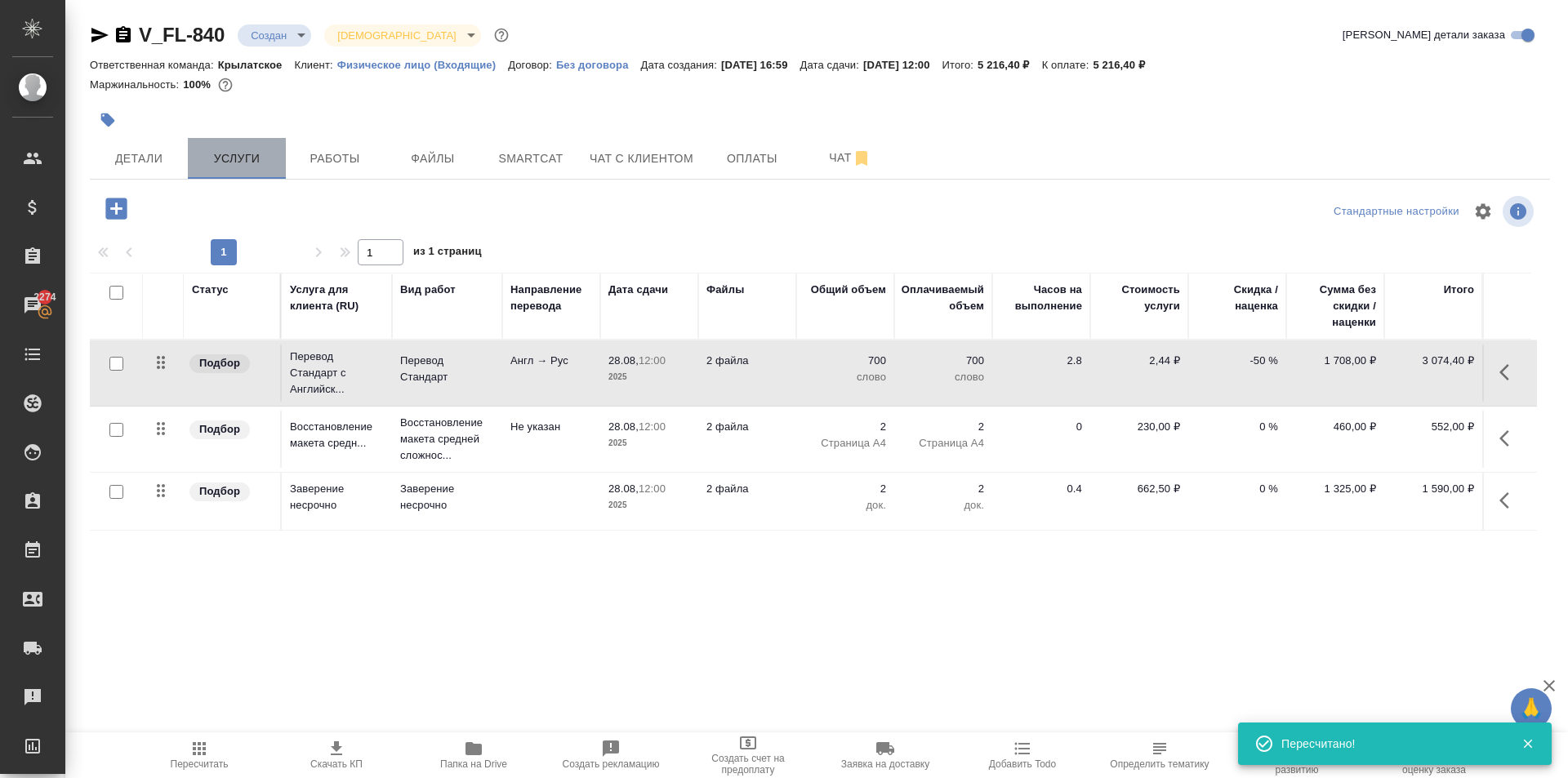
click at [188, 154] on button "Услуги" at bounding box center [237, 158] width 98 height 40
click at [180, 155] on button "Детали" at bounding box center [139, 158] width 98 height 40
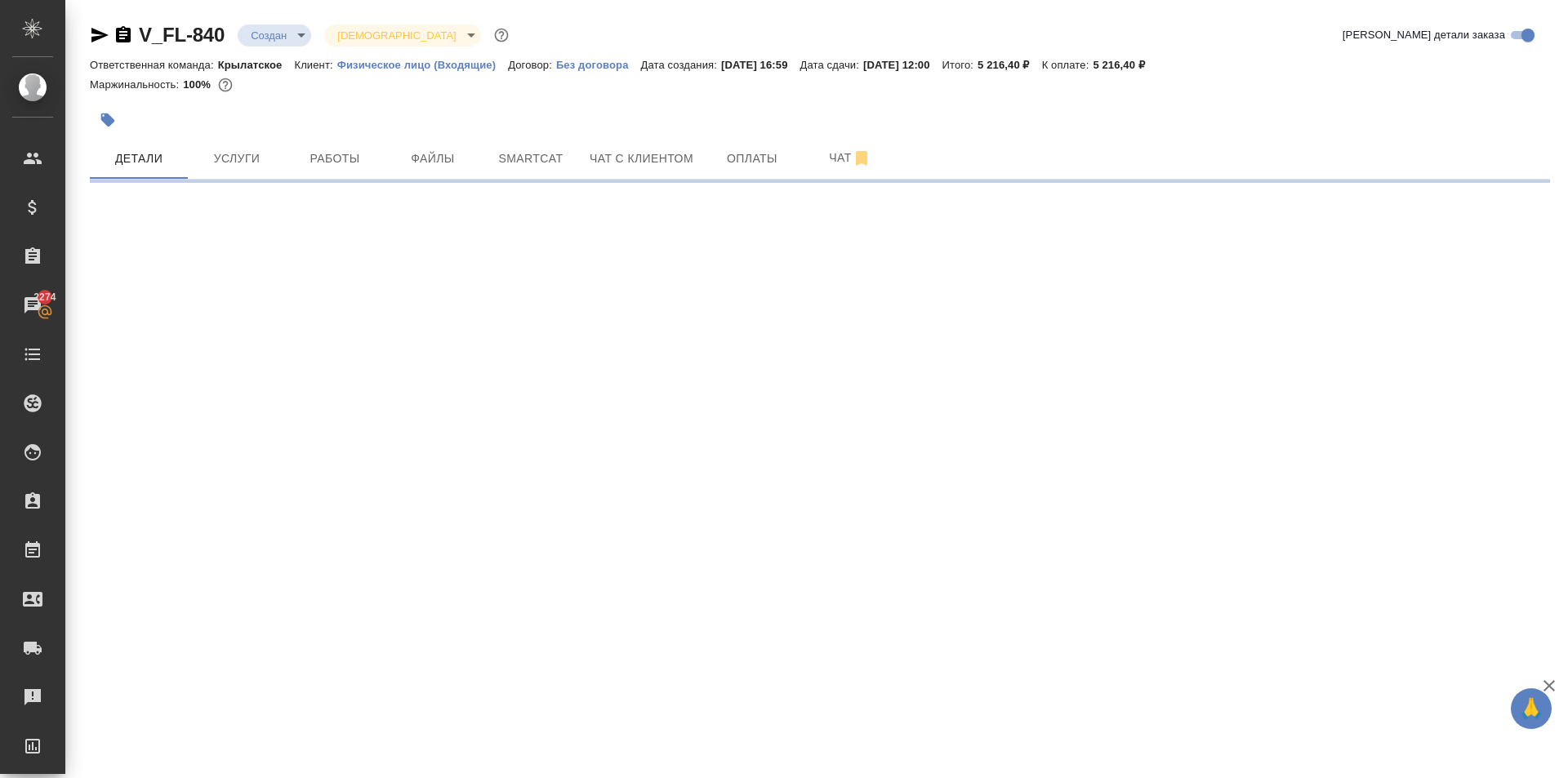
select select "RU"
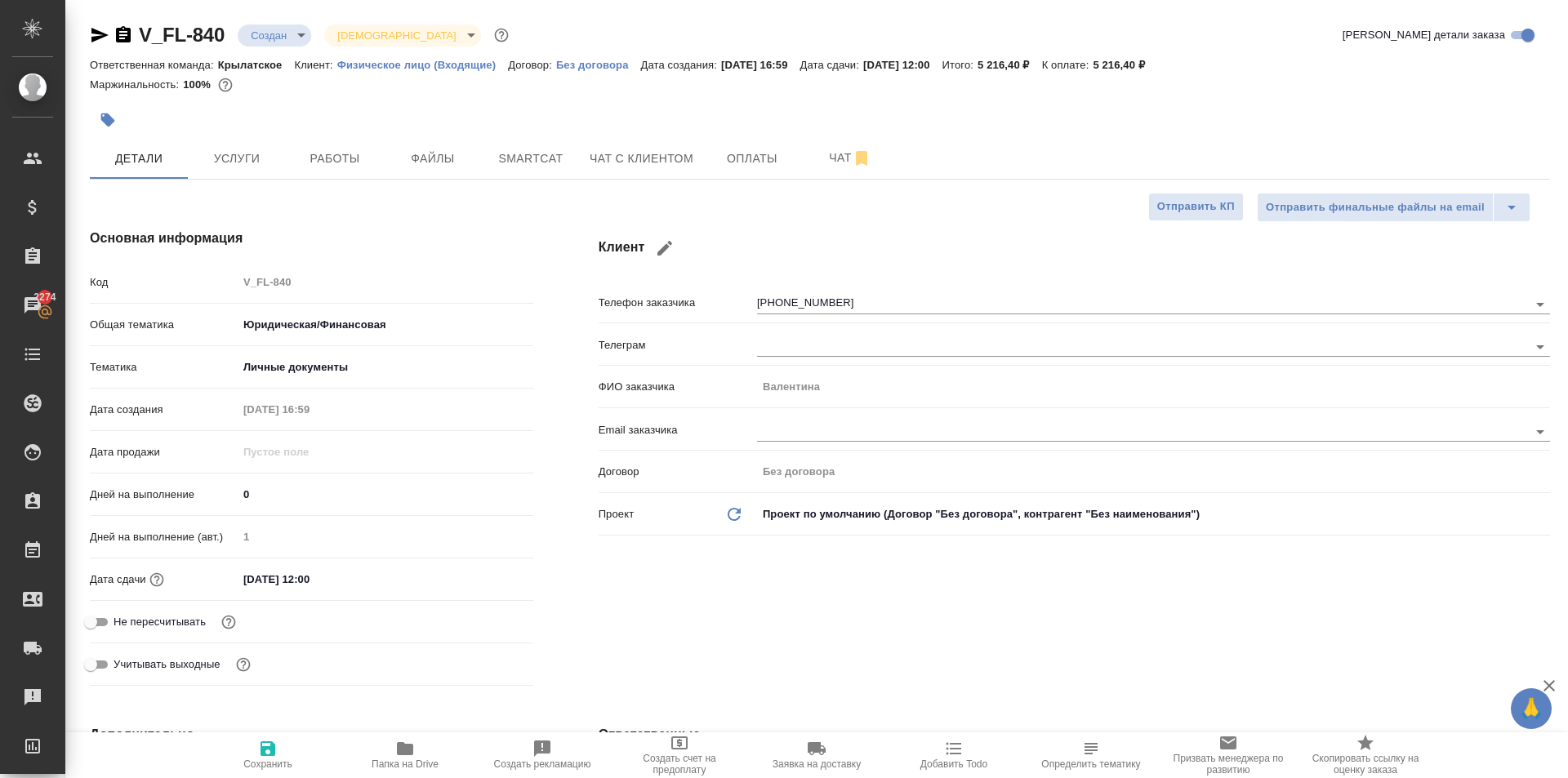
type textarea "x"
click at [107, 105] on button "button" at bounding box center [108, 120] width 36 height 36
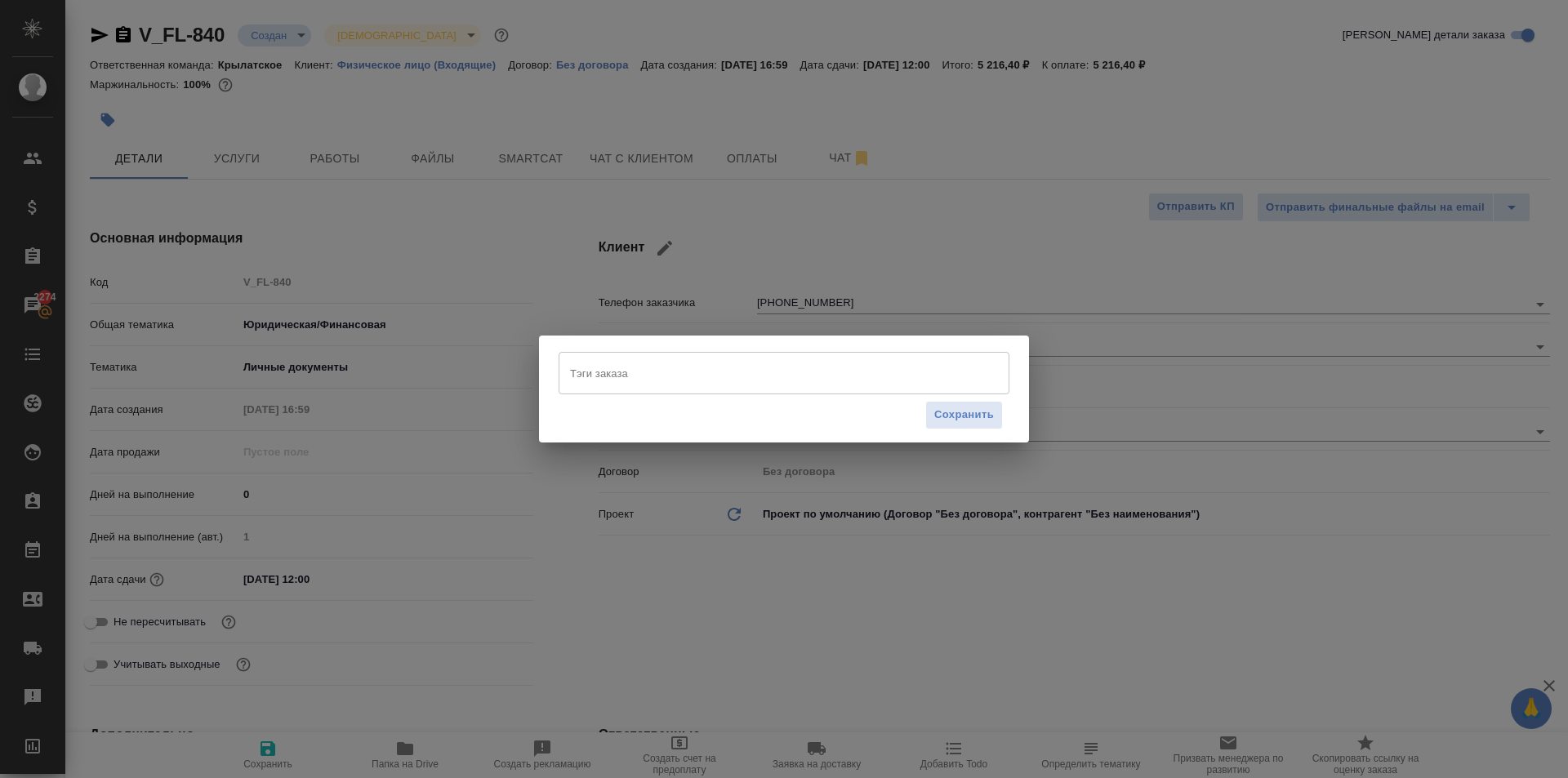
click at [628, 382] on input "Тэги заказа" at bounding box center [768, 373] width 405 height 28
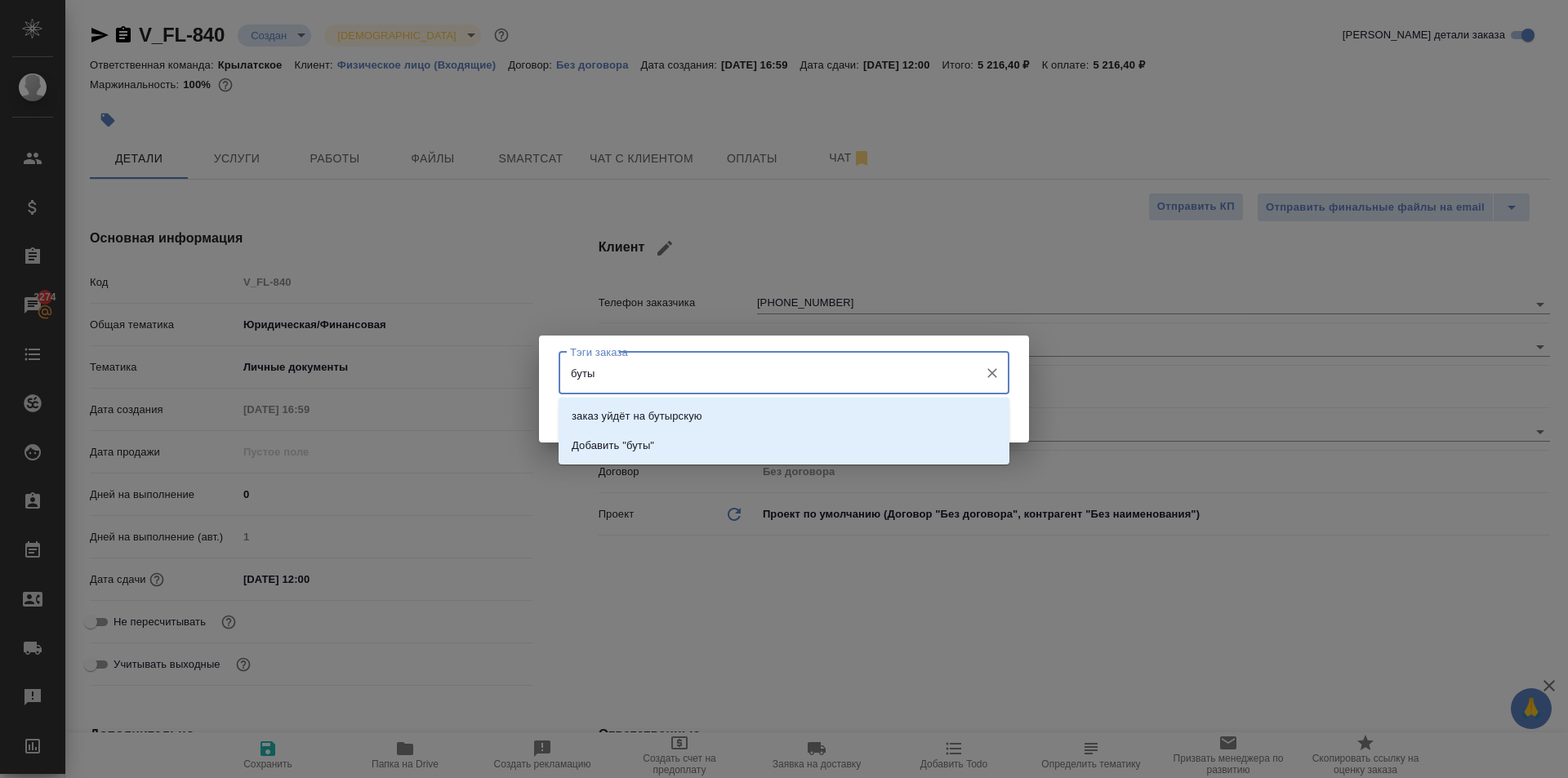
type input "бутыр"
drag, startPoint x: 772, startPoint y: 405, endPoint x: 781, endPoint y: 406, distance: 9.1
click at [773, 405] on li "заказ уйдёт на бутырскую" at bounding box center [784, 416] width 451 height 30
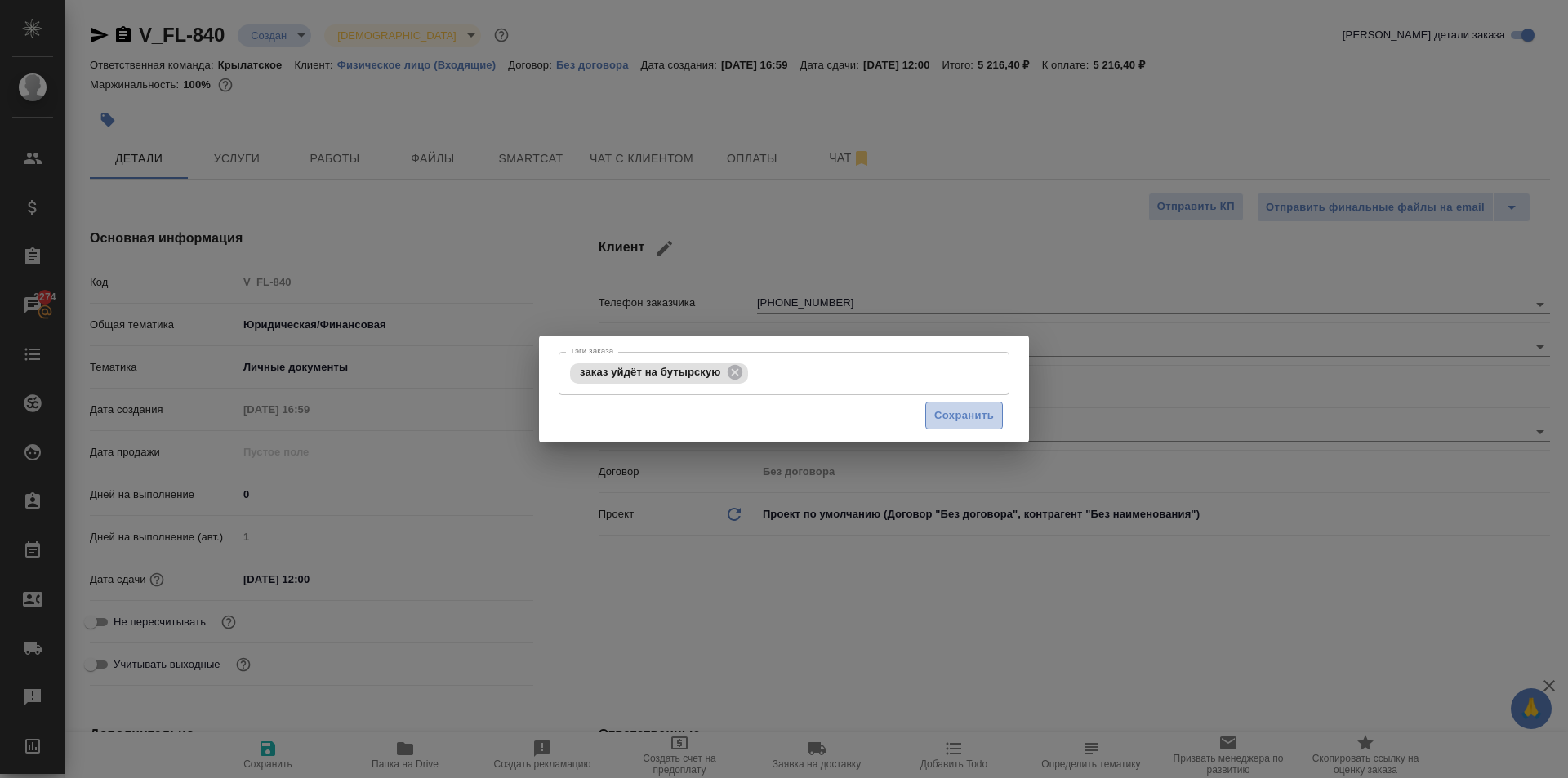
click at [999, 412] on button "Сохранить" at bounding box center [964, 416] width 78 height 29
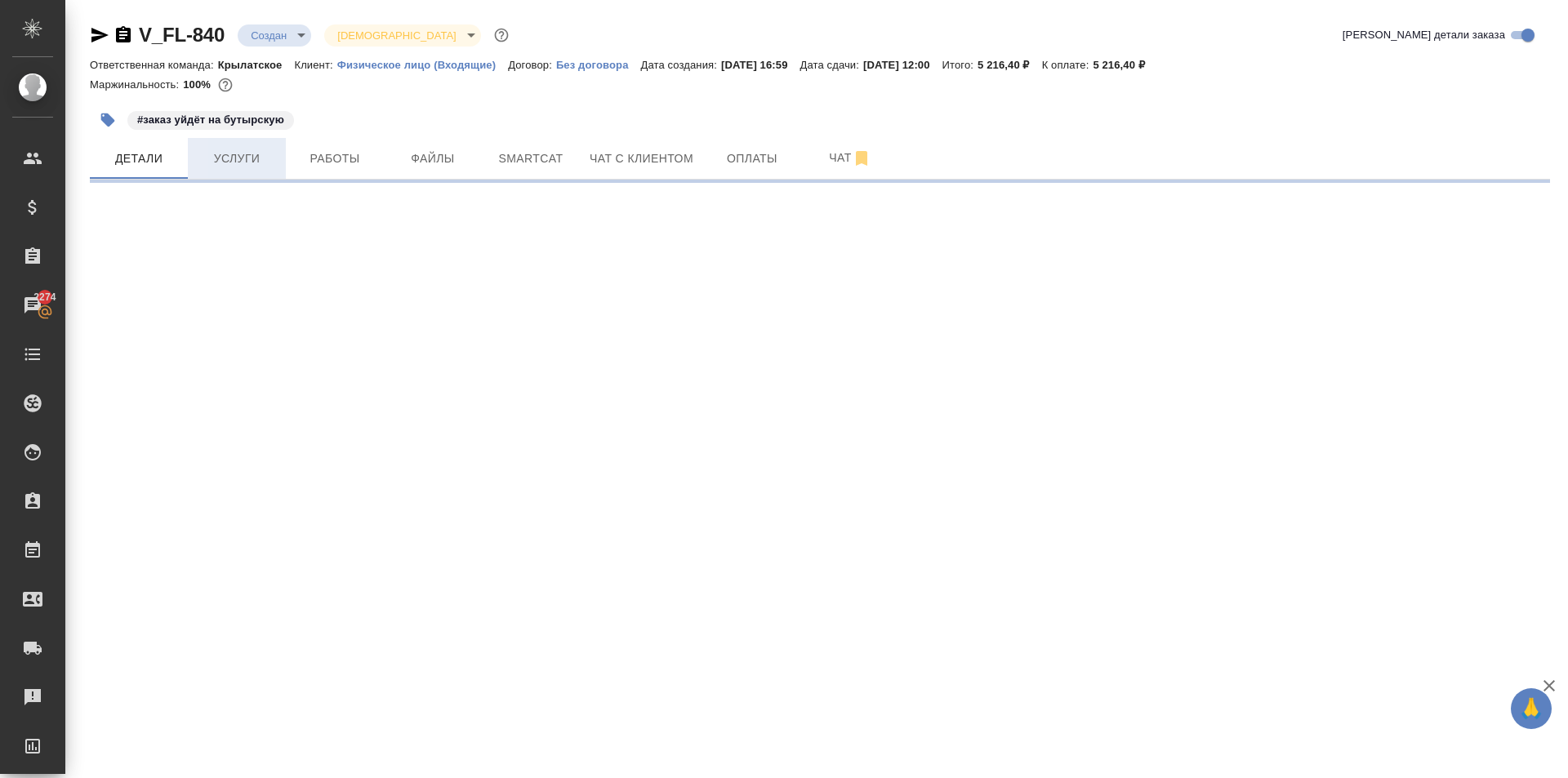
select select "RU"
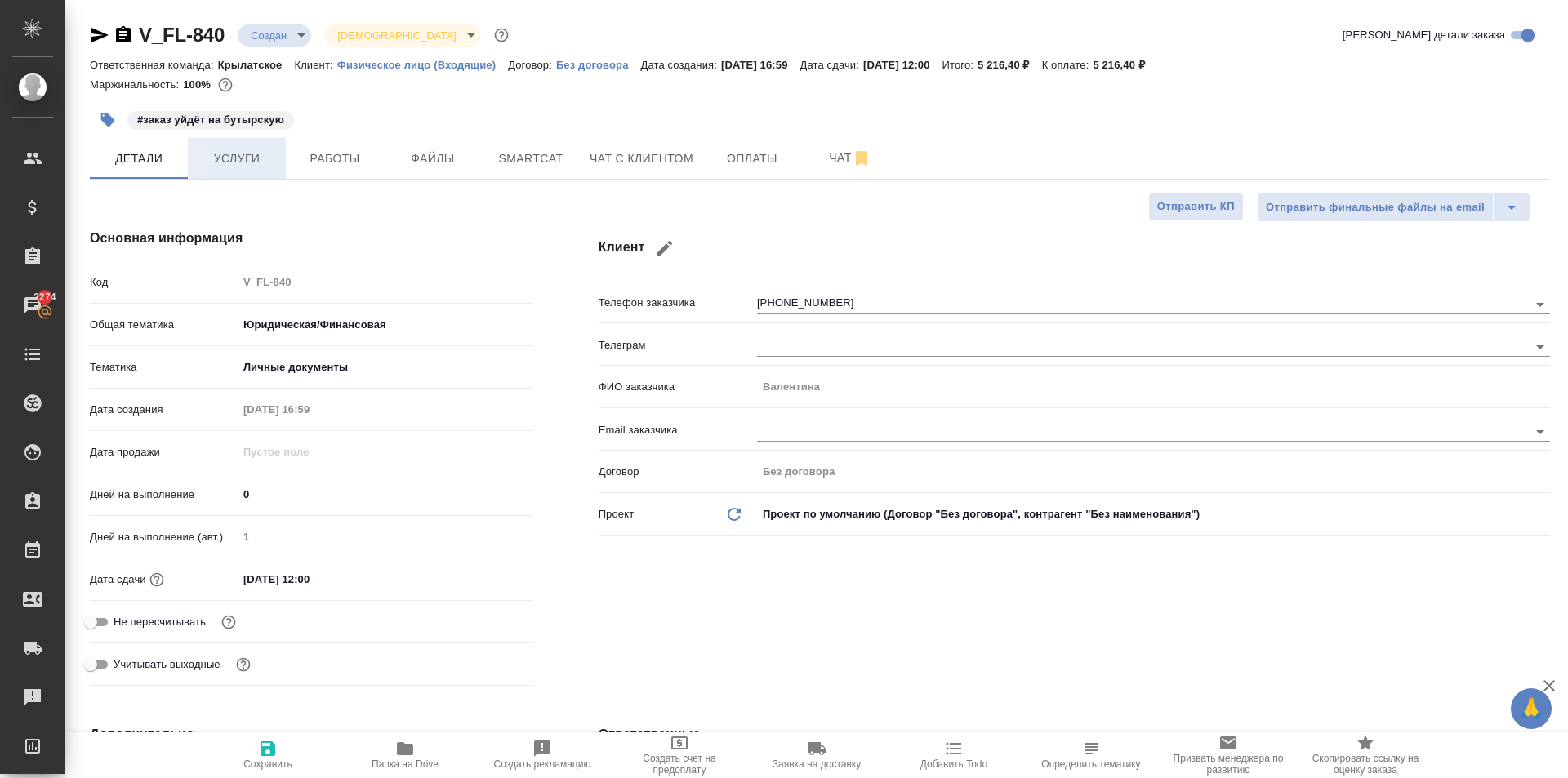
type textarea "x"
click at [308, 163] on span "Работы" at bounding box center [335, 158] width 78 height 20
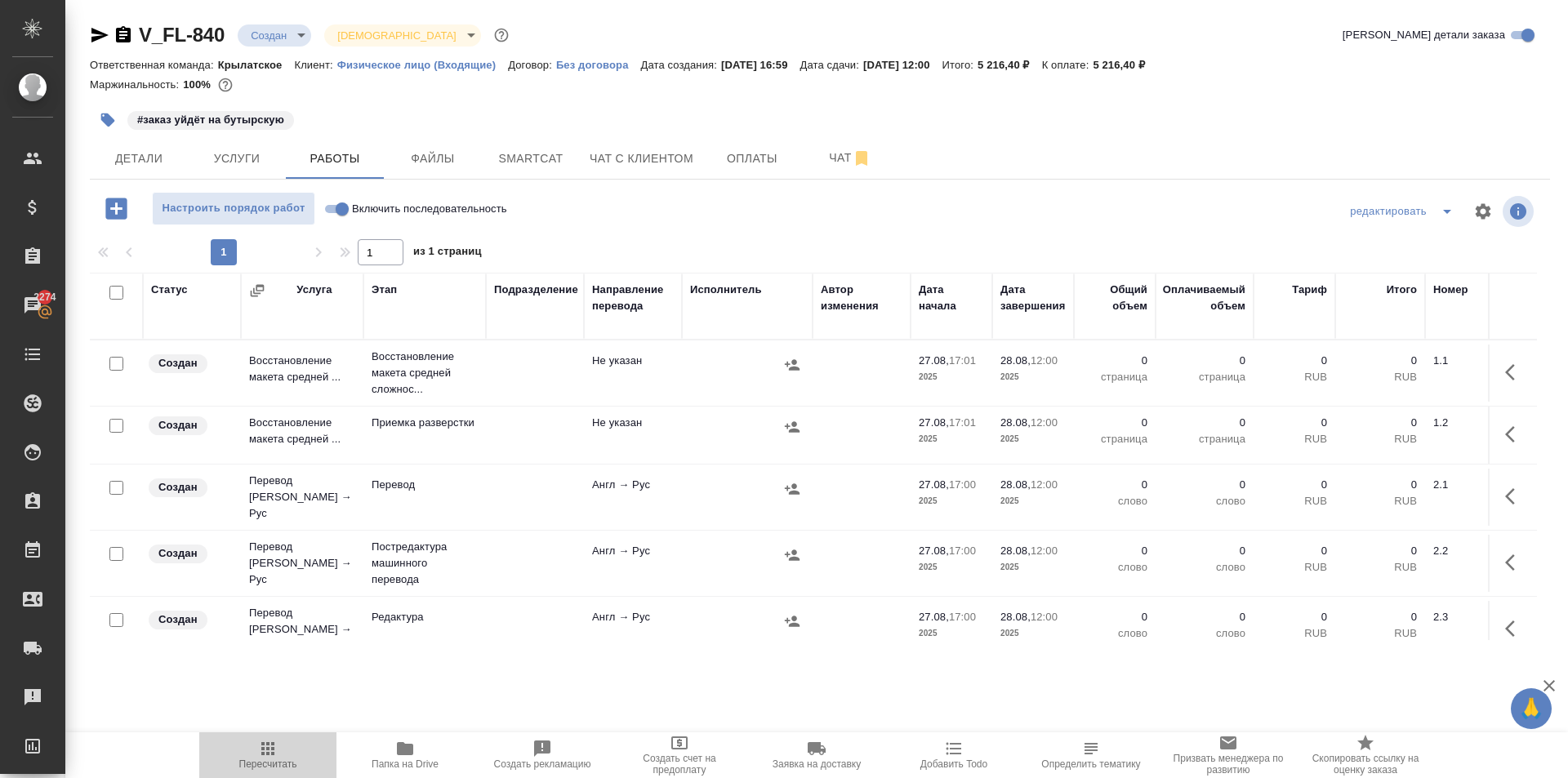
click at [226, 759] on span "Пересчитать" at bounding box center [267, 754] width 117 height 31
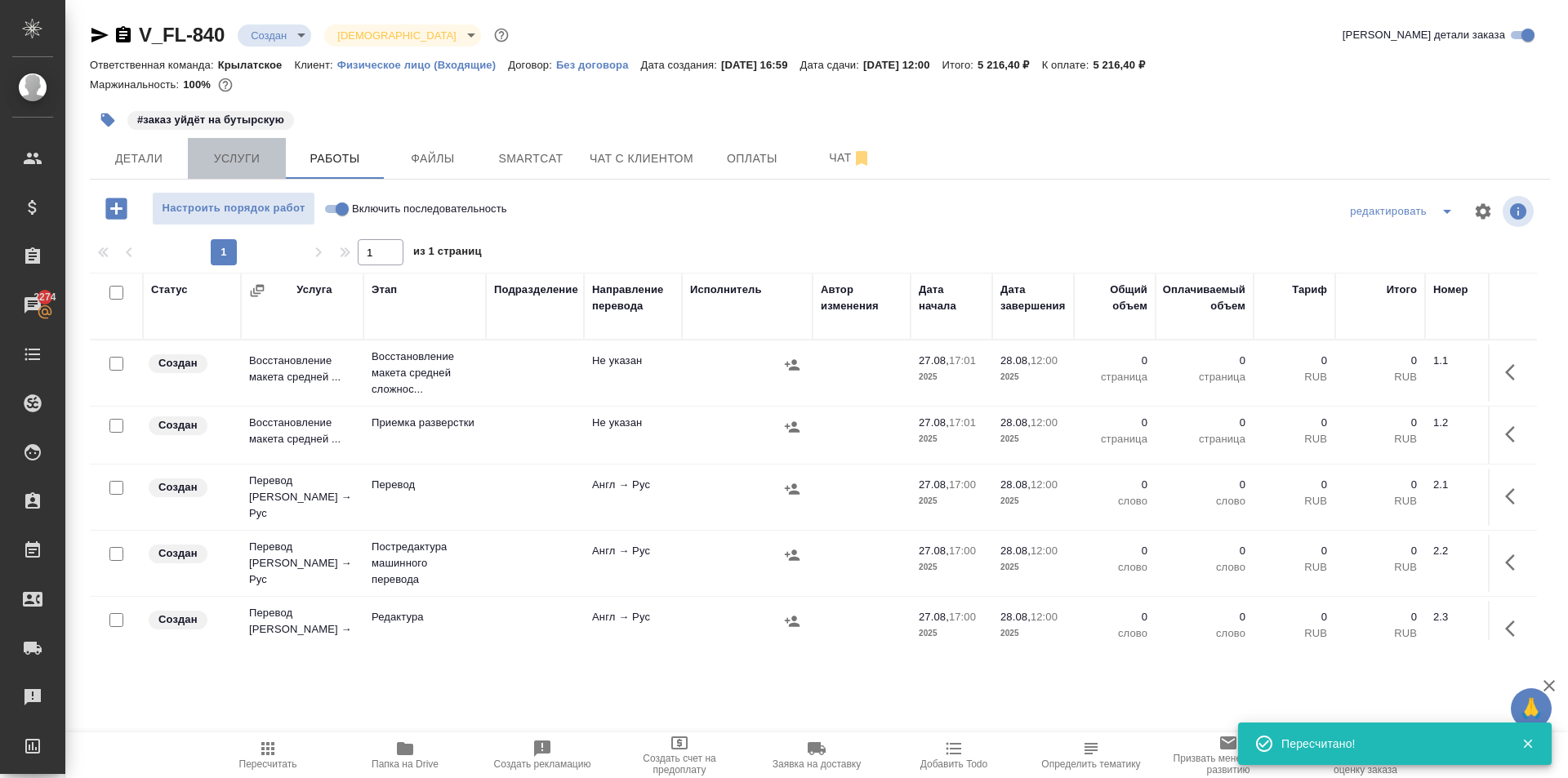
click at [266, 165] on span "Услуги" at bounding box center [236, 158] width 78 height 20
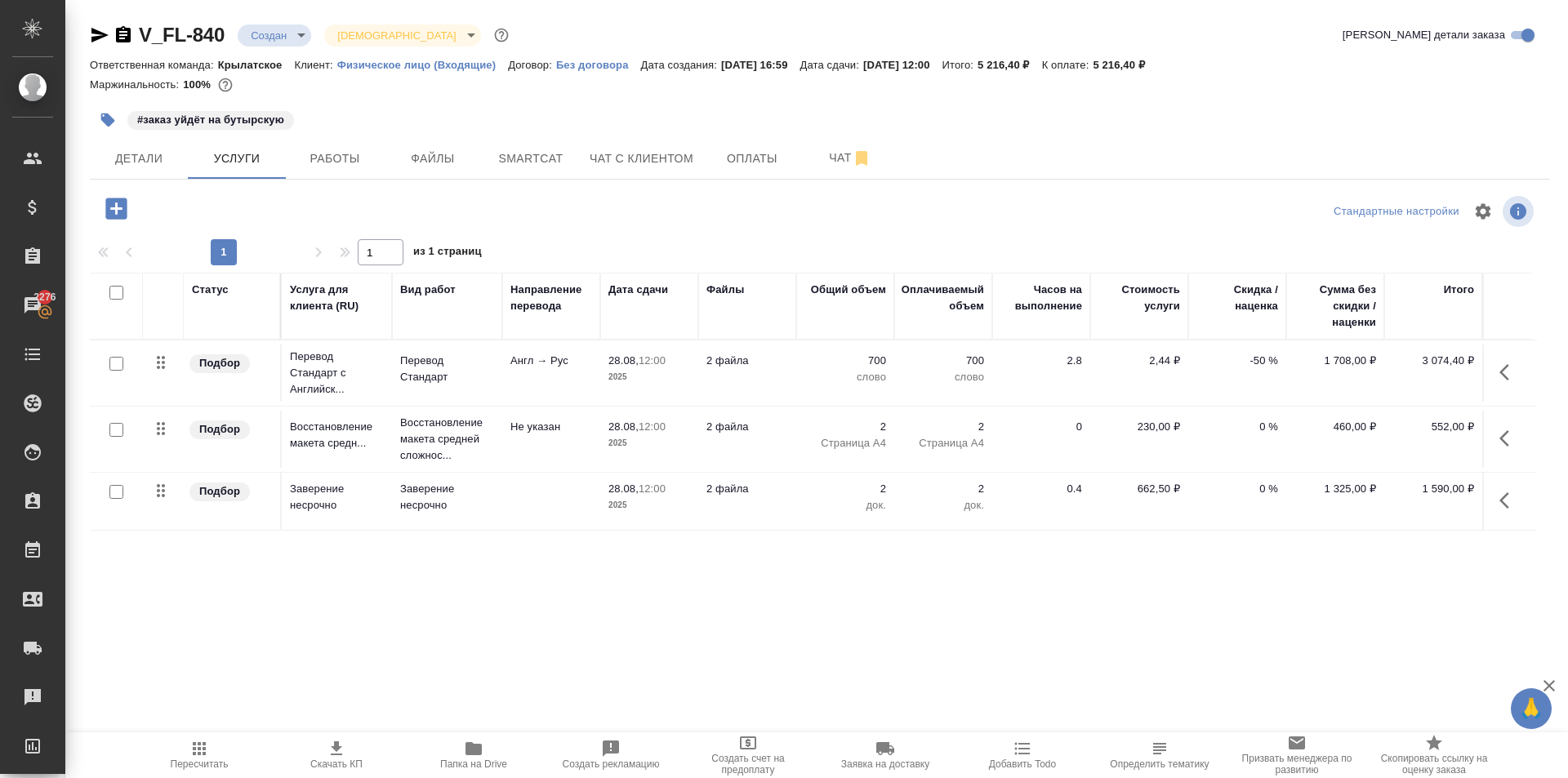
click at [169, 743] on span "Пересчитать" at bounding box center [199, 754] width 117 height 31
click at [656, 158] on span "Чат с клиентом" at bounding box center [641, 158] width 104 height 20
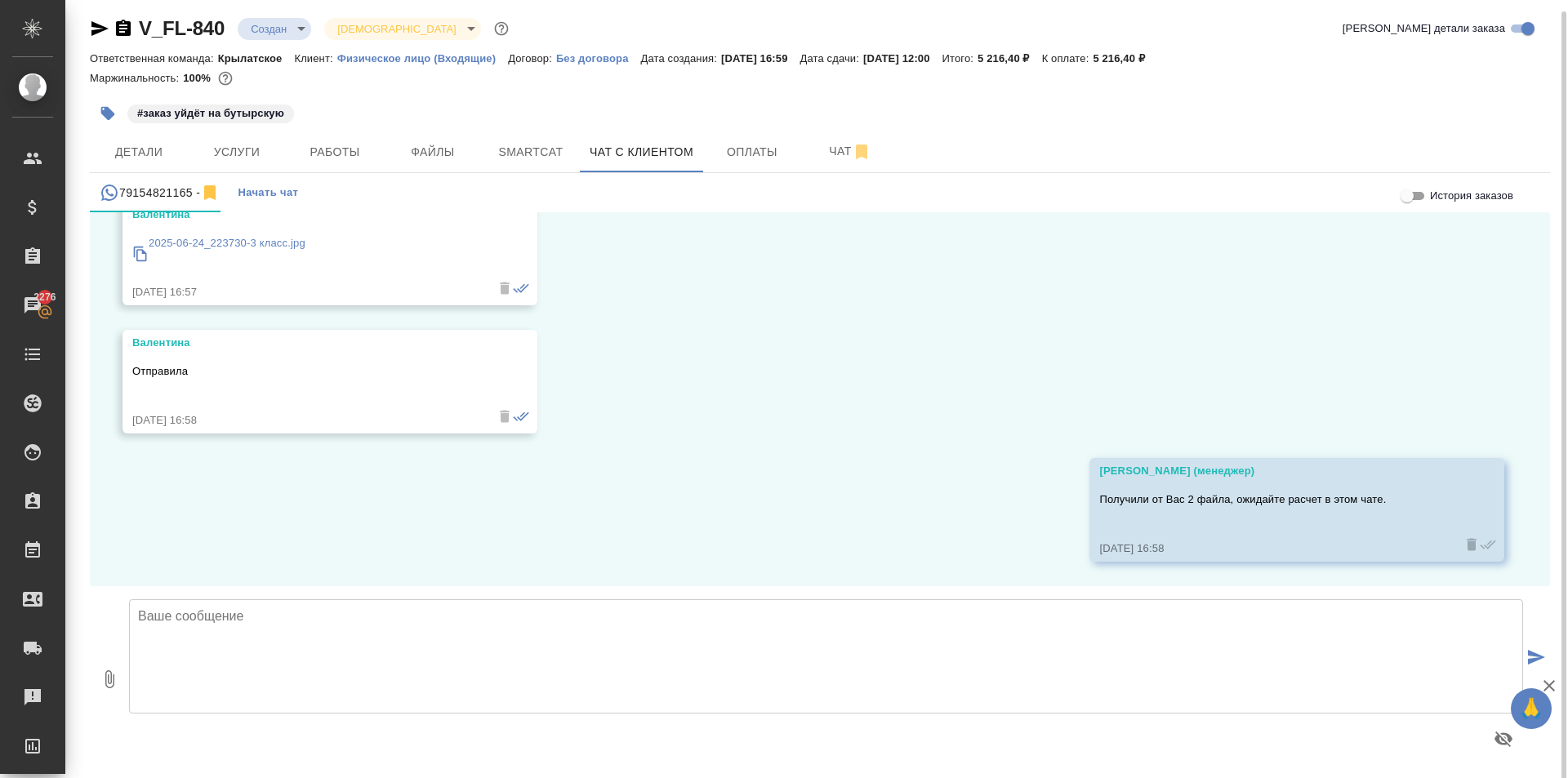
scroll to position [9, 0]
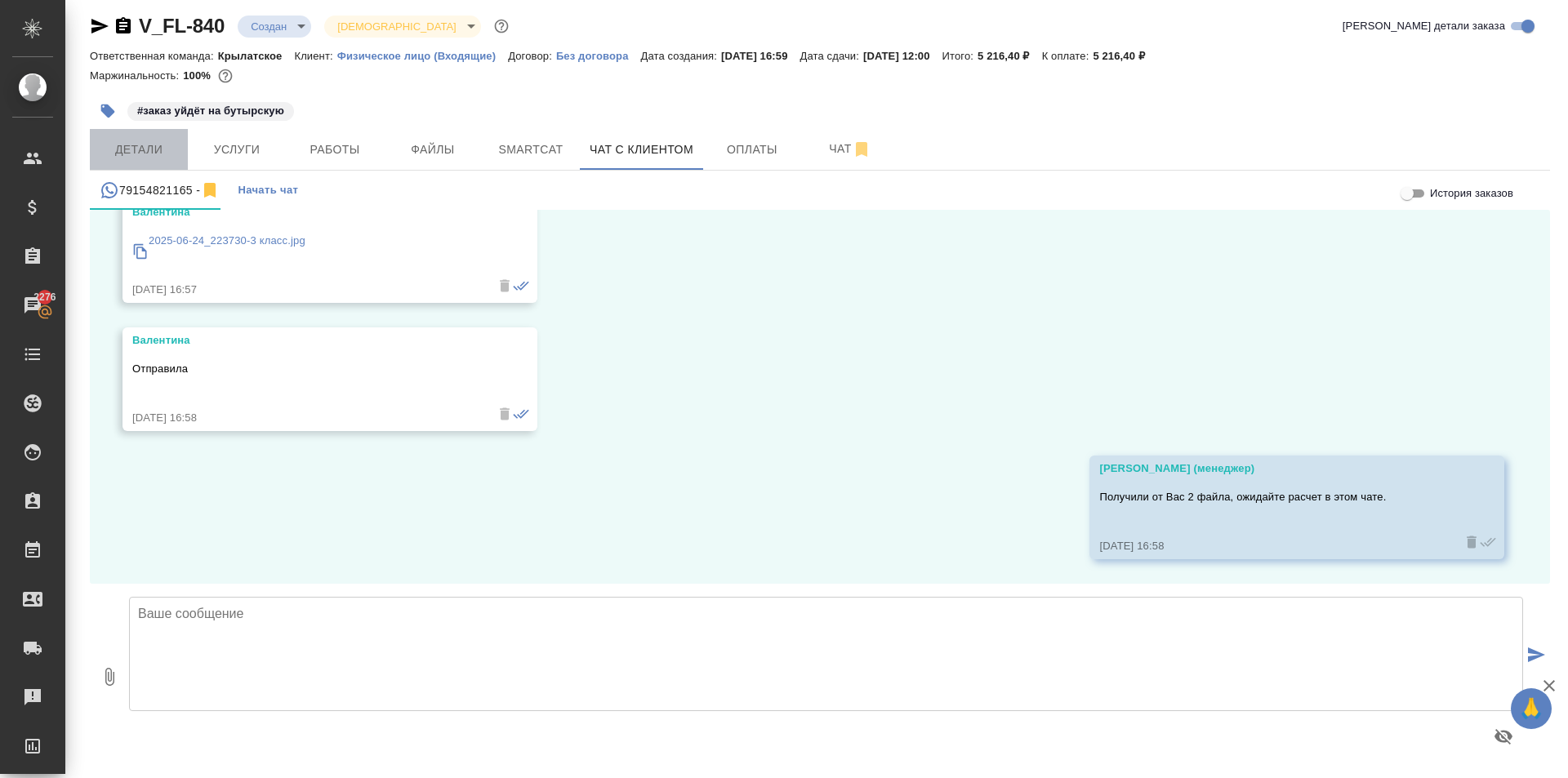
click at [140, 145] on span "Детали" at bounding box center [138, 150] width 78 height 20
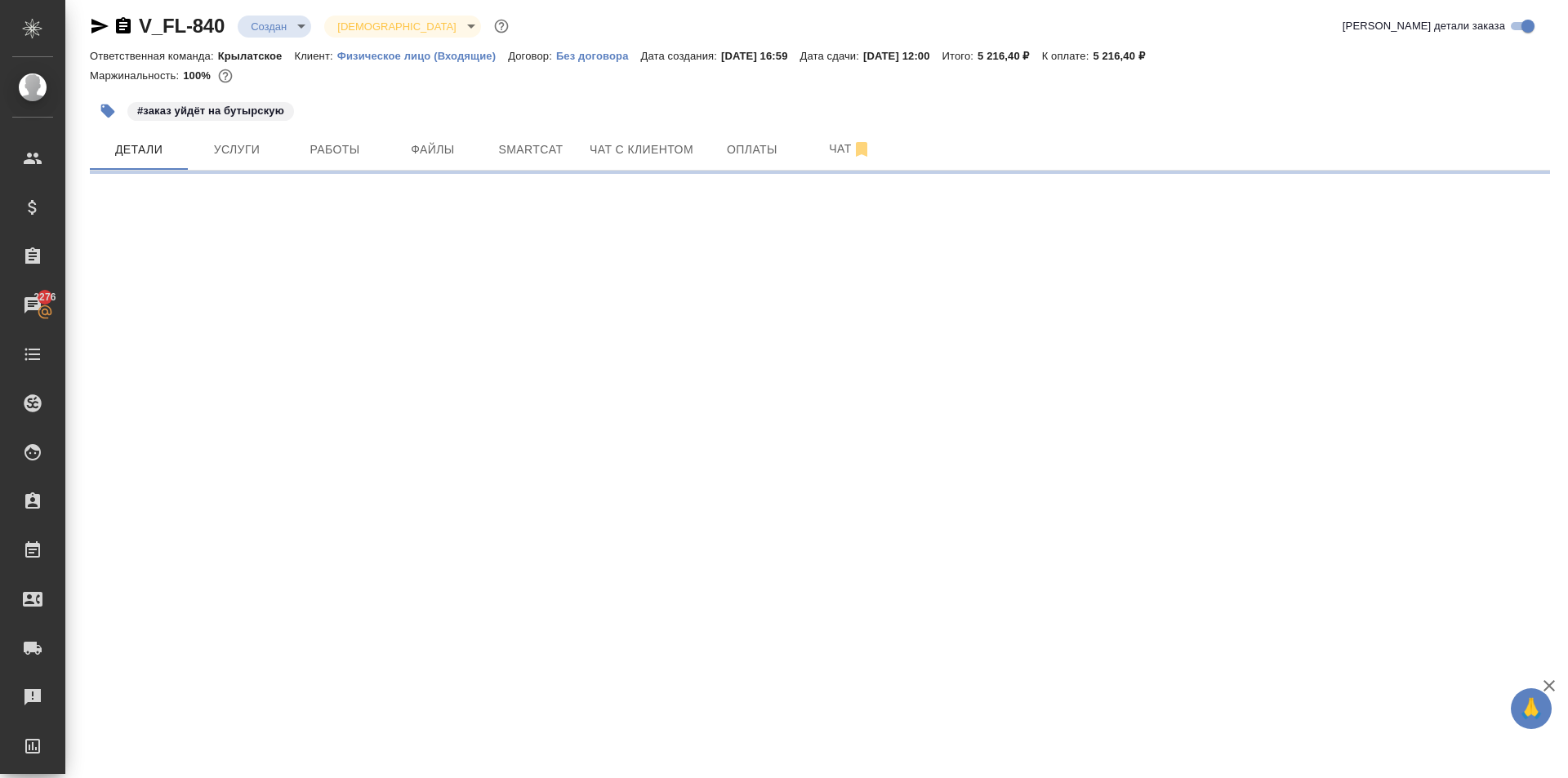
select select "RU"
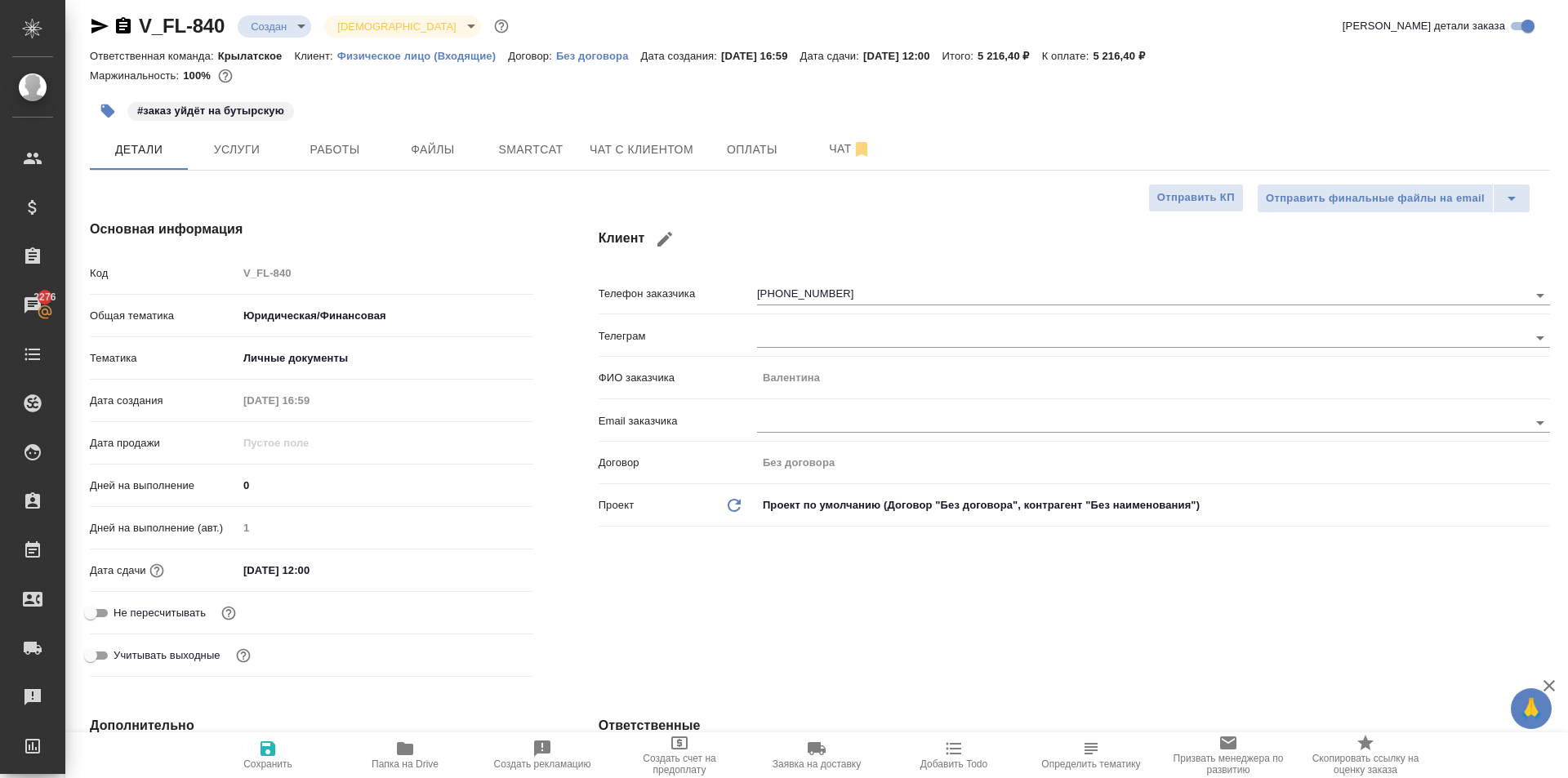
type textarea "x"
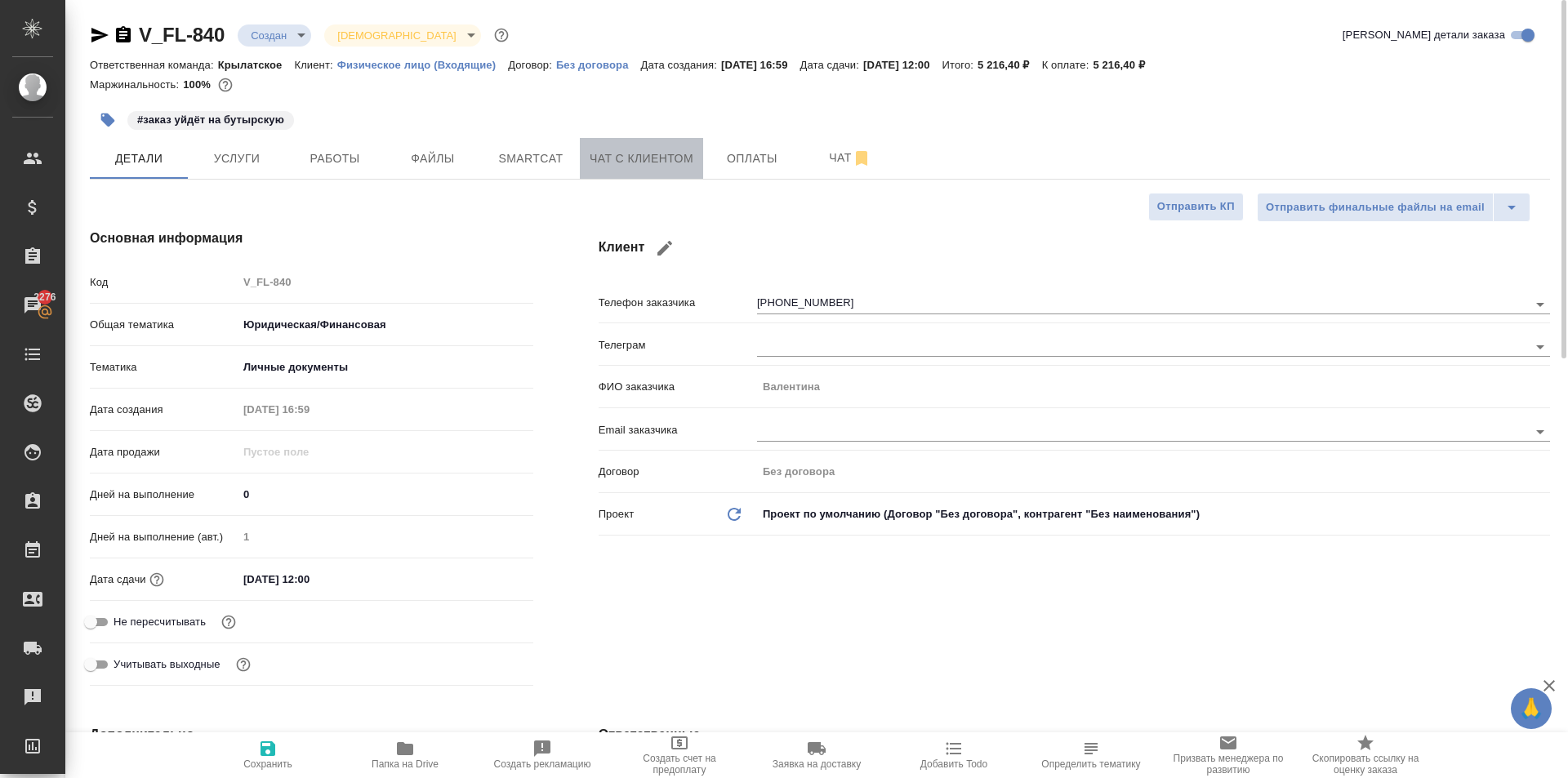
click at [606, 159] on span "Чат с клиентом" at bounding box center [641, 158] width 104 height 20
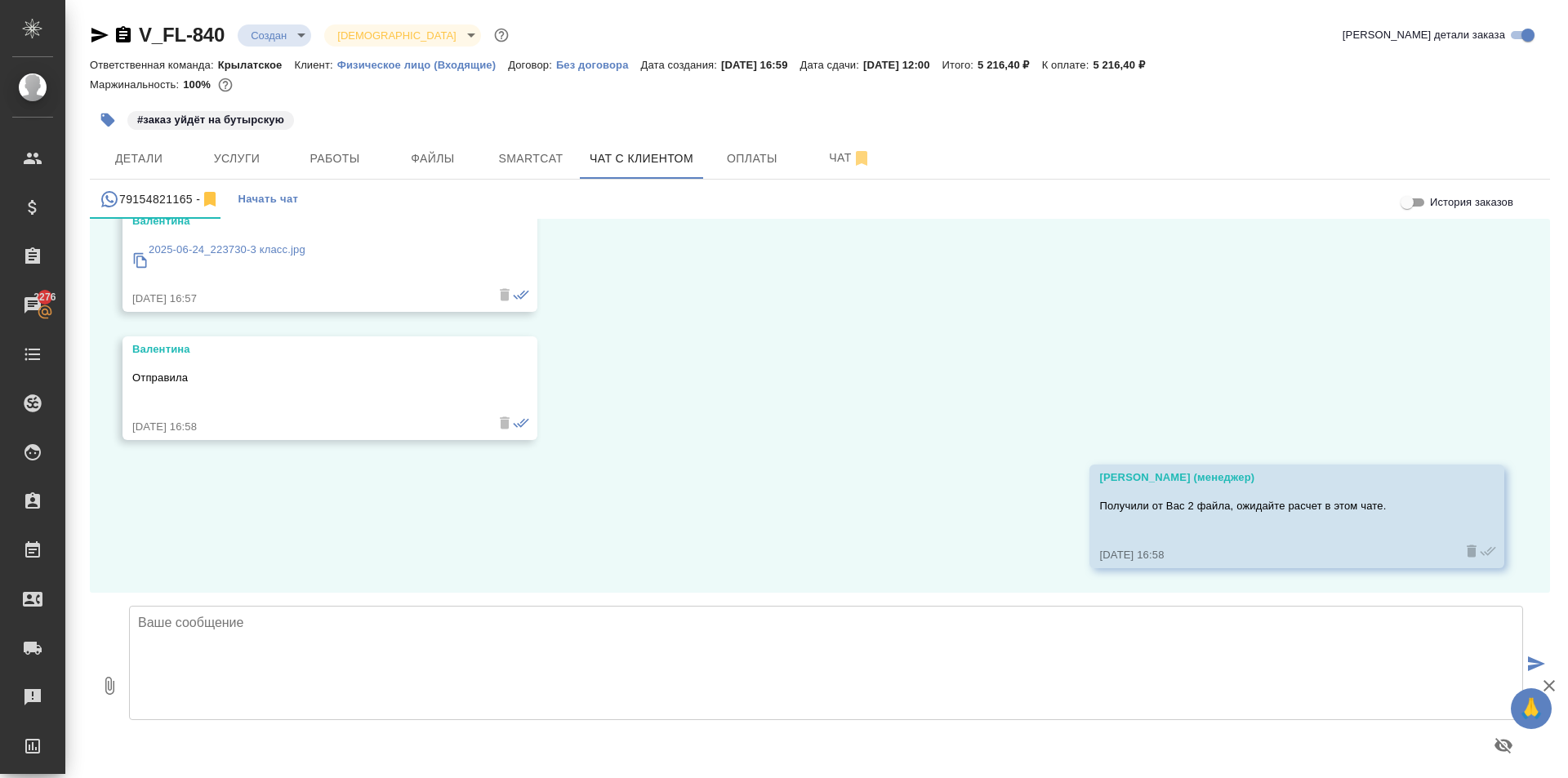
scroll to position [9, 0]
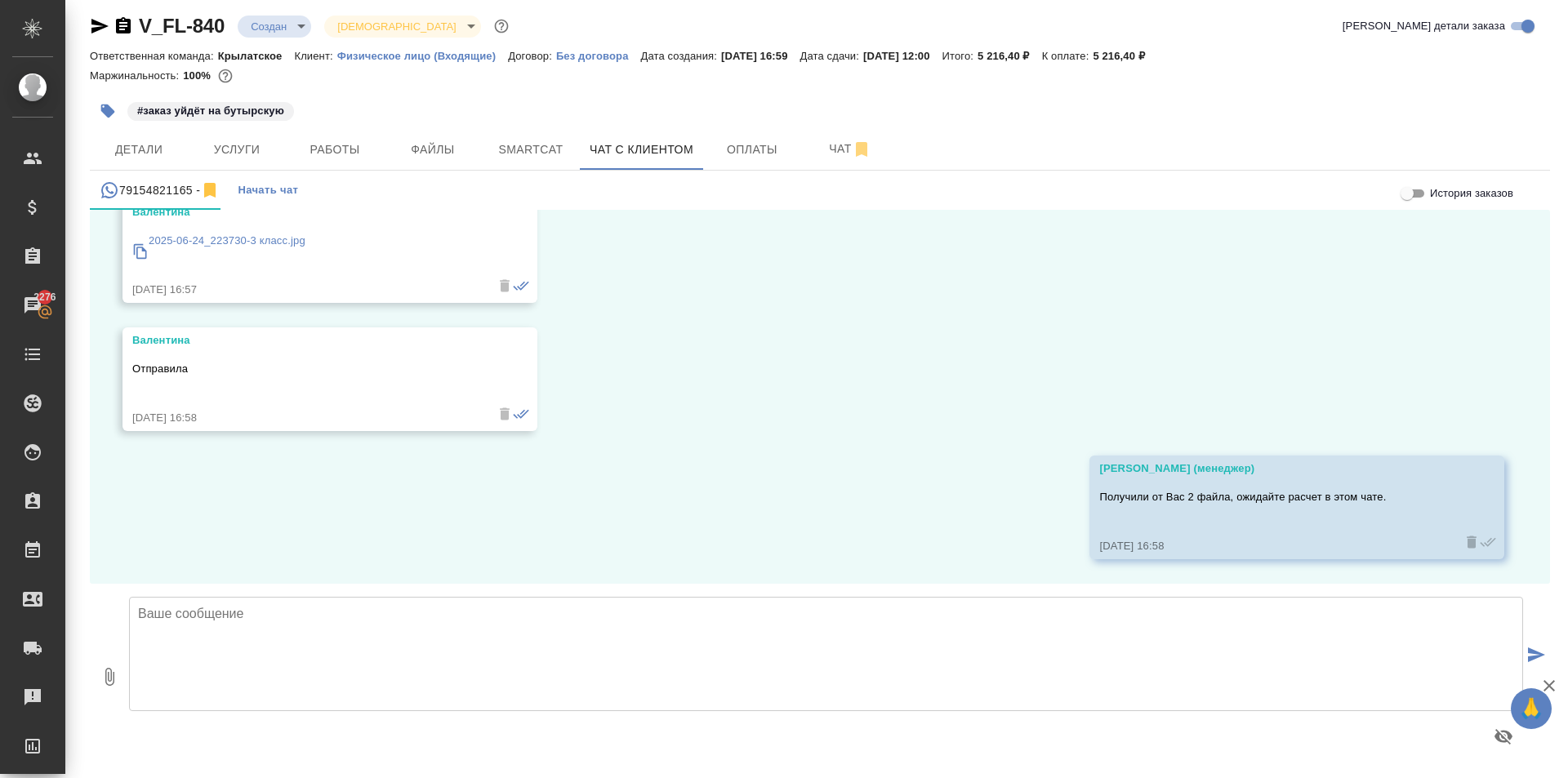
click at [281, 653] on textarea at bounding box center [826, 654] width 1394 height 115
paste textarea "Срок исполнения: 1 рабочий день. (ориентировочно завтра во вторую половину дня)…"
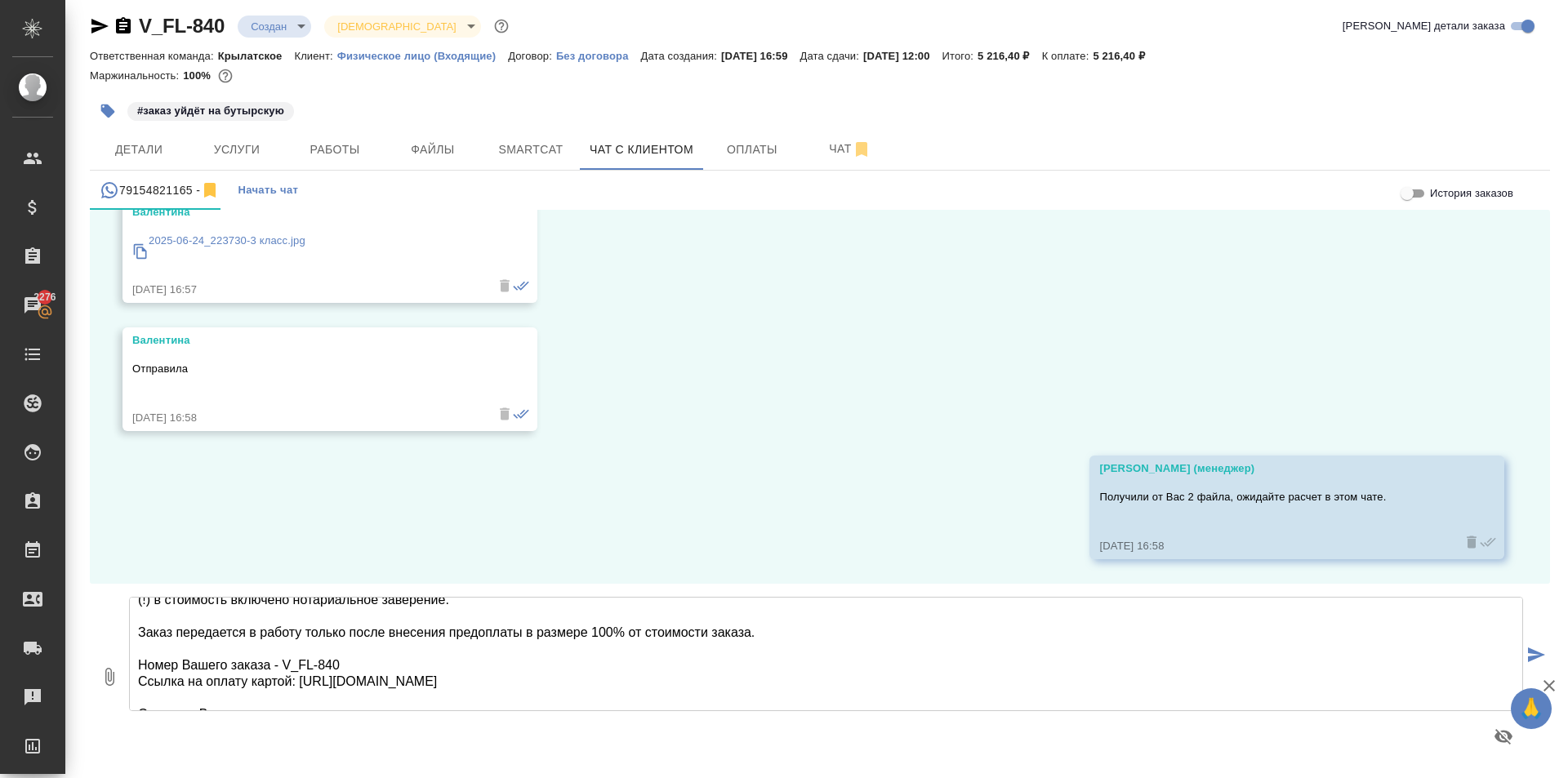
scroll to position [67, 0]
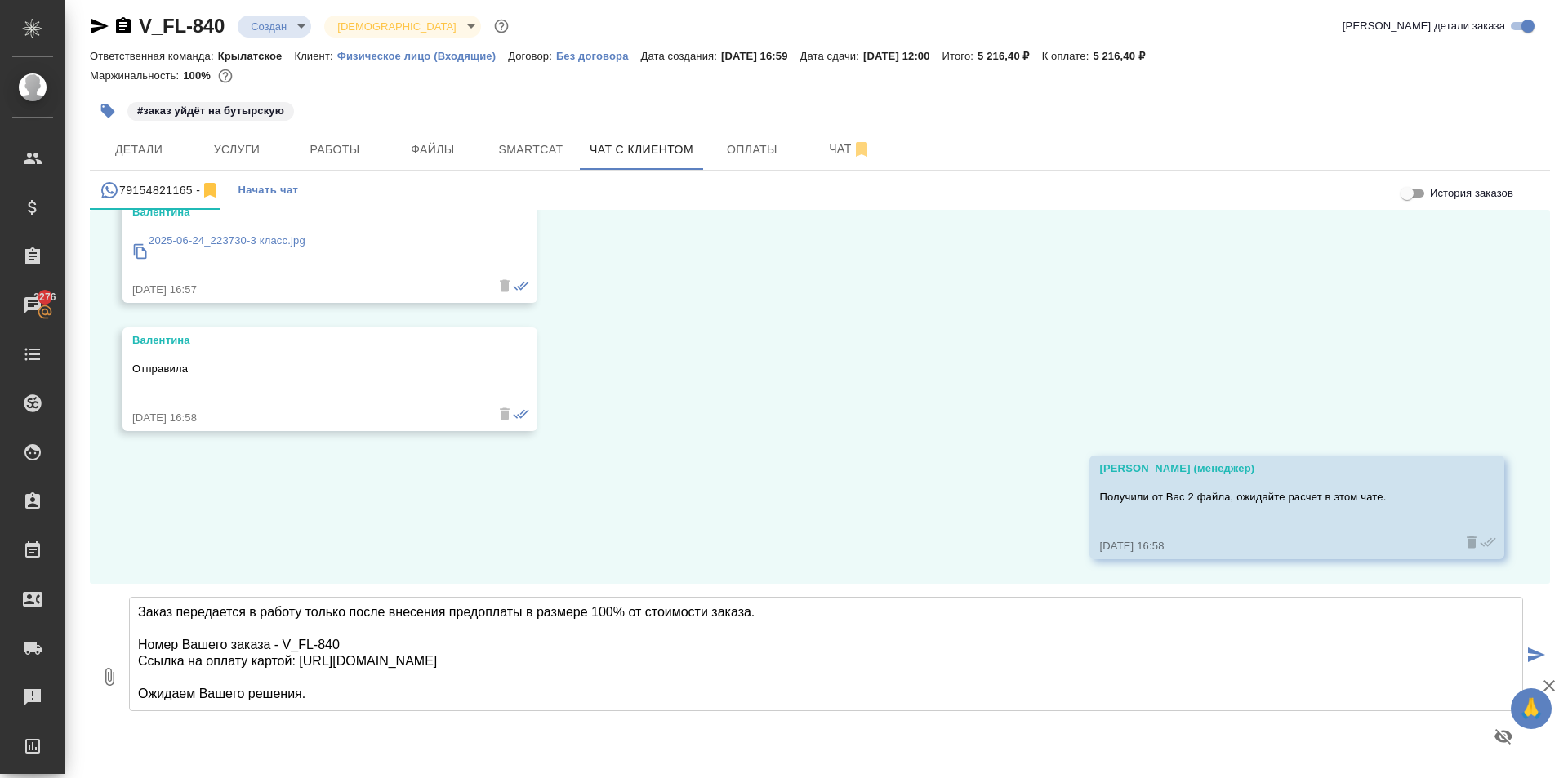
type textarea "Срок исполнения: 1 рабочий день. (ориентировочно завтра во вторую половину дня)…"
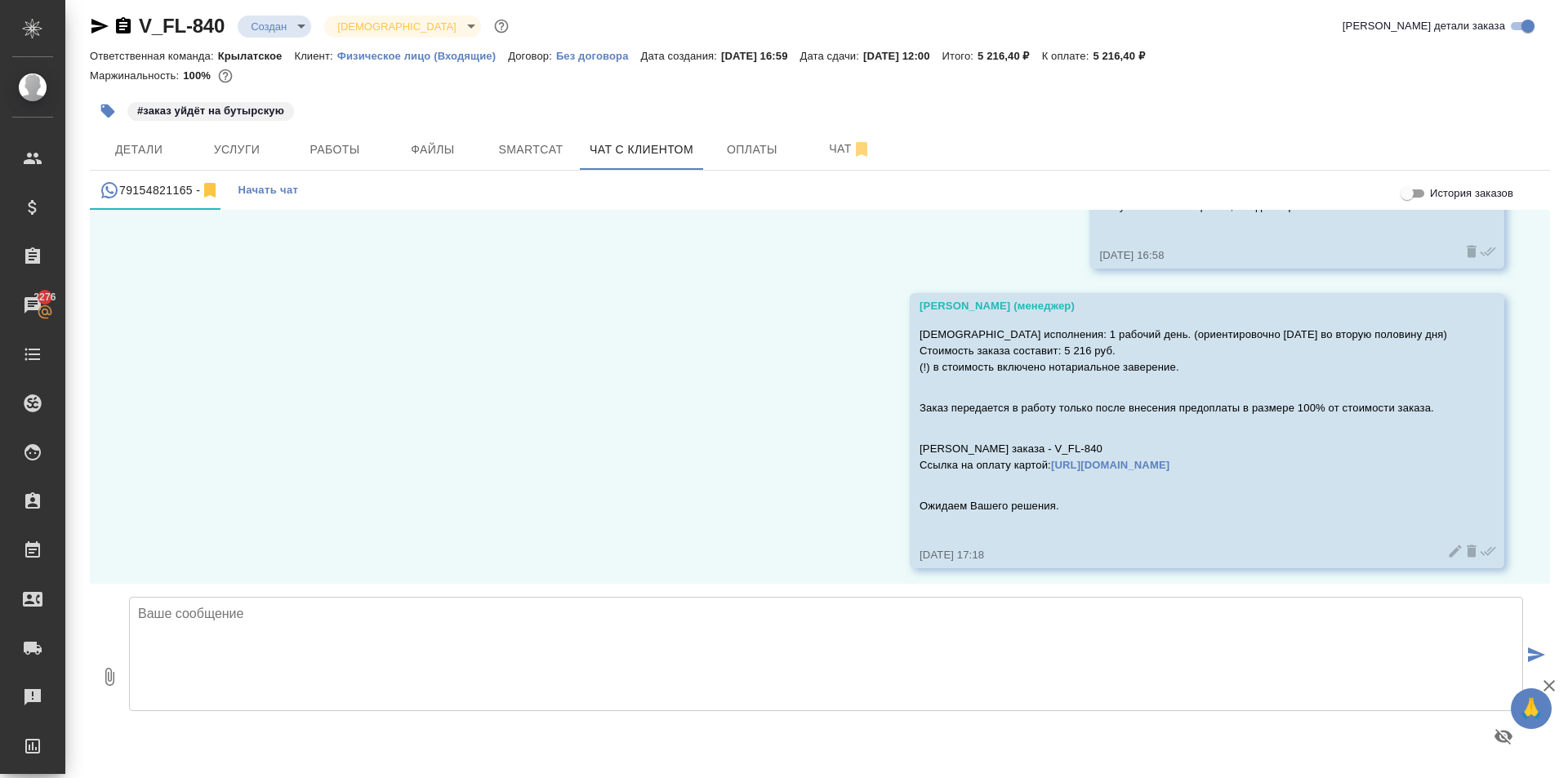
scroll to position [638, 0]
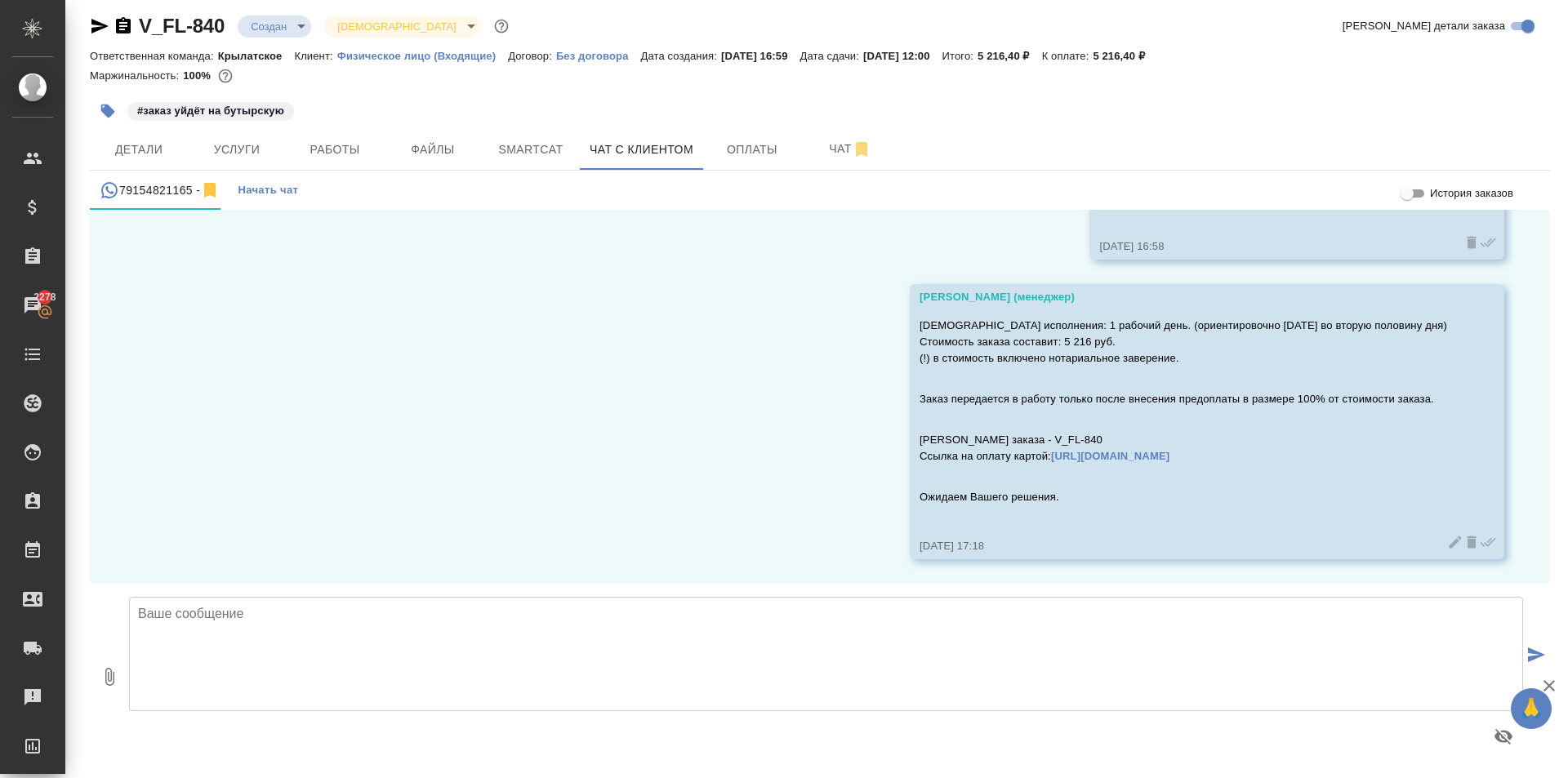
click at [300, 23] on body "🙏 .cls-1 fill:#fff; AWATERA Kasymov Timur Клиенты Спецификации Заказы 2278 Чаты…" at bounding box center [784, 389] width 1568 height 778
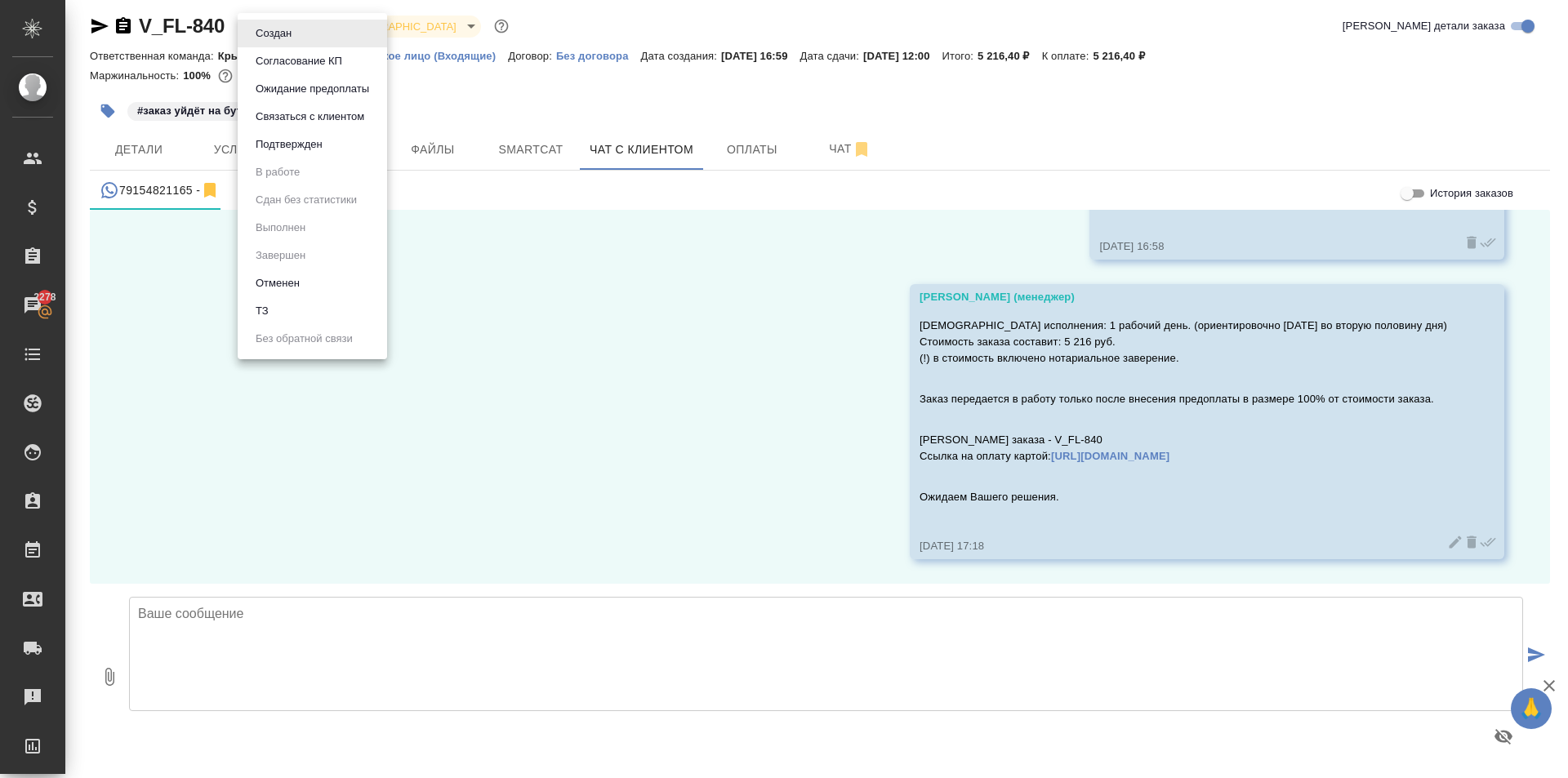
click at [324, 90] on button "Ожидание предоплаты" at bounding box center [312, 89] width 123 height 18
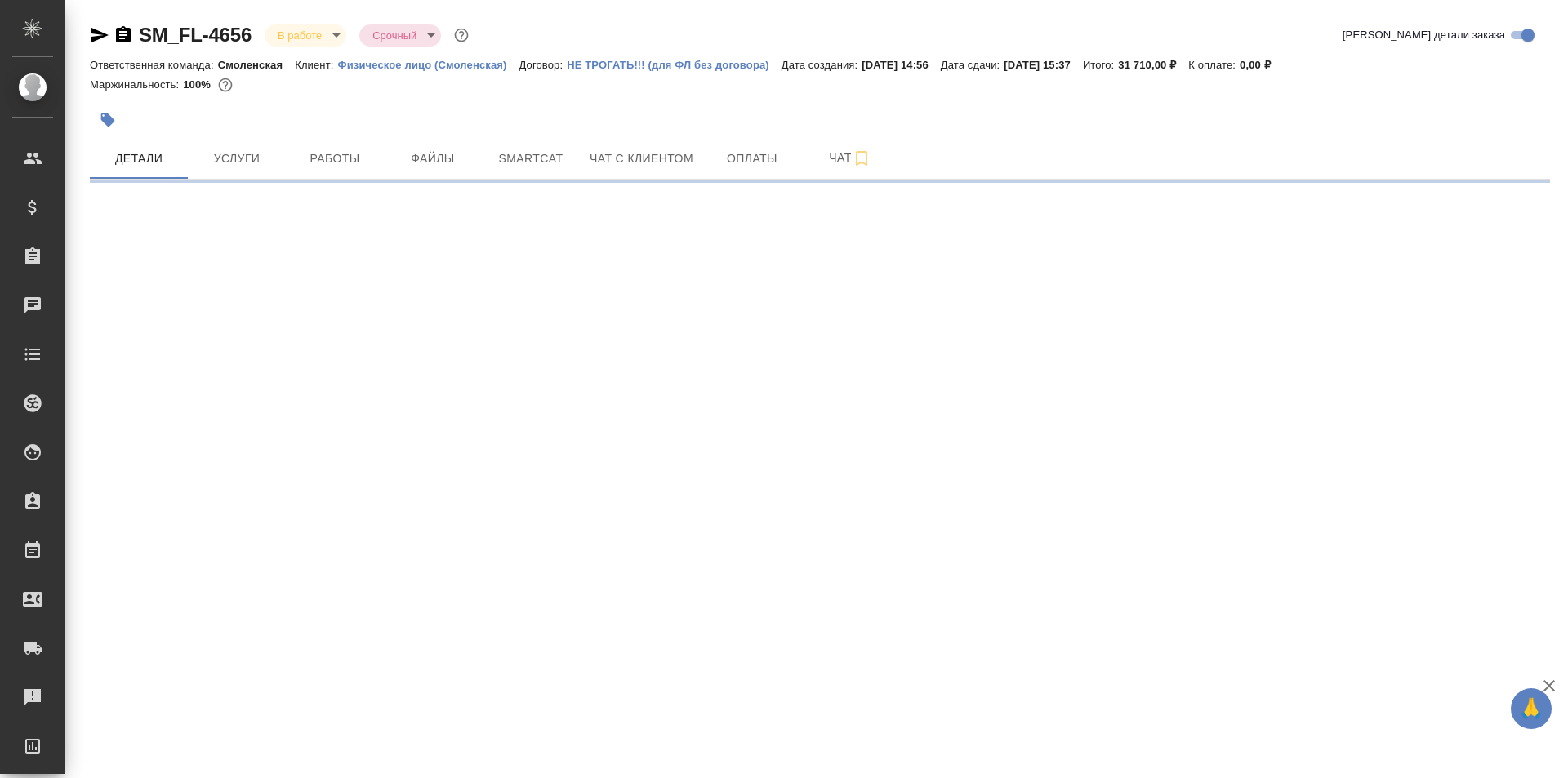
select select "RU"
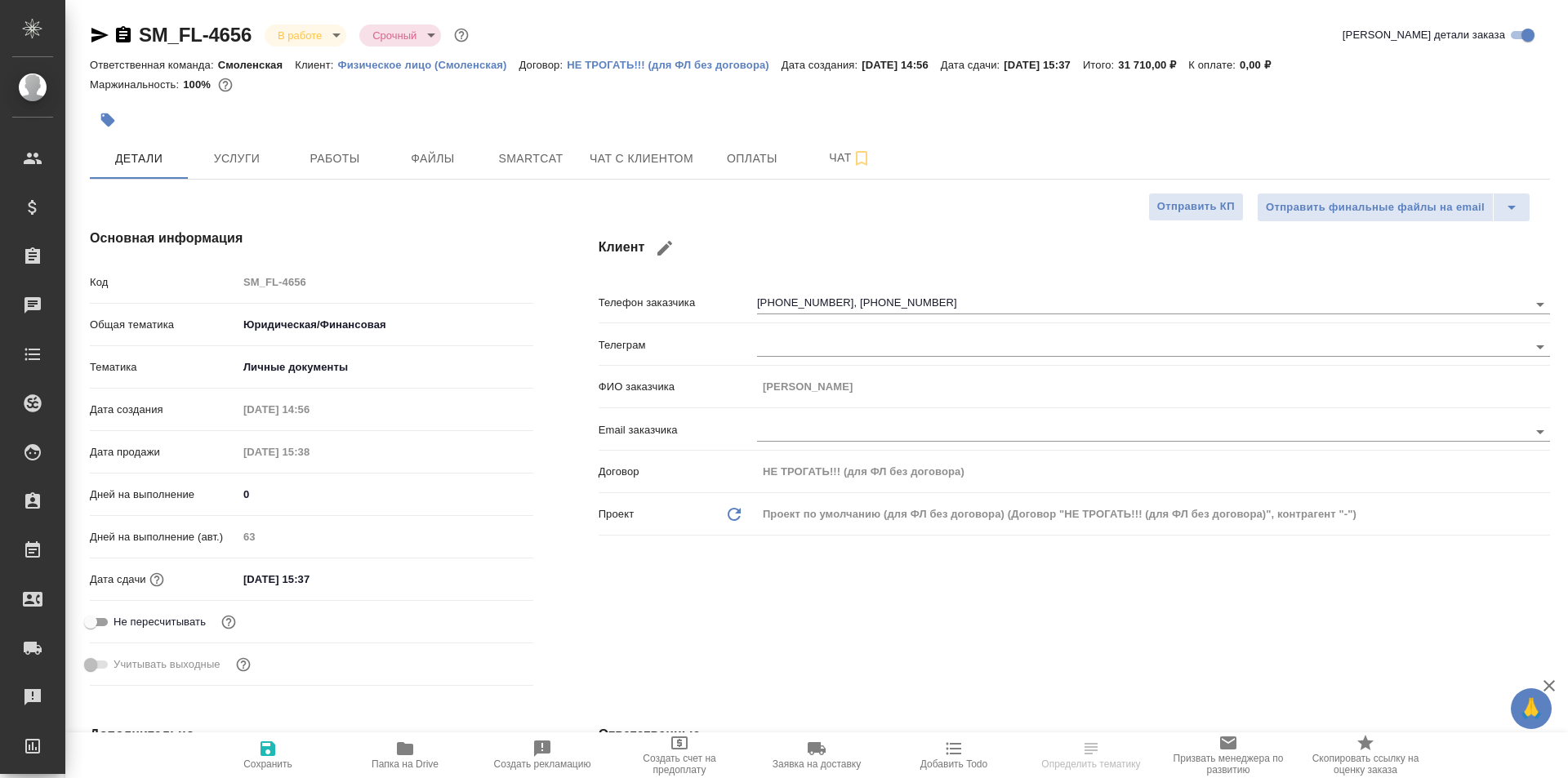
type textarea "x"
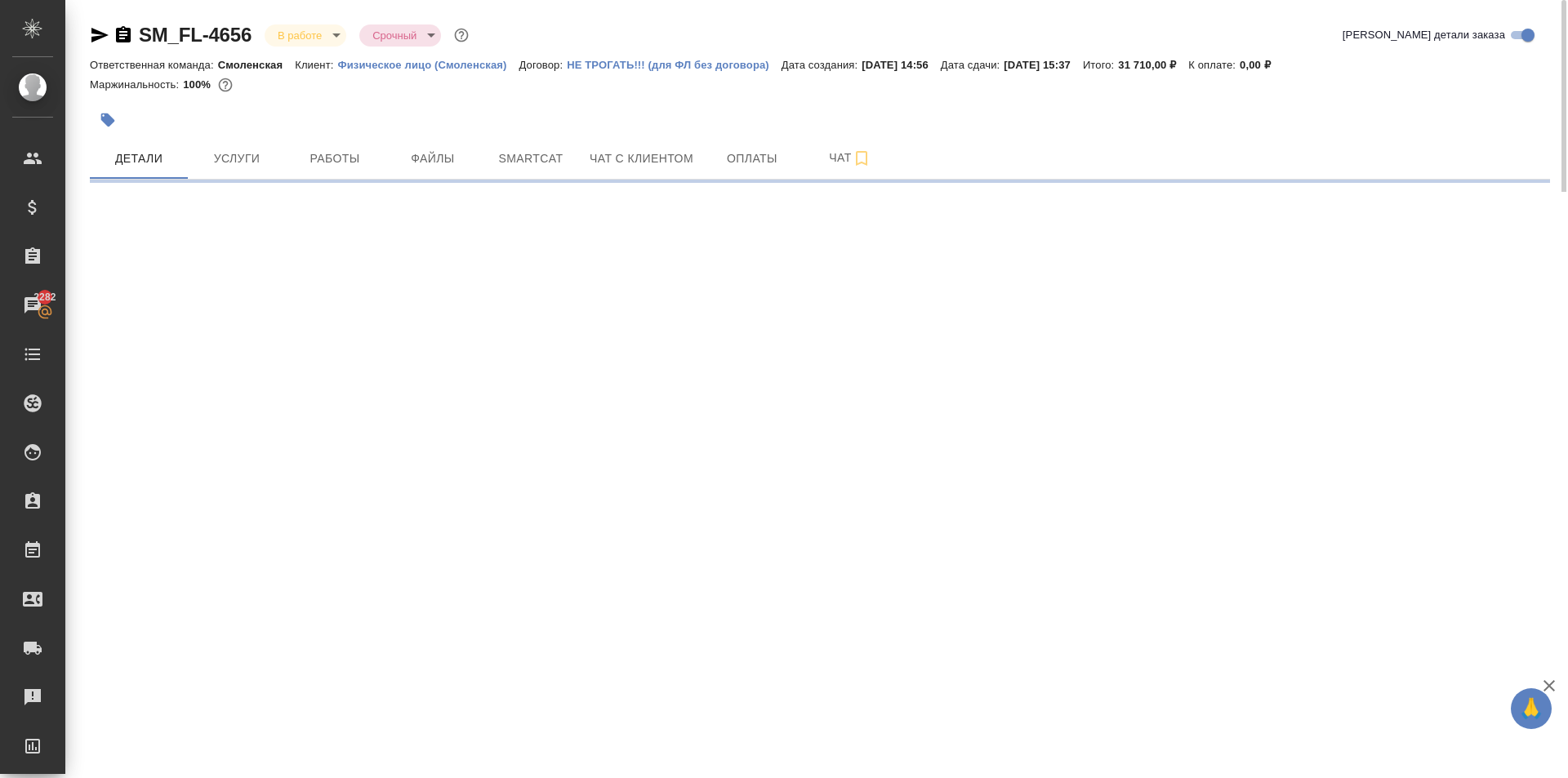
select select "RU"
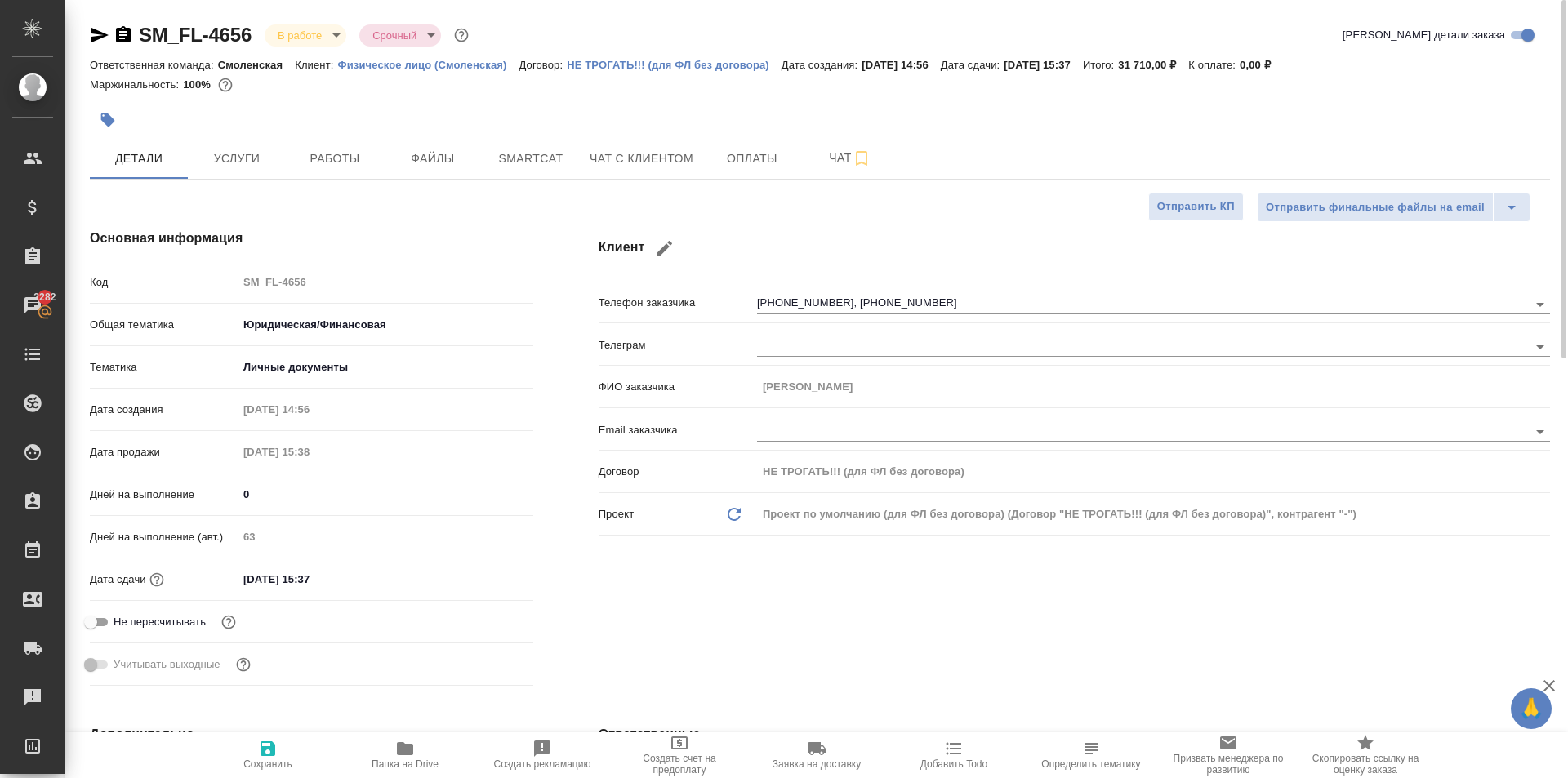
type textarea "x"
click at [122, 30] on icon "button" at bounding box center [123, 34] width 14 height 16
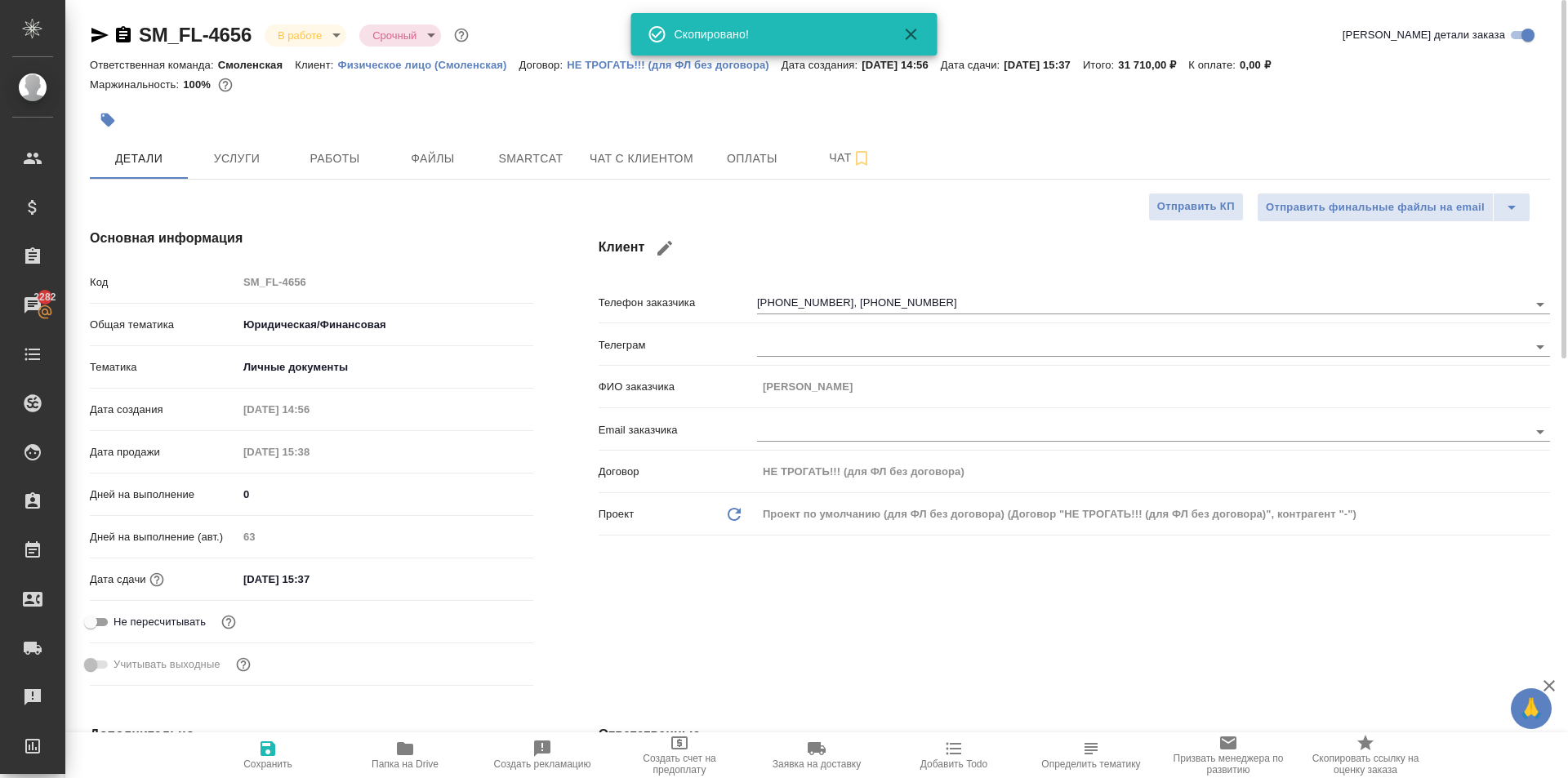
type textarea "x"
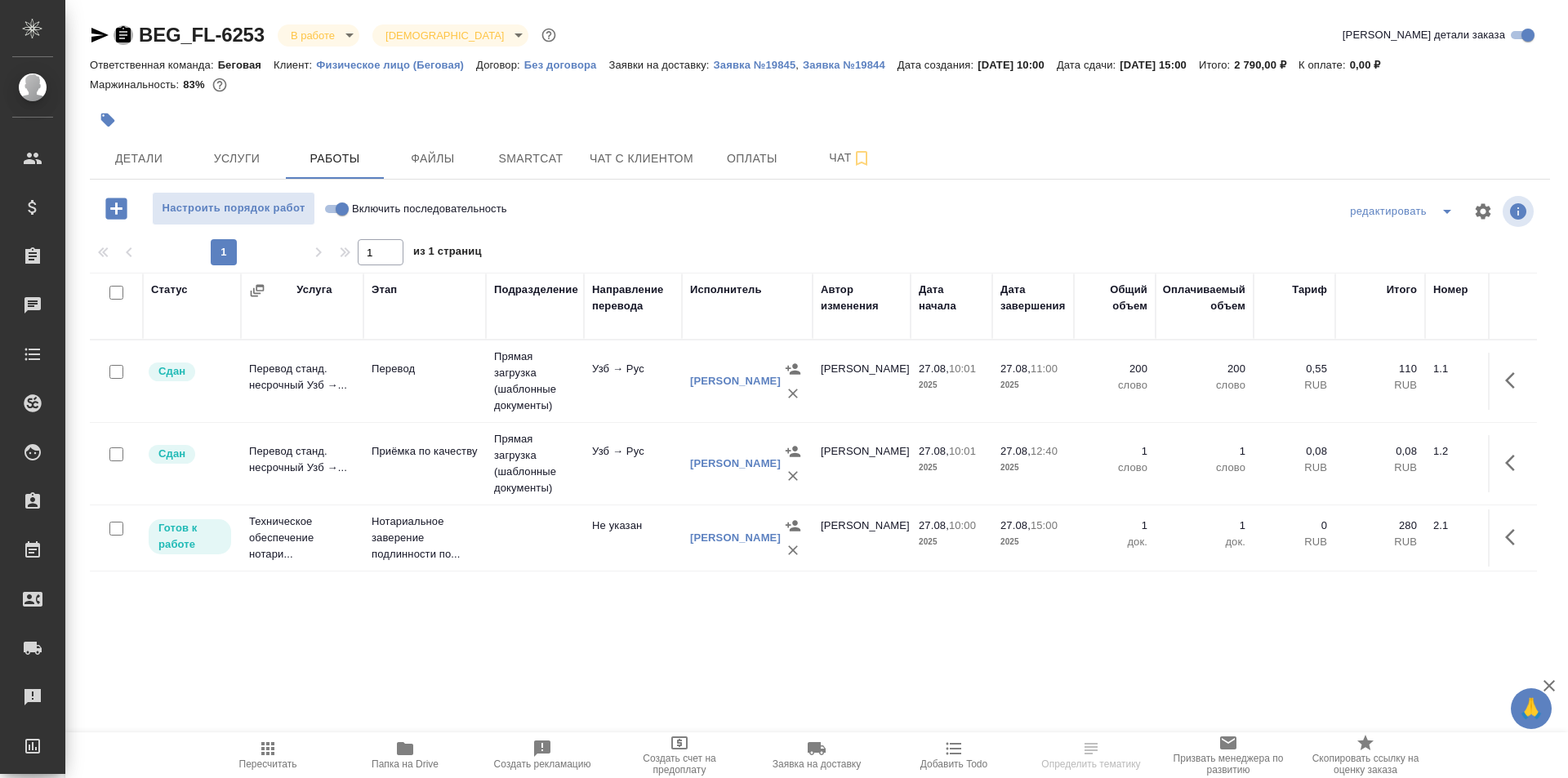
click at [123, 37] on icon "button" at bounding box center [123, 34] width 14 height 16
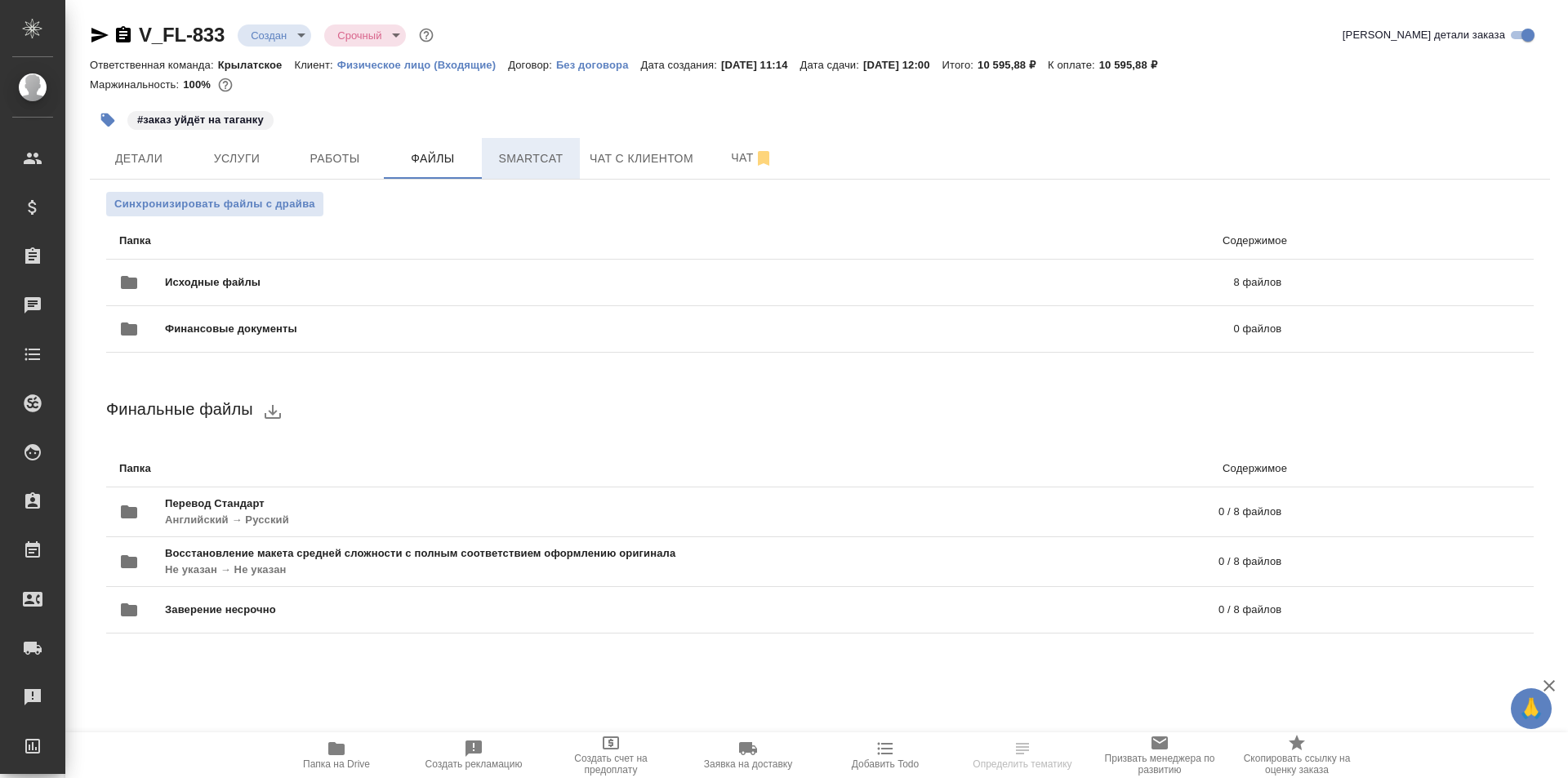
click at [537, 154] on span "Smartcat" at bounding box center [530, 158] width 78 height 20
click at [539, 154] on span "Smartcat" at bounding box center [530, 158] width 78 height 20
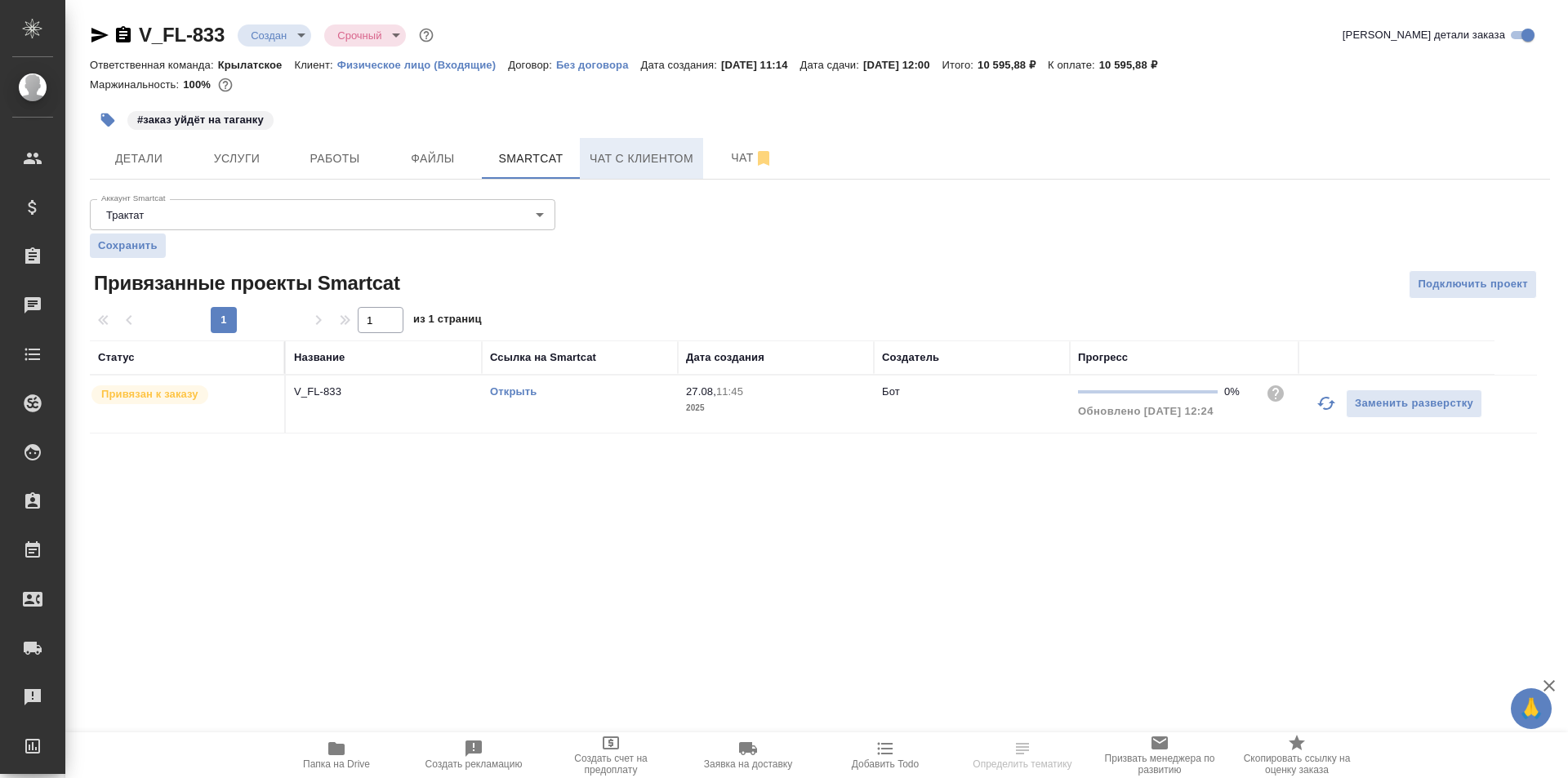
click at [624, 174] on button "Чат с клиентом" at bounding box center [642, 158] width 123 height 40
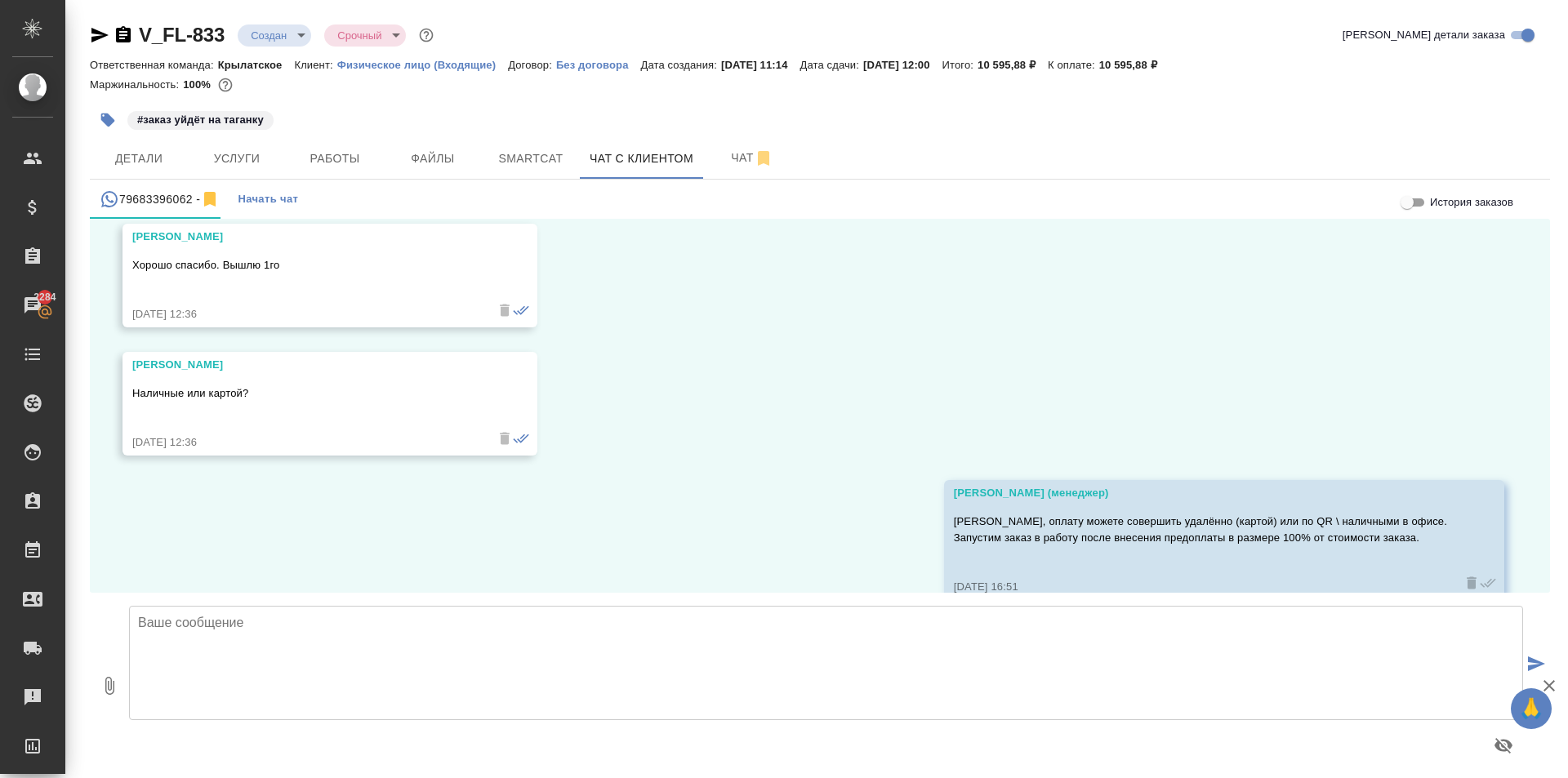
scroll to position [8110, 0]
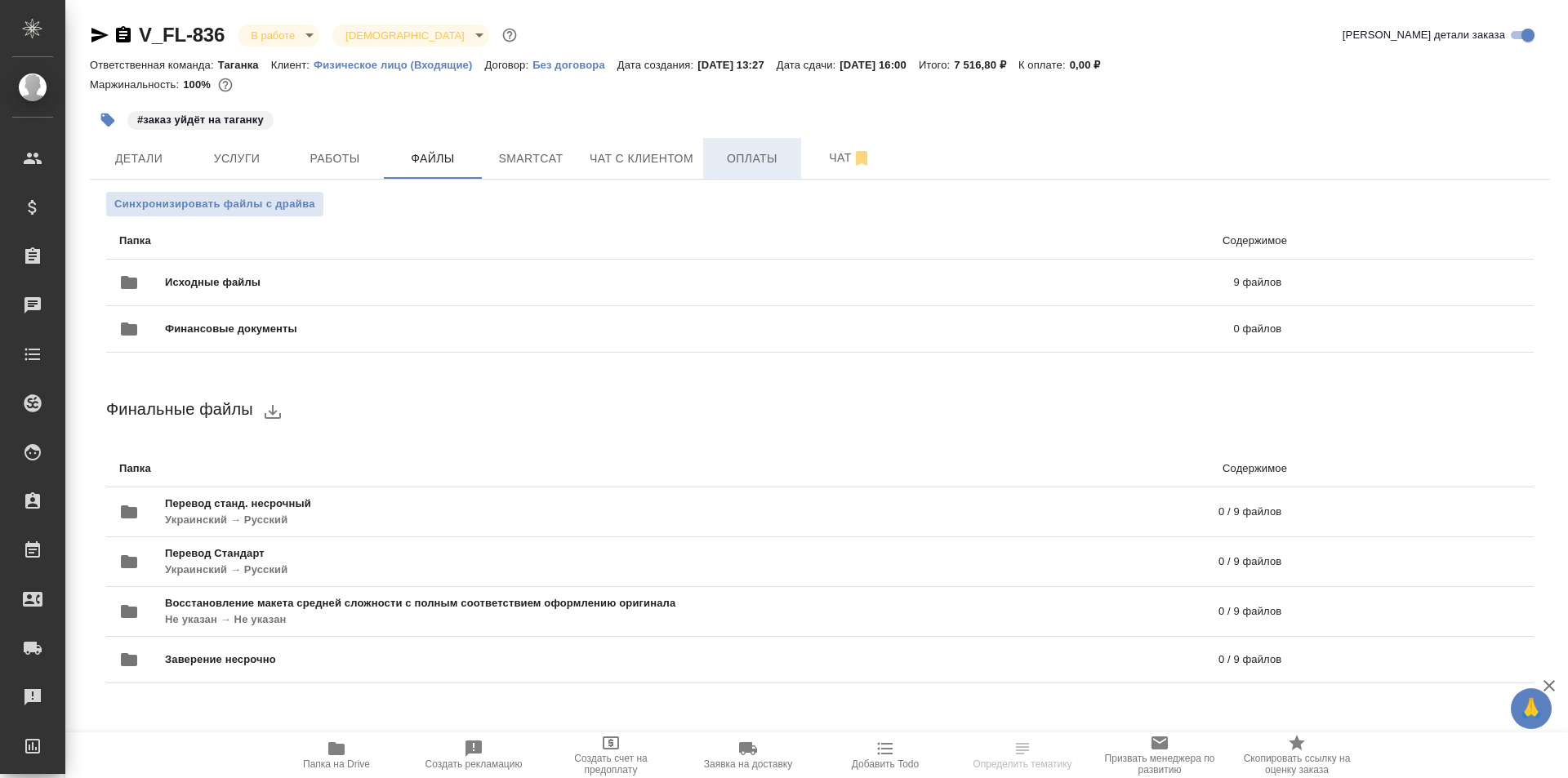
click at [706, 158] on button "Оплаты" at bounding box center [752, 158] width 98 height 40
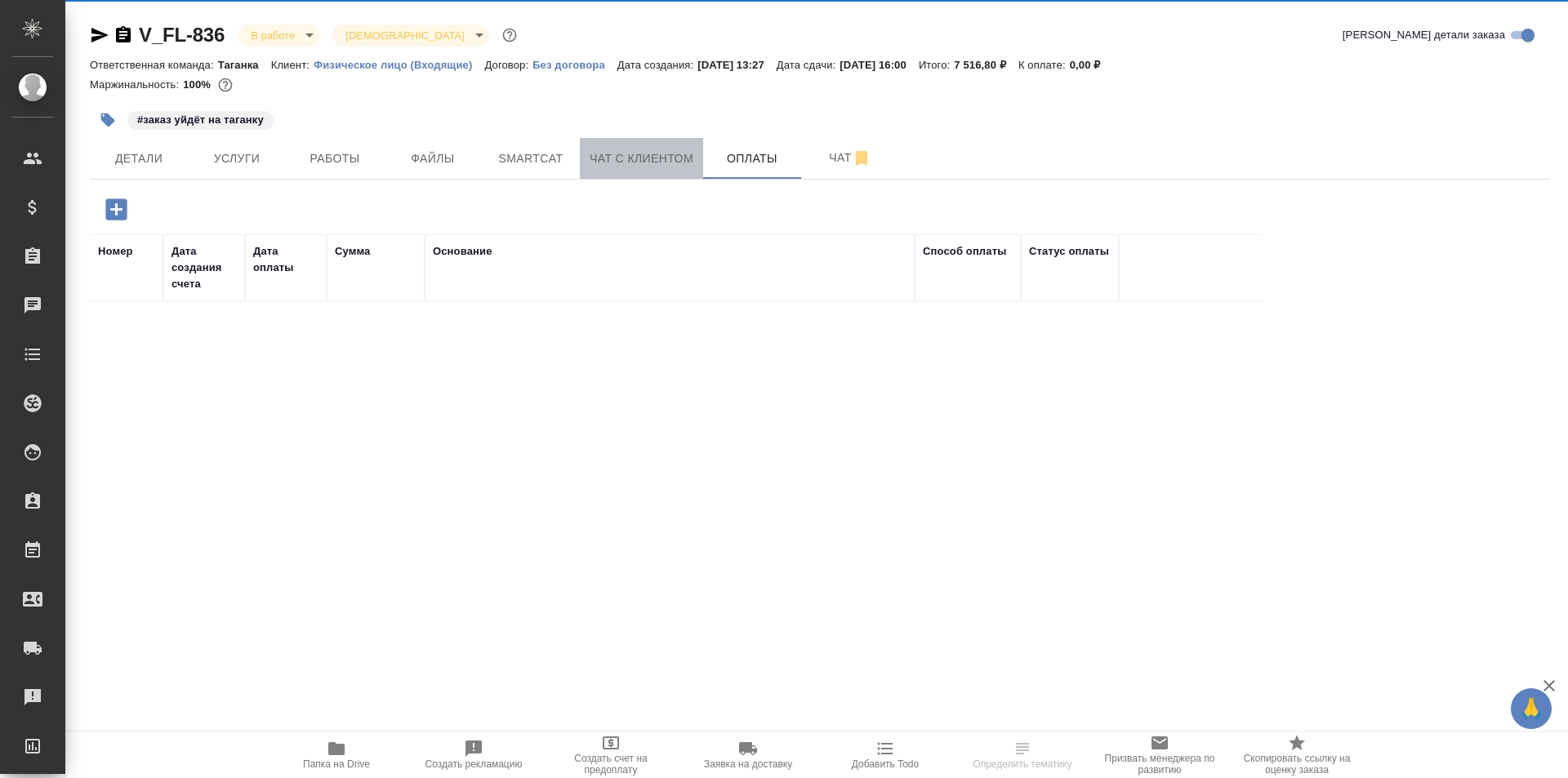
click at [682, 158] on span "Чат с клиентом" at bounding box center [641, 158] width 104 height 20
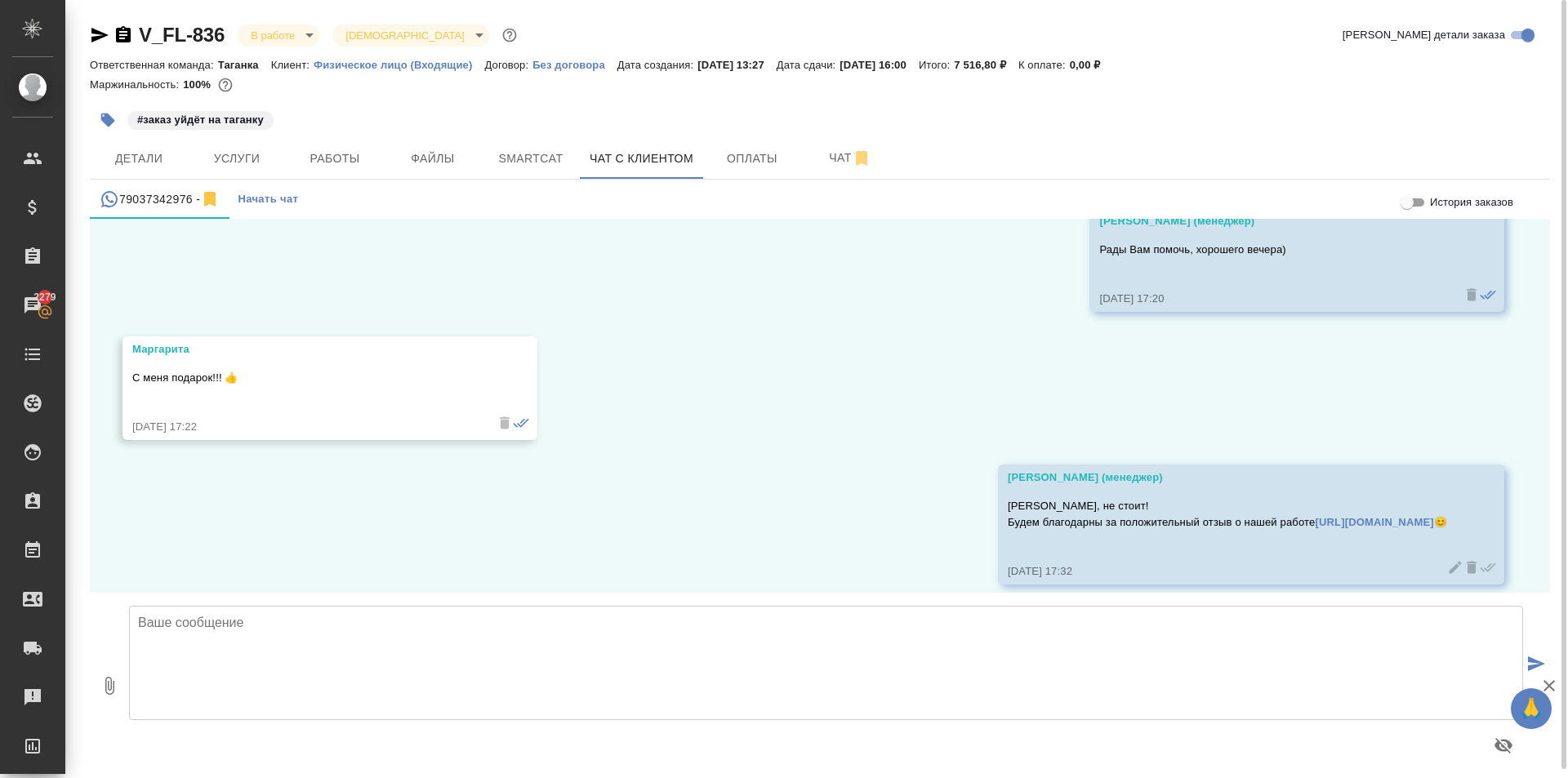
scroll to position [6674, 0]
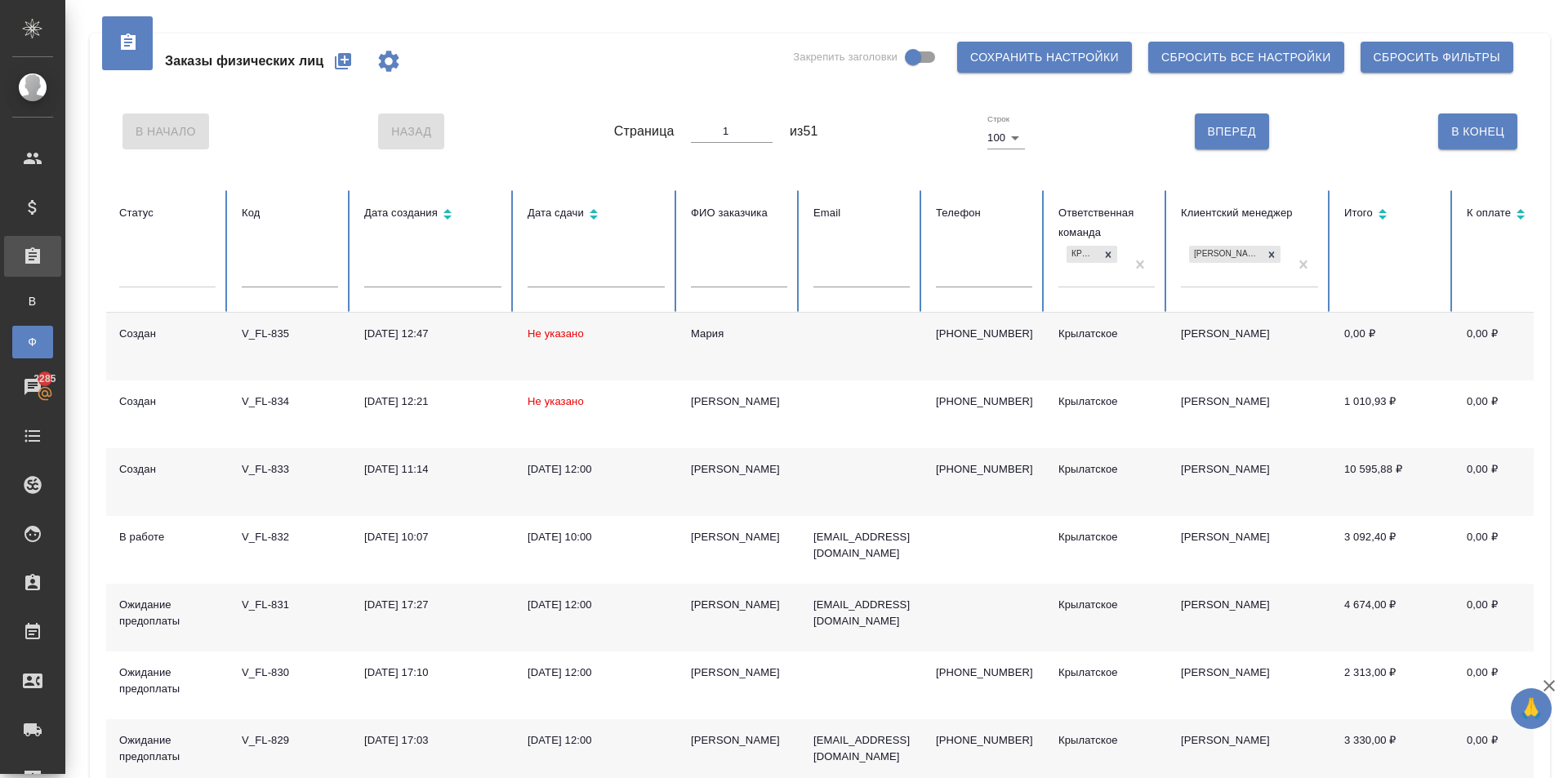
scroll to position [1796, 0]
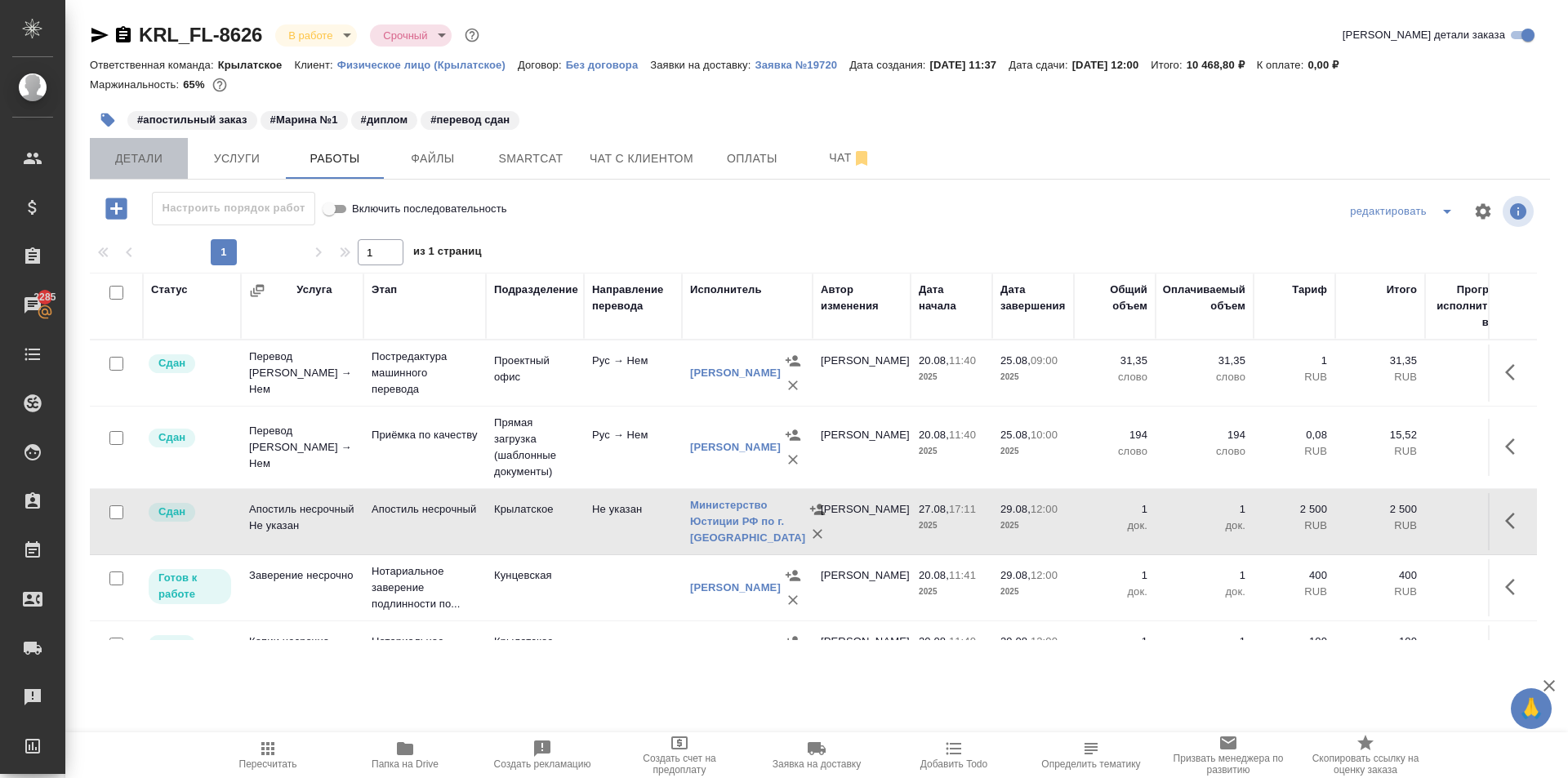
click at [159, 156] on span "Детали" at bounding box center [138, 158] width 78 height 20
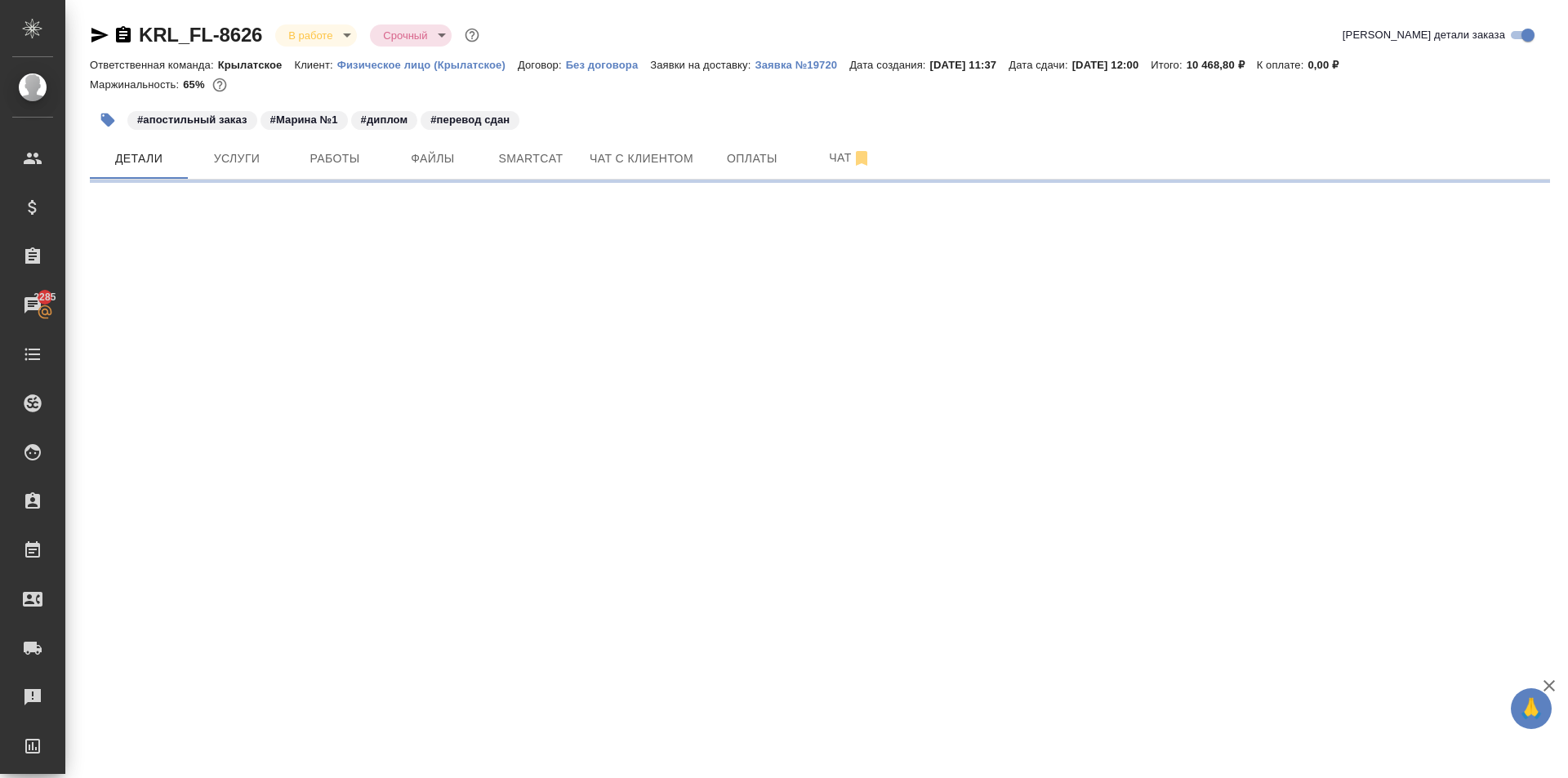
click at [99, 36] on icon "button" at bounding box center [99, 35] width 17 height 14
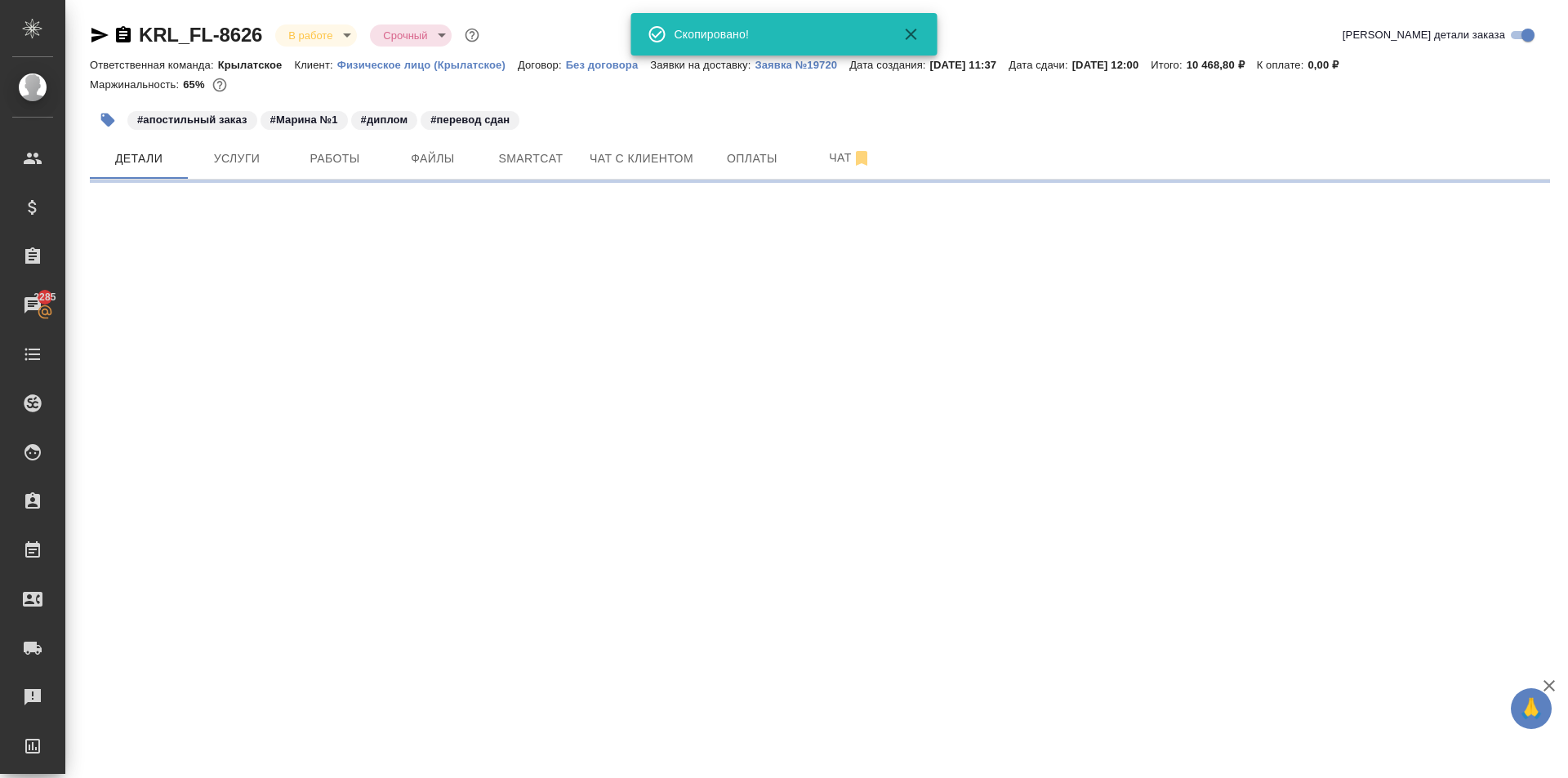
select select "RU"
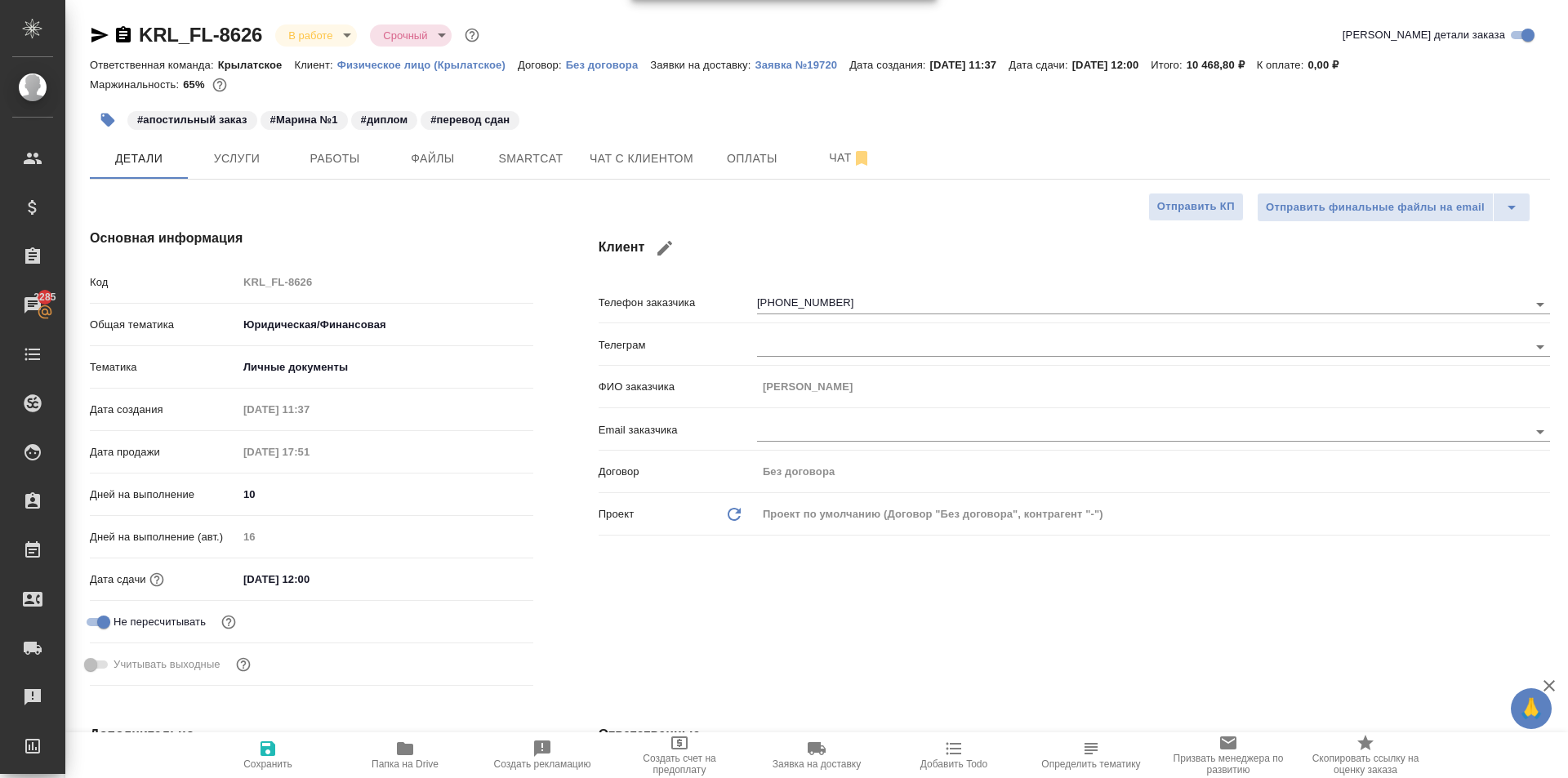
type textarea "x"
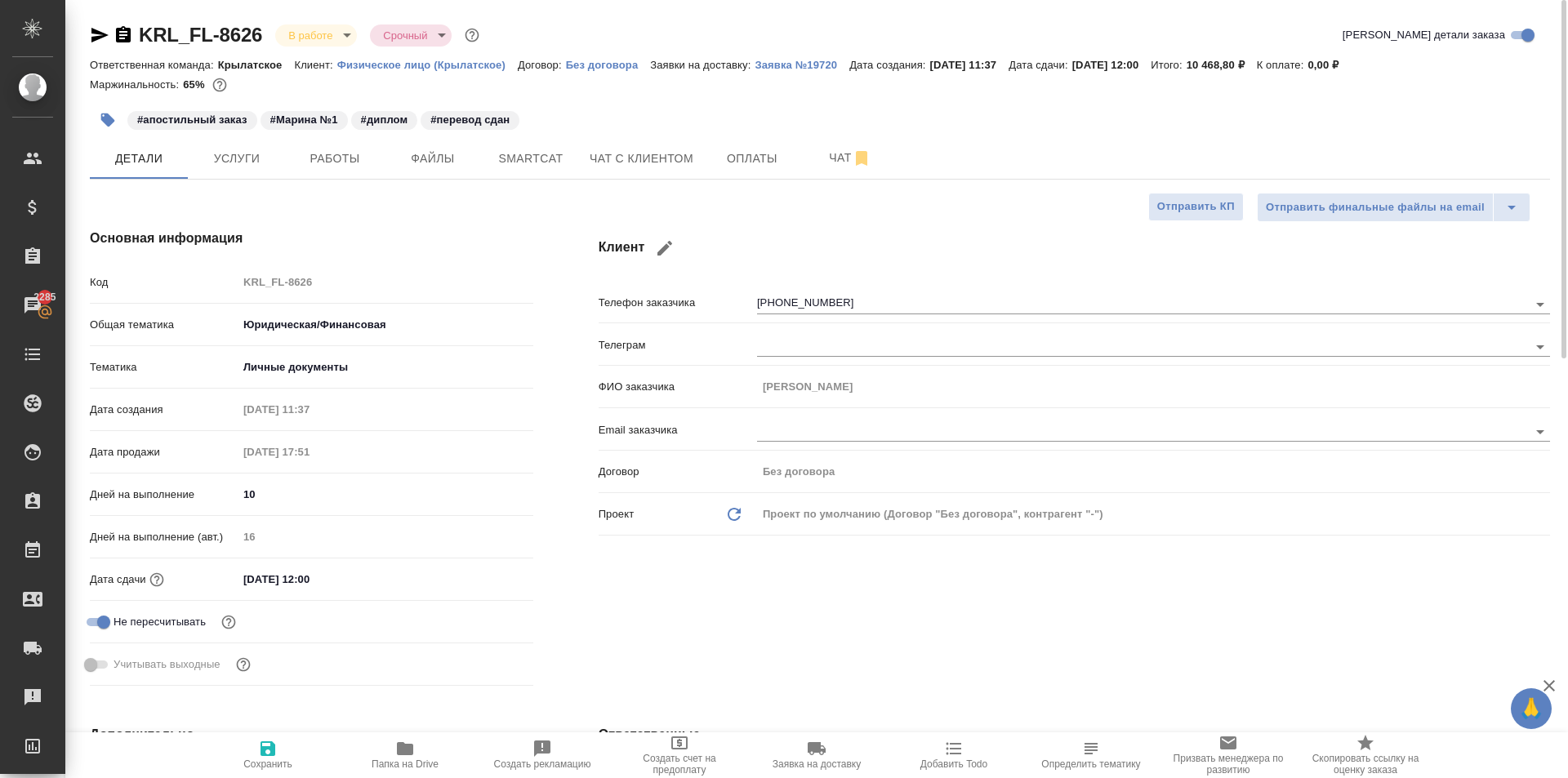
type textarea "x"
click at [381, 766] on span "Папка на Drive" at bounding box center [405, 765] width 67 height 12
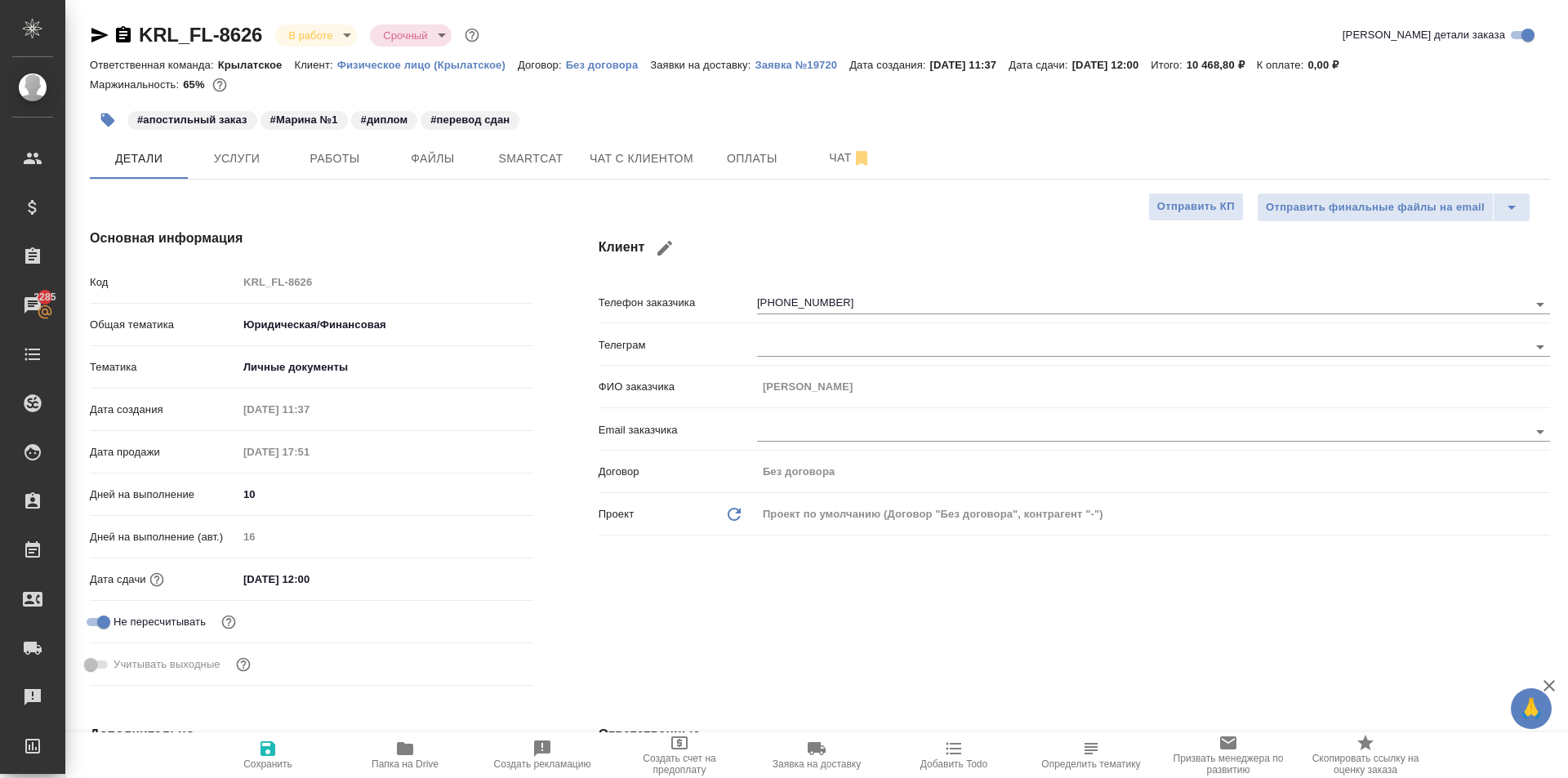
type textarea "x"
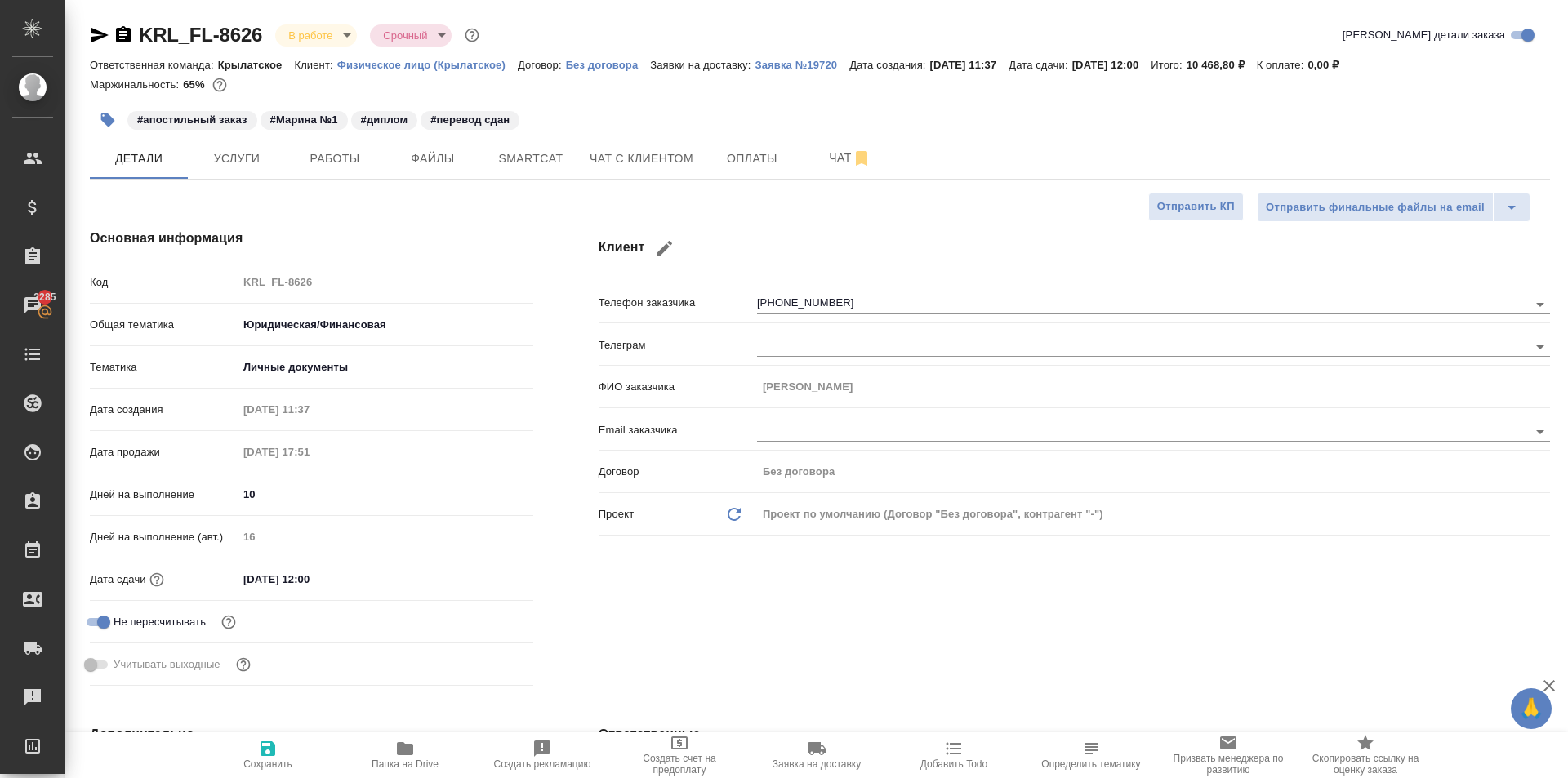
type textarea "x"
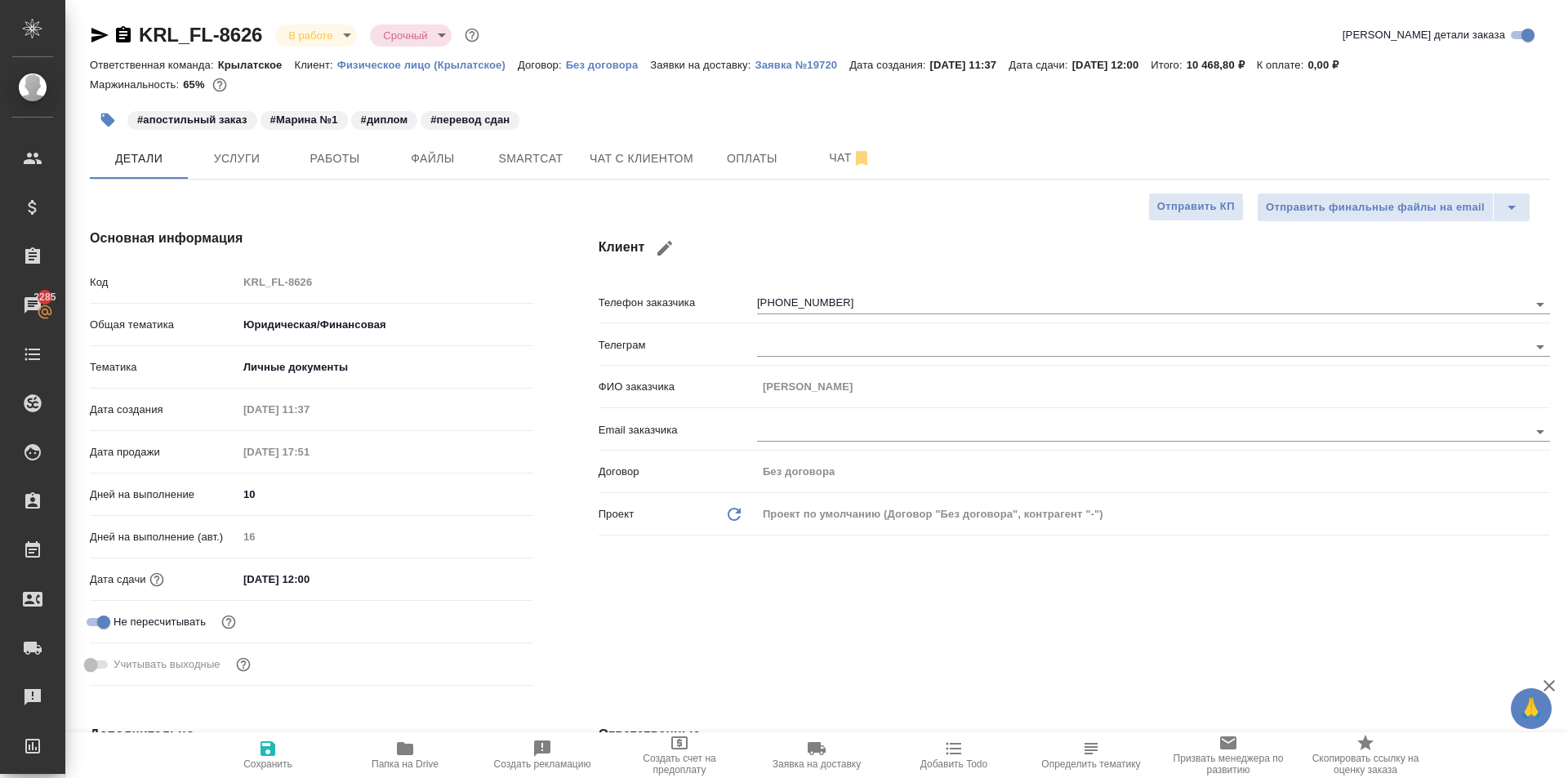
type textarea "x"
click at [401, 752] on icon "button" at bounding box center [405, 748] width 16 height 13
type textarea "x"
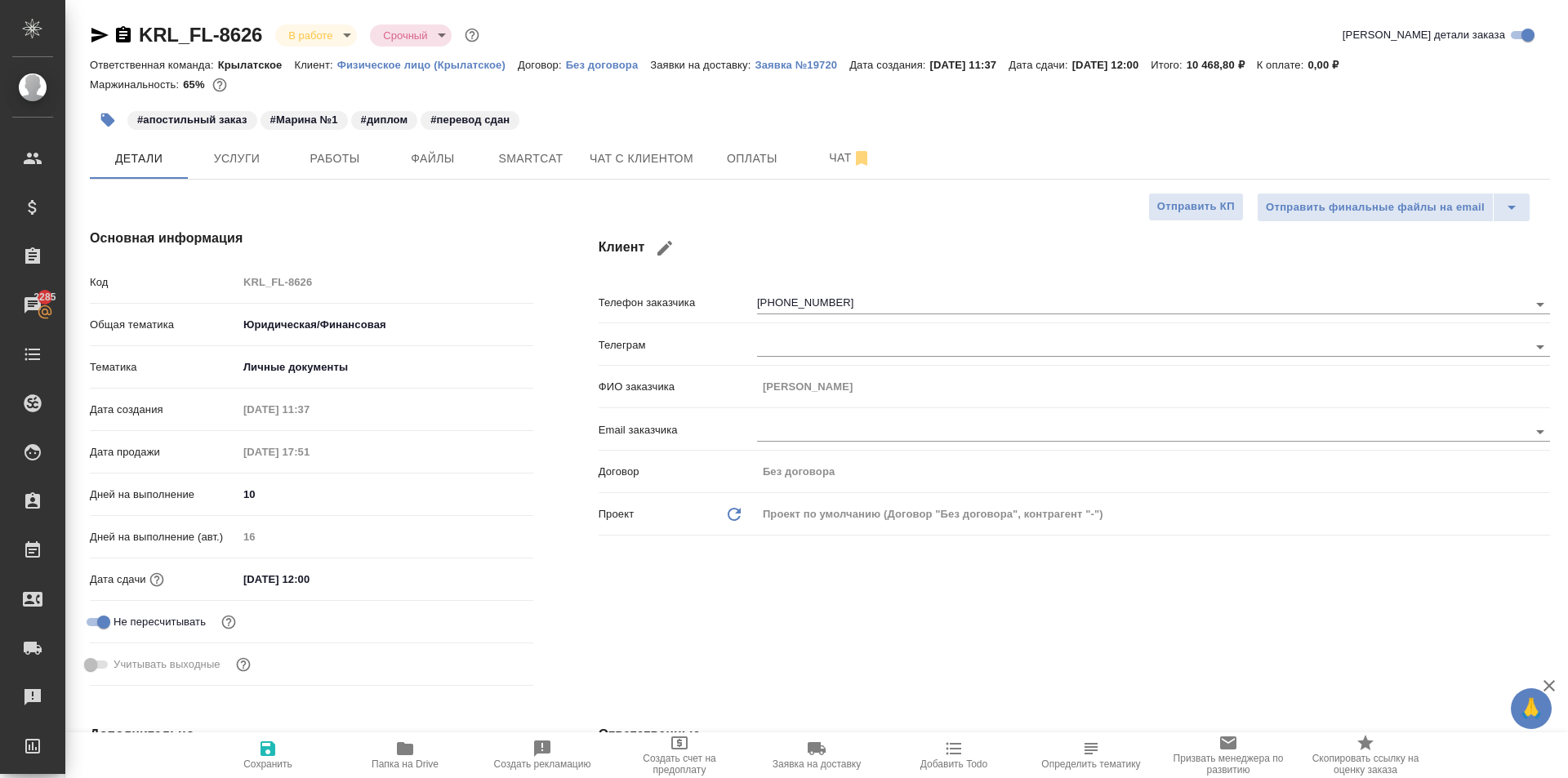
type textarea "x"
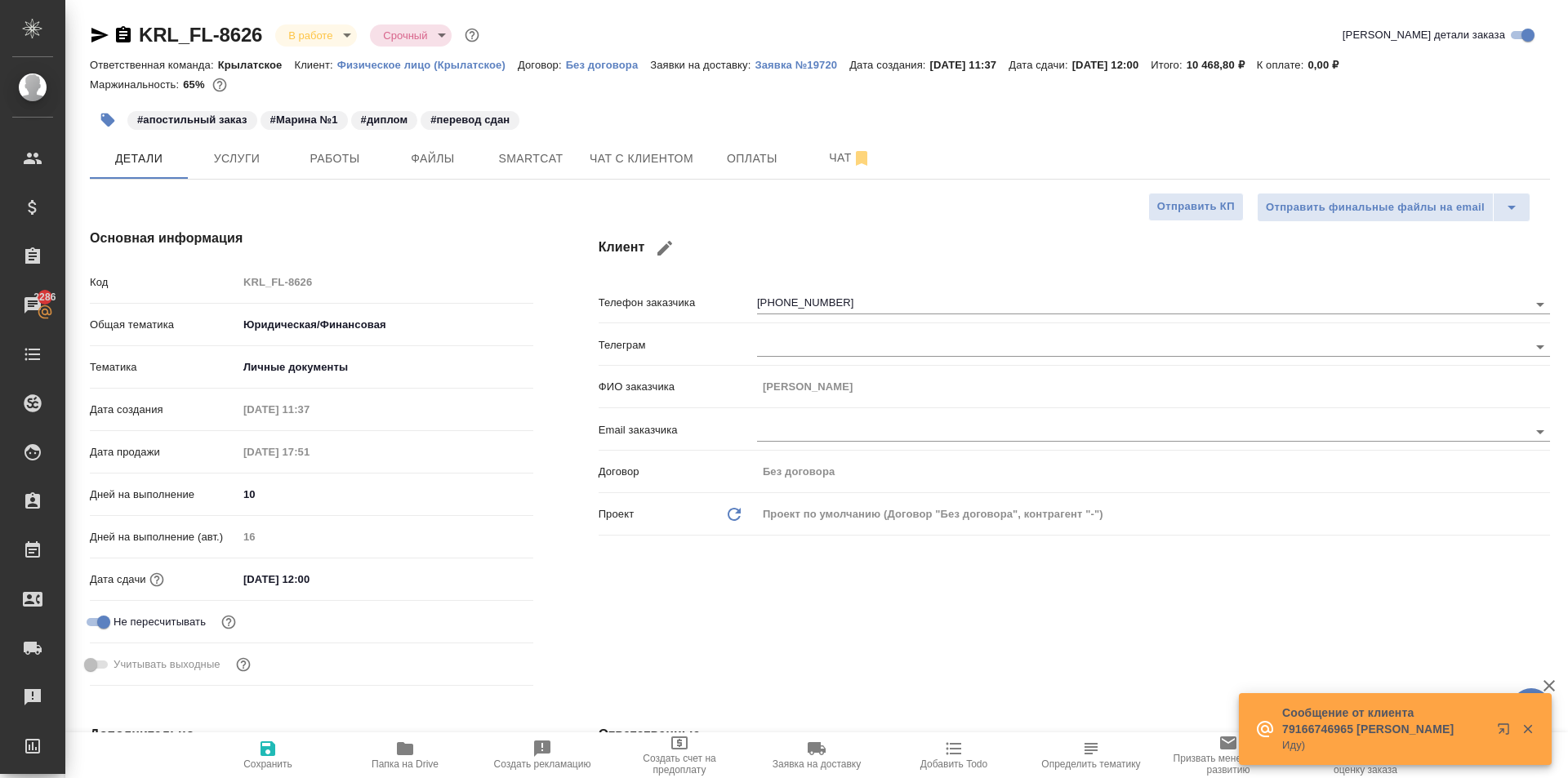
type textarea "x"
